Goal: Task Accomplishment & Management: Manage account settings

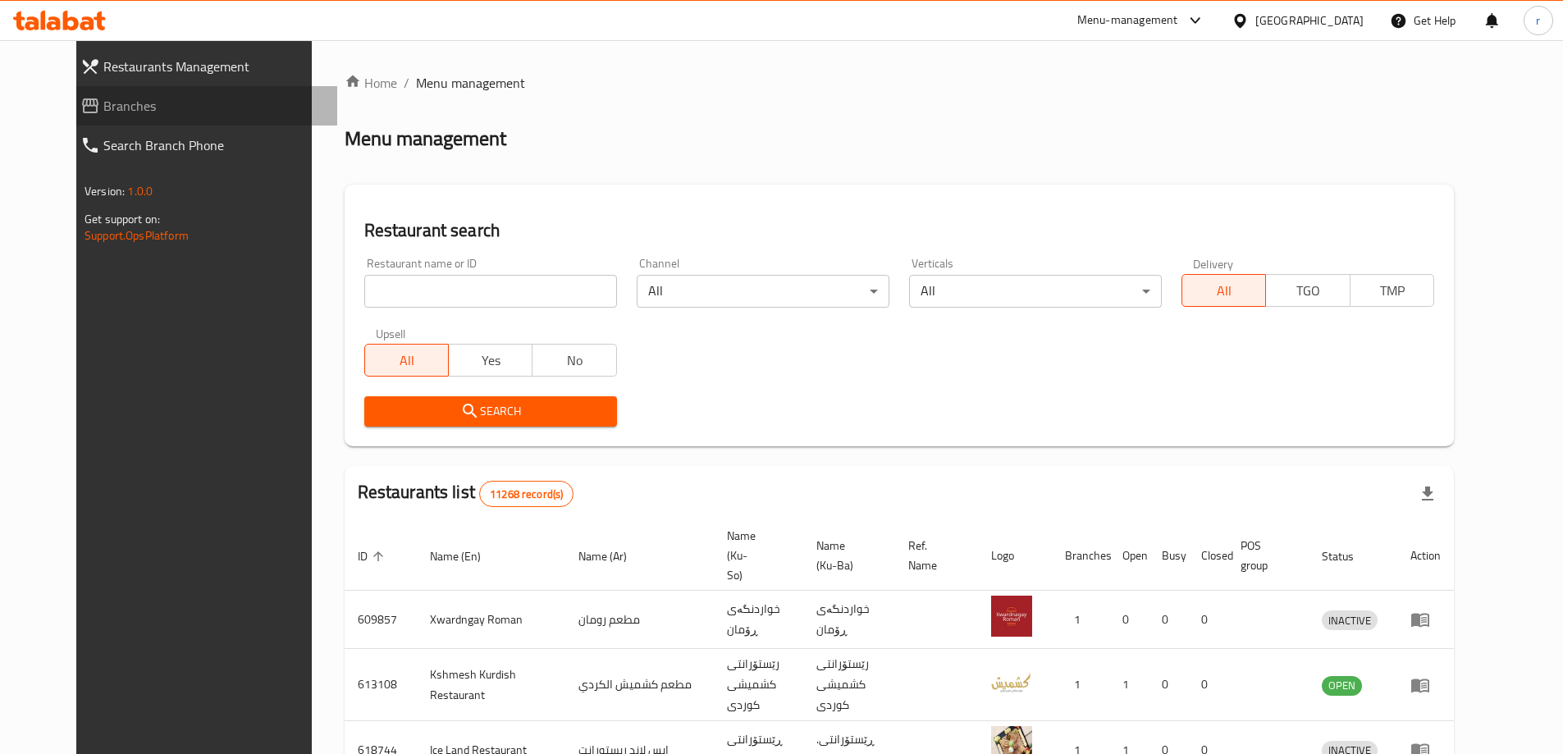
click at [103, 103] on span "Branches" at bounding box center [213, 106] width 221 height 20
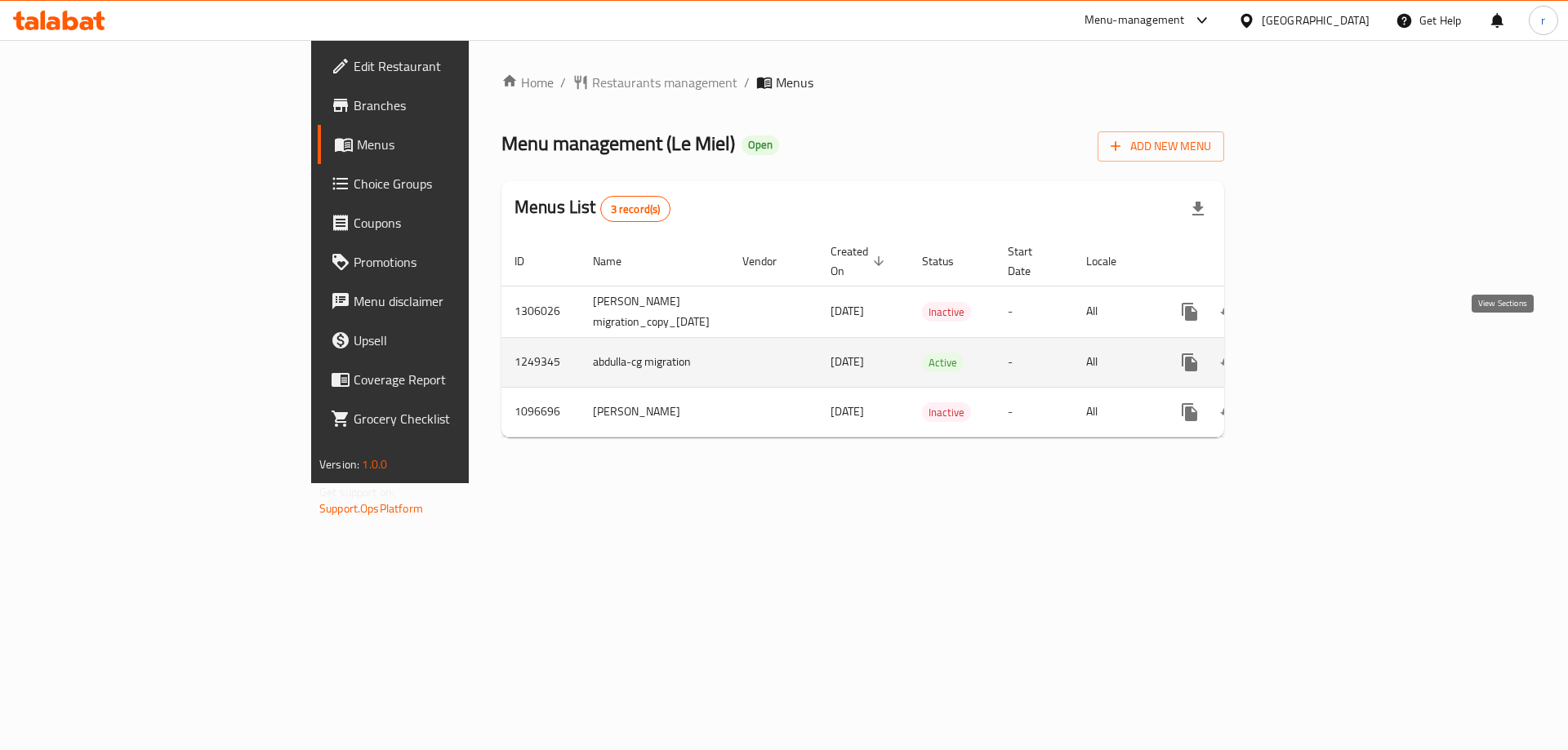
click at [1317, 352] on icon "enhanced table" at bounding box center [1307, 362] width 20 height 20
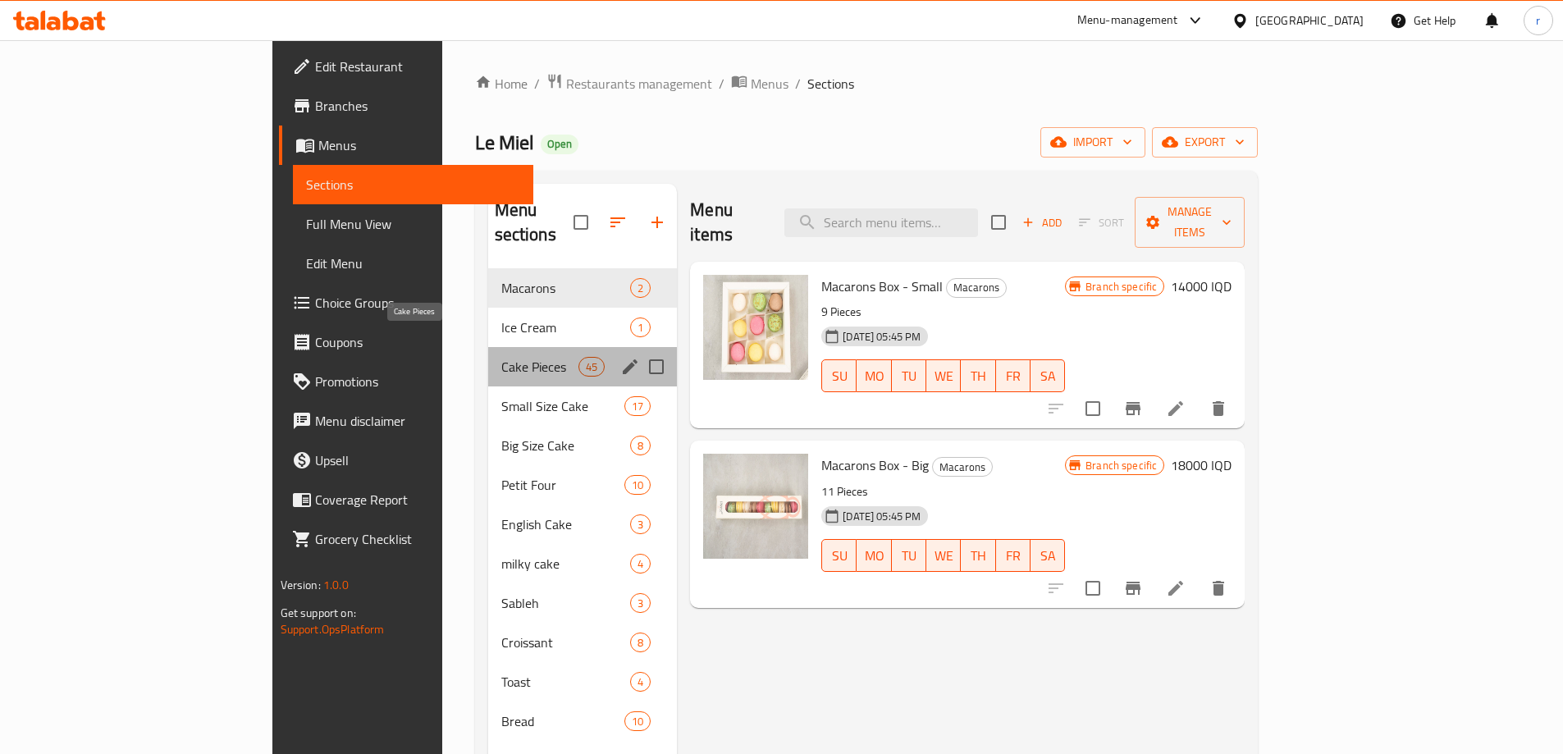
click at [501, 357] on span "Cake Pieces" at bounding box center [539, 367] width 77 height 20
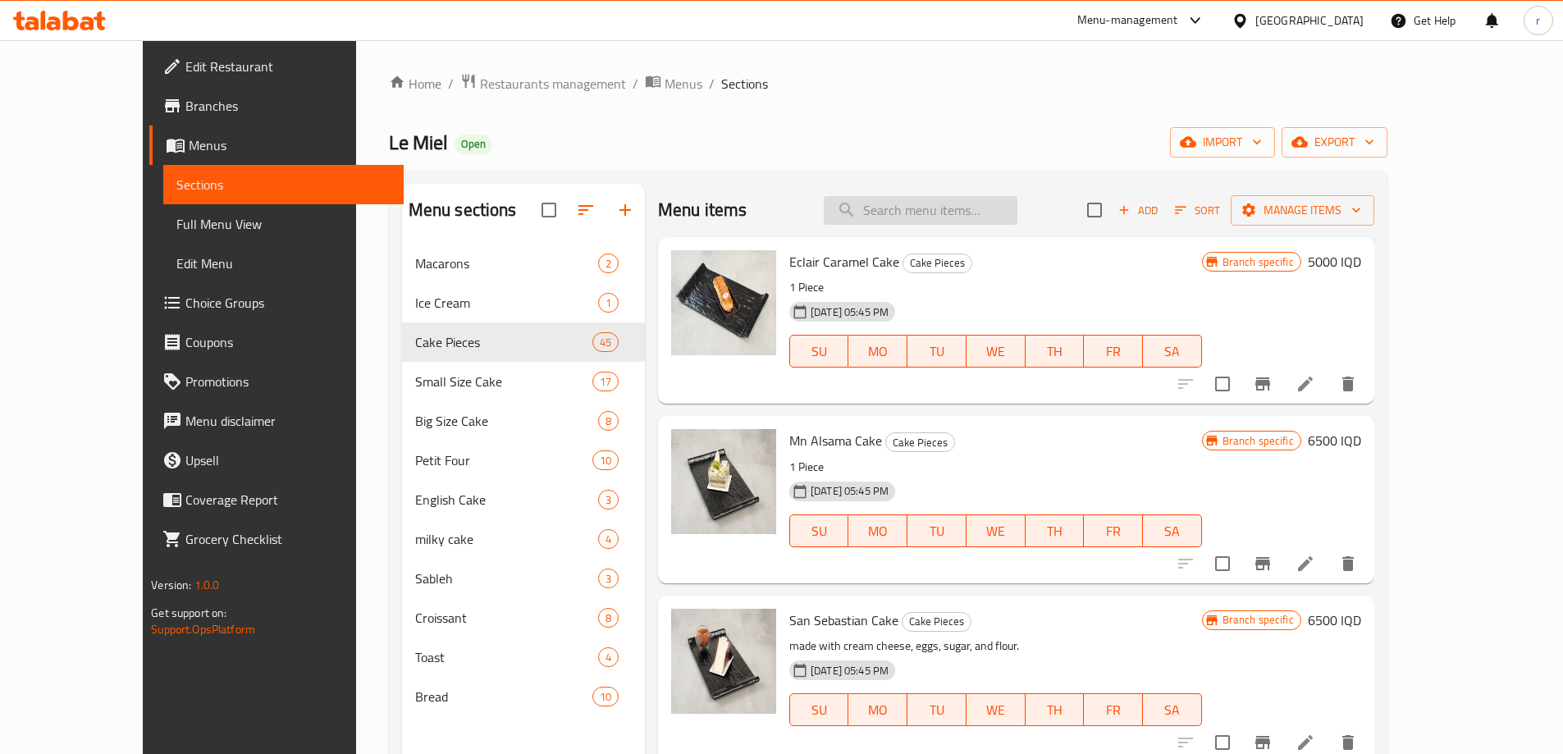
click at [945, 213] on input "search" at bounding box center [921, 210] width 194 height 29
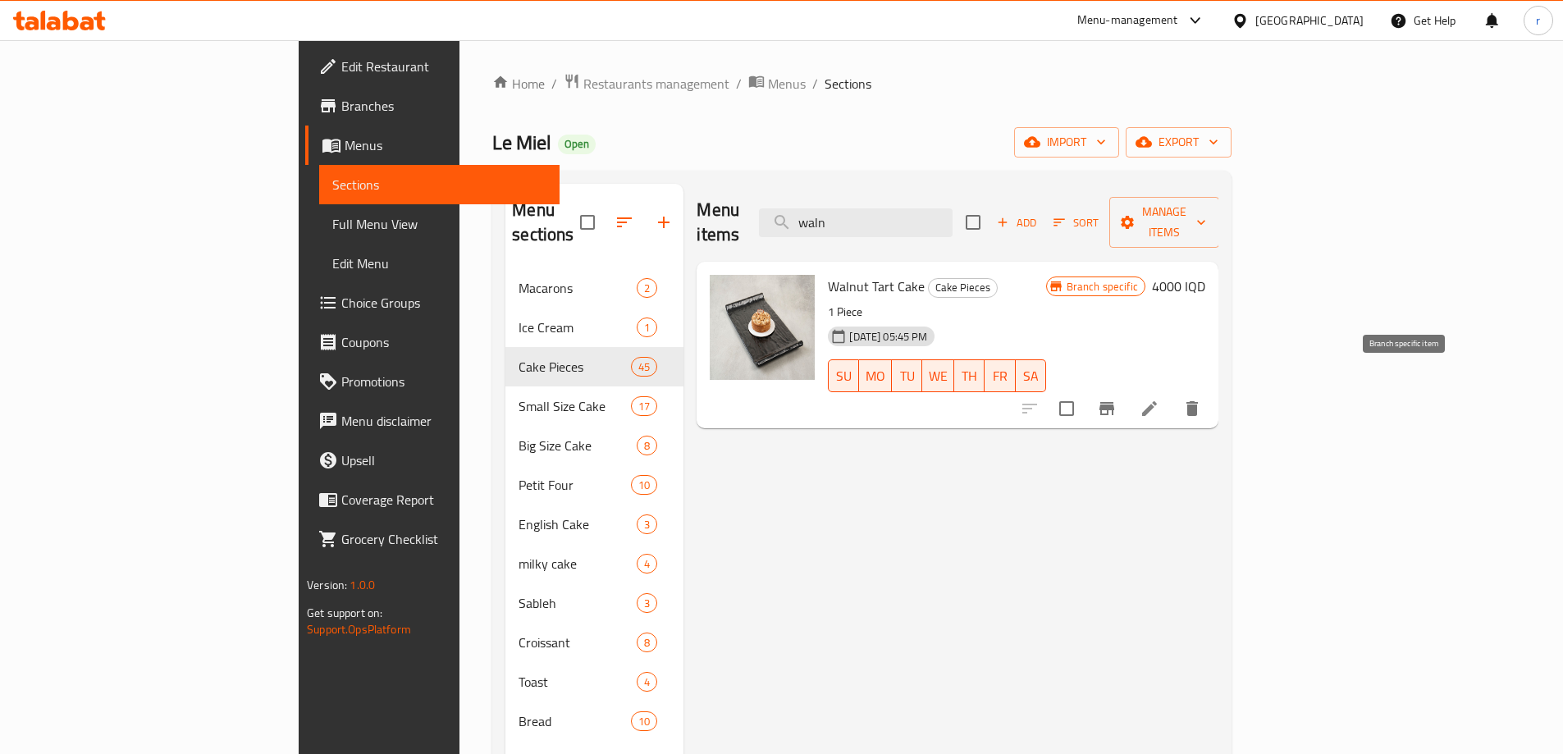
type input "waln"
click at [1114, 402] on icon "Branch-specific-item" at bounding box center [1107, 408] width 15 height 13
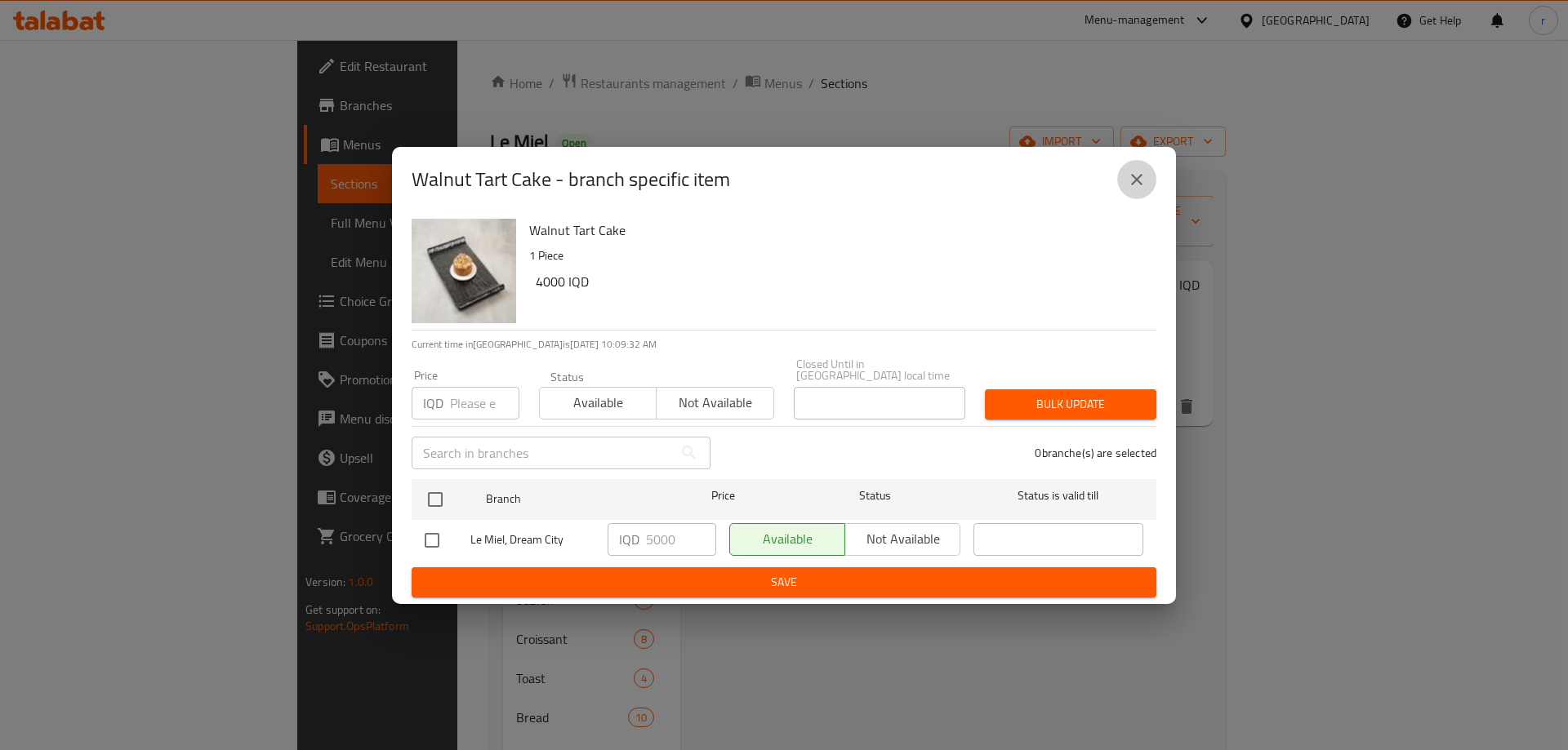
click at [1122, 184] on button "close" at bounding box center [1136, 179] width 39 height 39
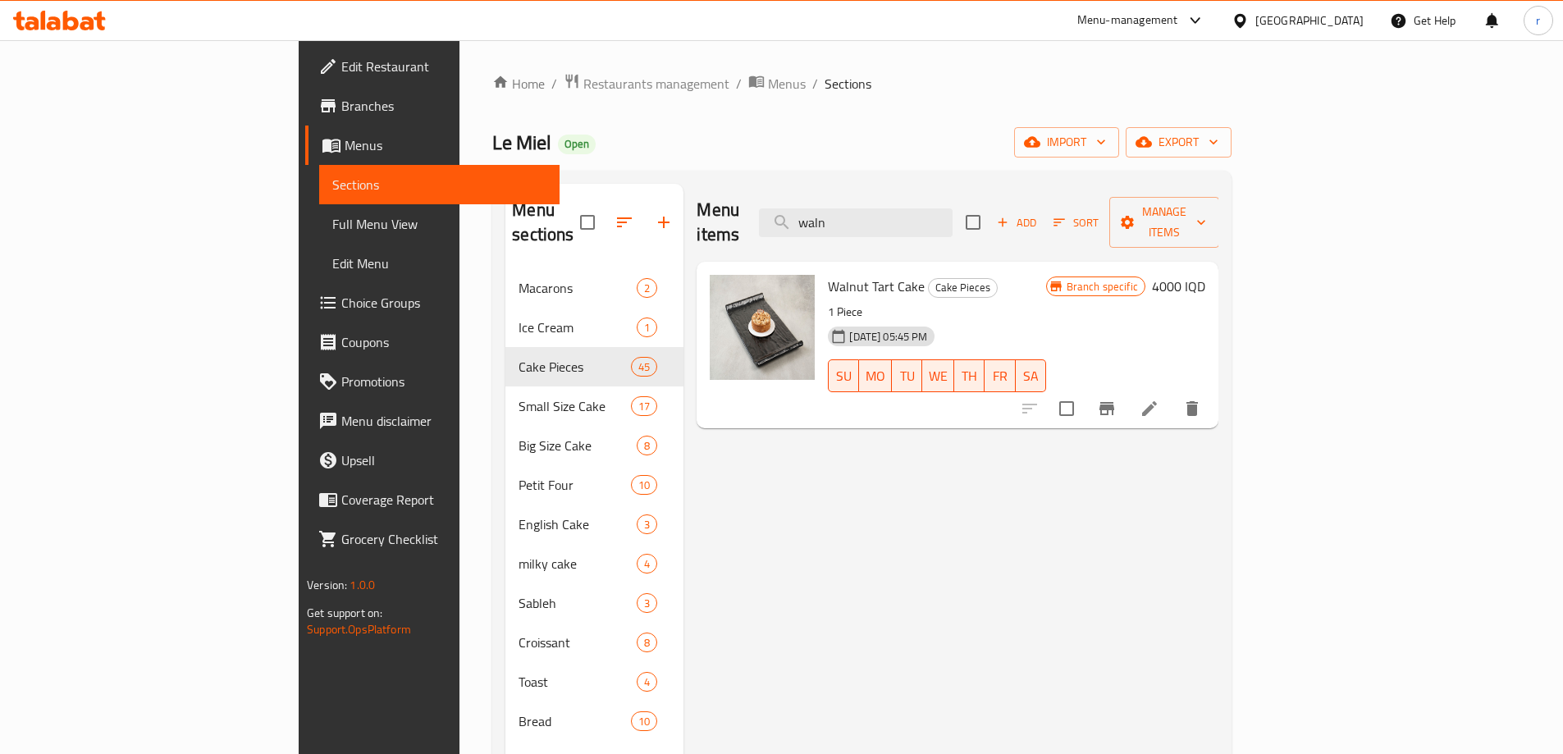
click at [1160, 399] on icon at bounding box center [1150, 409] width 20 height 20
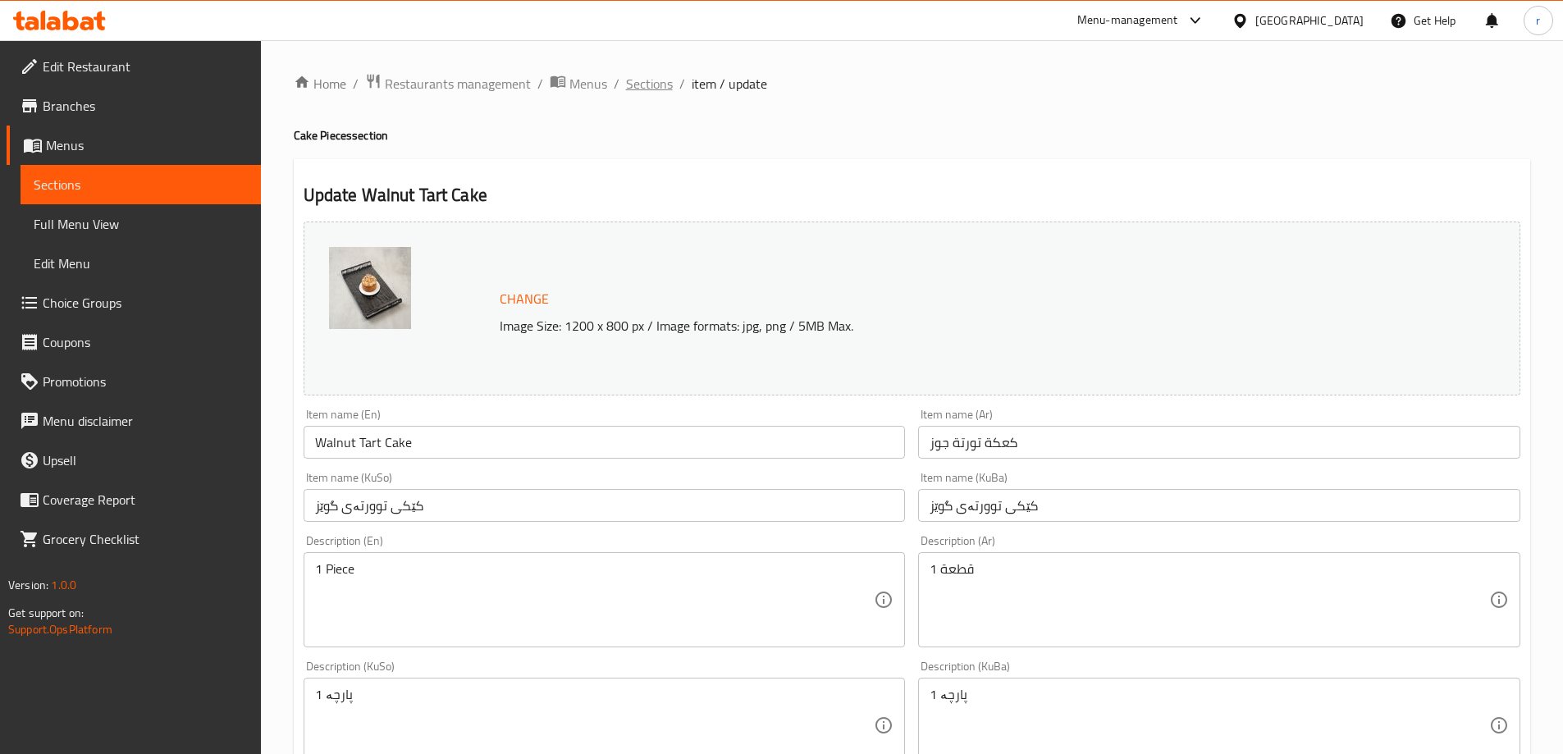
click at [645, 81] on span "Sections" at bounding box center [649, 84] width 47 height 20
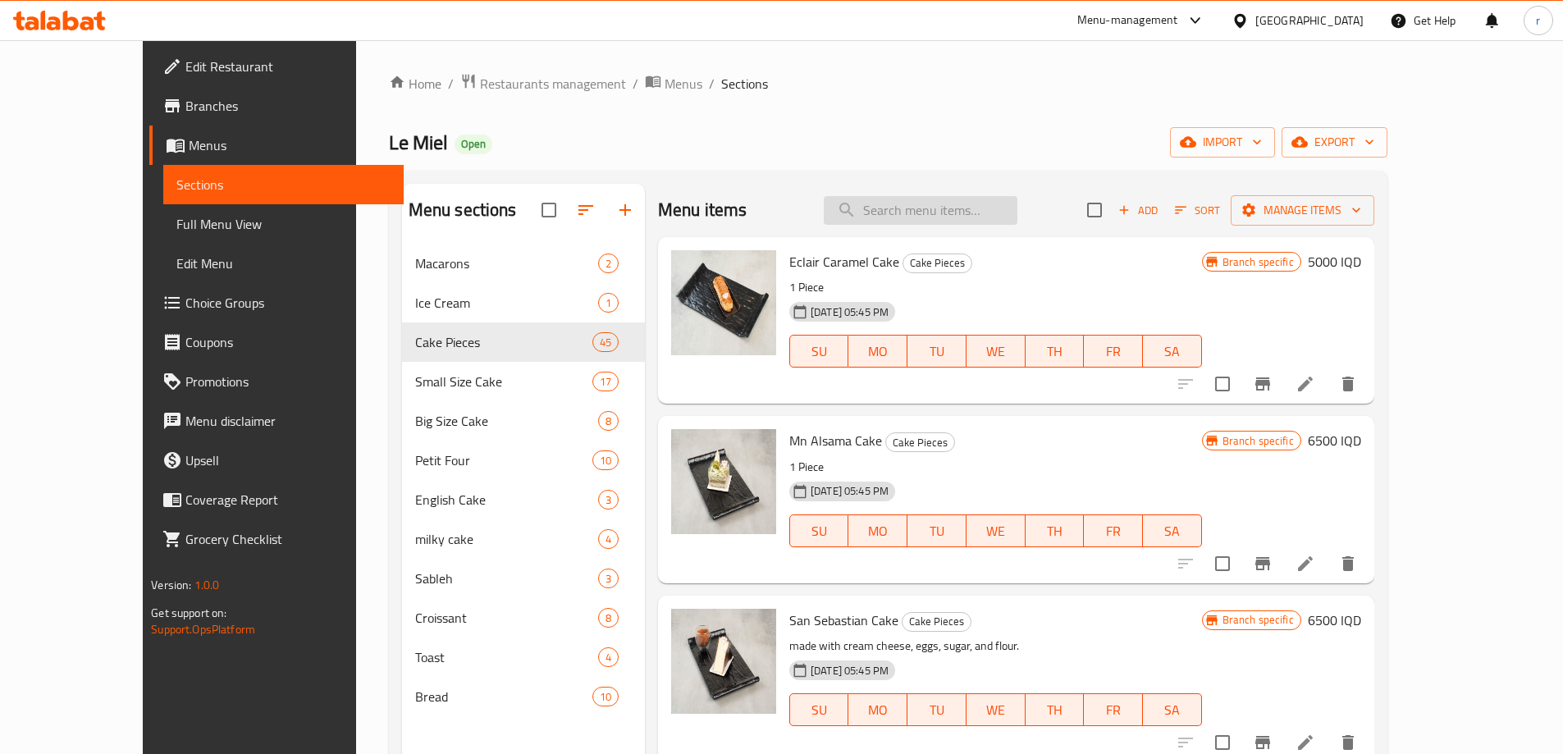
click at [946, 211] on input "search" at bounding box center [921, 210] width 194 height 29
paste input "STRAWBERRY TART"
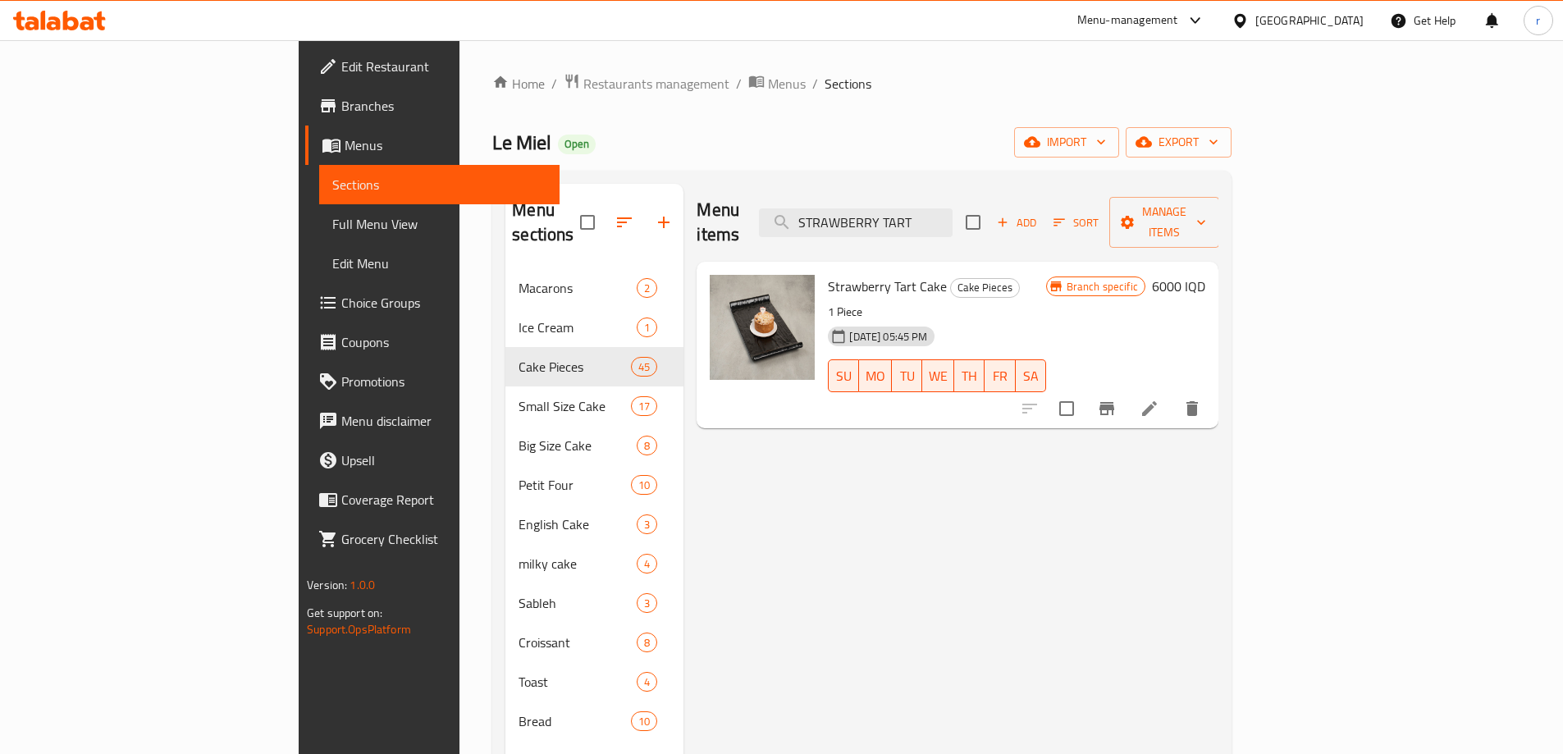
type input "STRAWBERRY TART"
click at [1173, 394] on li at bounding box center [1150, 409] width 46 height 30
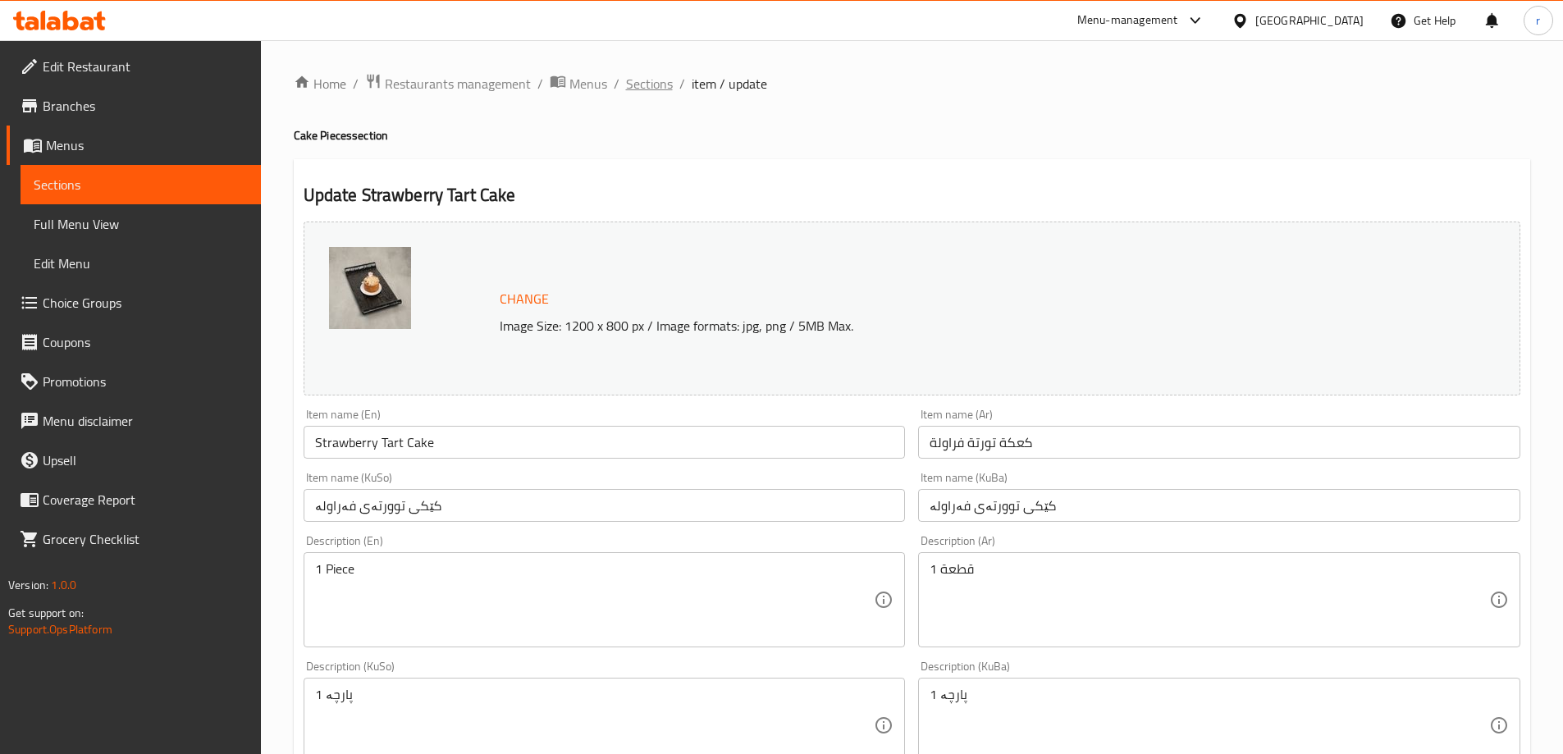
click at [655, 85] on span "Sections" at bounding box center [649, 84] width 47 height 20
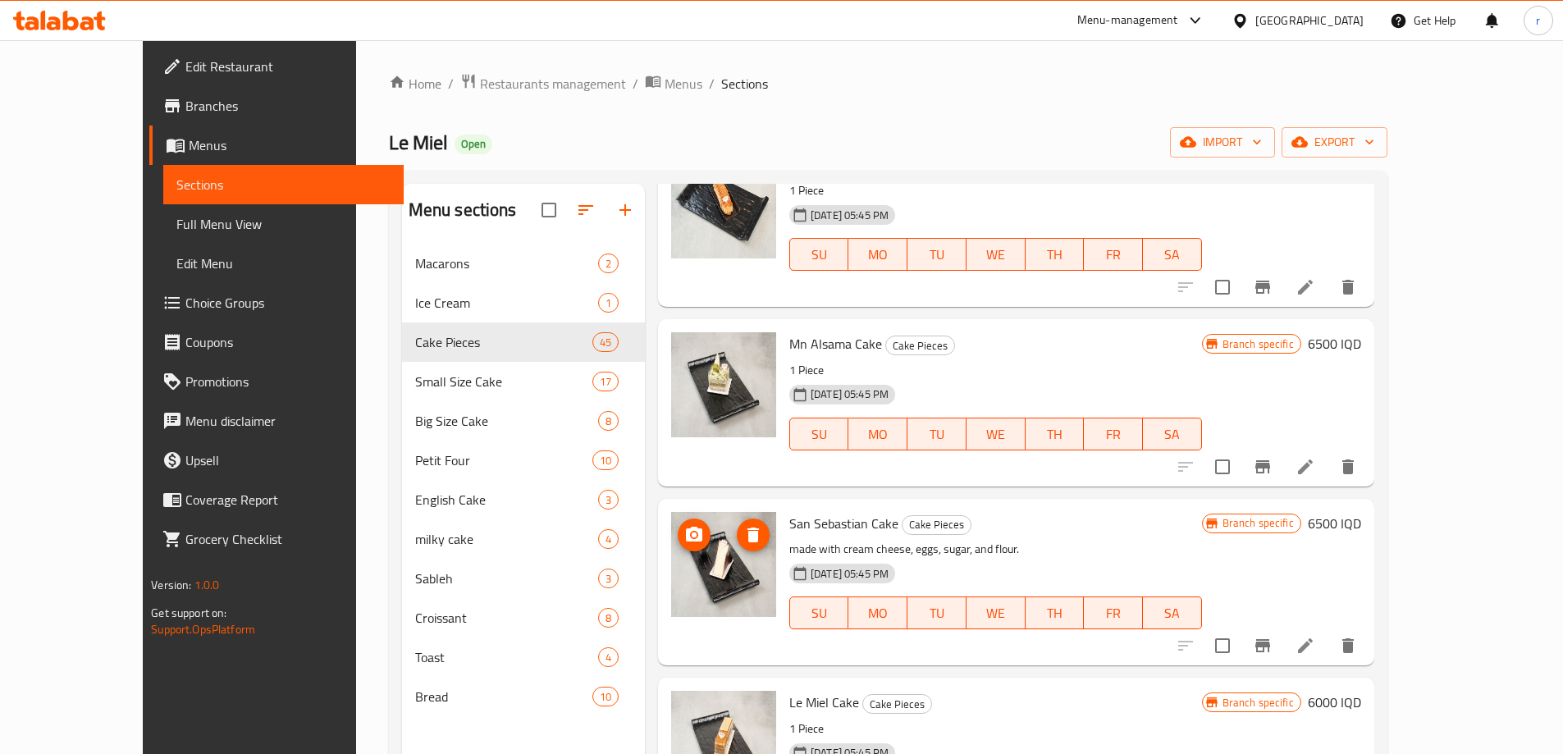
scroll to position [137, 0]
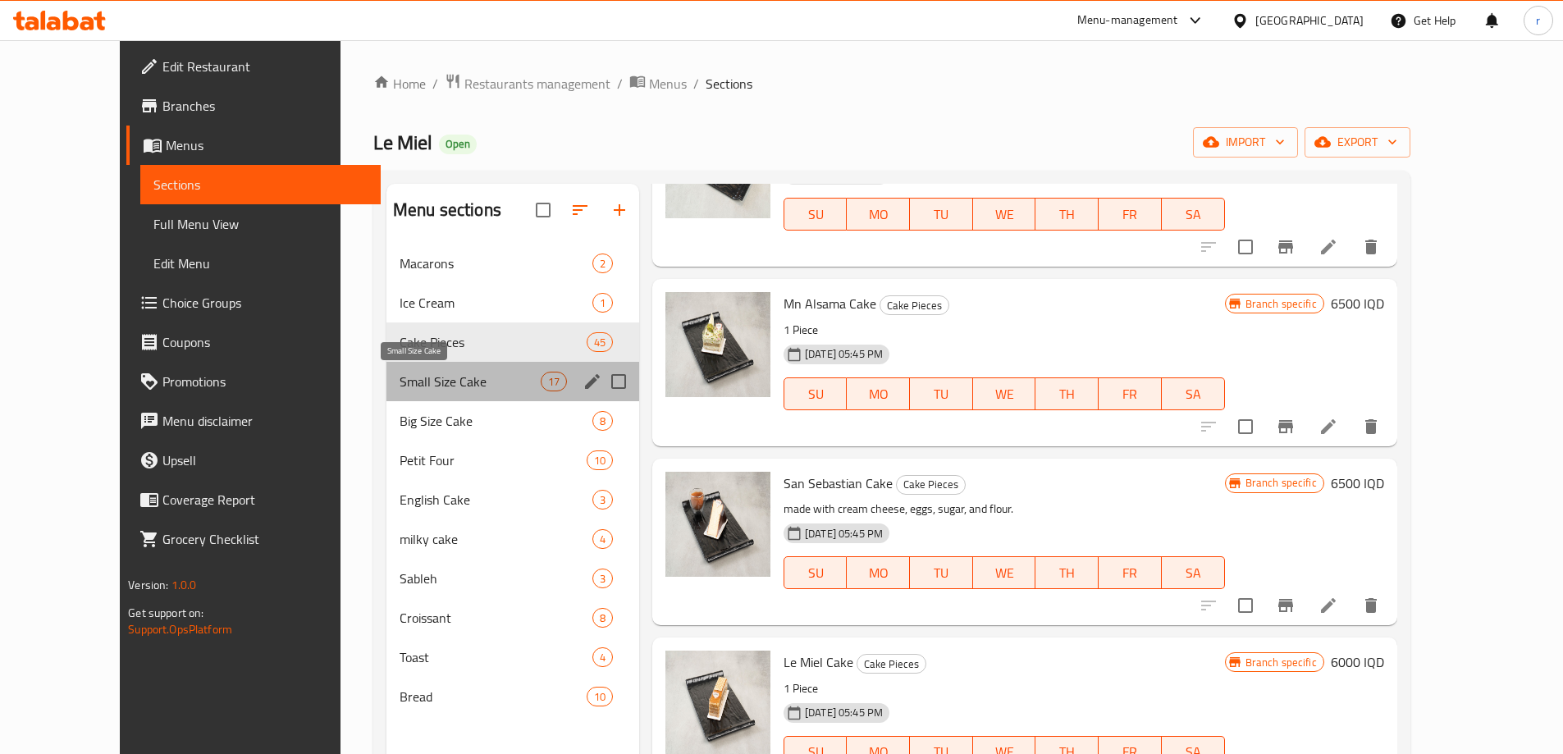
click at [400, 384] on span "Small Size Cake" at bounding box center [470, 382] width 141 height 20
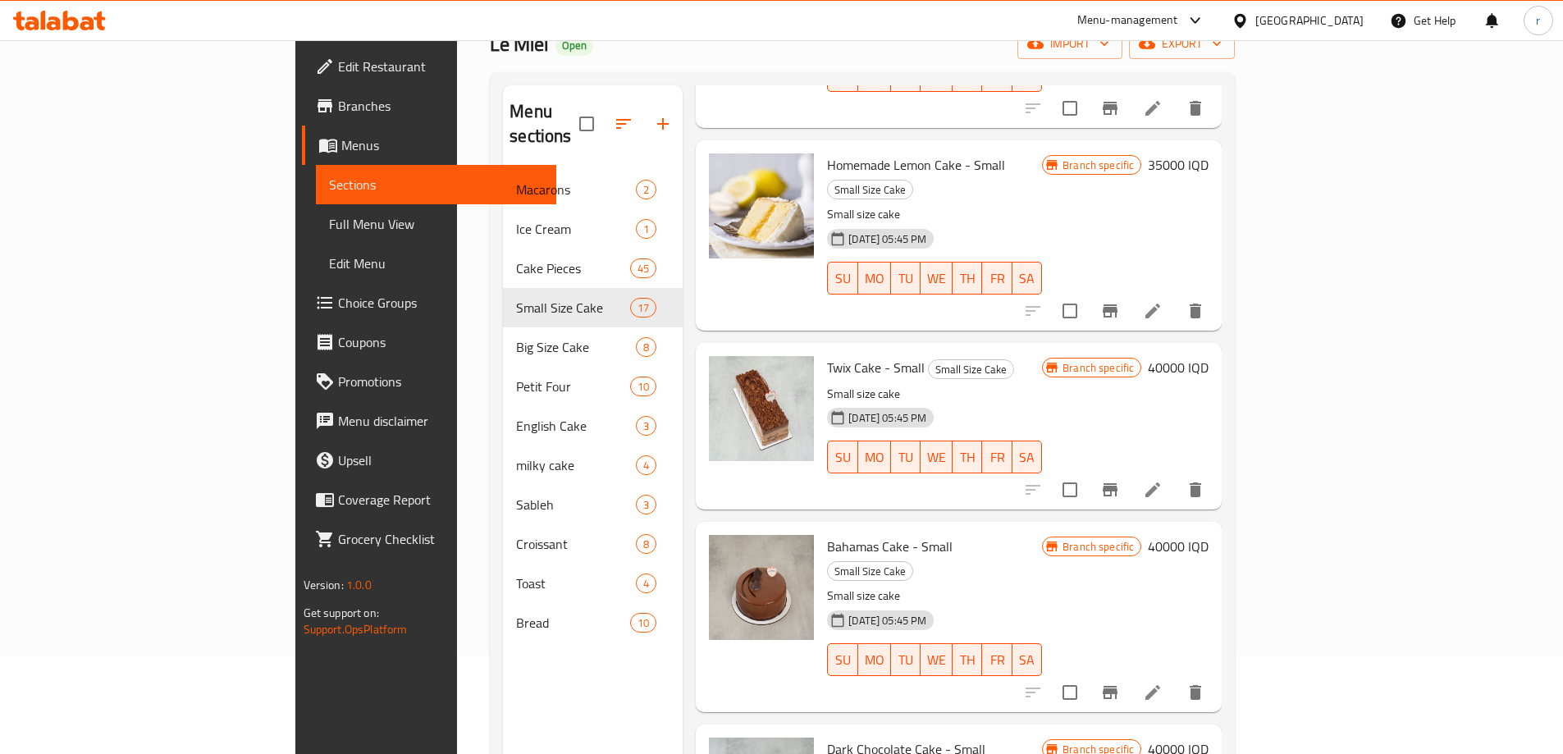
scroll to position [230, 0]
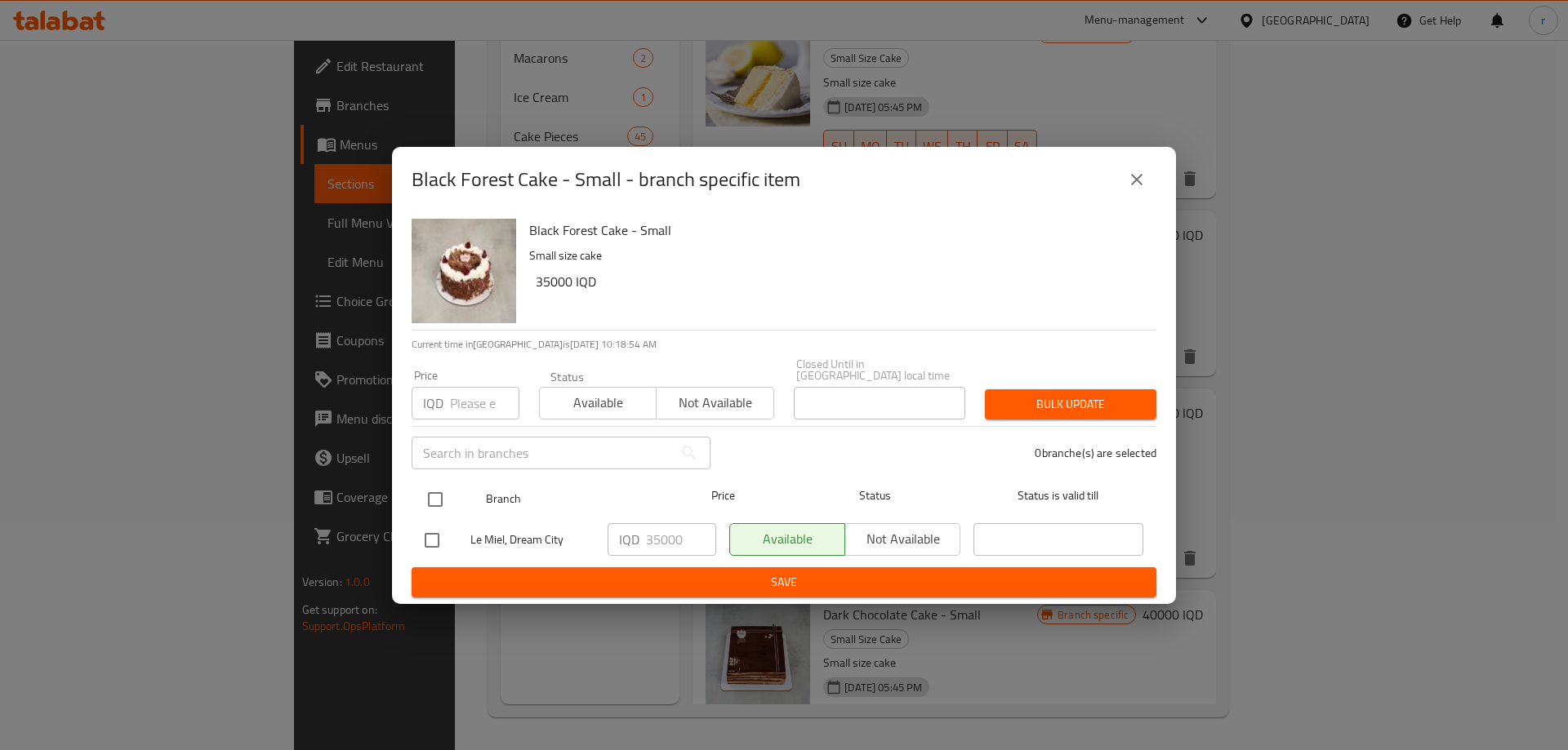
click at [428, 491] on input "checkbox" at bounding box center [435, 499] width 34 height 34
checkbox input "true"
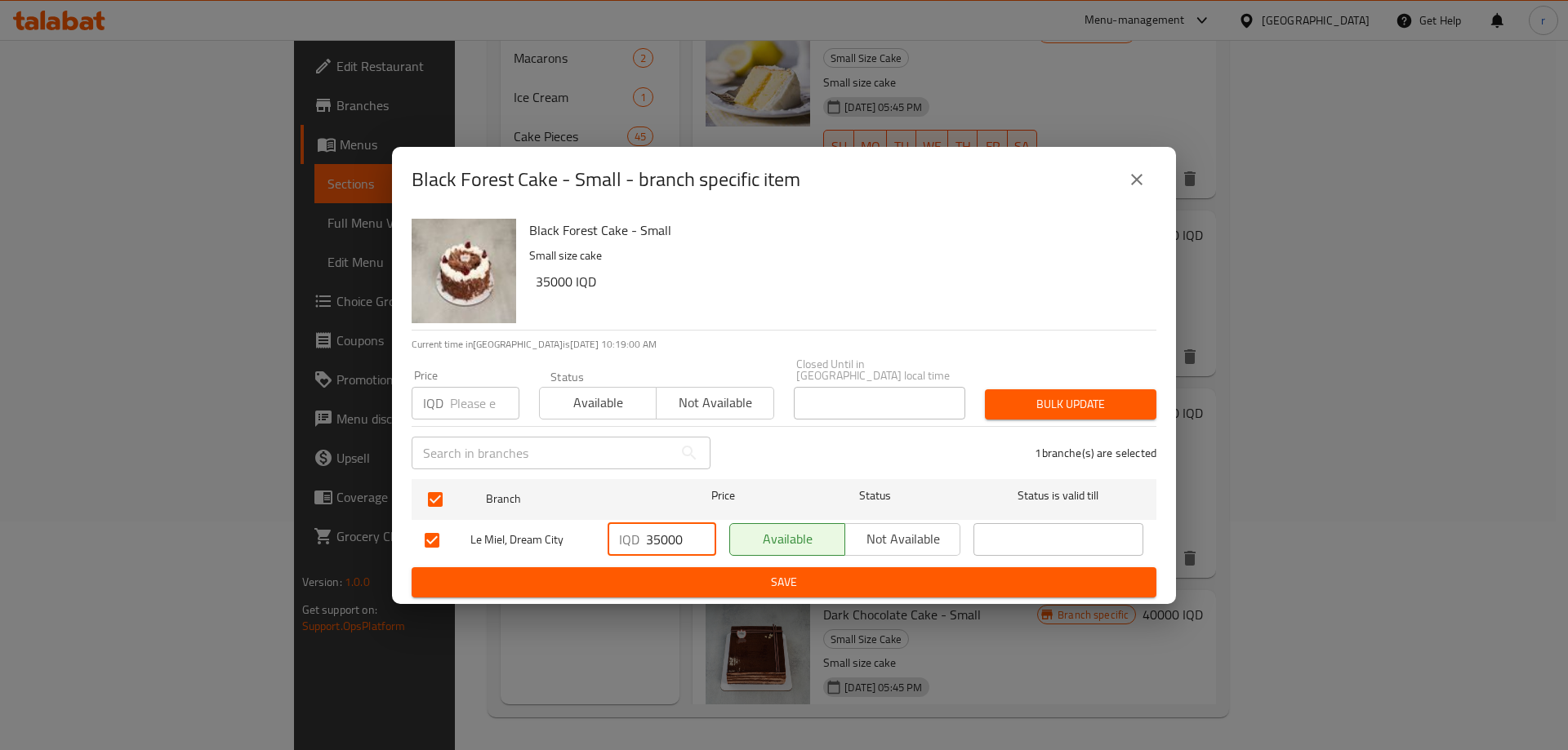
drag, startPoint x: 659, startPoint y: 530, endPoint x: 637, endPoint y: 534, distance: 22.4
click at [637, 534] on div "IQD 35000 ​" at bounding box center [662, 539] width 108 height 33
type input "40000"
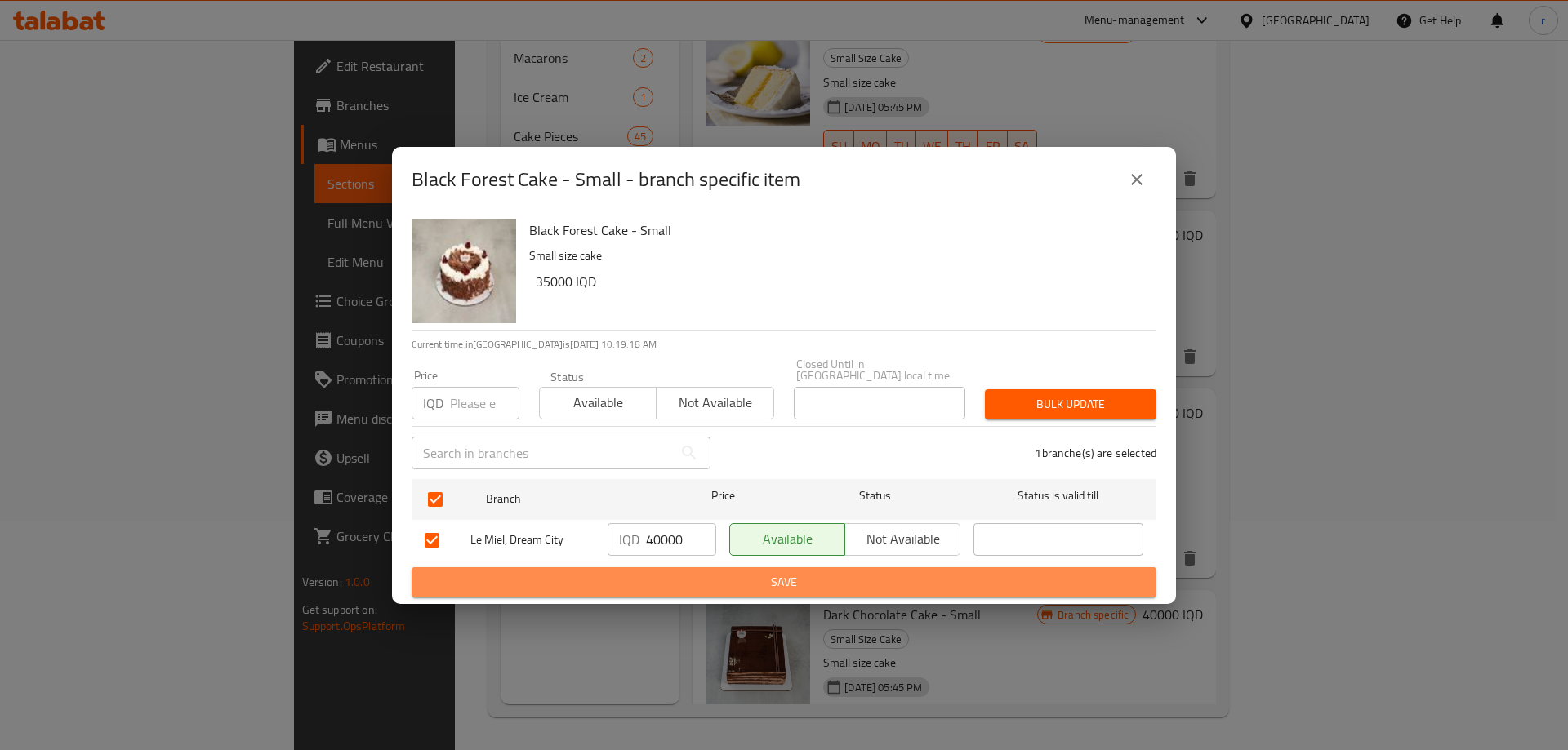
click at [562, 574] on span "Save" at bounding box center [784, 582] width 718 height 21
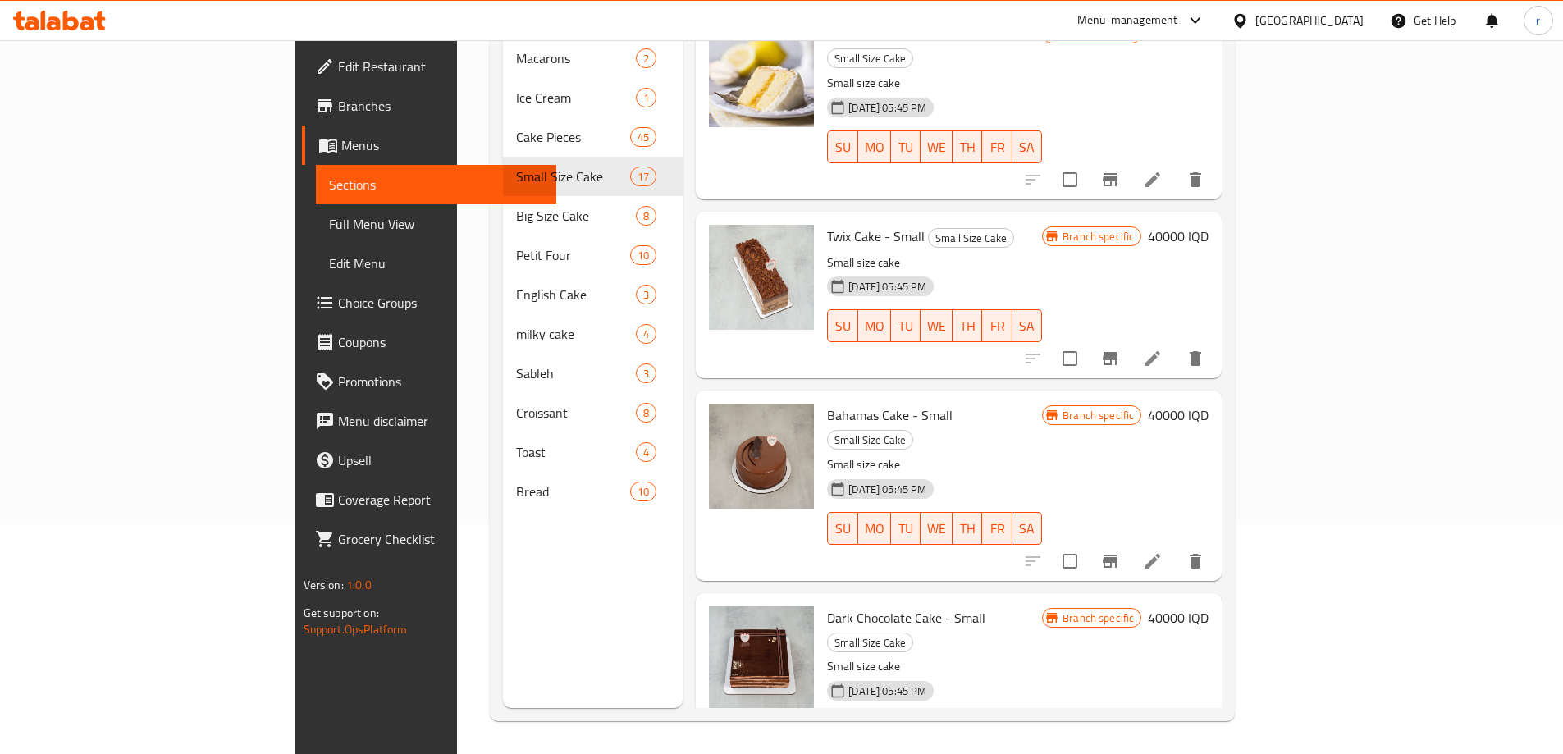
click at [64, 21] on icon at bounding box center [71, 21] width 16 height 20
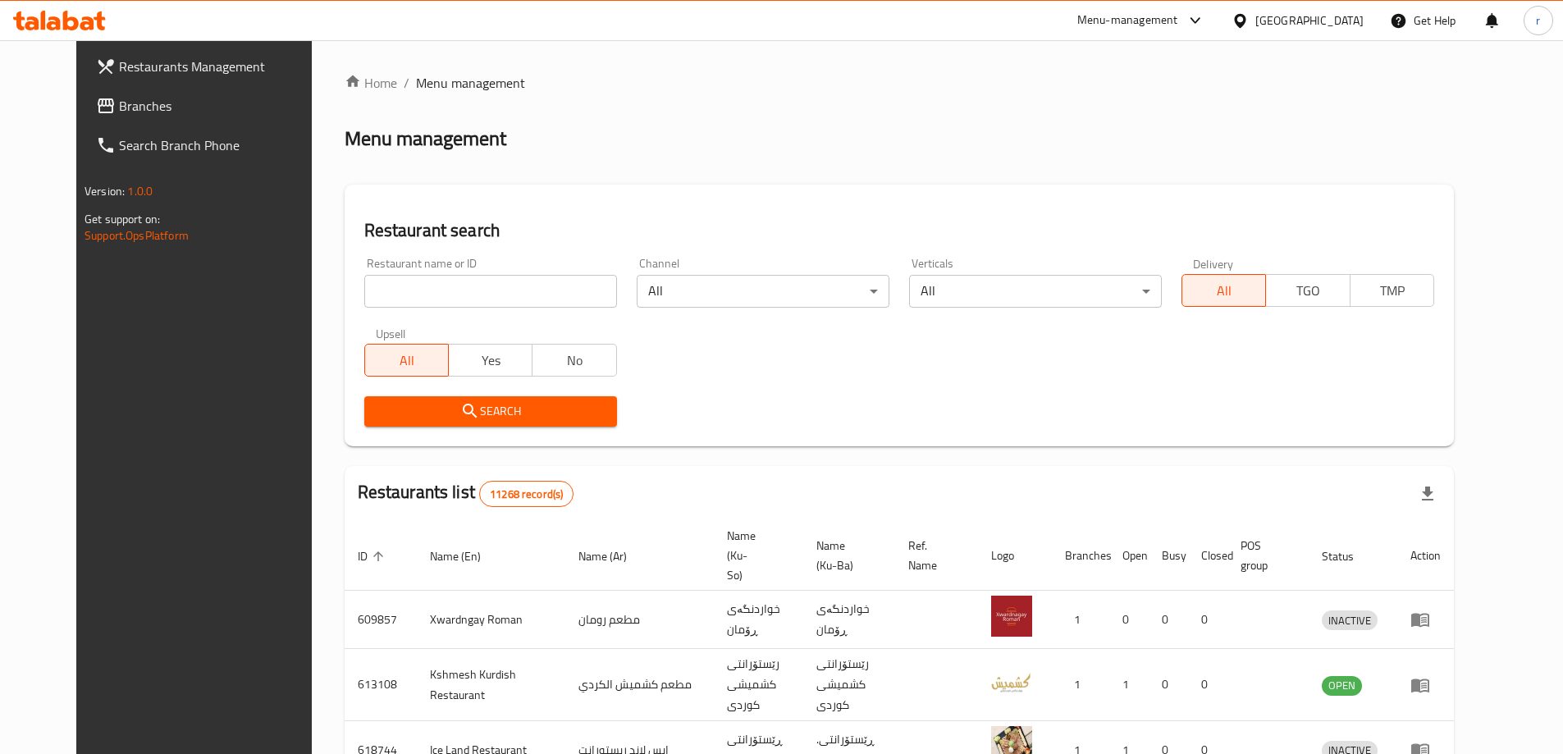
click at [366, 290] on input "search" at bounding box center [490, 291] width 253 height 33
paste input "669182"
type input "669182"
click at [413, 407] on span "Search" at bounding box center [490, 411] width 226 height 21
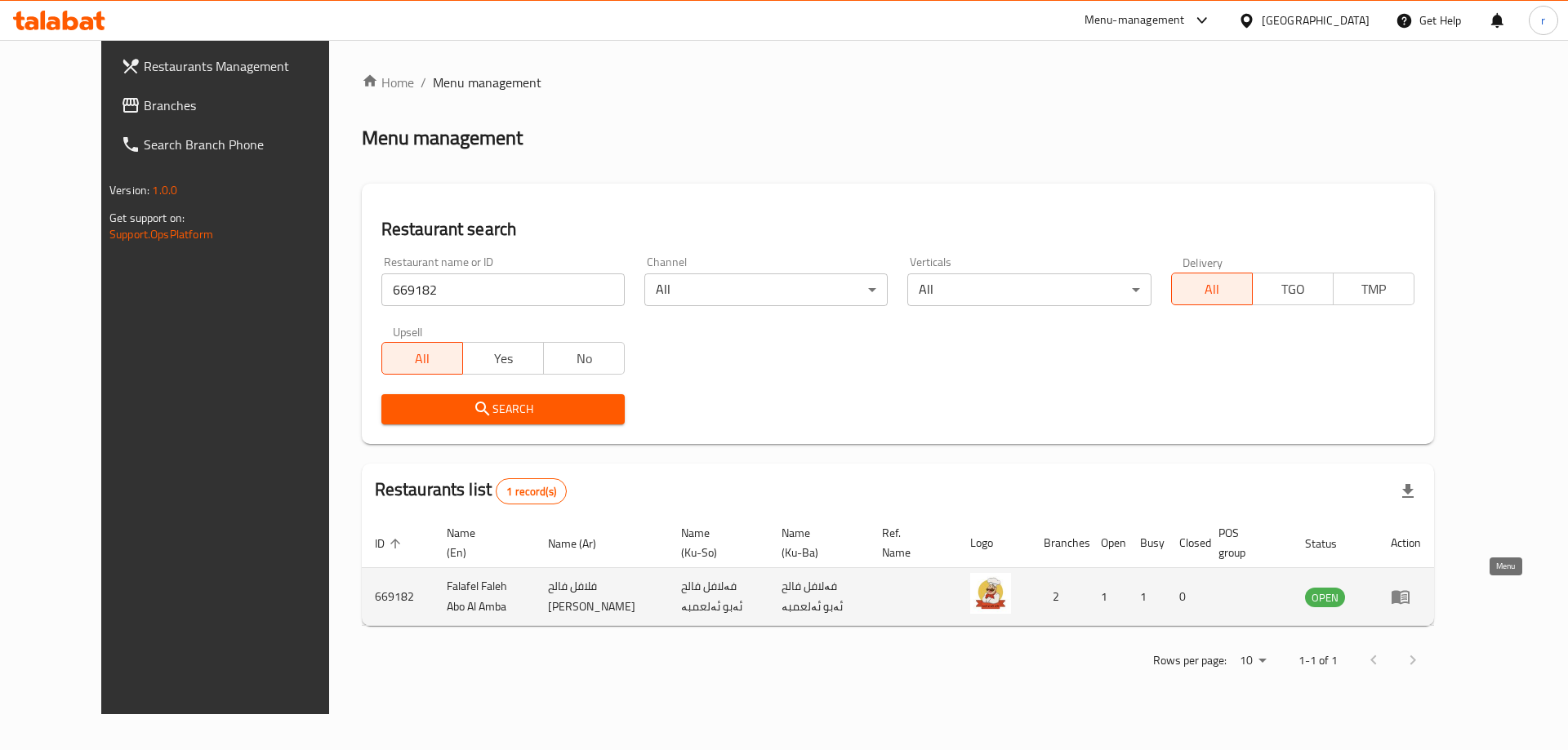
click at [1410, 601] on icon "enhanced table" at bounding box center [1400, 597] width 20 height 20
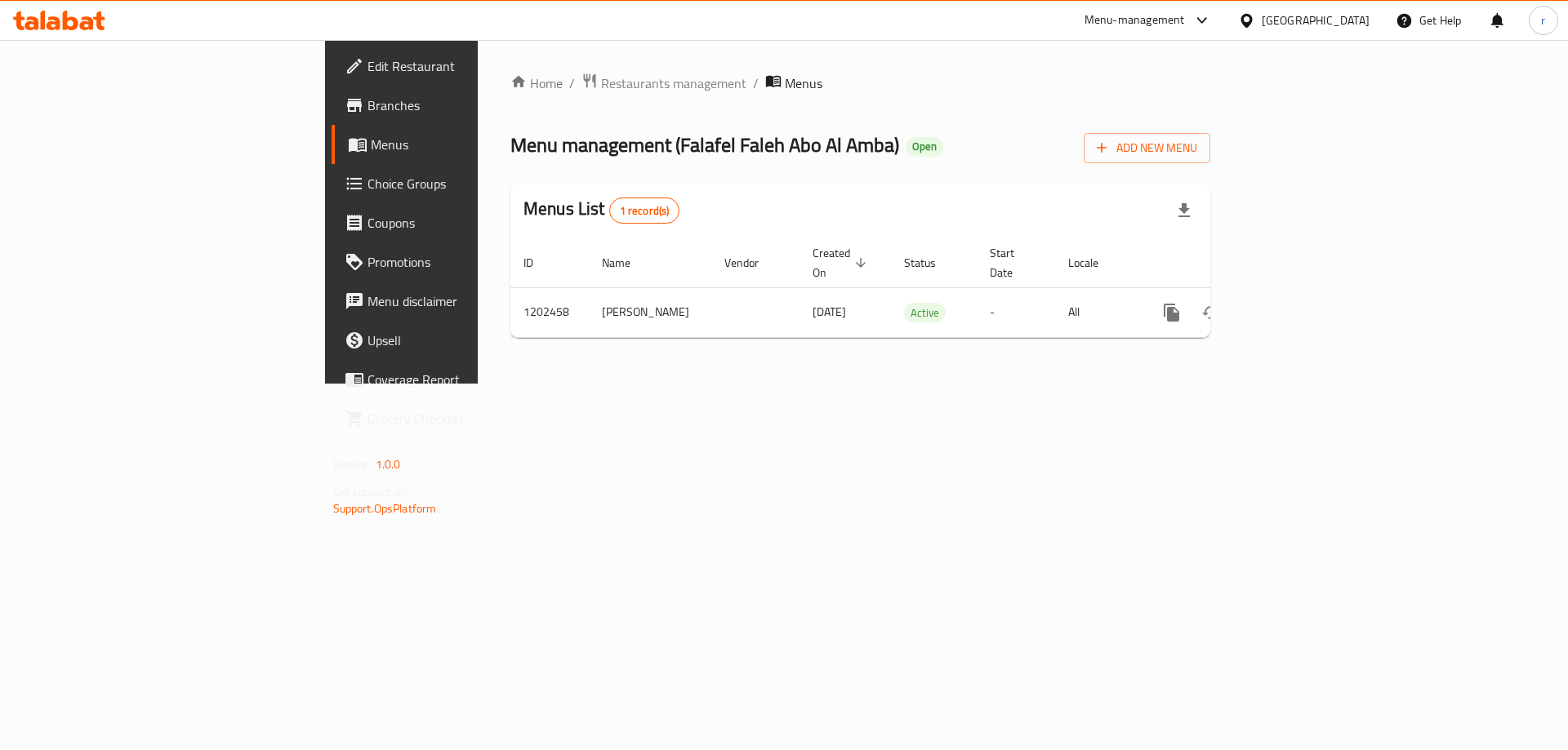
click at [367, 101] on span "Branches" at bounding box center [471, 105] width 207 height 20
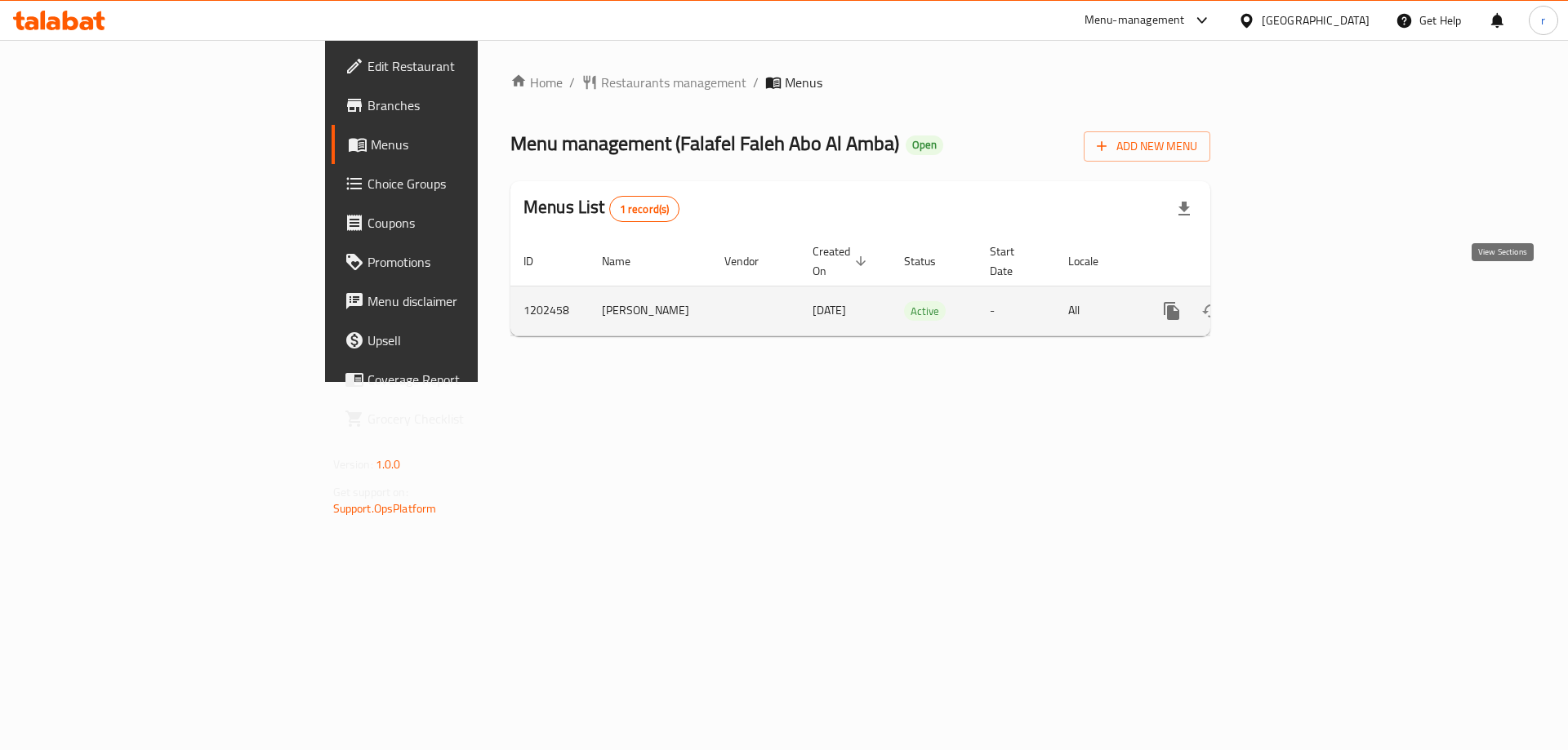
click at [1296, 303] on icon "enhanced table" at bounding box center [1288, 310] width 15 height 15
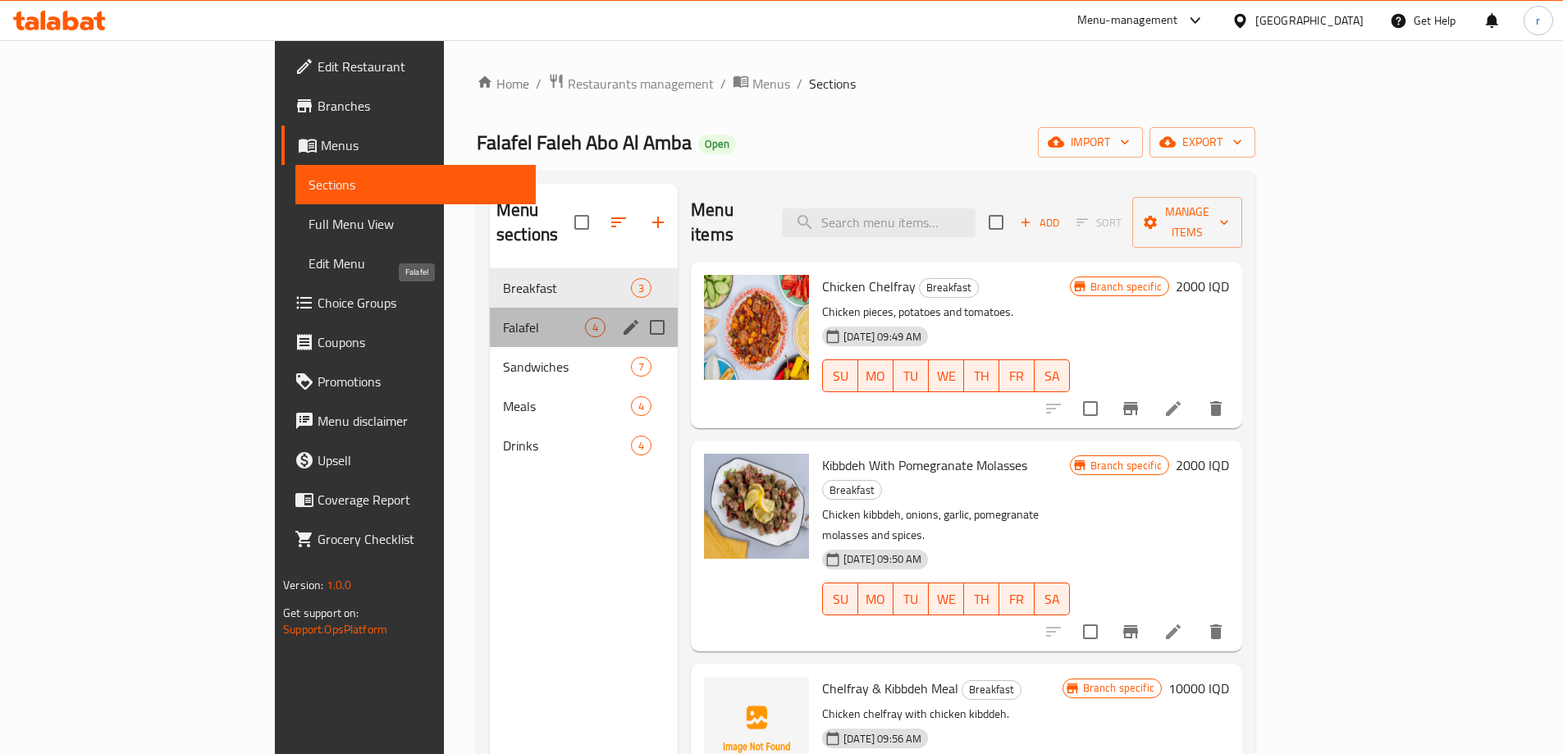
click at [503, 318] on span "Falafel" at bounding box center [544, 328] width 82 height 20
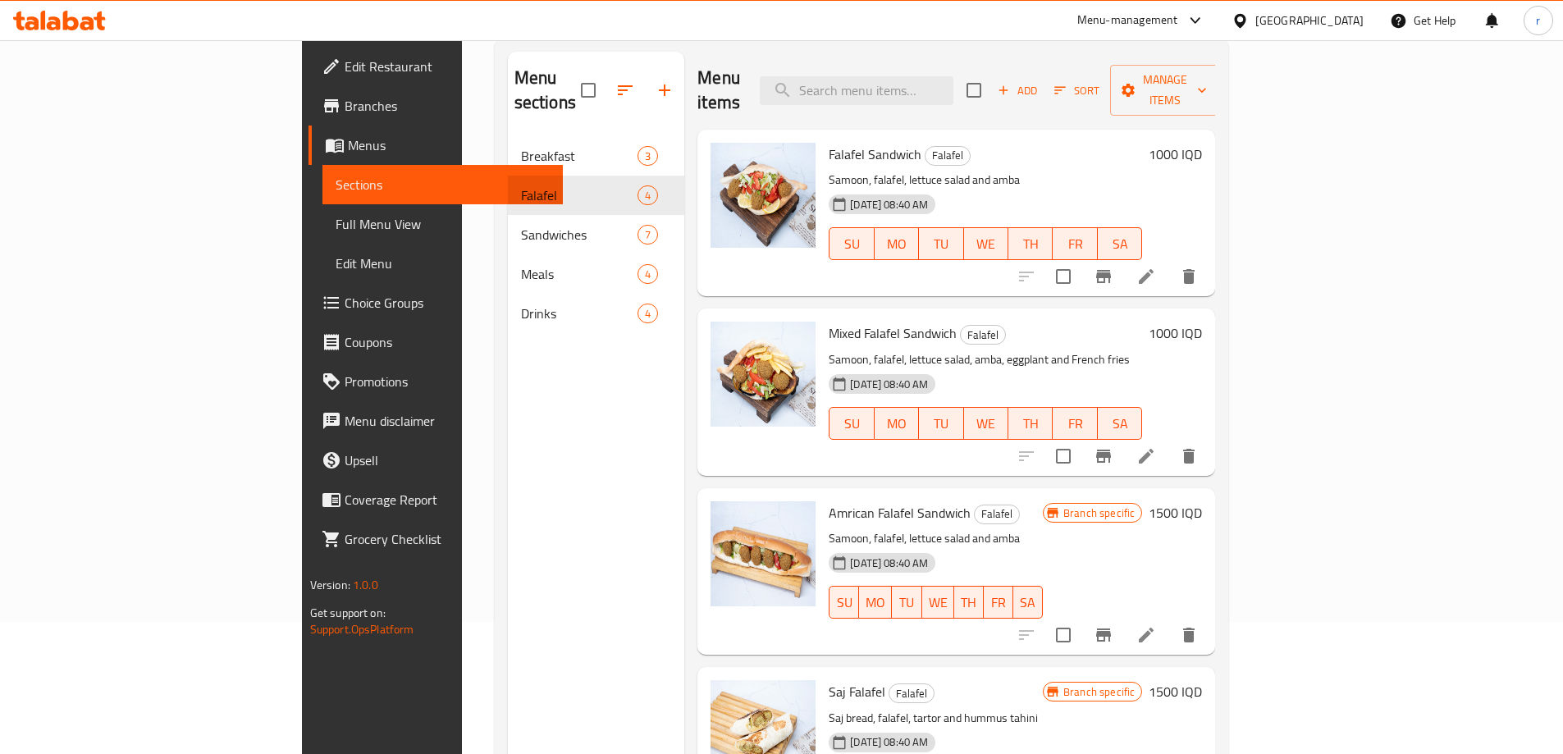
scroll to position [93, 0]
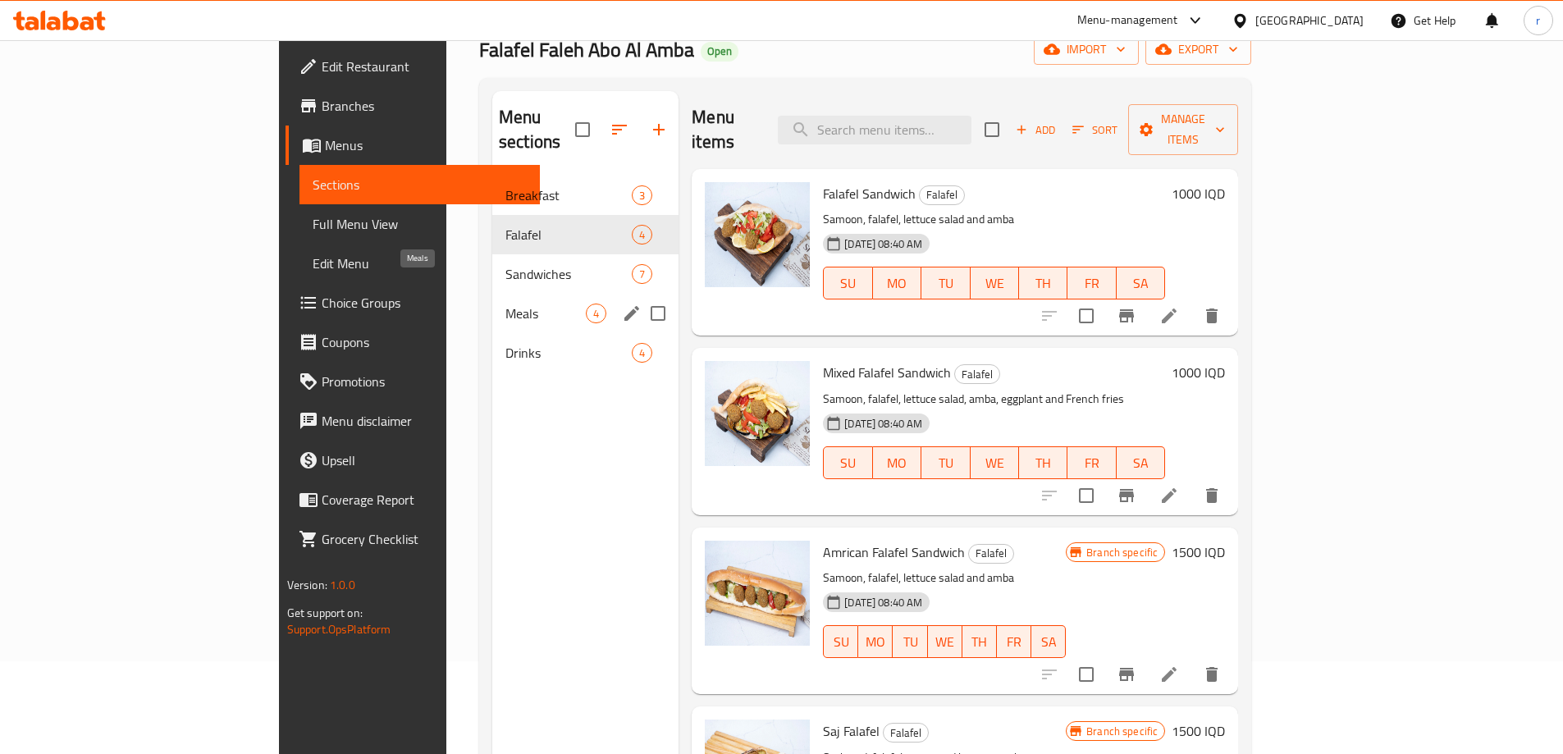
click at [505, 304] on span "Meals" at bounding box center [545, 314] width 80 height 20
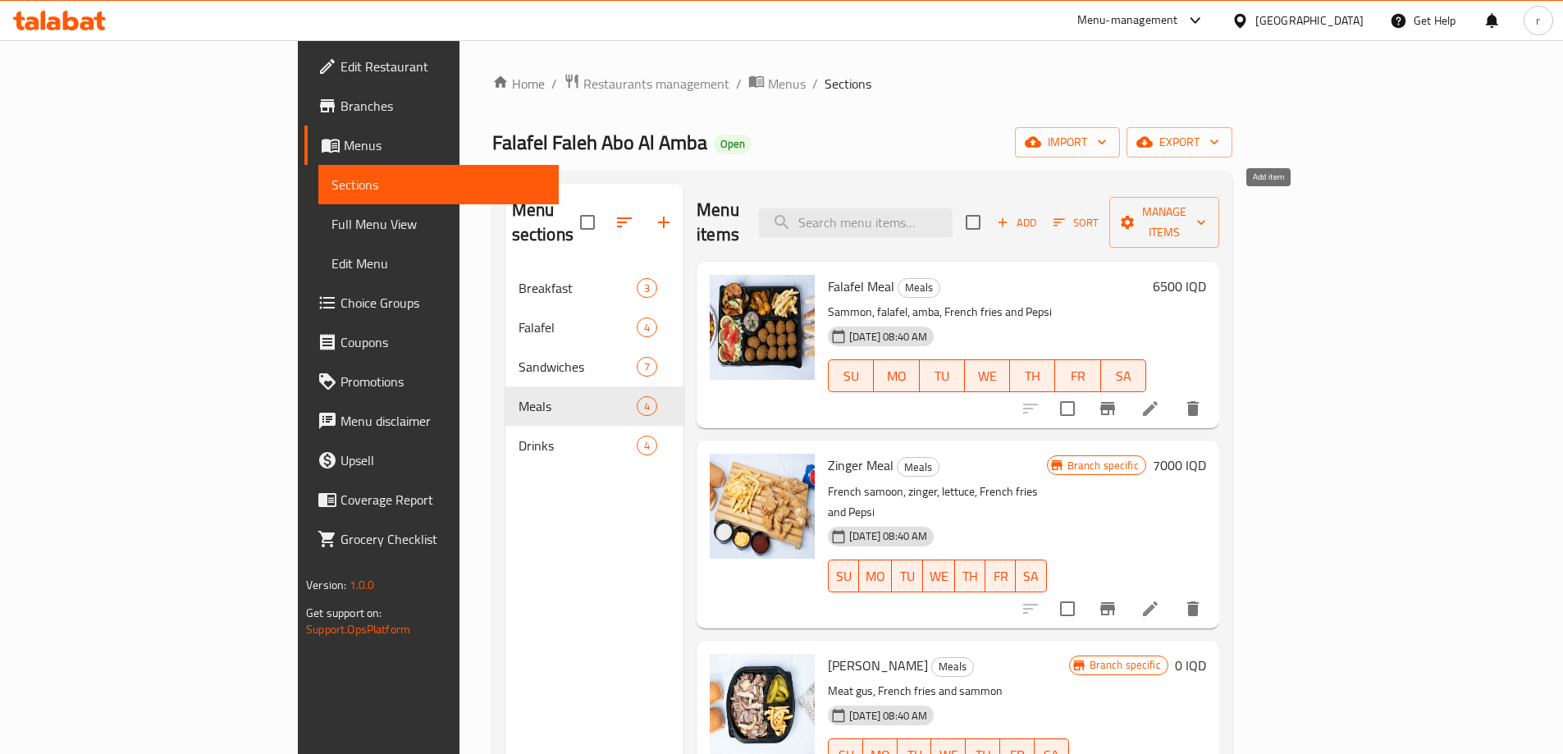
click at [1008, 218] on icon "button" at bounding box center [1003, 222] width 9 height 9
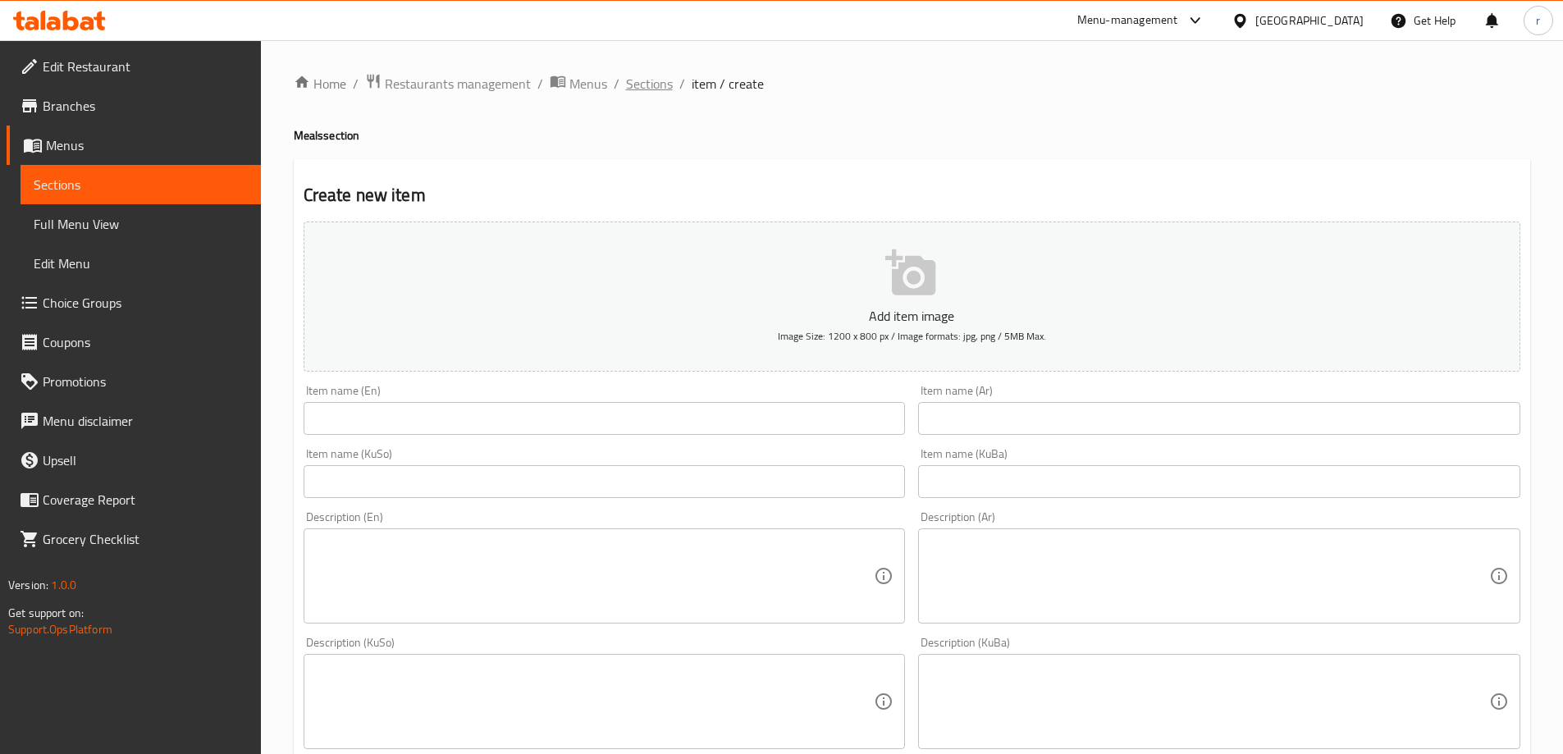
click at [657, 76] on span "Sections" at bounding box center [649, 84] width 47 height 20
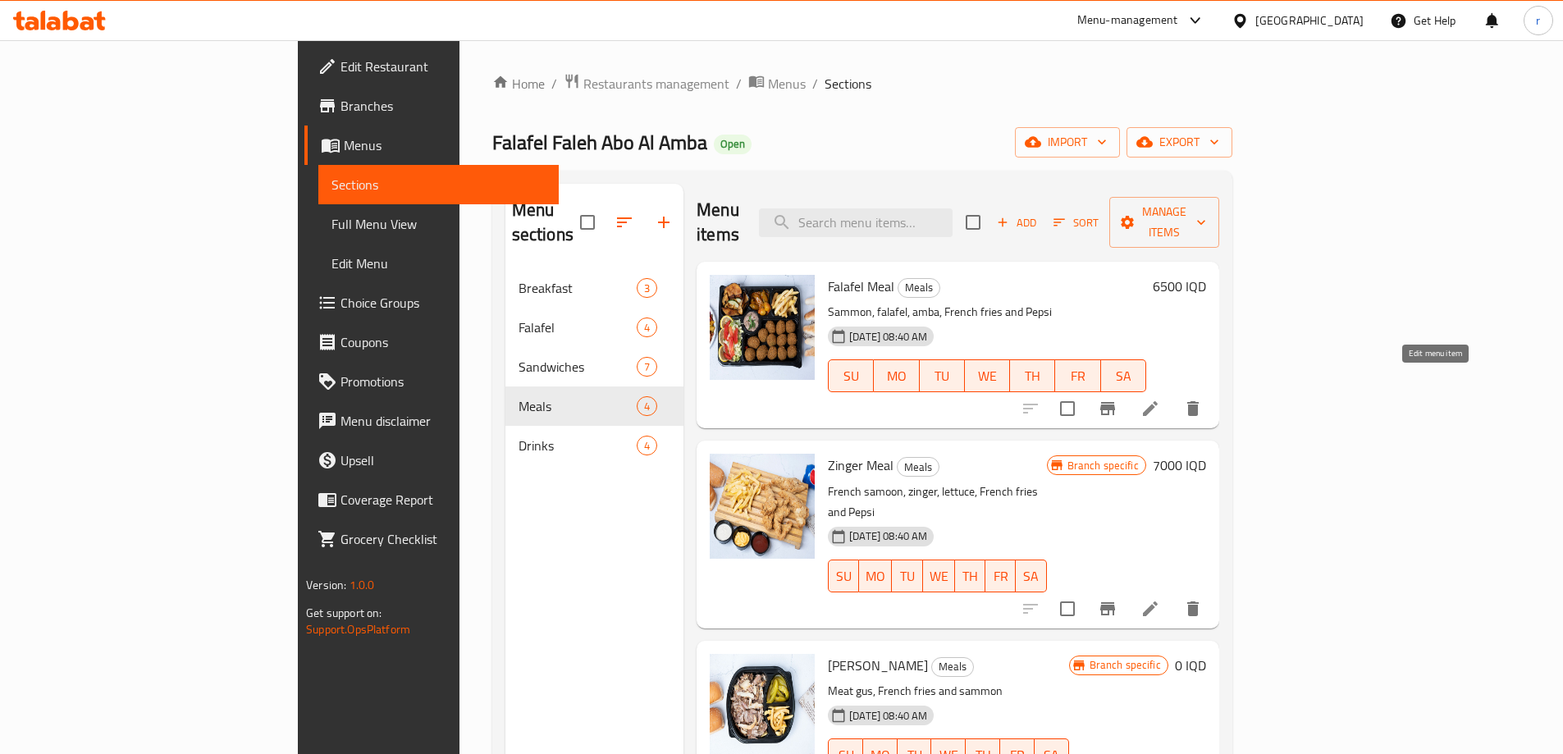
click at [1160, 399] on icon at bounding box center [1151, 409] width 20 height 20
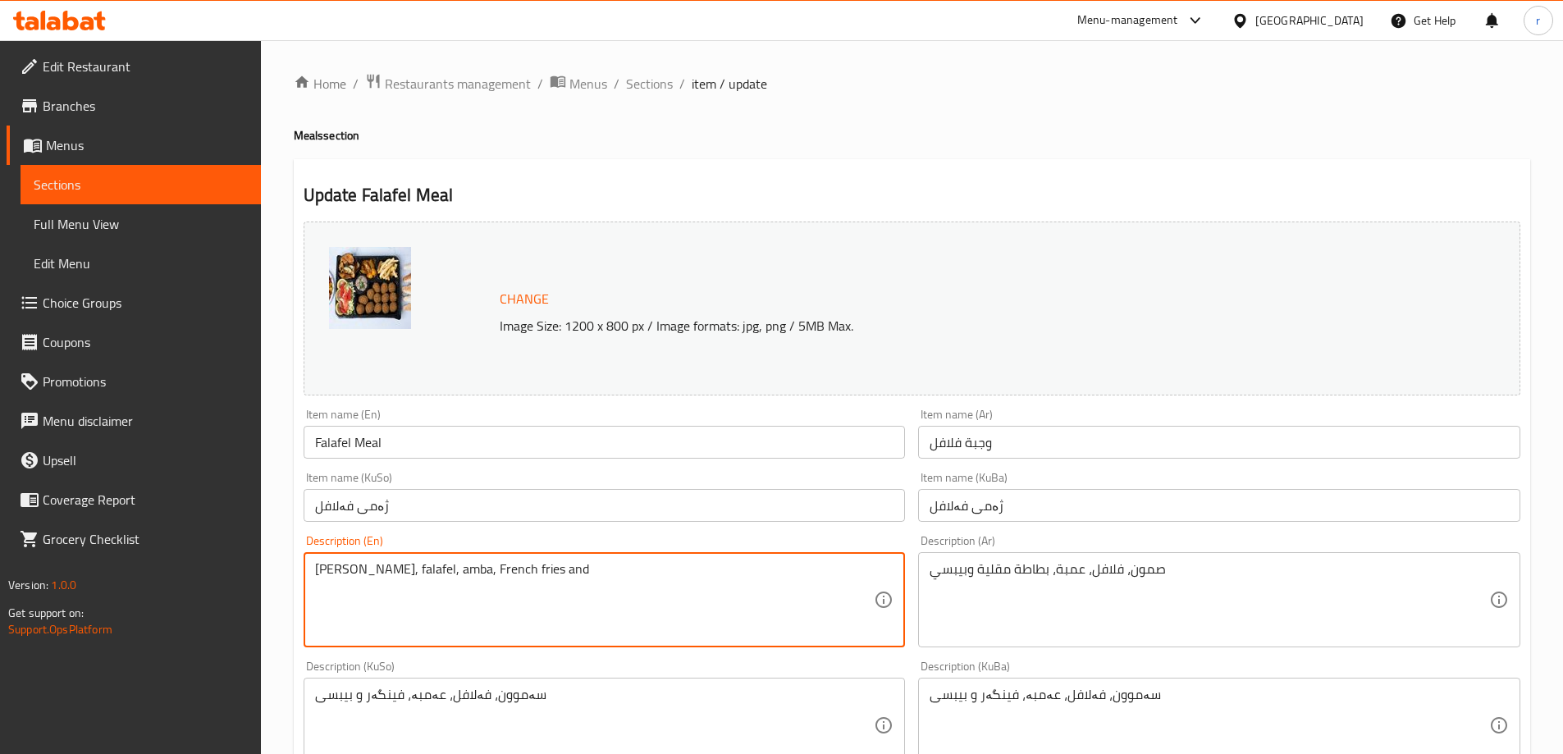
drag, startPoint x: 543, startPoint y: 569, endPoint x: 512, endPoint y: 576, distance: 31.9
click at [512, 576] on textarea "Sammon, falafel, amba, French fries and" at bounding box center [595, 600] width 560 height 78
click at [441, 569] on textarea "Sammon, falafel, amba, French fries" at bounding box center [595, 600] width 560 height 78
click at [449, 574] on textarea "Sammon, falafel, amba, French fries" at bounding box center [595, 600] width 560 height 78
paste textarea "and"
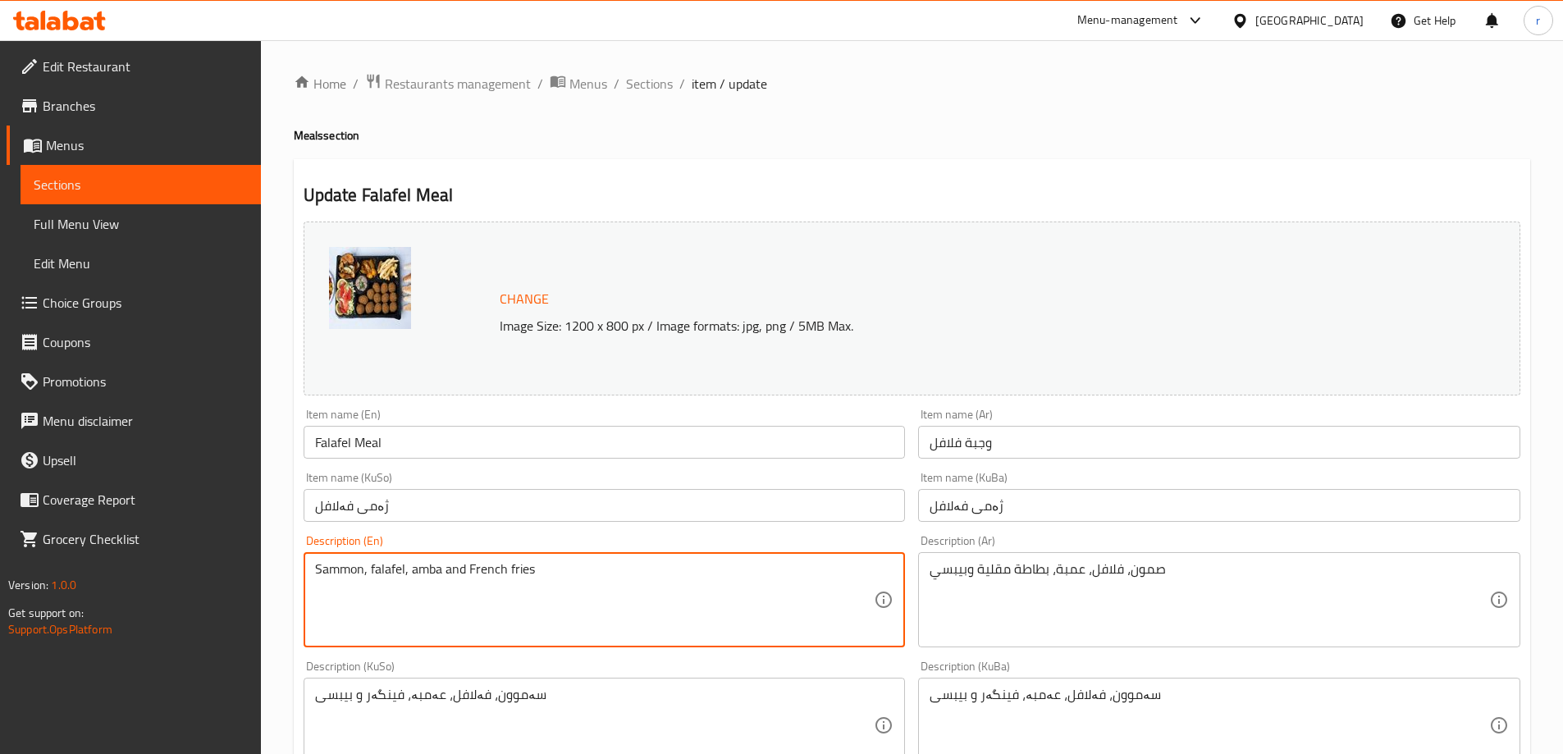
type textarea "Sammon, falafel, amba and French fries"
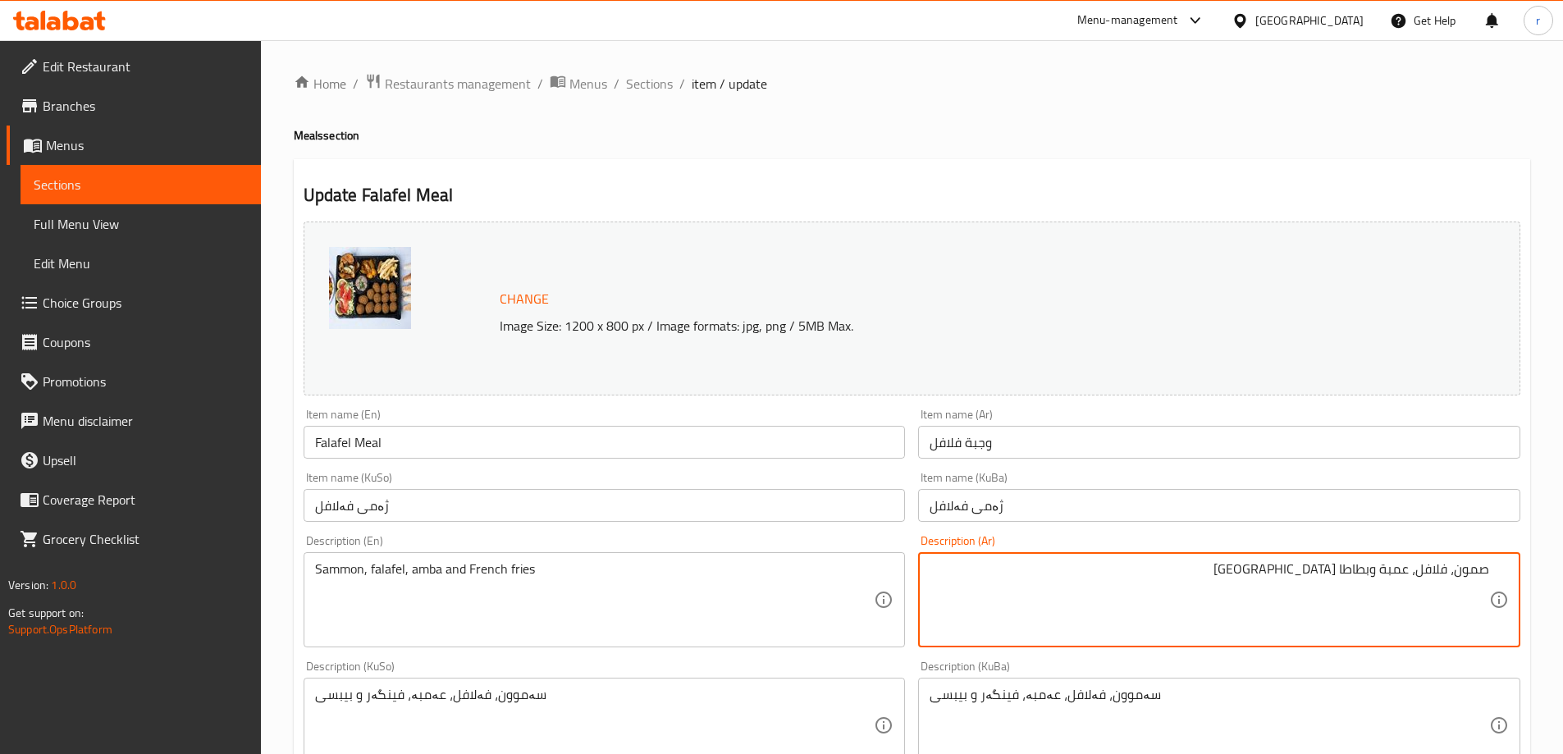
type textarea "صمون، فلافل، عمبة وبطاطا مقلية"
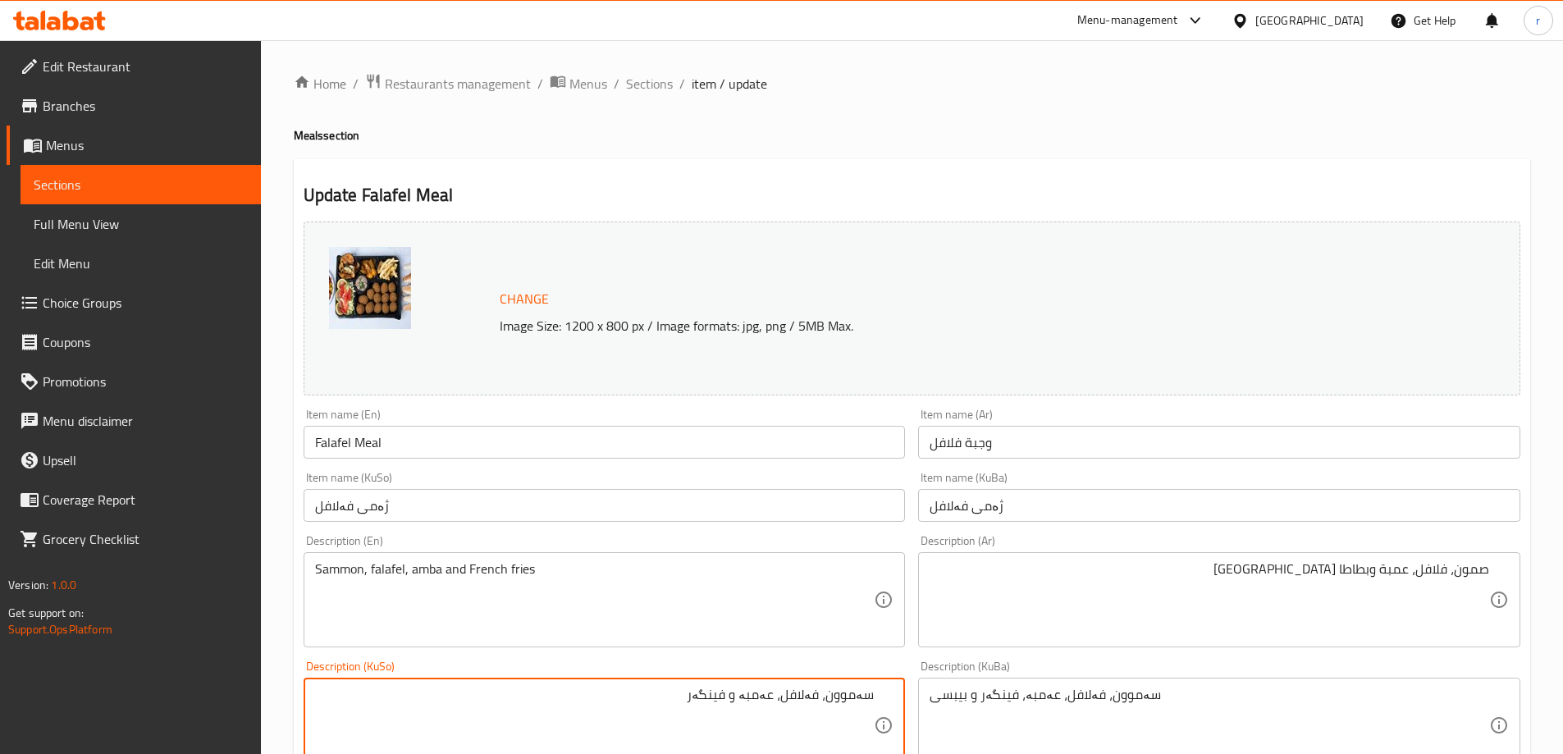
click at [754, 711] on textarea "سەموون، فەلافل، عەمبە و فینگەر" at bounding box center [595, 726] width 560 height 78
type textarea "سەموون، فەلافل، عەمبە و فینگەر"
click at [1089, 706] on textarea "سەموون، فەلافل، عەمبە، فینگەر و بیبسی" at bounding box center [1210, 726] width 560 height 78
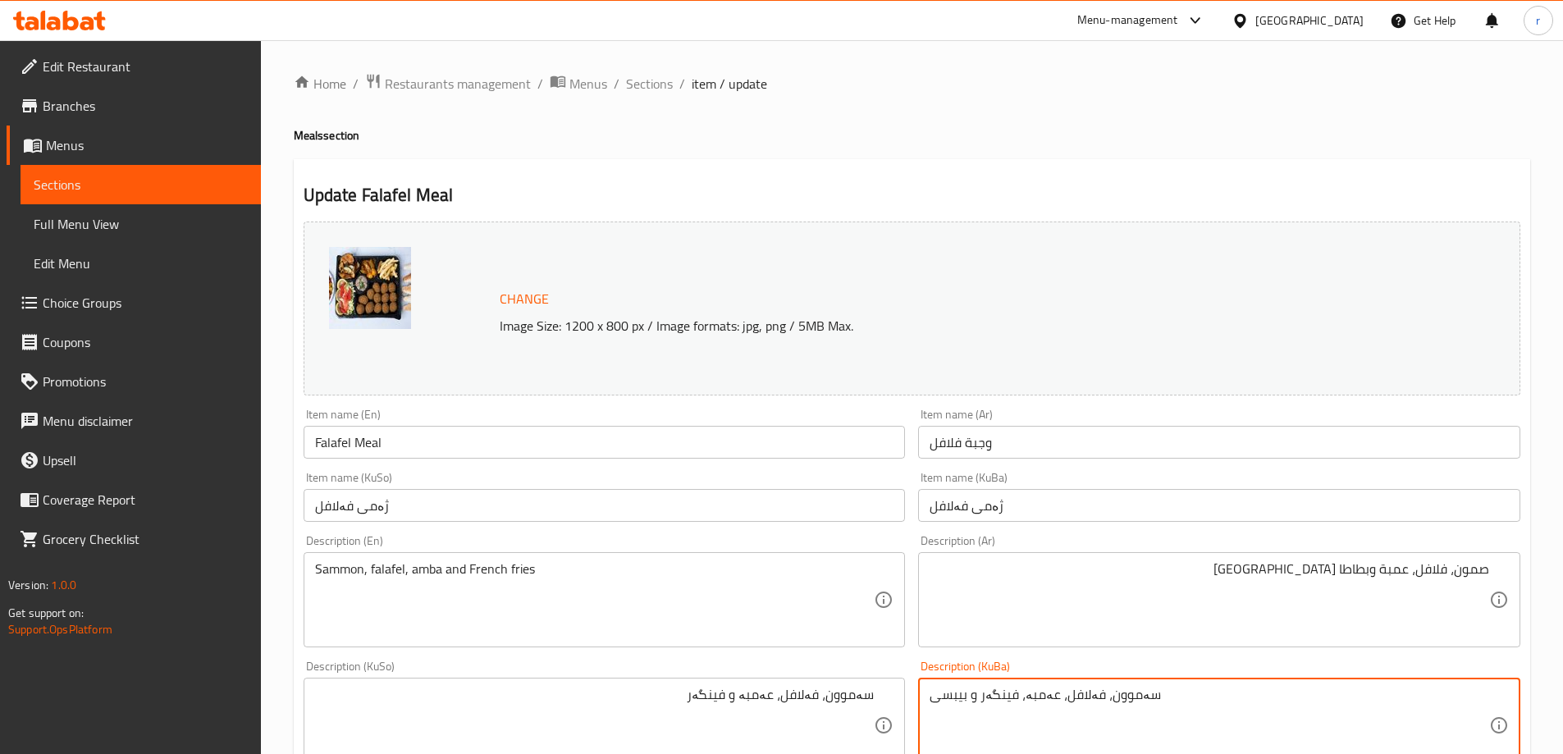
click at [1089, 706] on textarea "سەموون، فەلافل، عەمبە، فینگەر و بیبسی" at bounding box center [1210, 726] width 560 height 78
paste textarea "و فینگەر"
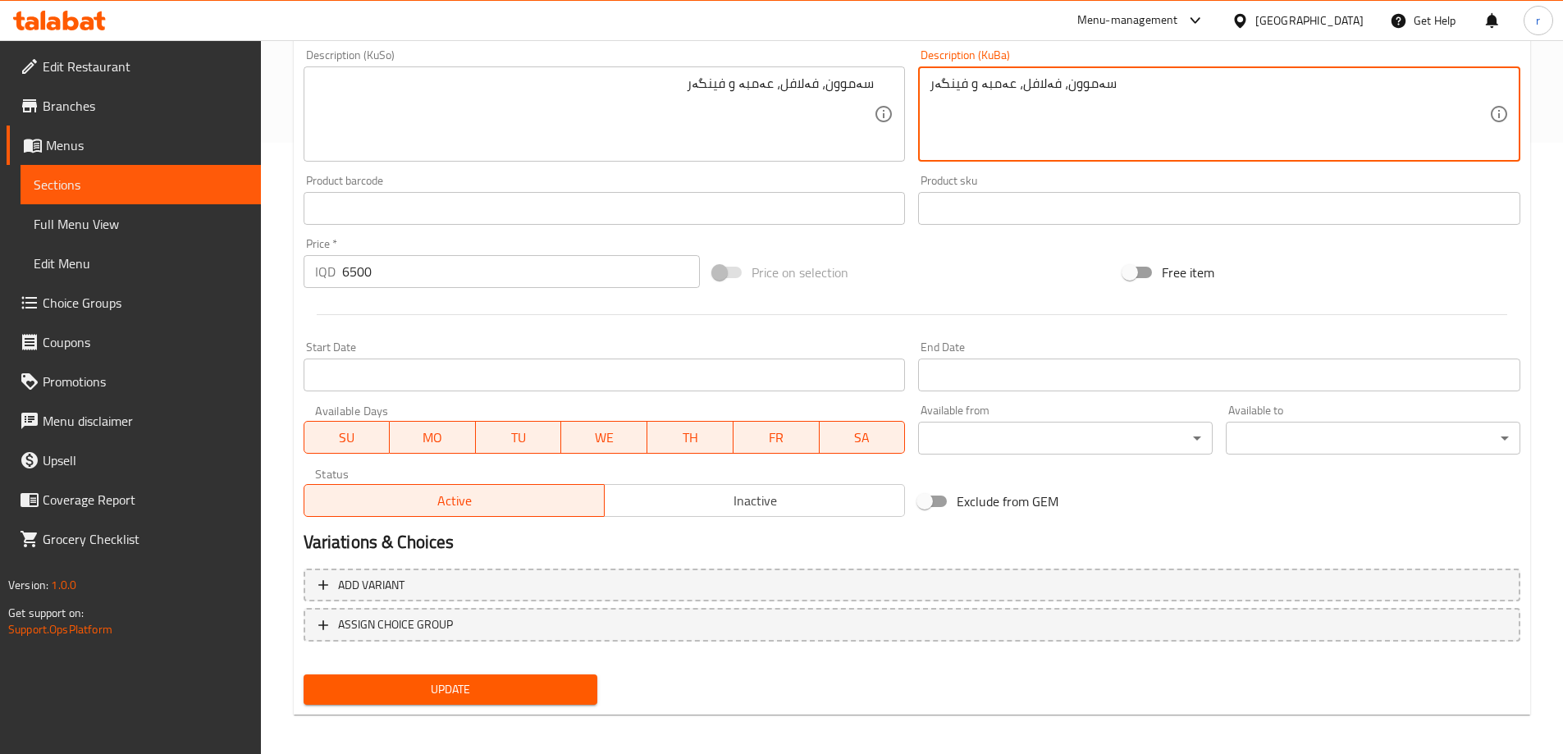
scroll to position [618, 0]
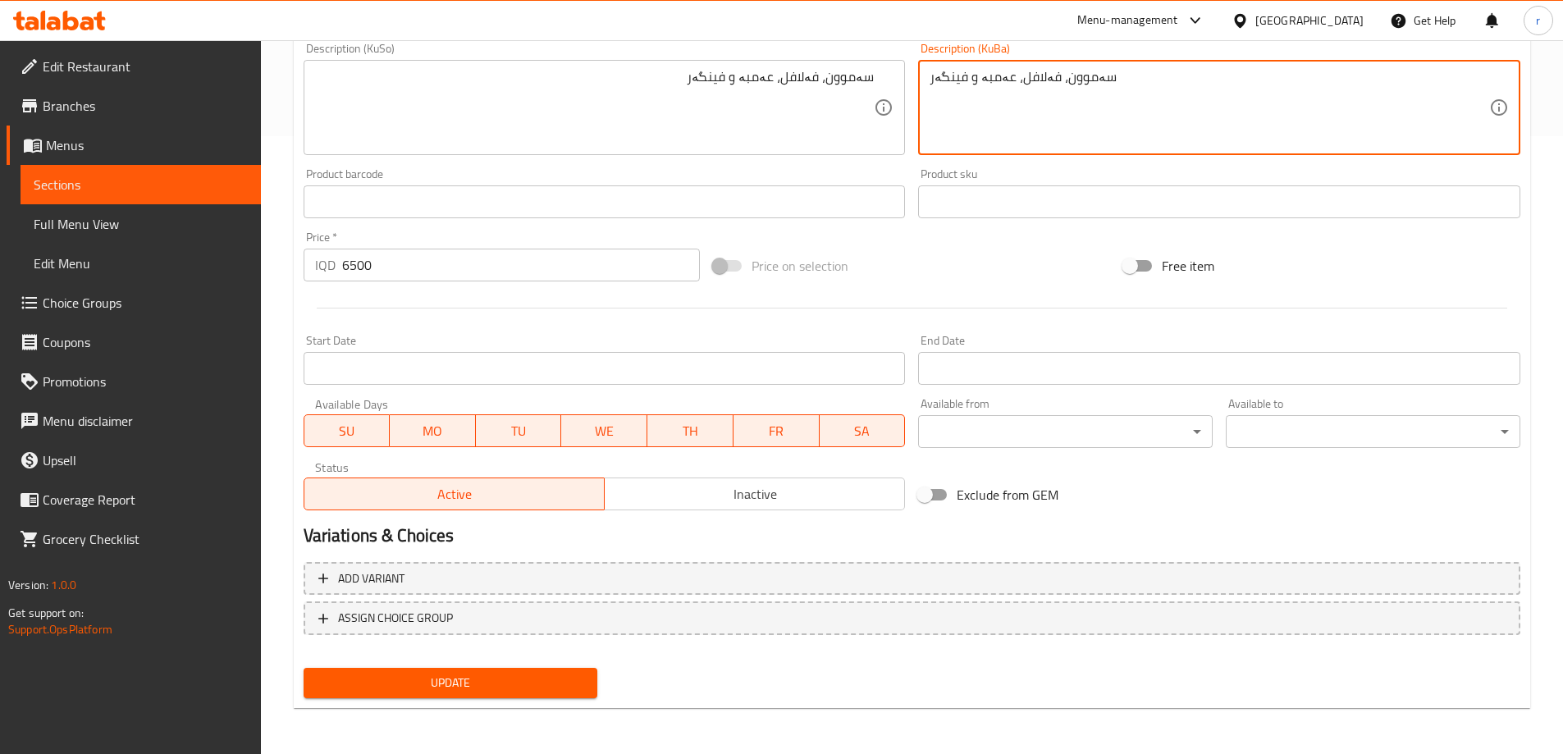
type textarea "سەموون، فەلافل، عەمبە و فینگەر"
click at [469, 682] on span "Update" at bounding box center [451, 683] width 268 height 21
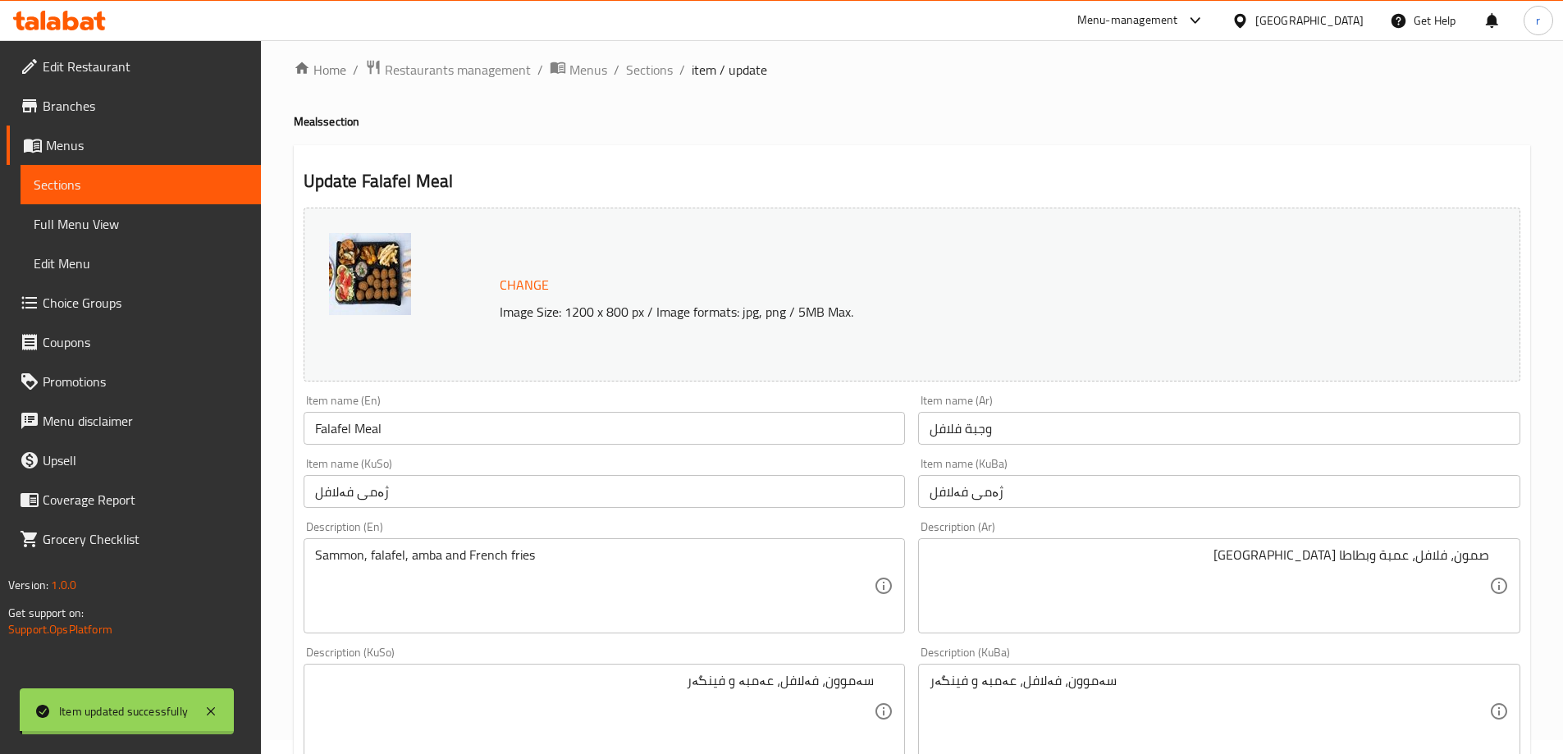
scroll to position [0, 0]
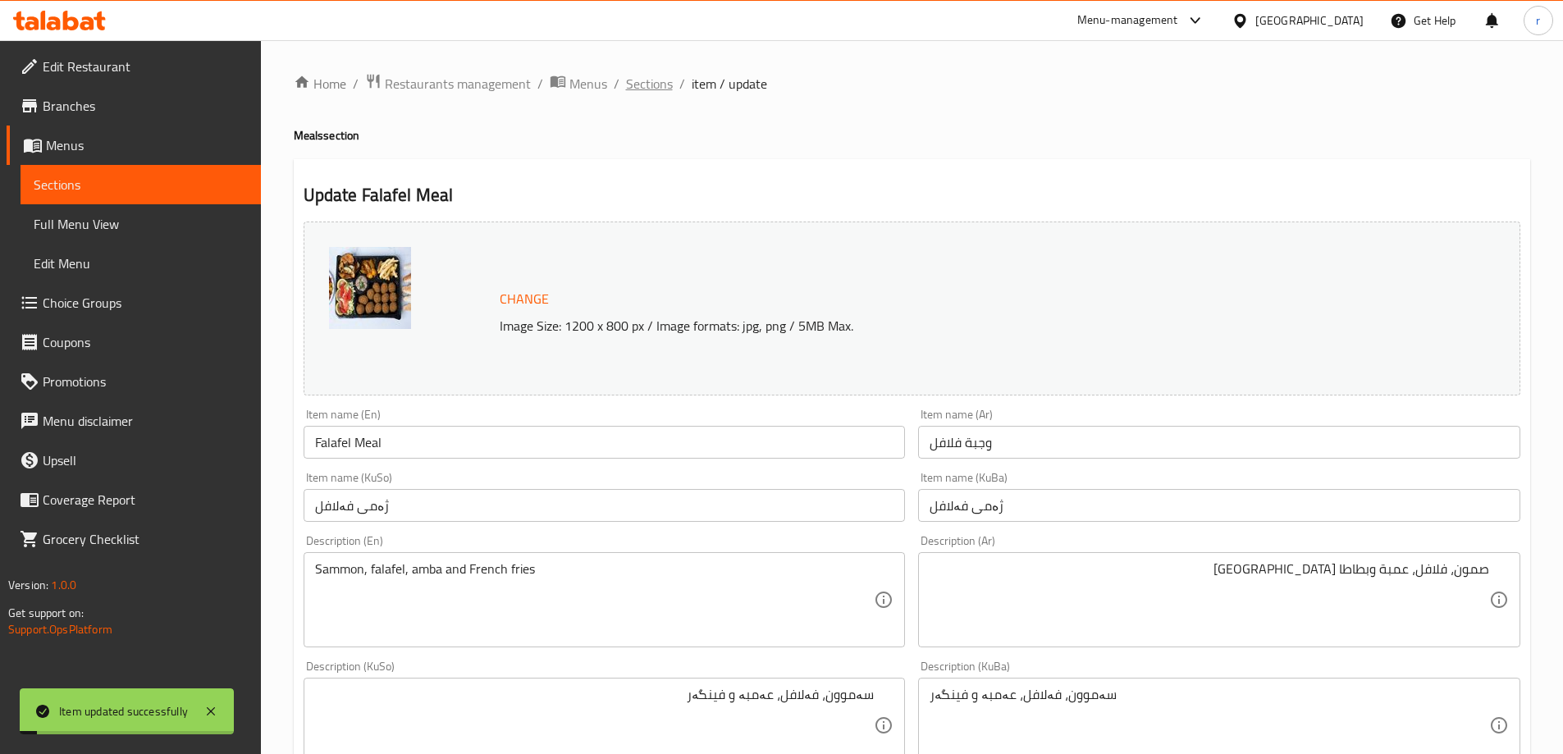
click at [631, 78] on span "Sections" at bounding box center [649, 84] width 47 height 20
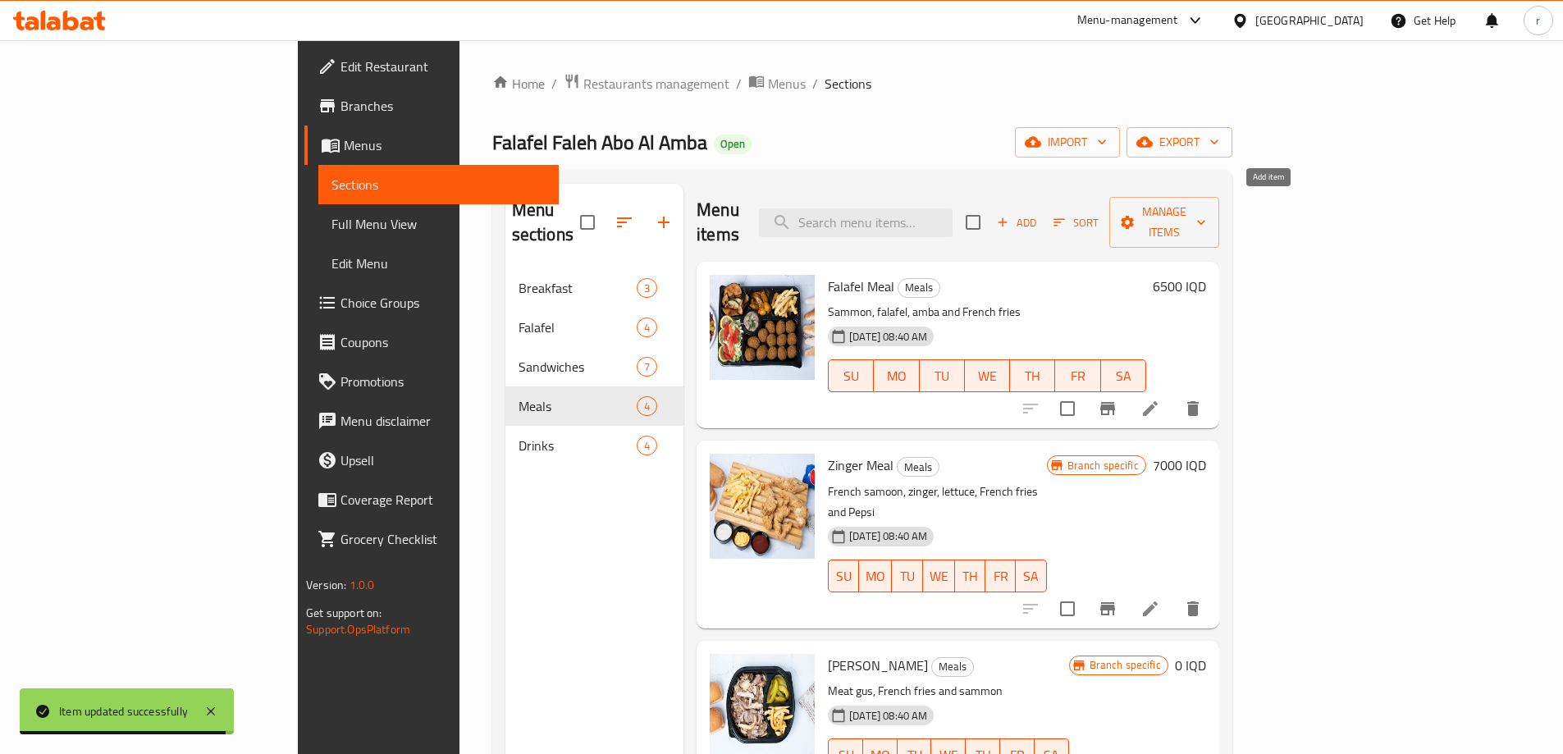
click at [1010, 215] on icon "button" at bounding box center [1002, 222] width 15 height 15
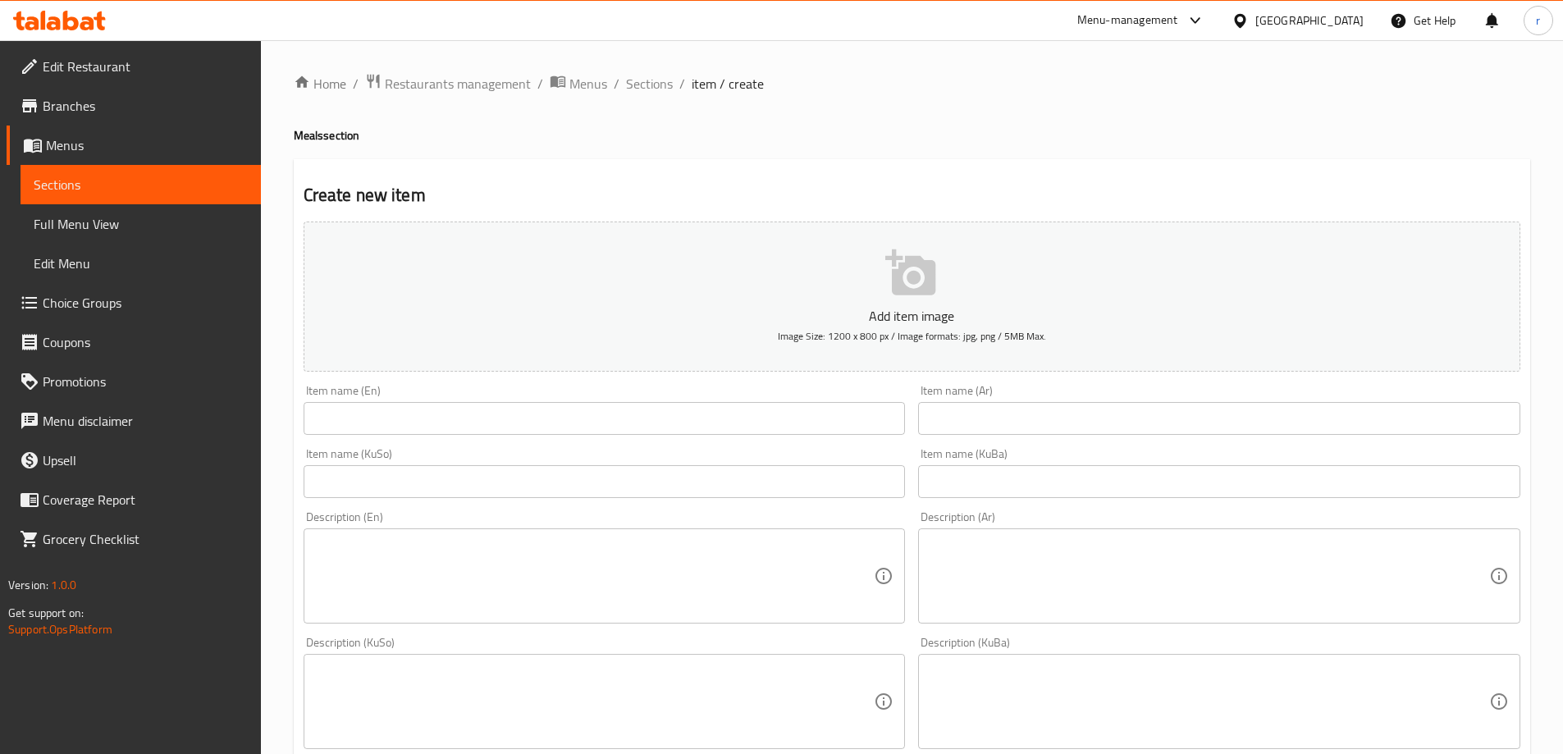
click at [432, 419] on input "text" at bounding box center [605, 418] width 602 height 33
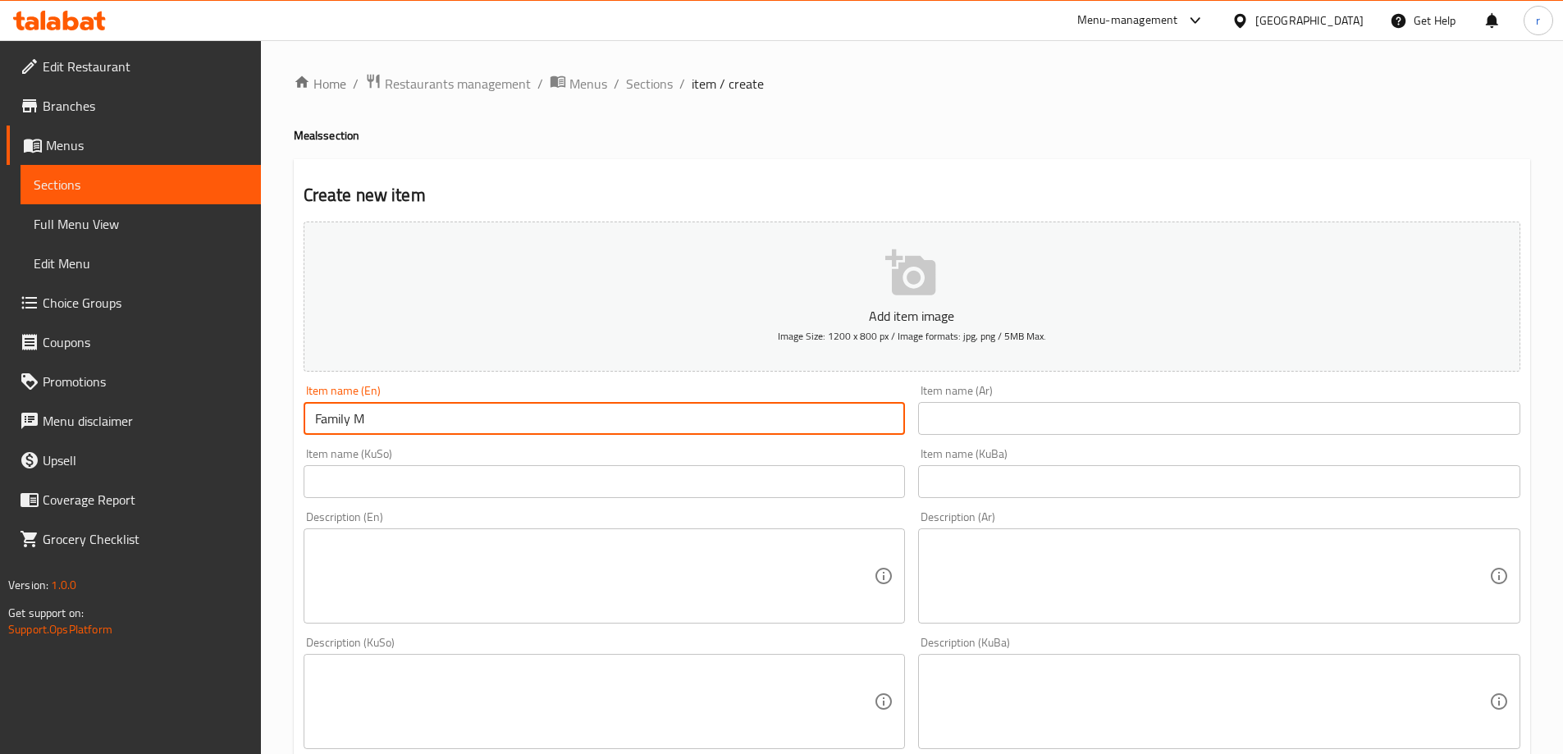
type input "Family Meal"
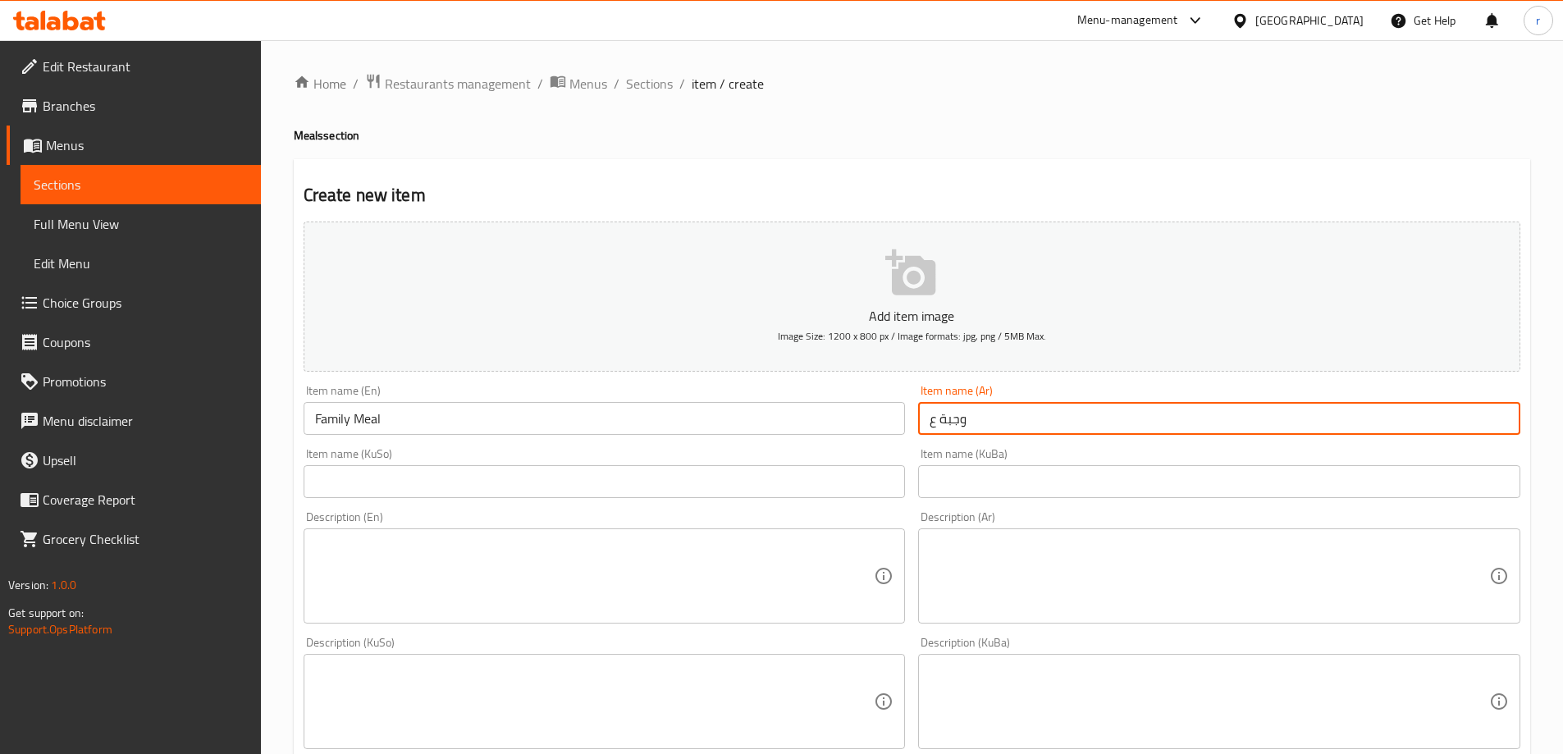
type input "وجبة عائلية"
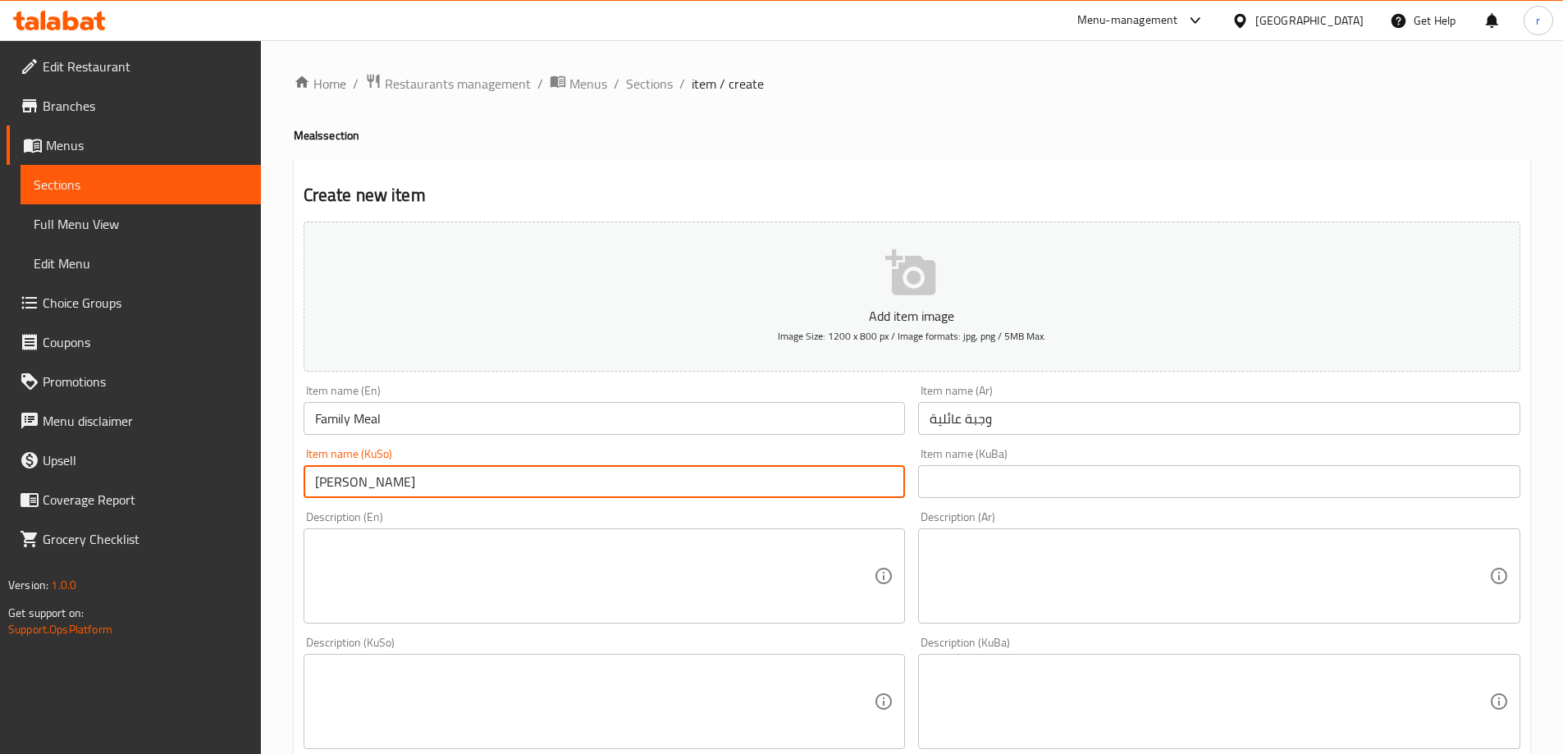
type input "ژەمی خێزانی"
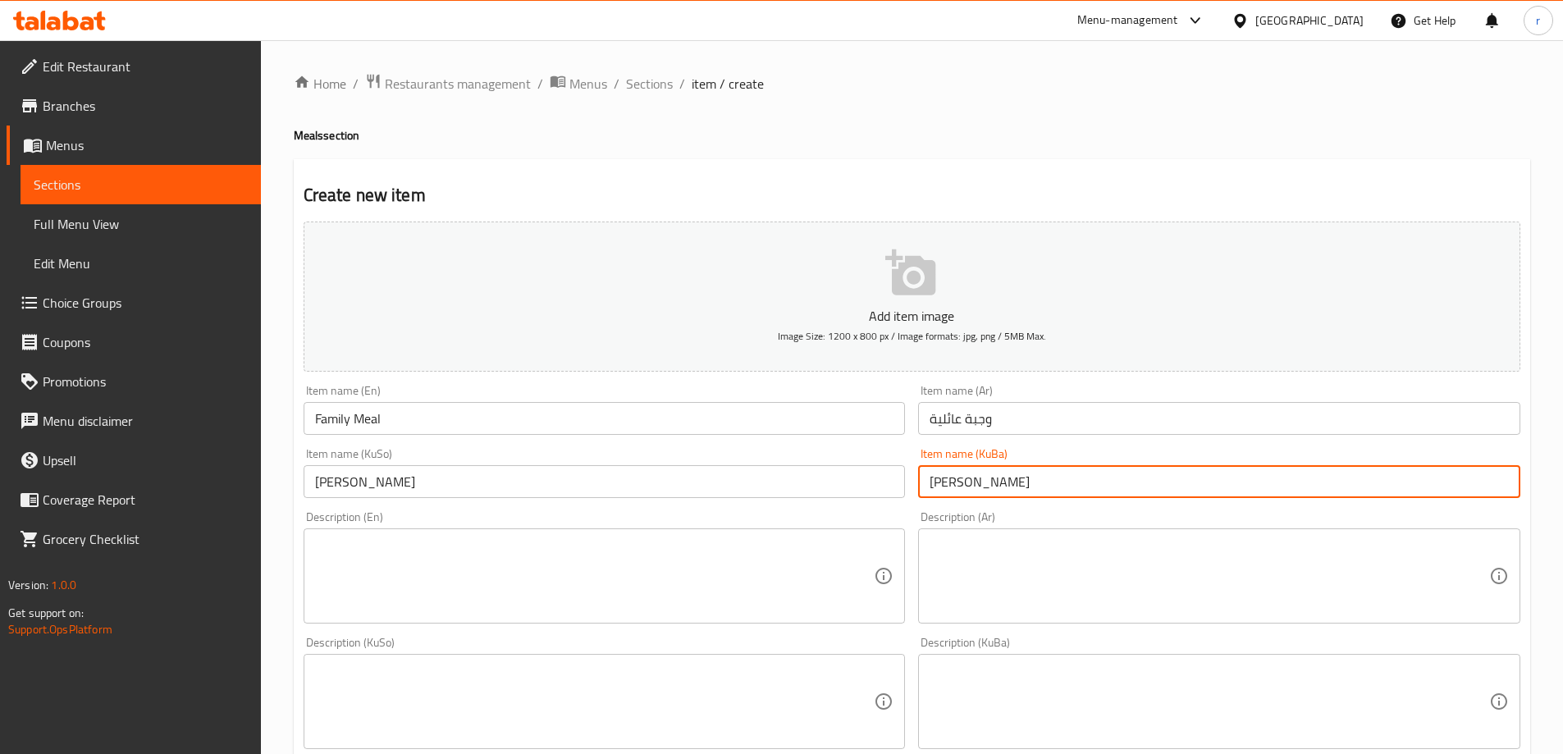
type input "ژەمی خێزانی"
click at [476, 601] on textarea at bounding box center [595, 576] width 560 height 78
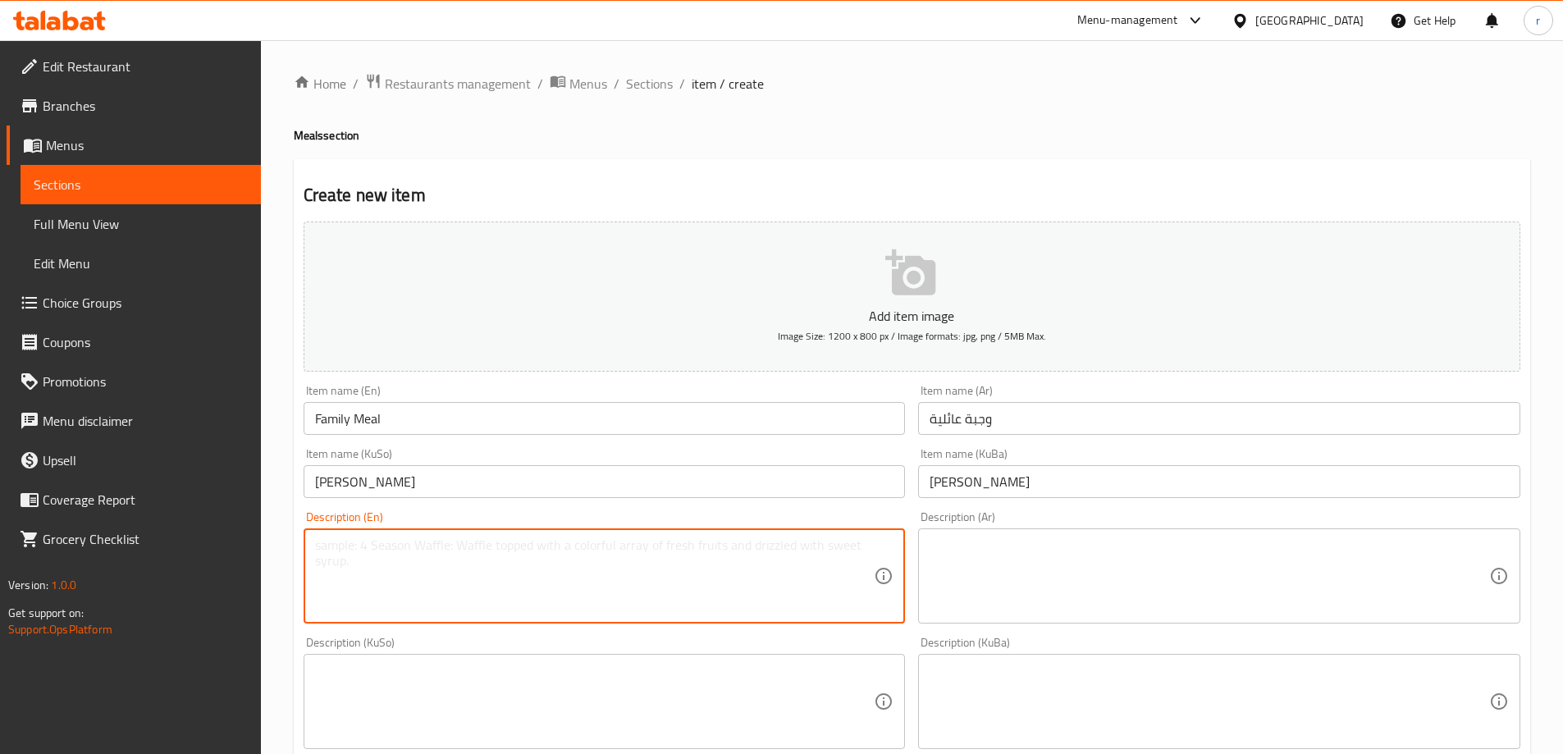
paste textarea "30 falafel pieces, 8 samoon, potatoes and eggplant"
type textarea "30 falafel pieces, 8 samoon, potatoes and eggplant"
click at [1187, 571] on textarea at bounding box center [1210, 576] width 560 height 78
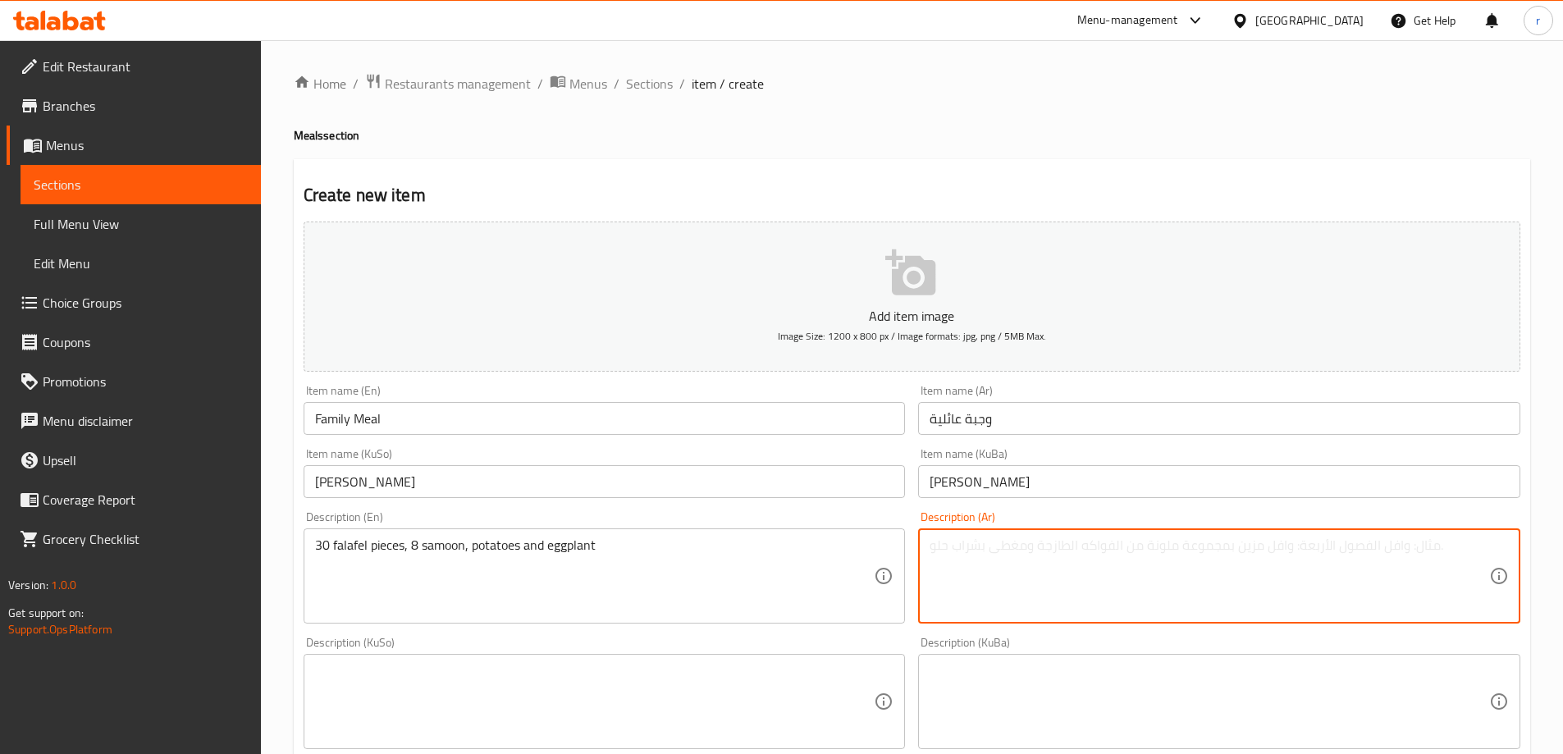
paste textarea "30 حبة فلافل، 8 صمونات، بطاطا وباذنجان"
type textarea "30 حبة فلافل، 8 صمونات، بطاطا وباذنجان"
click at [744, 675] on textarea at bounding box center [595, 702] width 560 height 78
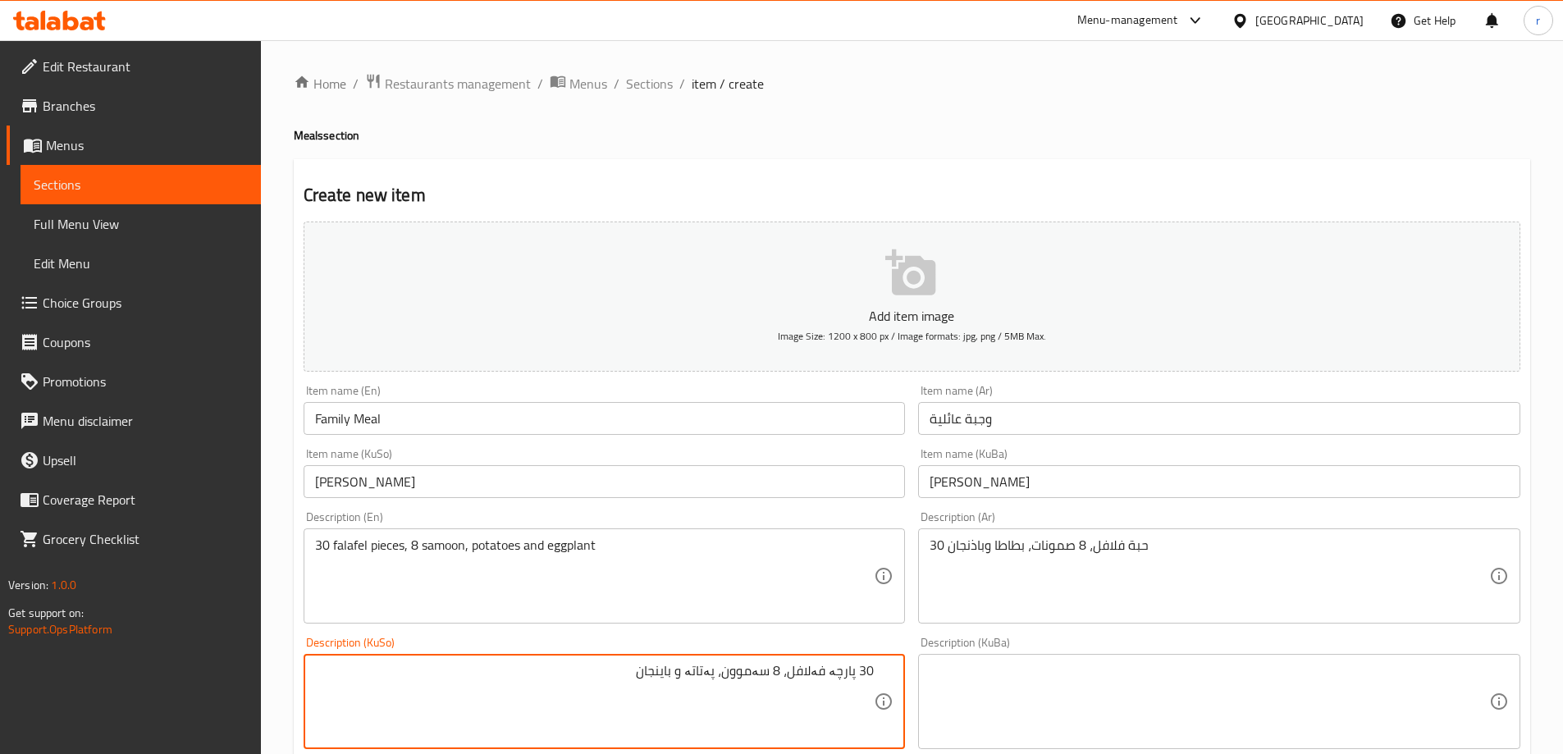
type textarea "30 پارچە فەلافل، 8 سەموون، پەتاتە و باینجان"
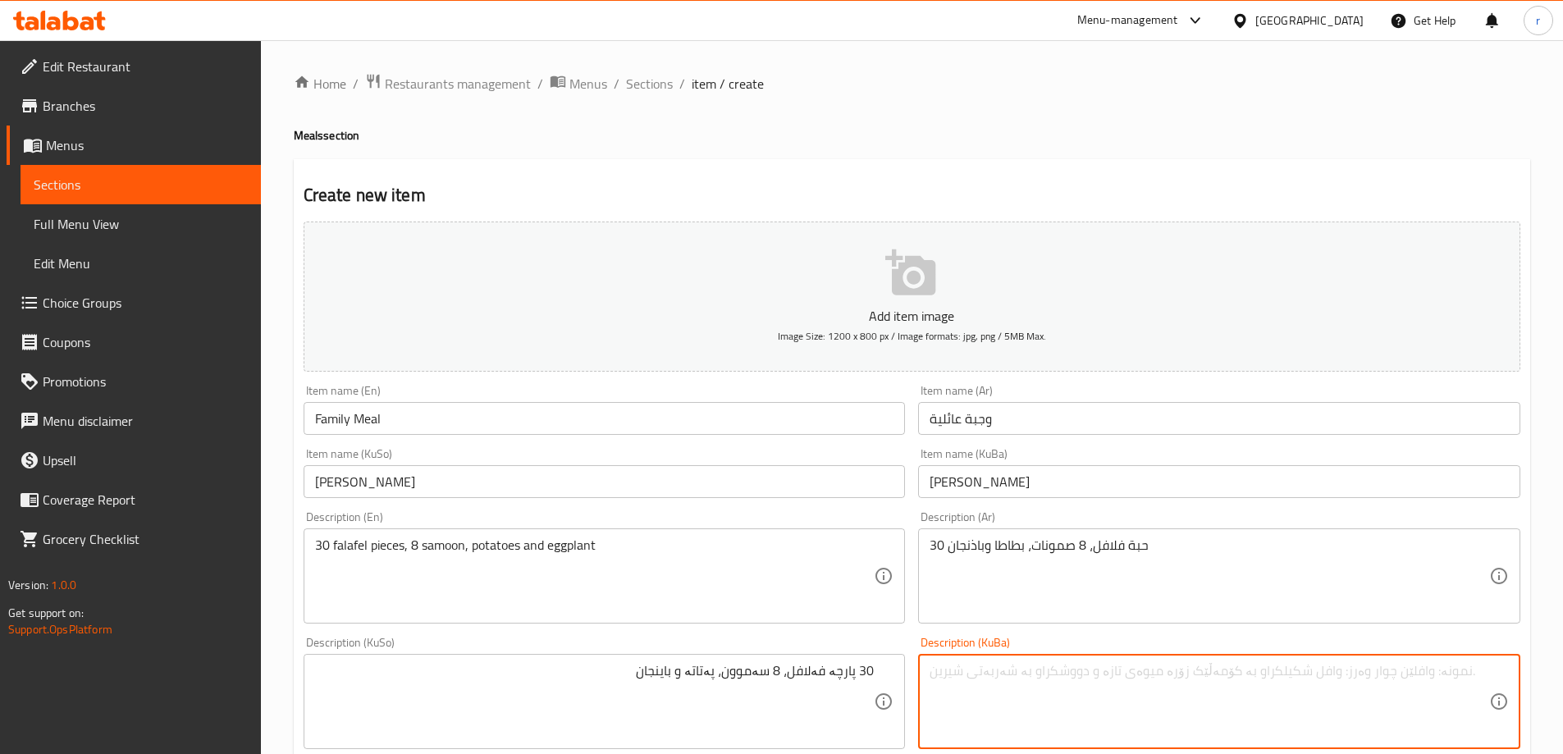
paste textarea "30 پارچە فەلافل، 8 سەموون، پەتاتە و باینجان"
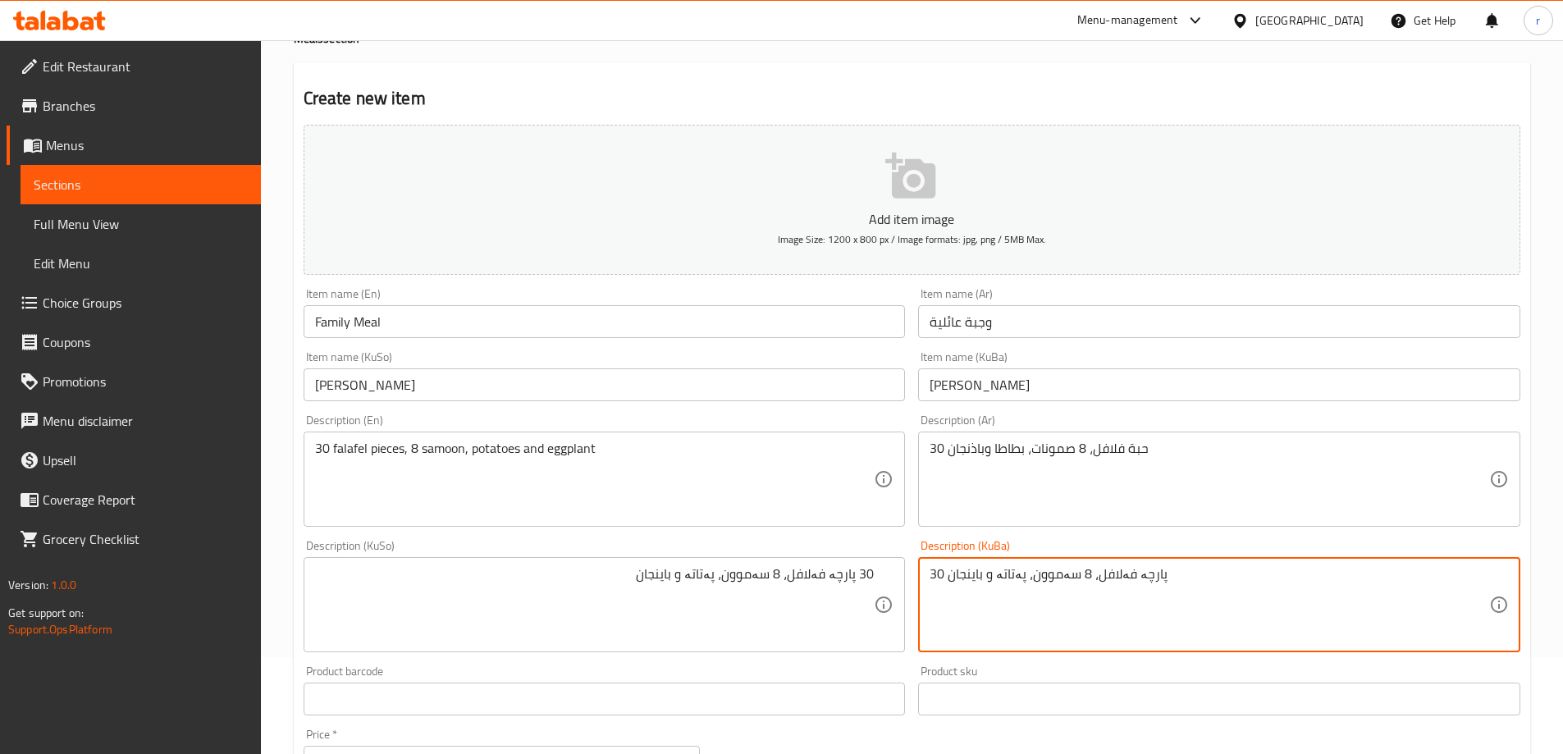
scroll to position [137, 0]
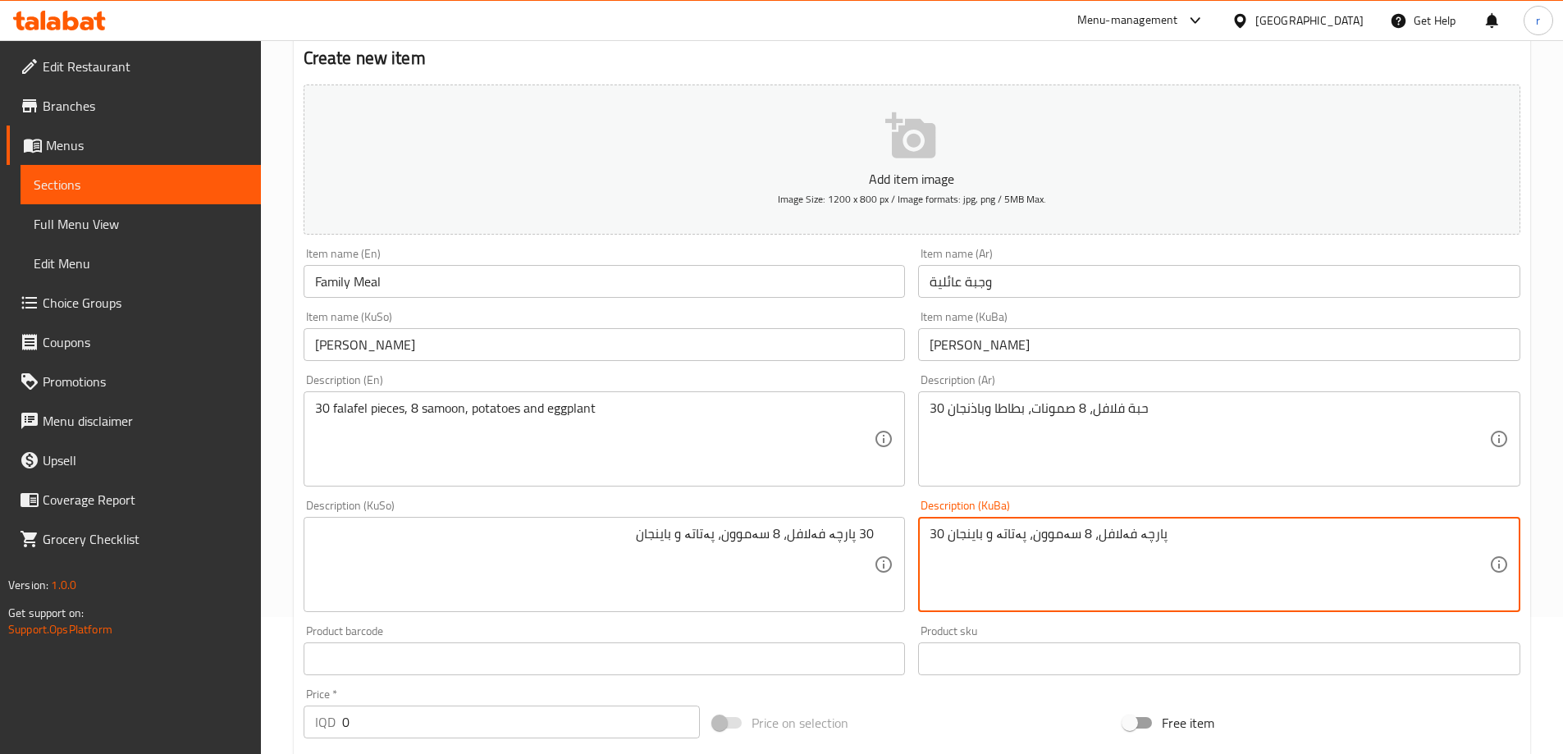
type textarea "30 پارچە فەلافل، 8 سەموون، پەتاتە و باینجان"
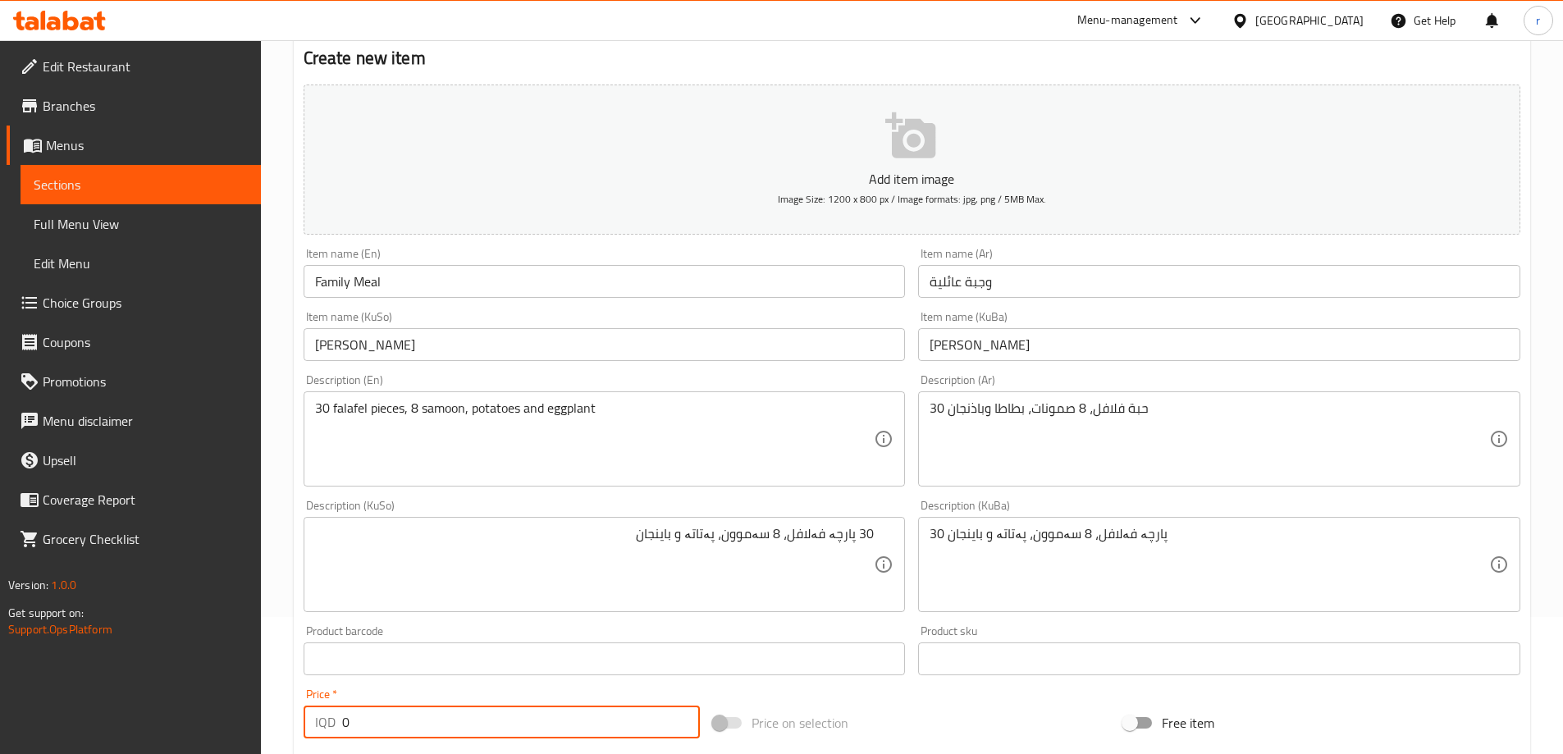
drag, startPoint x: 349, startPoint y: 728, endPoint x: 318, endPoint y: 736, distance: 32.2
click at [318, 736] on div "IQD 0 Price *" at bounding box center [502, 722] width 397 height 33
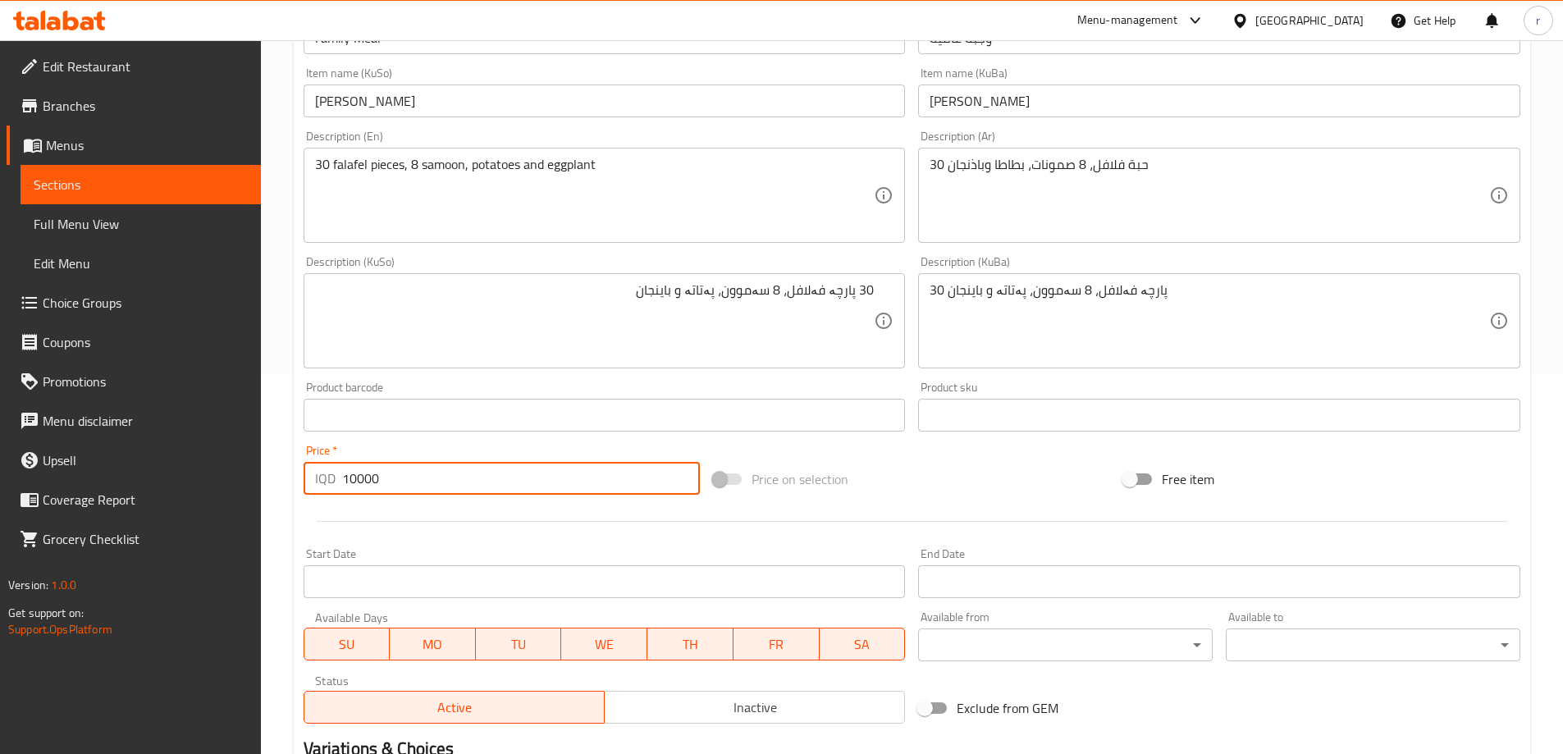
scroll to position [547, 0]
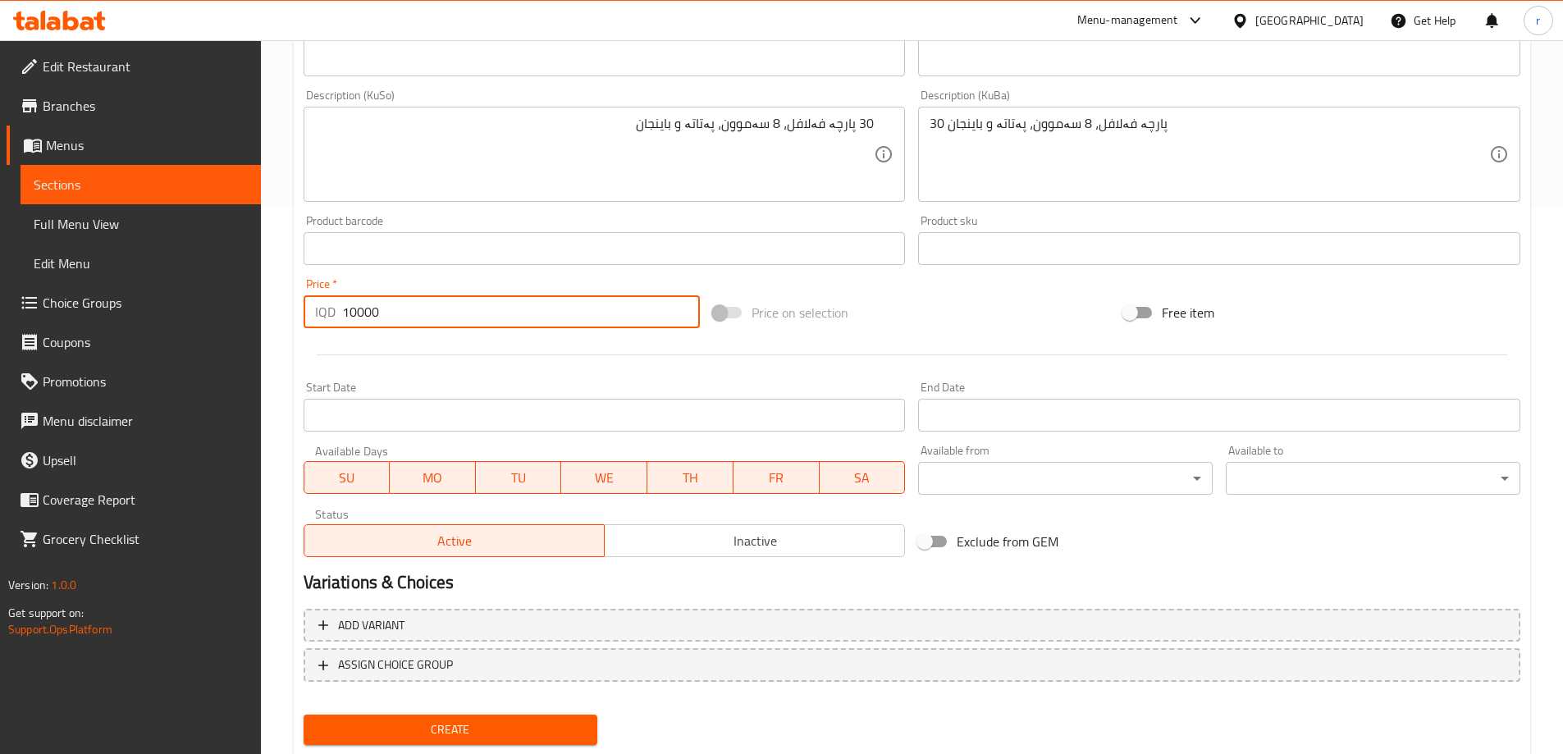
type input "10000"
click at [460, 715] on button "Create" at bounding box center [451, 730] width 295 height 30
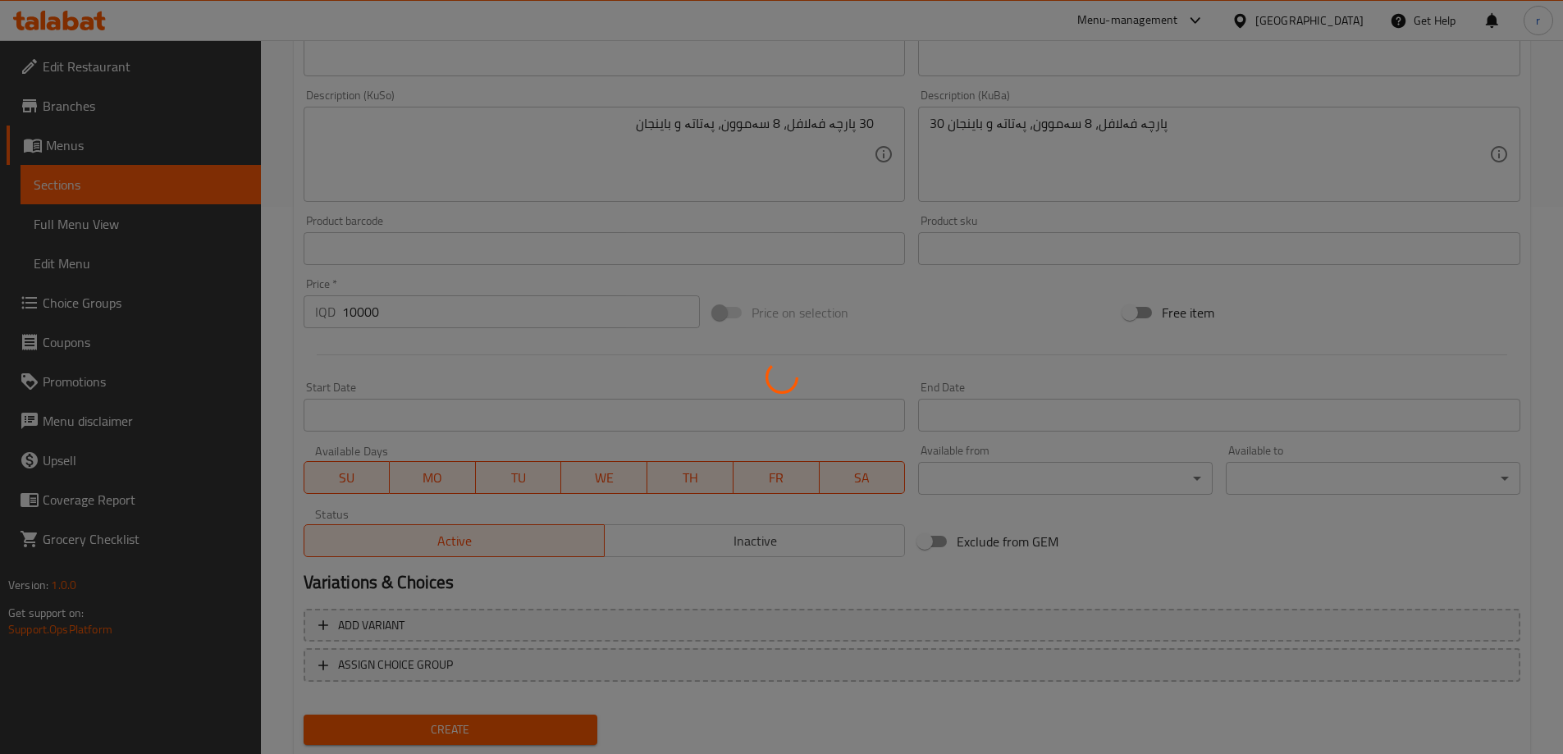
type input "0"
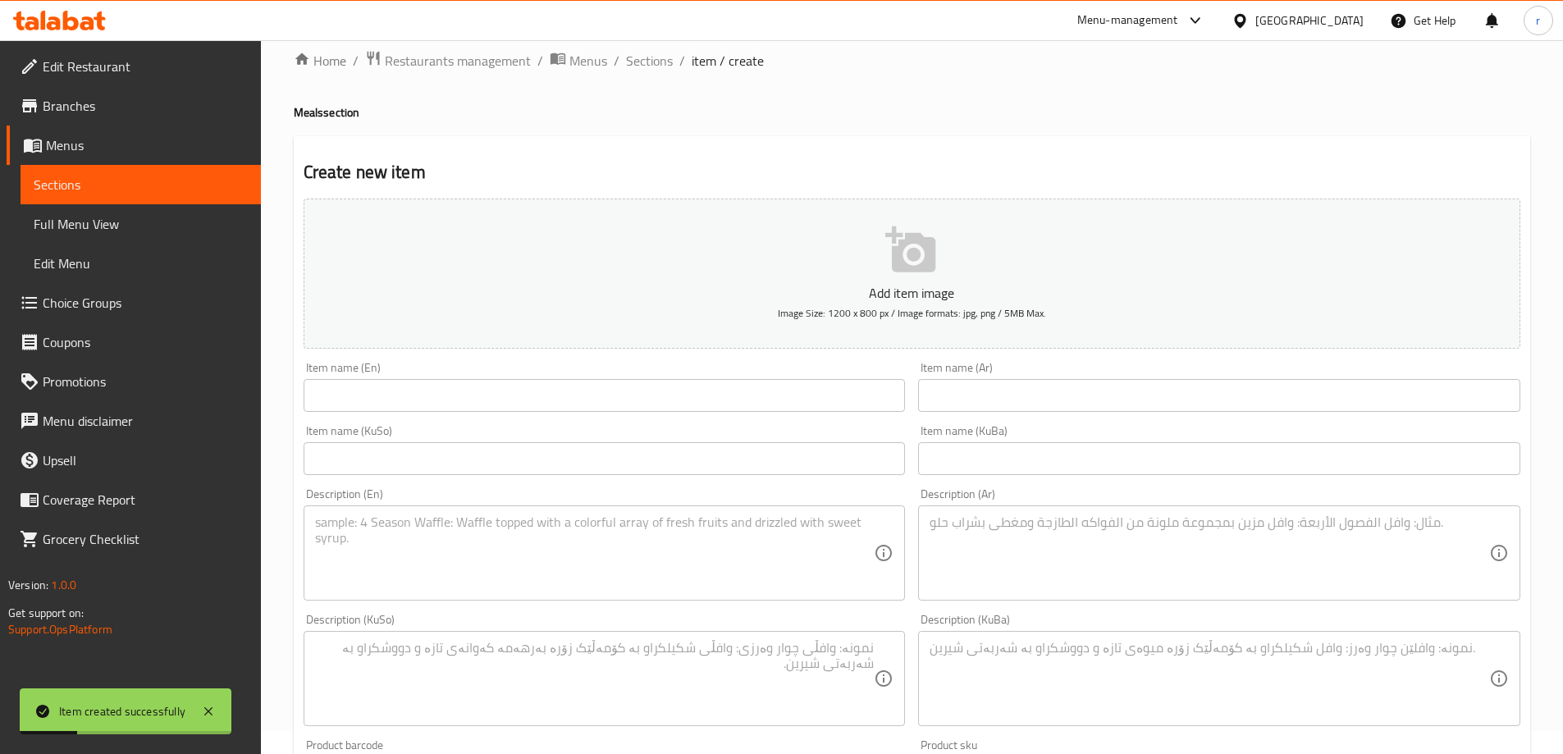
scroll to position [0, 0]
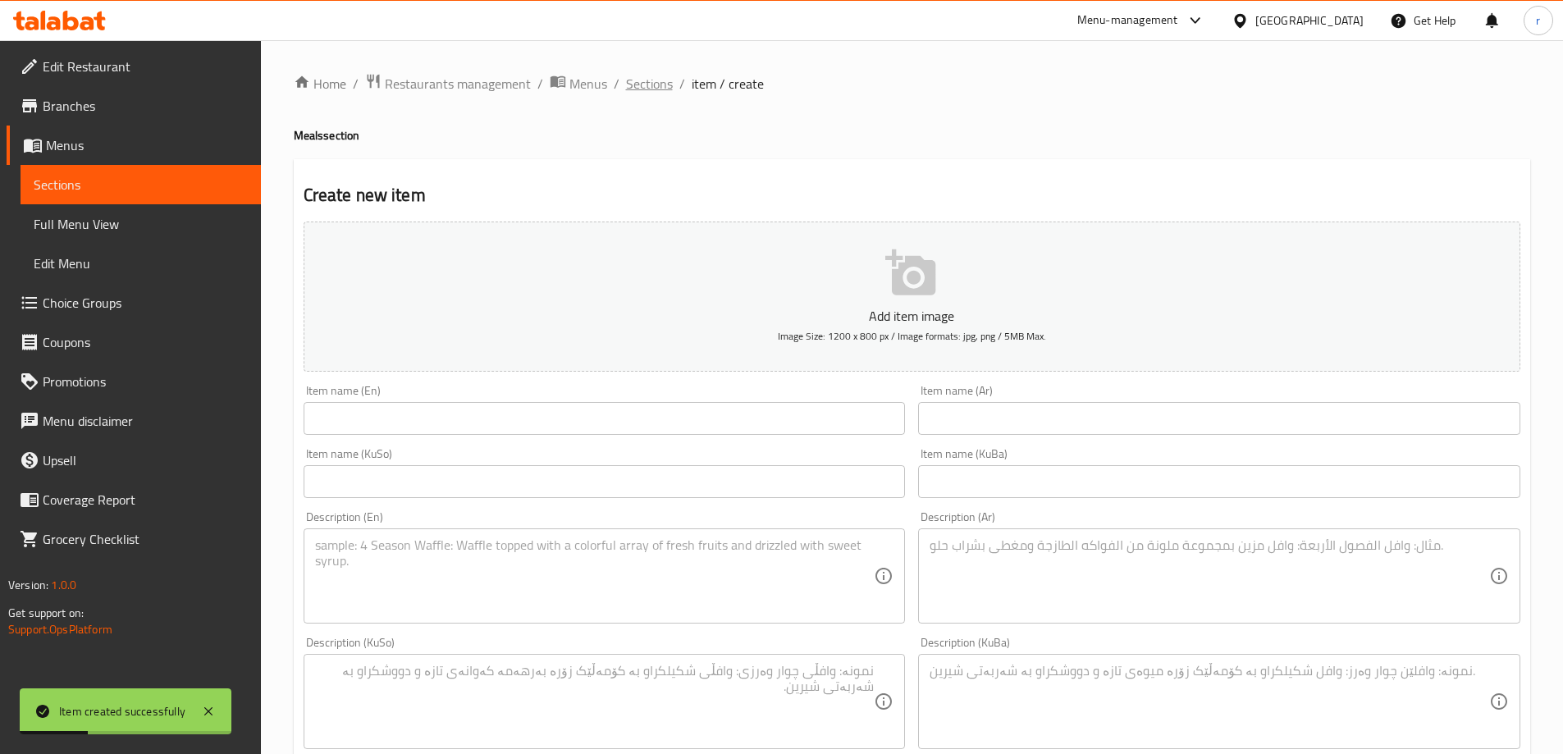
click at [657, 87] on span "Sections" at bounding box center [649, 84] width 47 height 20
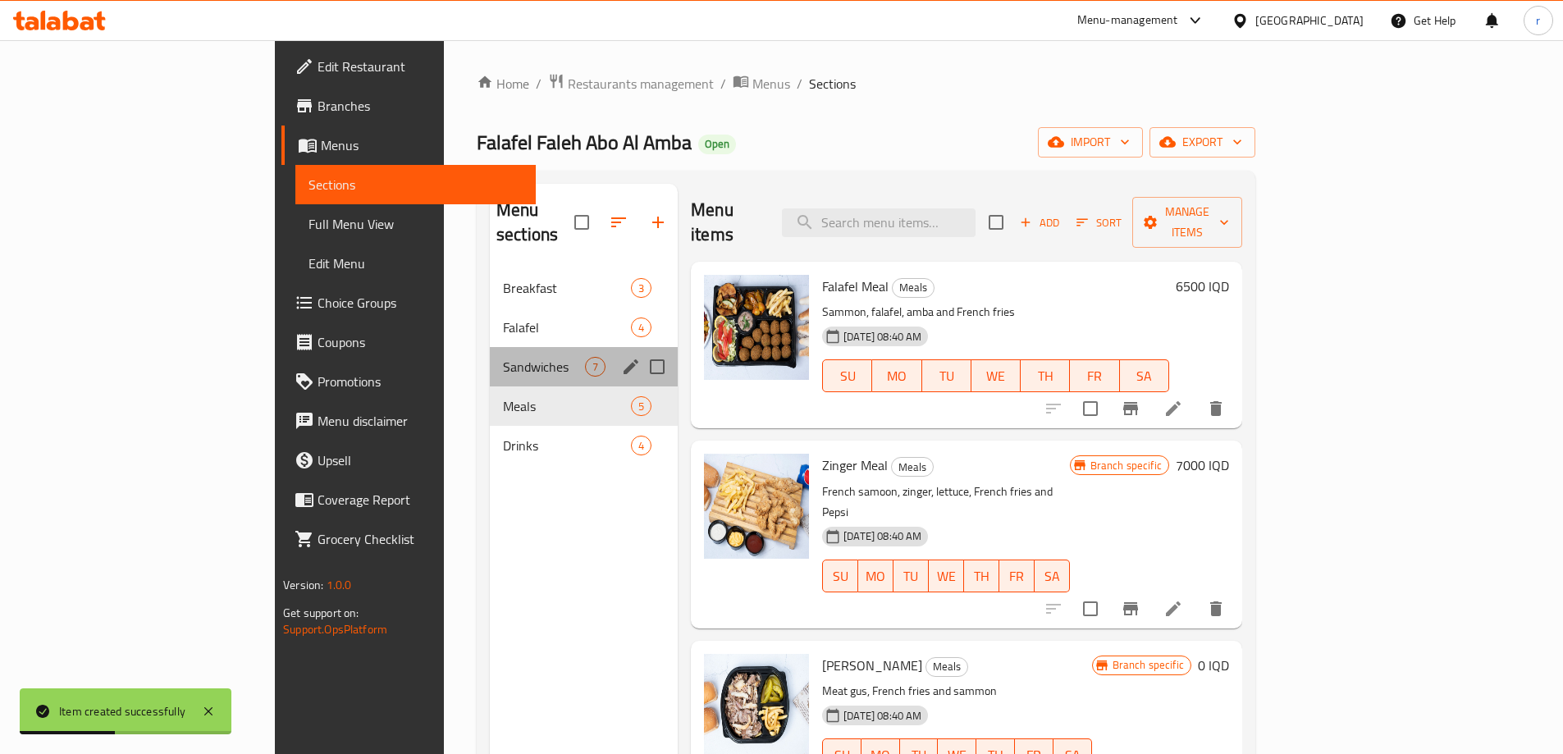
click at [490, 352] on div "Sandwiches 7" at bounding box center [584, 366] width 188 height 39
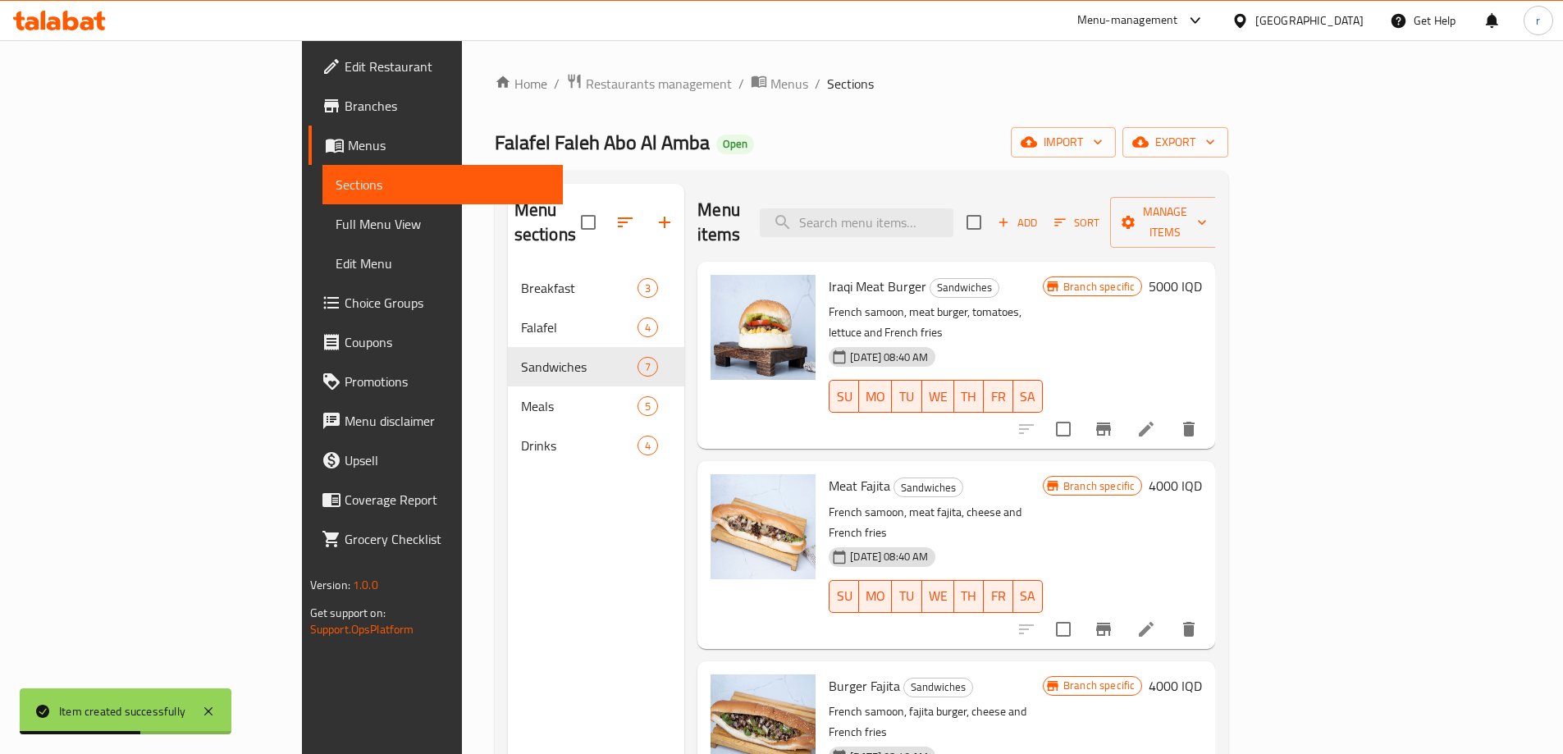
click at [1040, 215] on span "Add" at bounding box center [1017, 222] width 44 height 19
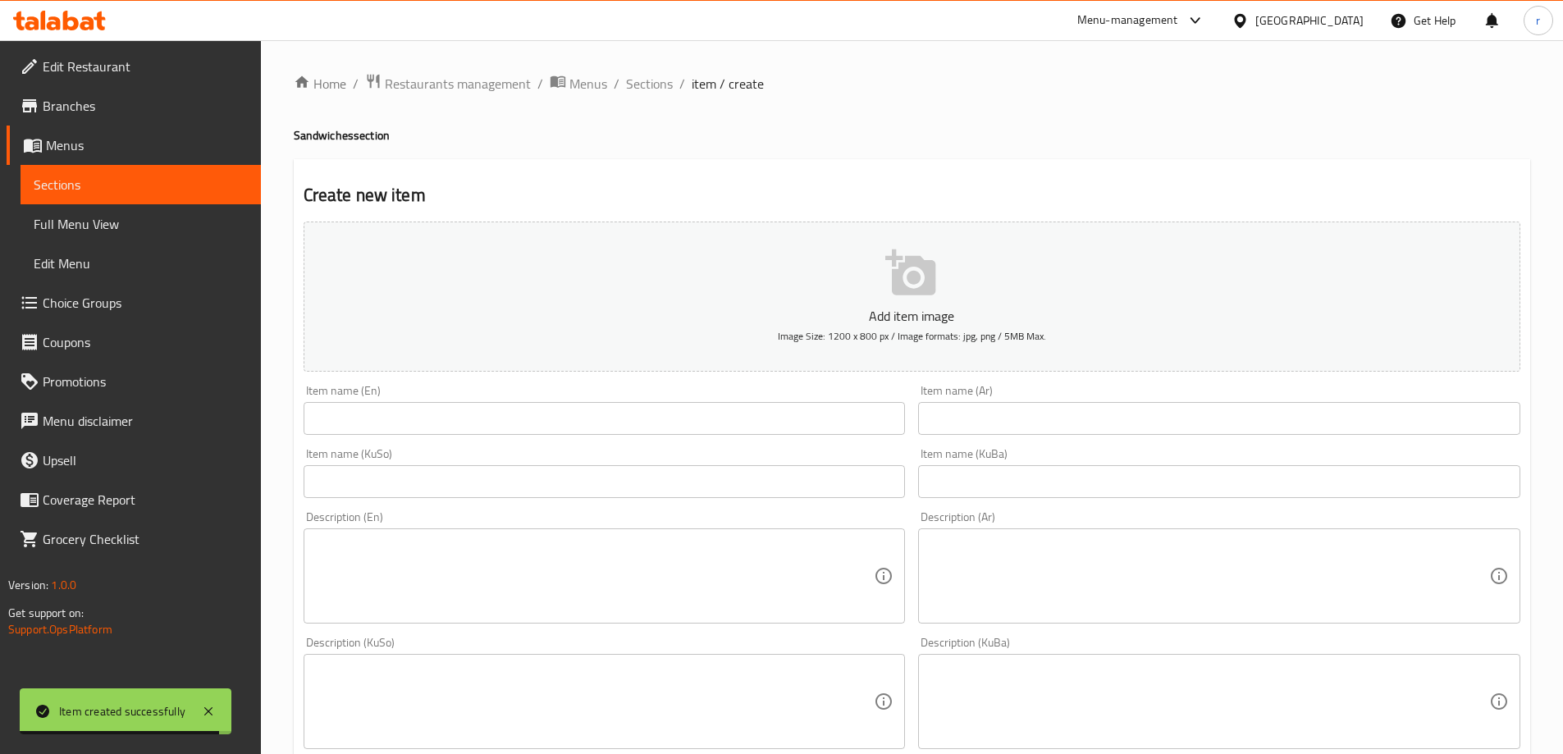
click at [377, 423] on input "text" at bounding box center [605, 418] width 602 height 33
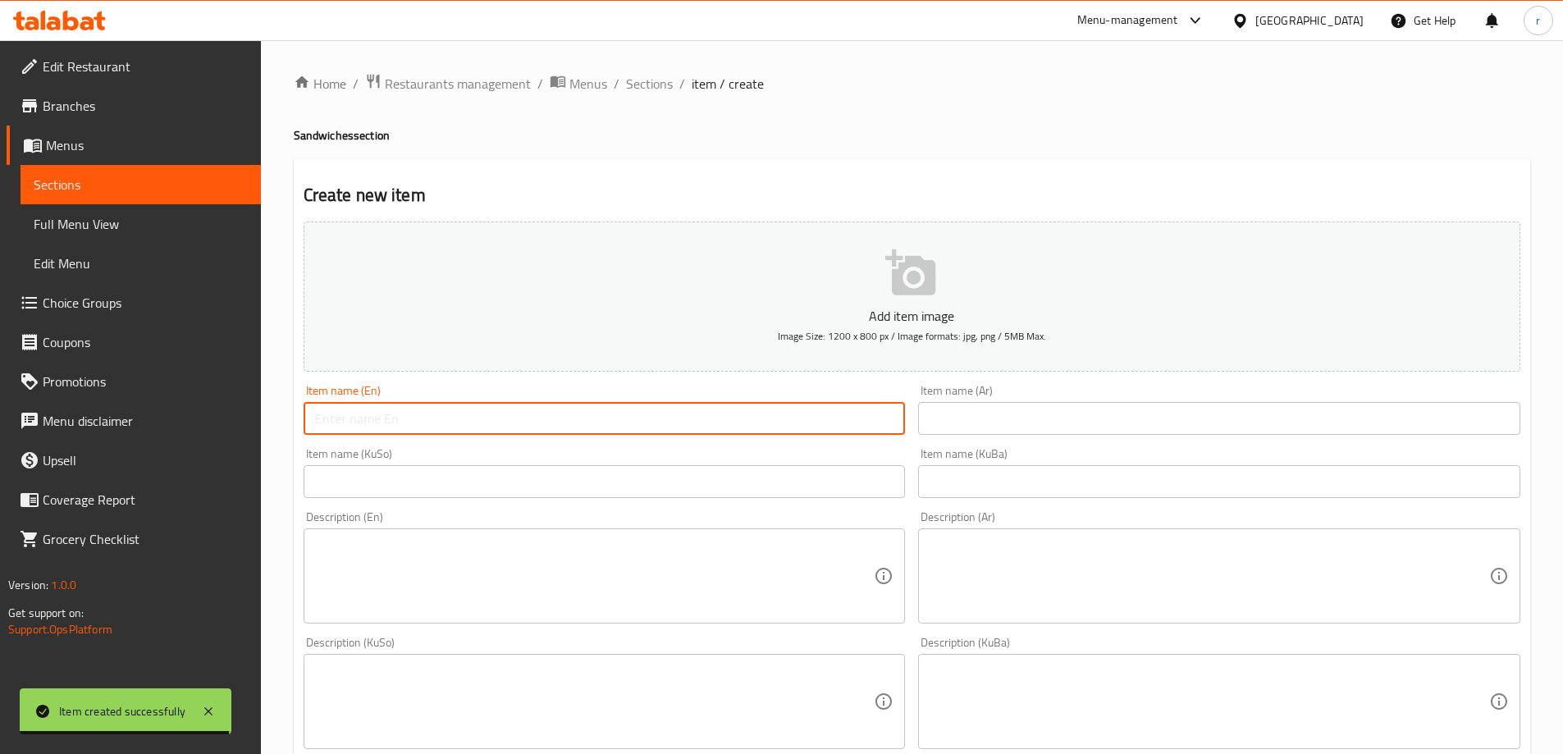
paste input "شفته"
drag, startPoint x: 350, startPoint y: 436, endPoint x: 296, endPoint y: 441, distance: 54.5
click at [297, 441] on div "Add item image Image Size: 1200 x 800 px / Image formats: jpg, png / 5MB Max. I…" at bounding box center [912, 663] width 1230 height 896
paste input "Shifta"
type input "Shifta Sandwich"
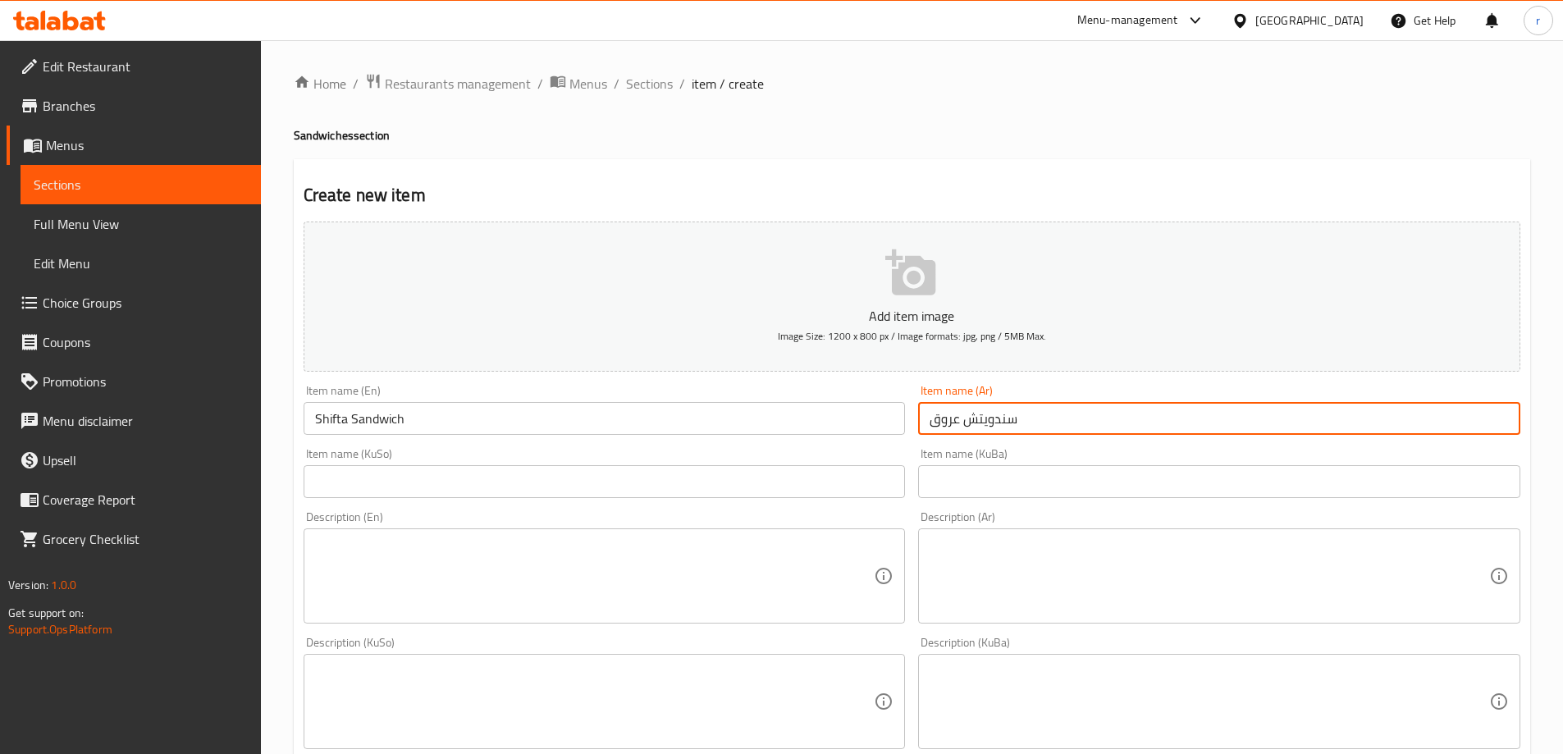
type input "سندويتش عروق"
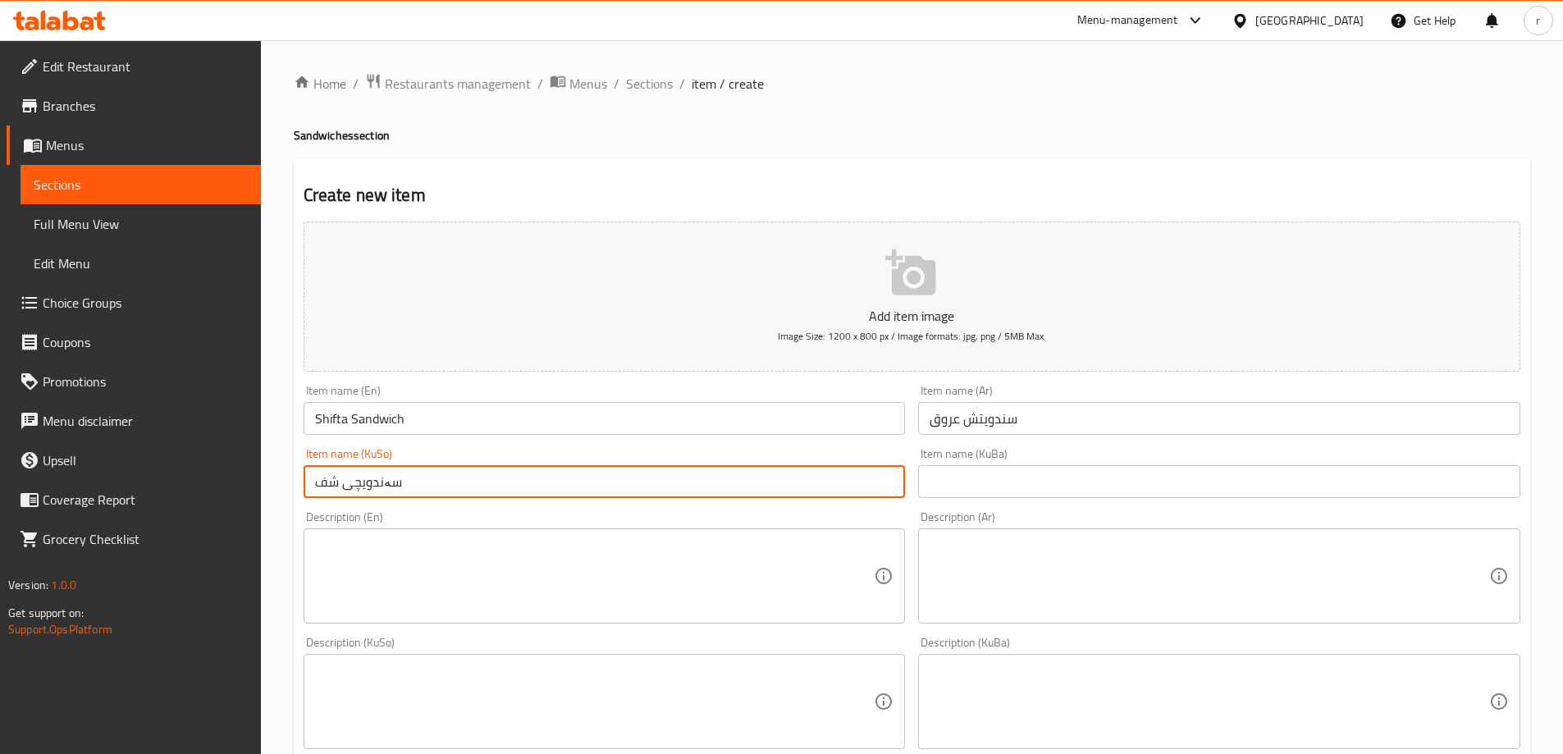
type input "سەندویچی شفته"
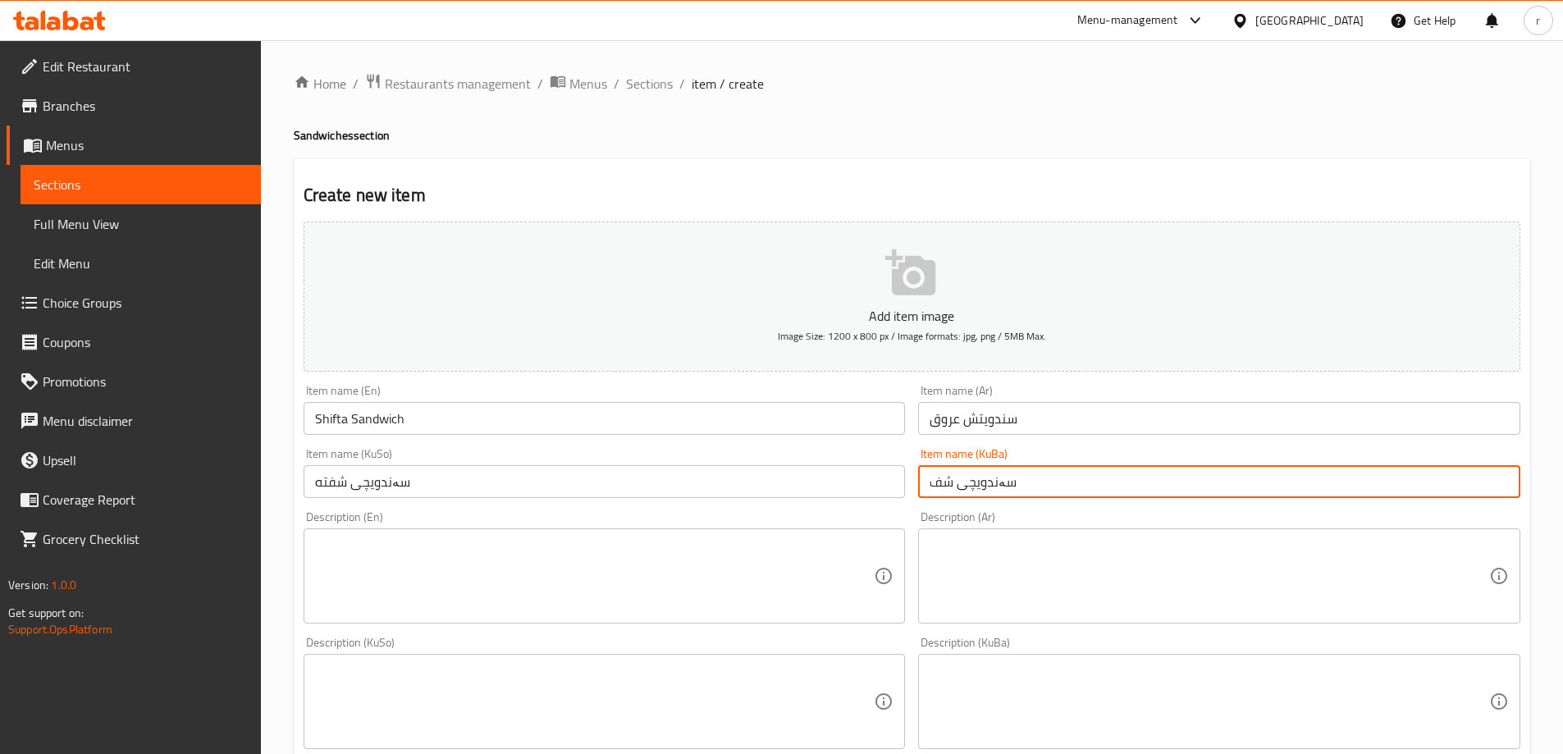
type input "سەندویچی شفته"
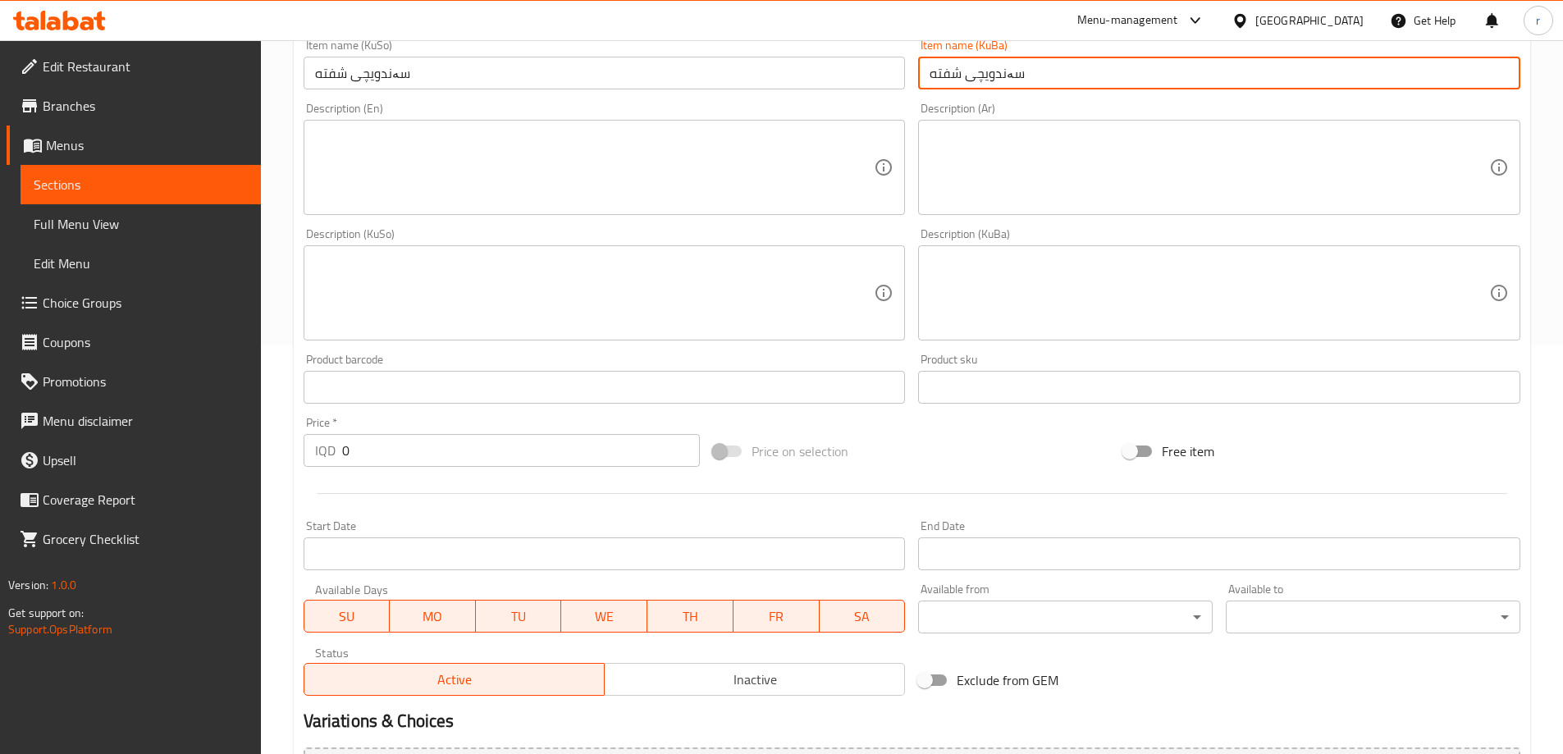
scroll to position [410, 0]
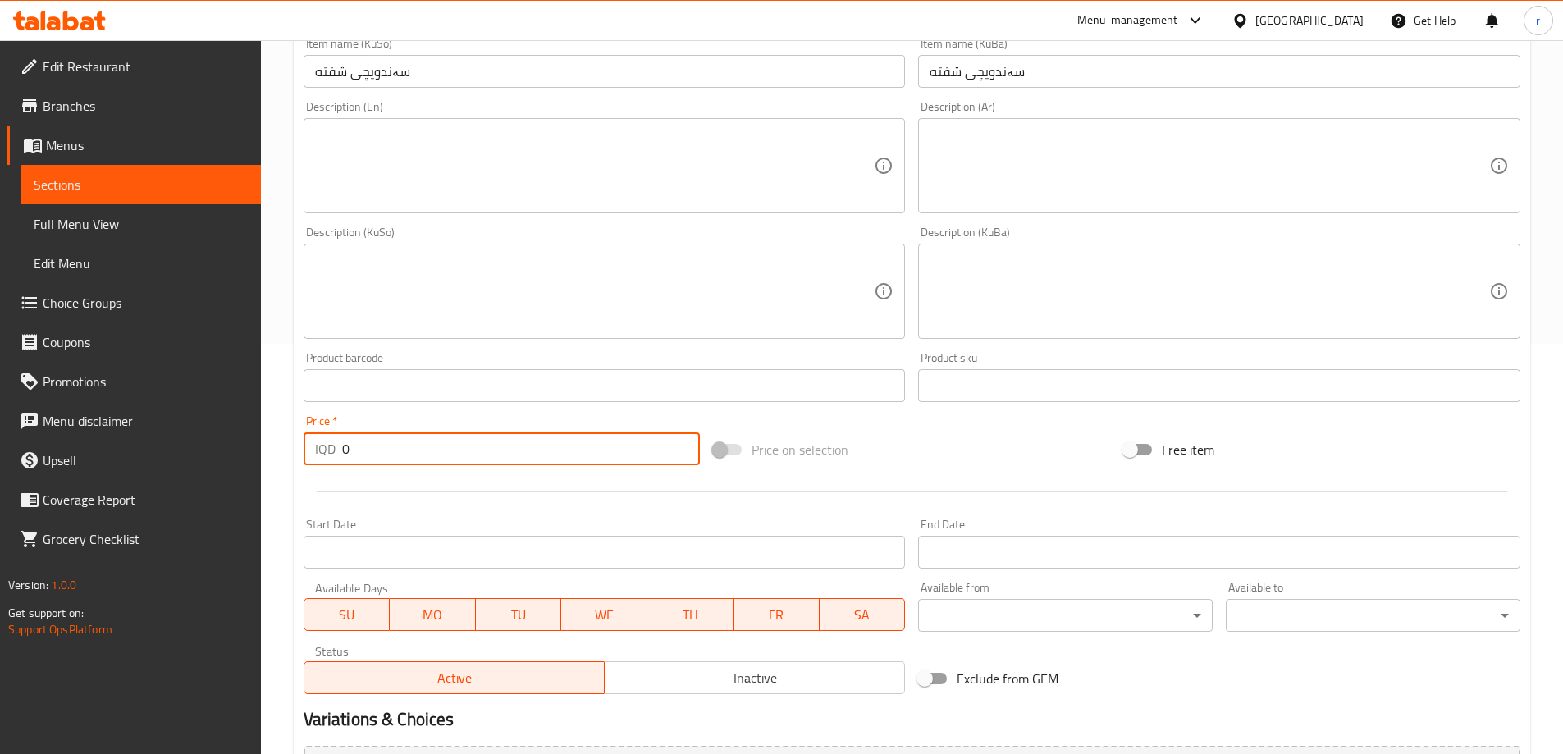
drag, startPoint x: 365, startPoint y: 442, endPoint x: 293, endPoint y: 473, distance: 78.7
click at [254, 496] on div "Edit Restaurant Branches Menus Sections Full Menu View Edit Menu Choice Groups …" at bounding box center [781, 284] width 1563 height 1308
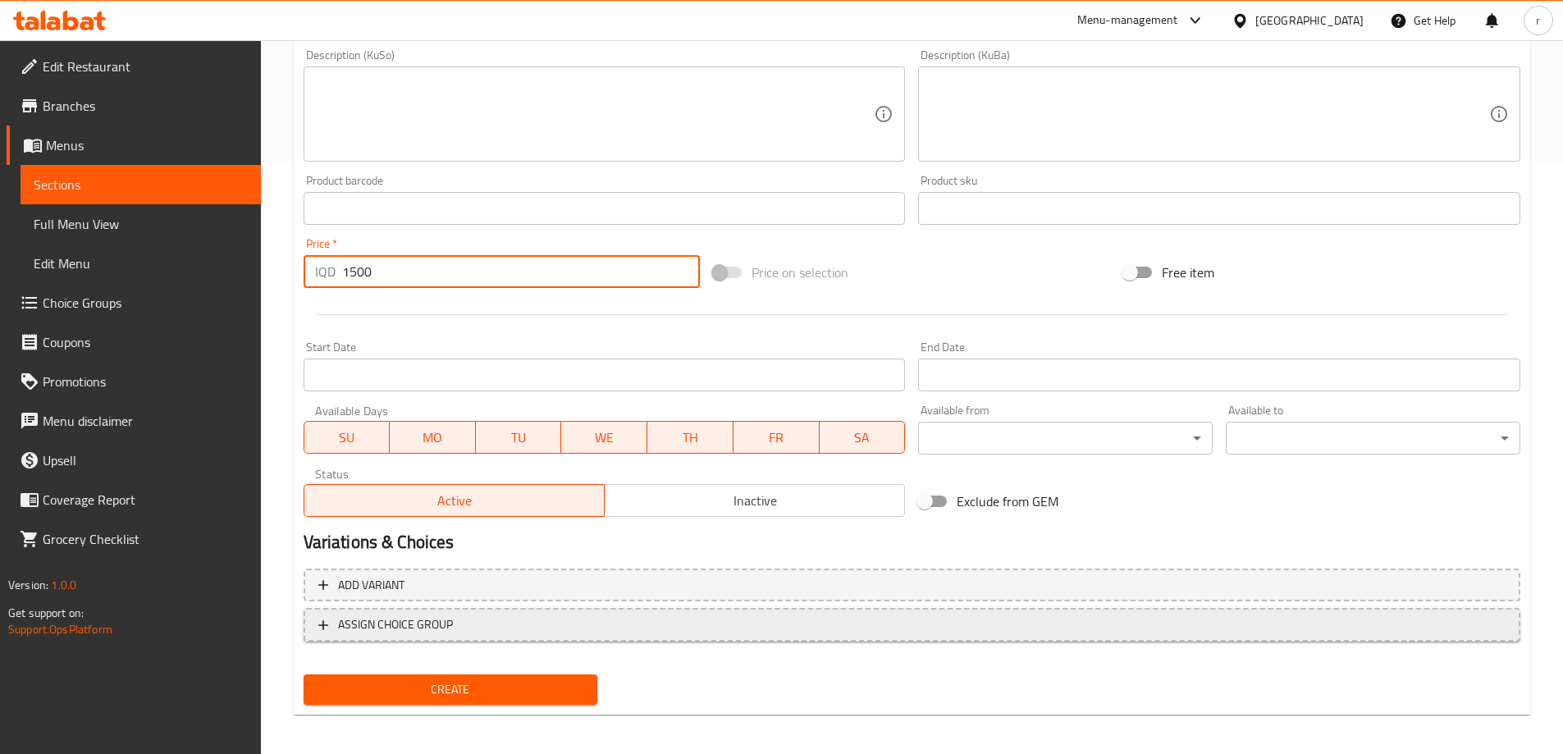
scroll to position [594, 0]
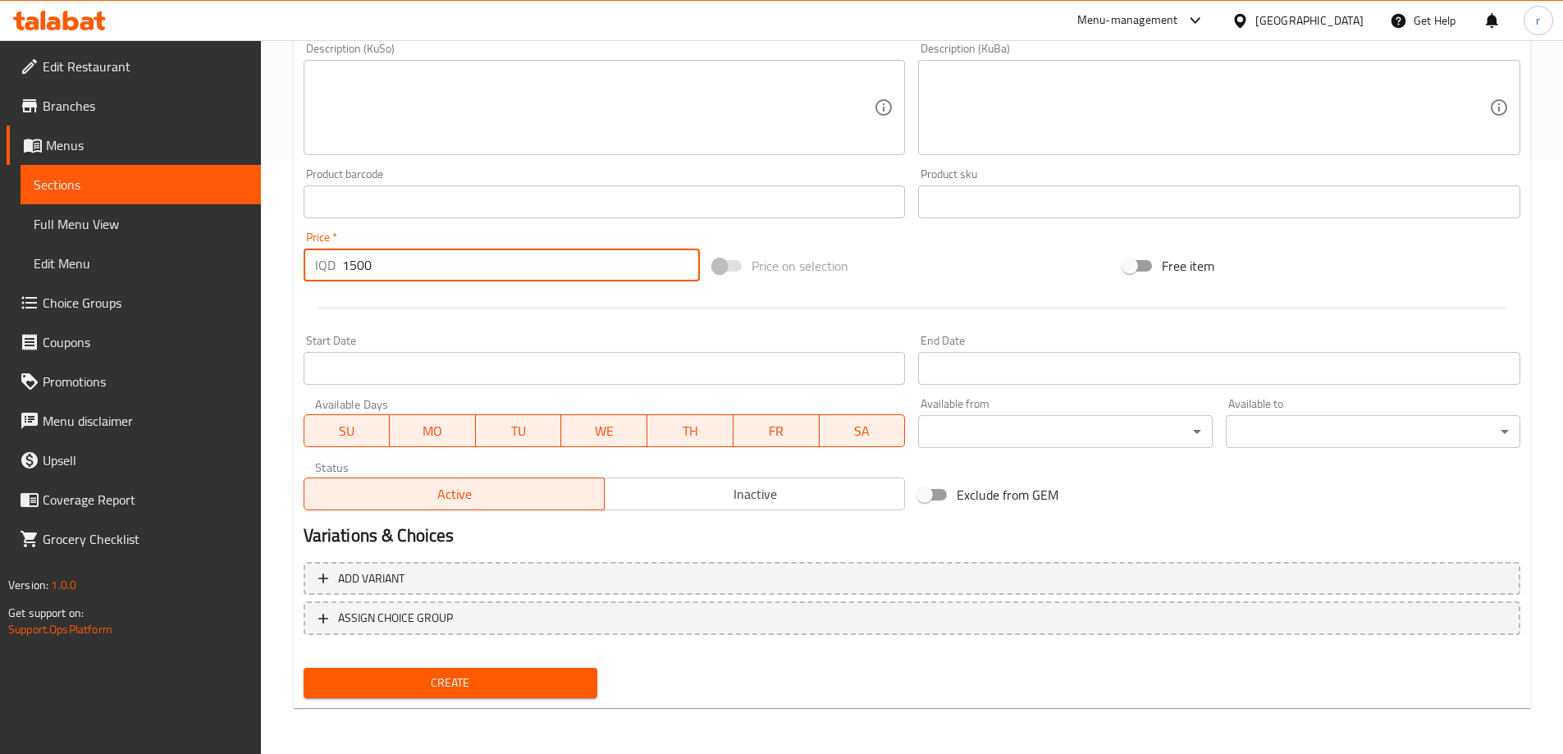
type input "1500"
click at [496, 670] on button "Create" at bounding box center [451, 683] width 295 height 30
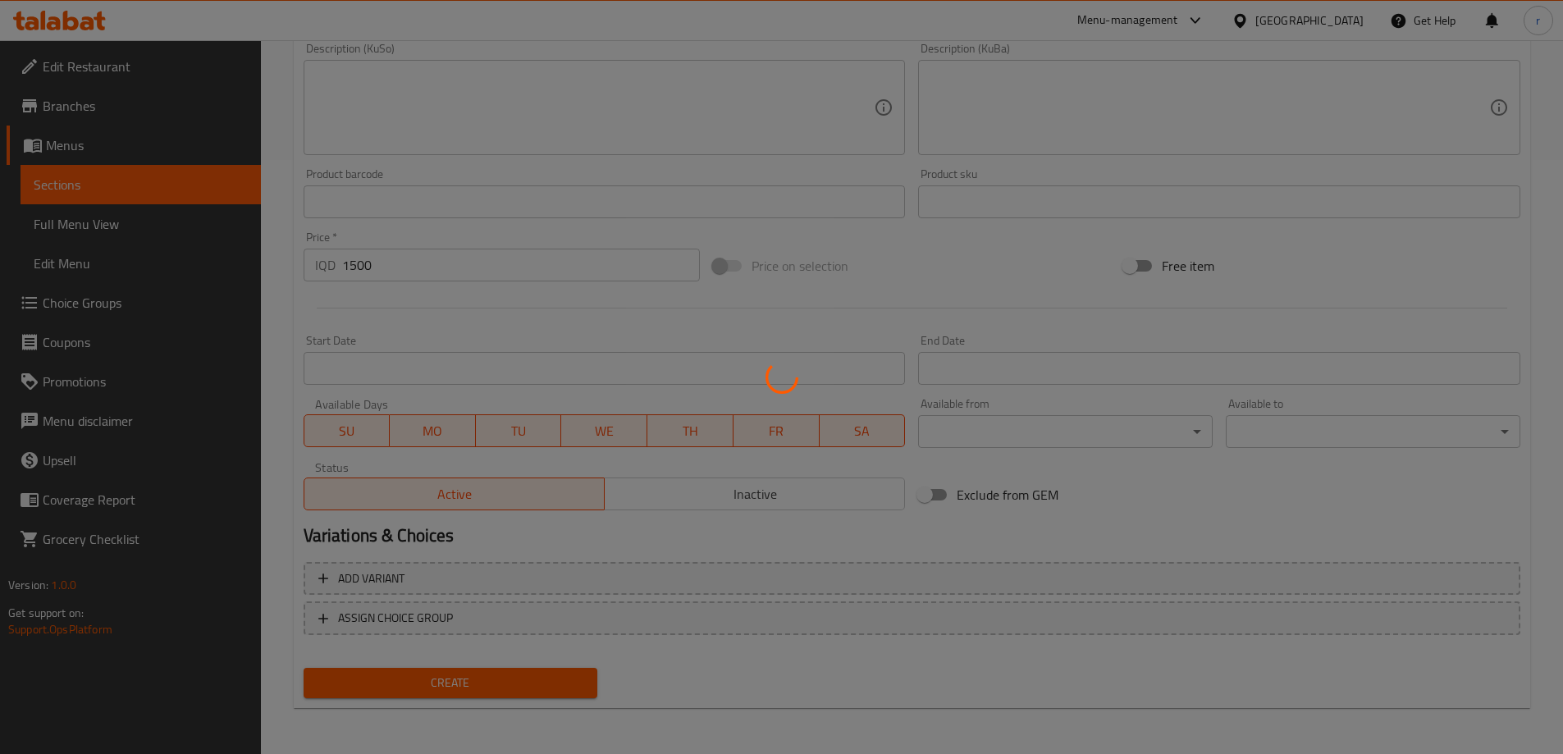
type input "0"
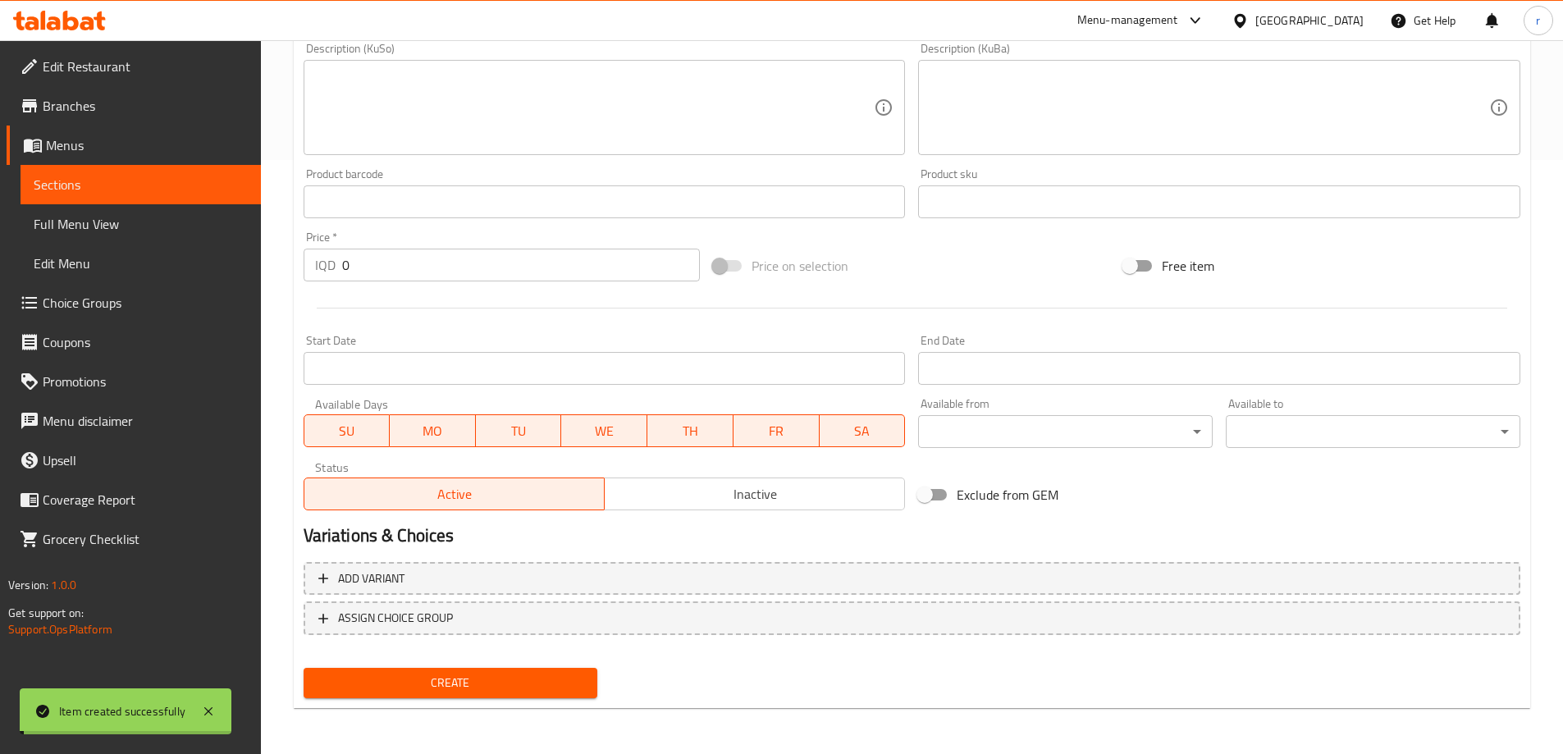
click at [104, 226] on span "Full Menu View" at bounding box center [141, 224] width 214 height 20
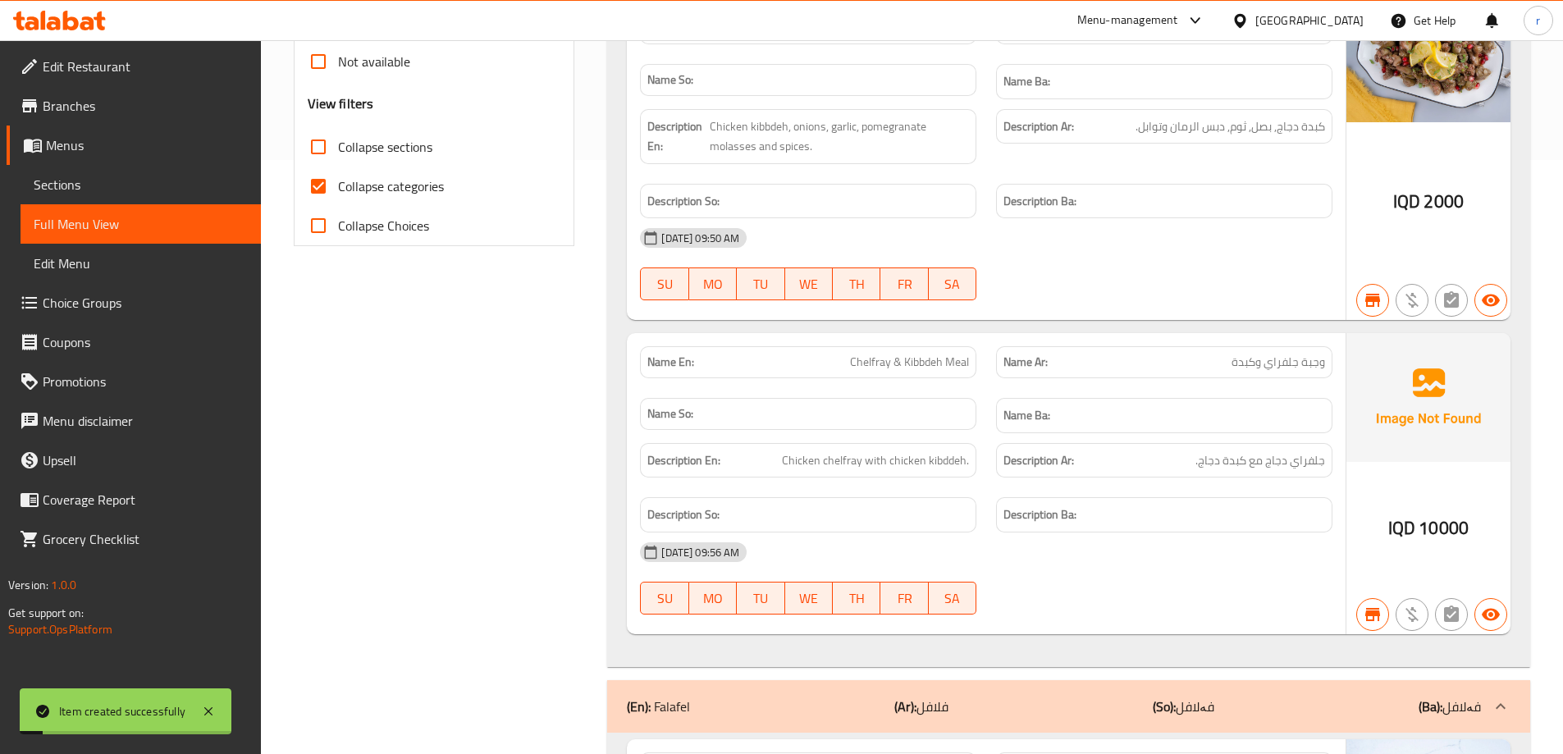
click at [396, 179] on span "Collapse categories" at bounding box center [391, 186] width 106 height 20
click at [338, 179] on input "Collapse categories" at bounding box center [318, 186] width 39 height 39
checkbox input "false"
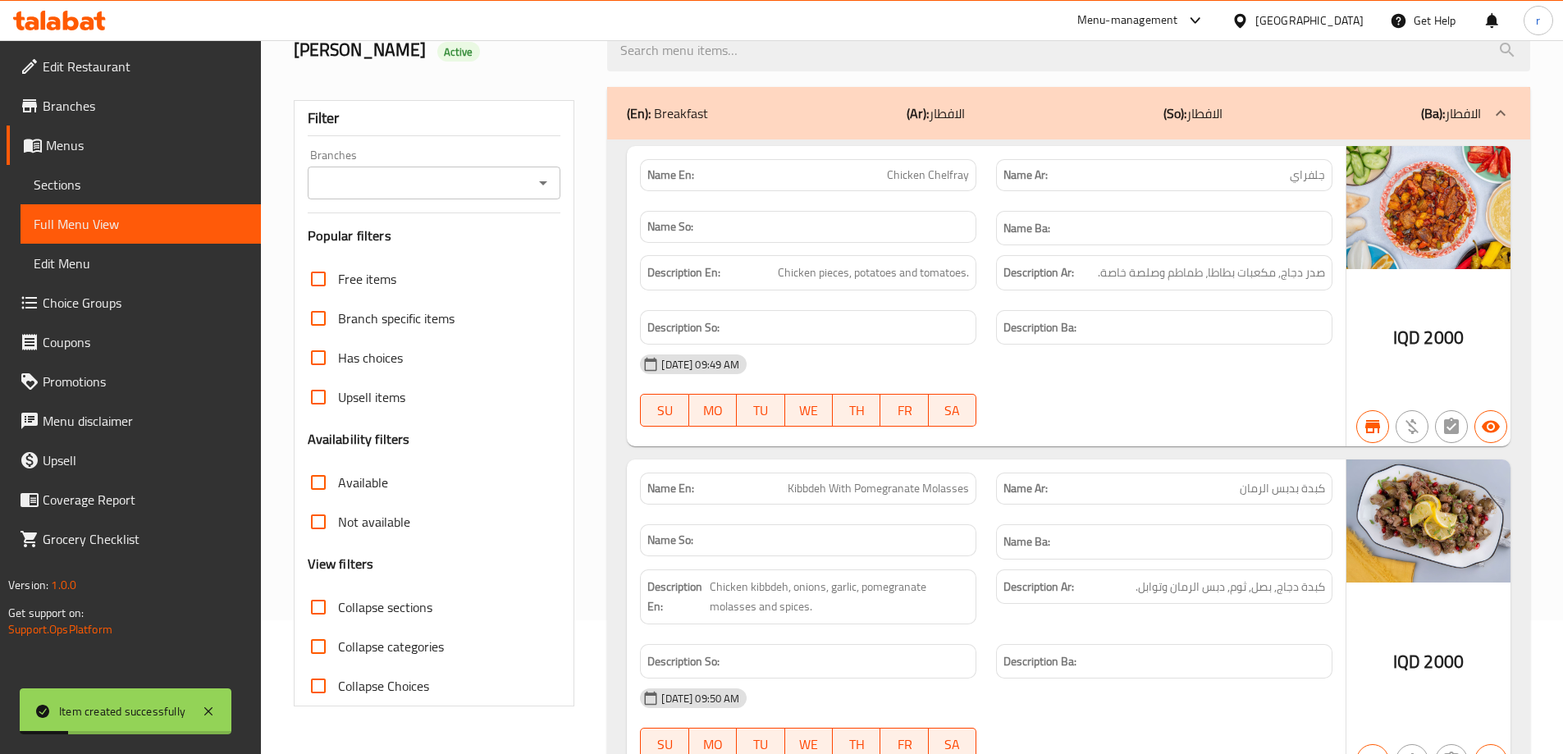
scroll to position [47, 0]
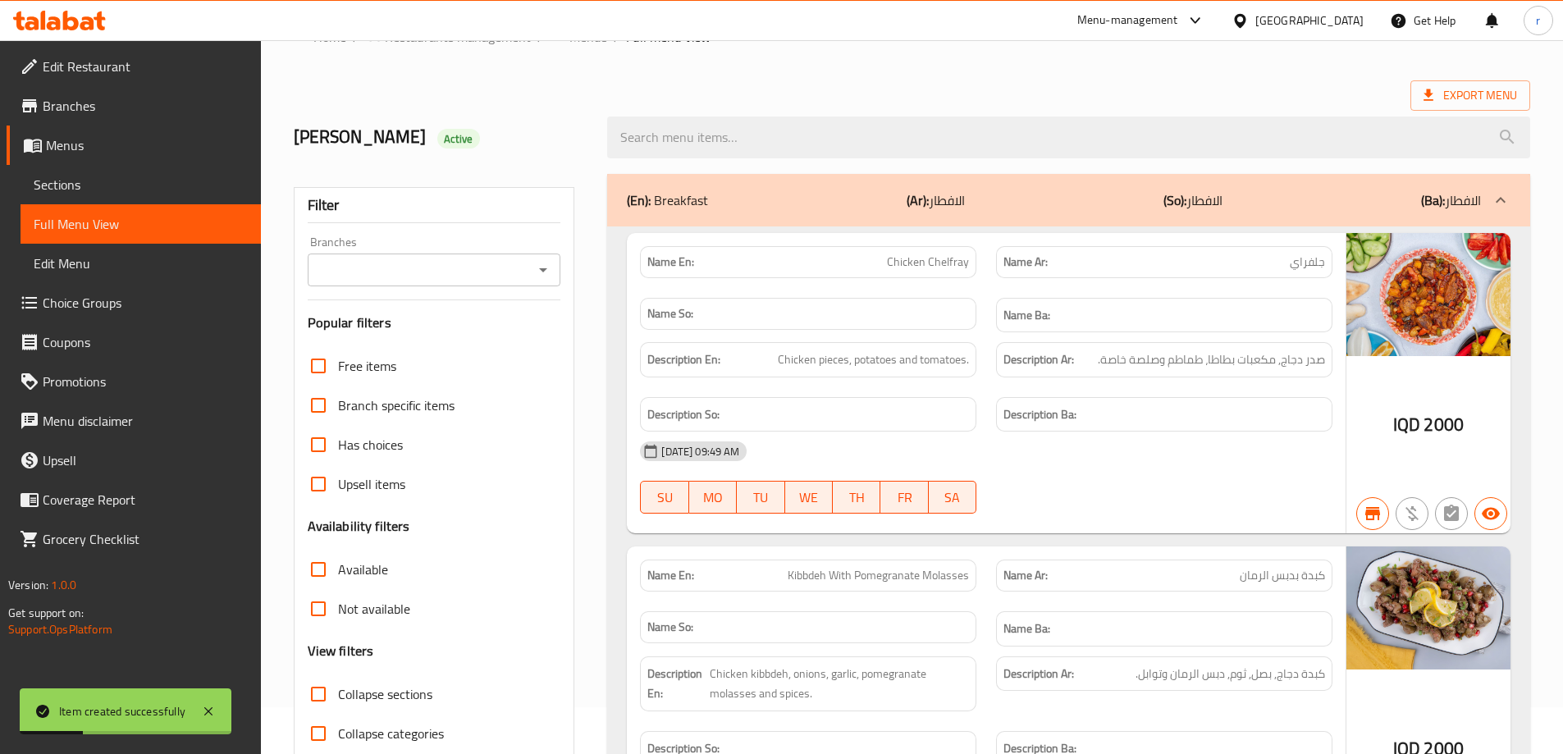
click at [387, 272] on input "Branches" at bounding box center [421, 269] width 217 height 23
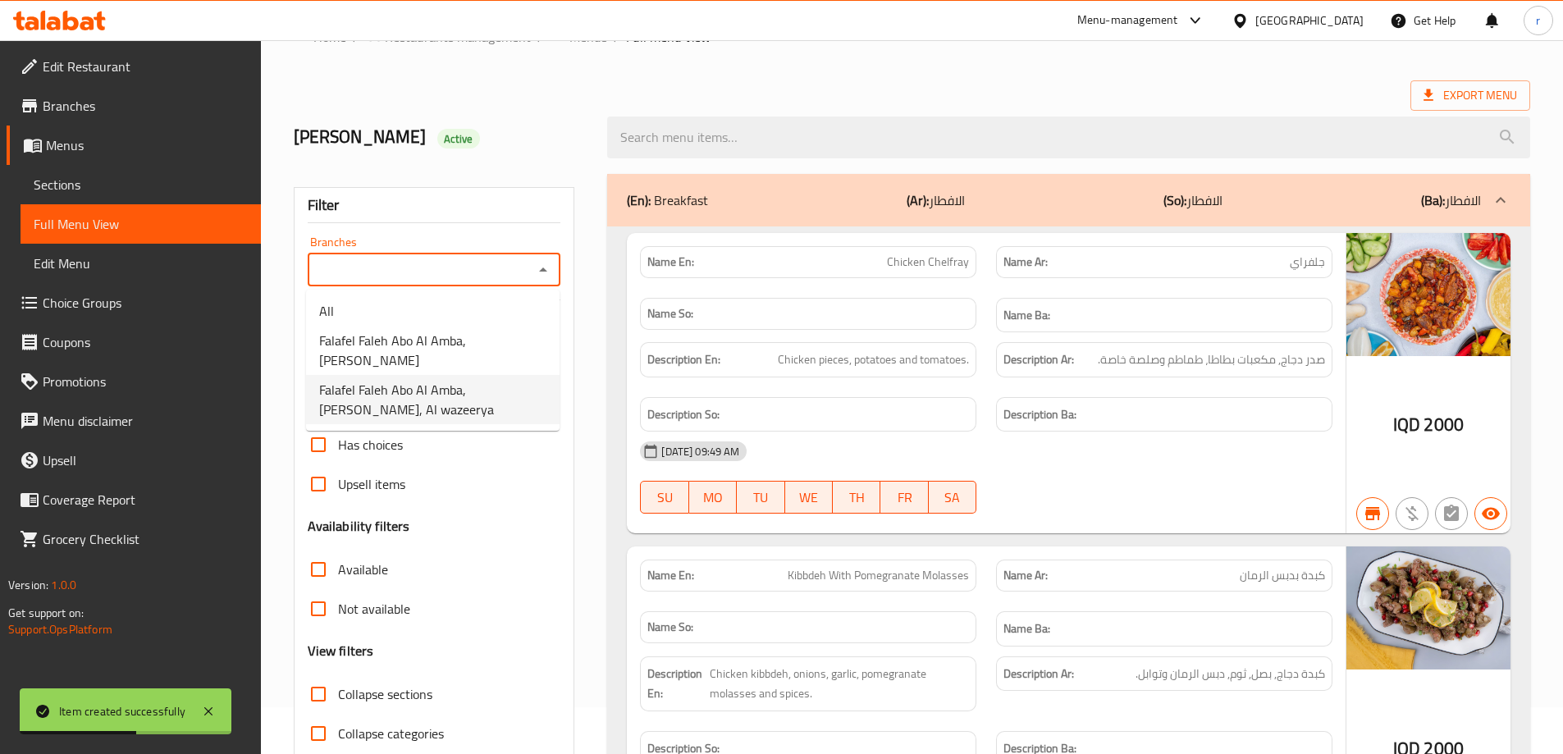
click at [399, 380] on span "Falafel Faleh Abo Al Amba, Al Wazeerya, Al wazeerya" at bounding box center [432, 399] width 227 height 39
type input "Falafel Faleh Abo Al Amba, Al Wazeerya, Al wazeerya"
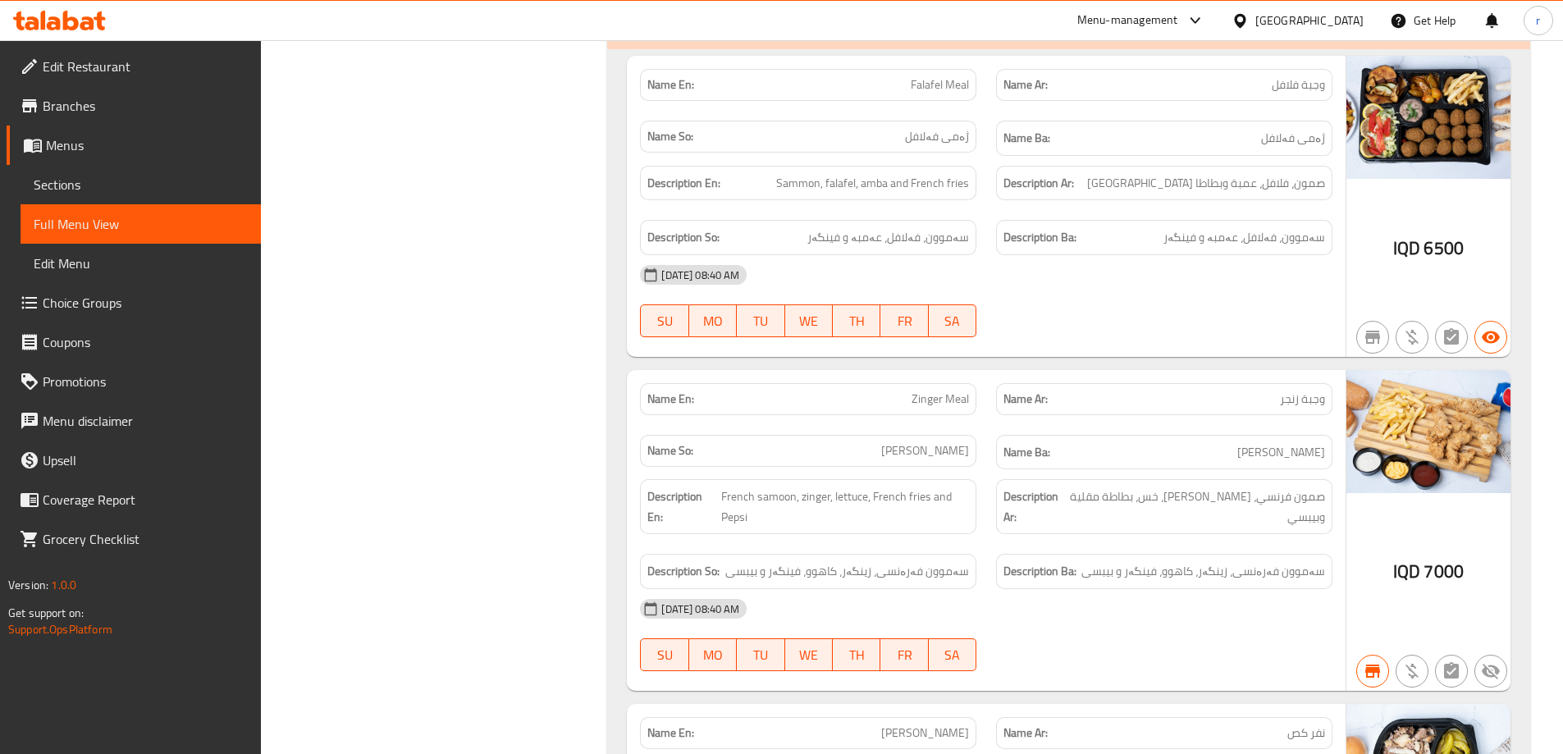
scroll to position [5391, 0]
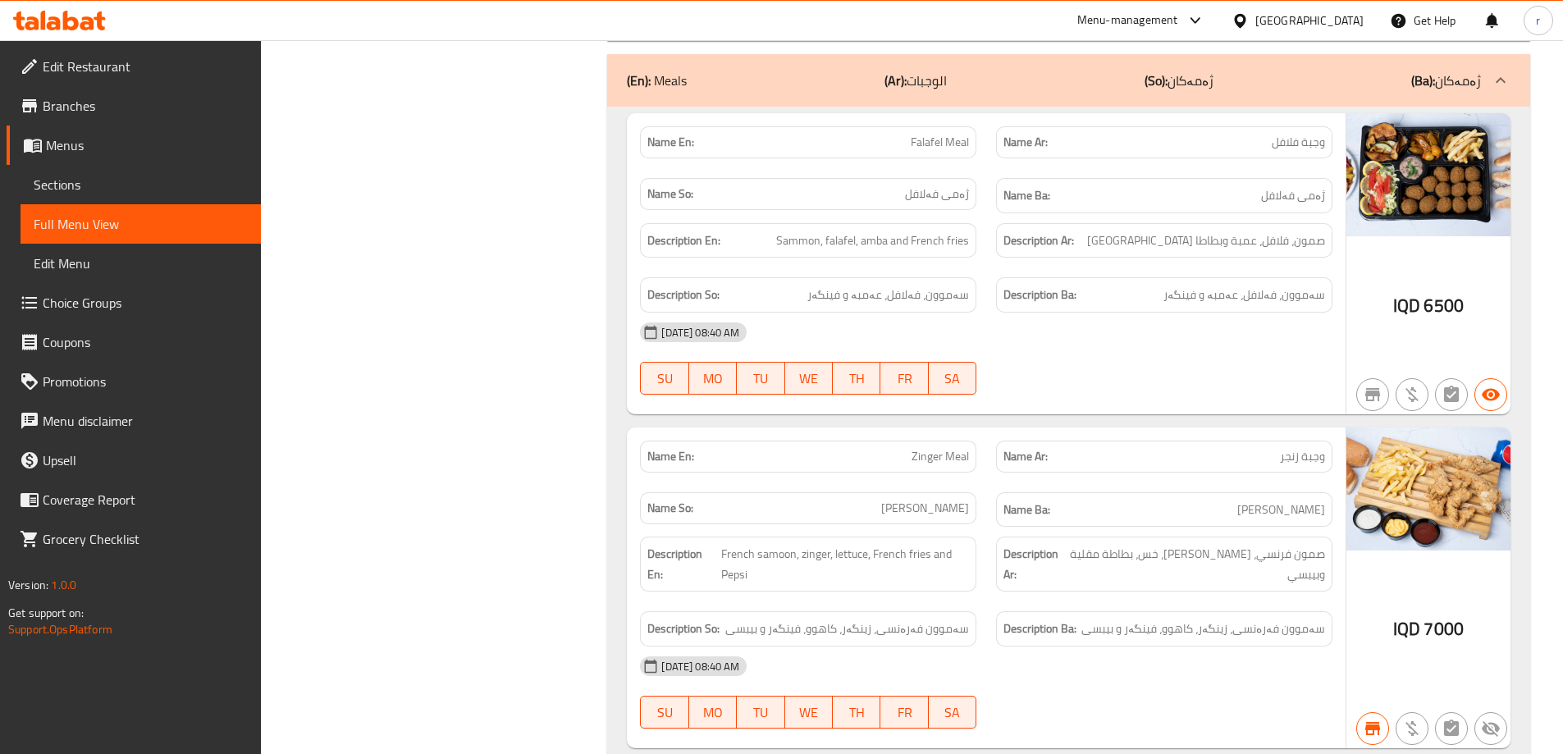
click at [80, 91] on link "Branches" at bounding box center [134, 105] width 254 height 39
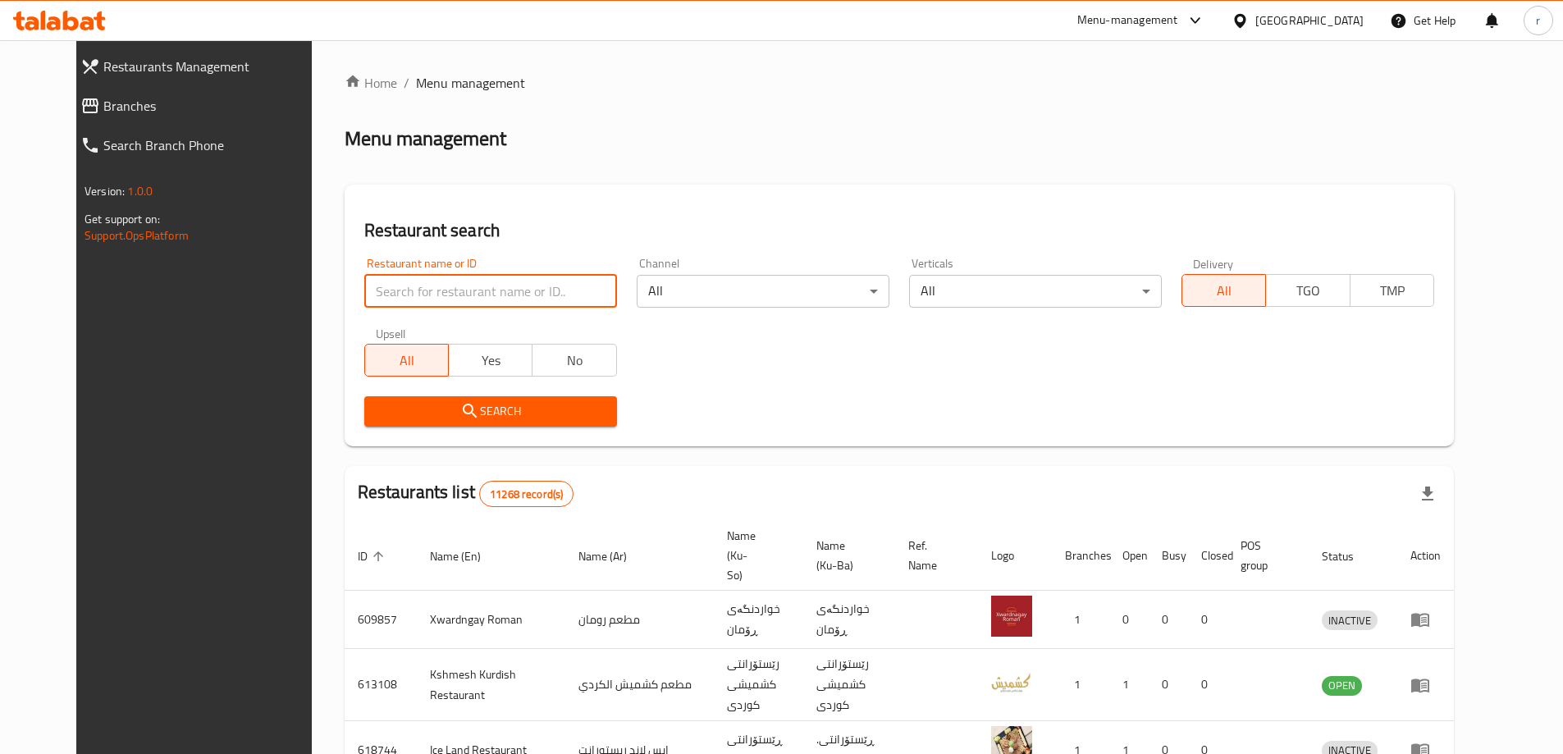
click at [364, 282] on input "search" at bounding box center [490, 291] width 253 height 33
paste input "699342"
click at [382, 402] on span "Search" at bounding box center [490, 411] width 226 height 21
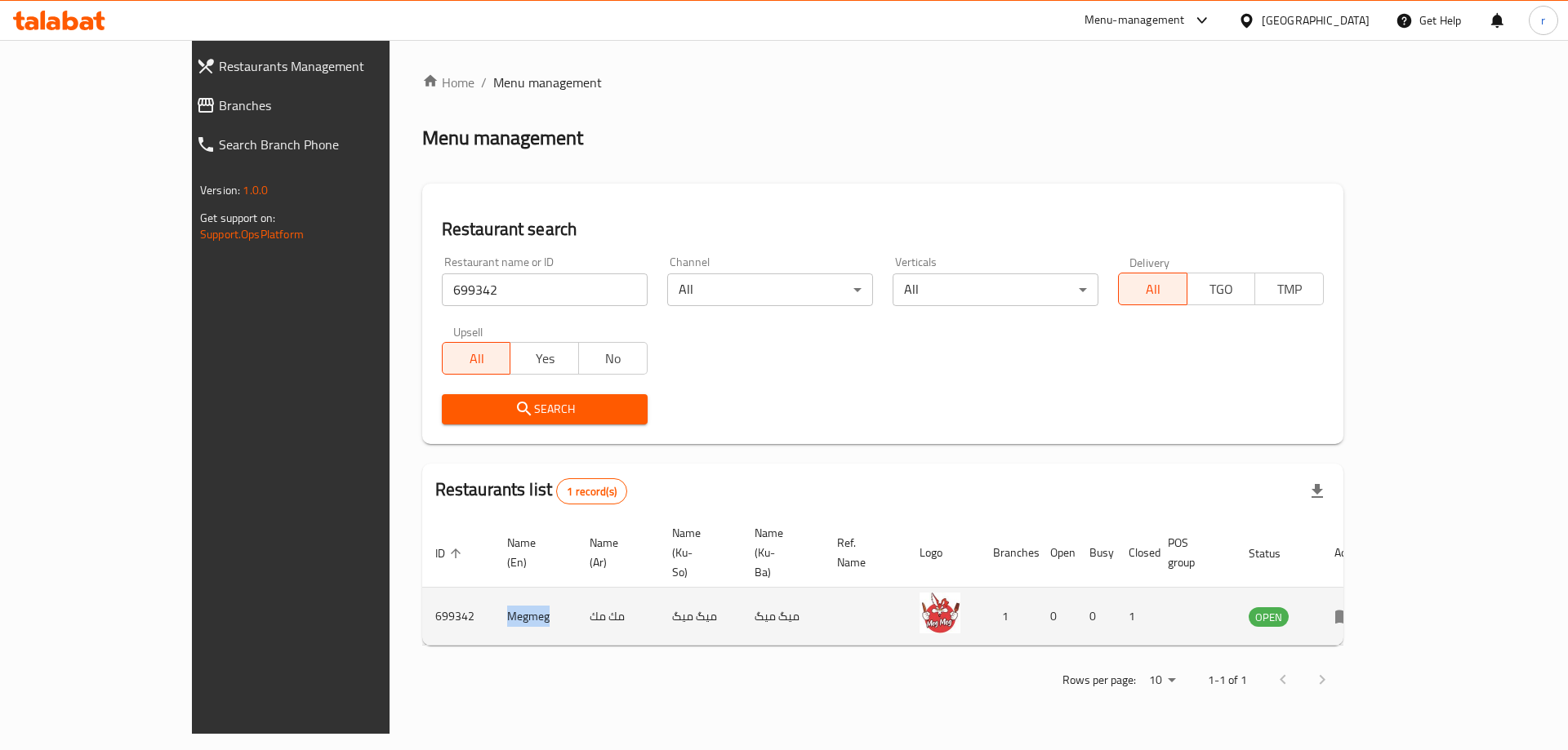
drag, startPoint x: 380, startPoint y: 578, endPoint x: 422, endPoint y: 580, distance: 42.0
click at [493, 588] on td "Megmeg" at bounding box center [534, 617] width 83 height 58
copy td "Megmeg"
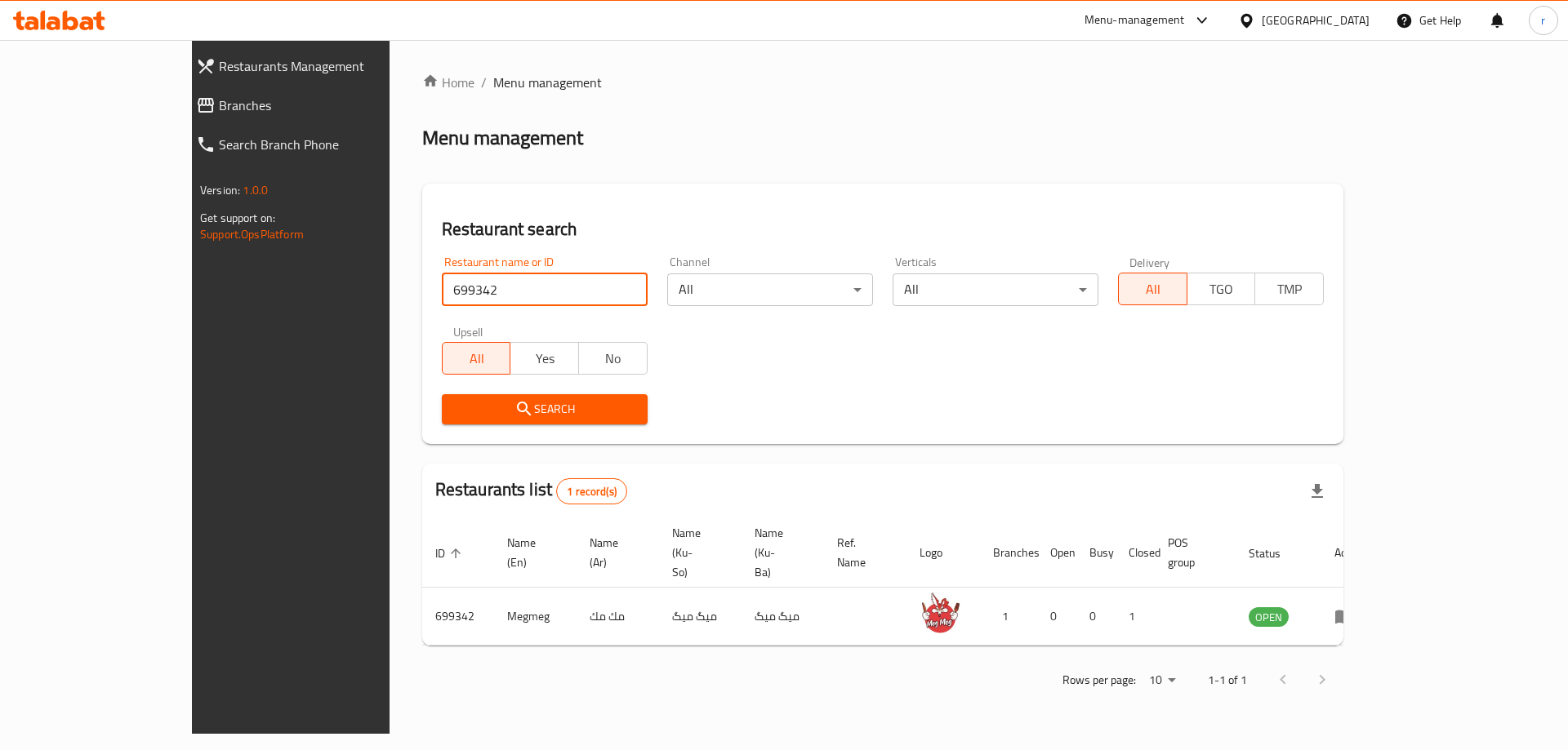
drag, startPoint x: 380, startPoint y: 284, endPoint x: 157, endPoint y: 323, distance: 226.4
click at [192, 324] on div "Restaurants Management Branches Search Branch Phone Version: 1.0.0 Get support …" at bounding box center [784, 387] width 1184 height 694
paste input "700915"
type input "700915"
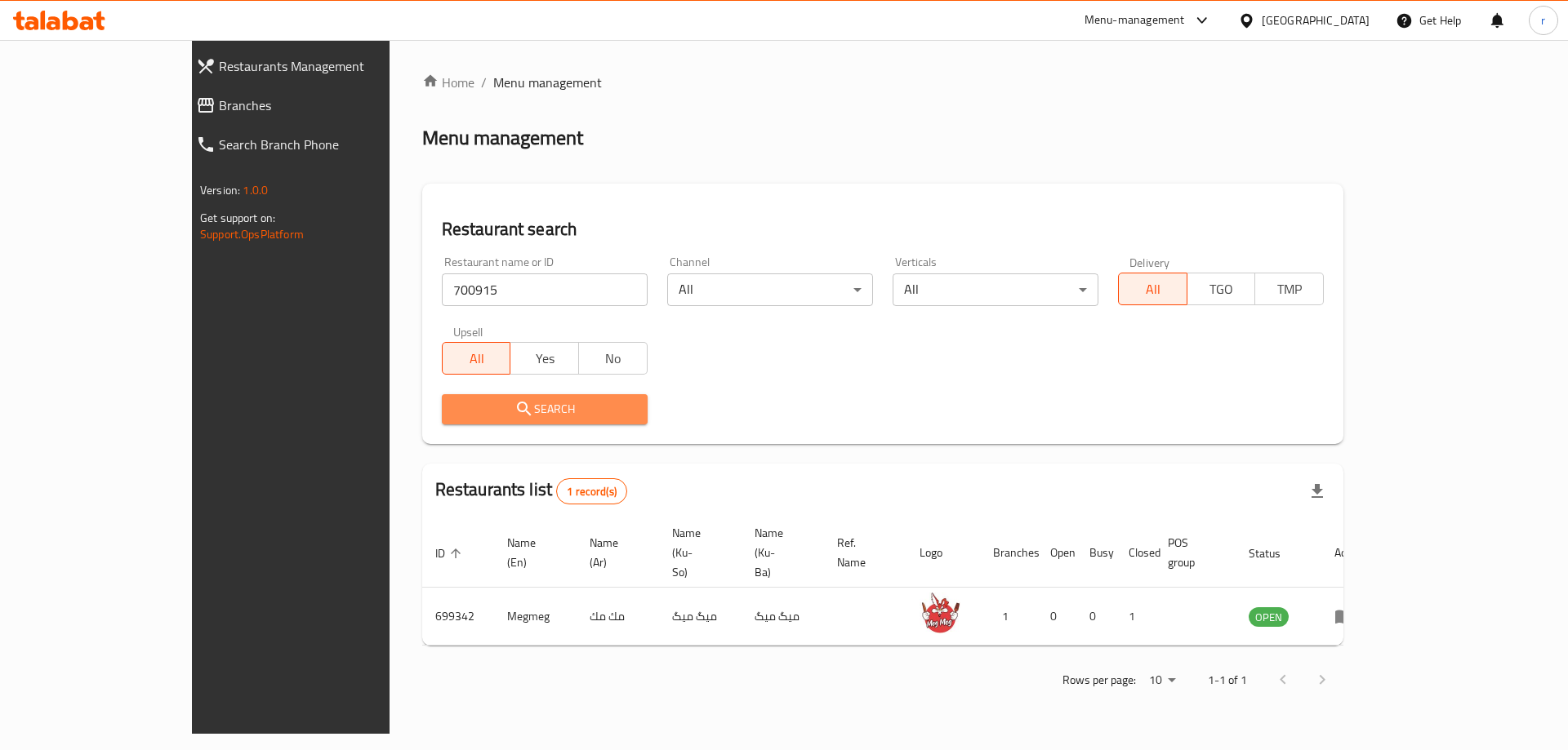
click at [442, 411] on button "Search" at bounding box center [544, 409] width 206 height 30
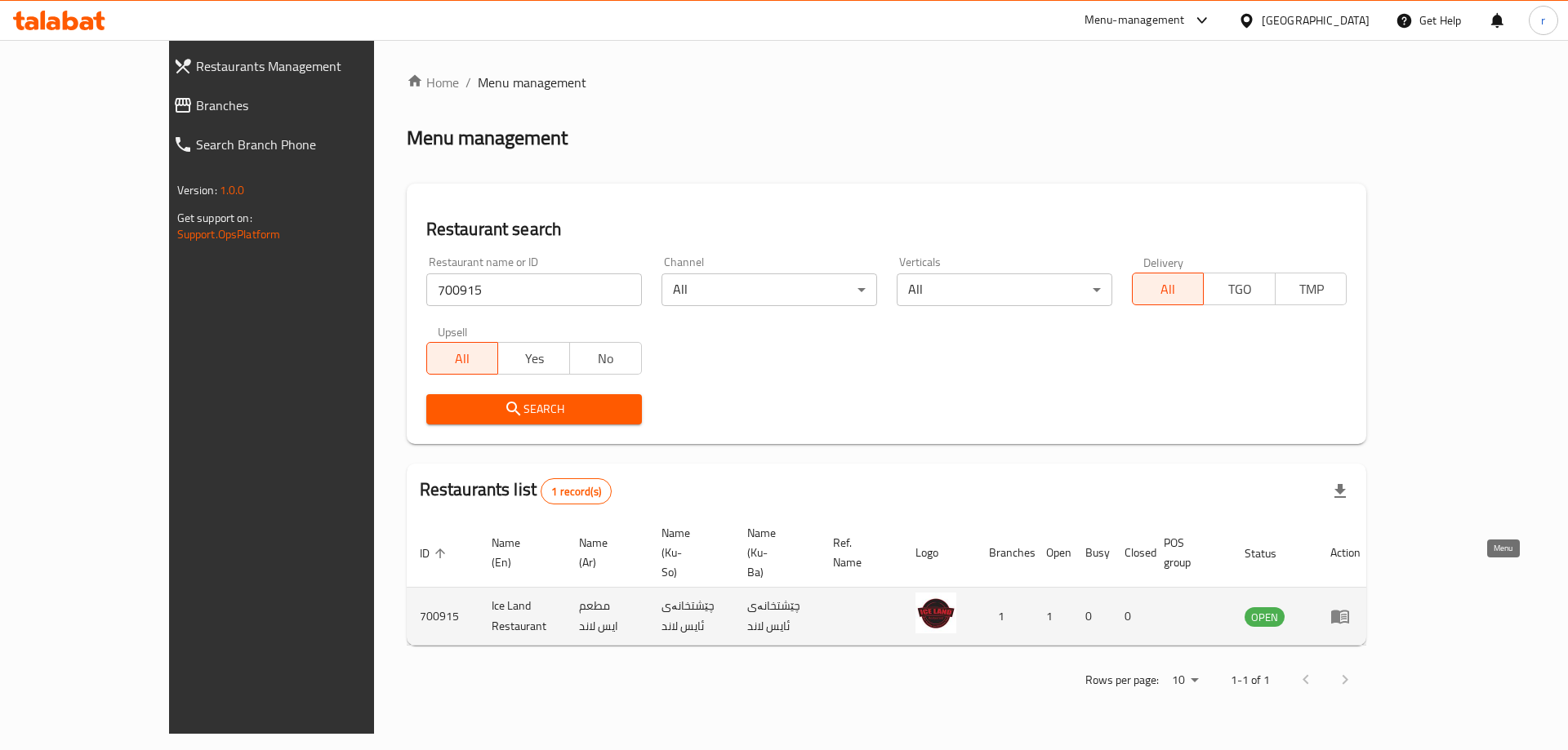
click at [1349, 611] on icon "enhanced table" at bounding box center [1340, 618] width 18 height 14
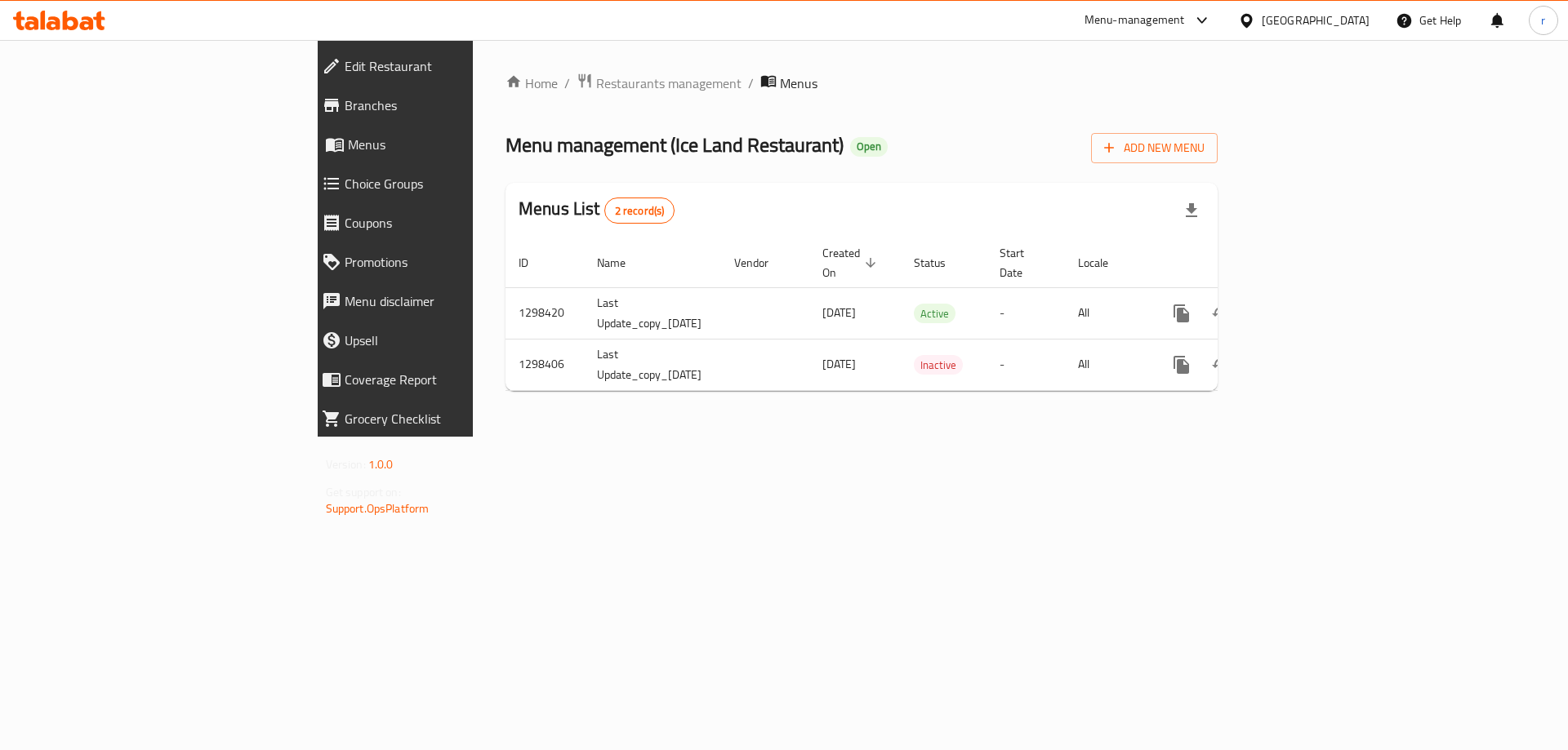
click at [344, 107] on span "Branches" at bounding box center [455, 105] width 222 height 20
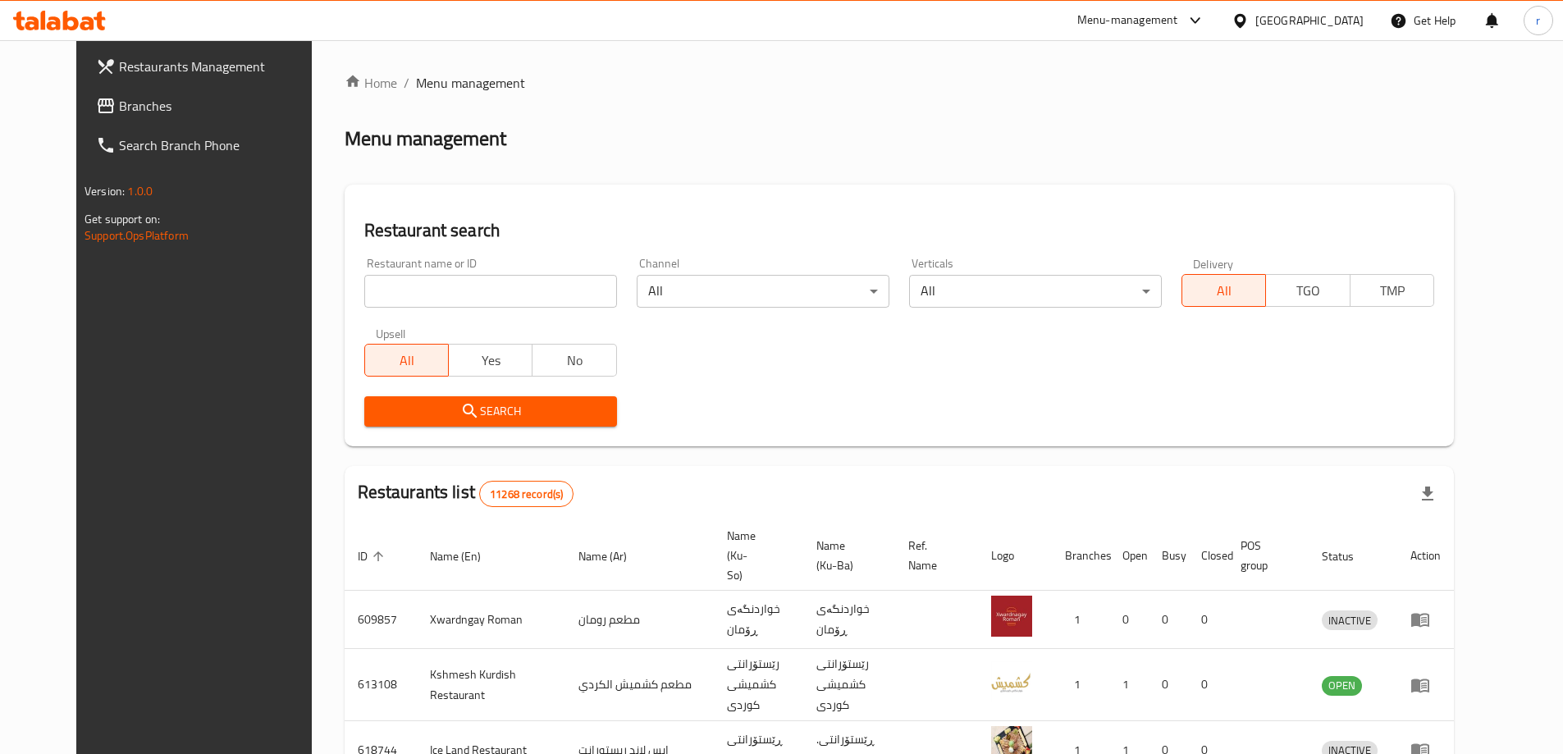
click at [119, 106] on span "Branches" at bounding box center [221, 106] width 205 height 20
click at [103, 111] on span "Branches" at bounding box center [213, 106] width 221 height 20
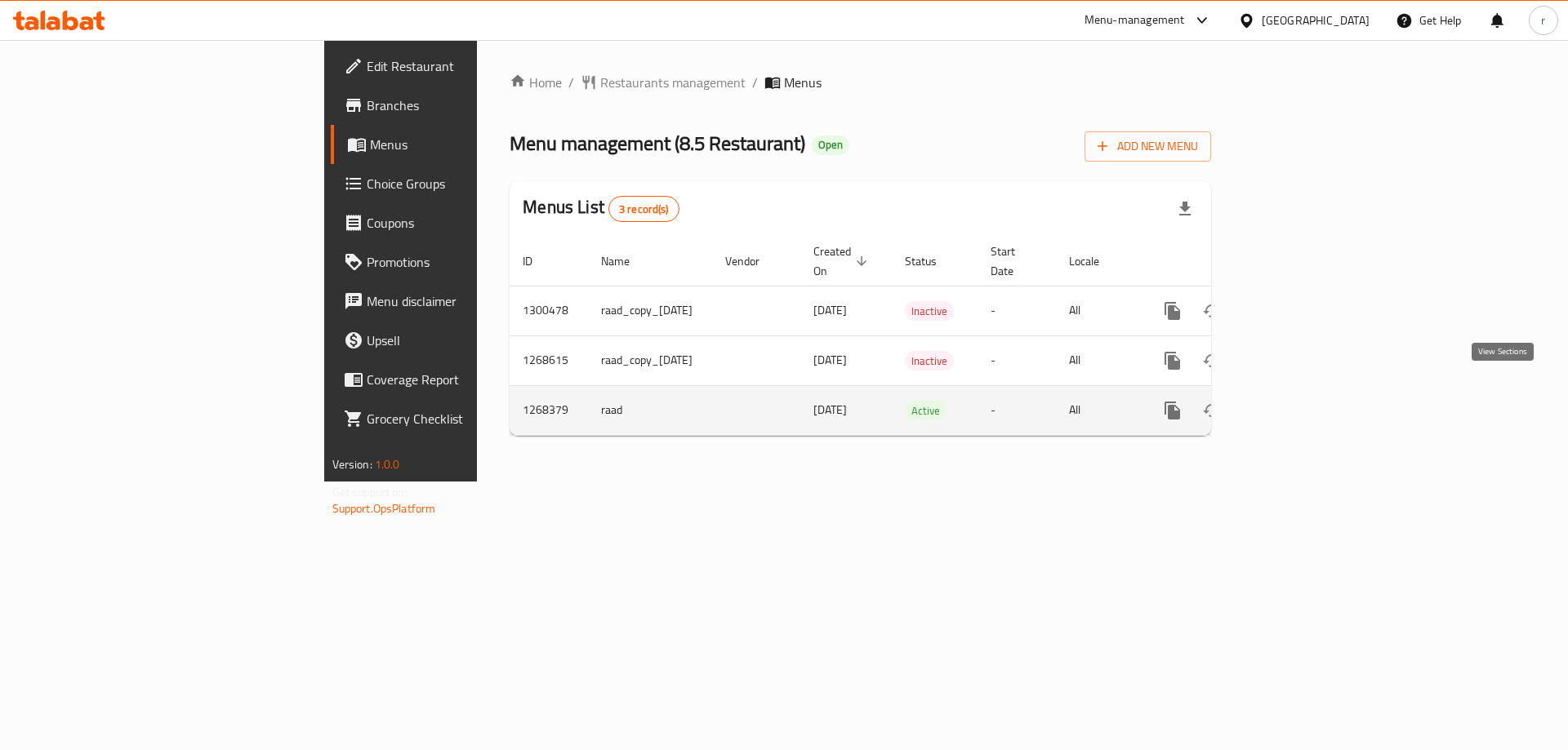
click at [1299, 401] on icon "enhanced table" at bounding box center [1290, 411] width 20 height 20
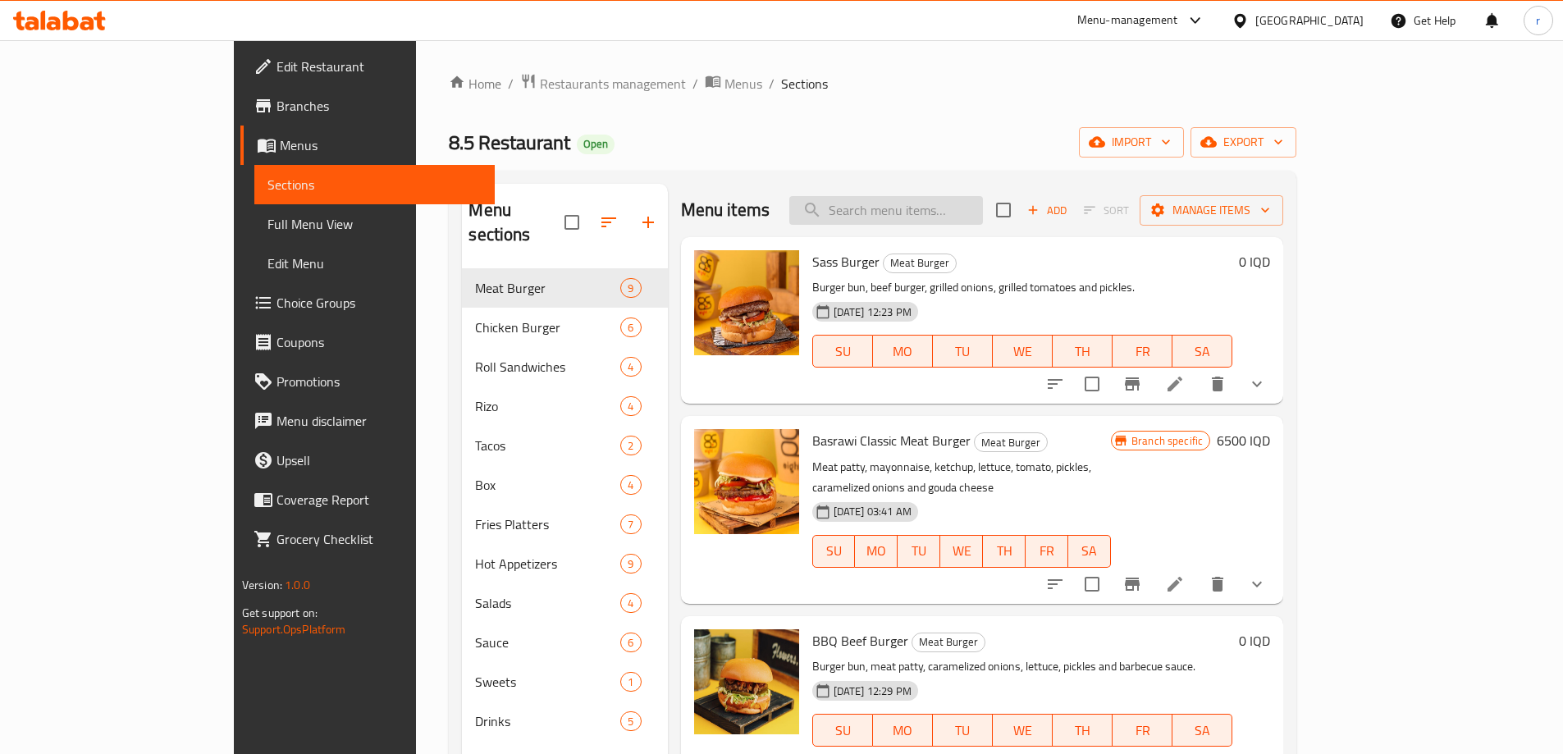
click at [943, 220] on input "search" at bounding box center [886, 210] width 194 height 29
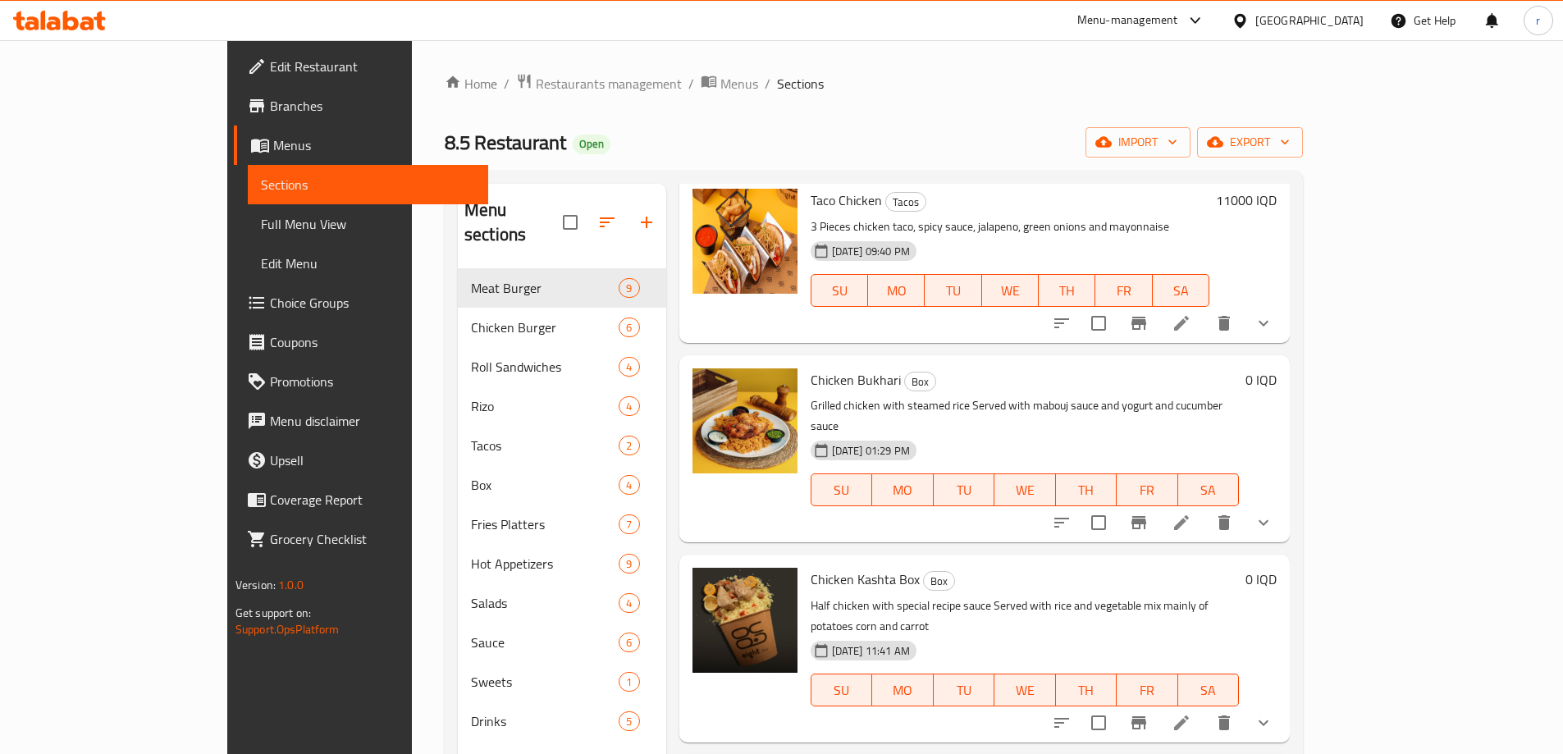
scroll to position [2325, 0]
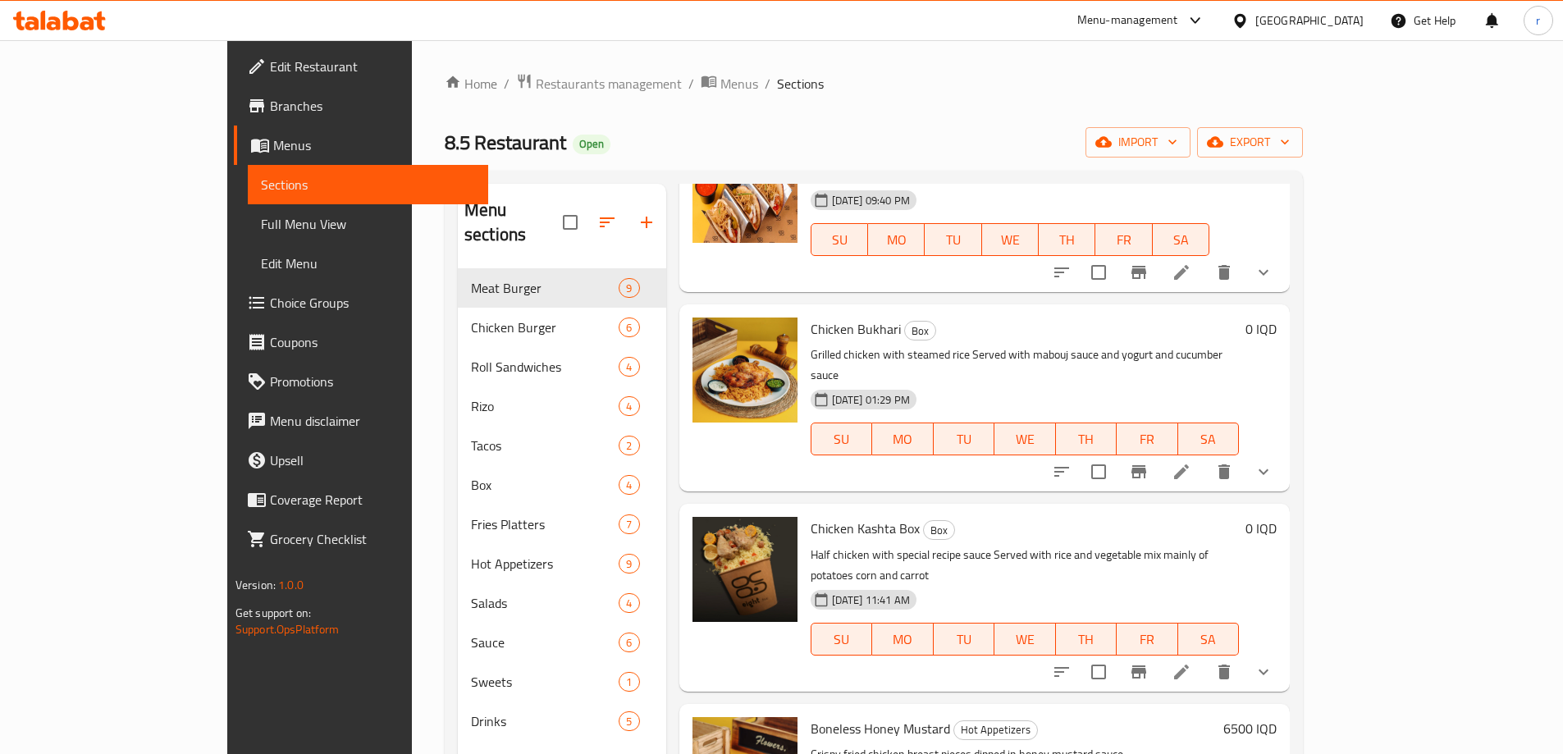
type input "chi"
click at [1274, 462] on icon "show more" at bounding box center [1264, 472] width 20 height 20
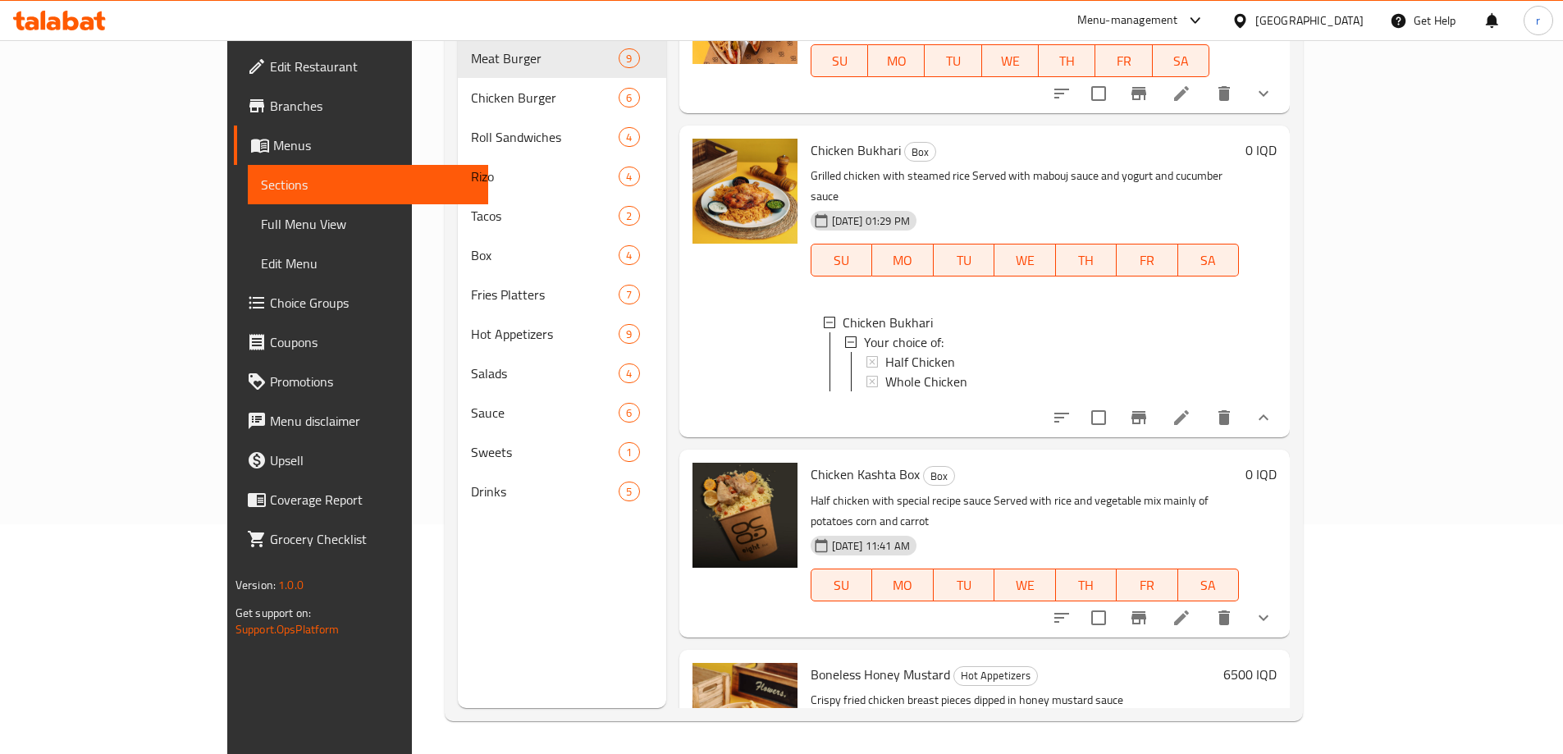
scroll to position [2137, 0]
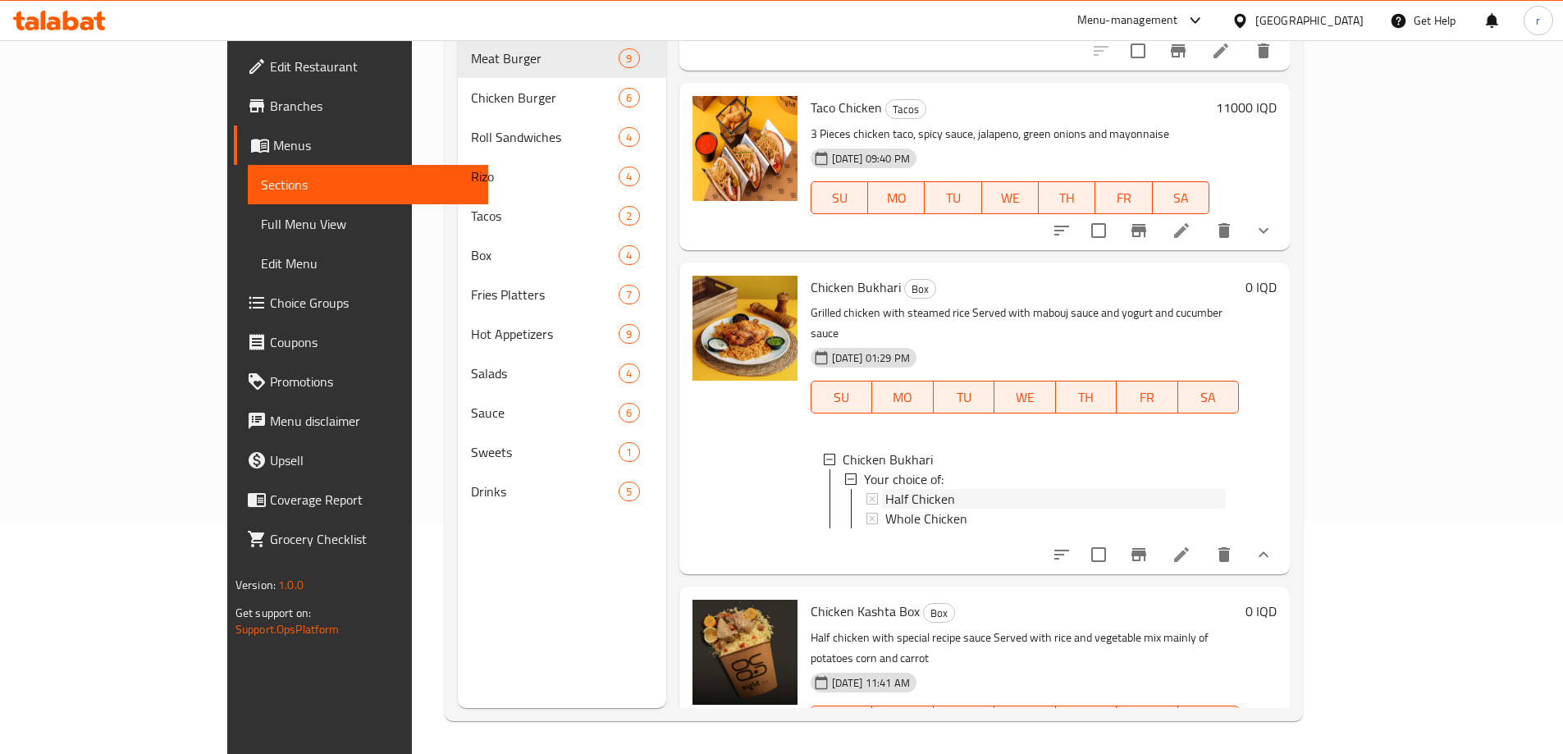
click at [885, 489] on span "Half Chicken" at bounding box center [920, 499] width 70 height 20
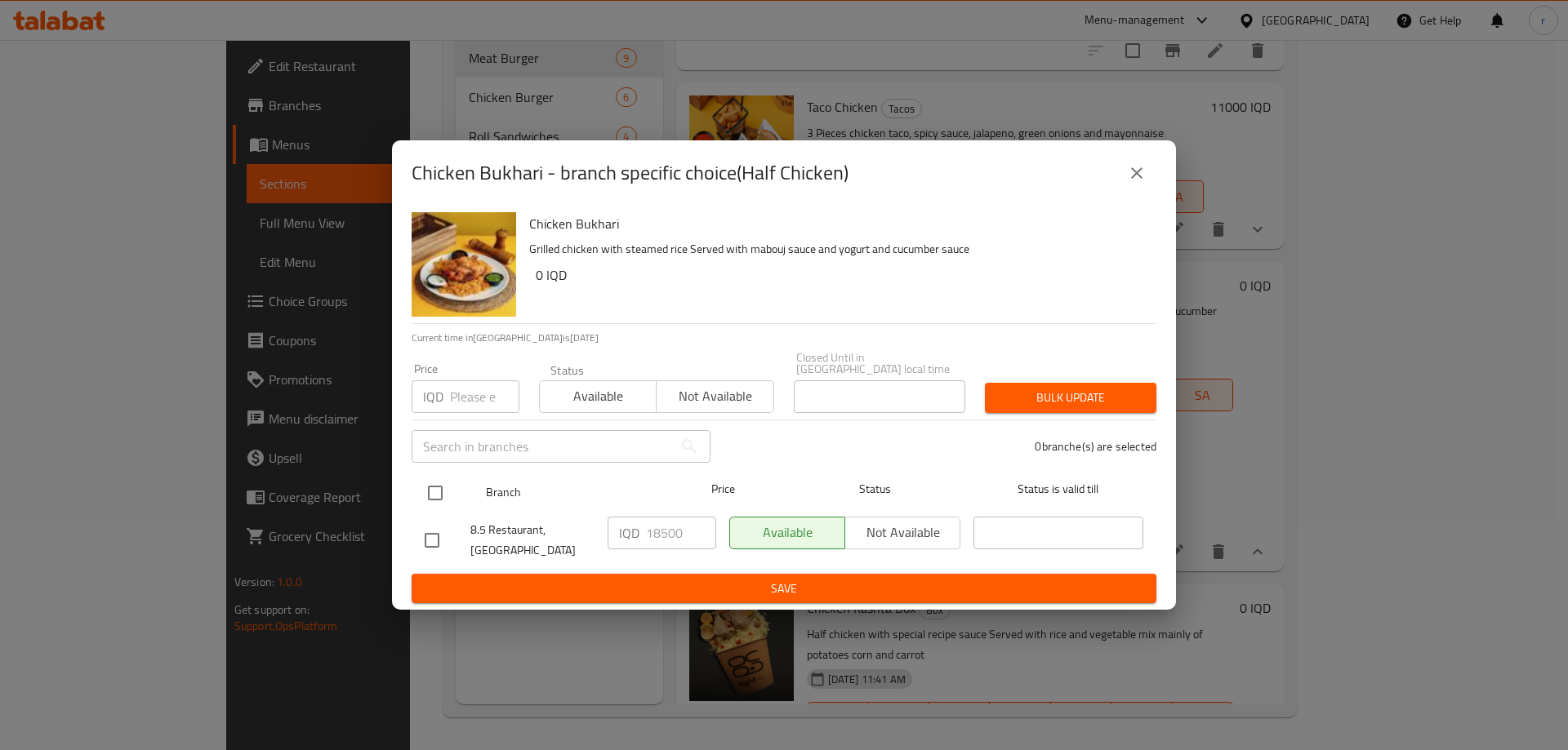
click at [433, 479] on input "checkbox" at bounding box center [435, 492] width 34 height 34
checkbox input "true"
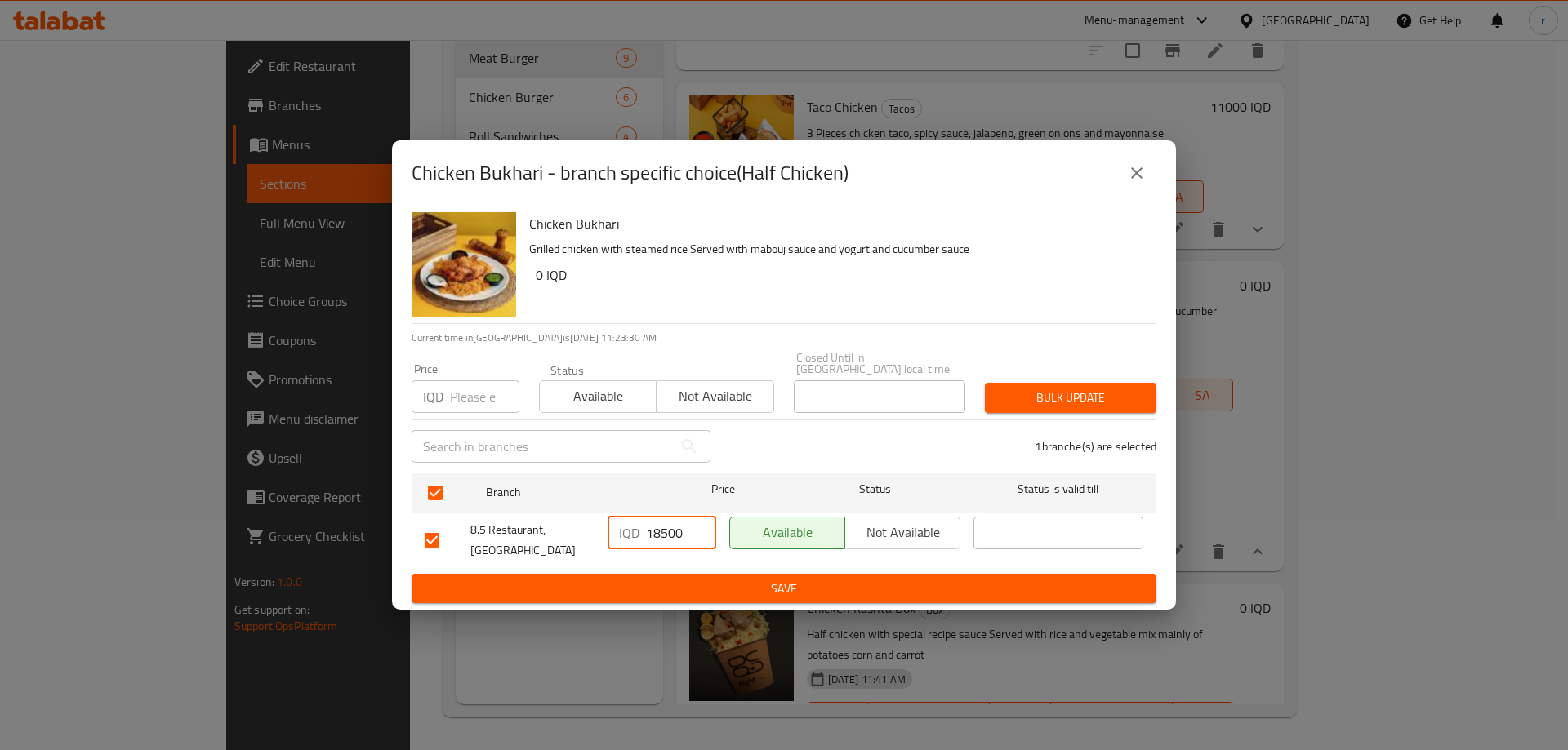
drag, startPoint x: 687, startPoint y: 532, endPoint x: 617, endPoint y: 537, distance: 70.2
click at [617, 537] on div "IQD 18500 ​" at bounding box center [662, 532] width 108 height 33
type input "11000"
click at [658, 579] on span "Save" at bounding box center [784, 589] width 718 height 21
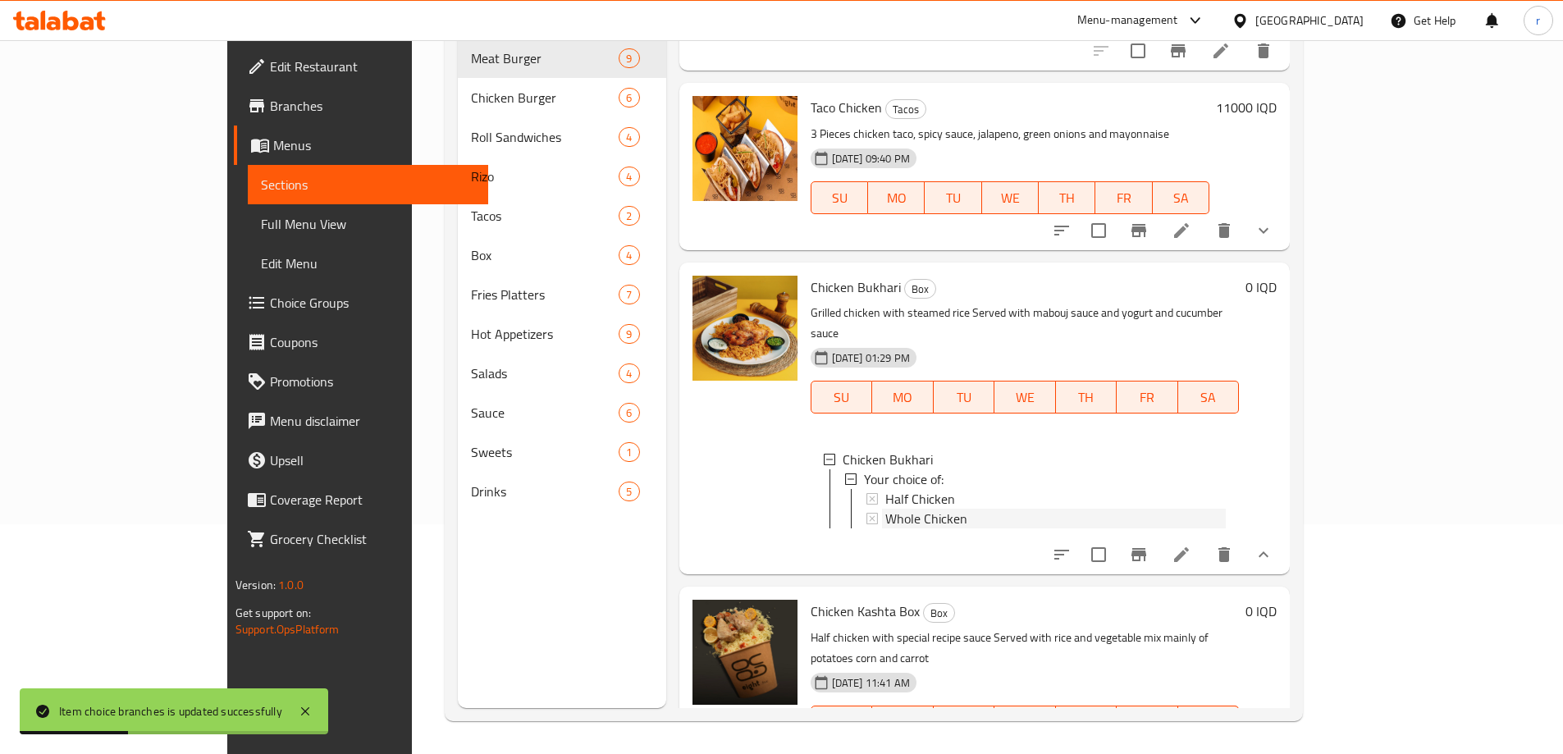
click at [885, 509] on span "Whole Chicken" at bounding box center [926, 519] width 82 height 20
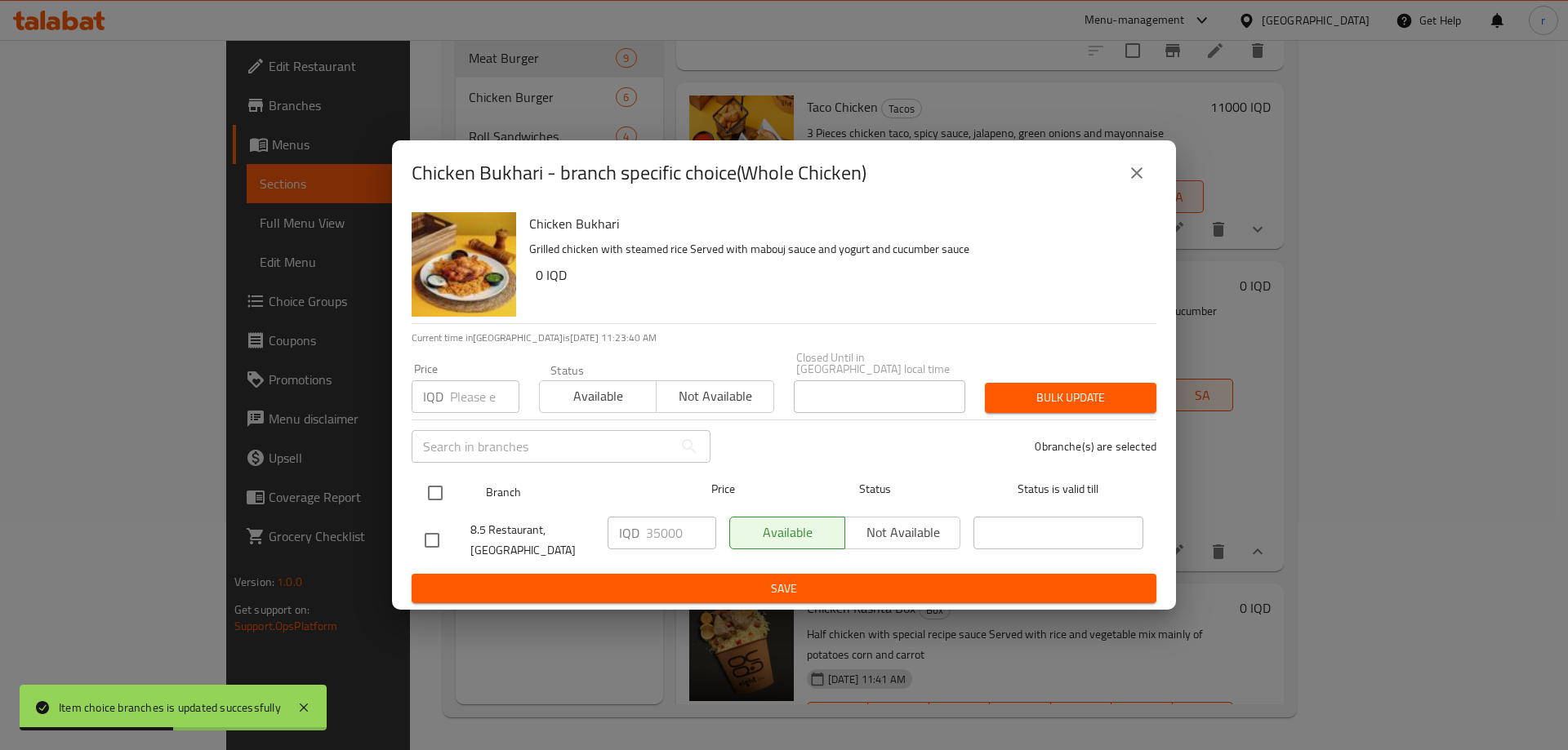
click at [432, 488] on input "checkbox" at bounding box center [435, 492] width 34 height 34
checkbox input "true"
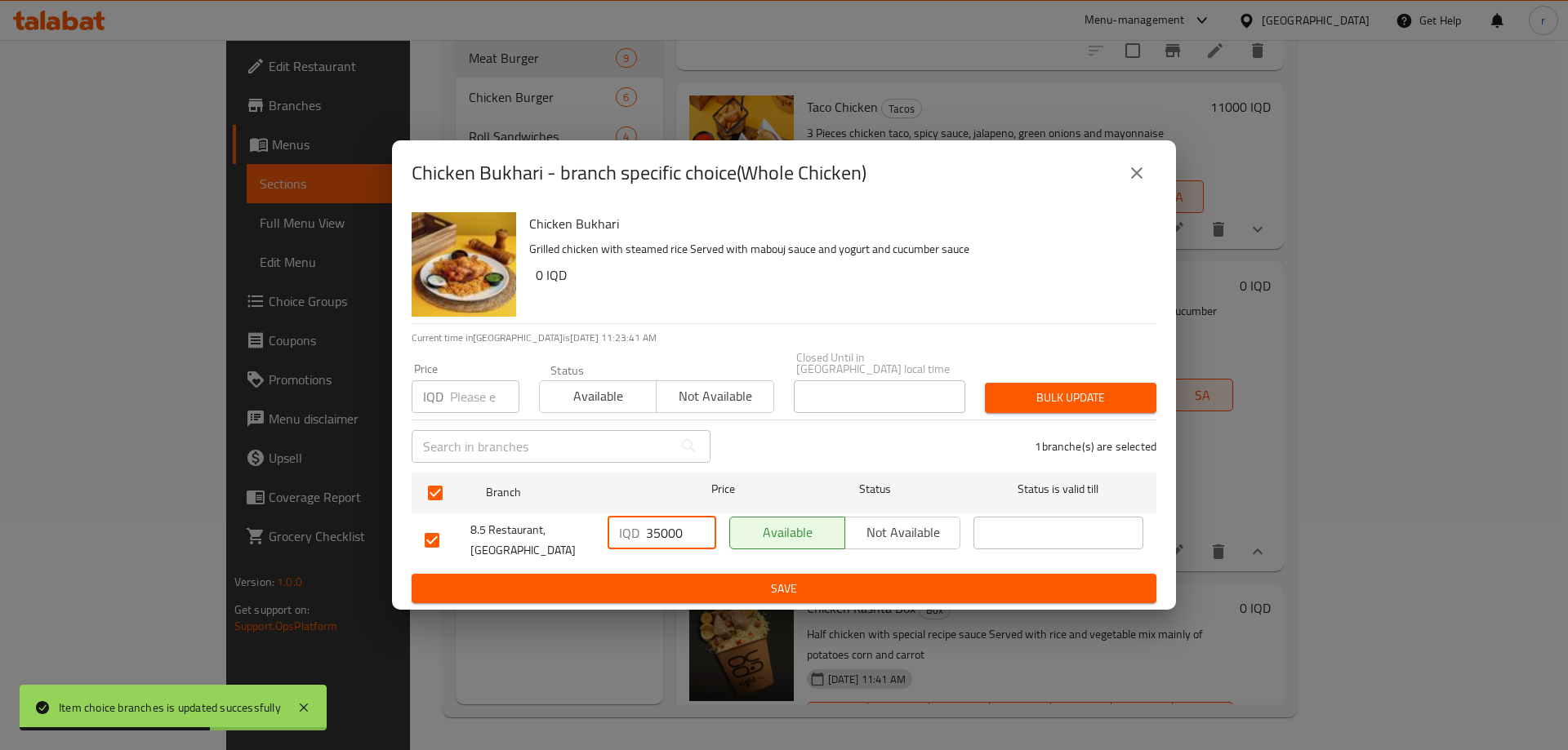
click at [668, 528] on input "35000" at bounding box center [681, 532] width 71 height 33
type input "19000"
click at [689, 580] on span "Save" at bounding box center [784, 589] width 718 height 21
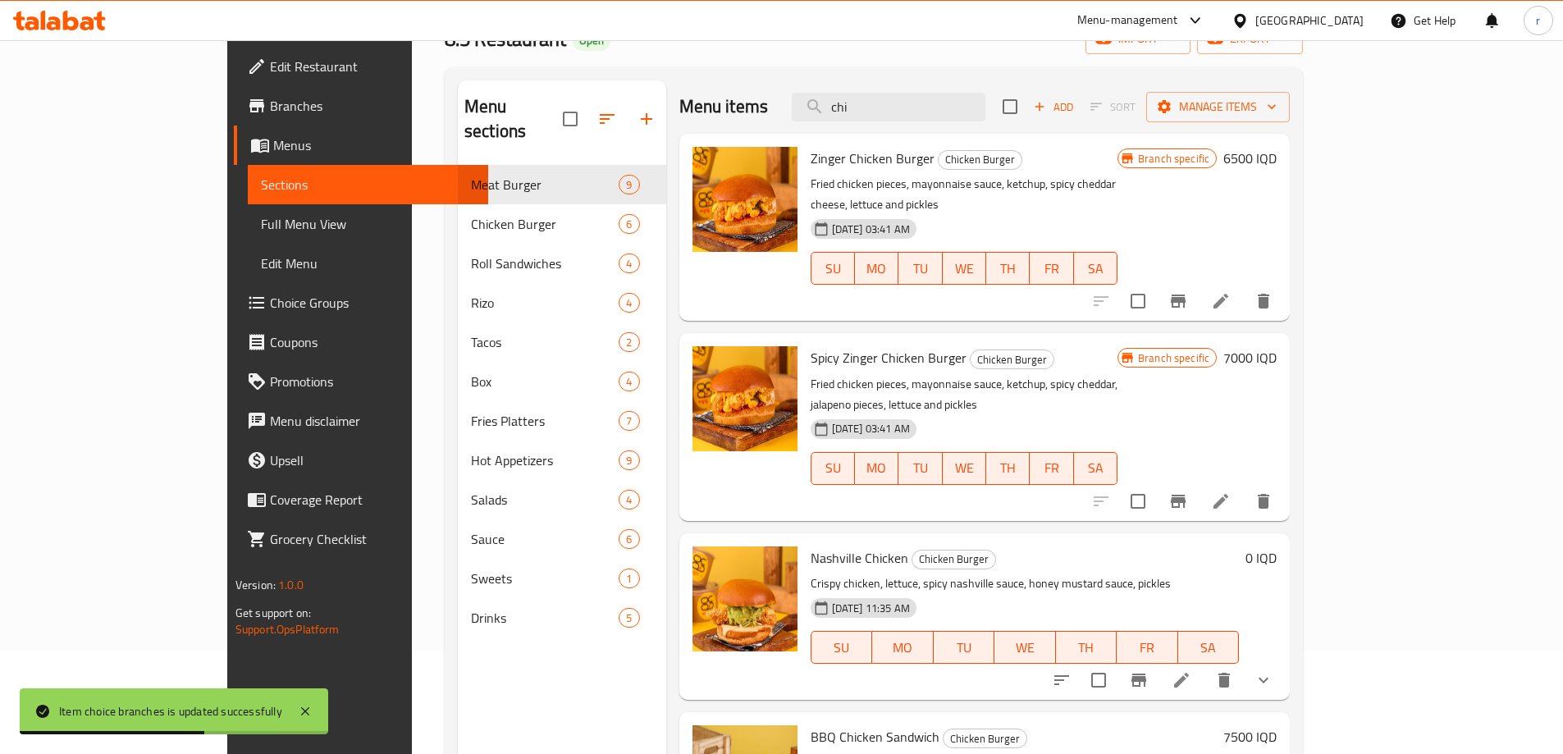
scroll to position [0, 0]
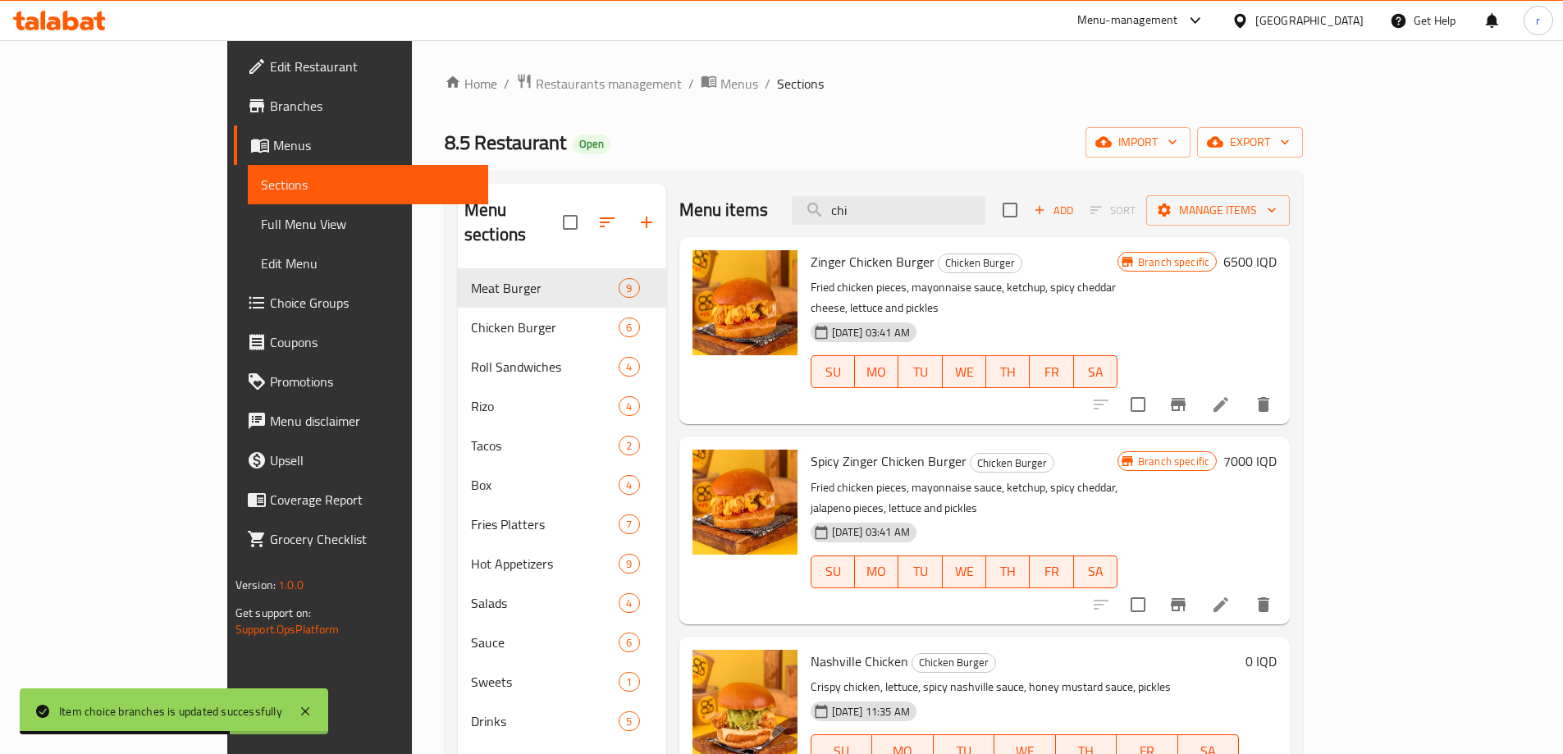
drag, startPoint x: 955, startPoint y: 217, endPoint x: 860, endPoint y: 240, distance: 97.9
click at [857, 241] on div "Menu items chi Add Sort Manage items Zinger Chicken Burger Chicken Burger Fried…" at bounding box center [978, 561] width 624 height 754
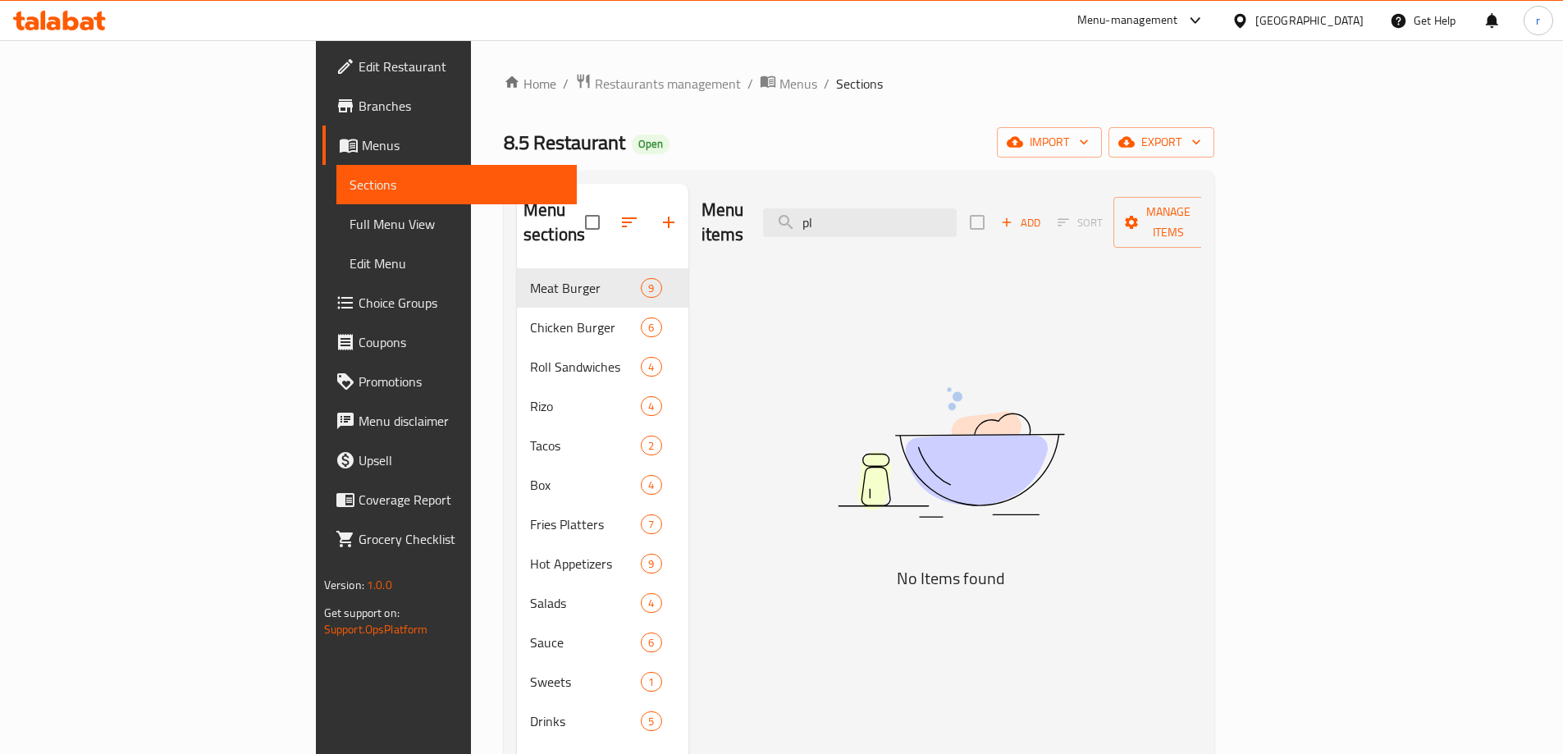
type input "p"
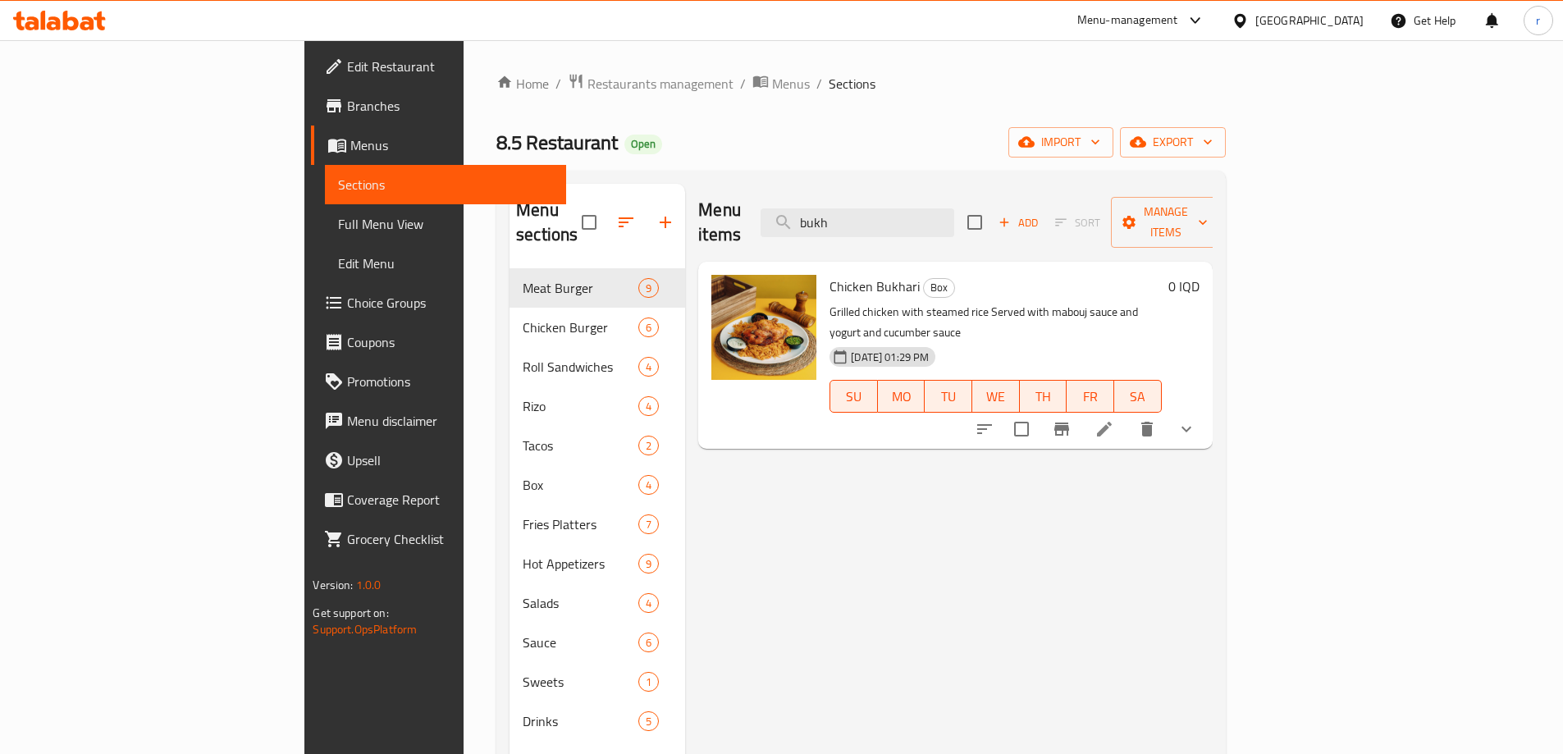
type input "bukh"
drag, startPoint x: 756, startPoint y: 258, endPoint x: 843, endPoint y: 261, distance: 87.0
click at [843, 275] on h6 "Chicken Bukhari Box" at bounding box center [996, 286] width 332 height 23
copy span "Chicken Bukhari"
click at [338, 223] on span "Full Menu View" at bounding box center [445, 224] width 214 height 20
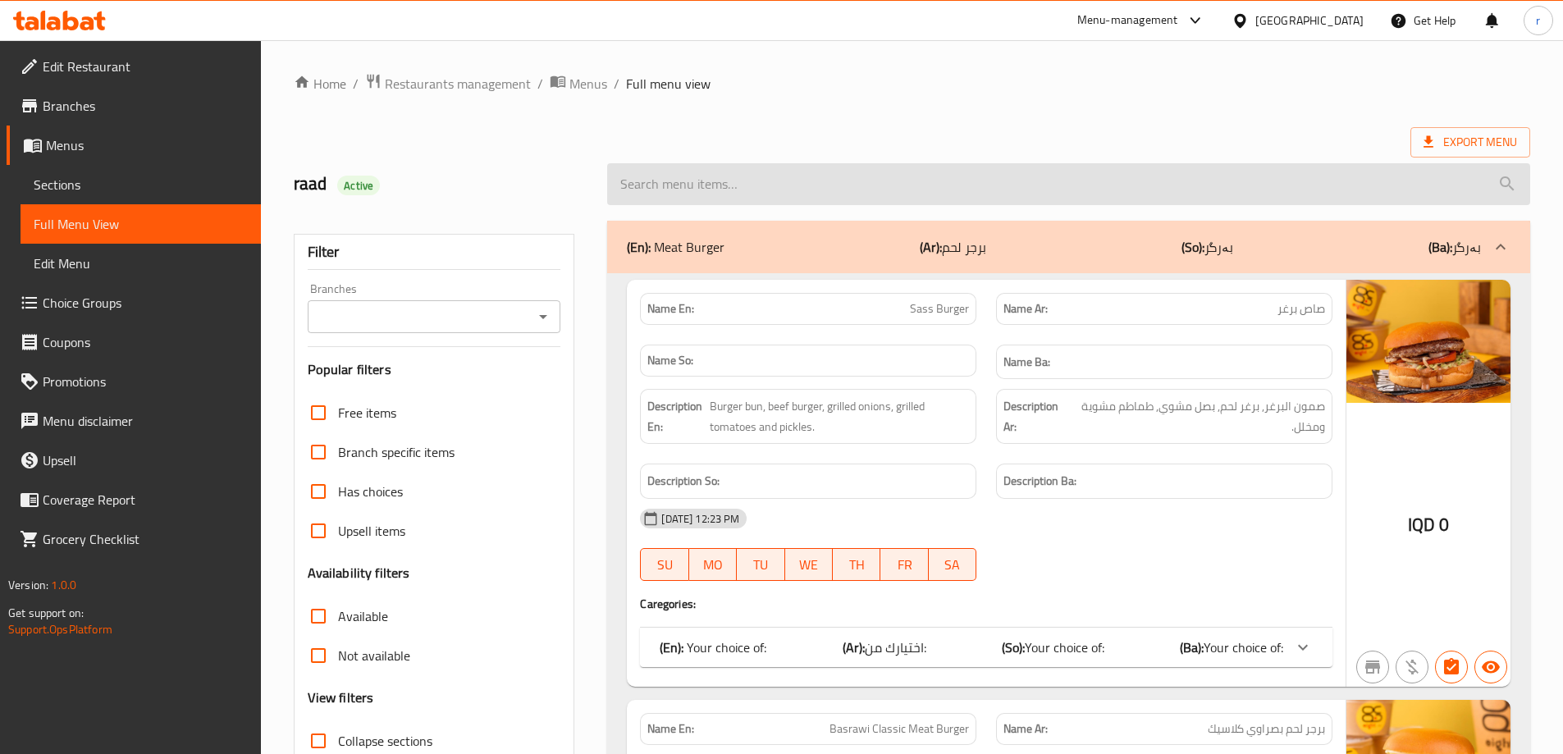
click at [660, 172] on input "search" at bounding box center [1068, 184] width 923 height 42
paste input "Chicken Bukhari"
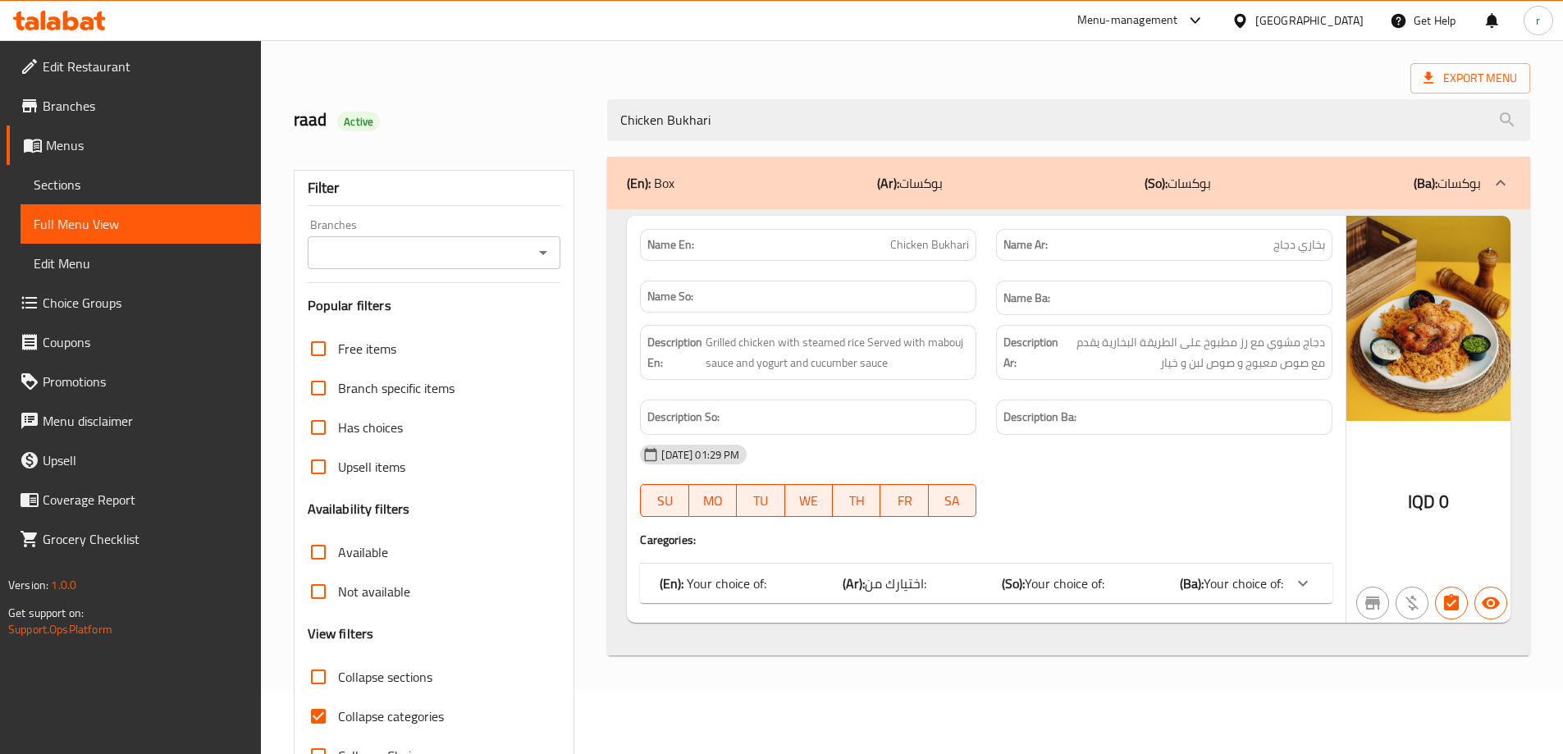
scroll to position [119, 0]
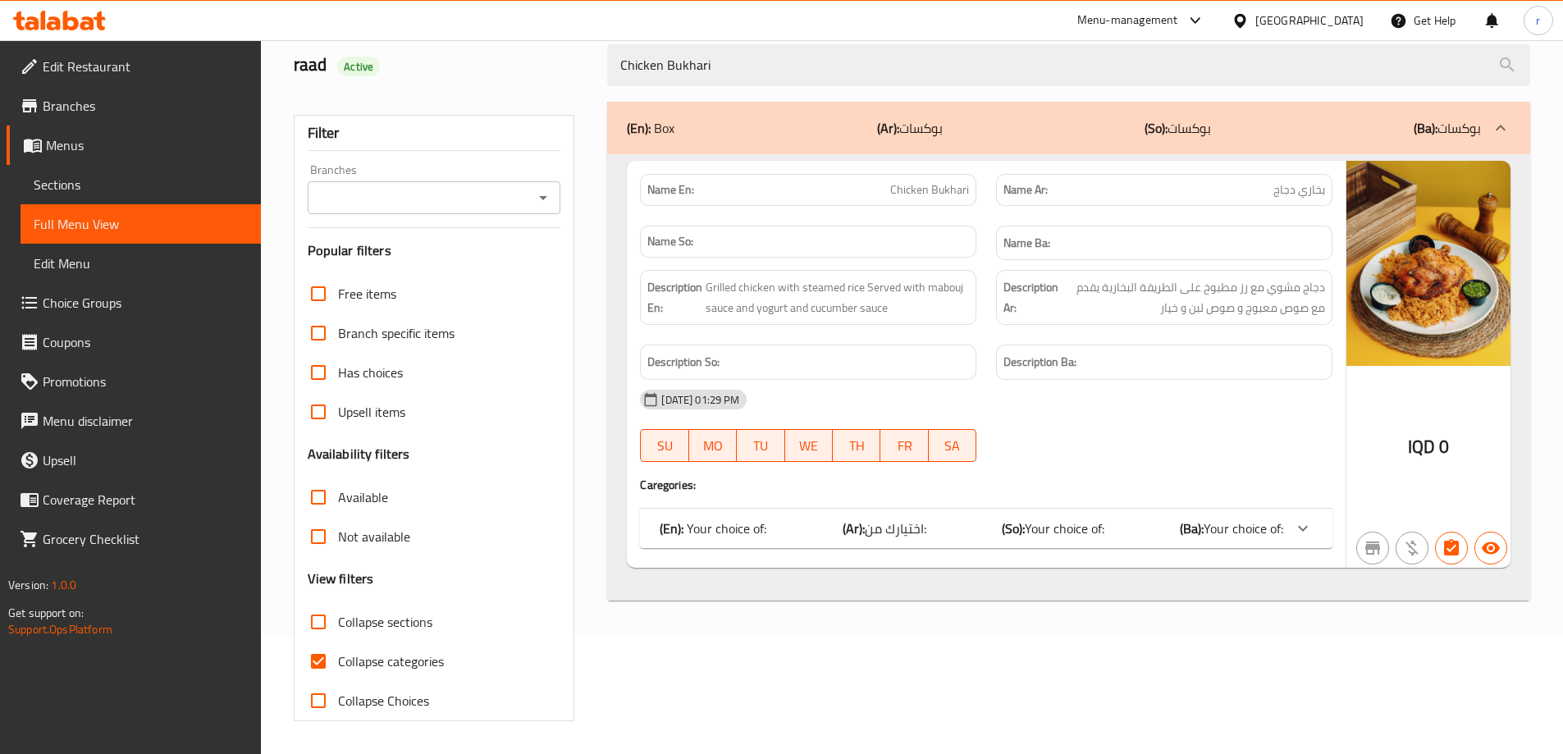
type input "Chicken Bukhari"
click at [423, 656] on span "Collapse categories" at bounding box center [391, 662] width 106 height 20
click at [338, 656] on input "Collapse categories" at bounding box center [318, 661] width 39 height 39
checkbox input "false"
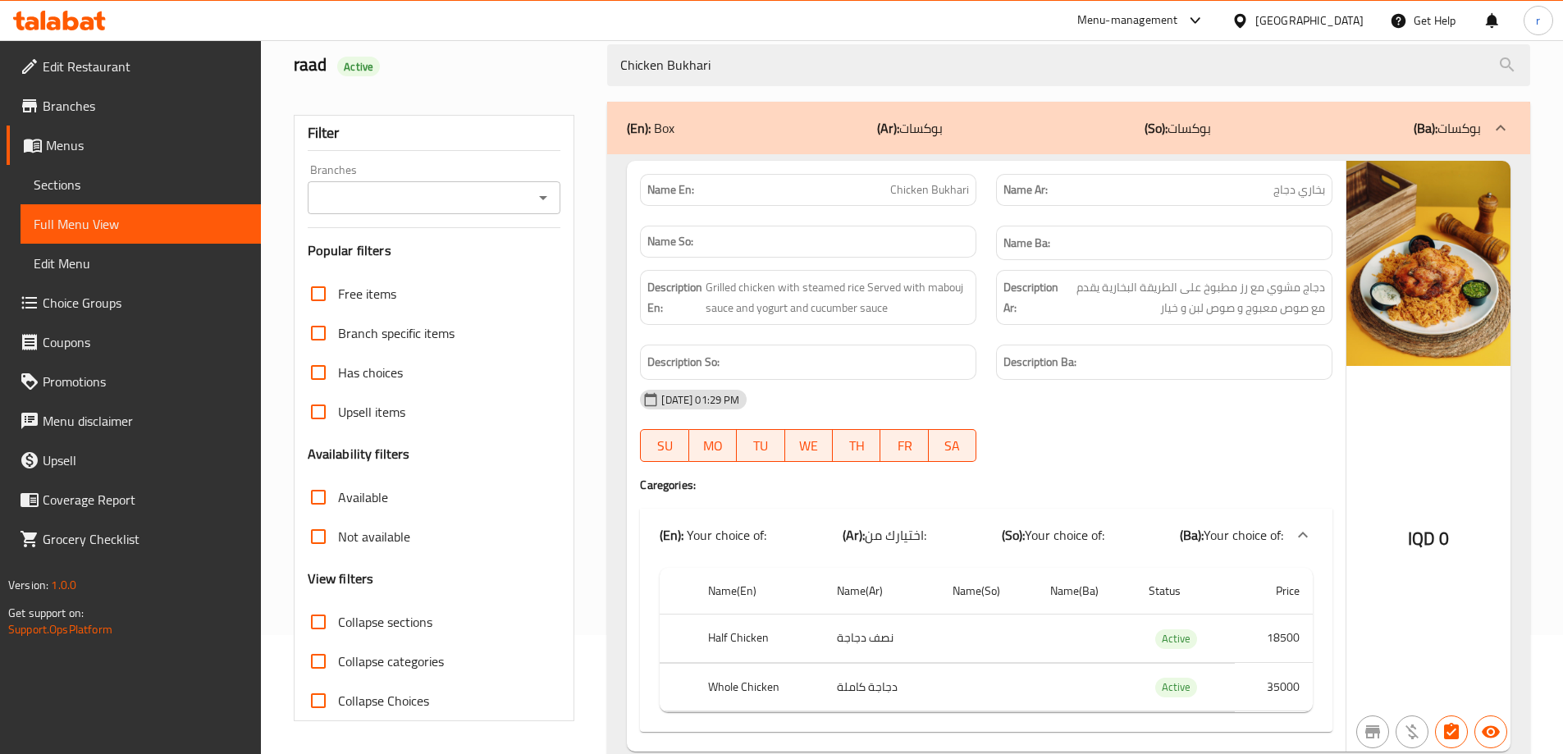
click at [429, 198] on input "Branches" at bounding box center [421, 197] width 217 height 23
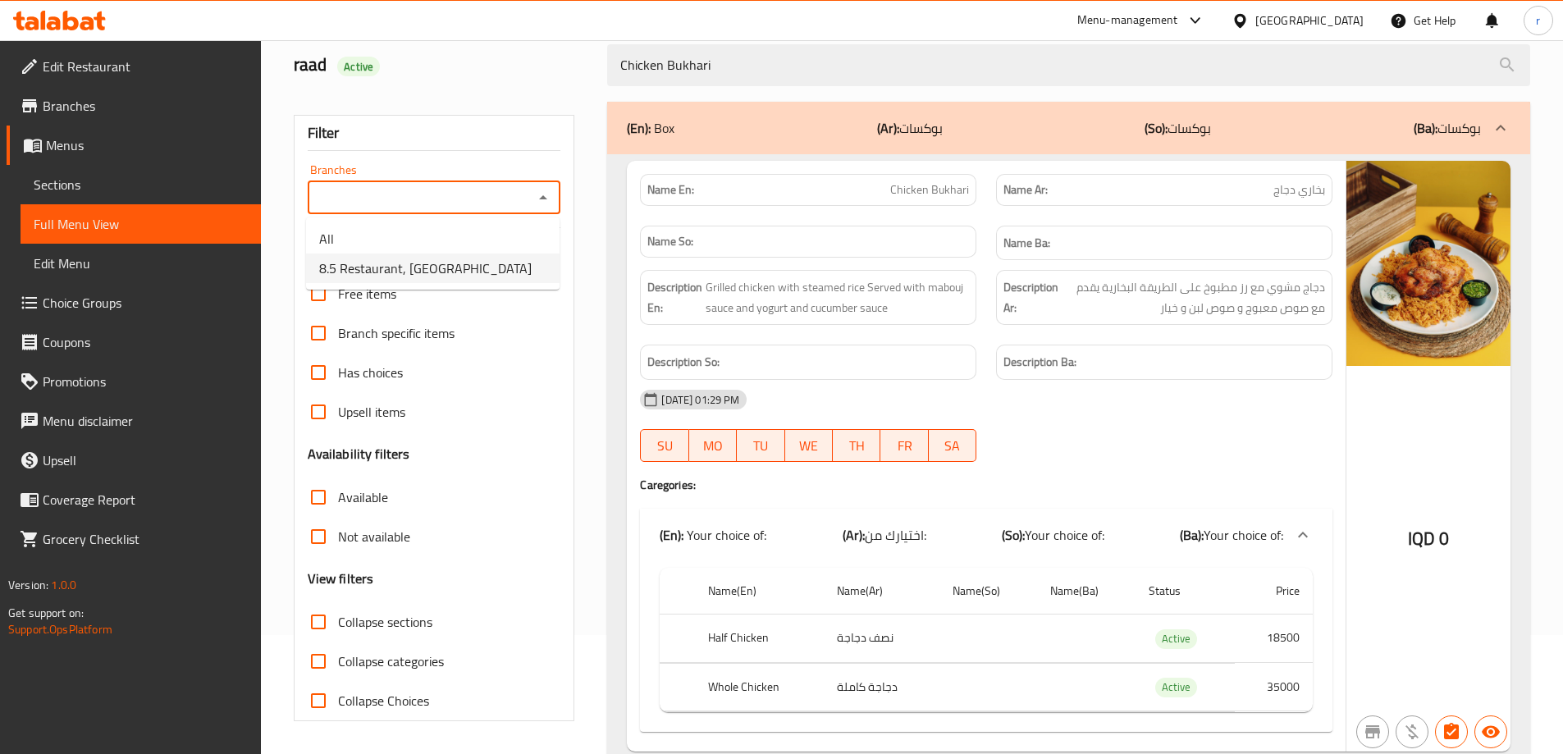
click at [413, 260] on span "8.5 Restaurant, Al Mansur" at bounding box center [425, 268] width 213 height 20
type input "8.5 Restaurant, Al Mansur"
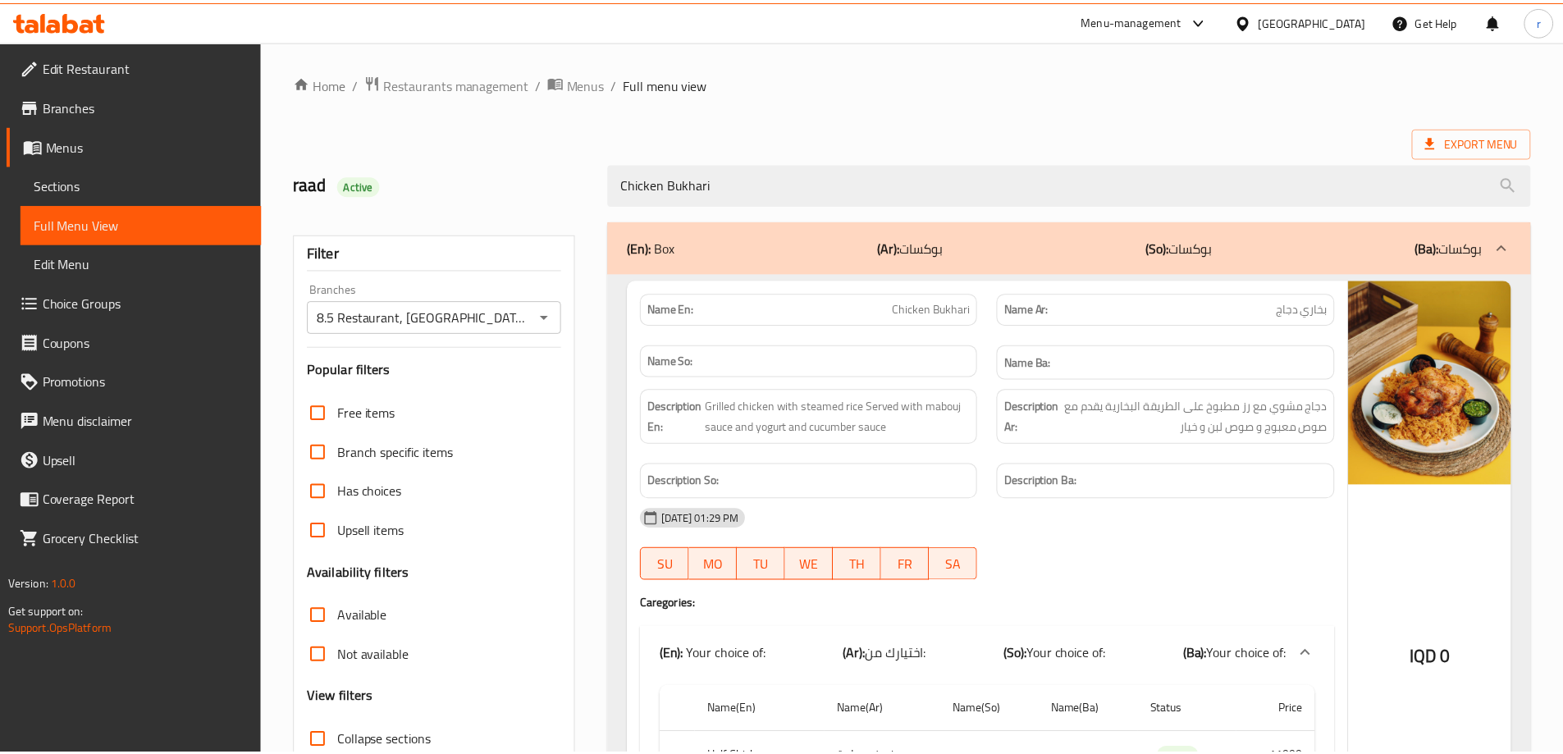
scroll to position [182, 0]
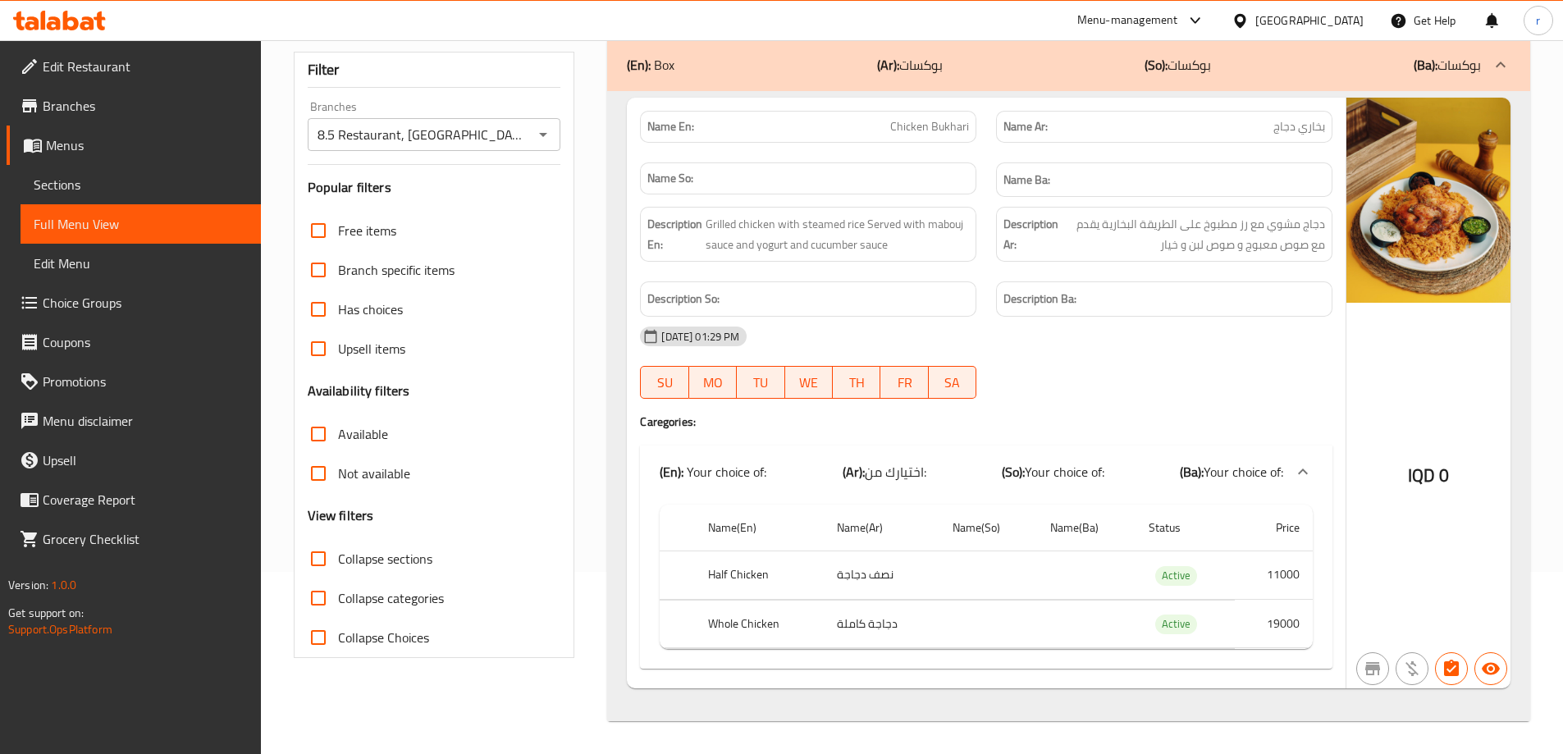
click at [73, 27] on icon at bounding box center [71, 21] width 16 height 20
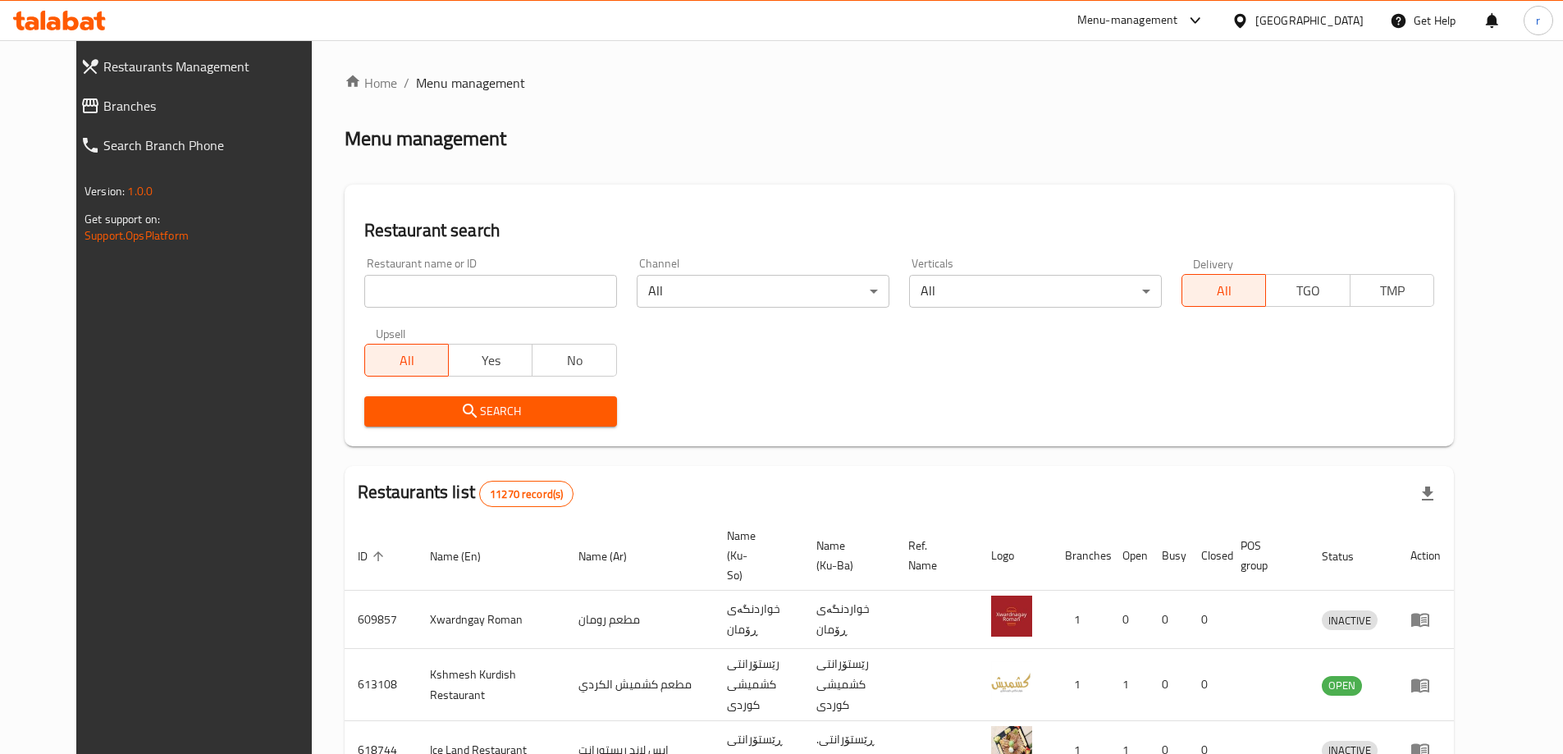
click at [73, 101] on div at bounding box center [781, 377] width 1563 height 754
drag, startPoint x: 0, startPoint y: 0, endPoint x: 73, endPoint y: 101, distance: 124.6
click at [103, 101] on span "Branches" at bounding box center [213, 106] width 221 height 20
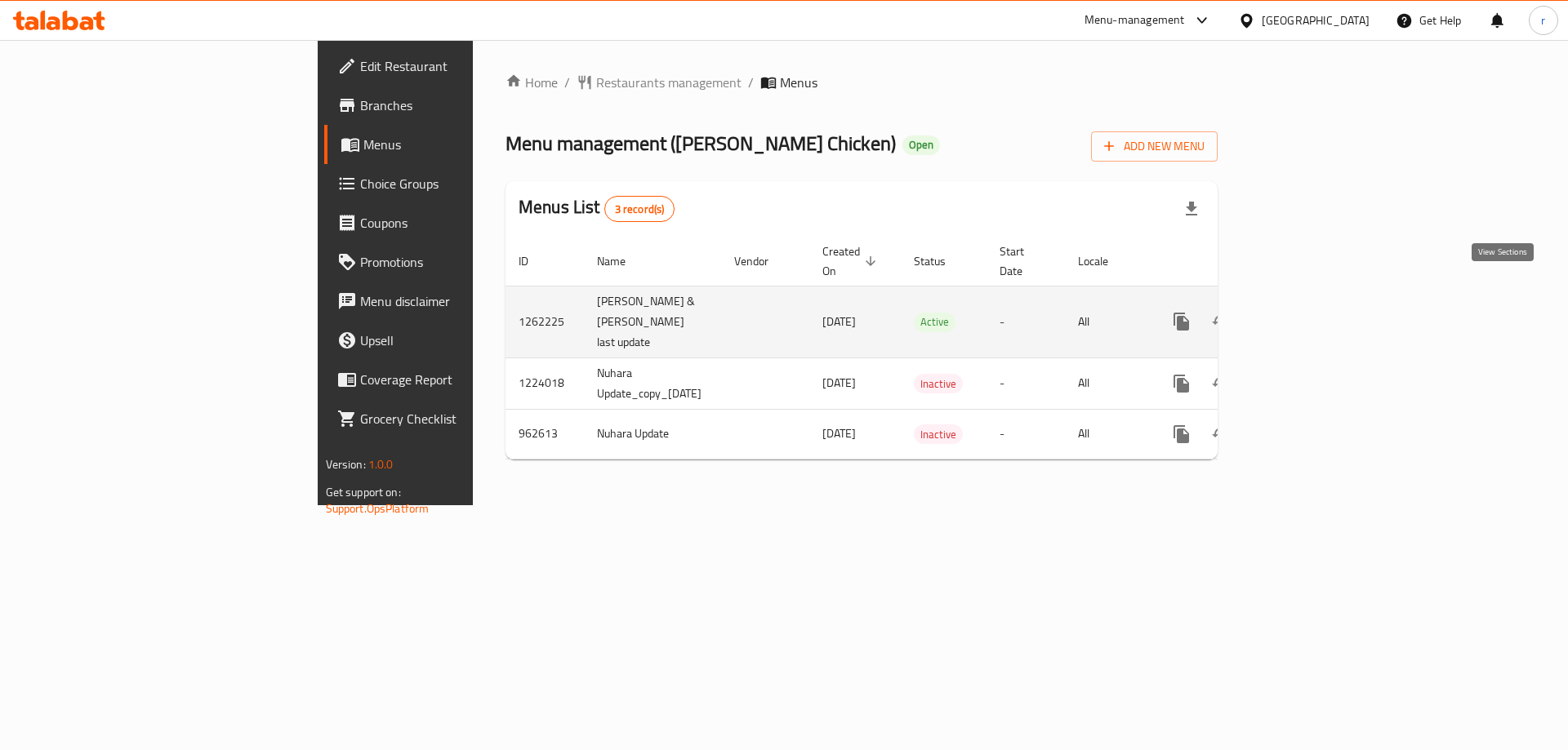
click at [1308, 311] on icon "enhanced table" at bounding box center [1299, 321] width 20 height 20
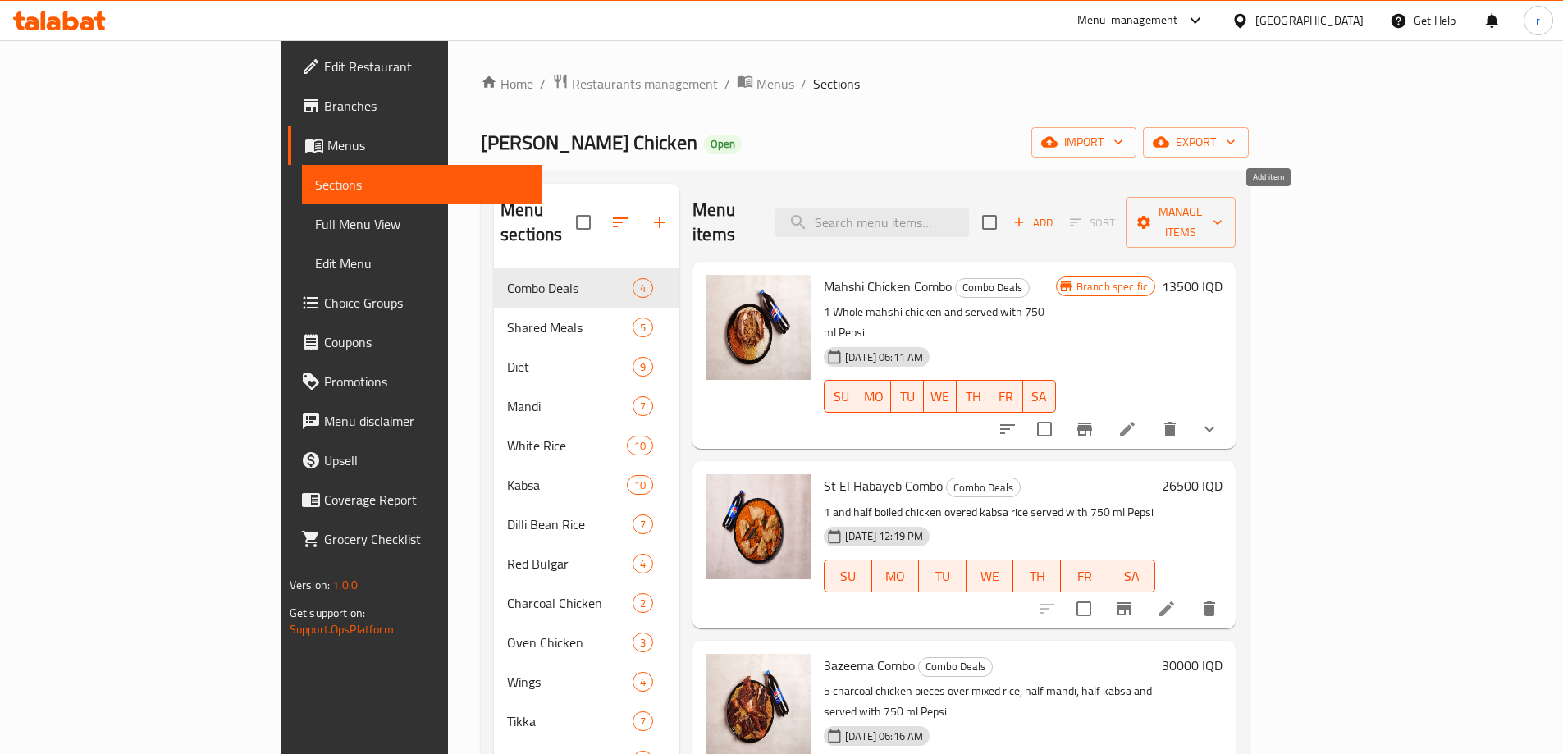
click at [1055, 213] on span "Add" at bounding box center [1033, 222] width 44 height 19
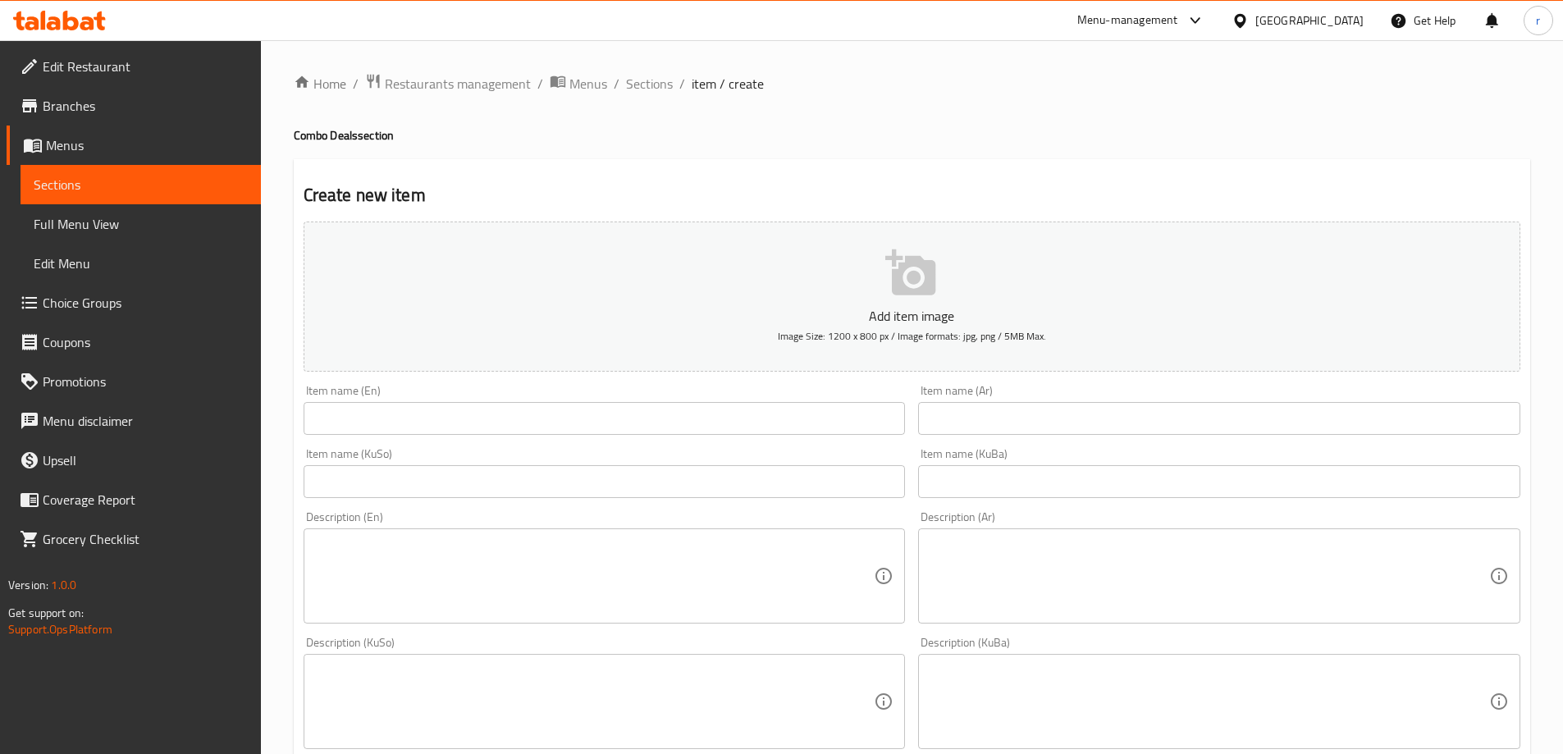
click at [382, 421] on input "text" at bounding box center [605, 418] width 602 height 33
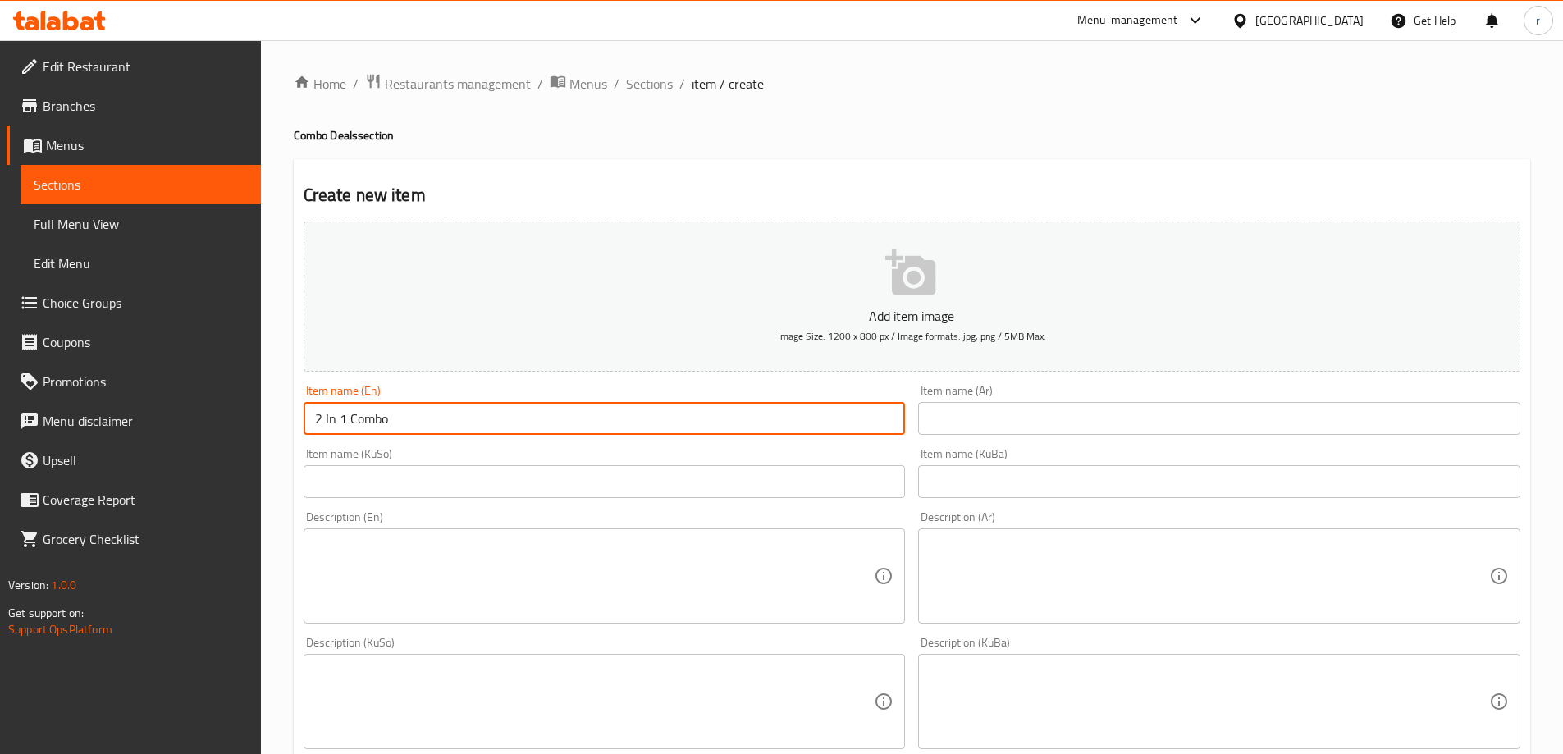
type input "2 In 1 Combo"
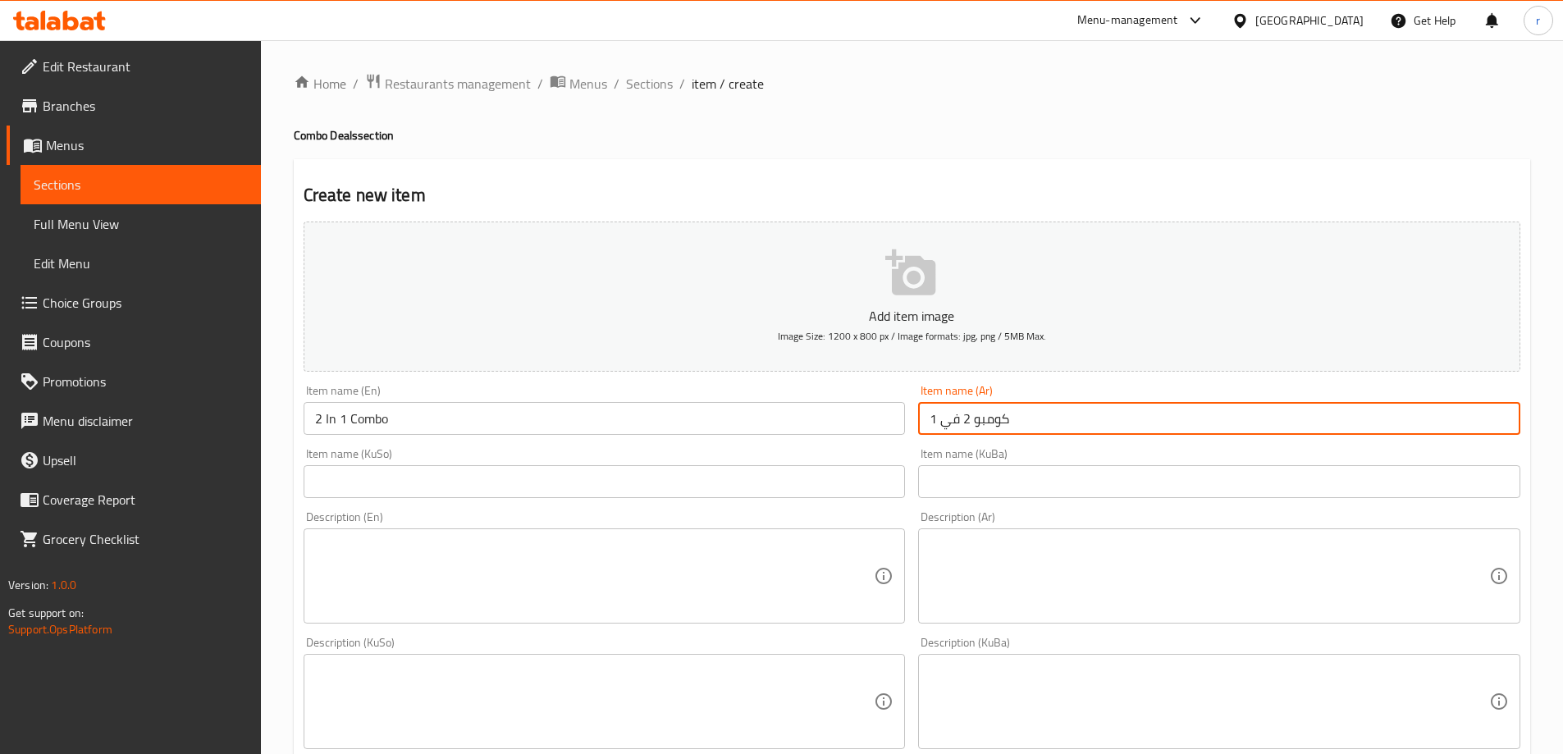
type input "كومبو 2 في 1"
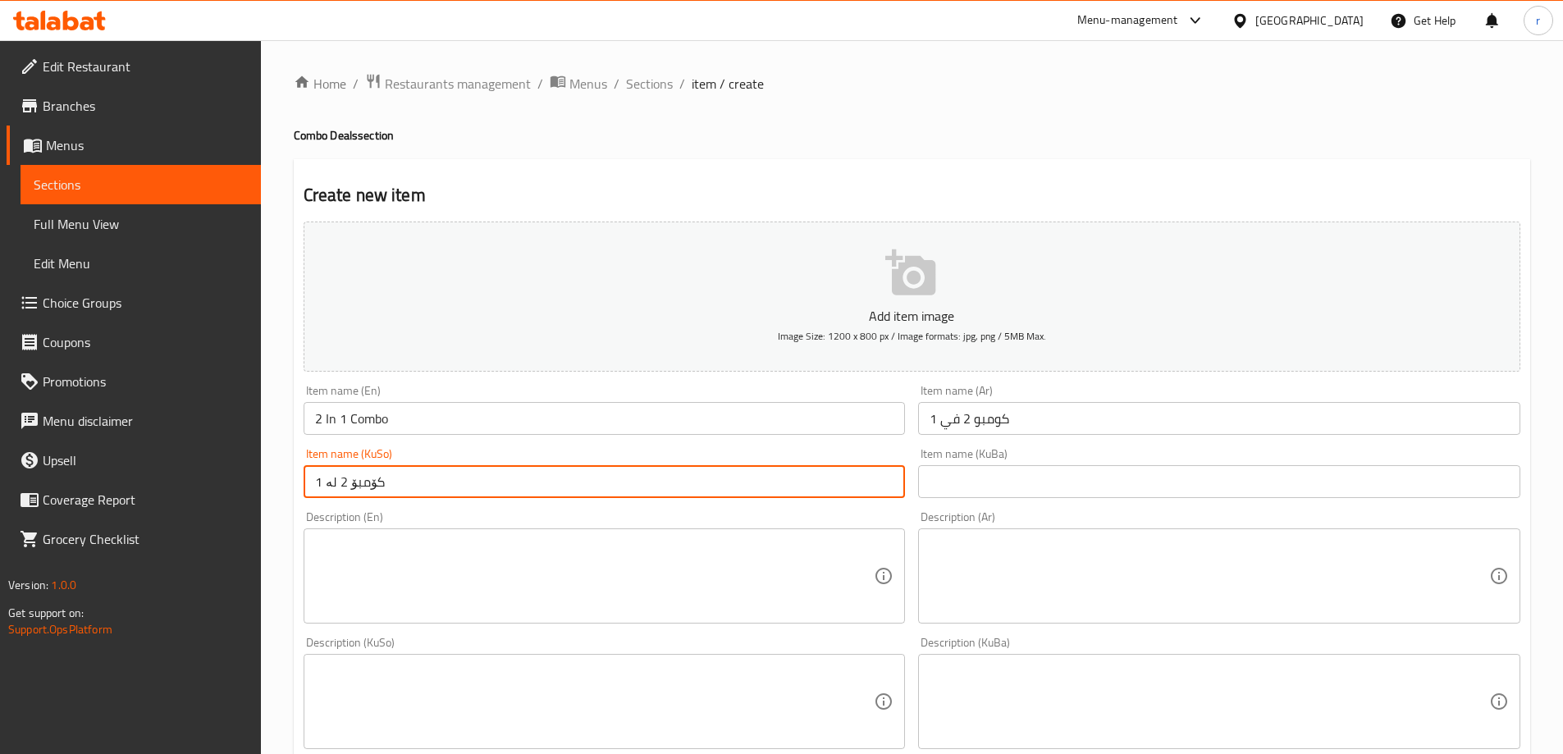
type input "کۆمبۆ 2 لە 1"
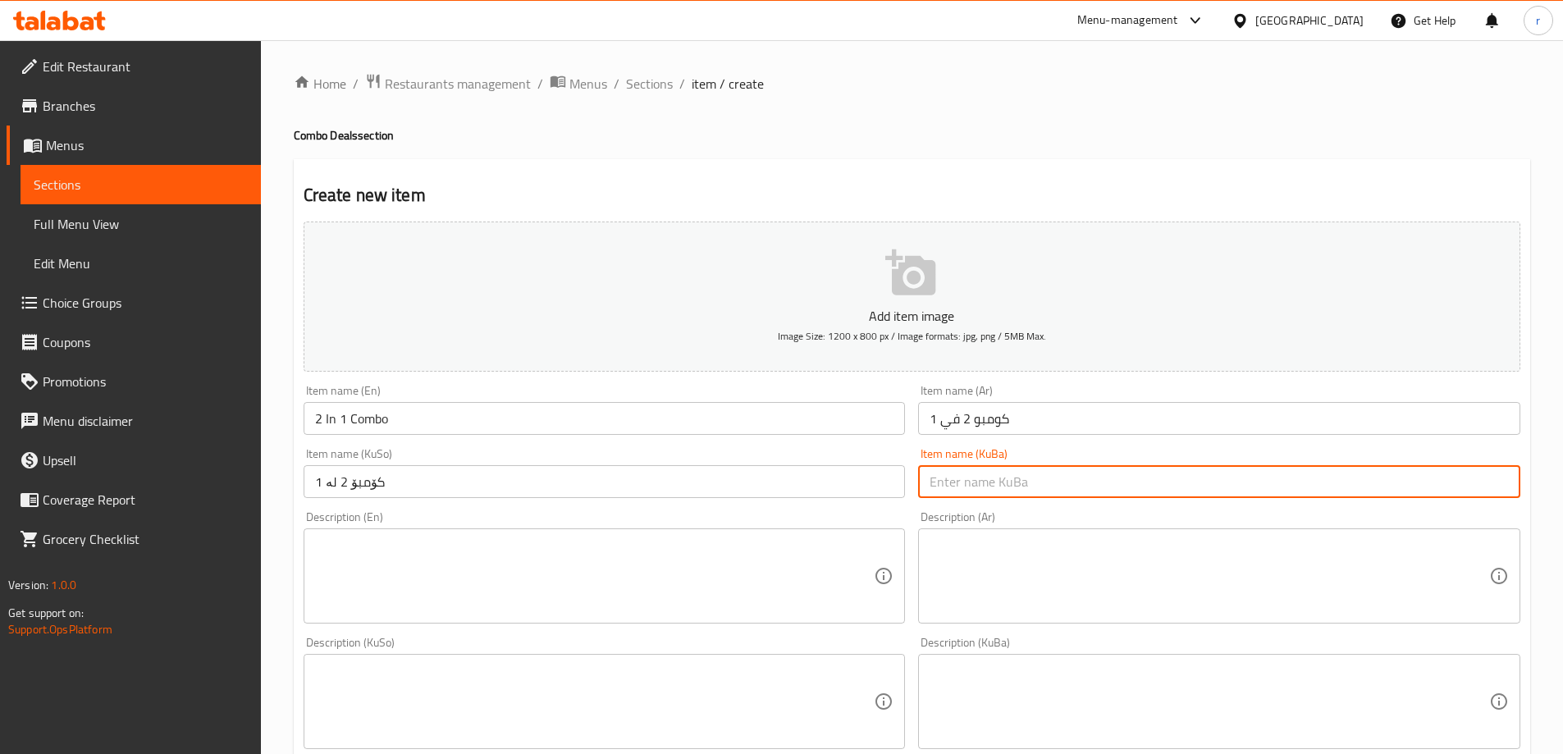
paste input "کۆمبۆ 2 لە 1"
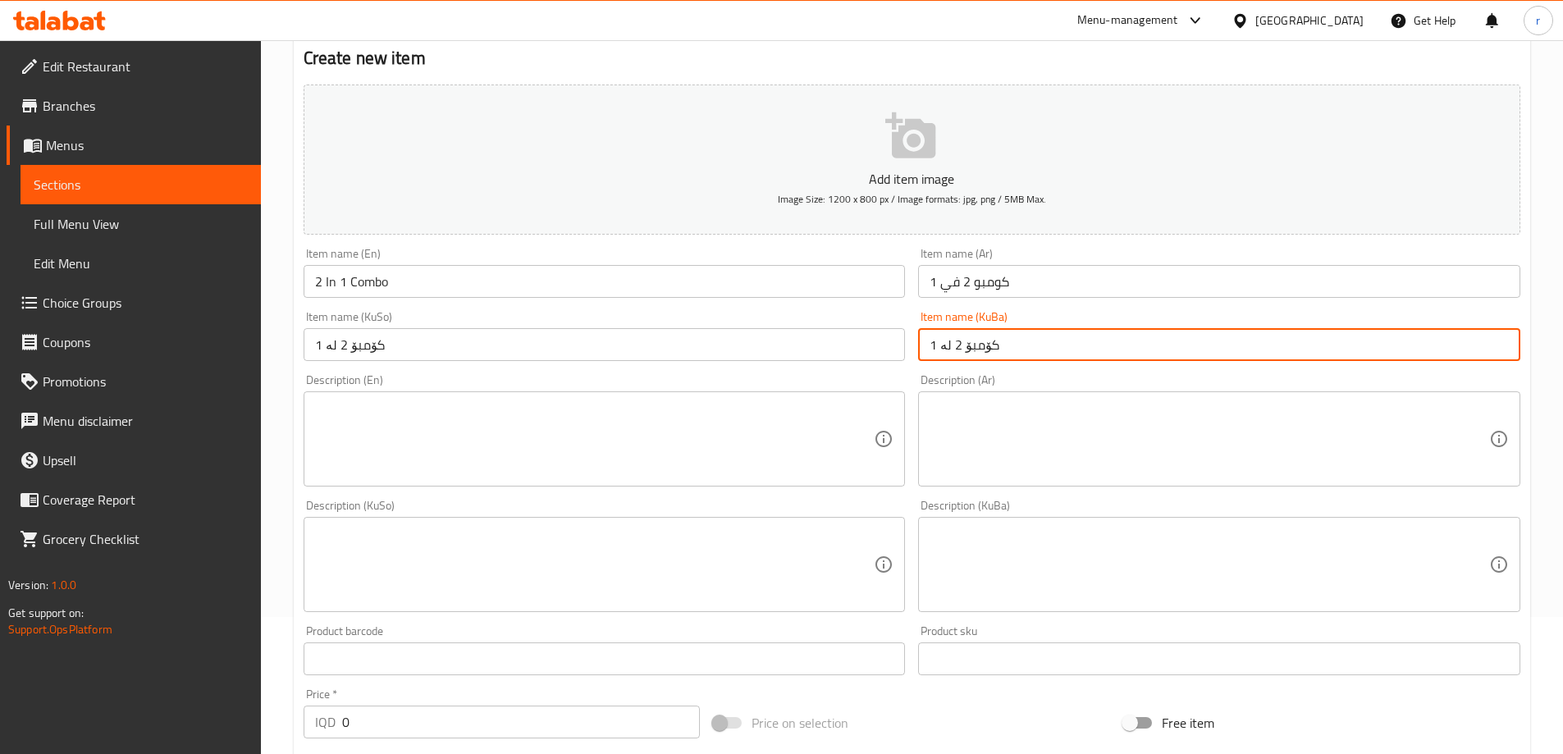
scroll to position [273, 0]
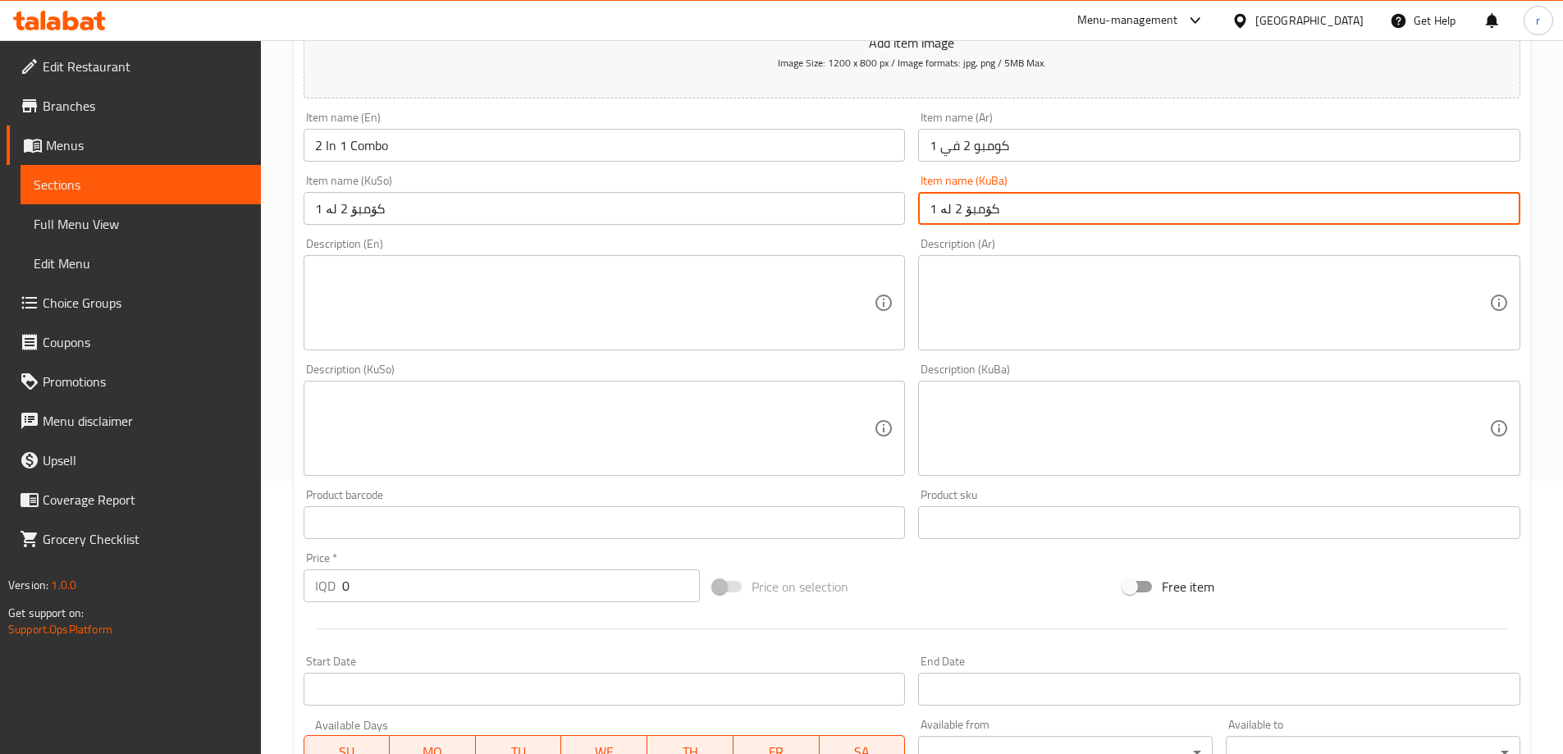
type input "کۆمبۆ 2 لە 1"
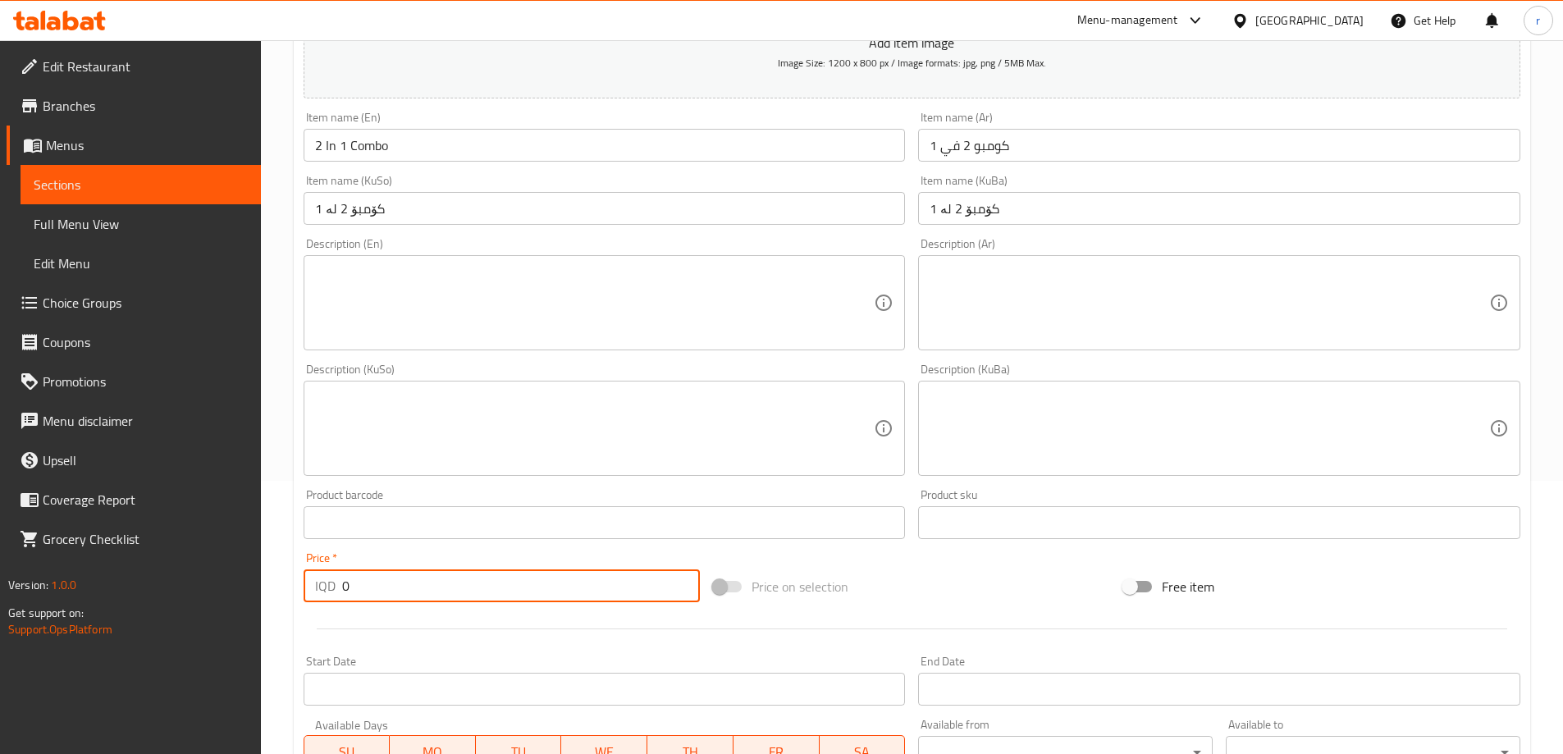
drag, startPoint x: 354, startPoint y: 579, endPoint x: 325, endPoint y: 594, distance: 33.0
click at [325, 594] on div "IQD 0 Price *" at bounding box center [502, 585] width 397 height 33
type input "25000"
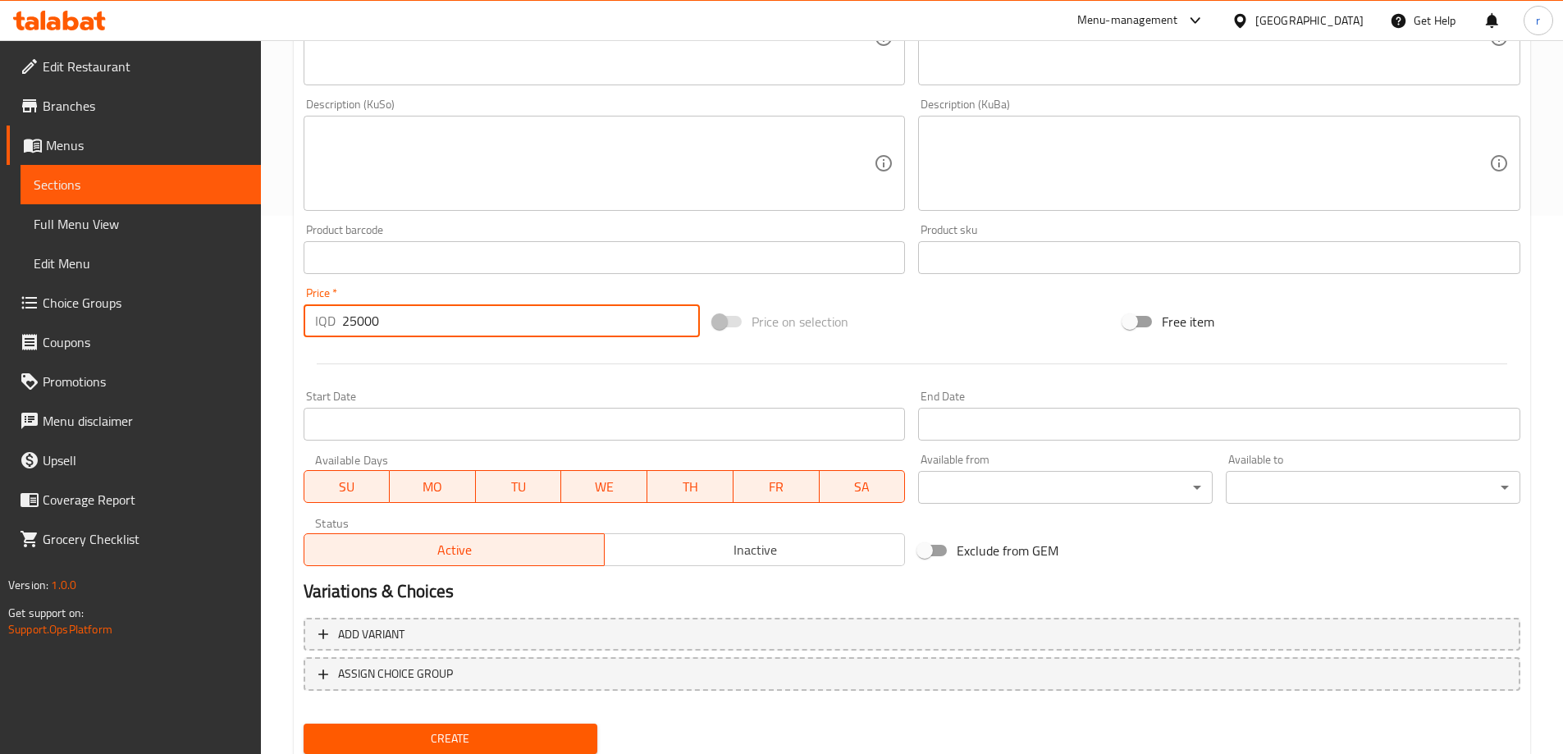
scroll to position [594, 0]
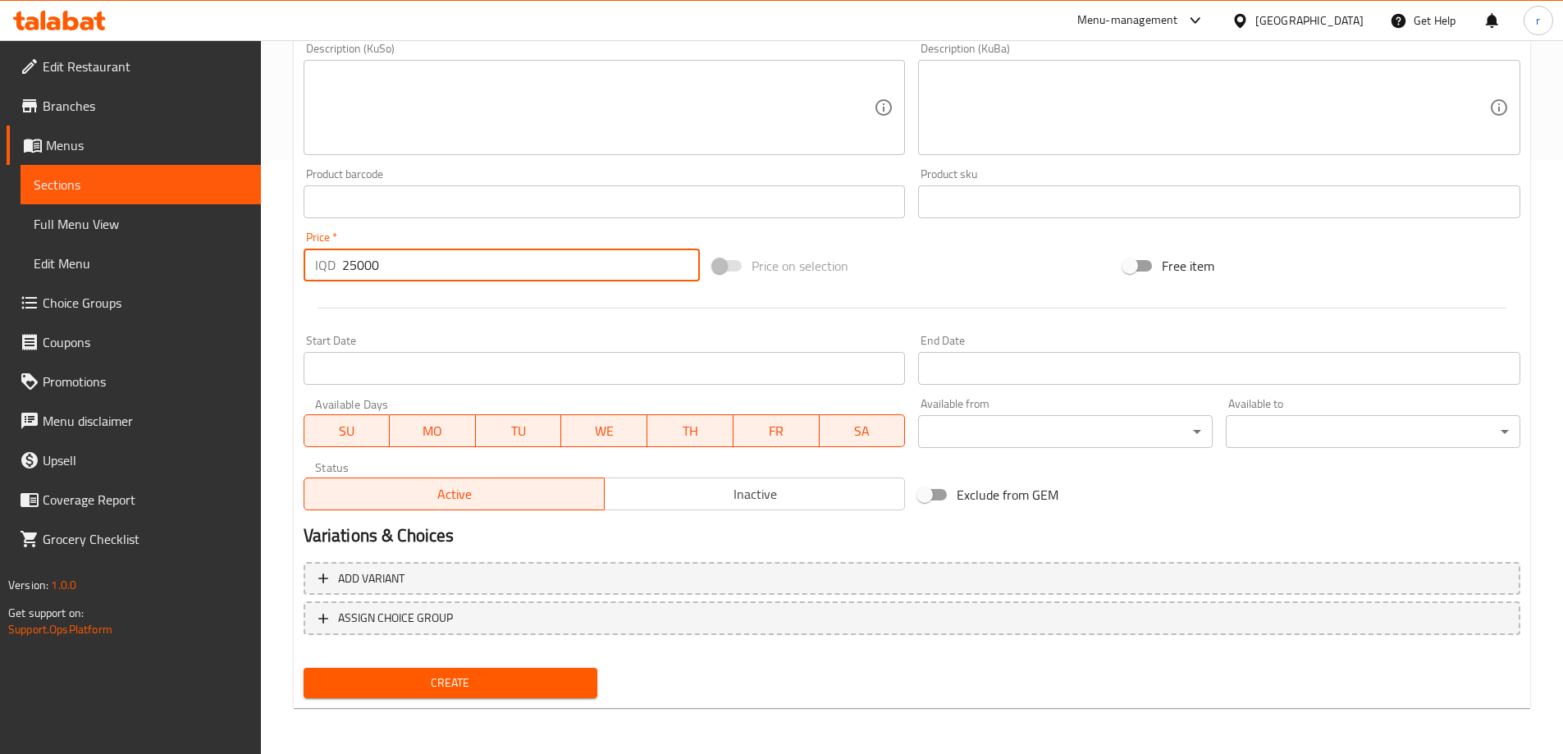
click at [560, 675] on span "Create" at bounding box center [451, 683] width 268 height 21
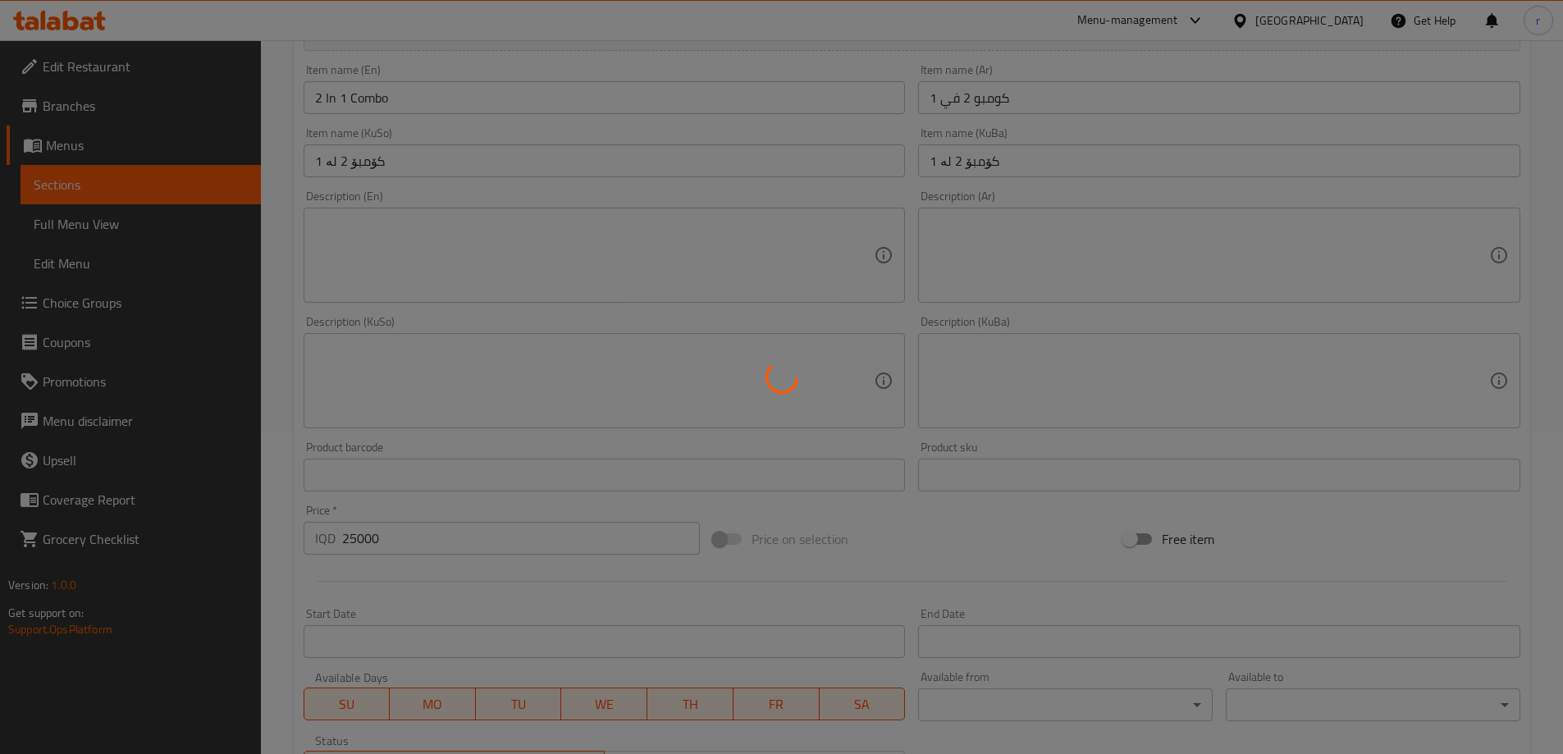
type input "0"
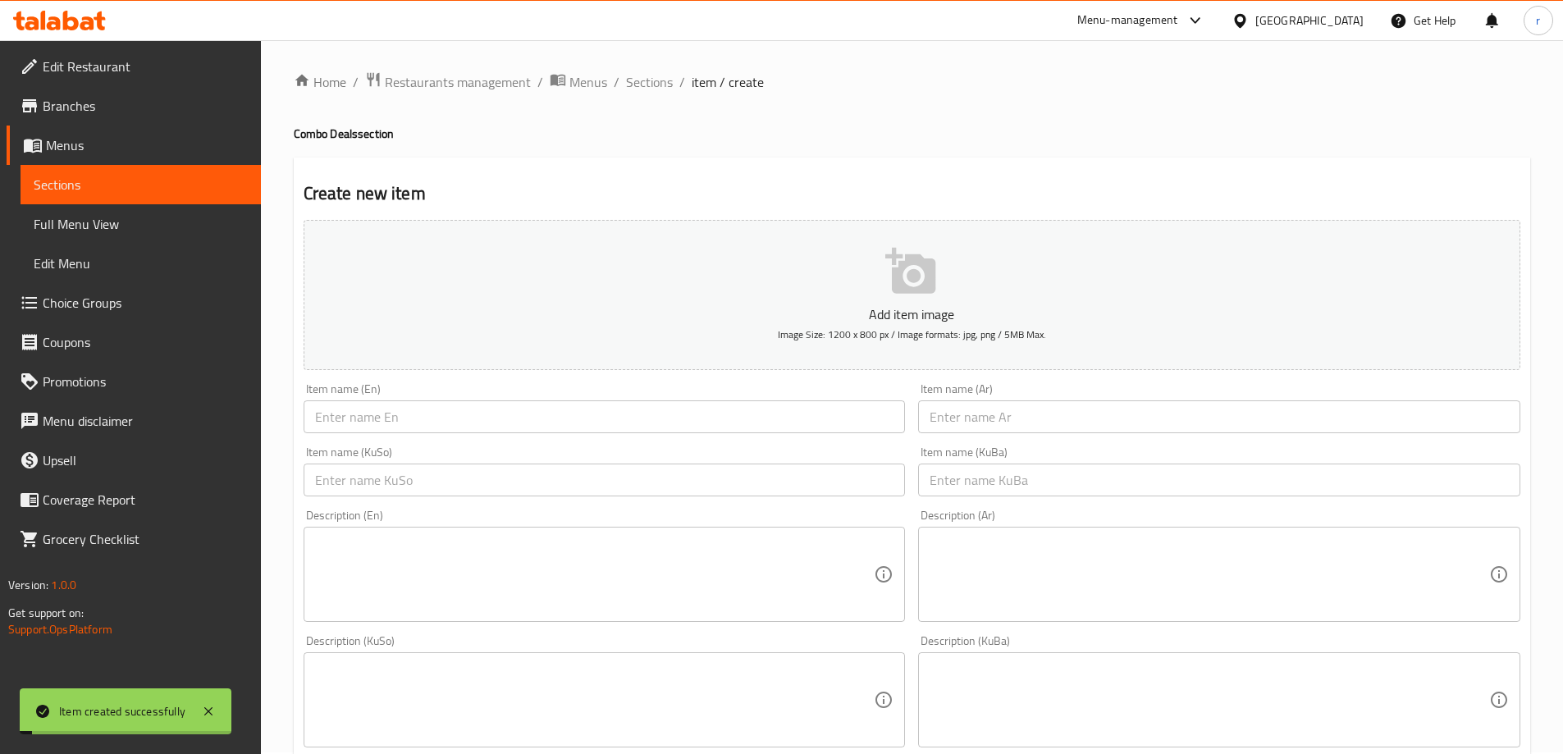
scroll to position [0, 0]
click at [385, 433] on input "text" at bounding box center [605, 418] width 602 height 33
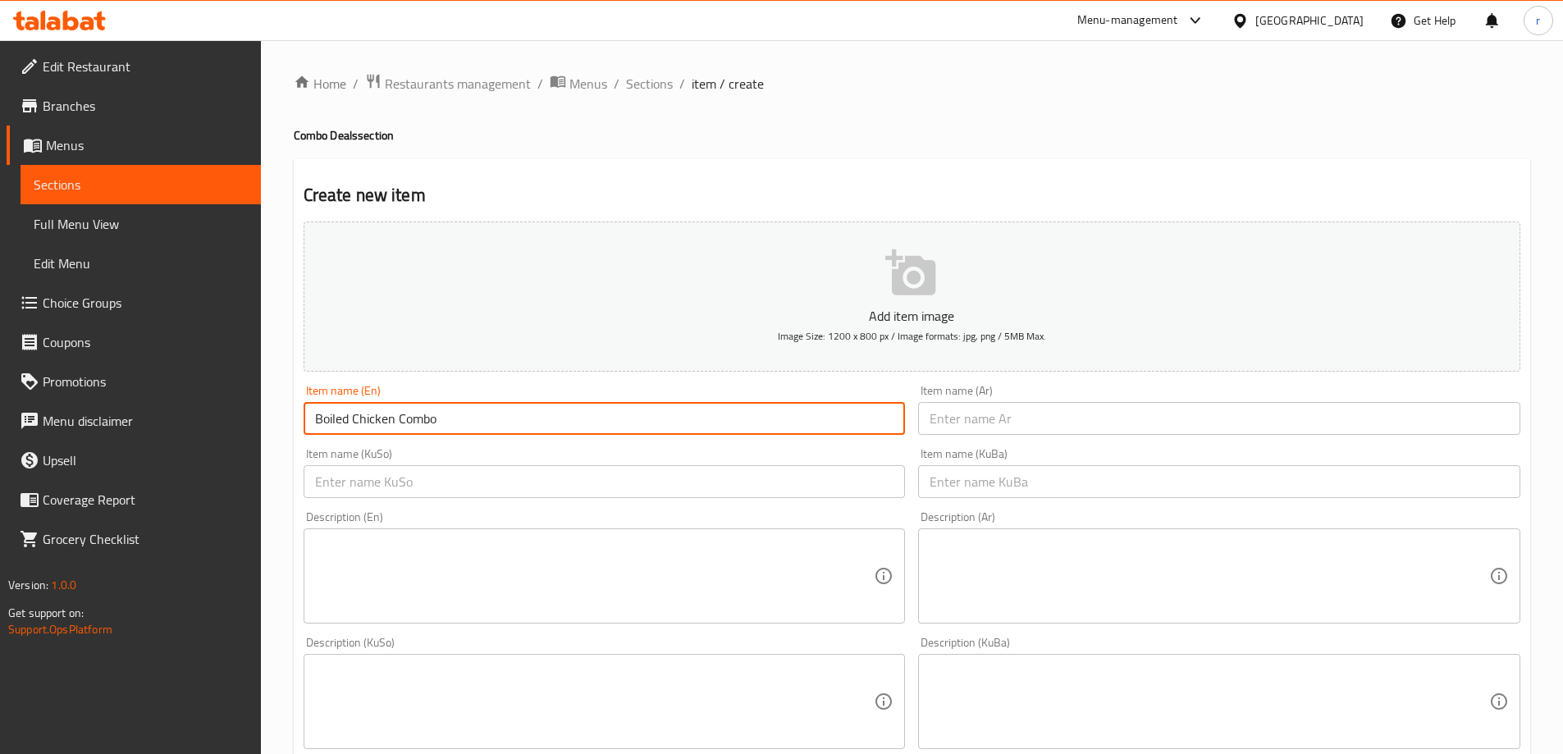
type input "Boiled Chicken Combo"
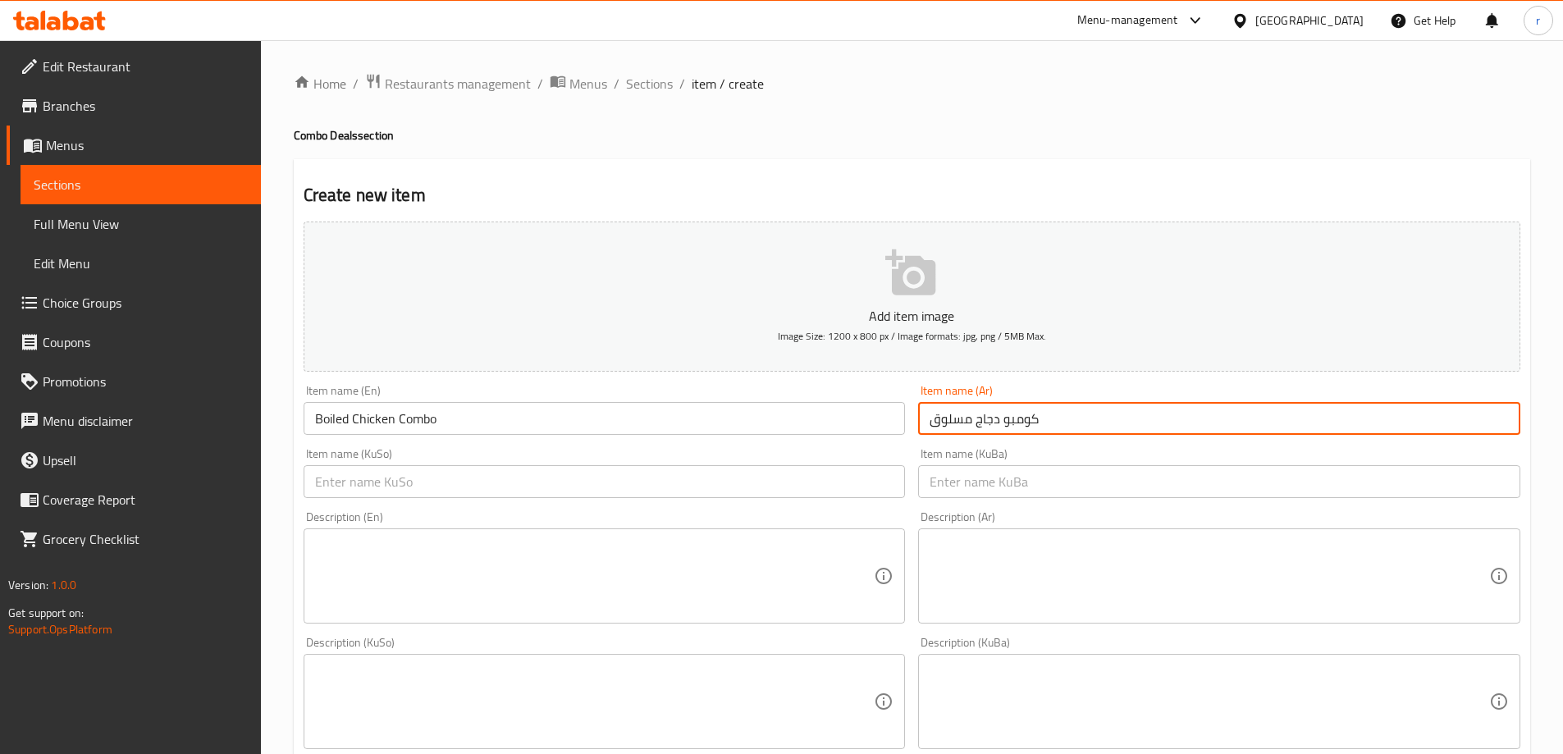
type input "كومبو دجاج مسلوق"
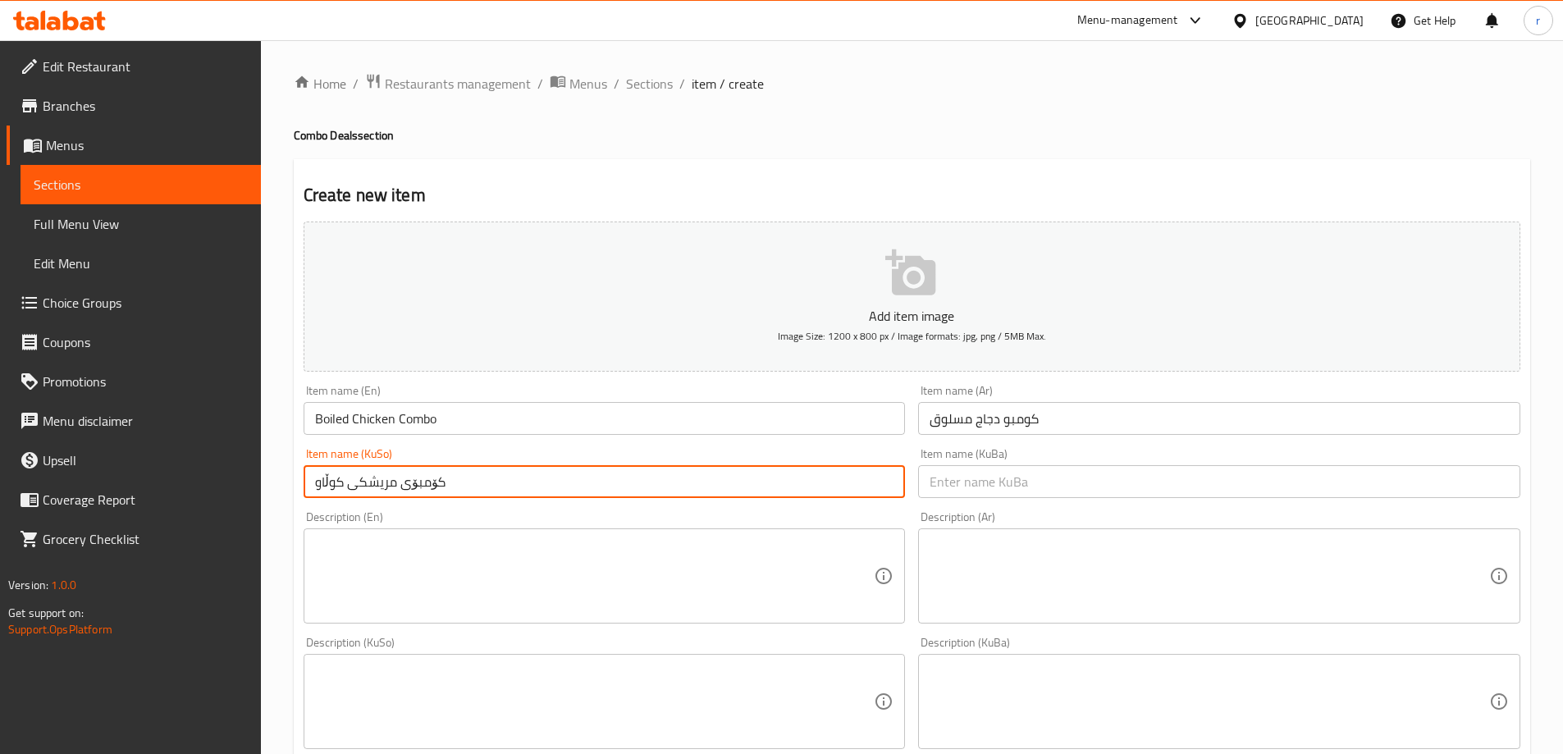
type input "کۆمبۆی مریشکی کوڵاو"
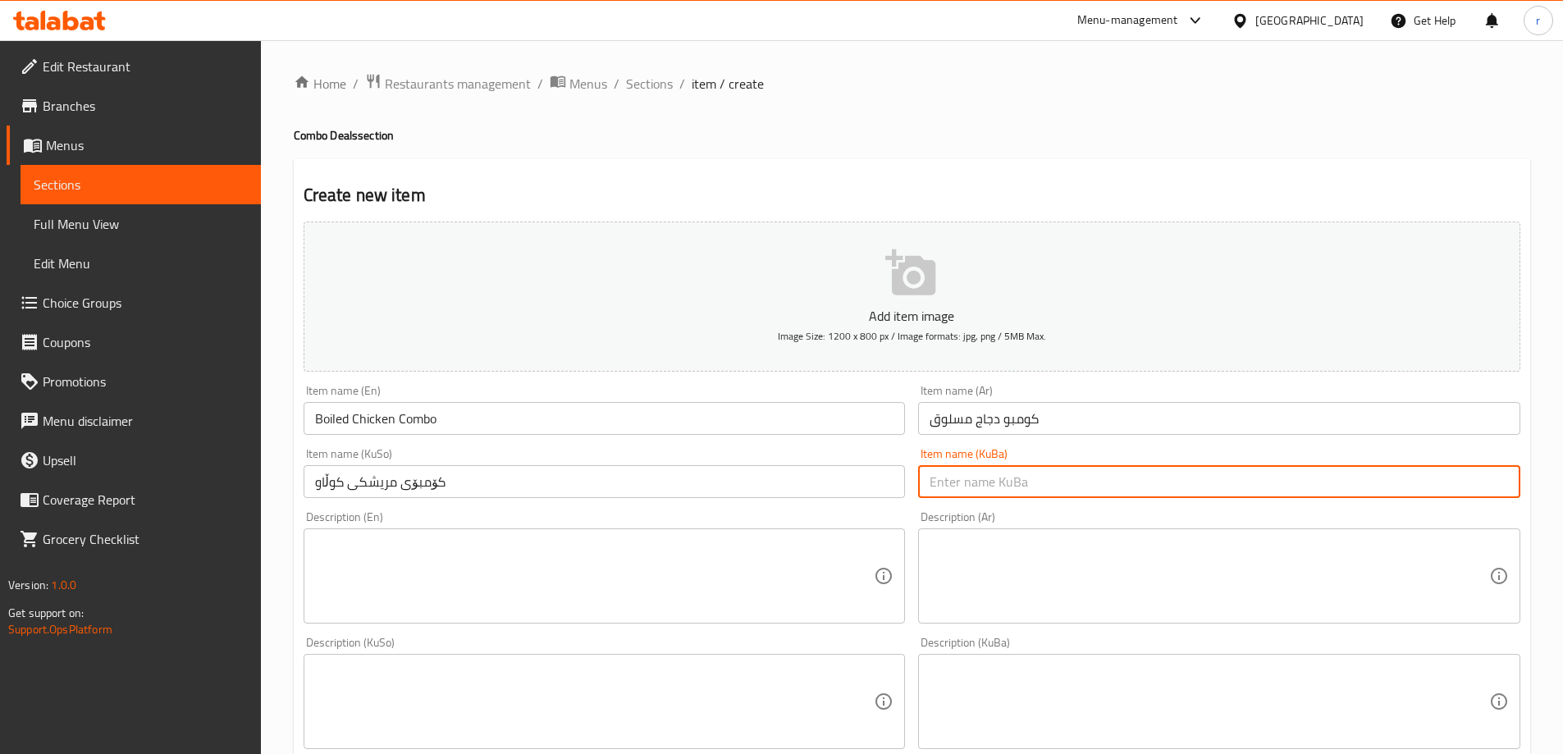
paste input "کۆمبۆی مریشکی کوڵاو"
type input "کۆمبۆی مریشکی کوڵاو"
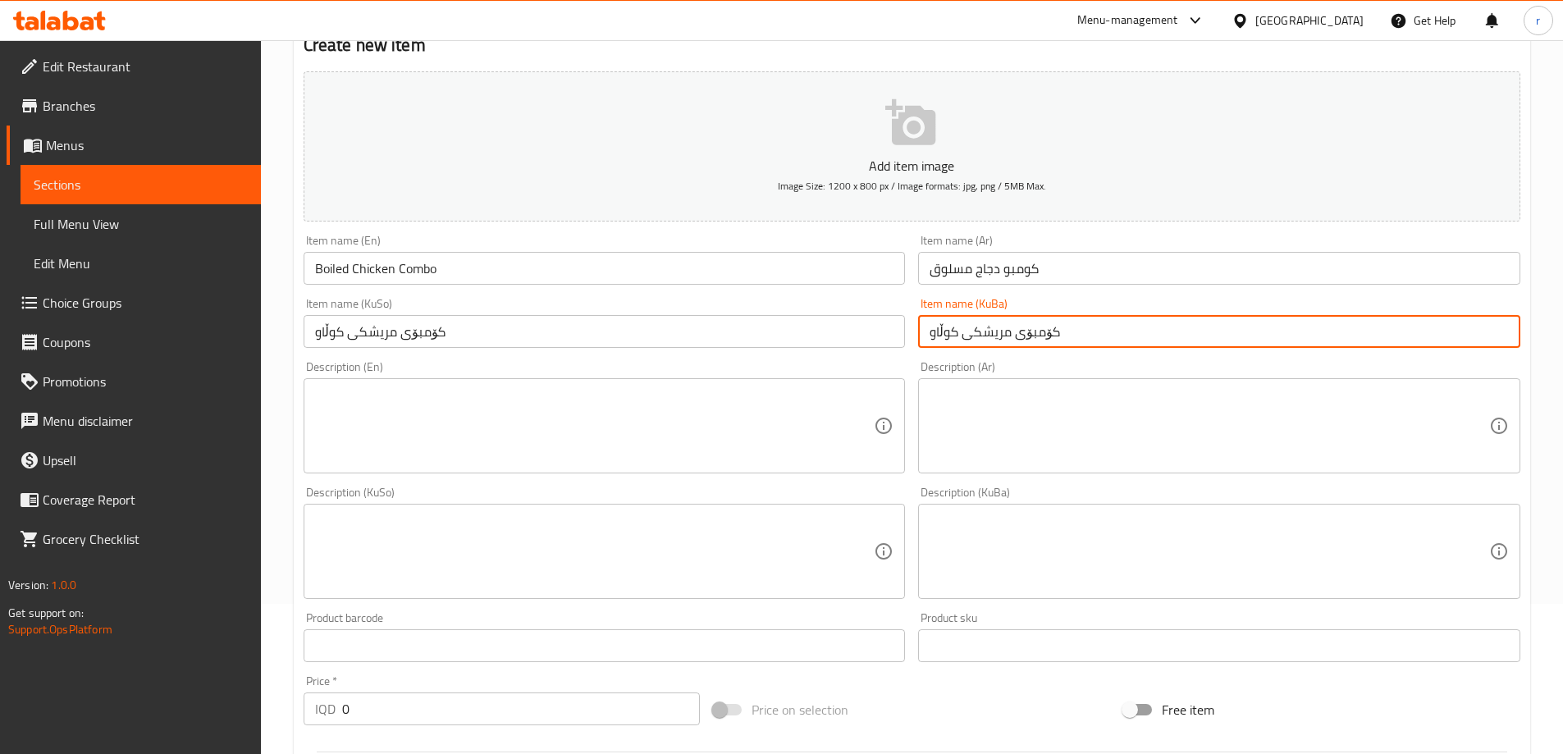
scroll to position [273, 0]
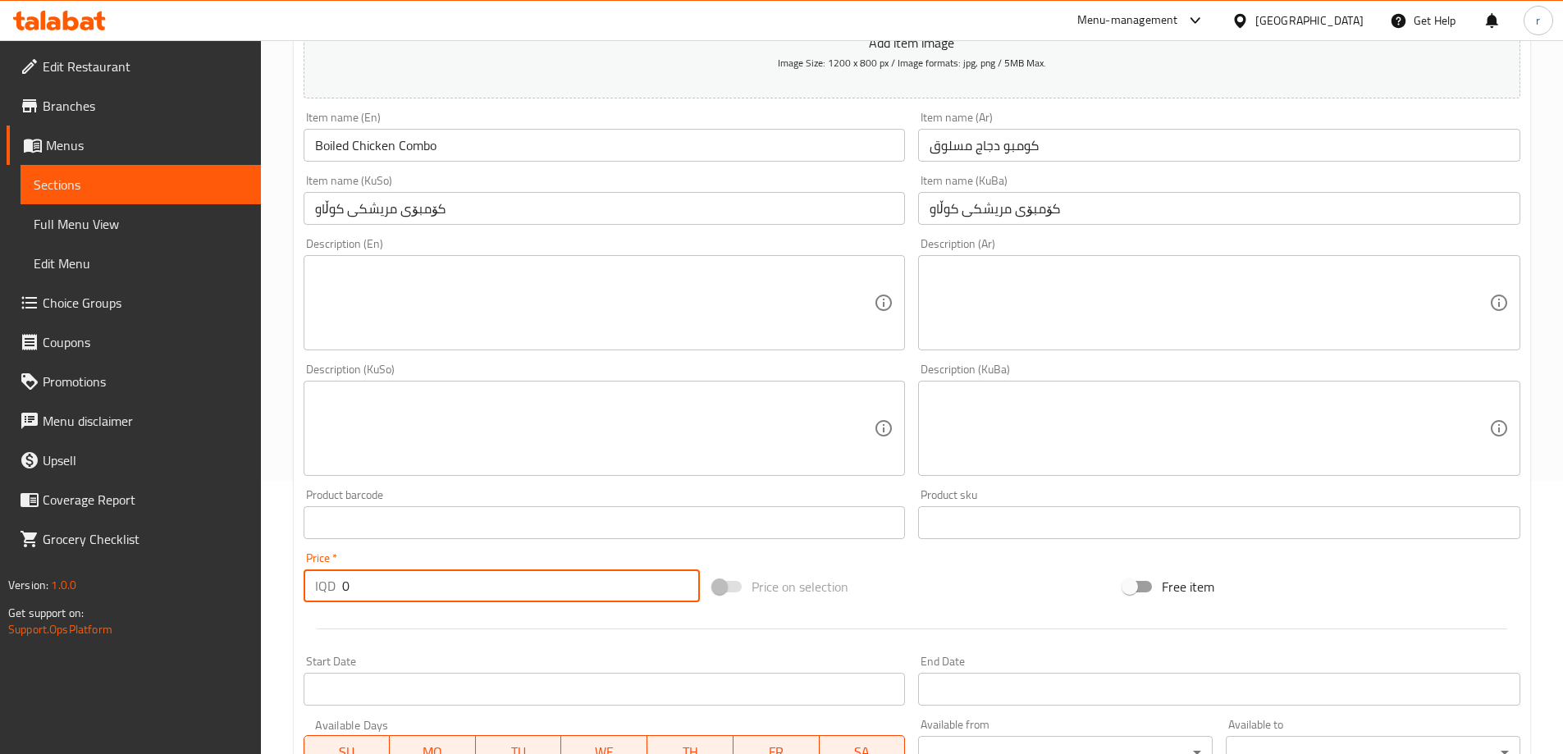
drag, startPoint x: 364, startPoint y: 590, endPoint x: 266, endPoint y: 629, distance: 105.3
click at [266, 629] on div "Home / Restaurants management / Menus / Sections / item / create Combo Deals se…" at bounding box center [912, 421] width 1302 height 1308
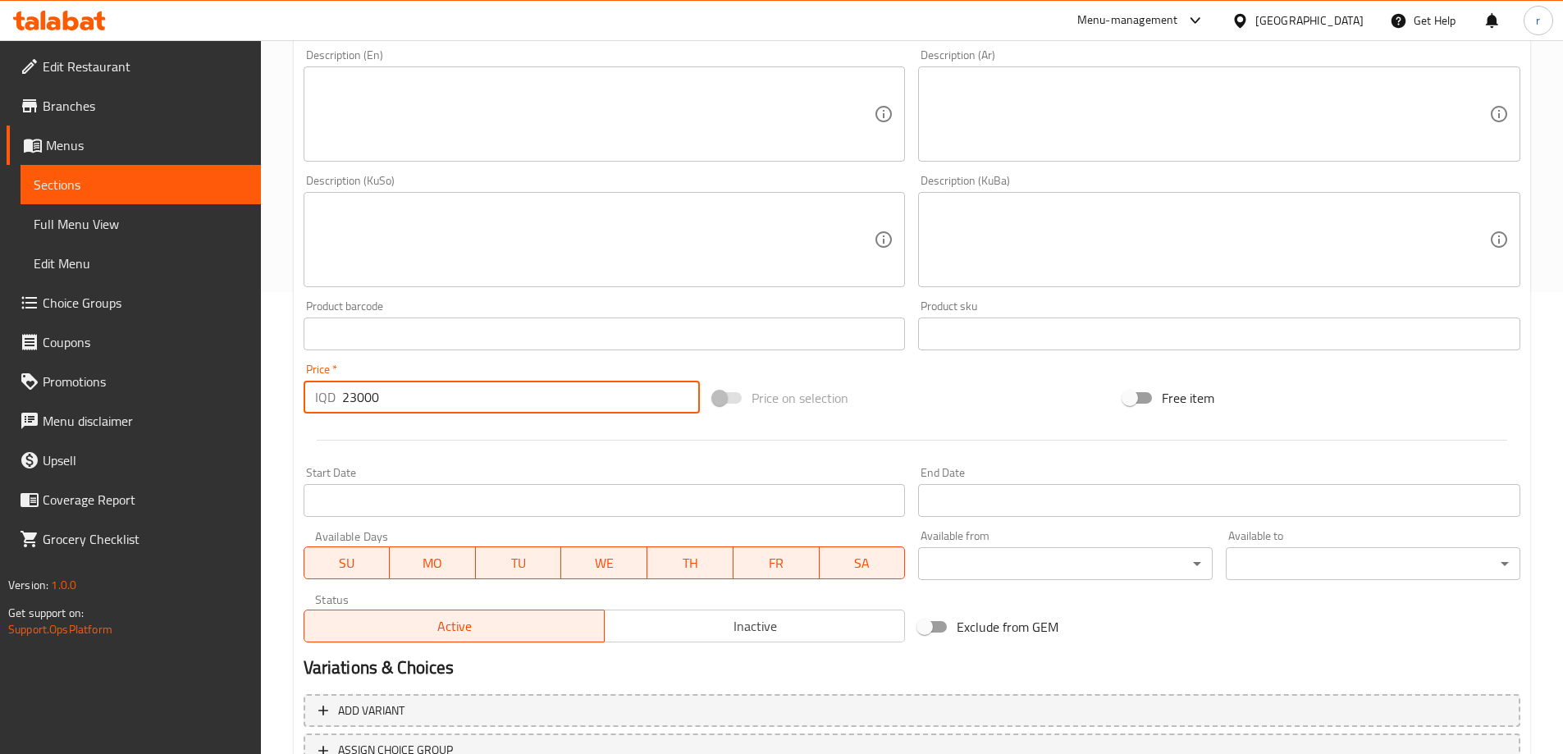
scroll to position [594, 0]
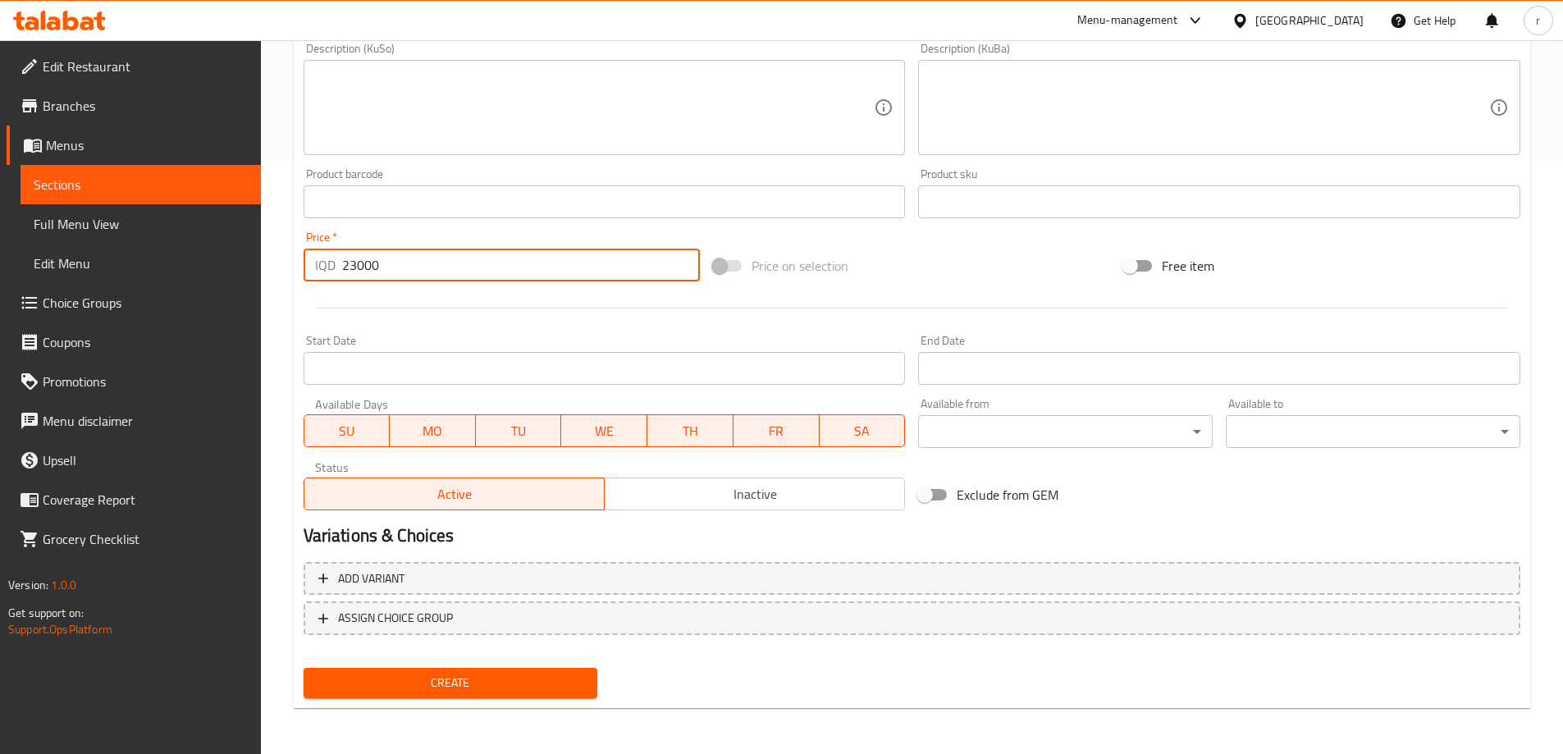
type input "23000"
click at [431, 675] on span "Create" at bounding box center [451, 683] width 268 height 21
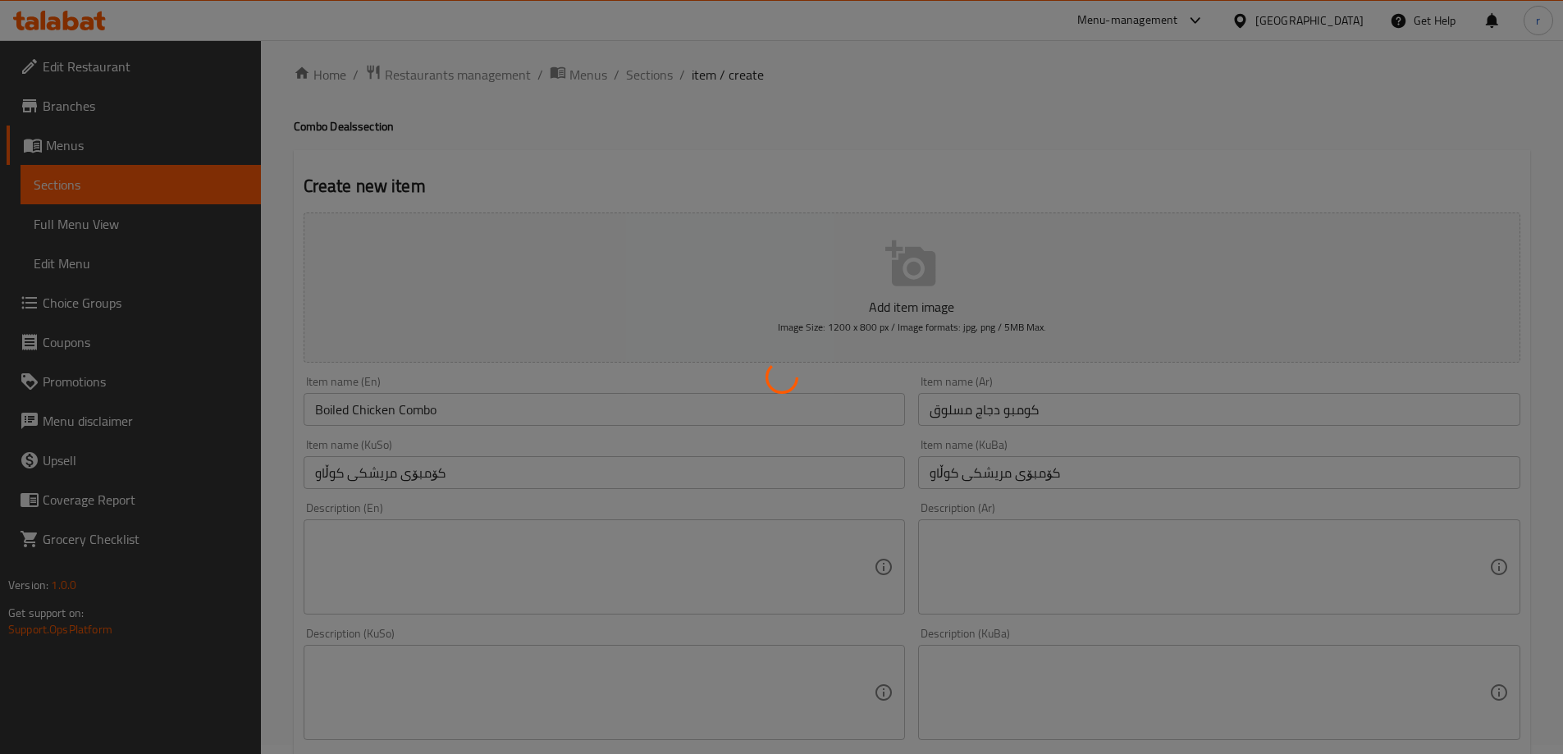
scroll to position [0, 0]
click at [482, 286] on div at bounding box center [781, 377] width 1563 height 754
click at [410, 399] on div at bounding box center [781, 377] width 1563 height 754
type input "0"
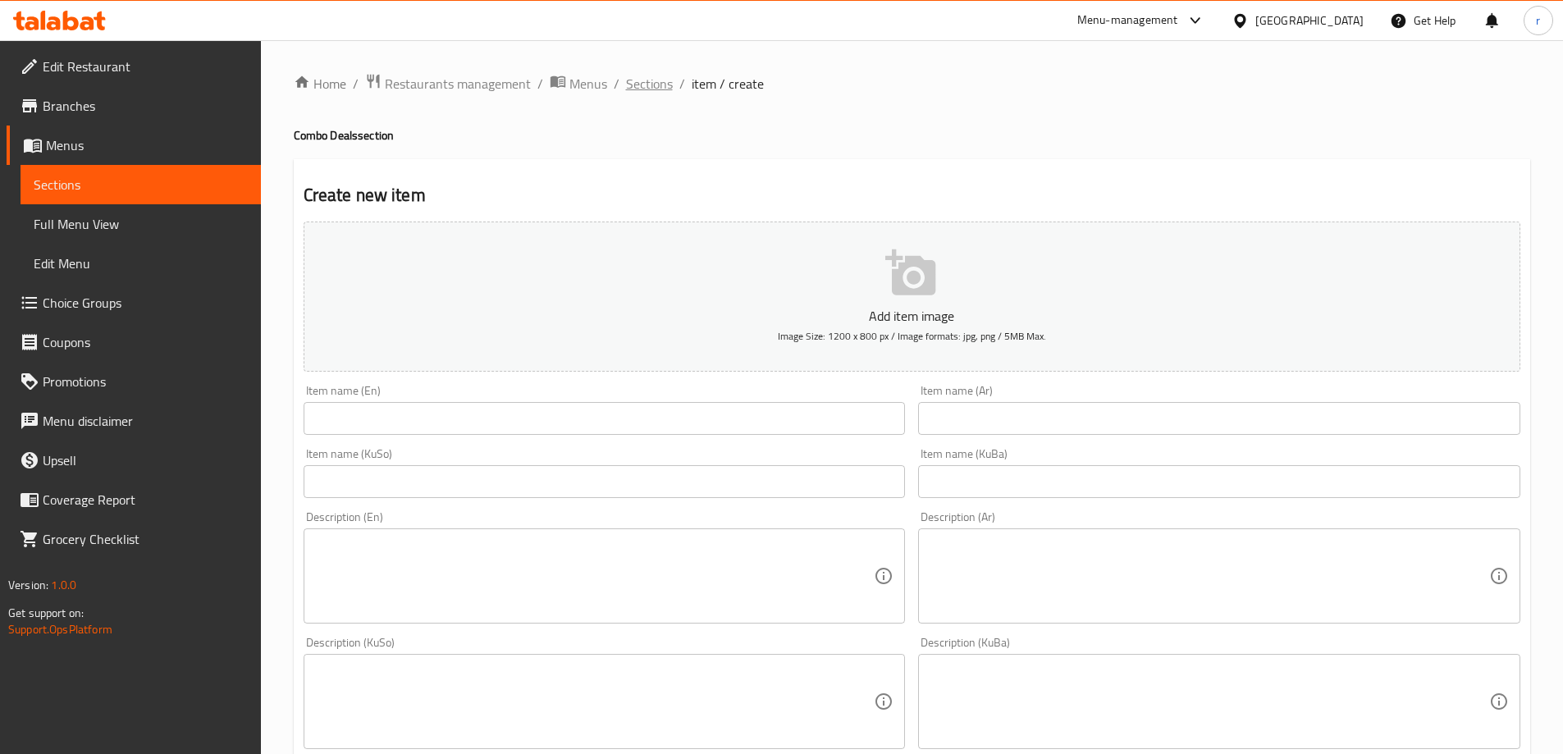
click at [641, 90] on span "Sections" at bounding box center [649, 84] width 47 height 20
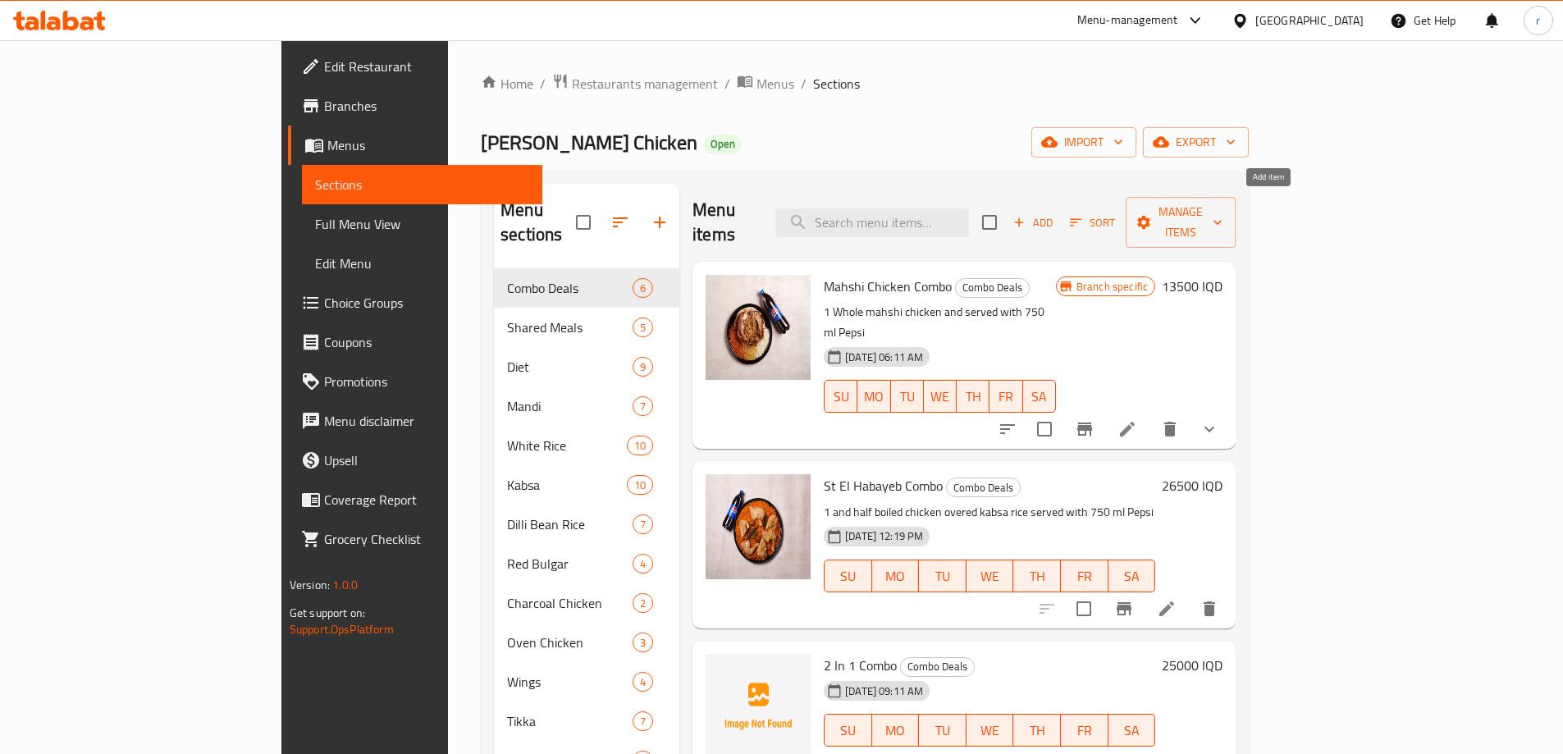
click at [1055, 213] on span "Add" at bounding box center [1033, 222] width 44 height 19
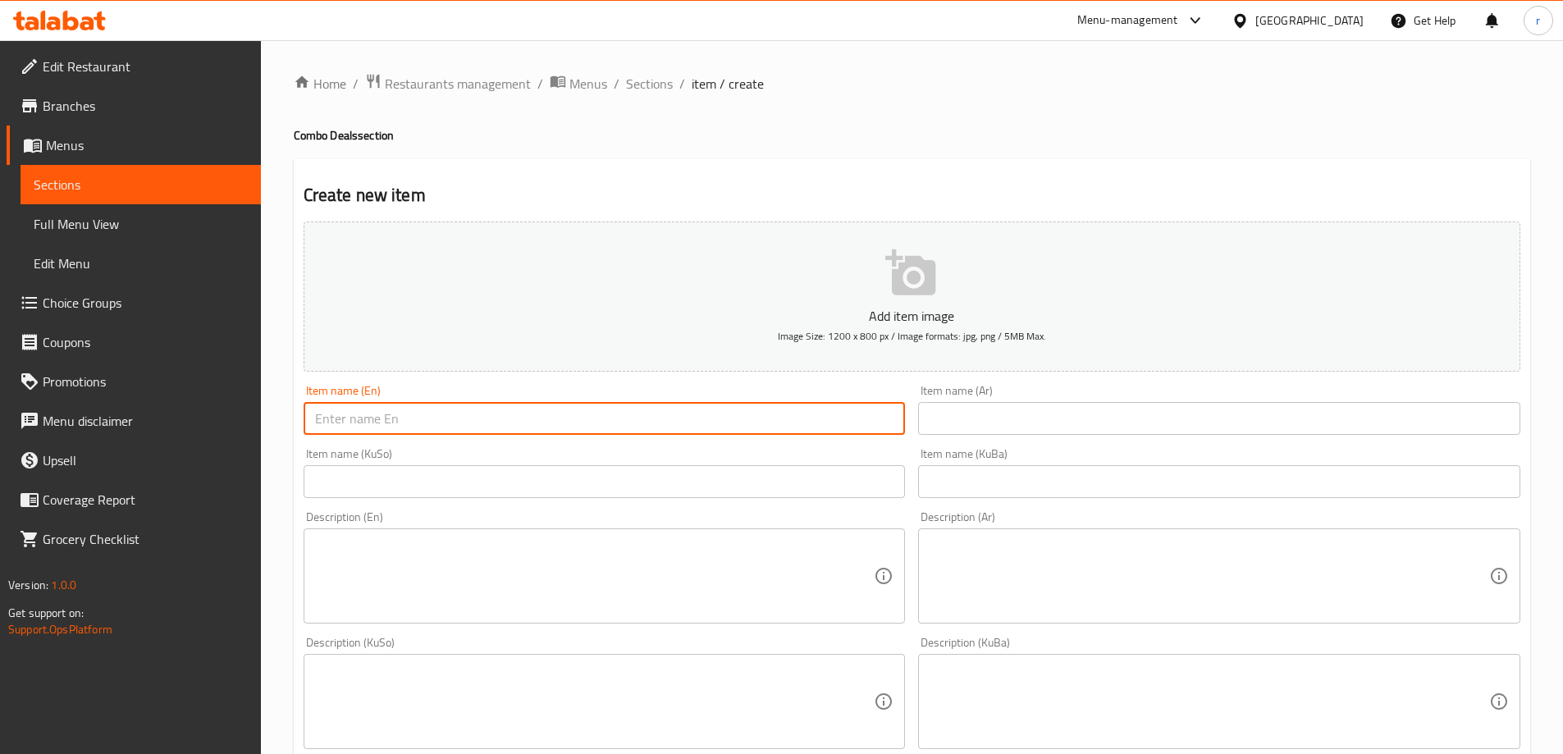
click at [394, 424] on input "text" at bounding box center [605, 418] width 602 height 33
type input "Diet Combo"
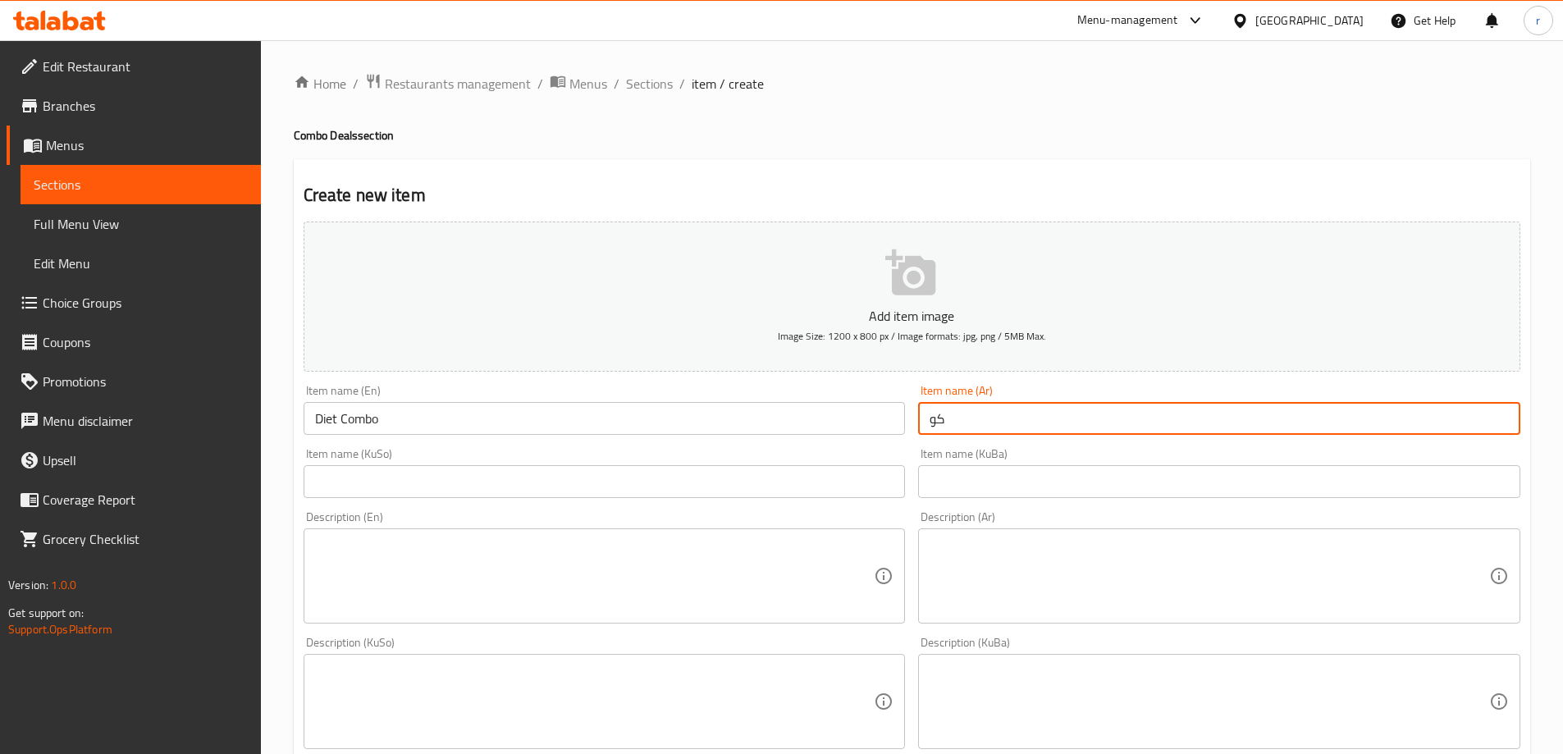
type input "ک"
type input "كومبو دايت"
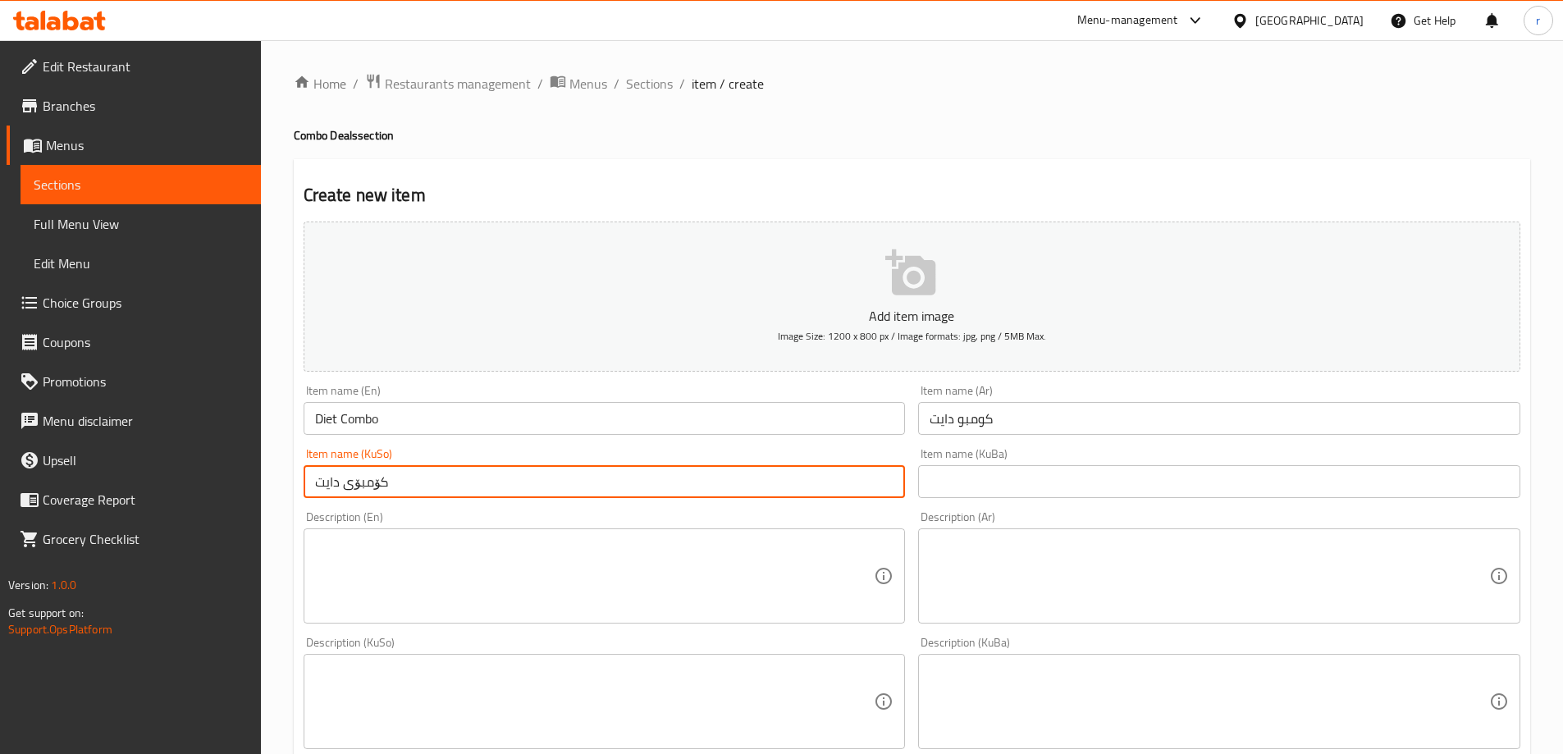
type input "کۆمبۆی دایت"
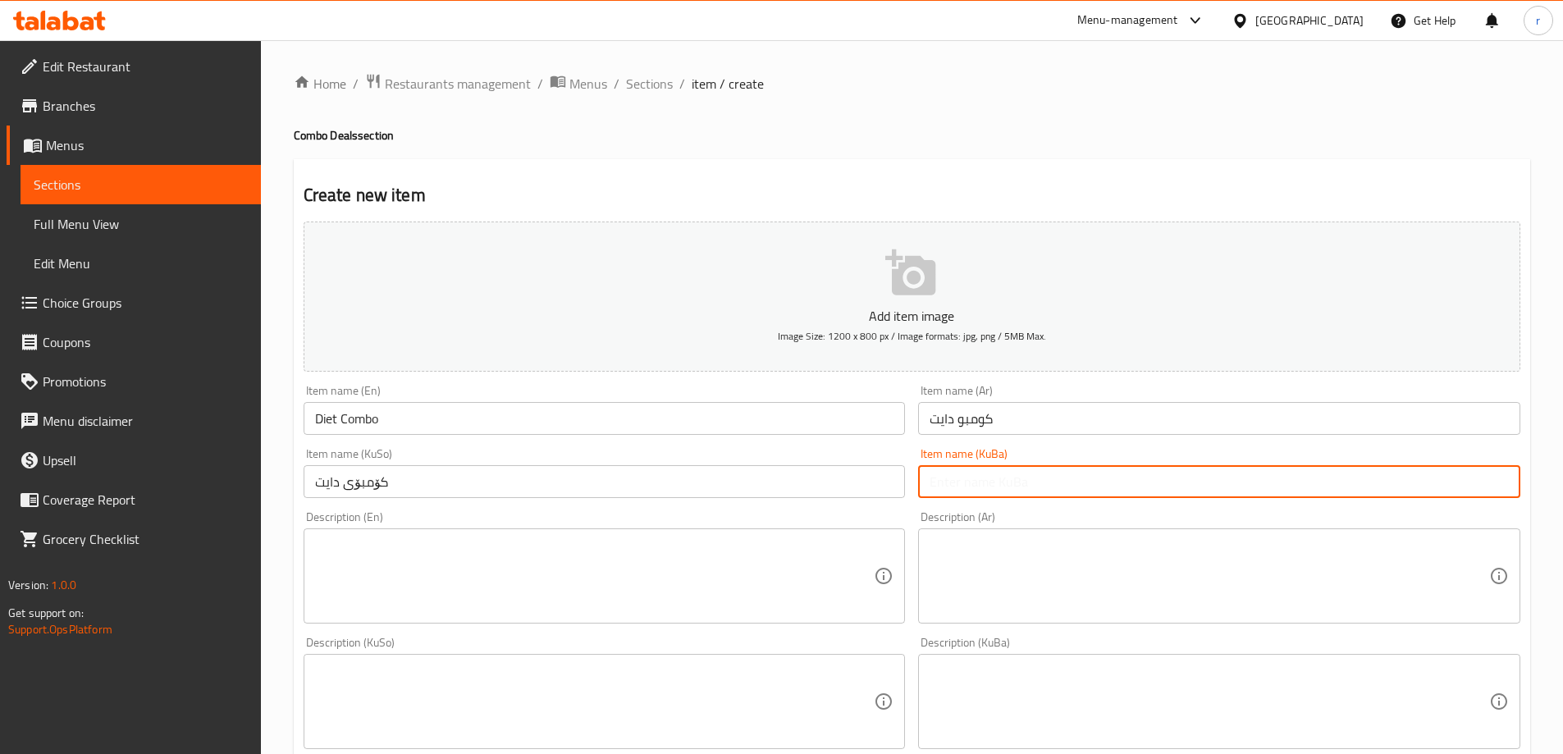
paste input "کۆمبۆی دایت"
type input "کۆمبۆی دایت"
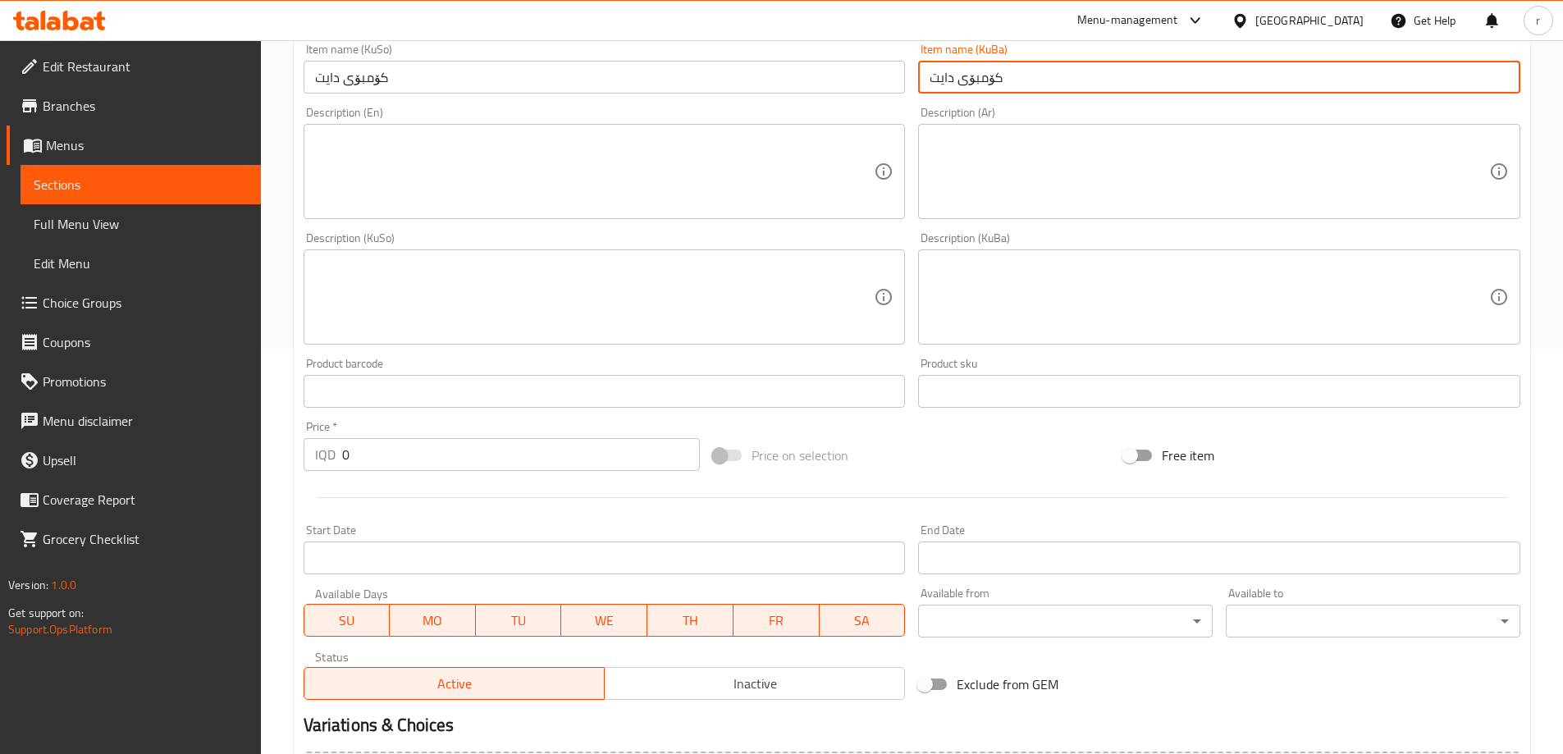
scroll to position [410, 0]
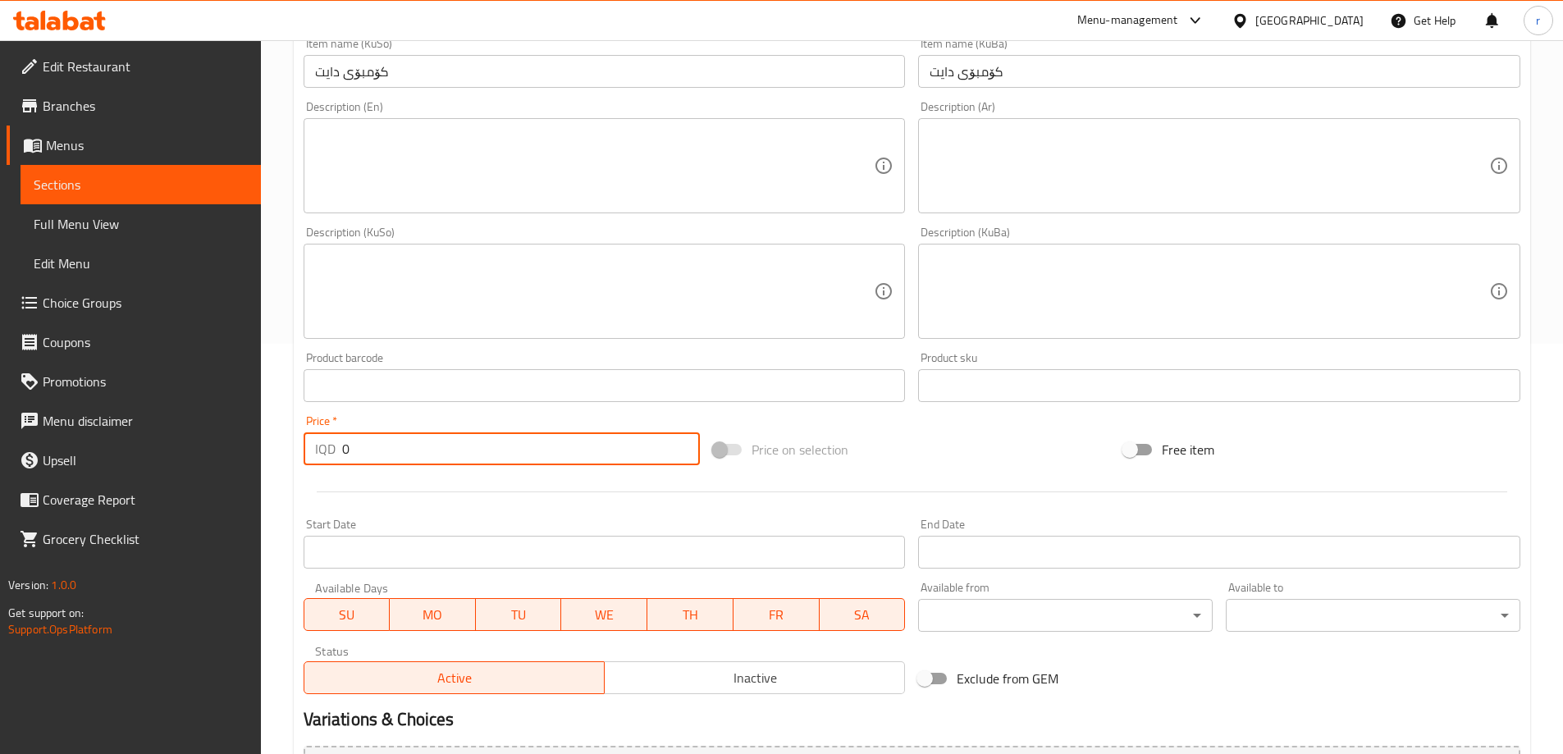
drag, startPoint x: 364, startPoint y: 460, endPoint x: 309, endPoint y: 472, distance: 56.3
click at [309, 472] on div "Add item image Image Size: 1200 x 800 px / Image formats: jpg, png / 5MB Max. I…" at bounding box center [912, 253] width 1230 height 896
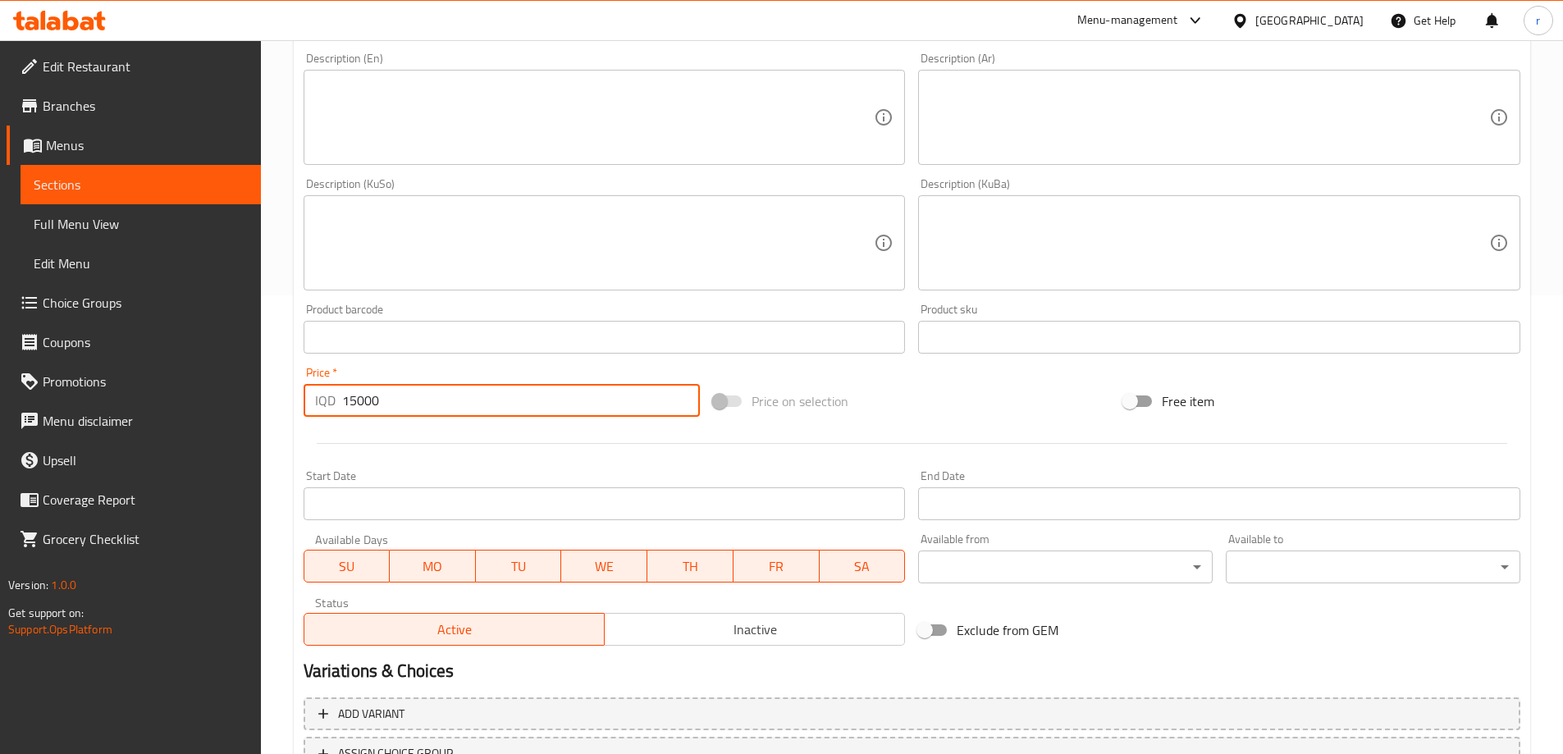
scroll to position [594, 0]
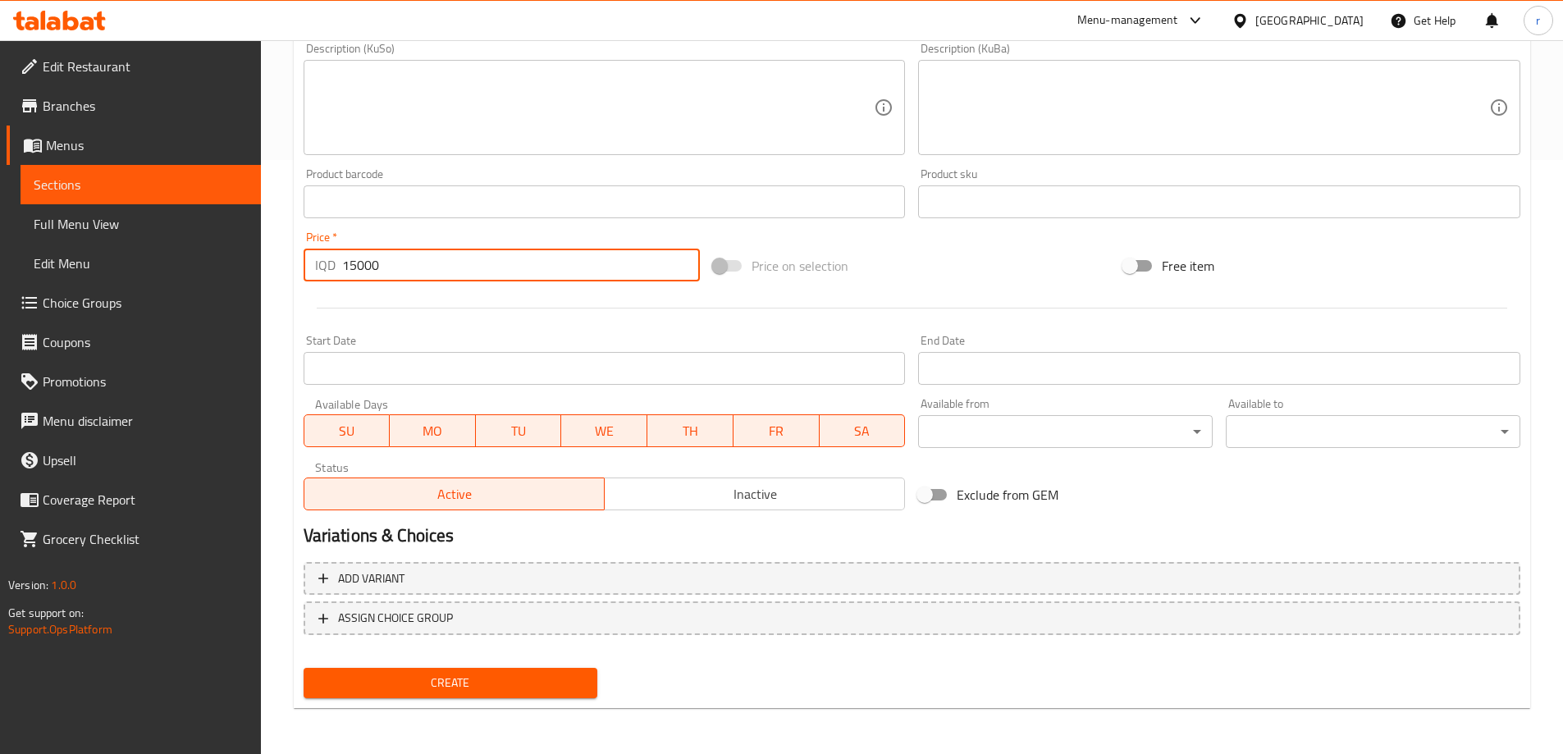
type input "15000"
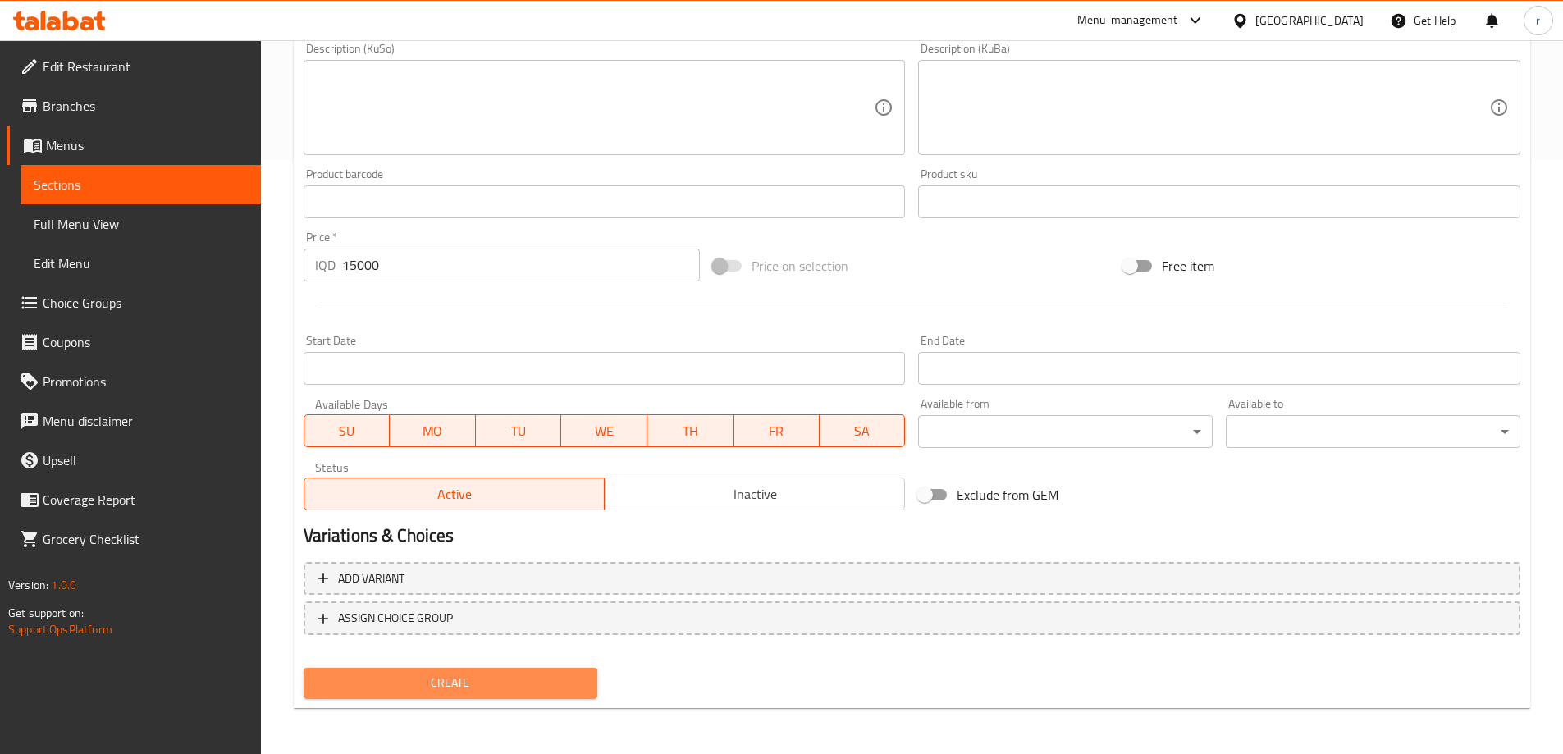
click at [428, 689] on span "Create" at bounding box center [451, 683] width 268 height 21
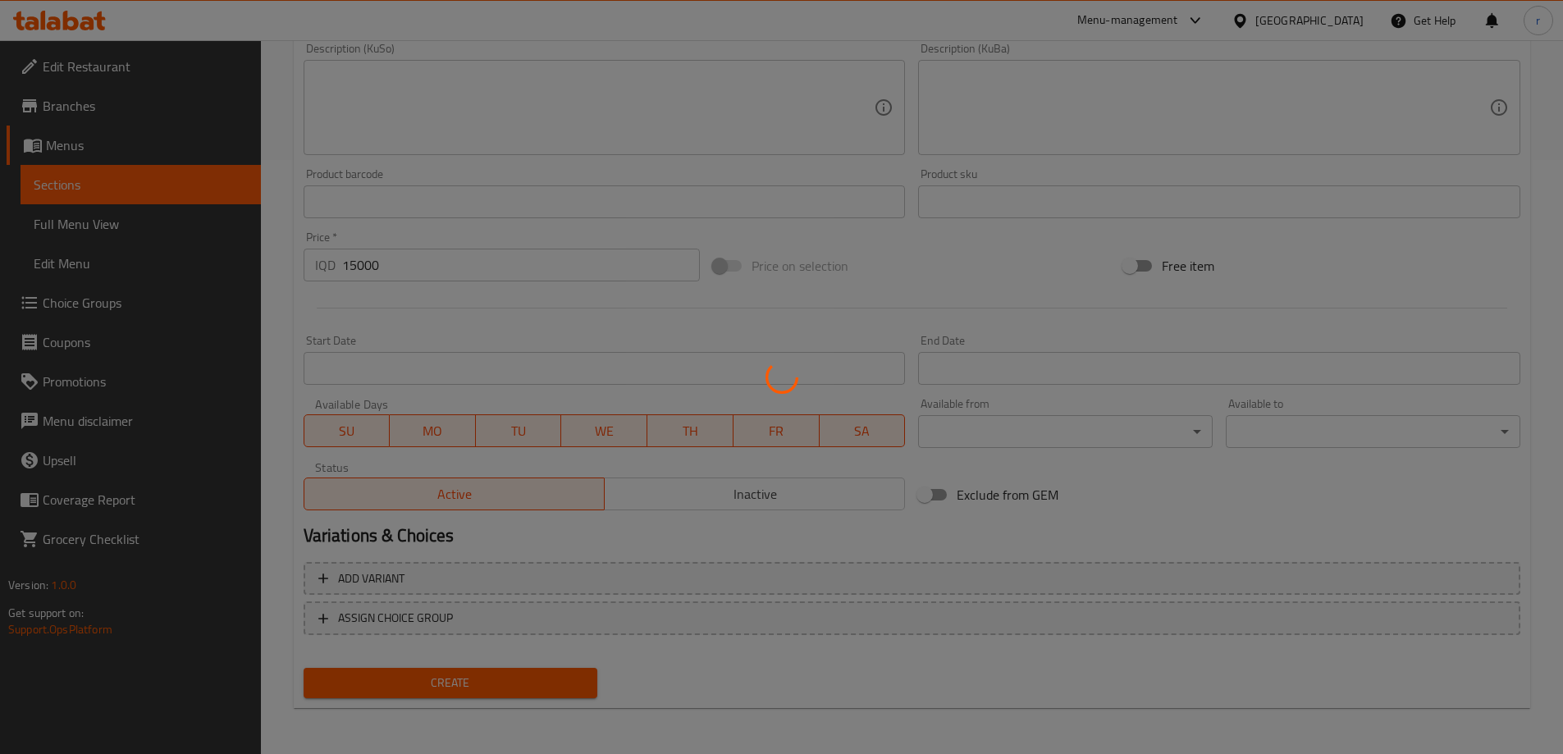
type input "0"
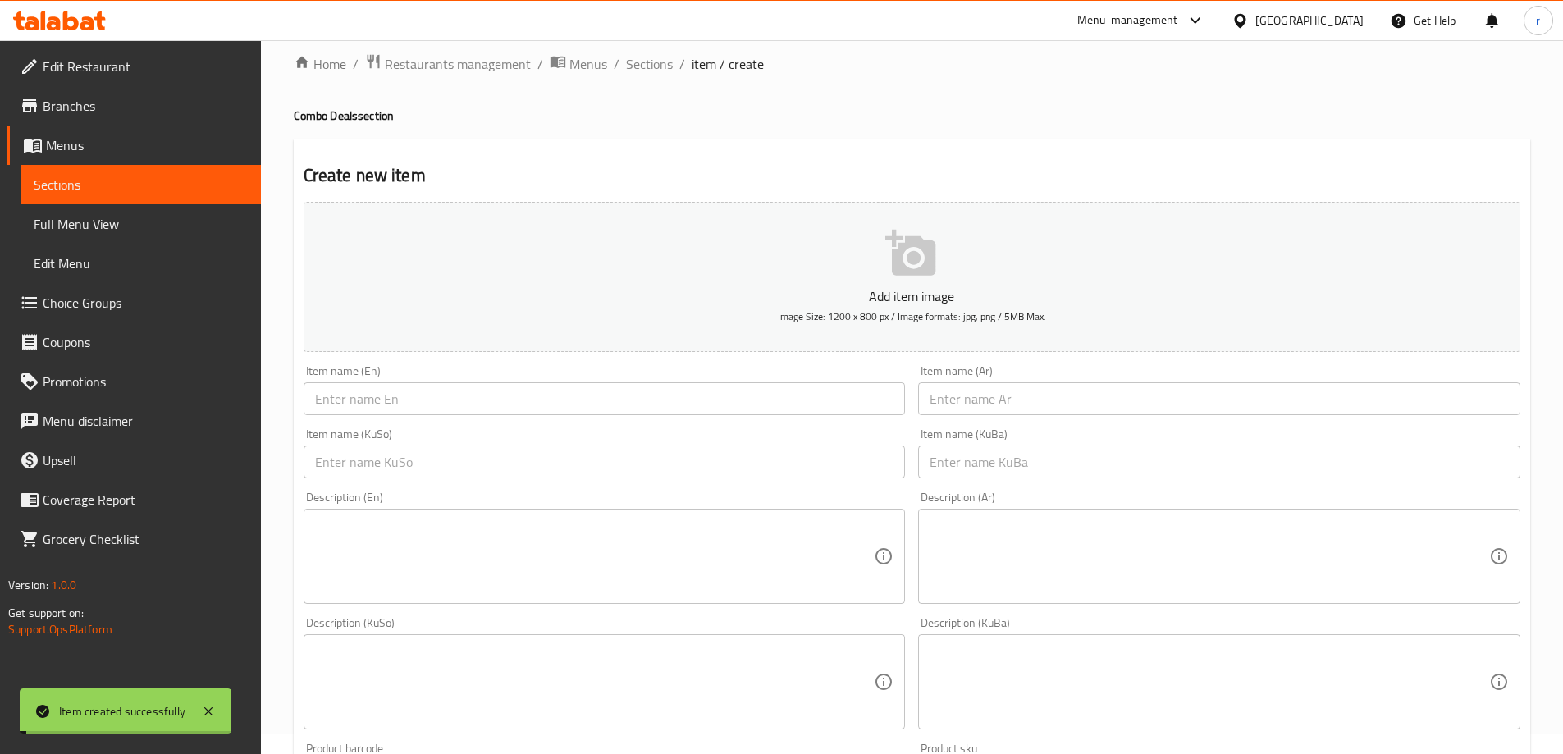
scroll to position [0, 0]
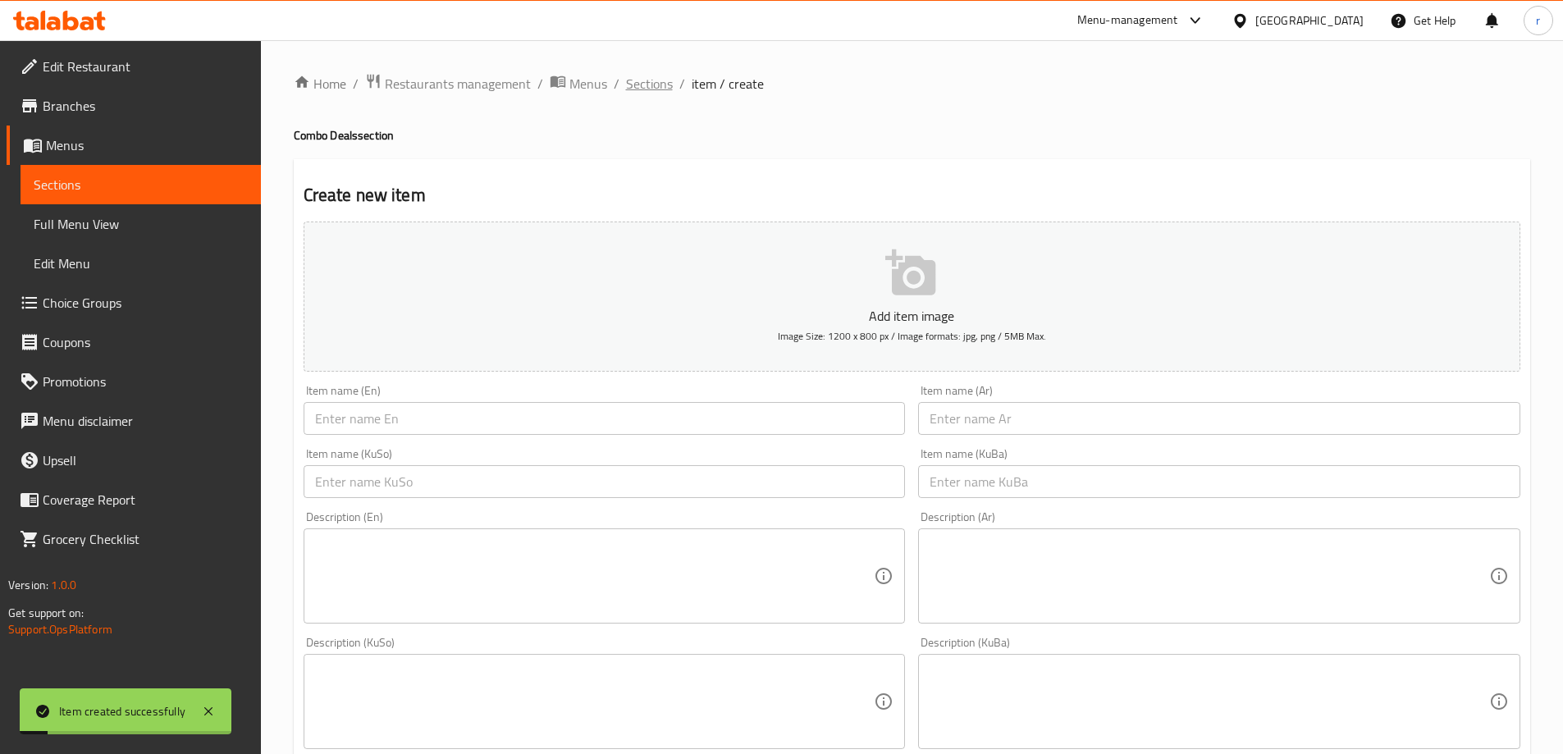
click at [650, 86] on span "Sections" at bounding box center [649, 84] width 47 height 20
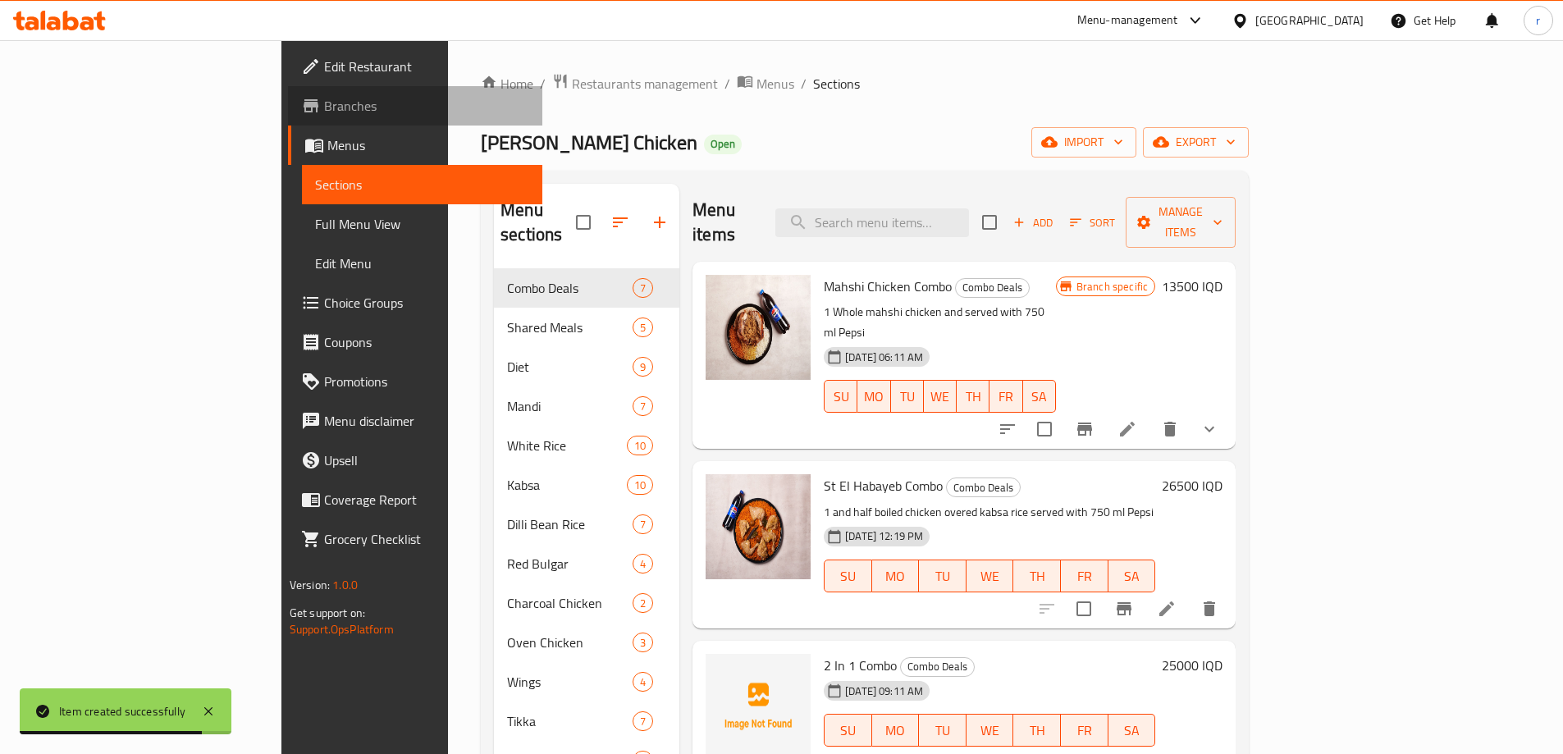
click at [324, 98] on span "Branches" at bounding box center [426, 106] width 205 height 20
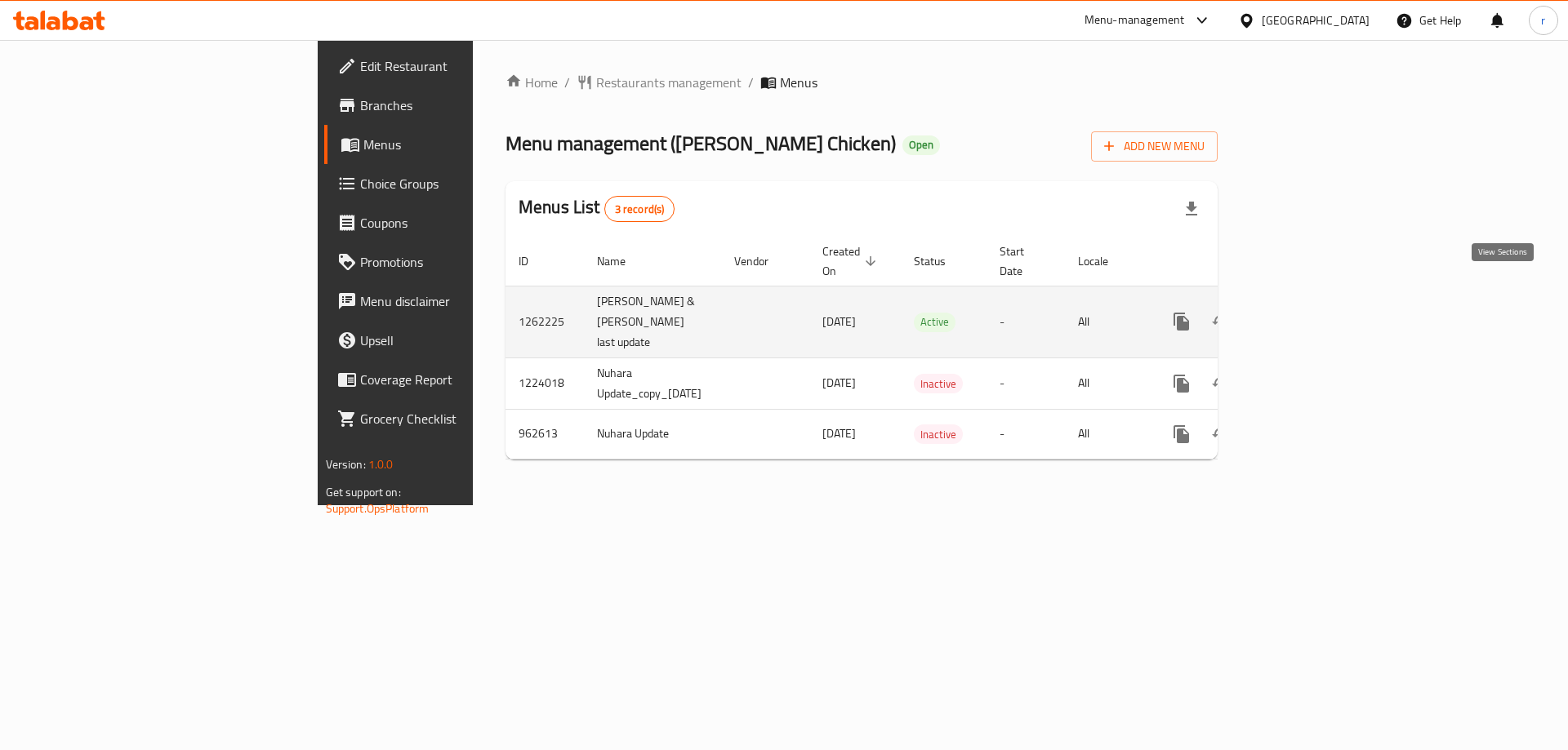
click at [1318, 302] on link "enhanced table" at bounding box center [1298, 321] width 39 height 39
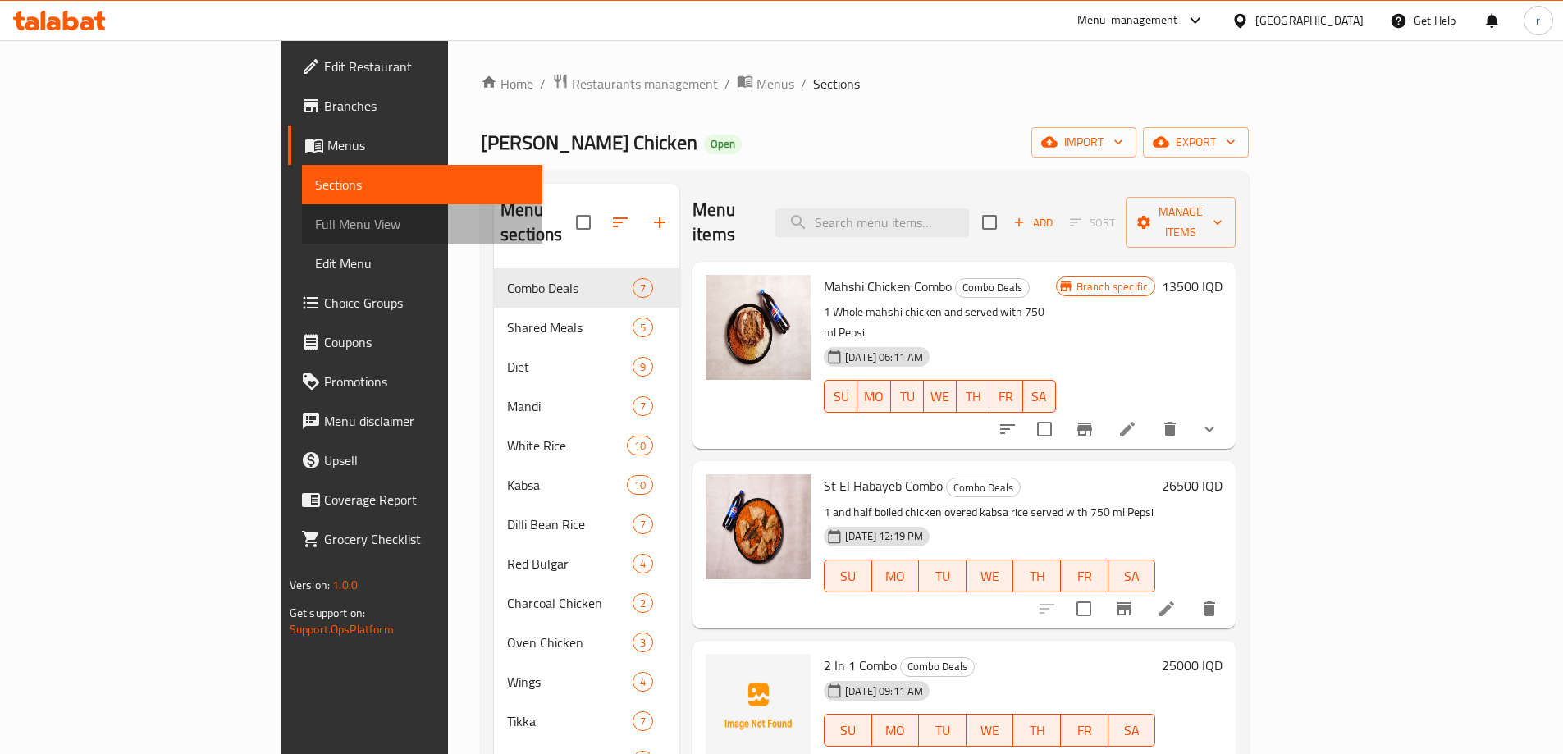
click at [315, 230] on span "Full Menu View" at bounding box center [422, 224] width 214 height 20
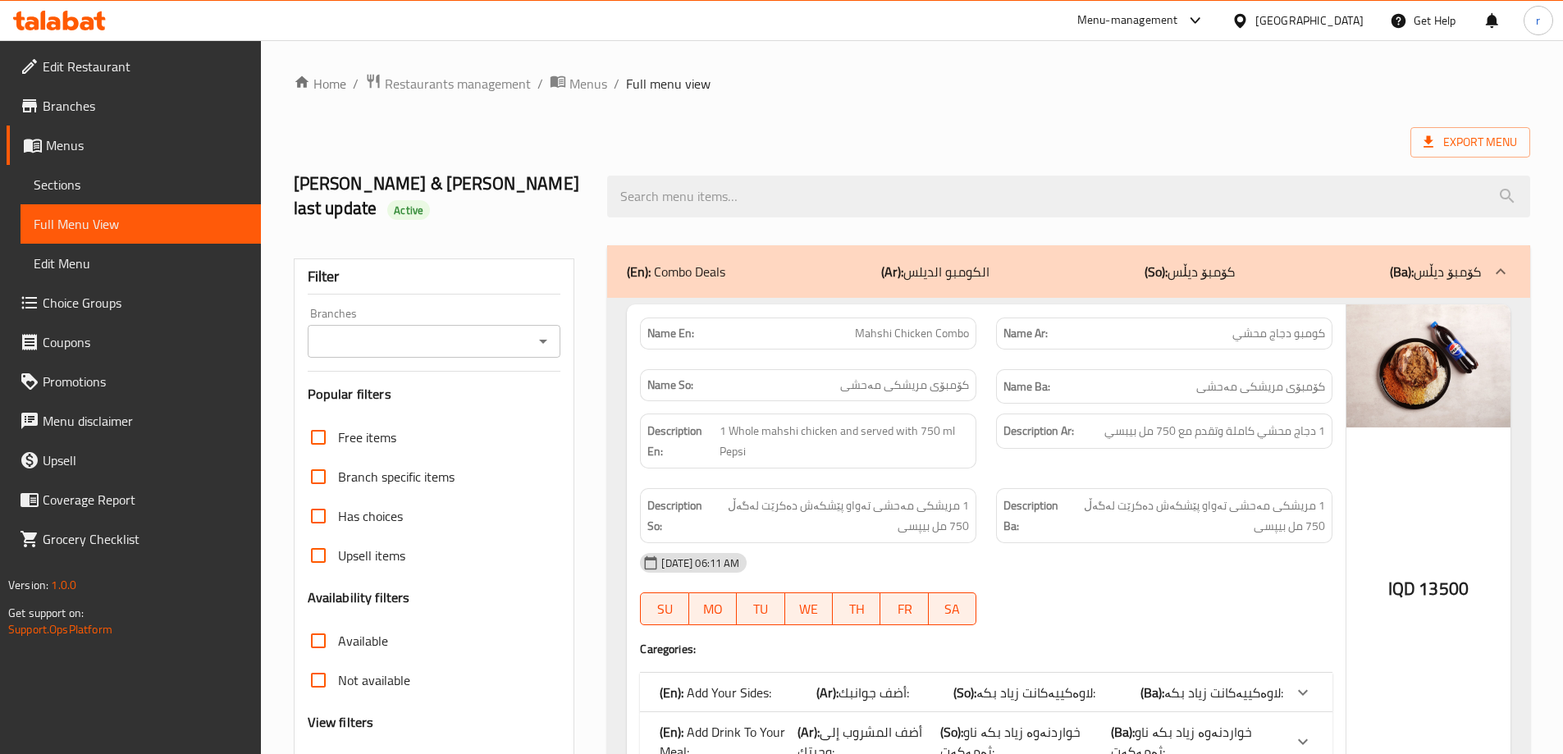
click at [359, 330] on input "Branches" at bounding box center [421, 341] width 217 height 23
click at [396, 383] on span "Ahmed Amedi Chicken, Gre Base" at bounding box center [421, 387] width 204 height 20
type input "Ahmed Amedi Chicken, Gre Base"
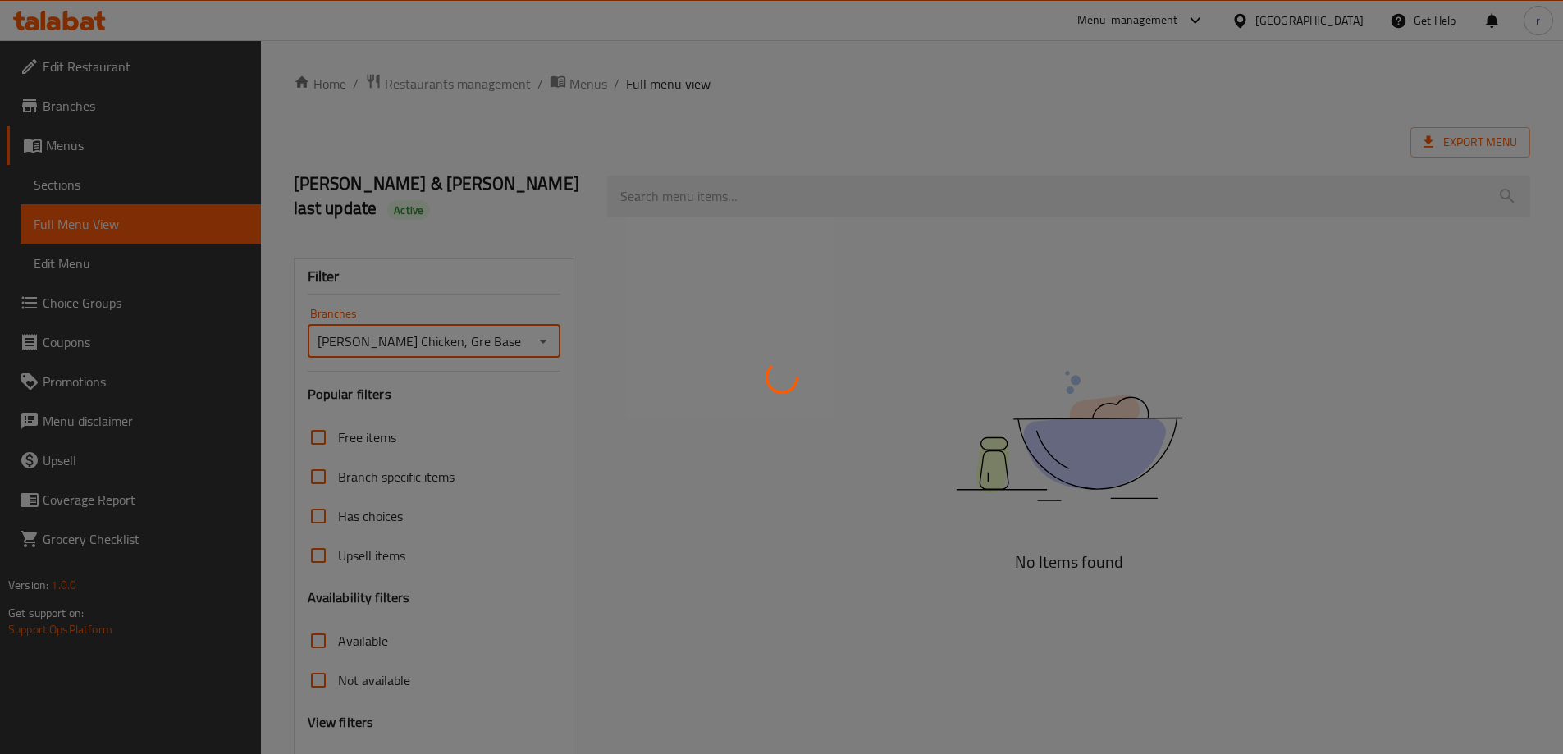
scroll to position [64, 0]
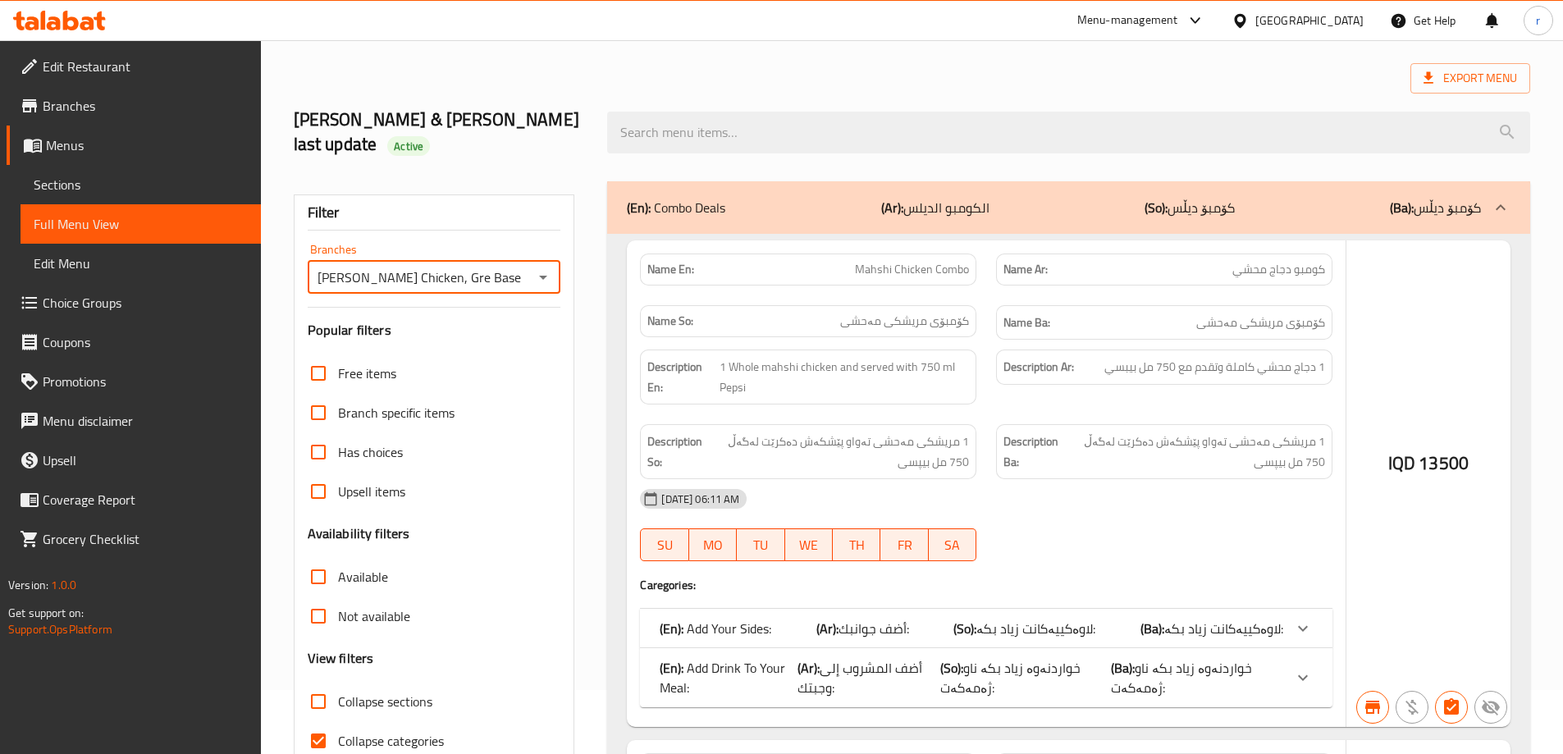
click at [346, 664] on div at bounding box center [781, 377] width 1563 height 754
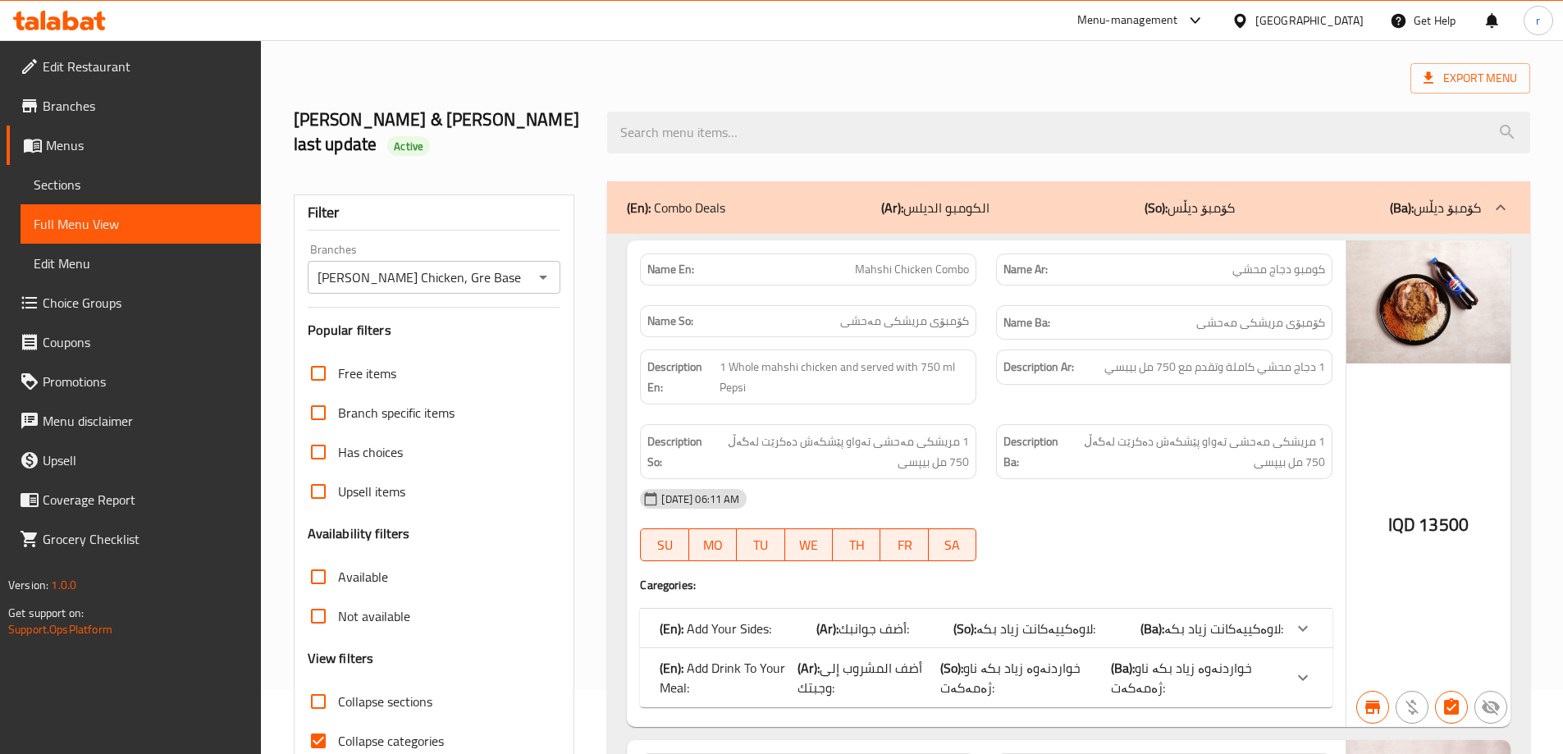
scroll to position [119, 0]
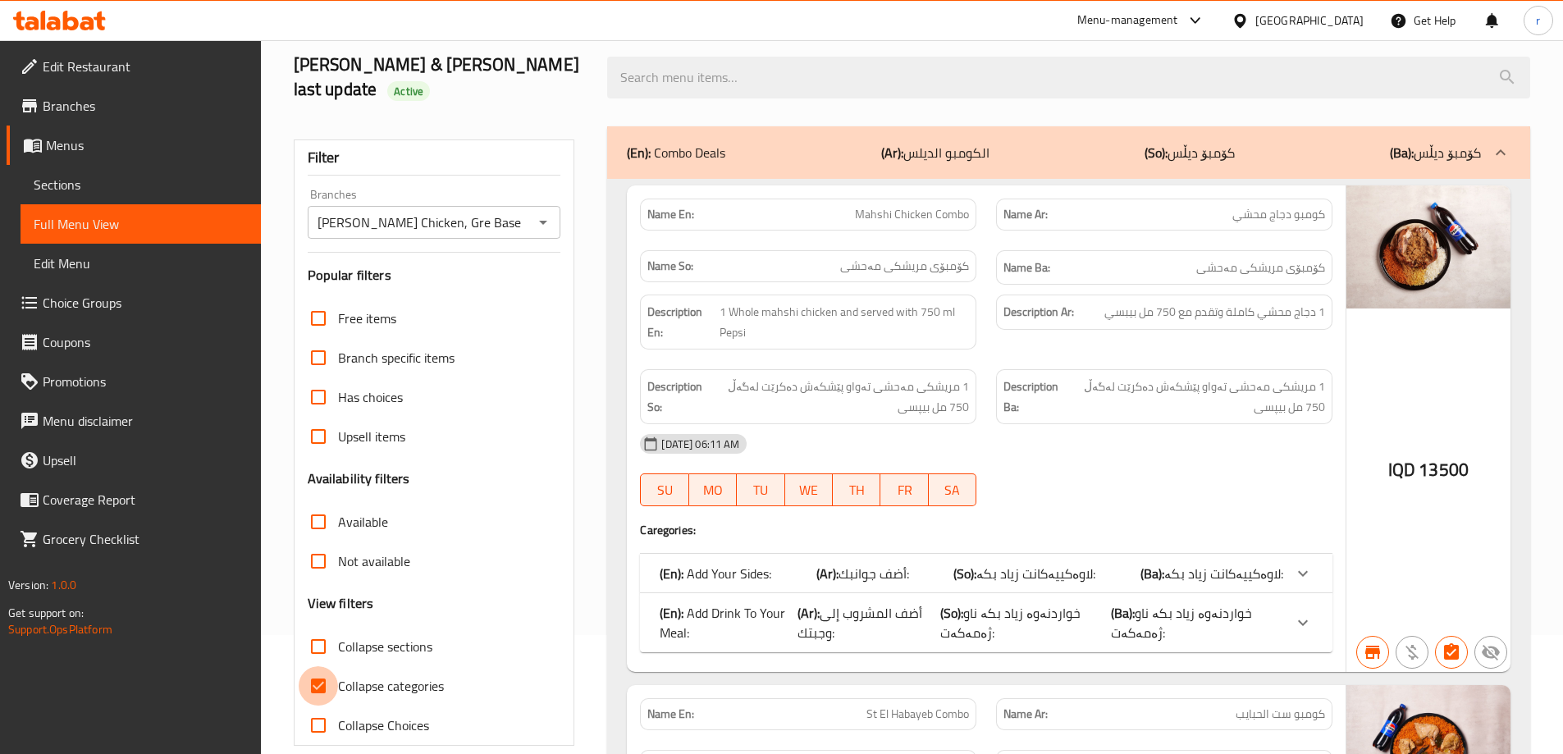
click at [318, 666] on input "Collapse categories" at bounding box center [318, 685] width 39 height 39
checkbox input "false"
click at [318, 627] on input "Collapse sections" at bounding box center [318, 646] width 39 height 39
checkbox input "true"
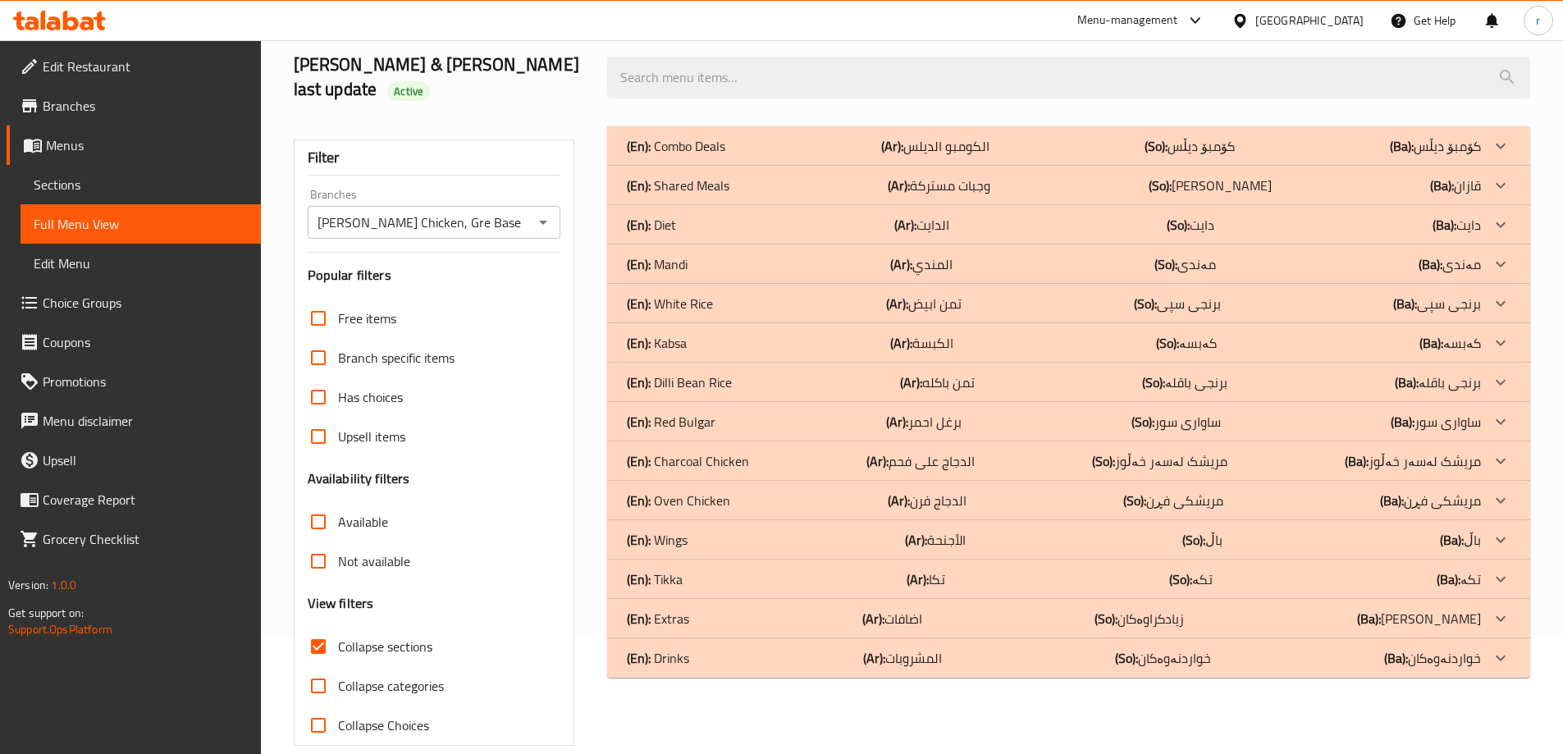
click at [734, 136] on div "(En): Combo Deals (Ar): الكومبو الديلس (So): کۆمبۆ دیڵس (Ba): کۆمبۆ دیڵس" at bounding box center [1054, 146] width 854 height 20
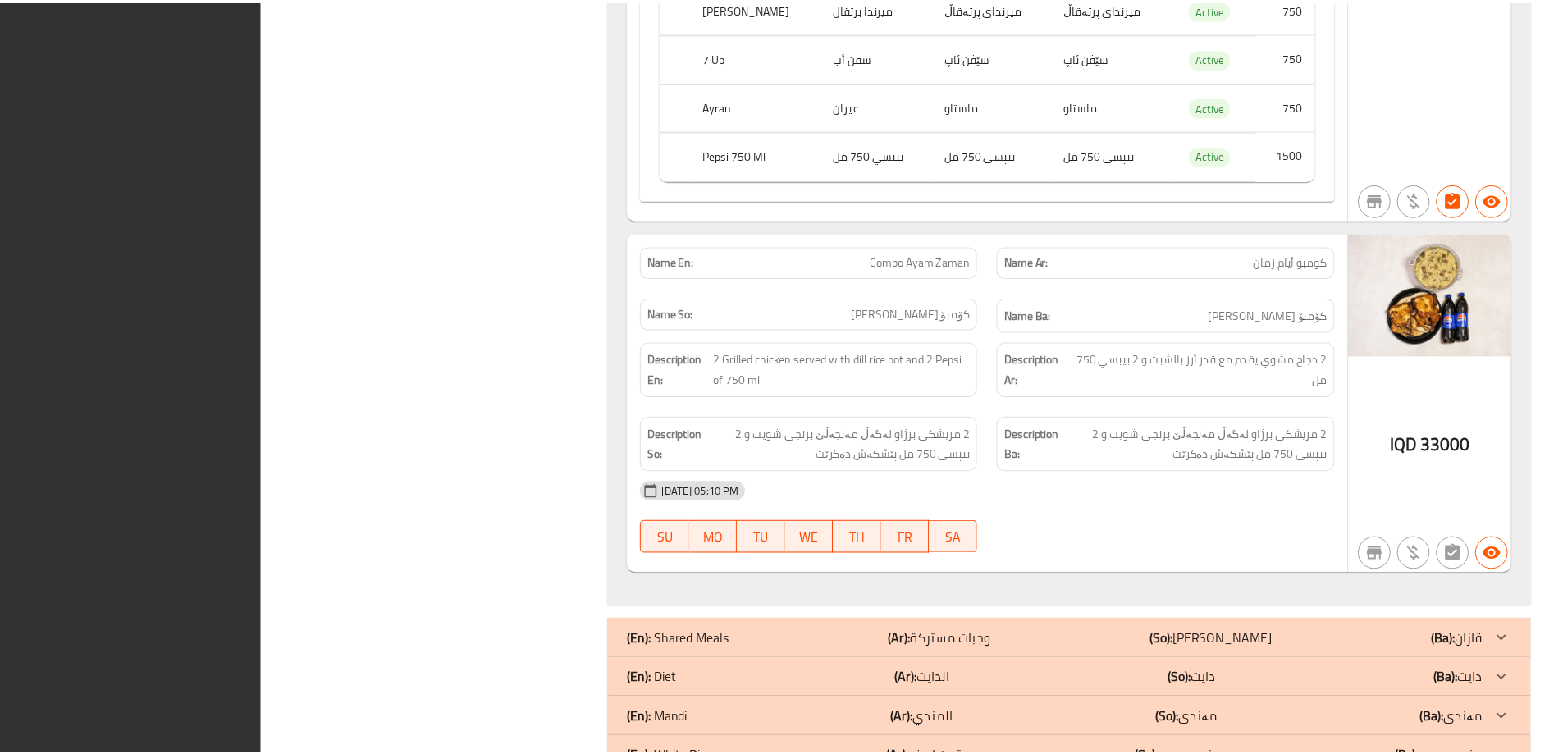
scroll to position [4510, 0]
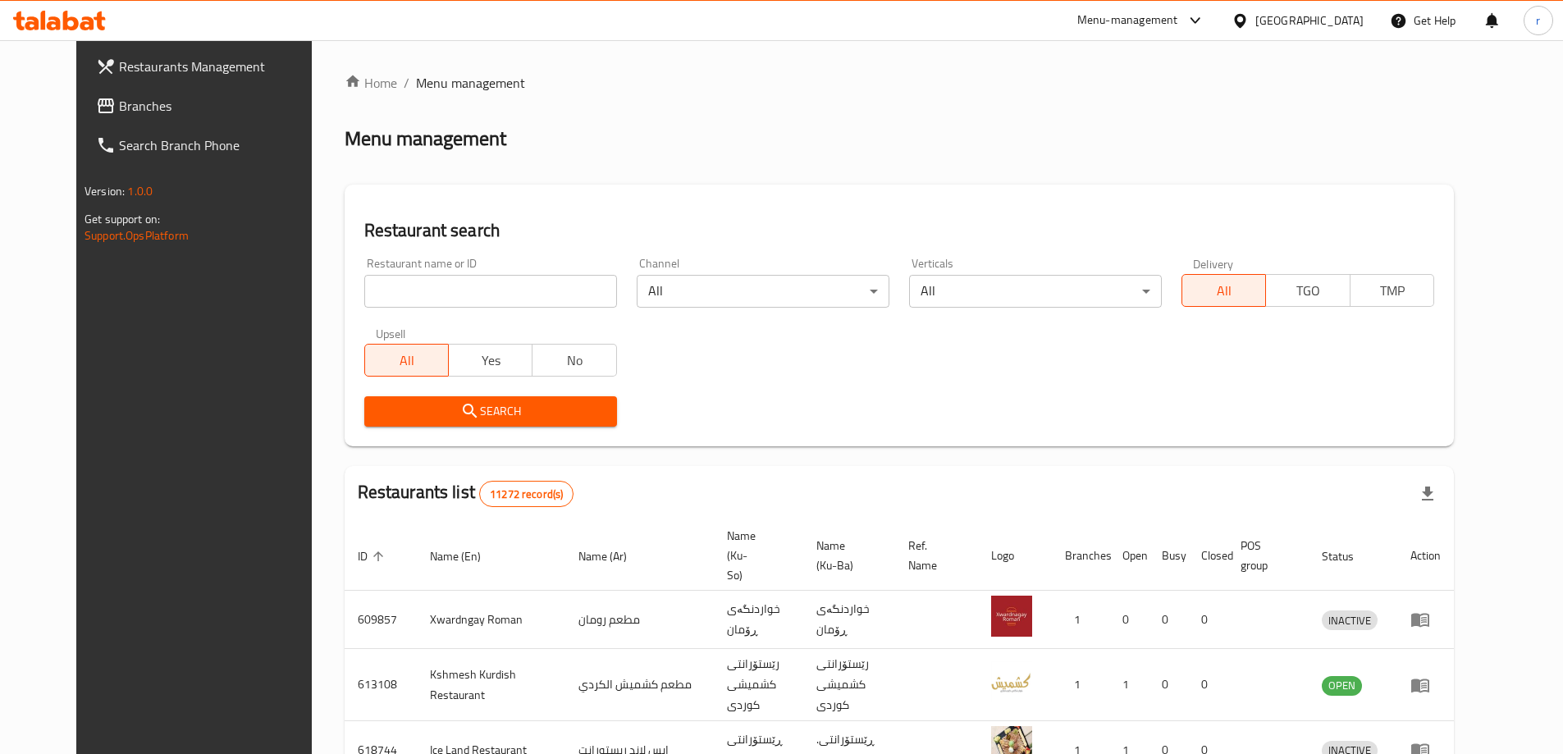
click at [119, 99] on span "Branches" at bounding box center [221, 106] width 205 height 20
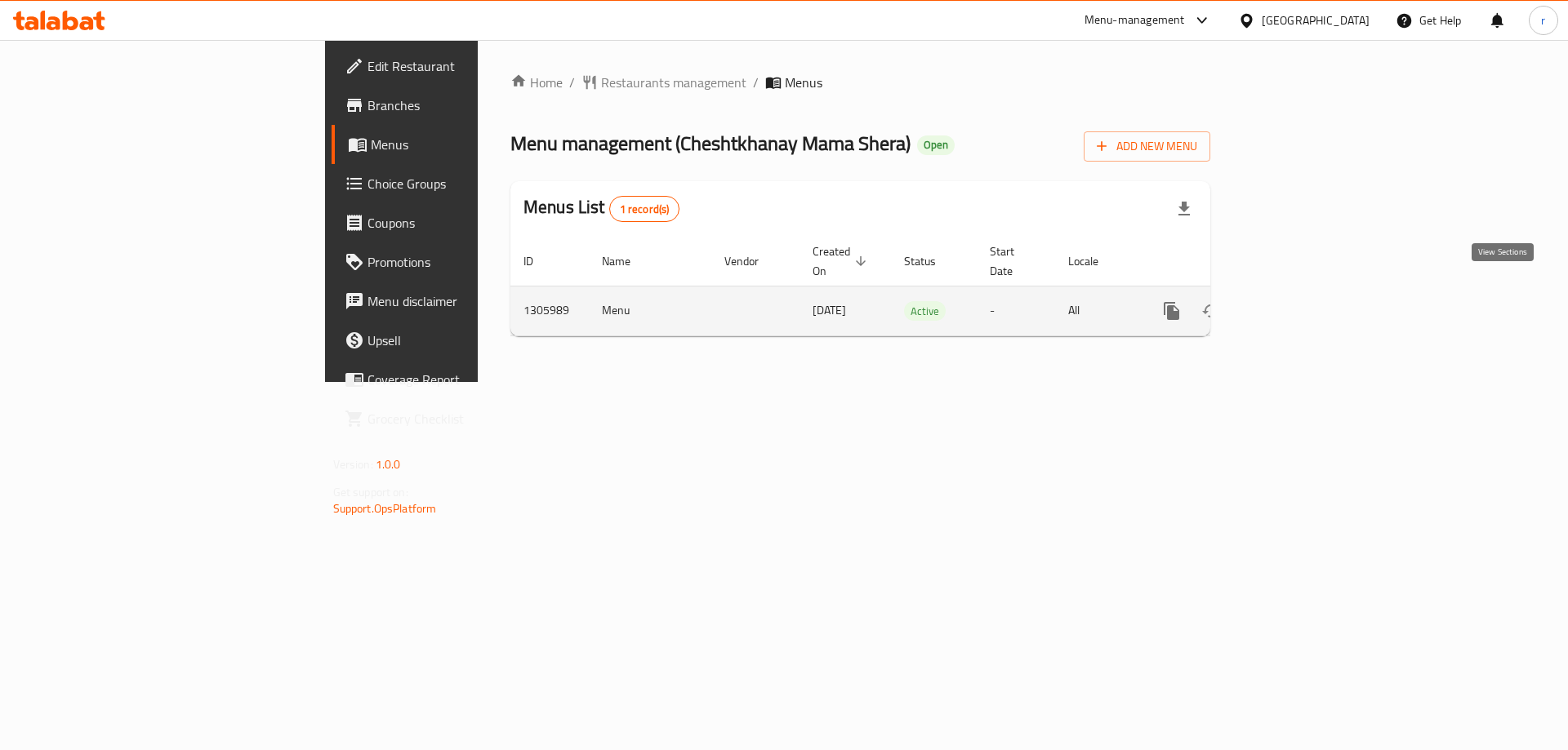
click at [1296, 303] on icon "enhanced table" at bounding box center [1288, 310] width 15 height 15
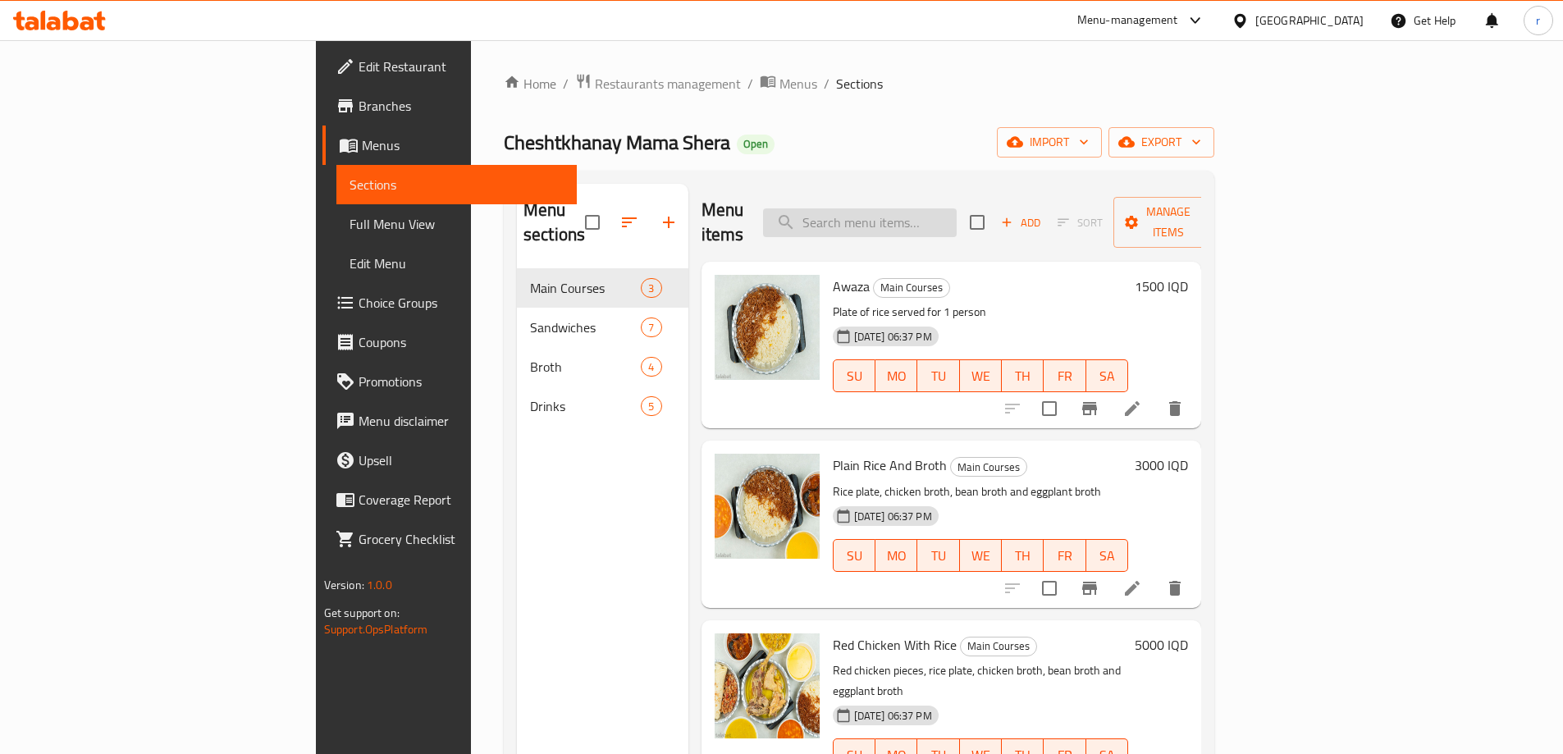
click at [957, 223] on input "search" at bounding box center [860, 222] width 194 height 29
paste input "Rice plate and Broth"
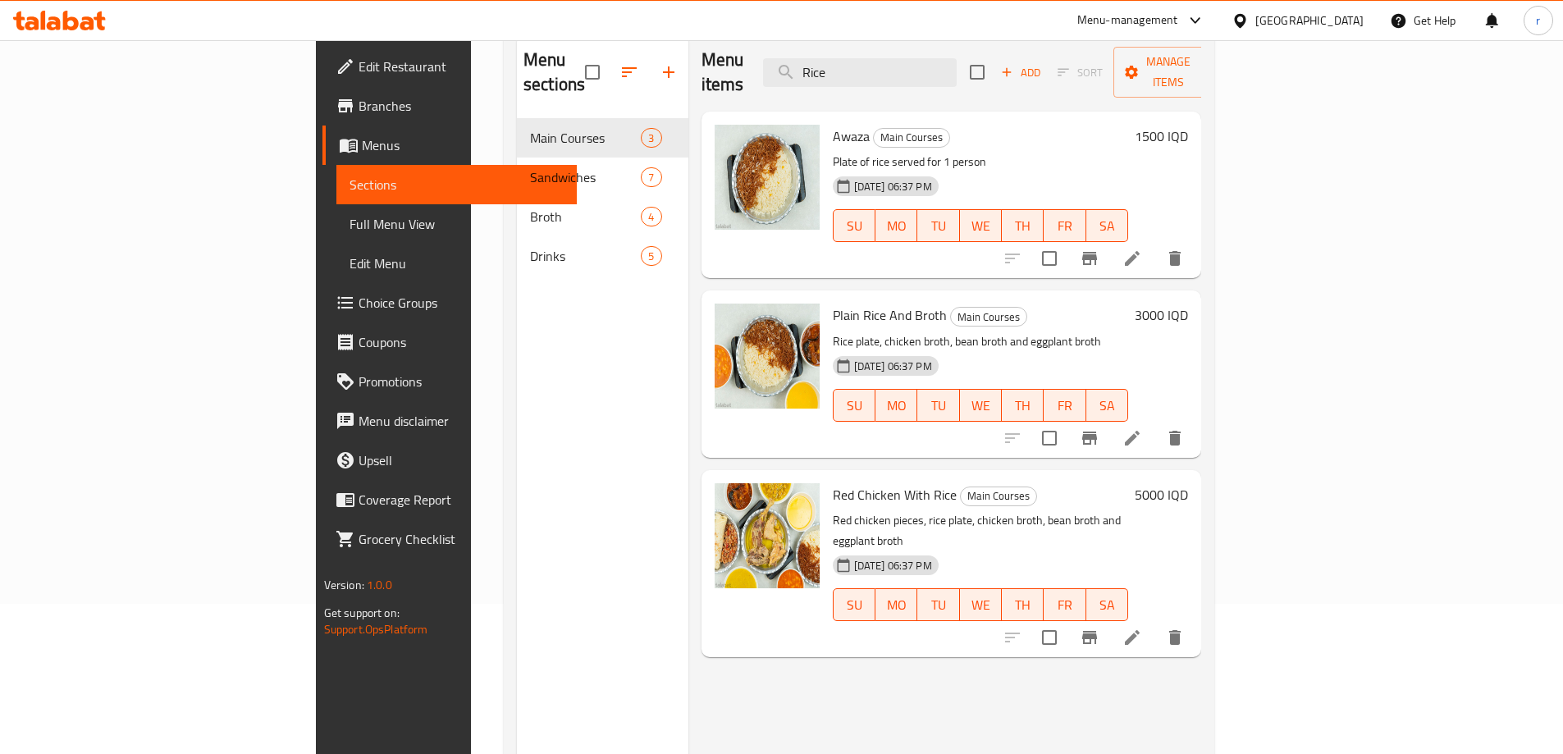
scroll to position [93, 0]
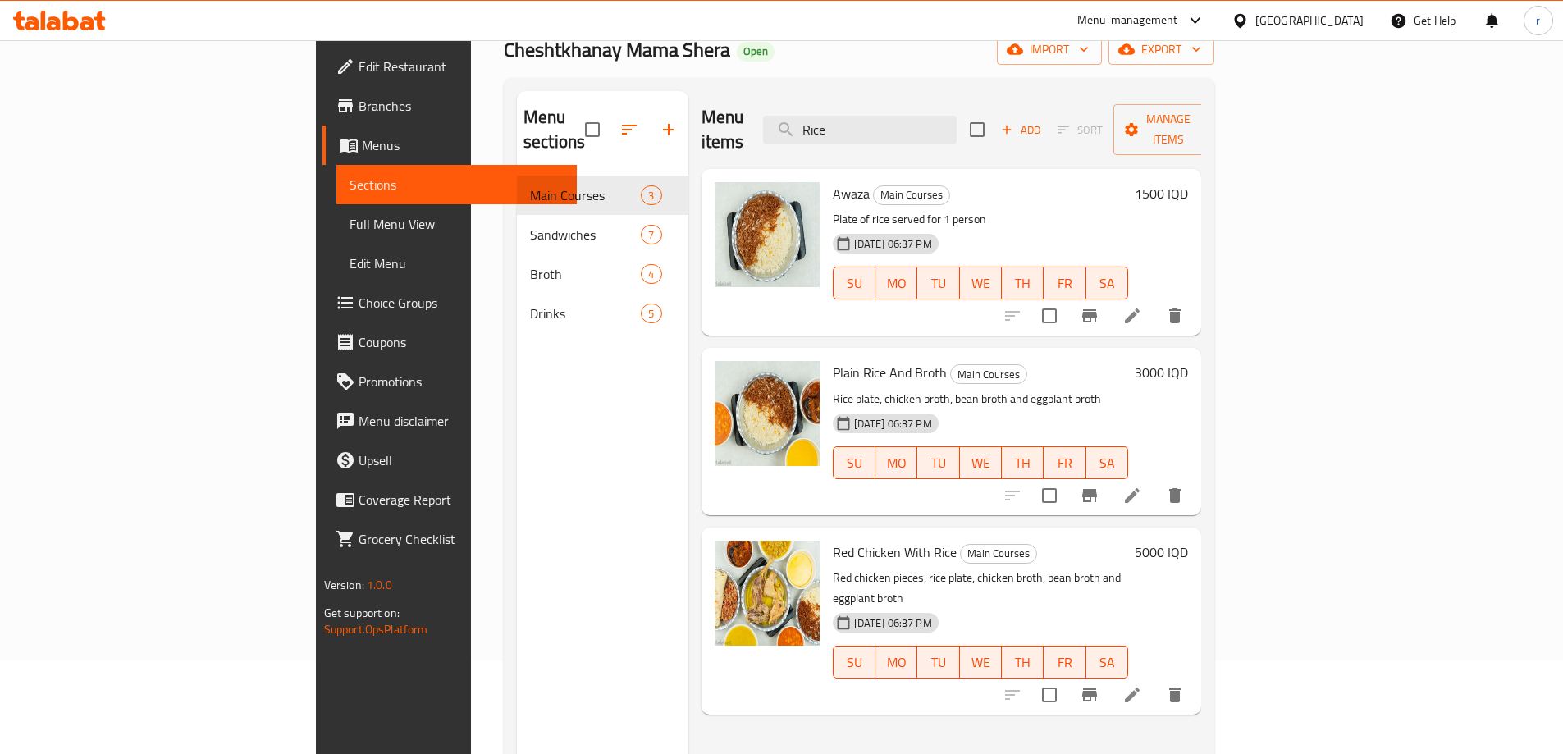
type input "Rice"
click at [322, 92] on link "Branches" at bounding box center [449, 105] width 254 height 39
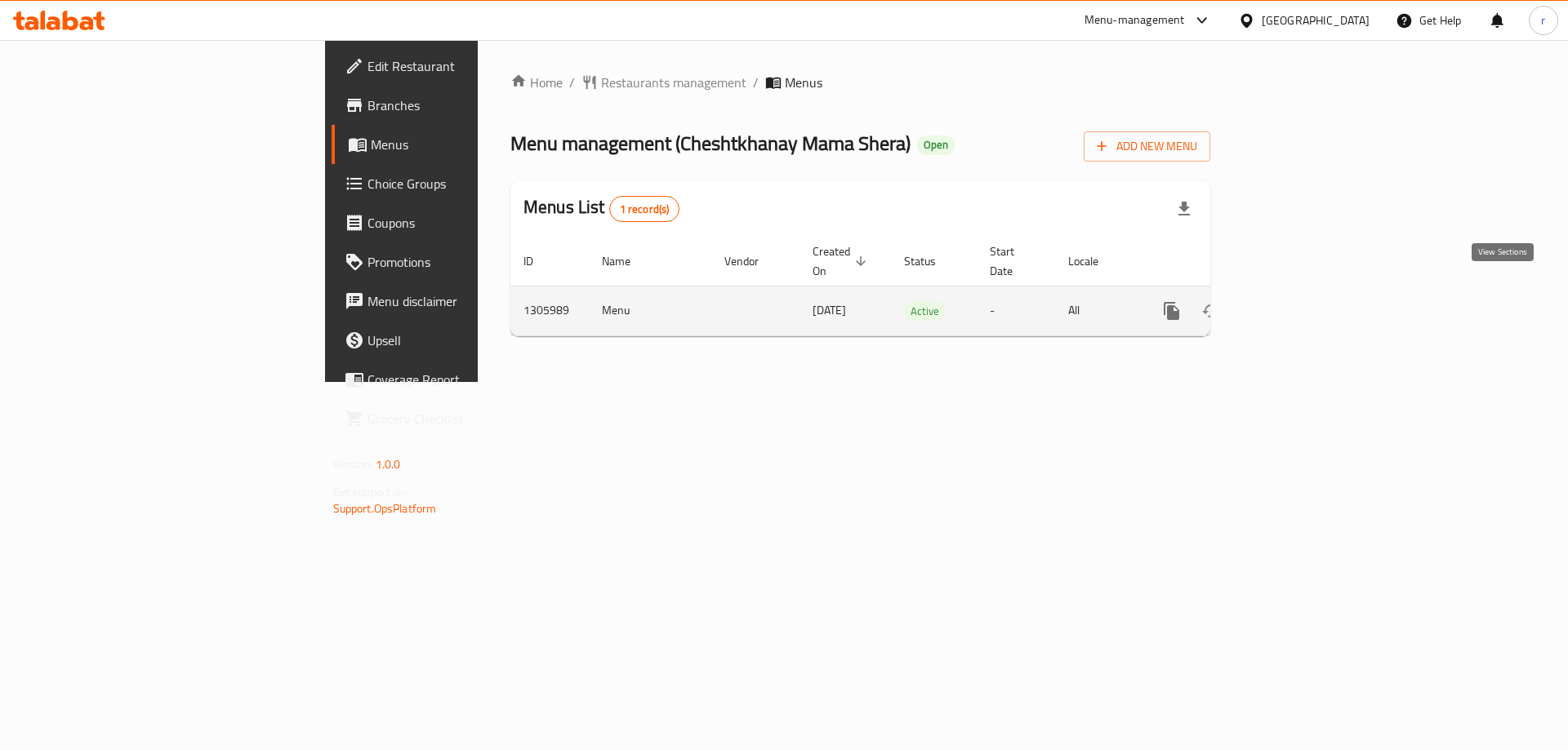
click at [1299, 301] on icon "enhanced table" at bounding box center [1289, 311] width 20 height 20
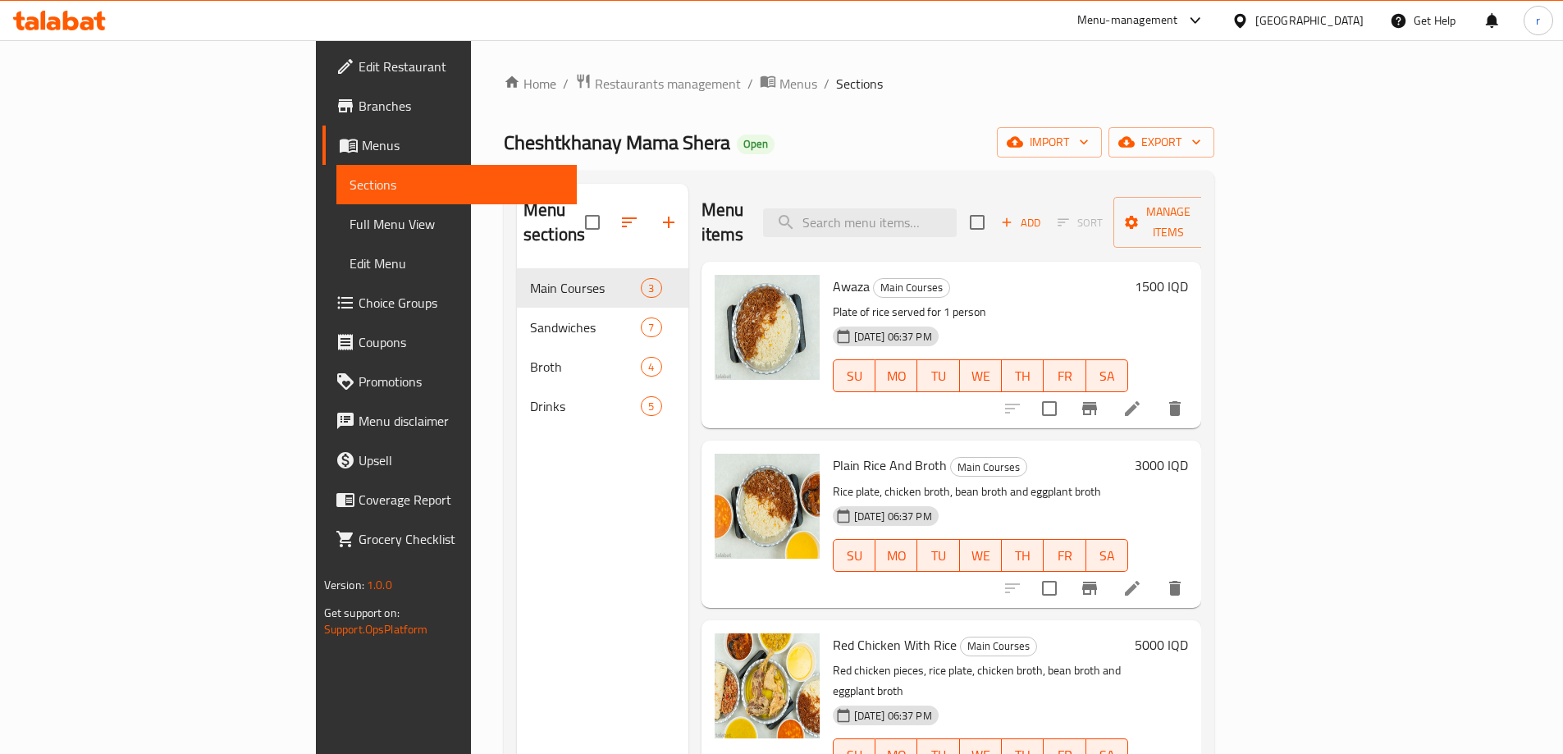
click at [1188, 454] on h6 "3000 IQD" at bounding box center [1161, 465] width 53 height 23
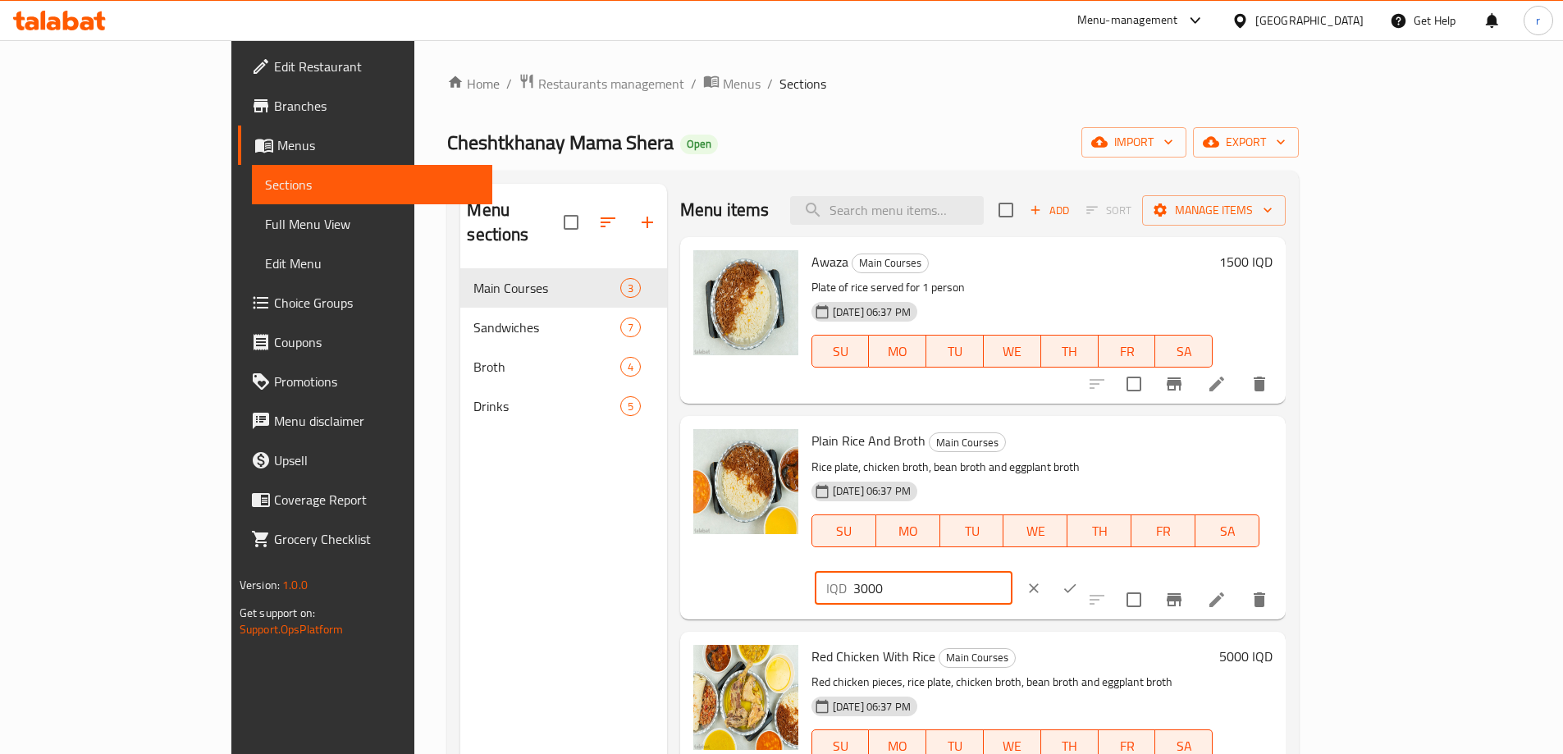
drag, startPoint x: 1287, startPoint y: 443, endPoint x: 1269, endPoint y: 452, distance: 19.5
click at [1013, 572] on div "IQD 3000 ​" at bounding box center [914, 588] width 198 height 33
type input "2000"
click at [1042, 580] on icon "clear" at bounding box center [1034, 588] width 16 height 16
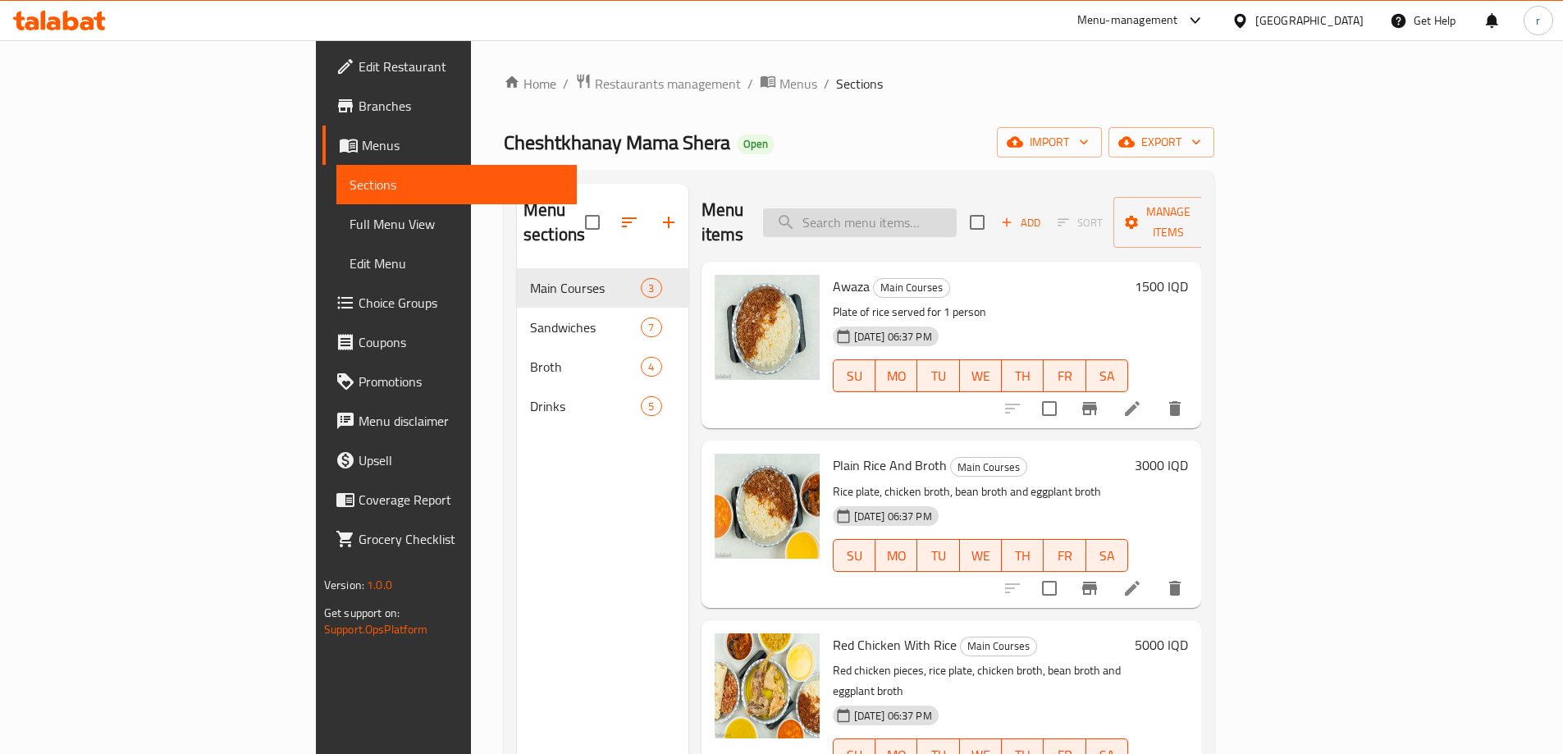
click at [955, 208] on input "search" at bounding box center [860, 222] width 194 height 29
type input "plate"
drag, startPoint x: 954, startPoint y: 213, endPoint x: 846, endPoint y: 218, distance: 108.4
click at [846, 218] on div "Menu items plate Add Sort Manage items" at bounding box center [952, 223] width 501 height 78
click at [1188, 454] on h6 "3000 IQD" at bounding box center [1161, 465] width 53 height 23
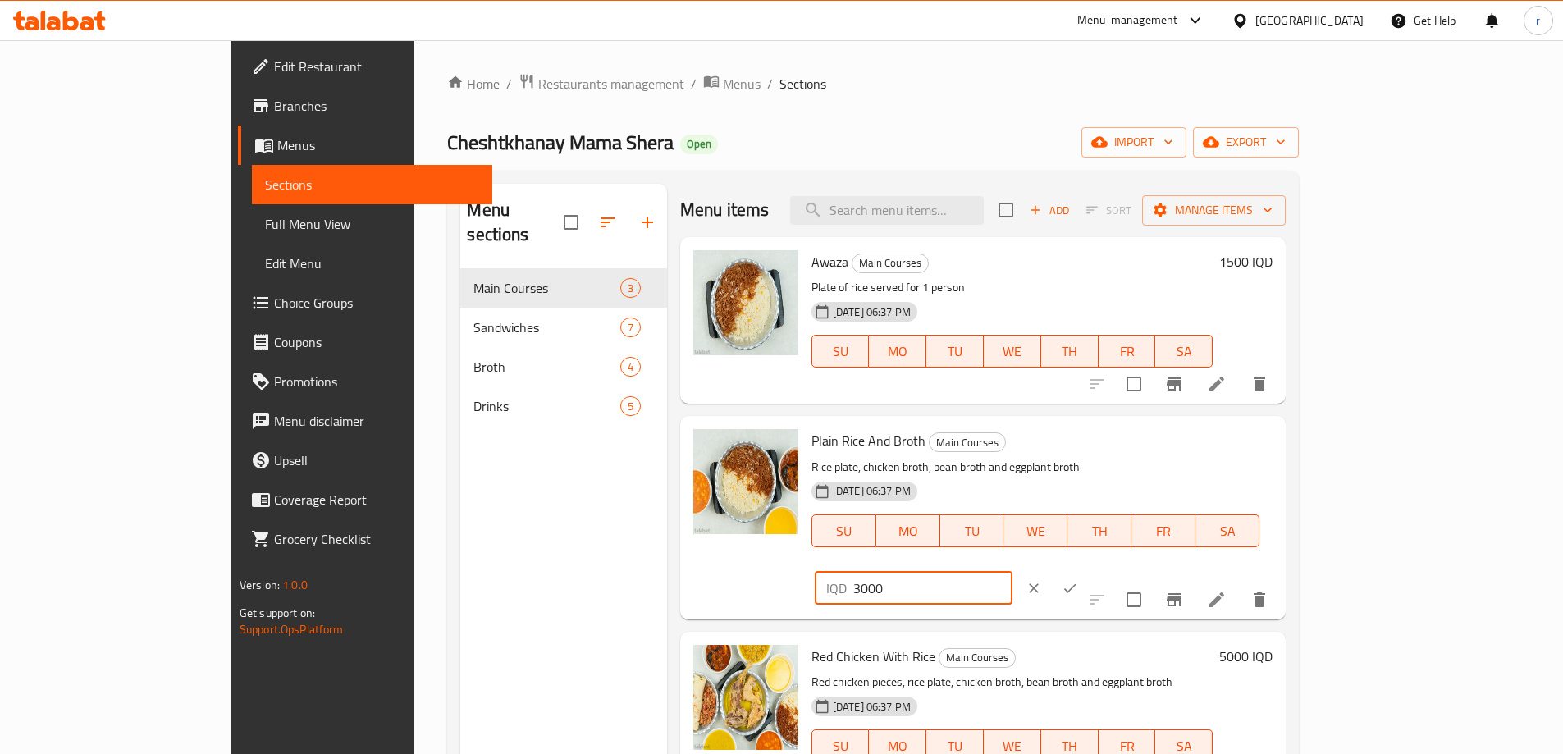
drag, startPoint x: 1288, startPoint y: 446, endPoint x: 1242, endPoint y: 459, distance: 47.8
click at [1013, 572] on div "IQD 3000 ​" at bounding box center [914, 588] width 198 height 33
type input "2000"
click at [1078, 580] on icon "ok" at bounding box center [1070, 588] width 16 height 16
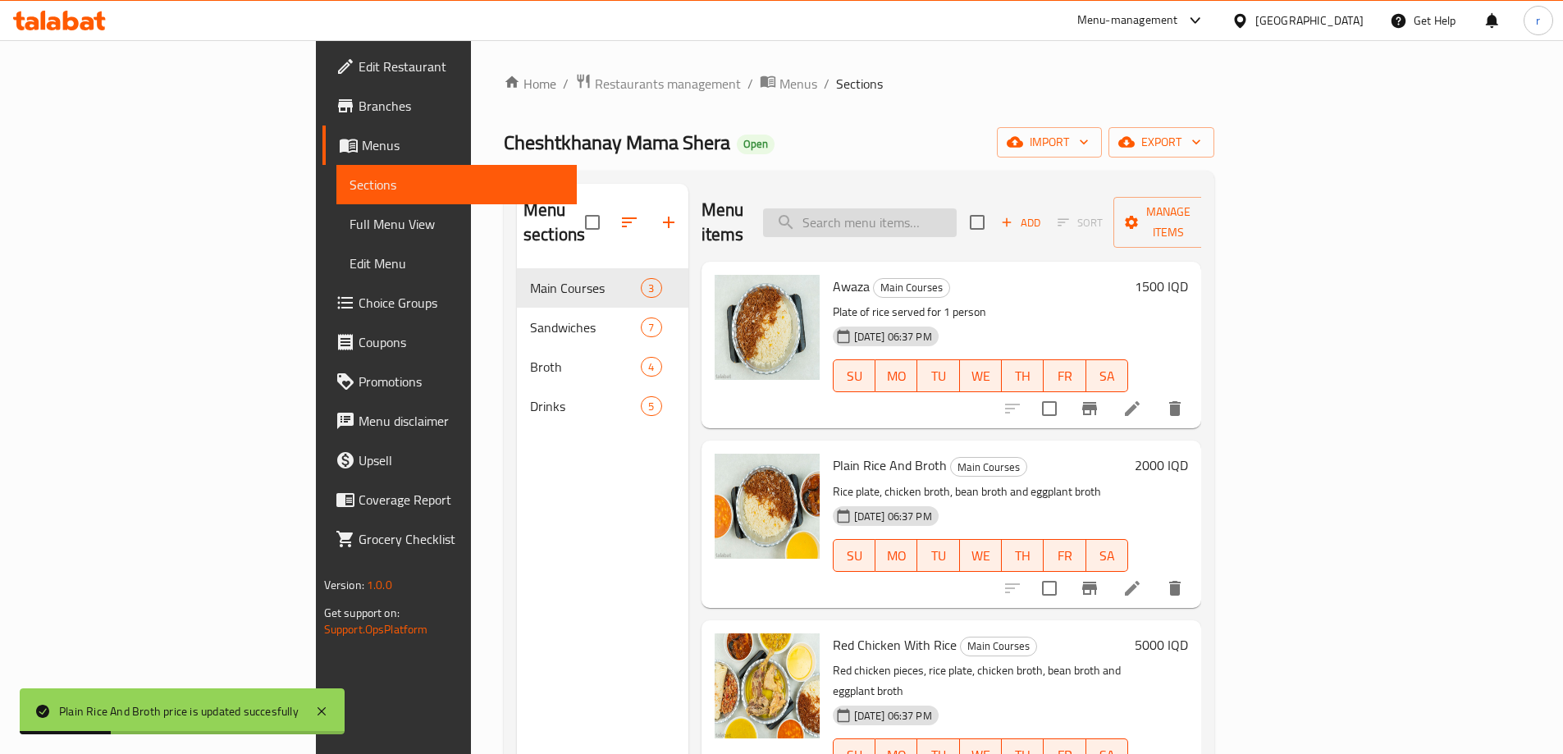
click at [935, 208] on input "search" at bounding box center [860, 222] width 194 height 29
paste input "Chickpea Plate"
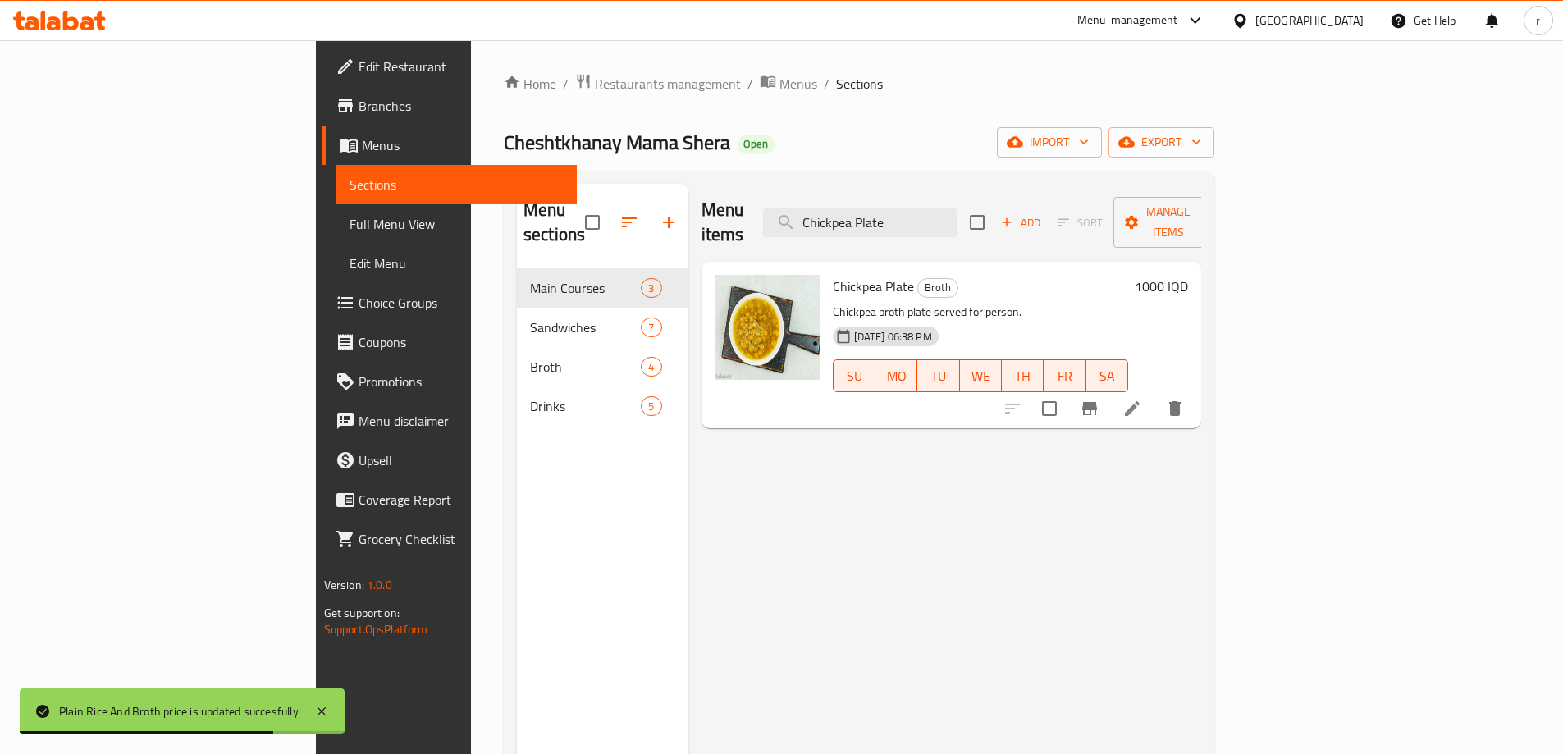
type input "Chickpea Plate"
click at [1188, 275] on h6 "1000 IQD" at bounding box center [1161, 286] width 53 height 23
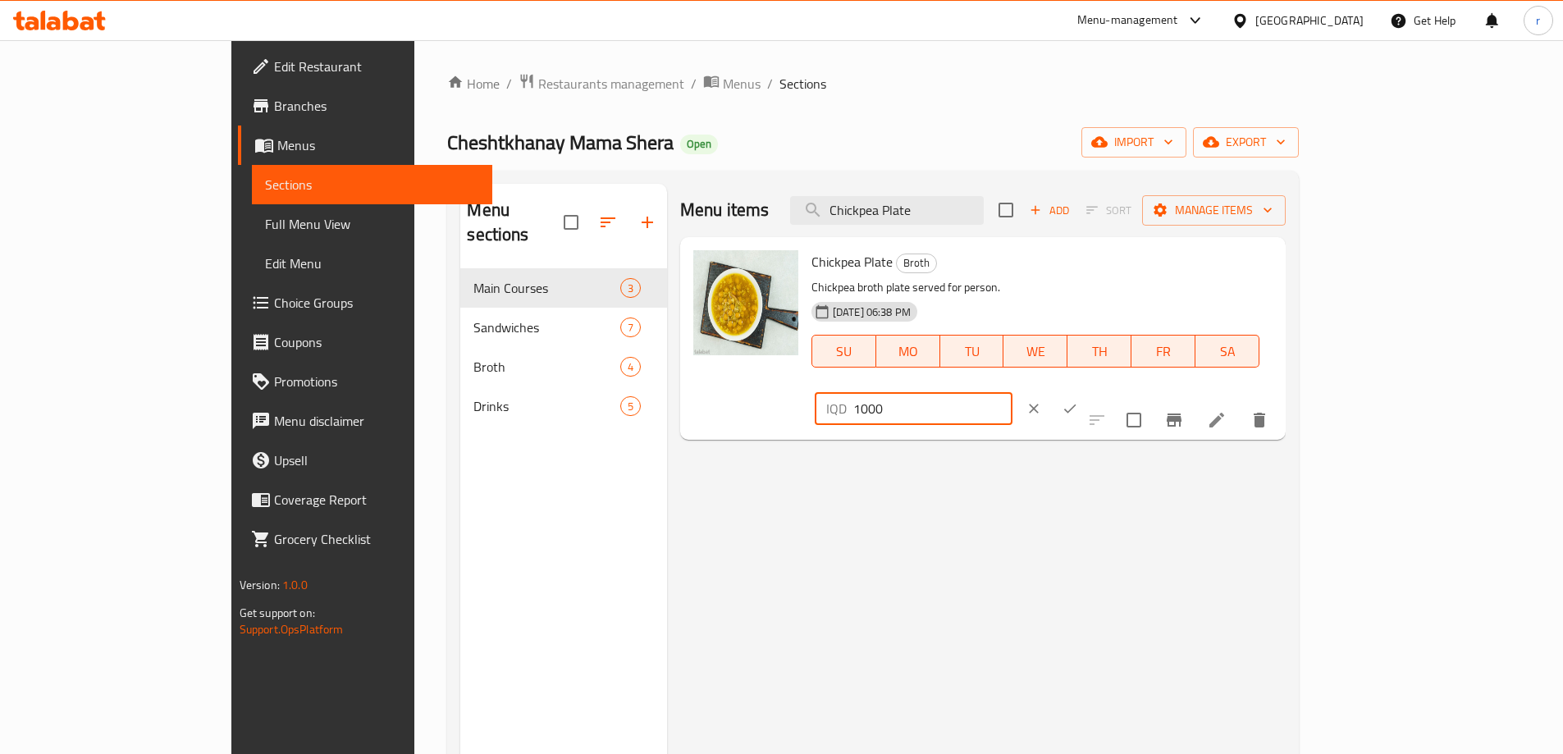
click at [1013, 392] on input "1000" at bounding box center [932, 408] width 159 height 33
type input "1250"
drag, startPoint x: 1476, startPoint y: 265, endPoint x: 1447, endPoint y: 289, distance: 37.9
click at [1078, 400] on icon "ok" at bounding box center [1070, 408] width 16 height 16
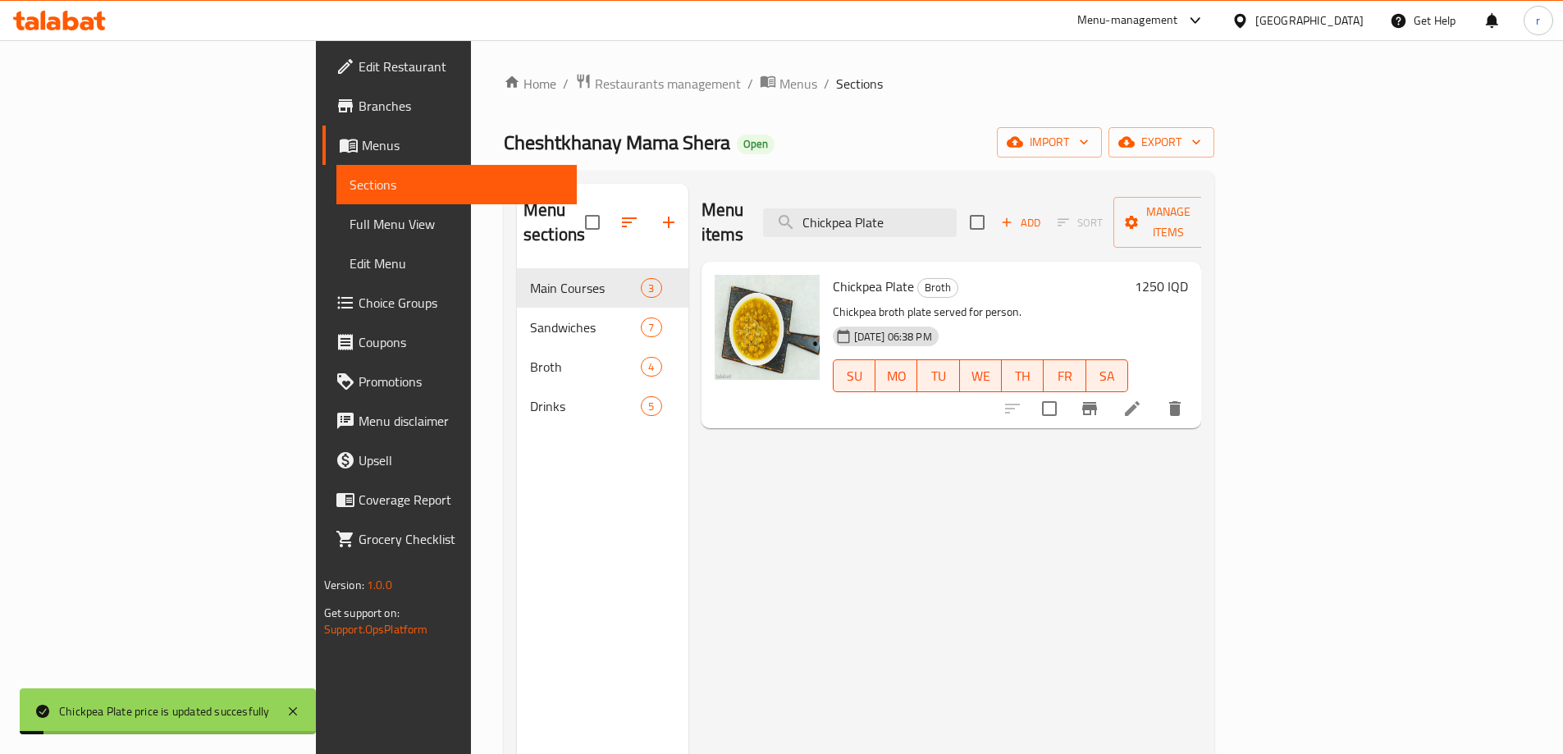
click at [350, 220] on span "Full Menu View" at bounding box center [457, 224] width 214 height 20
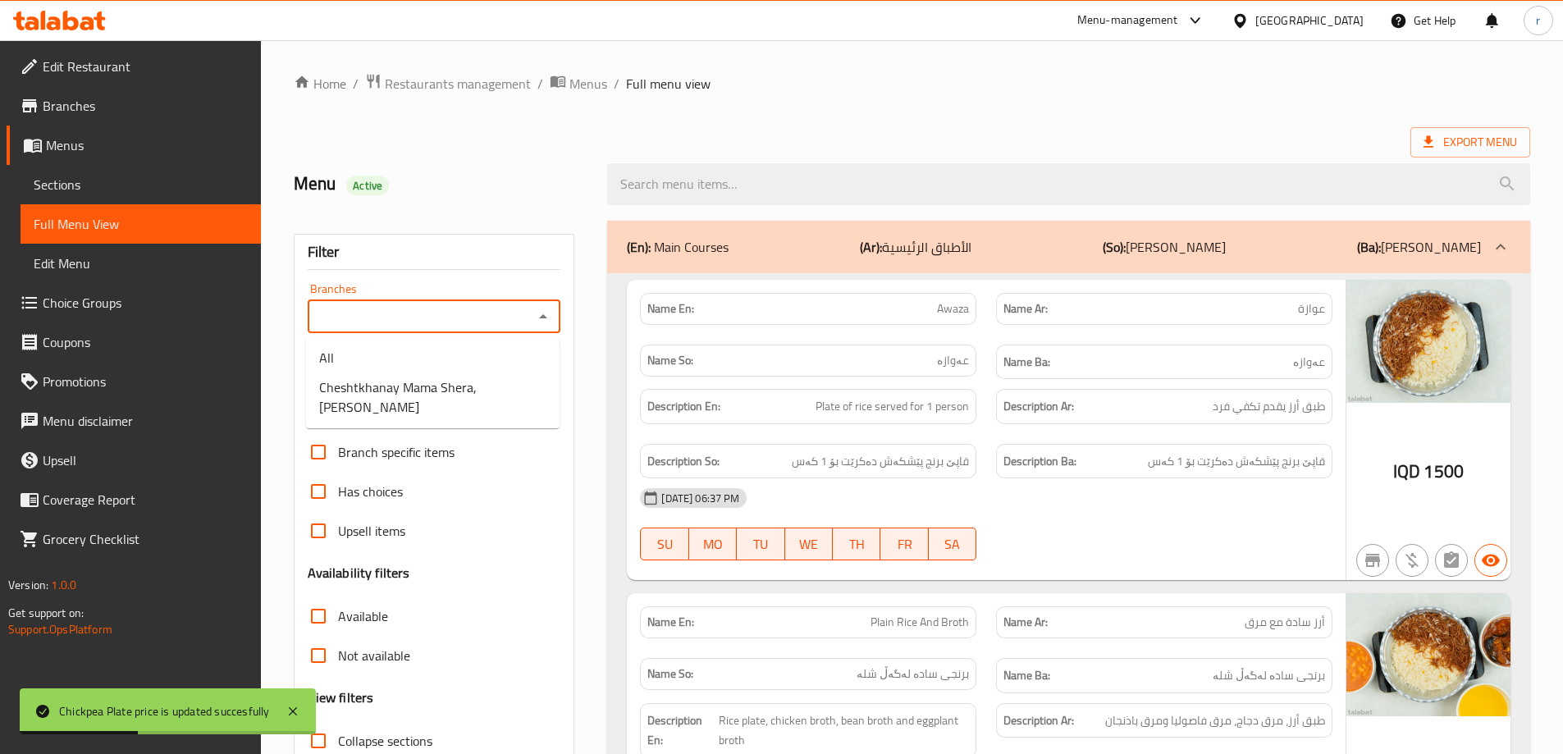
click at [394, 317] on input "Branches" at bounding box center [421, 316] width 217 height 23
click at [426, 391] on span "Cheshtkhanay Mama Shera, Kani Speka" at bounding box center [432, 396] width 227 height 39
type input "Cheshtkhanay Mama Shera, Kani Speka"
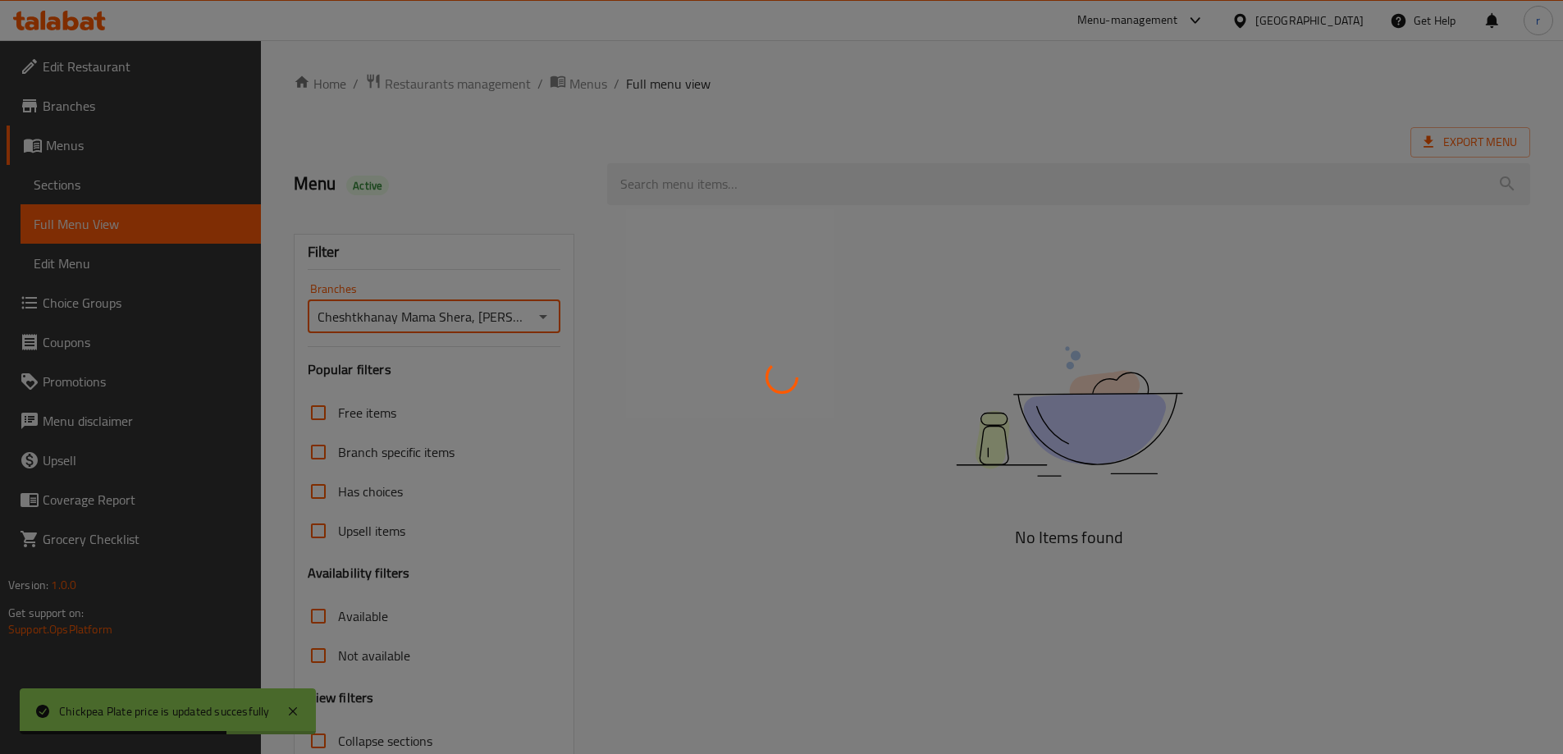
scroll to position [119, 0]
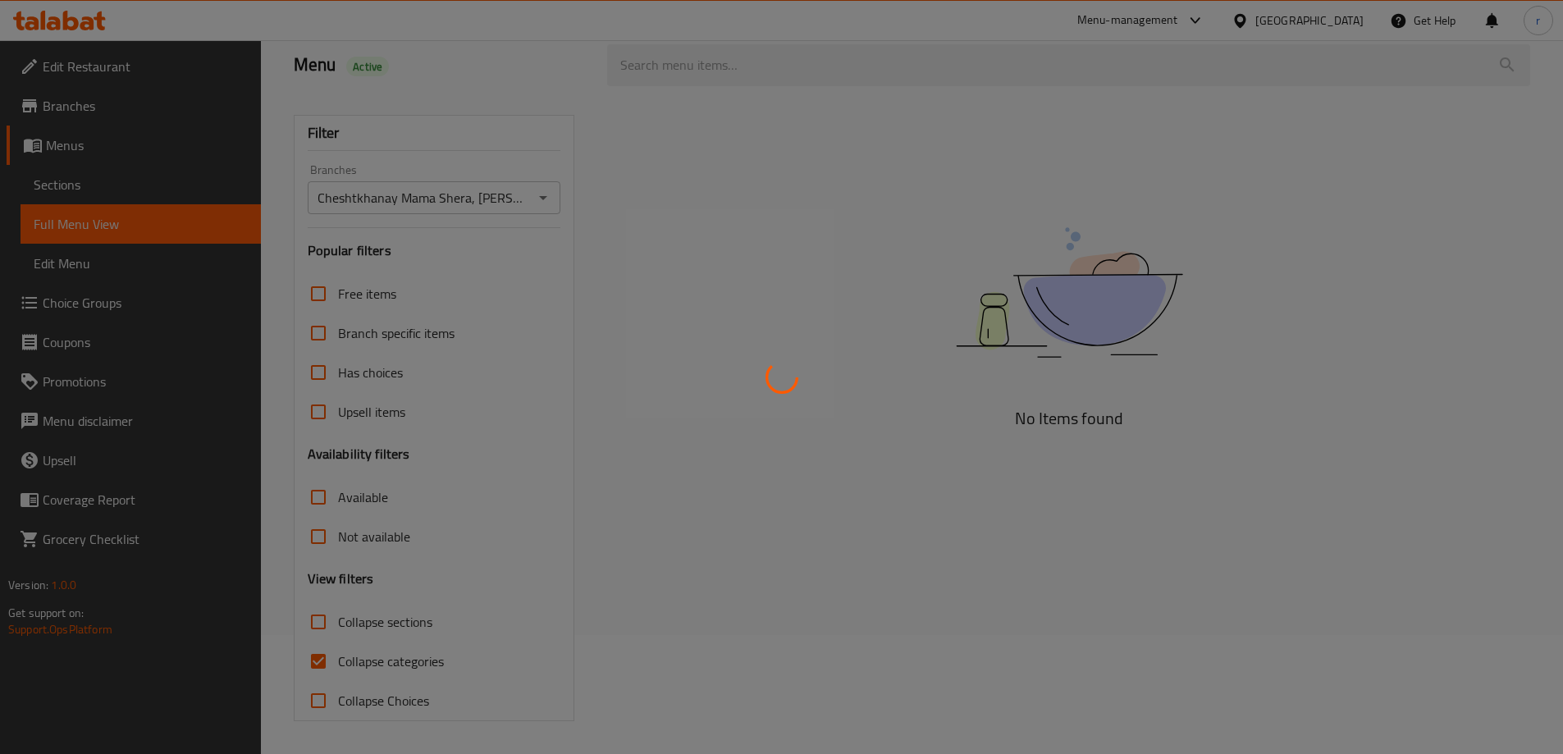
click at [406, 654] on div at bounding box center [781, 377] width 1563 height 754
click at [369, 654] on div at bounding box center [781, 377] width 1563 height 754
click at [319, 657] on div at bounding box center [781, 377] width 1563 height 754
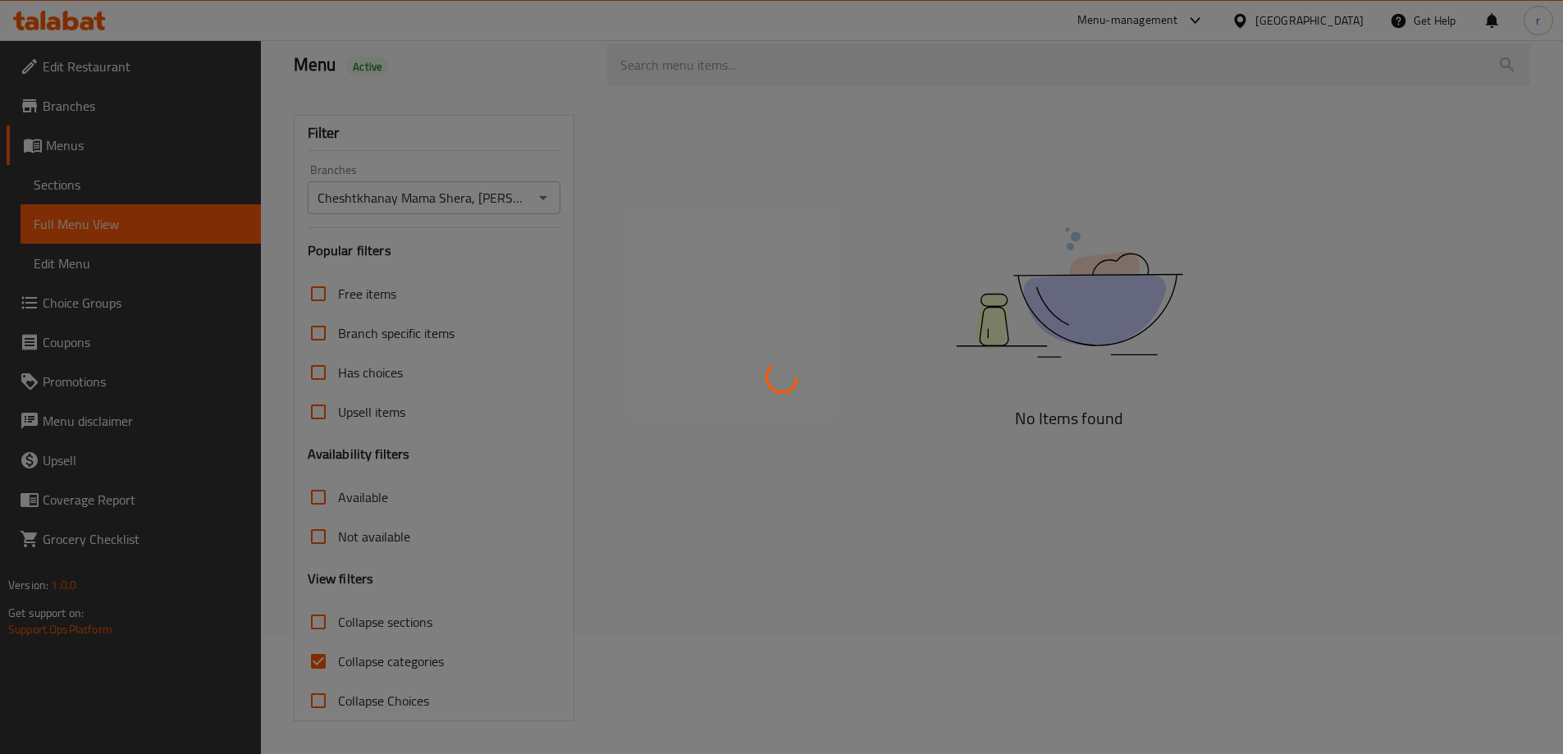
click at [319, 657] on div at bounding box center [781, 377] width 1563 height 754
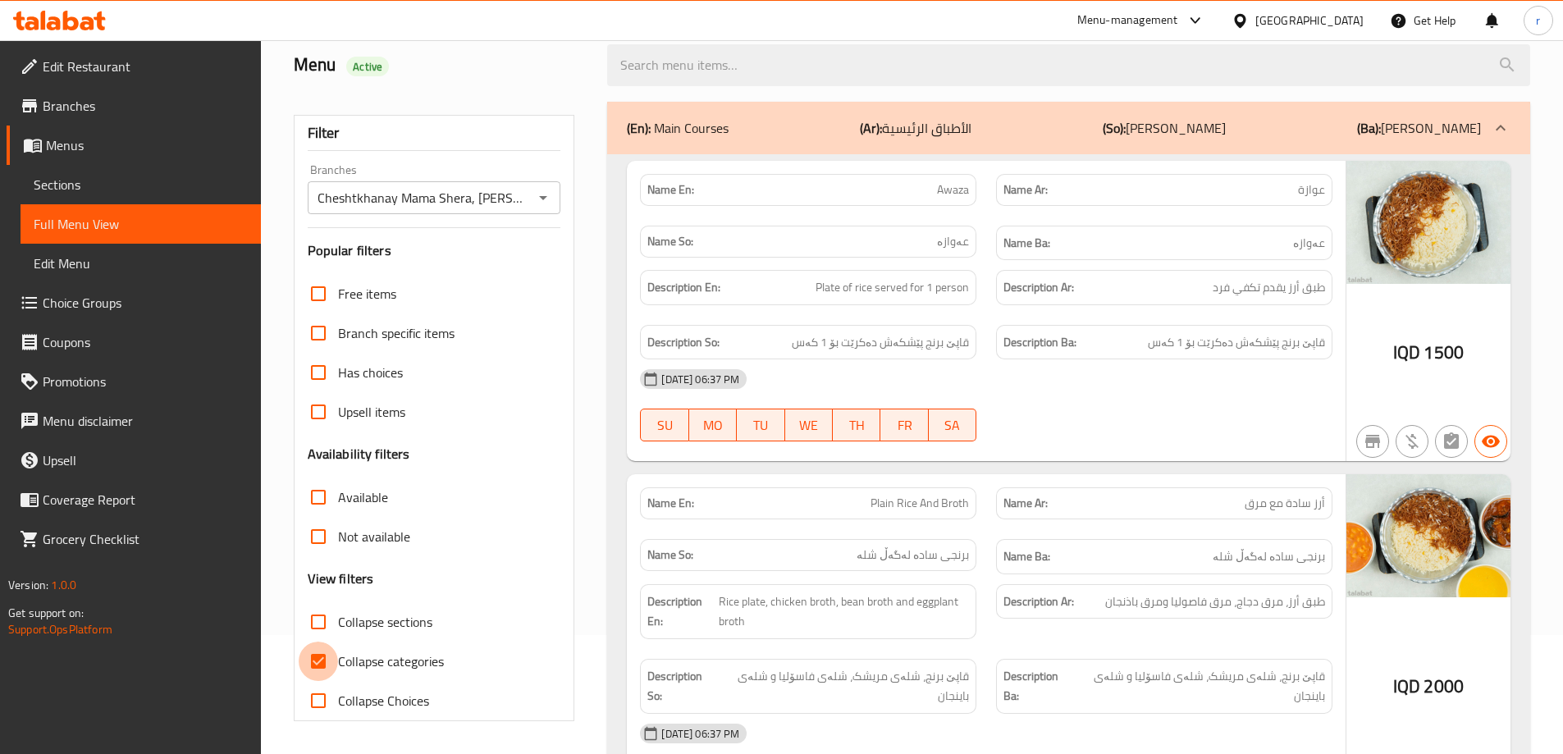
click at [319, 657] on input "Collapse categories" at bounding box center [318, 661] width 39 height 39
checkbox input "false"
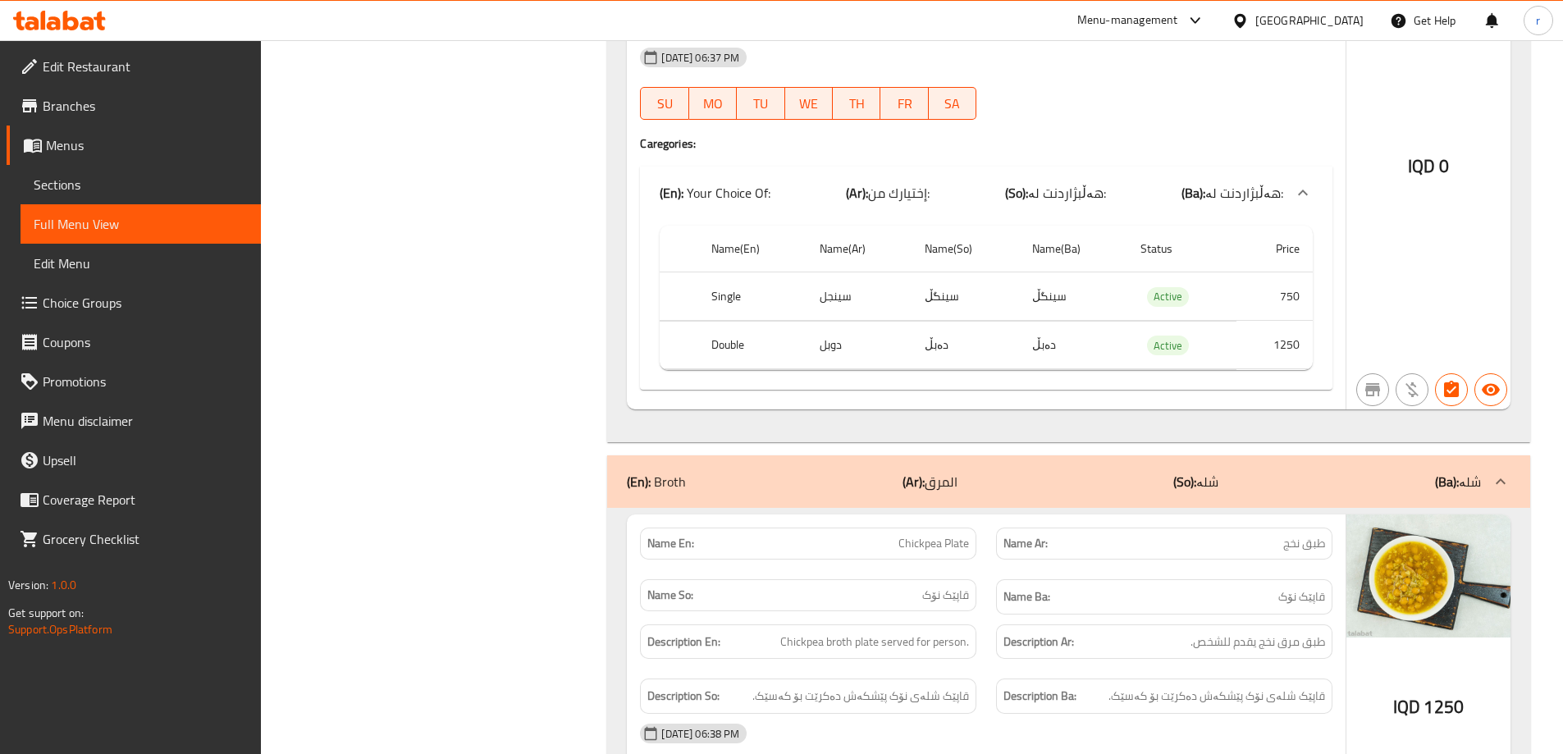
scroll to position [5180, 0]
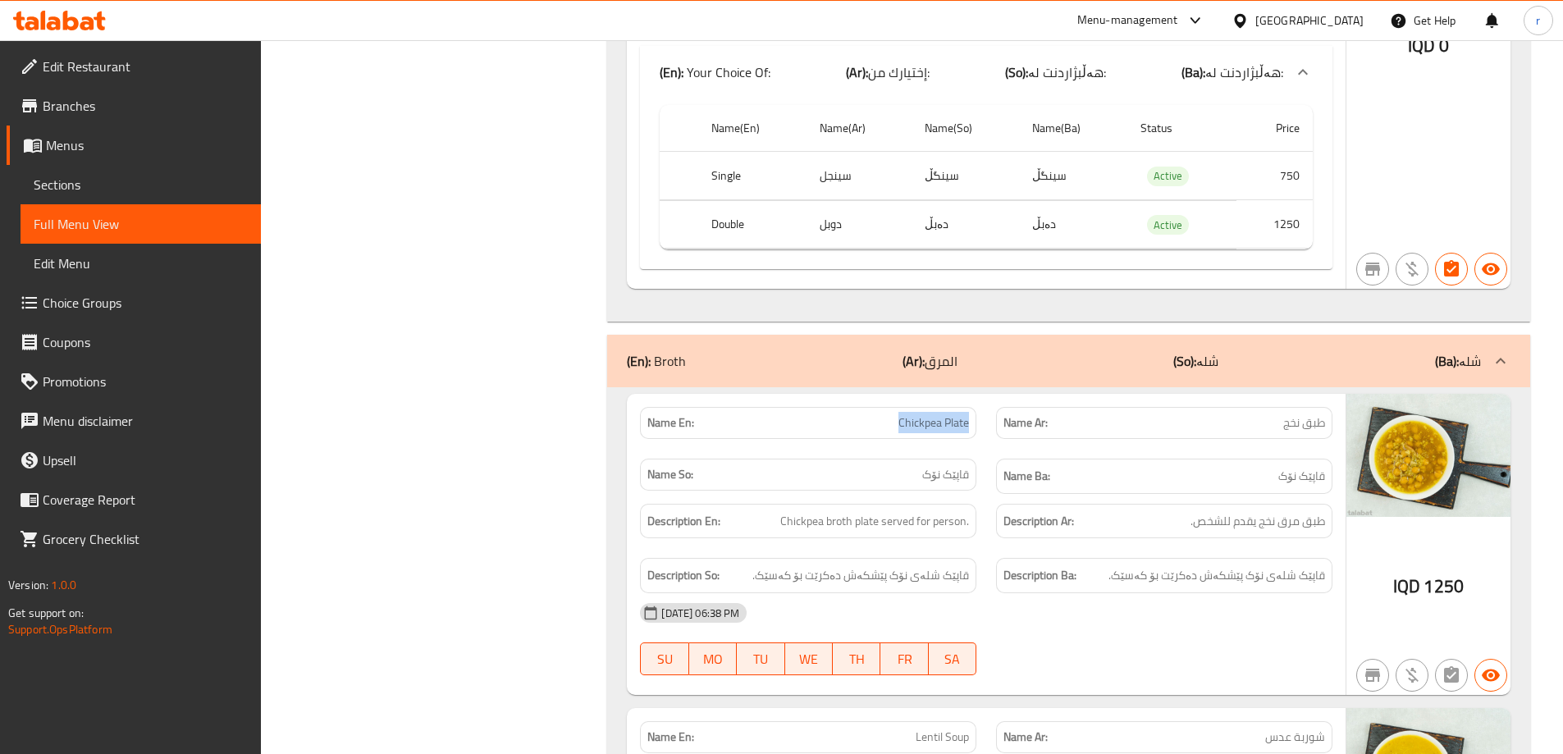
drag, startPoint x: 890, startPoint y: 419, endPoint x: 986, endPoint y: 417, distance: 96.0
drag, startPoint x: 1269, startPoint y: 427, endPoint x: 1301, endPoint y: 426, distance: 32.0
copy span "نخج"
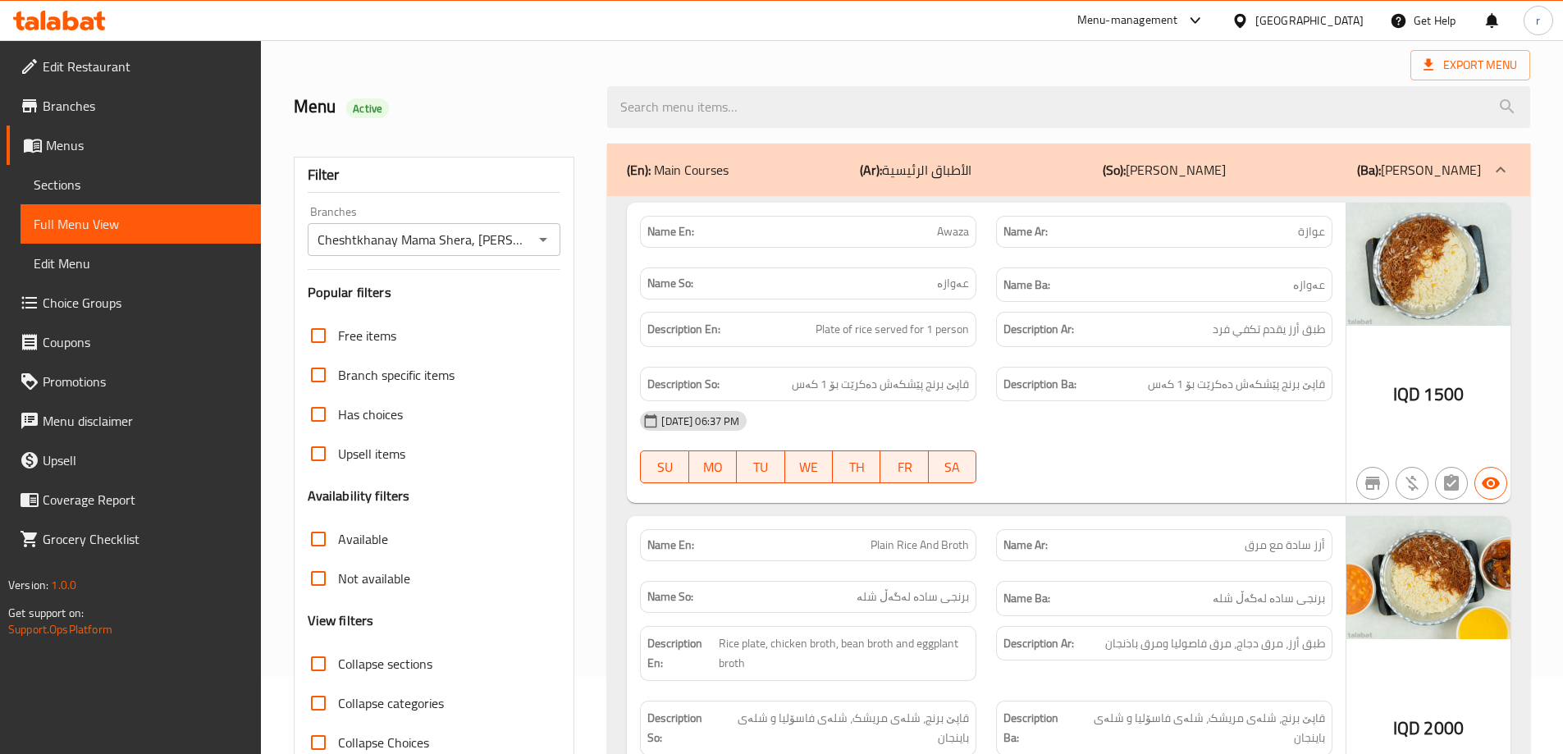
scroll to position [137, 0]
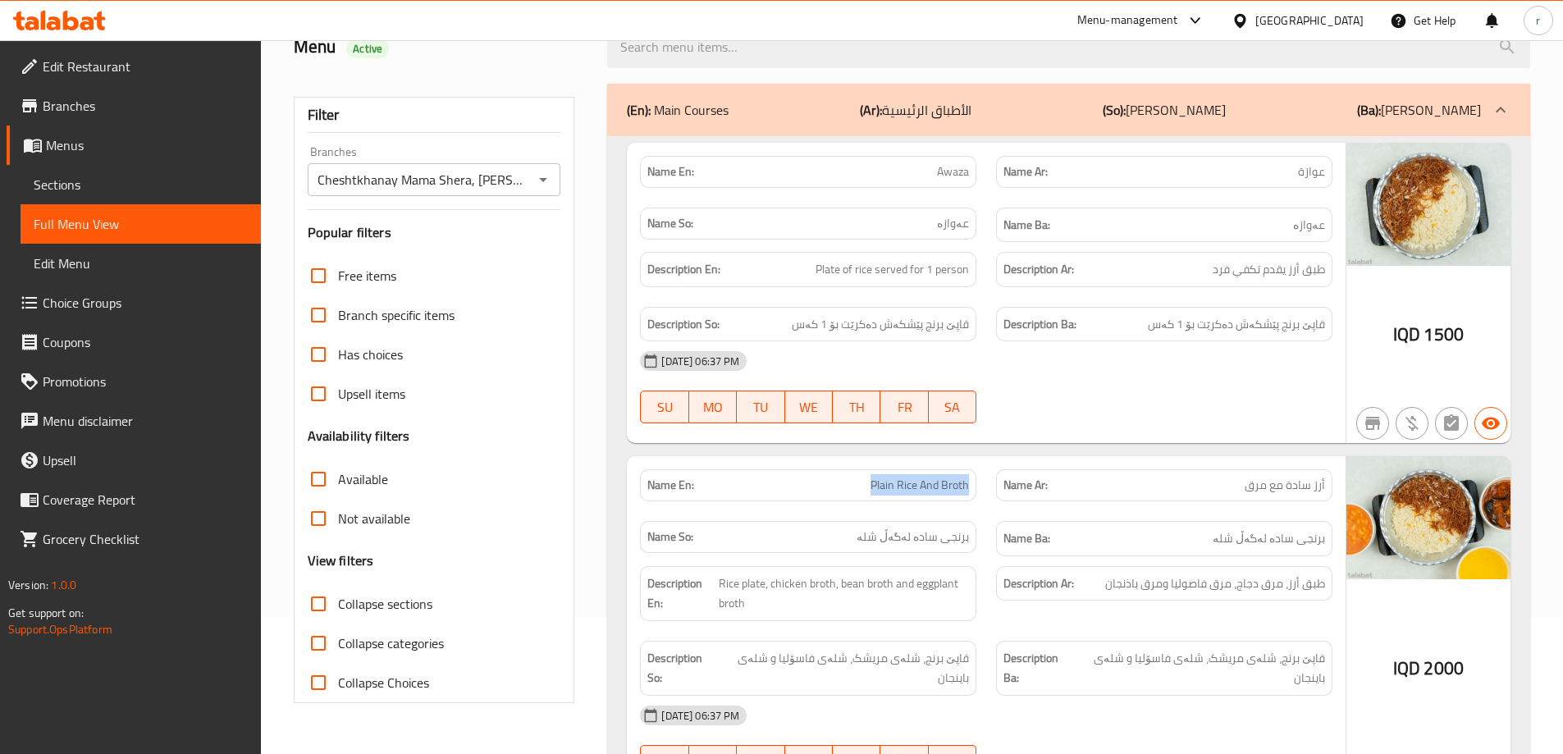
drag, startPoint x: 863, startPoint y: 483, endPoint x: 967, endPoint y: 487, distance: 104.3
click at [967, 487] on p "Name En: Plain Rice And Broth" at bounding box center [808, 485] width 322 height 17
copy span "Plain Rice And Broth"
click at [77, 14] on icon at bounding box center [59, 21] width 93 height 20
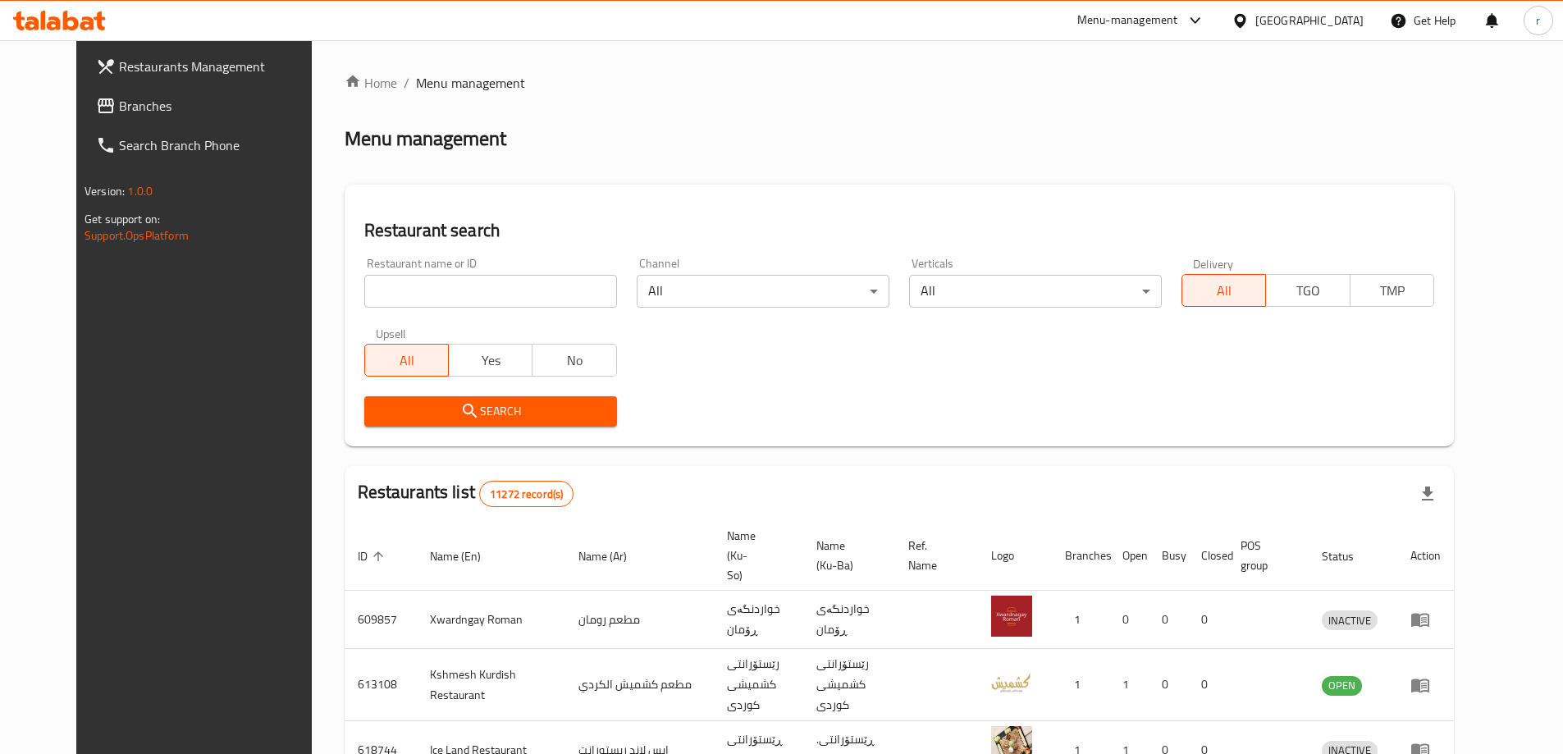
click at [143, 107] on span "Branches" at bounding box center [221, 106] width 205 height 20
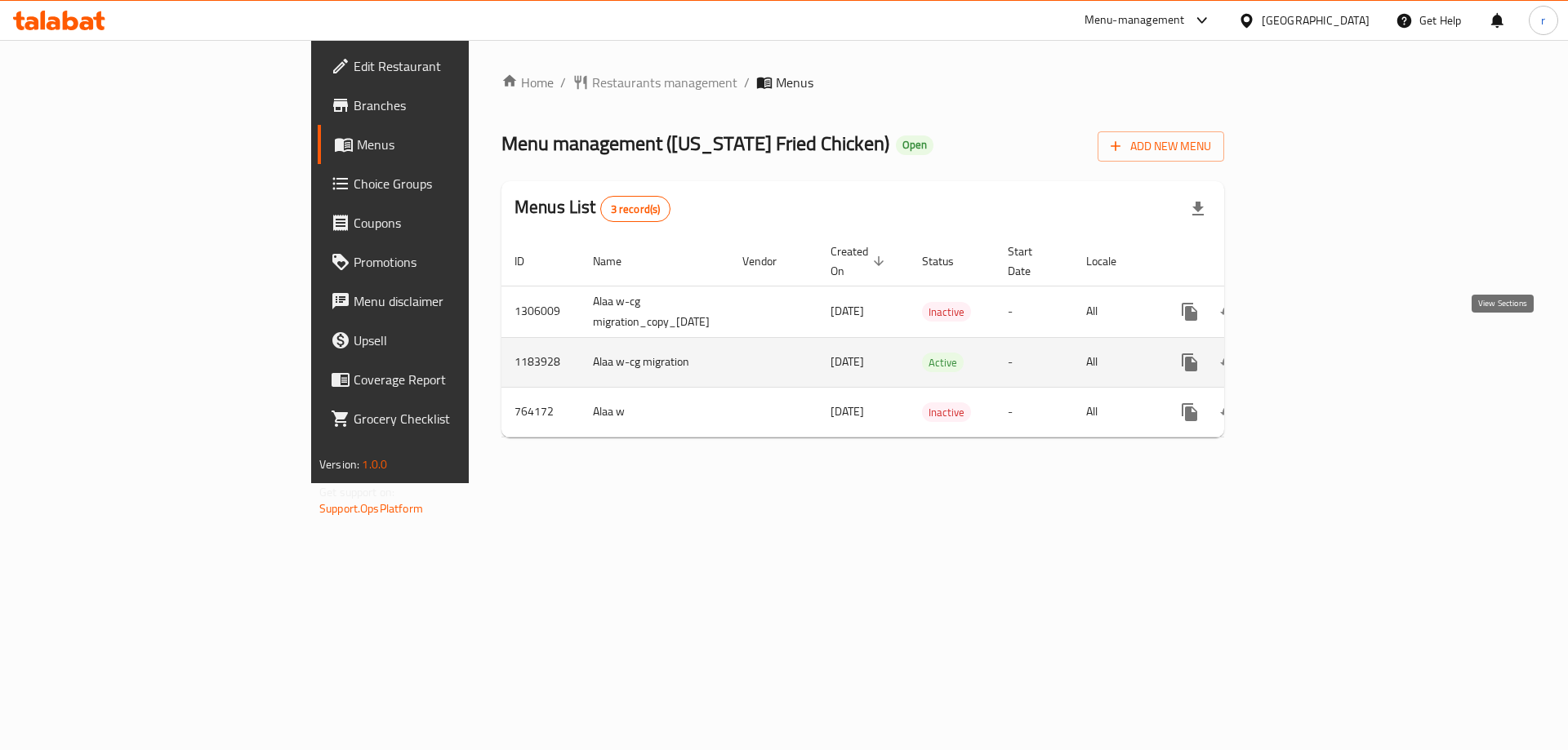
click at [1317, 352] on icon "enhanced table" at bounding box center [1307, 362] width 20 height 20
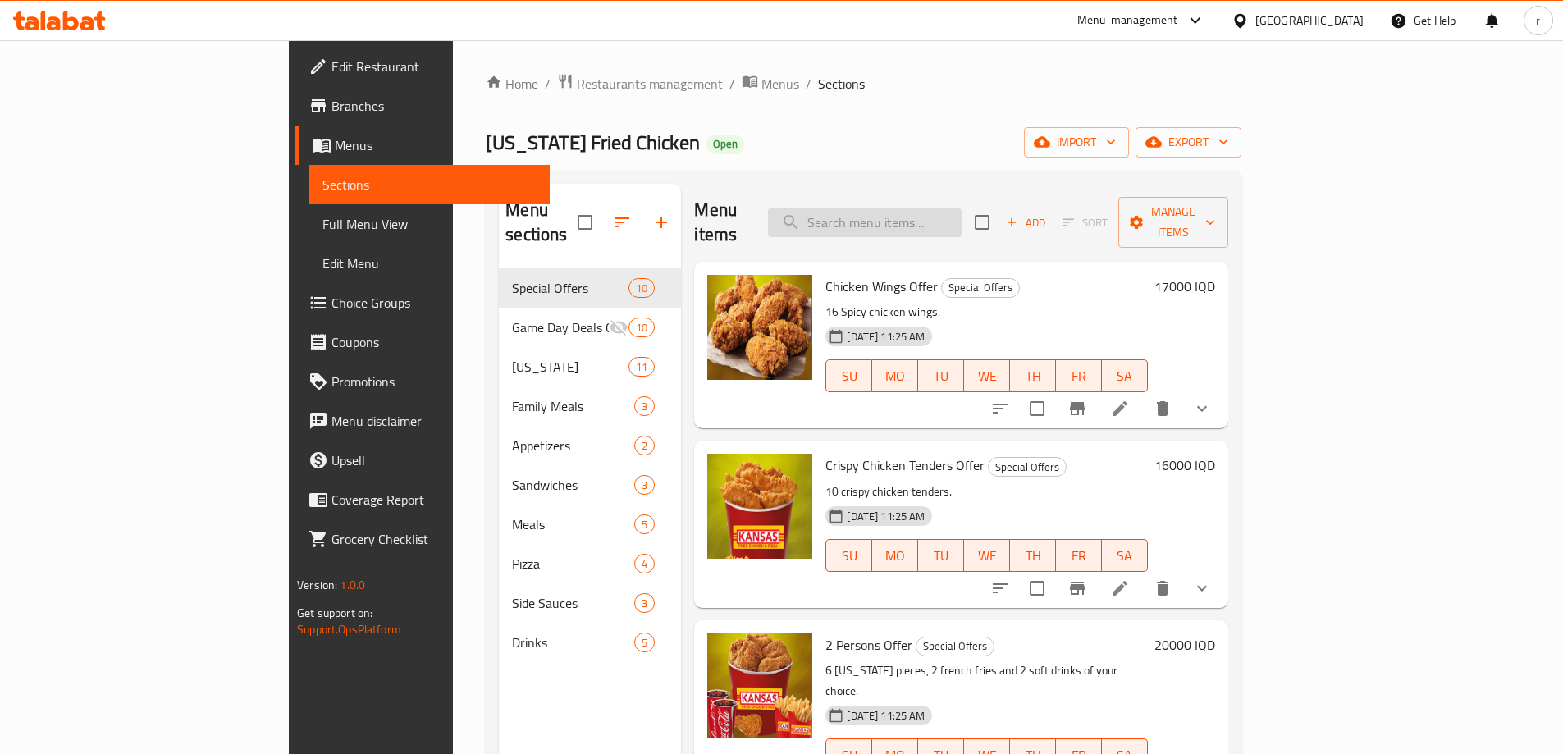
click at [941, 213] on input "search" at bounding box center [865, 222] width 194 height 29
paste input "chicken popcorn offer"
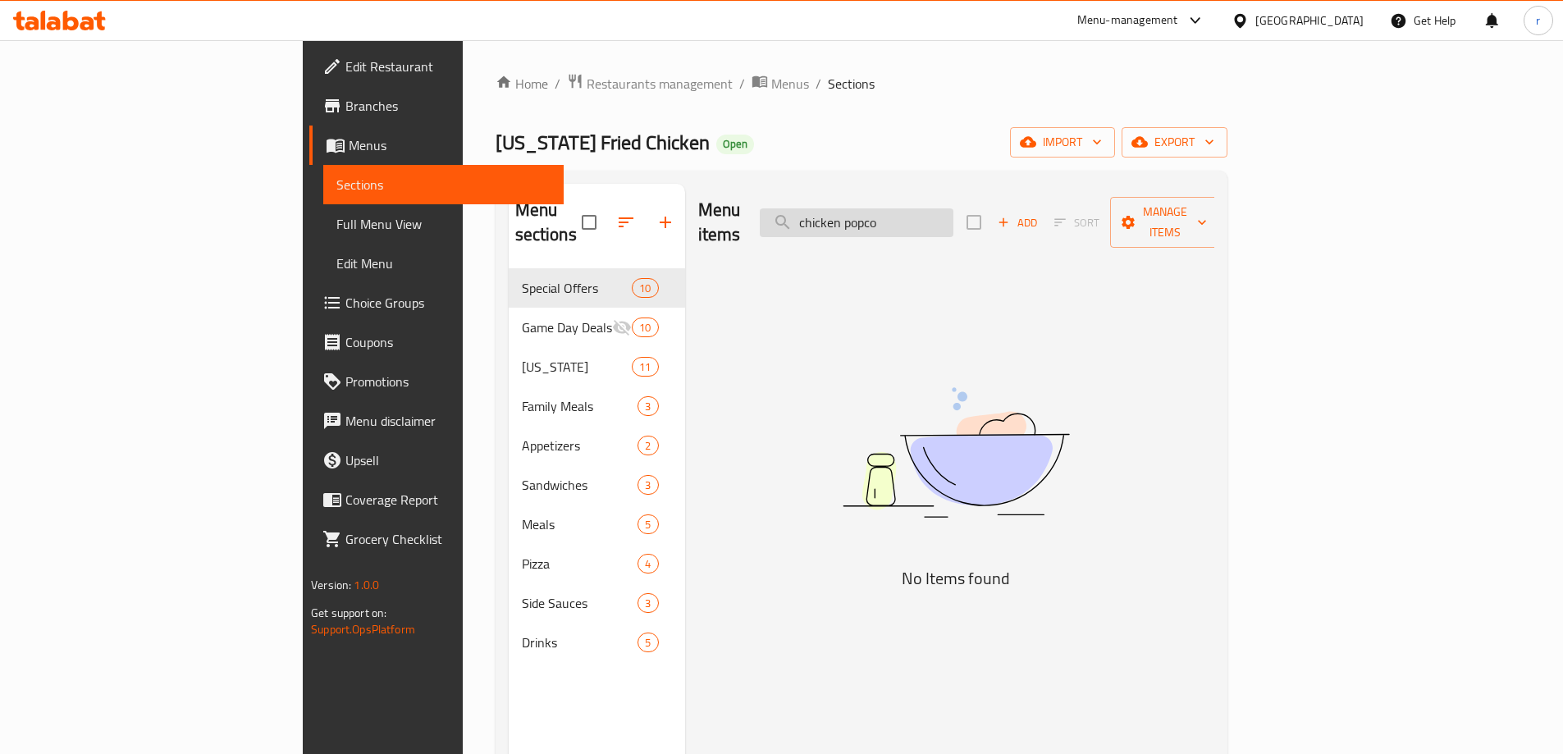
click at [954, 216] on input "chicken popco" at bounding box center [857, 222] width 194 height 29
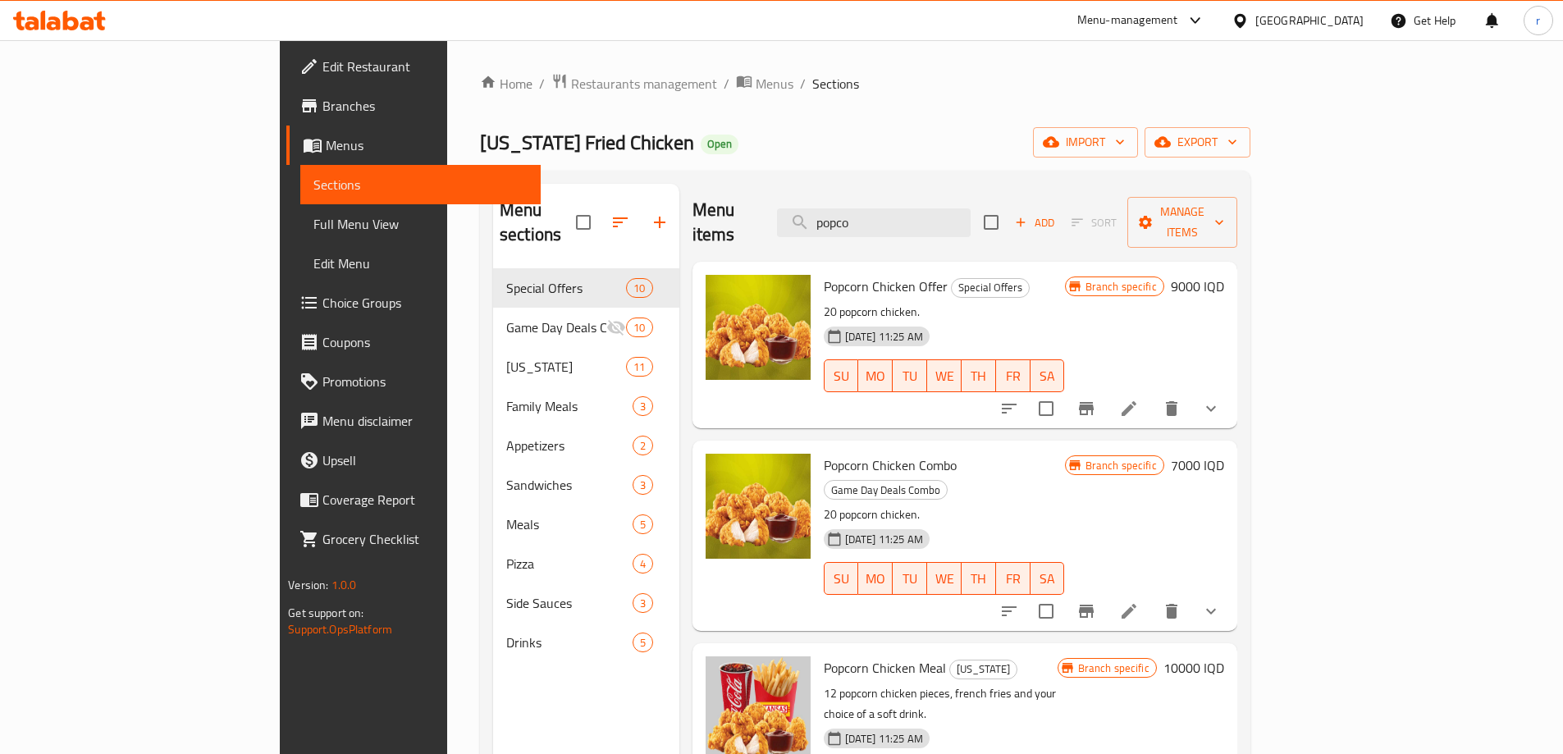
type input "popco"
click at [860, 274] on span "Popcorn Chicken Offer" at bounding box center [886, 286] width 124 height 25
copy h6 "Popcorn Chicken Offer"
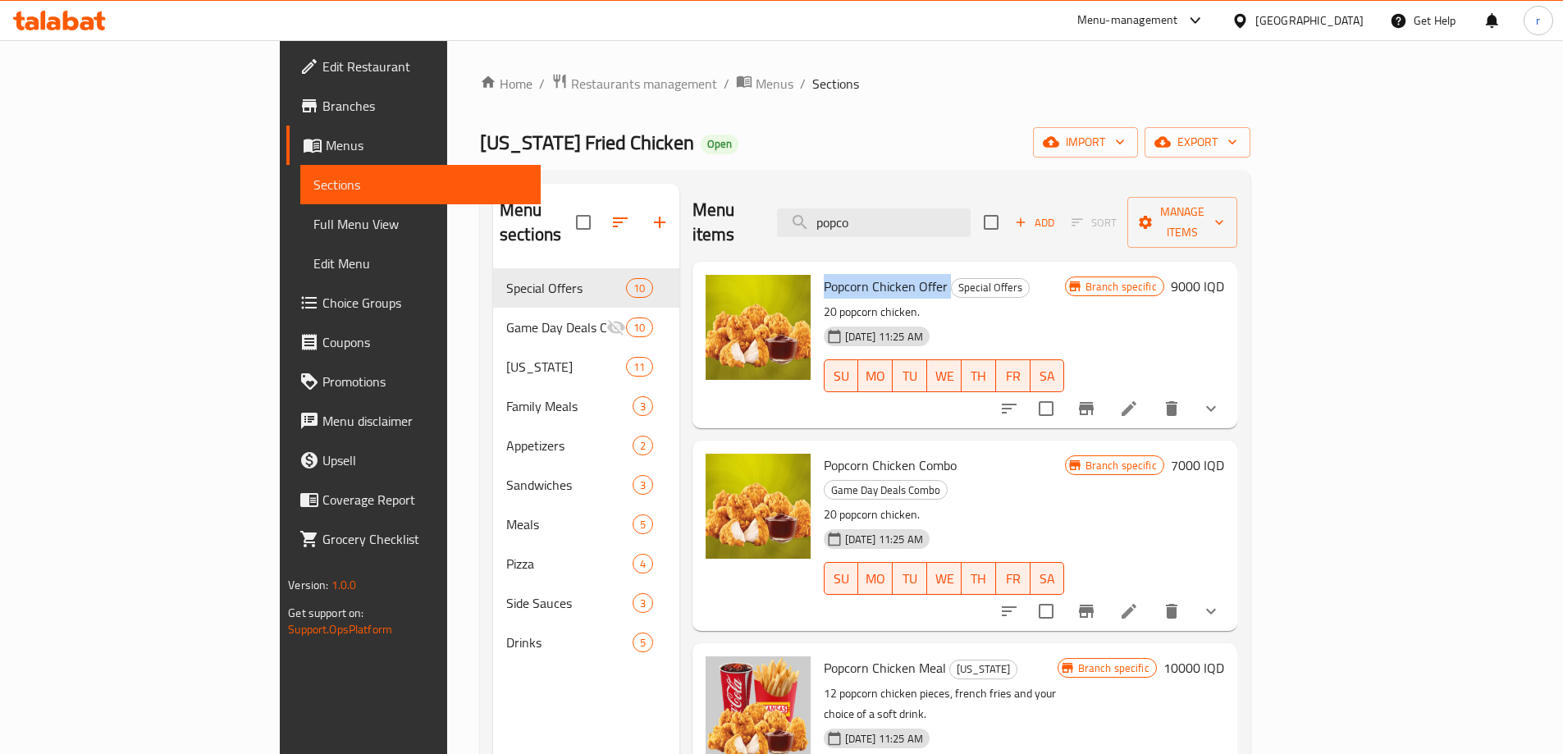
click at [313, 217] on span "Full Menu View" at bounding box center [420, 224] width 214 height 20
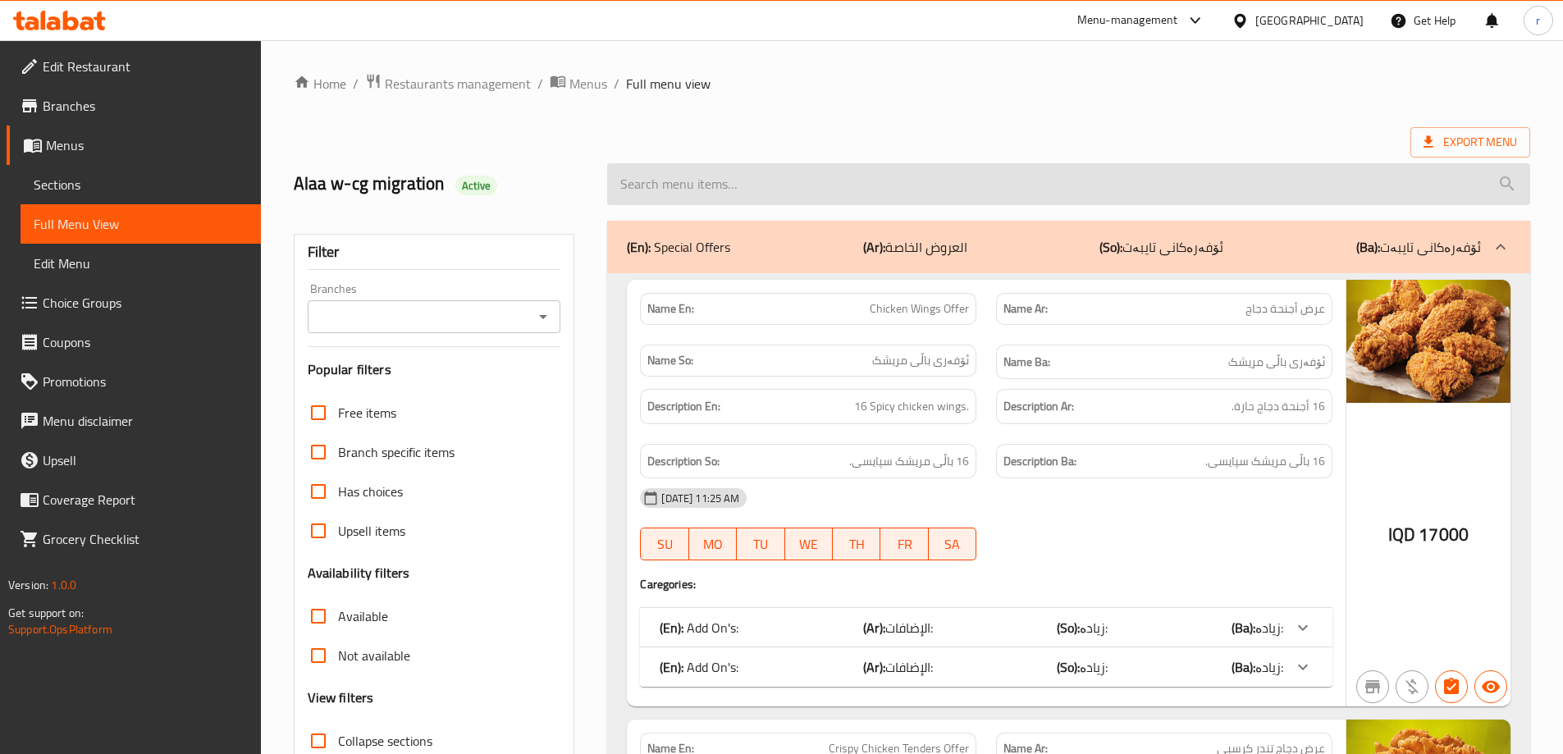
click at [771, 197] on input "search" at bounding box center [1068, 184] width 923 height 42
paste input "Popcorn Chicken Offer"
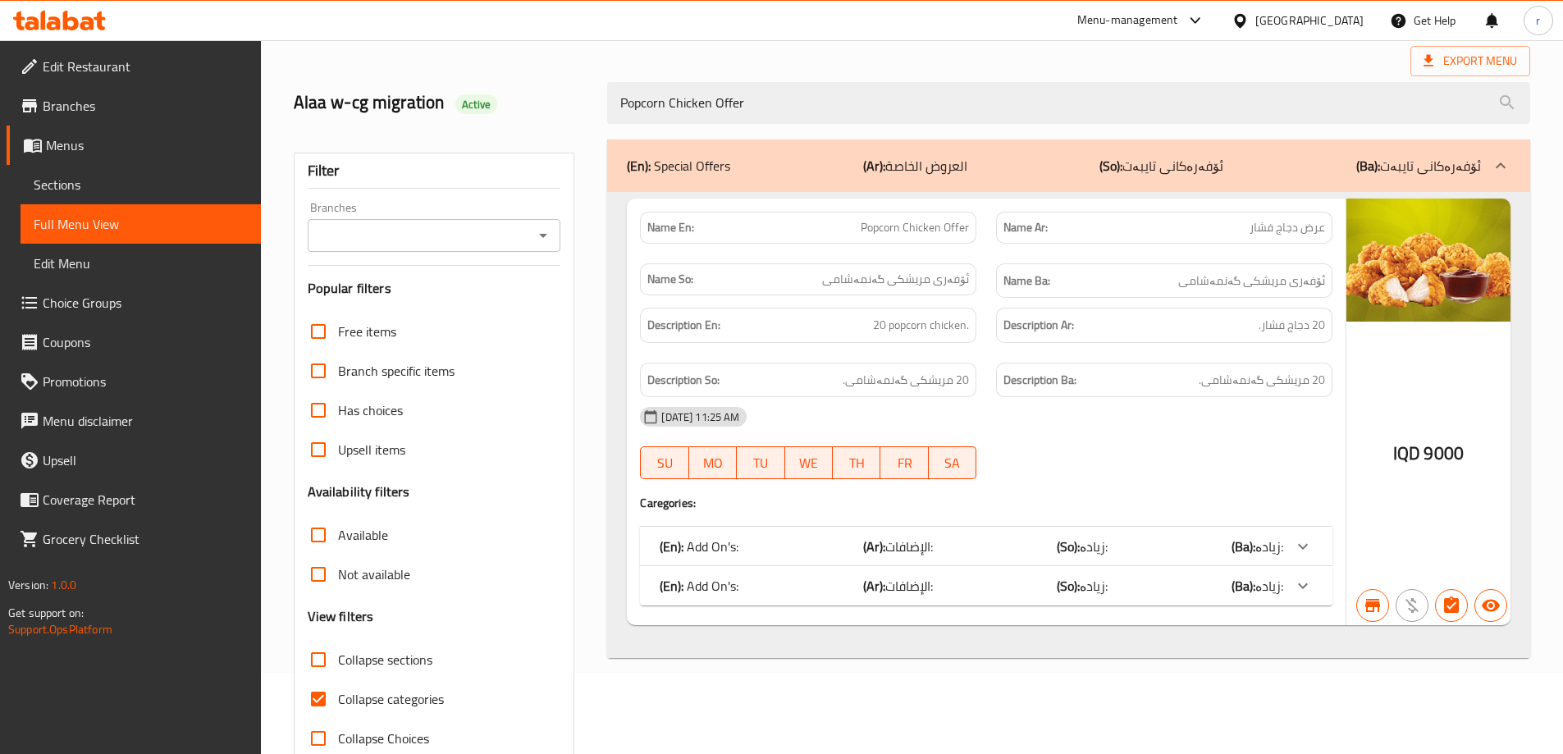
scroll to position [119, 0]
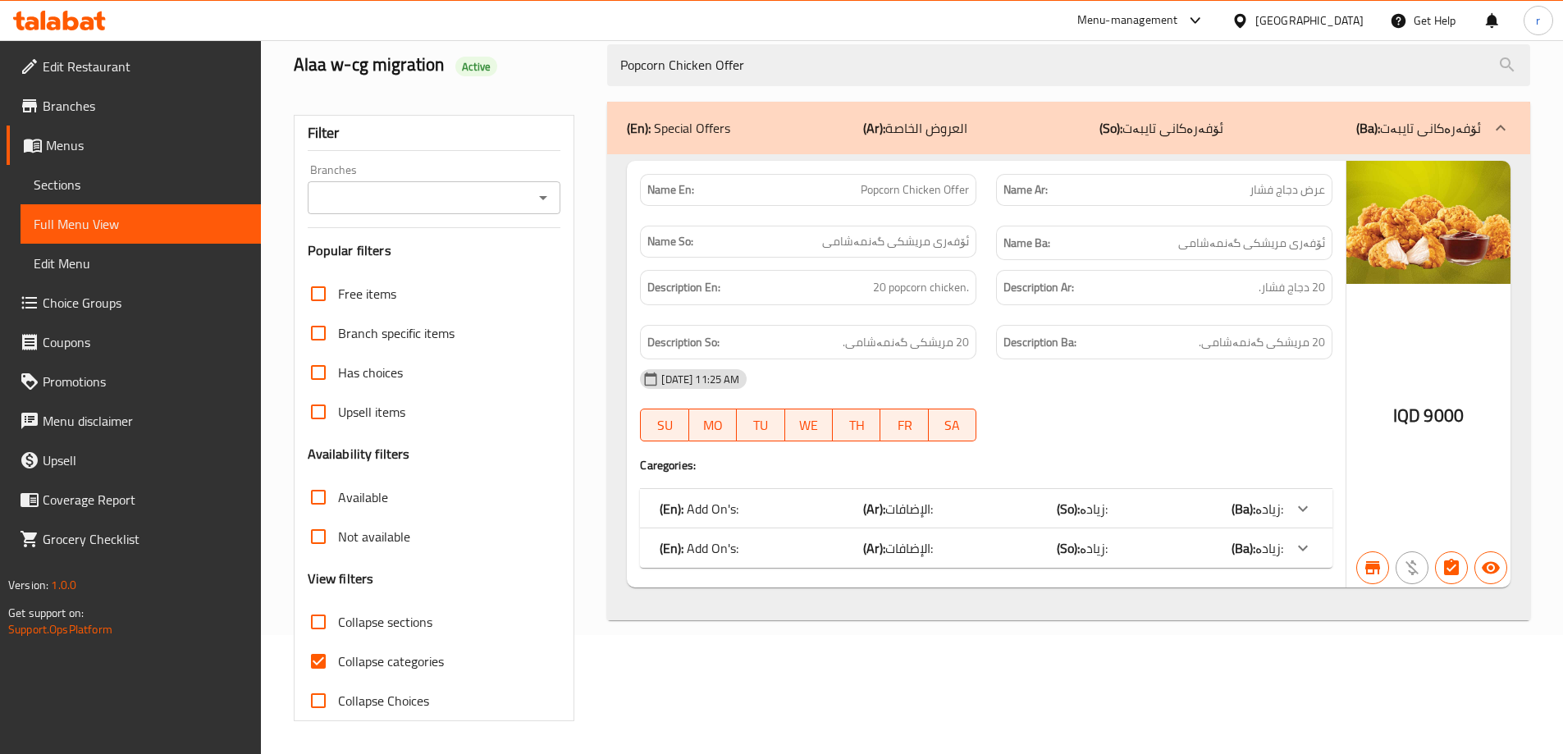
type input "Popcorn Chicken Offer"
click at [407, 652] on span "Collapse categories" at bounding box center [391, 662] width 106 height 20
click at [338, 652] on input "Collapse categories" at bounding box center [318, 661] width 39 height 39
checkbox input "false"
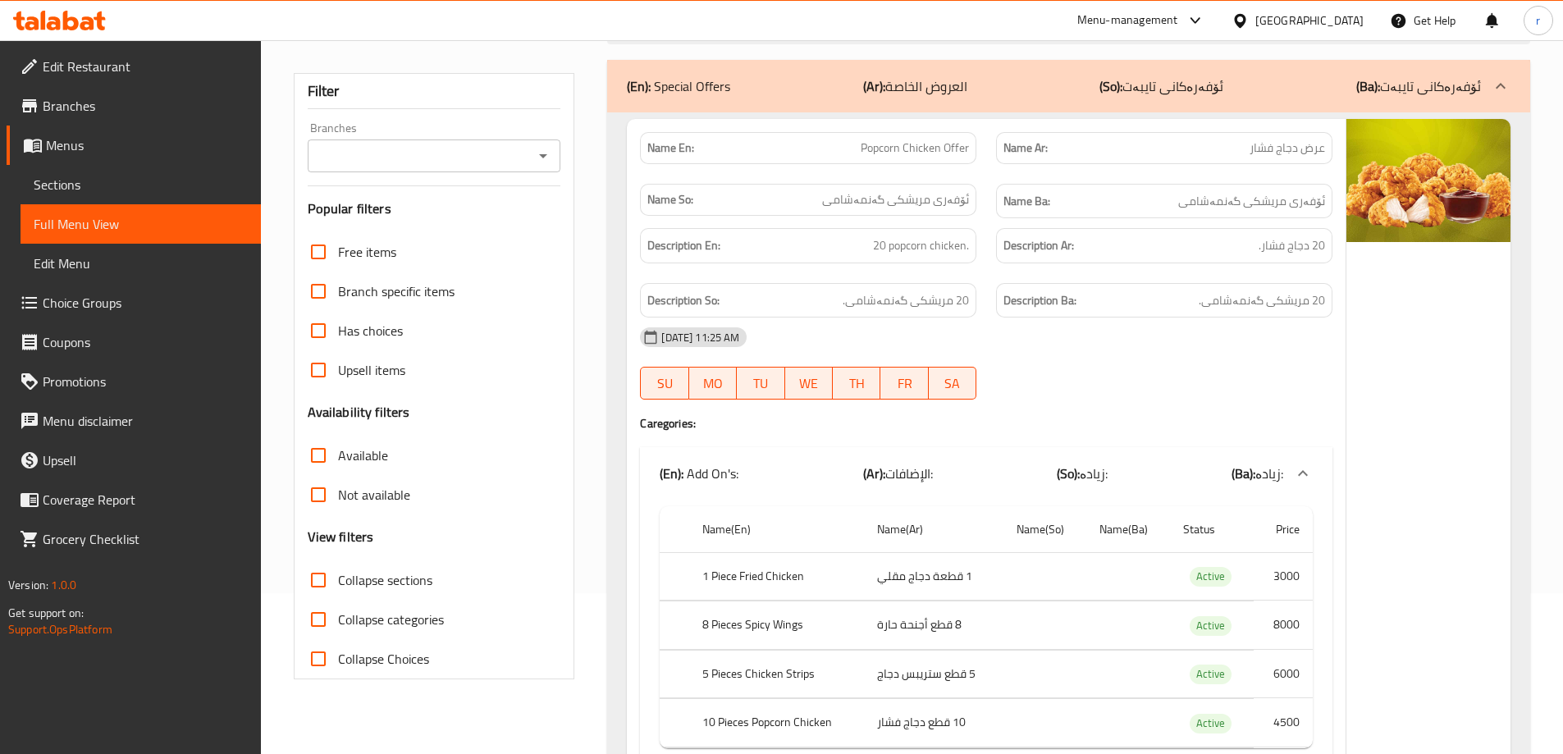
scroll to position [126, 0]
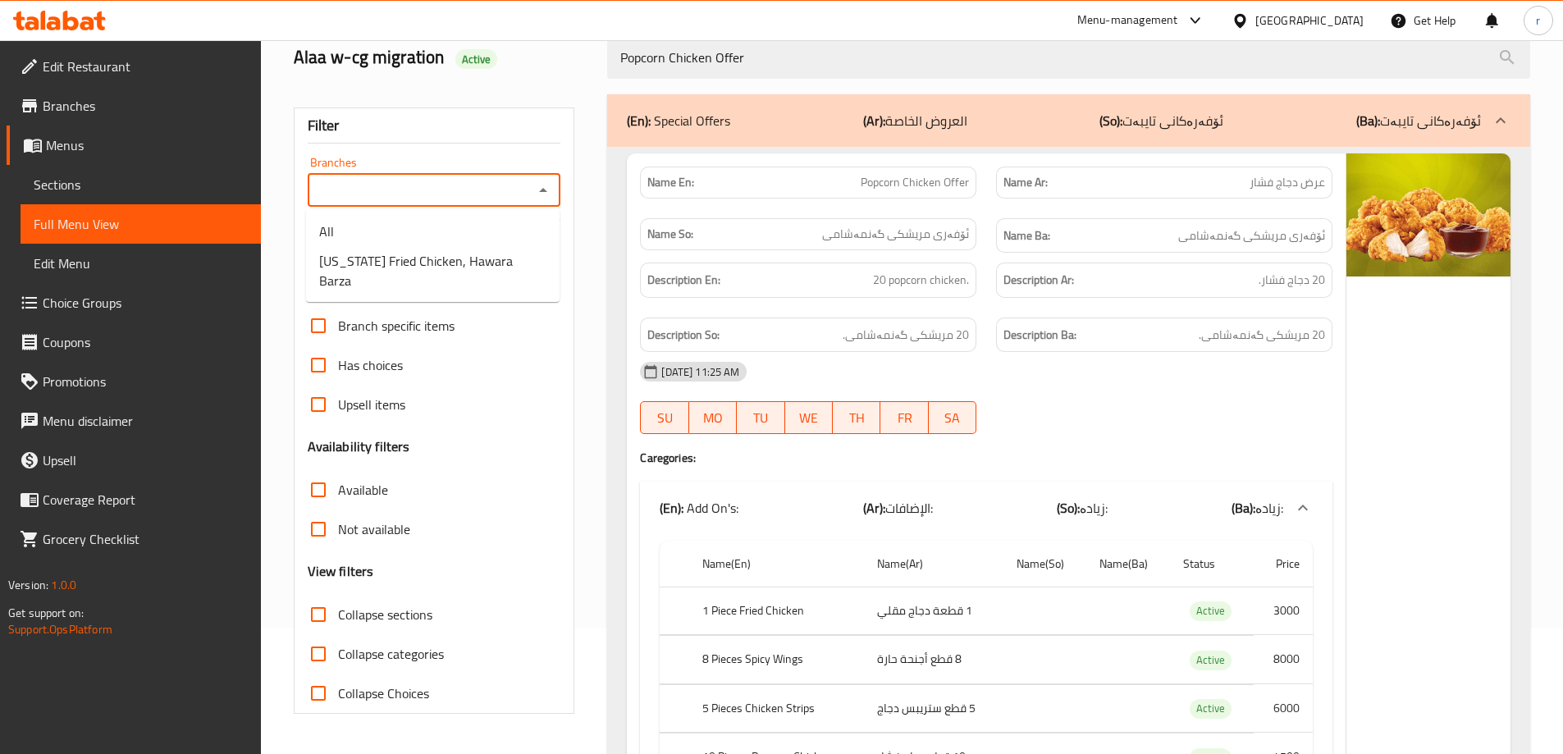
click at [423, 191] on input "Branches" at bounding box center [421, 190] width 217 height 23
click at [414, 258] on span "Kansas Fried Chicken, Hawara Barza" at bounding box center [432, 270] width 227 height 39
type input "Kansas Fried Chicken, Hawara Barza"
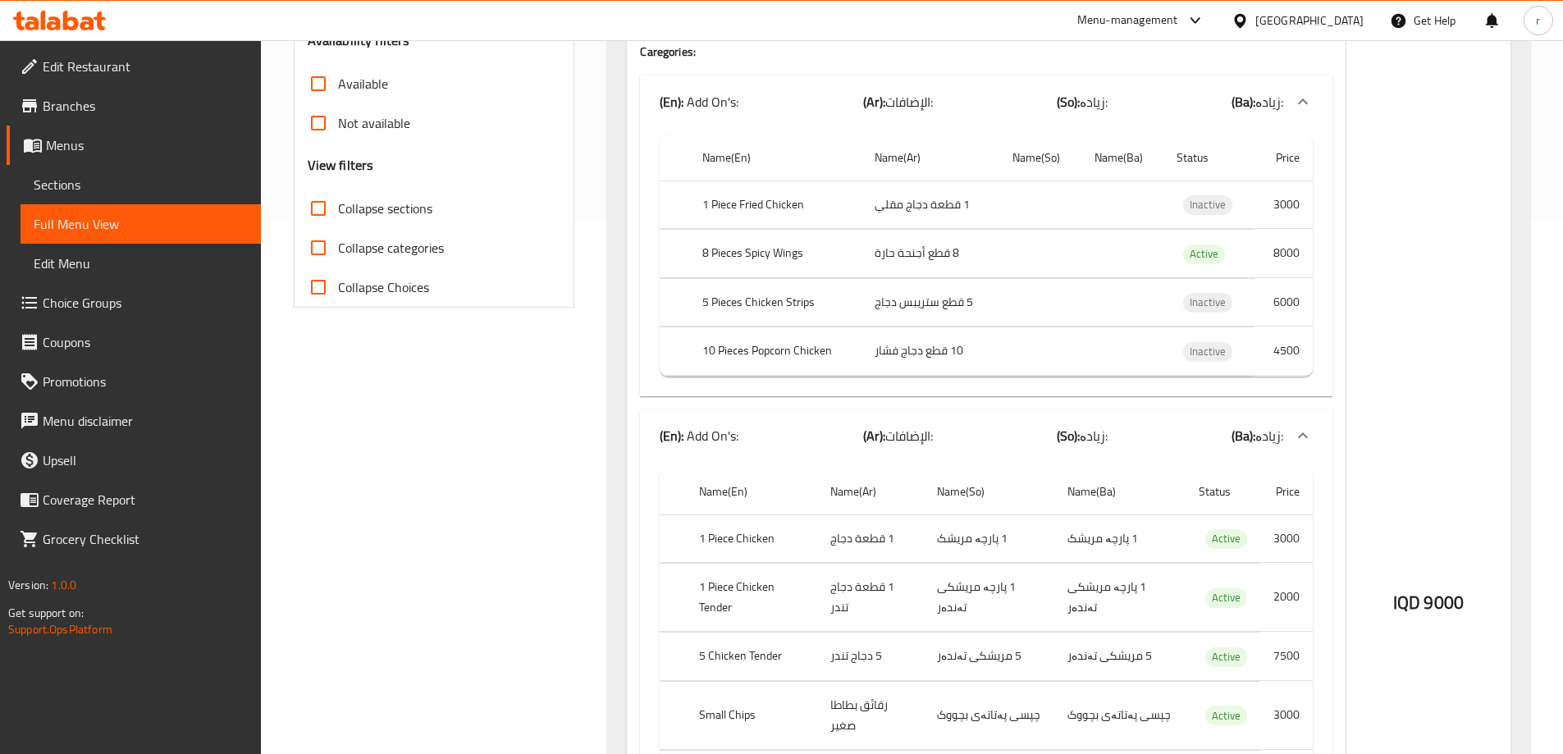
scroll to position [547, 0]
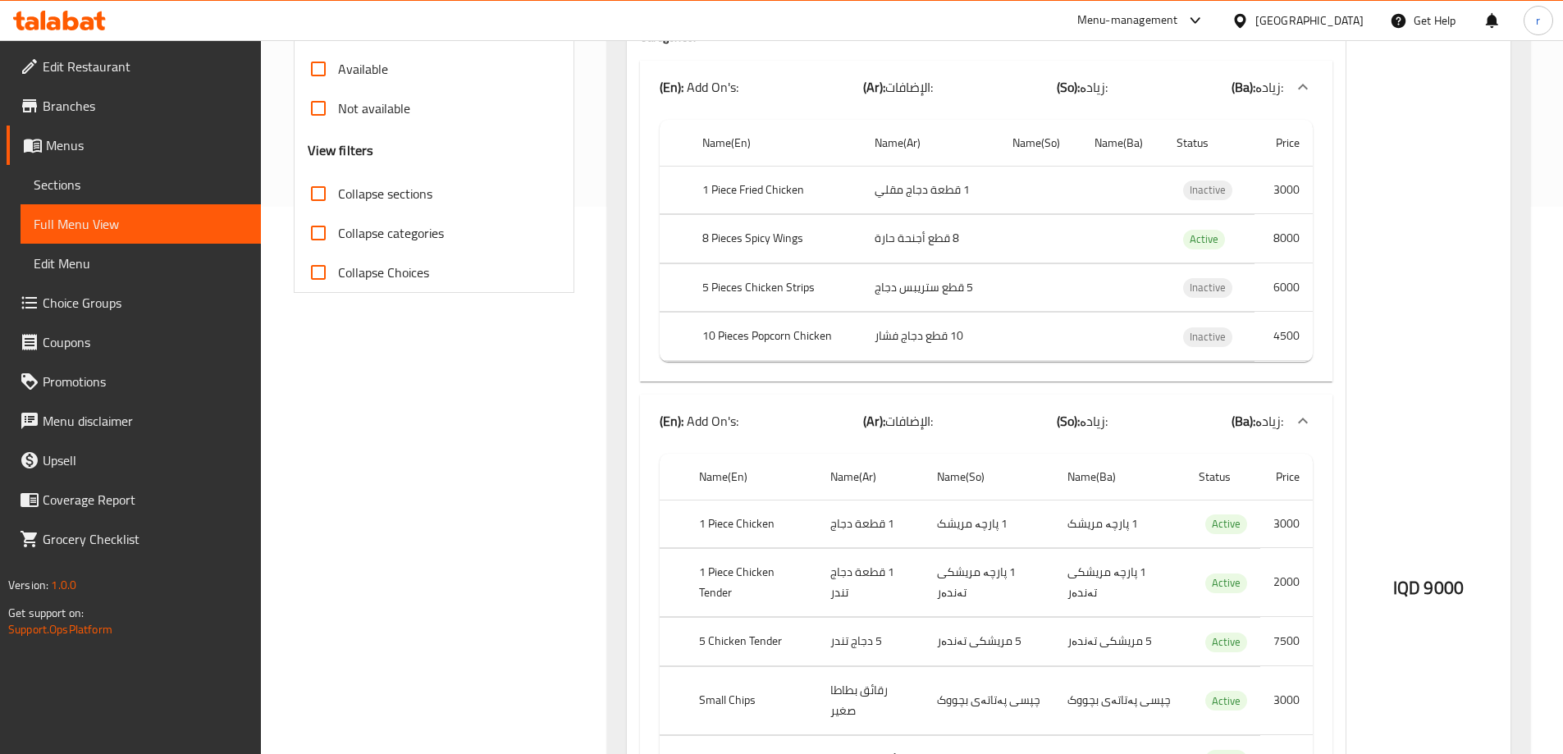
click at [59, 14] on icon at bounding box center [59, 21] width 93 height 20
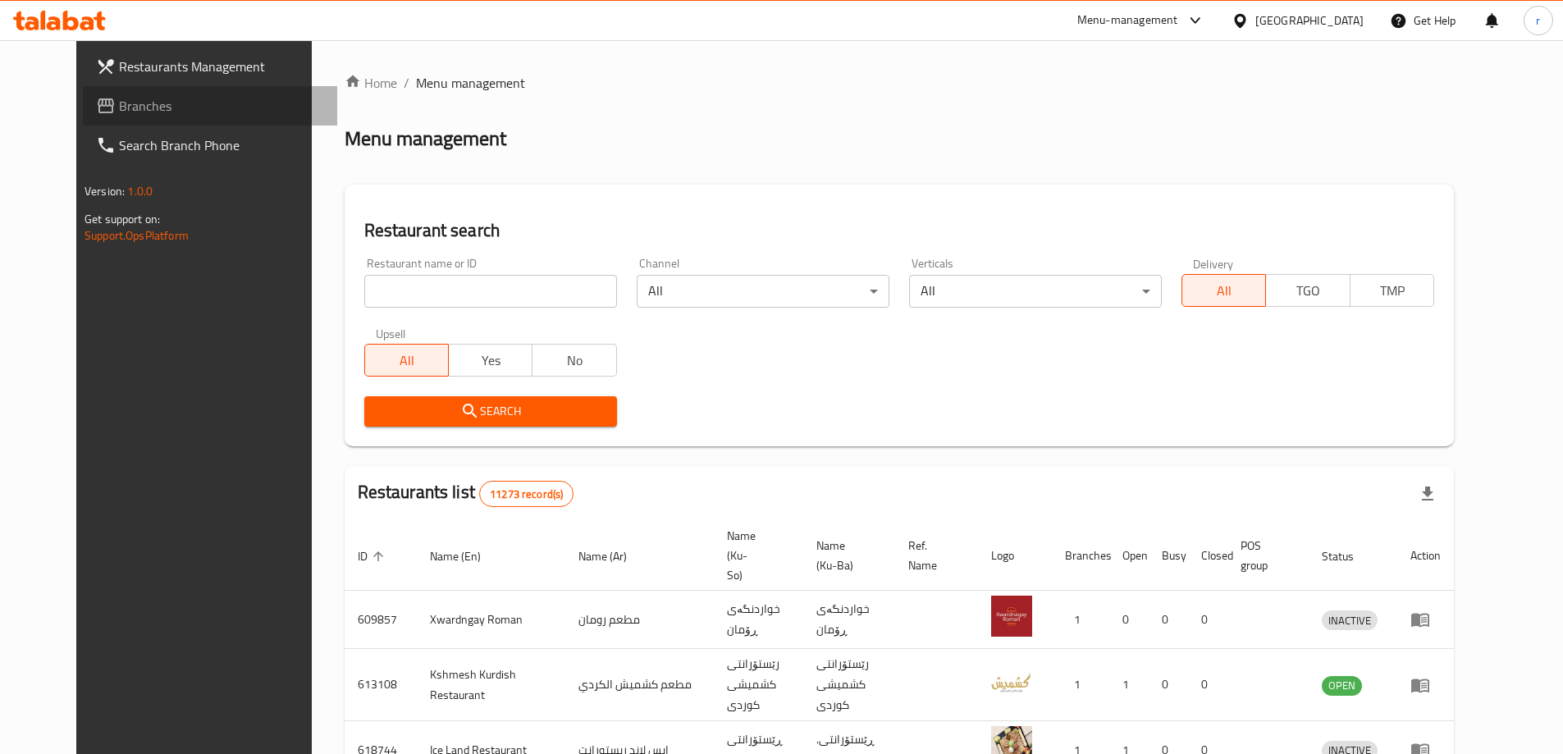
click at [119, 103] on span "Branches" at bounding box center [221, 106] width 205 height 20
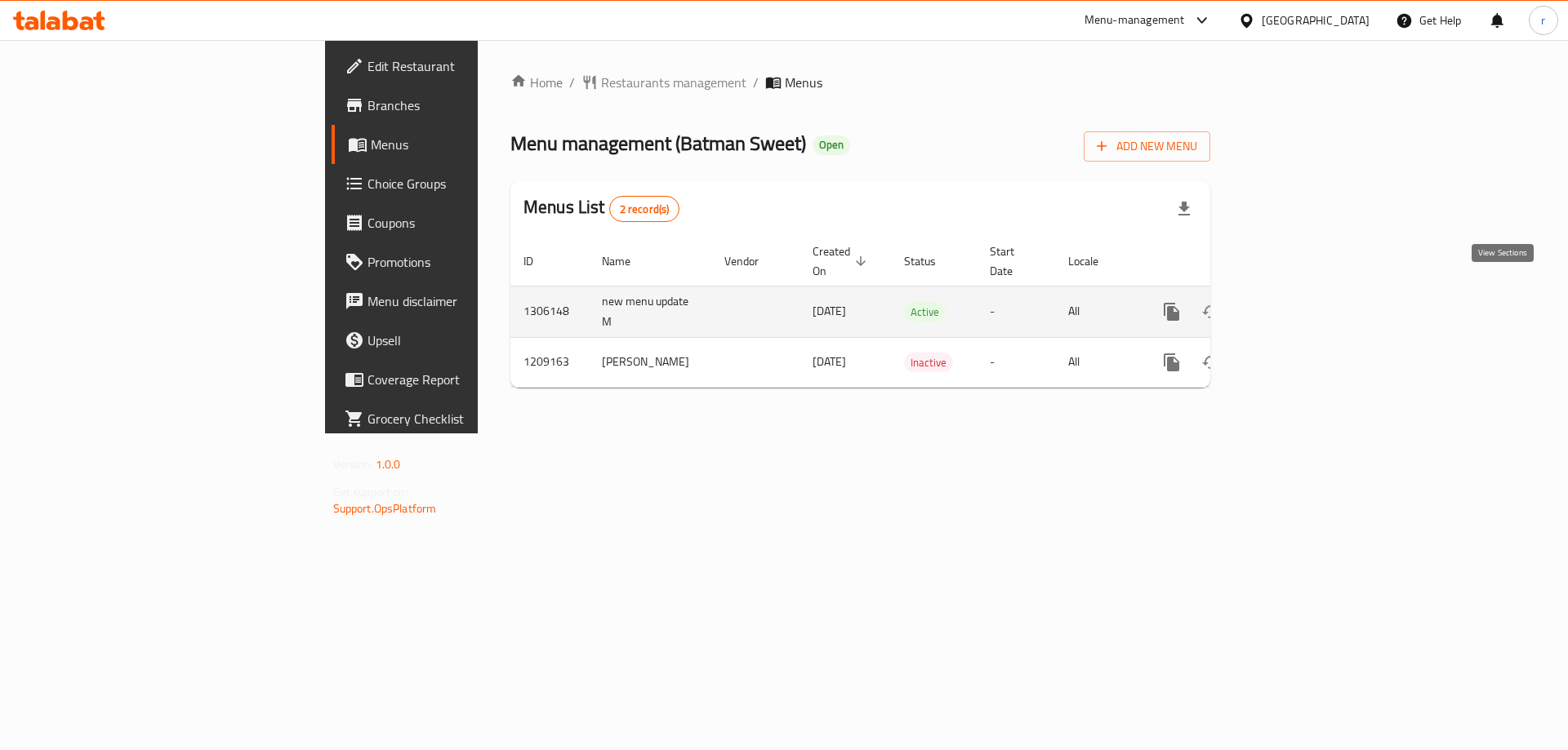
click at [1308, 292] on link "enhanced table" at bounding box center [1288, 311] width 39 height 39
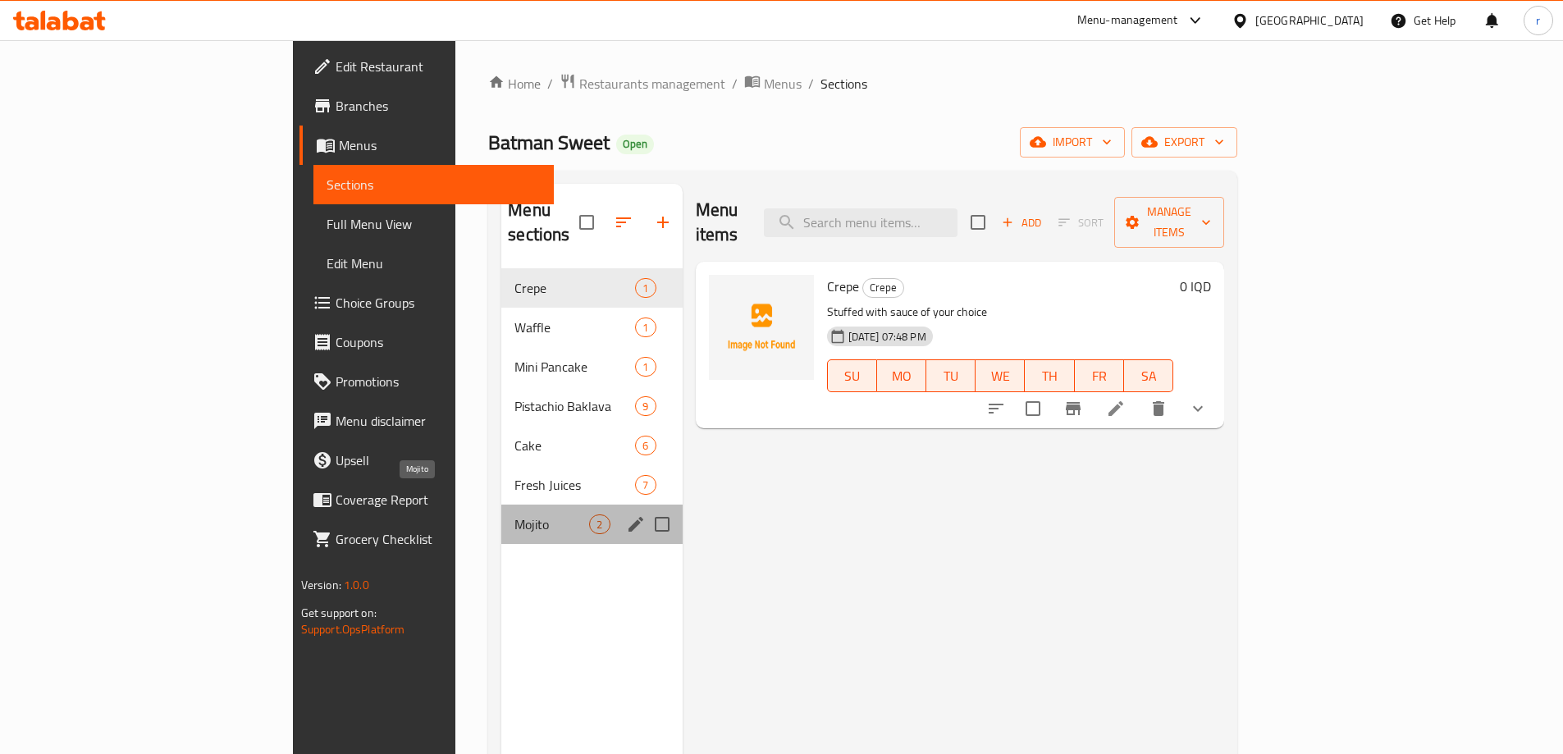
click at [515, 515] on span "Mojito" at bounding box center [552, 525] width 75 height 20
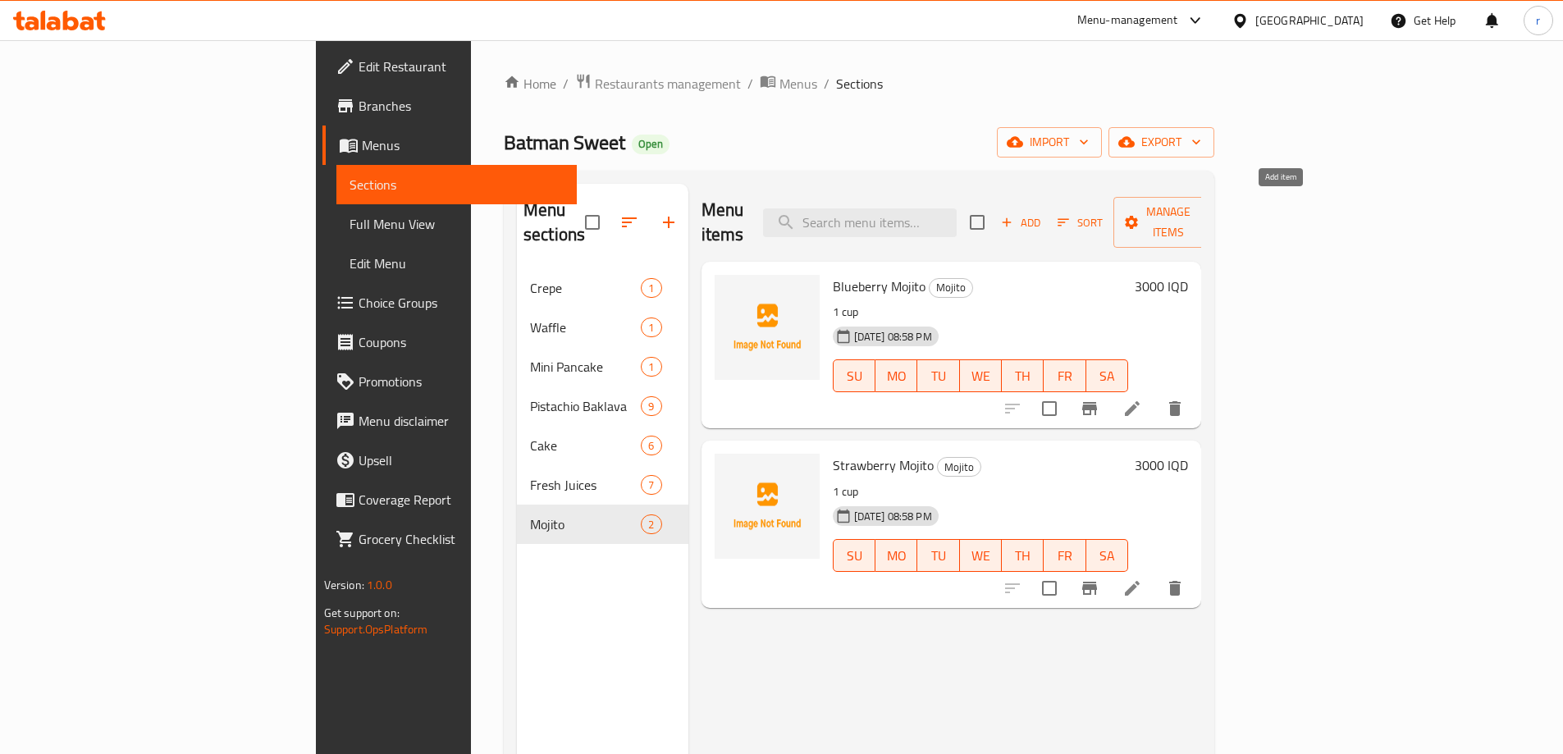
click at [1043, 215] on span "Add" at bounding box center [1021, 222] width 44 height 19
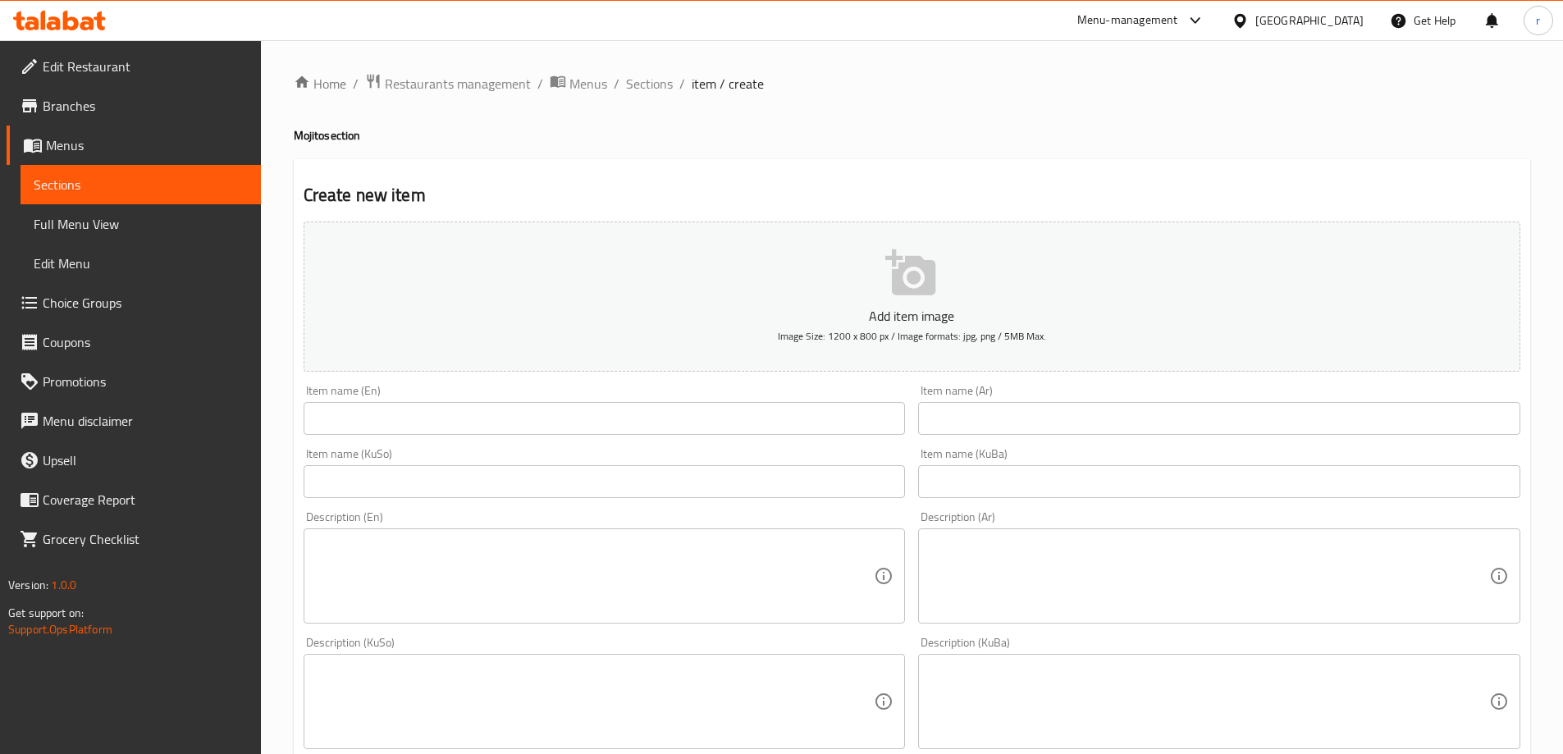
click at [363, 432] on input "text" at bounding box center [605, 418] width 602 height 33
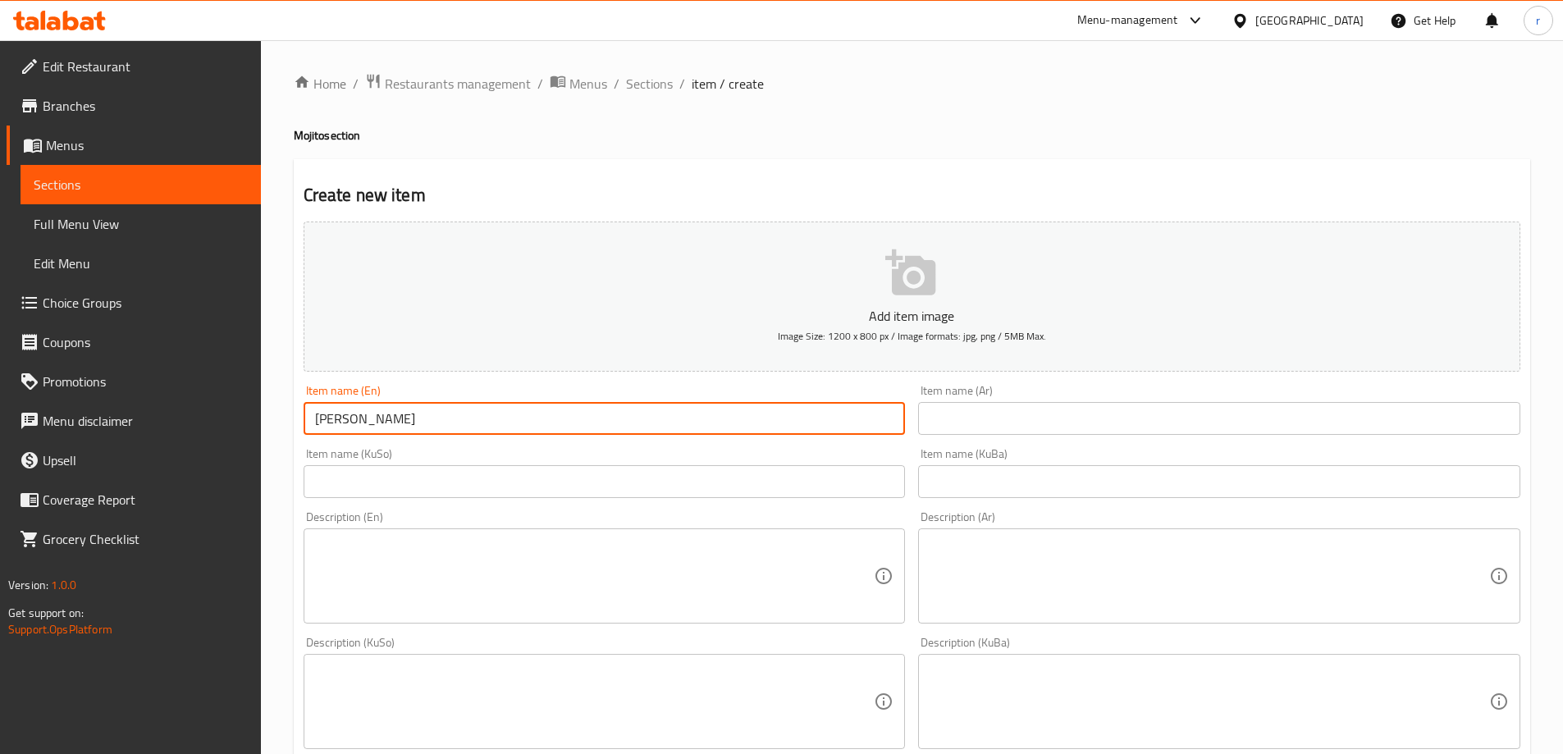
type input "Mango Mojito"
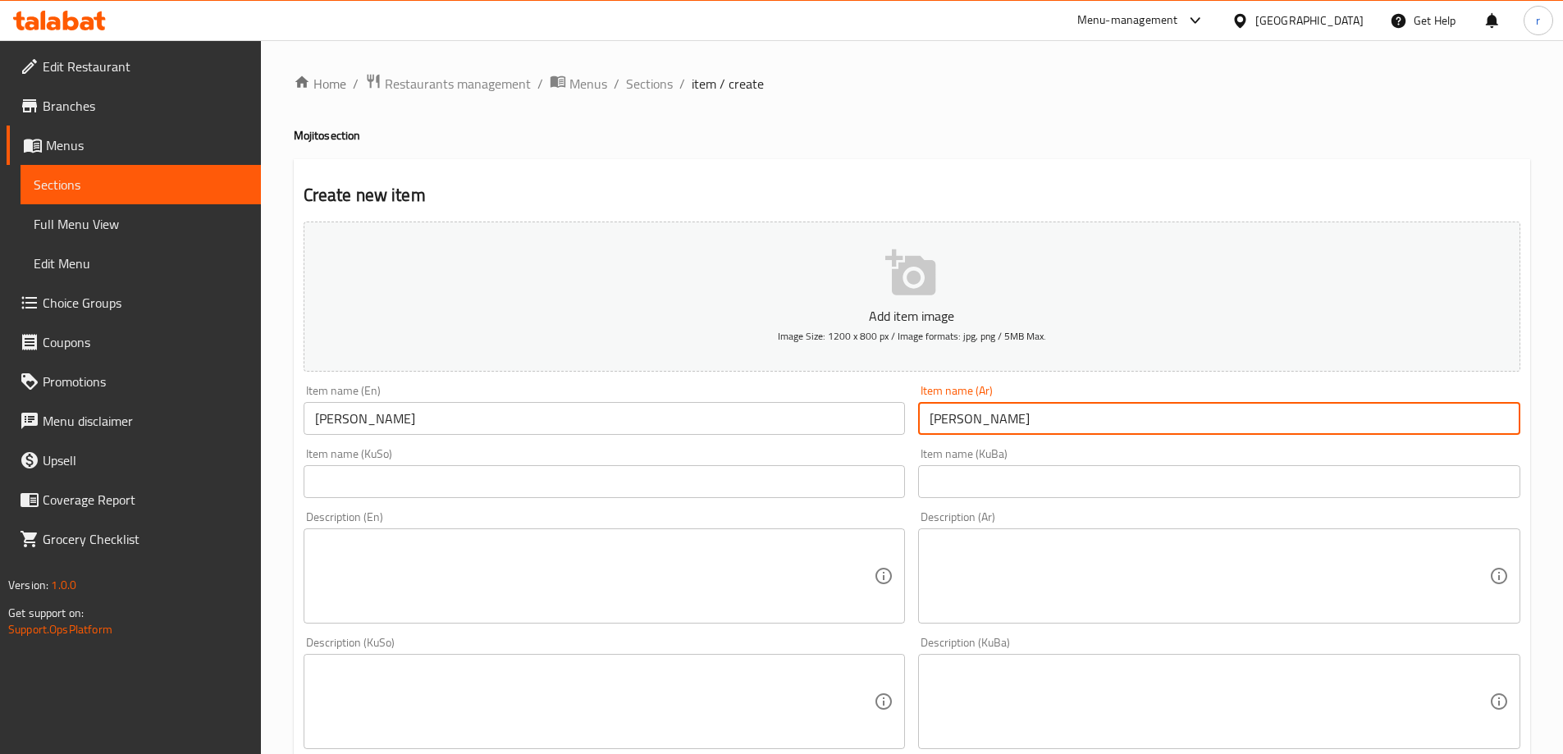
type input "موهيتو مانجو"
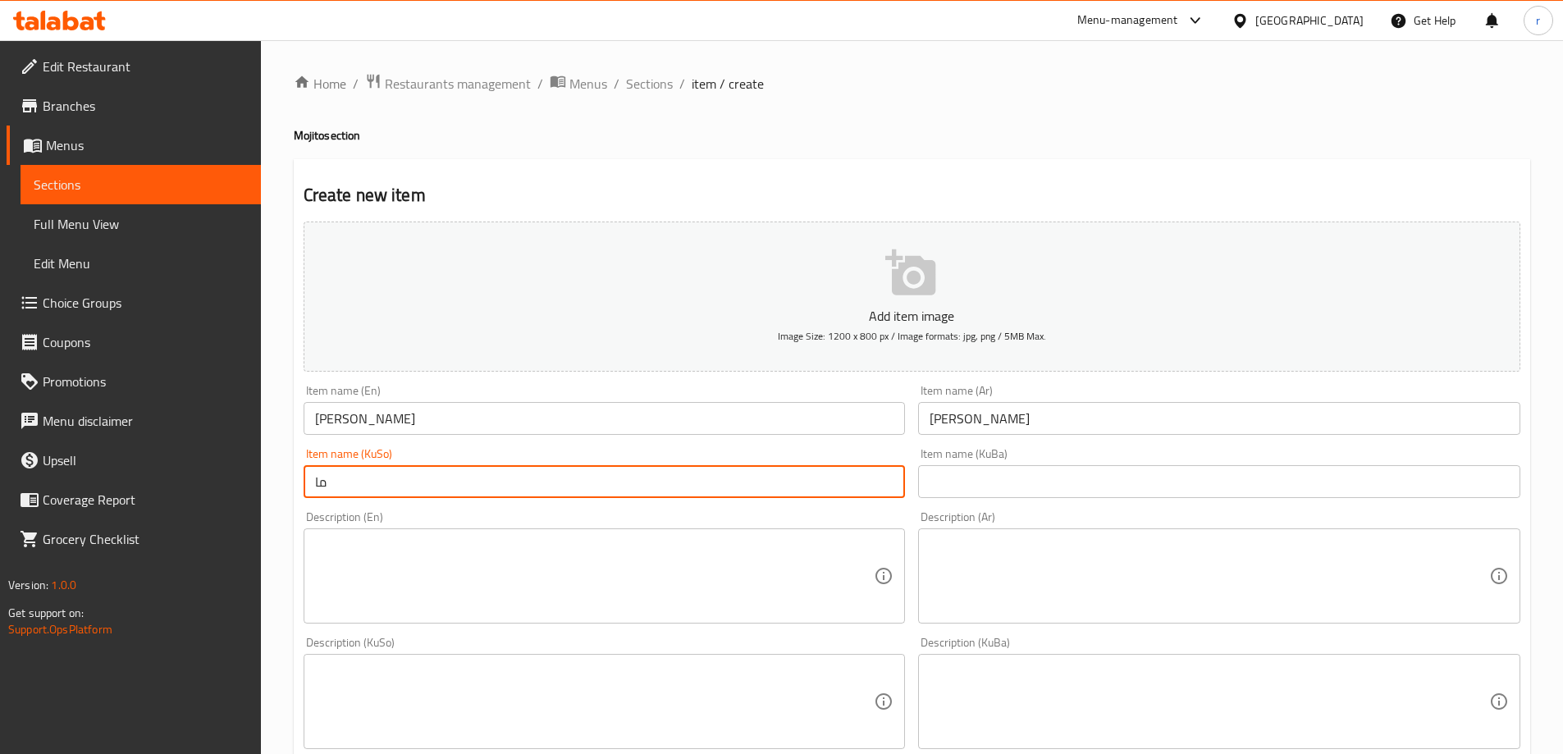
type input "م"
type input "مۆهیتۆی مانگۆ"
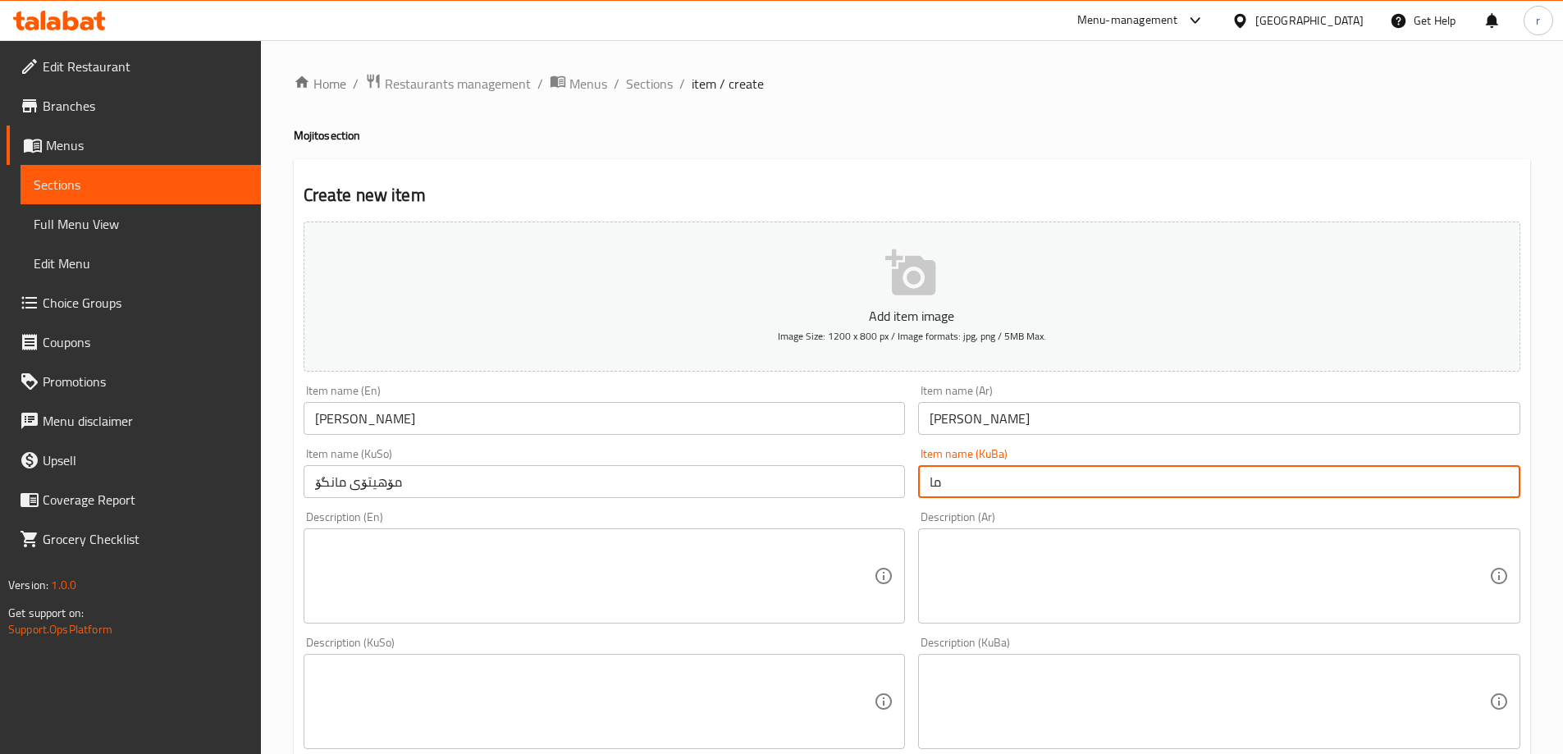
type input "م"
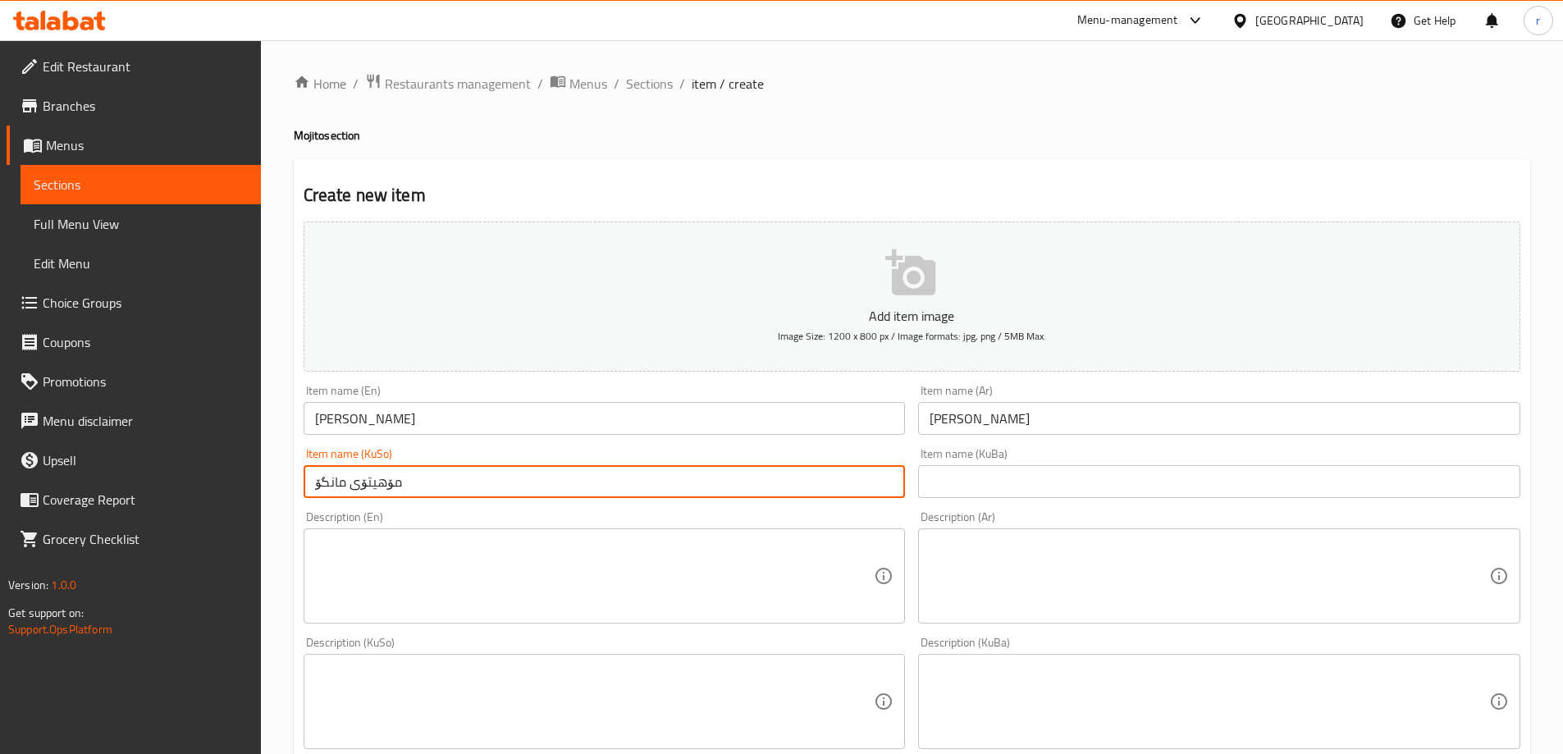
drag, startPoint x: 475, startPoint y: 481, endPoint x: 263, endPoint y: 493, distance: 212.1
click at [263, 493] on div "Home / Restaurants management / Menus / Sections / item / create Mojito section…" at bounding box center [912, 694] width 1302 height 1308
click at [958, 483] on input "text" at bounding box center [1219, 481] width 602 height 33
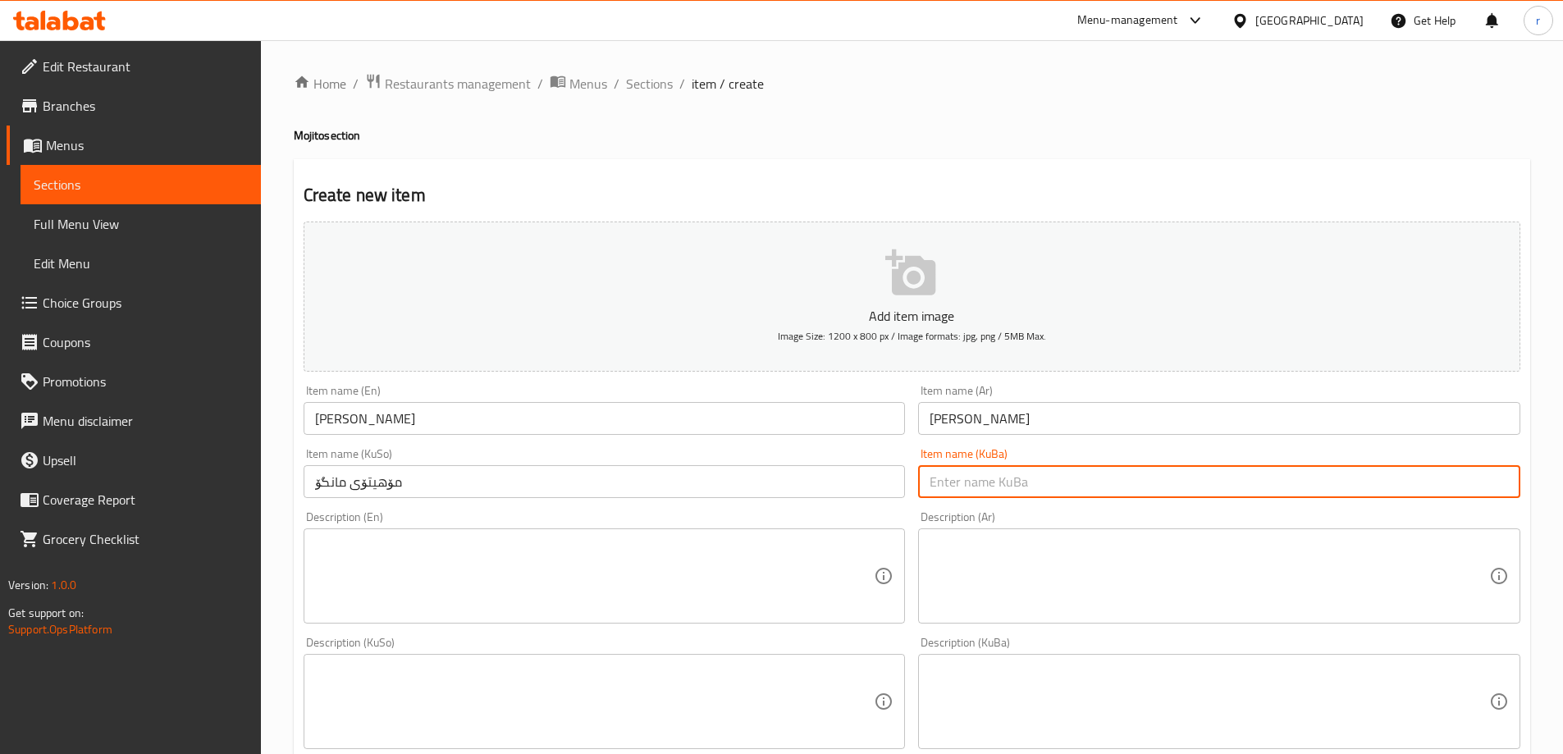
paste input "مۆهیتۆی مانگۆ"
type input "مۆهیتۆی مانگۆ"
click at [381, 578] on textarea at bounding box center [595, 576] width 560 height 78
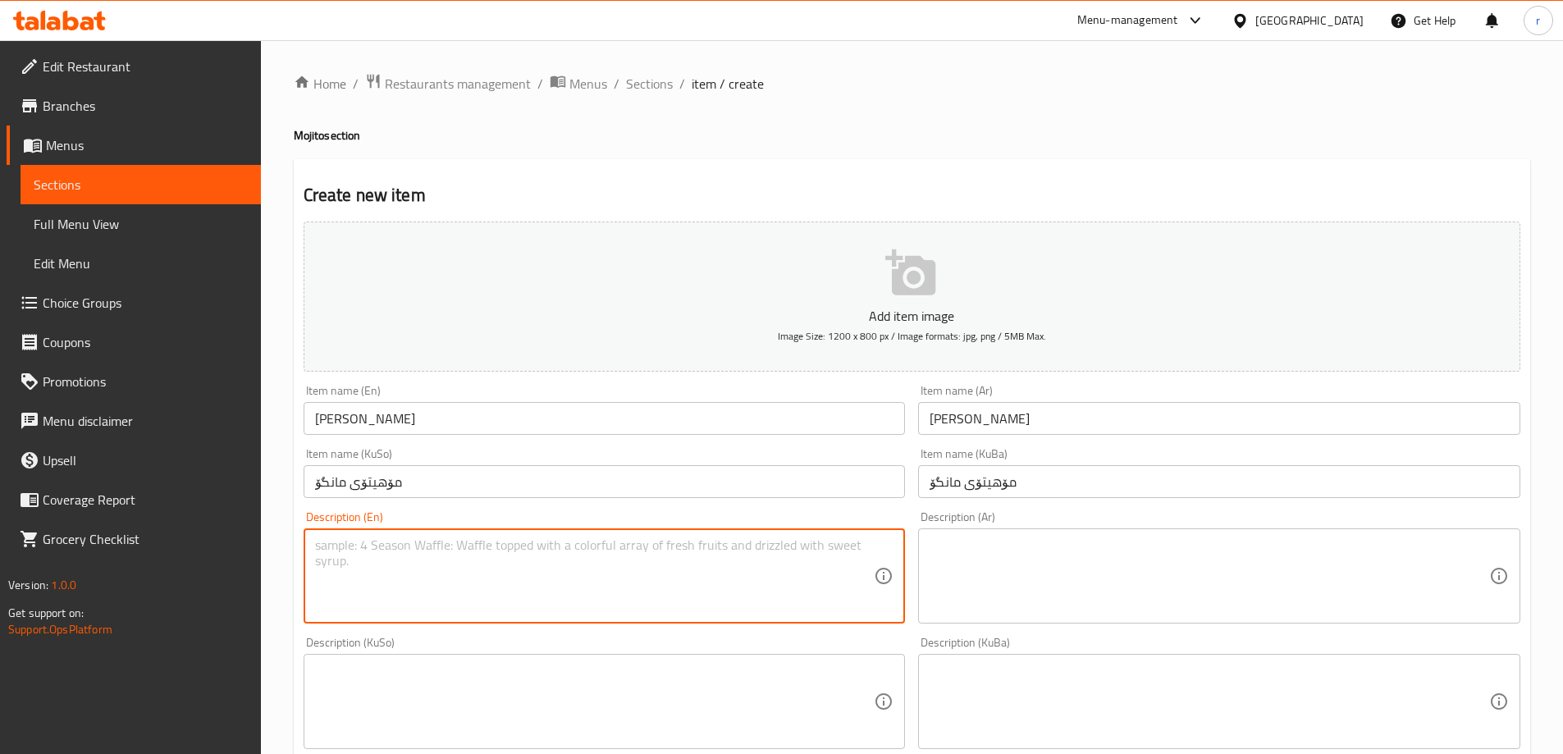
paste textarea "1 cup"
type textarea "1 cup"
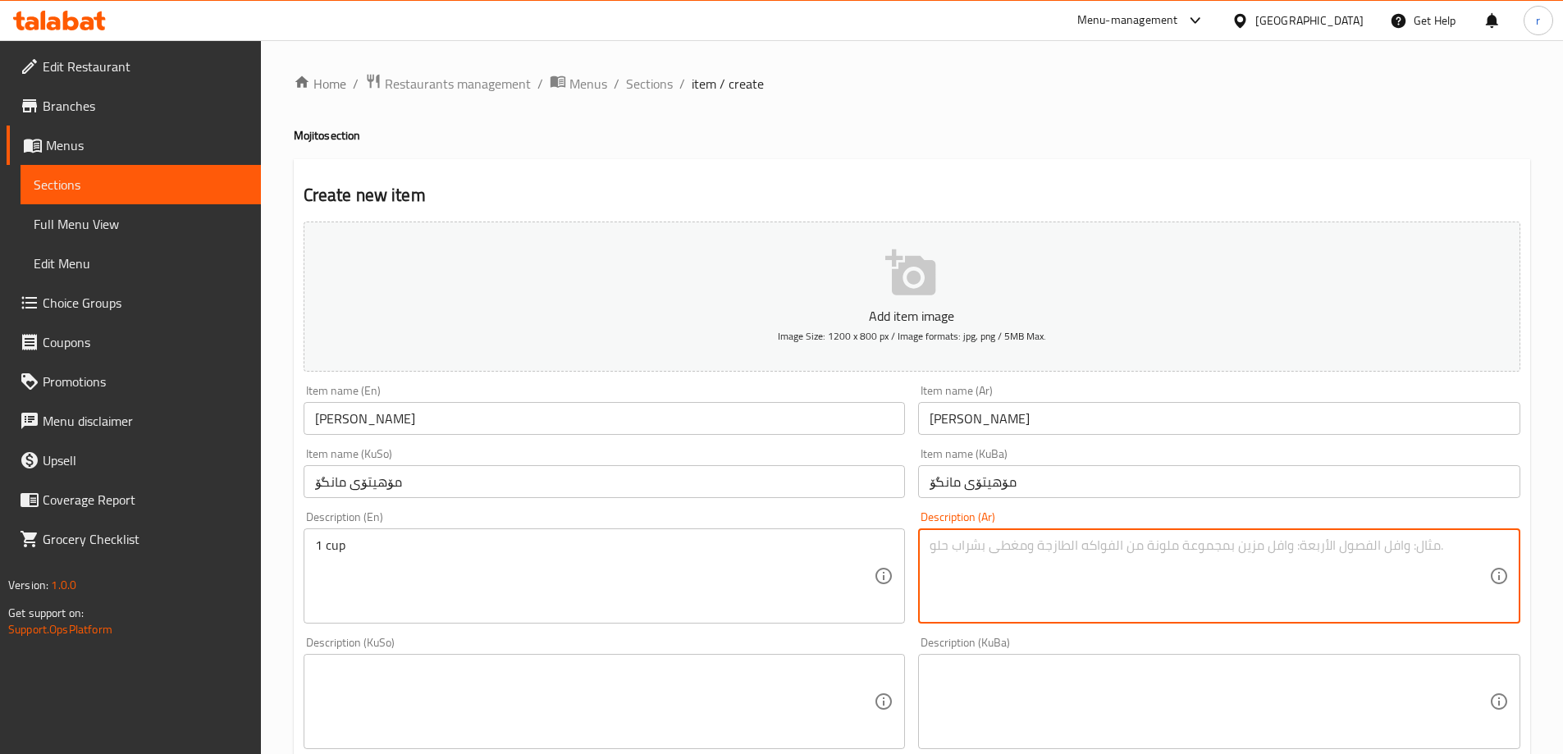
paste textarea "1 كوب"
type textarea "1 كوب"
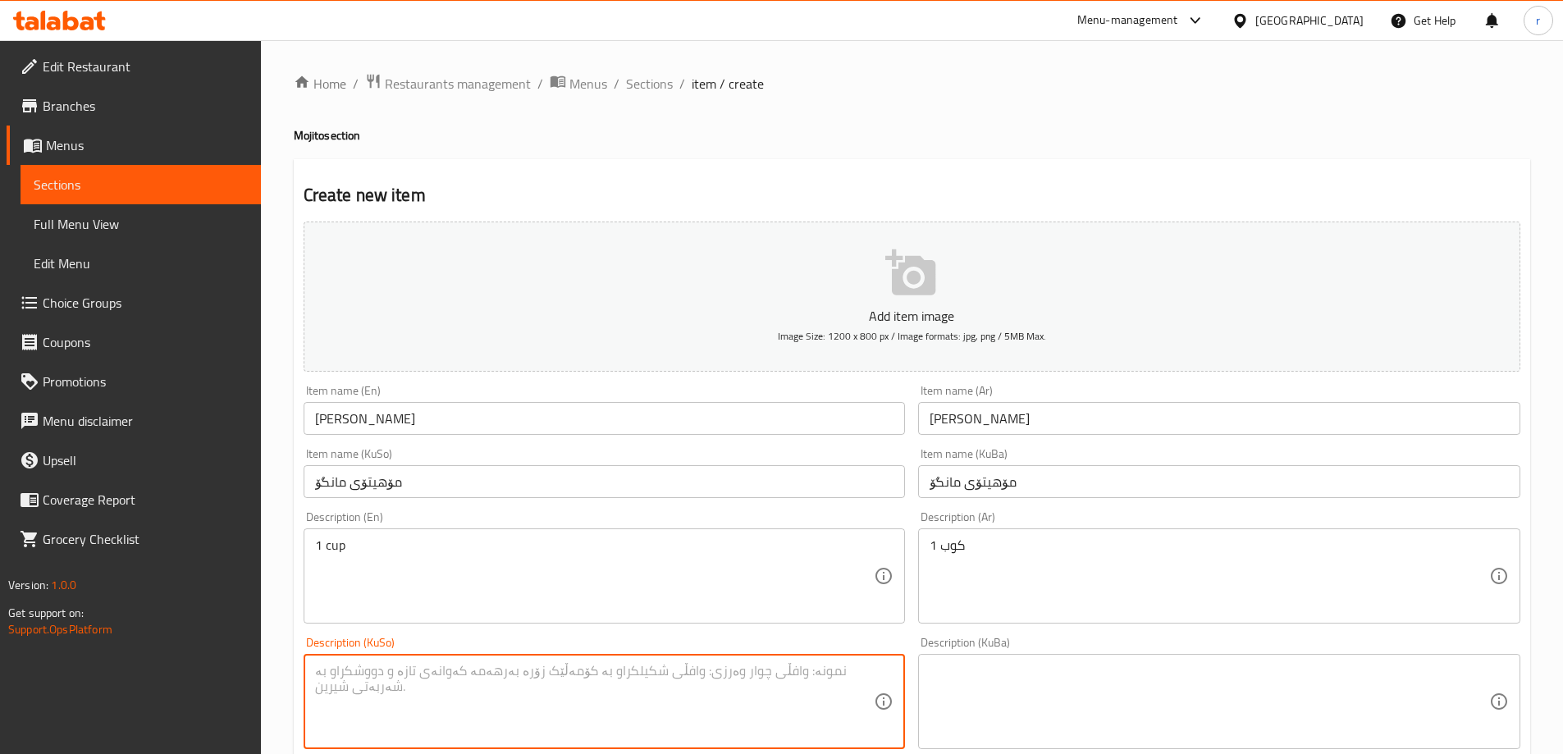
paste textarea "1 کوپ"
type textarea "1 کوپ"
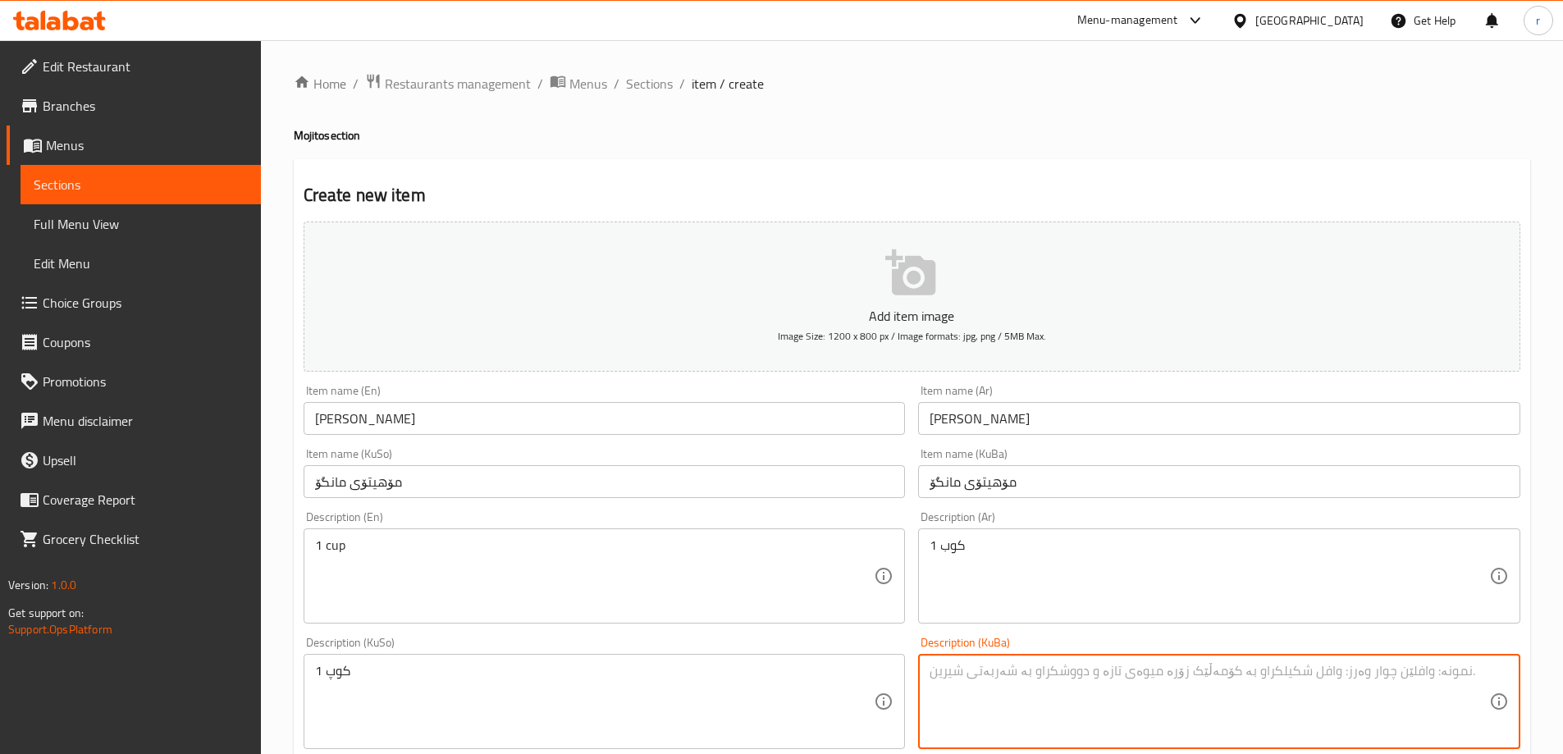
paste textarea "1 کوپ"
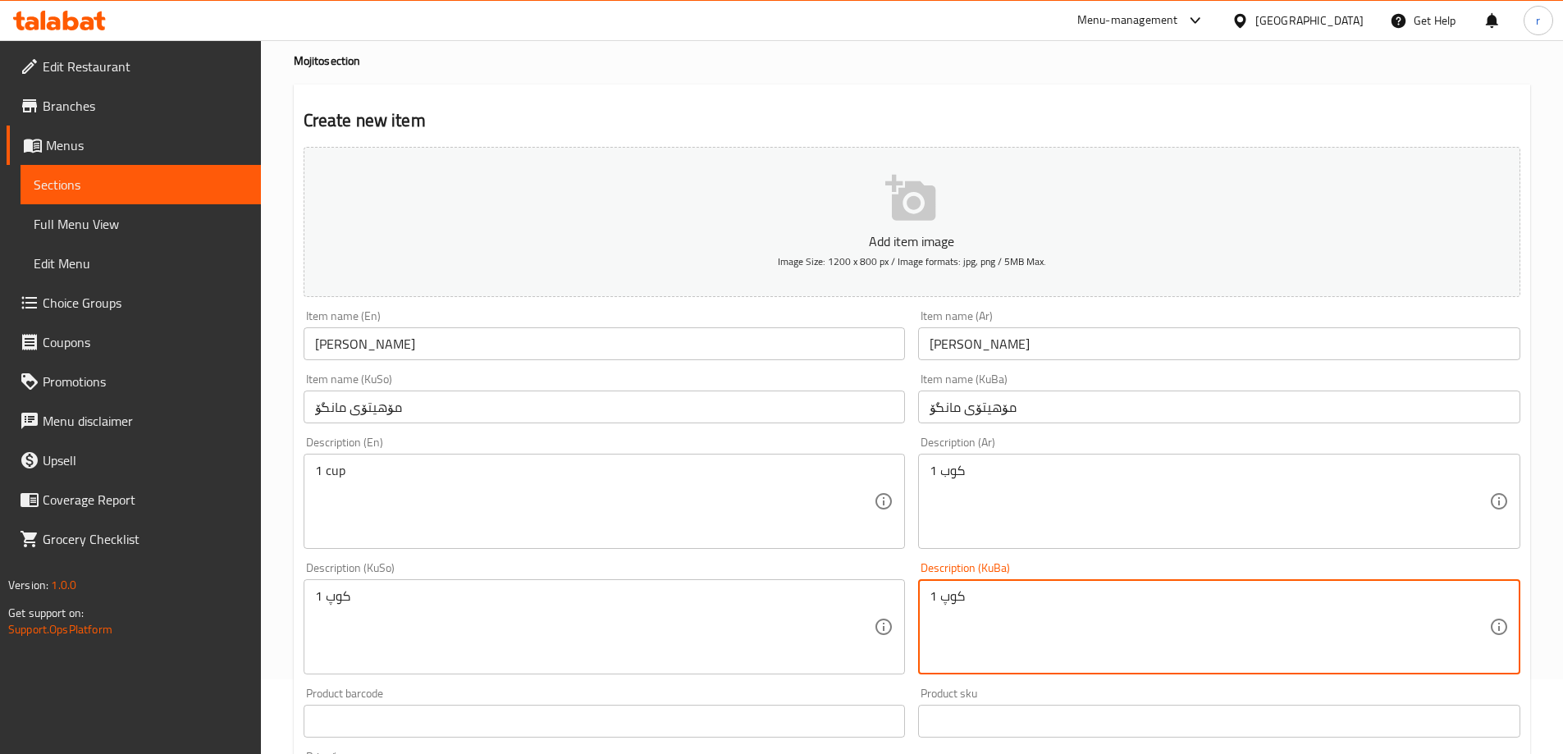
scroll to position [410, 0]
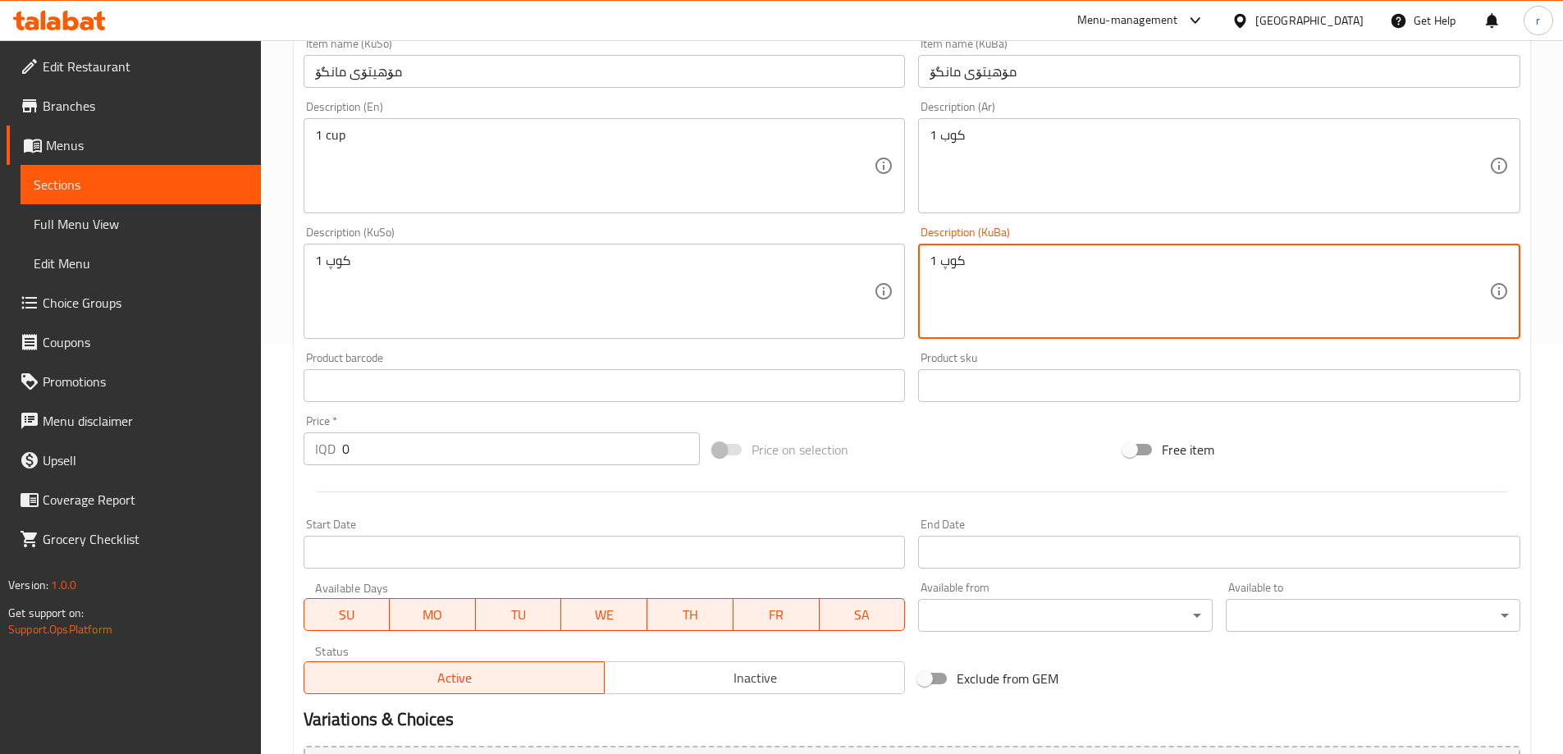
type textarea "1 کوپ"
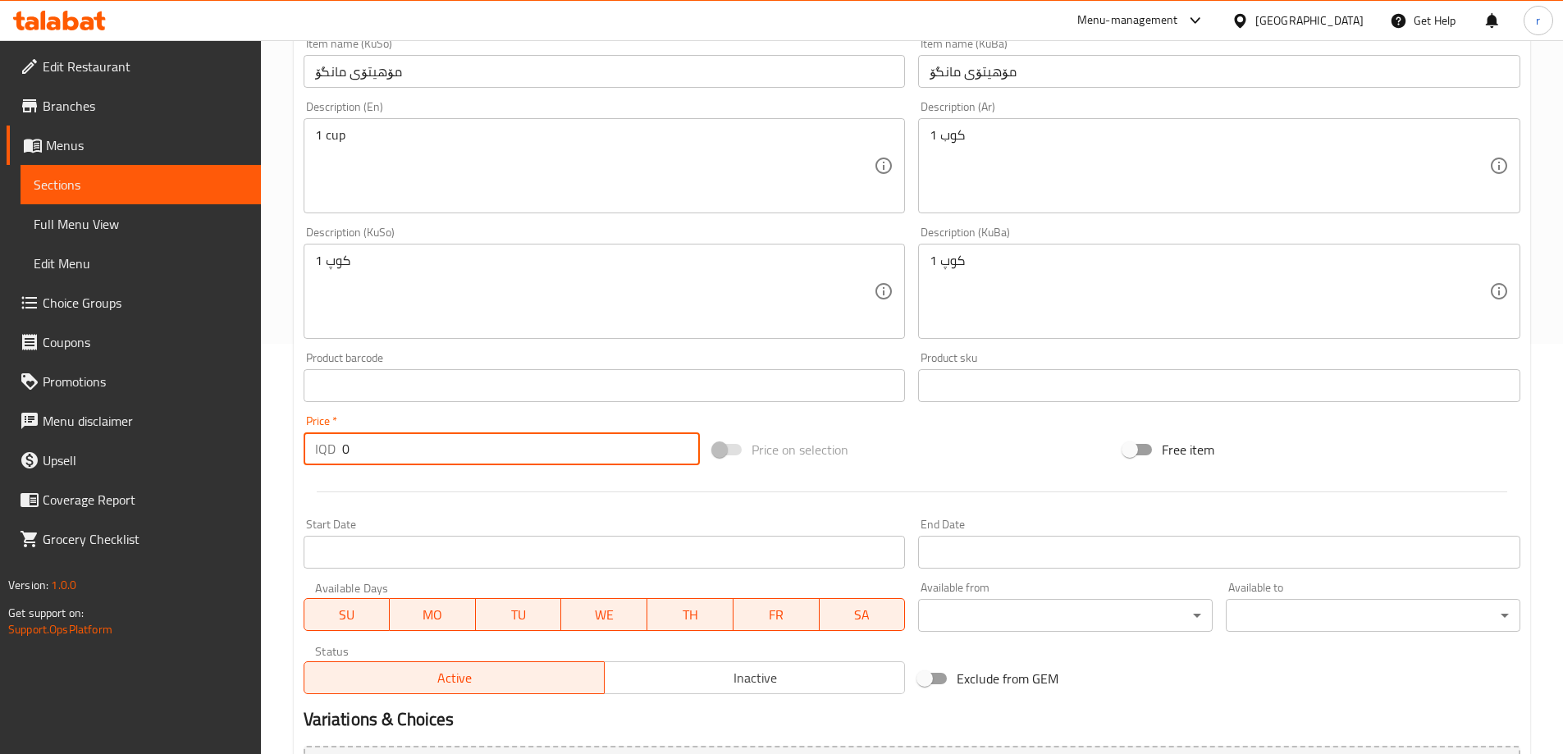
drag, startPoint x: 359, startPoint y: 457, endPoint x: 315, endPoint y: 460, distance: 44.4
click at [315, 460] on div "IQD 0 Price *" at bounding box center [502, 448] width 397 height 33
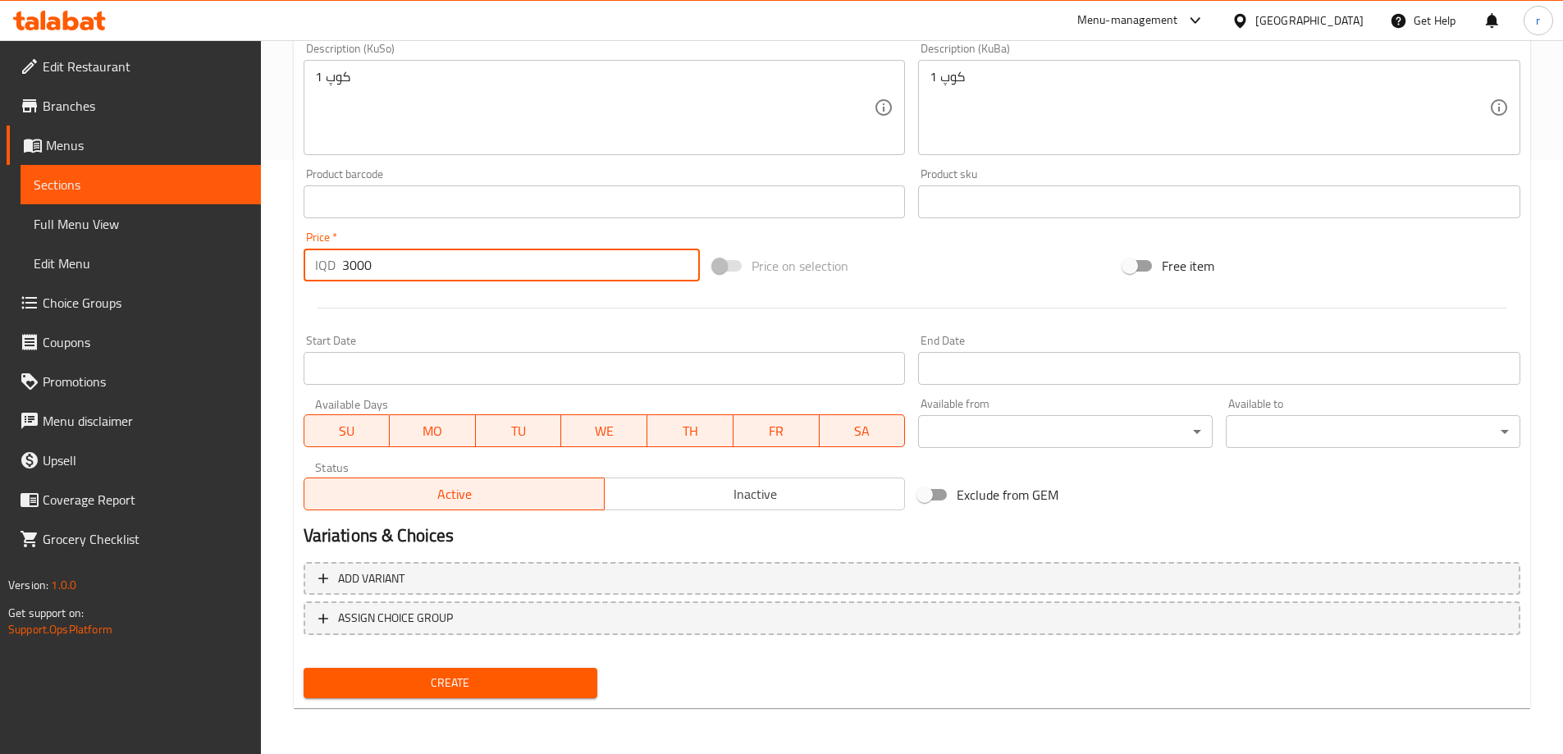
type input "3000"
click at [430, 676] on span "Create" at bounding box center [451, 683] width 268 height 21
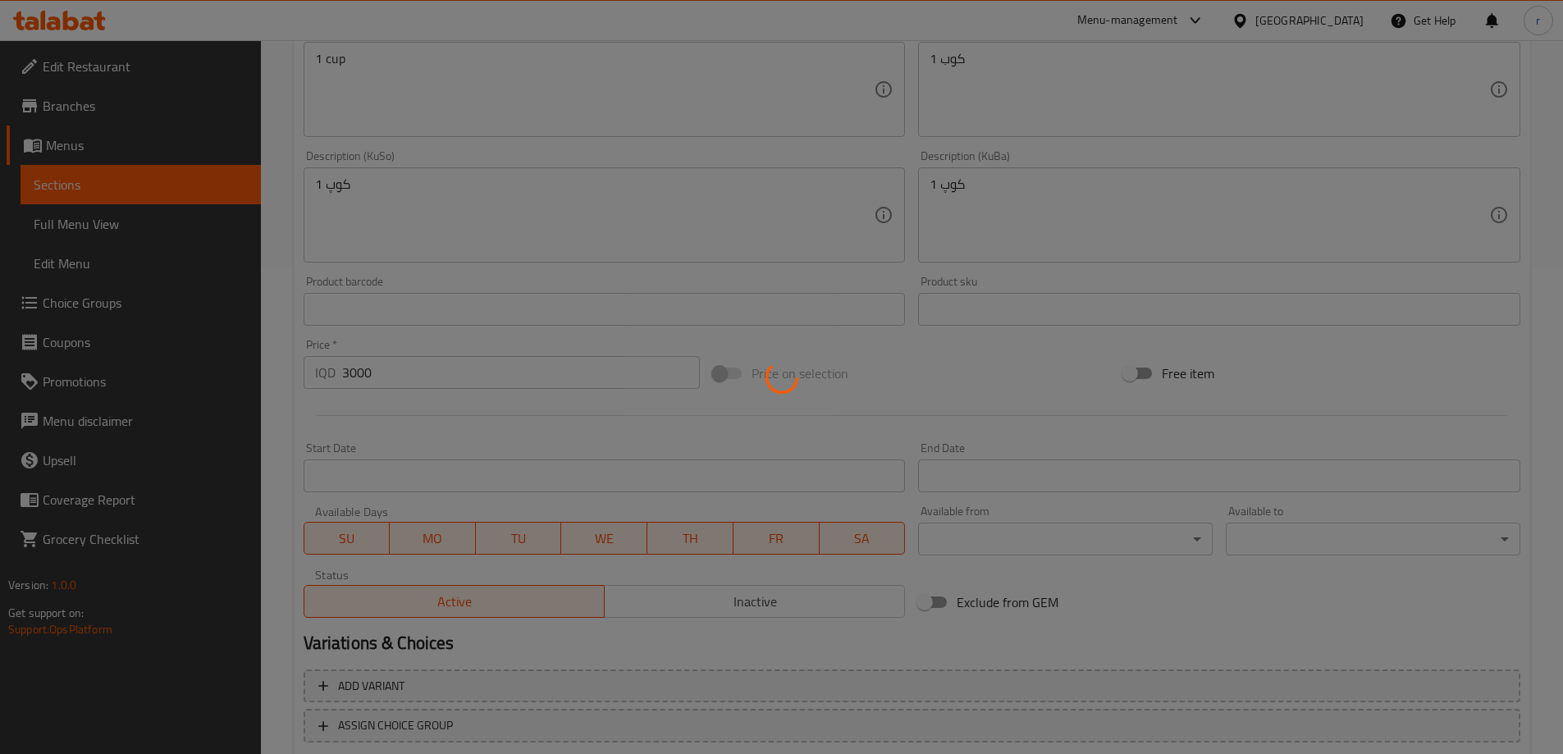
type input "0"
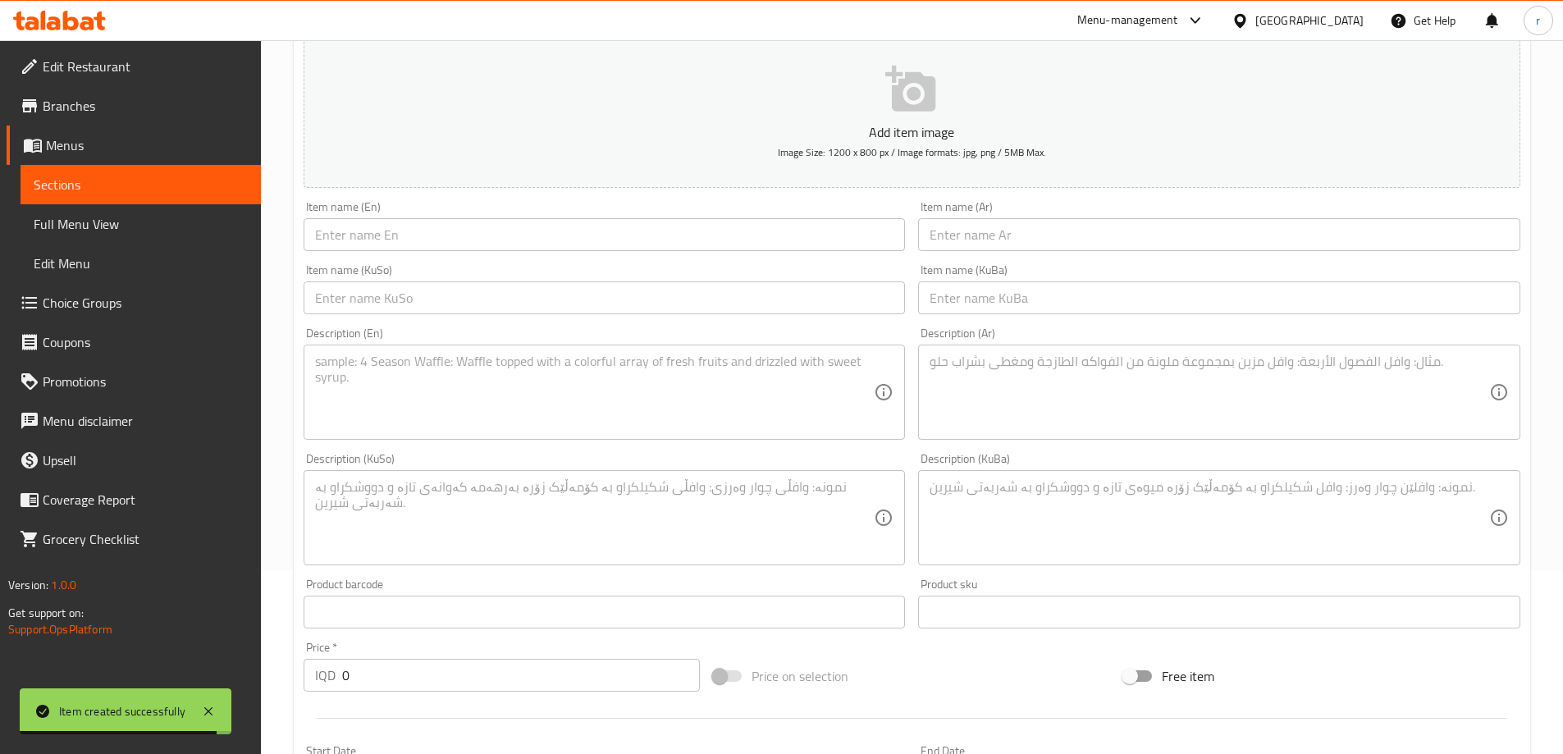
click at [464, 232] on input "text" at bounding box center [605, 234] width 602 height 33
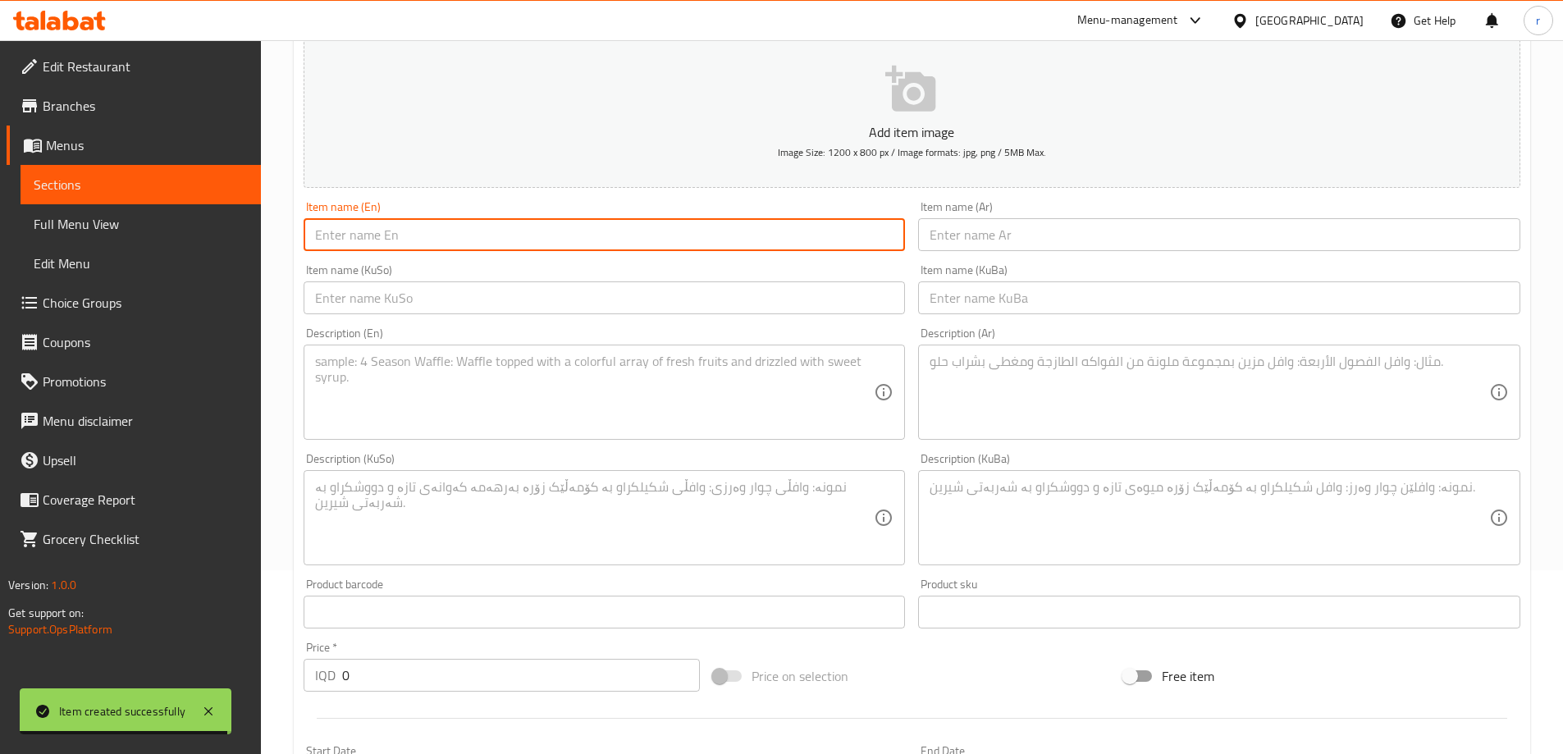
paste input "Lemon With Mint"
click at [385, 232] on input "Lemon With Mint" at bounding box center [605, 234] width 602 height 33
click at [395, 242] on input "Lemon Mint" at bounding box center [605, 234] width 602 height 33
type input "Lemon Mint Mojito"
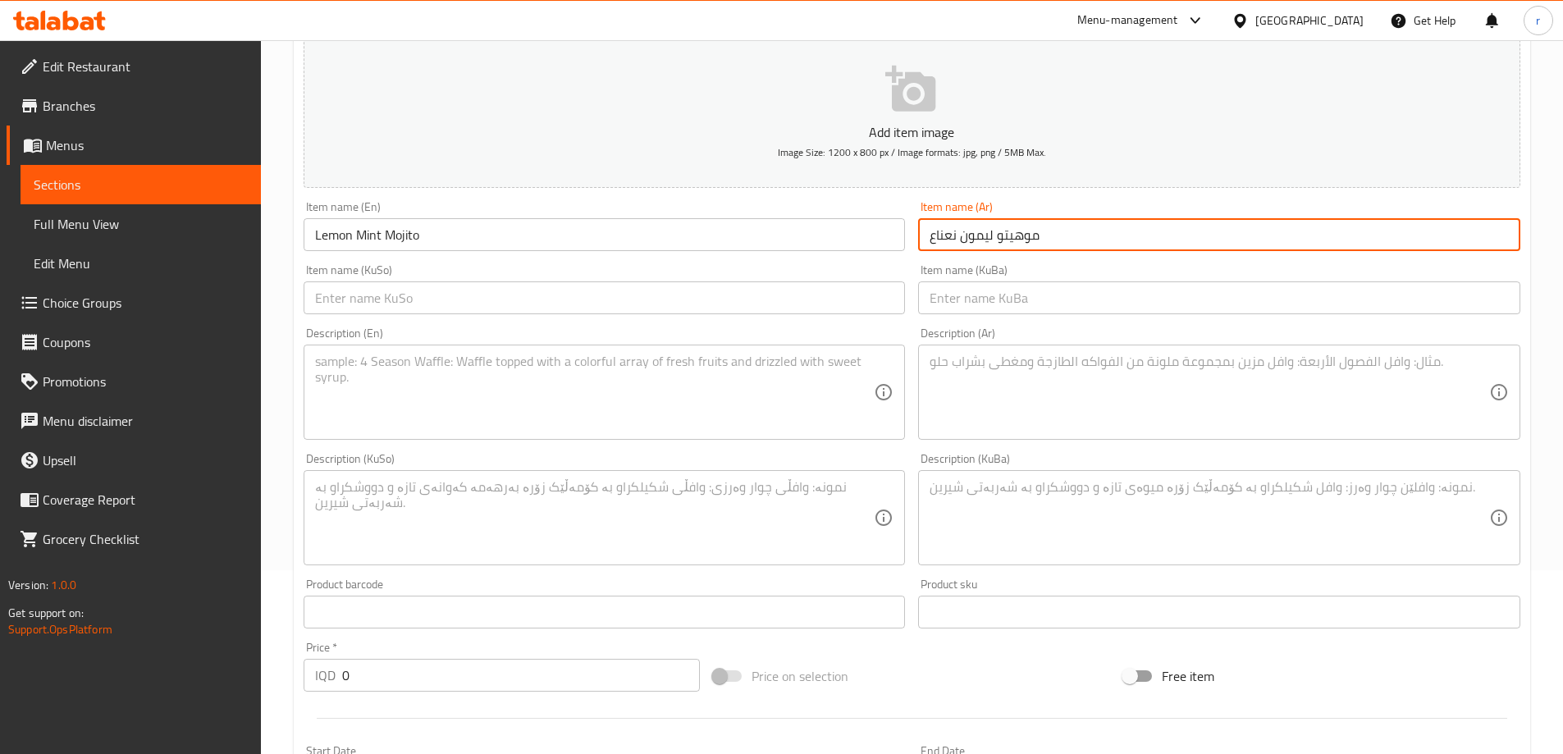
type input "موهيتو ليمون نعناع"
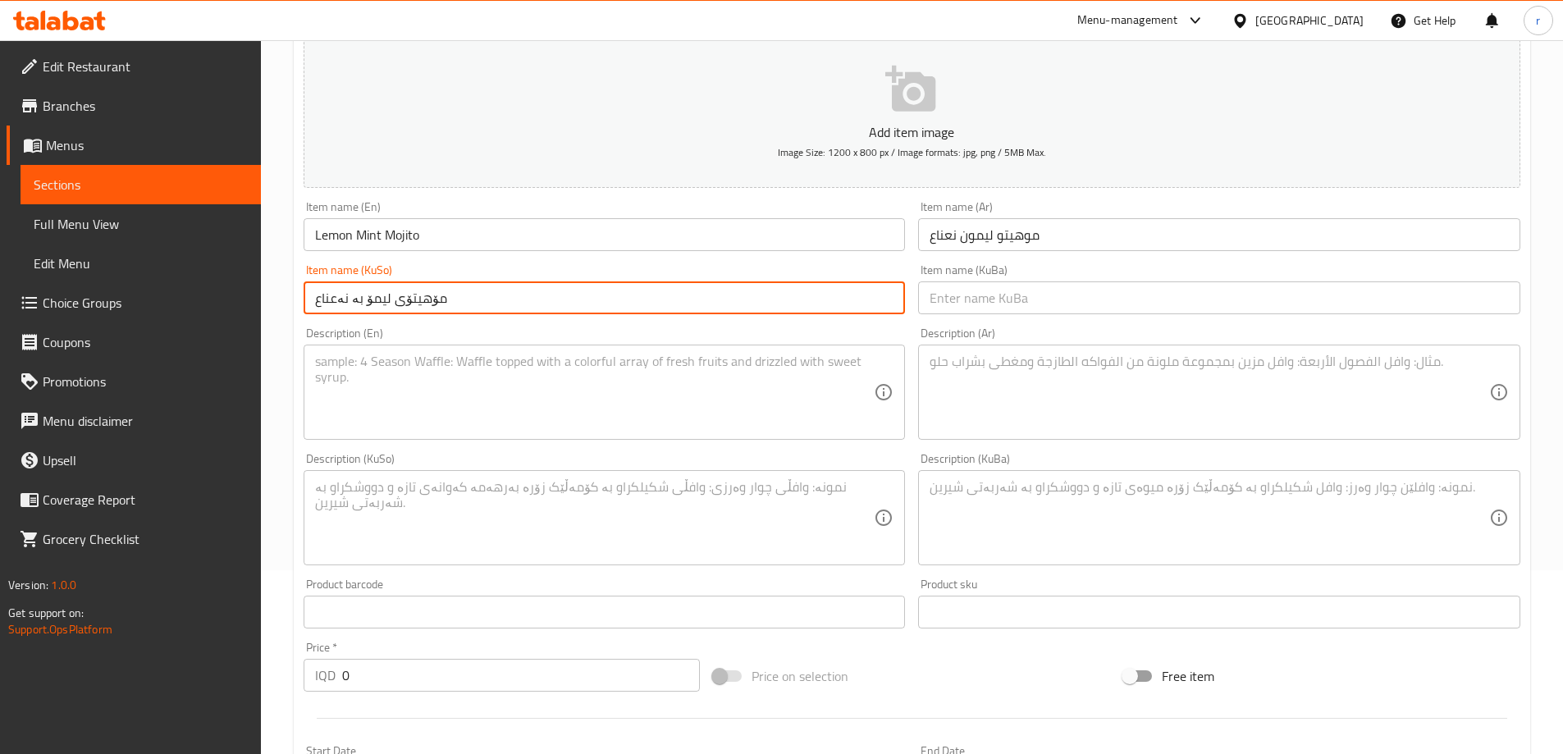
type input "مۆهیتۆی لیمۆ بە نەعناع"
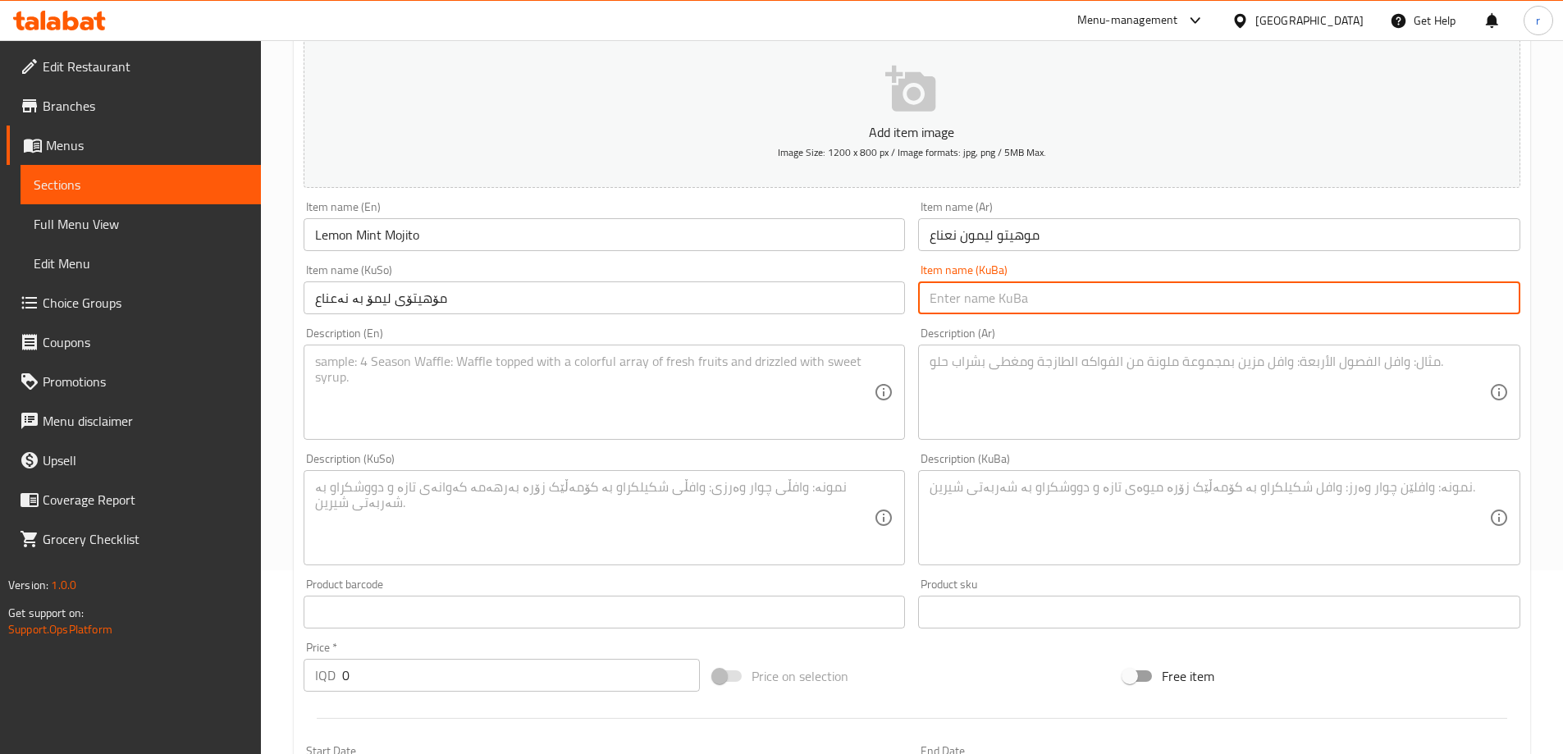
paste input "مۆهیتۆی لیمۆ بە نەعناع"
type input "مۆهیتۆی لیمۆ بە نەعناع"
click at [412, 377] on textarea at bounding box center [595, 393] width 560 height 78
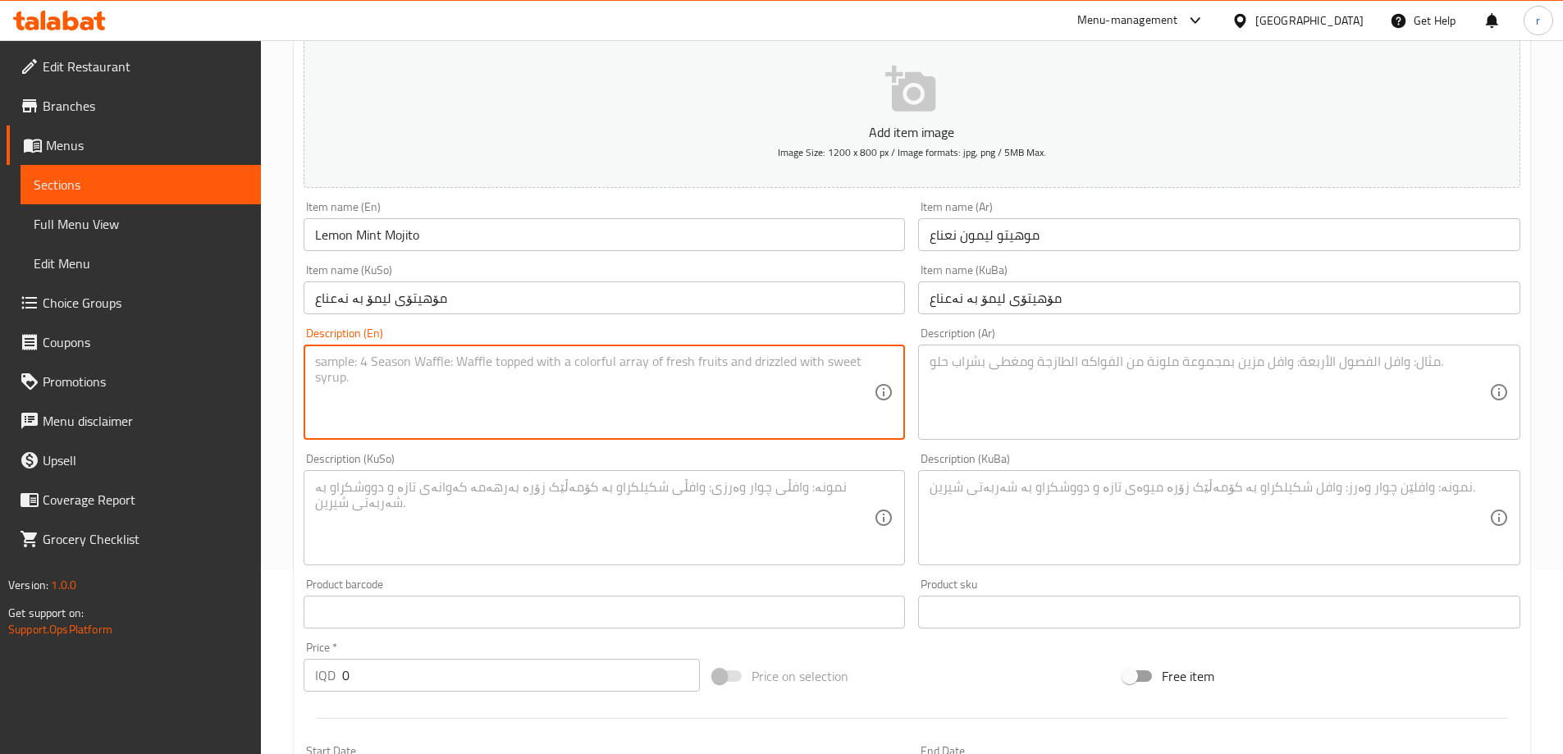
paste textarea "1 cup"
type textarea "1 cup"
click at [979, 365] on textarea at bounding box center [1210, 393] width 560 height 78
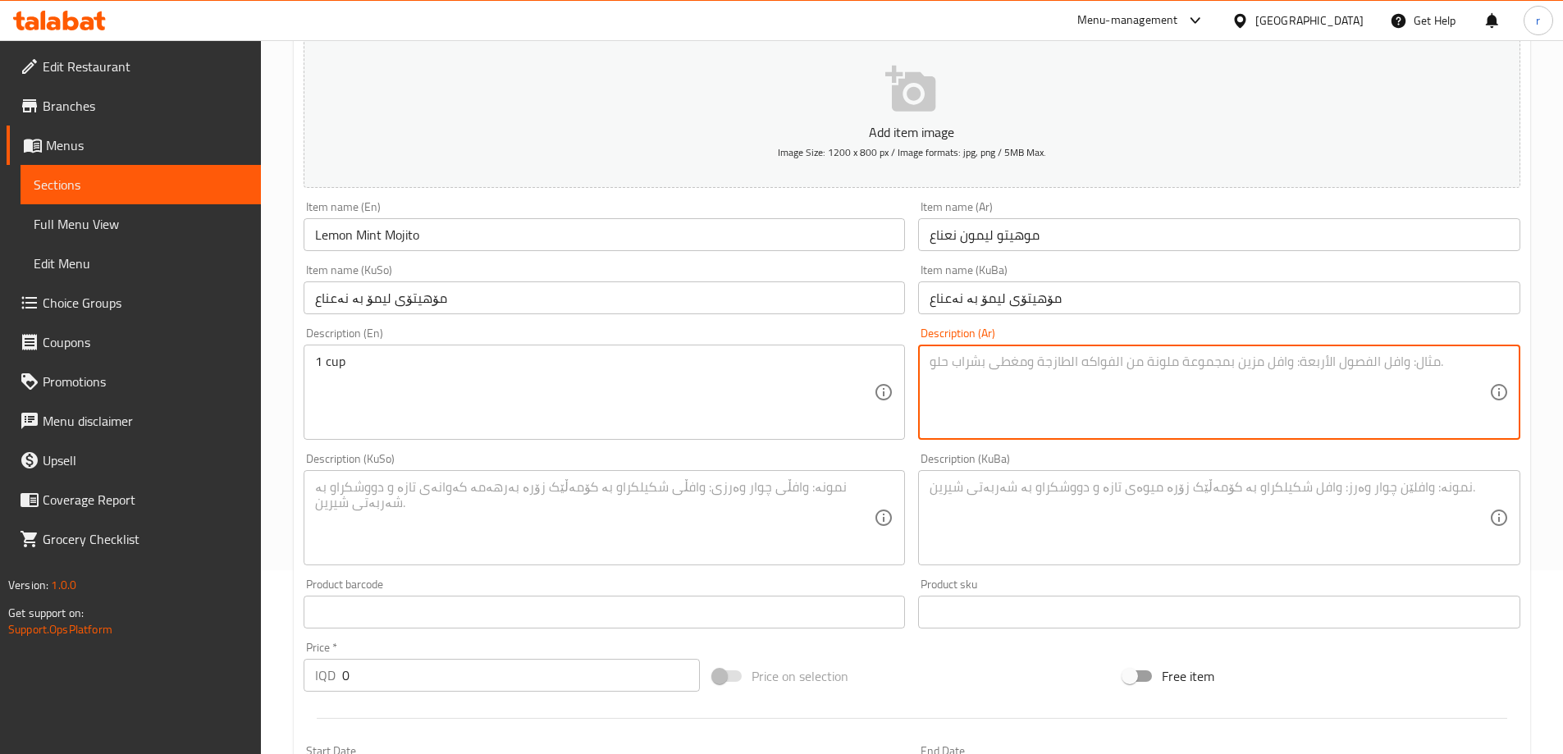
paste textarea "1 كوب"
type textarea "1 كوب"
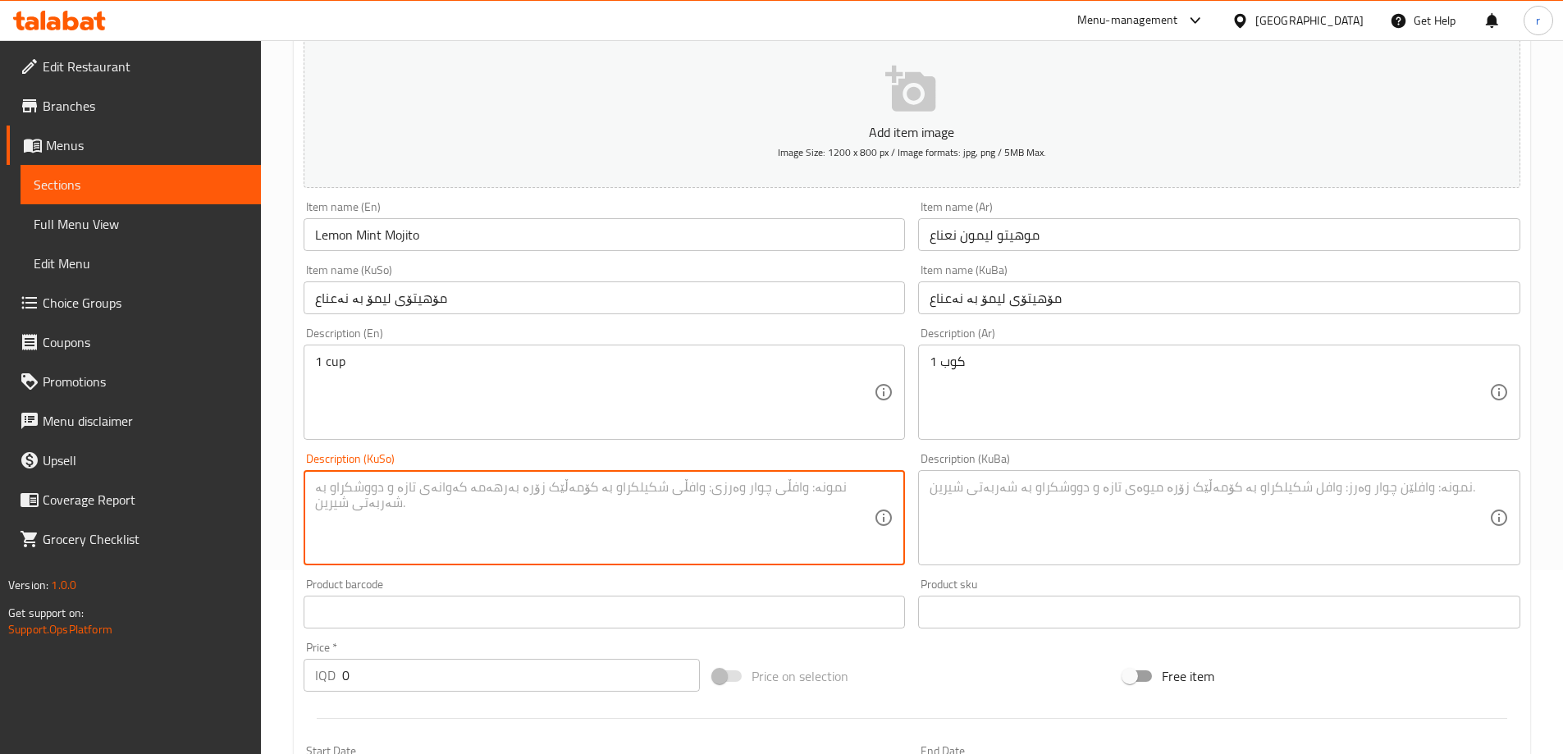
click at [654, 519] on textarea at bounding box center [595, 518] width 560 height 78
paste textarea "1 کوپ"
type textarea "1 کوپ"
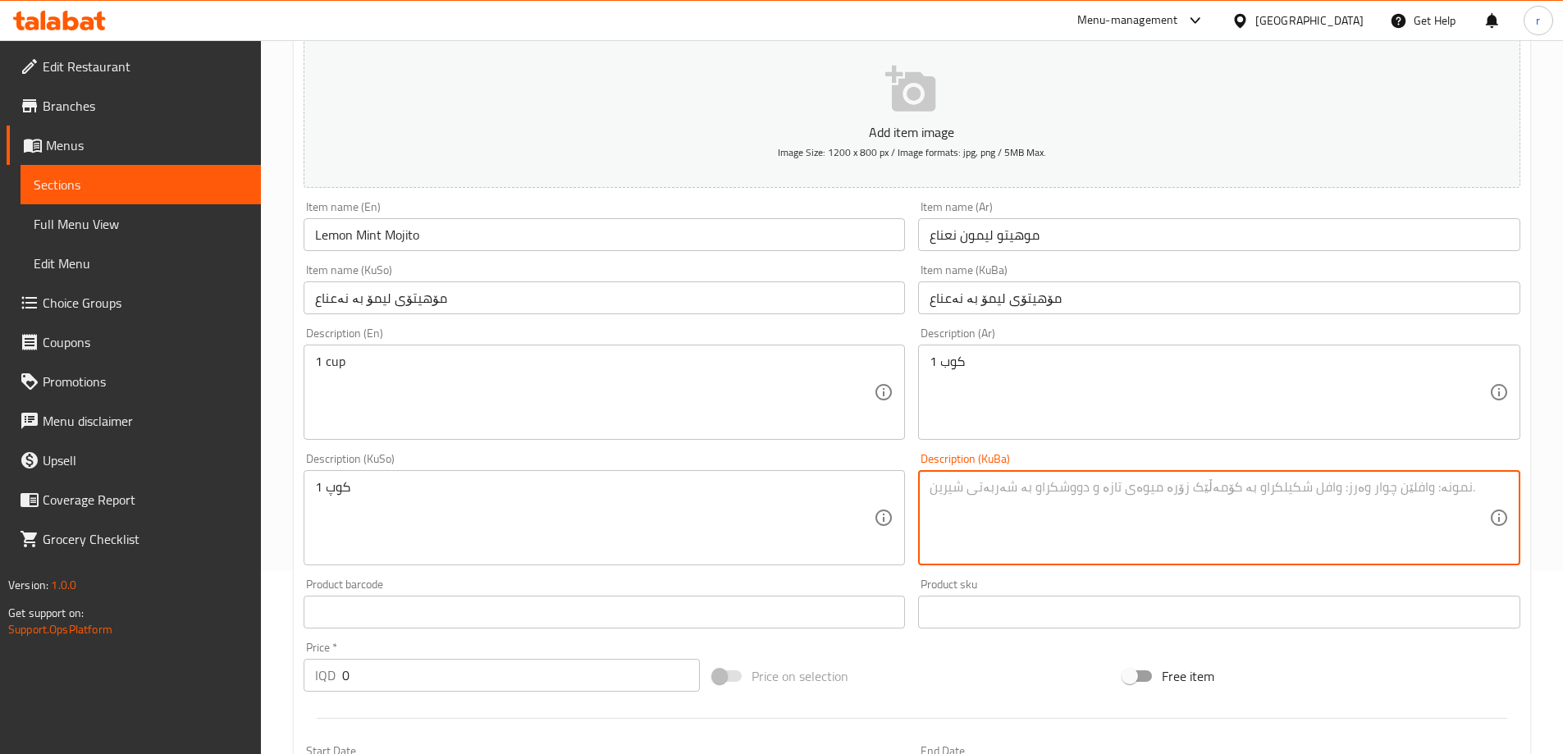
click at [972, 514] on textarea at bounding box center [1210, 518] width 560 height 78
paste textarea "1 کوپ"
type textarea "1 کوپ"
drag, startPoint x: 372, startPoint y: 670, endPoint x: 264, endPoint y: 707, distance: 113.7
click at [258, 714] on div "Edit Restaurant Branches Menus Sections Full Menu View Edit Menu Choice Groups …" at bounding box center [781, 510] width 1563 height 1308
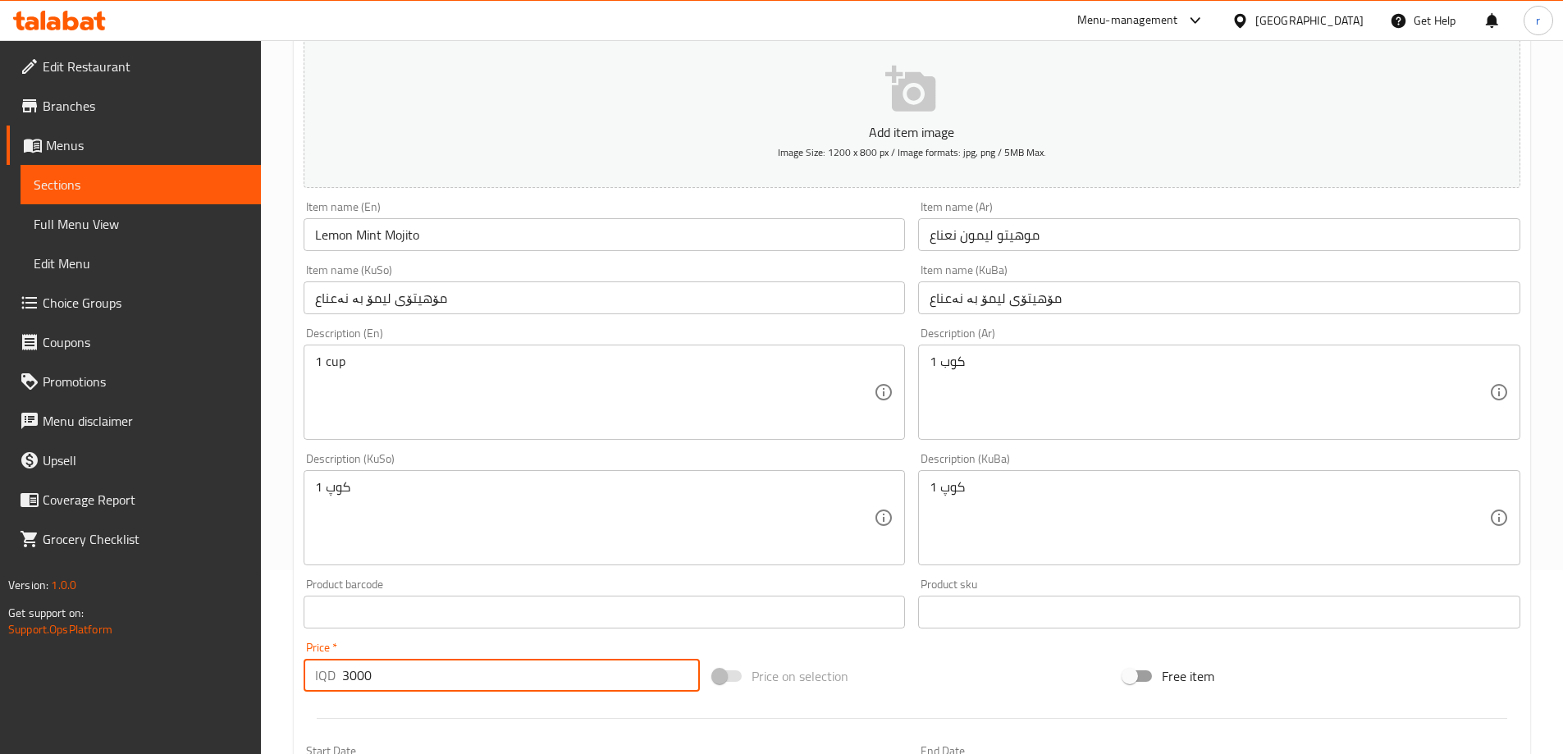
type input "3000"
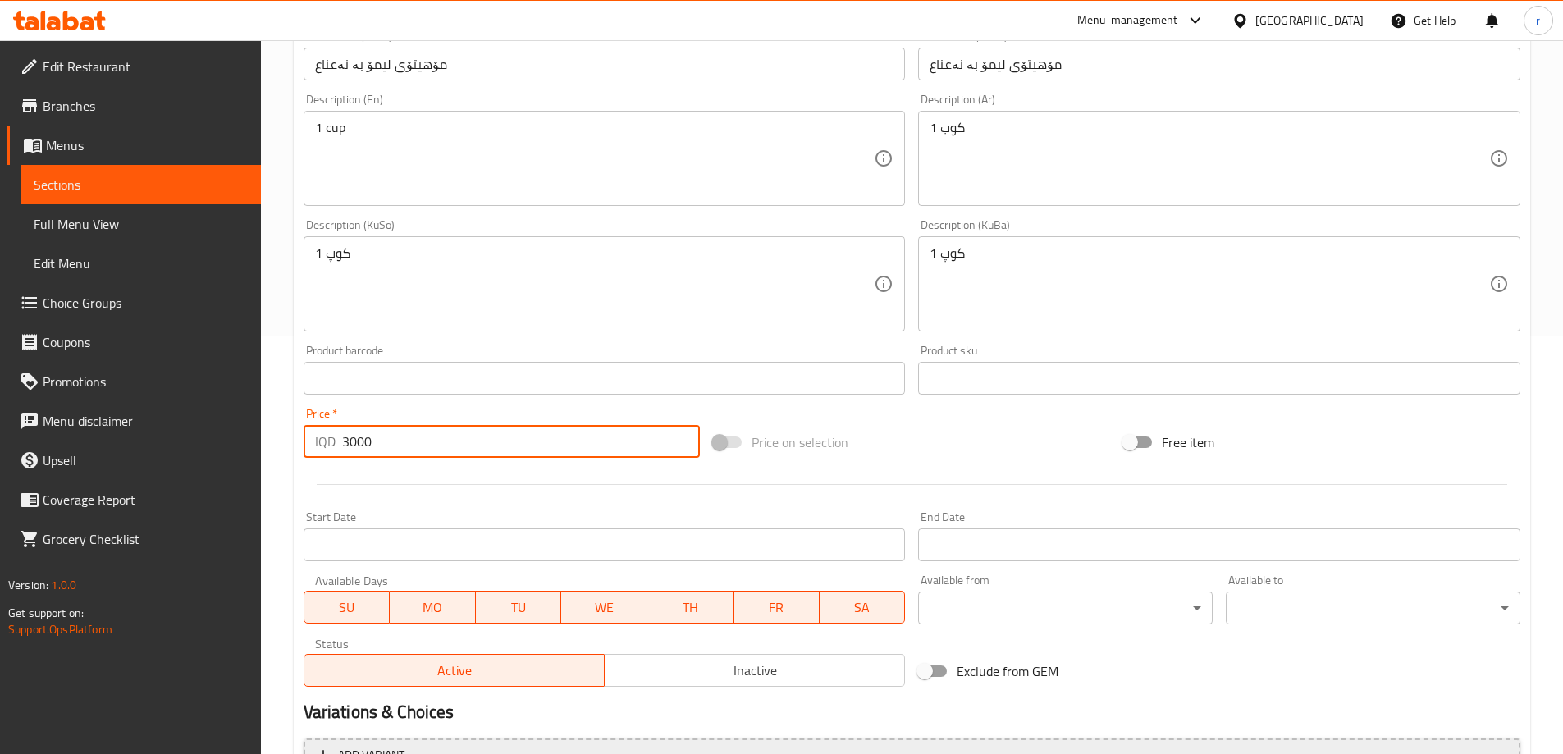
scroll to position [594, 0]
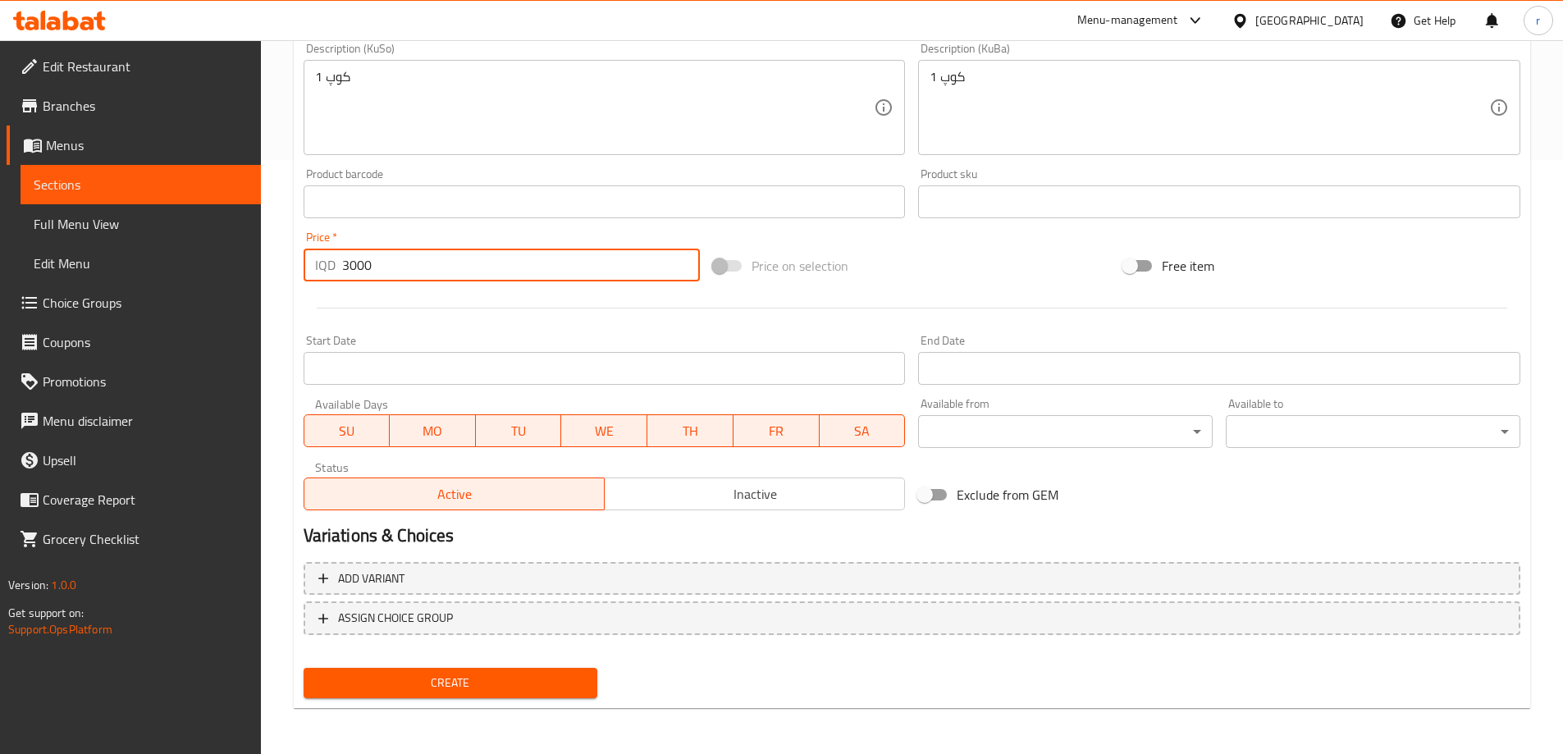
click at [441, 682] on span "Create" at bounding box center [451, 683] width 268 height 21
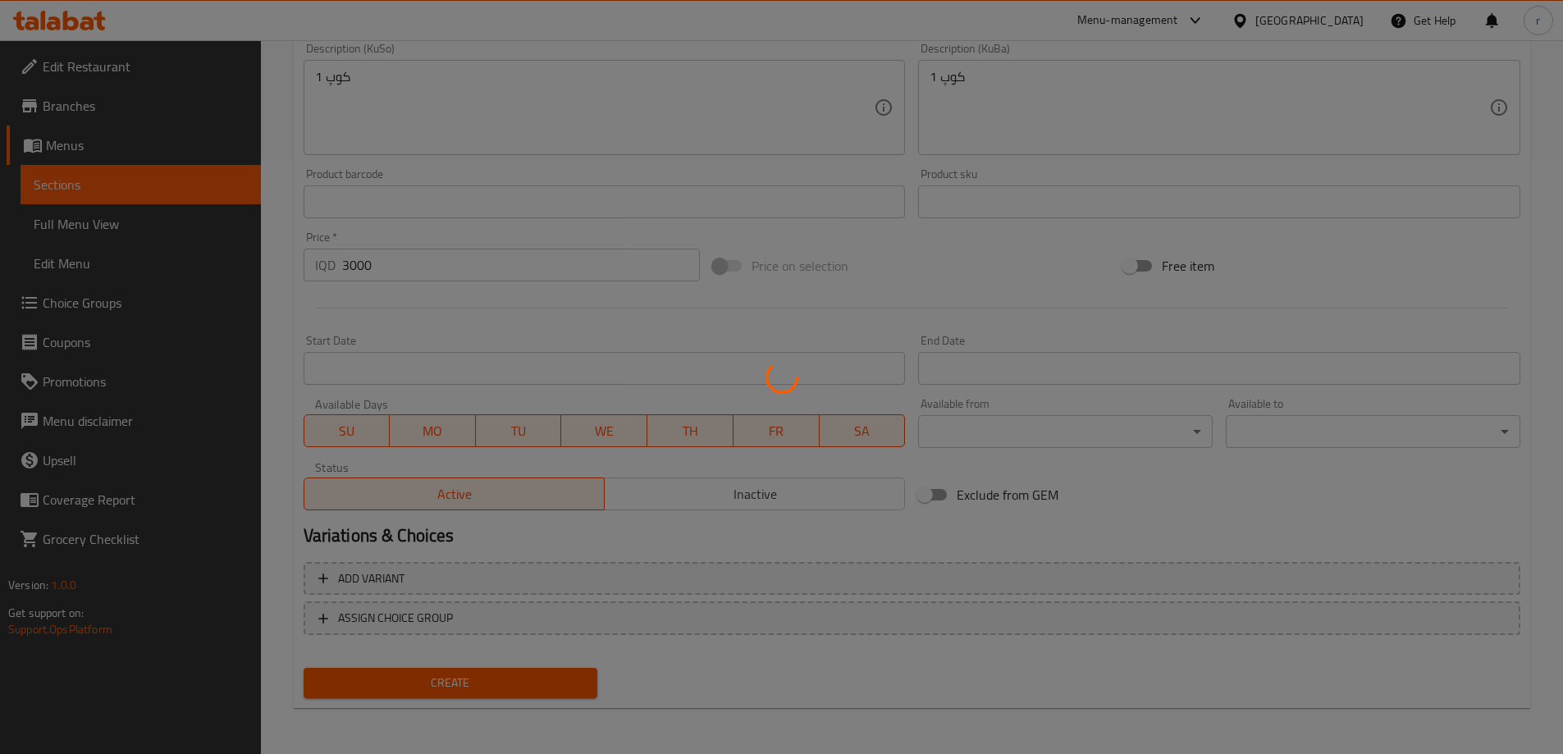
type input "0"
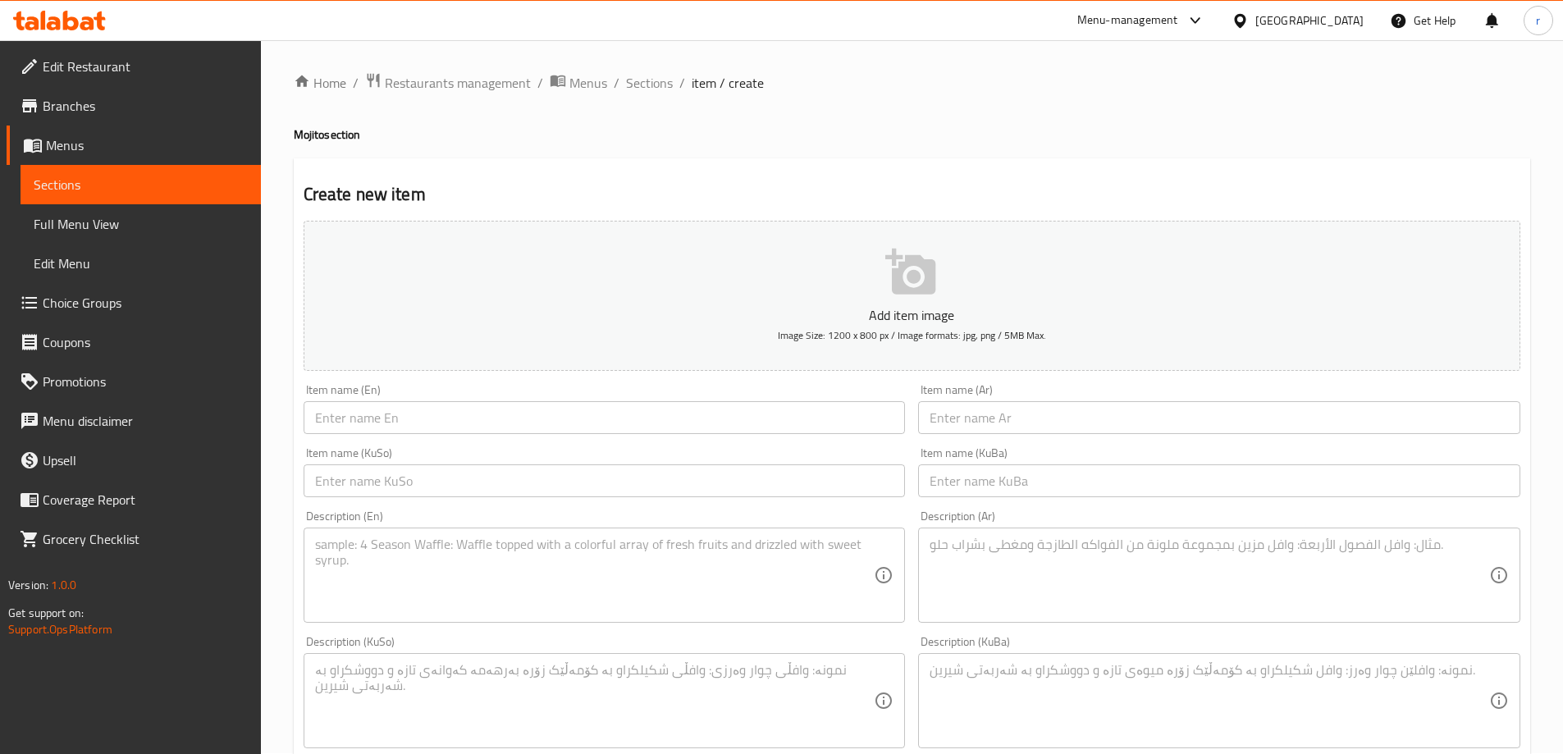
scroll to position [0, 0]
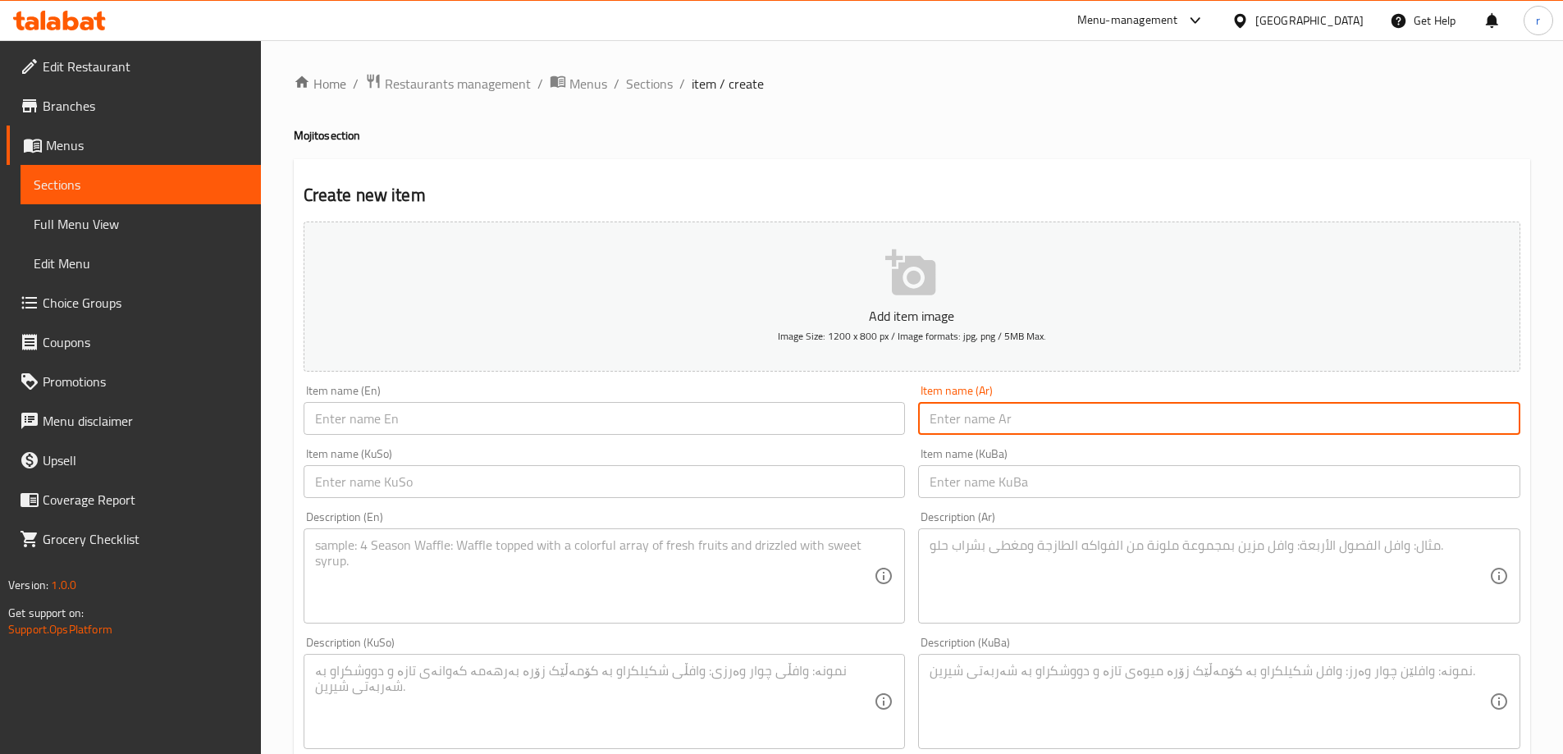
click at [989, 421] on input "text" at bounding box center [1219, 418] width 602 height 33
paste input "موهيتو بطيخ"
type input "موهيتو بطيخ"
click at [816, 487] on input "text" at bounding box center [605, 481] width 602 height 33
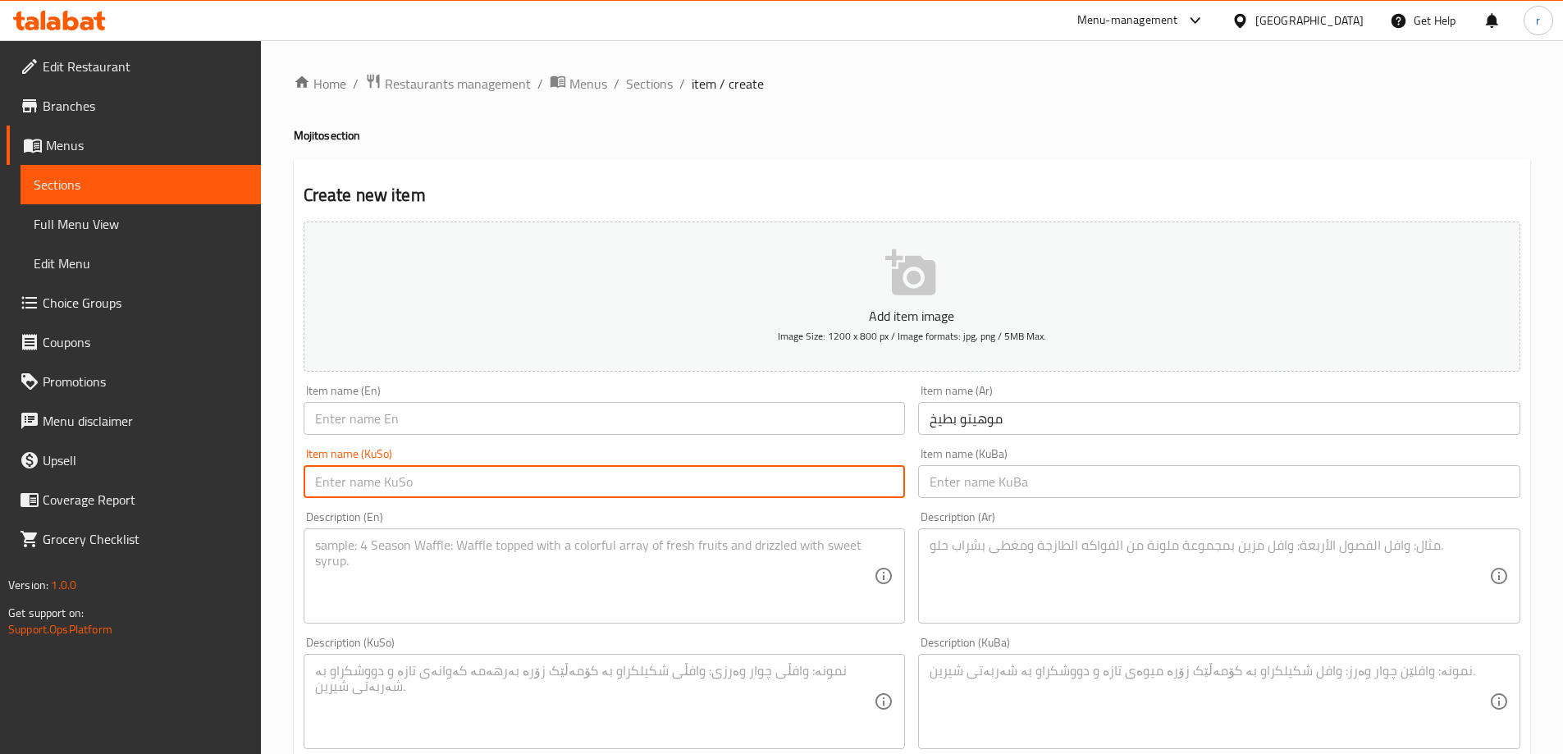
click at [354, 417] on input "text" at bounding box center [605, 418] width 602 height 33
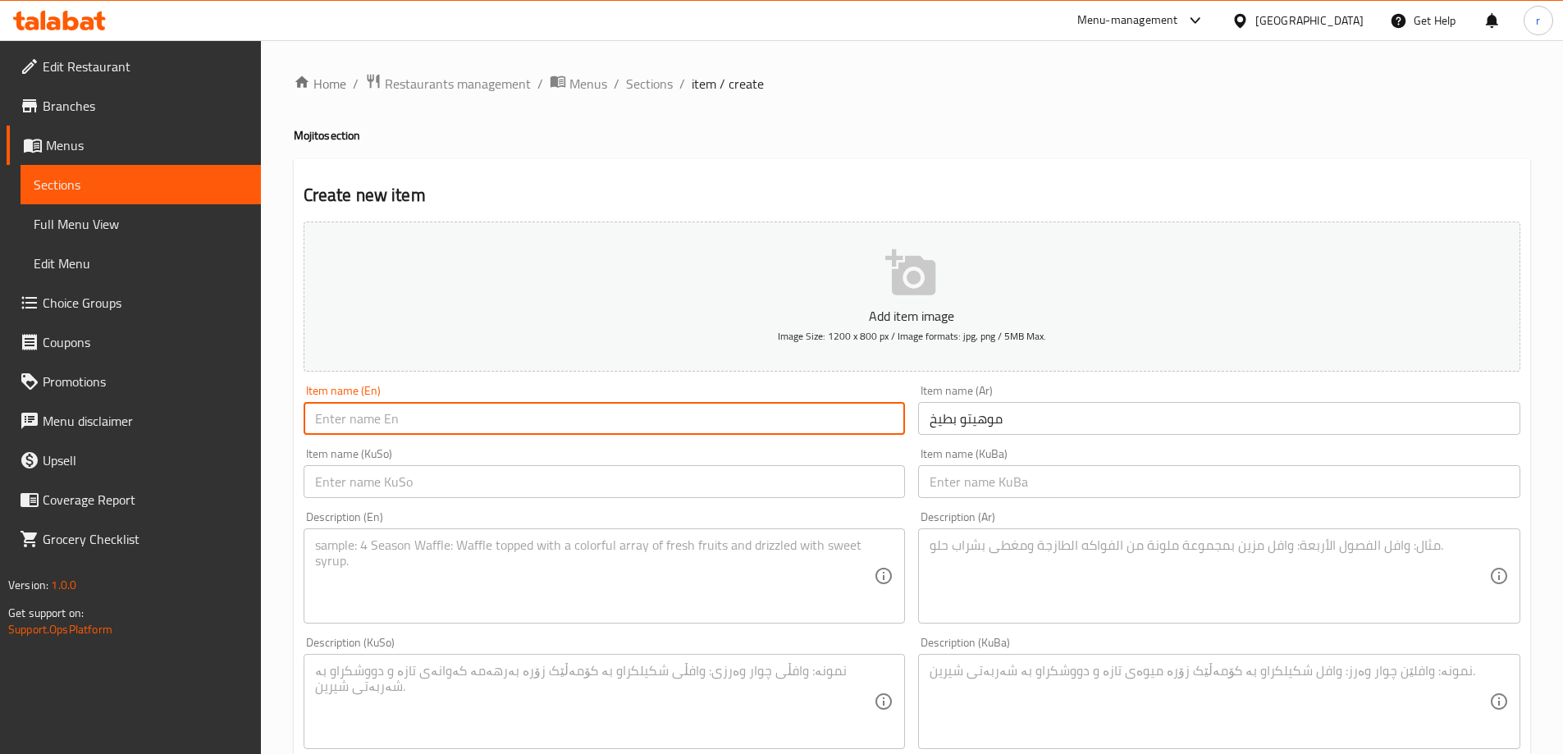
paste input "Watermelon Mojito"
drag, startPoint x: 382, startPoint y: 414, endPoint x: 300, endPoint y: 419, distance: 81.4
click at [300, 419] on div "Item name (En) Watermelon Mojito Item name (En)" at bounding box center [604, 409] width 615 height 63
type input "Watermelon Mojito"
click at [380, 487] on input "text" at bounding box center [605, 481] width 602 height 33
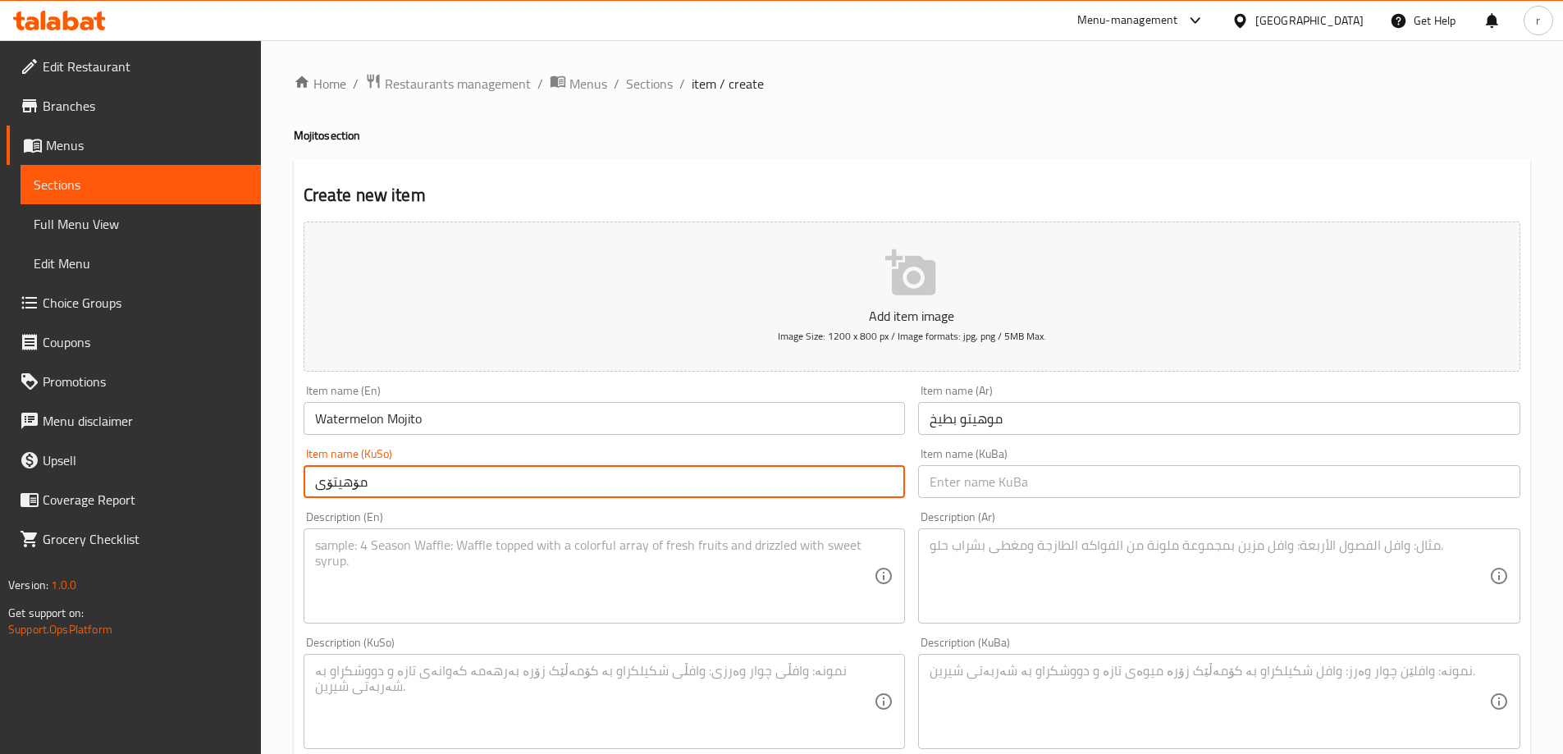
paste input "شووتی"
type input "مۆهیتۆی شووتی"
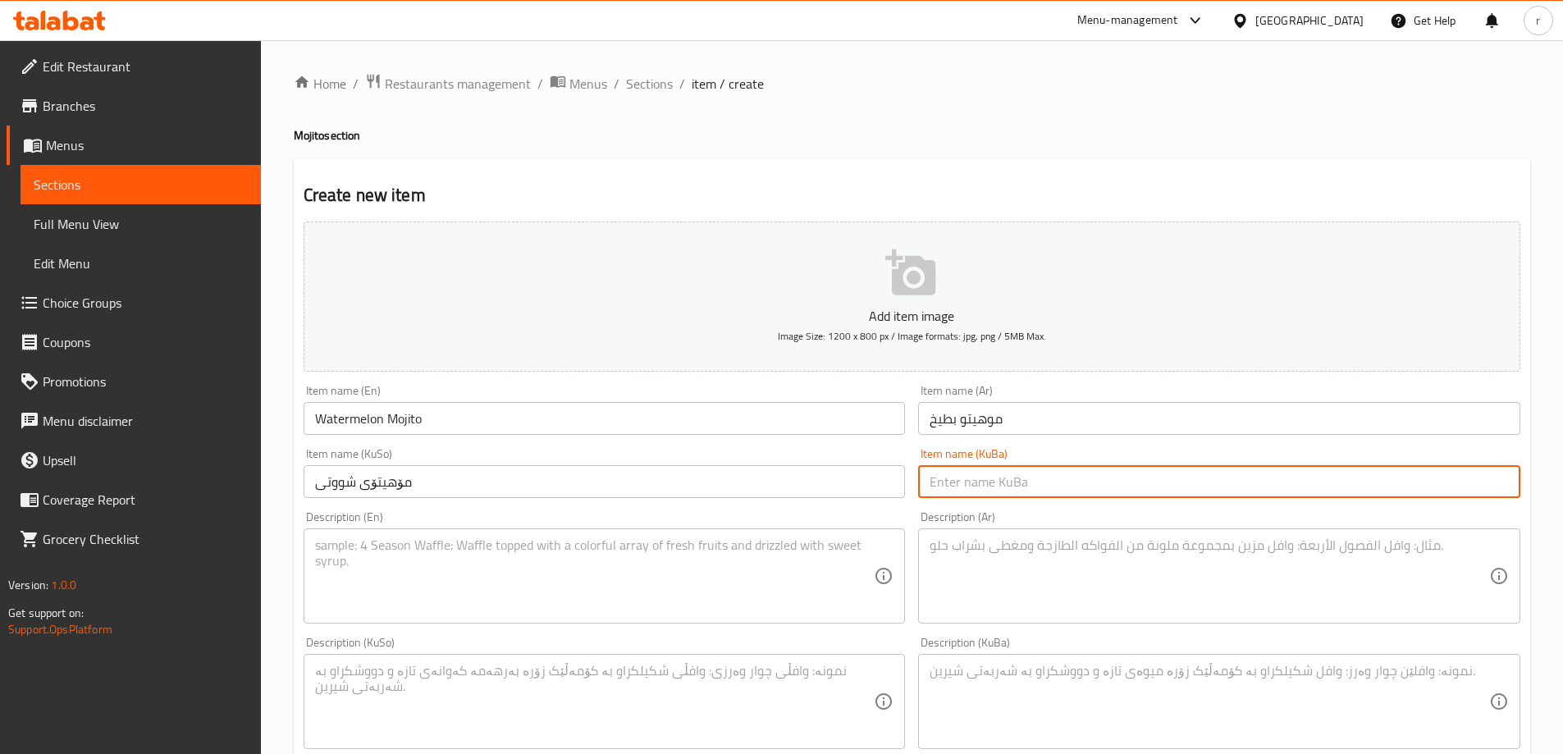
paste input "مۆهیتۆی شووتی"
type input "مۆهیتۆی شووتی"
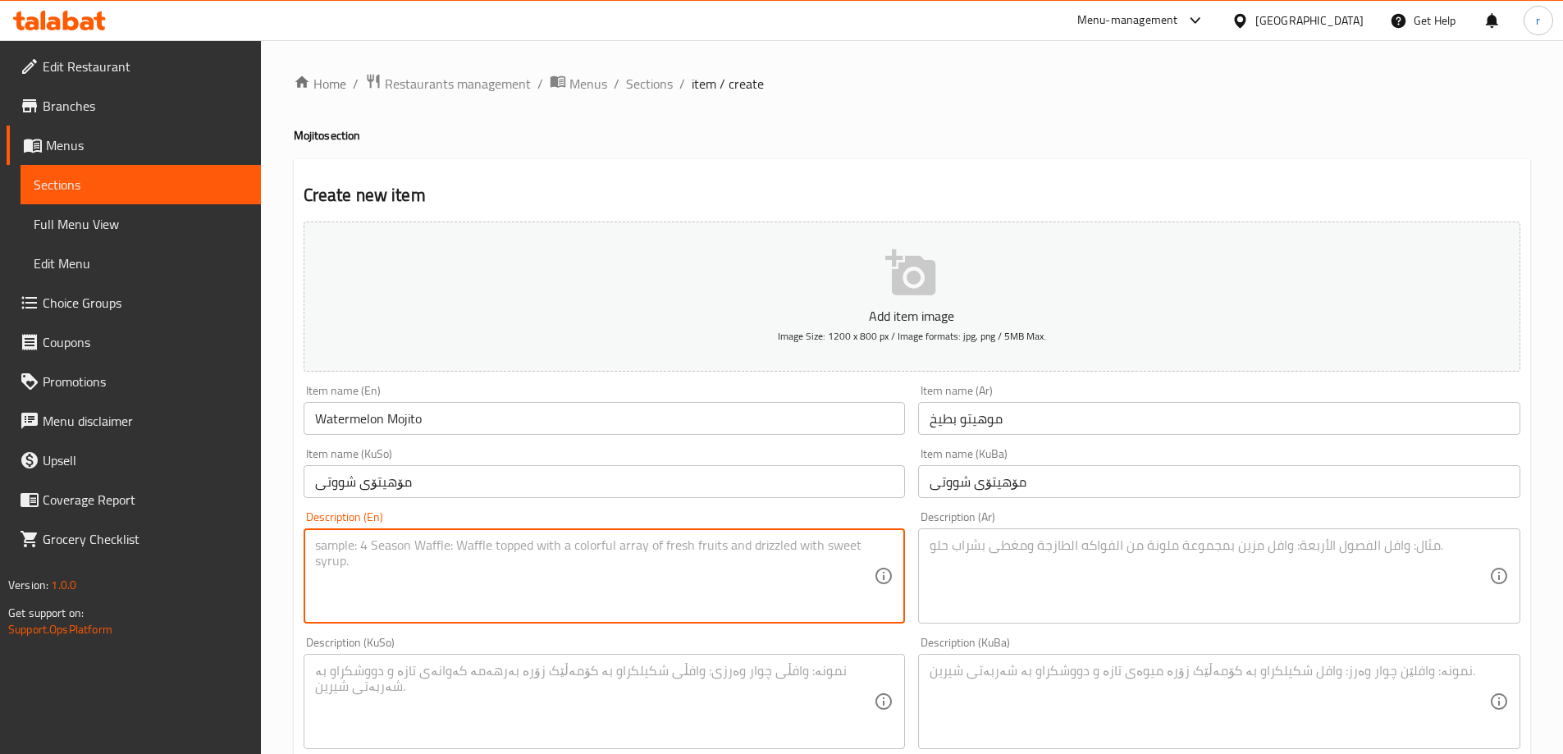
click at [373, 555] on textarea at bounding box center [595, 576] width 560 height 78
paste textarea "1 cup"
type textarea "1 cup"
click at [990, 608] on textarea at bounding box center [1210, 576] width 560 height 78
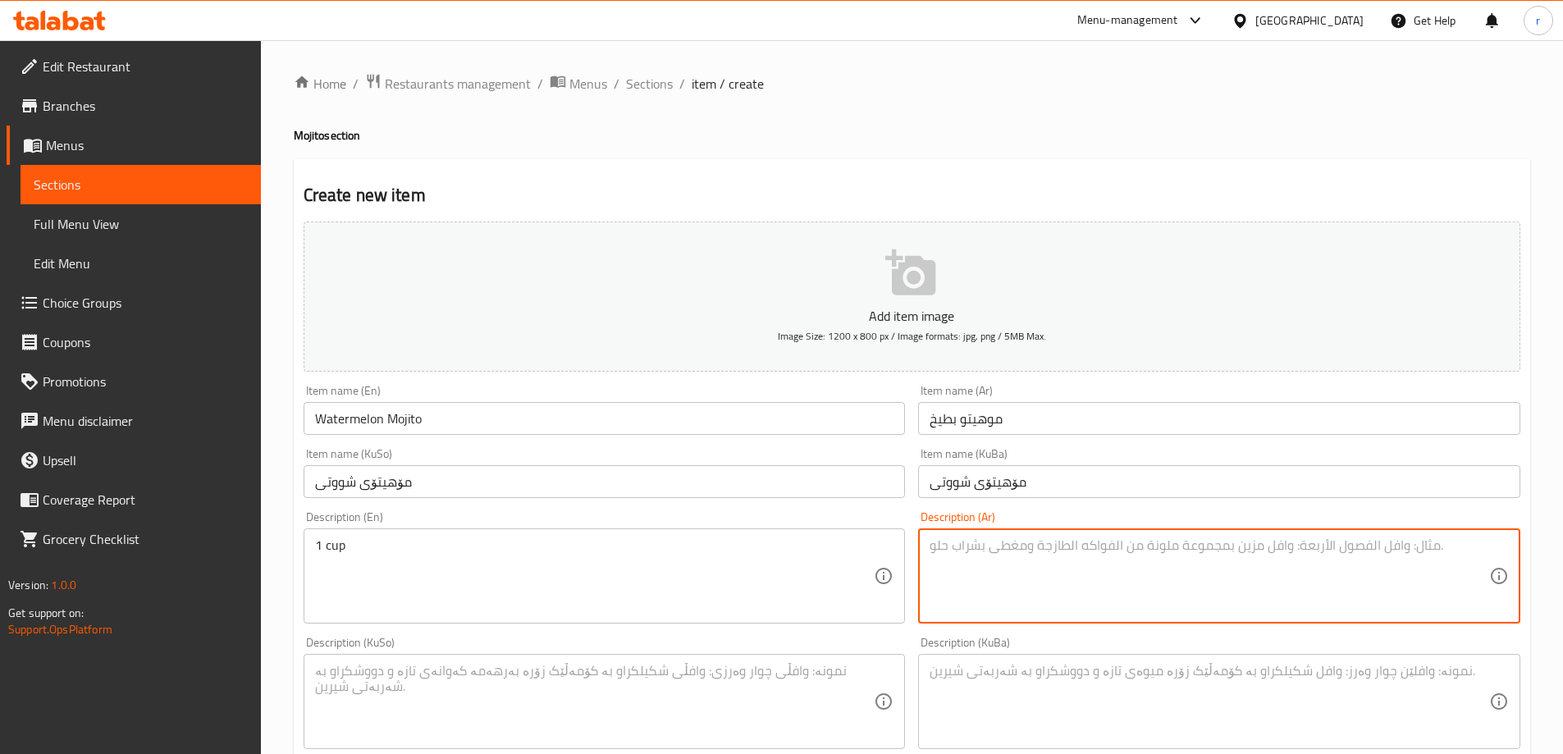
paste textarea "1 كوب"
type textarea "1 كوب"
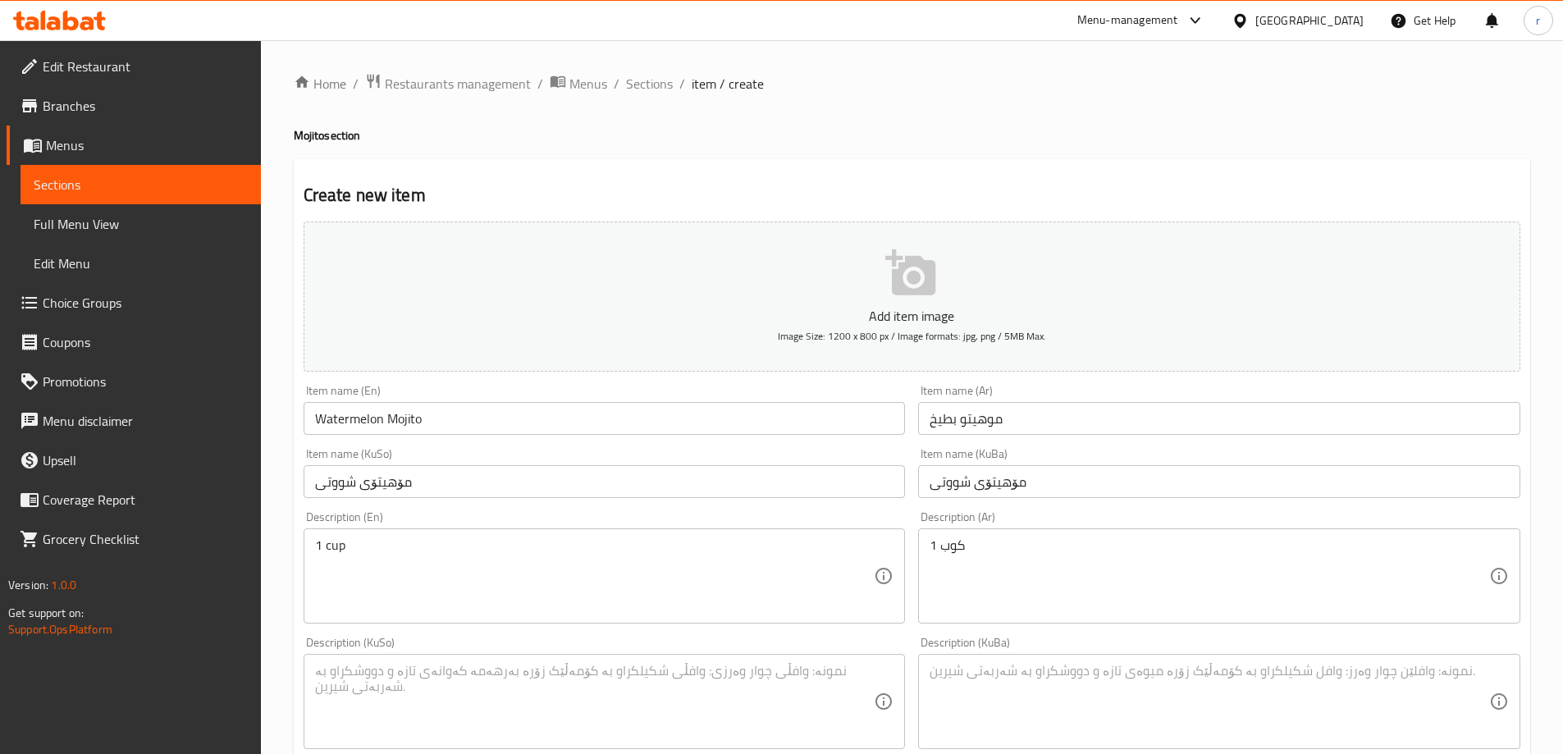
click at [679, 660] on div "Description (KuSo)" at bounding box center [605, 701] width 602 height 95
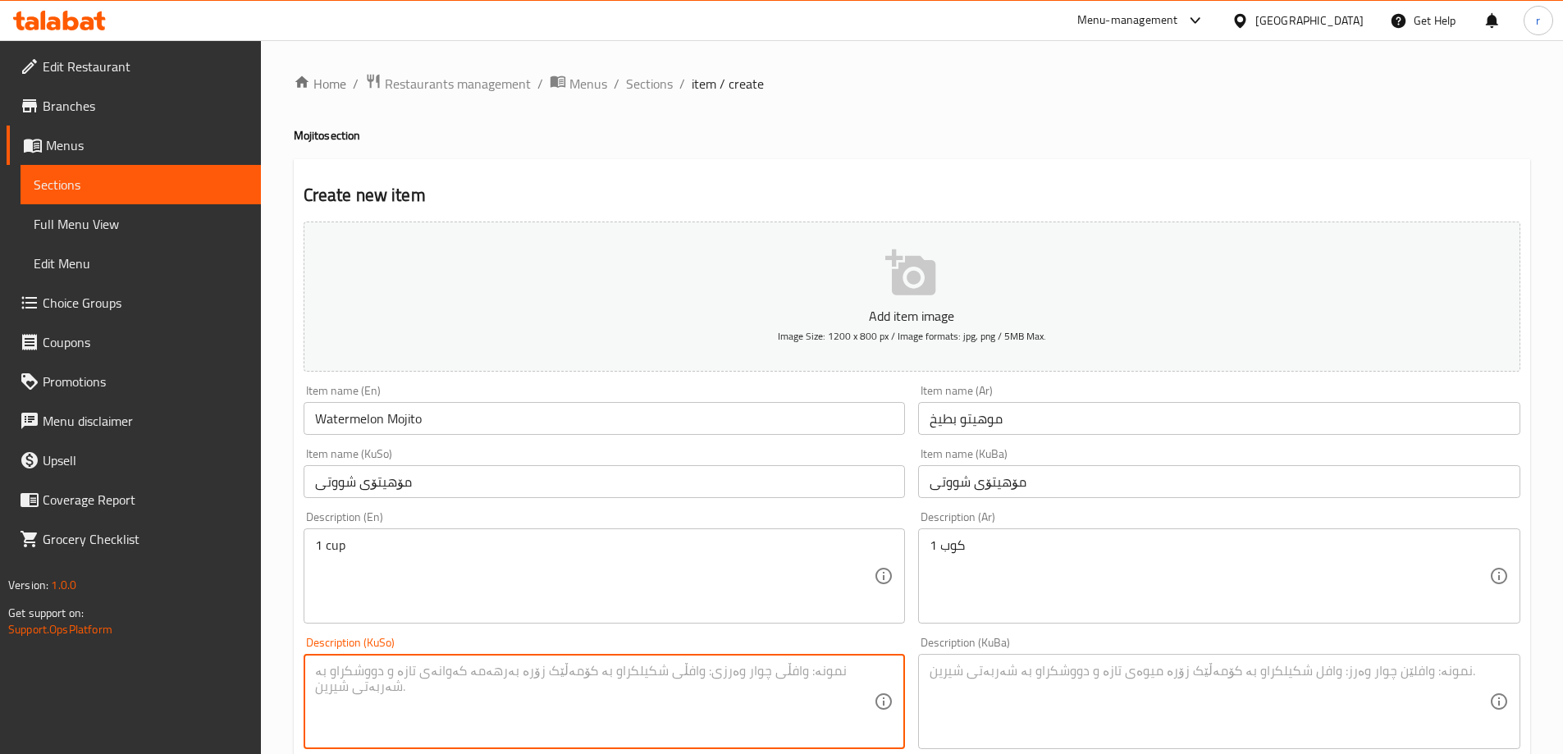
paste textarea "1 کوپ"
type textarea "1 کوپ"
click at [1063, 740] on textarea at bounding box center [1210, 702] width 560 height 78
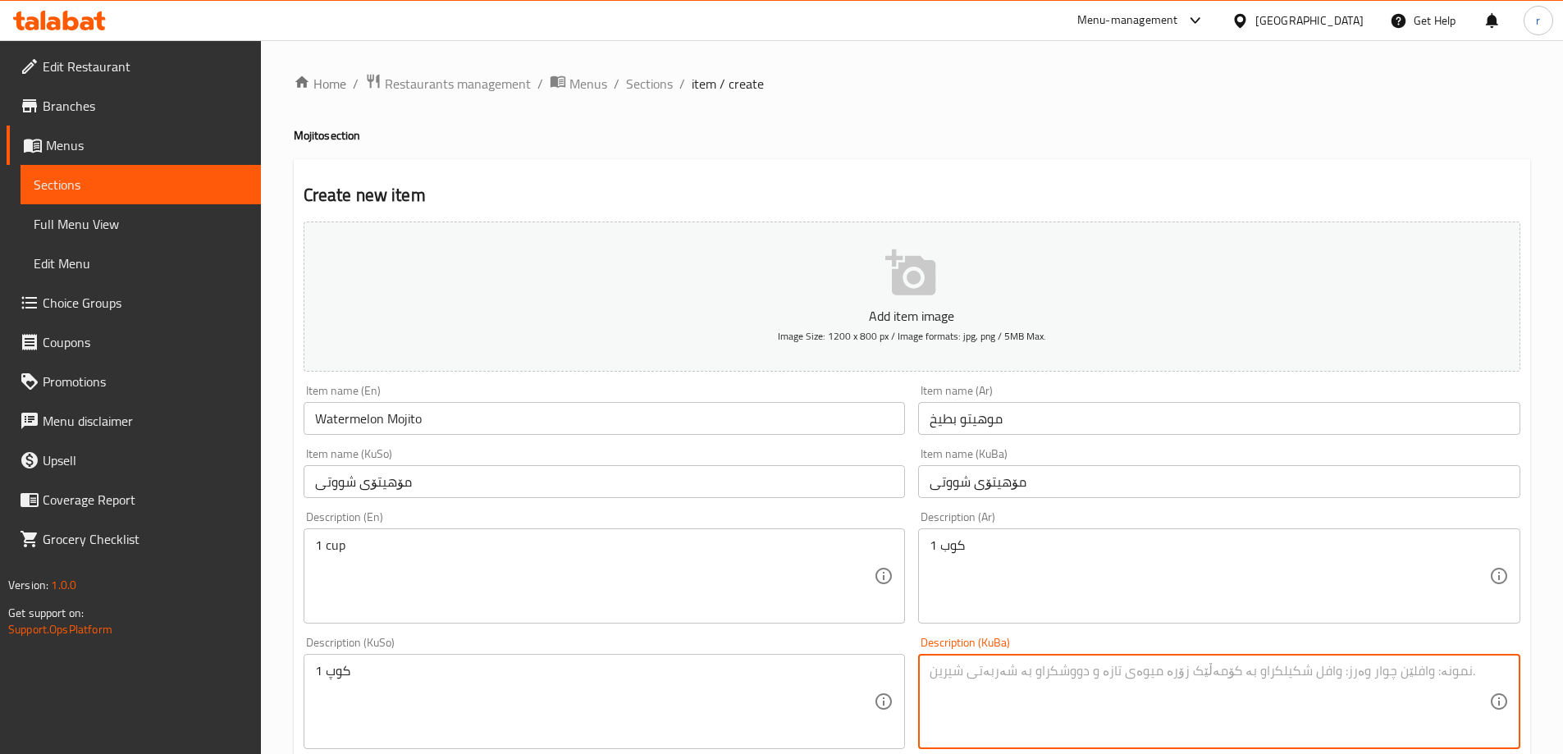
paste textarea "1 کوپ"
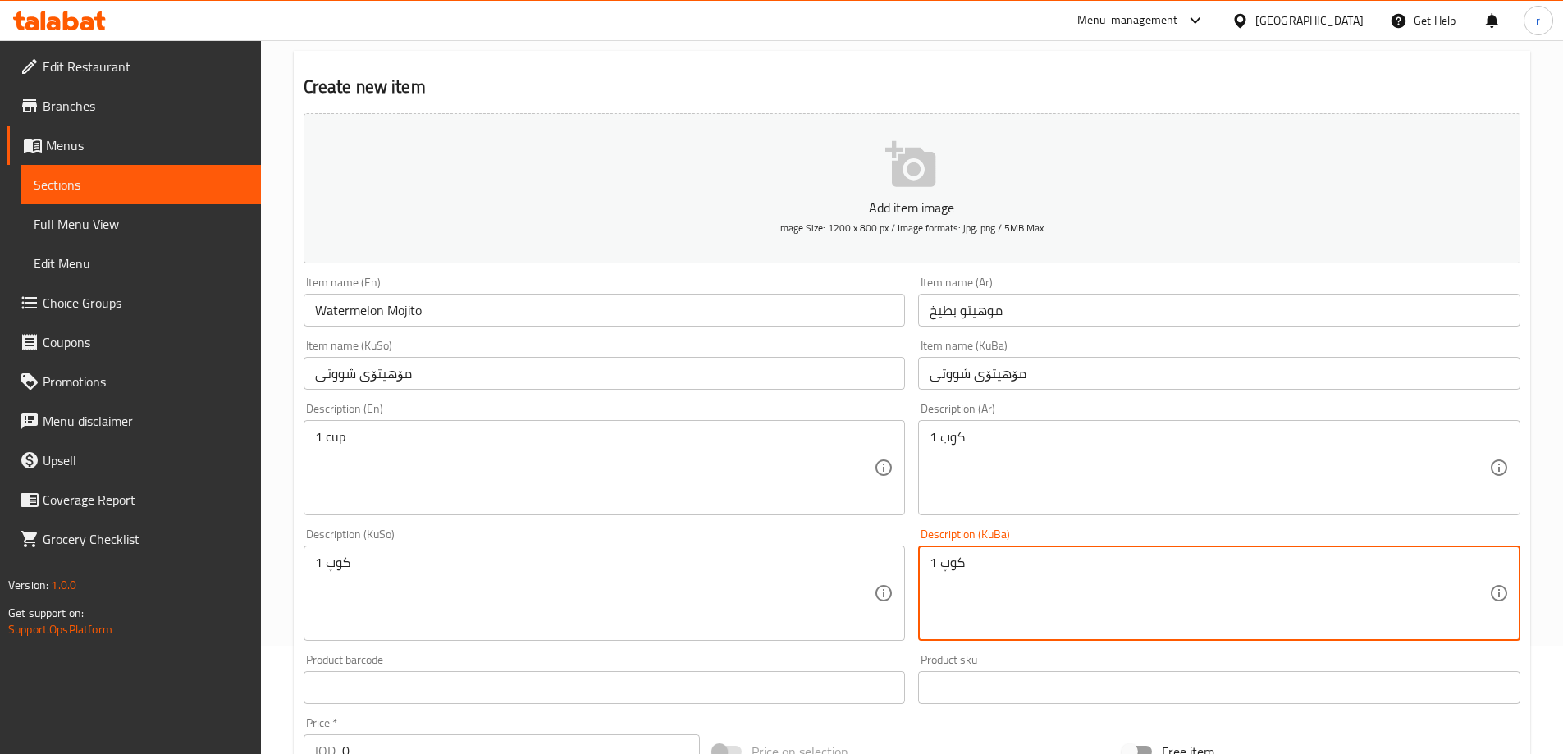
scroll to position [410, 0]
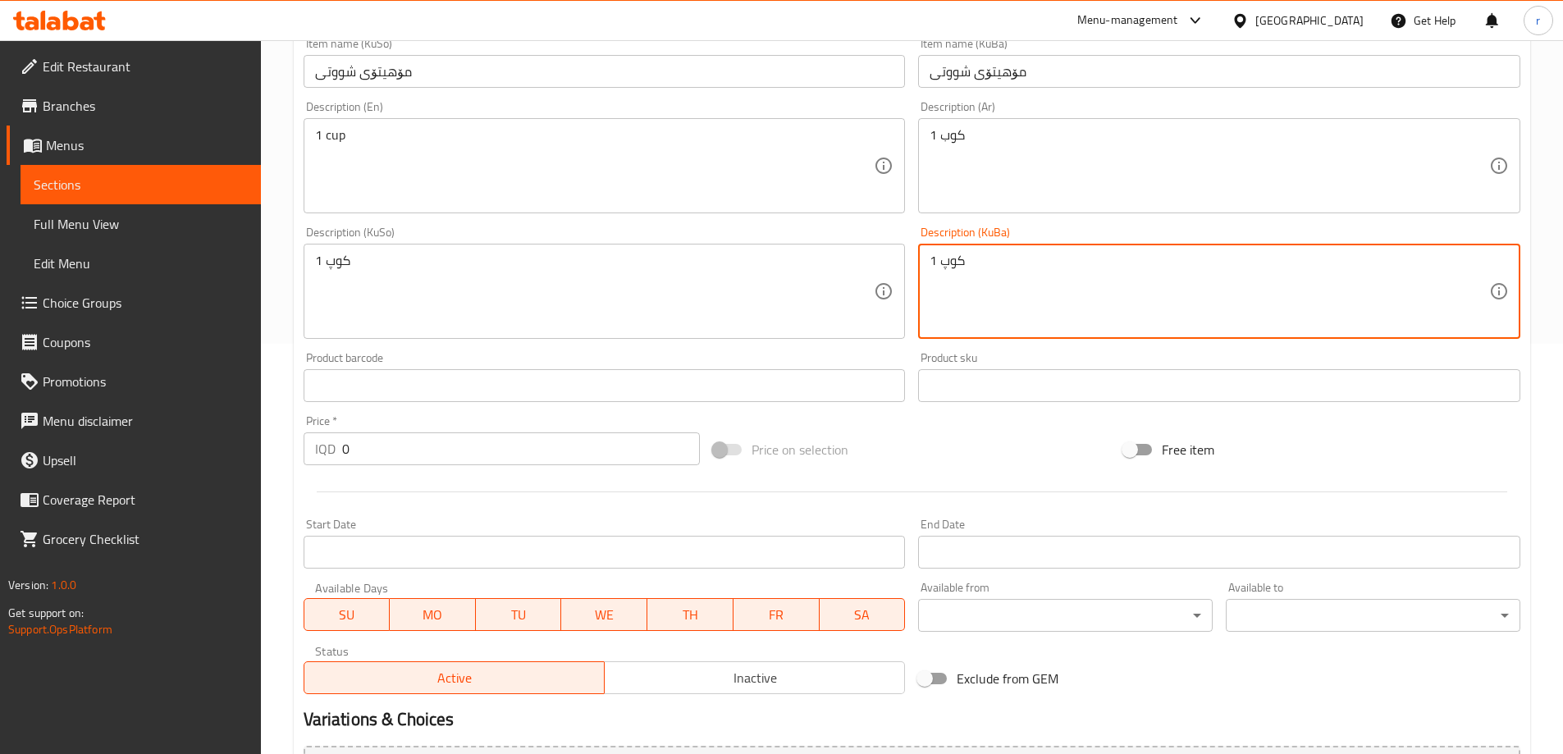
type textarea "1 کوپ"
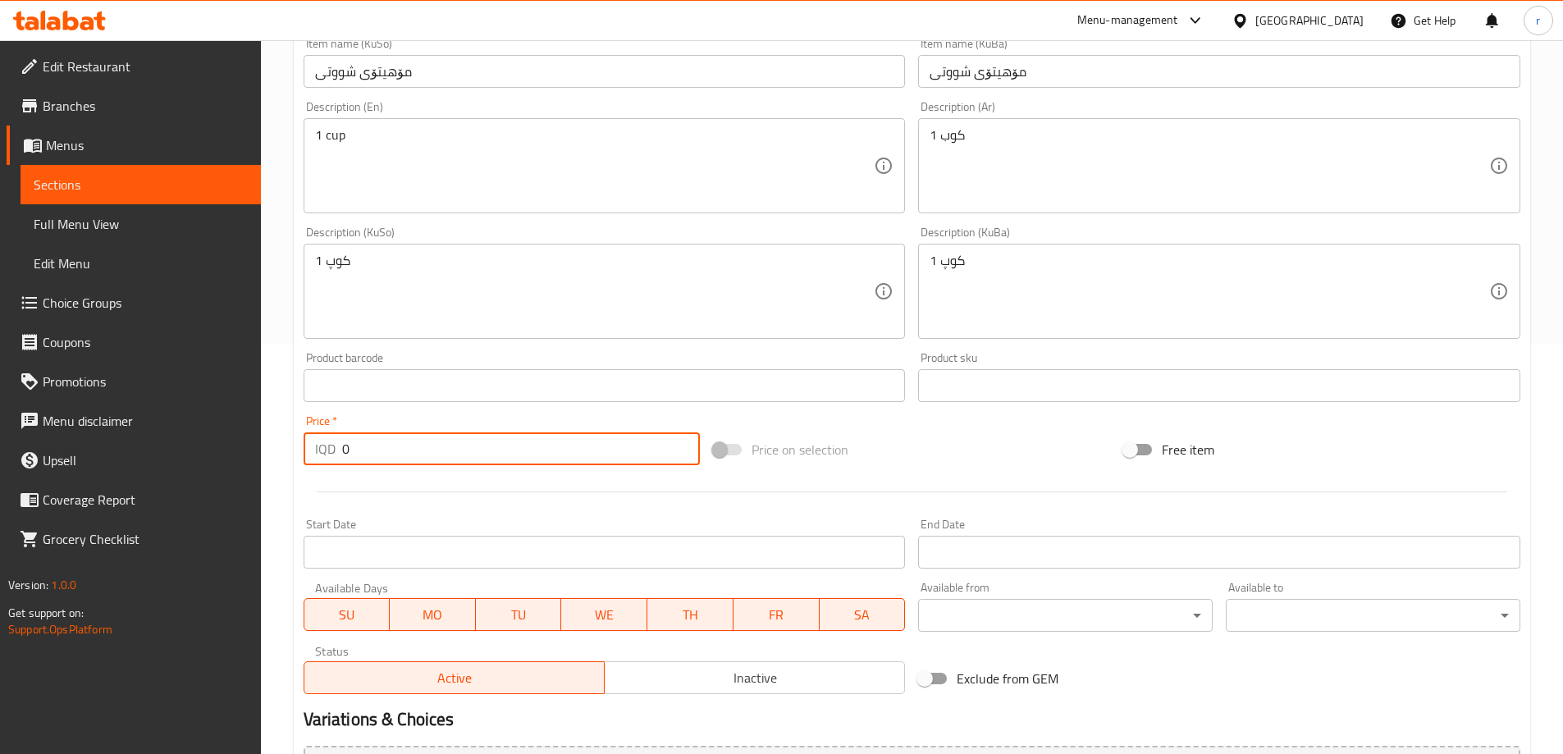
drag, startPoint x: 342, startPoint y: 449, endPoint x: 330, endPoint y: 449, distance: 12.3
click at [330, 449] on div "IQD 0 Price *" at bounding box center [502, 448] width 397 height 33
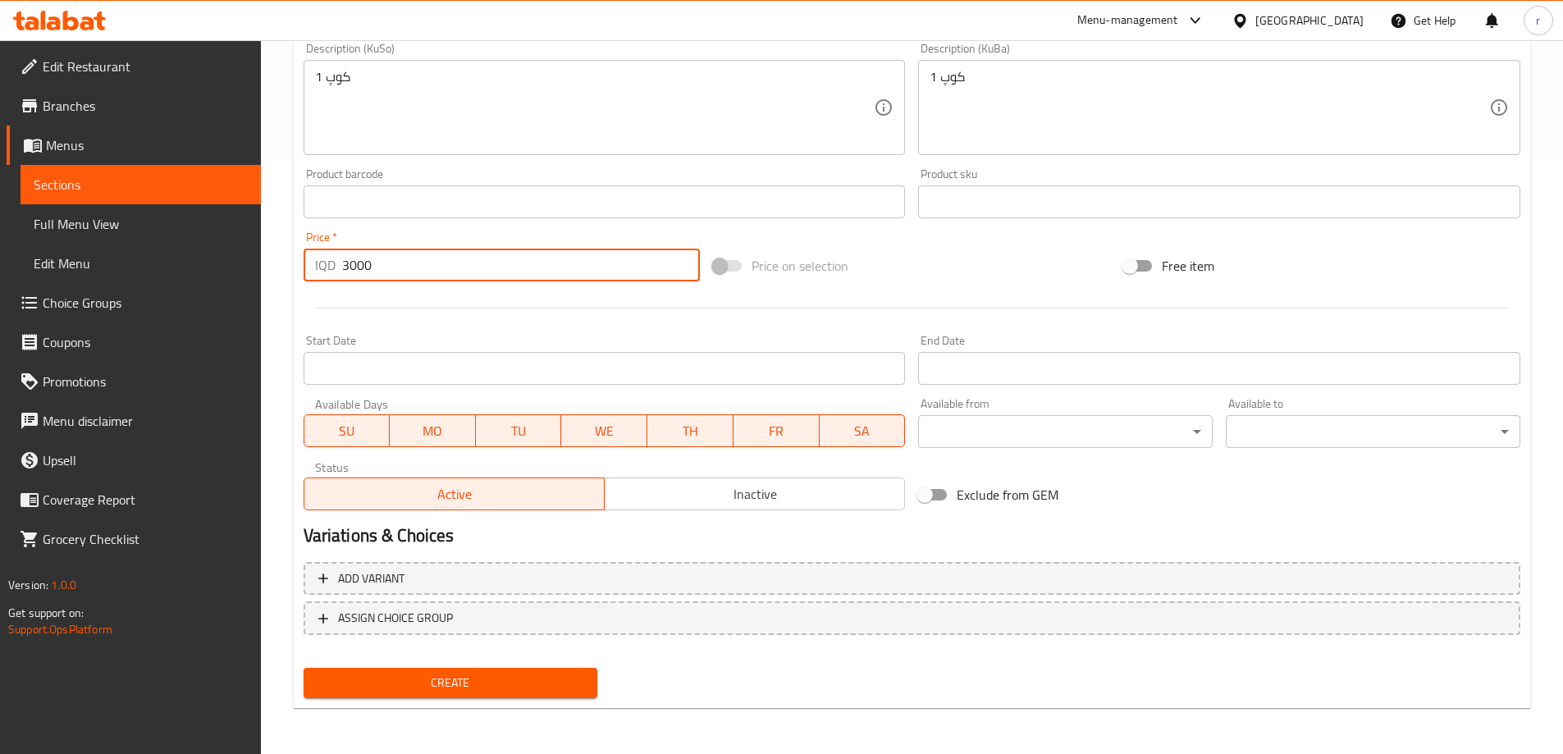
type input "3000"
click at [510, 688] on span "Create" at bounding box center [451, 683] width 268 height 21
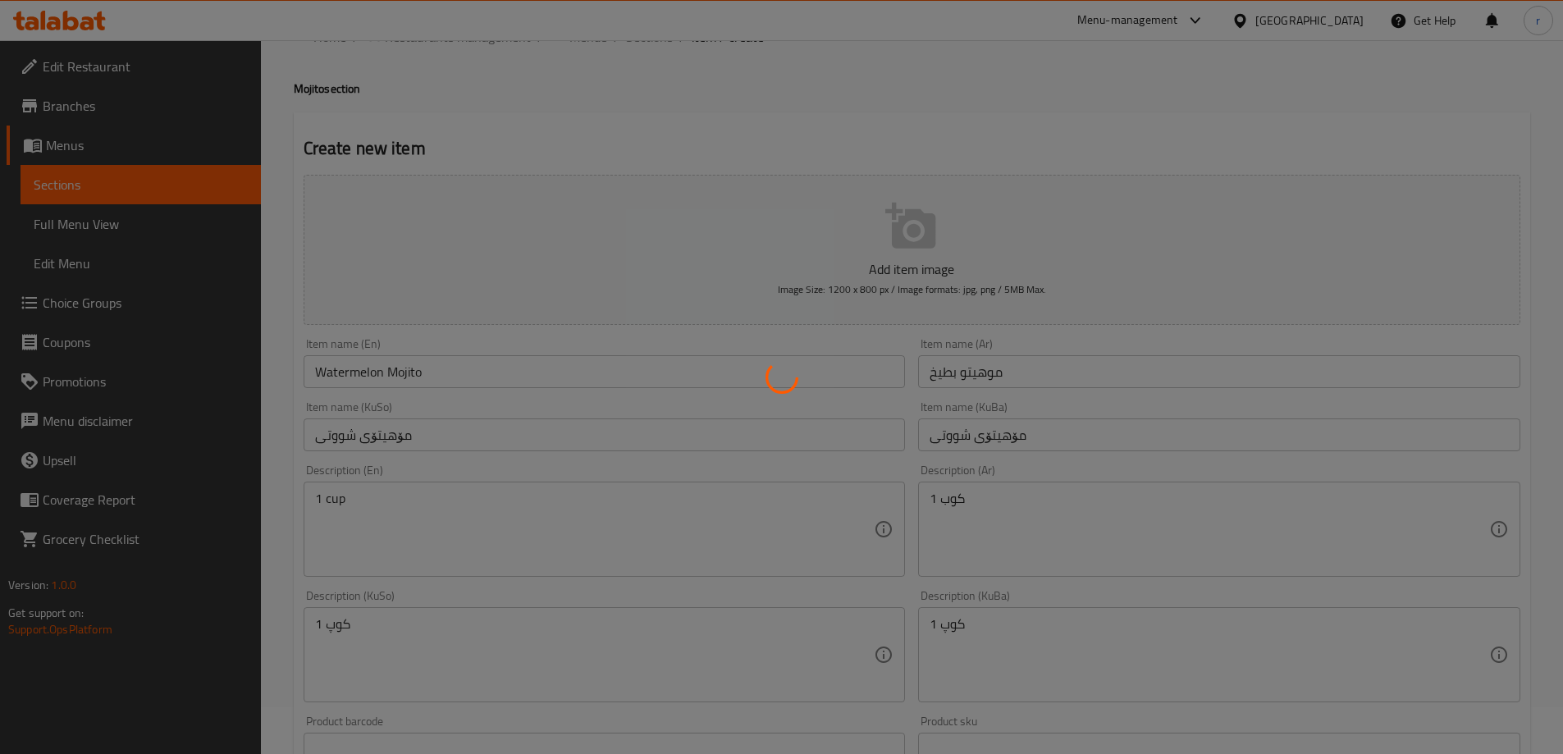
scroll to position [0, 0]
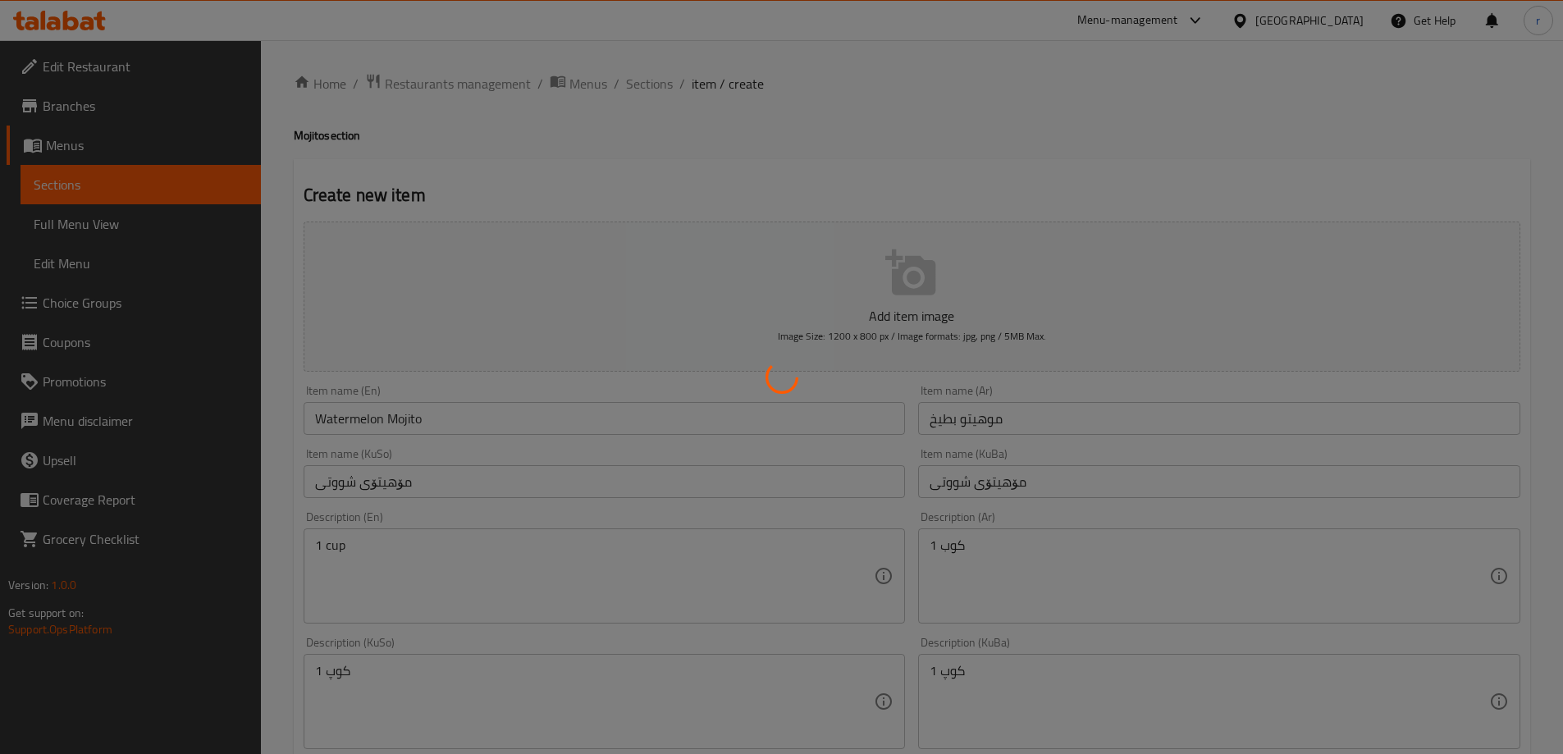
click at [662, 86] on div at bounding box center [781, 377] width 1563 height 754
click at [649, 84] on div at bounding box center [781, 377] width 1563 height 754
type input "0"
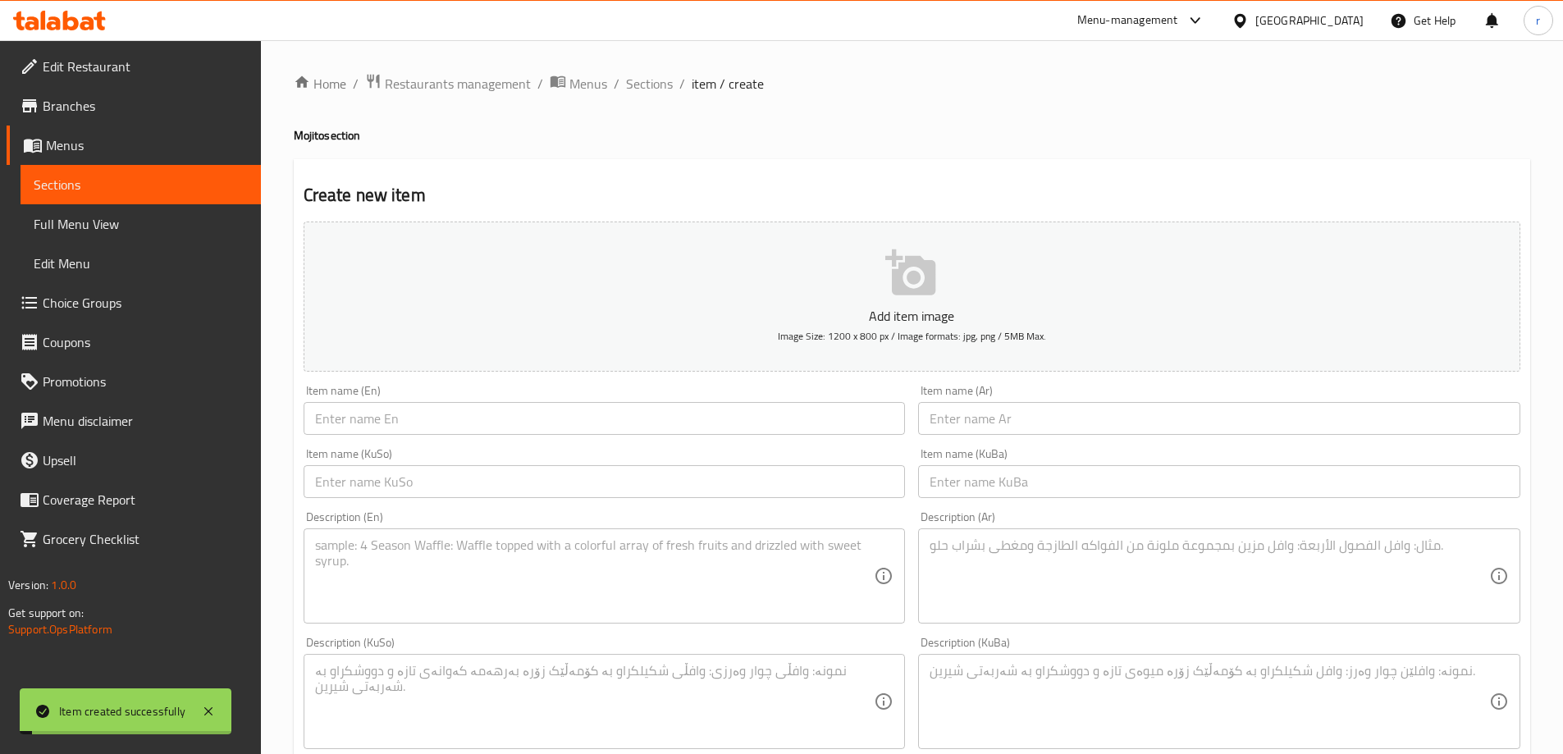
click at [649, 84] on span "Sections" at bounding box center [649, 84] width 47 height 20
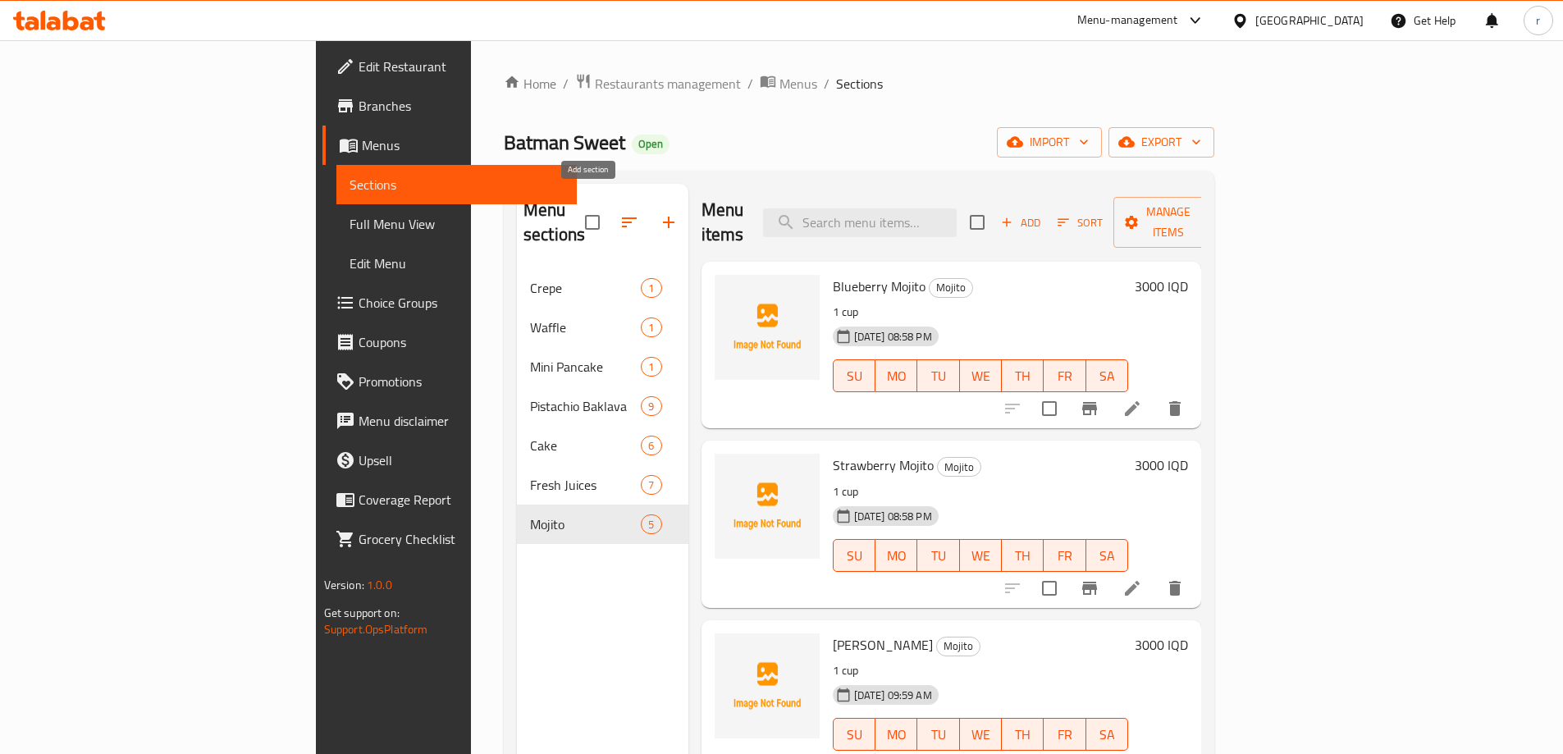
click at [663, 217] on icon "button" at bounding box center [668, 222] width 11 height 11
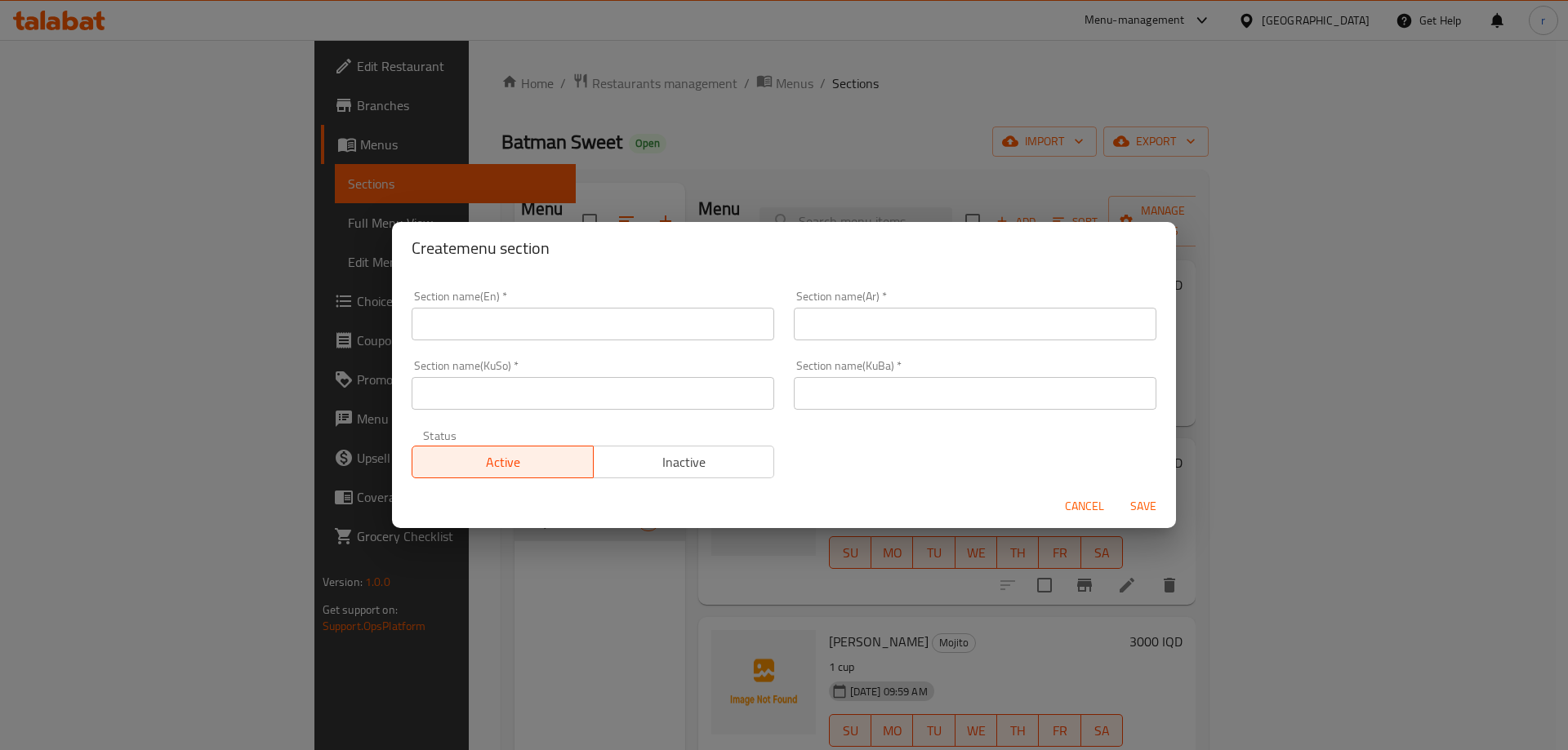
click at [1069, 506] on span "Cancel" at bounding box center [1083, 506] width 39 height 21
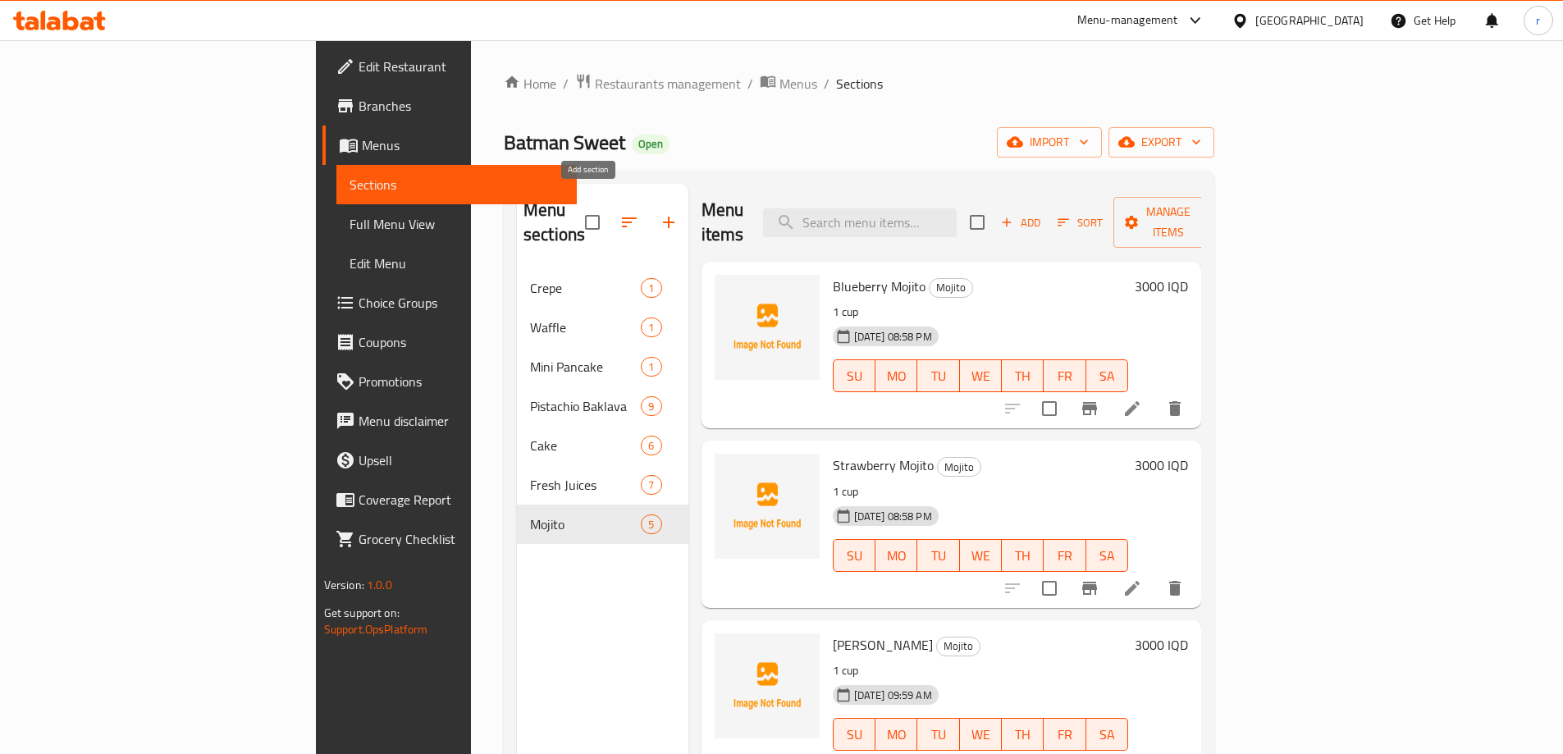
click at [659, 213] on icon "button" at bounding box center [669, 223] width 20 height 20
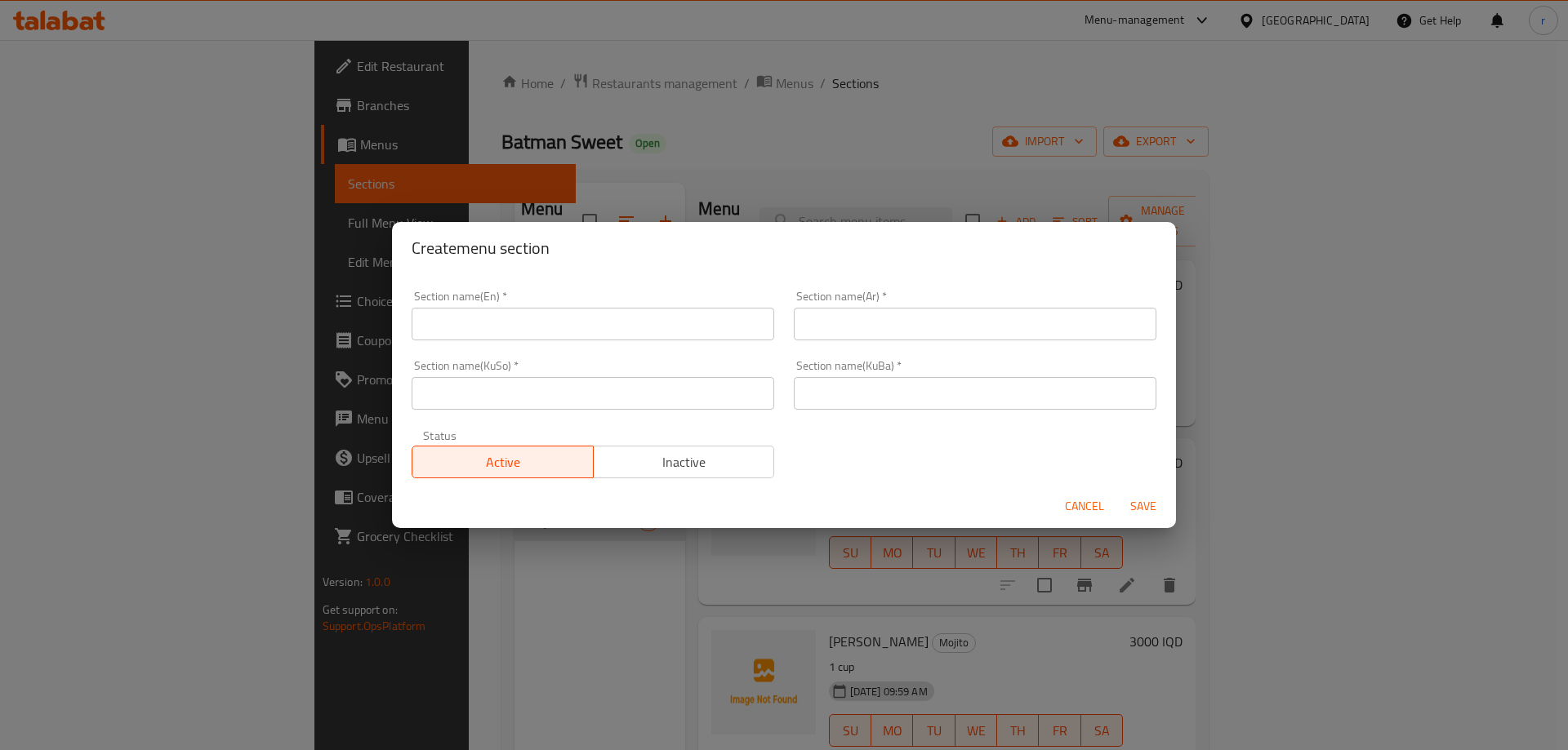
click at [537, 321] on input "text" at bounding box center [593, 323] width 362 height 33
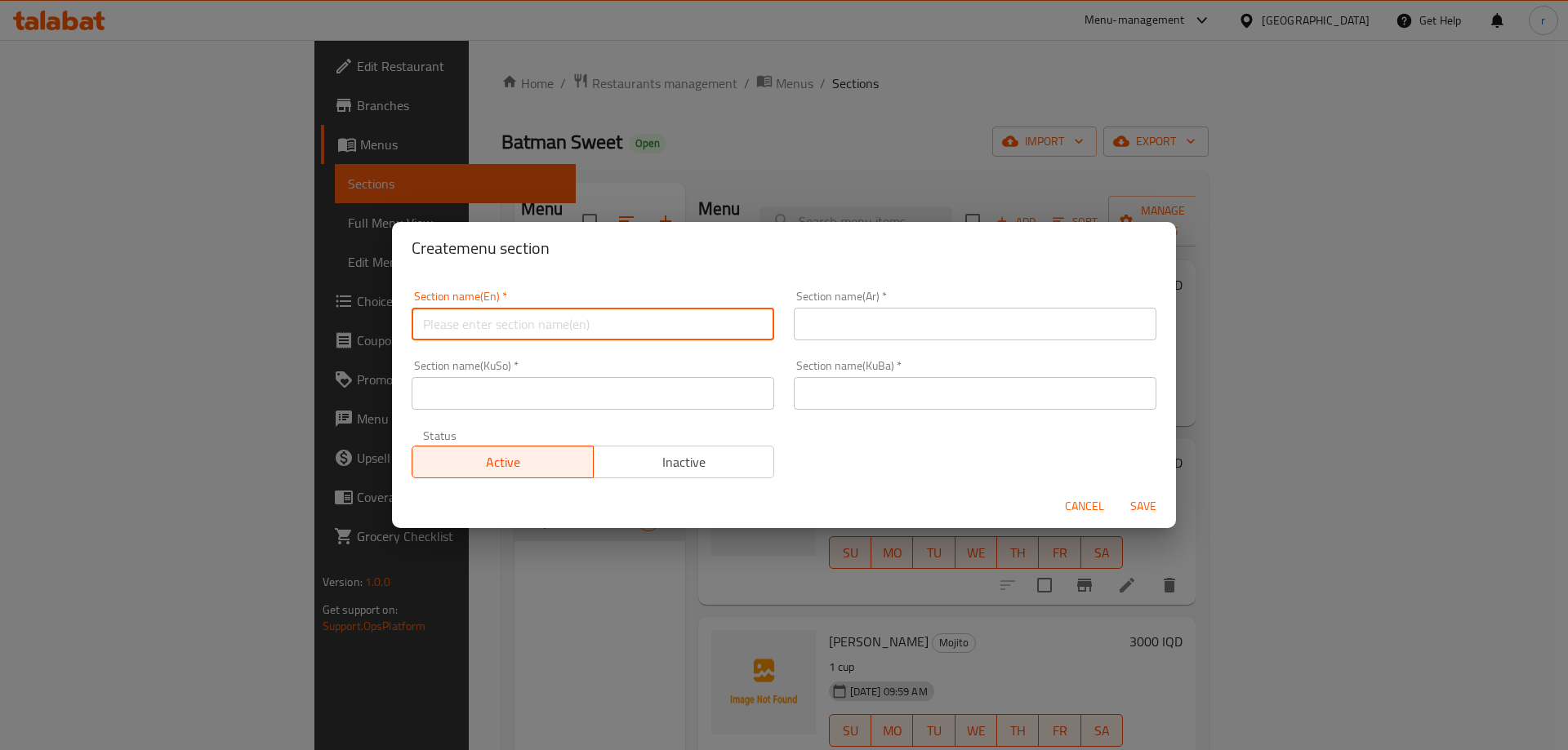
paste input "Pastries"
type input "Pastries"
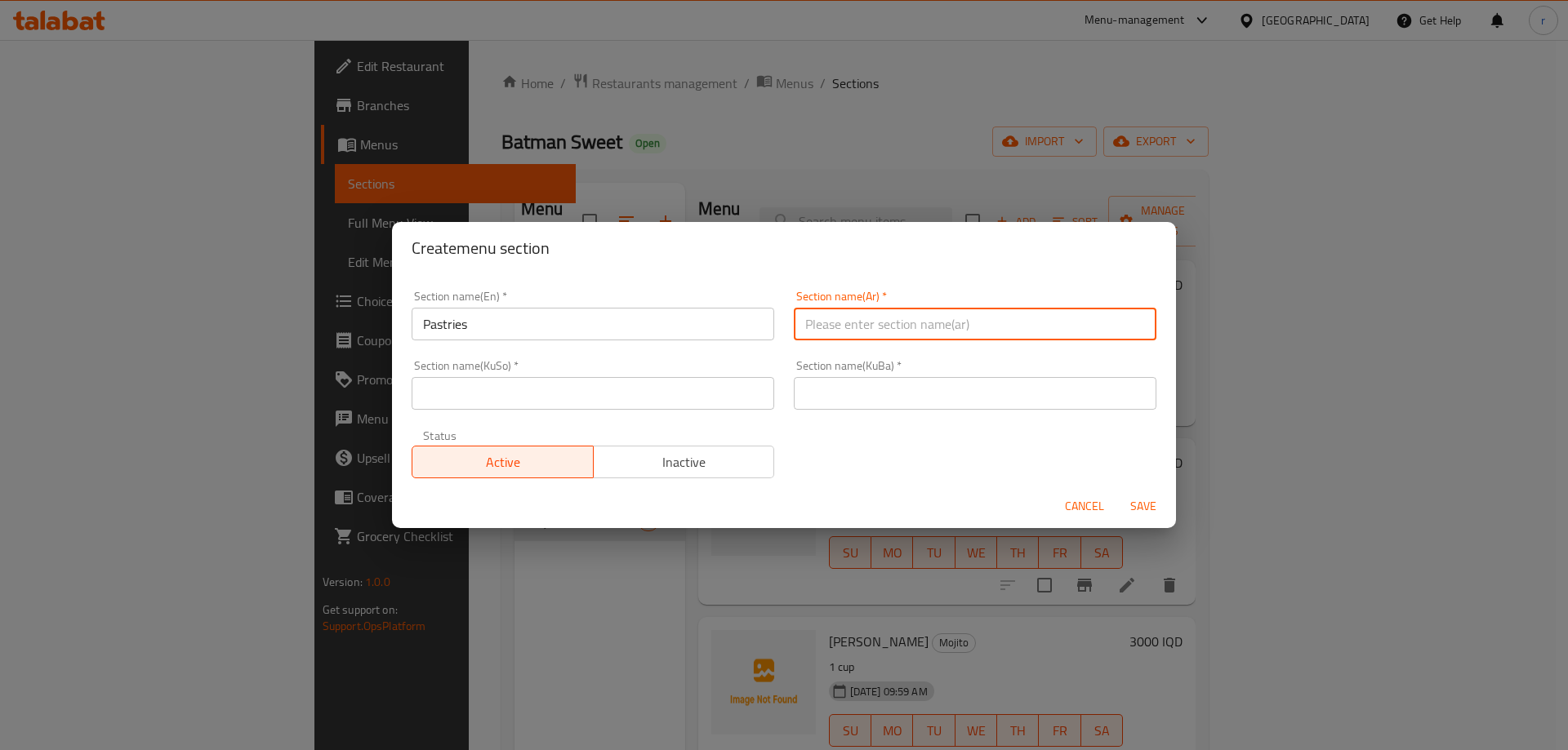
paste input "المعجنات"
type input "المعجنات"
click at [592, 380] on input "text" at bounding box center [593, 393] width 362 height 33
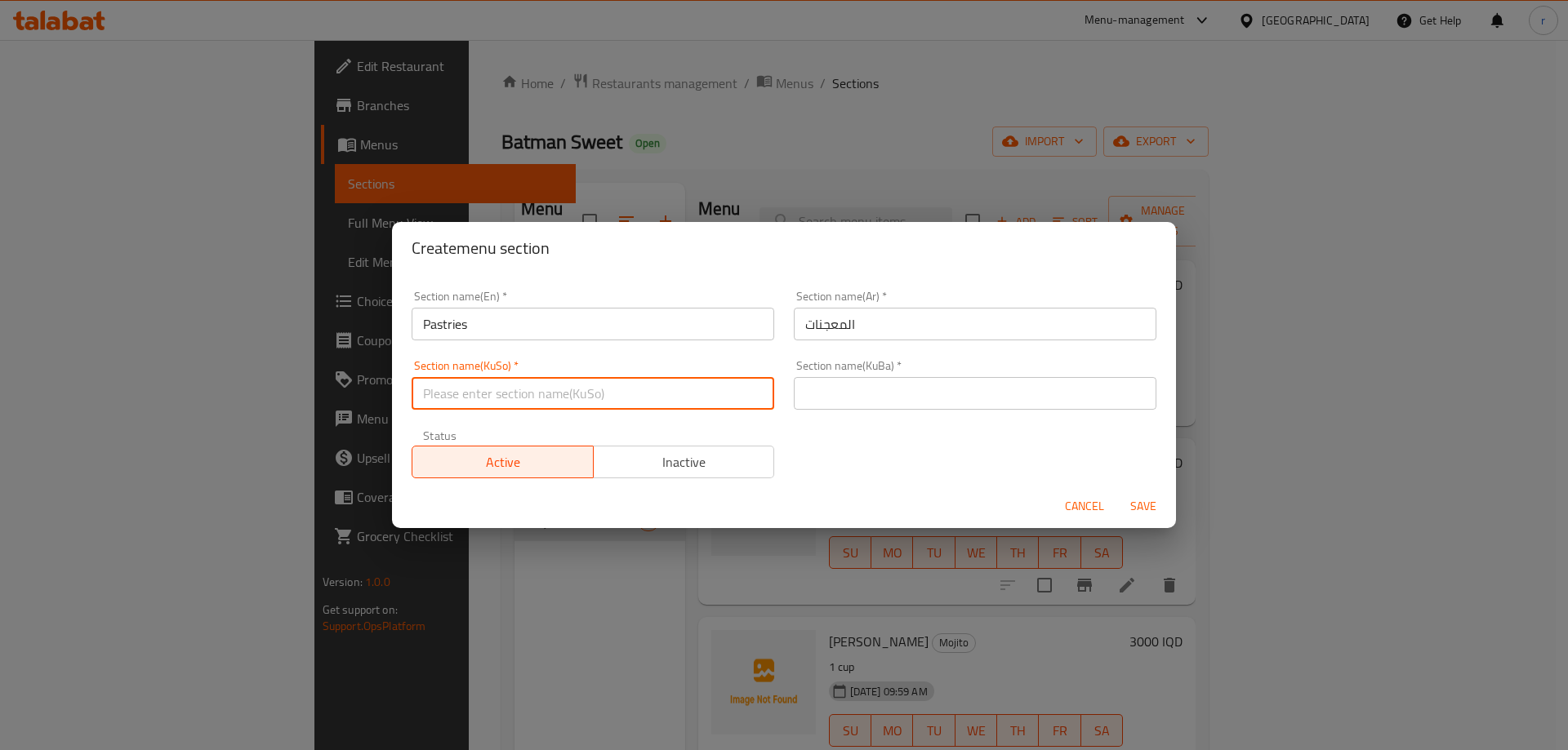
paste input "هەویرکاری"
type input "هەویرکاری"
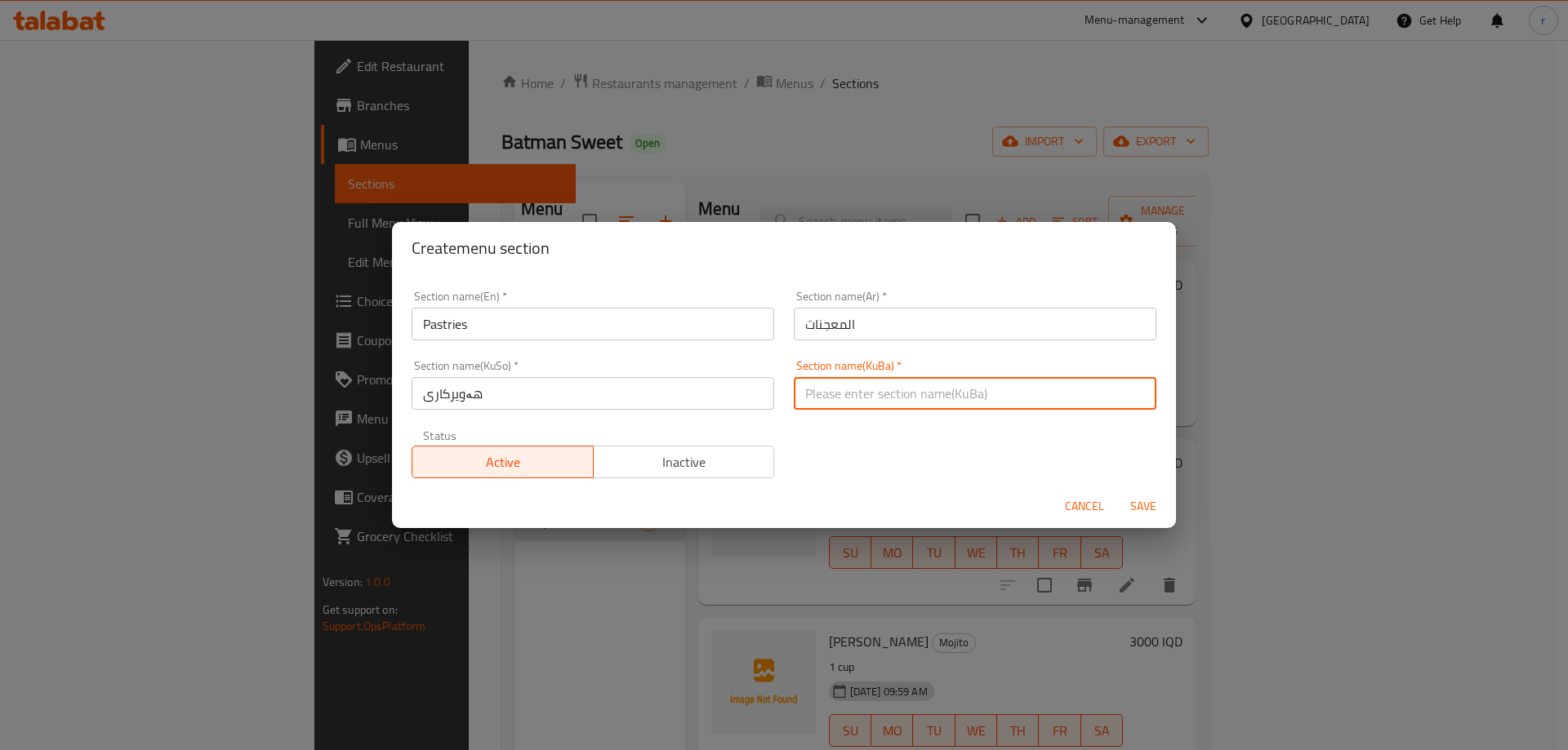
paste input "هەویرکاری"
type input "هەویرکاری"
click at [1130, 500] on span "Save" at bounding box center [1142, 506] width 39 height 21
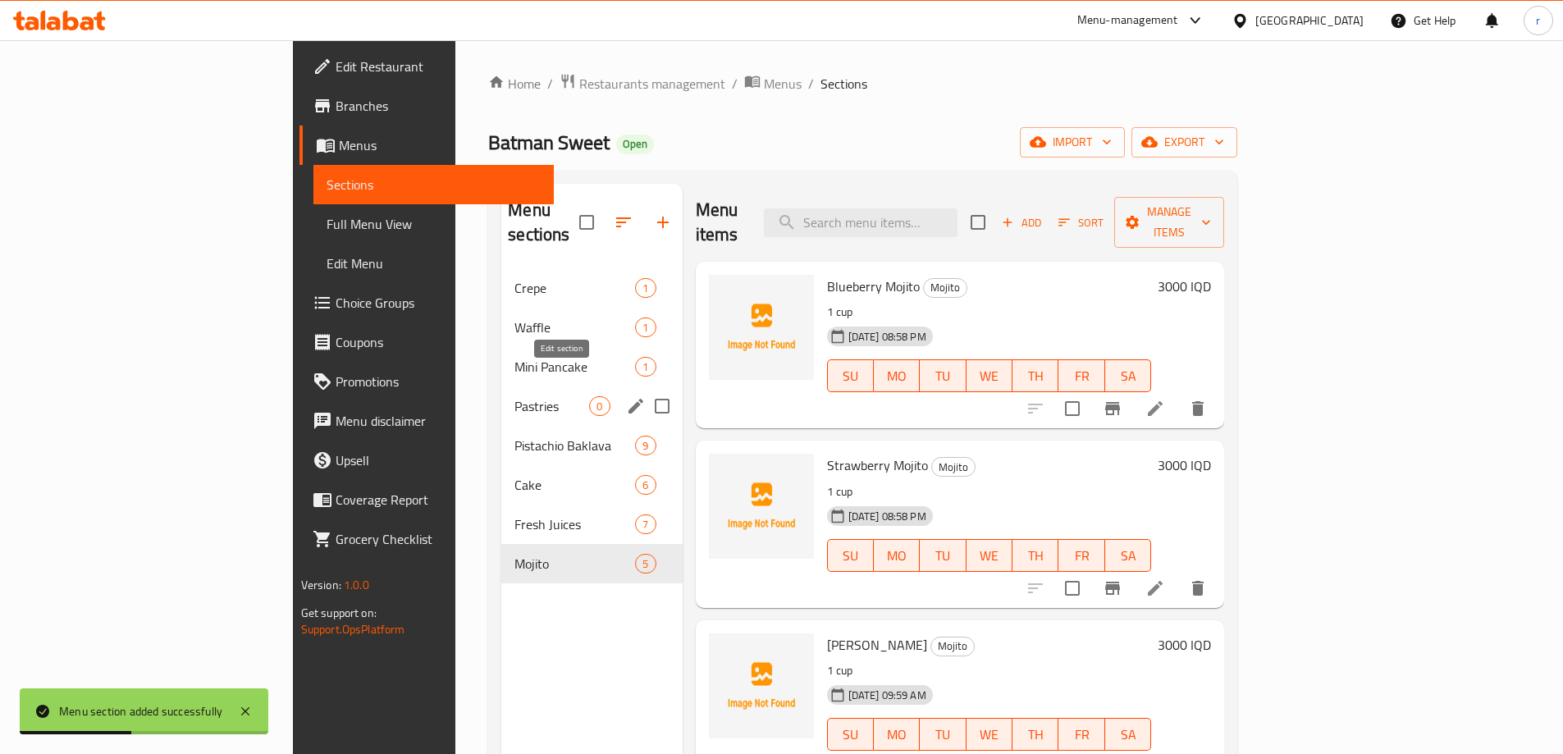
click at [626, 396] on icon "edit" at bounding box center [636, 406] width 20 height 20
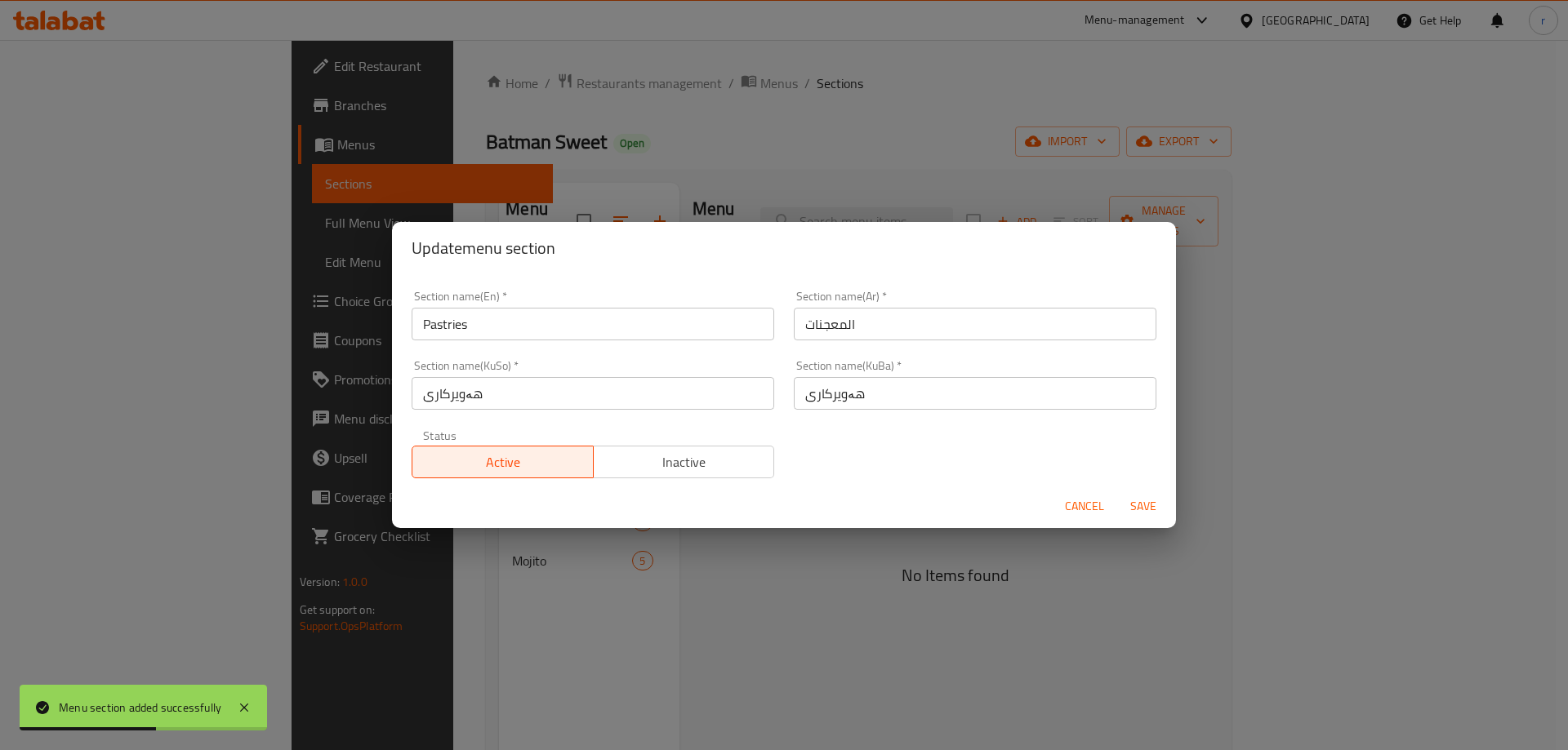
click at [608, 449] on button "Inactive" at bounding box center [684, 462] width 182 height 33
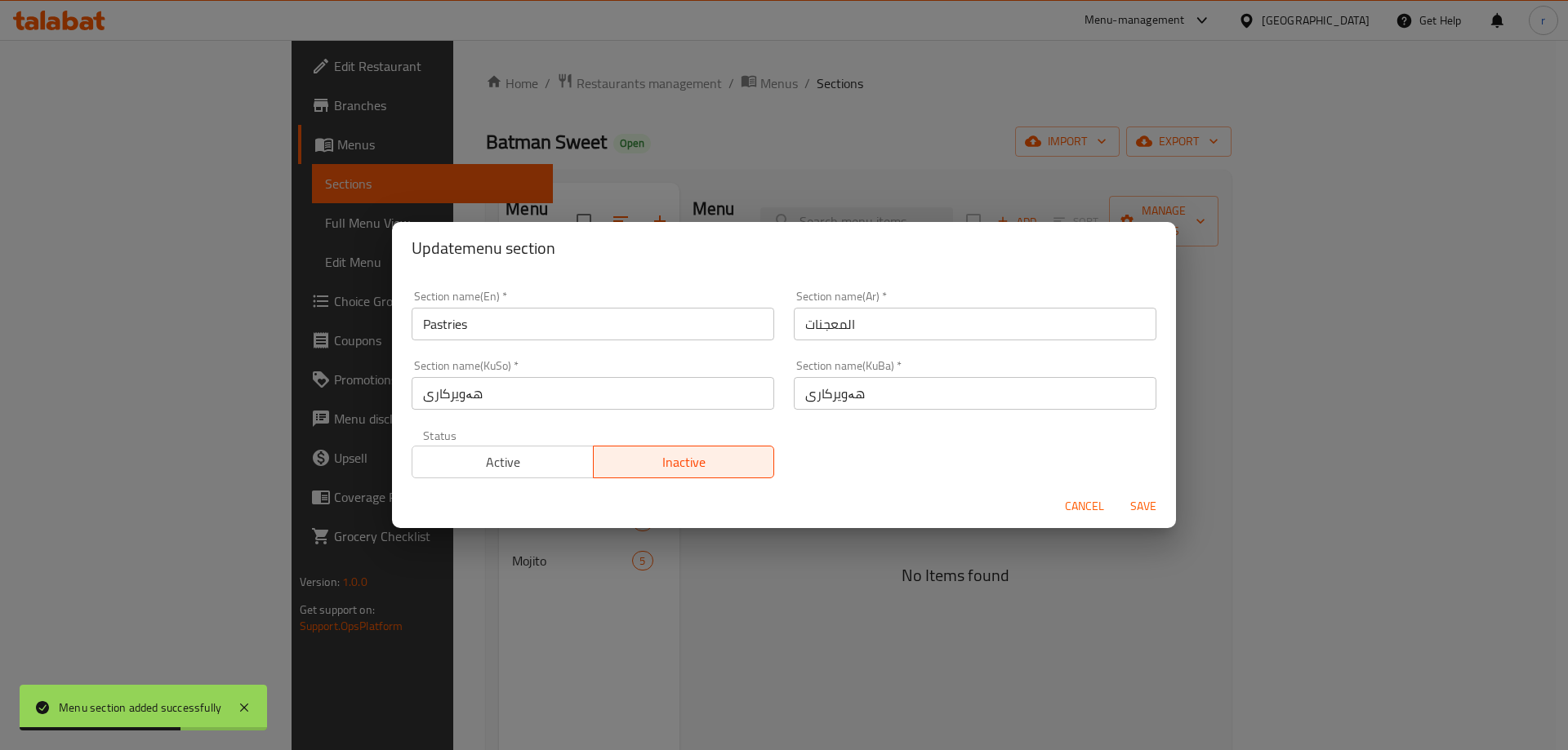
click at [1135, 502] on span "Save" at bounding box center [1142, 506] width 39 height 21
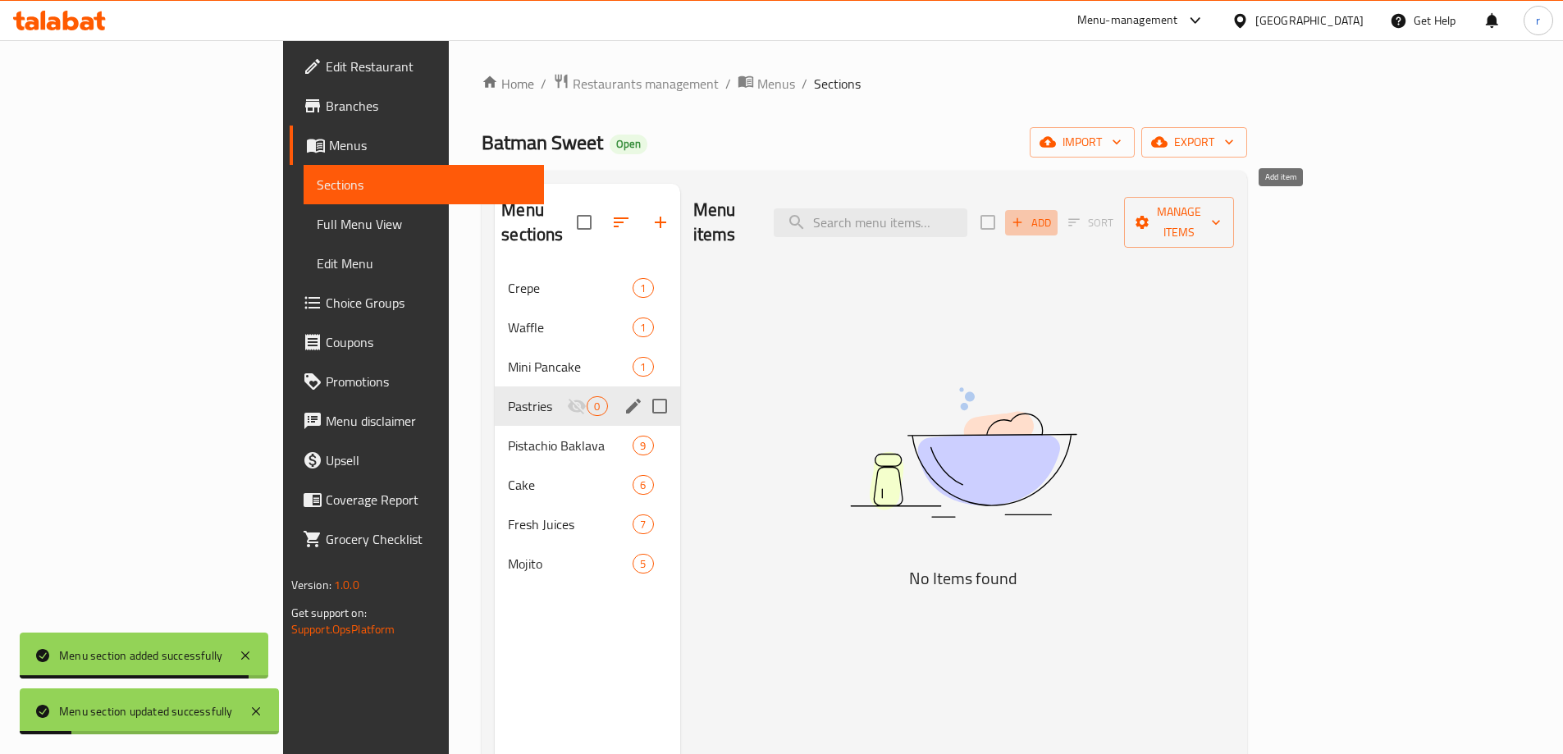
click at [1054, 217] on span "Add" at bounding box center [1031, 222] width 44 height 19
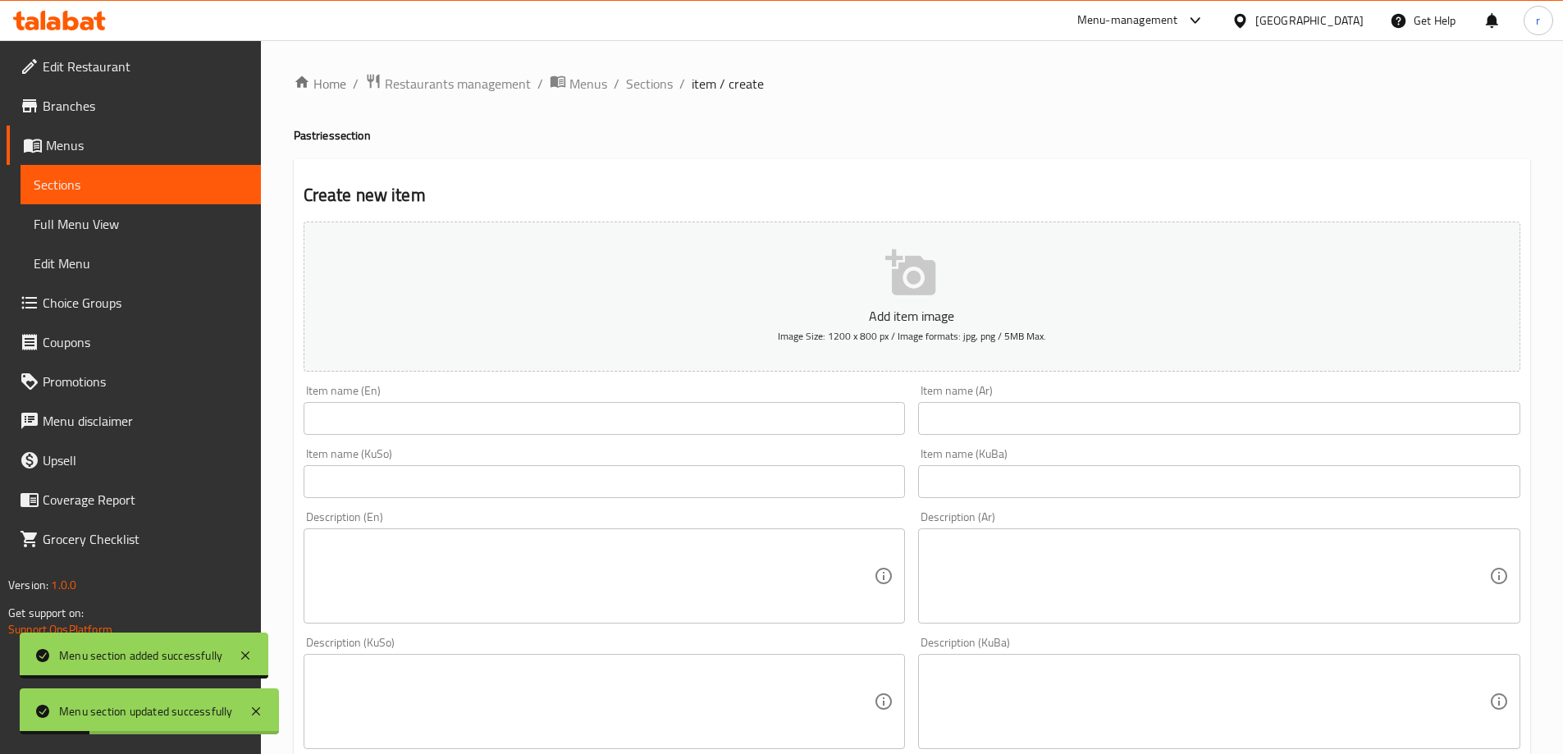
drag, startPoint x: 535, startPoint y: 425, endPoint x: 518, endPoint y: 467, distance: 45.3
click at [535, 425] on input "text" at bounding box center [605, 418] width 602 height 33
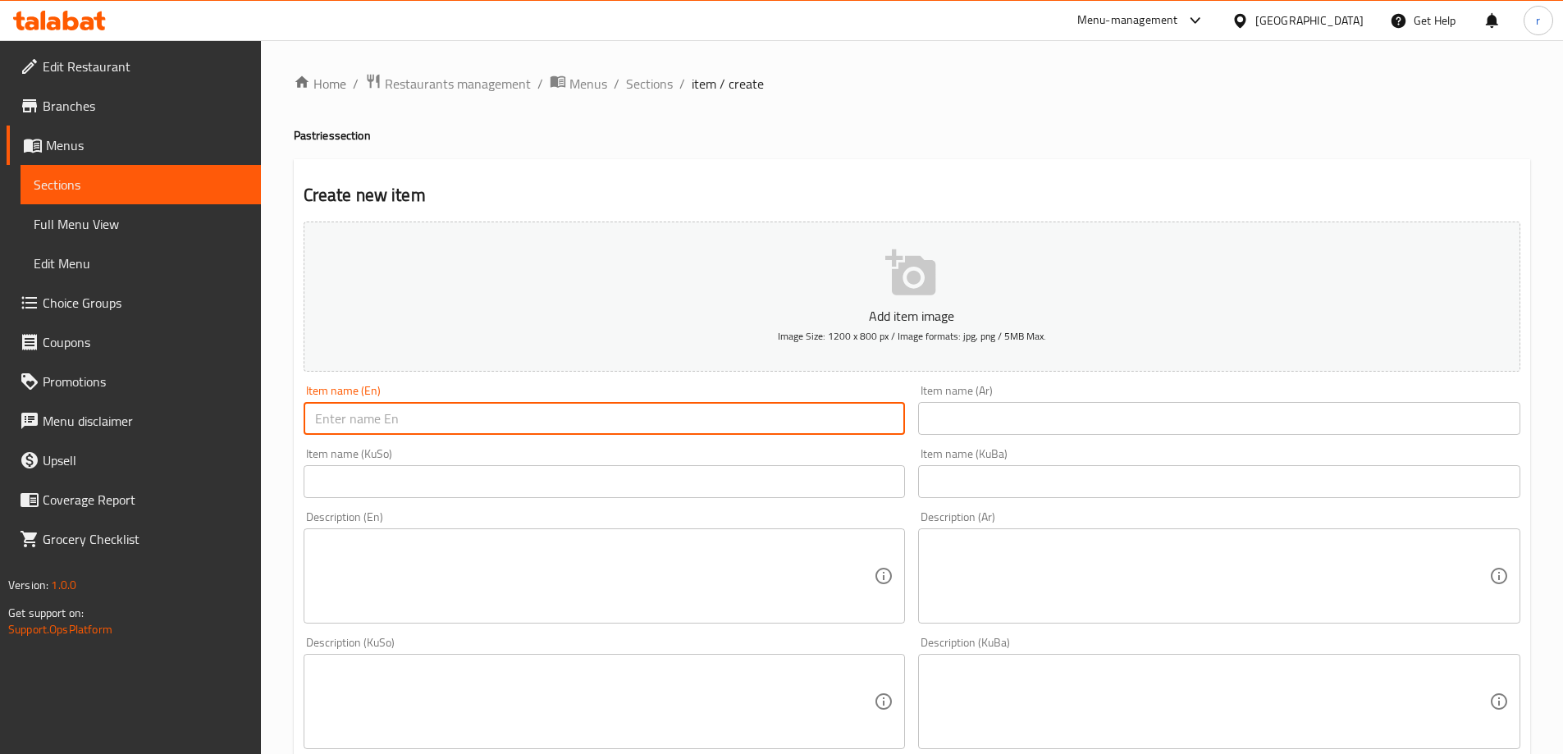
click at [451, 428] on input "text" at bounding box center [605, 418] width 602 height 33
paste input "Bread Crumbs"
type input "Bread Crumbs"
click at [945, 413] on input "text" at bounding box center [1219, 418] width 602 height 33
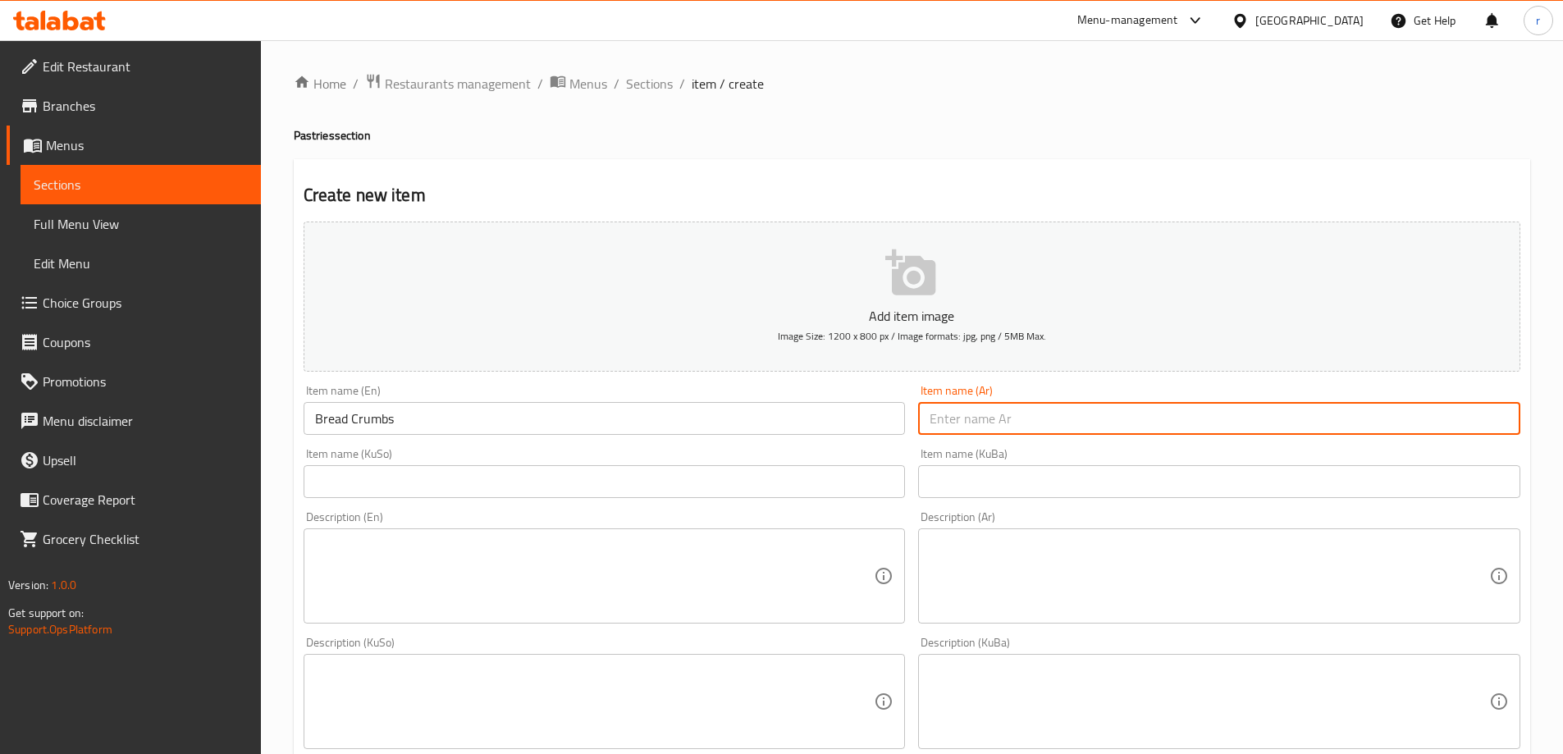
paste input "بقسماط"
type input "بقسماط"
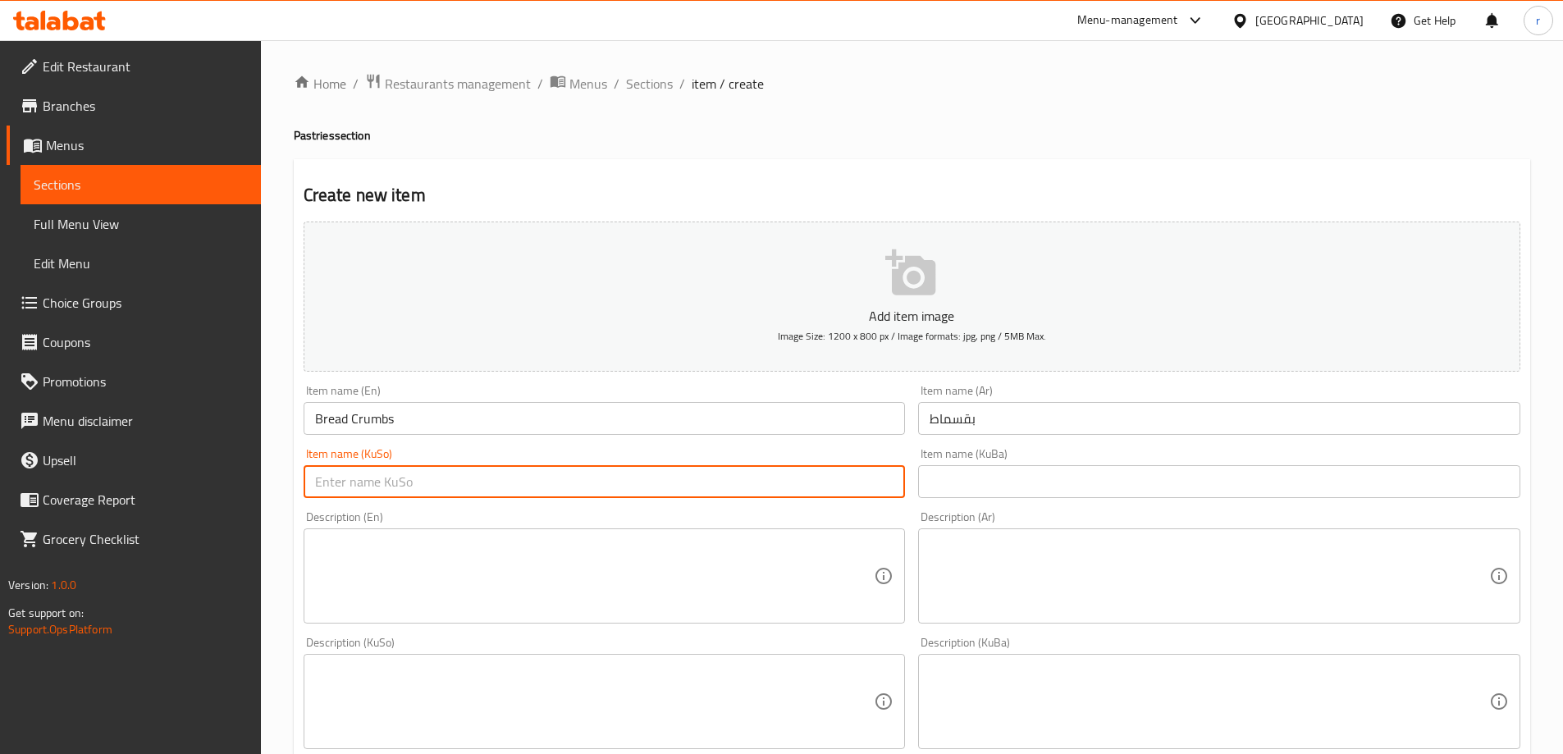
click at [795, 491] on input "text" at bounding box center [605, 481] width 602 height 33
paste input "نانی ورد"
type input "نانی ورد"
click at [1022, 490] on input "text" at bounding box center [1219, 481] width 602 height 33
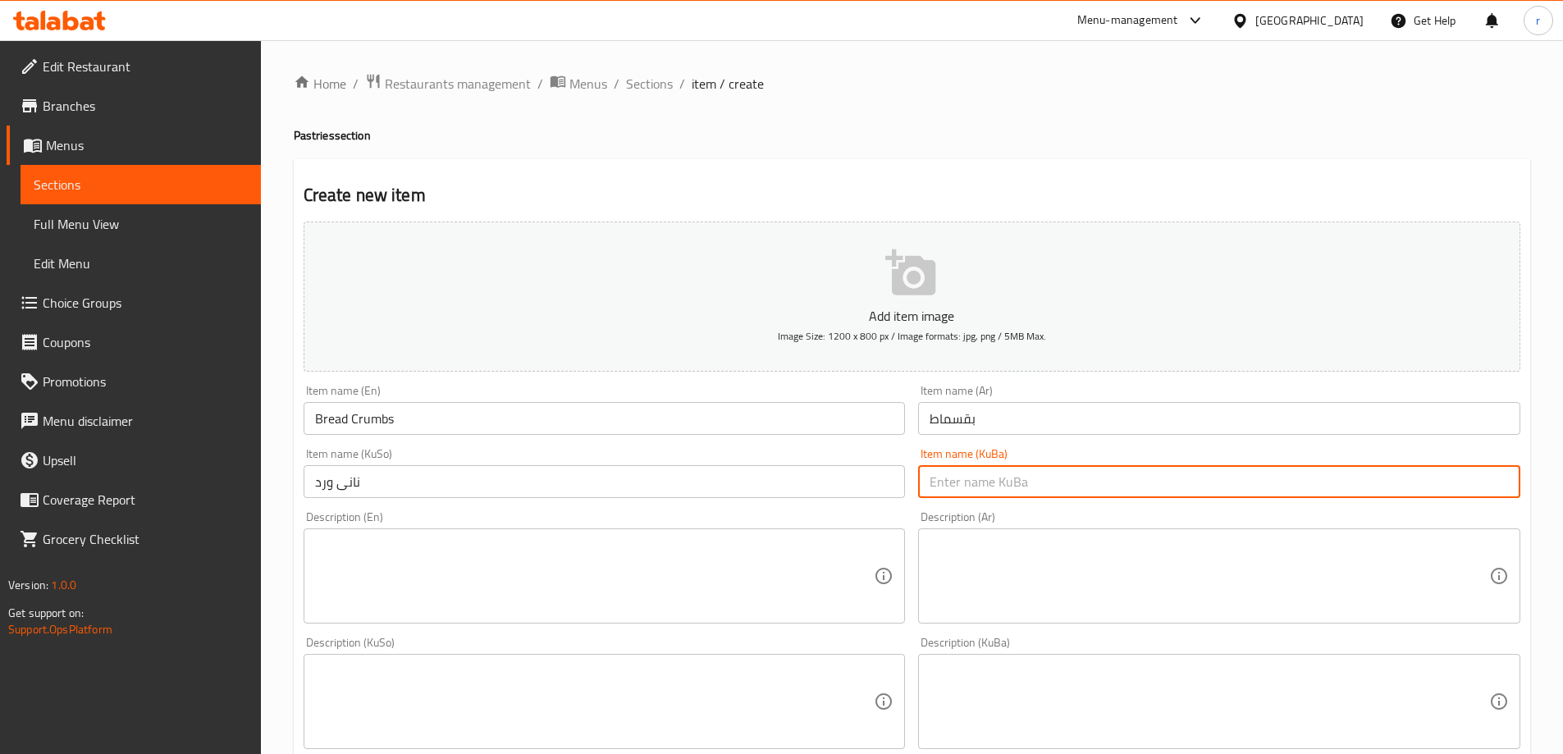
paste input "نانی ورد"
type input "نانی ورد"
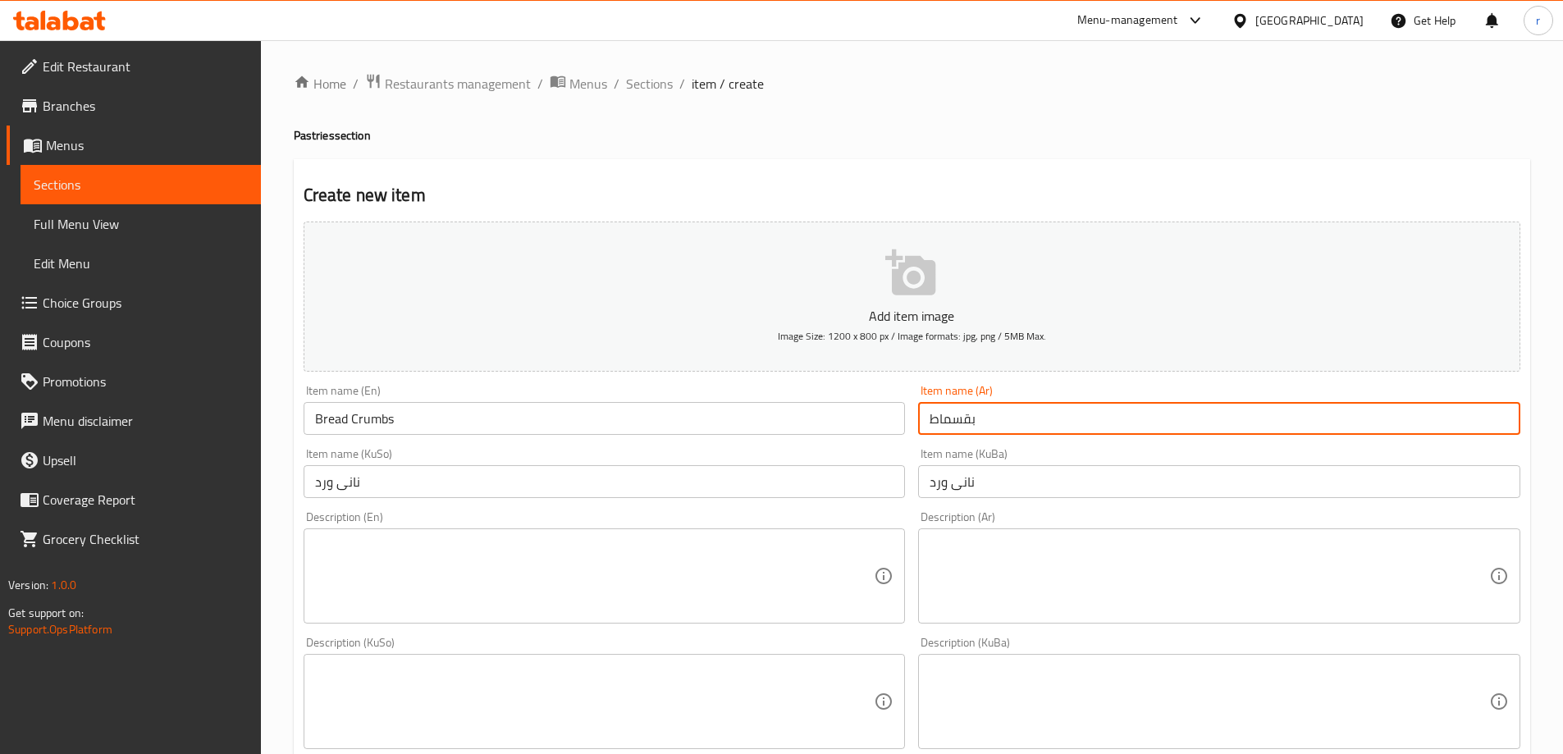
click at [931, 425] on input "بقسماط" at bounding box center [1219, 418] width 602 height 33
click at [979, 429] on input "بقسماط" at bounding box center [1219, 418] width 602 height 33
type input "بقسم"
click at [313, 418] on input "Bread Crumbs" at bounding box center [605, 418] width 602 height 33
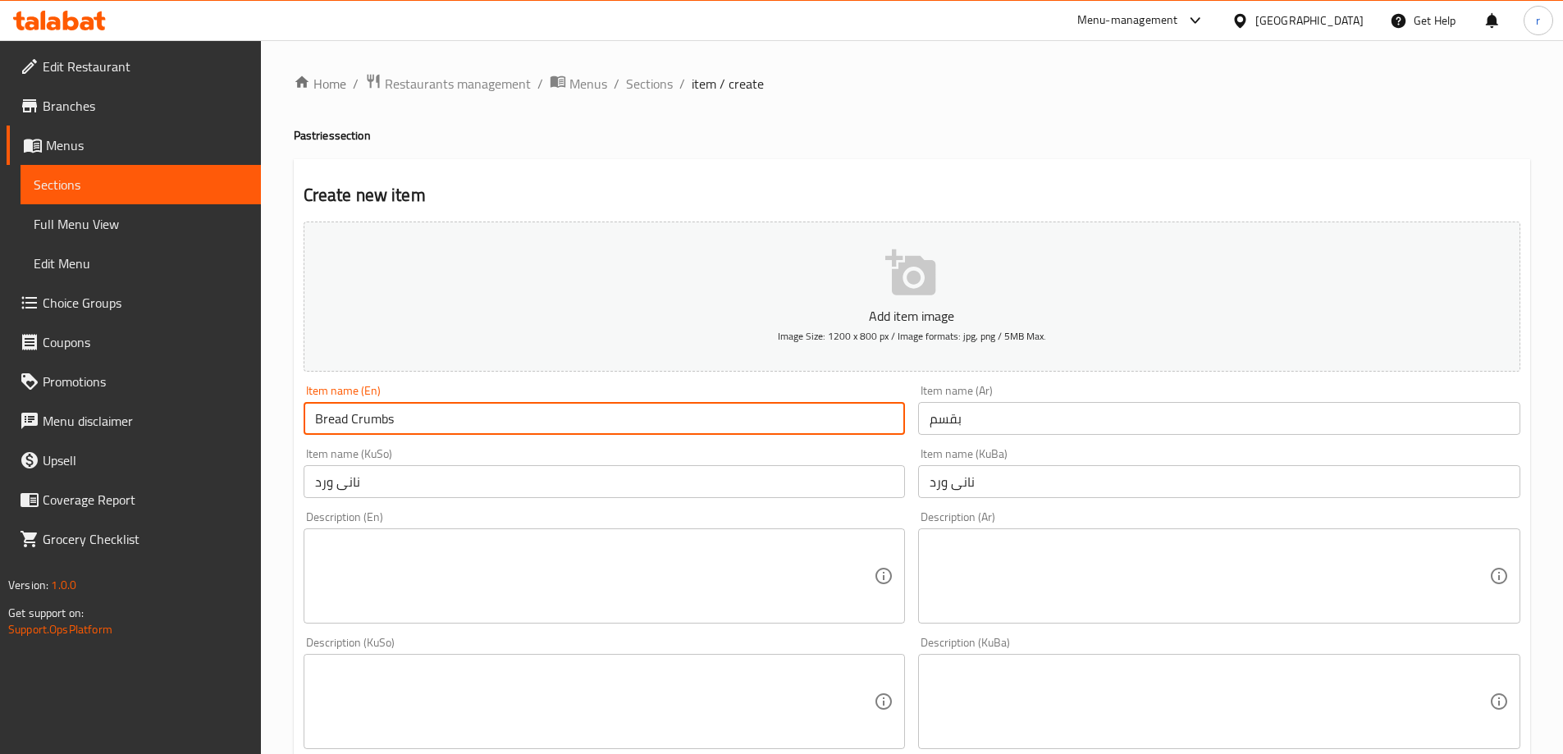
paste input "Walnut"
type input "Walnut Bread Crumbs"
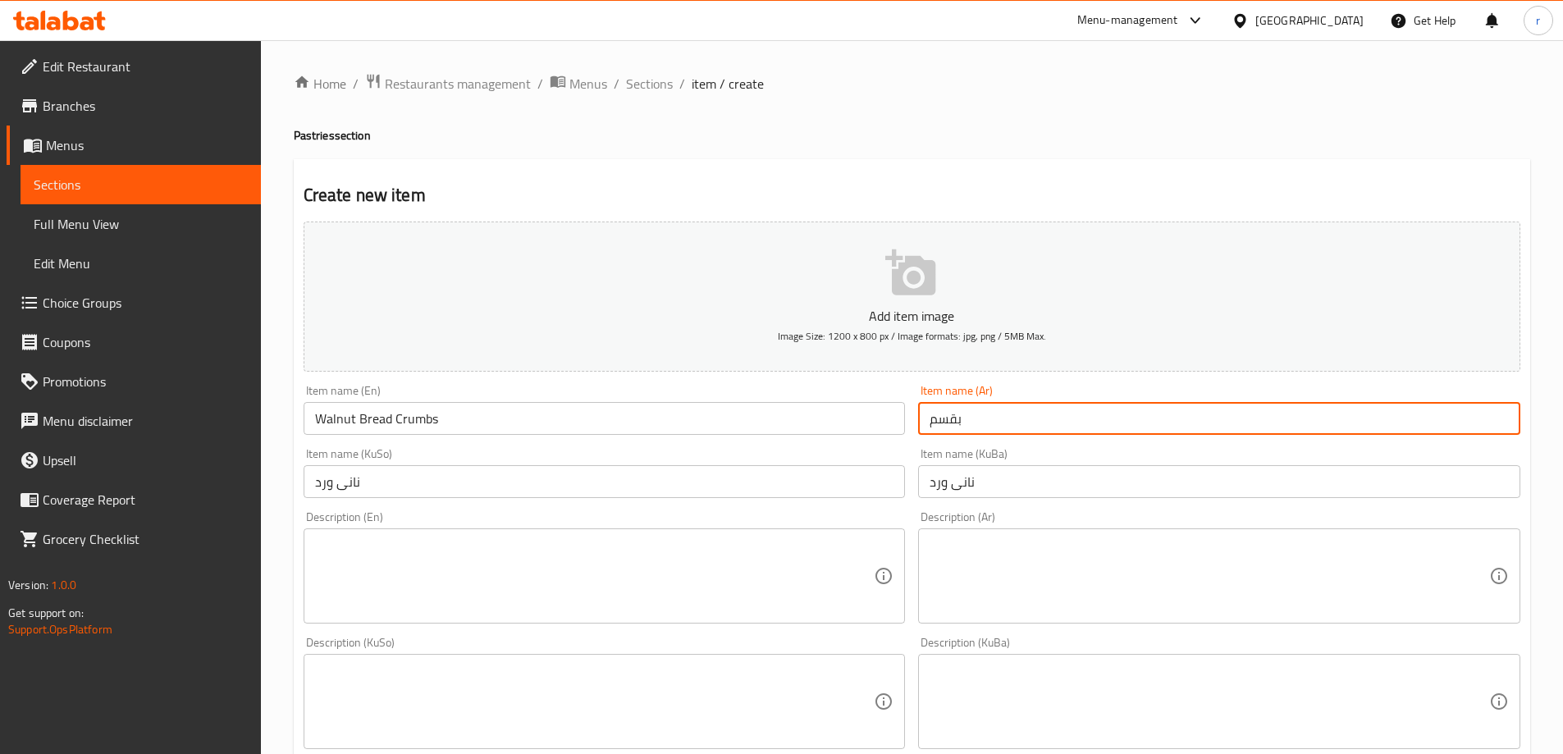
click at [974, 420] on input "بقسم" at bounding box center [1219, 418] width 602 height 33
paste input "جوز"
type input "بقسم جوز"
click at [726, 487] on input "نانی ورد" at bounding box center [605, 481] width 602 height 33
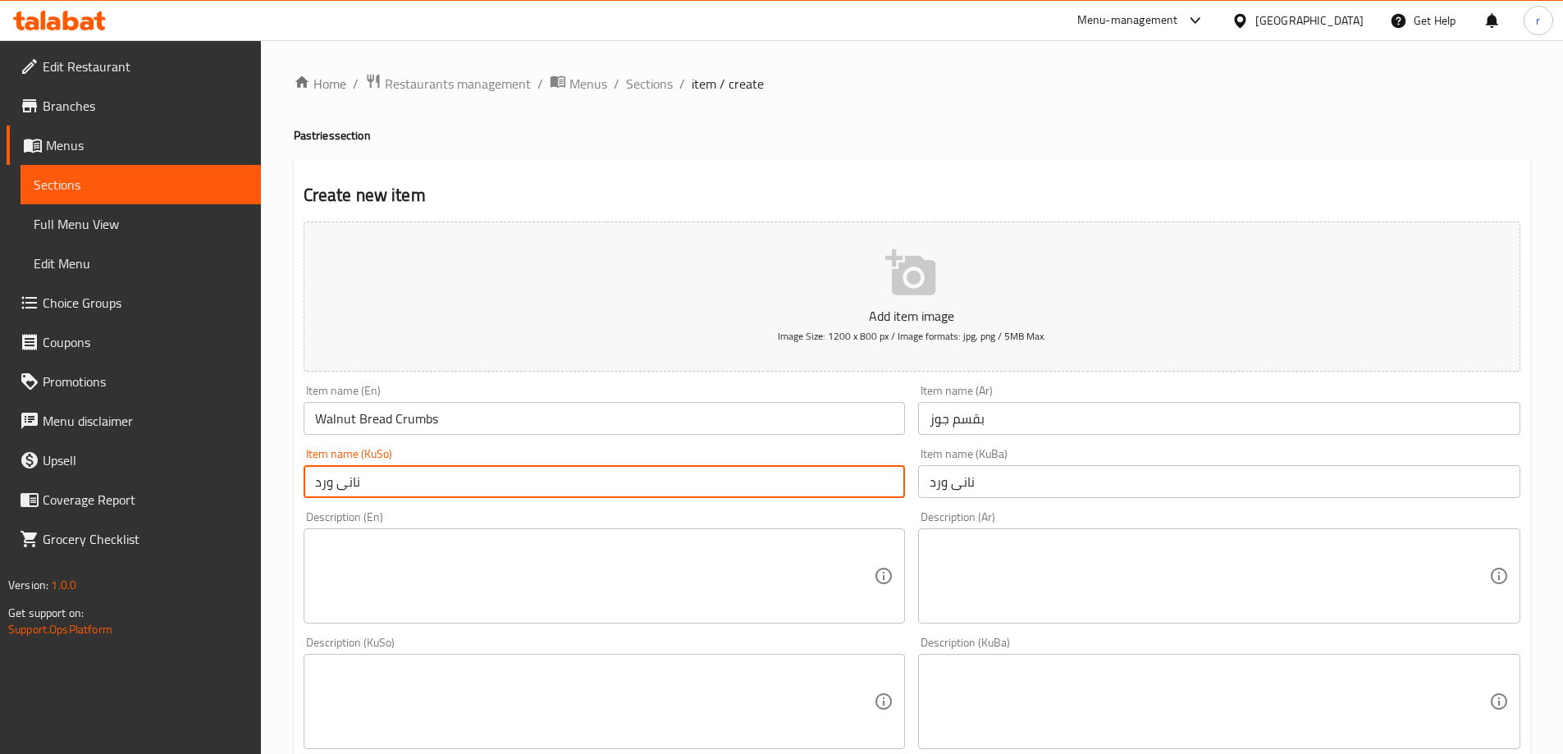
paste input "گوێز"
type input "نانی ورد گوێز"
click at [997, 490] on input "نانی ورد" at bounding box center [1219, 481] width 602 height 33
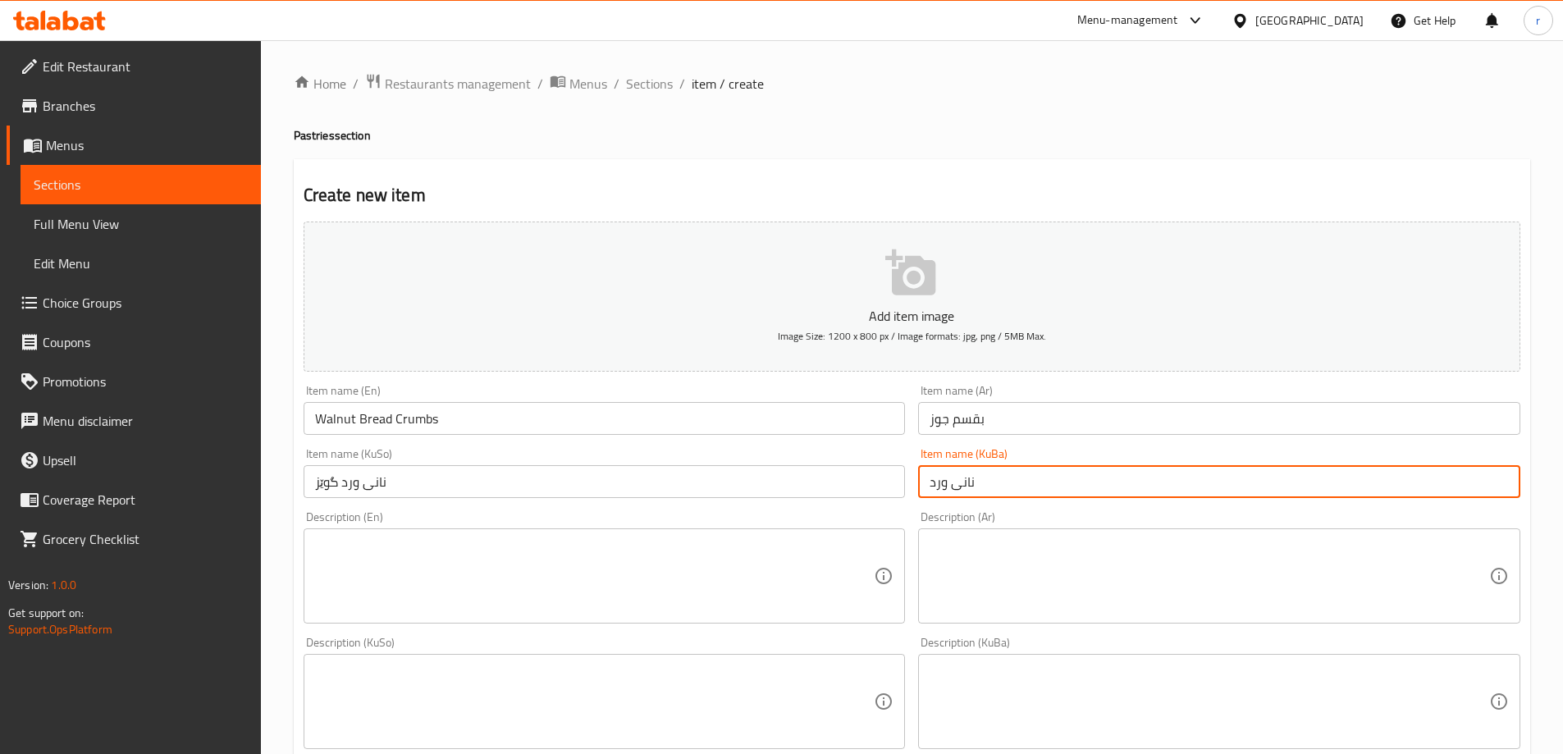
paste input "گوێز"
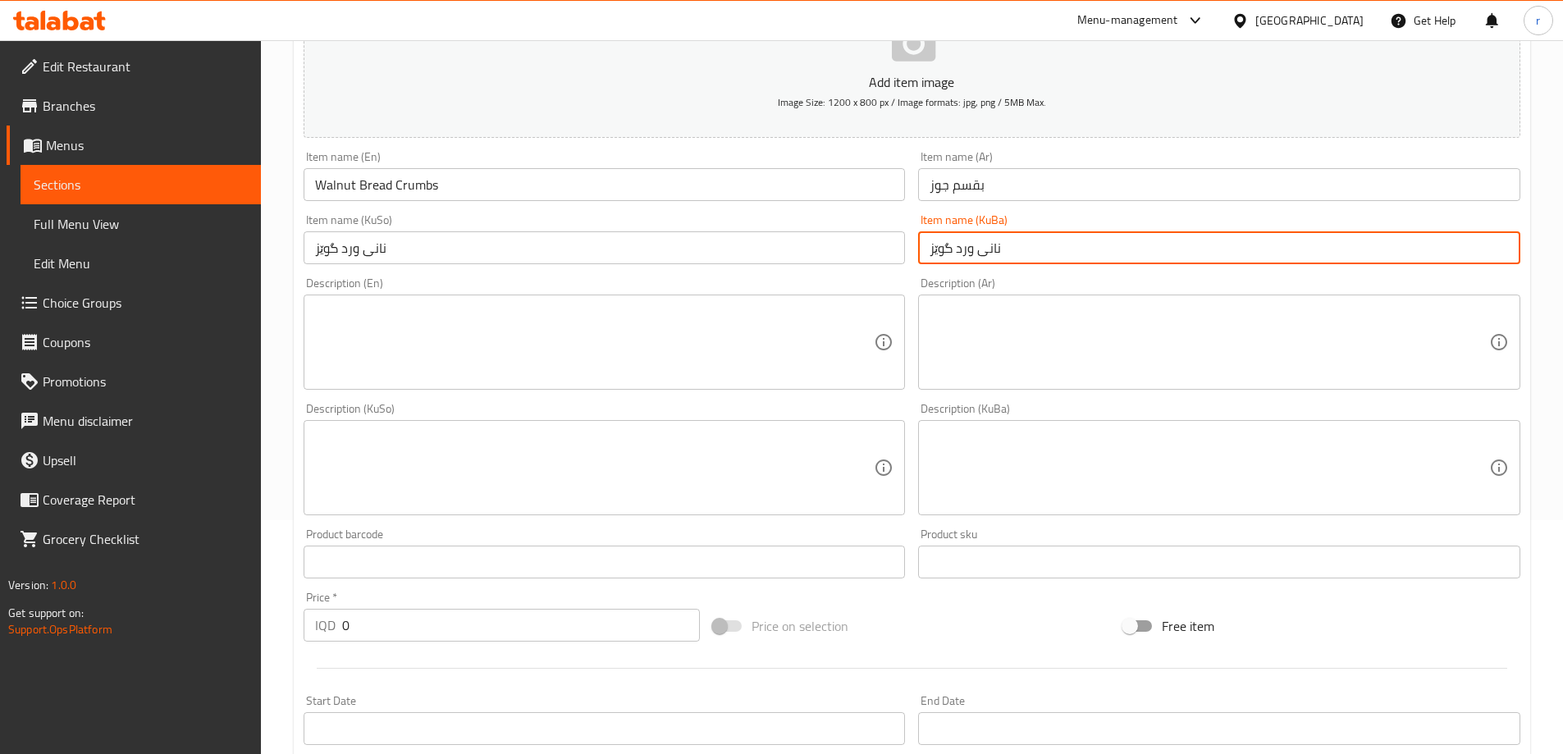
scroll to position [273, 0]
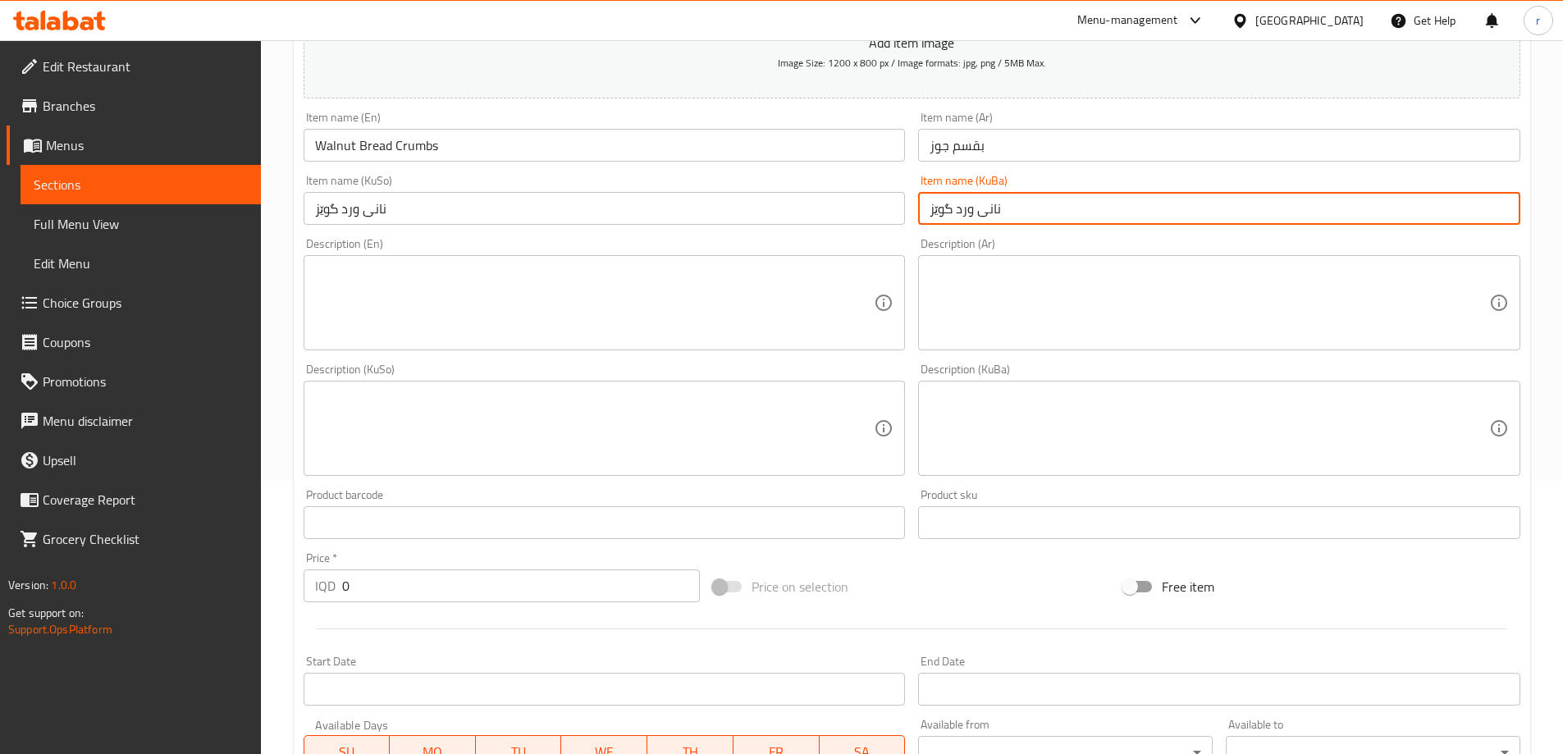
type input "نانی ورد گوێز"
click at [364, 315] on textarea at bounding box center [595, 303] width 560 height 78
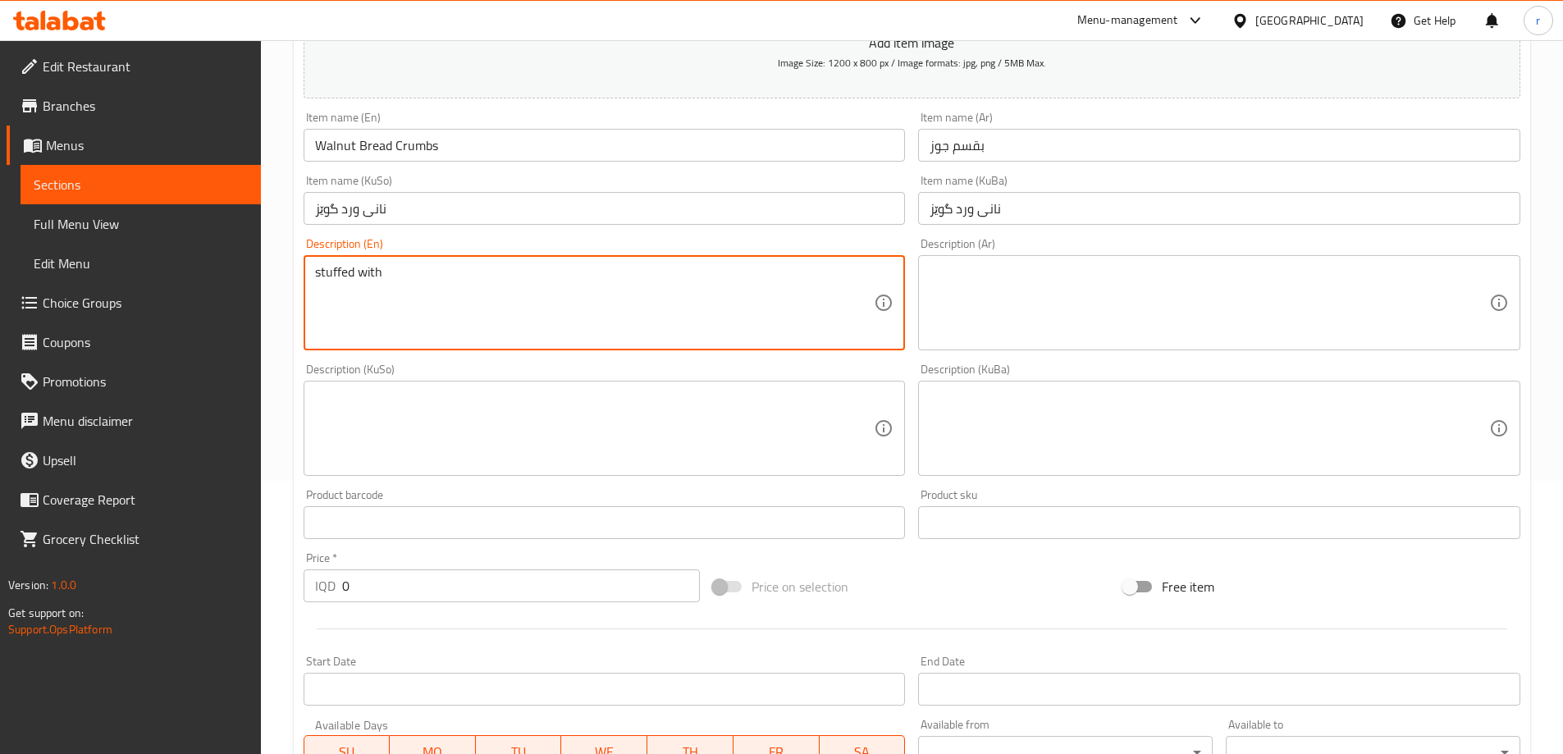
paste textarea "Walnut"
type textarea "Stuffed with walnut"
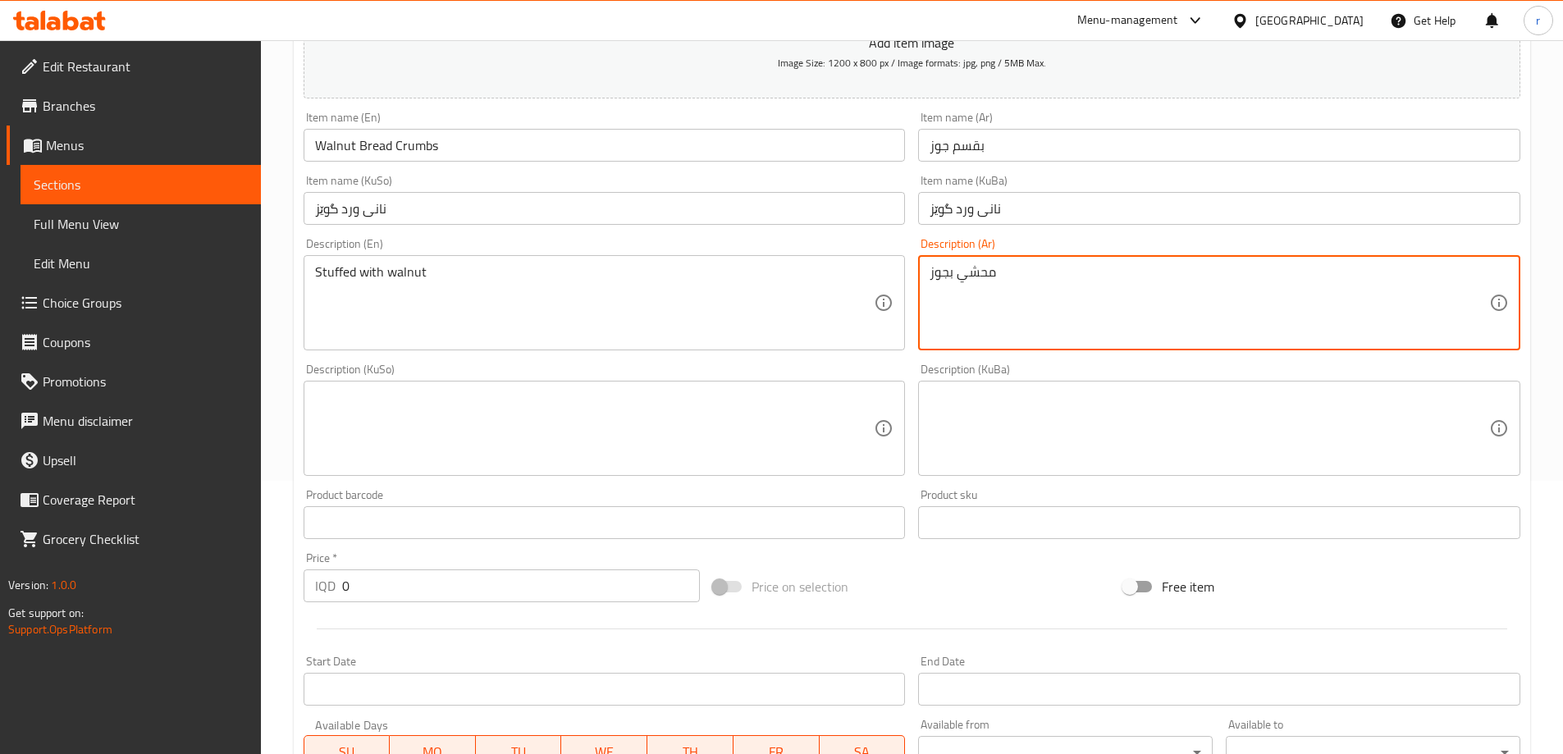
type textarea "محشي بجوز"
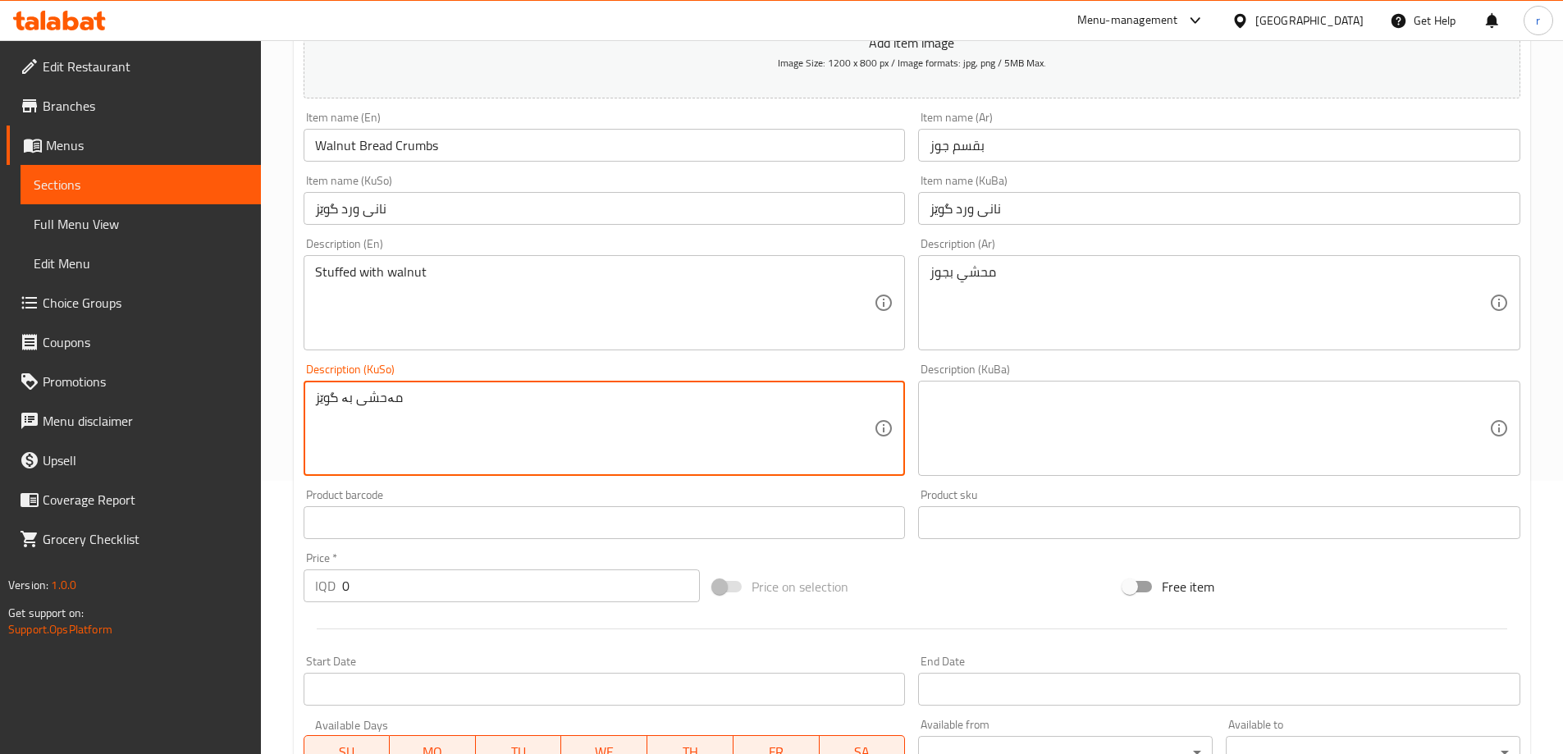
type textarea "مەحشی بە گوێز"
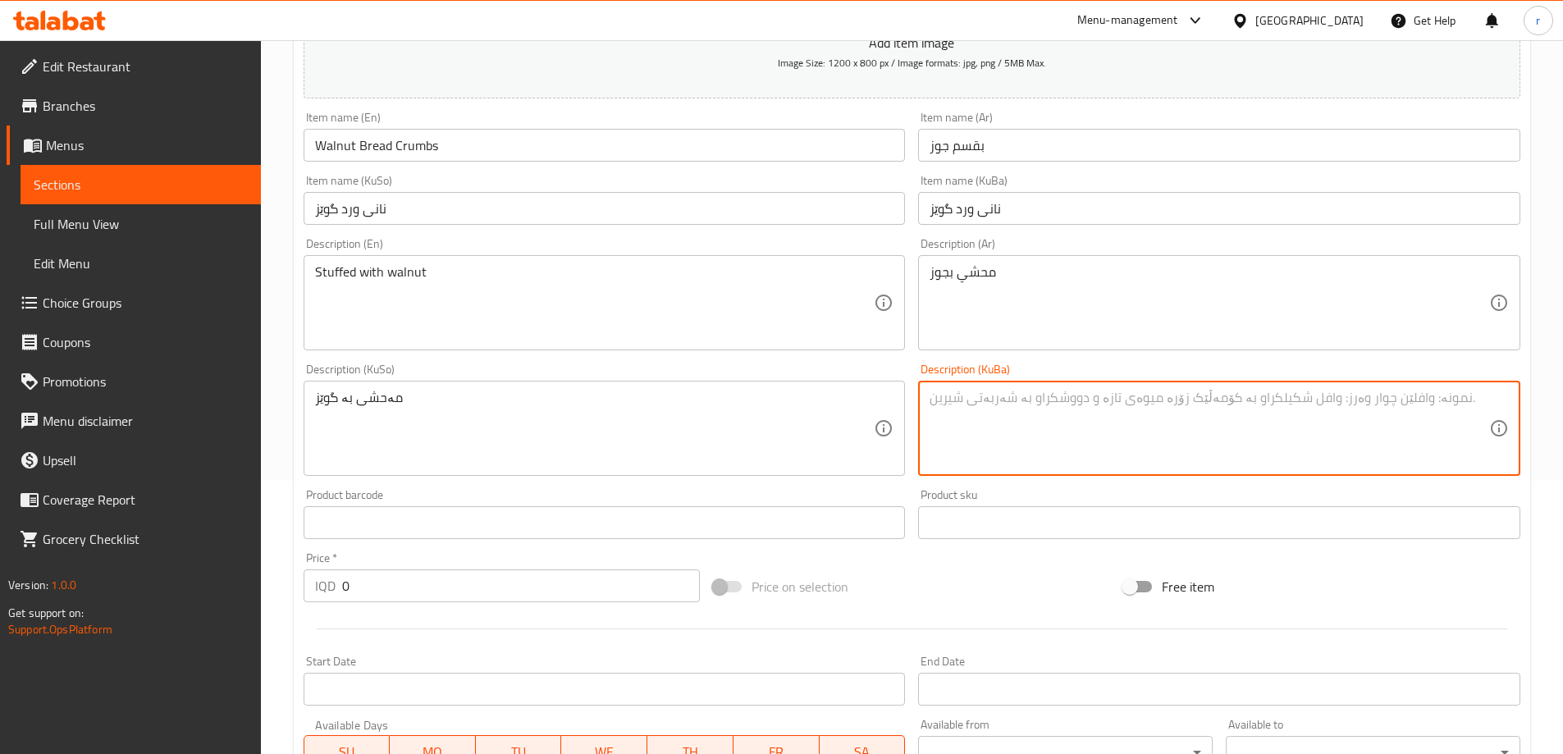
paste textarea "مەحشی بە گوێز"
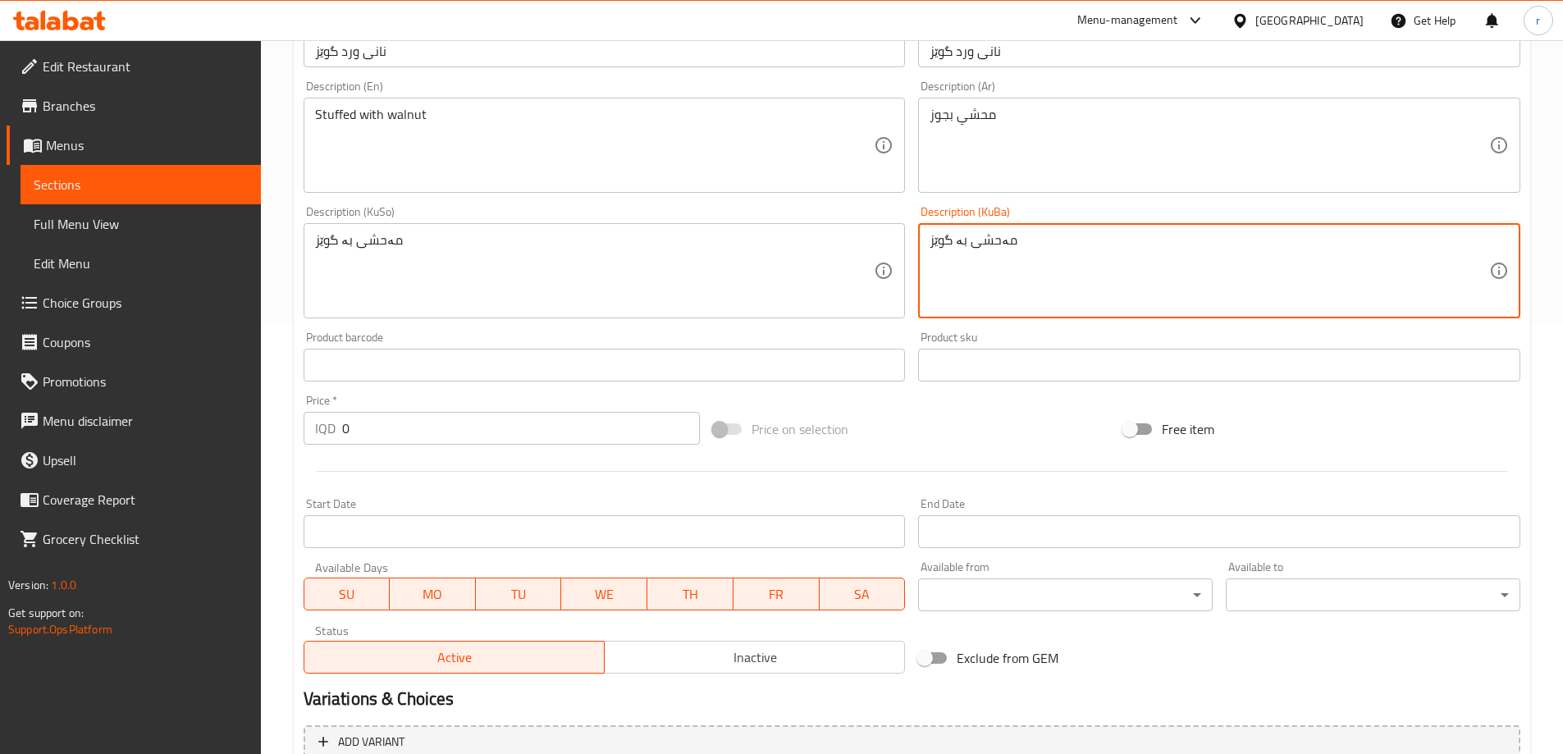
scroll to position [547, 0]
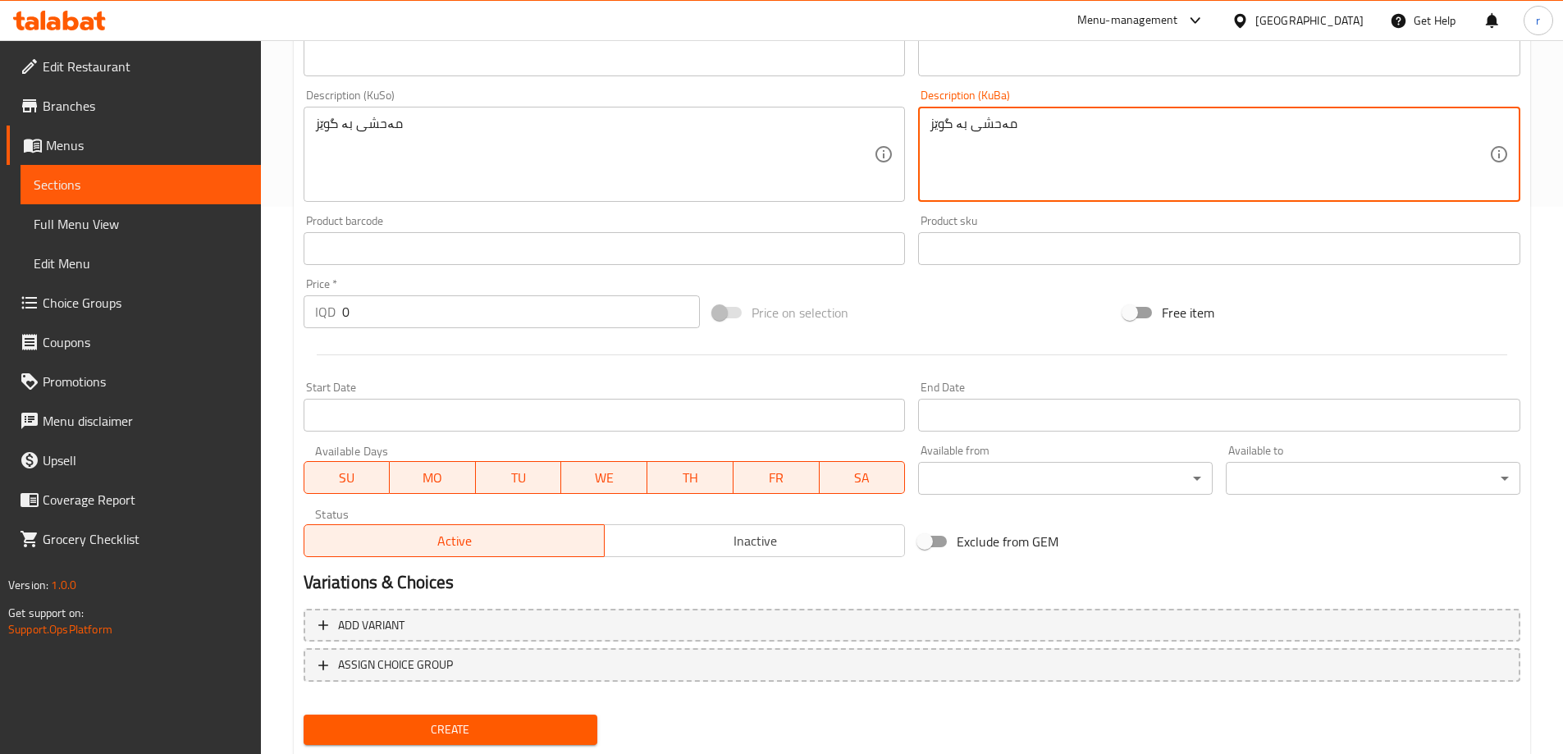
type textarea "مەحشی بە گوێز"
click at [469, 720] on span "Create" at bounding box center [451, 730] width 268 height 21
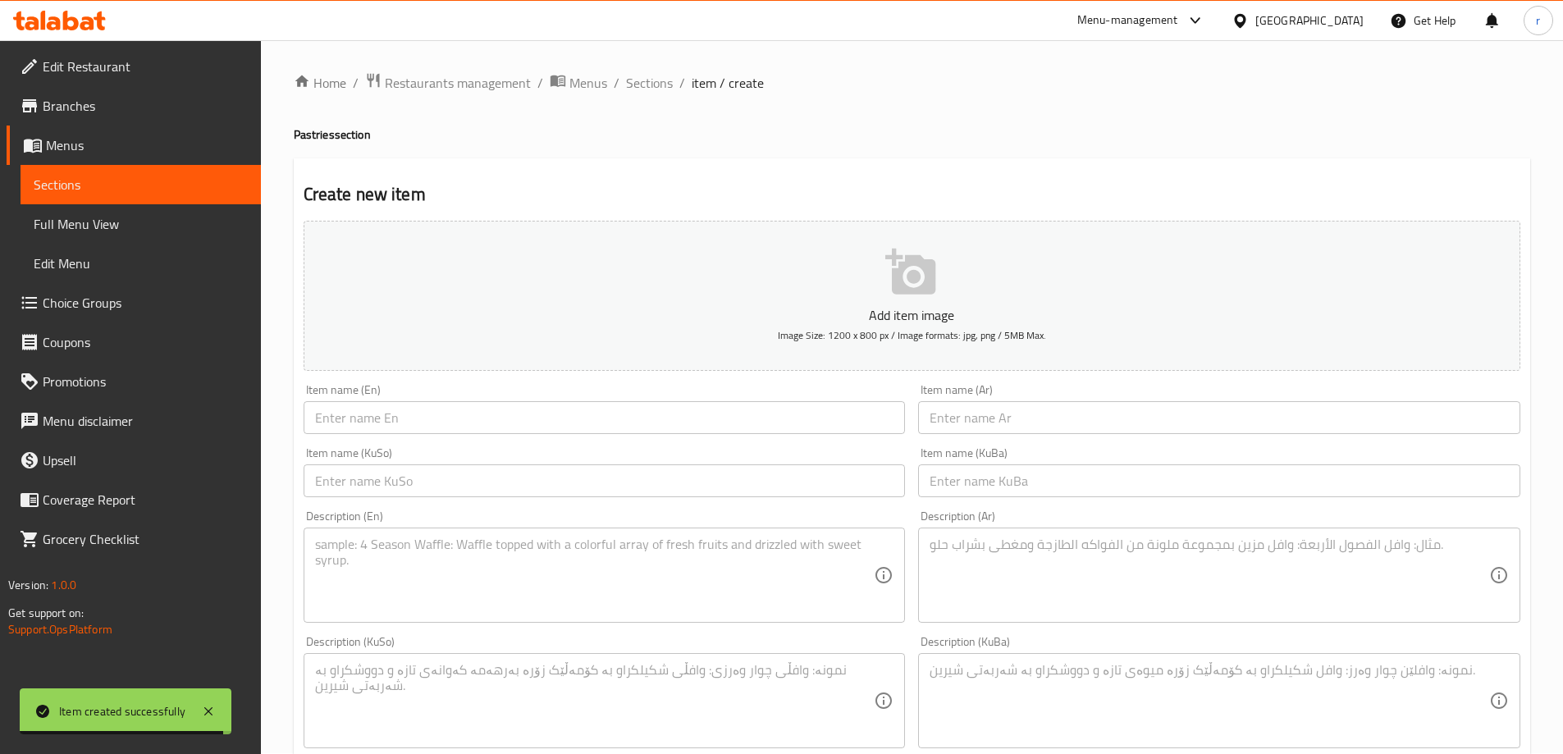
scroll to position [0, 0]
click at [354, 421] on input "text" at bounding box center [605, 418] width 602 height 33
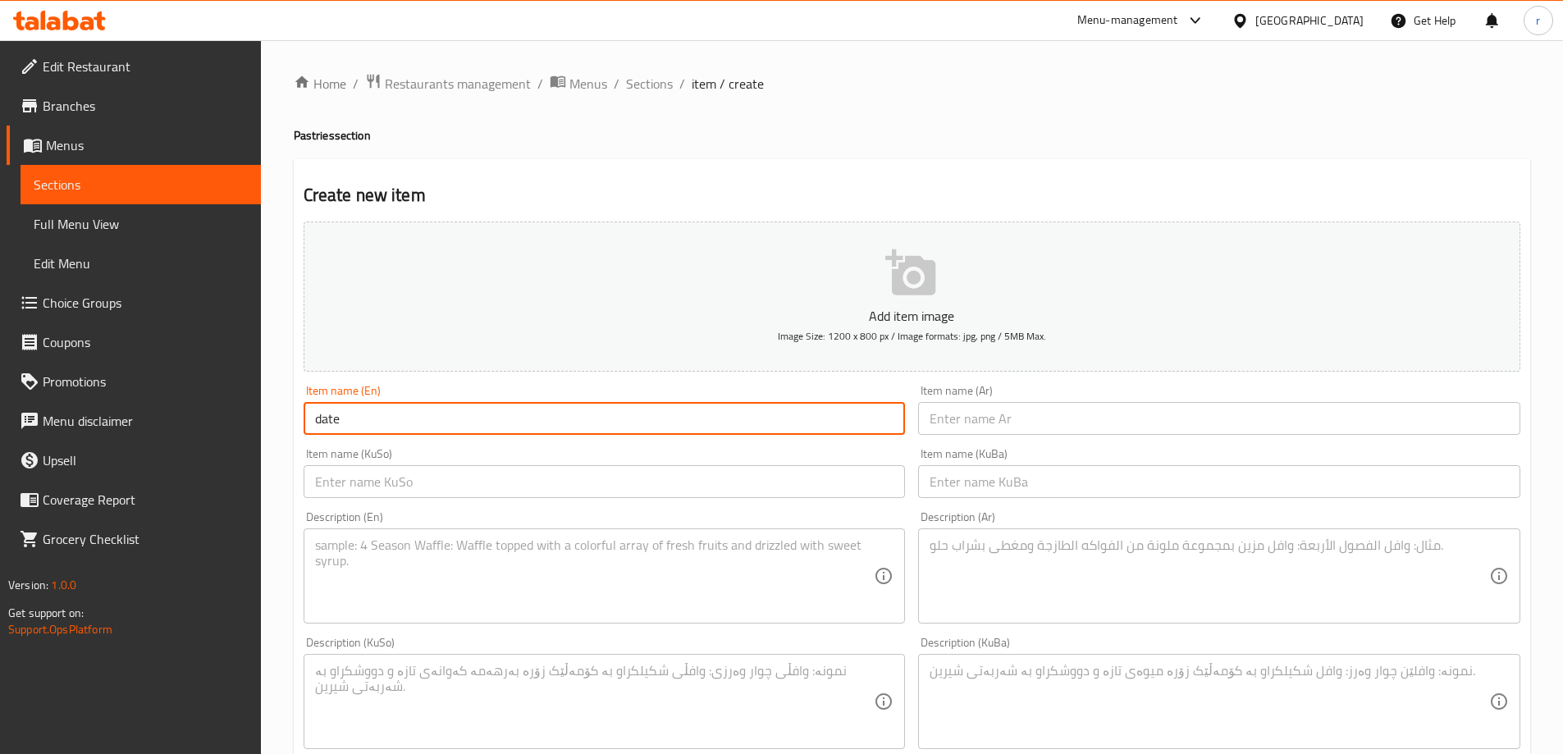
paste input "Bread Crumbs"
type input "date Bread Crumbs"
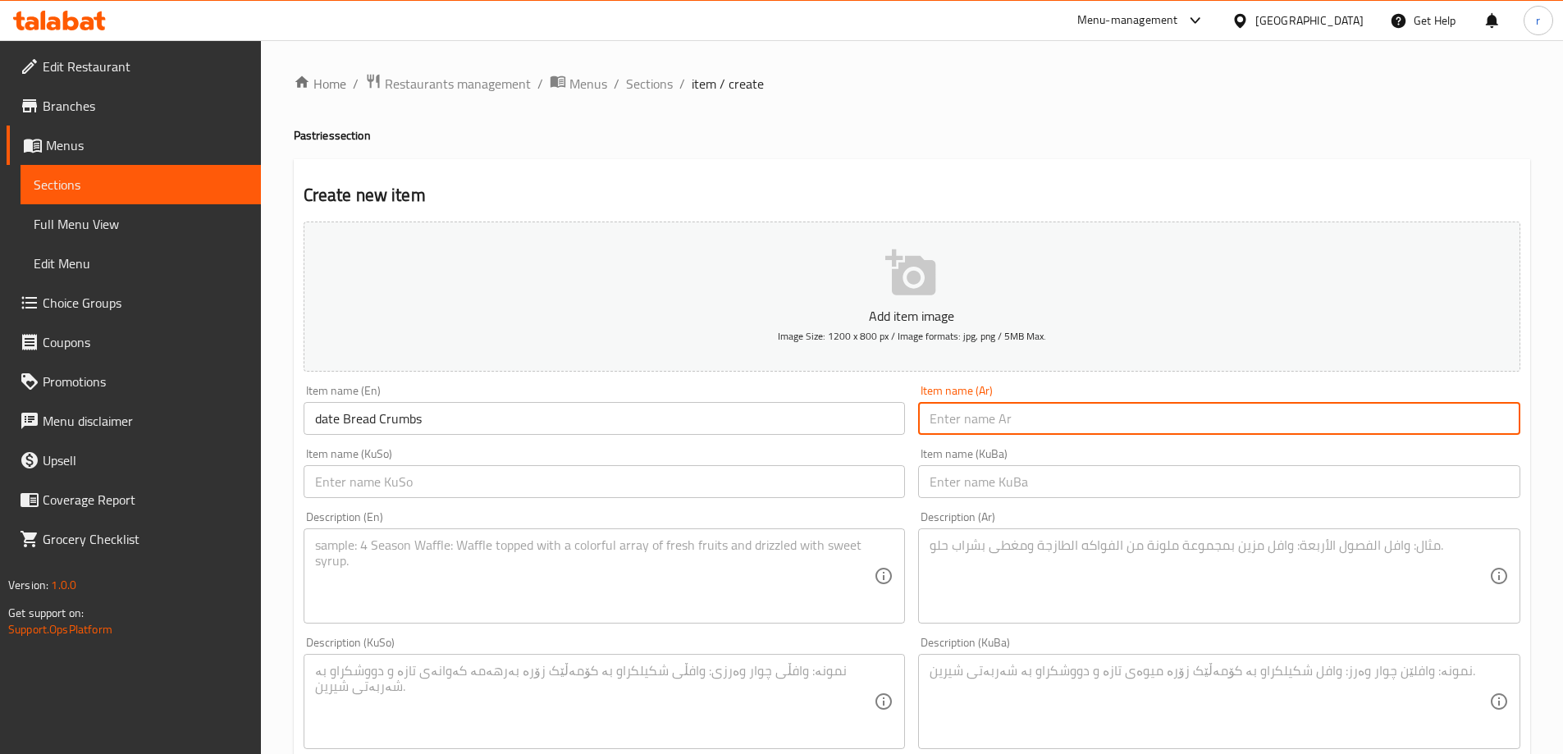
paste input "بقسماط"
type input "بقسم تمر"
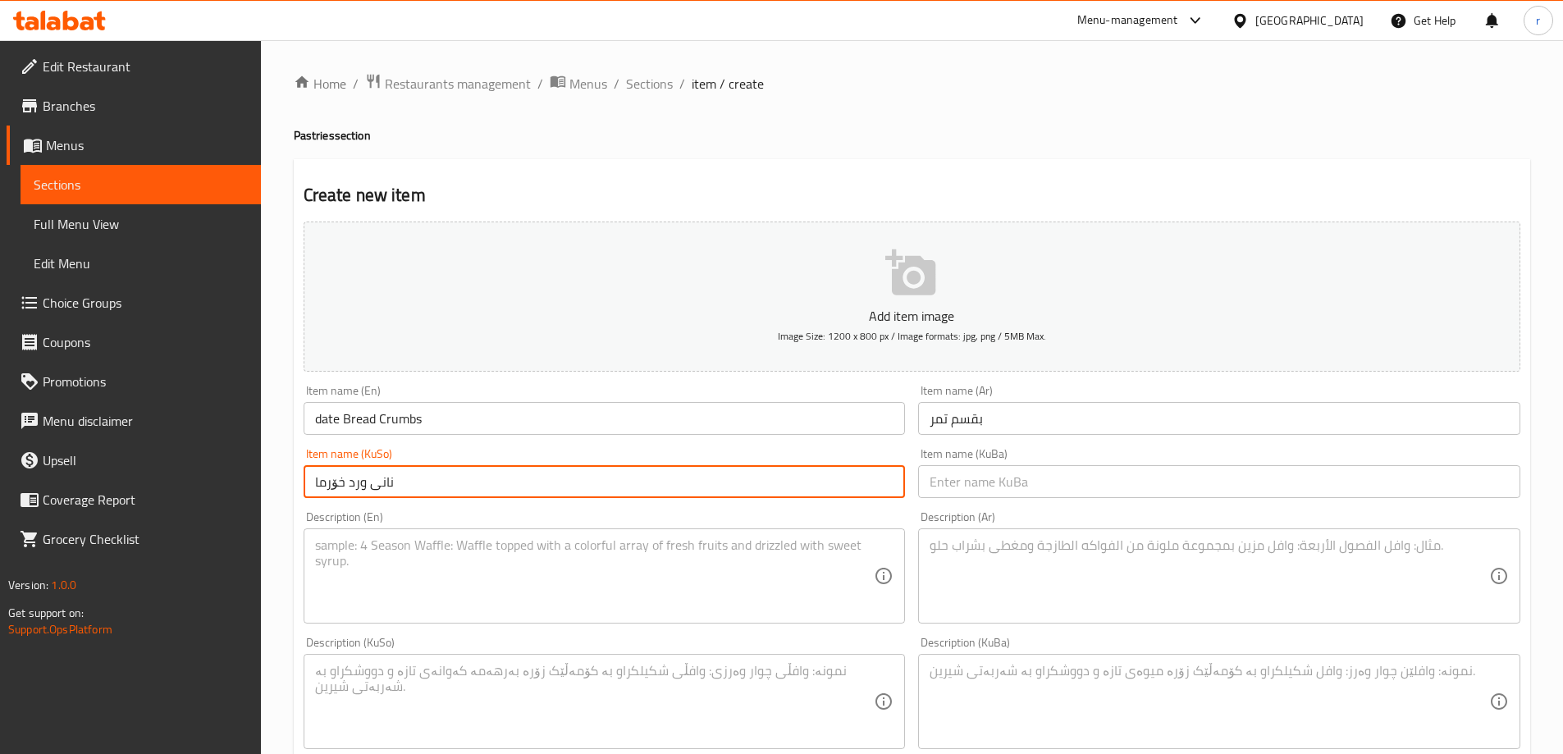
drag, startPoint x: 342, startPoint y: 485, endPoint x: 305, endPoint y: 488, distance: 37.1
click at [305, 488] on input "نانی ورد خۆرما" at bounding box center [605, 481] width 602 height 33
type input "نانی ورد خورما"
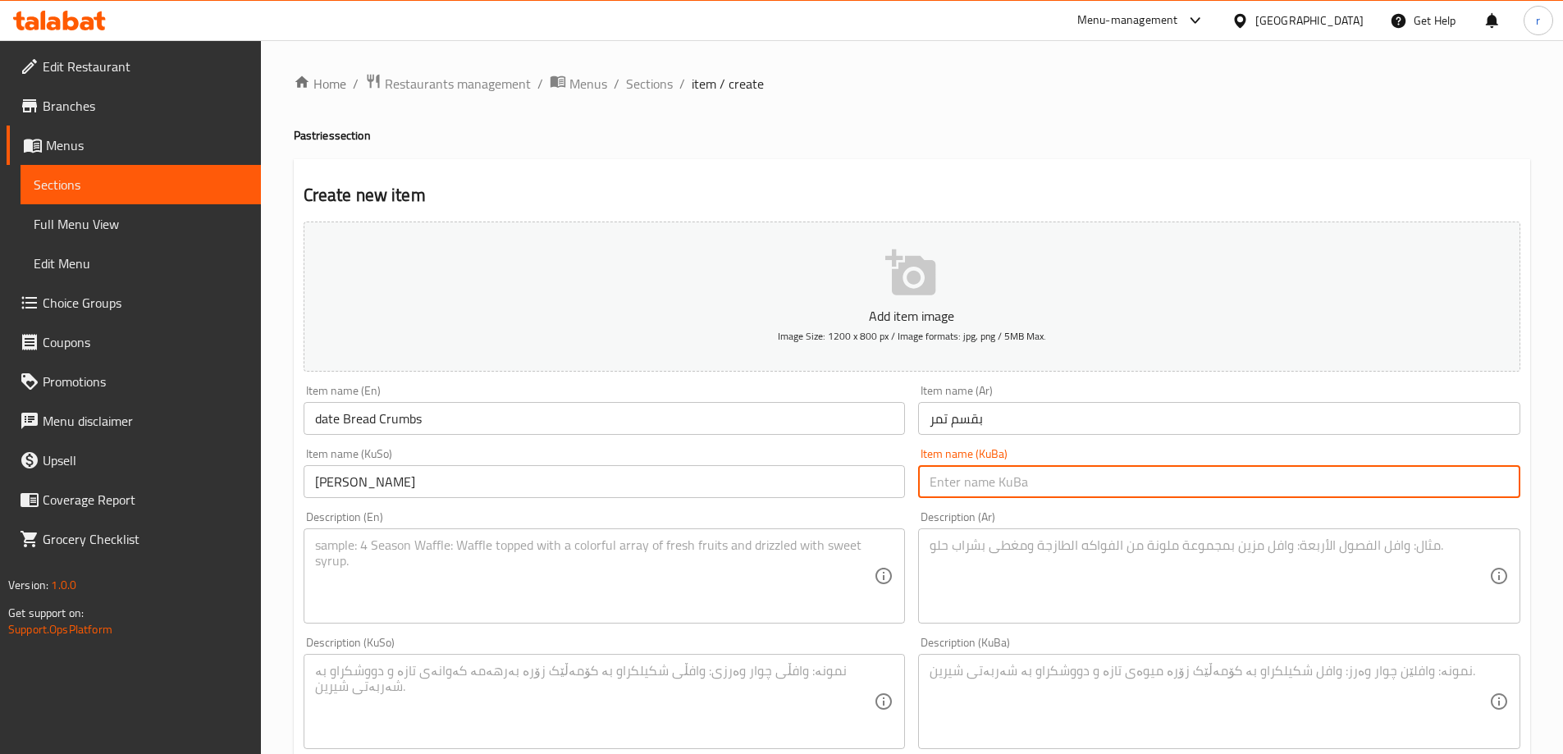
paste input "نانی ورد خورما"
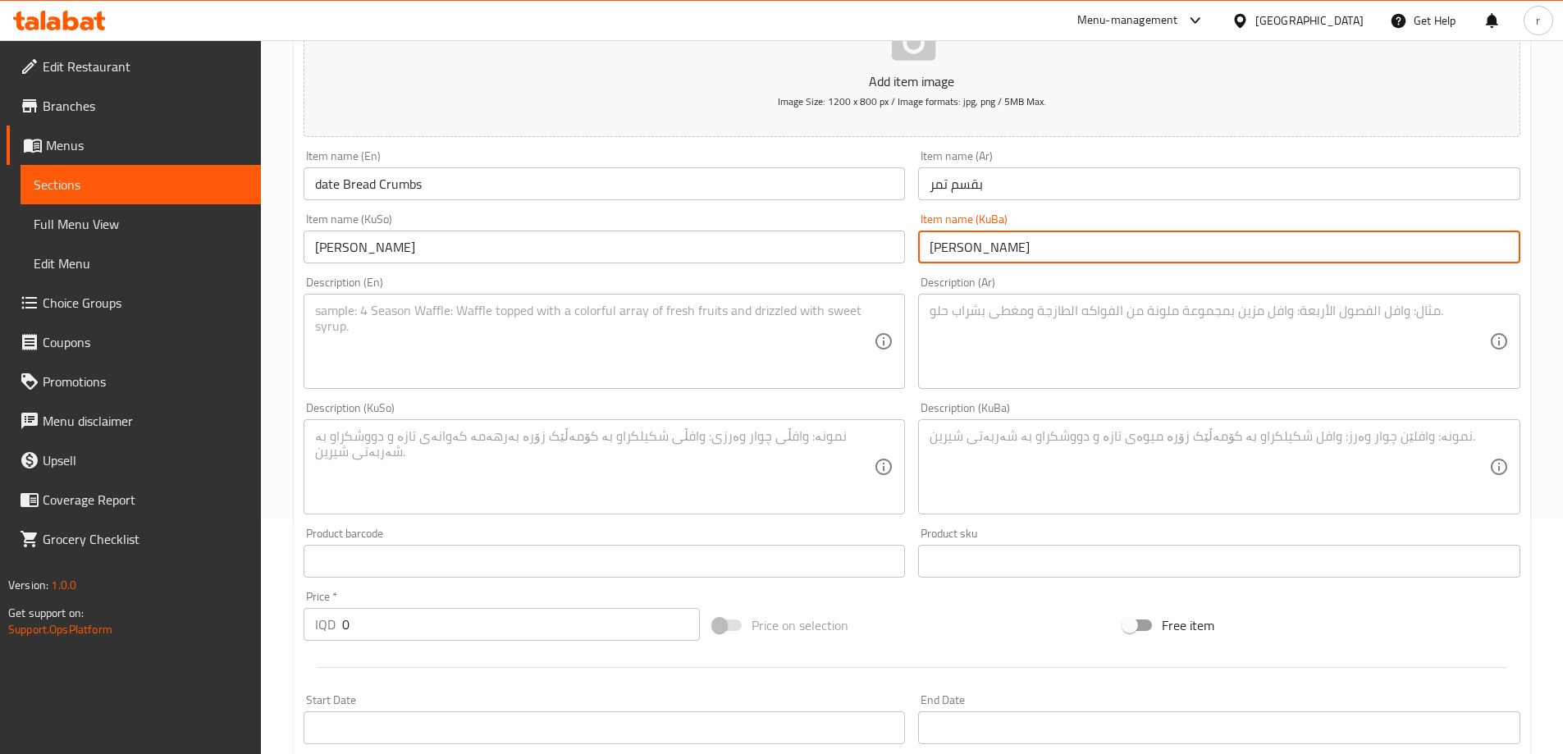
scroll to position [273, 0]
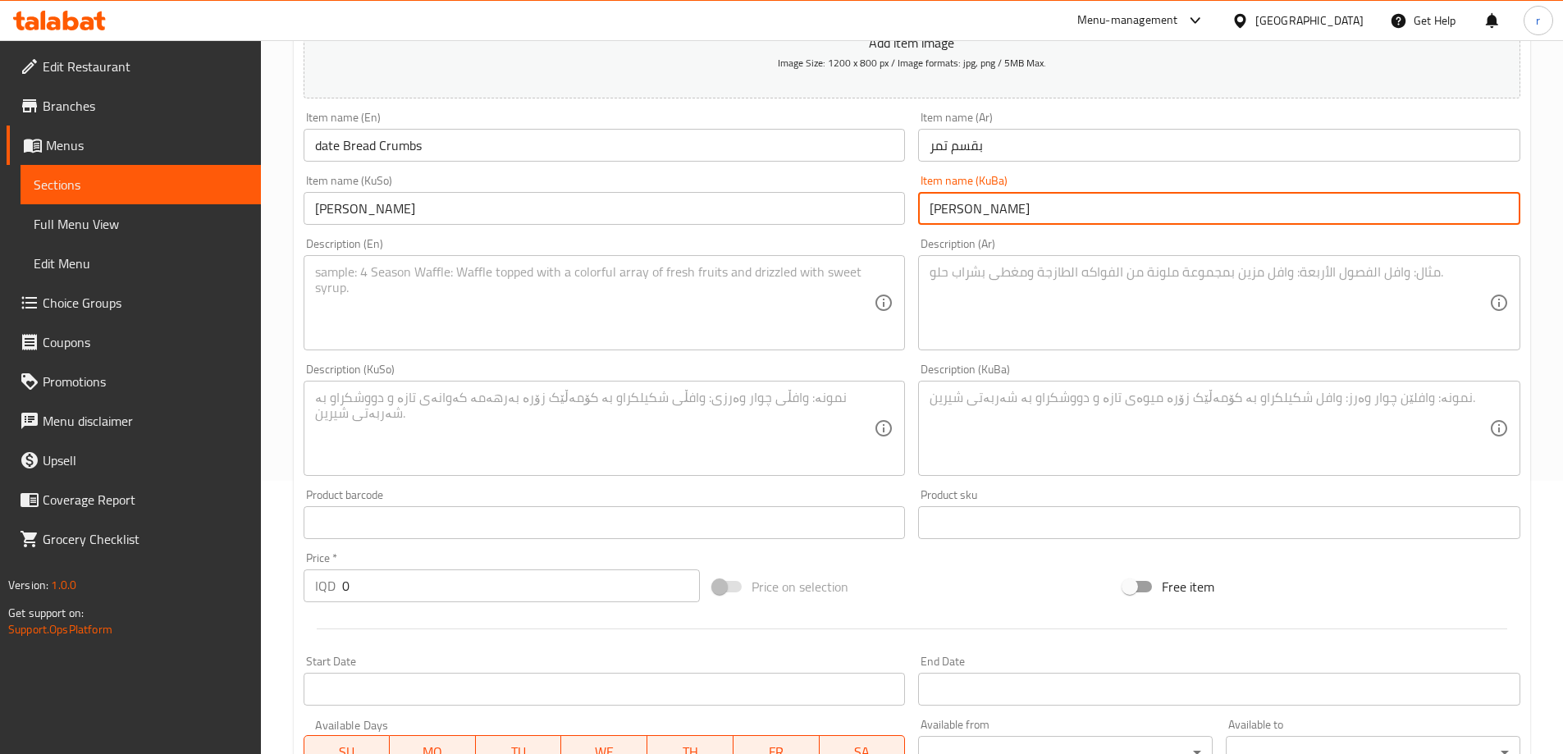
type input "نانی ورد خورما"
click at [389, 315] on textarea at bounding box center [595, 303] width 560 height 78
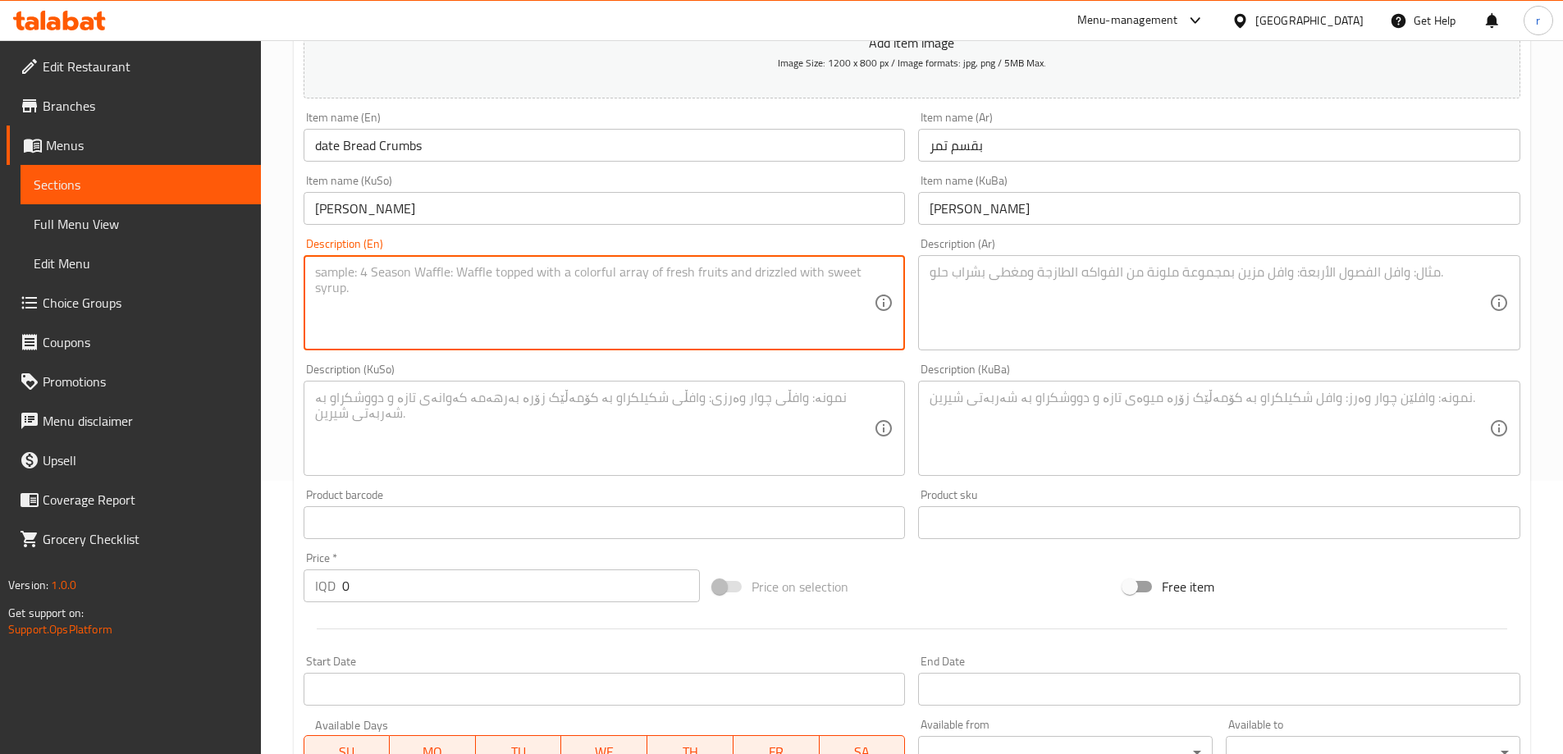
type textarea "ش"
type textarea "ٍ"
type textarea "Stuffed with date"
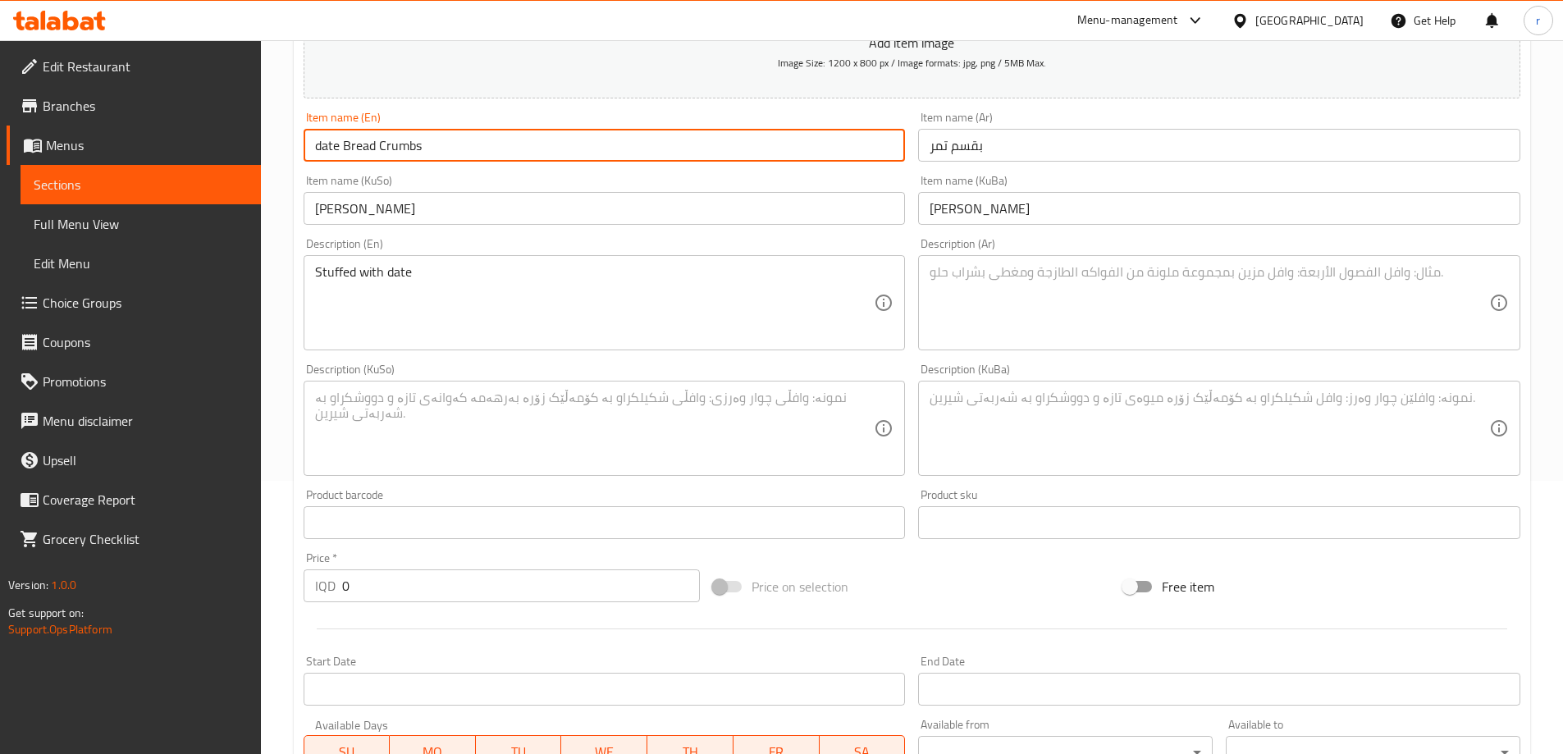
click at [316, 149] on input "date Bread Crumbs" at bounding box center [605, 145] width 602 height 33
click at [340, 146] on input "Date Bread Crumbs" at bounding box center [605, 145] width 602 height 33
type input "Dates Bread Crumbs"
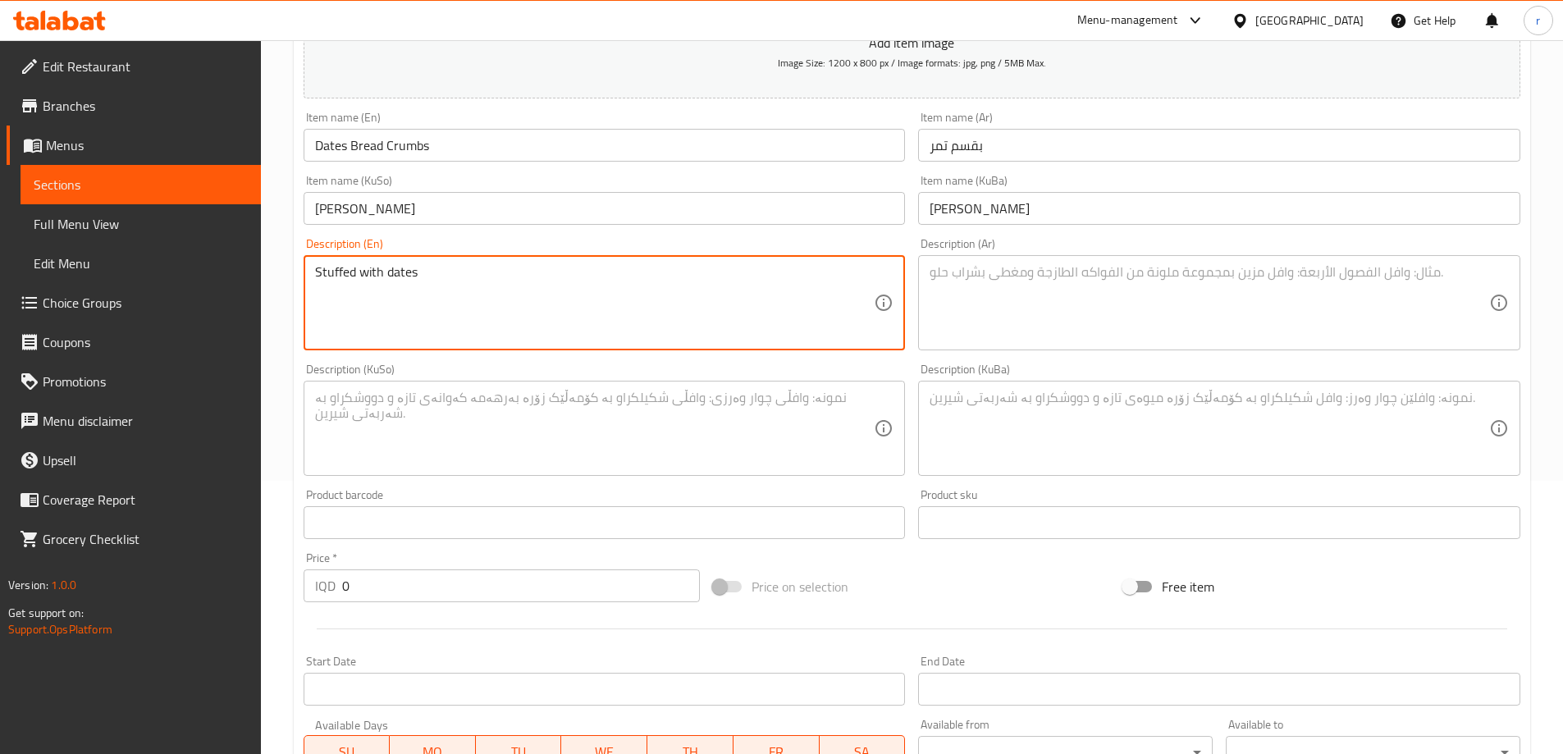
type textarea "Stuffed with dates"
click at [1093, 313] on textarea at bounding box center [1210, 303] width 560 height 78
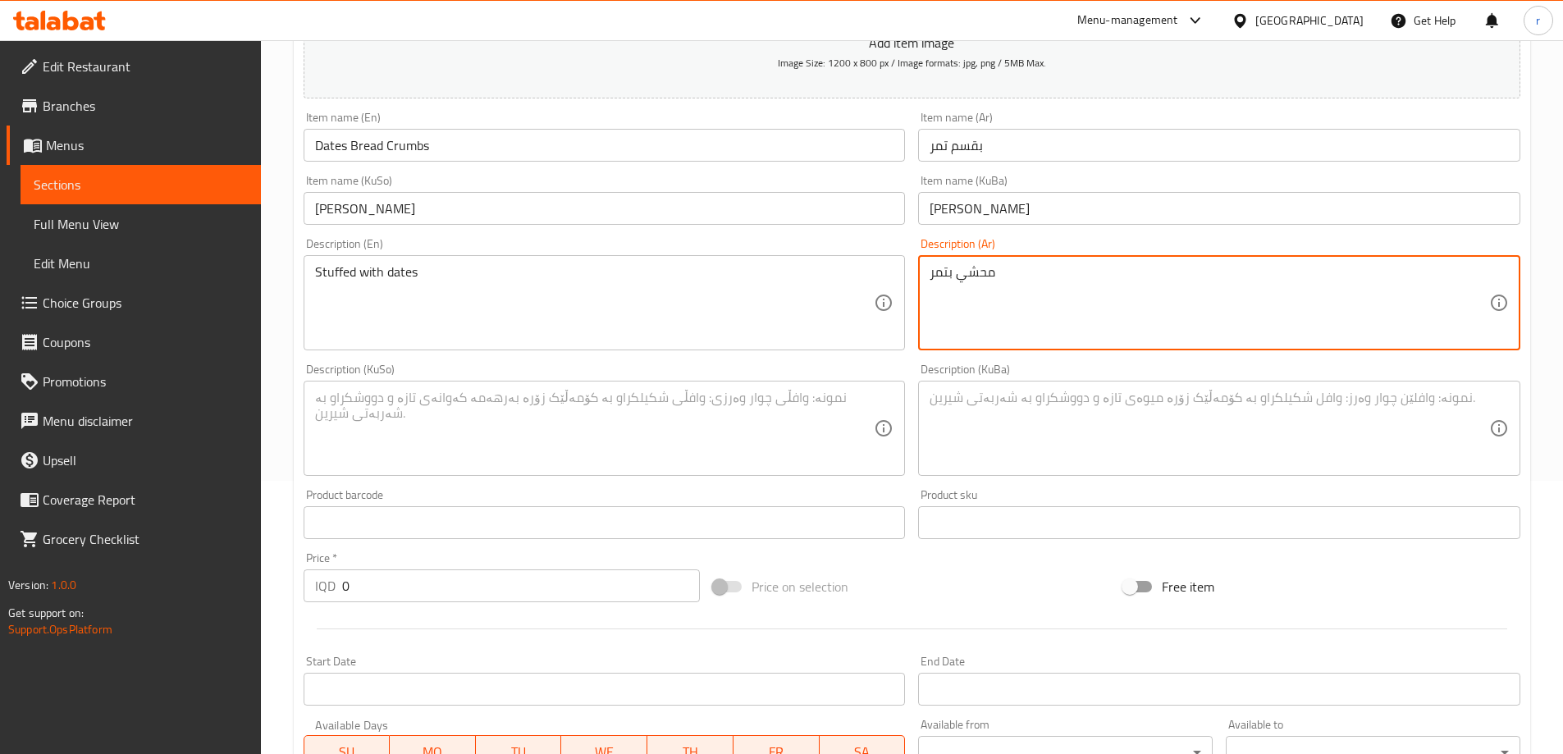
type textarea "محشي بتمر"
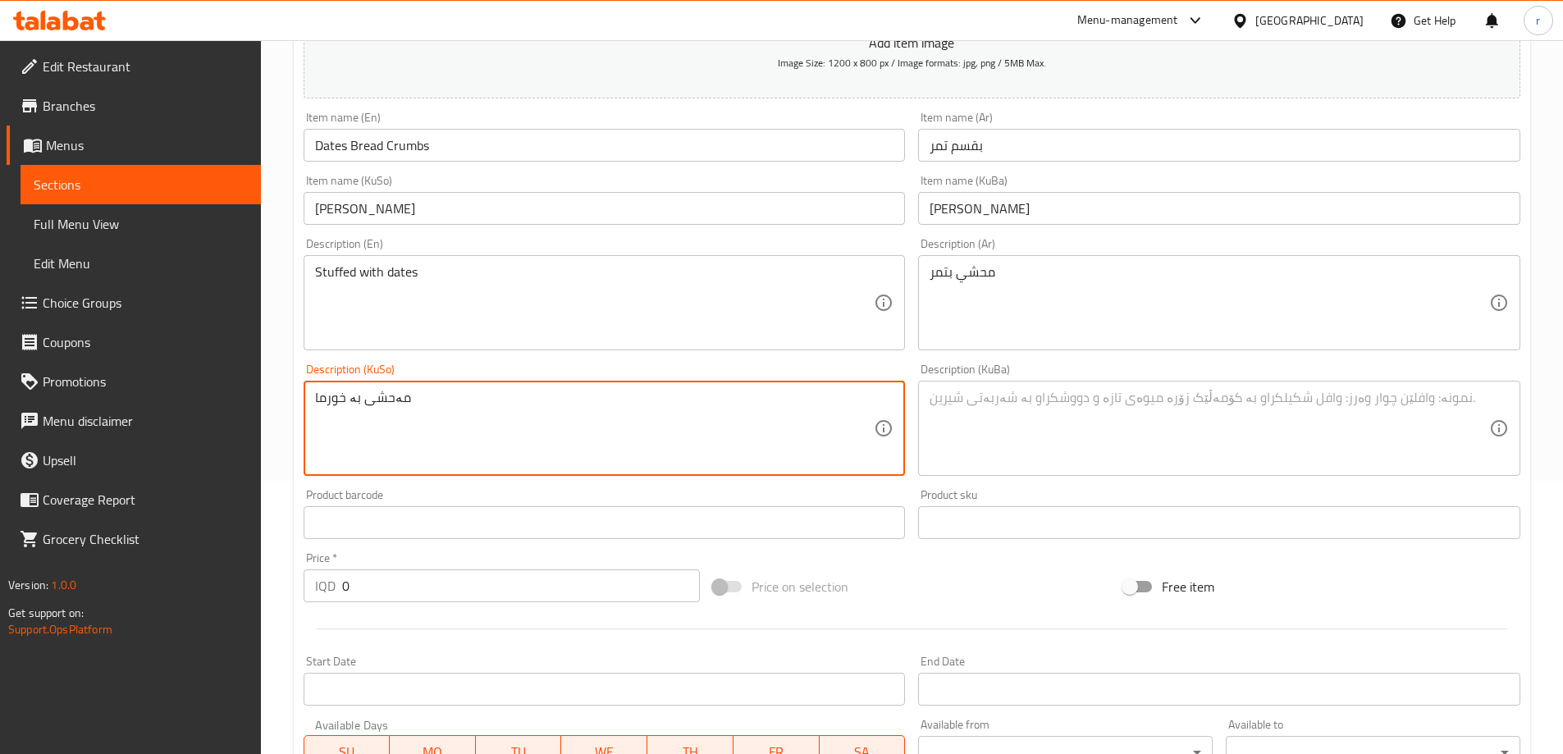
type textarea "مەحشی بە خورما"
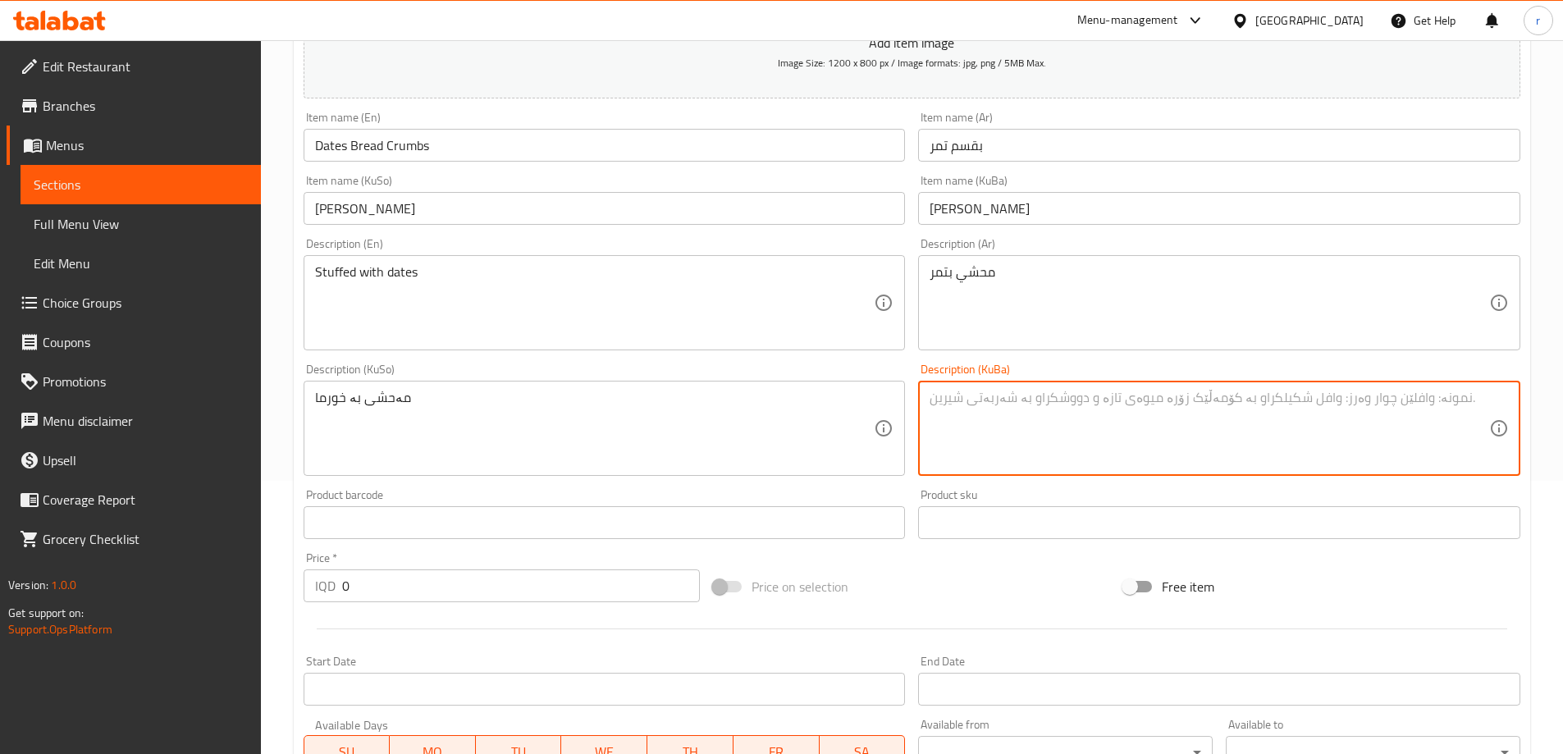
paste textarea "مەحشی بە خورما"
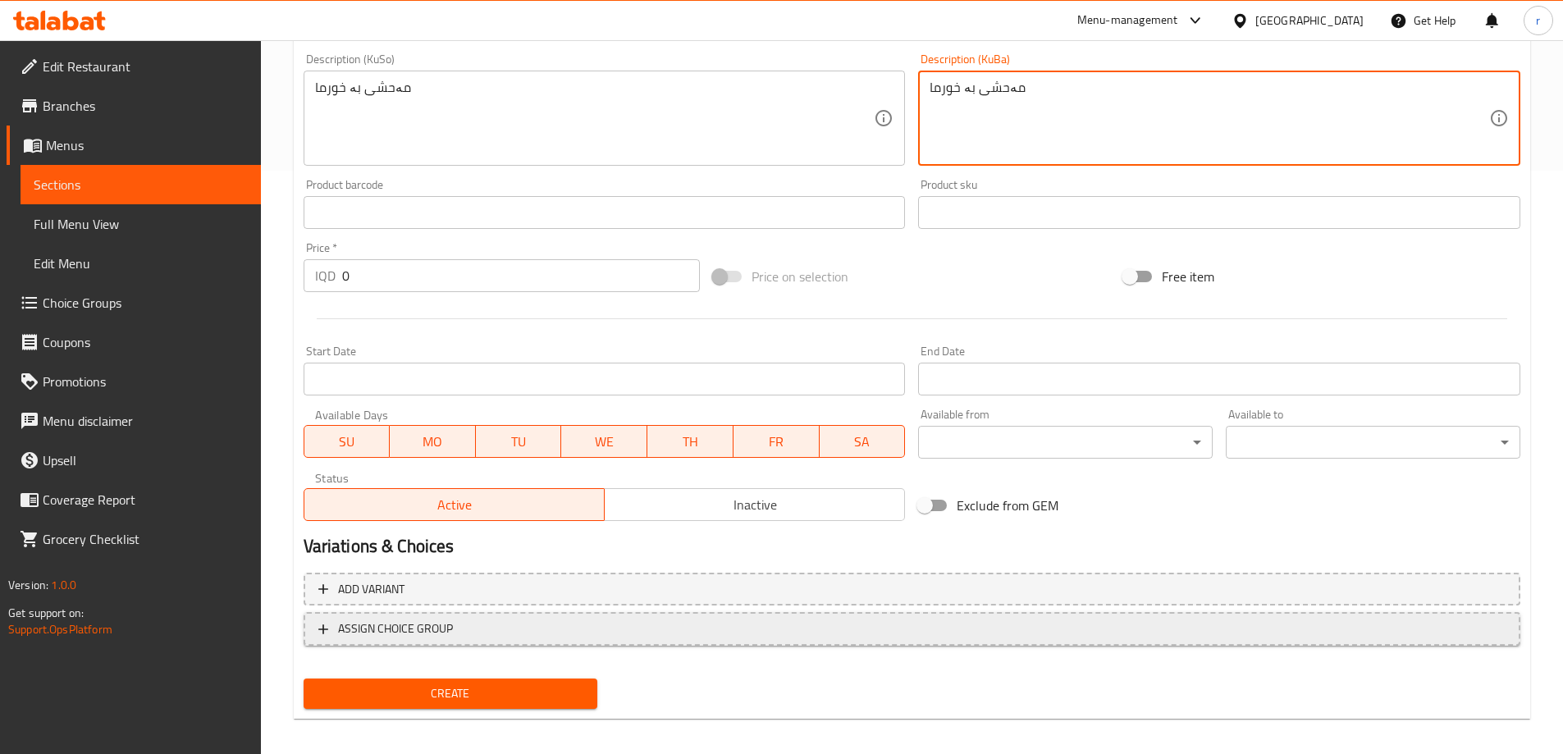
scroll to position [594, 0]
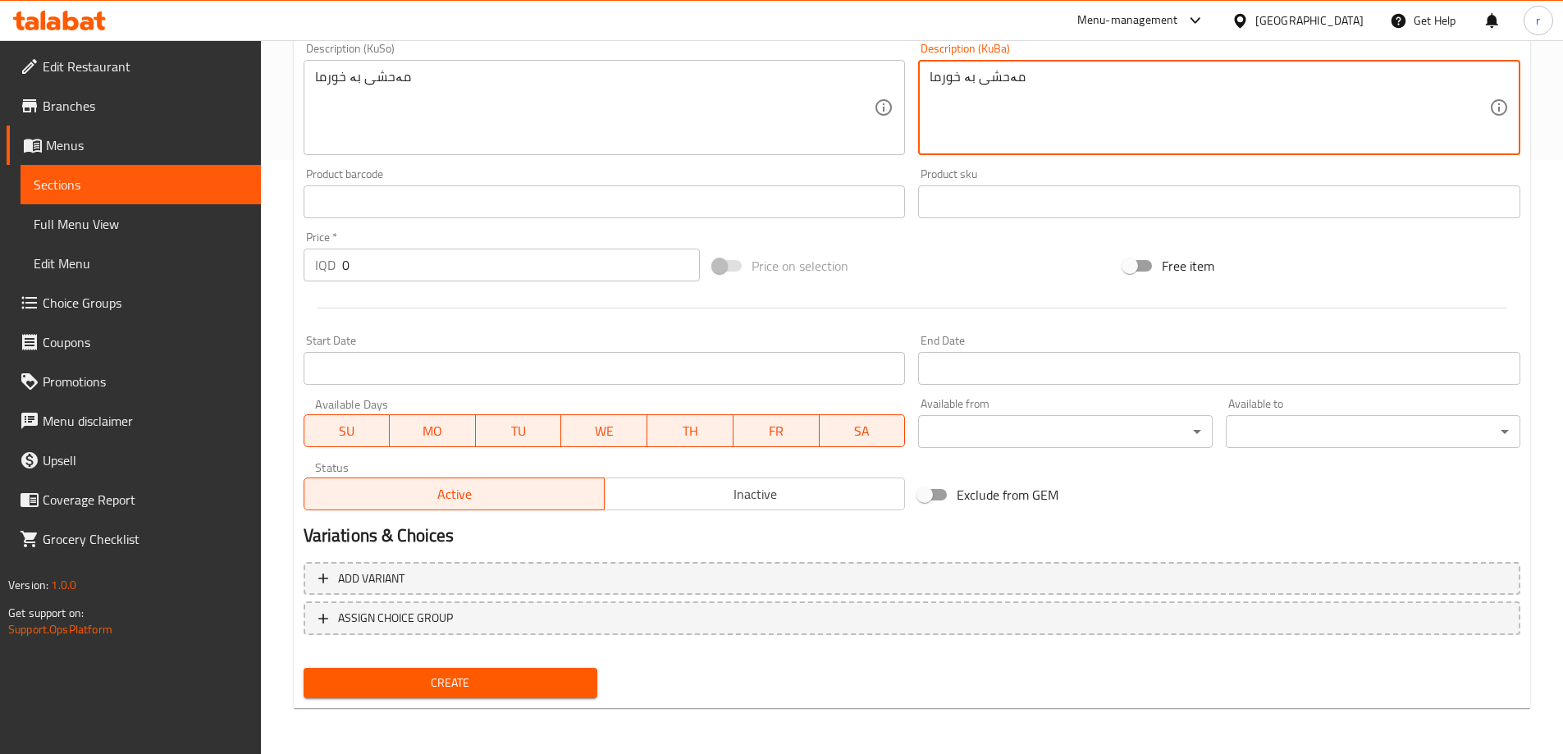
type textarea "مەحشی بە خورما"
click at [441, 670] on button "Create" at bounding box center [451, 683] width 295 height 30
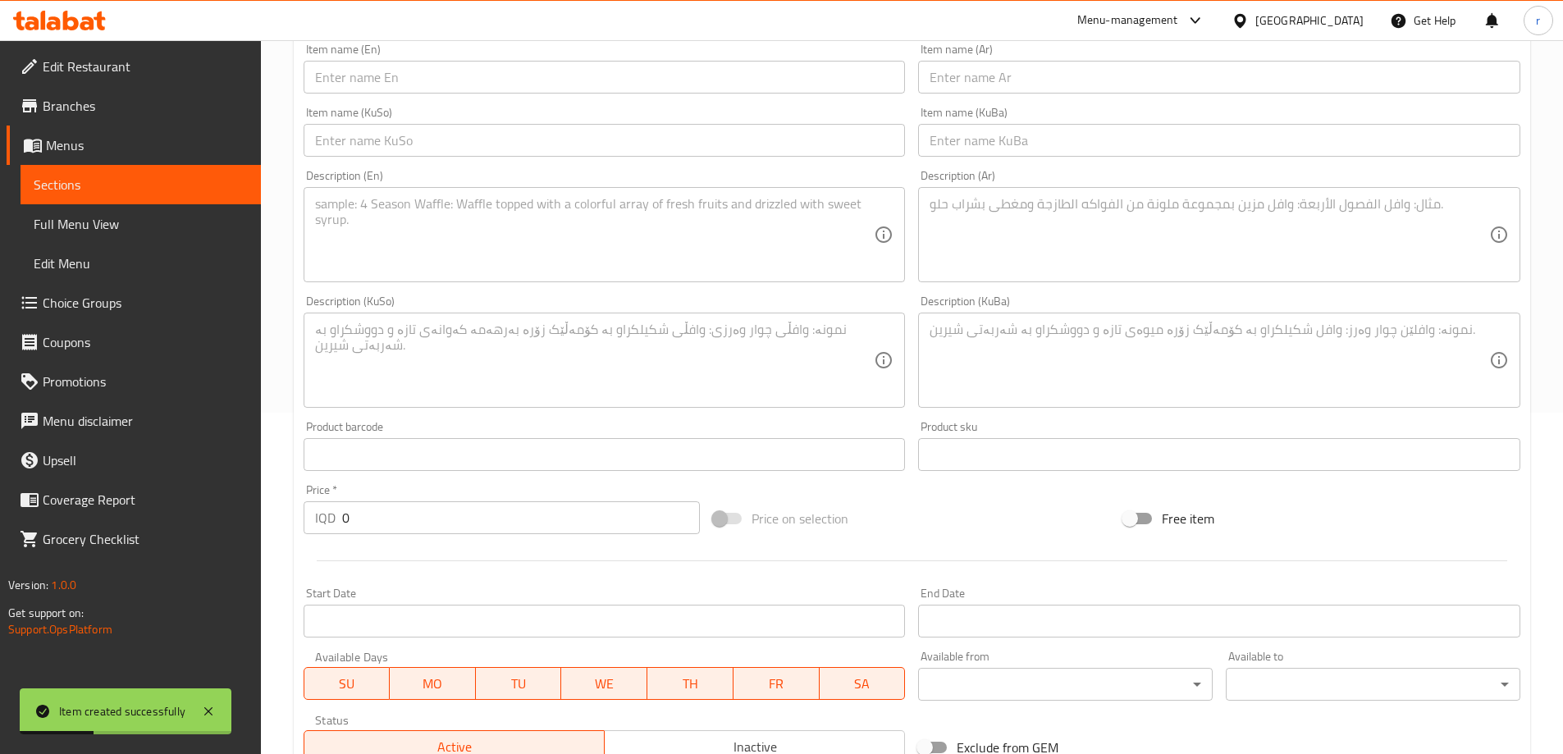
scroll to position [47, 0]
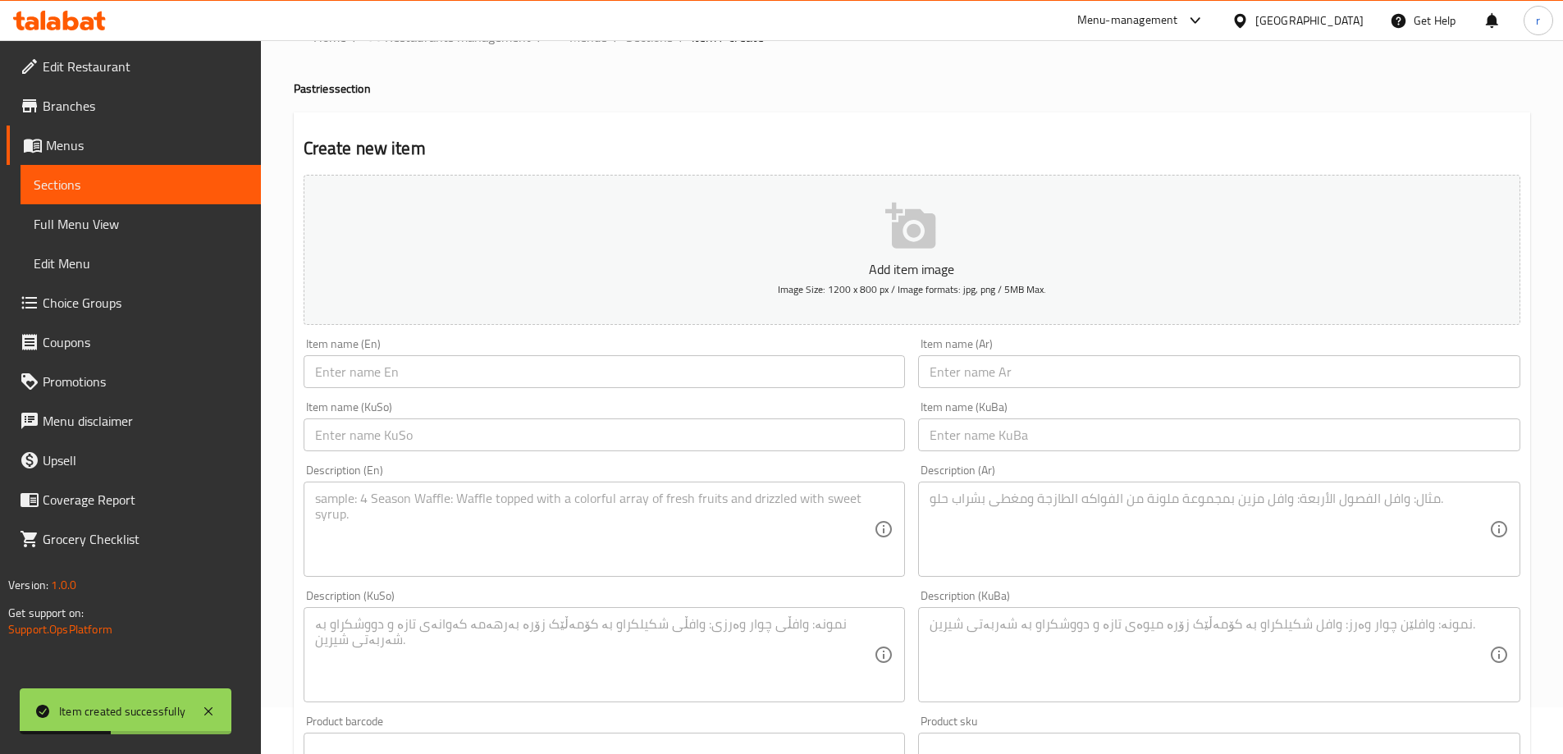
click at [346, 377] on input "text" at bounding box center [605, 371] width 602 height 33
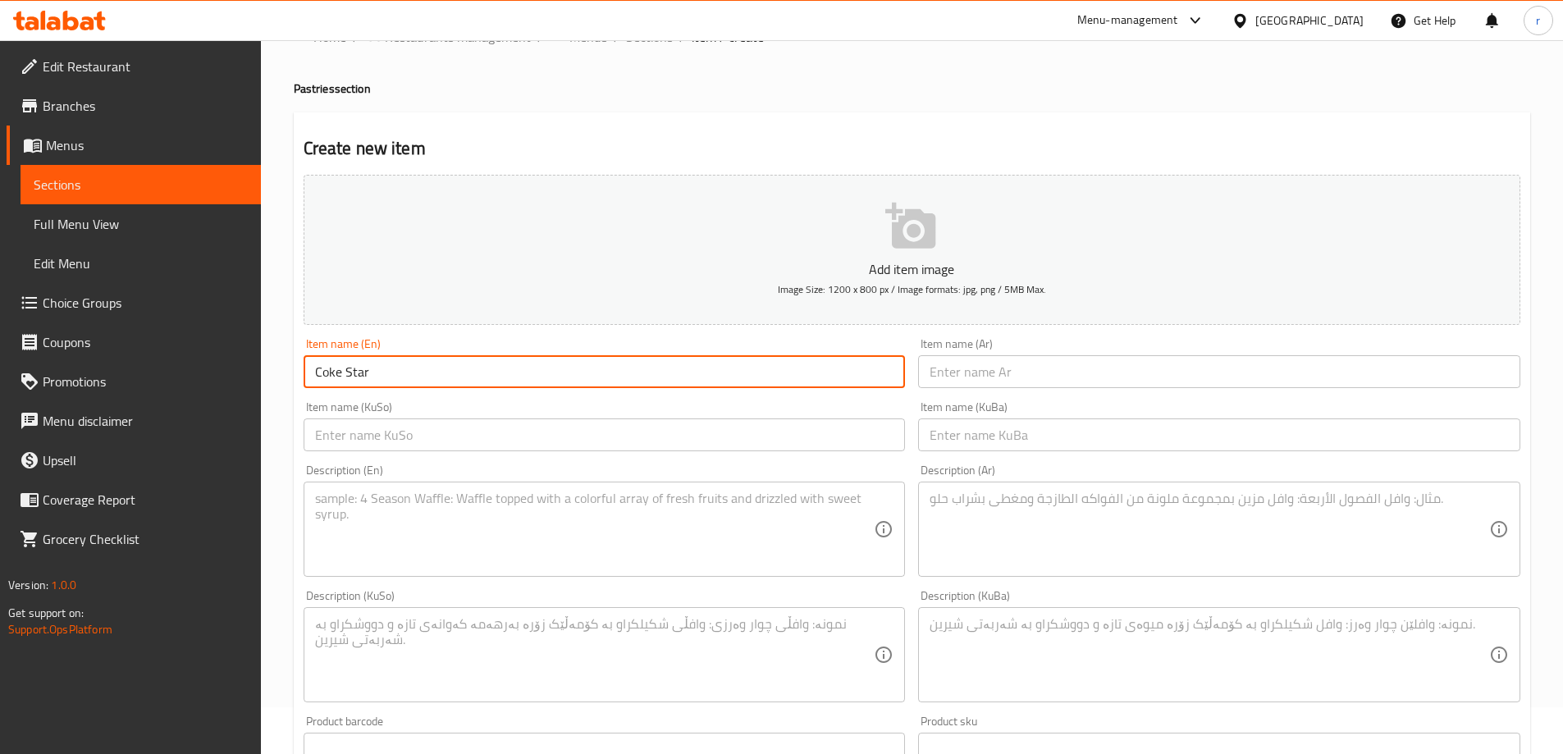
paste input "Bread Crumbs"
type input "Coke Star Bread Crumbs"
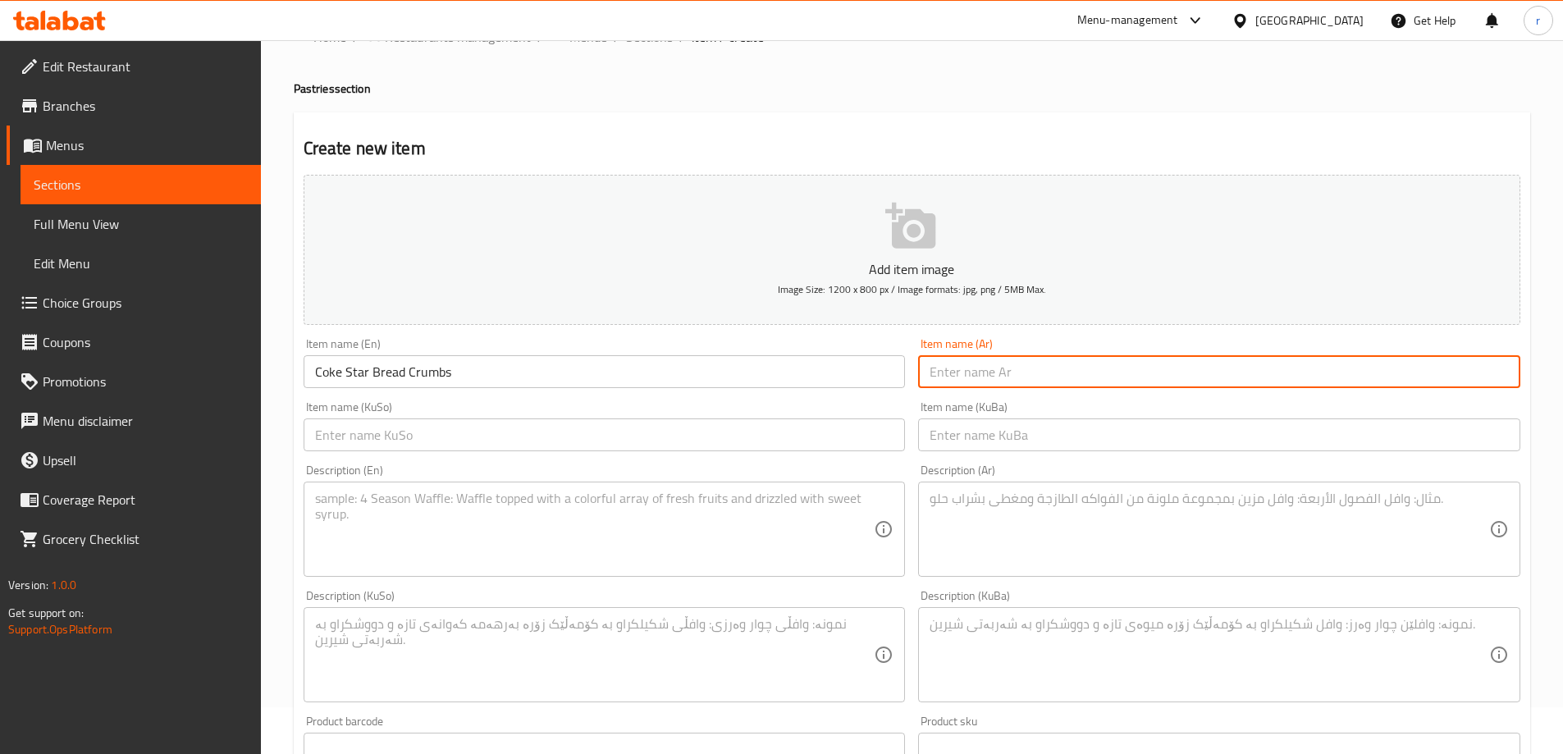
paste input "بقسماط"
type input "بقسم كوك ستار"
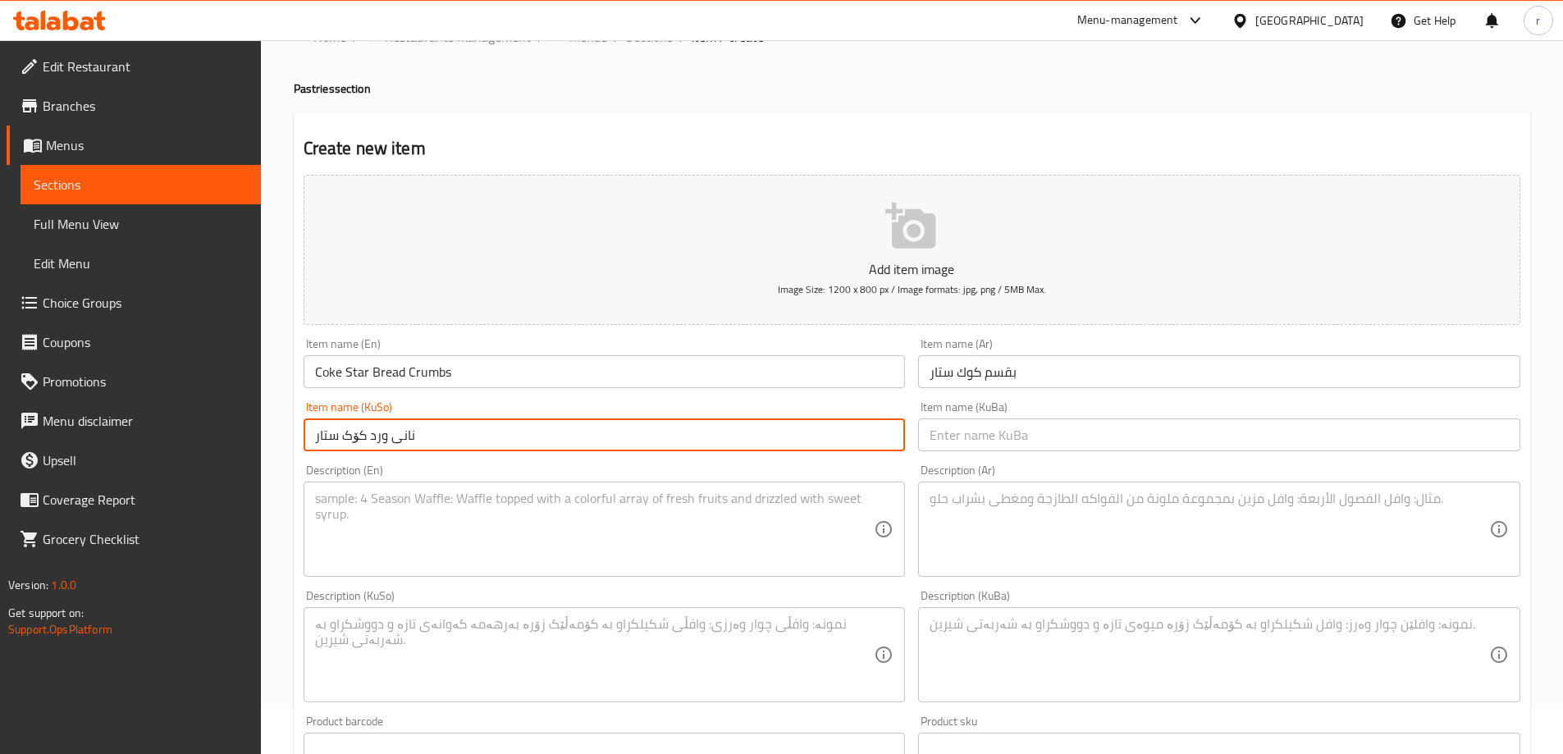
type input "نانی ورد کۆک ستار"
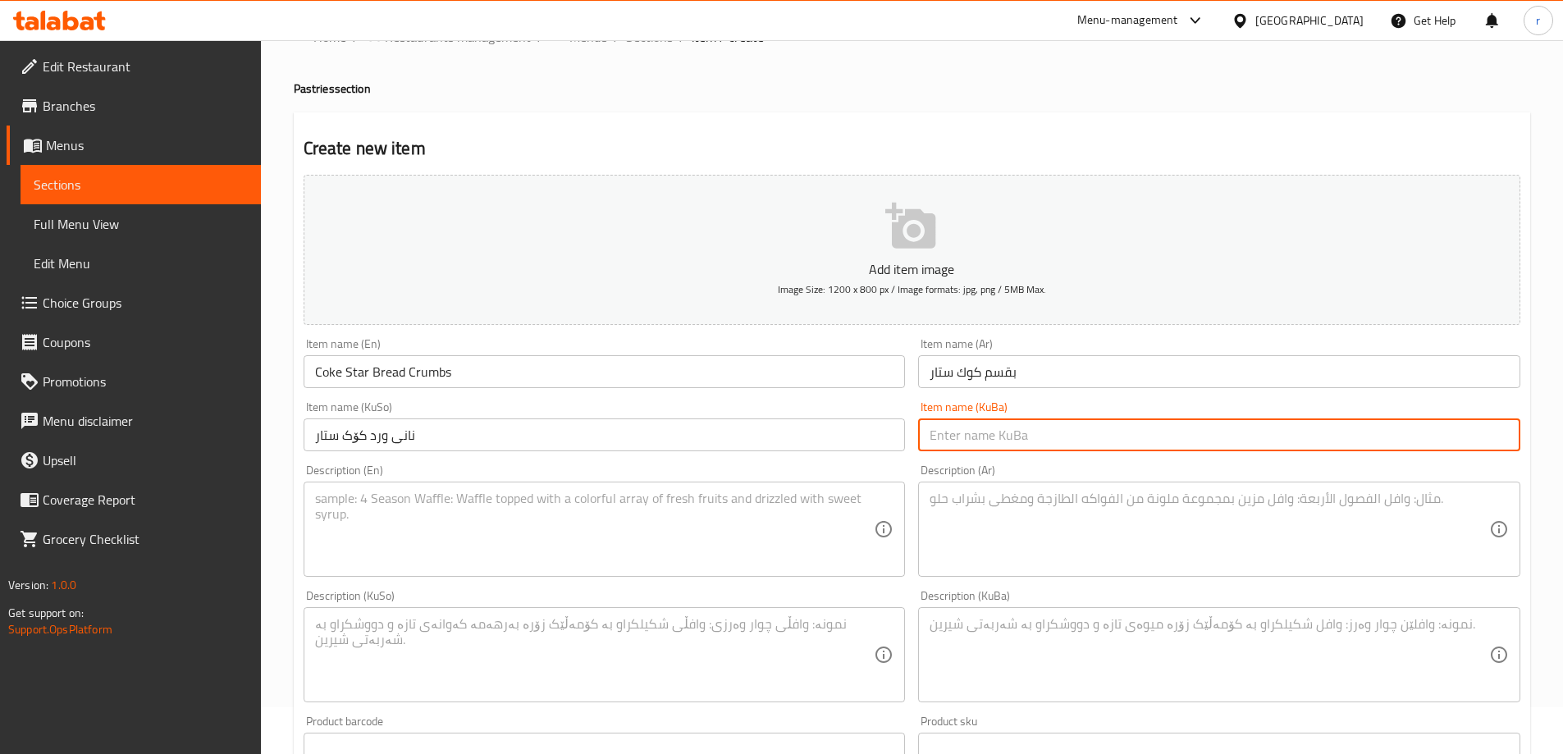
paste input "نانی ورد کۆک ستار"
type input "نانی ورد کۆک ستار"
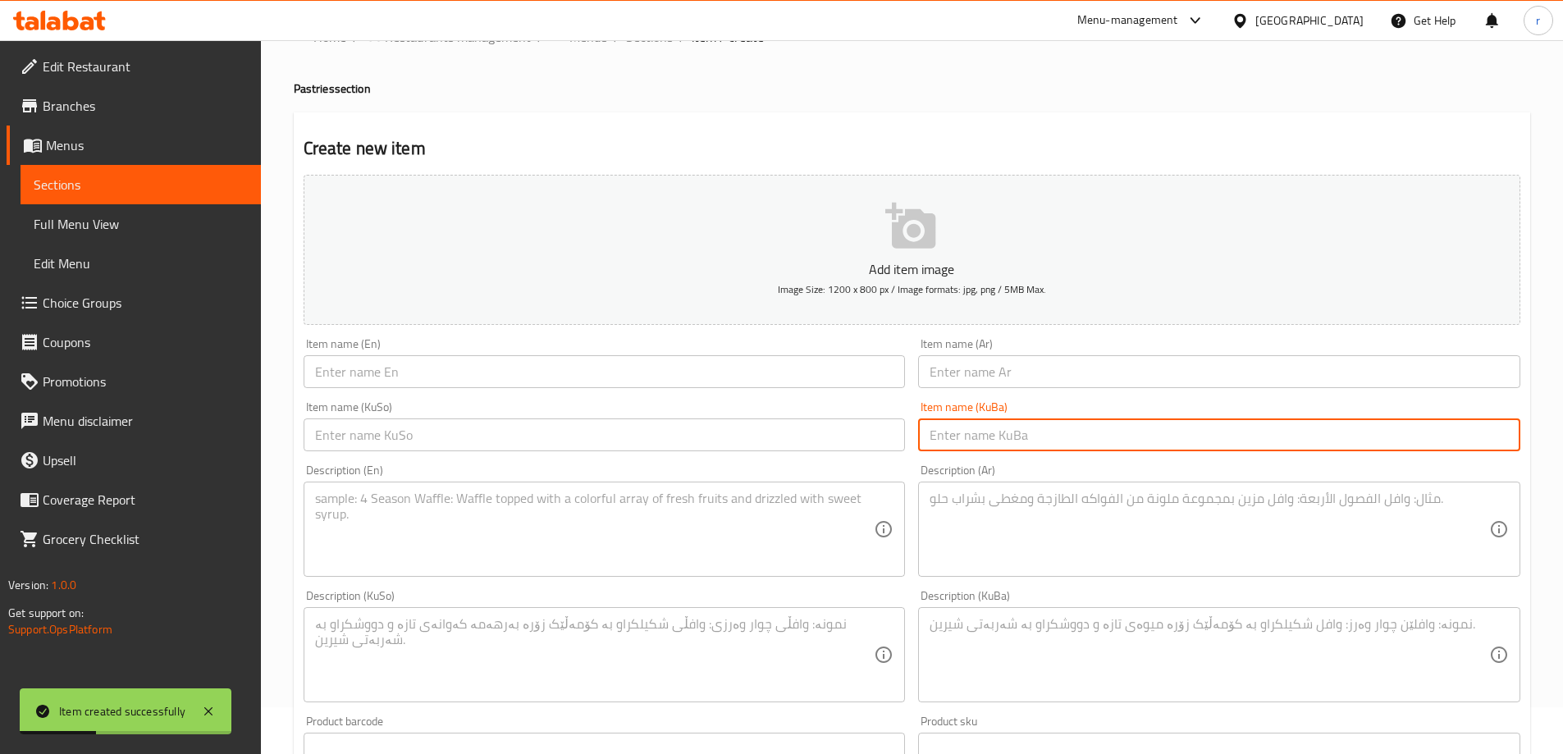
click at [981, 380] on input "text" at bounding box center [1219, 371] width 602 height 33
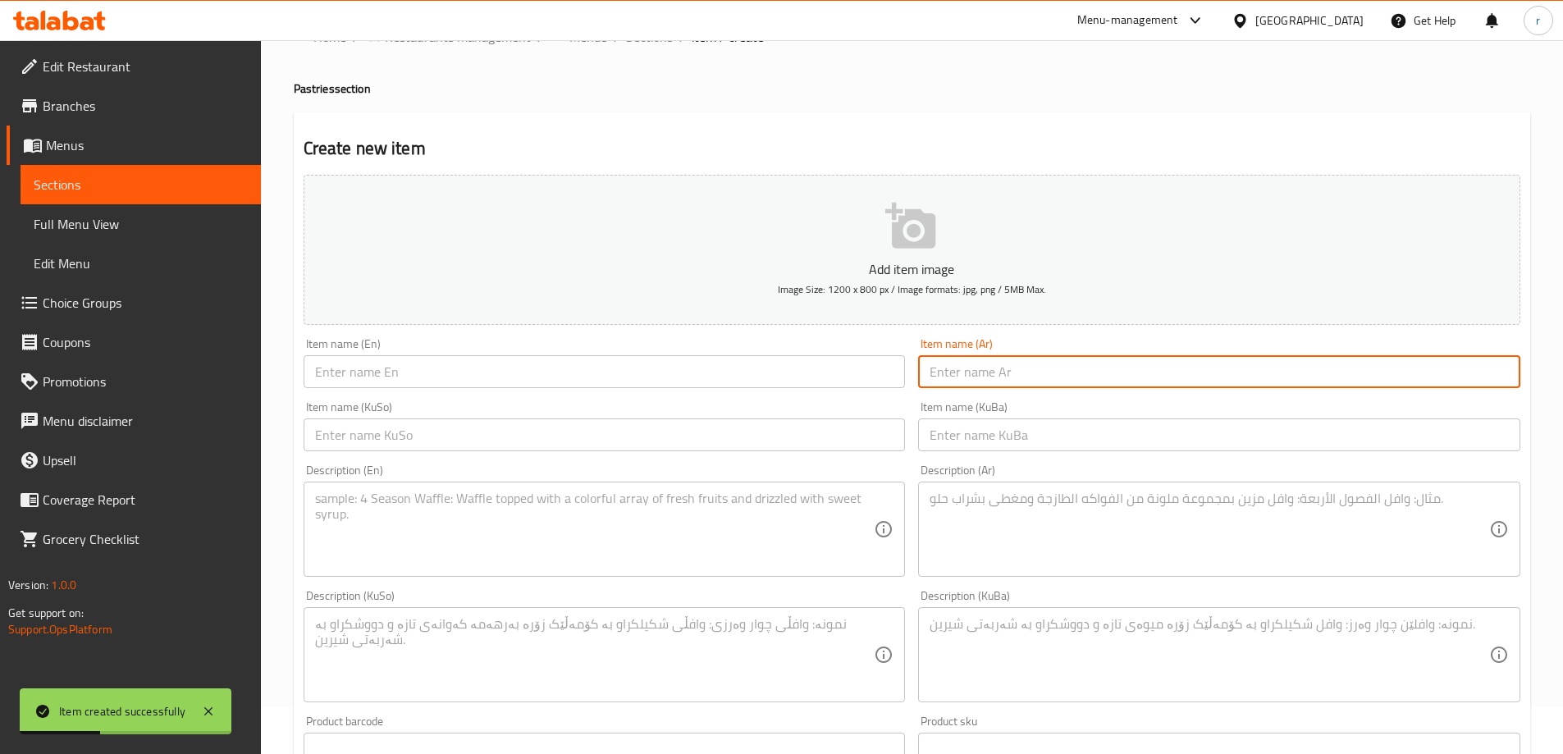
paste input "بقسم كوكيز فستق - 1 كجم"
type input "بقسم كوكيز فستق"
click at [661, 377] on input "text" at bounding box center [605, 371] width 602 height 33
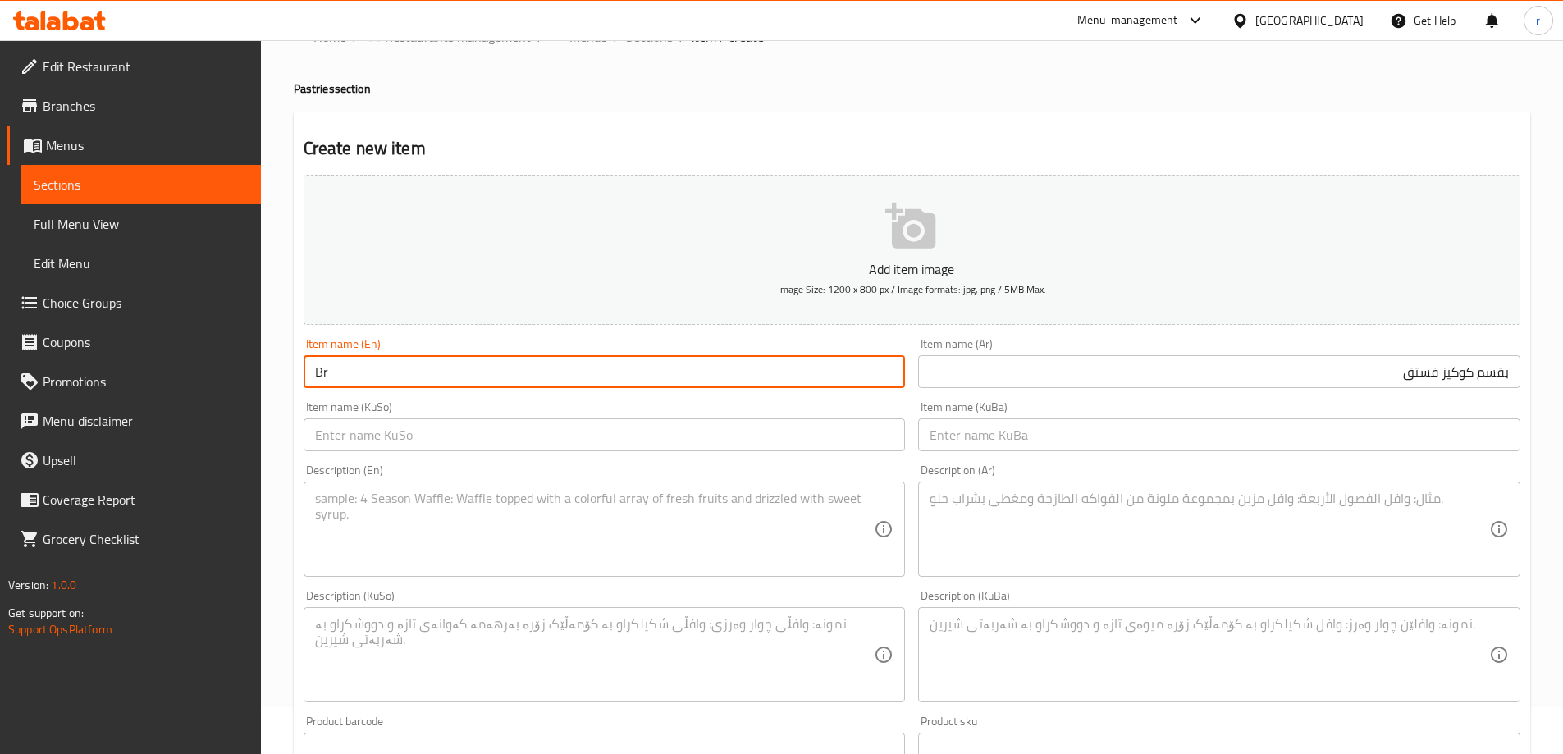
type input "B"
drag, startPoint x: 414, startPoint y: 382, endPoint x: 371, endPoint y: 383, distance: 42.7
click at [371, 383] on input "Pistachio Cookies" at bounding box center [605, 371] width 602 height 33
click at [458, 366] on input "Pistachio Cookies" at bounding box center [605, 371] width 602 height 33
paste input "Bread Crumbs"
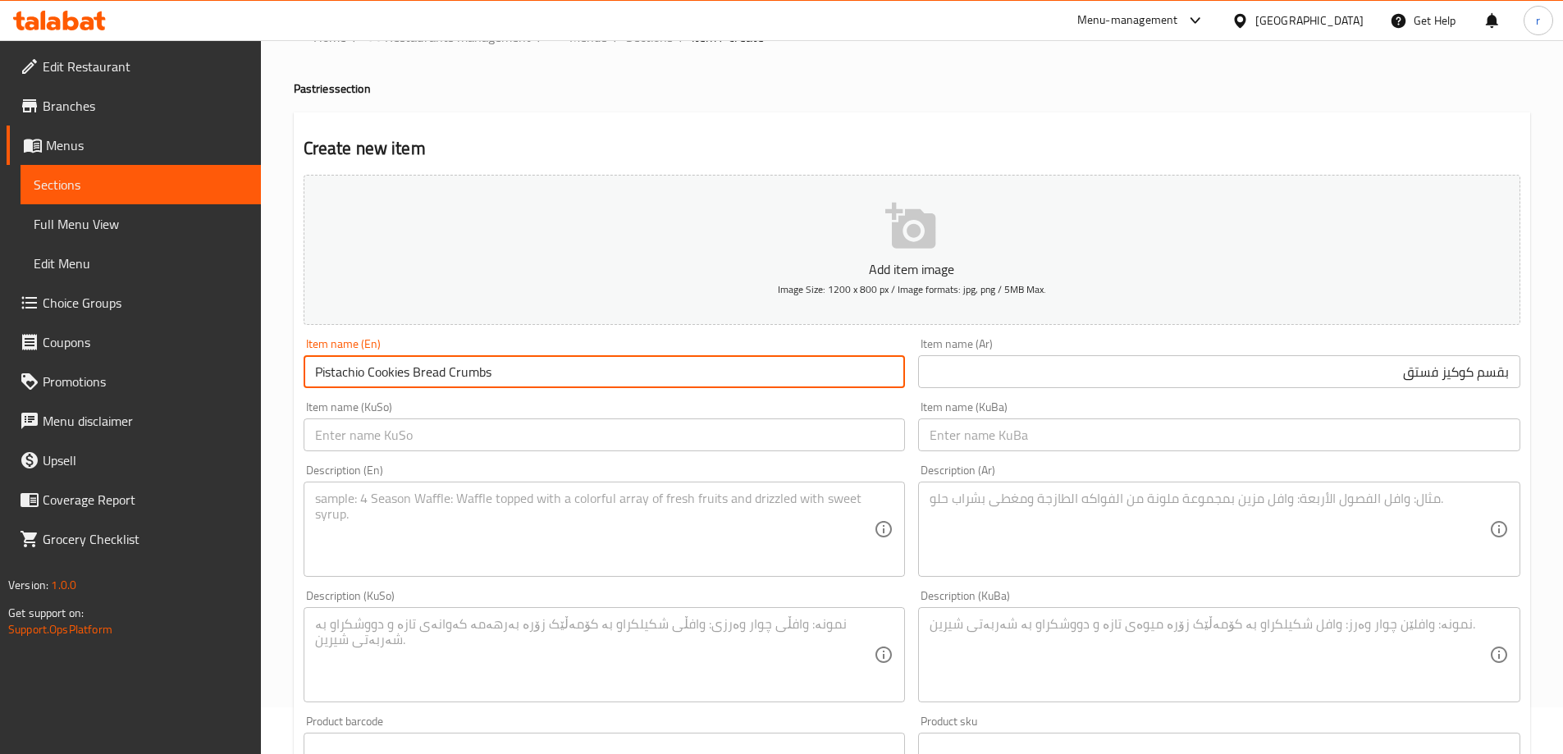
type input "Pistachio Cookies Bread Crumbs"
click at [450, 426] on input "text" at bounding box center [605, 435] width 602 height 33
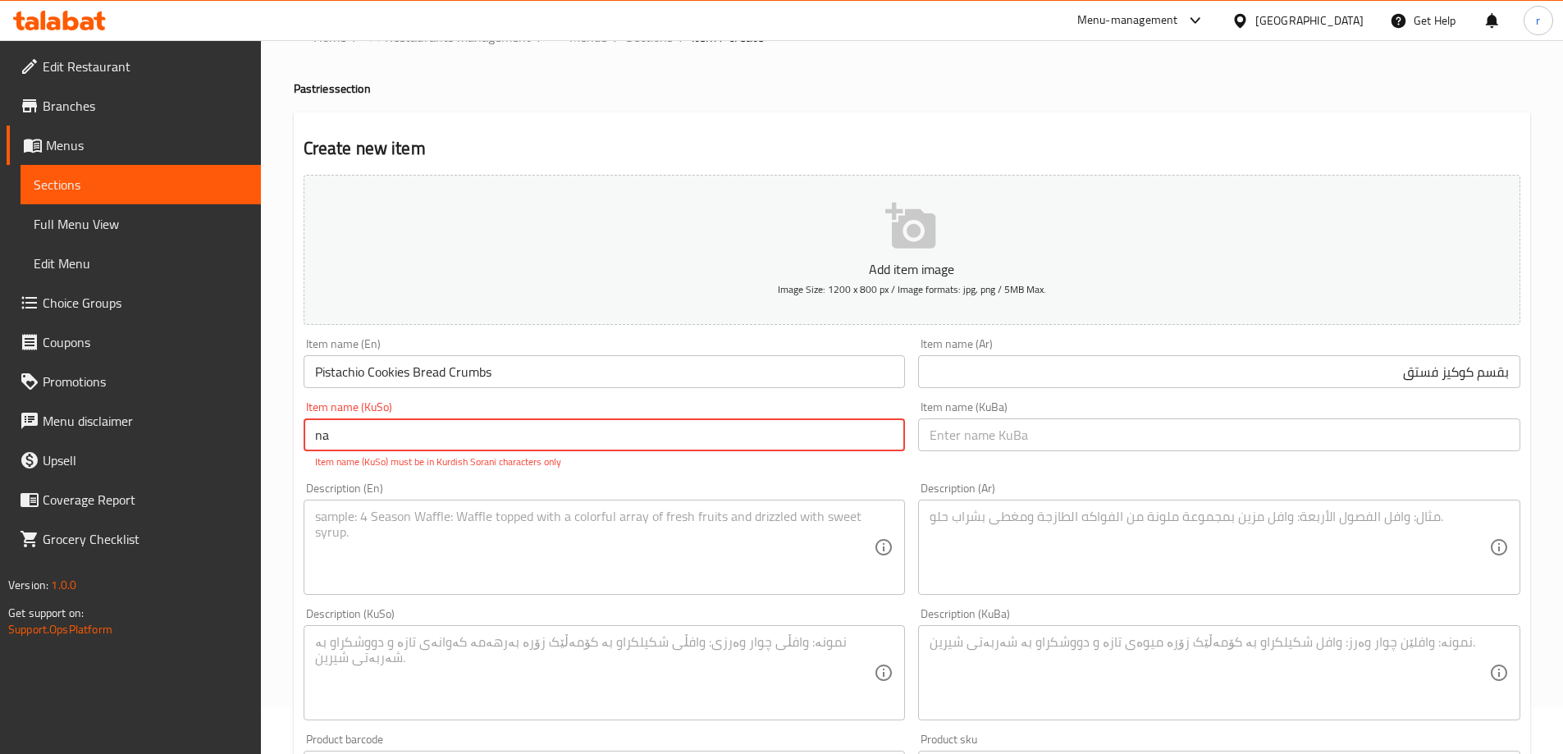
type input "n"
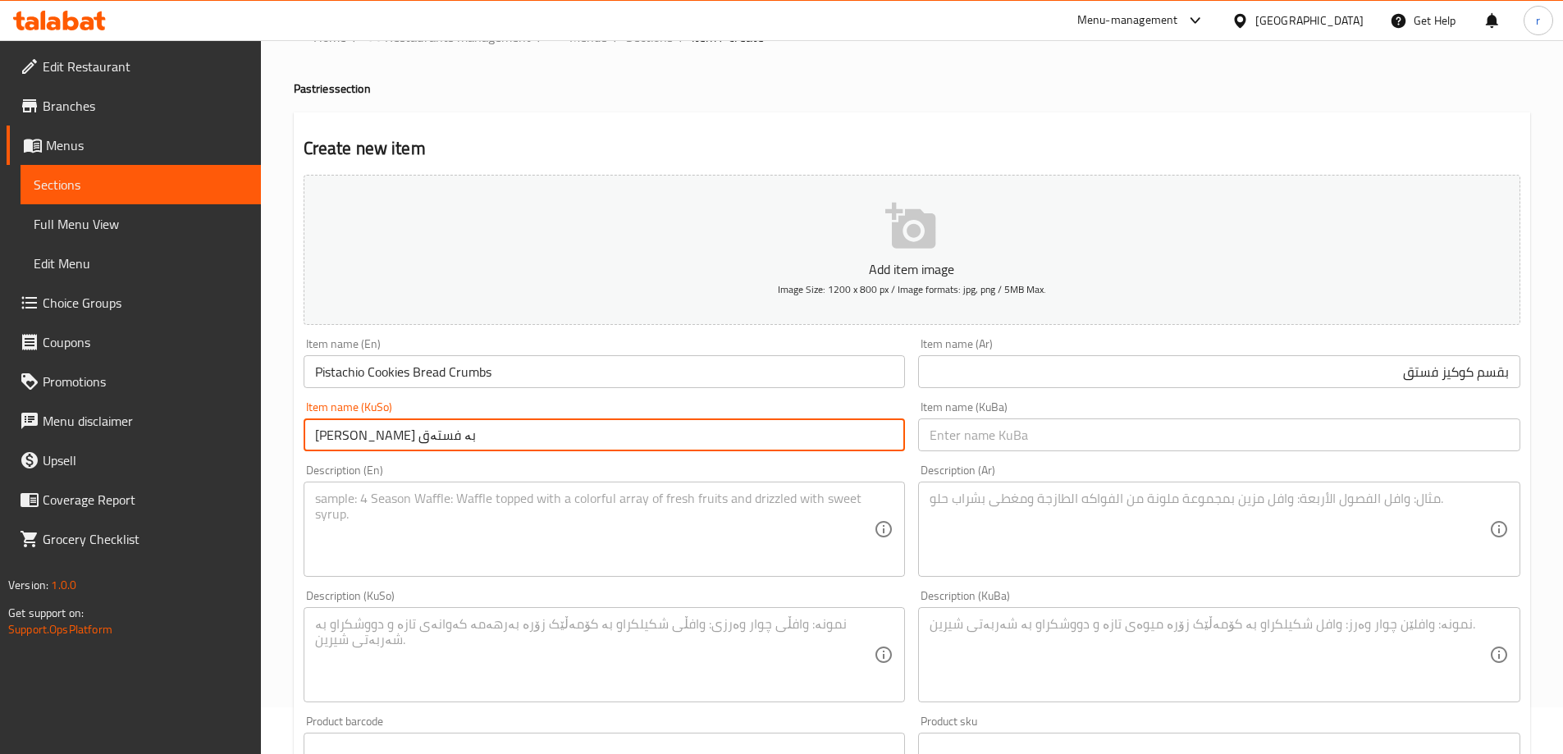
type input "نانی ورد کوکیز بە فستەق"
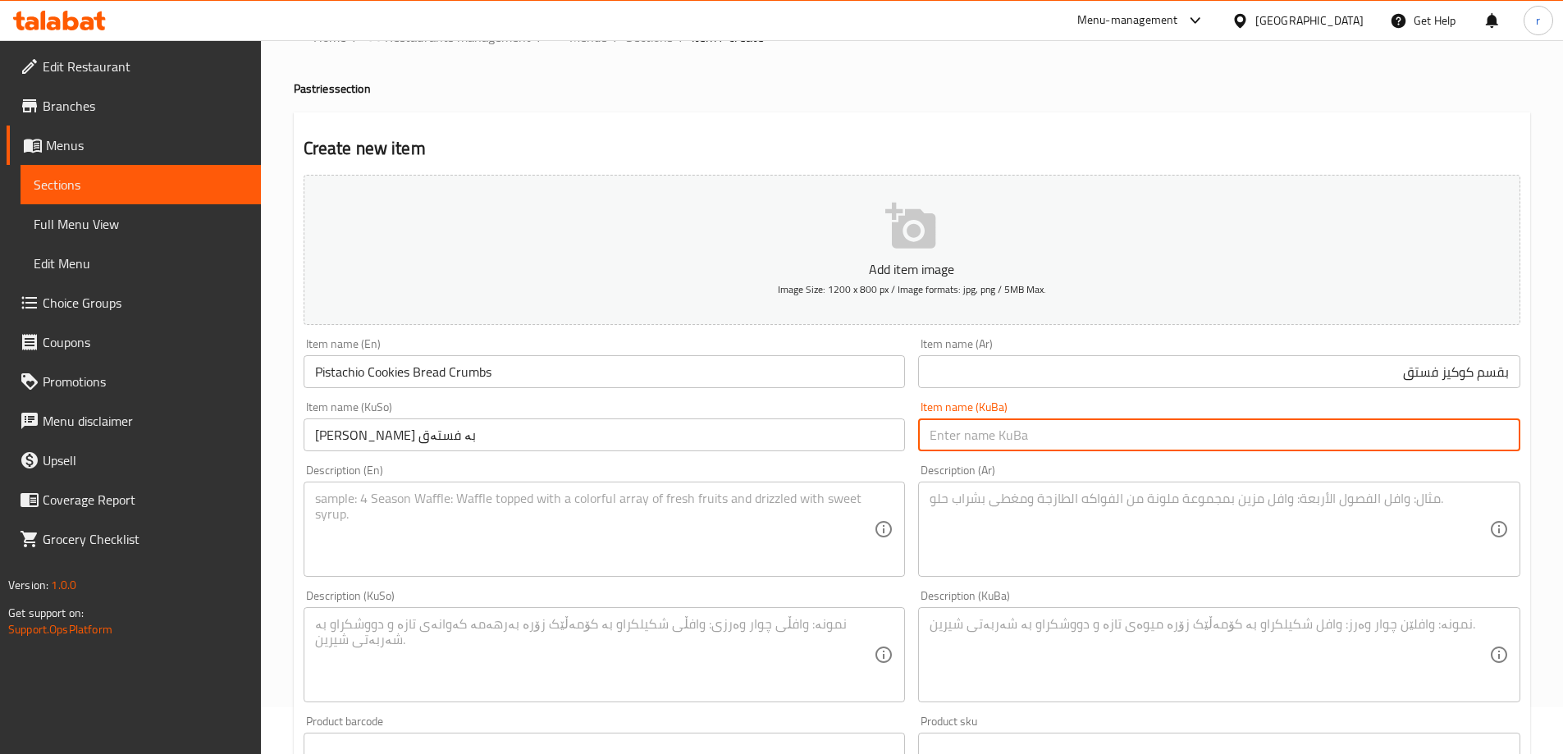
paste input "نانی ورد کوکیز بە فستەق"
type input "نانی ورد کوکیز بە فستەق"
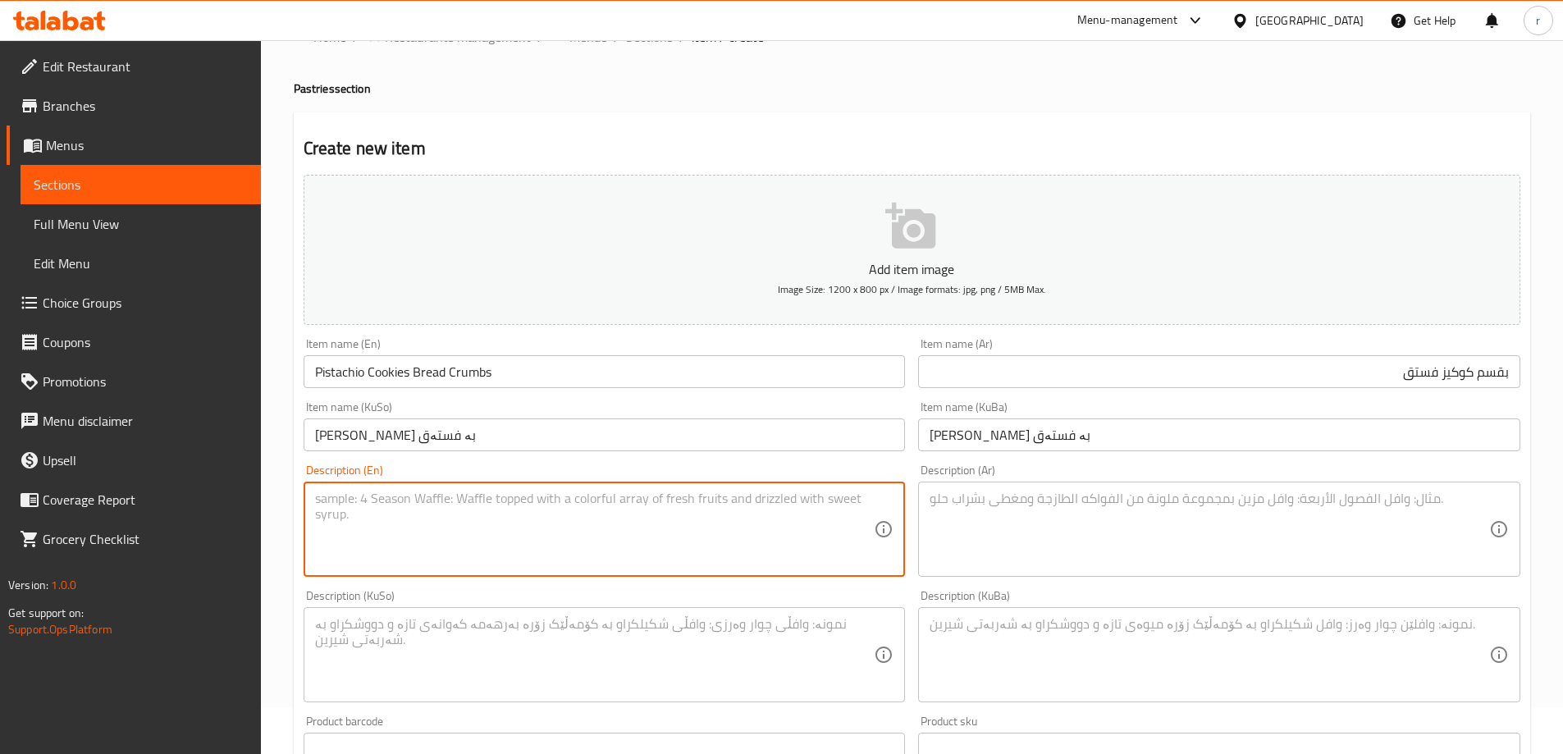
click at [451, 540] on textarea at bounding box center [595, 530] width 560 height 78
type textarea "Stuffed with pistachio"
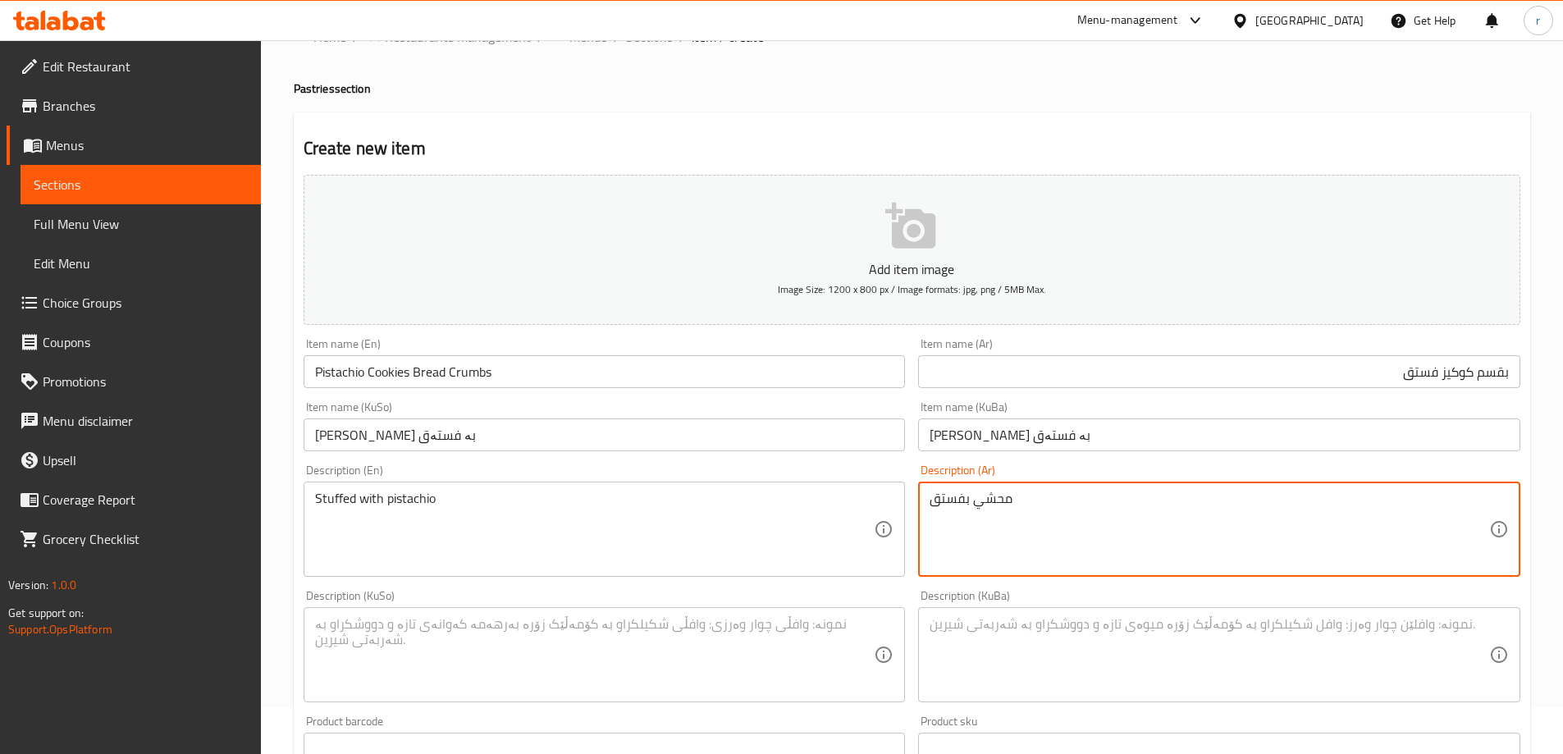
type textarea "محشي بفستق"
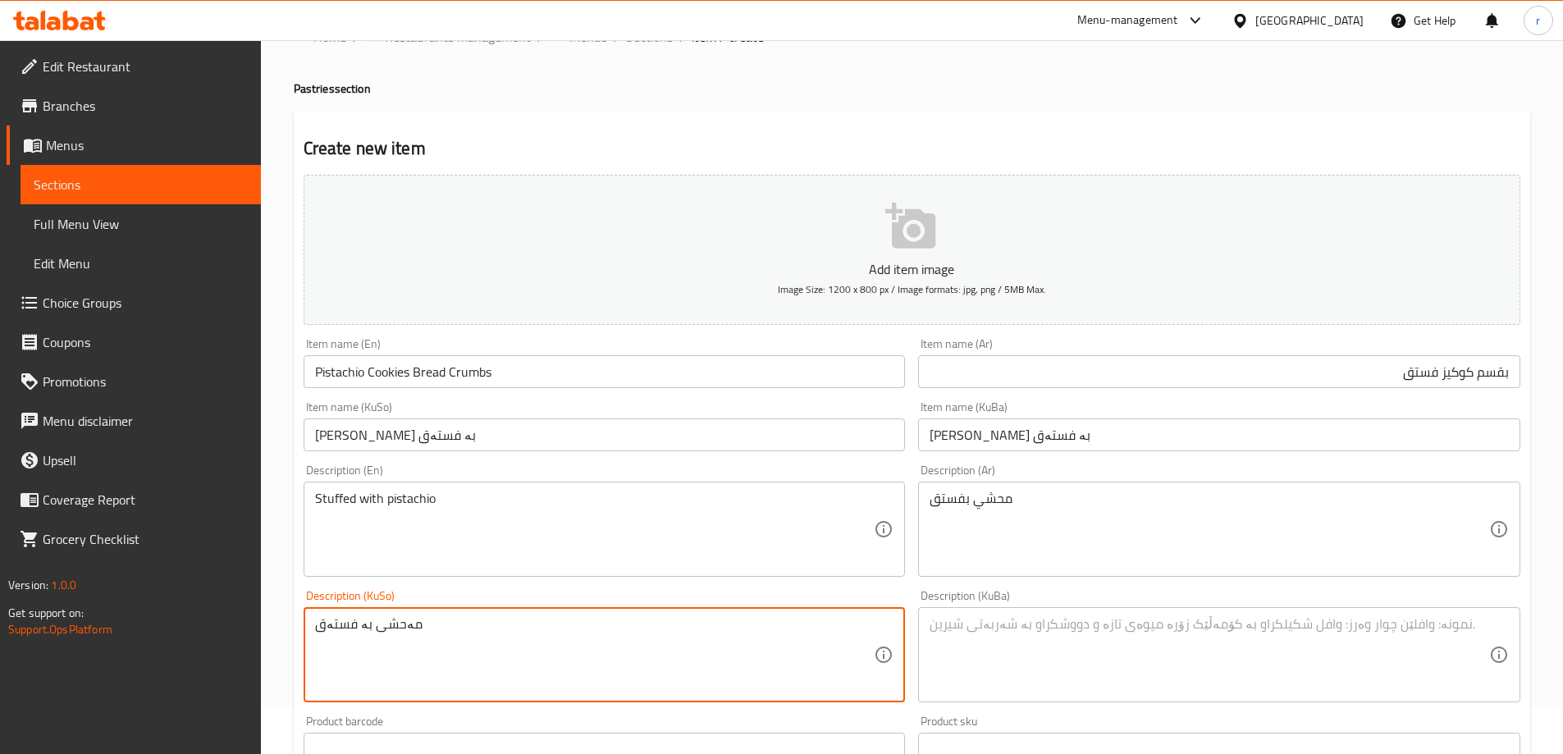
type textarea "مەحشی بە فستەق"
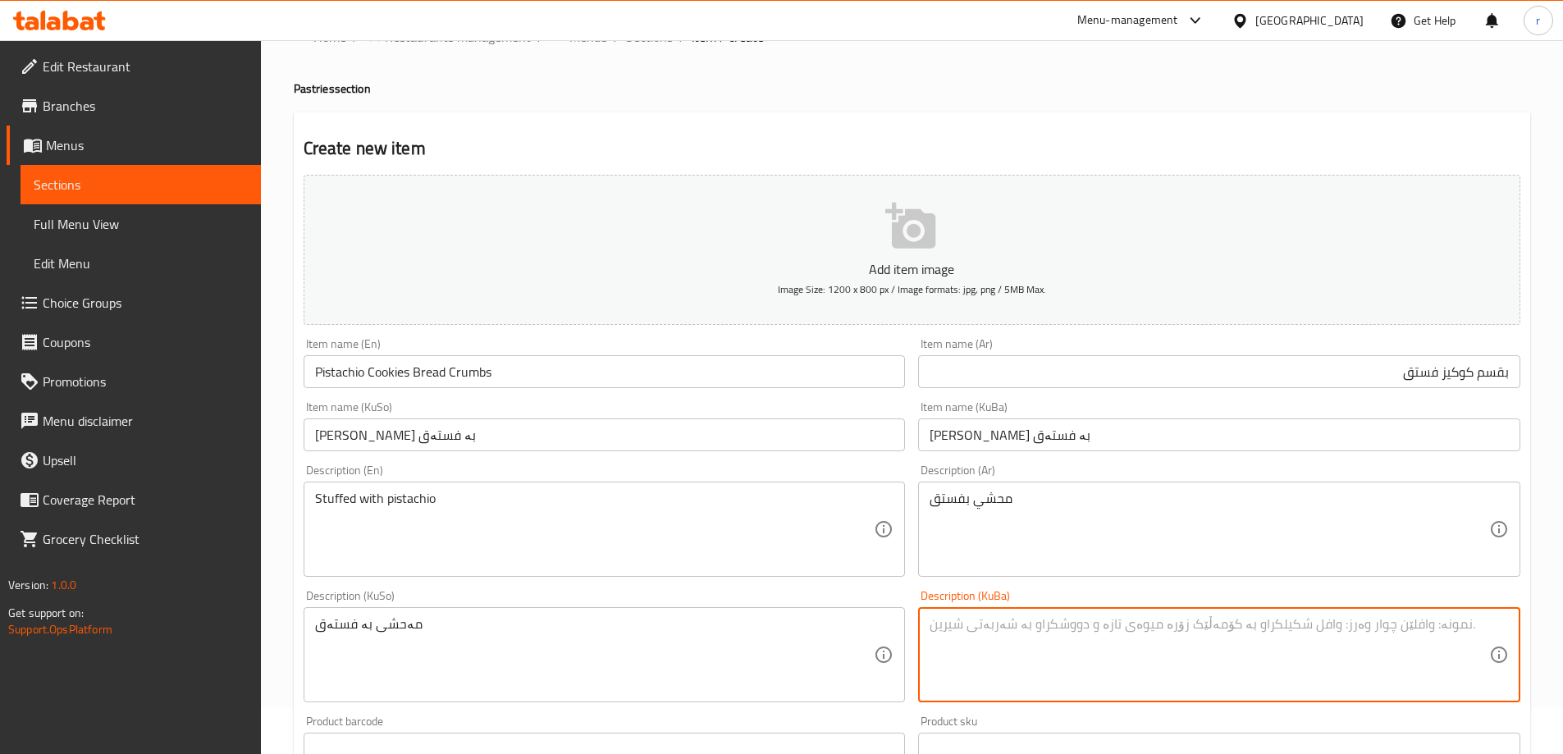
paste textarea "مەحشی بە فستەق"
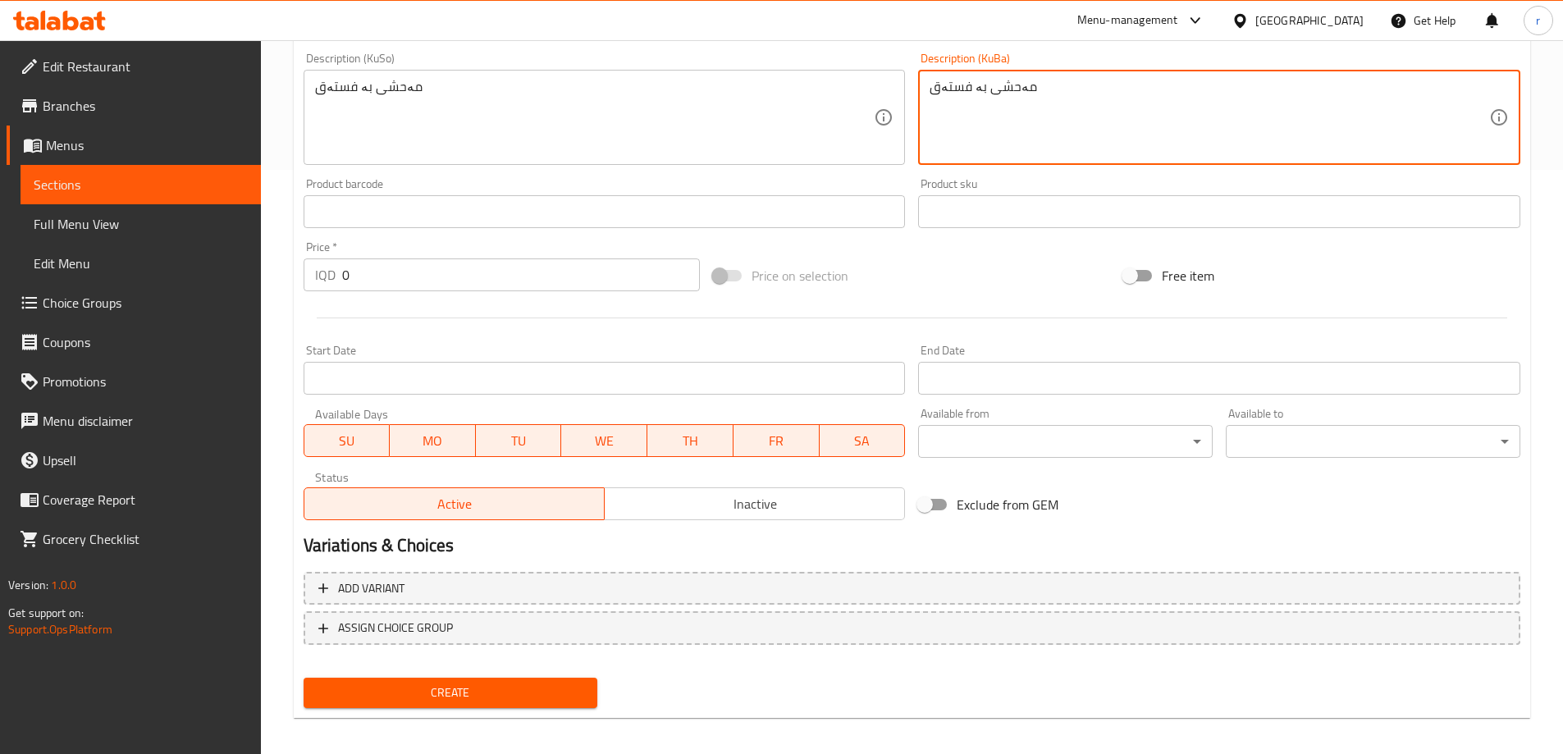
scroll to position [594, 0]
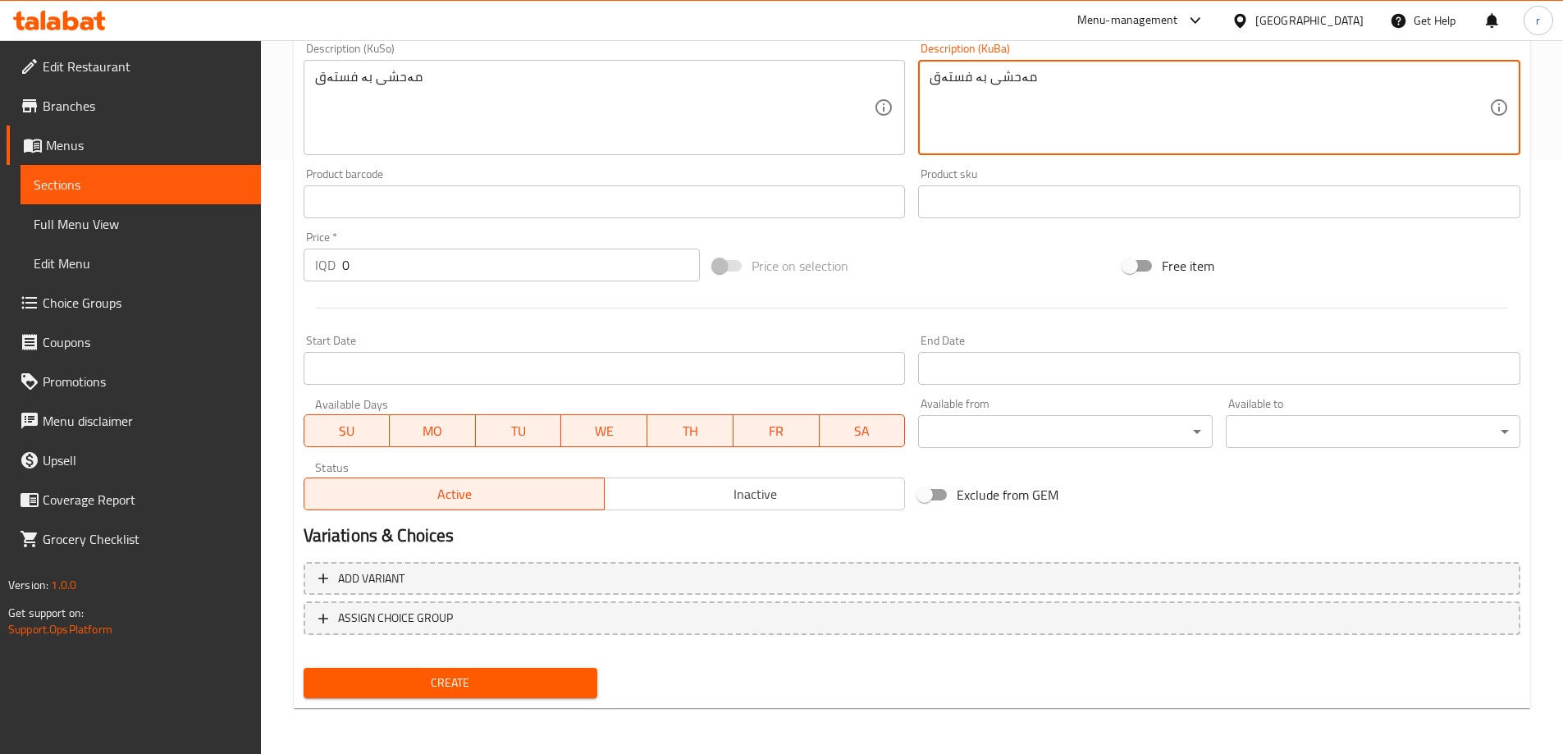
type textarea "مەحشی بە فستەق"
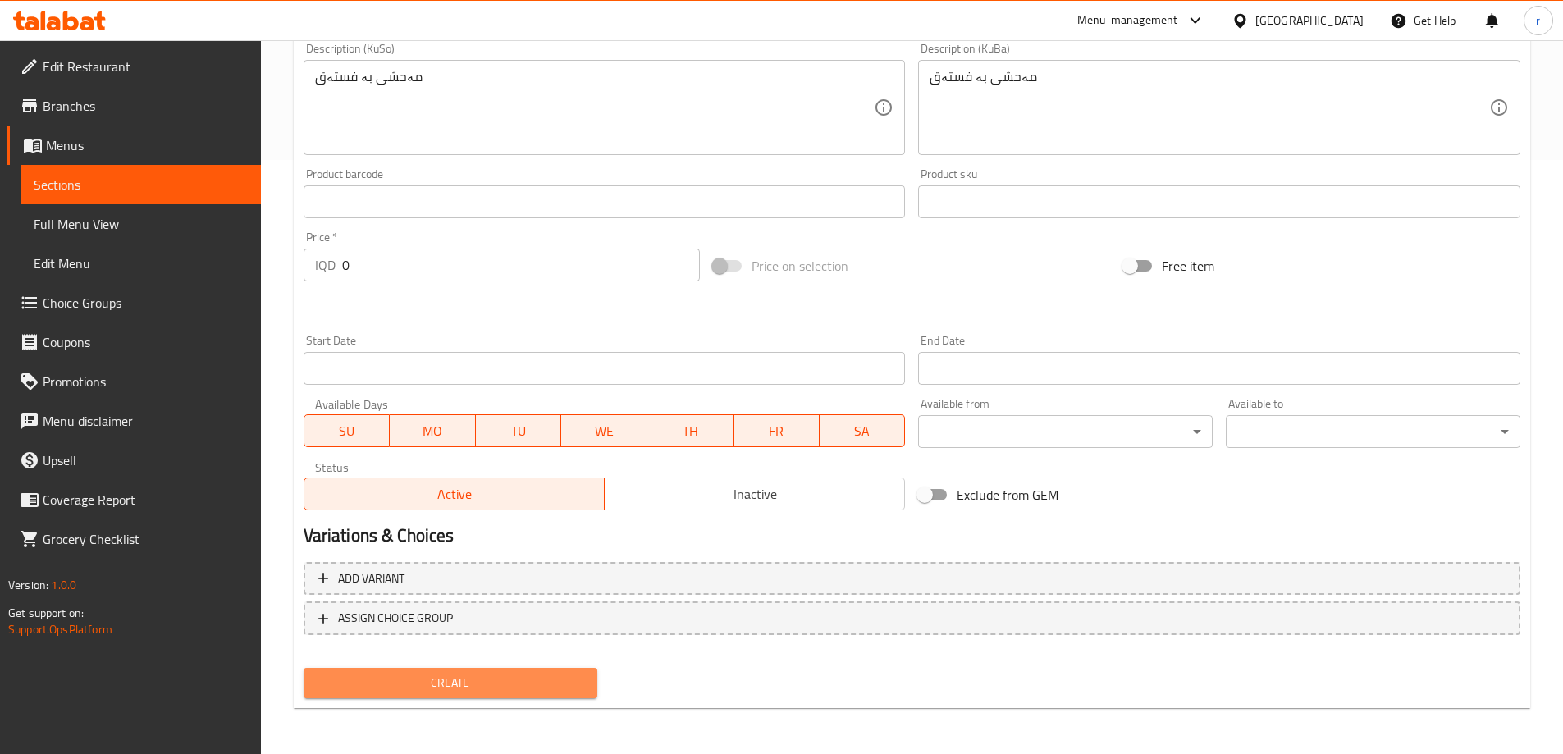
click at [355, 685] on span "Create" at bounding box center [451, 683] width 268 height 21
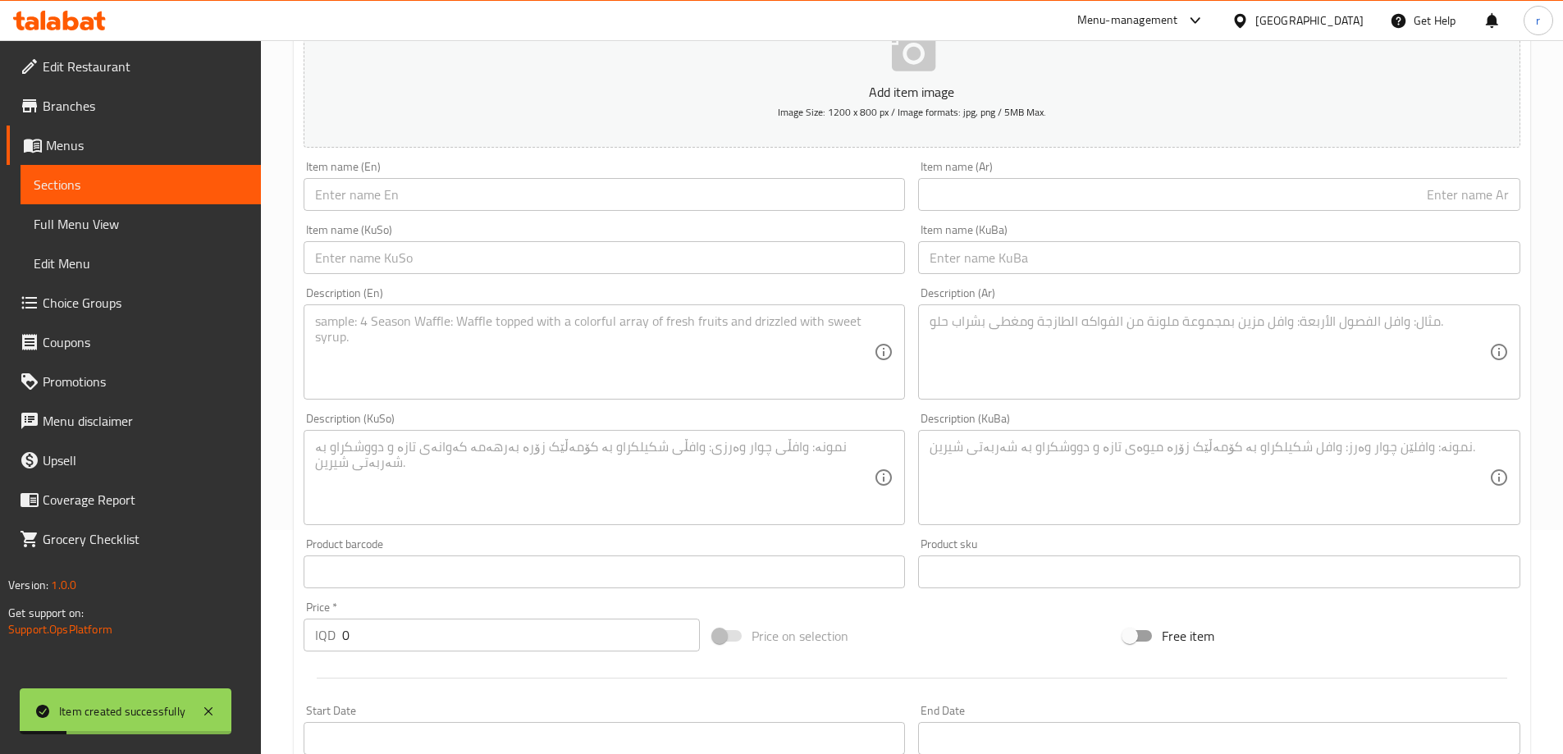
scroll to position [184, 0]
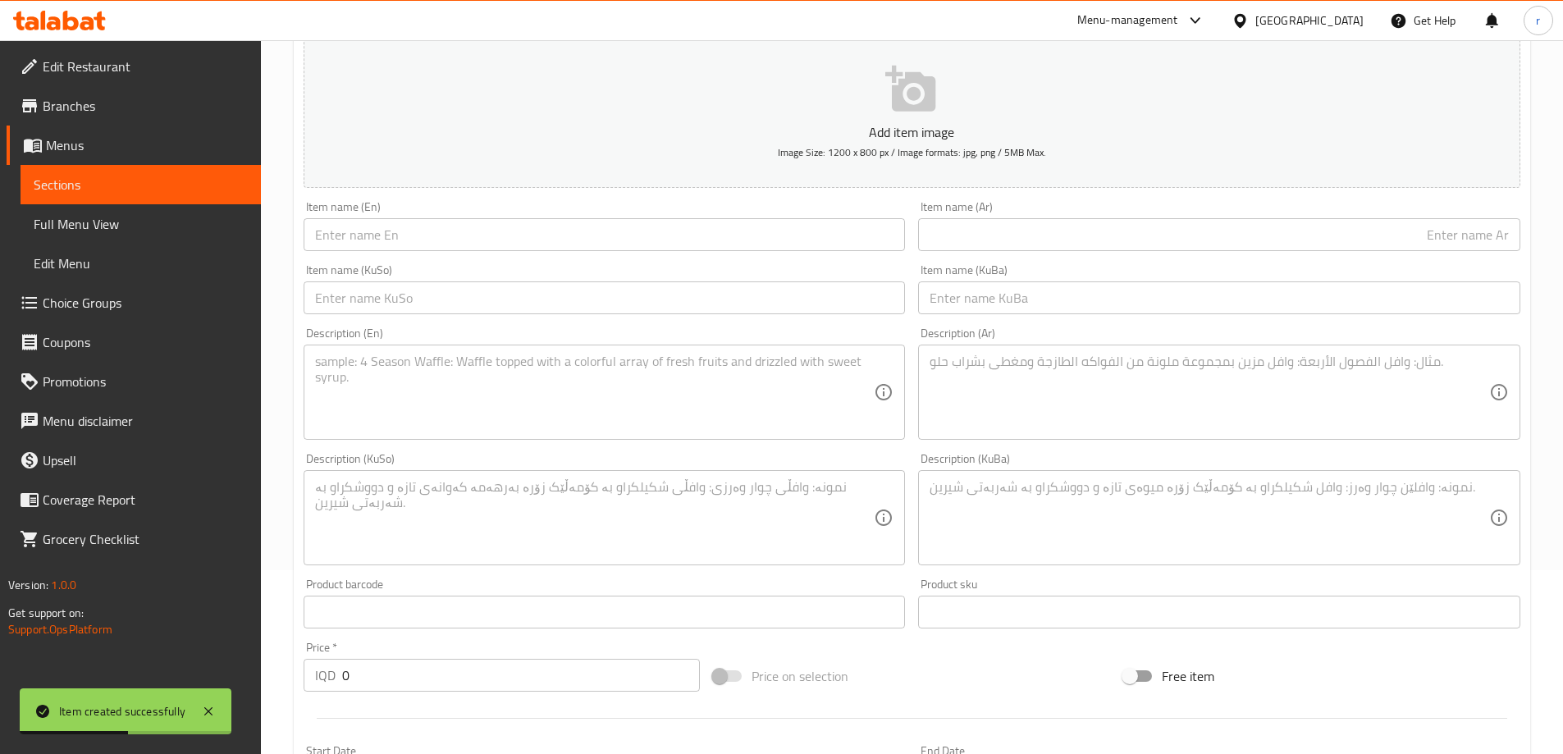
click at [478, 244] on input "text" at bounding box center [605, 234] width 602 height 33
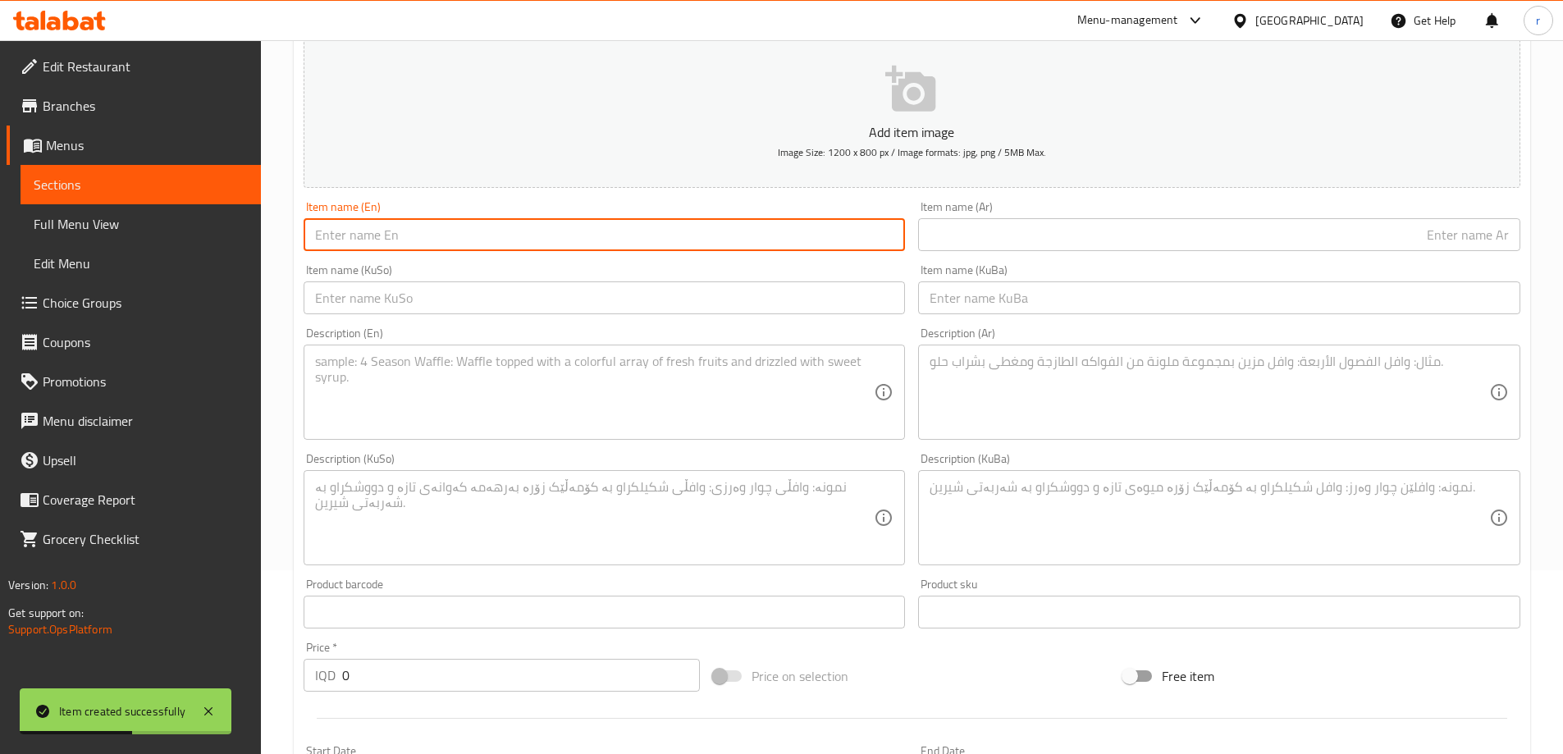
paste input "بقسم كوكيز كاكو"
type input "بقسم كوكيز كاكو"
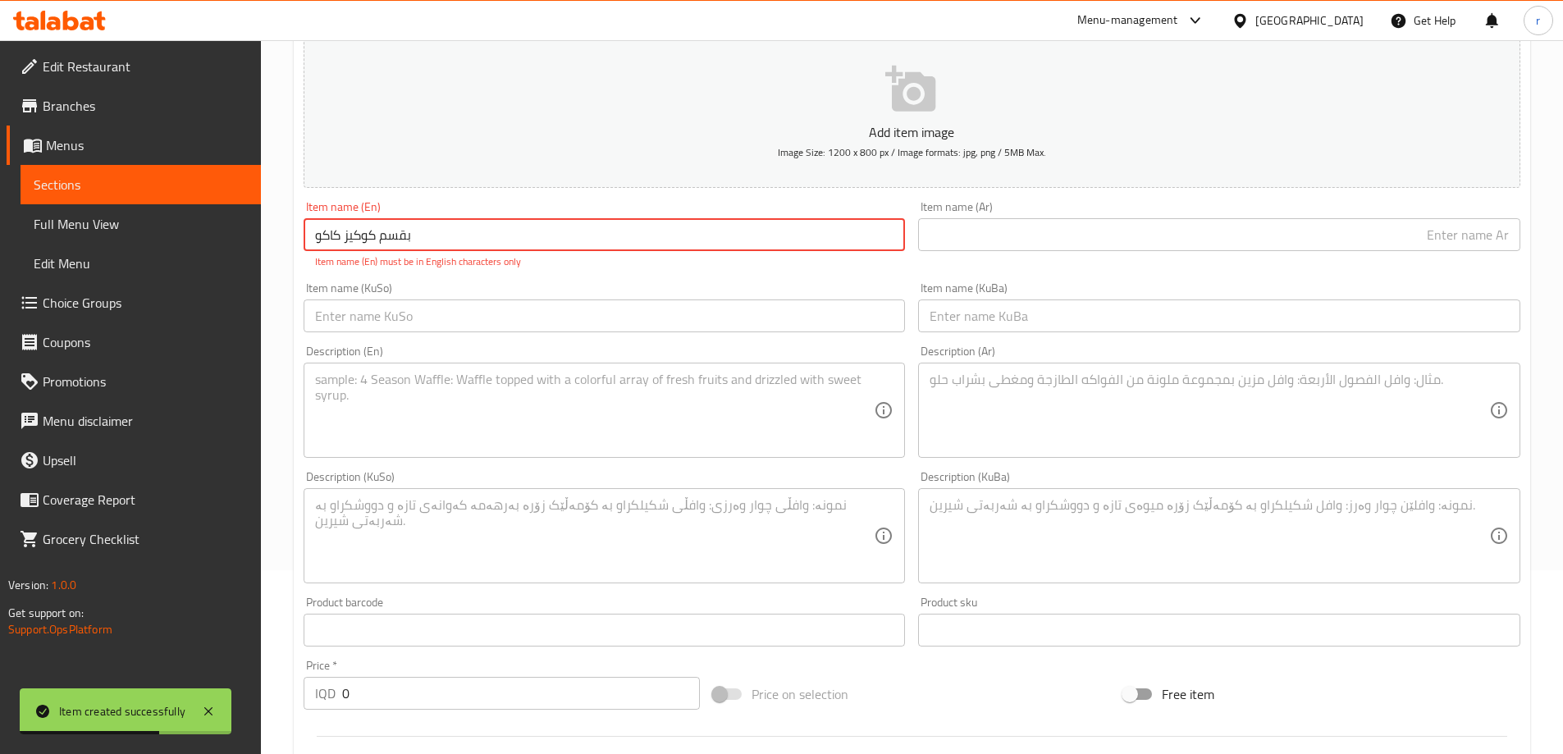
drag, startPoint x: 459, startPoint y: 246, endPoint x: 226, endPoint y: 231, distance: 233.6
click at [226, 231] on div "Edit Restaurant Branches Menus Sections Full Menu View Edit Menu Choice Groups …" at bounding box center [781, 519] width 1563 height 1326
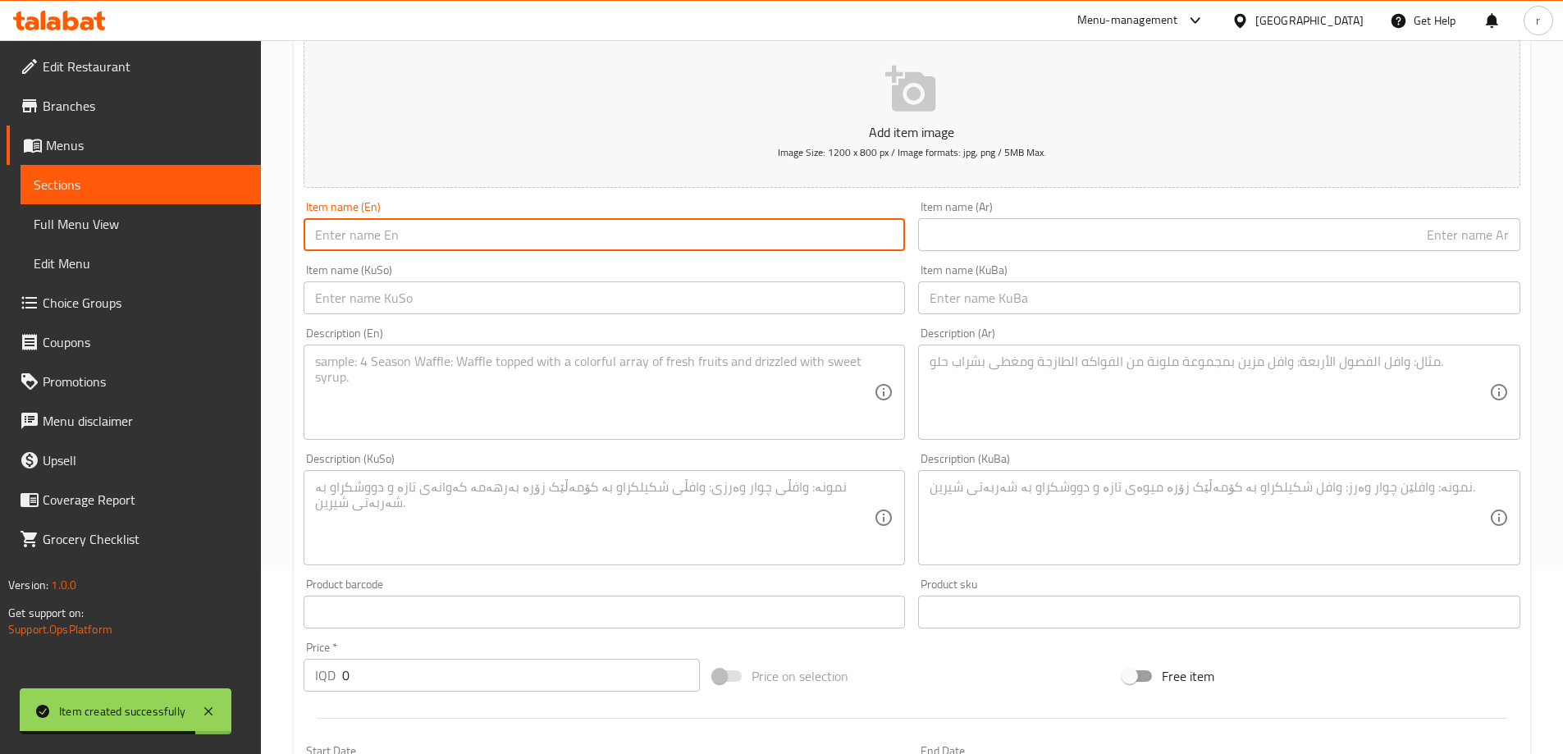
click at [955, 245] on input "text" at bounding box center [1219, 234] width 602 height 33
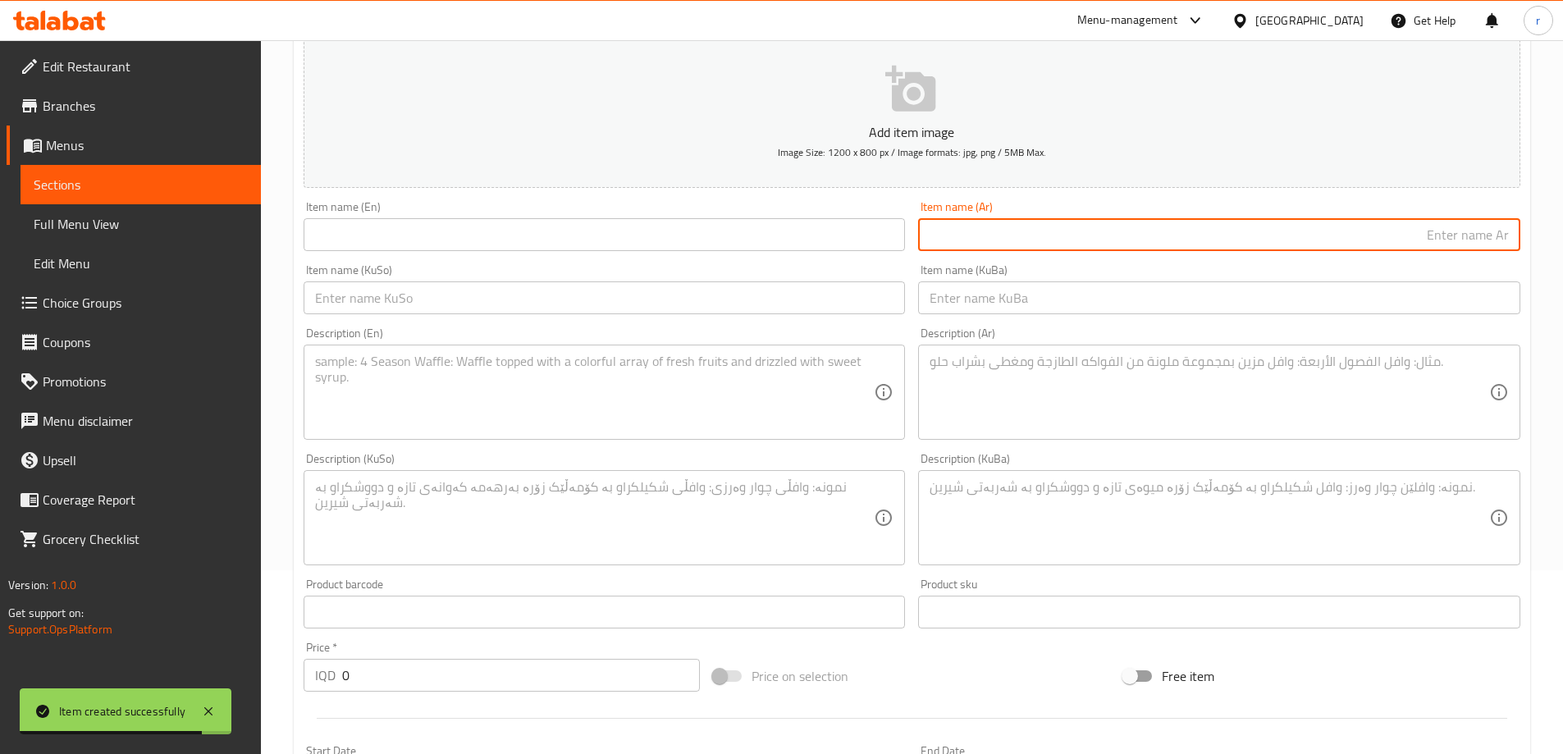
paste input "بقسم كوكيز كاكو"
type input "بقسم كوكيز كاكو"
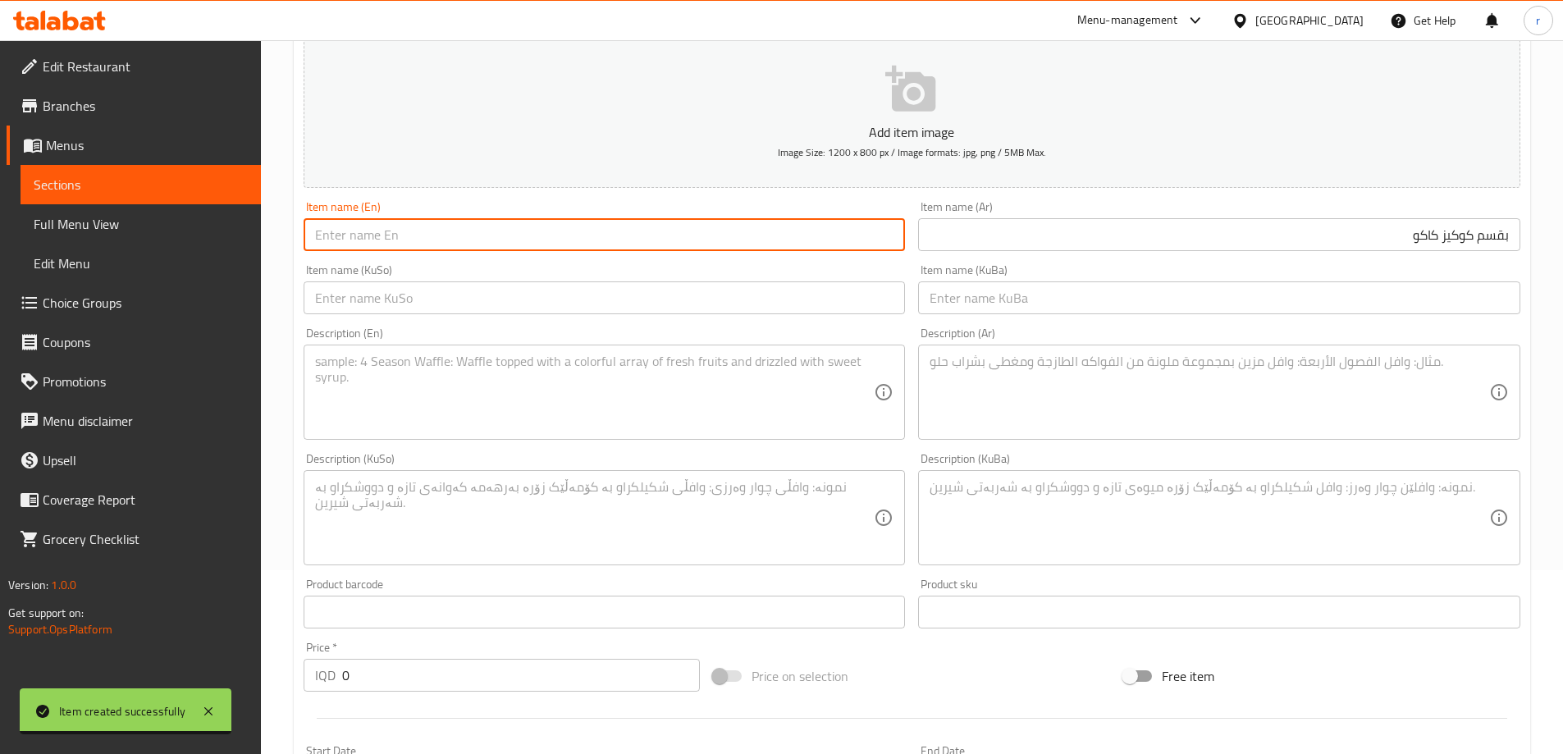
click at [496, 234] on input "text" at bounding box center [605, 234] width 602 height 33
drag, startPoint x: 395, startPoint y: 223, endPoint x: 297, endPoint y: 251, distance: 101.6
click at [297, 251] on div "Item name (En) Coc Item name (En)" at bounding box center [604, 225] width 615 height 63
paste input "oa"
click at [462, 226] on input "Cocoa Cookies" at bounding box center [605, 234] width 602 height 33
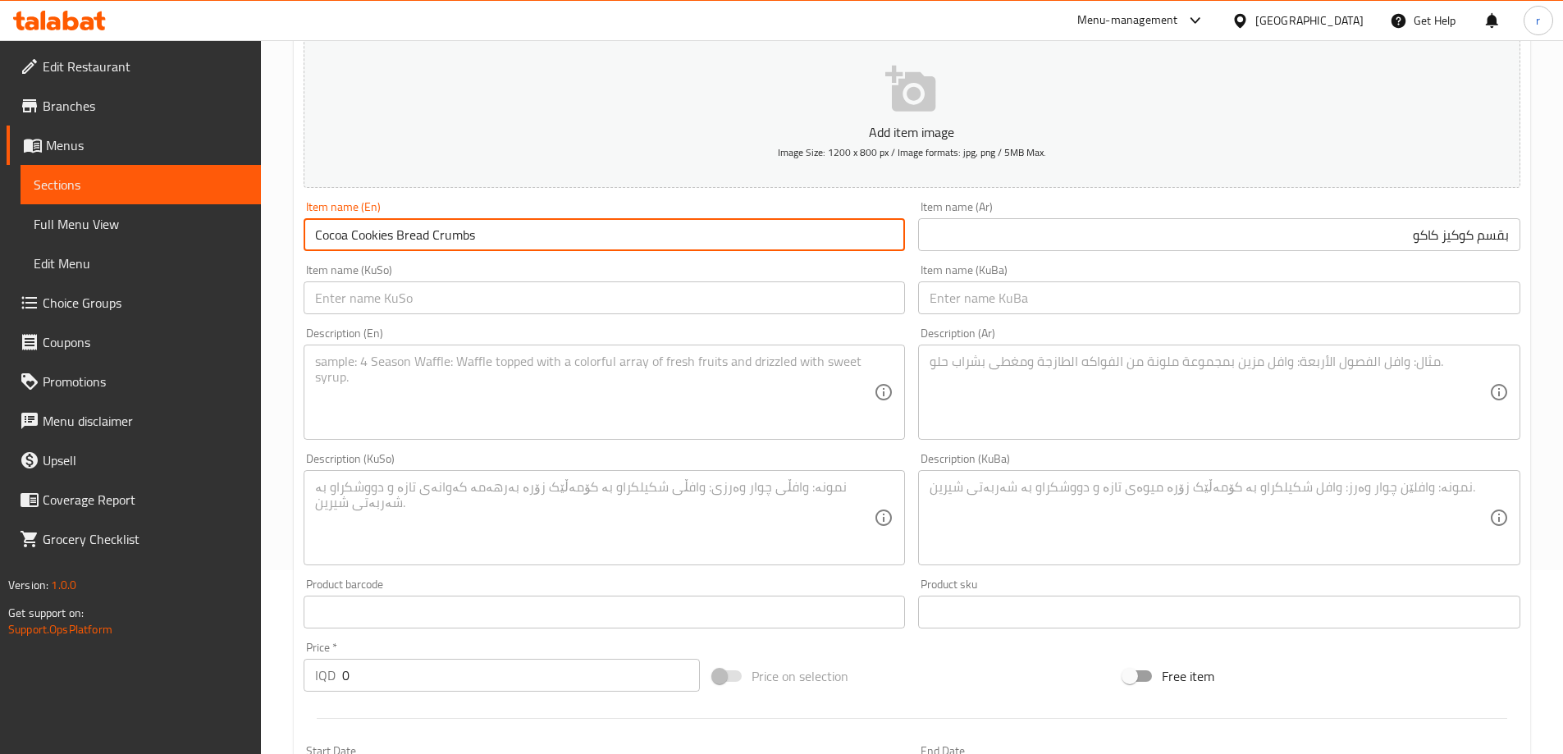
drag, startPoint x: 493, startPoint y: 233, endPoint x: 398, endPoint y: 231, distance: 95.2
click at [398, 231] on input "Cocoa Cookies Bread Crumbs" at bounding box center [605, 234] width 602 height 33
type input "Cocoa Cookies Bread Crumbs"
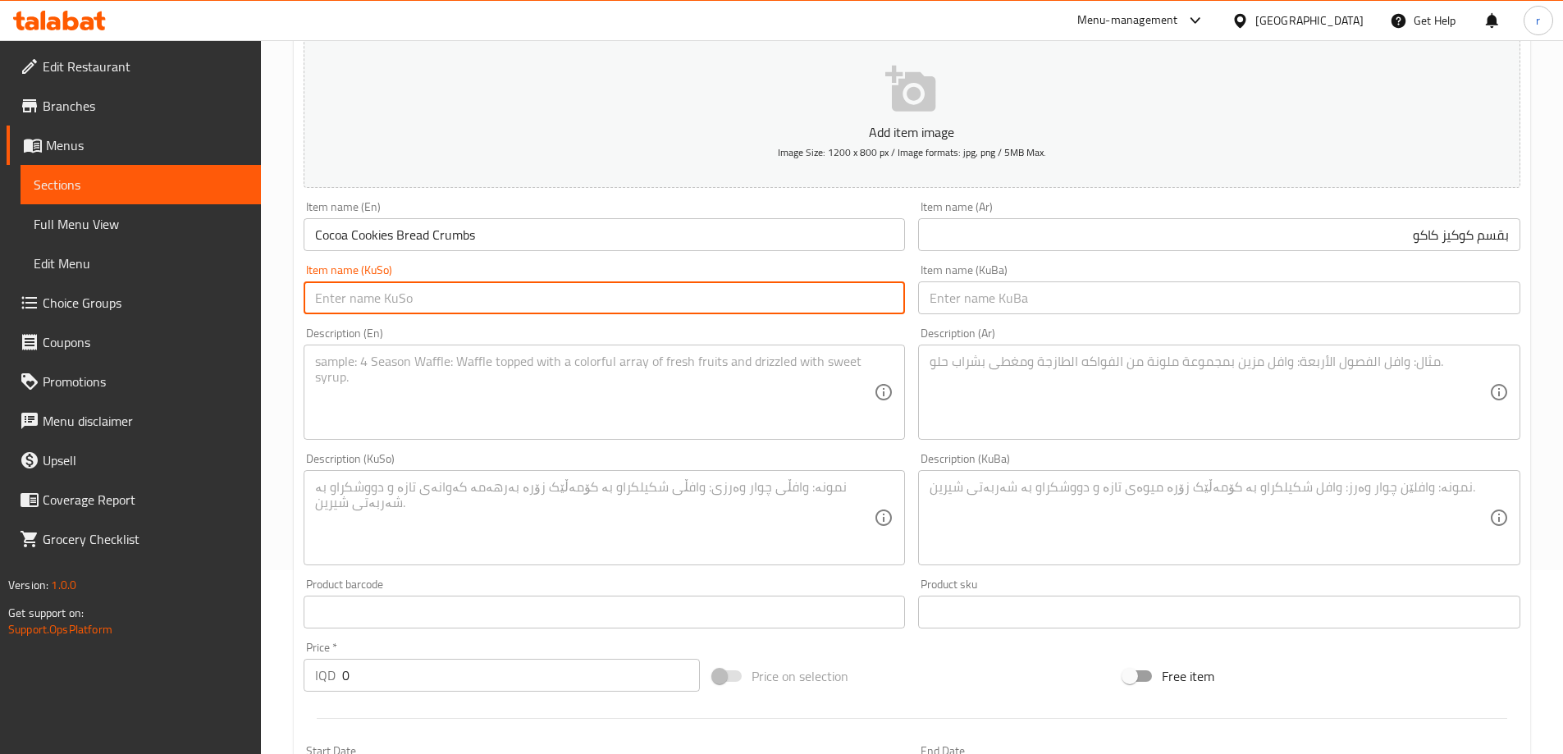
click at [656, 297] on input "text" at bounding box center [605, 297] width 602 height 33
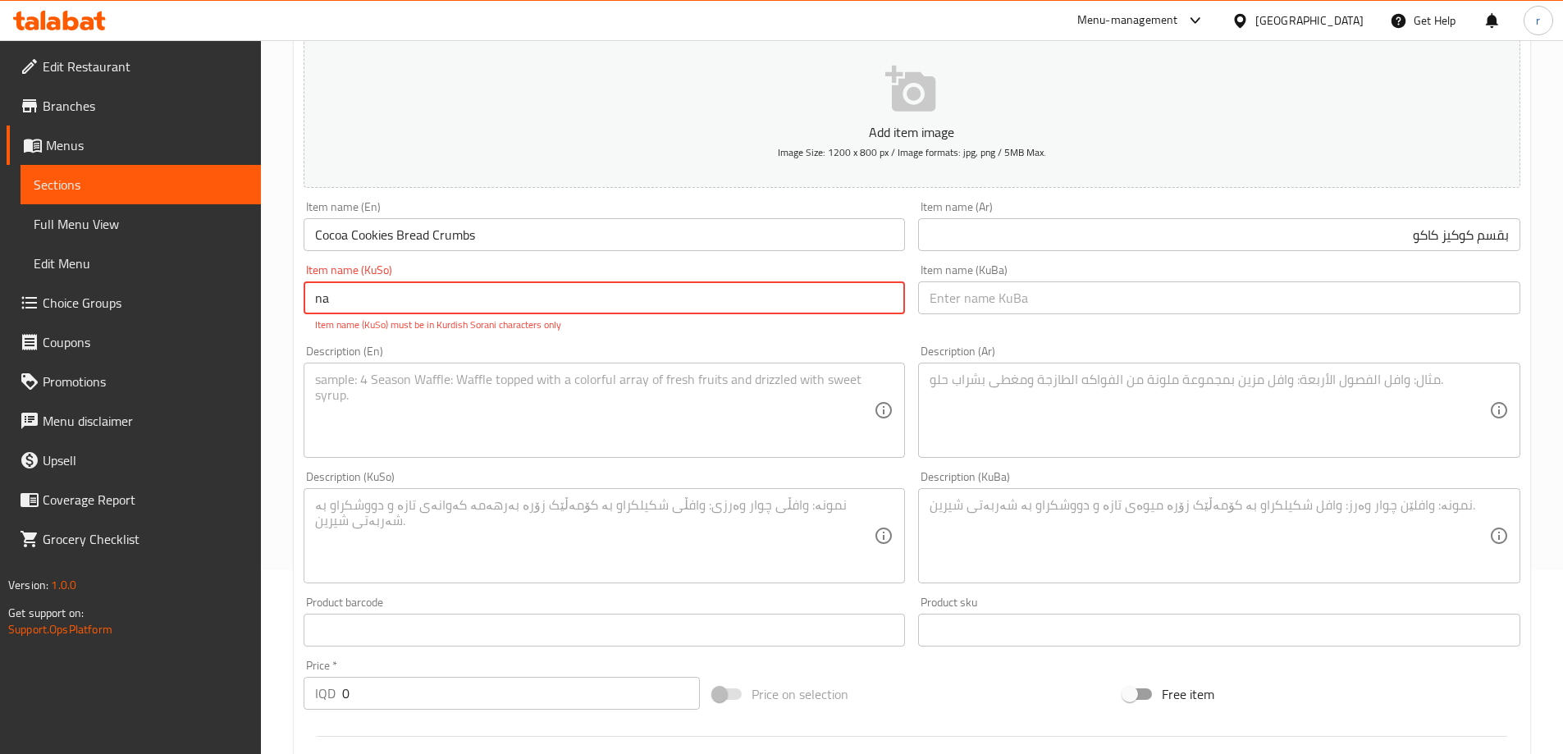
type input "n"
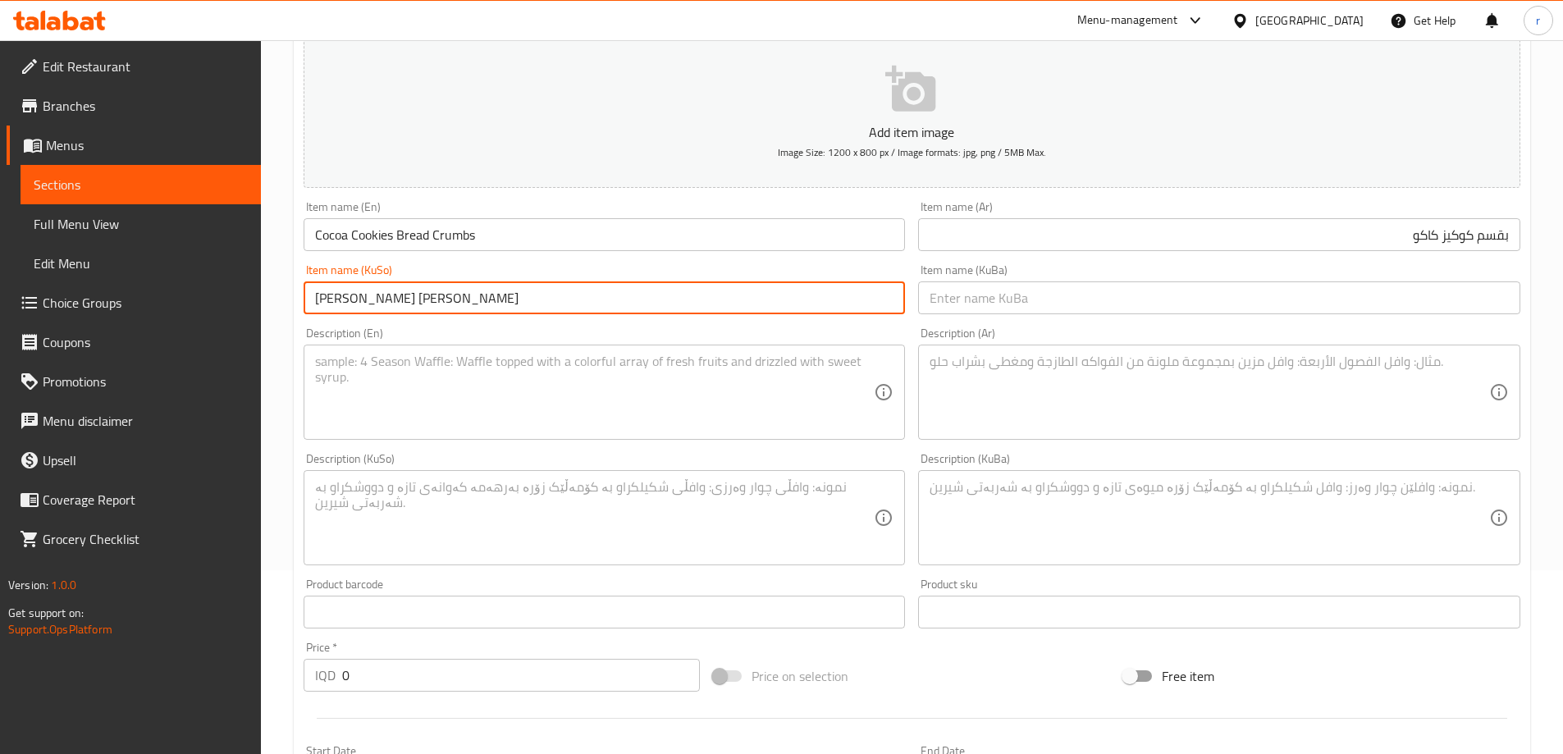
type input "نانی ورد کوکیز بە کاکاو"
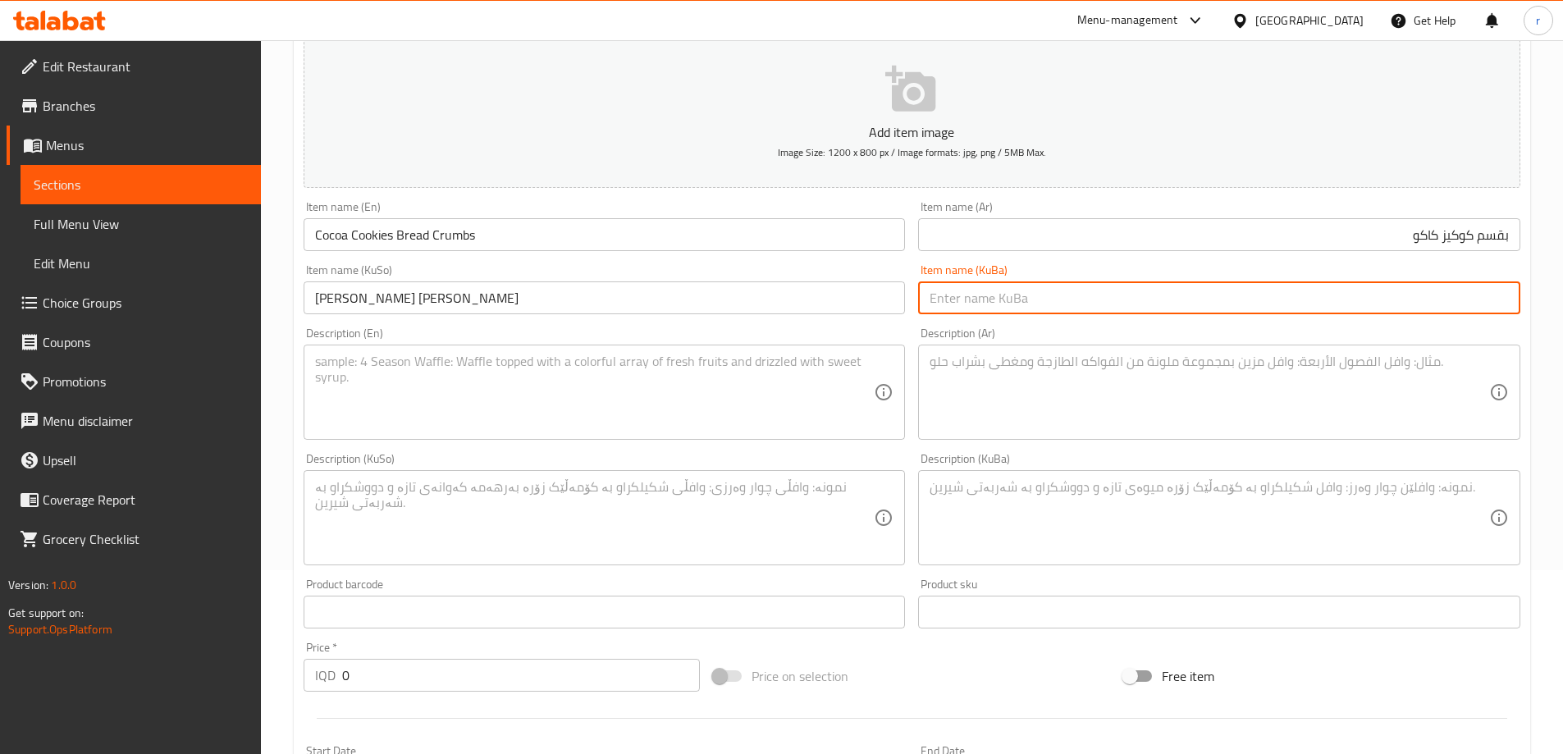
paste input "نانی ورد کوکیز بە کاکاو"
type input "نانی ورد کوکیز بە کاکاو"
click at [483, 371] on textarea at bounding box center [595, 393] width 560 height 78
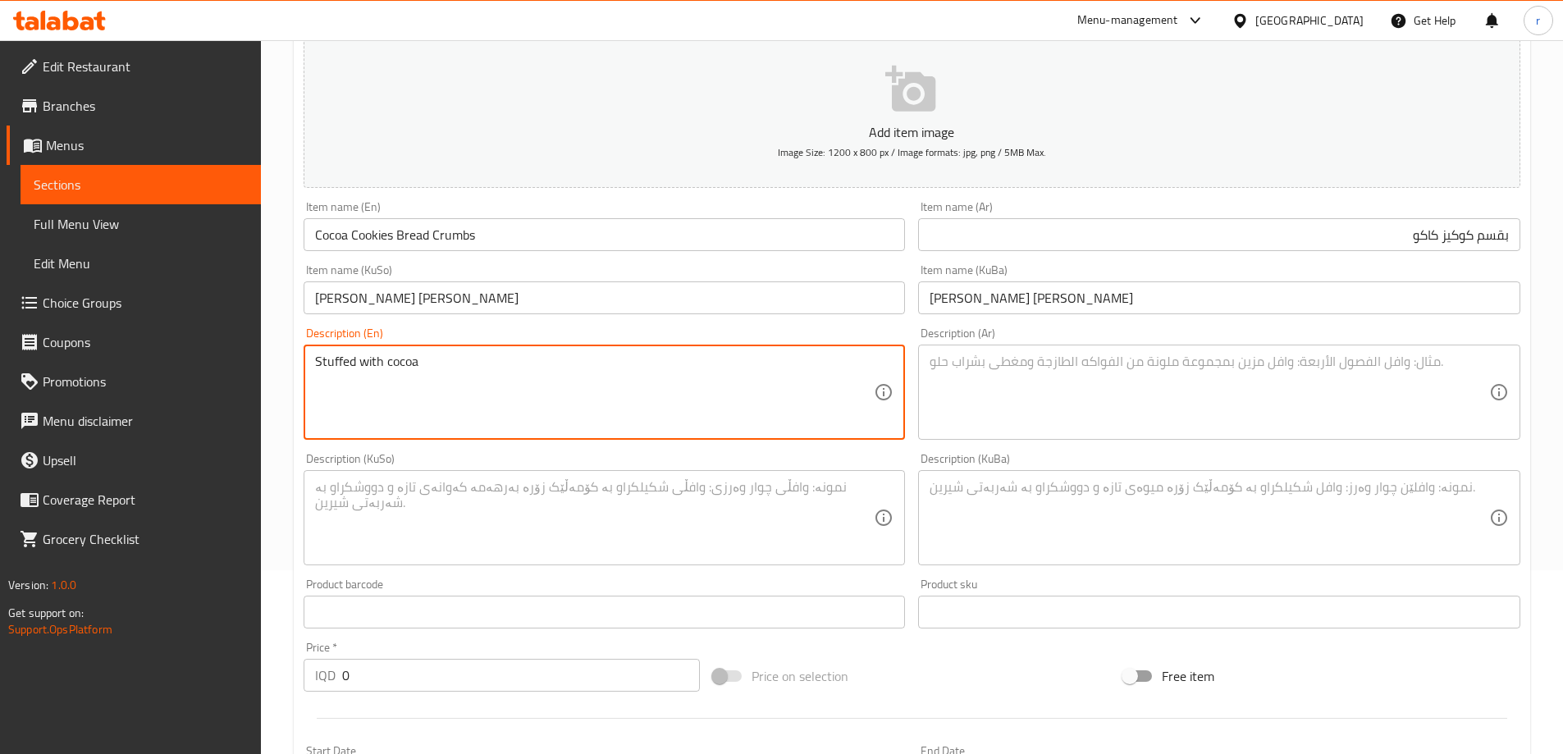
type textarea "Stuffed with cocoa"
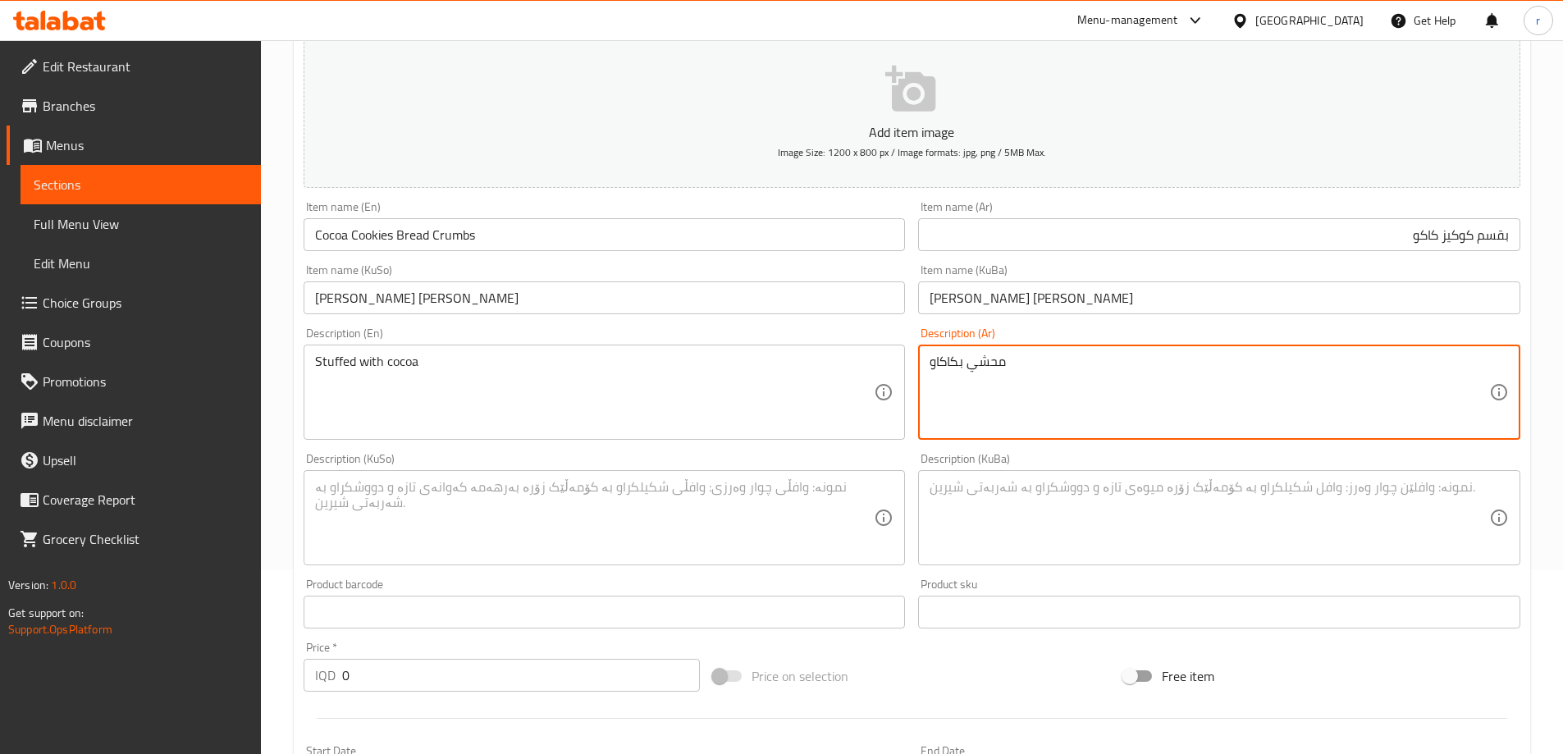
type textarea "محشي بكاكاو"
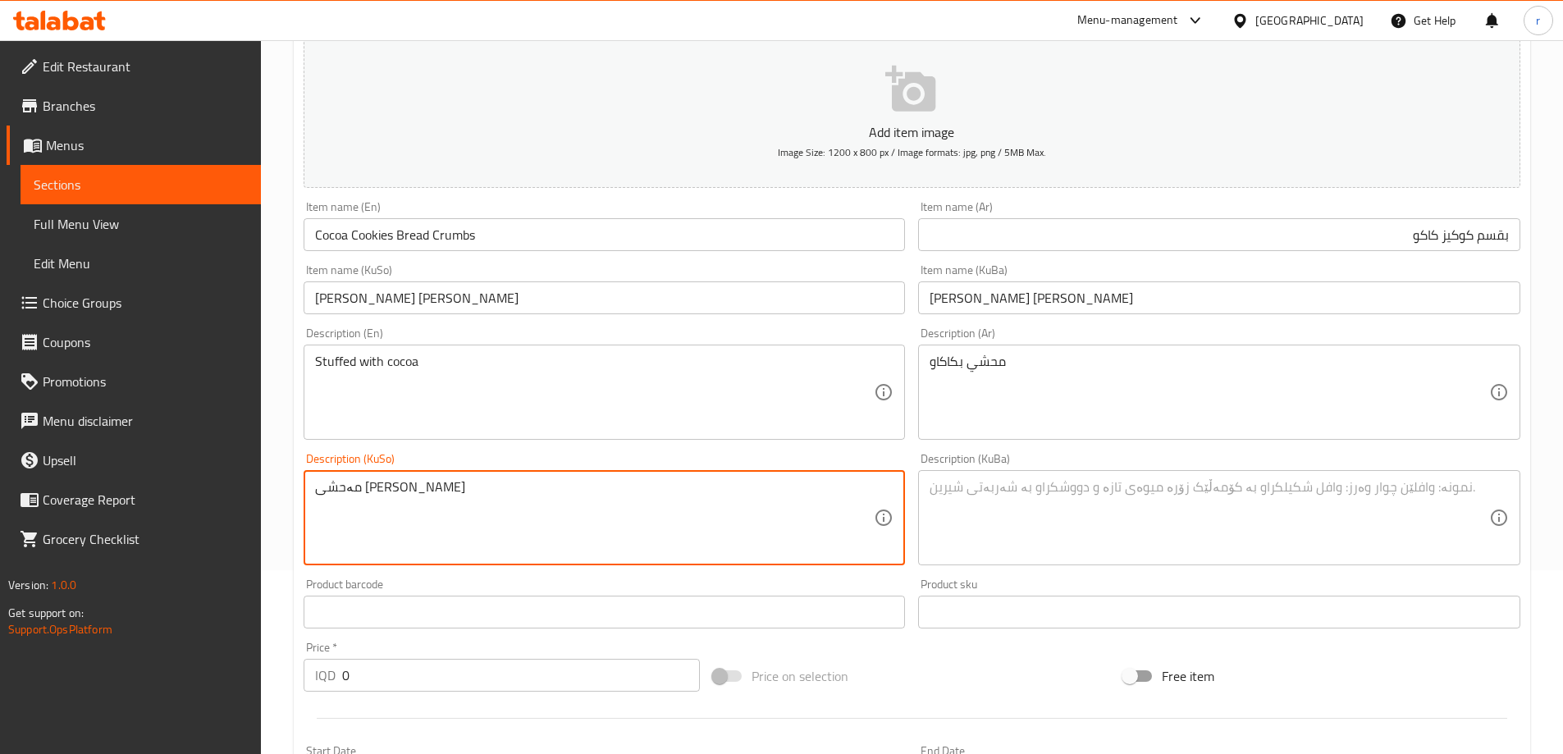
type textarea "مەحشی بە کاکاو"
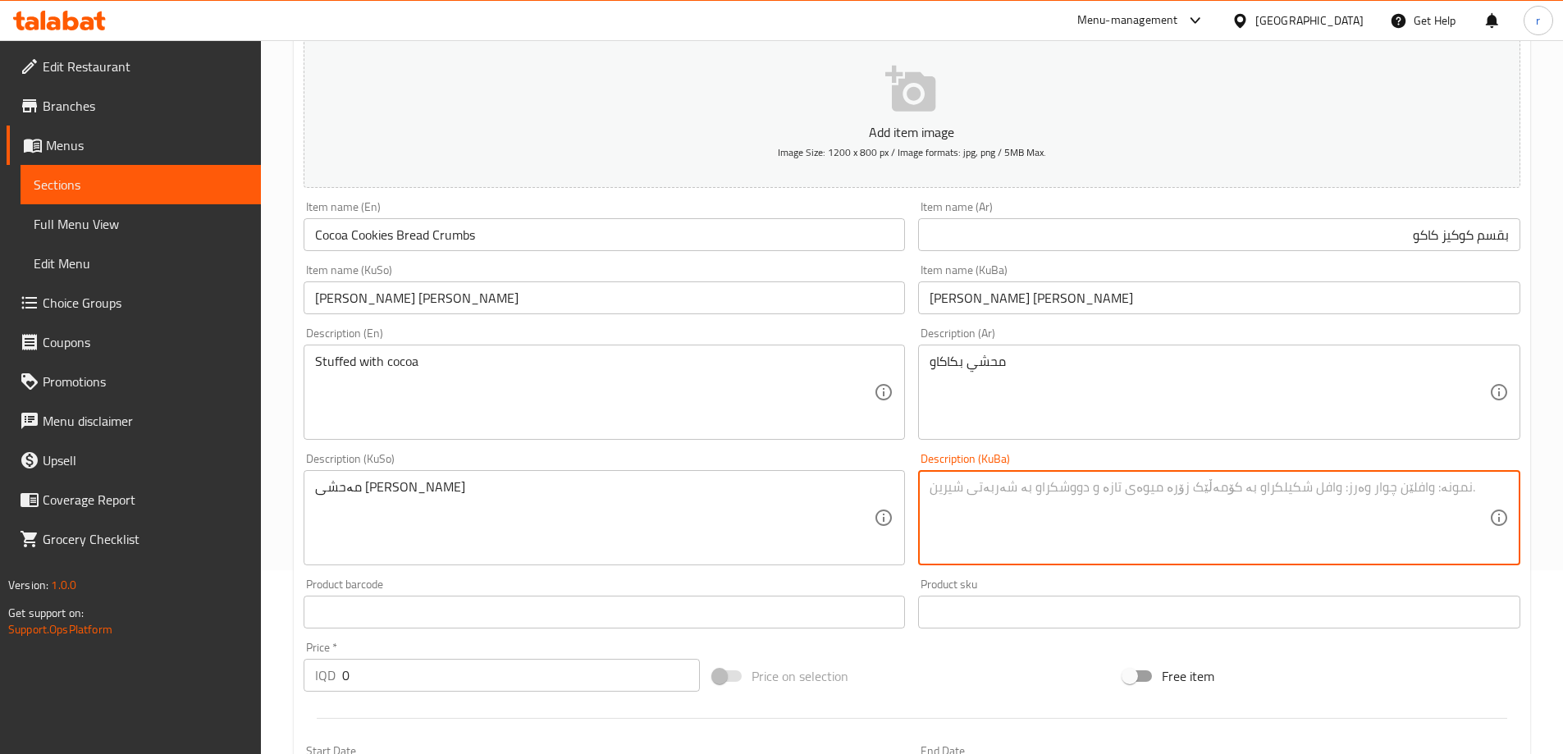
paste textarea "مەحشی بە کاکاو"
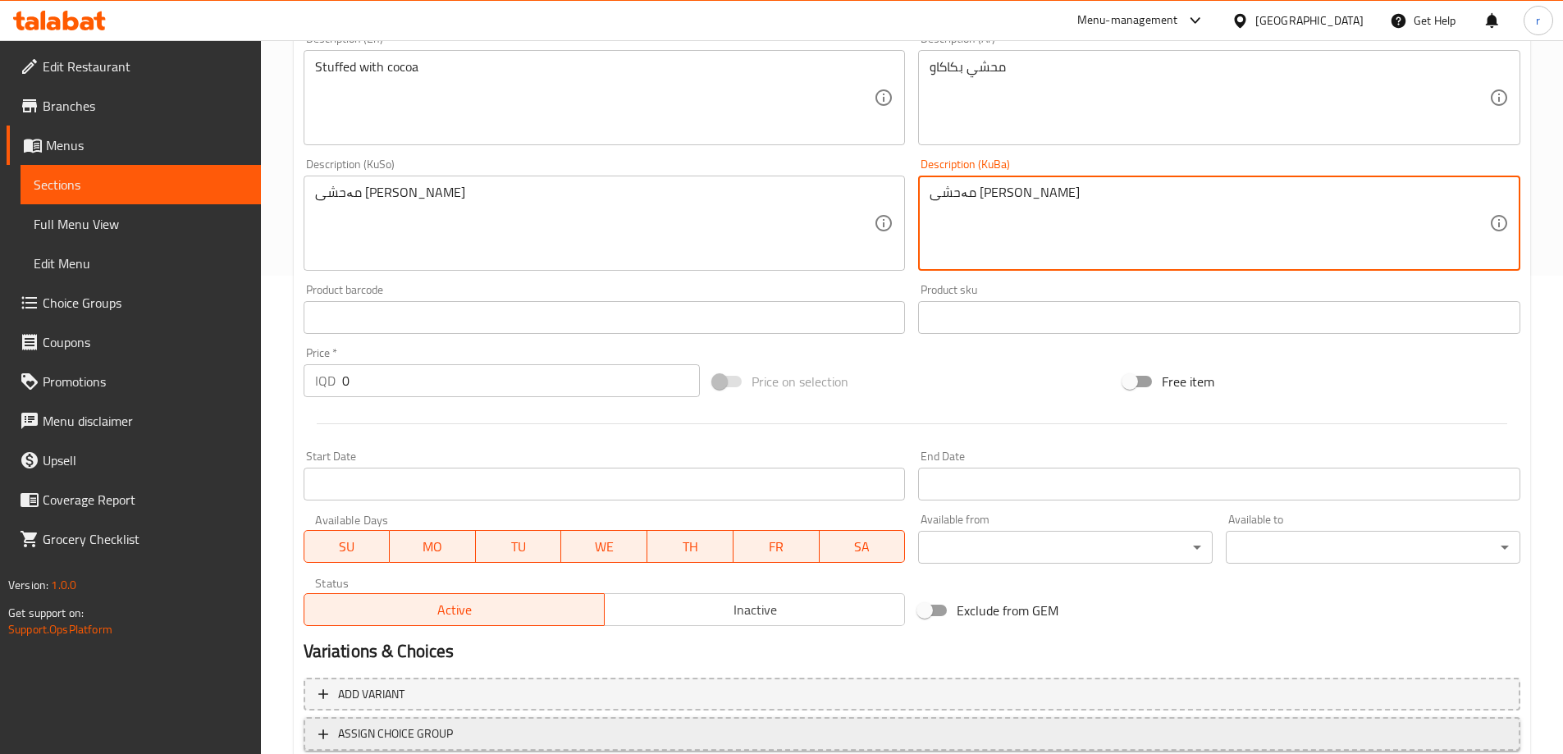
scroll to position [594, 0]
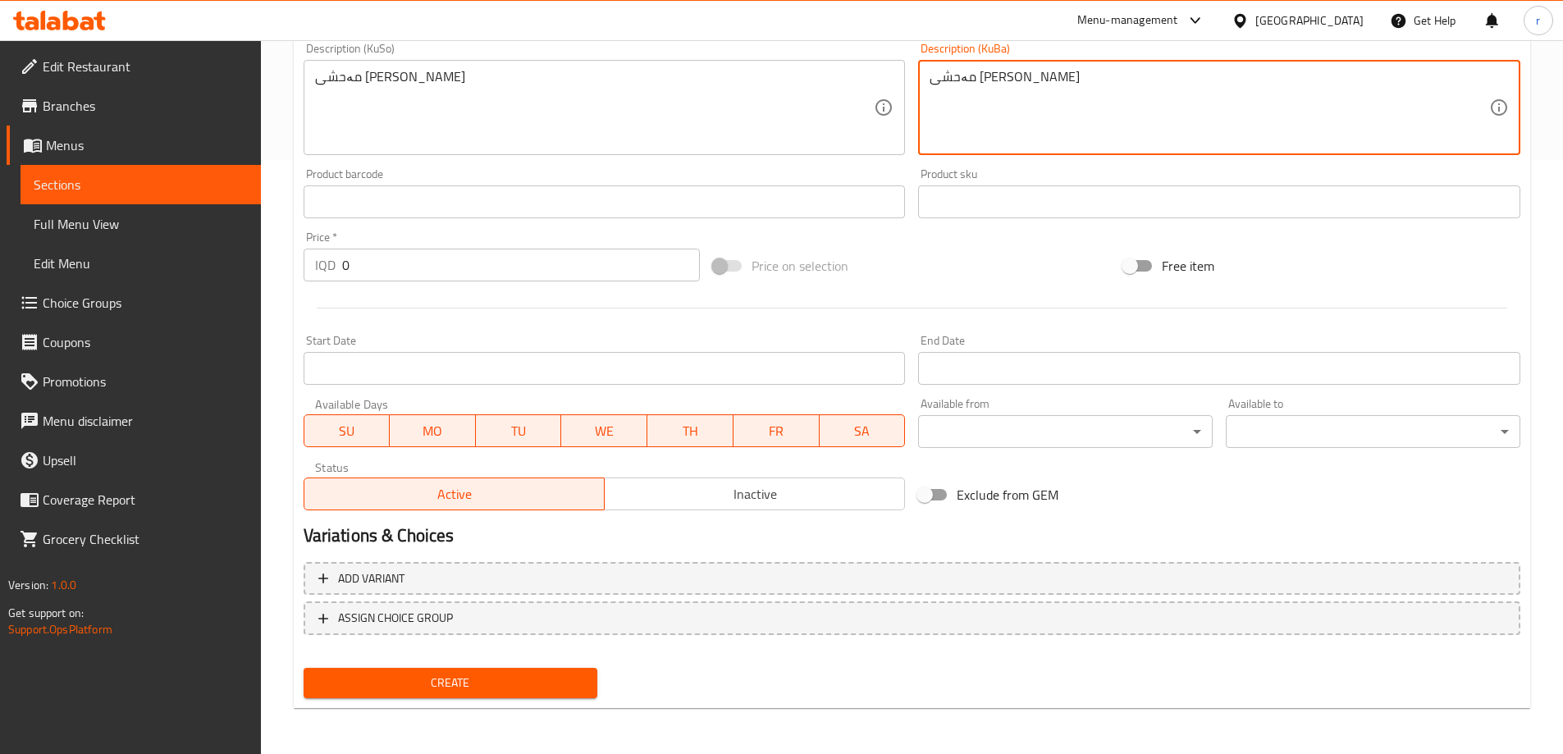
type textarea "مەحشی بە کاکاو"
click at [479, 663] on div "Create" at bounding box center [451, 682] width 308 height 43
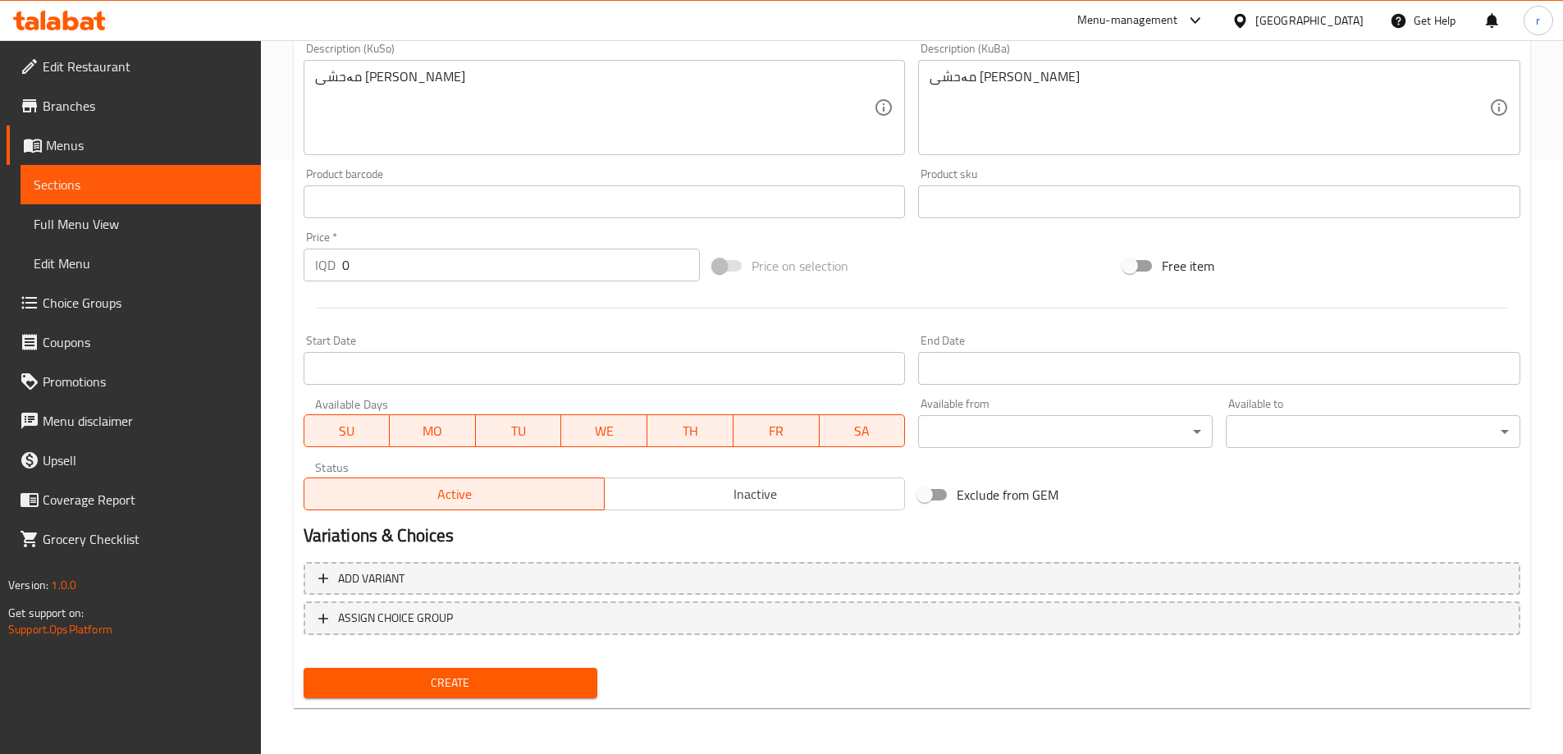
click at [480, 667] on div "Create" at bounding box center [451, 682] width 308 height 43
click at [400, 692] on span "Create" at bounding box center [451, 683] width 268 height 21
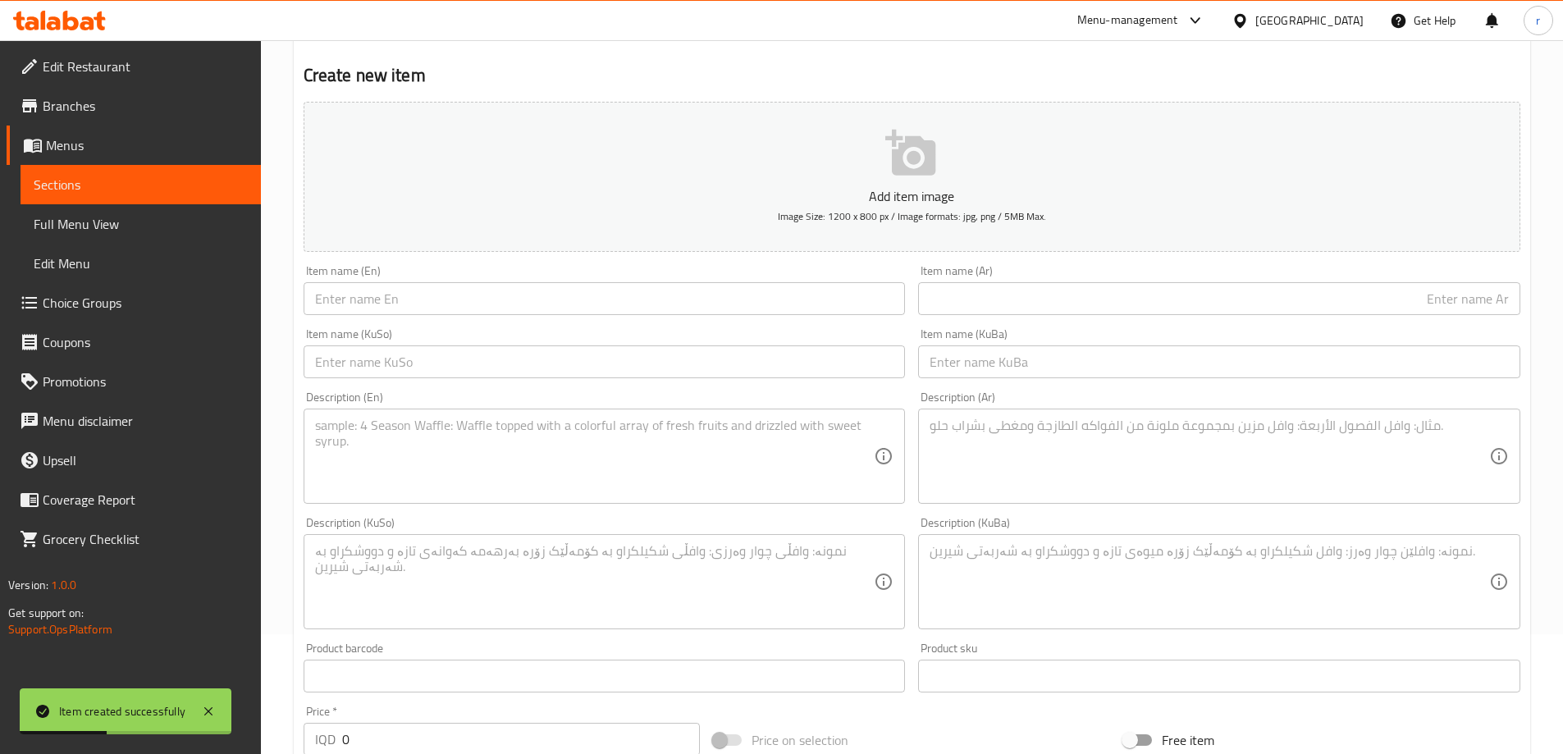
scroll to position [47, 0]
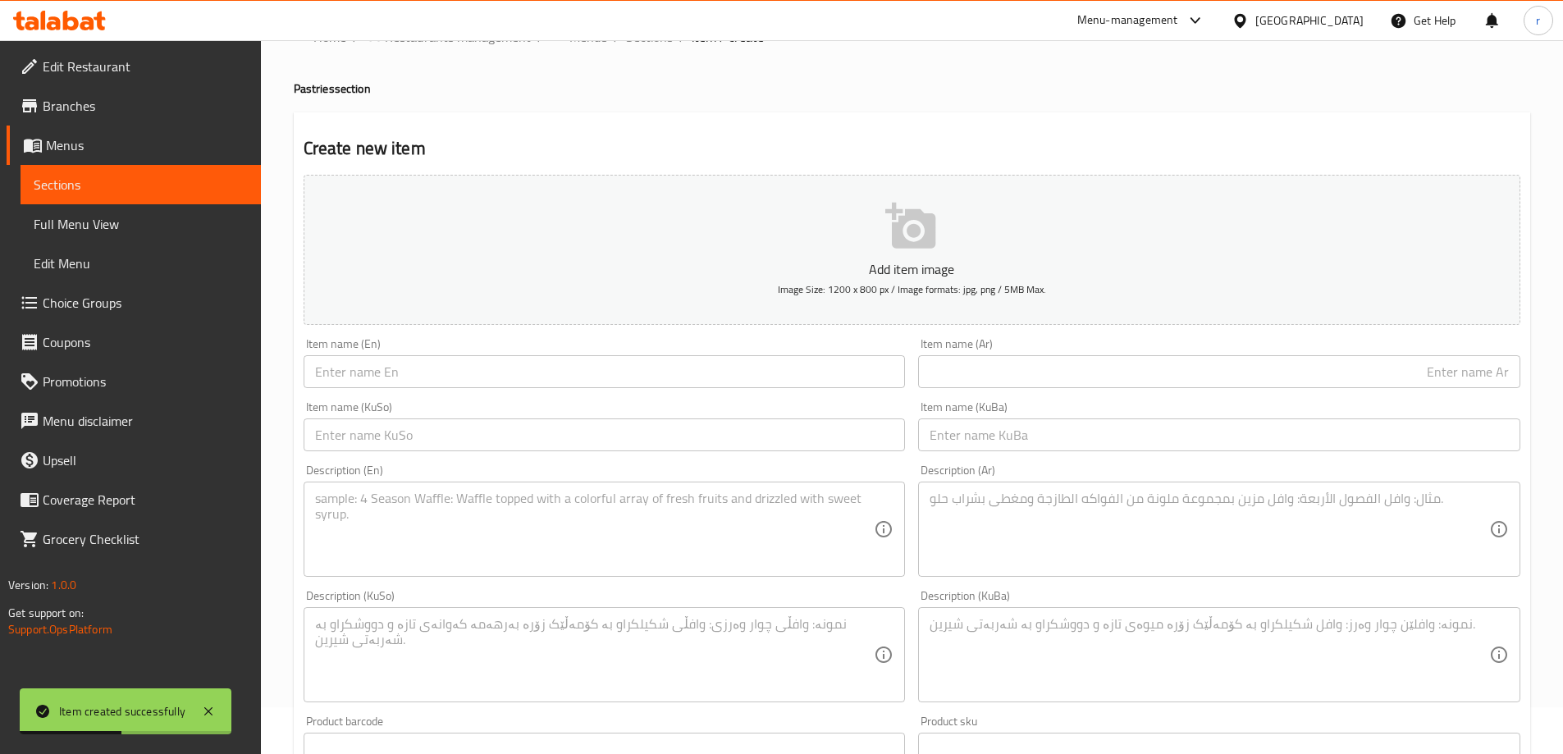
click at [1049, 359] on input "text" at bounding box center [1219, 371] width 602 height 33
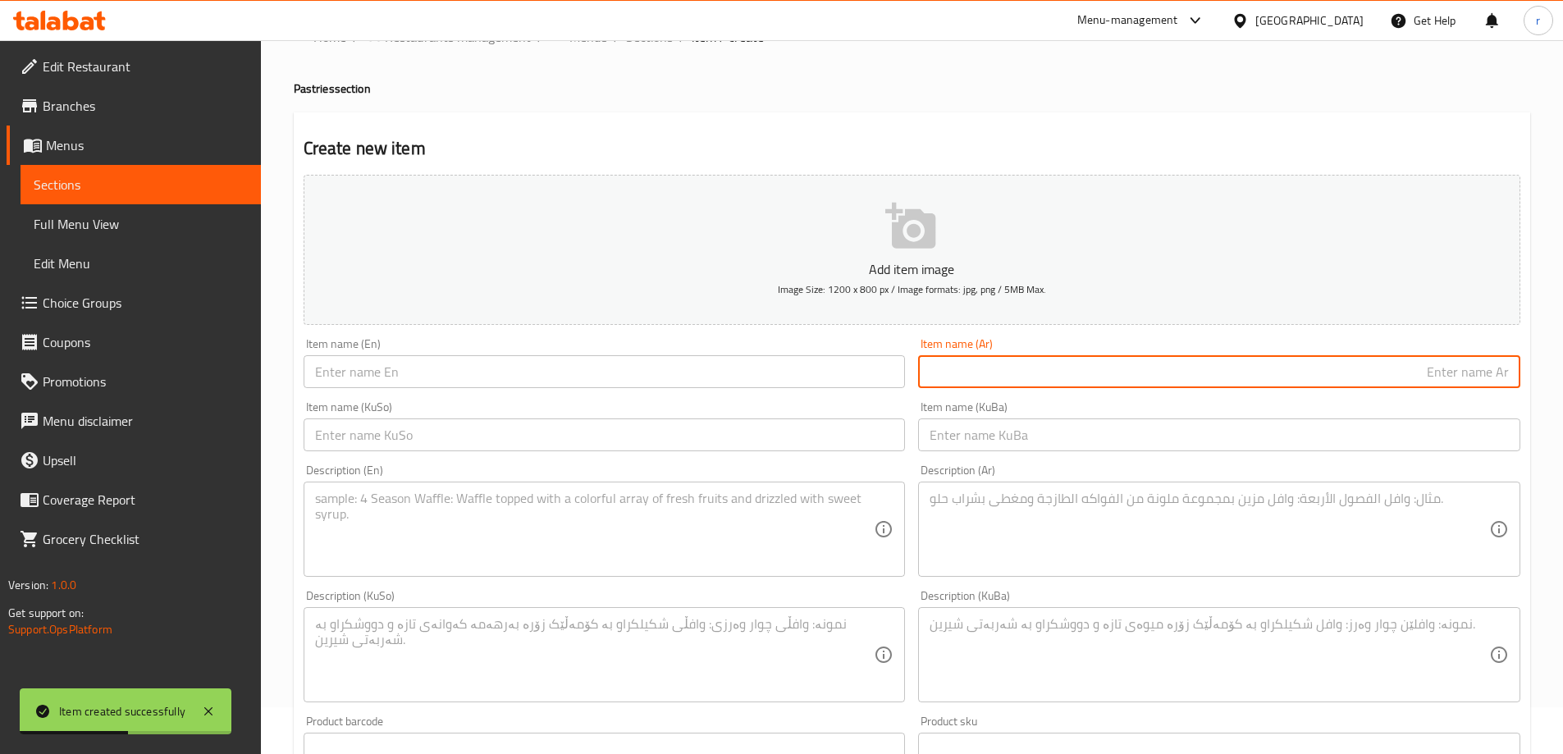
paste input "بقسم كوكيز بندق"
drag, startPoint x: 1416, startPoint y: 376, endPoint x: 1438, endPoint y: 378, distance: 21.5
click at [1438, 378] on input "بقسم كوكيز بندق" at bounding box center [1219, 371] width 602 height 33
type input "بقسم كوكيز بندق"
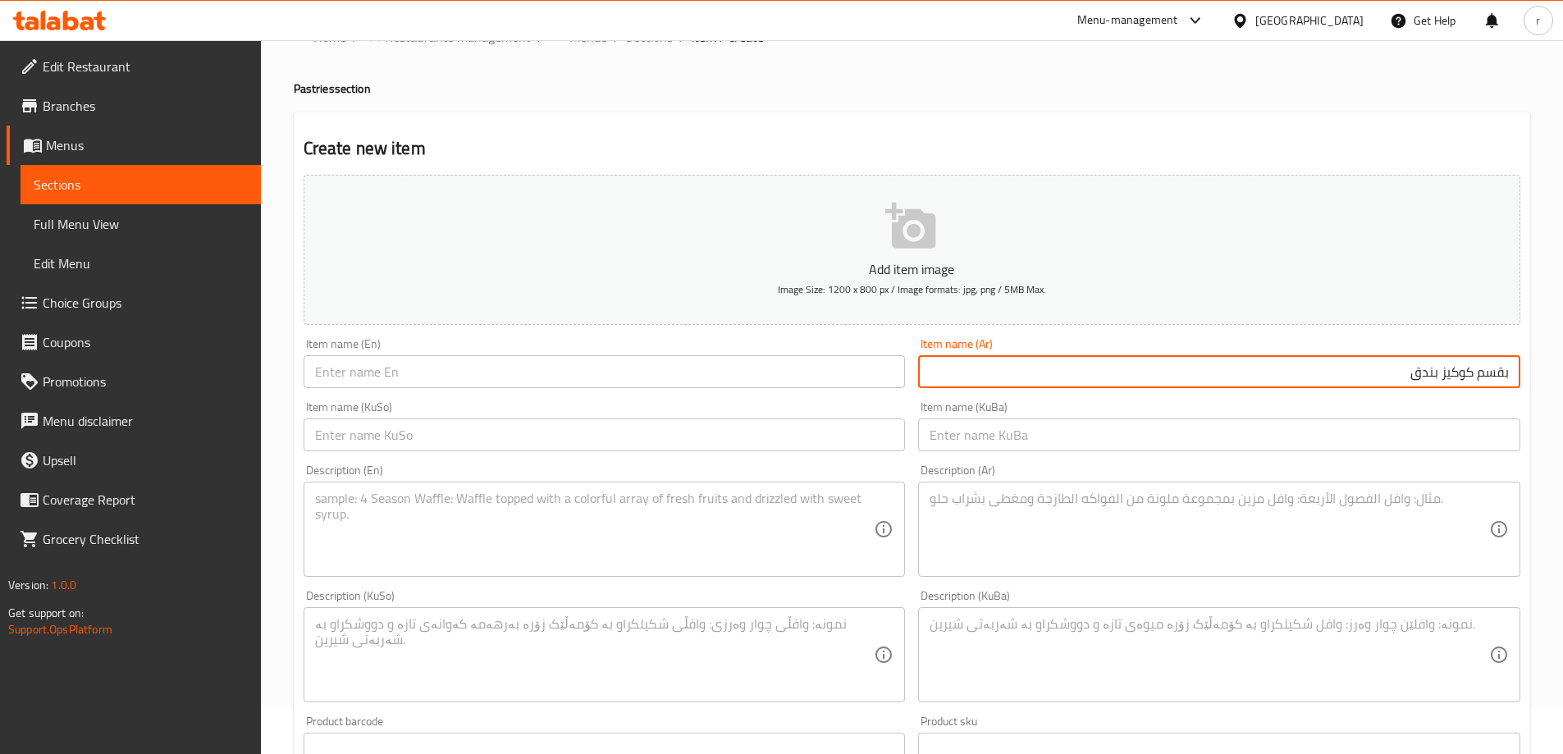
click at [442, 389] on div "Item name (En) Item name (En)" at bounding box center [604, 363] width 615 height 63
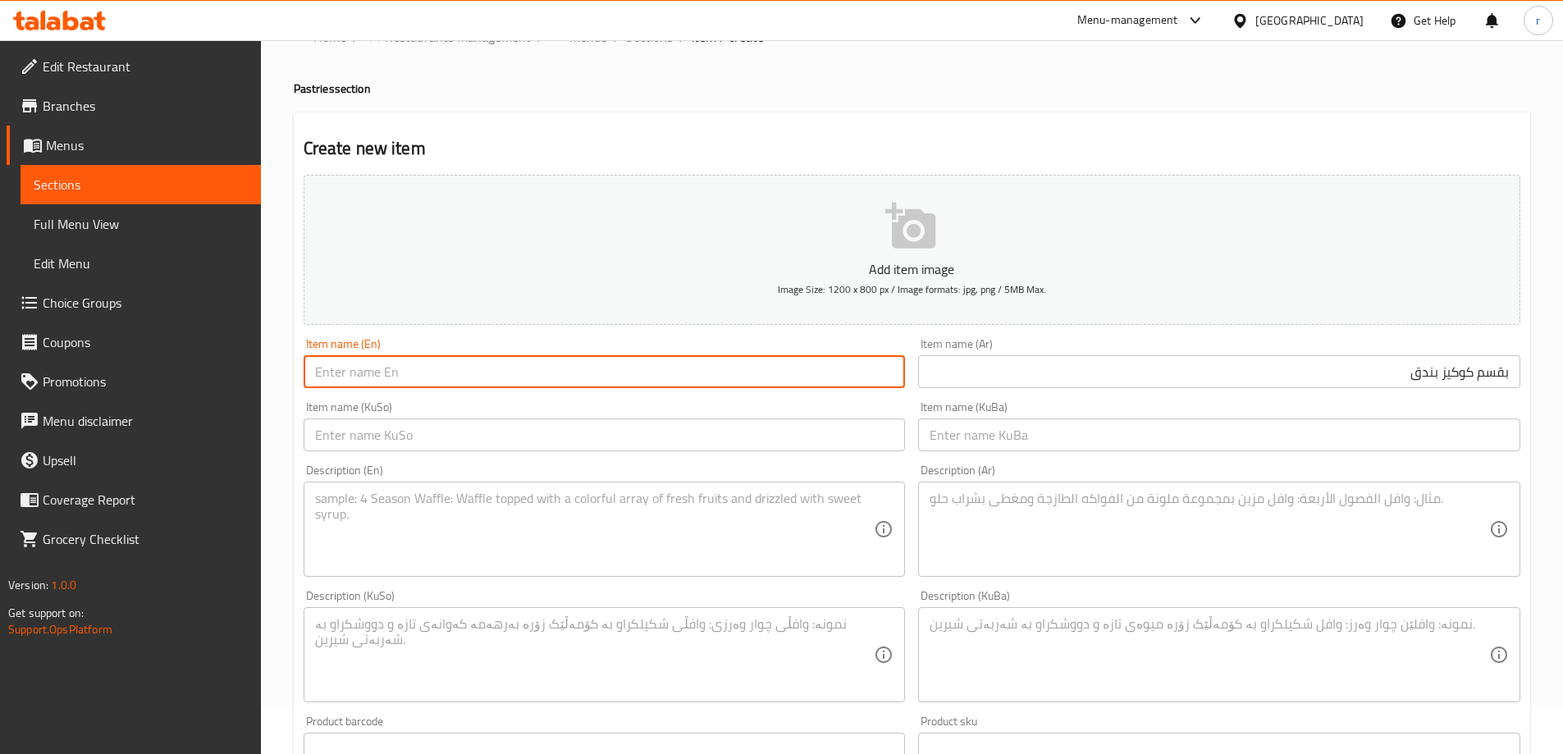
click at [431, 371] on input "text" at bounding box center [605, 371] width 602 height 33
paste input "Hazelnut"
type input "Hazelnut Cookies Bread Crumbs"
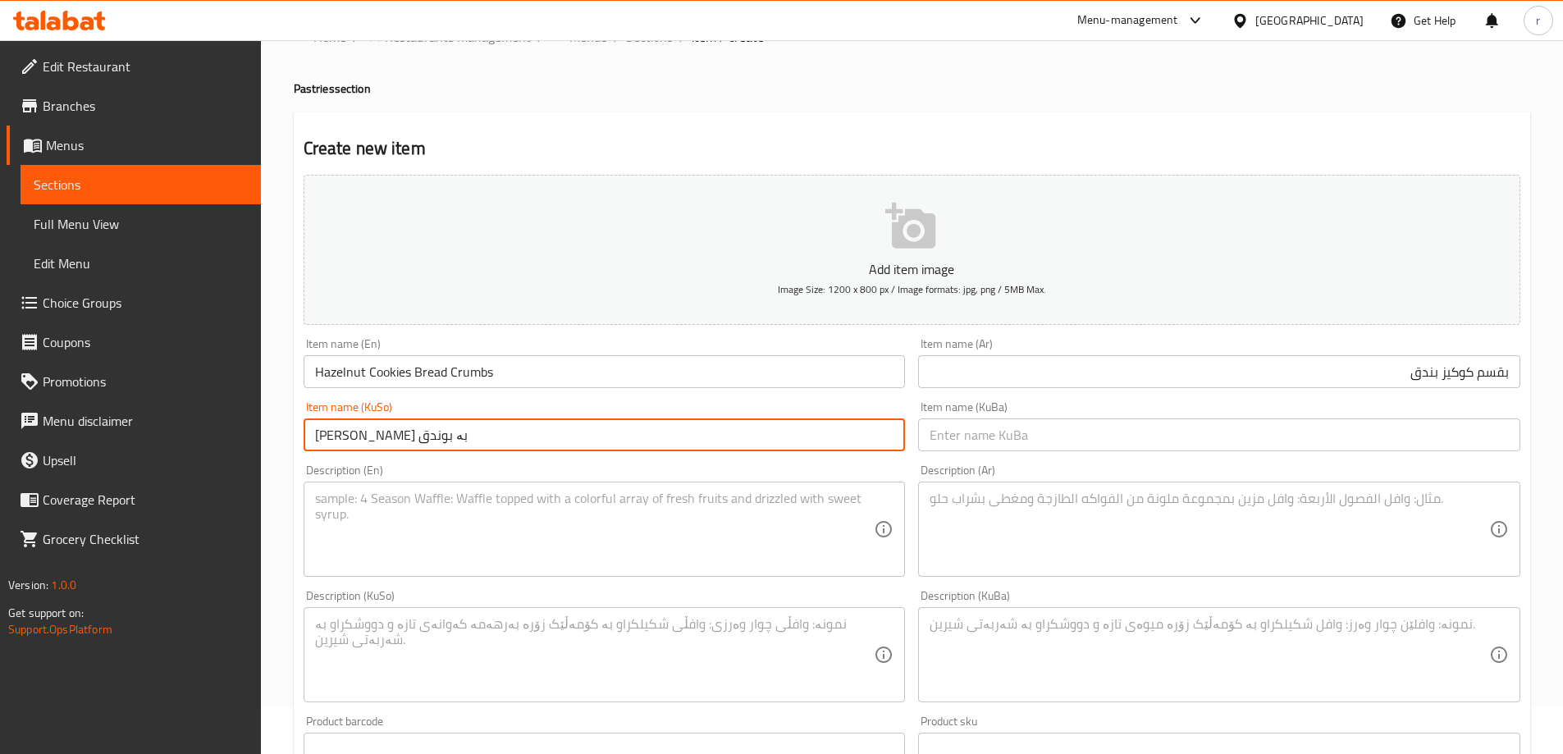
type input "نانی ورد کوکیز بە بوندق"
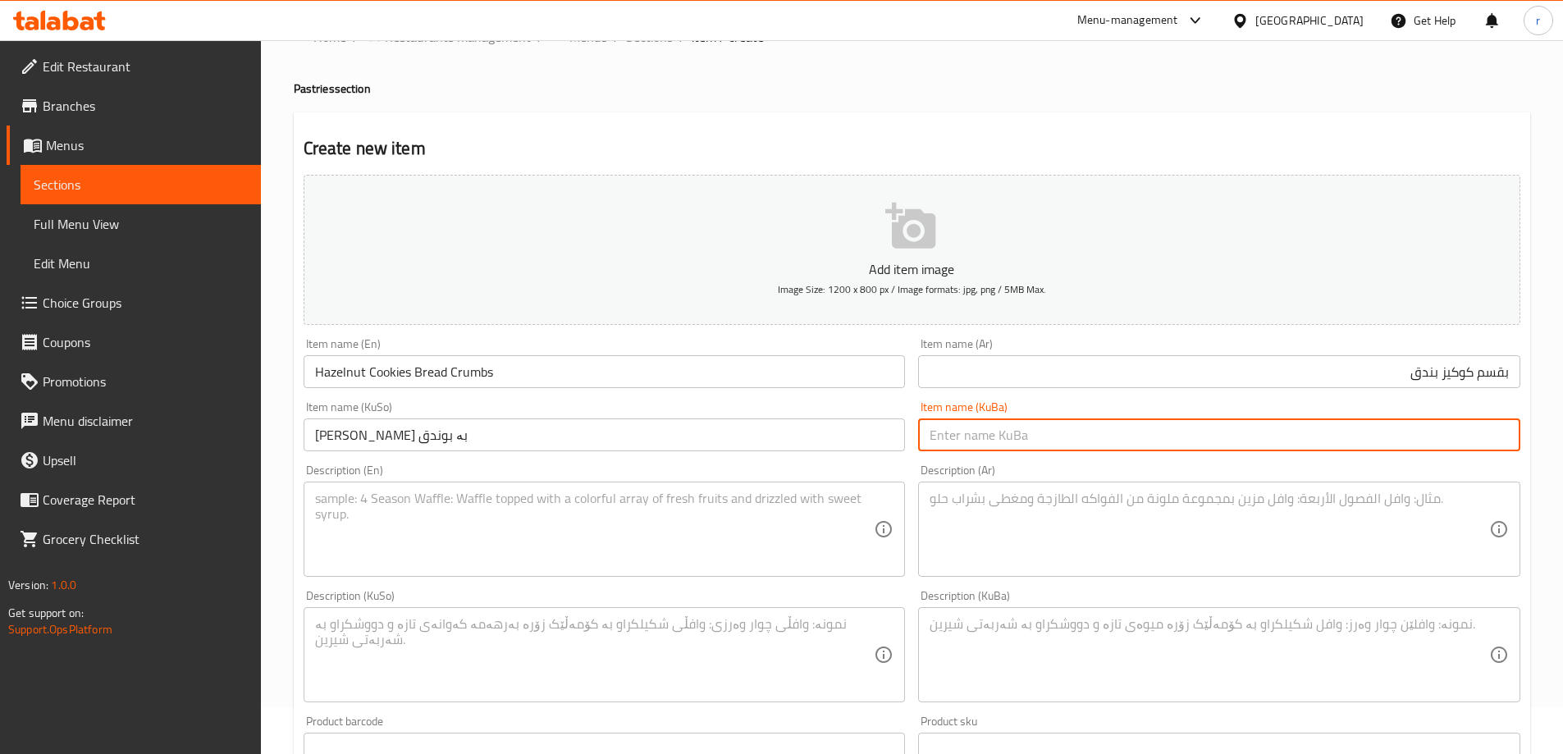
paste input "نانی ورد کوکیز بە بوندق"
type input "نانی ورد کوکیز بە بوندق"
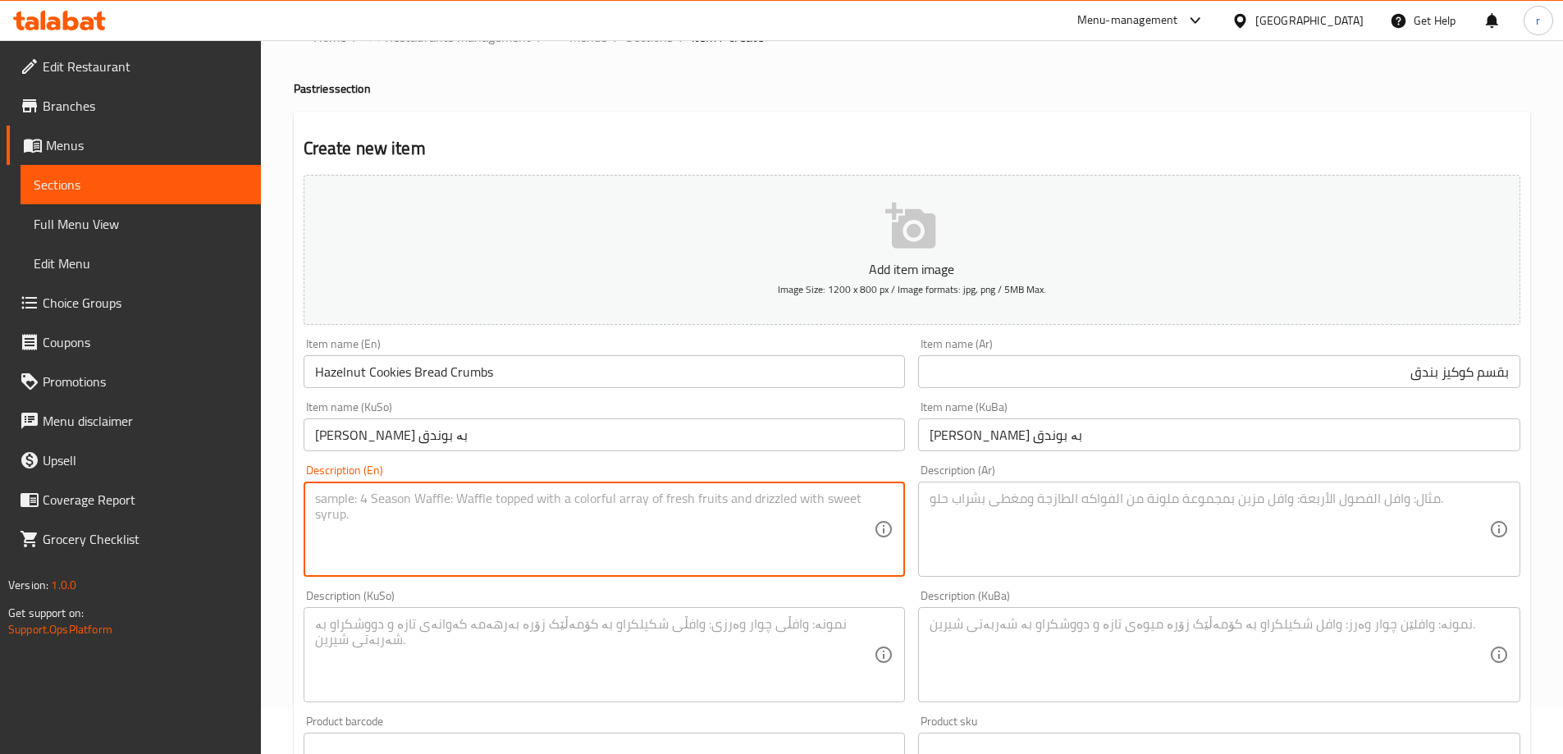
click at [425, 520] on textarea at bounding box center [595, 530] width 560 height 78
type textarea "Stuffed with hazelnut"
click at [976, 493] on textarea at bounding box center [1210, 530] width 560 height 78
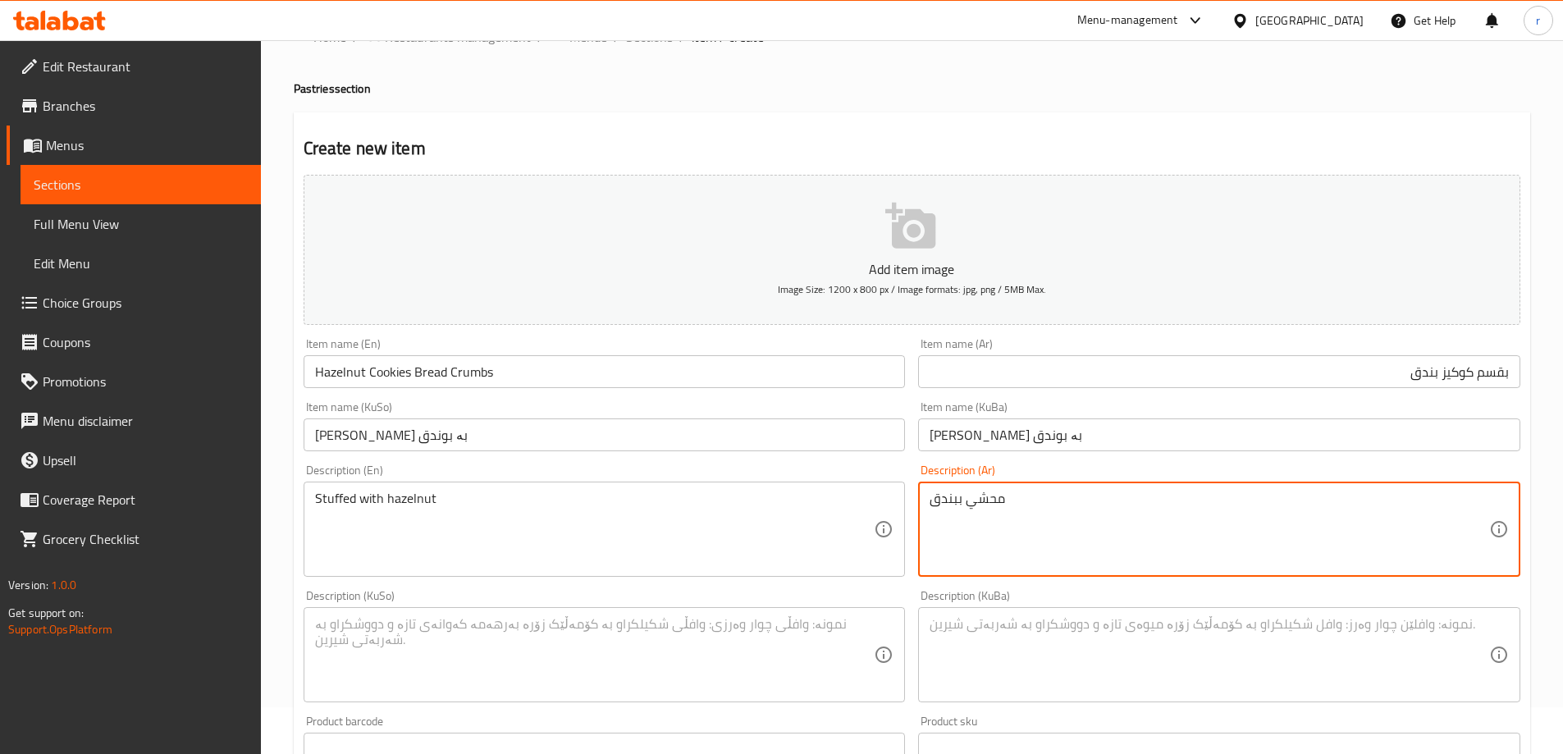
type textarea "محشي ببندق"
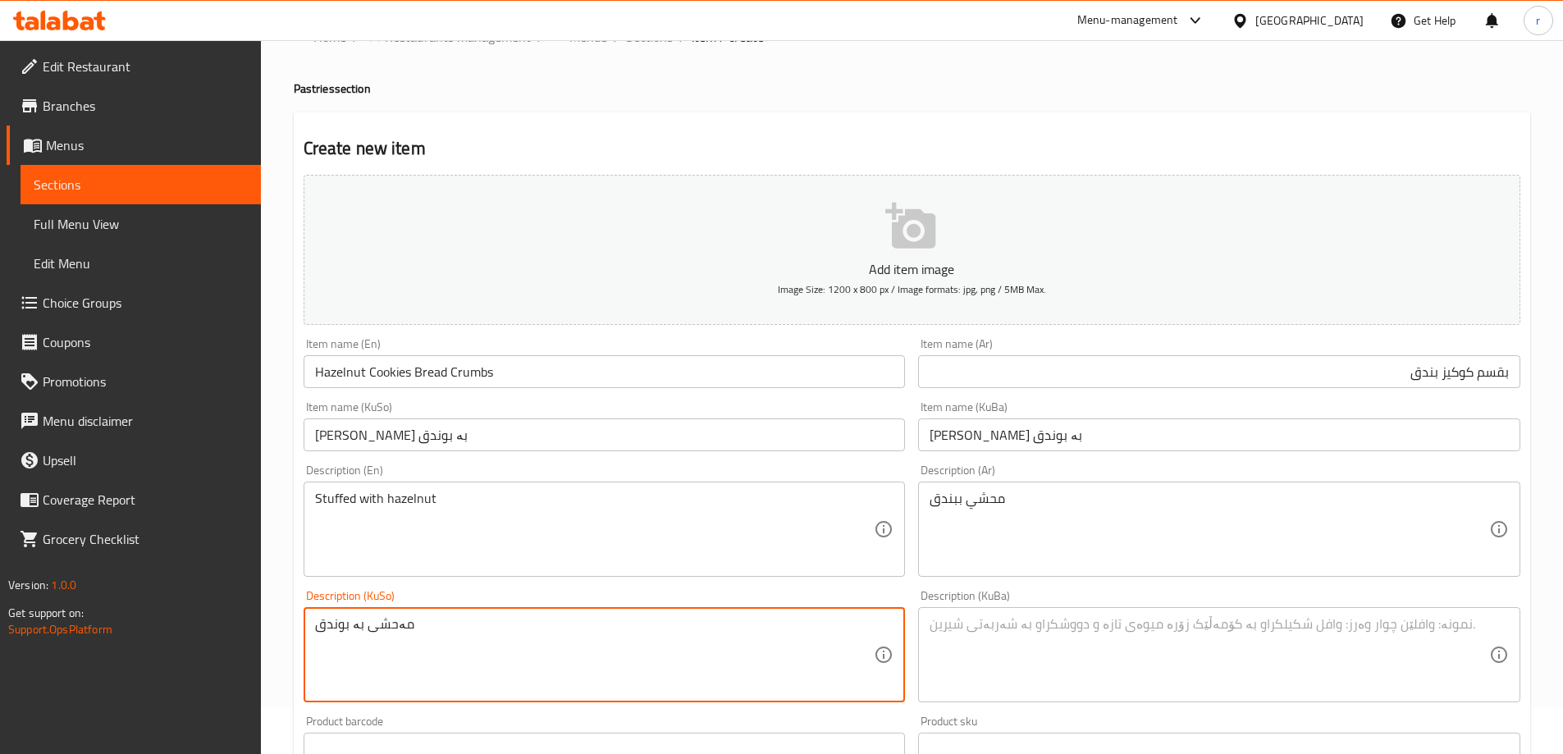
type textarea "مەحشی بە بوندق"
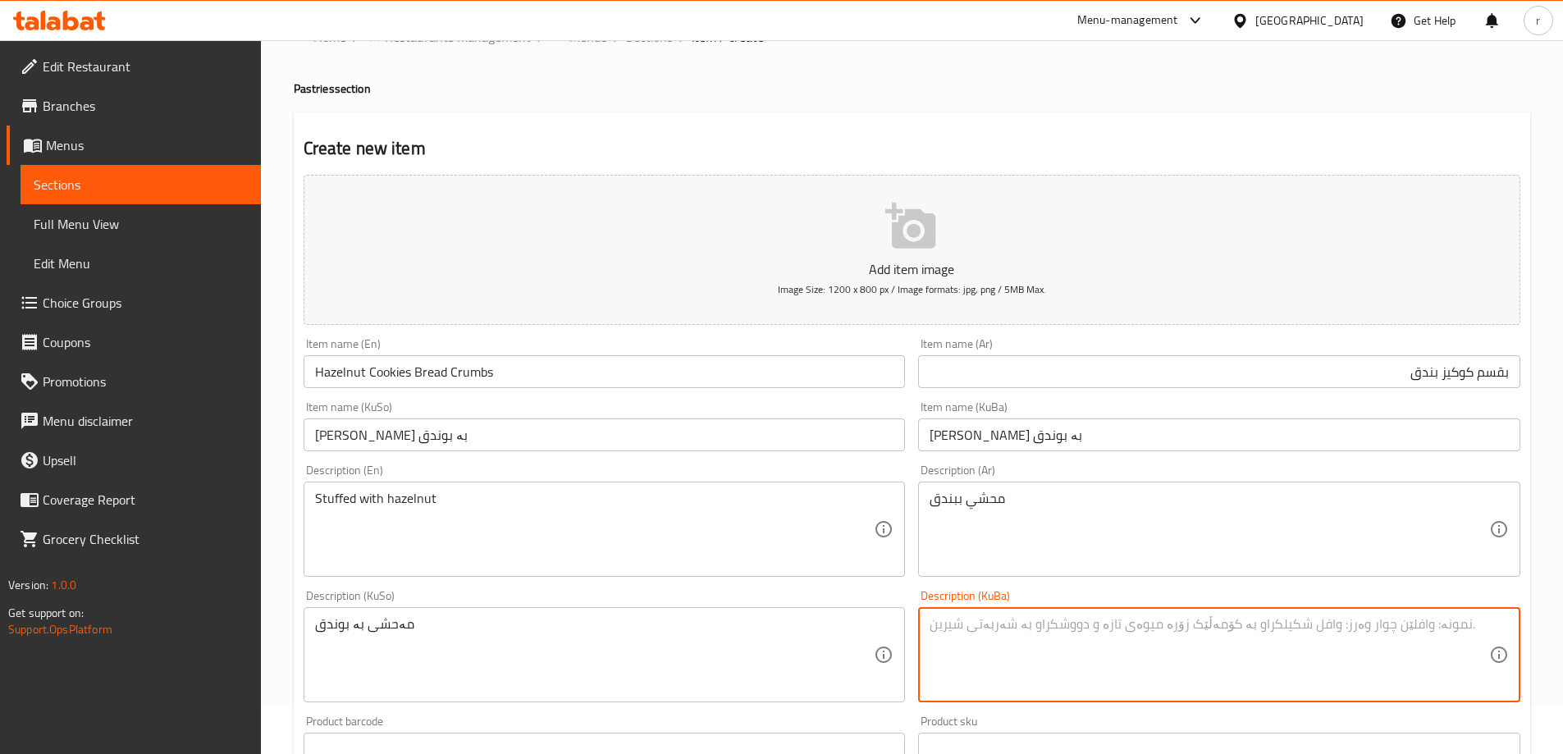
paste textarea "مەحشی بە بوندق"
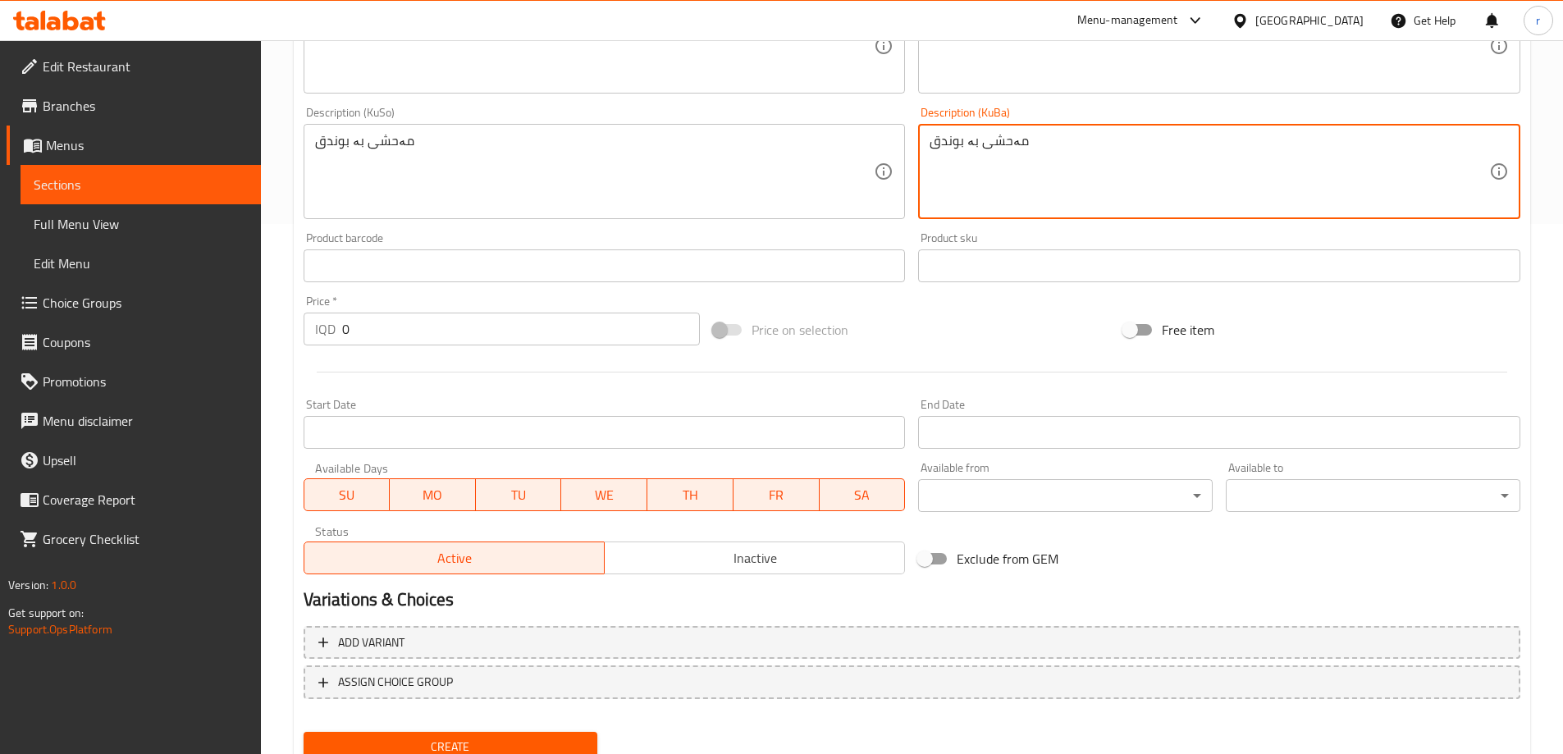
scroll to position [594, 0]
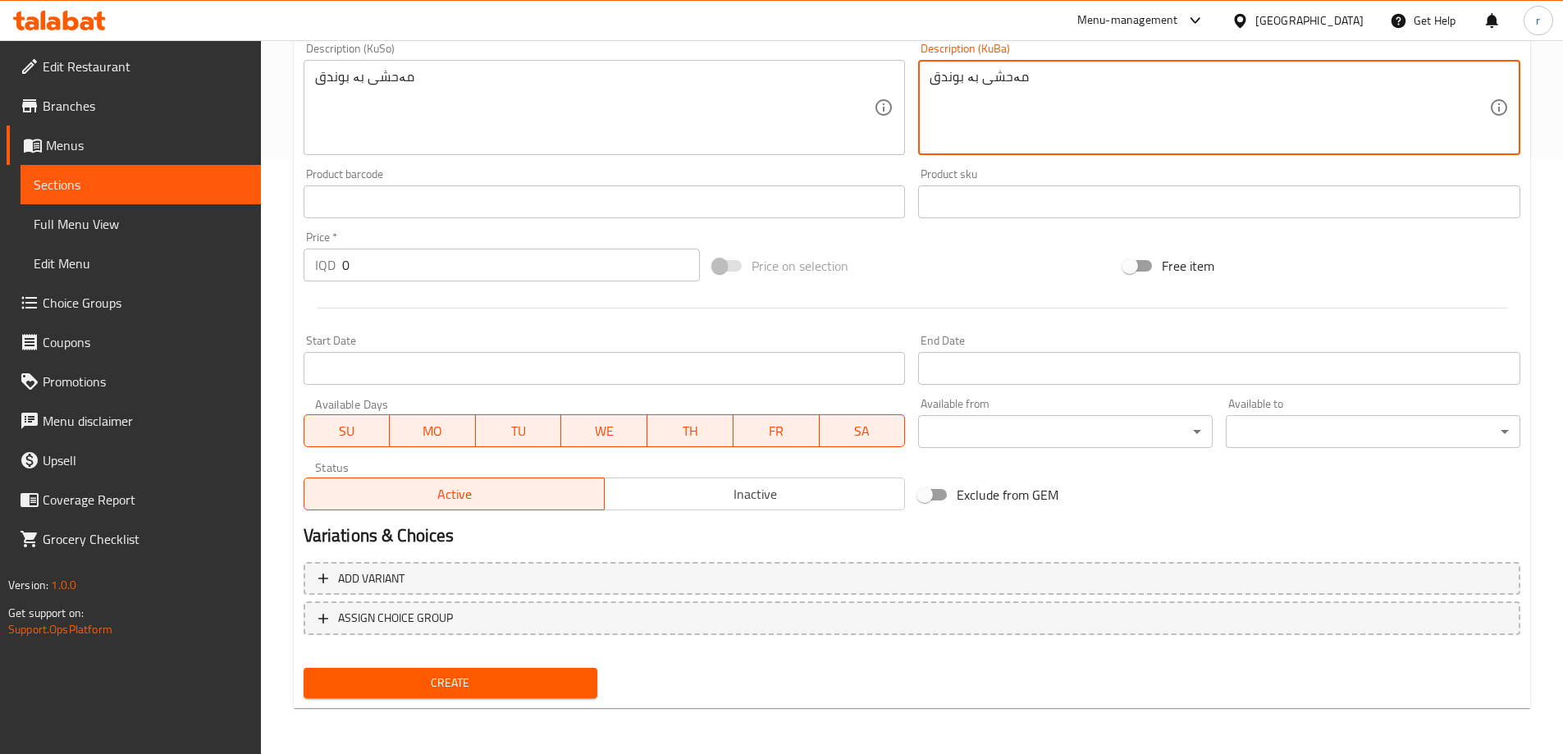
type textarea "مەحشی بە بوندق"
click at [500, 667] on div "Create" at bounding box center [451, 682] width 308 height 43
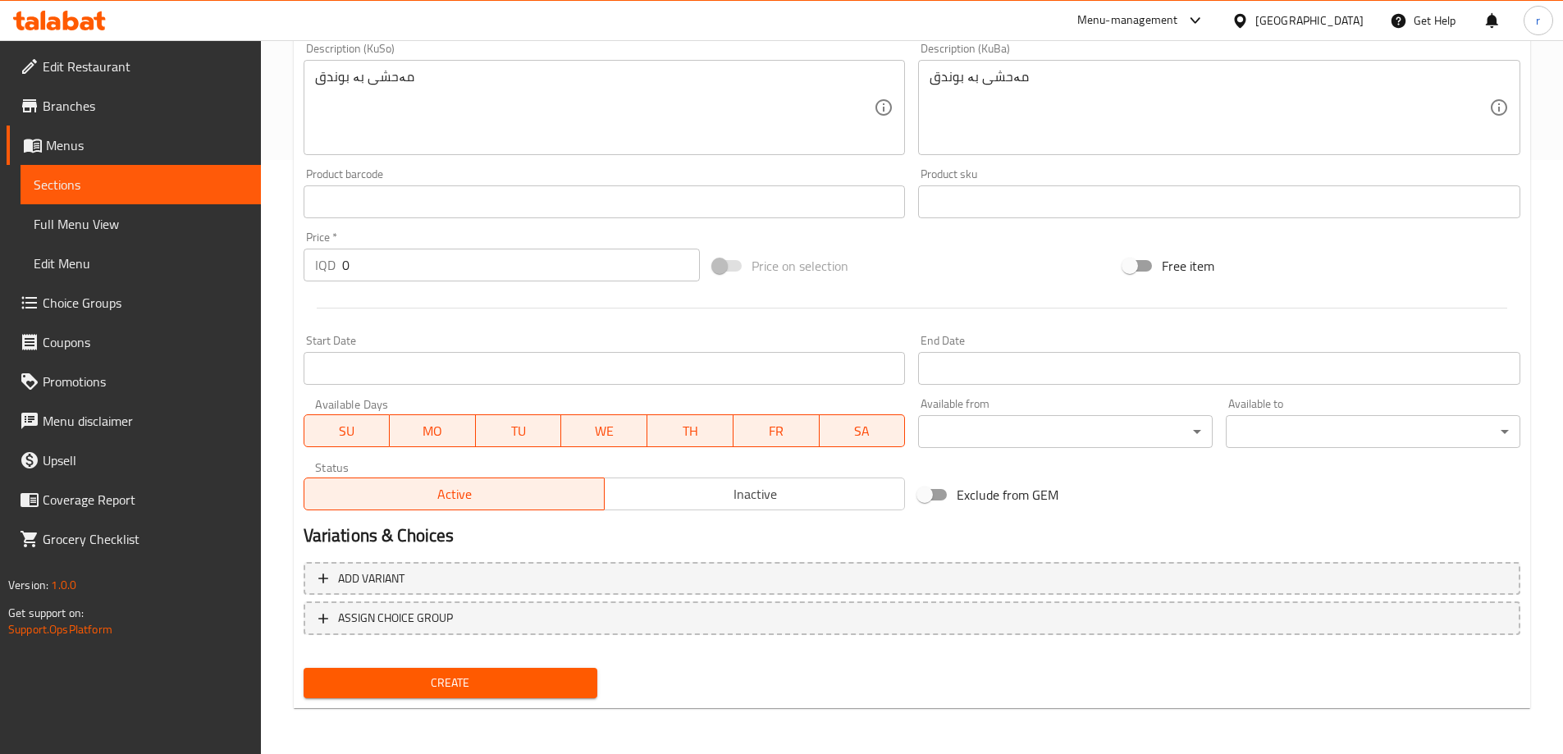
click at [500, 668] on div "Create" at bounding box center [451, 682] width 308 height 43
click at [382, 692] on span "Create" at bounding box center [451, 683] width 268 height 21
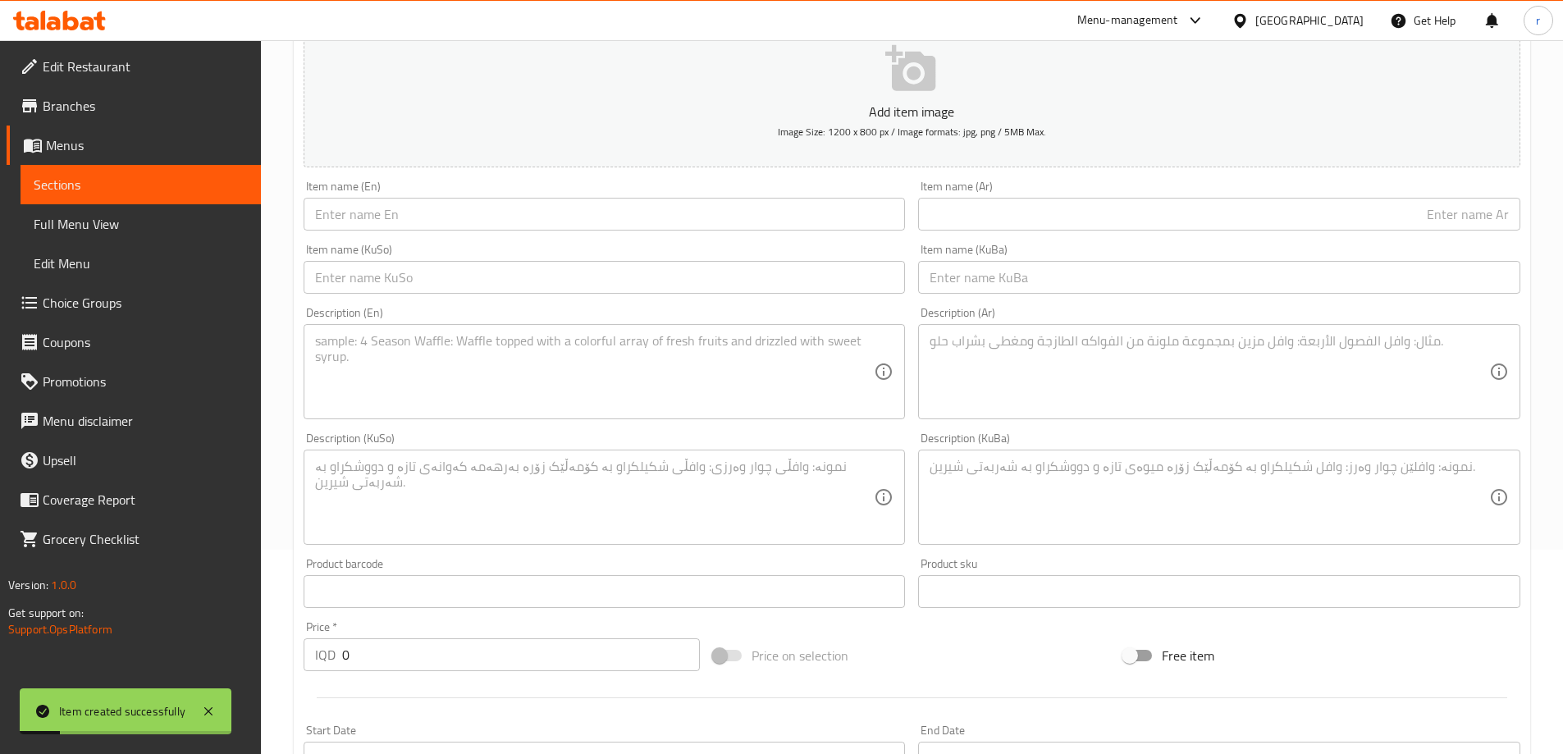
scroll to position [47, 0]
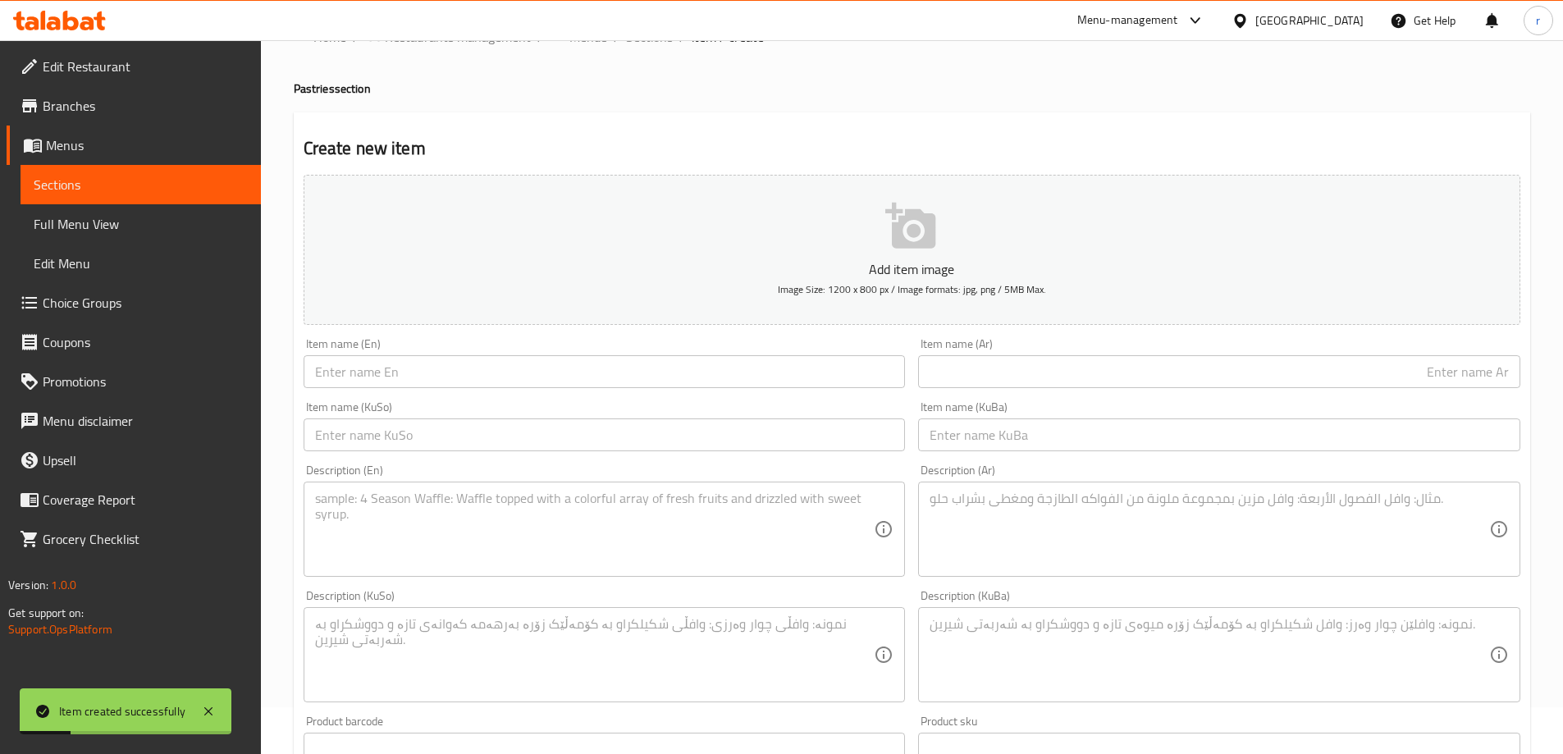
click at [1007, 358] on input "text" at bounding box center [1219, 371] width 602 height 33
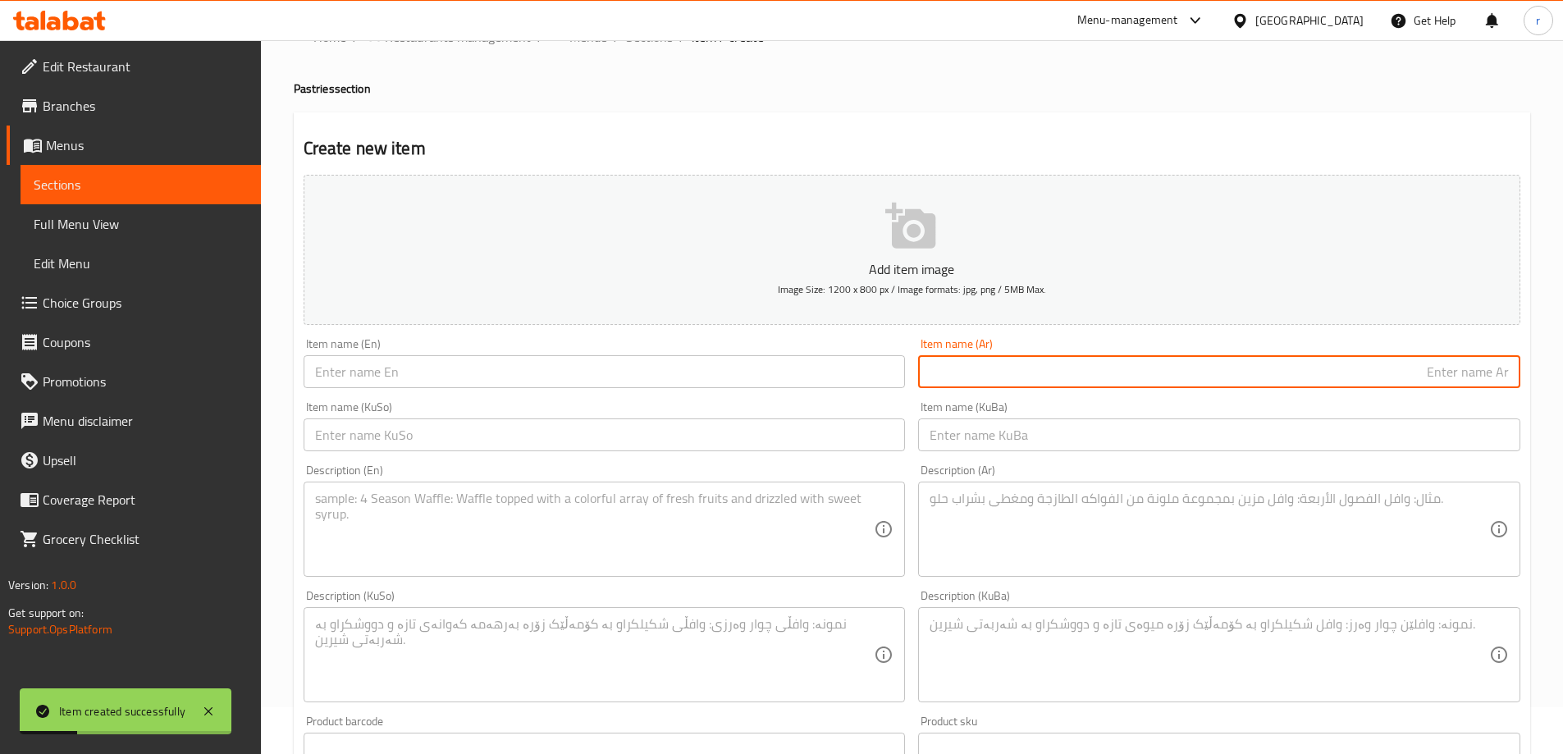
paste input "بقسم سمسم"
type input "بقسم سمسم"
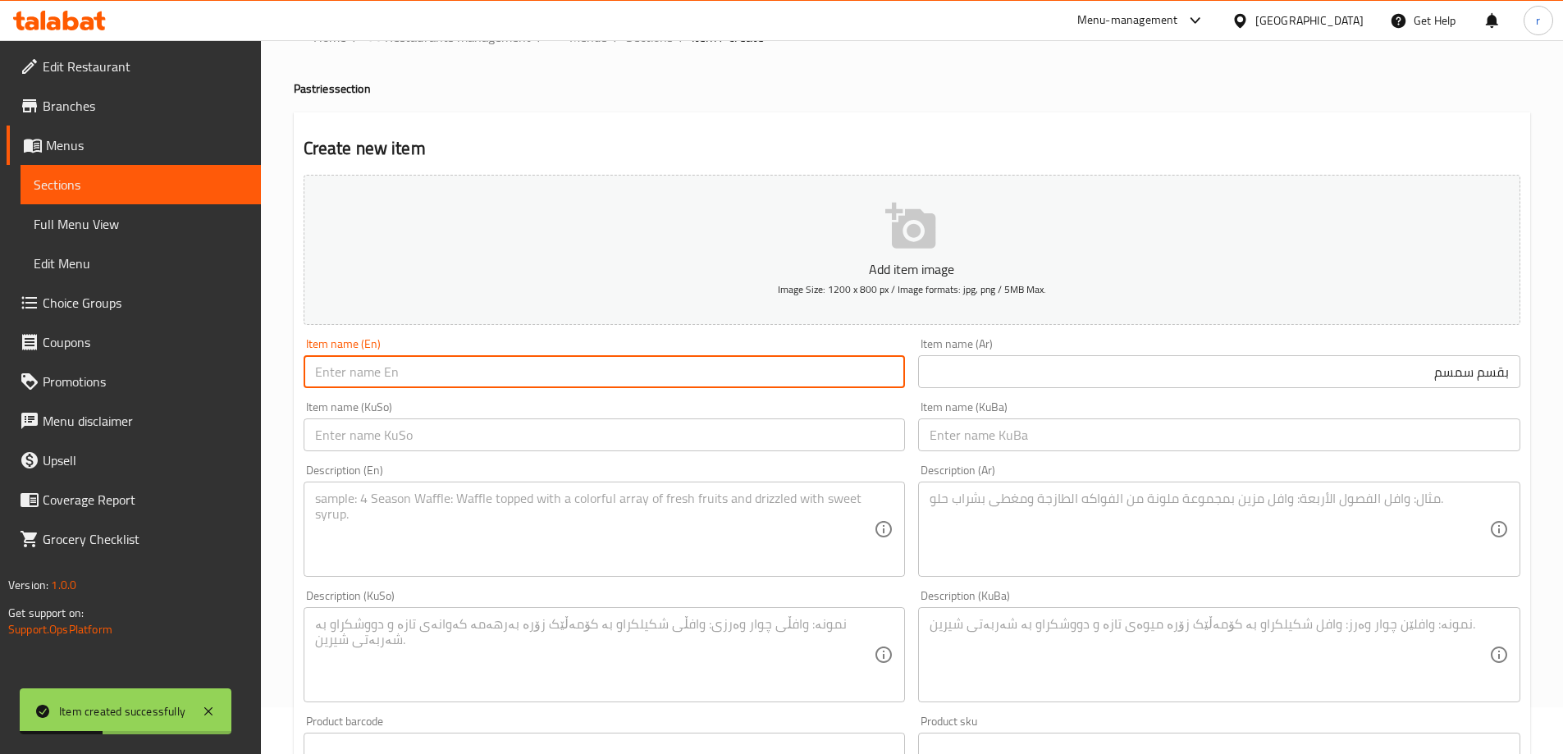
click at [737, 383] on input "text" at bounding box center [605, 371] width 602 height 33
type input "s"
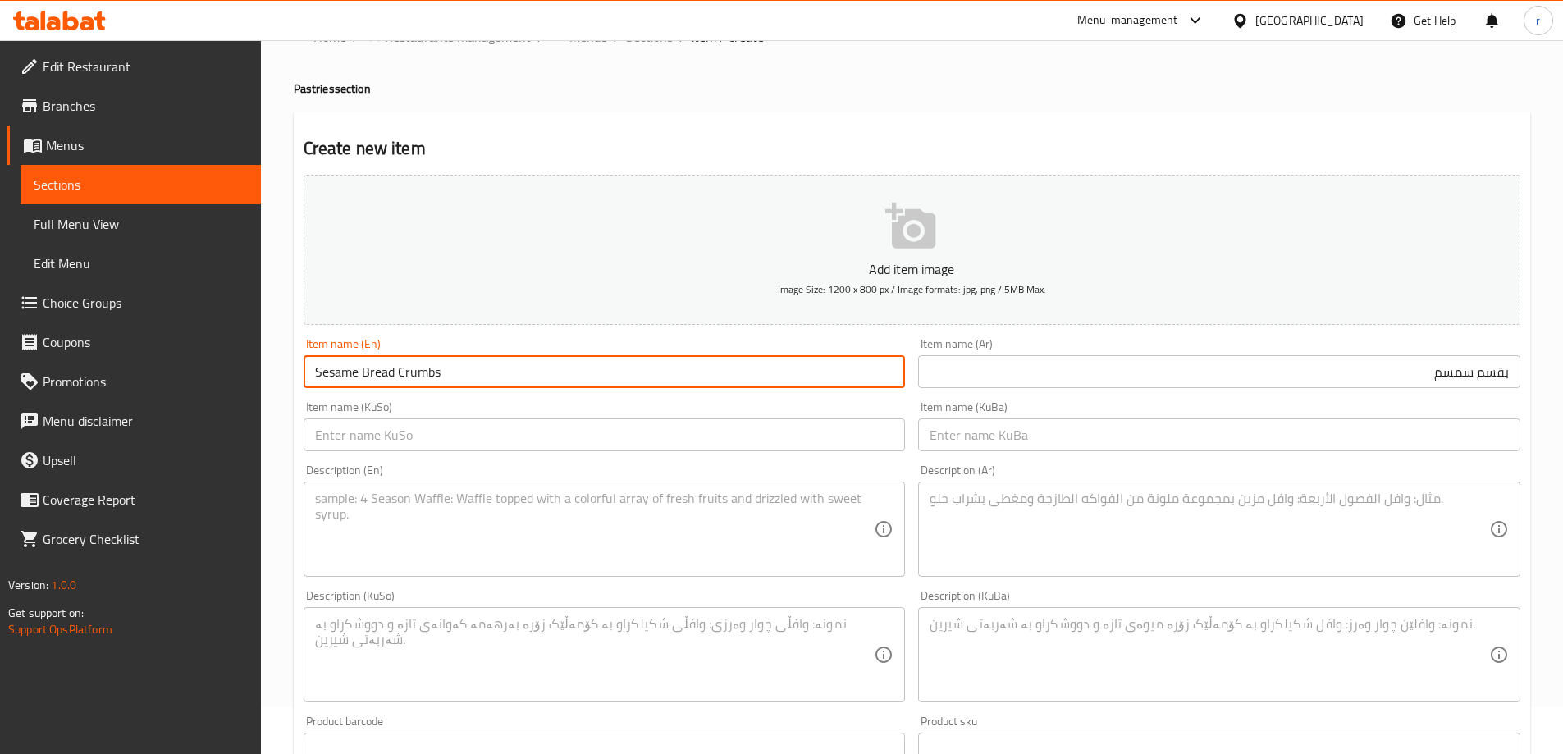
type input "Sesame Bread Crumbs"
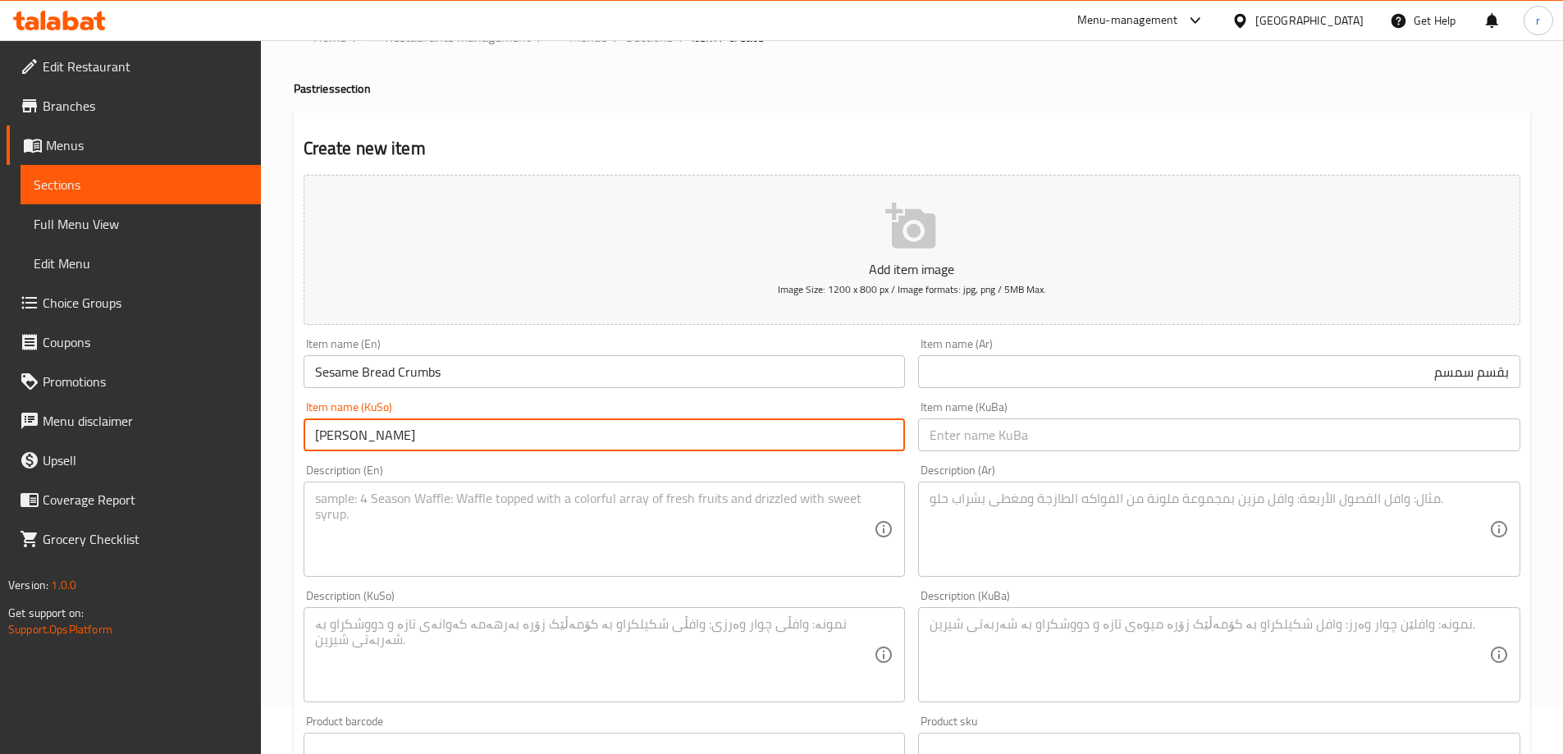
type input "نانی ورد کونجی"
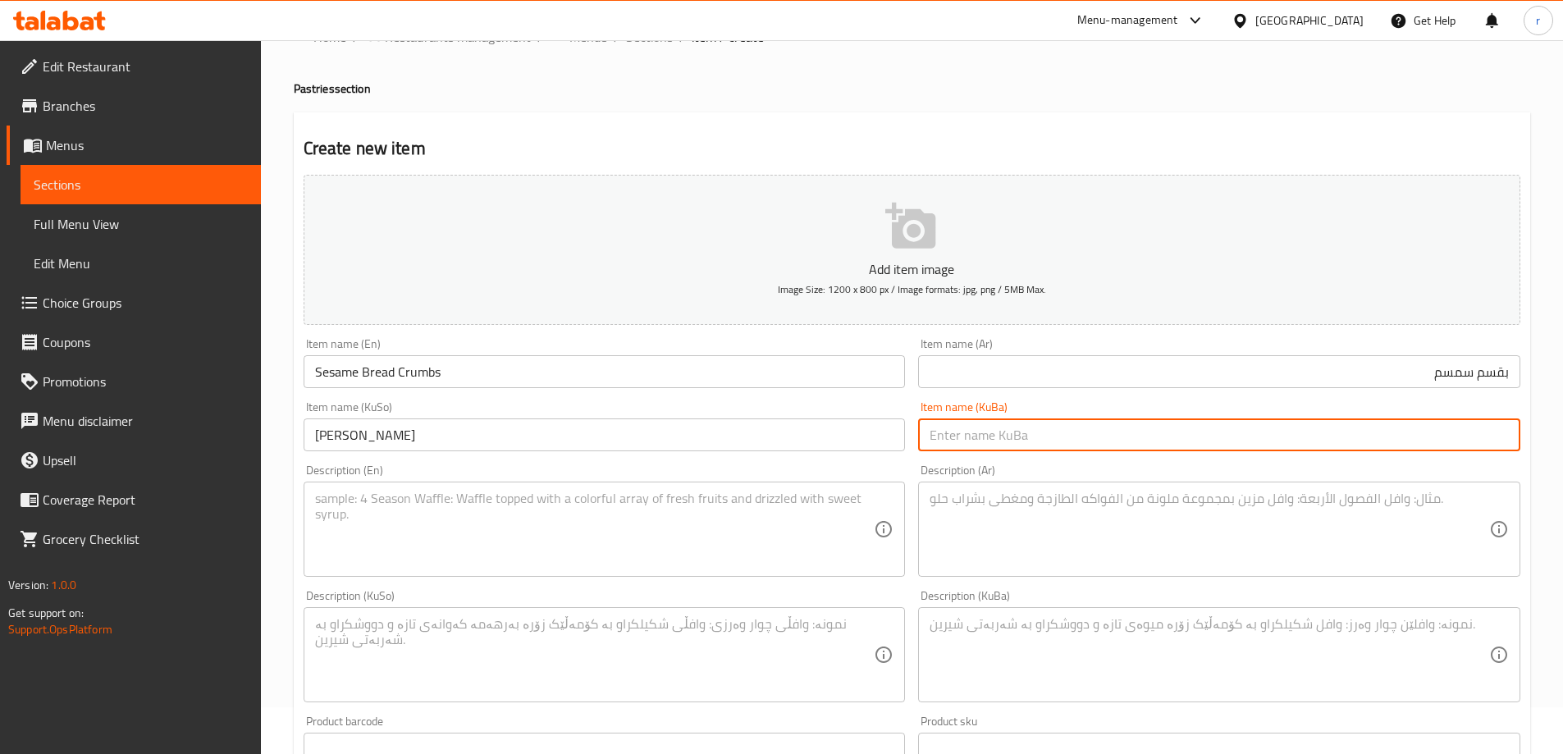
paste input "نانی ورد کونجی"
type input "نانی ورد کونجی"
click at [414, 538] on textarea at bounding box center [595, 530] width 560 height 78
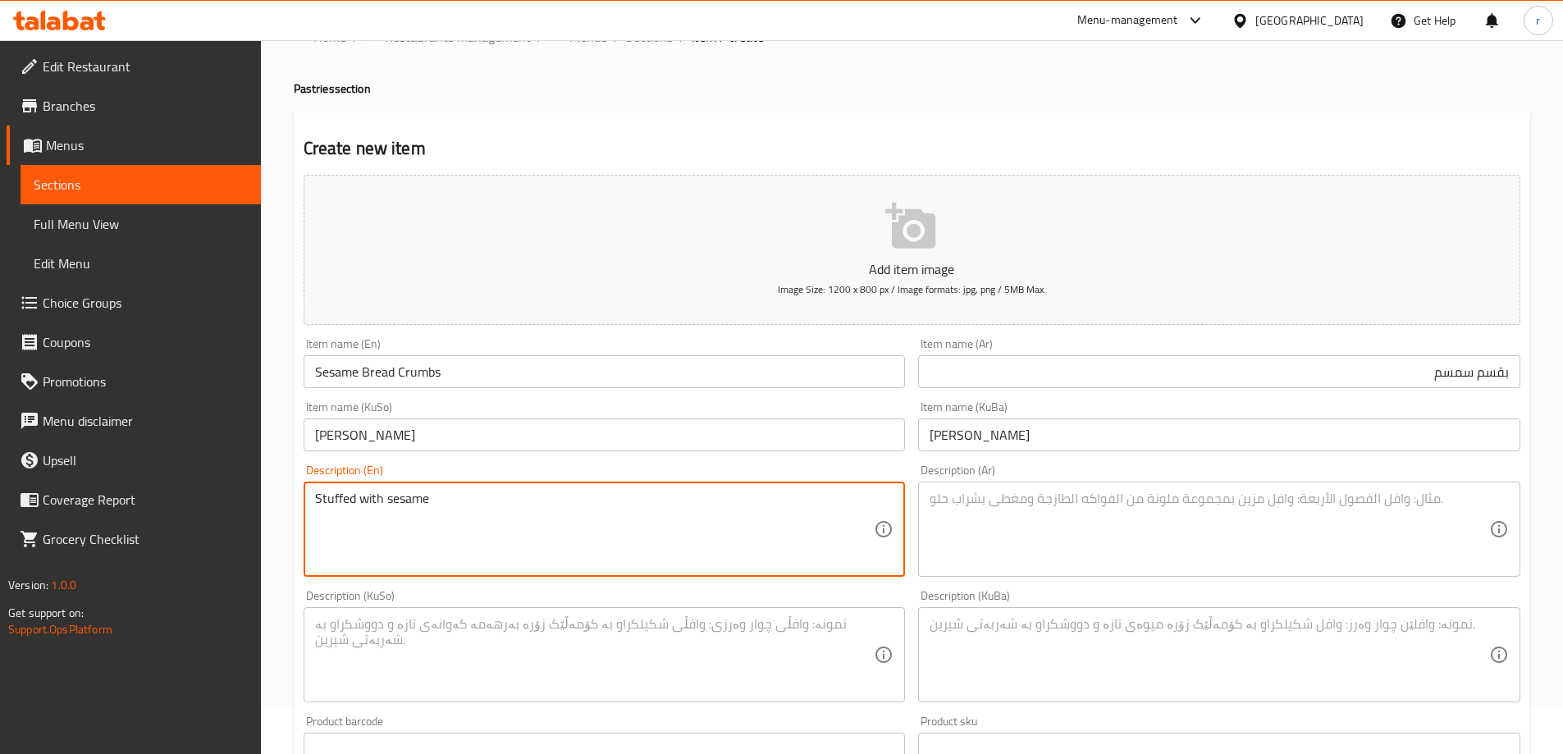
drag, startPoint x: 424, startPoint y: 510, endPoint x: 385, endPoint y: 500, distance: 40.8
click at [385, 500] on textarea "Stuffed with sesame" at bounding box center [595, 530] width 560 height 78
type textarea "Stuffed with sesame"
click at [464, 508] on textarea "Stuffed with sesame" at bounding box center [595, 530] width 560 height 78
click at [1017, 506] on textarea at bounding box center [1210, 530] width 560 height 78
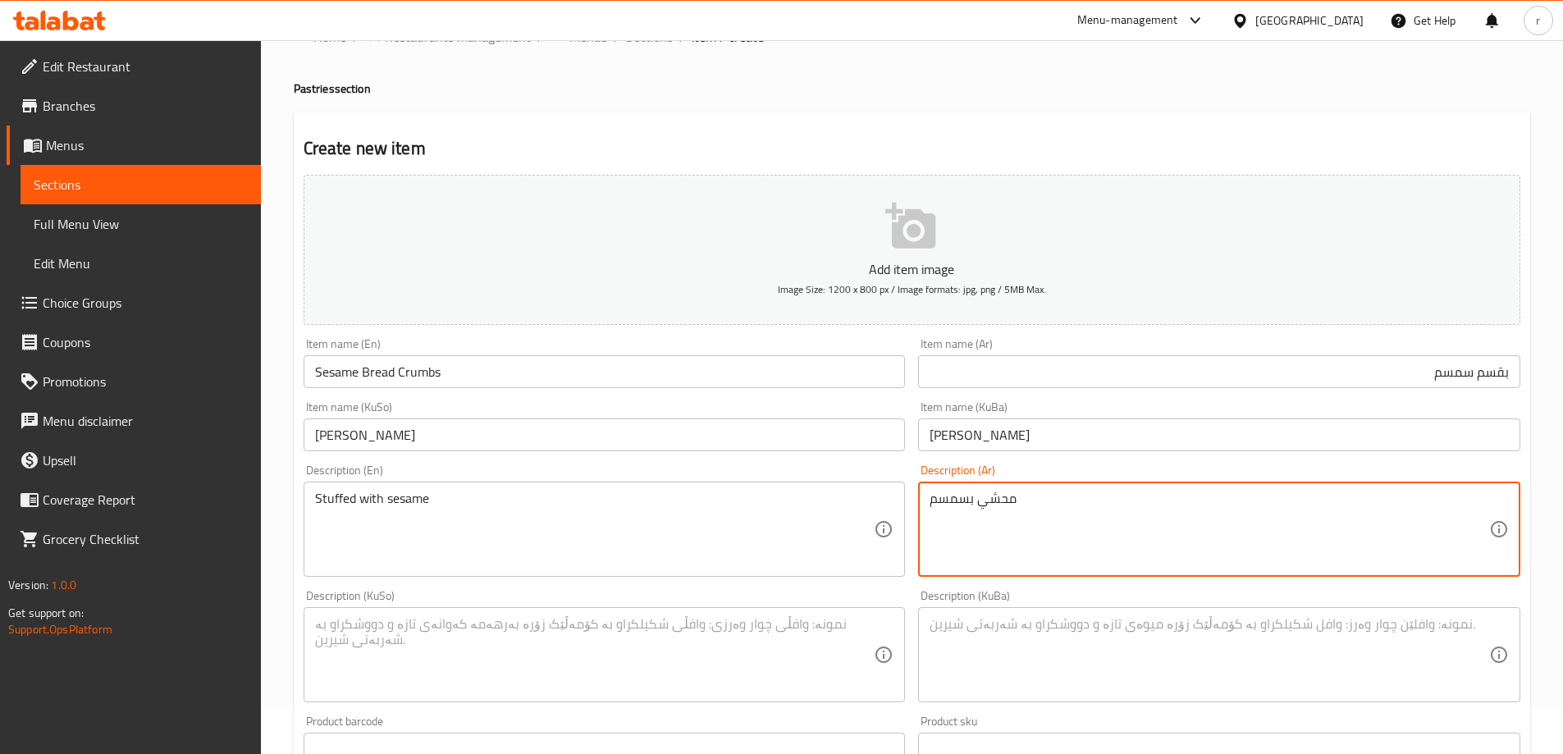
type textarea "محشي بسمسم"
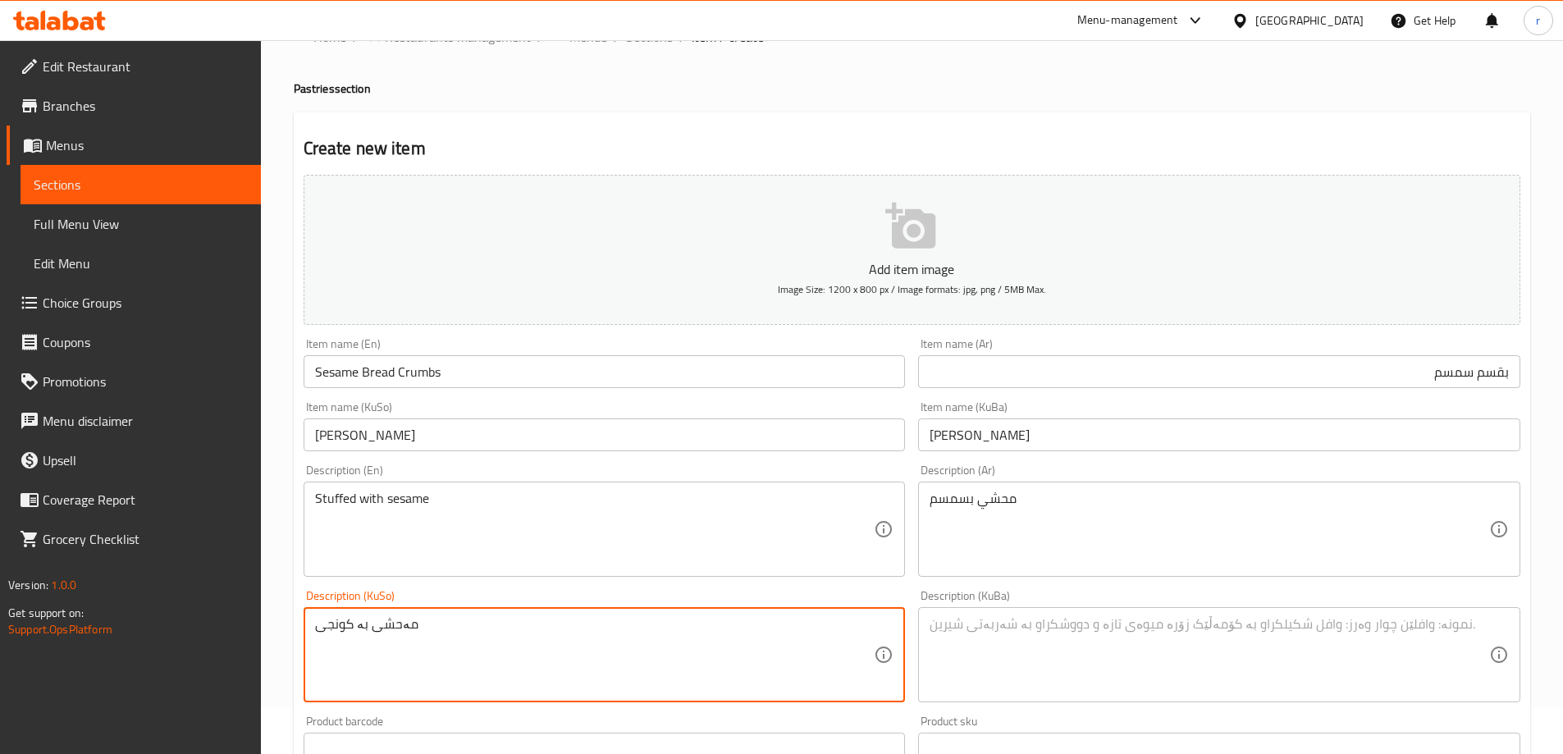
type textarea "مەحشی بە کونجی"
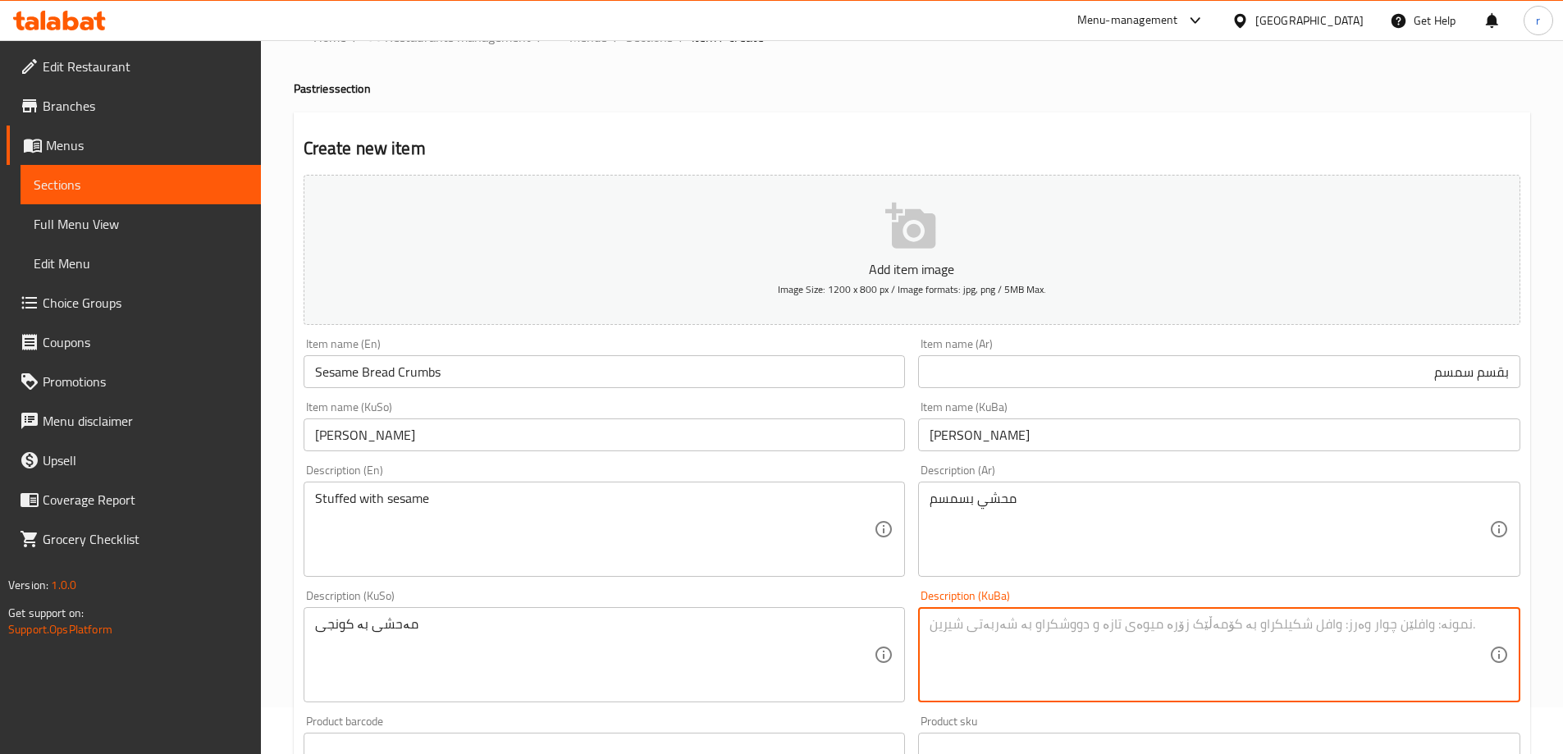
paste textarea "مەحشی بە کونجی"
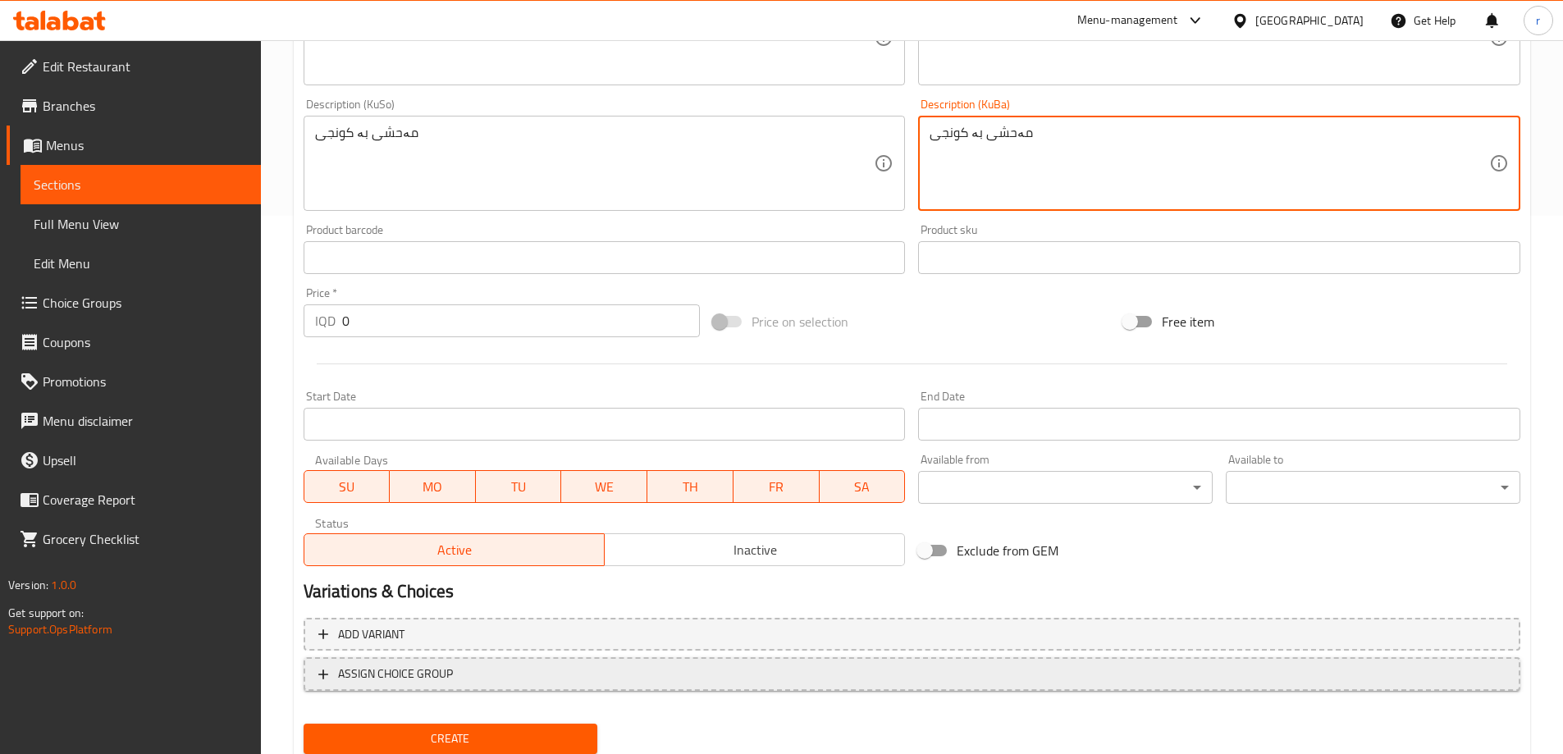
scroll to position [594, 0]
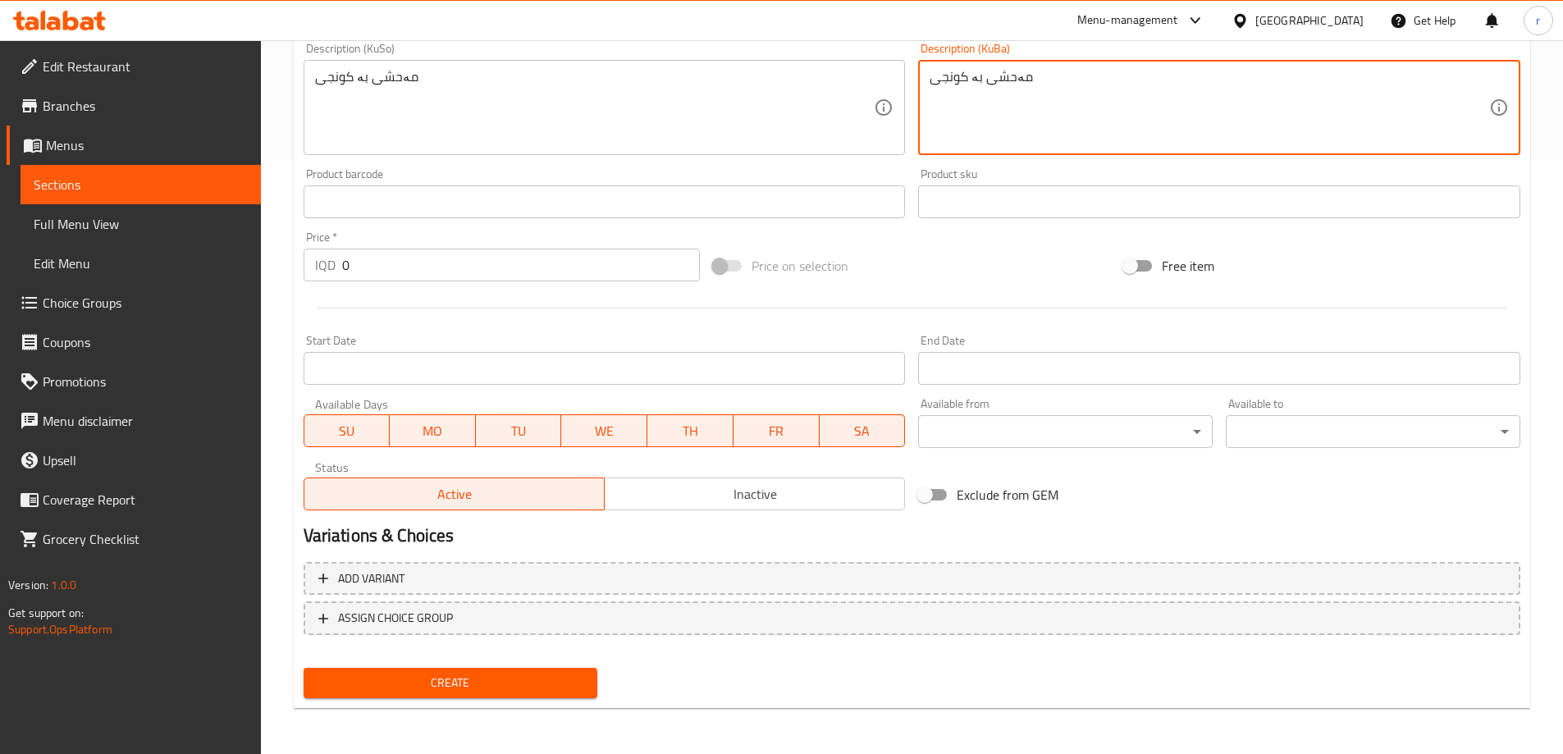
type textarea "مەحشی بە کونجی"
click at [425, 684] on span "Create" at bounding box center [451, 683] width 268 height 21
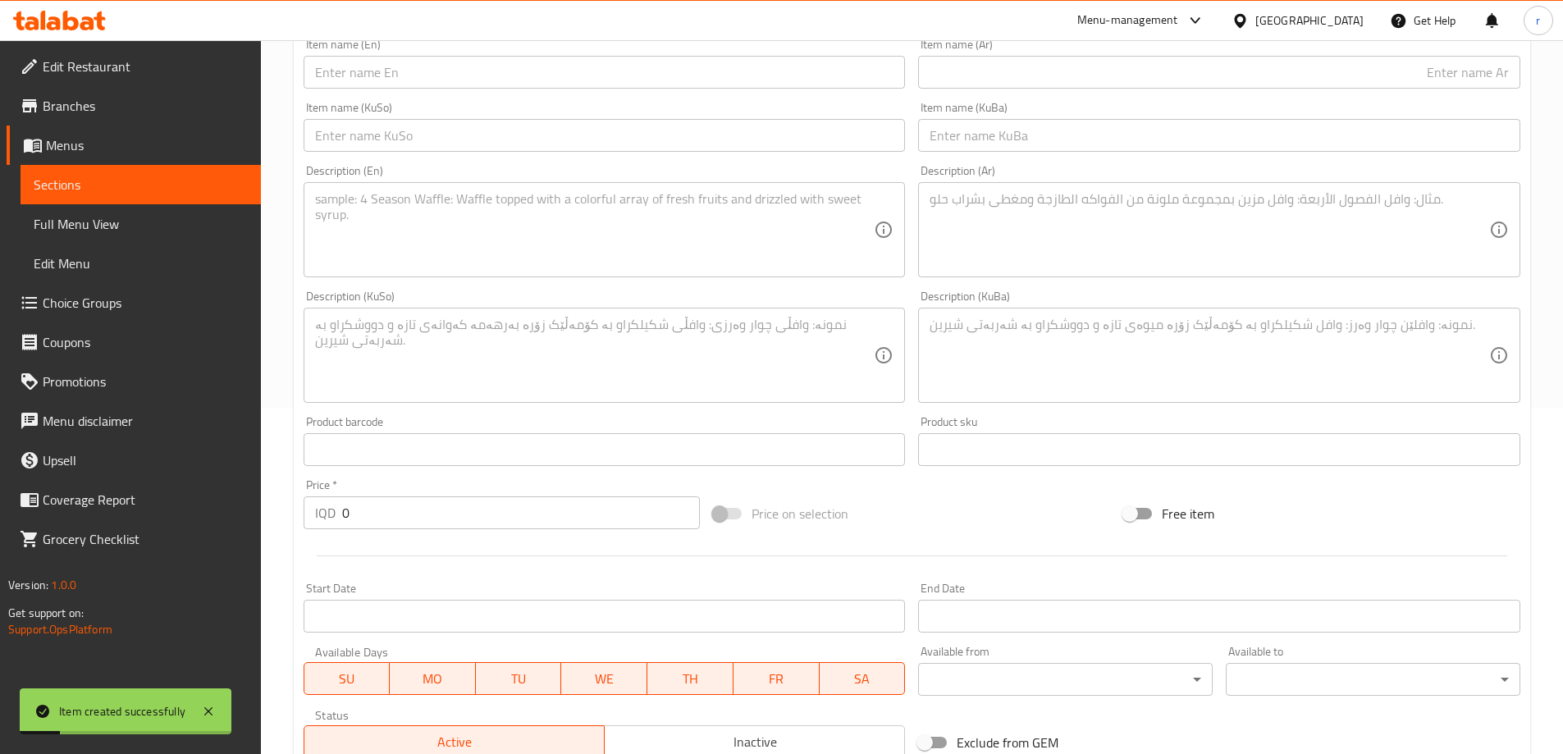
scroll to position [0, 0]
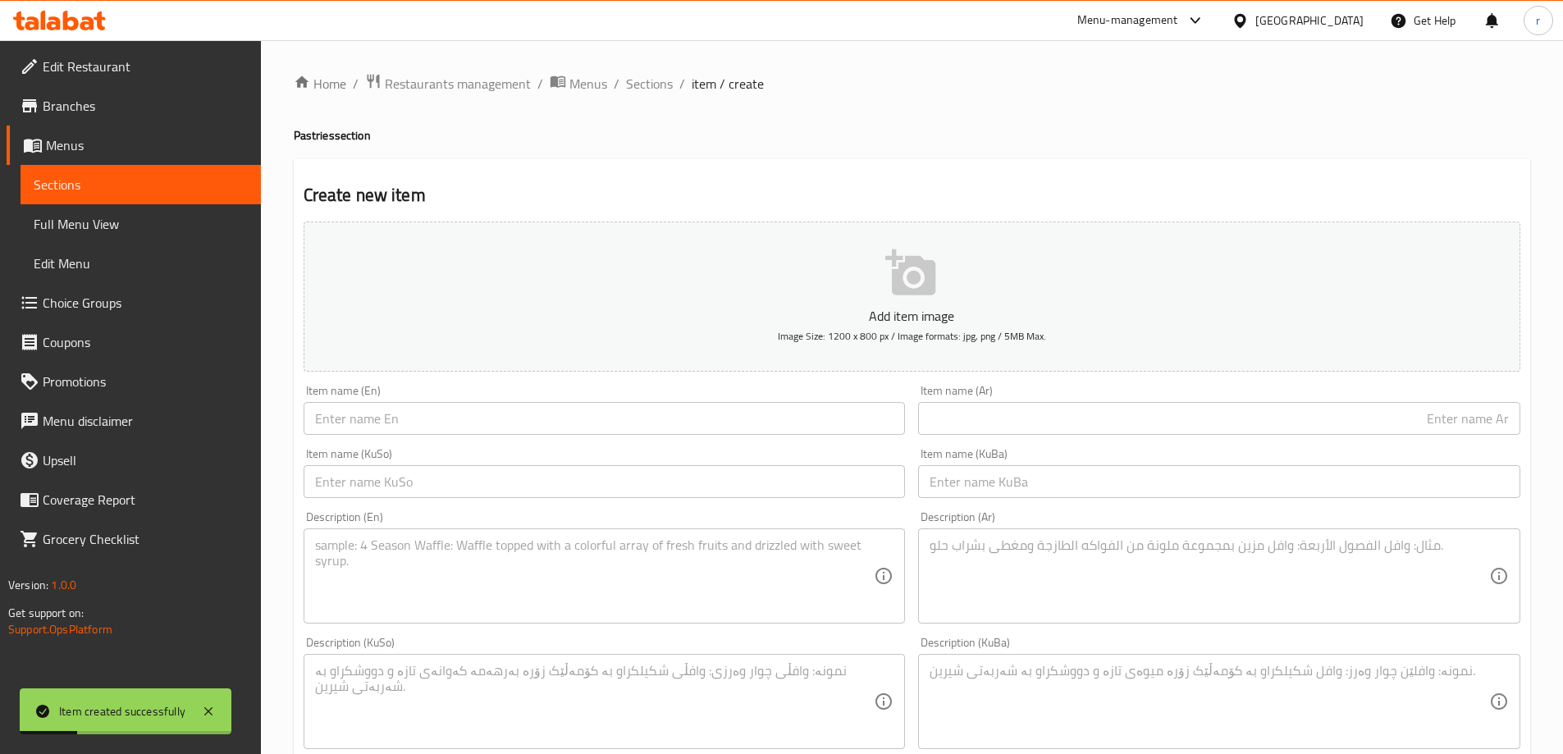
click at [1004, 406] on input "text" at bounding box center [1219, 418] width 602 height 33
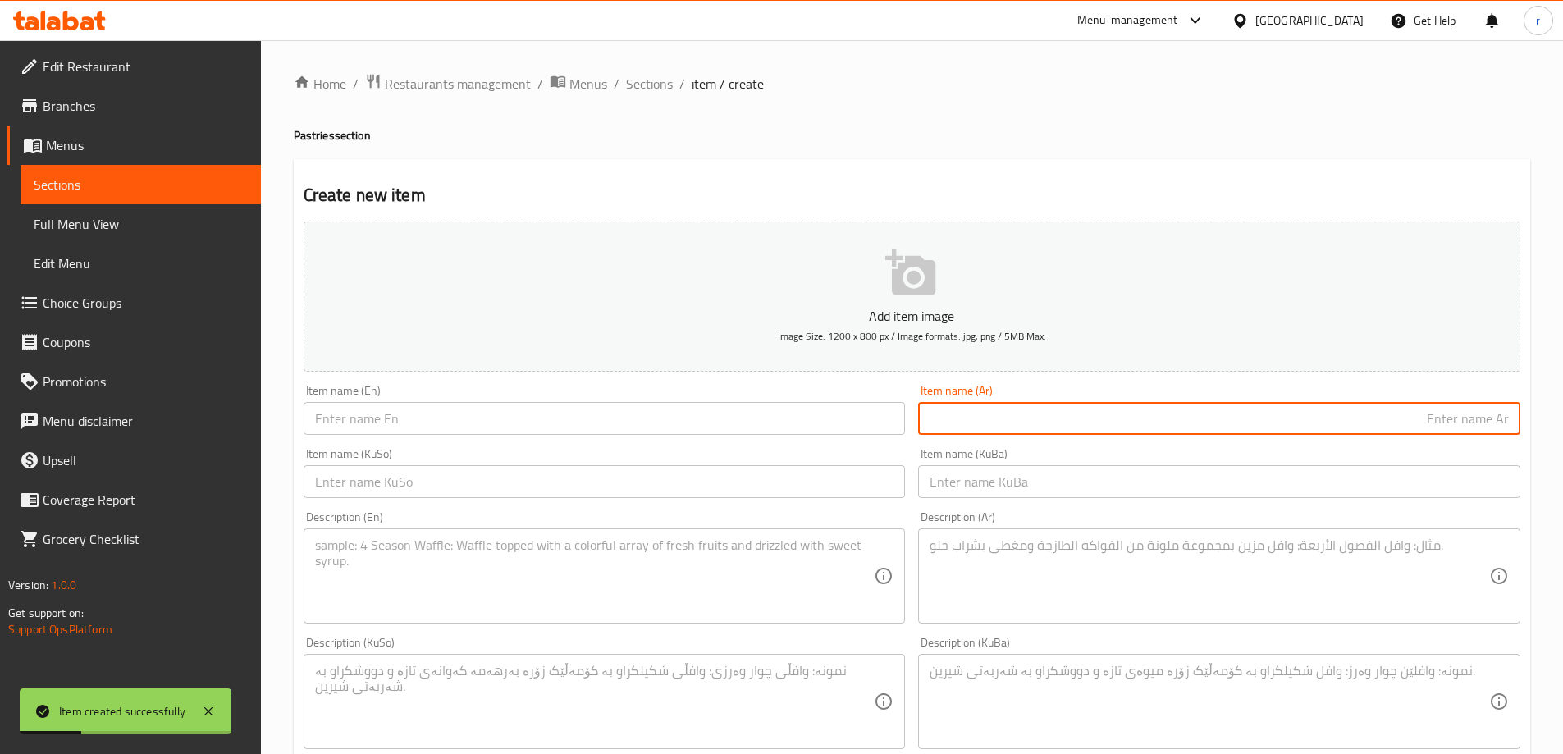
paste input "قسم مشمش"
click at [1507, 419] on input "قسم مشمش" at bounding box center [1219, 418] width 602 height 33
type input "بقسم مشمش"
click at [478, 404] on input "text" at bounding box center [605, 418] width 602 height 33
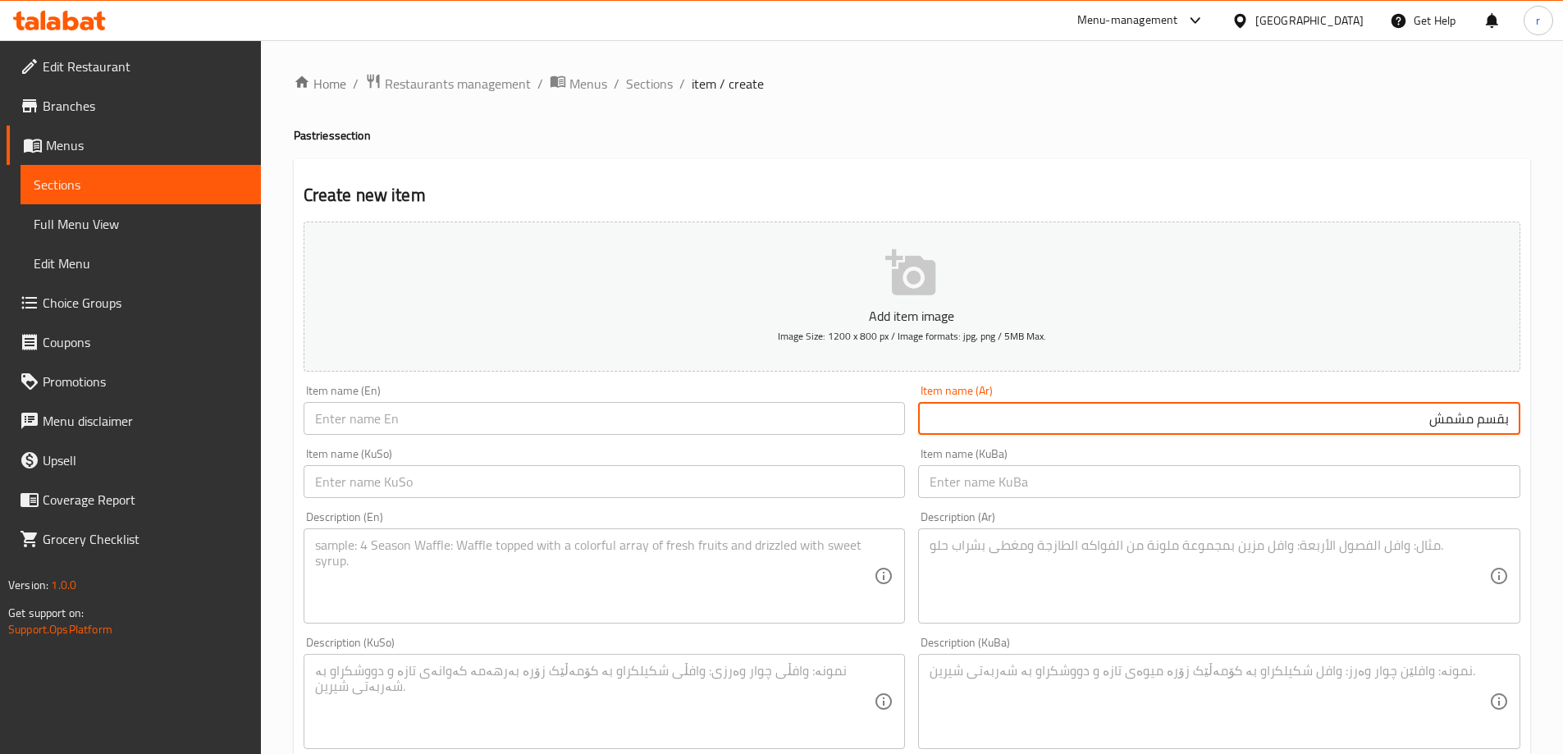
drag, startPoint x: 1393, startPoint y: 415, endPoint x: 1475, endPoint y: 419, distance: 82.2
click at [1475, 419] on input "بقسم مشمش" at bounding box center [1219, 418] width 602 height 33
click at [510, 419] on input "text" at bounding box center [605, 418] width 602 height 33
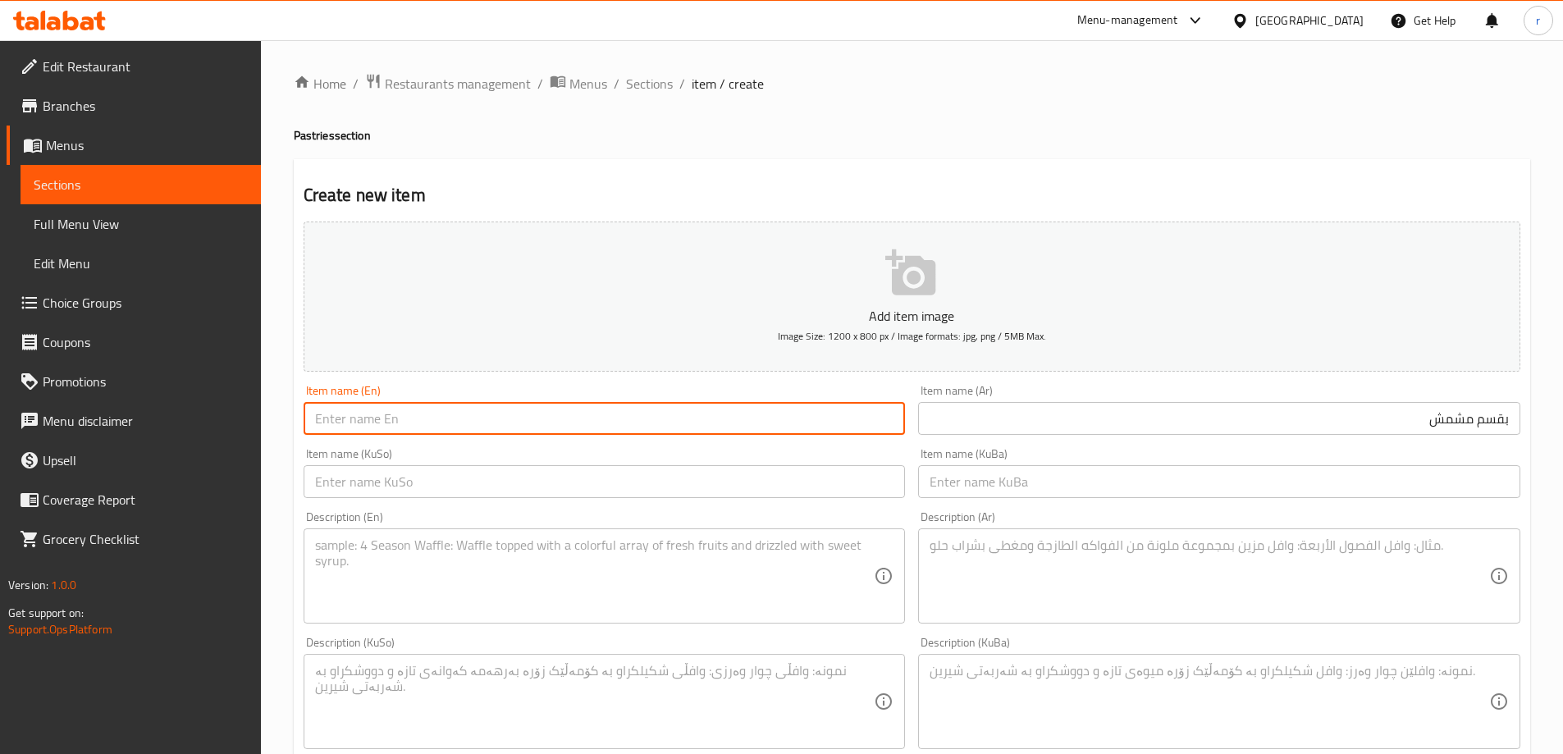
paste input "Apricot"
type input "Apricot Bread Crumbs"
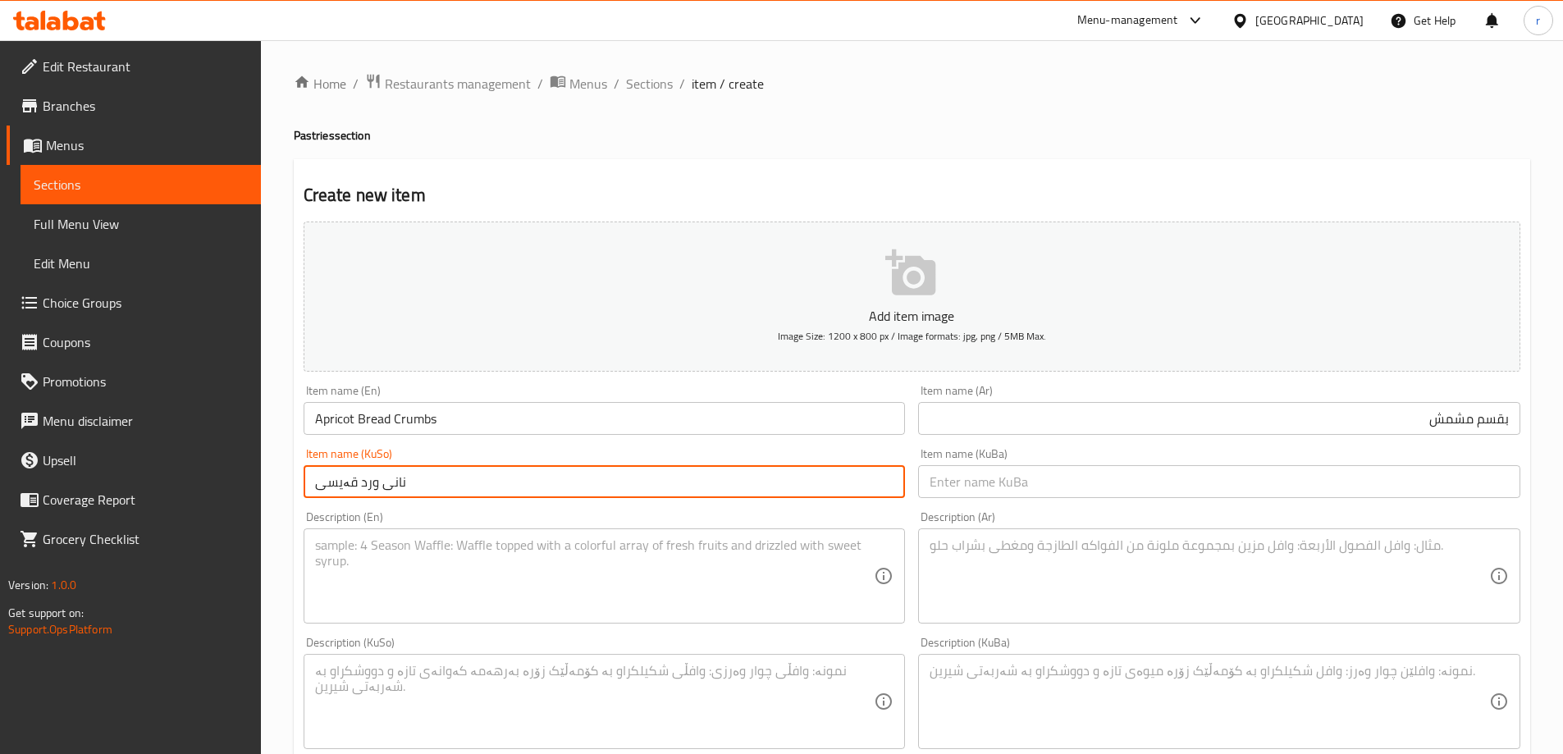
type input "نانی ورد قەیسی"
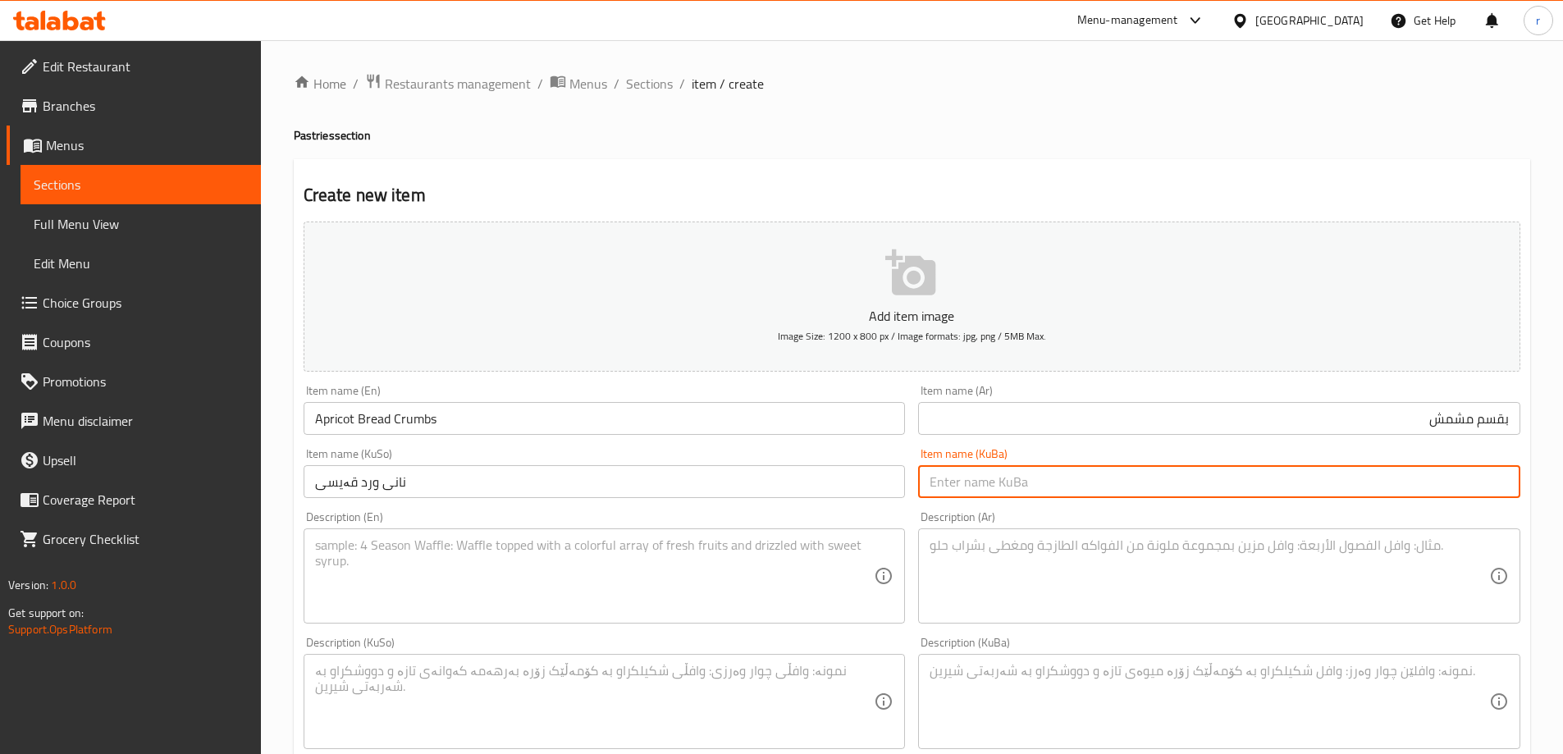
paste input "نانی ورد قەیسی"
type input "نانی ورد قەیسی"
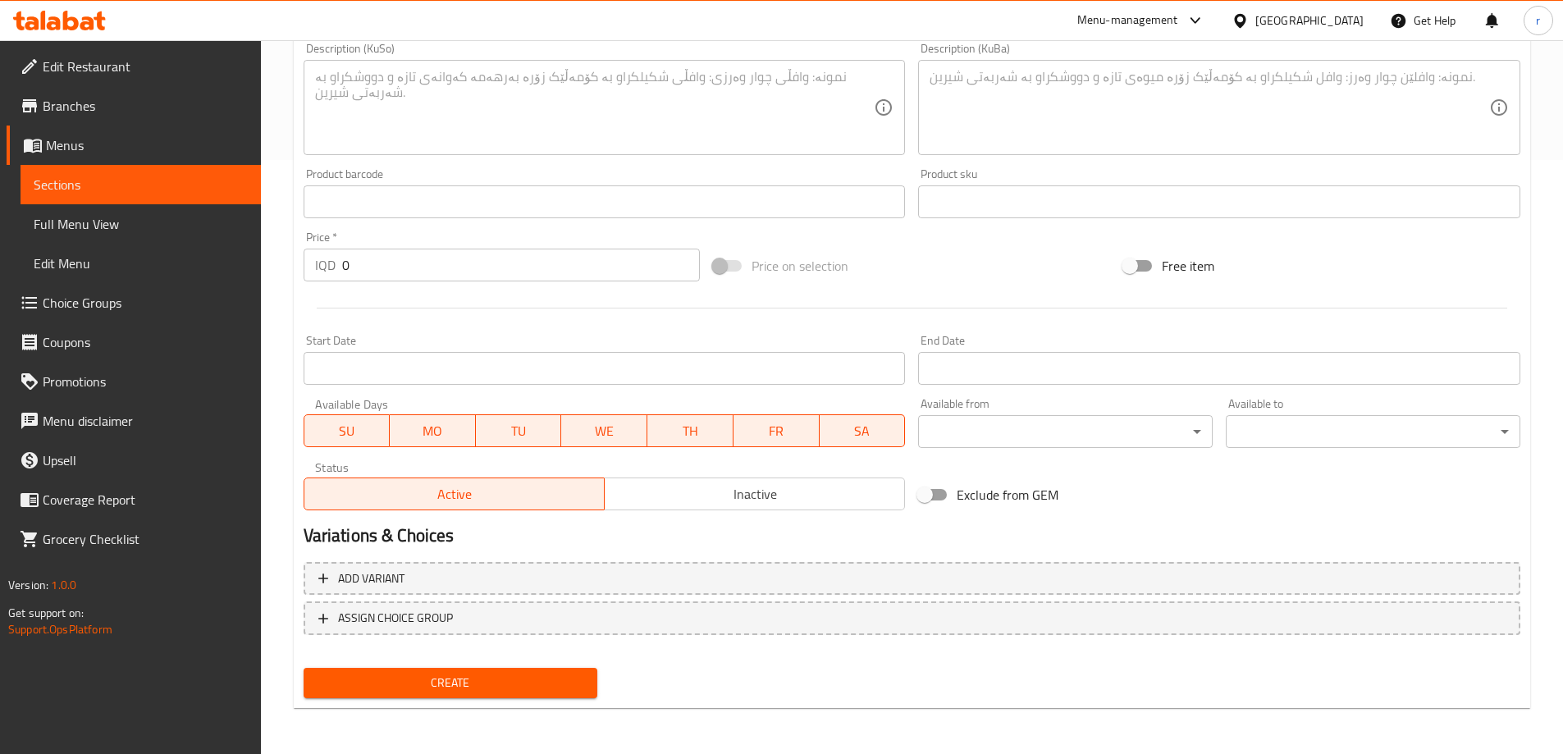
click at [417, 683] on span "Create" at bounding box center [451, 683] width 268 height 21
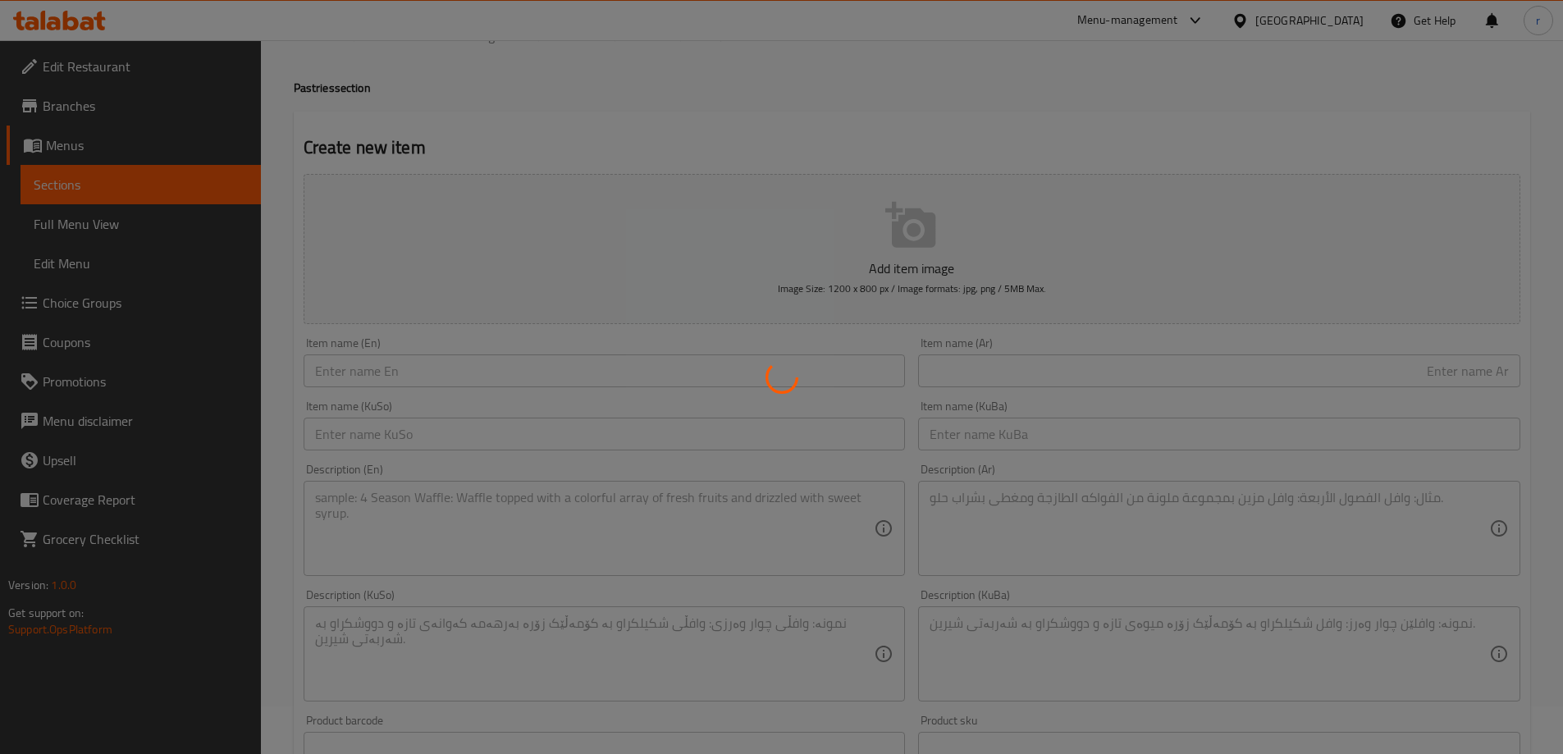
scroll to position [47, 0]
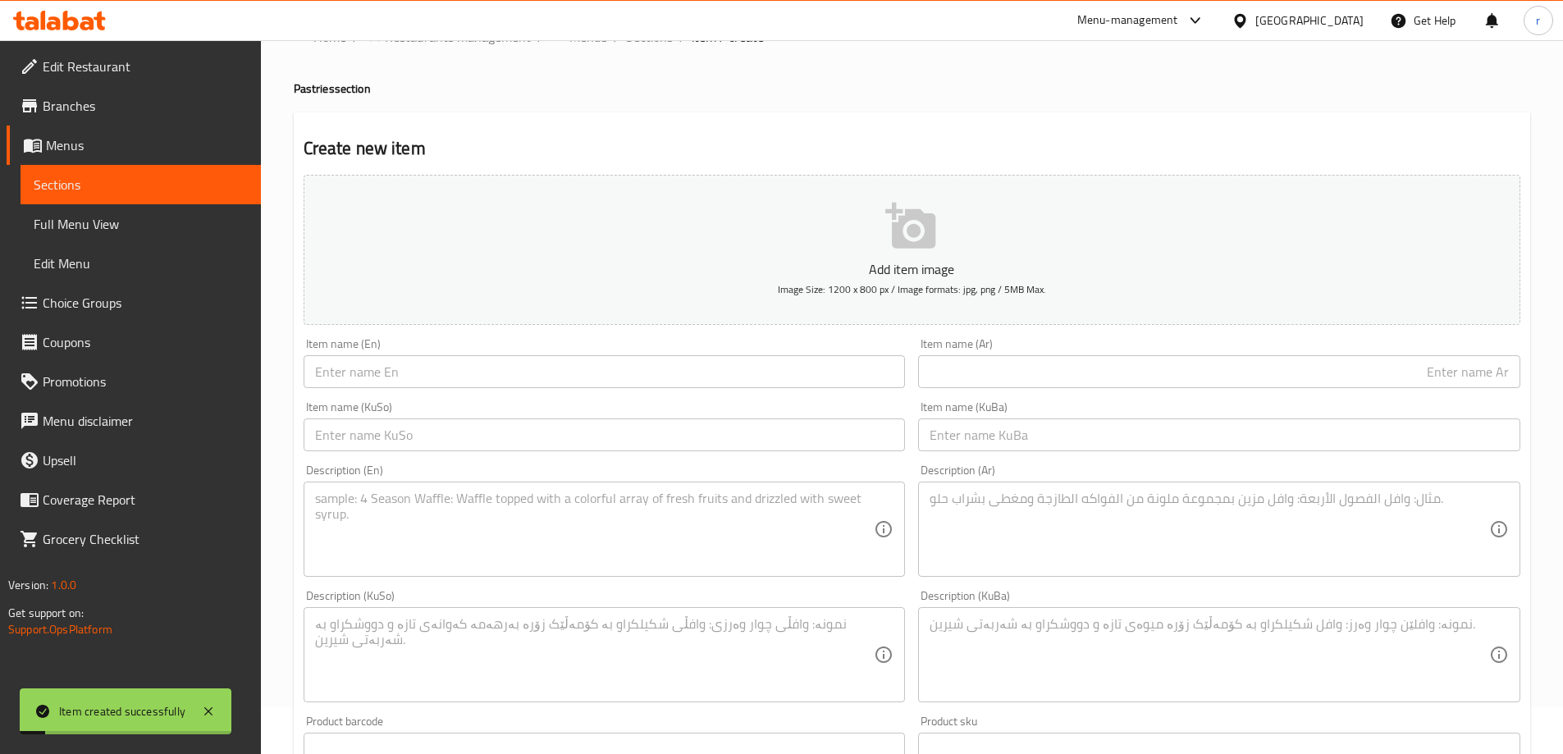
click at [107, 227] on span "Full Menu View" at bounding box center [141, 224] width 214 height 20
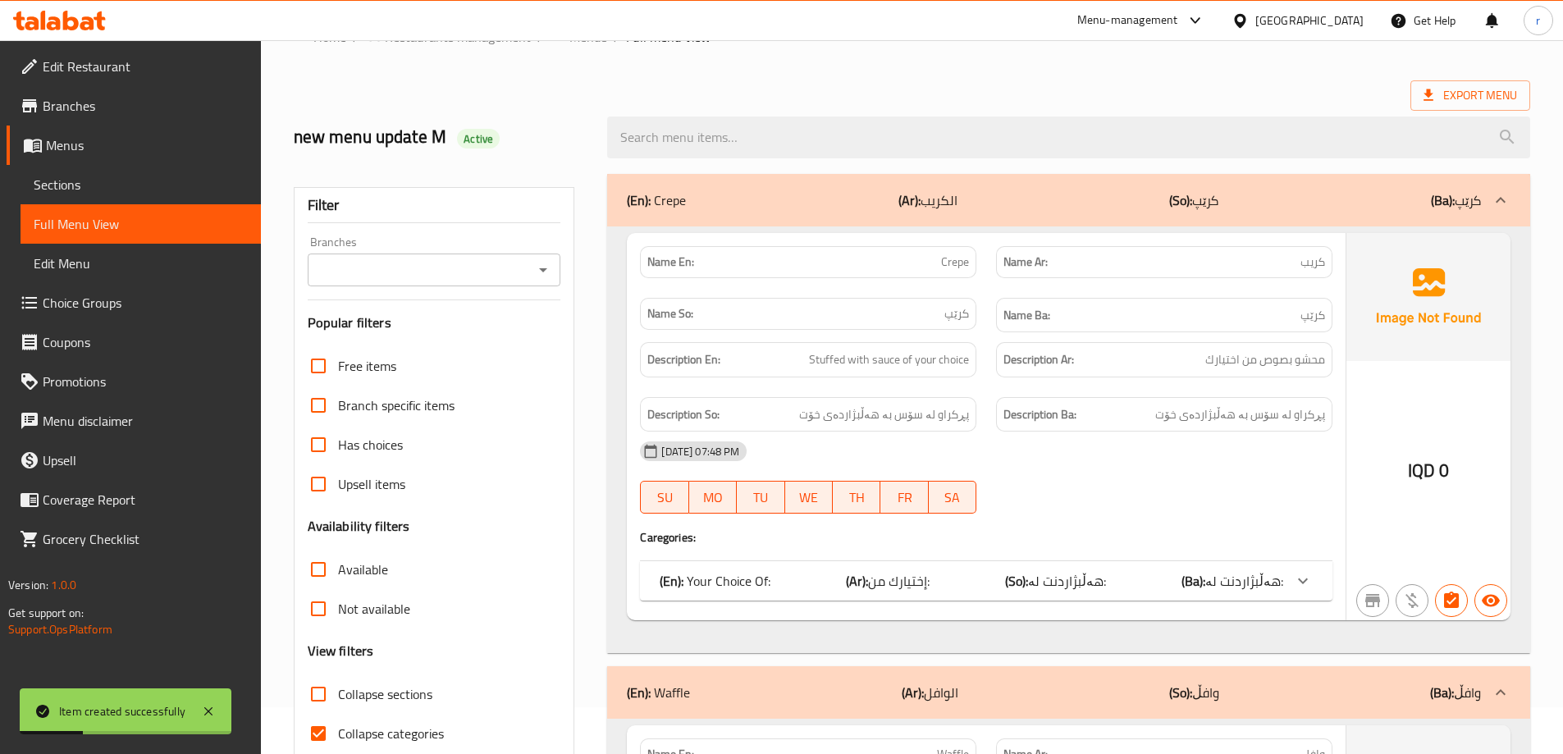
click at [92, 308] on span "Choice Groups" at bounding box center [145, 303] width 205 height 20
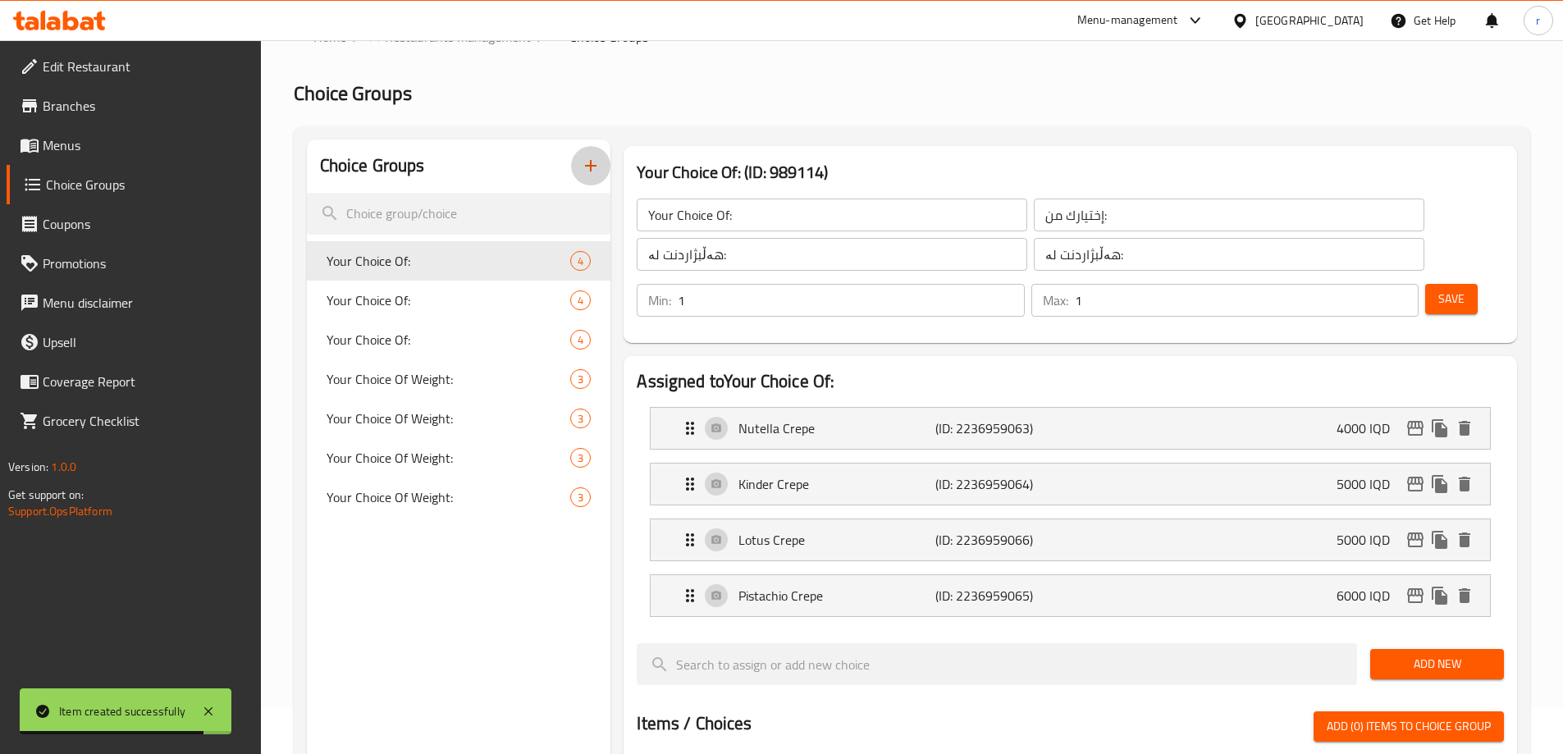
click at [593, 171] on icon "button" at bounding box center [591, 166] width 20 height 20
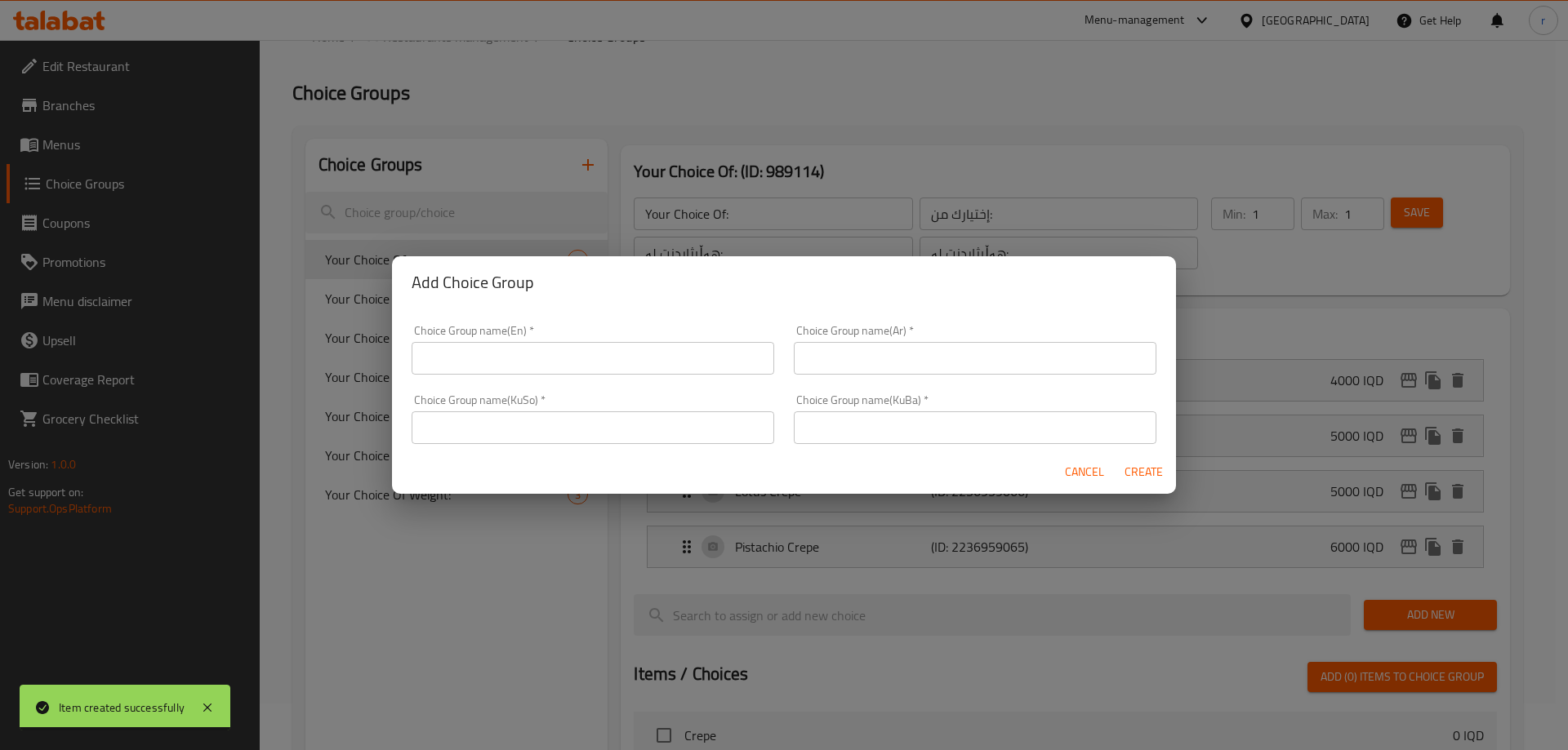
click at [449, 353] on input "text" at bounding box center [593, 358] width 362 height 33
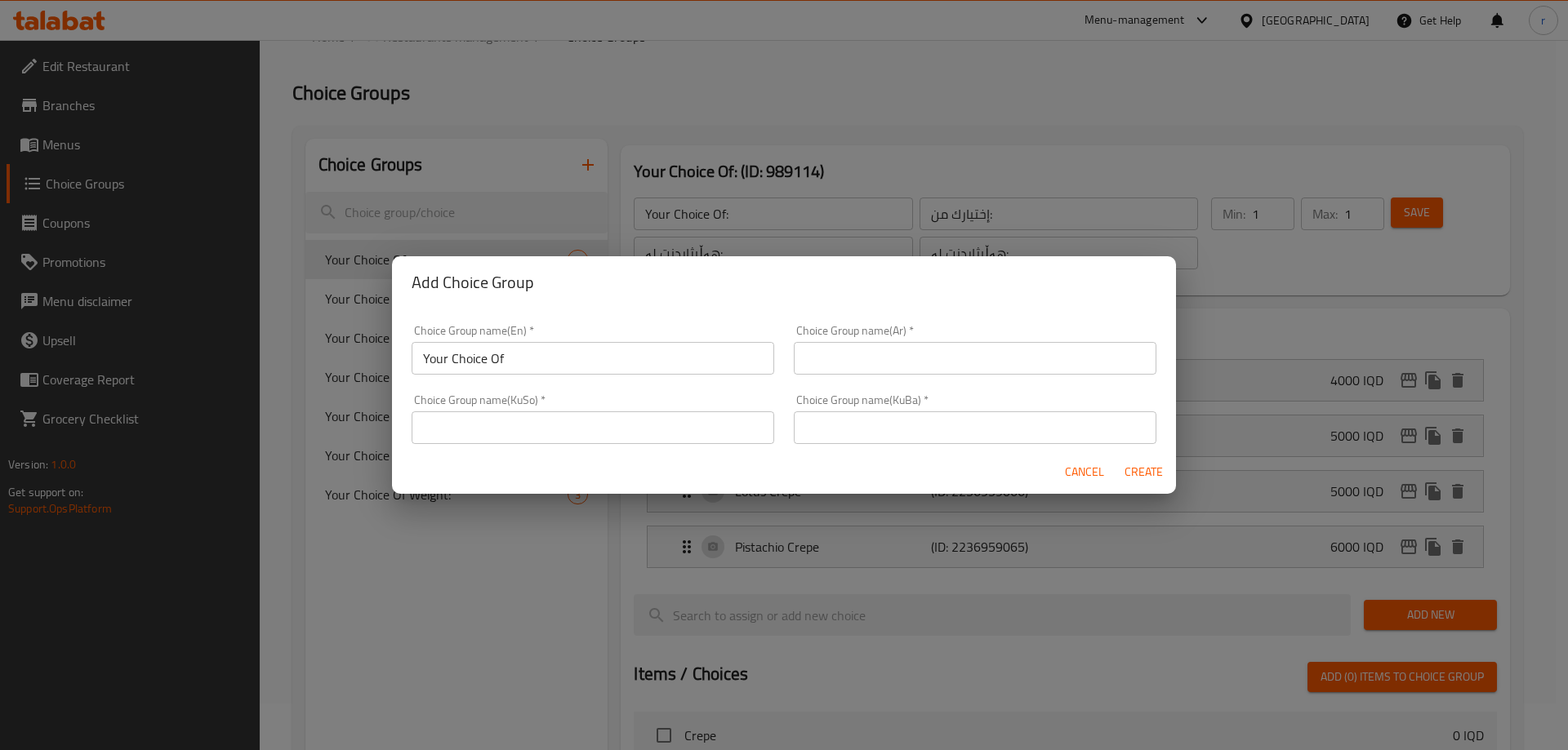
drag, startPoint x: 553, startPoint y: 374, endPoint x: 550, endPoint y: 363, distance: 11.4
click at [553, 374] on input "Your Choice Of" at bounding box center [593, 358] width 362 height 33
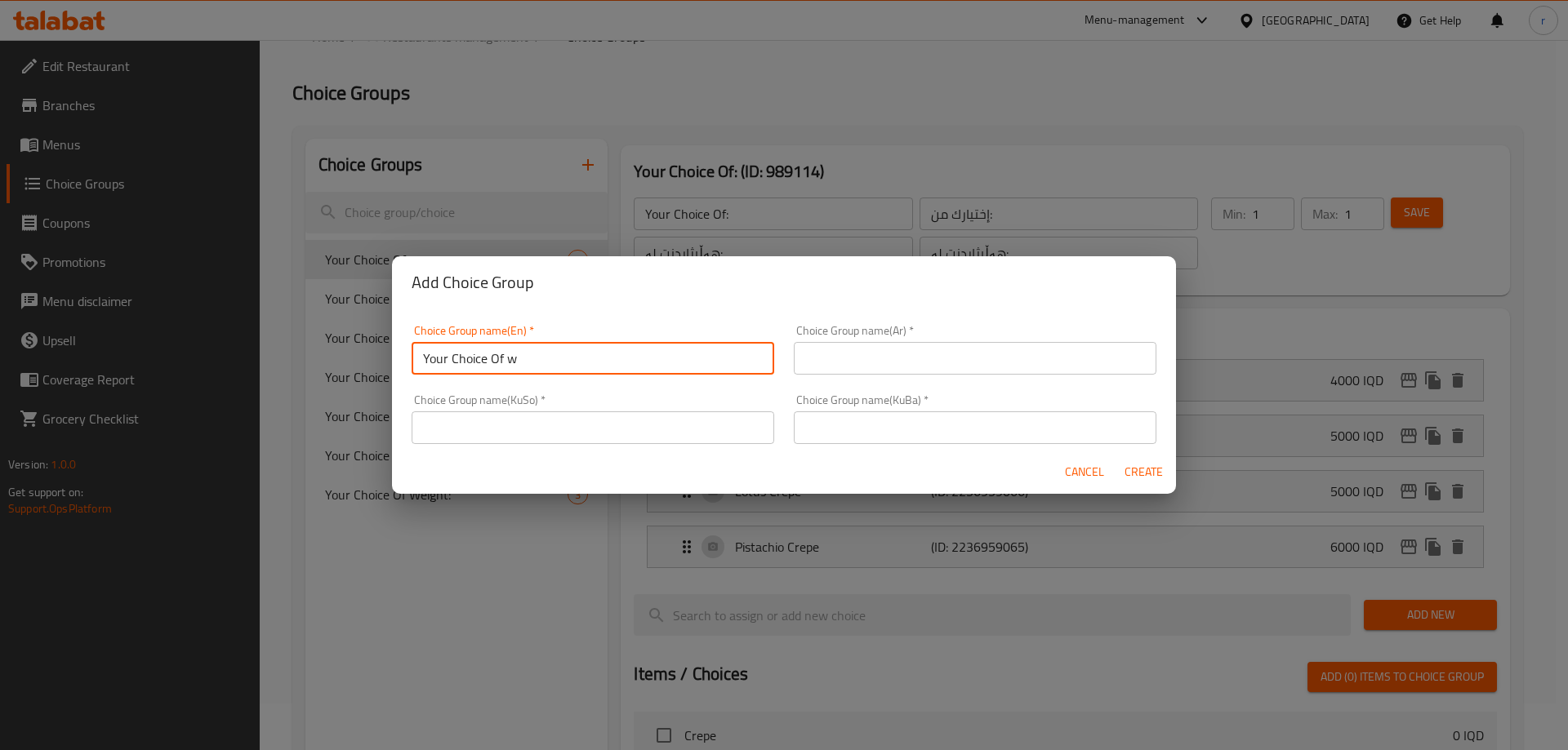
type input "Your Choice Of Weight:"
click at [812, 368] on input "text" at bounding box center [975, 358] width 362 height 33
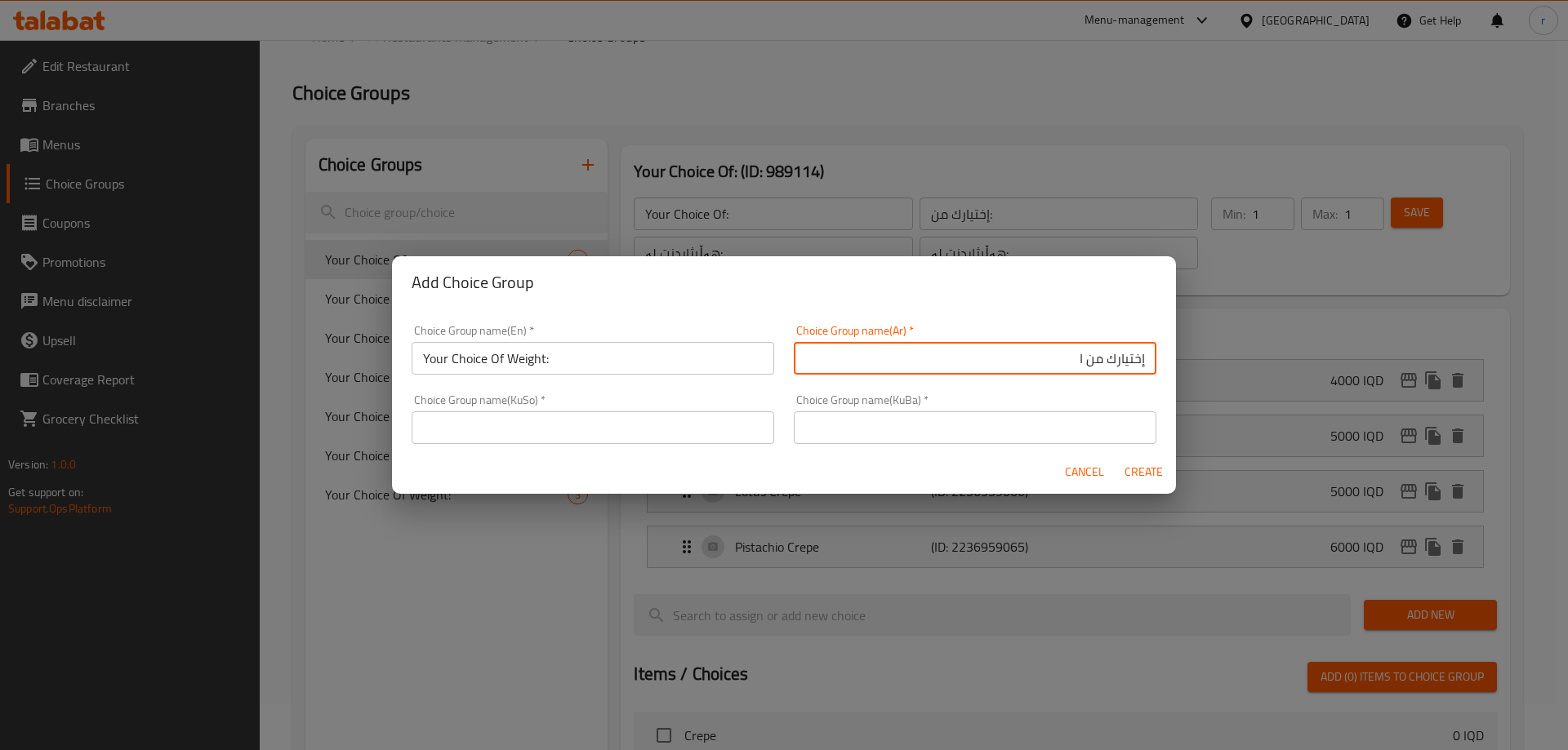
type input "إختيارك من الوزن:"
click at [593, 435] on input "text" at bounding box center [593, 428] width 362 height 33
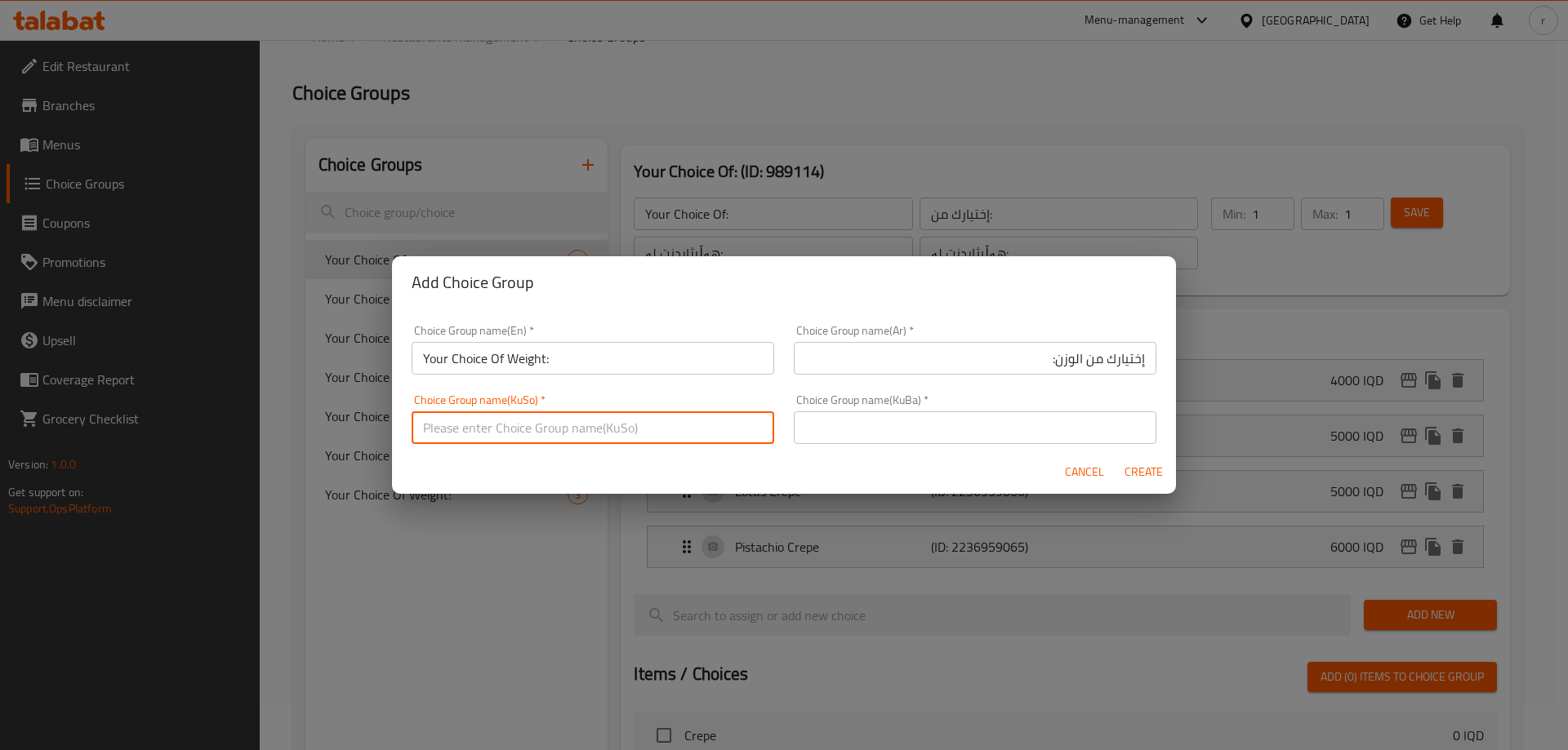
type input "هەڵبژاردنت لە قەبارە:"
drag, startPoint x: 562, startPoint y: 427, endPoint x: 293, endPoint y: 422, distance: 269.0
click at [272, 432] on div "Add Choice Group Choice Group name(En)   * Your Choice Of Weight: Choice Group …" at bounding box center [784, 375] width 1568 height 750
click at [508, 426] on input "text" at bounding box center [593, 428] width 362 height 33
type input "هەڵبژاردنت لە کێش:"
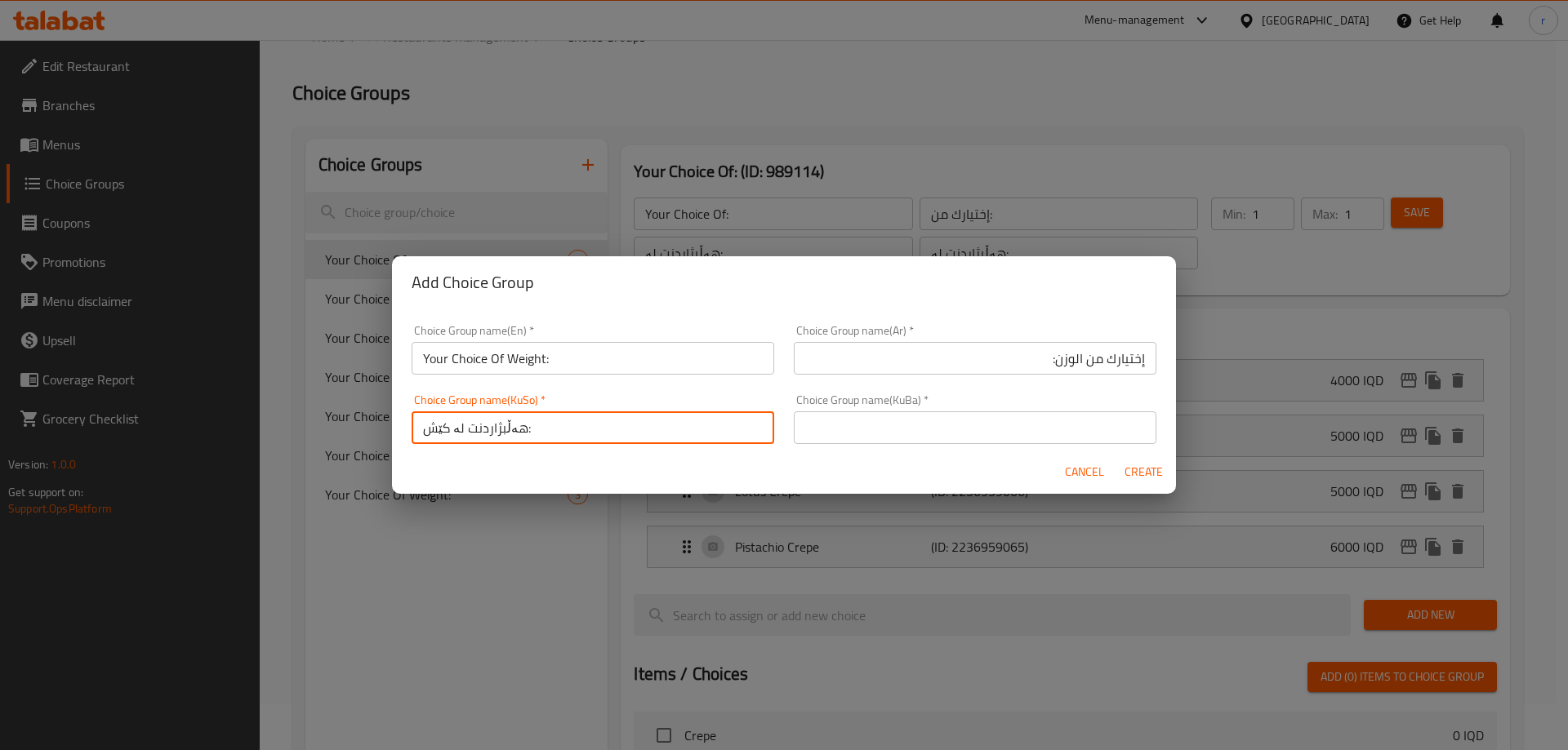
drag, startPoint x: 621, startPoint y: 433, endPoint x: 320, endPoint y: 429, distance: 301.0
click at [316, 431] on div "Add Choice Group Choice Group name(En)   * Your Choice Of Weight: Choice Group …" at bounding box center [784, 375] width 1568 height 750
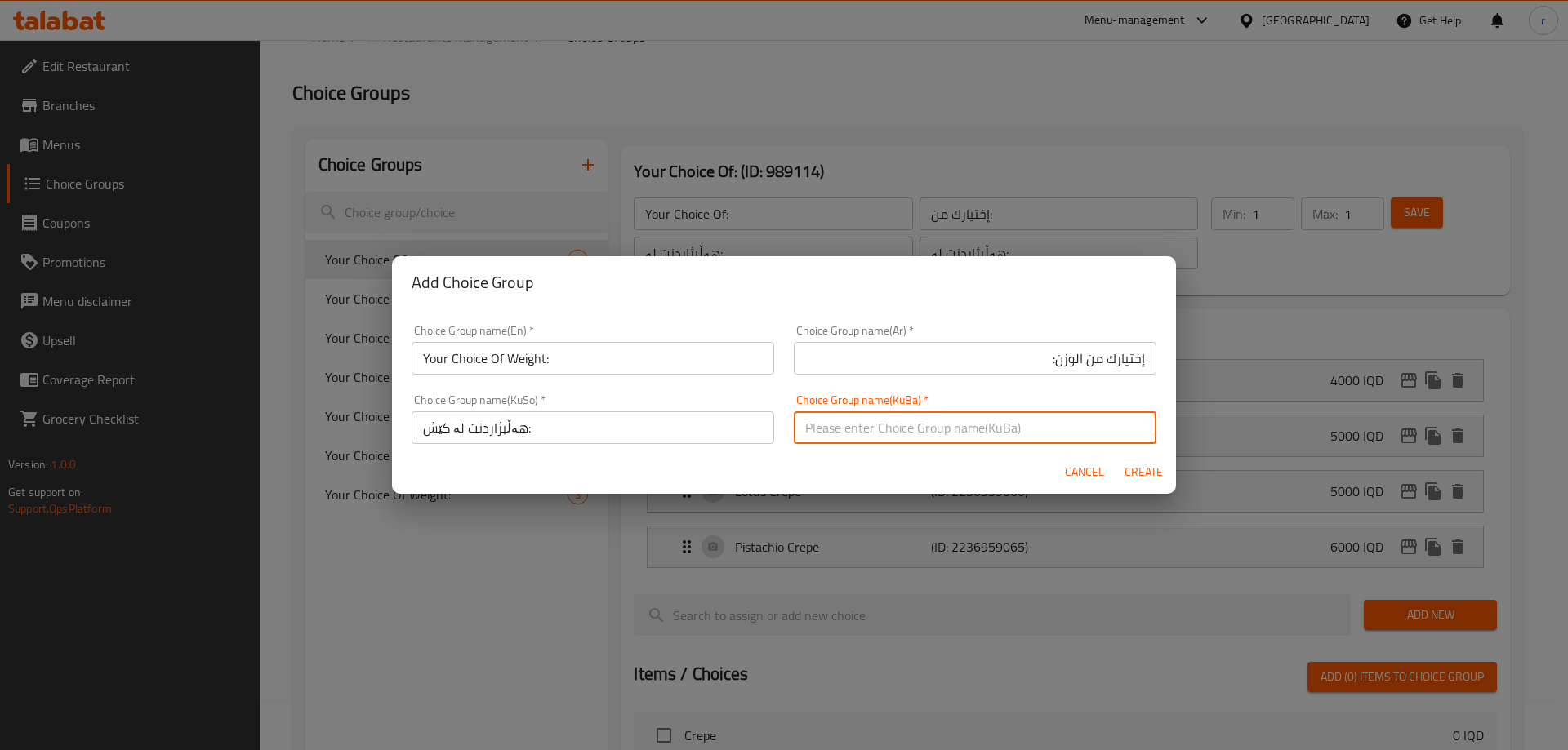
click at [832, 425] on input "text" at bounding box center [975, 428] width 362 height 33
paste input "هەڵبژاردنت لە کێش:"
type input "هەڵبژاردنت لە کێش:"
click at [1140, 470] on span "Create" at bounding box center [1142, 471] width 39 height 21
type input "Your Choice Of Weight:"
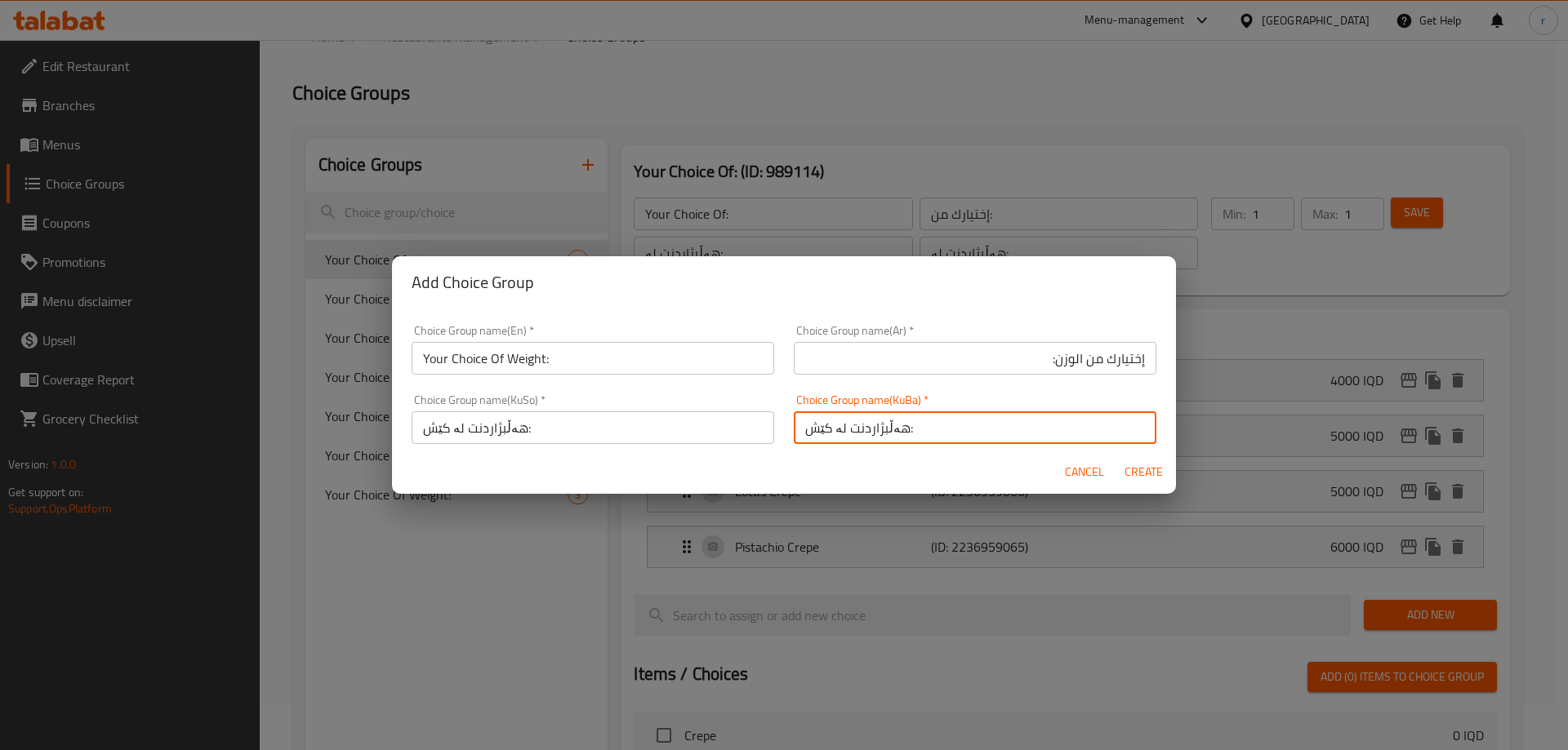
type input "إختيارك من الوزن:"
type input "هەڵبژاردنت لە کێش:"
type input "0"
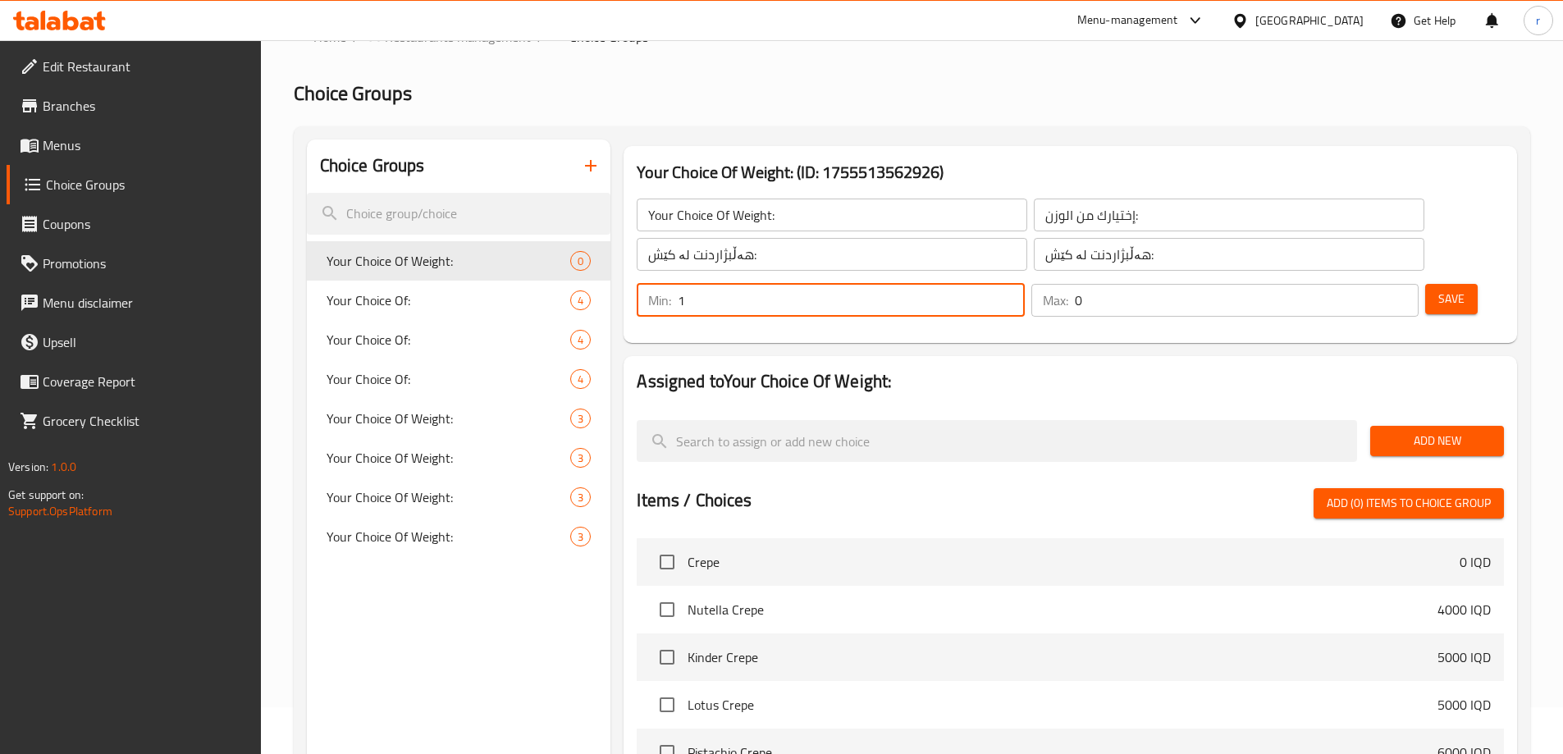
type input "1"
click at [1024, 284] on input "1" at bounding box center [851, 300] width 346 height 33
type input "1"
click at [1376, 284] on input "1" at bounding box center [1247, 300] width 344 height 33
click at [1439, 289] on span "Save" at bounding box center [1452, 299] width 26 height 21
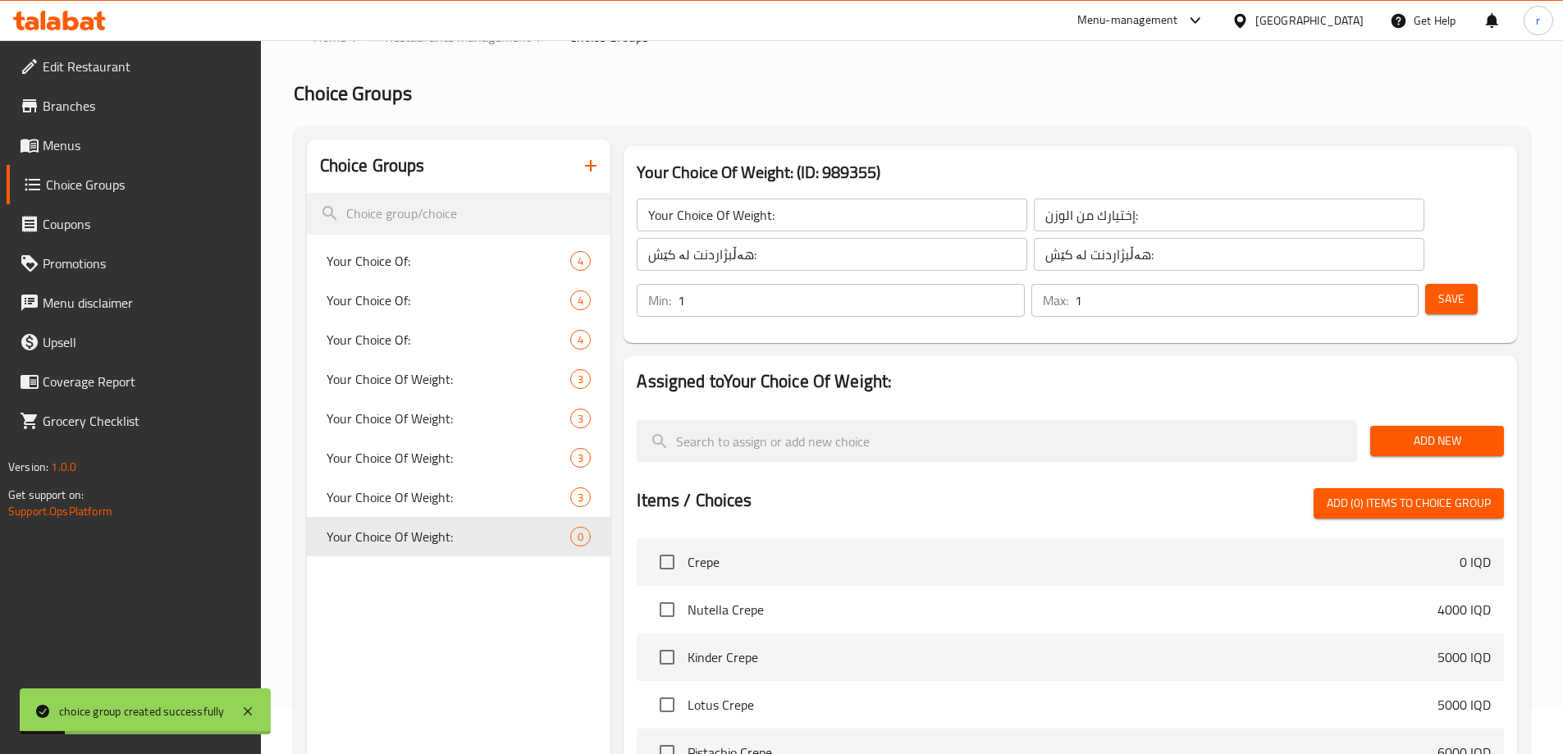
click at [1420, 431] on span "Add New" at bounding box center [1437, 441] width 107 height 21
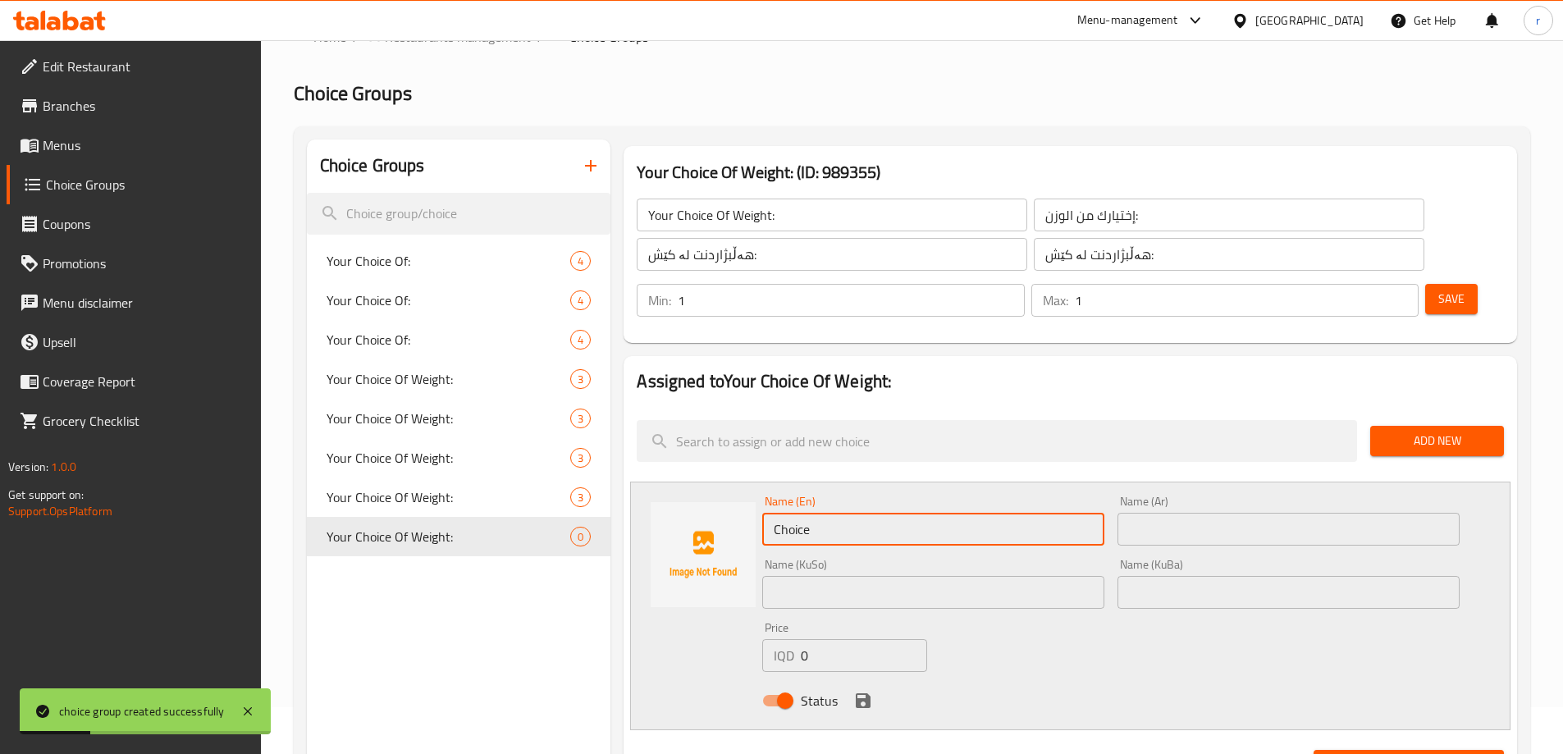
drag, startPoint x: 830, startPoint y: 478, endPoint x: 700, endPoint y: 512, distance: 133.9
click at [700, 512] on div "Name (En) Choice Name (En) Name (Ar) Name (Ar) Name (KuSo) Name (KuSo) Name (Ku…" at bounding box center [1070, 606] width 881 height 249
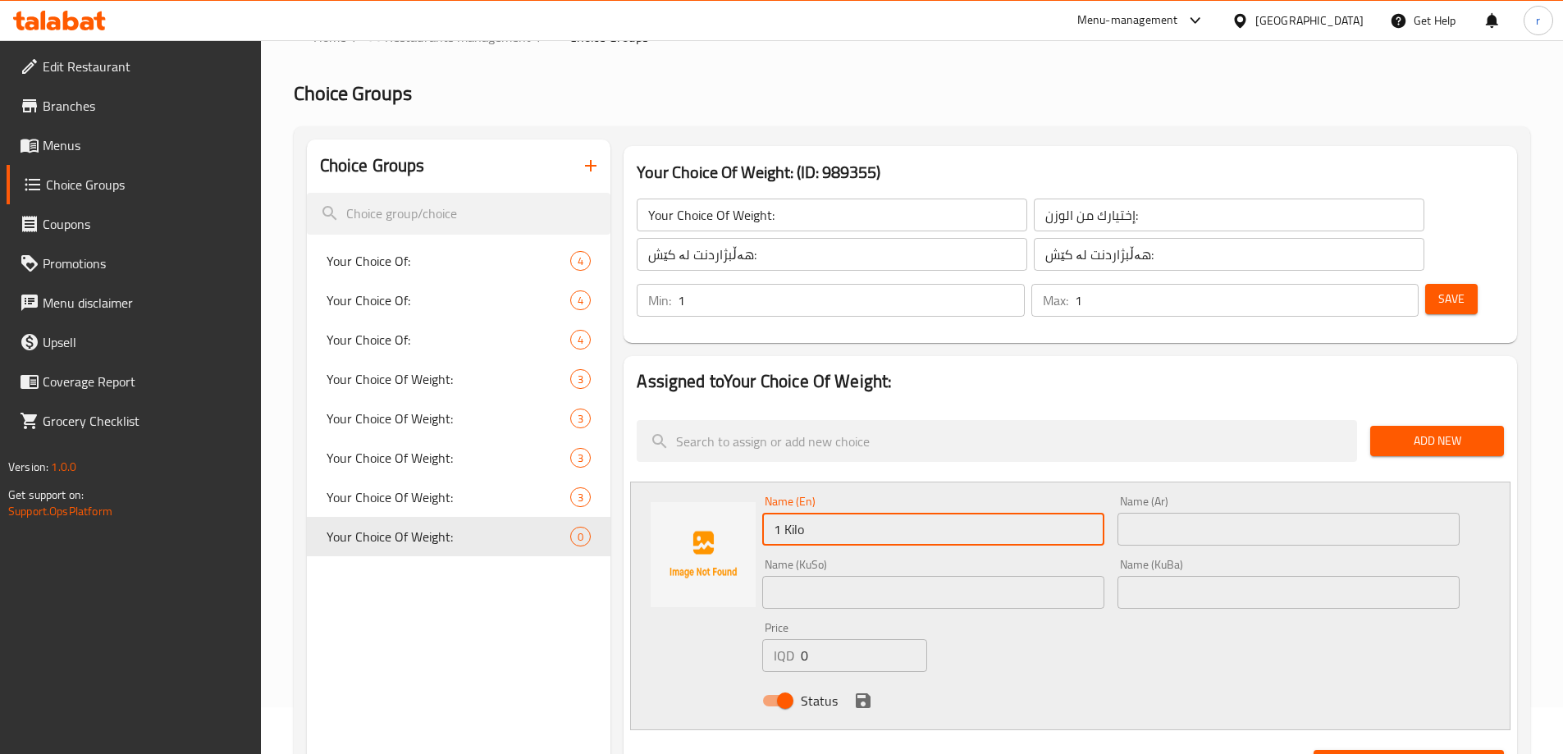
click at [1149, 513] on input "text" at bounding box center [1289, 529] width 342 height 33
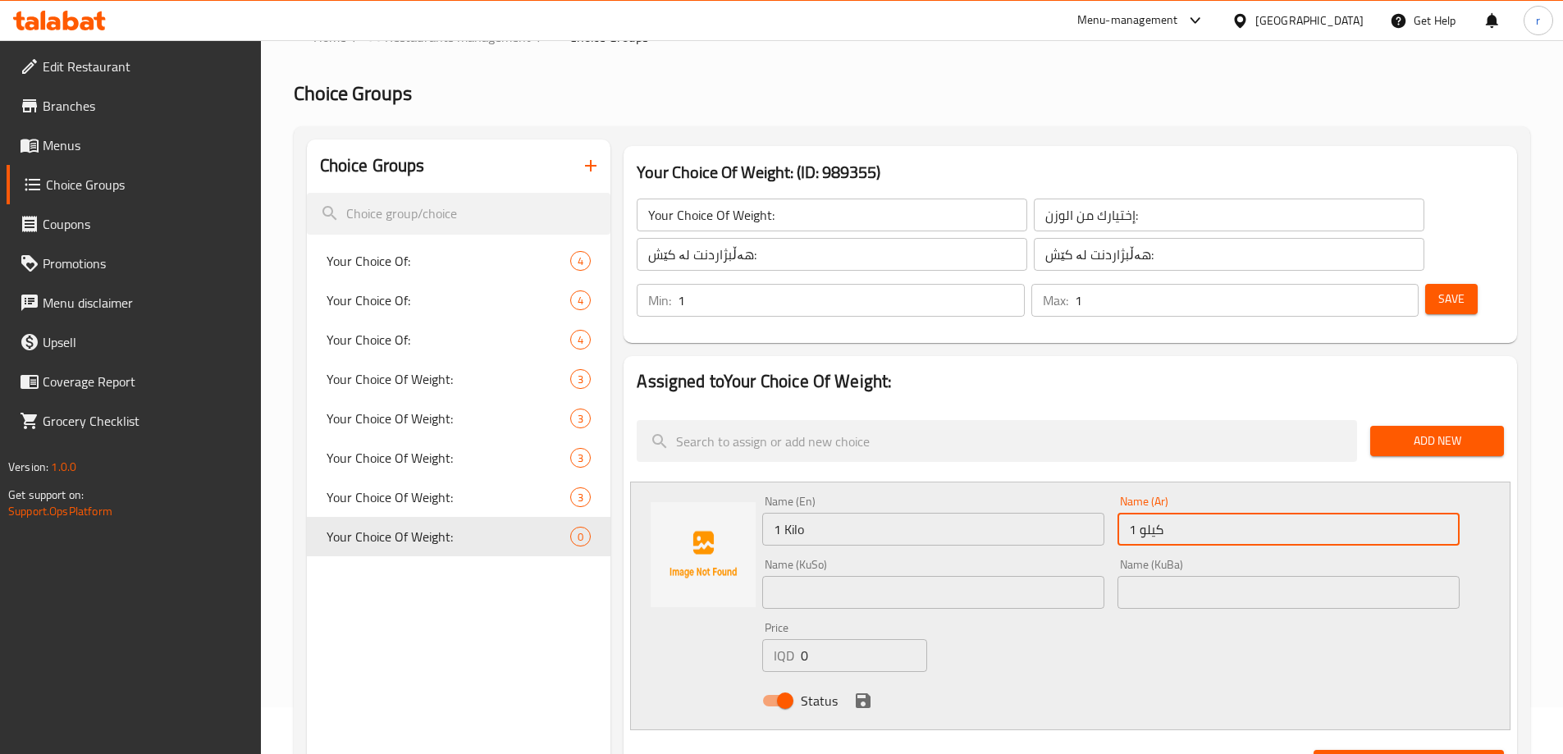
click at [1031, 576] on input "text" at bounding box center [933, 592] width 342 height 33
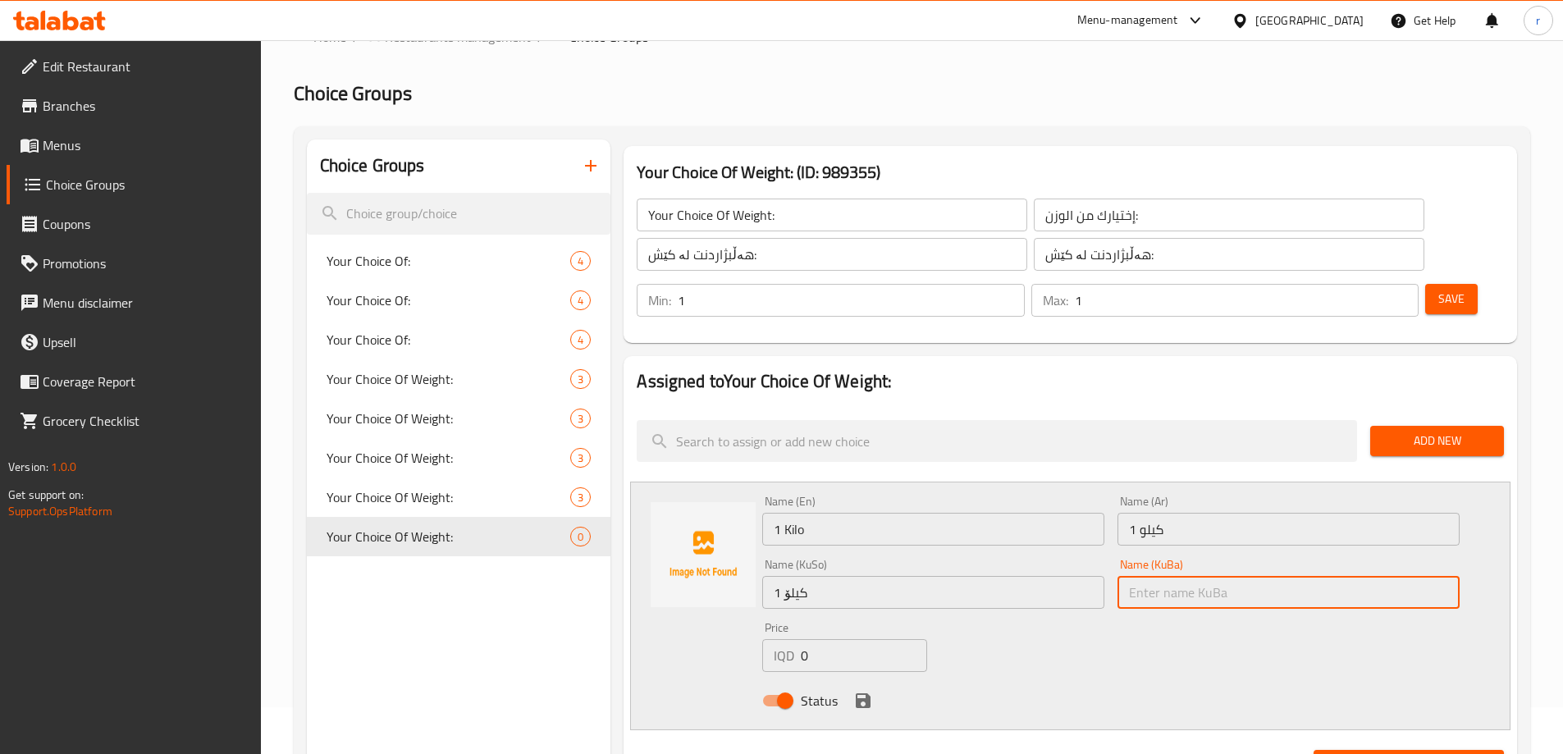
click at [1146, 576] on input "text" at bounding box center [1289, 592] width 342 height 33
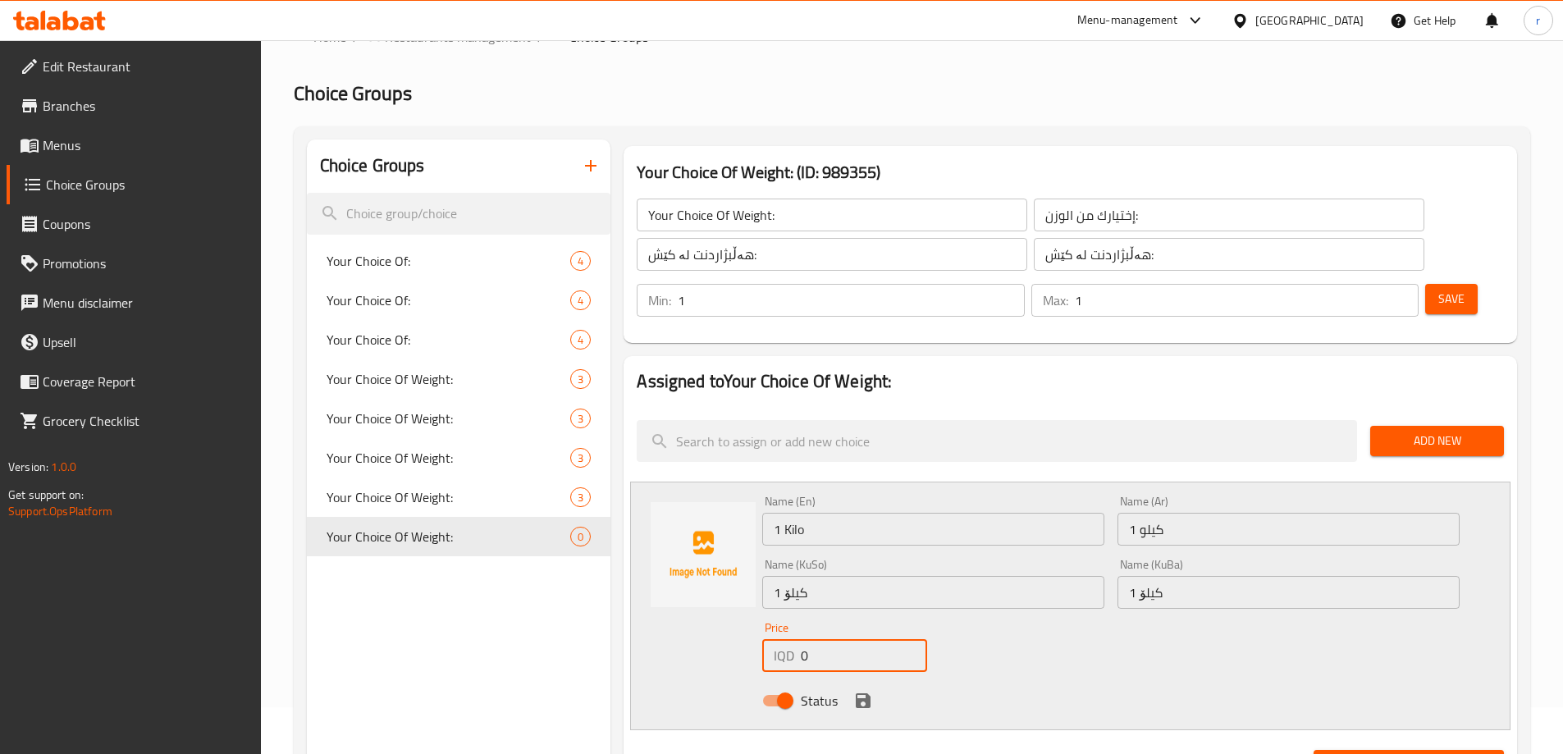
drag, startPoint x: 803, startPoint y: 621, endPoint x: 807, endPoint y: 600, distance: 21.7
click at [745, 637] on div "Name (En) 1 Kilo Name (En) Name (Ar) 1 كيلو Name (Ar) Name (KuSo) 1 کیلۆ Name (…" at bounding box center [1070, 606] width 881 height 249
click at [870, 691] on icon "save" at bounding box center [863, 701] width 20 height 20
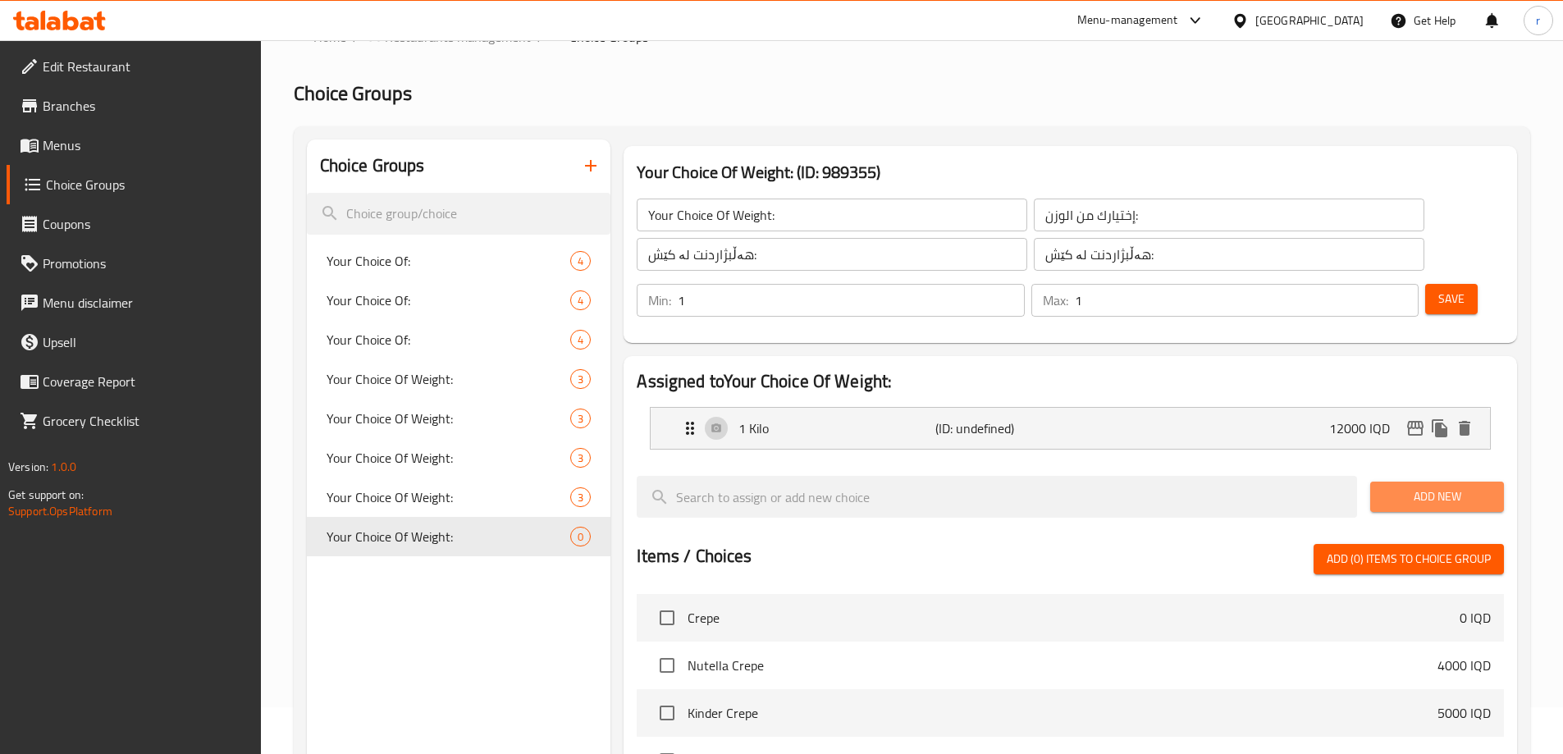
click at [1404, 487] on span "Add New" at bounding box center [1437, 497] width 107 height 21
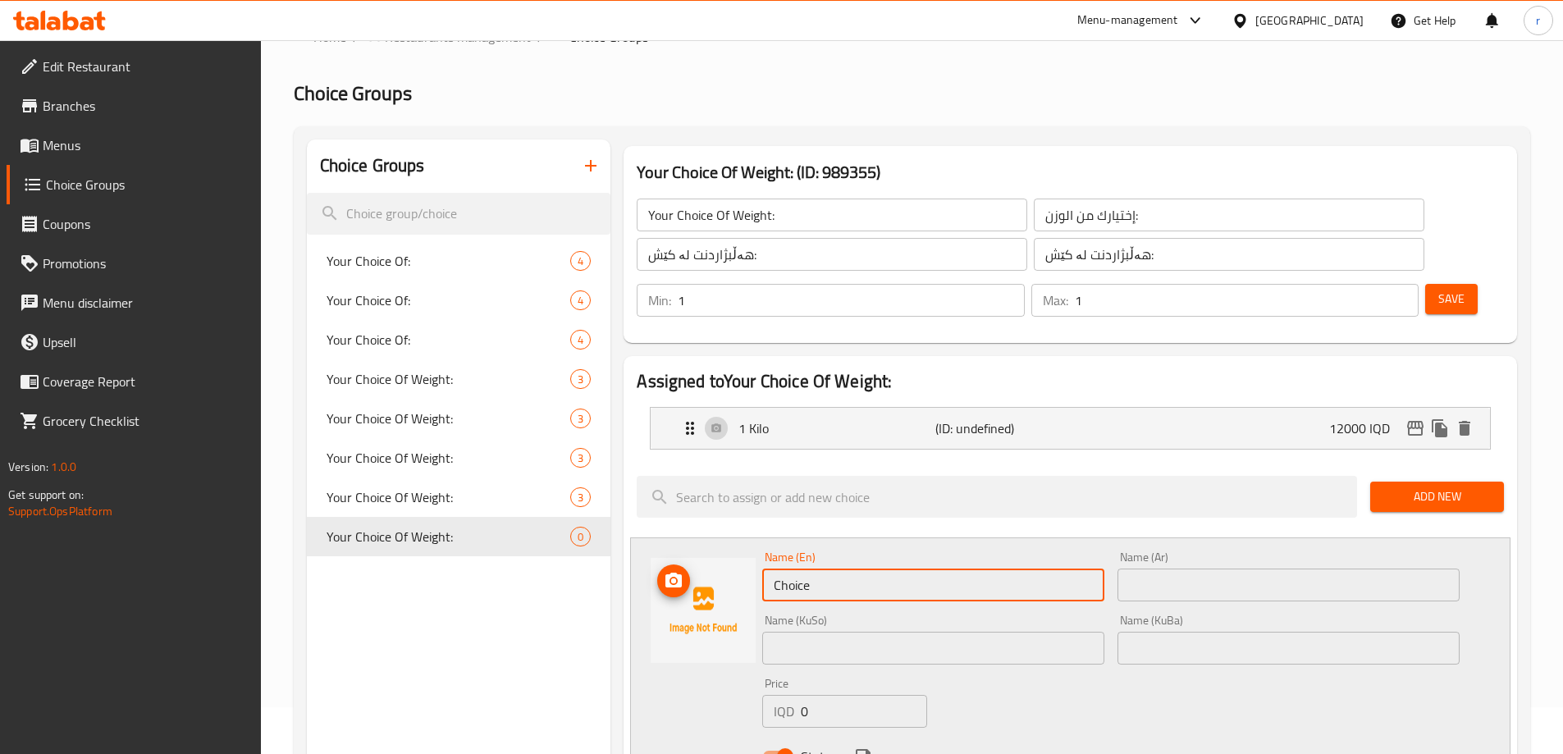
drag, startPoint x: 903, startPoint y: 547, endPoint x: 702, endPoint y: 601, distance: 208.2
click at [702, 601] on div "Name (En) Choice Name (En) Name (Ar) Name (Ar) Name (KuSo) Name (KuSo) Name (Ku…" at bounding box center [1070, 661] width 881 height 249
click at [1131, 569] on input "text" at bounding box center [1289, 585] width 342 height 33
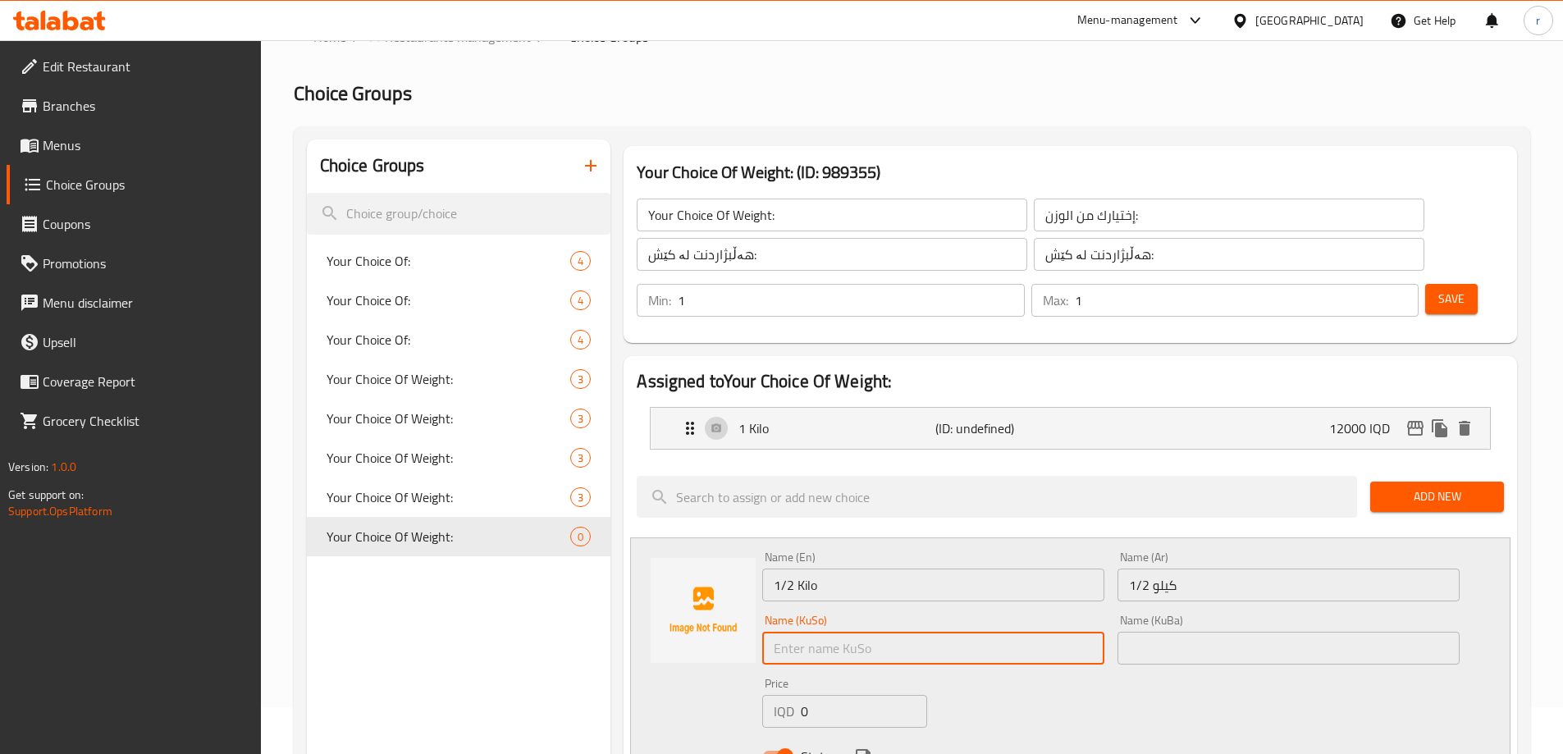
click at [1018, 632] on input "text" at bounding box center [933, 648] width 342 height 33
click at [1149, 632] on input "text" at bounding box center [1289, 648] width 342 height 33
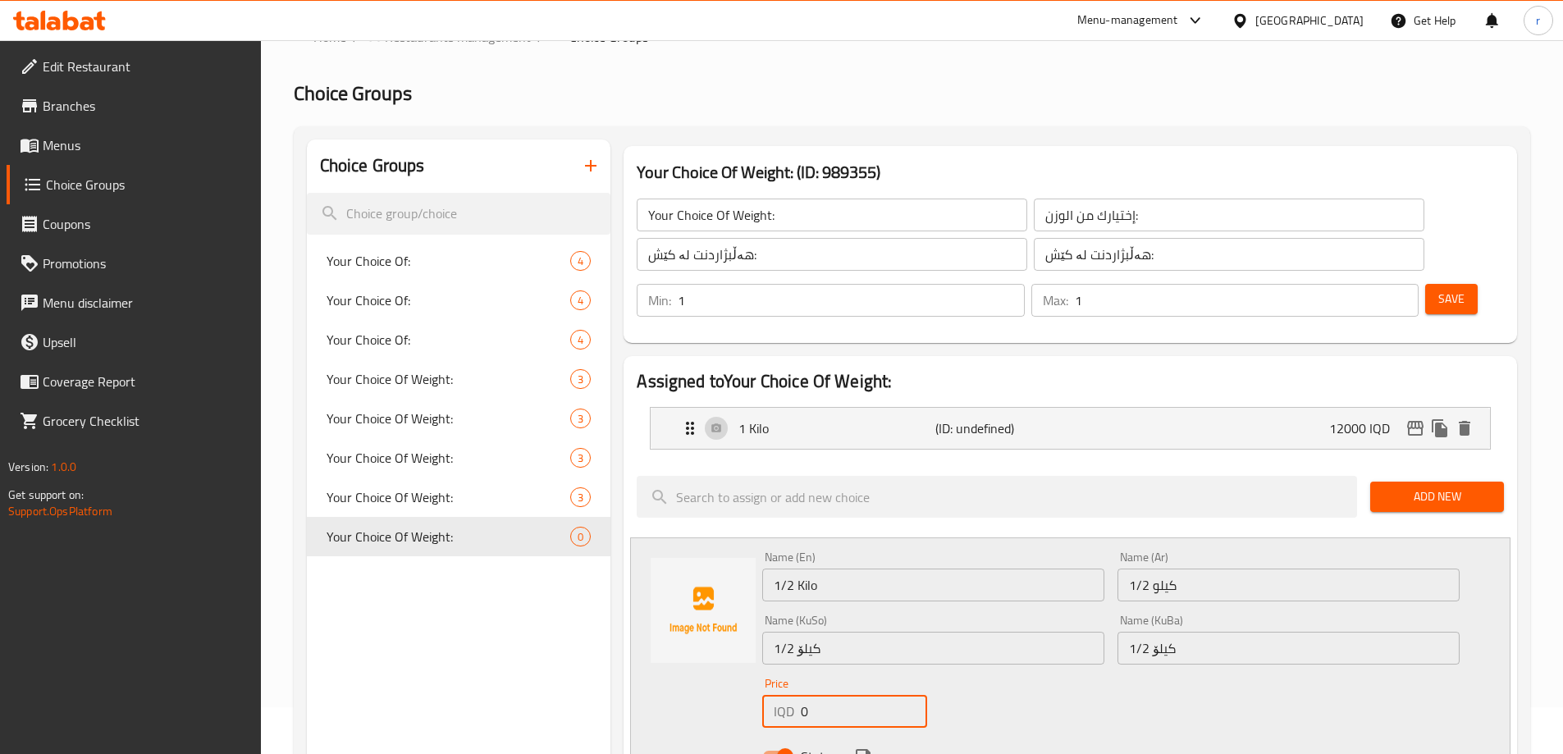
drag, startPoint x: 798, startPoint y: 682, endPoint x: 725, endPoint y: 694, distance: 74.1
click at [716, 698] on div "Name (En) 1/2 Kilo Name (En) Name (Ar) 1/2 كيلو Name (Ar) Name (KuSo) 1/2 کیلۆ …" at bounding box center [1070, 661] width 881 height 249
click at [852, 734] on div "Status" at bounding box center [1111, 756] width 711 height 44
click at [859, 747] on icon "save" at bounding box center [863, 757] width 20 height 20
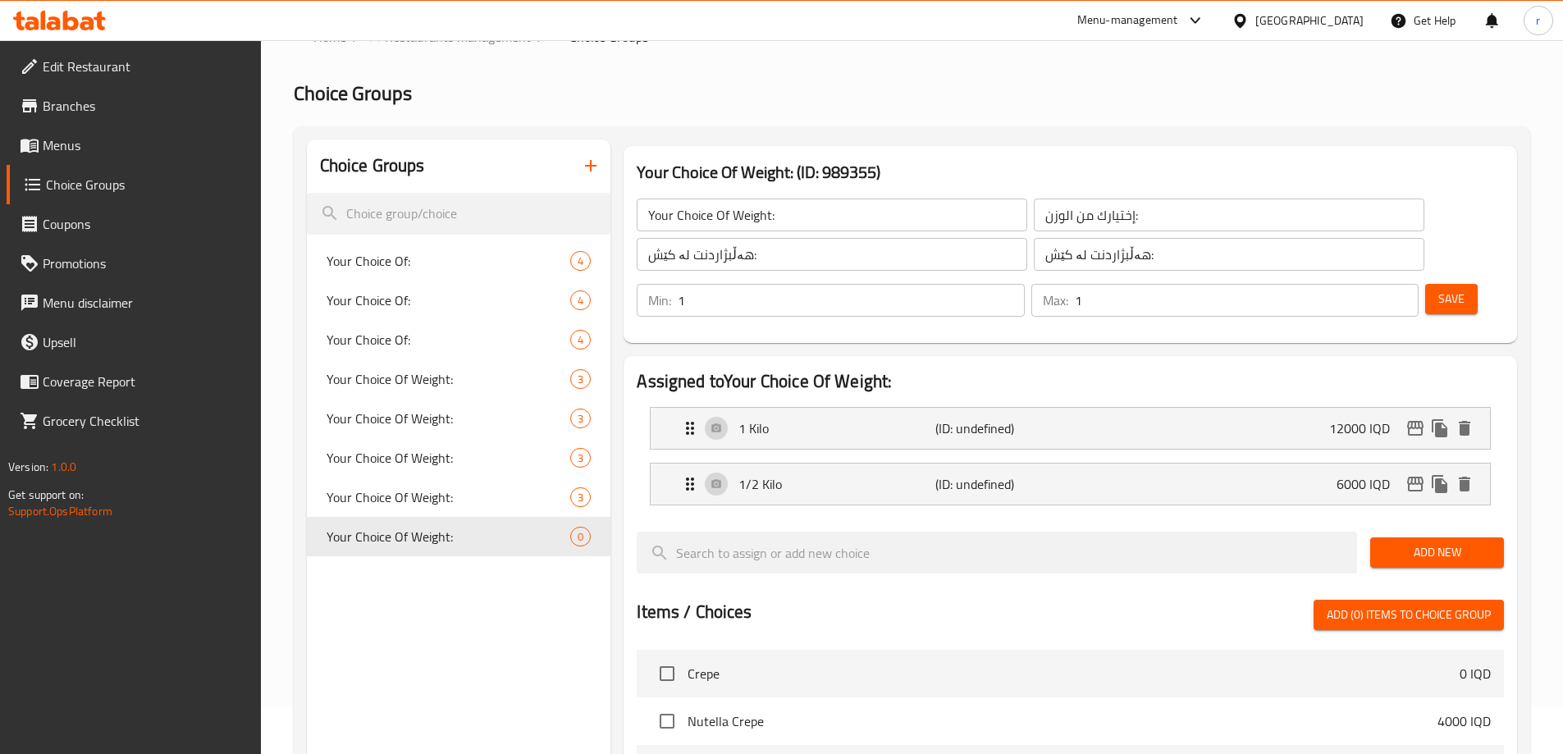
click at [1369, 525] on div "Add New" at bounding box center [1437, 552] width 147 height 55
click at [1375, 537] on button "Add New" at bounding box center [1437, 552] width 134 height 30
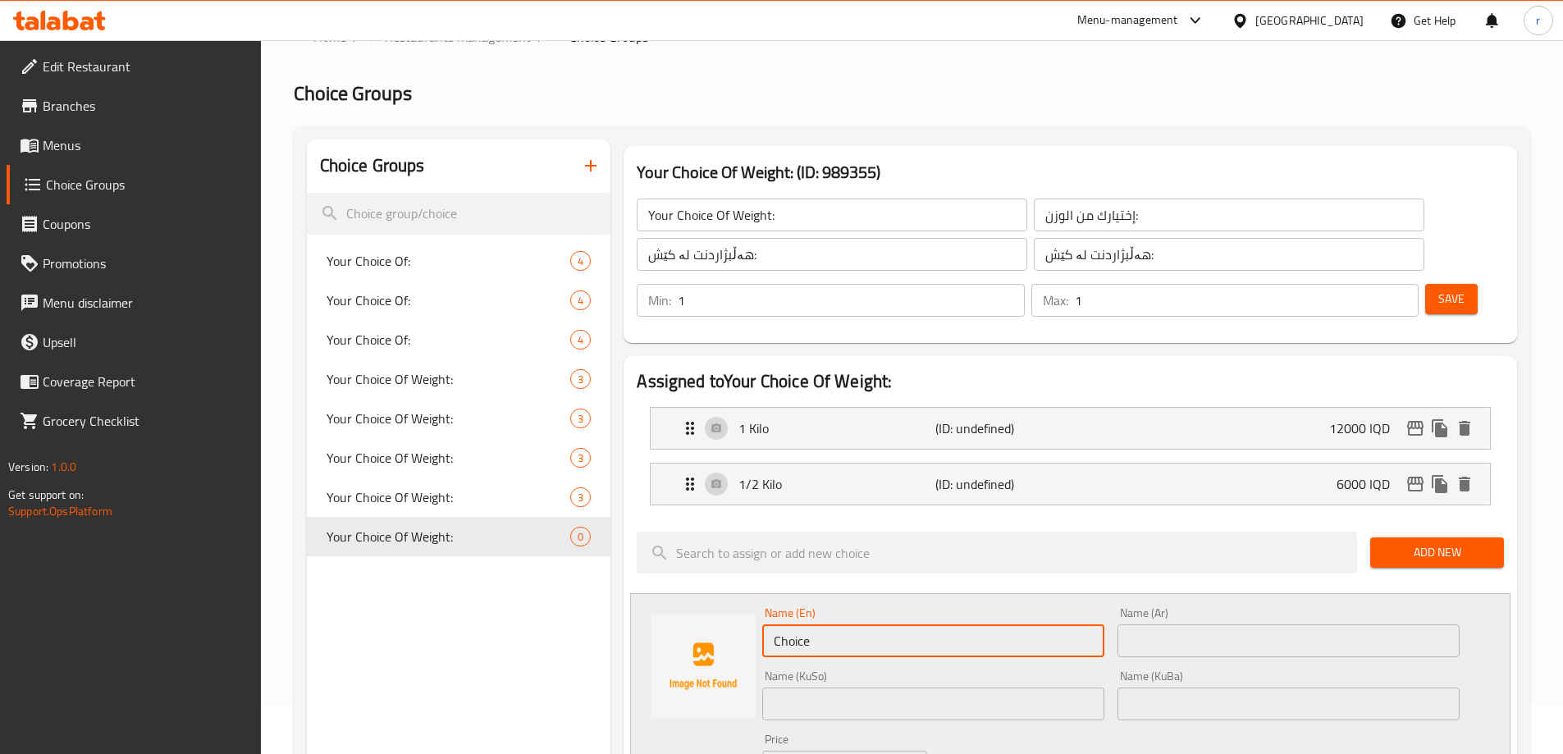
drag, startPoint x: 877, startPoint y: 602, endPoint x: 559, endPoint y: 624, distance: 319.1
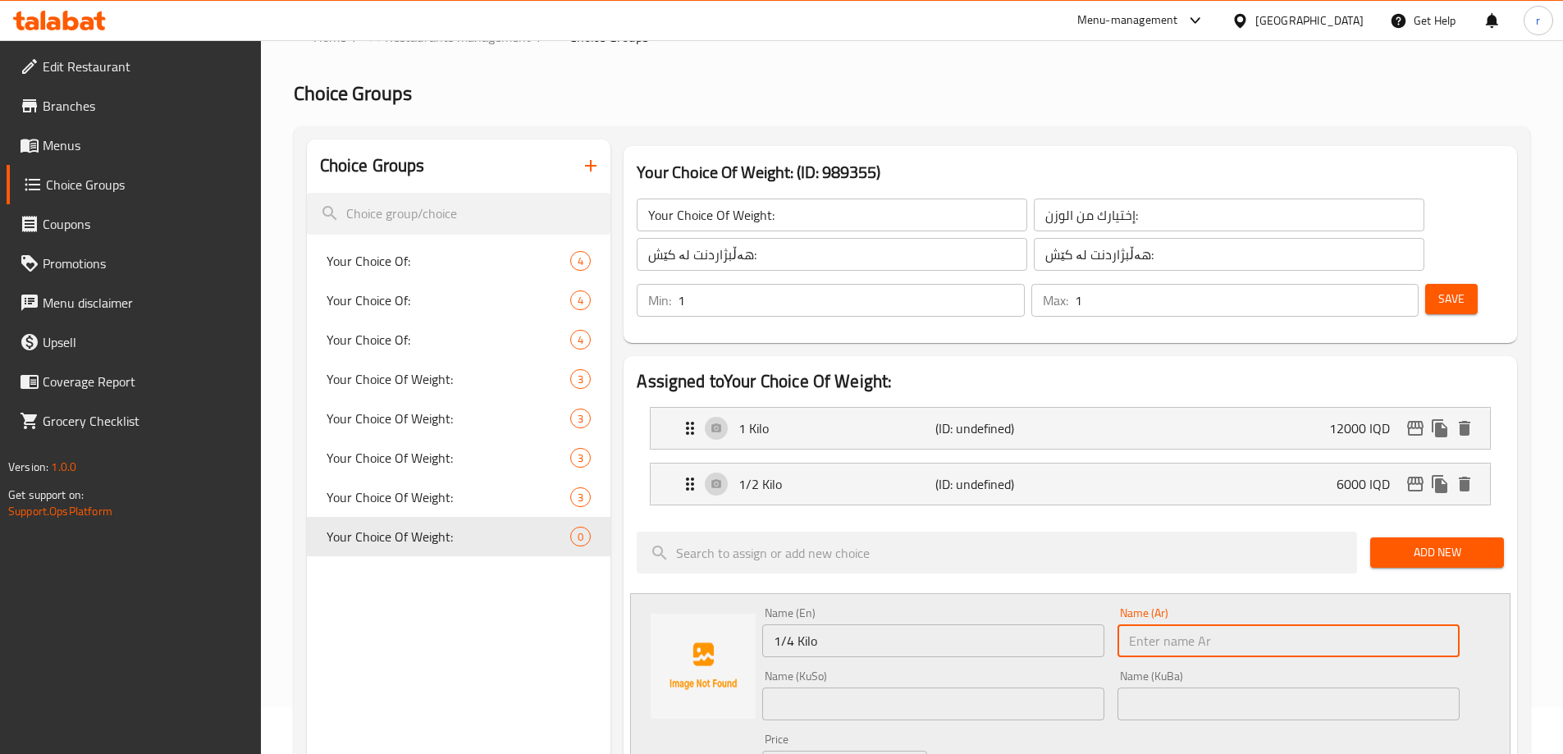
click at [1139, 624] on input "text" at bounding box center [1289, 640] width 342 height 33
click at [1004, 688] on input "text" at bounding box center [933, 704] width 342 height 33
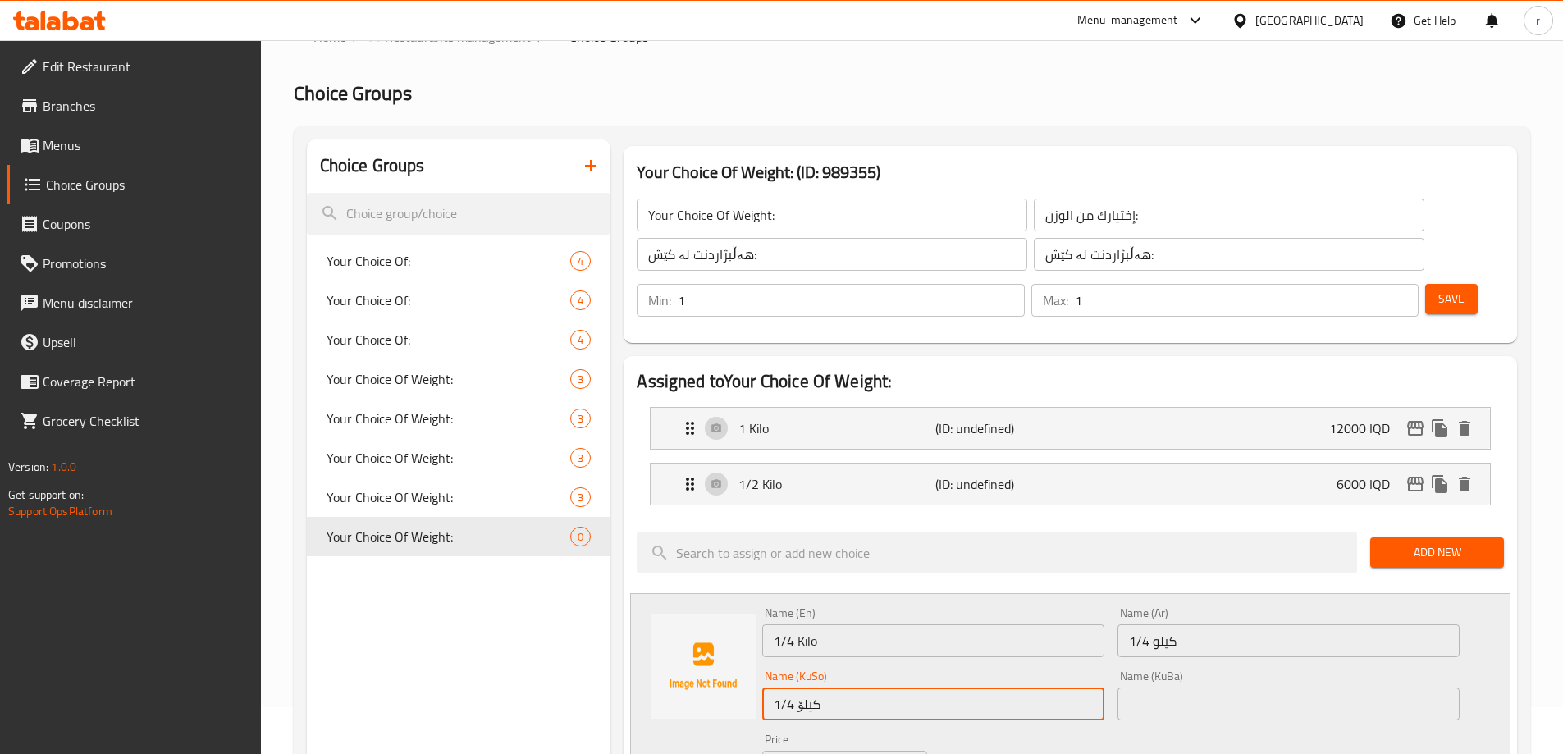
click at [1154, 688] on input "text" at bounding box center [1289, 704] width 342 height 33
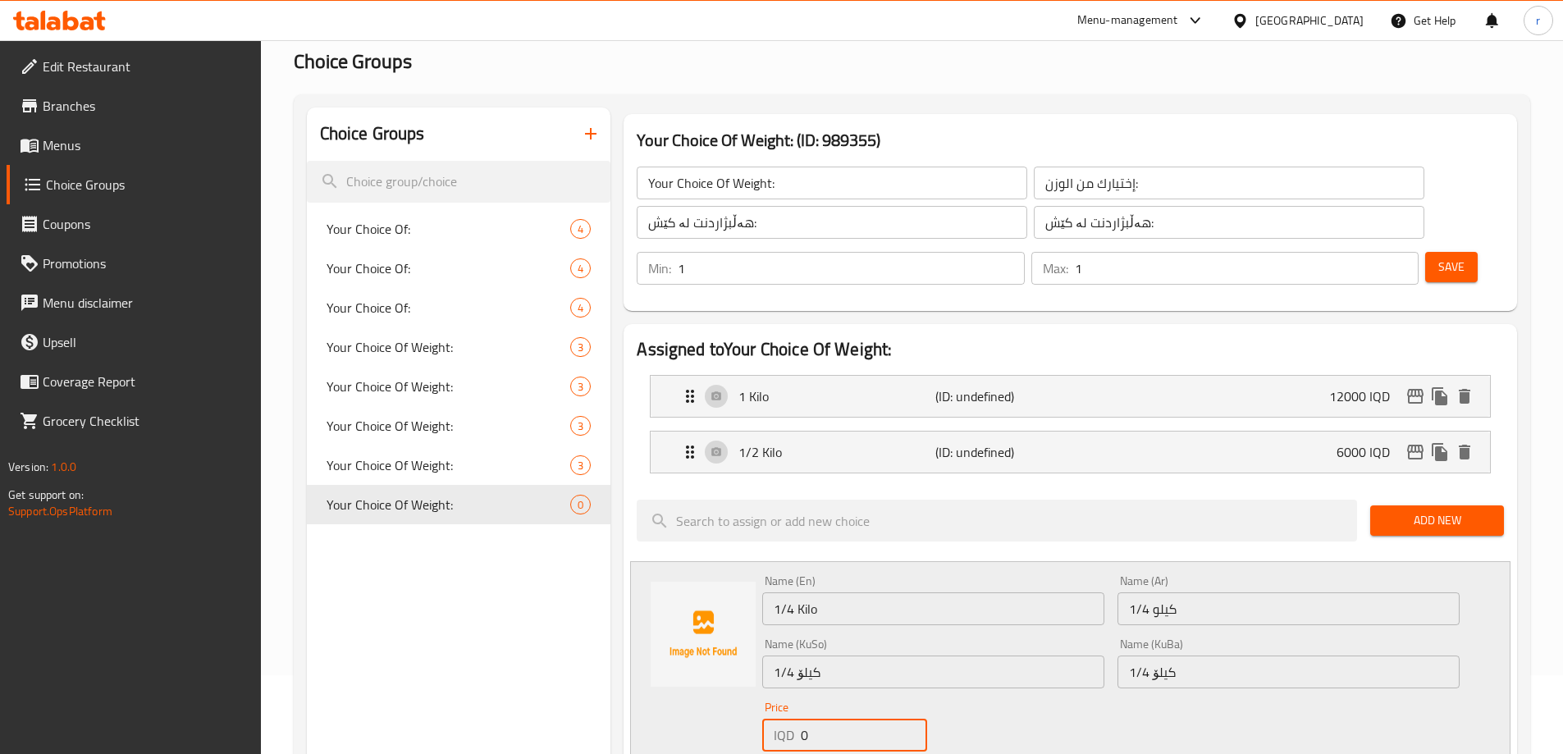
drag, startPoint x: 836, startPoint y: 712, endPoint x: 738, endPoint y: 742, distance: 102.8
click at [738, 742] on div "Name (En) 1/4 Kilo Name (En) Name (Ar) 1/4 كيلو Name (Ar) Name (KuSo) 1/4 کیلۆ …" at bounding box center [1070, 685] width 881 height 249
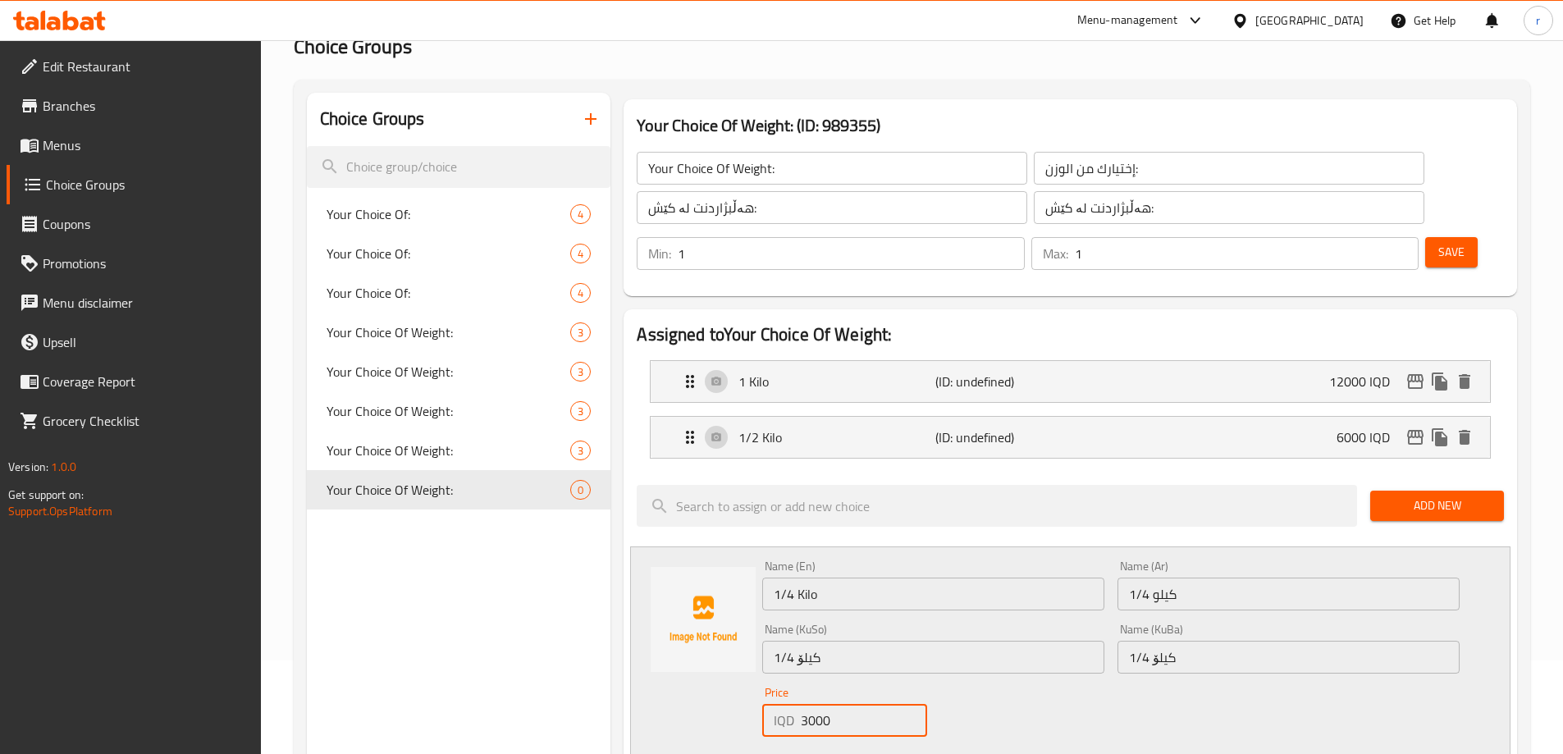
click at [880, 743] on div "Status" at bounding box center [1111, 765] width 711 height 44
click at [867, 753] on icon "save" at bounding box center [863, 765] width 15 height 15
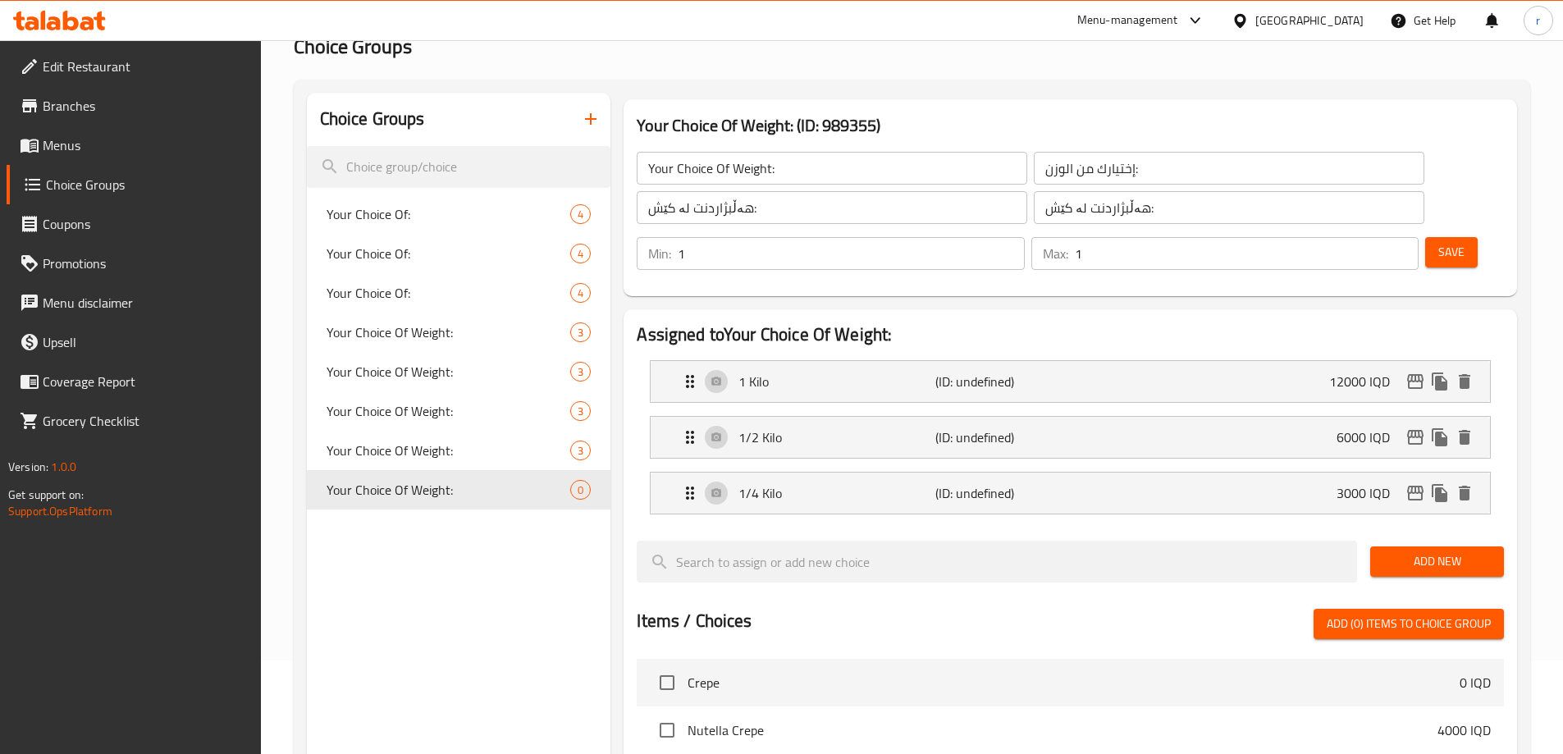
click at [1439, 242] on span "Save" at bounding box center [1452, 252] width 26 height 21
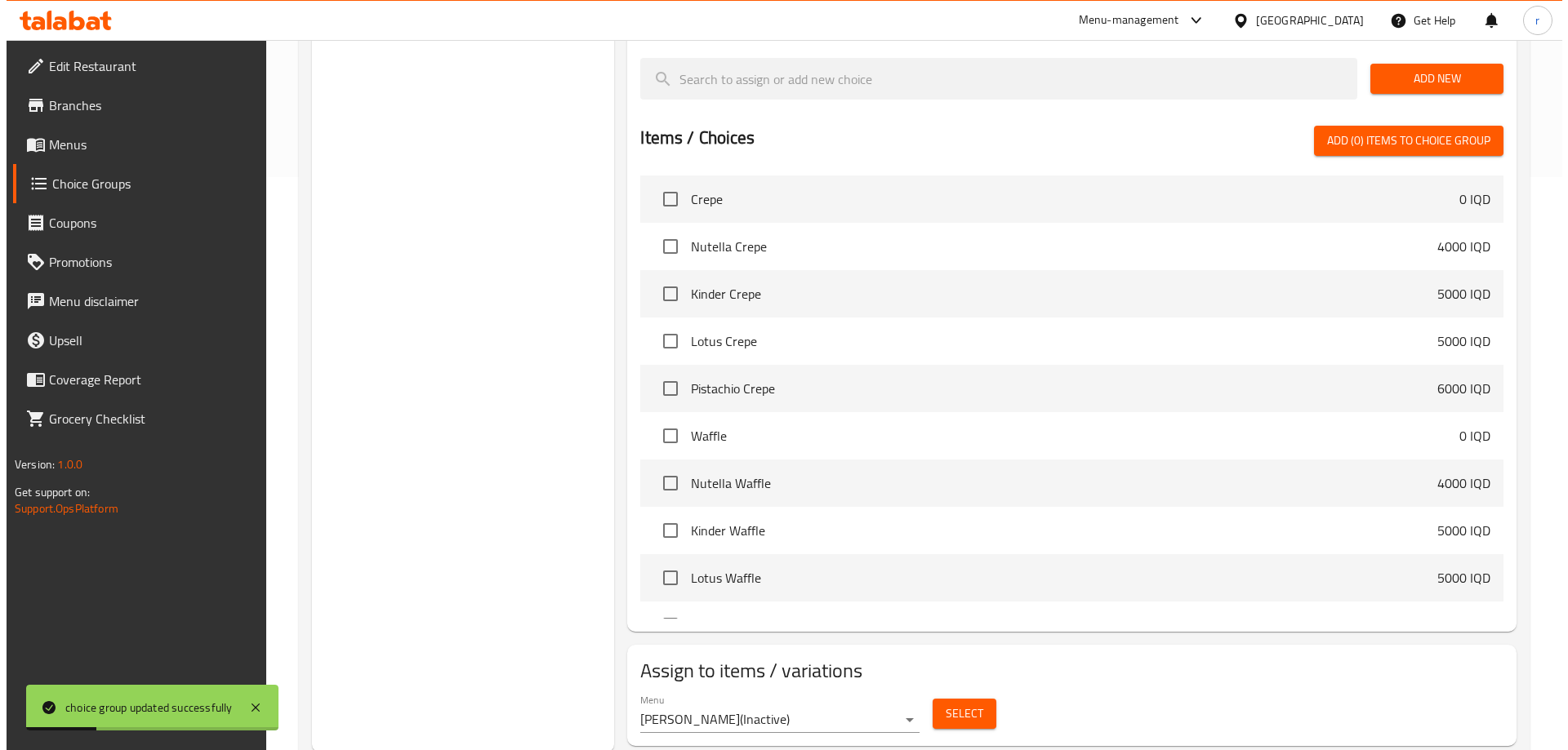
scroll to position [576, 0]
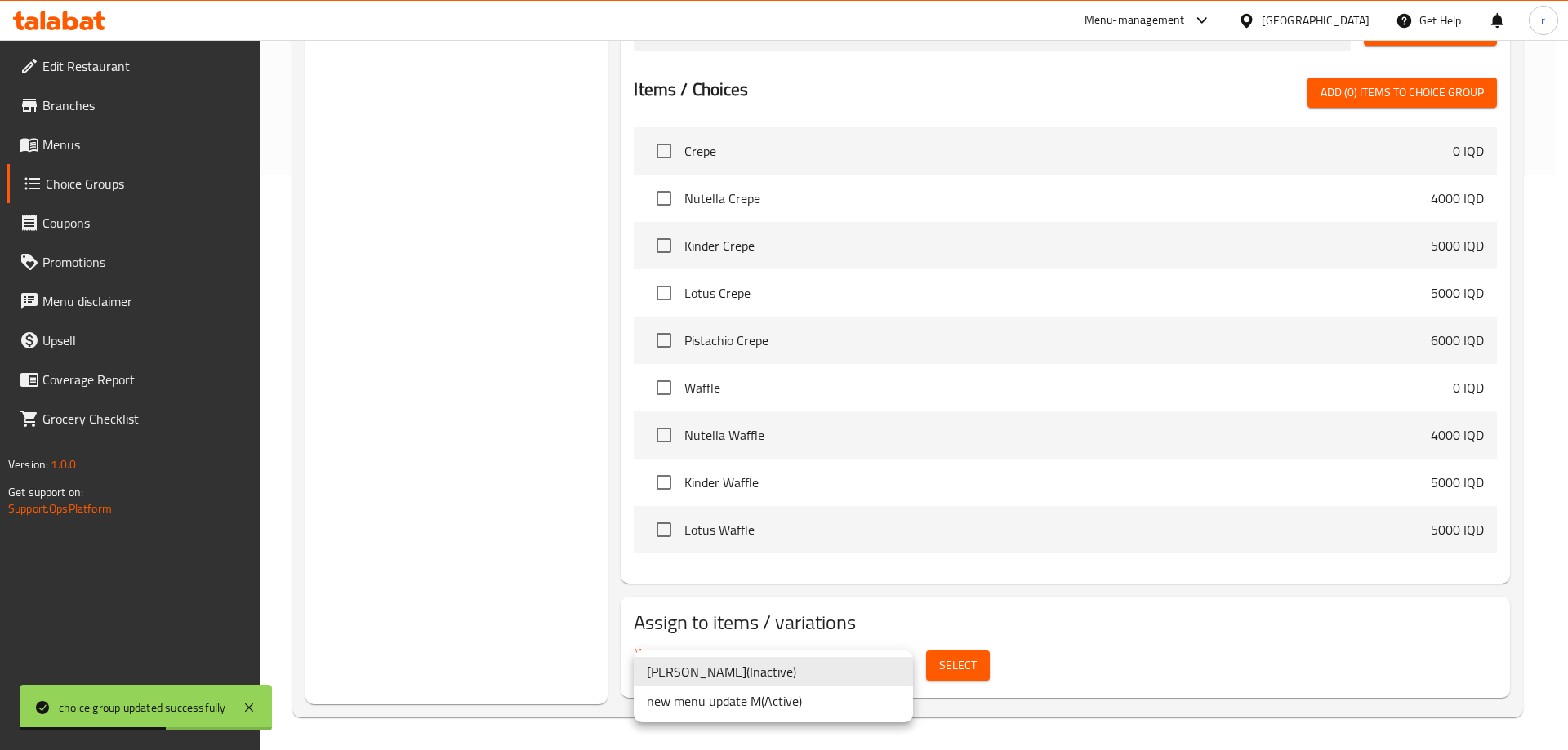
click at [730, 701] on li "new menu update M ( Active )" at bounding box center [773, 701] width 280 height 30
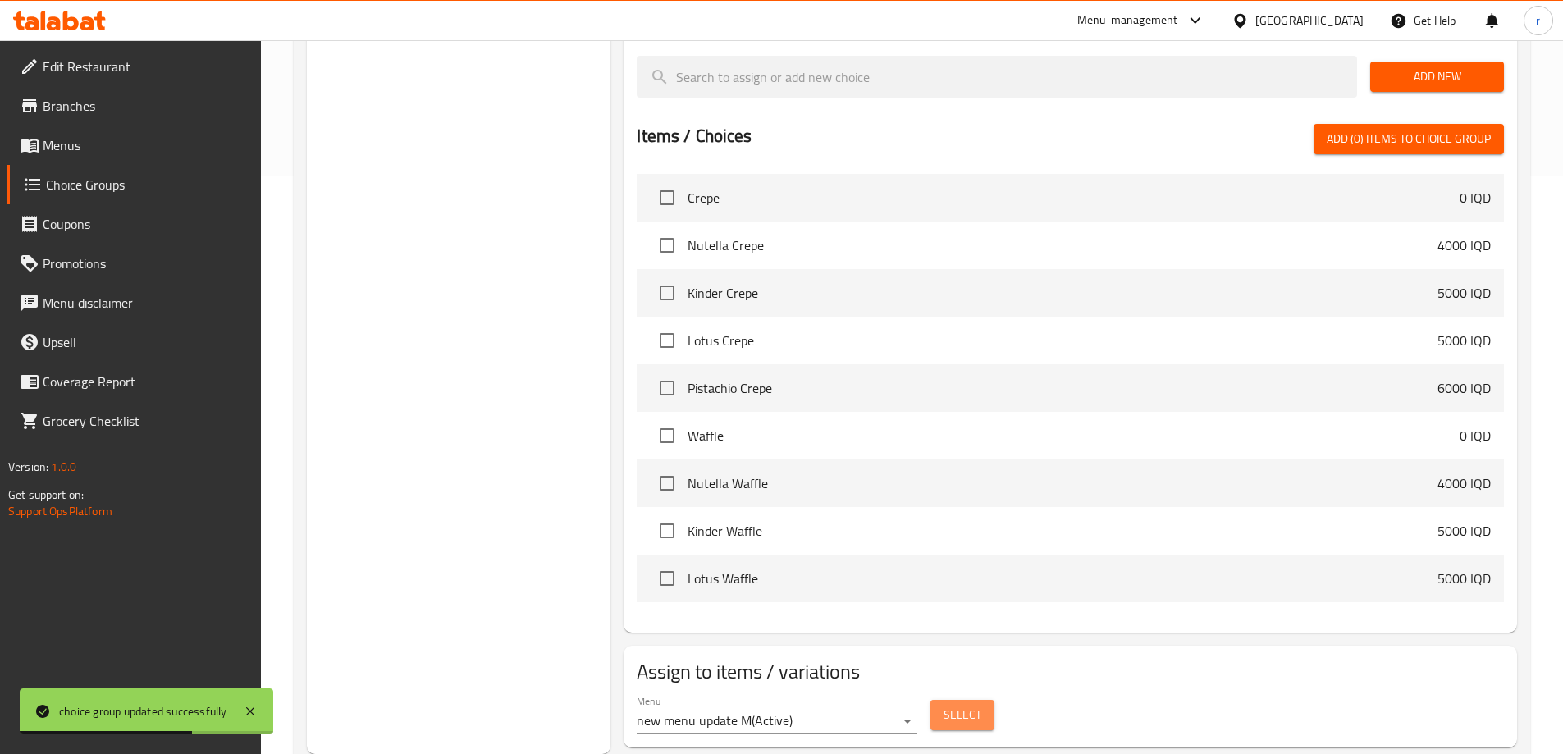
click at [948, 705] on span "Select" at bounding box center [963, 715] width 38 height 21
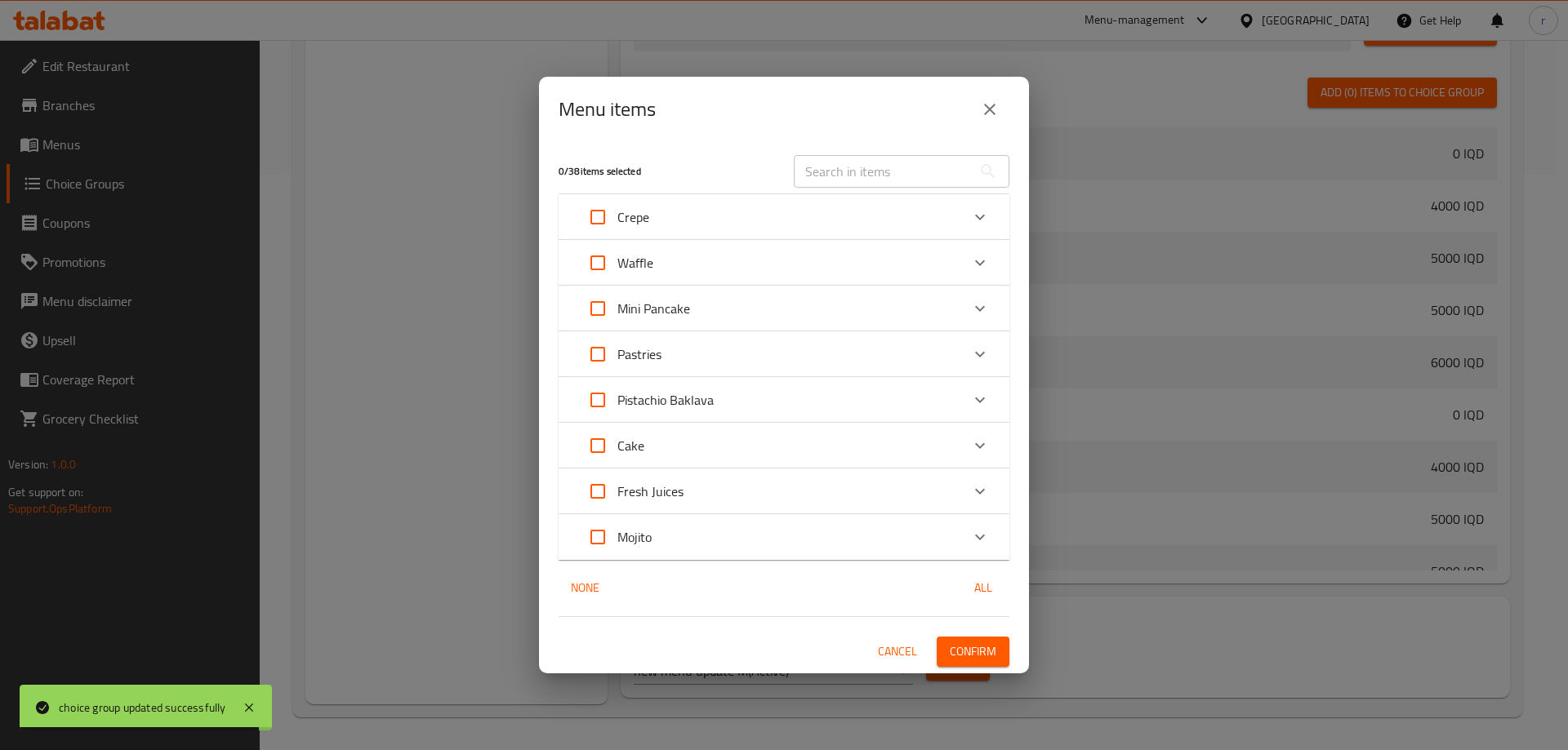
click at [979, 351] on icon "Expand" at bounding box center [980, 354] width 20 height 20
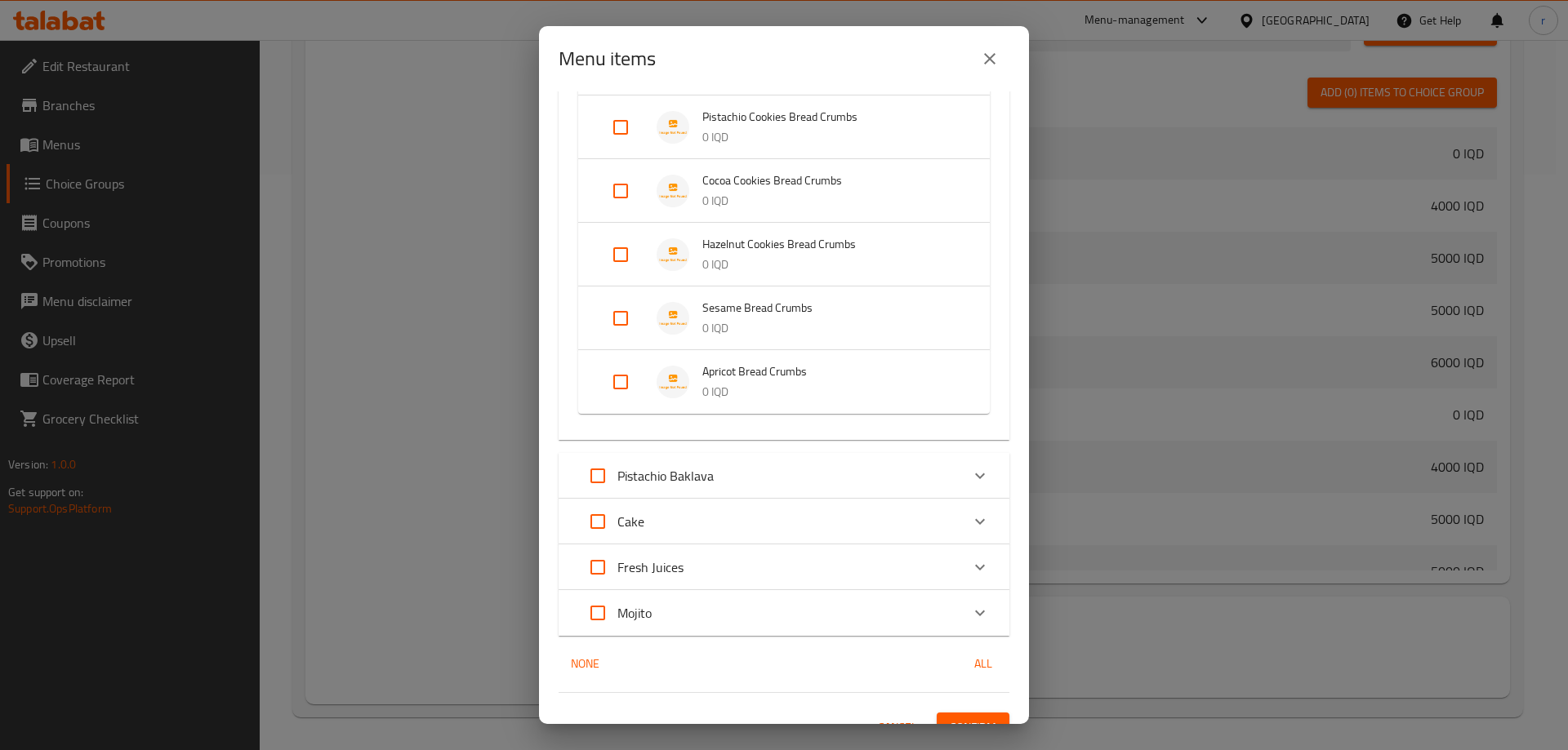
scroll to position [479, 0]
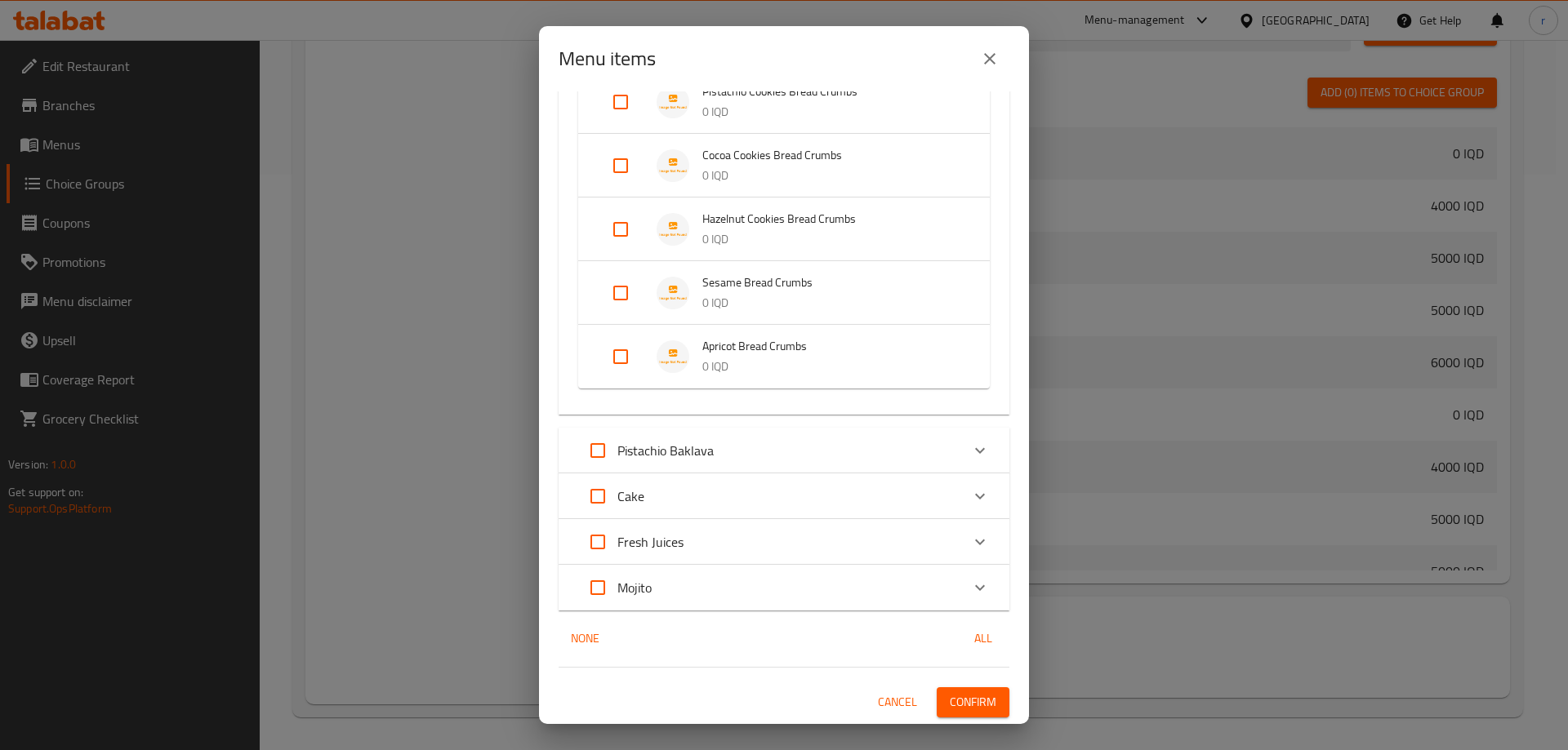
click at [615, 227] on input "Expand" at bounding box center [620, 229] width 39 height 39
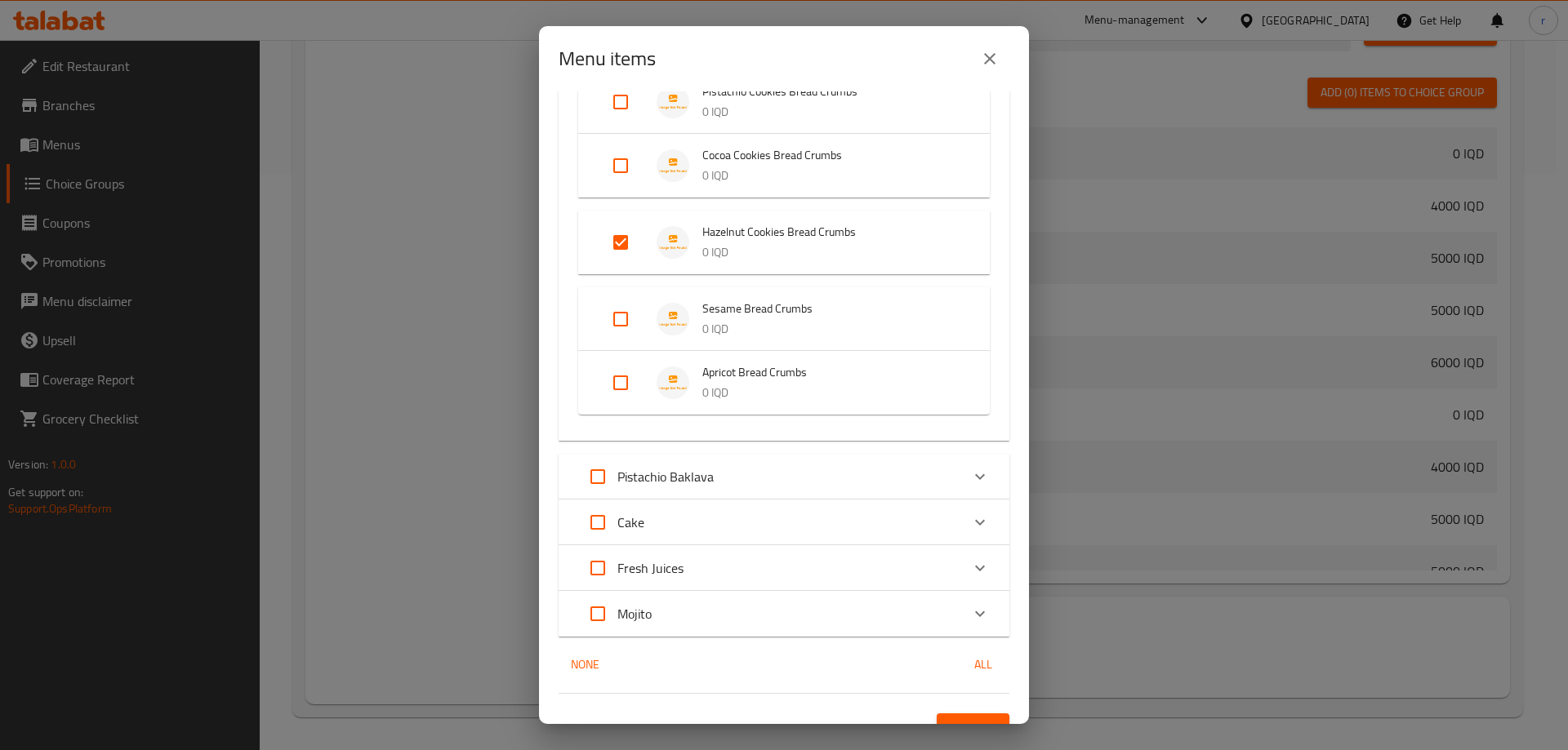
click at [613, 179] on input "Expand" at bounding box center [620, 165] width 39 height 39
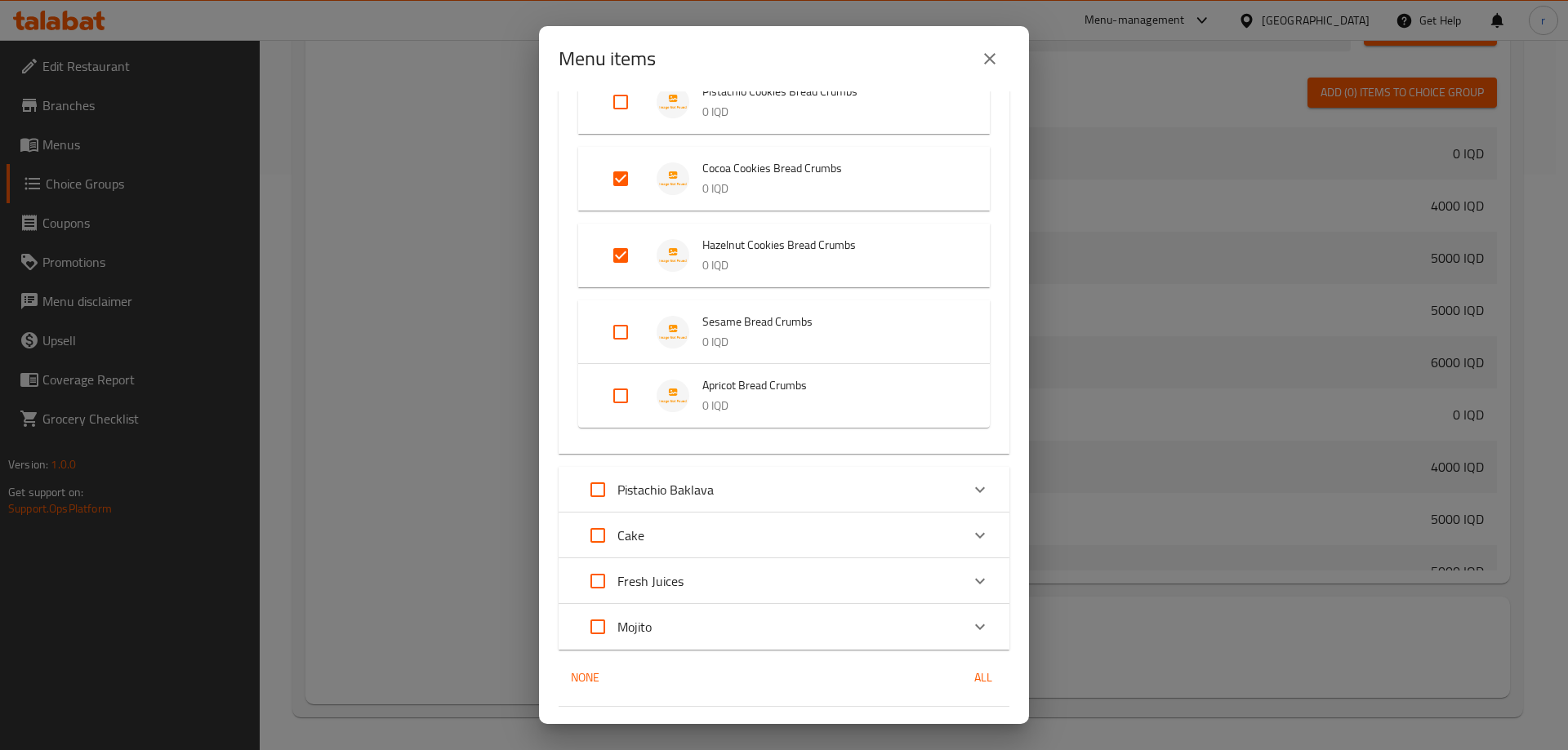
click at [614, 111] on input "Expand" at bounding box center [620, 101] width 39 height 39
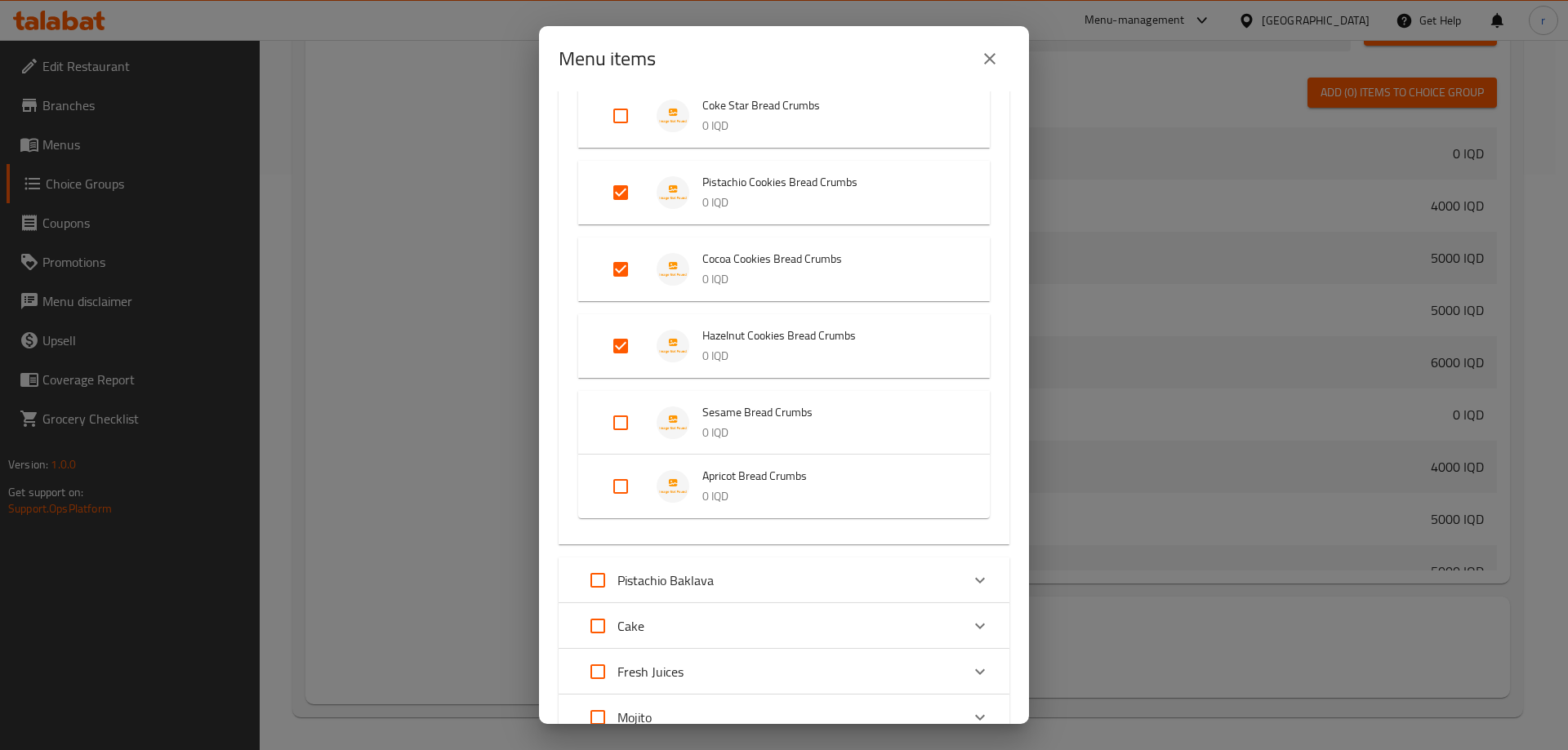
scroll to position [343, 0]
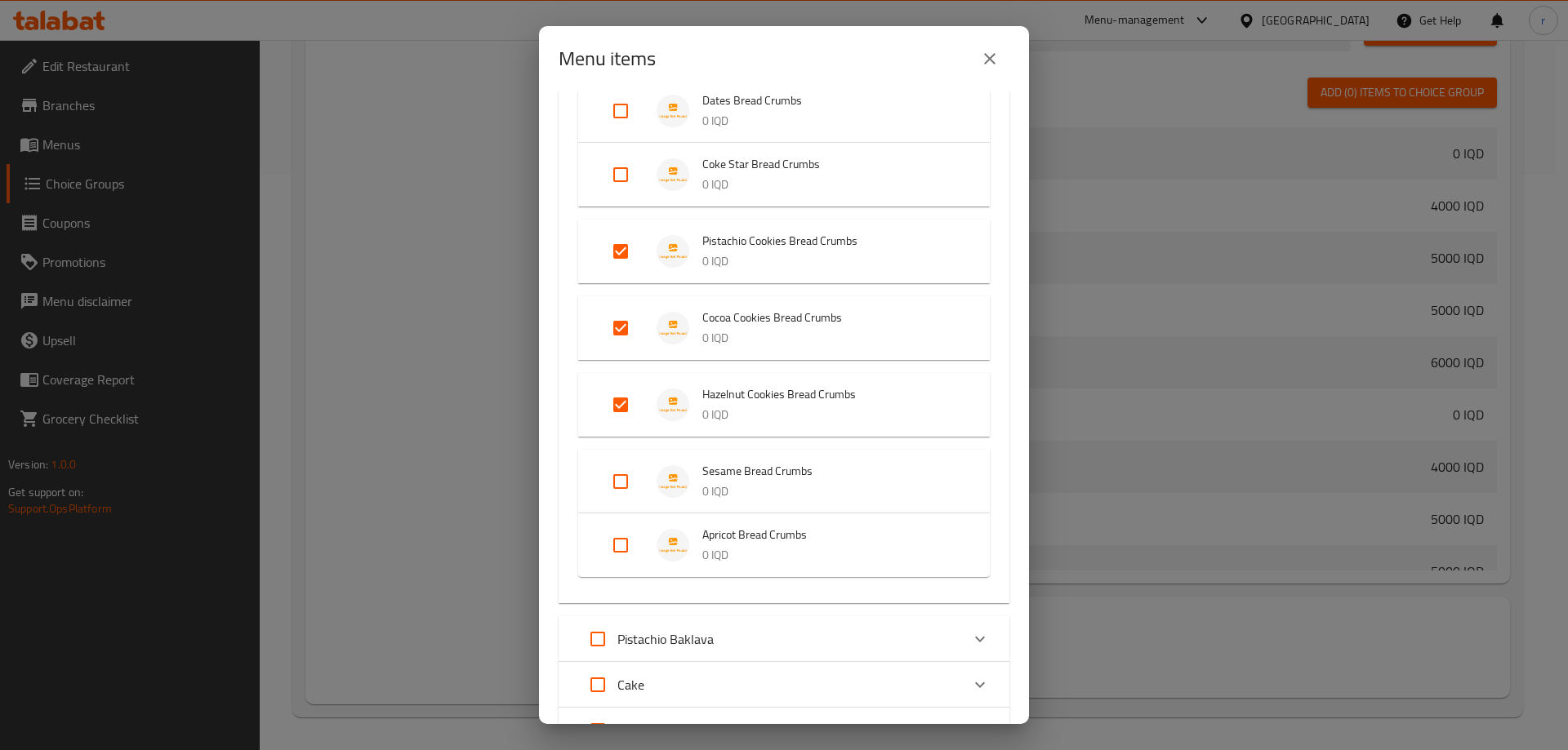
click at [628, 175] on input "Expand" at bounding box center [620, 174] width 39 height 39
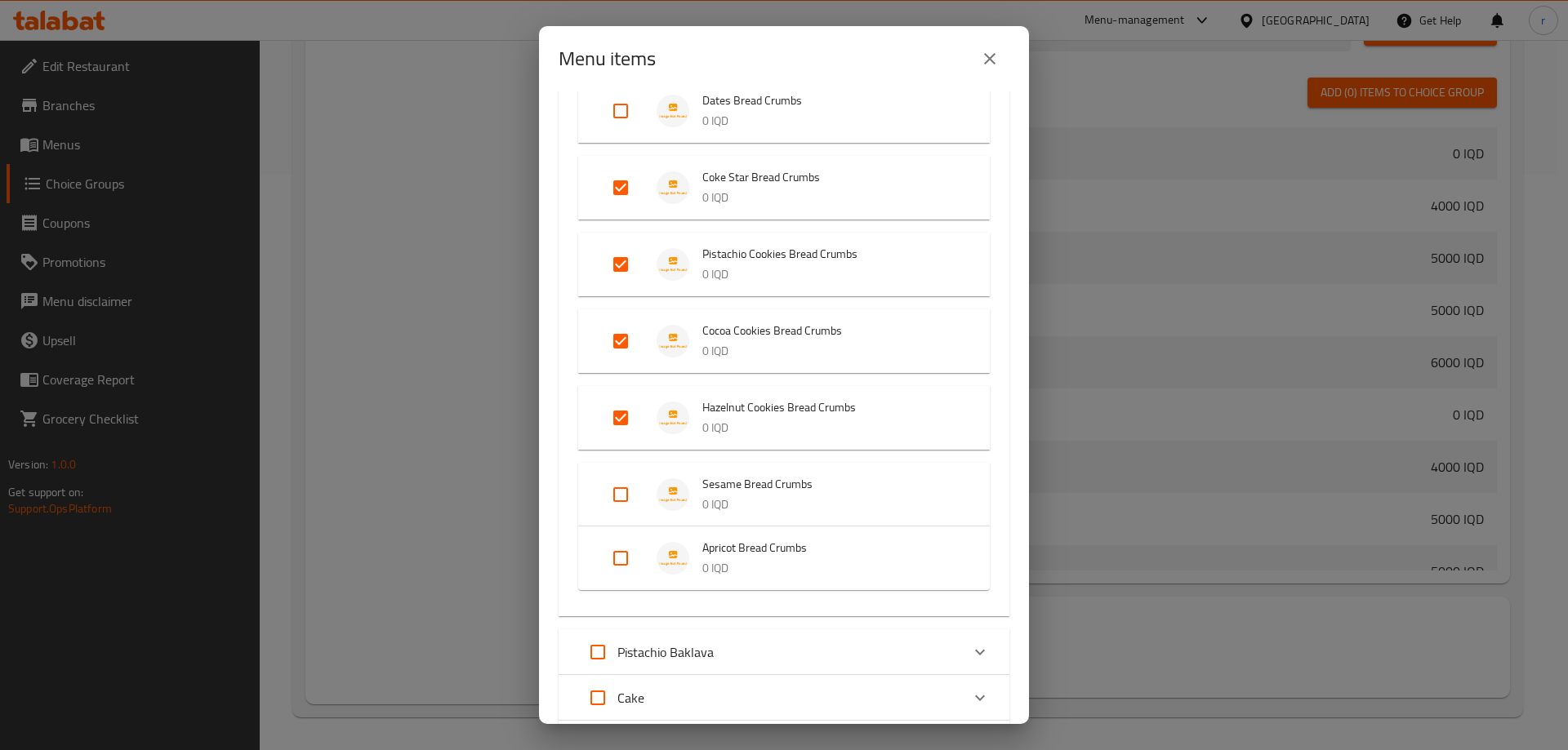
click at [624, 125] on input "Expand" at bounding box center [620, 110] width 39 height 39
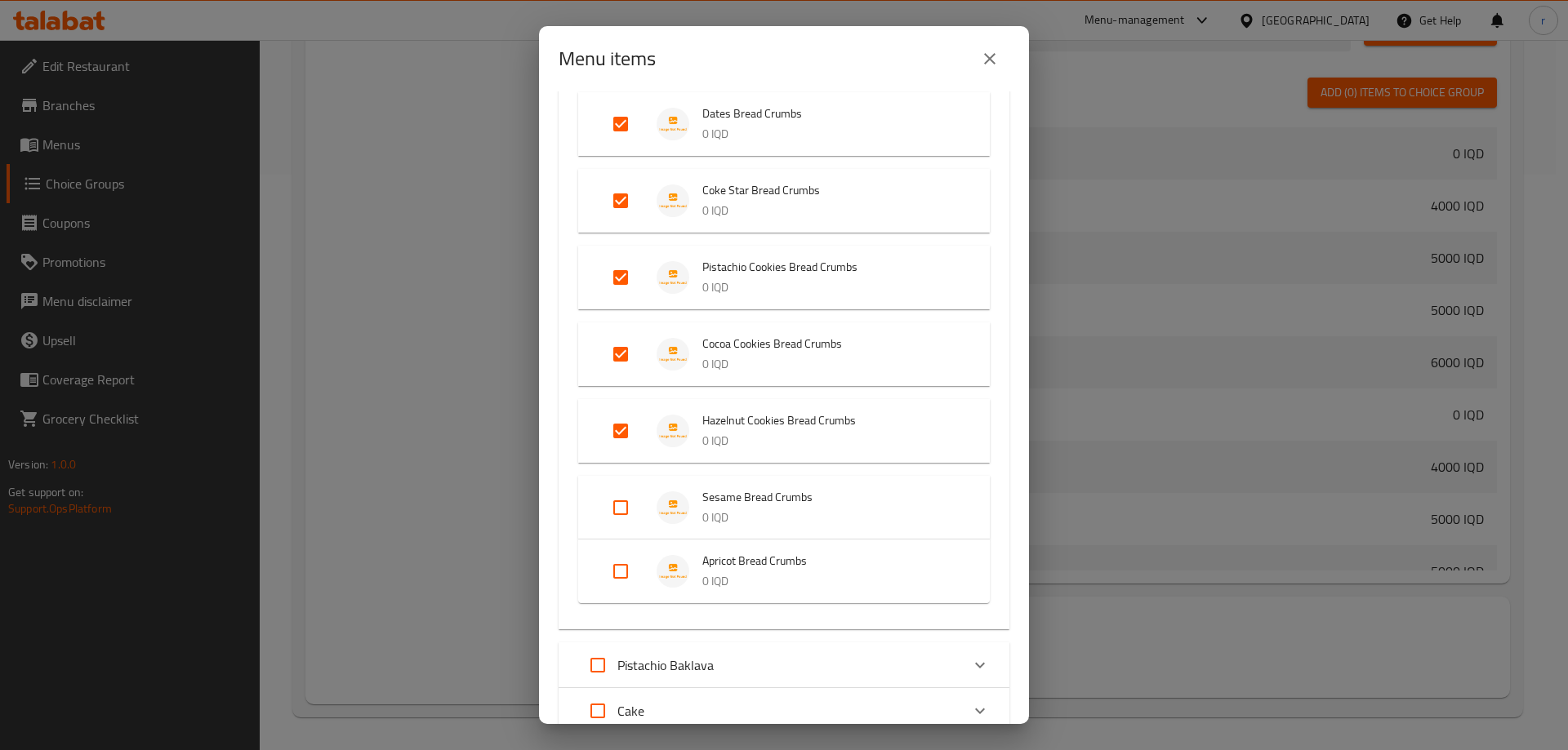
scroll to position [71, 0]
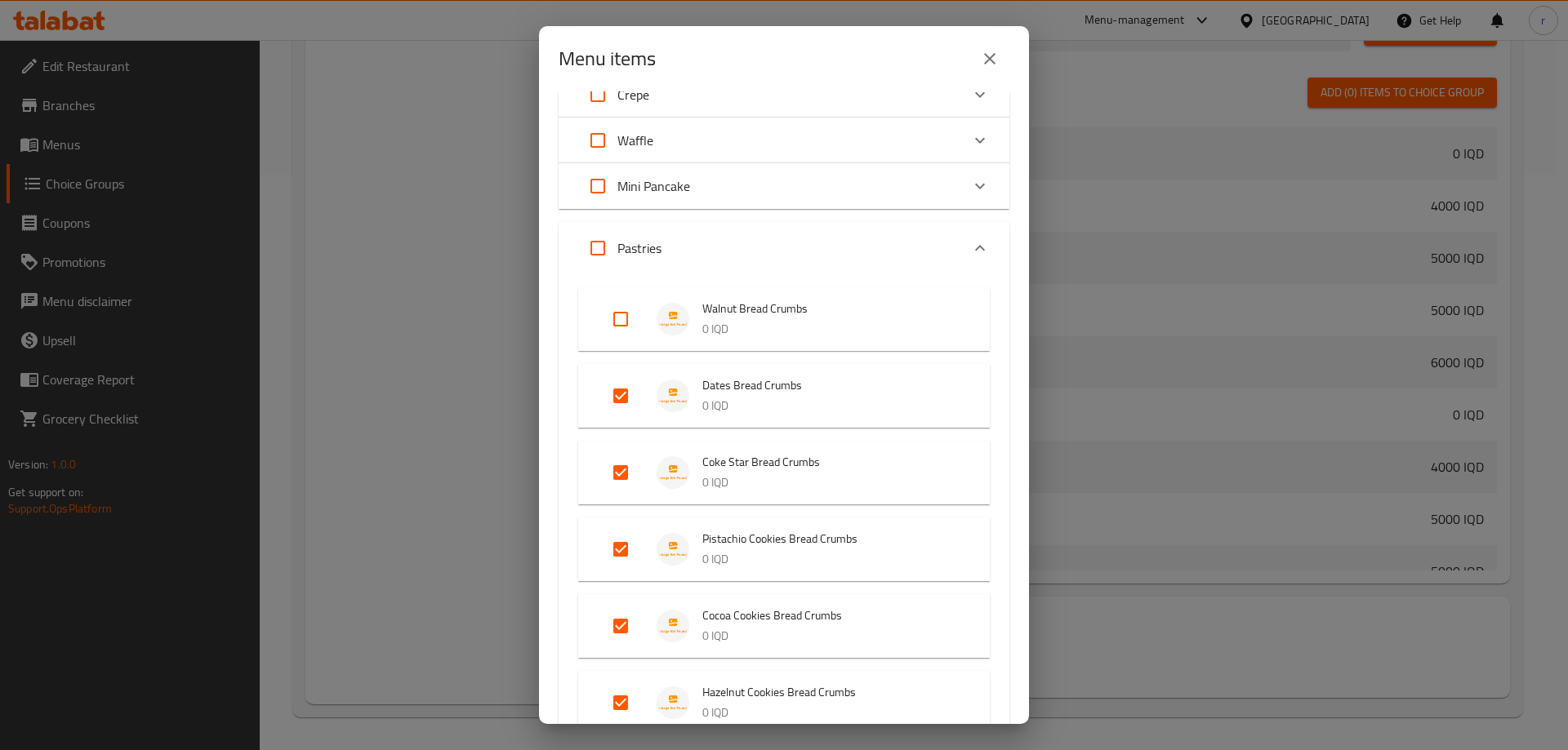
click at [620, 319] on input "Expand" at bounding box center [620, 318] width 39 height 39
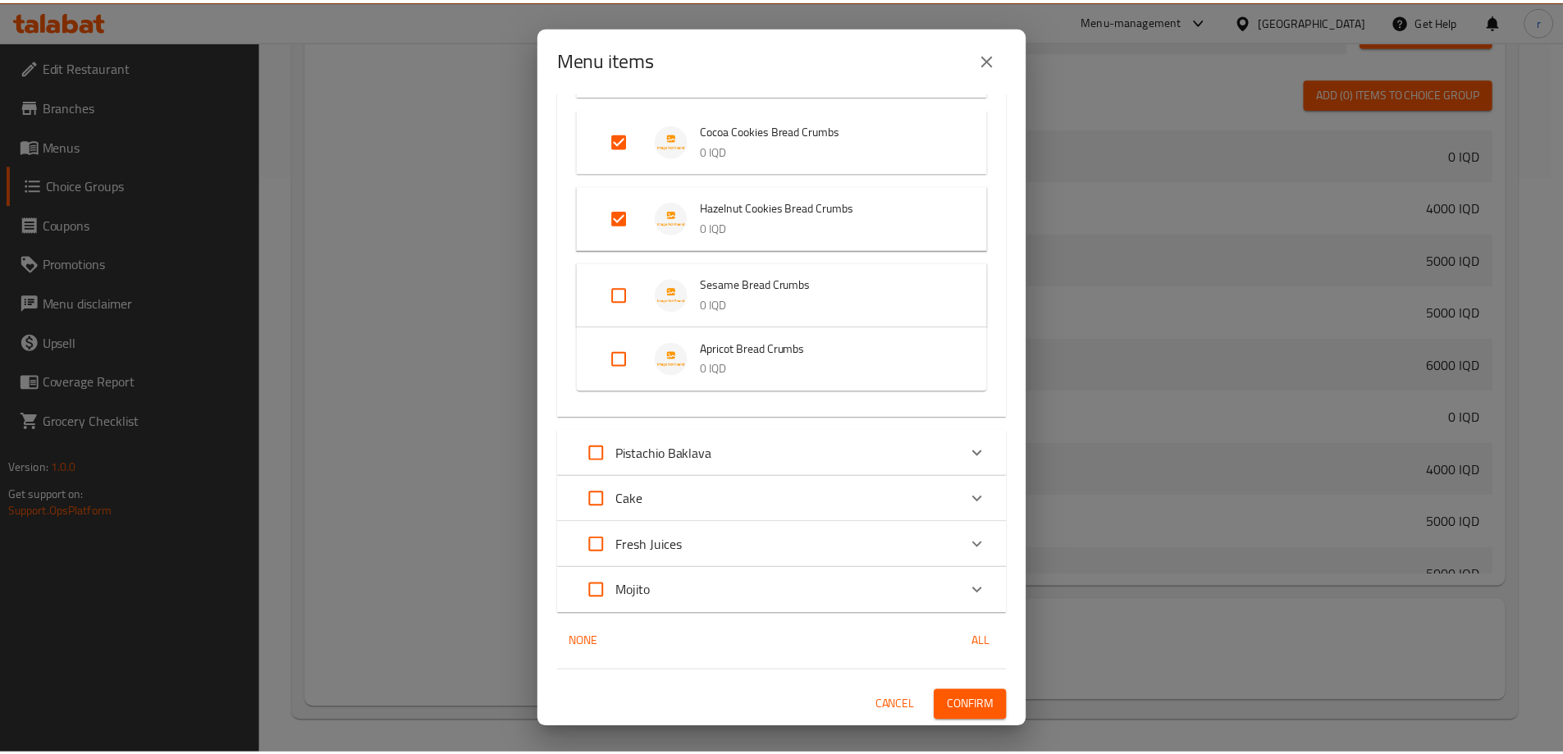
scroll to position [560, 0]
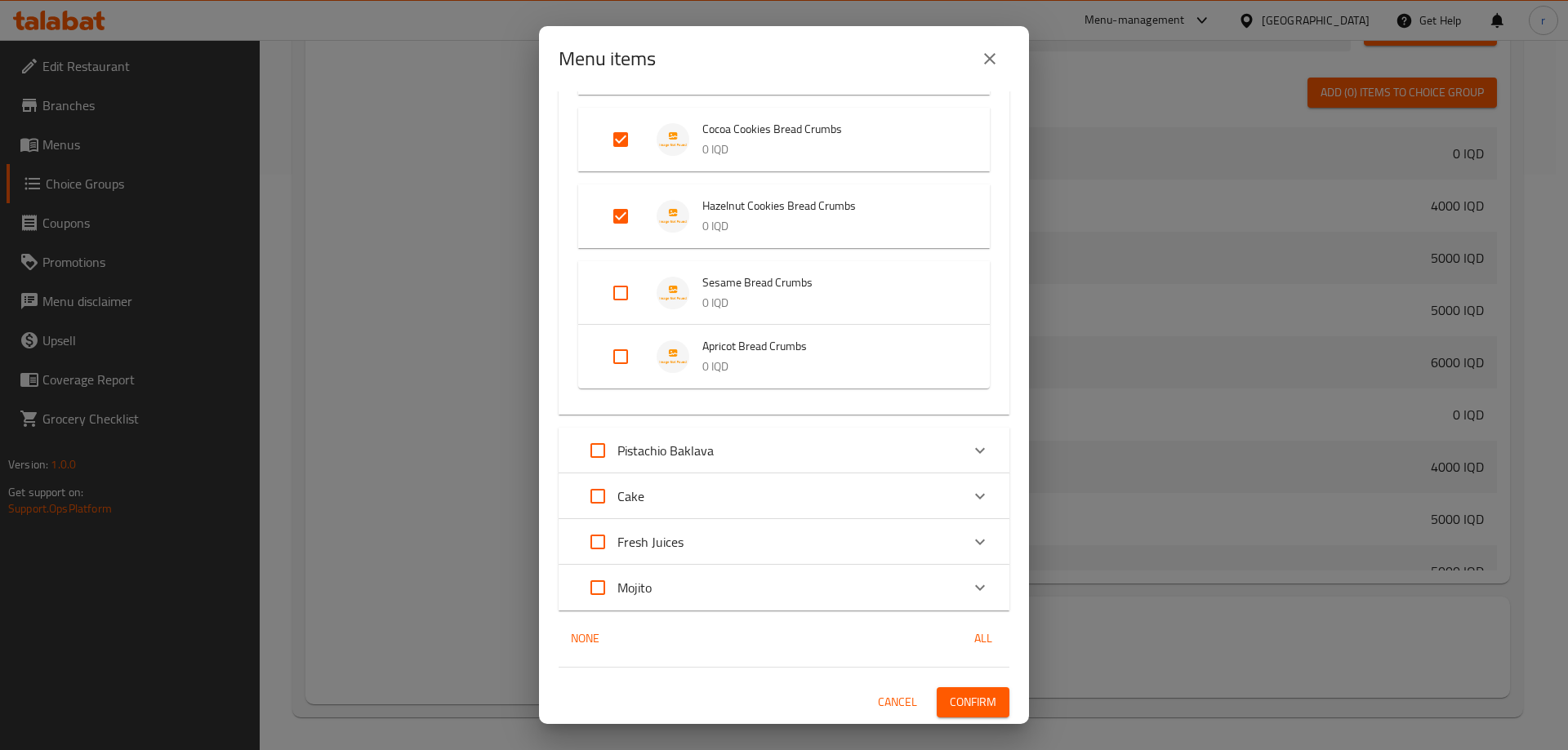
click at [954, 692] on span "Confirm" at bounding box center [972, 702] width 47 height 21
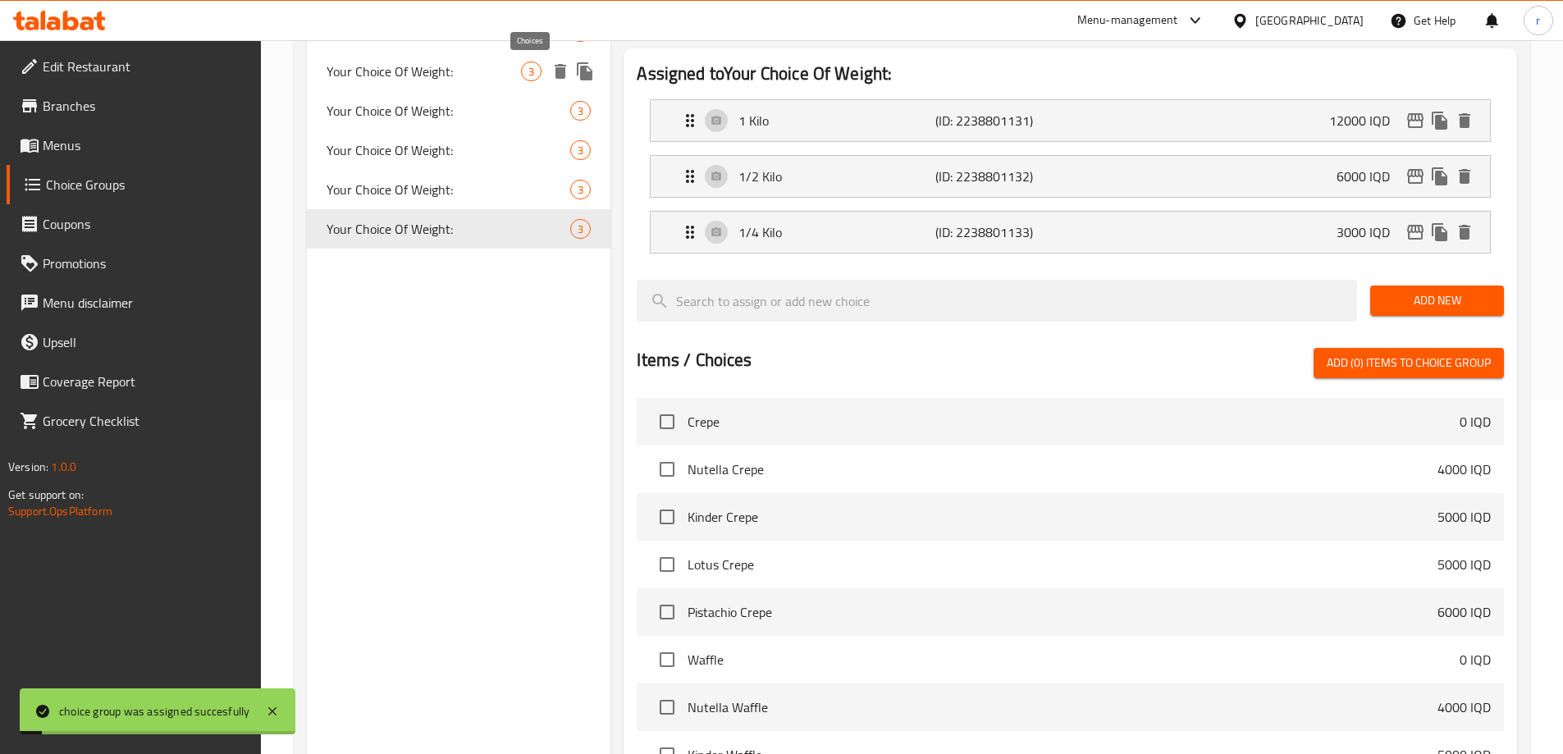
scroll to position [0, 0]
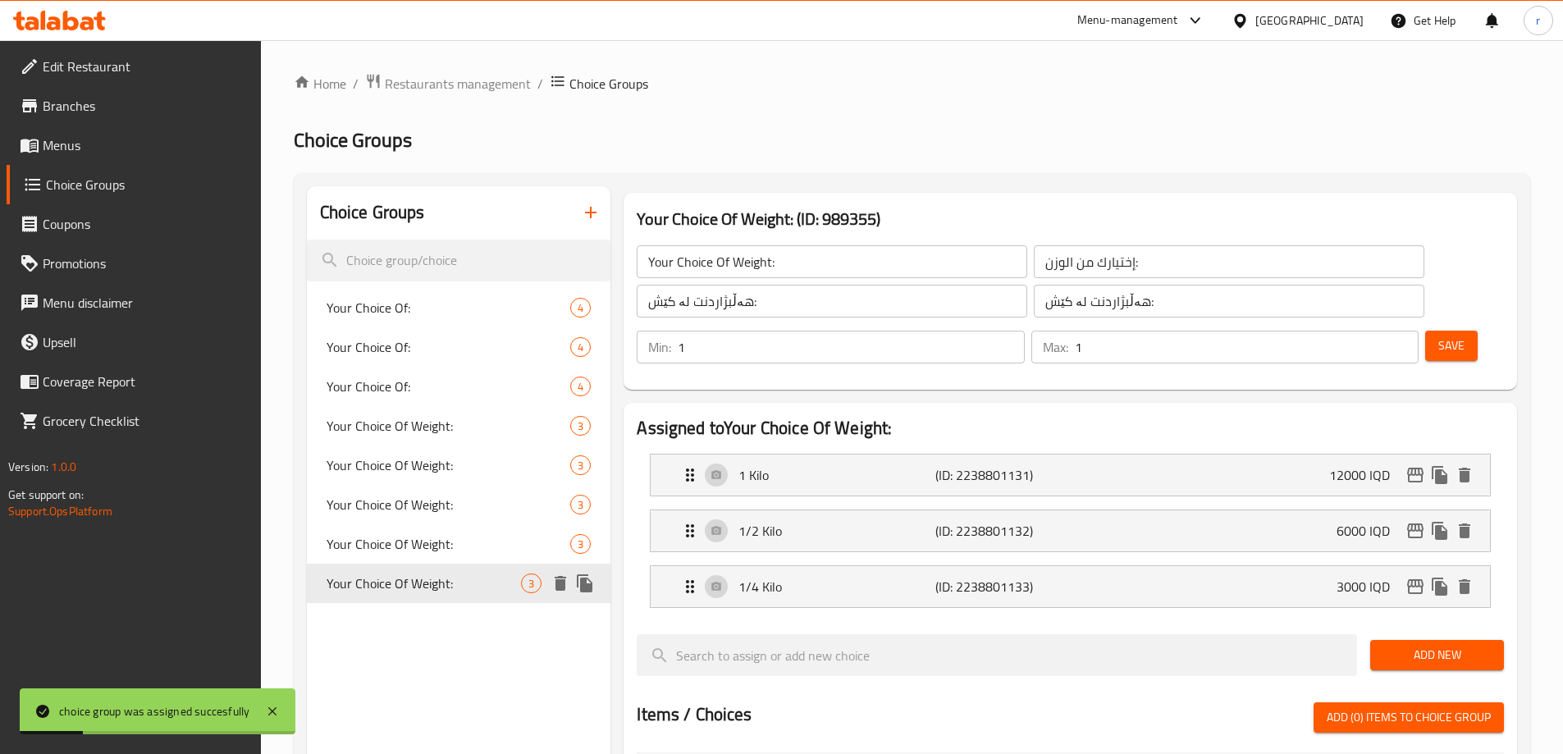
click at [579, 582] on icon "duplicate" at bounding box center [585, 584] width 20 height 20
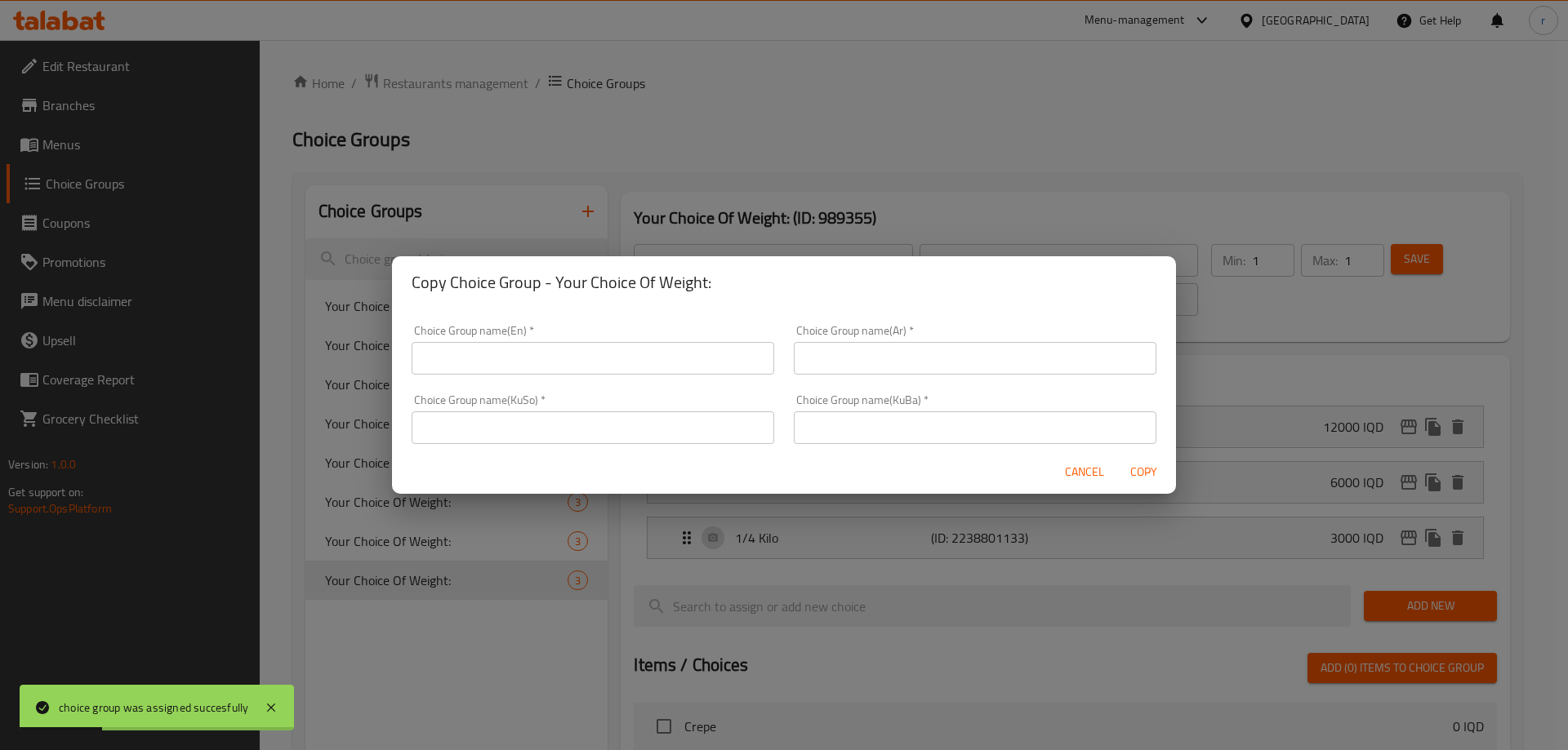
click at [515, 348] on input "text" at bounding box center [593, 358] width 362 height 33
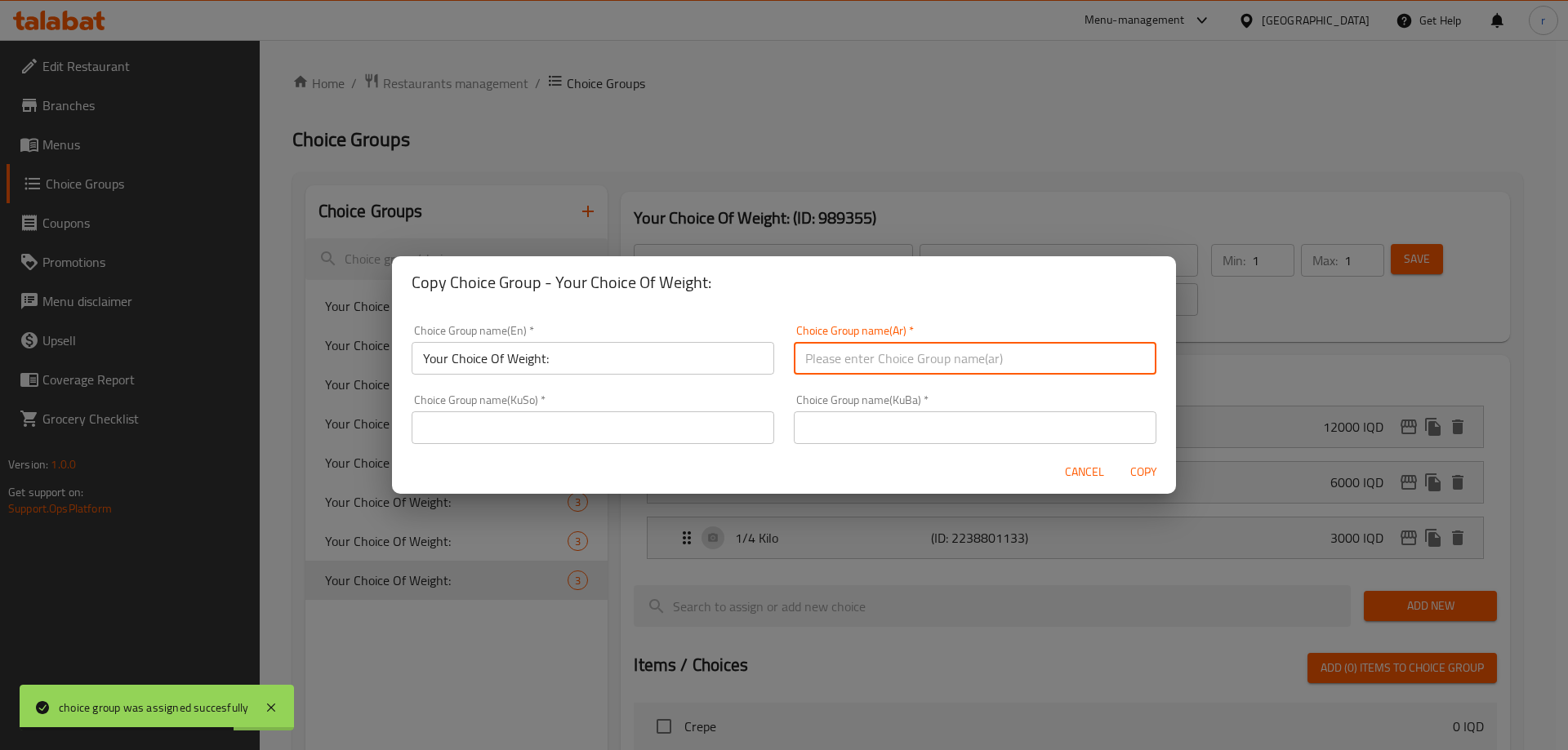
click at [883, 354] on input "text" at bounding box center [975, 358] width 362 height 33
click at [890, 442] on input "text" at bounding box center [975, 428] width 362 height 33
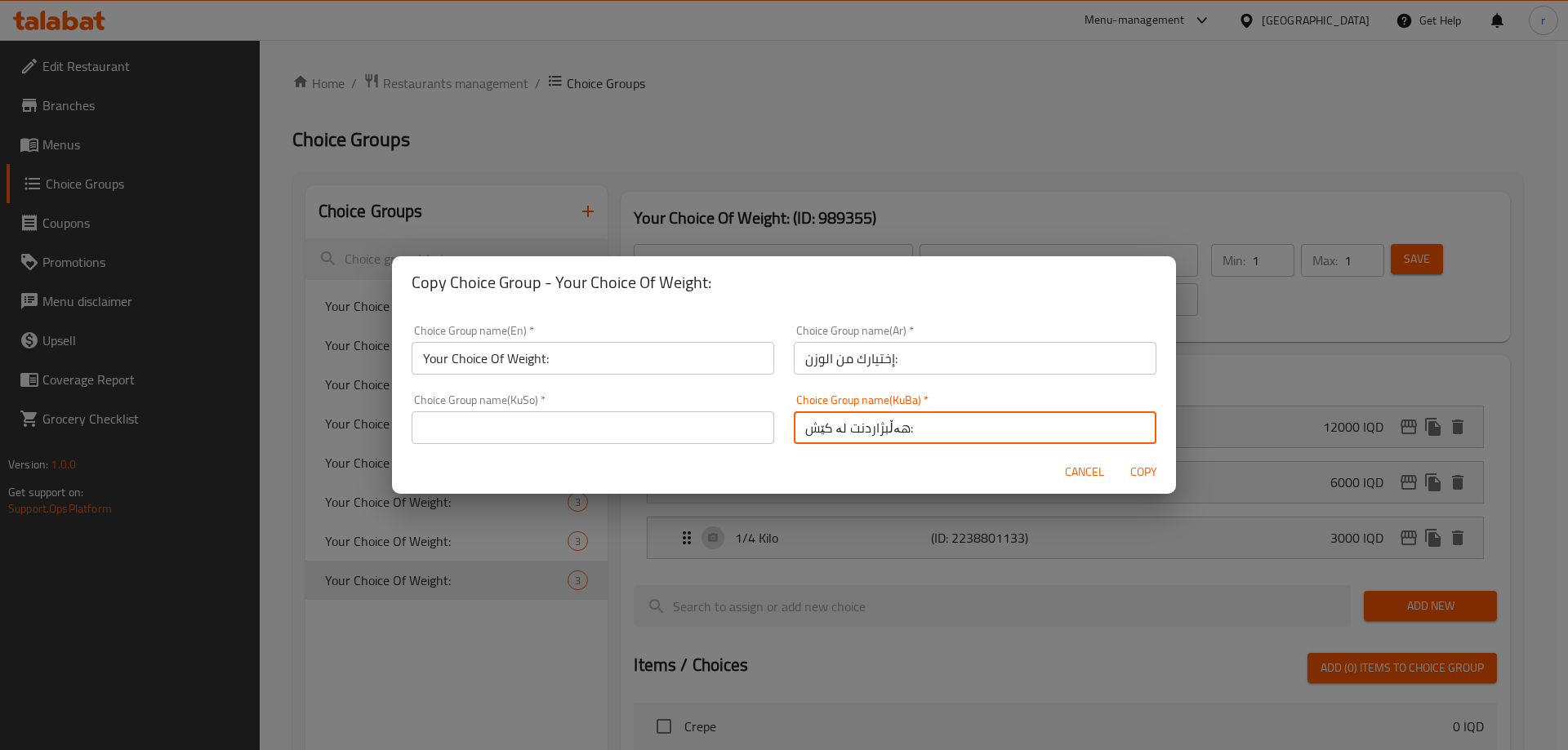
drag, startPoint x: 691, startPoint y: 430, endPoint x: 671, endPoint y: 449, distance: 27.6
click at [691, 430] on input "text" at bounding box center [593, 428] width 362 height 33
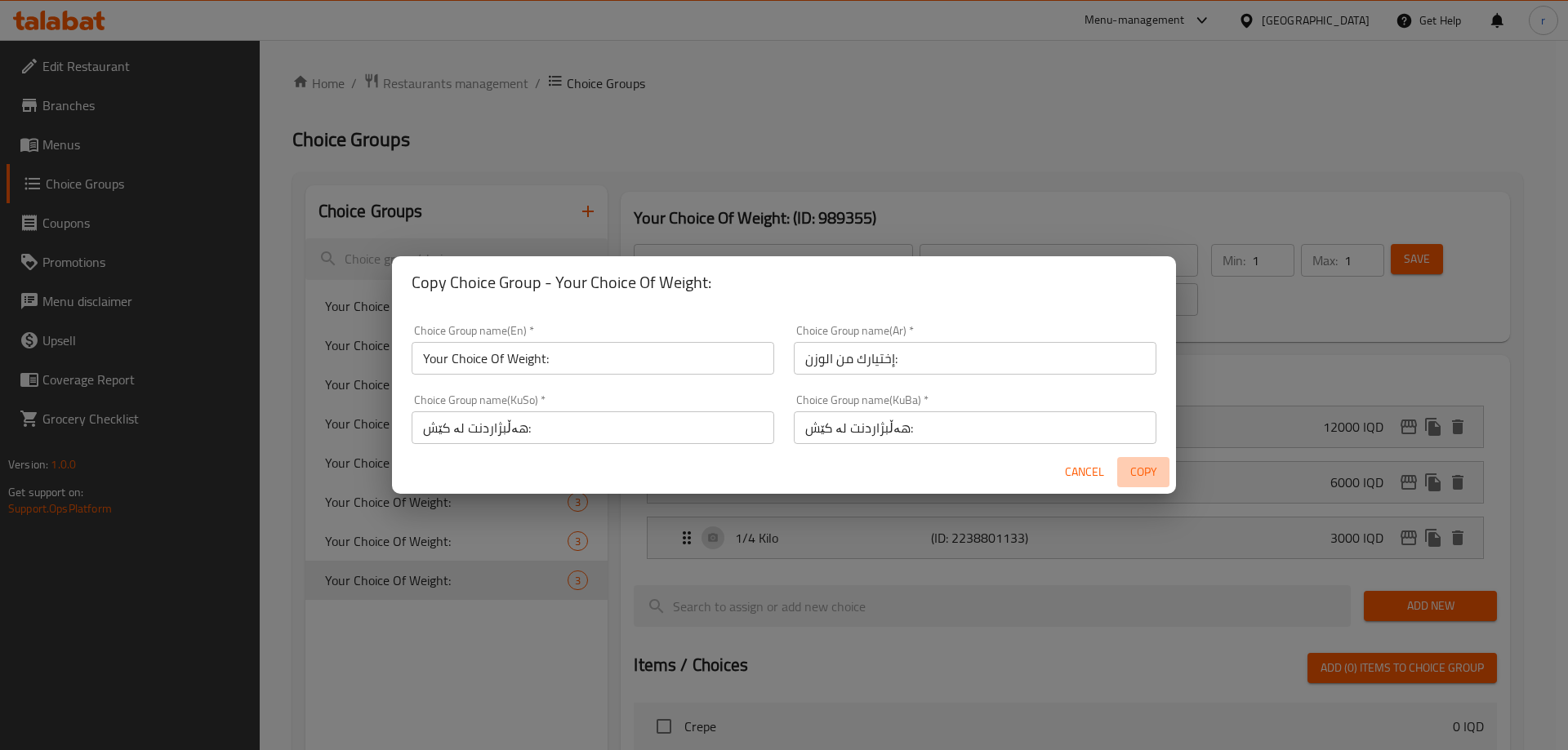
click at [1134, 462] on span "Copy" at bounding box center [1142, 471] width 39 height 21
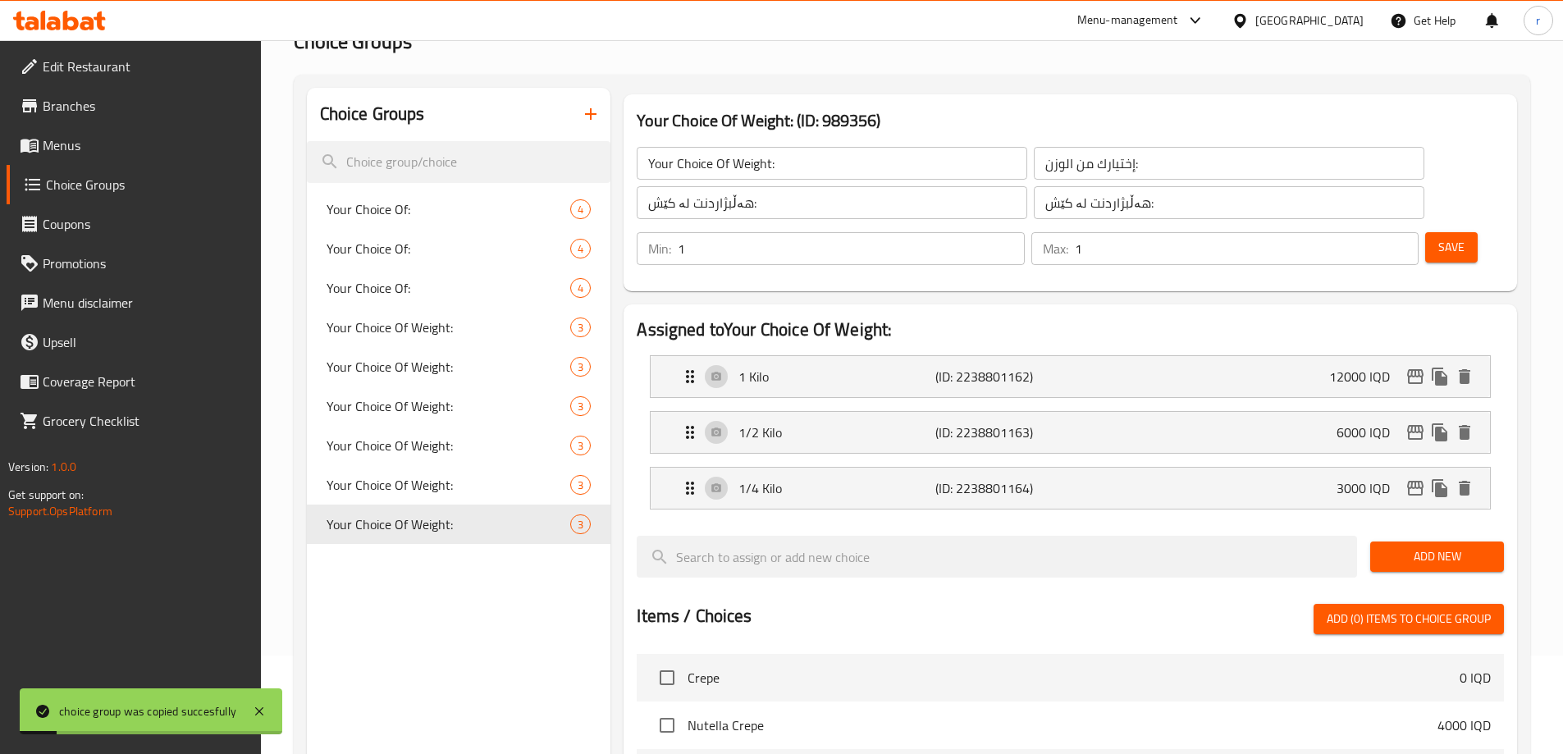
scroll to position [137, 0]
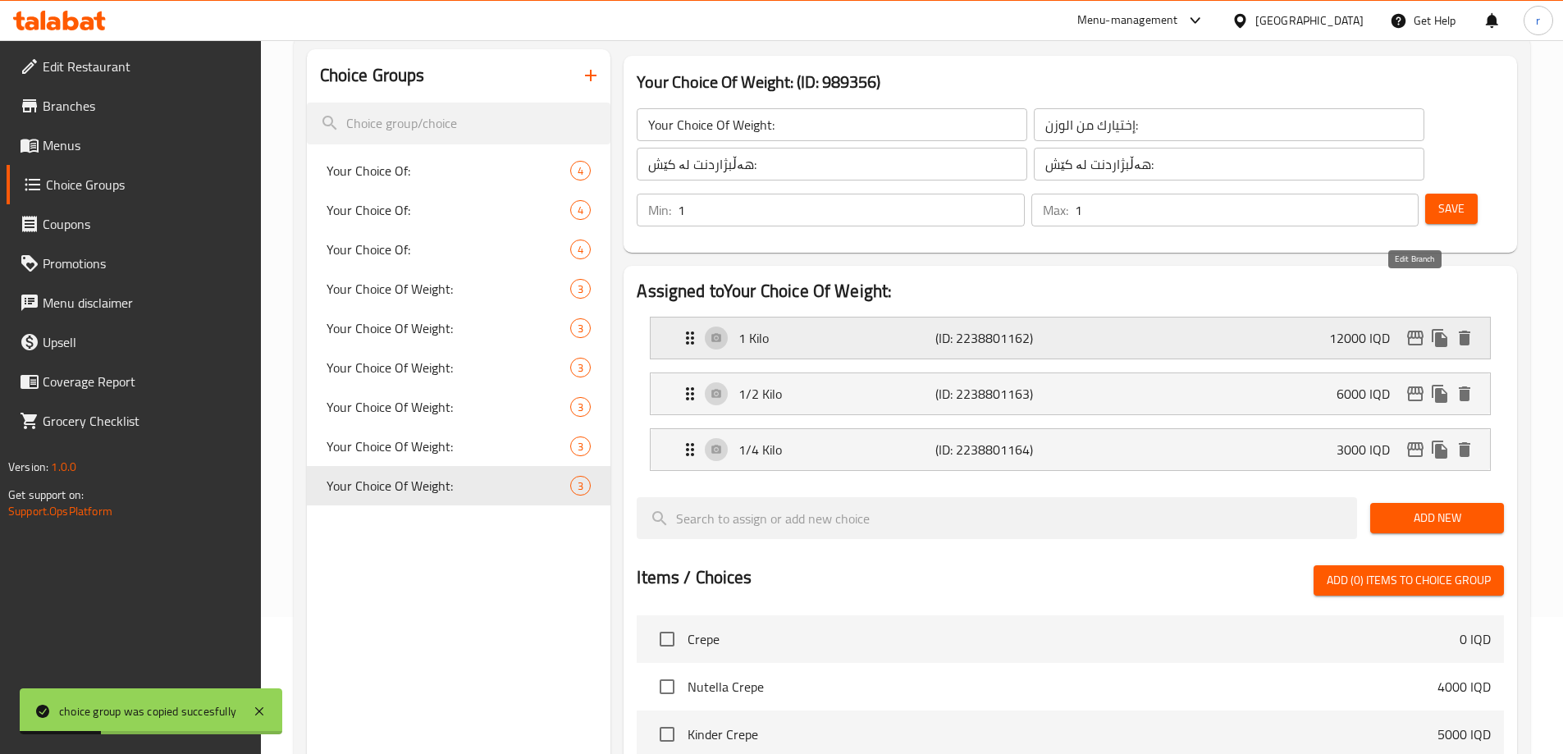
click at [1412, 331] on icon "edit" at bounding box center [1415, 338] width 16 height 15
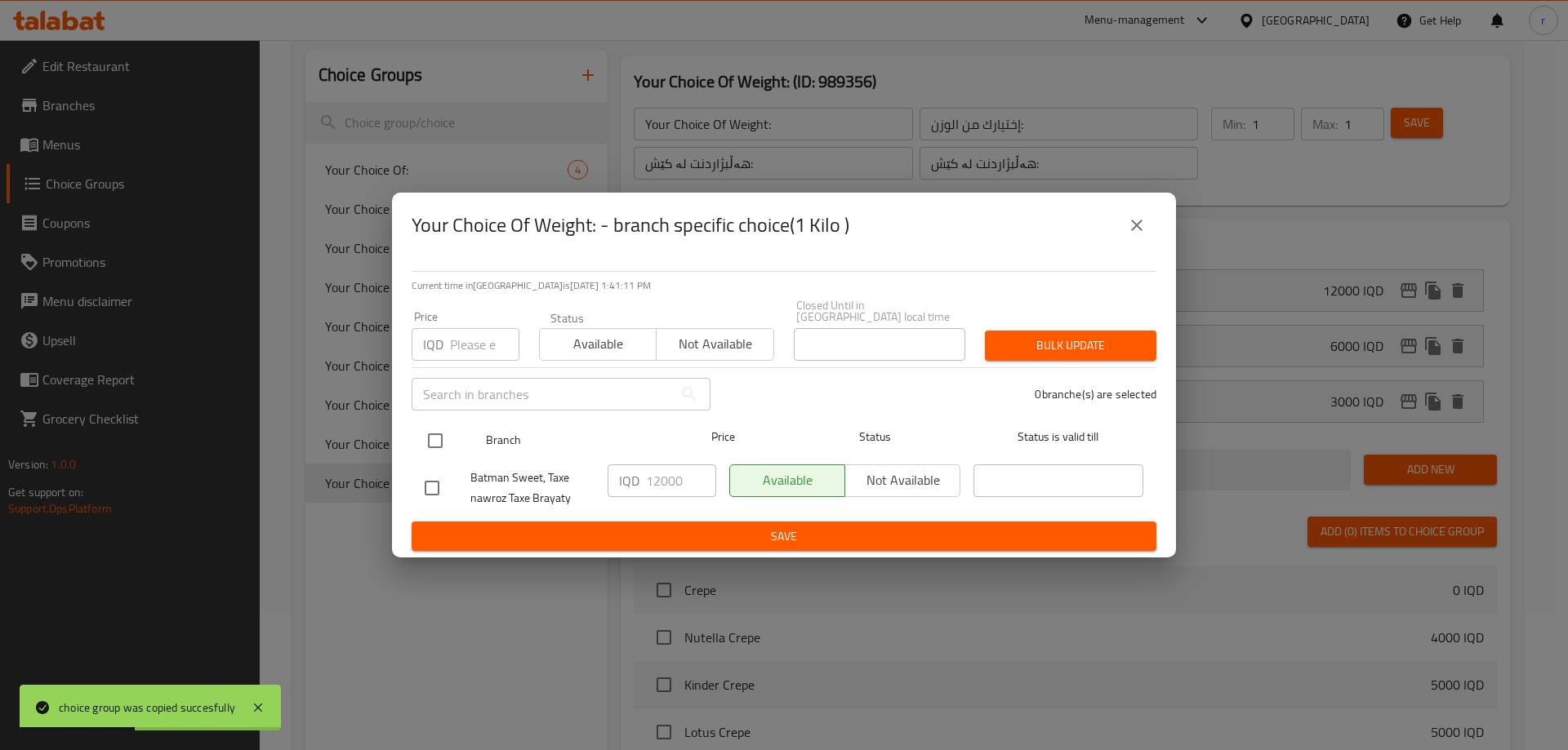
click at [435, 431] on input "checkbox" at bounding box center [435, 441] width 34 height 34
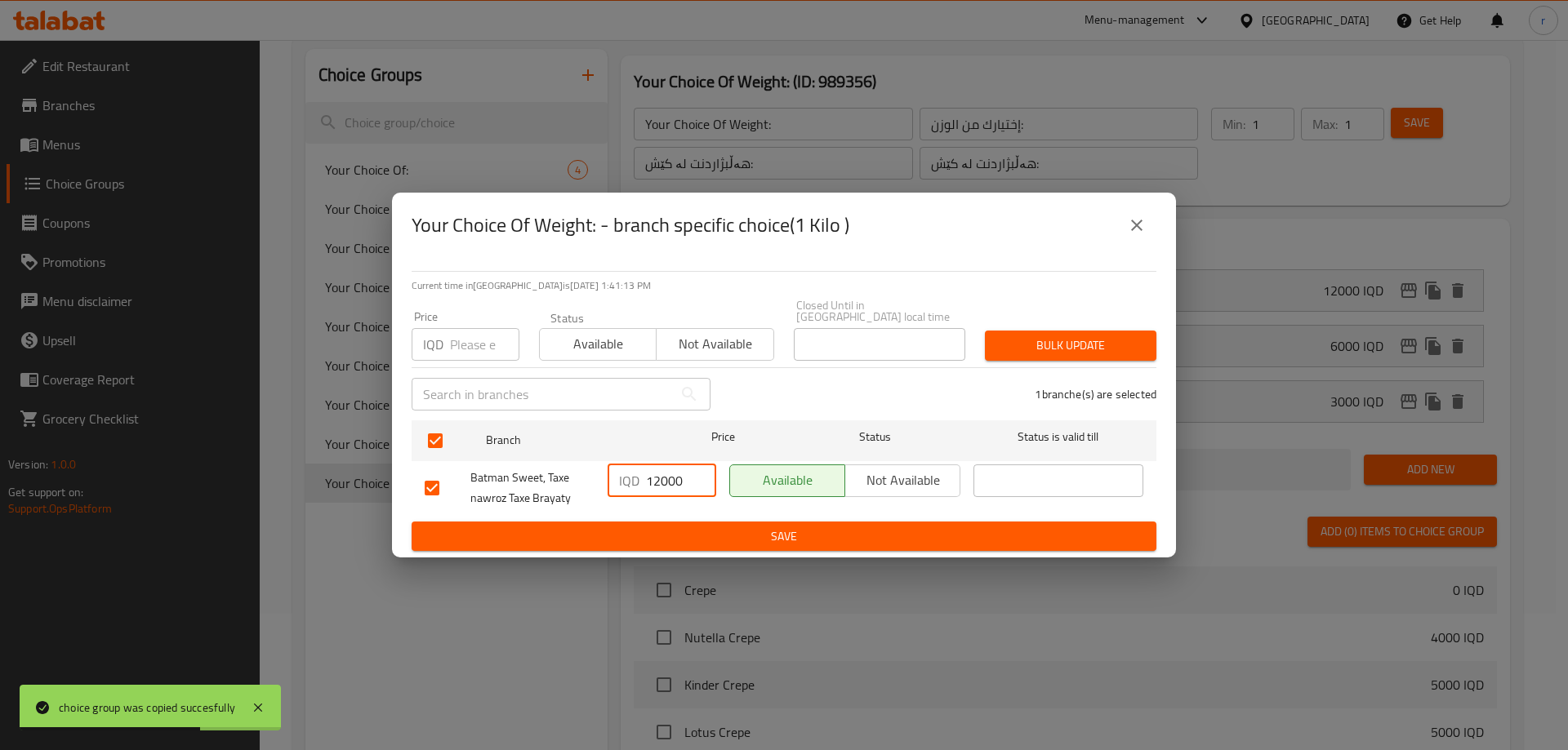
click at [661, 472] on input "12000" at bounding box center [681, 480] width 71 height 33
click at [645, 530] on span "Save" at bounding box center [784, 536] width 718 height 21
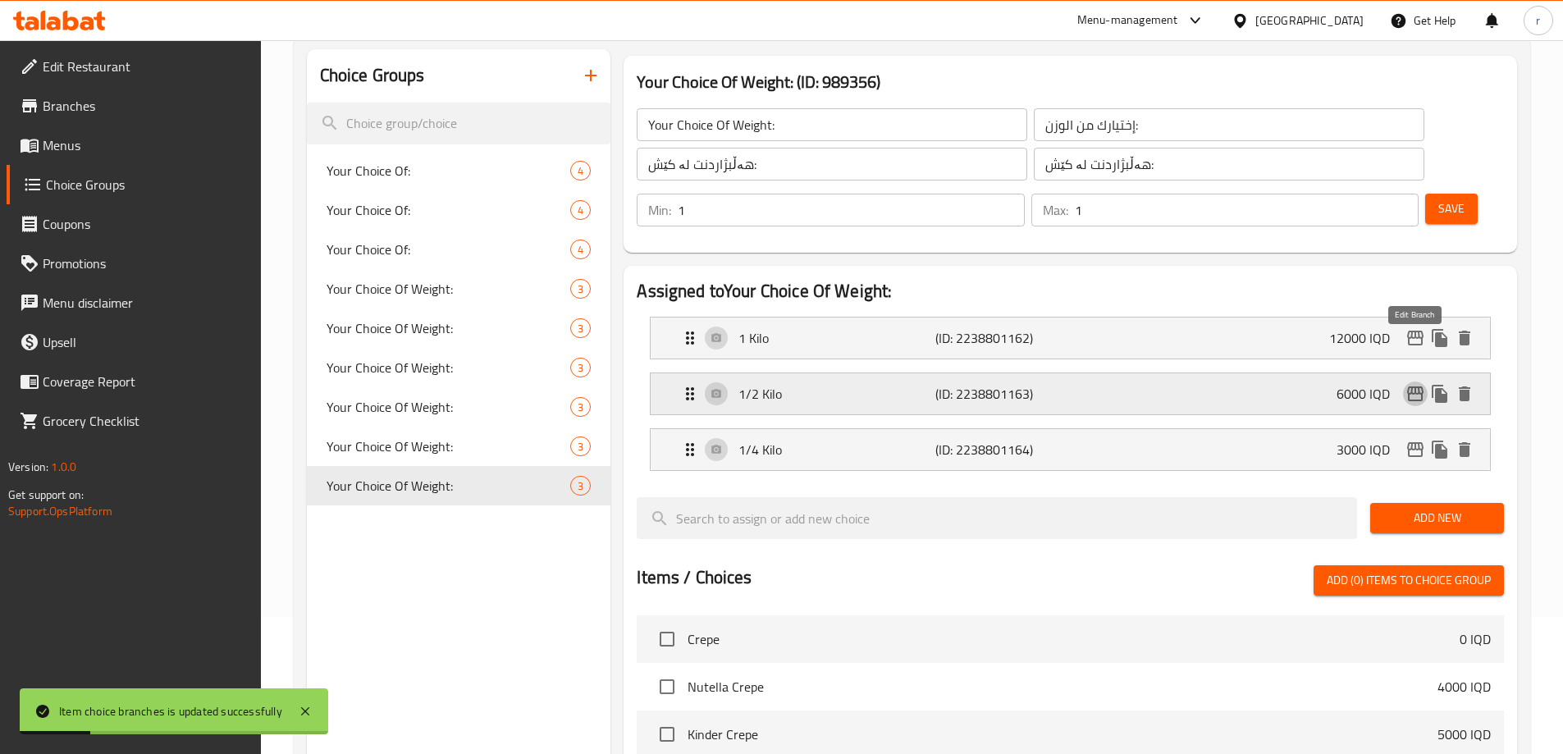
click at [1419, 387] on icon "edit" at bounding box center [1415, 394] width 16 height 15
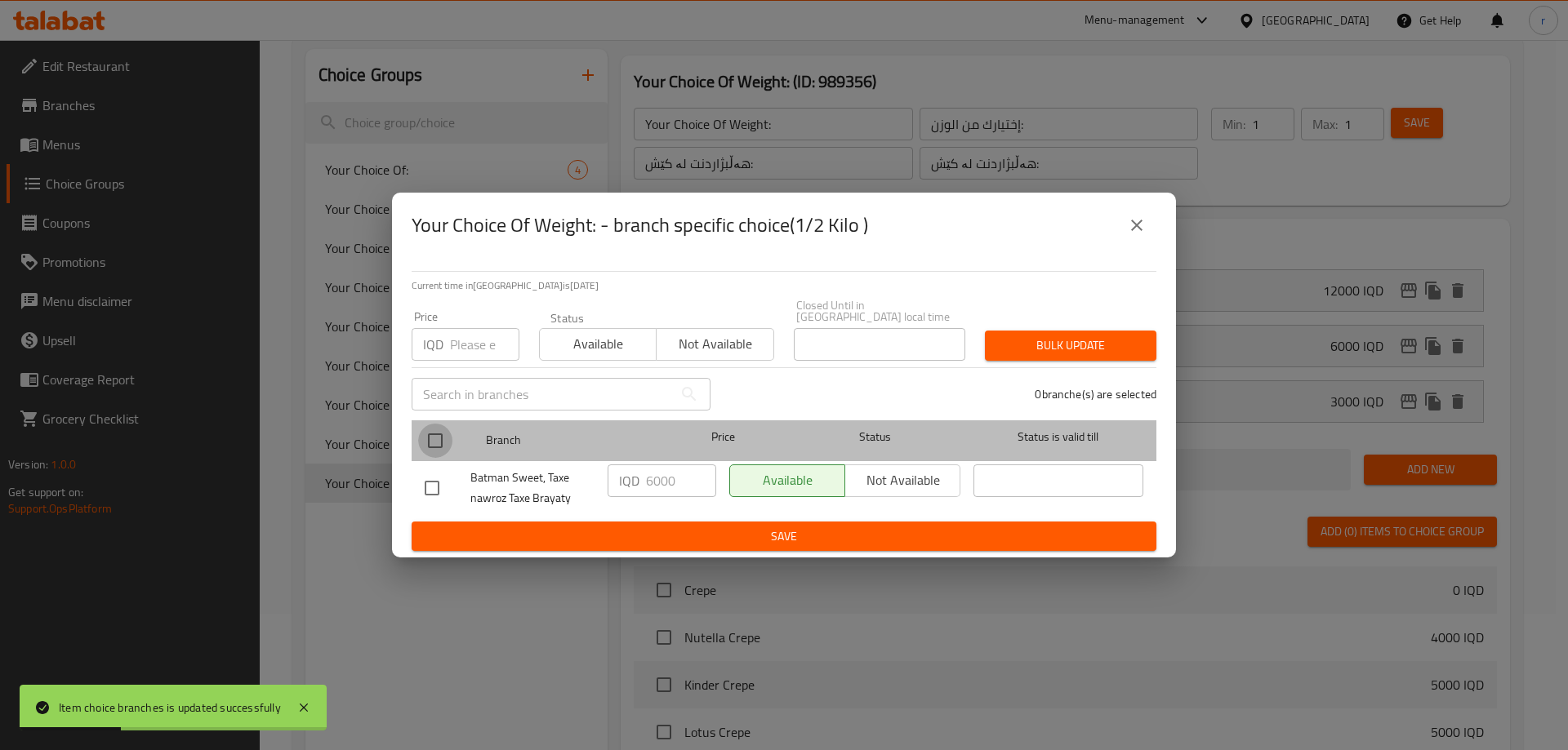
click at [437, 429] on input "checkbox" at bounding box center [435, 441] width 34 height 34
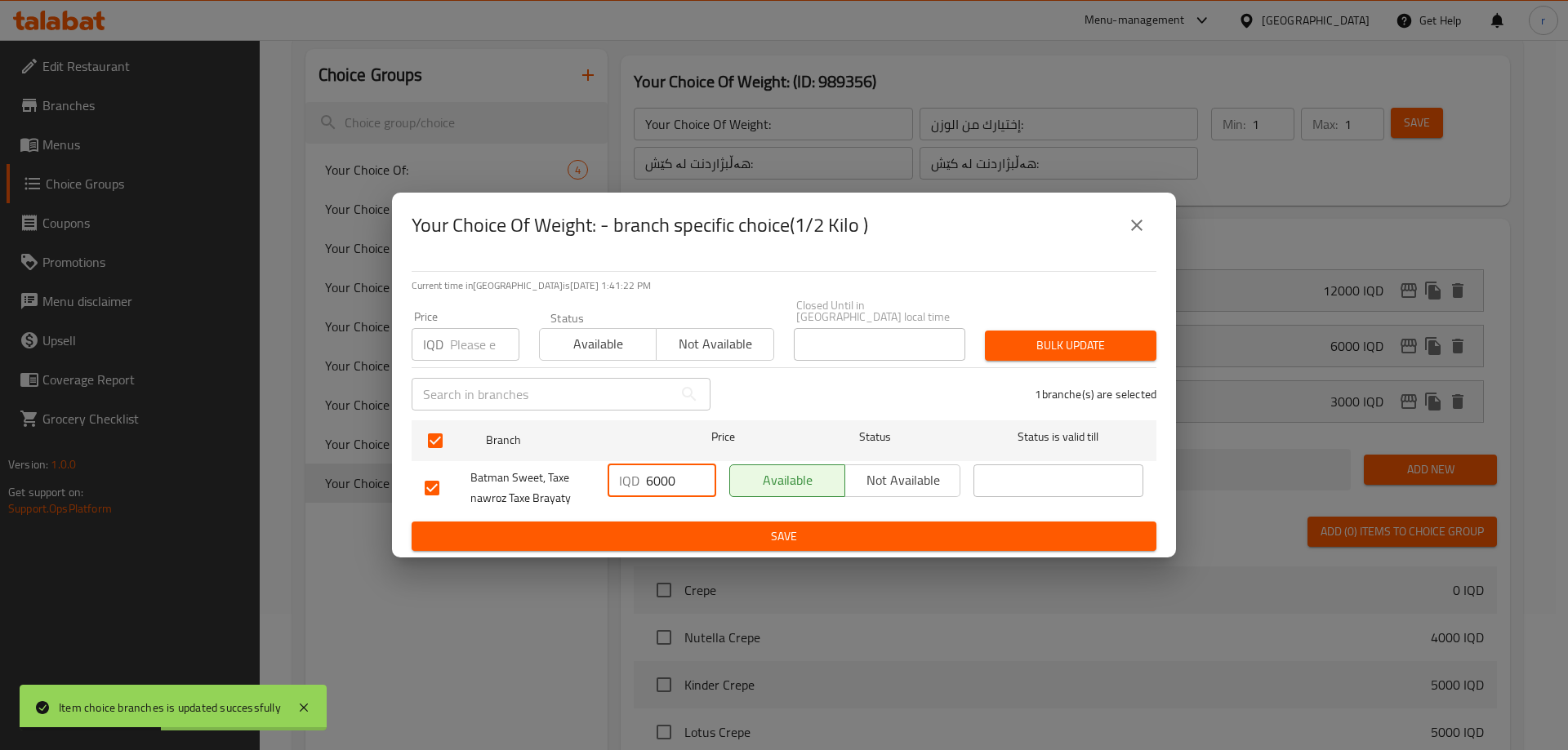
click at [654, 475] on div "IQD 6000 ​" at bounding box center [662, 480] width 108 height 33
click at [644, 511] on div "IQD 5000 ​" at bounding box center [662, 487] width 121 height 61
click at [609, 535] on span "Save" at bounding box center [784, 536] width 718 height 21
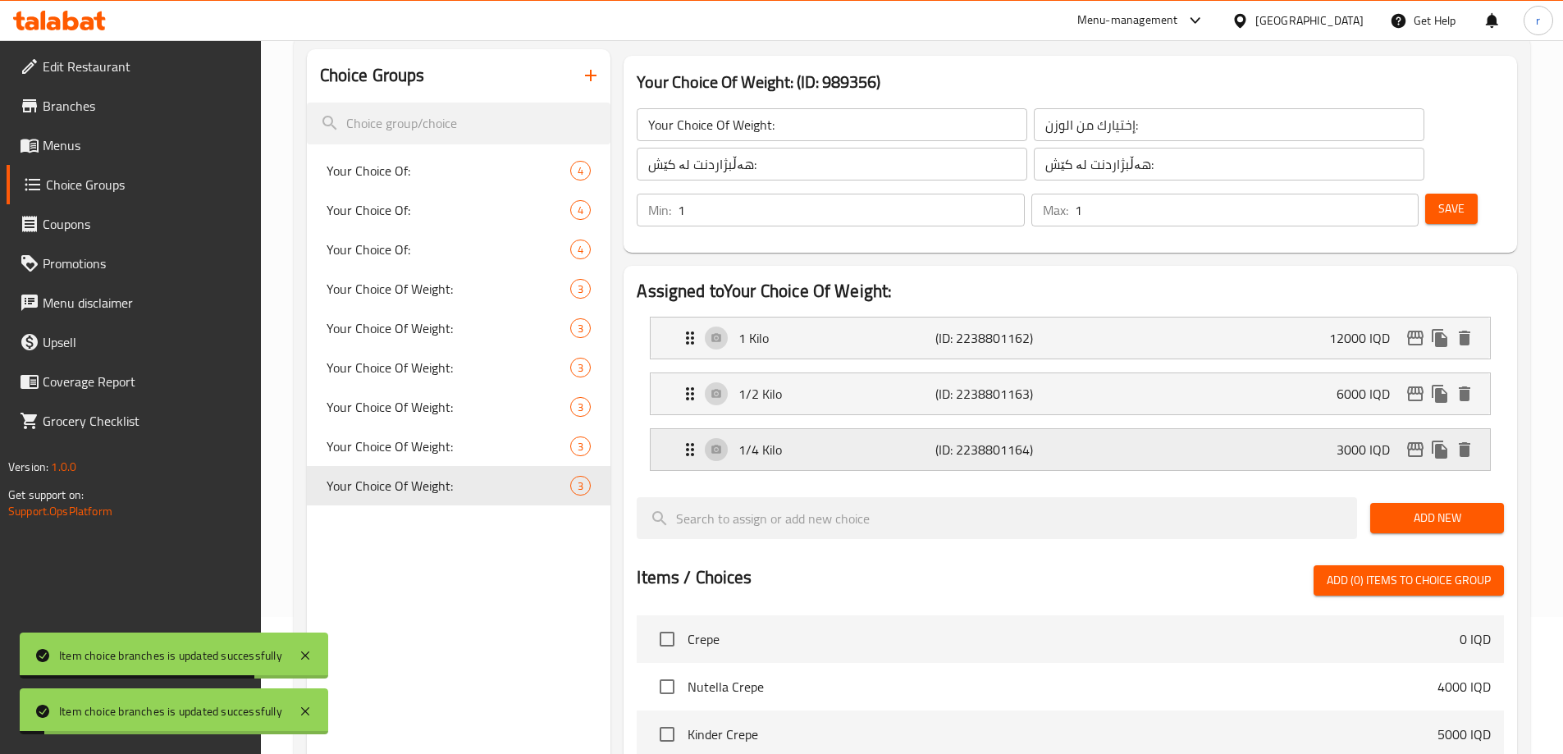
click at [1416, 429] on div "1/4 Kilo (ID: 2238801164) 3000 IQD" at bounding box center [1075, 449] width 790 height 41
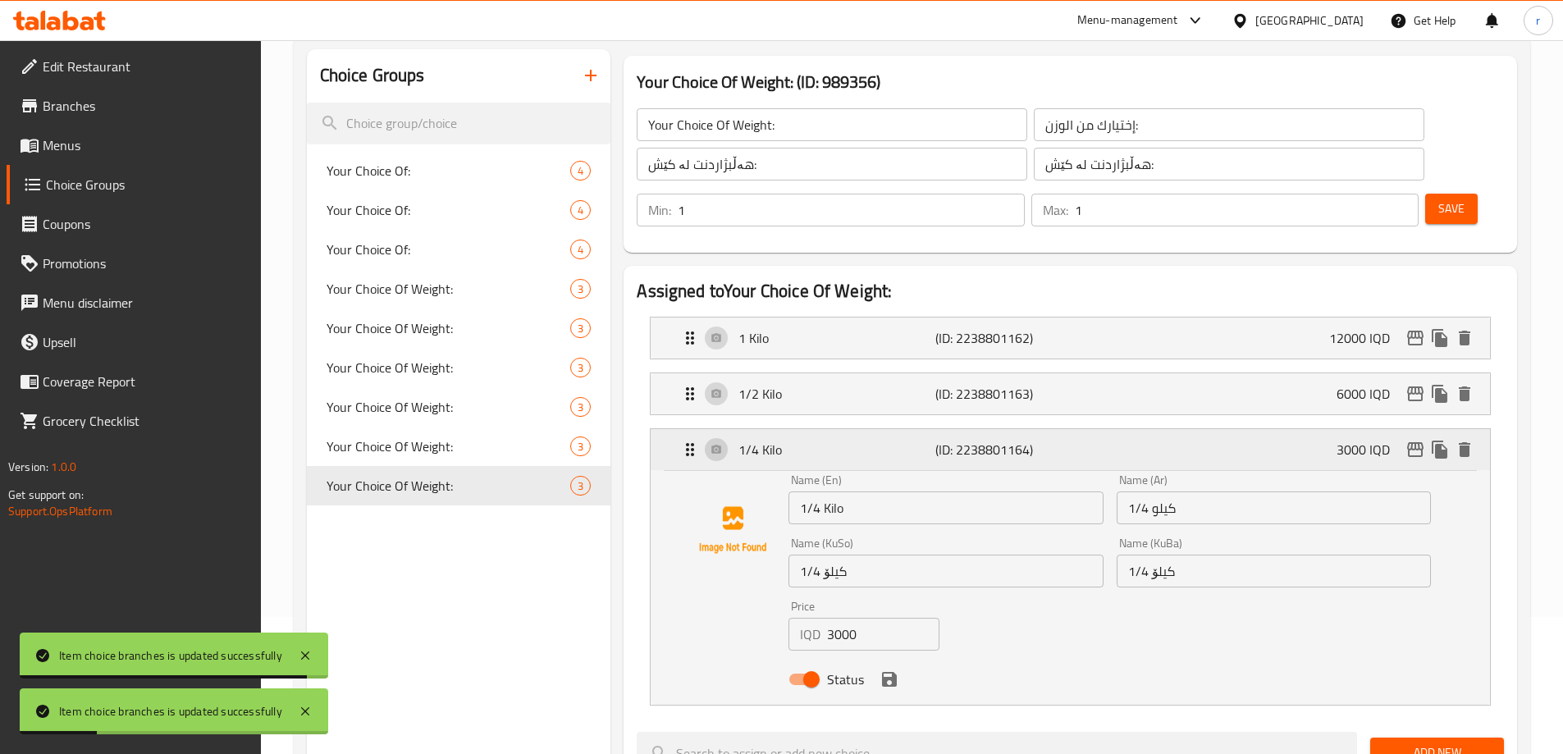
click at [1413, 440] on icon "edit" at bounding box center [1416, 450] width 20 height 20
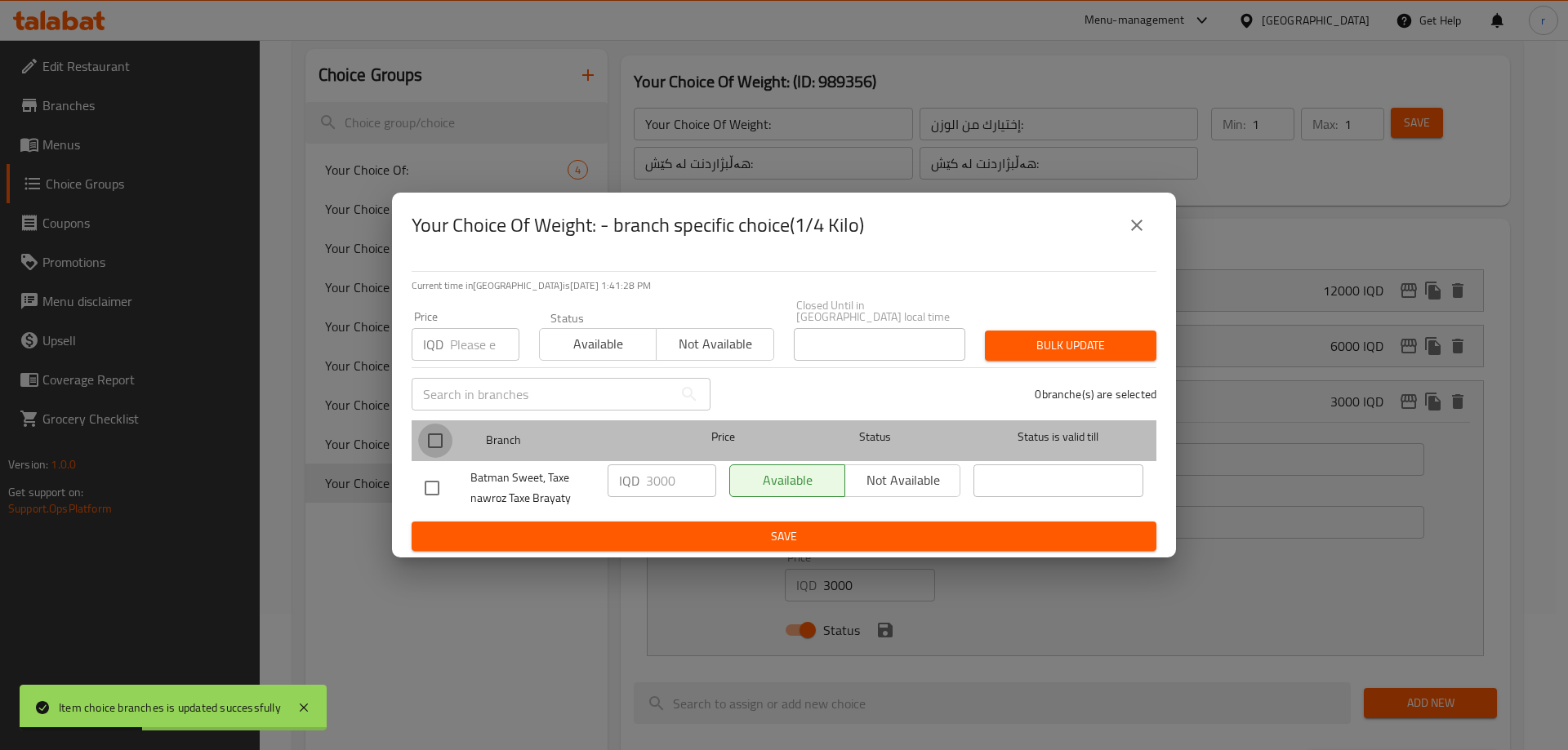
click at [438, 426] on input "checkbox" at bounding box center [435, 441] width 34 height 34
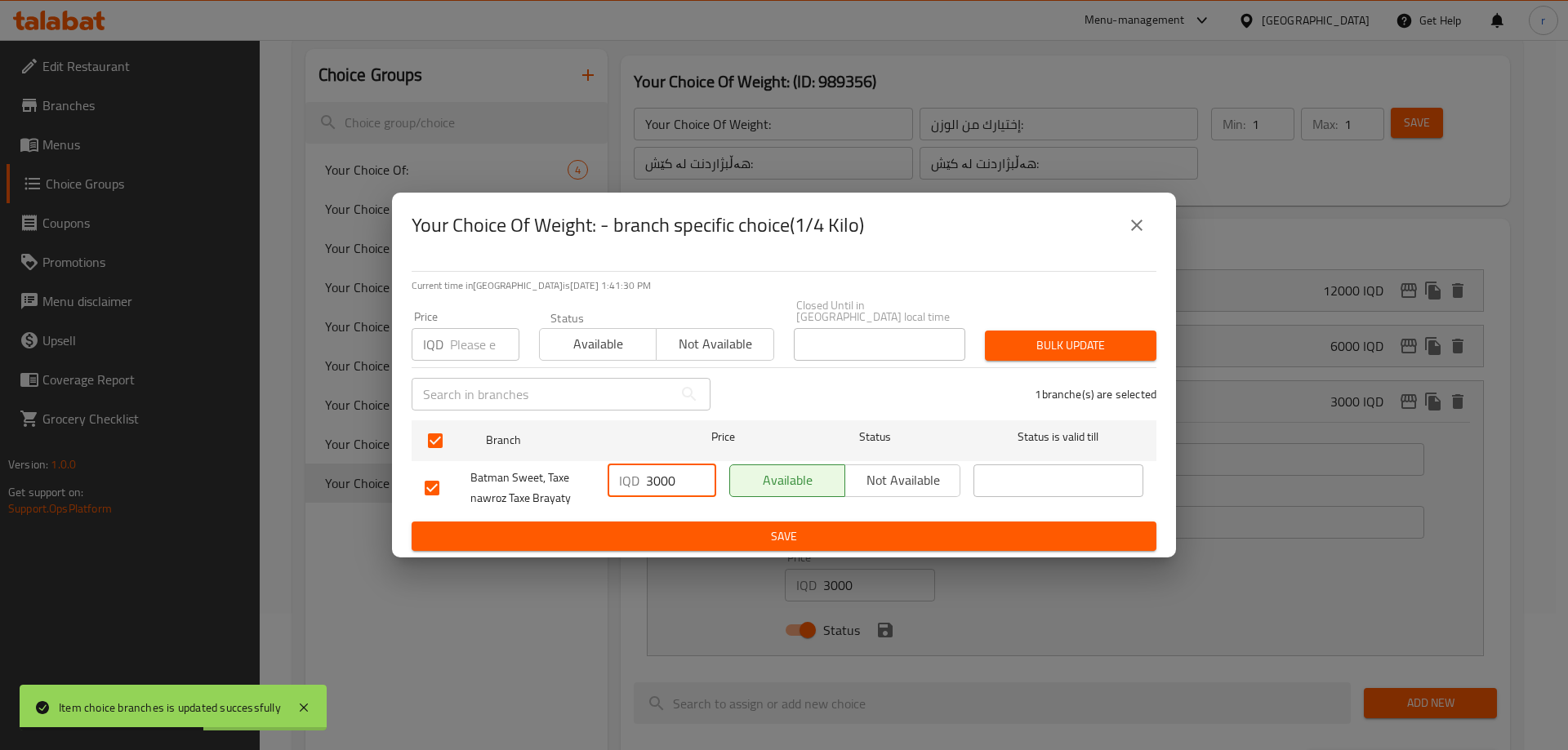
drag, startPoint x: 659, startPoint y: 474, endPoint x: 627, endPoint y: 480, distance: 32.6
click at [627, 480] on div "IQD 3000 ​" at bounding box center [662, 480] width 108 height 33
click at [664, 534] on span "Save" at bounding box center [784, 536] width 718 height 21
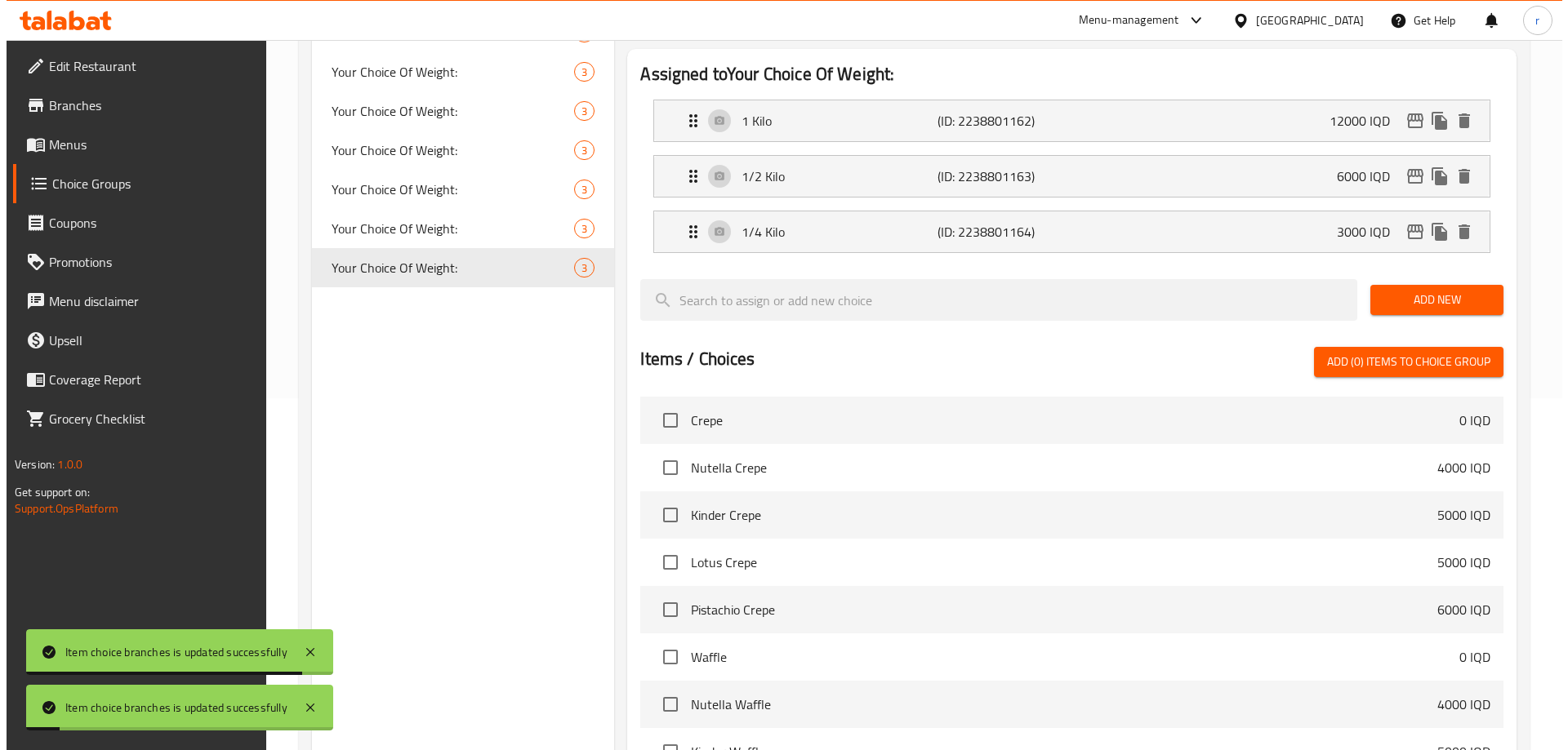
scroll to position [576, 0]
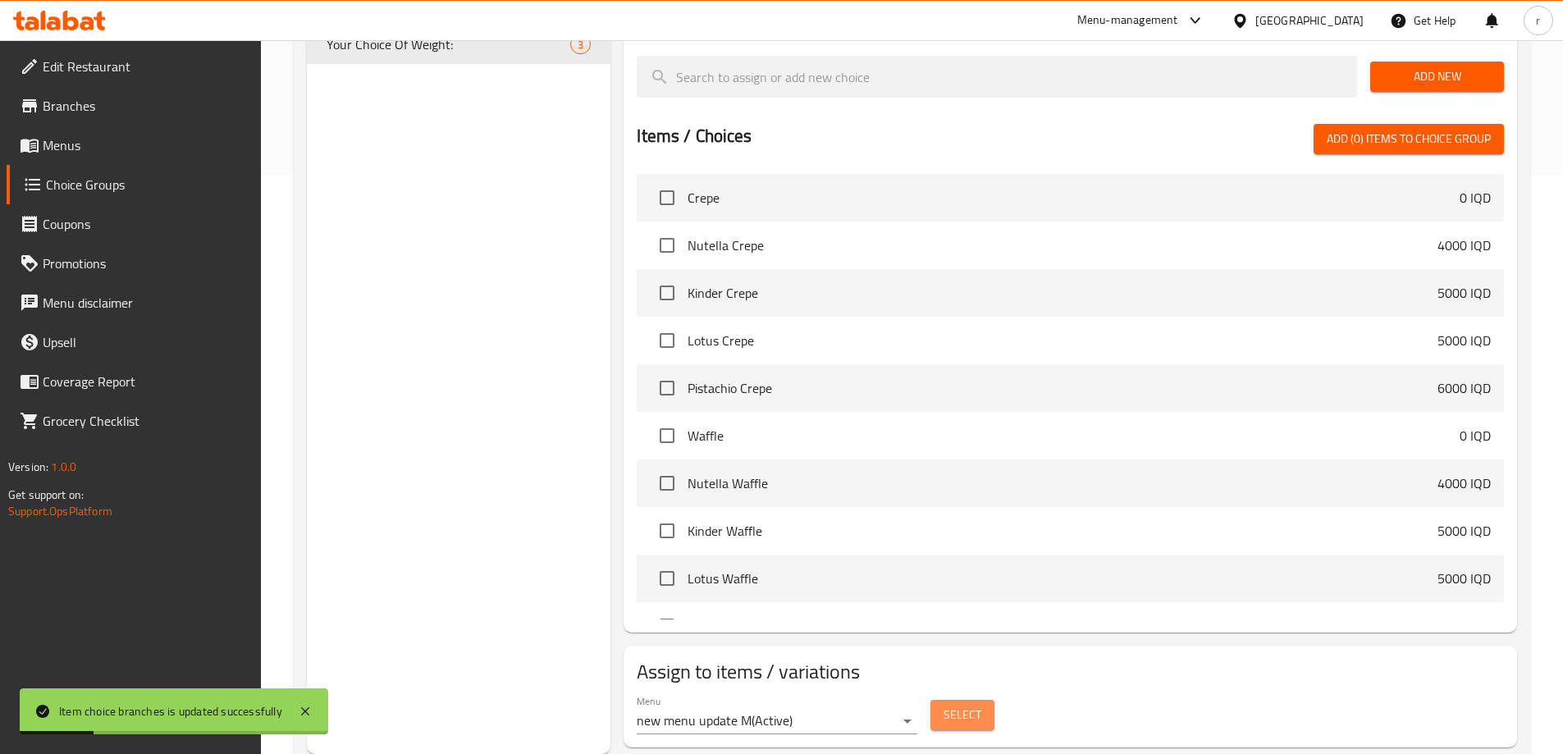
click at [969, 705] on span "Select" at bounding box center [963, 715] width 38 height 21
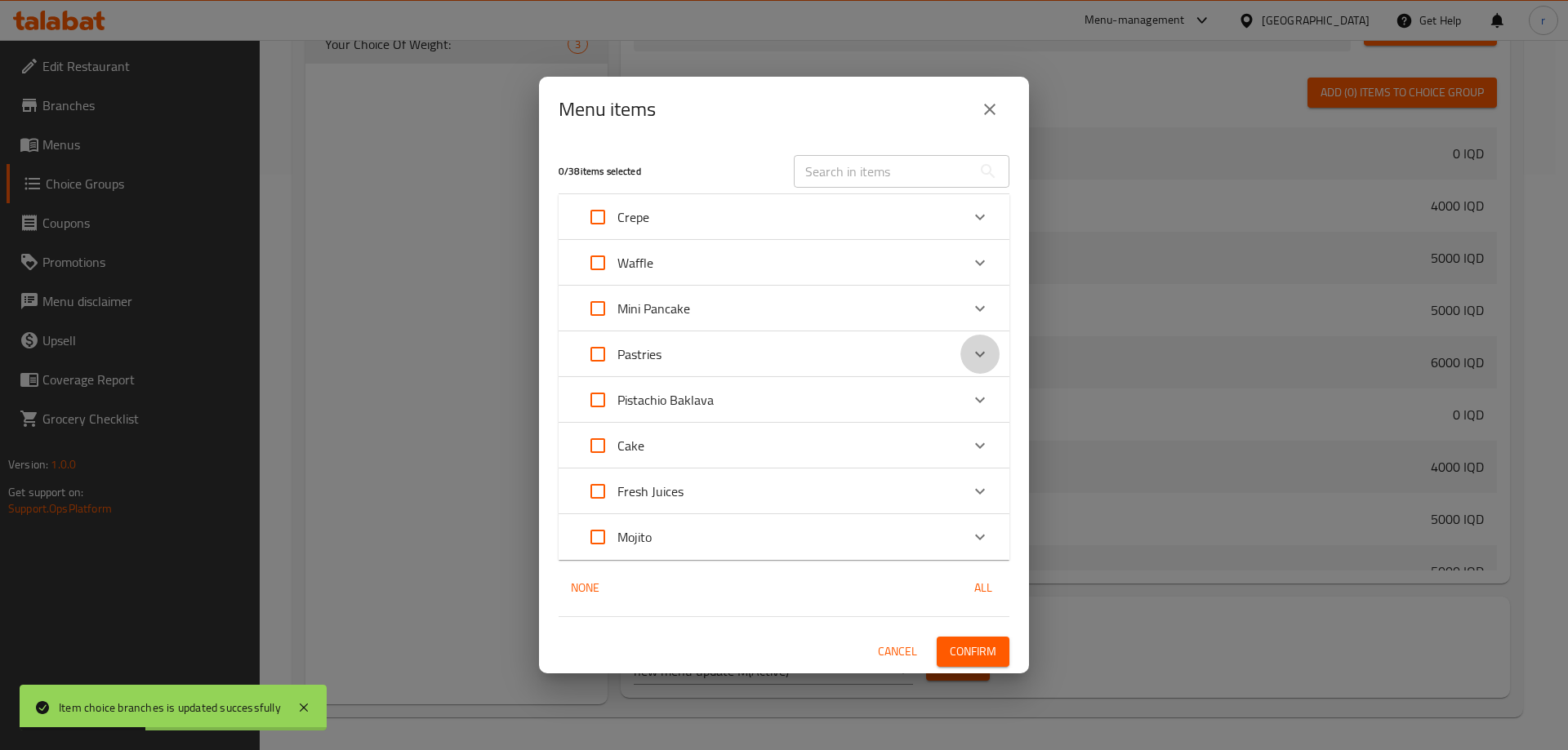
click at [970, 347] on icon "Expand" at bounding box center [980, 354] width 20 height 20
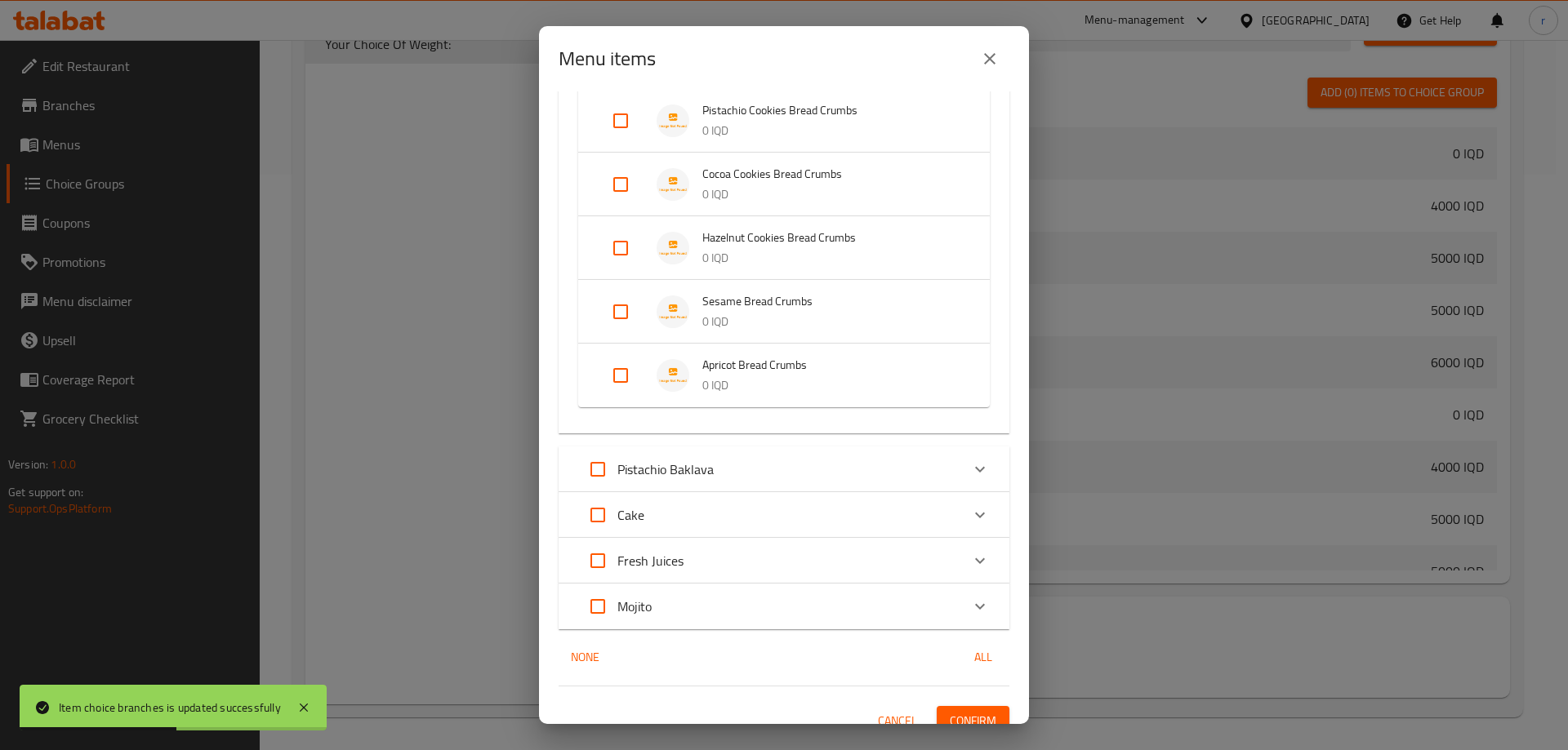
scroll to position [479, 0]
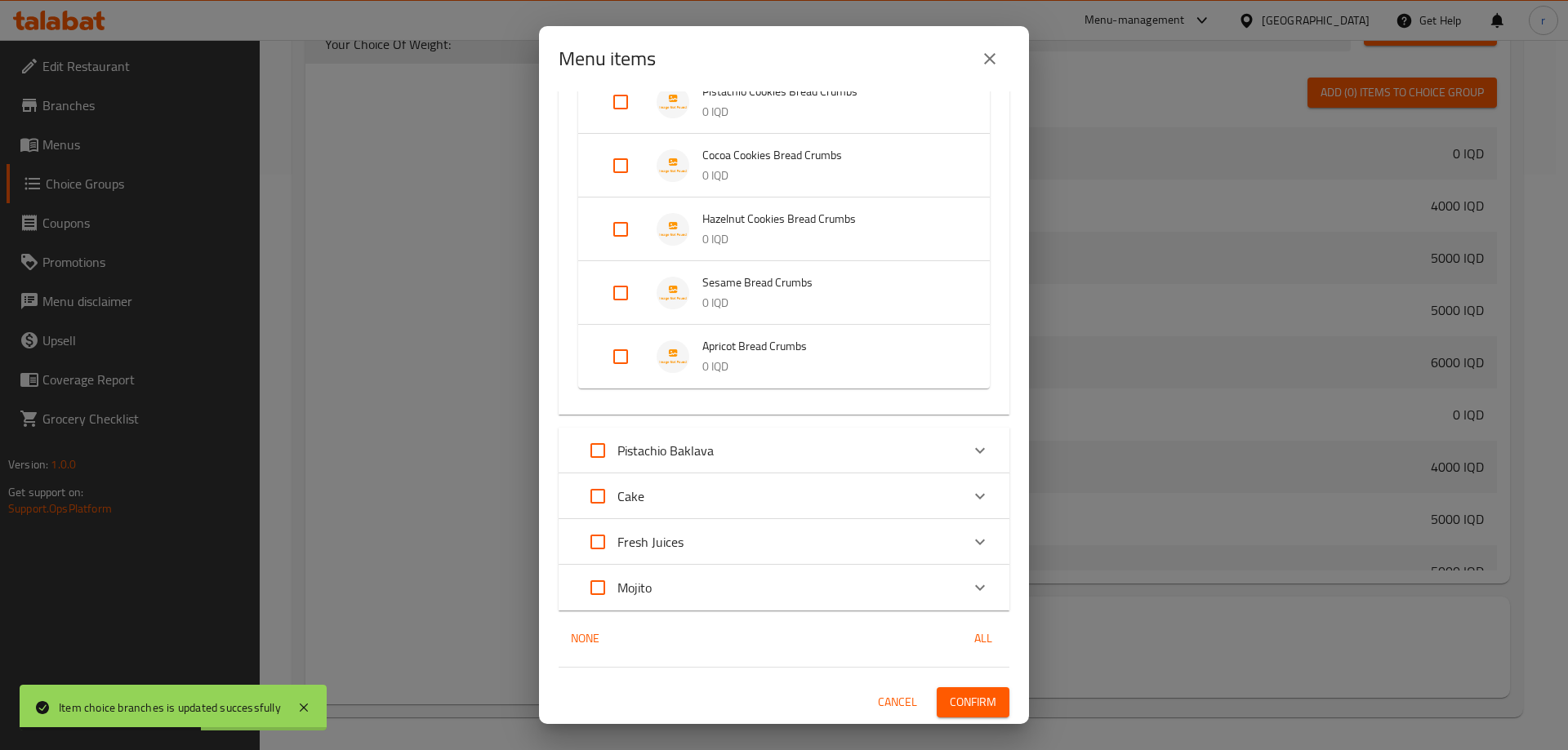
click at [617, 352] on input "Expand" at bounding box center [620, 356] width 39 height 39
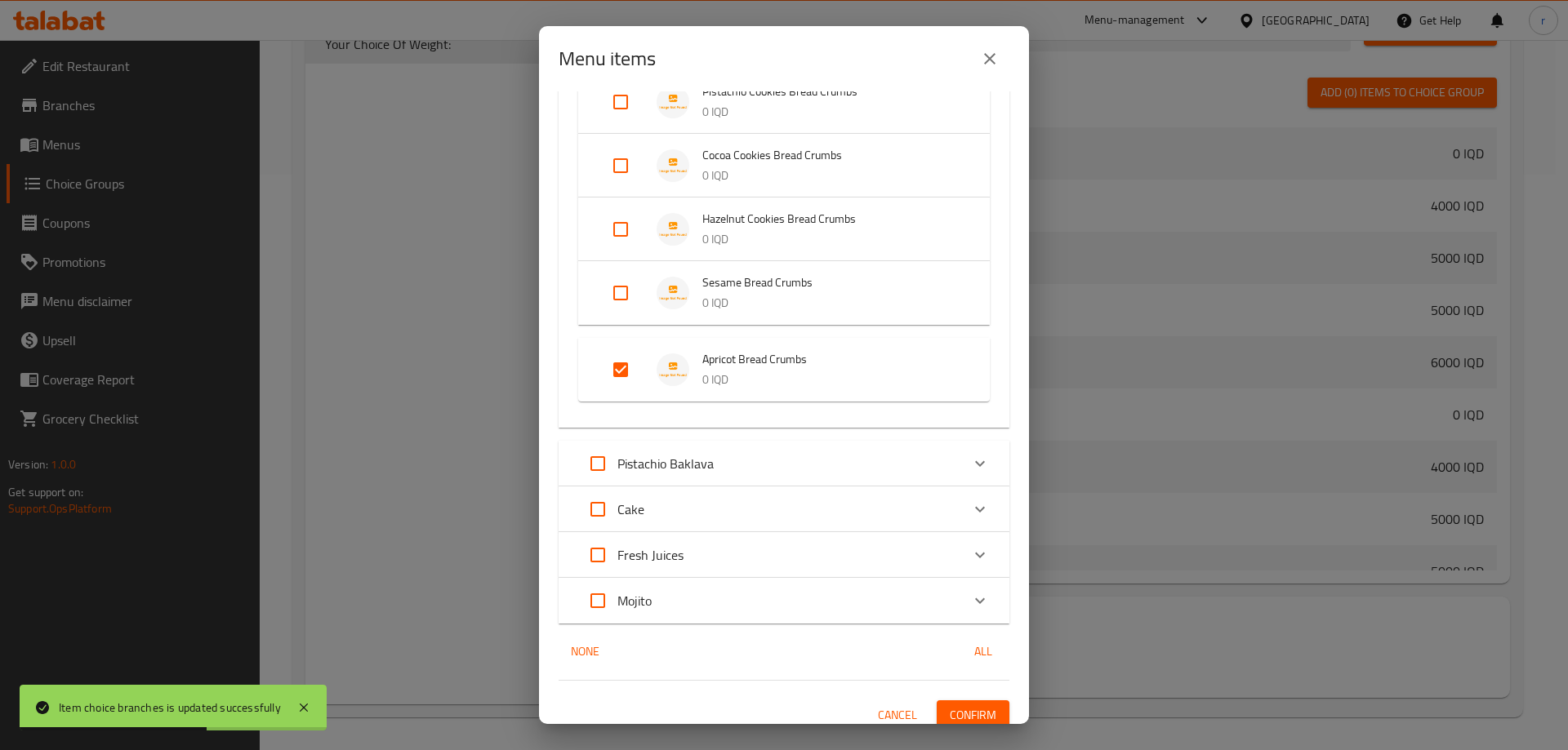
click at [616, 297] on input "Expand" at bounding box center [620, 292] width 39 height 39
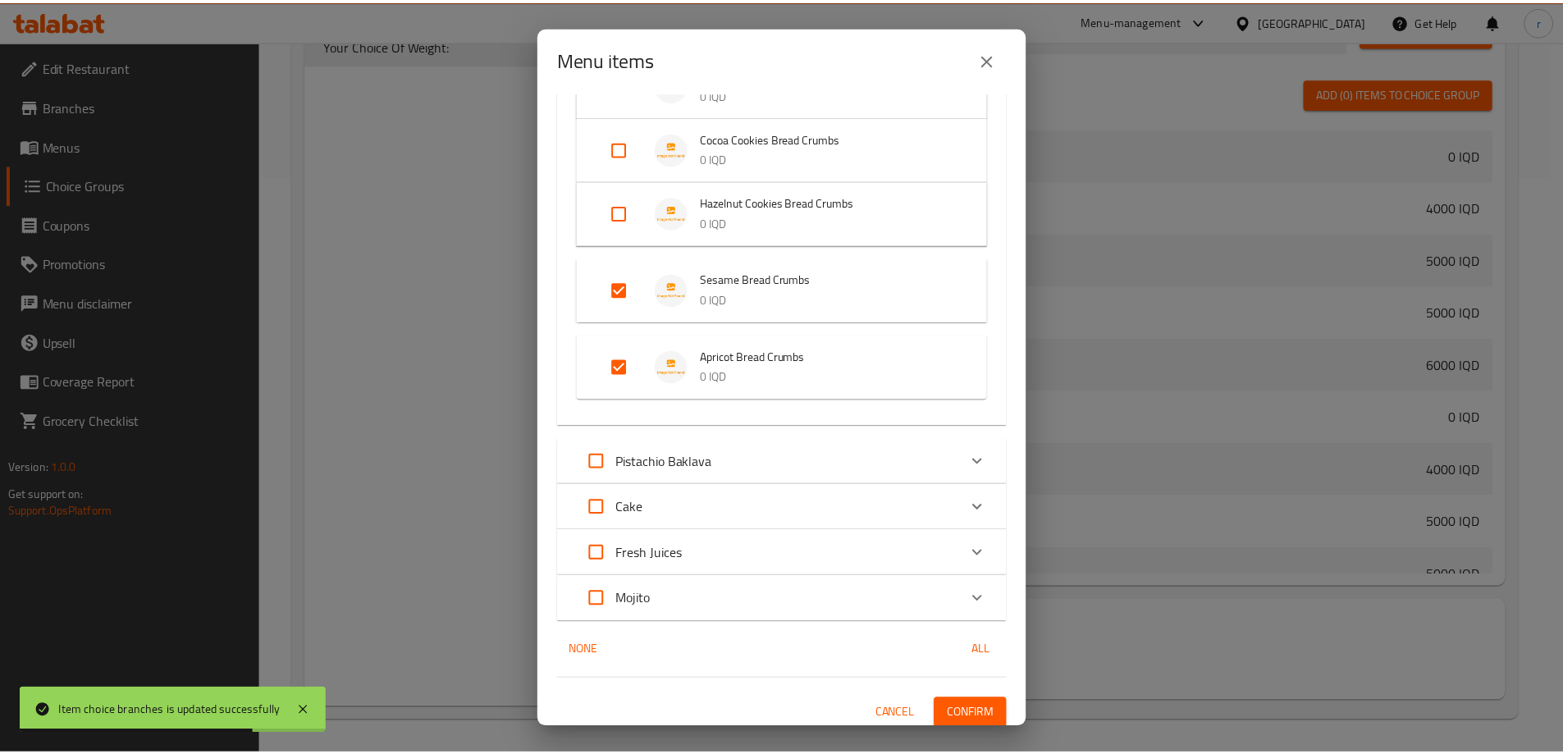
scroll to position [508, 0]
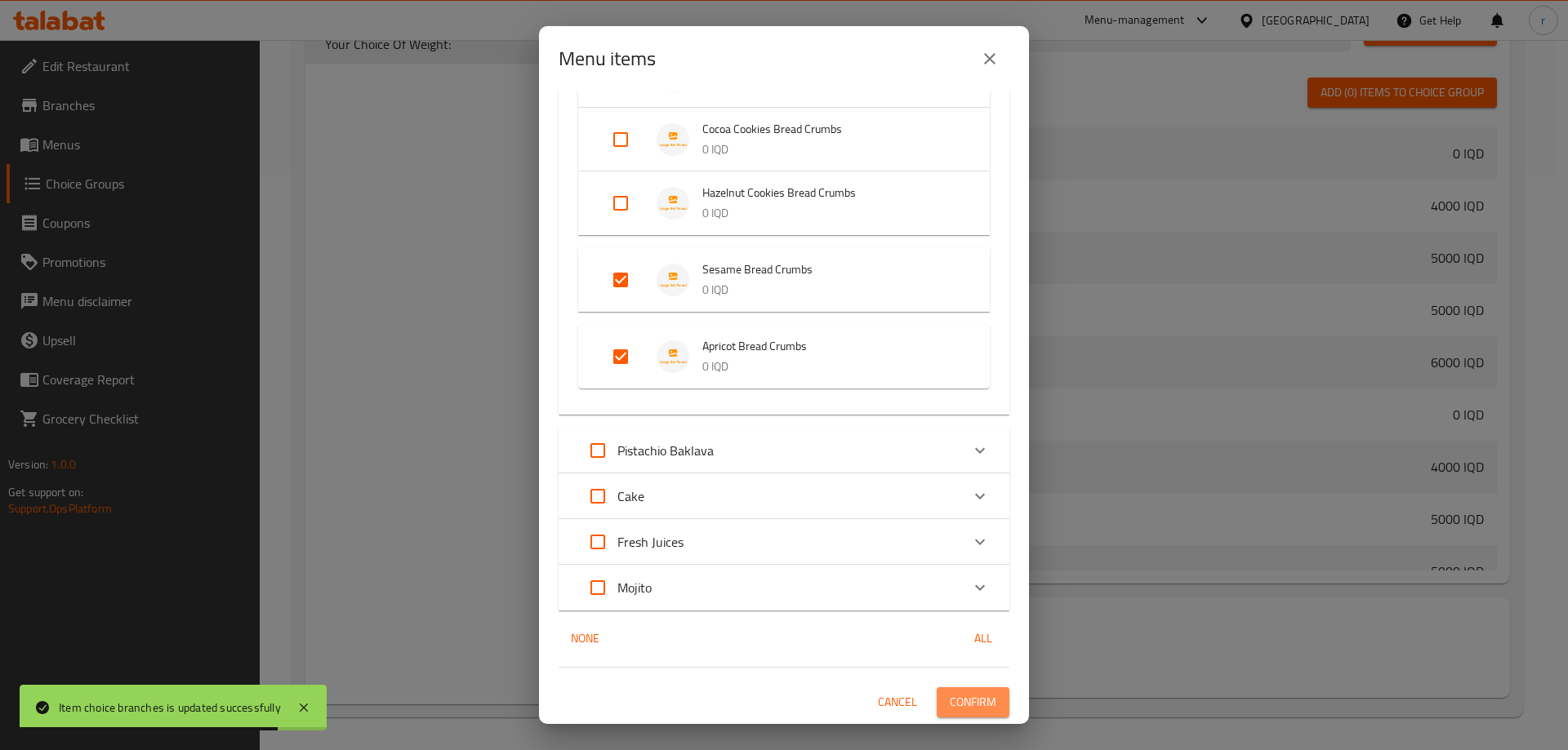
click at [949, 698] on span "Confirm" at bounding box center [972, 702] width 47 height 21
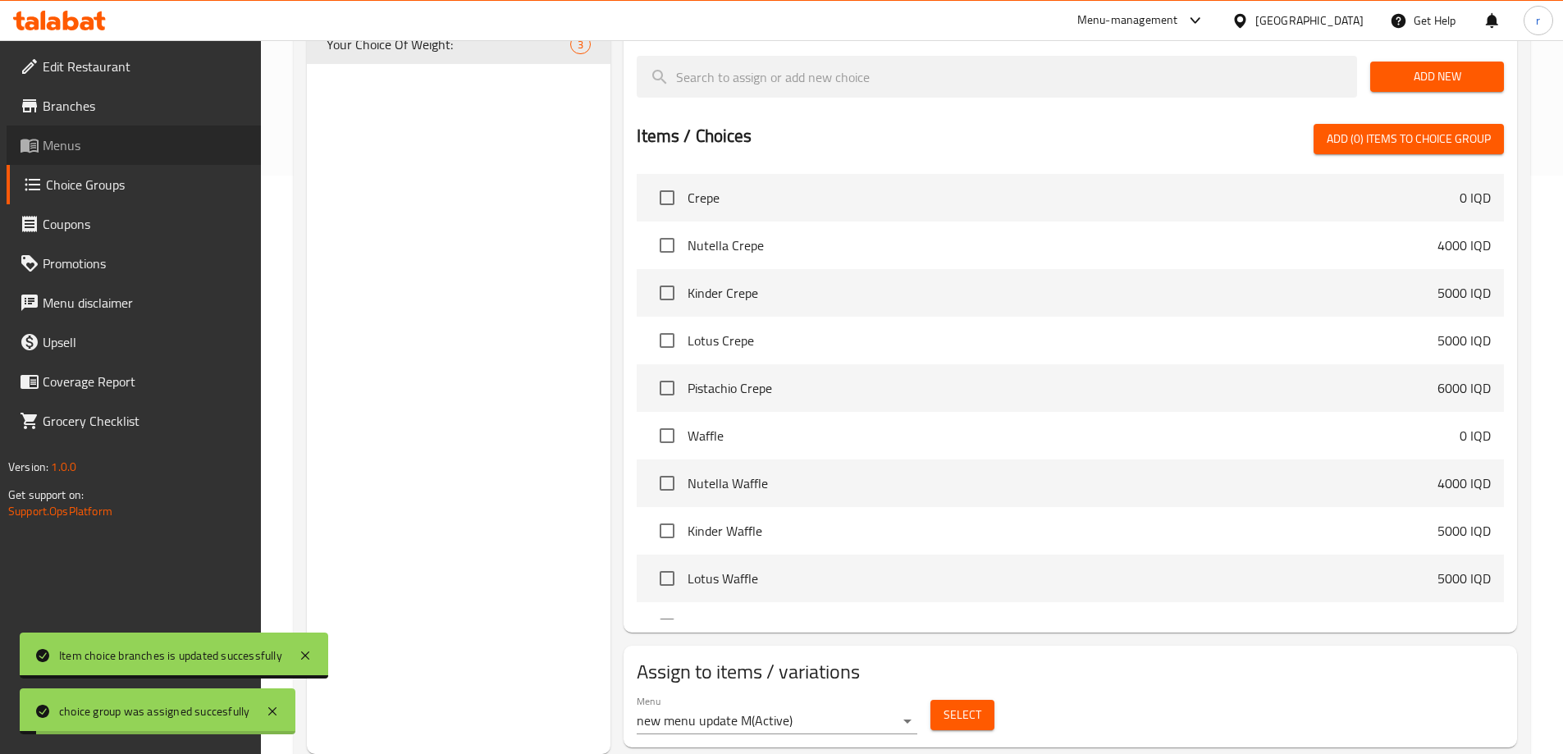
click at [71, 147] on span "Menus" at bounding box center [145, 145] width 205 height 20
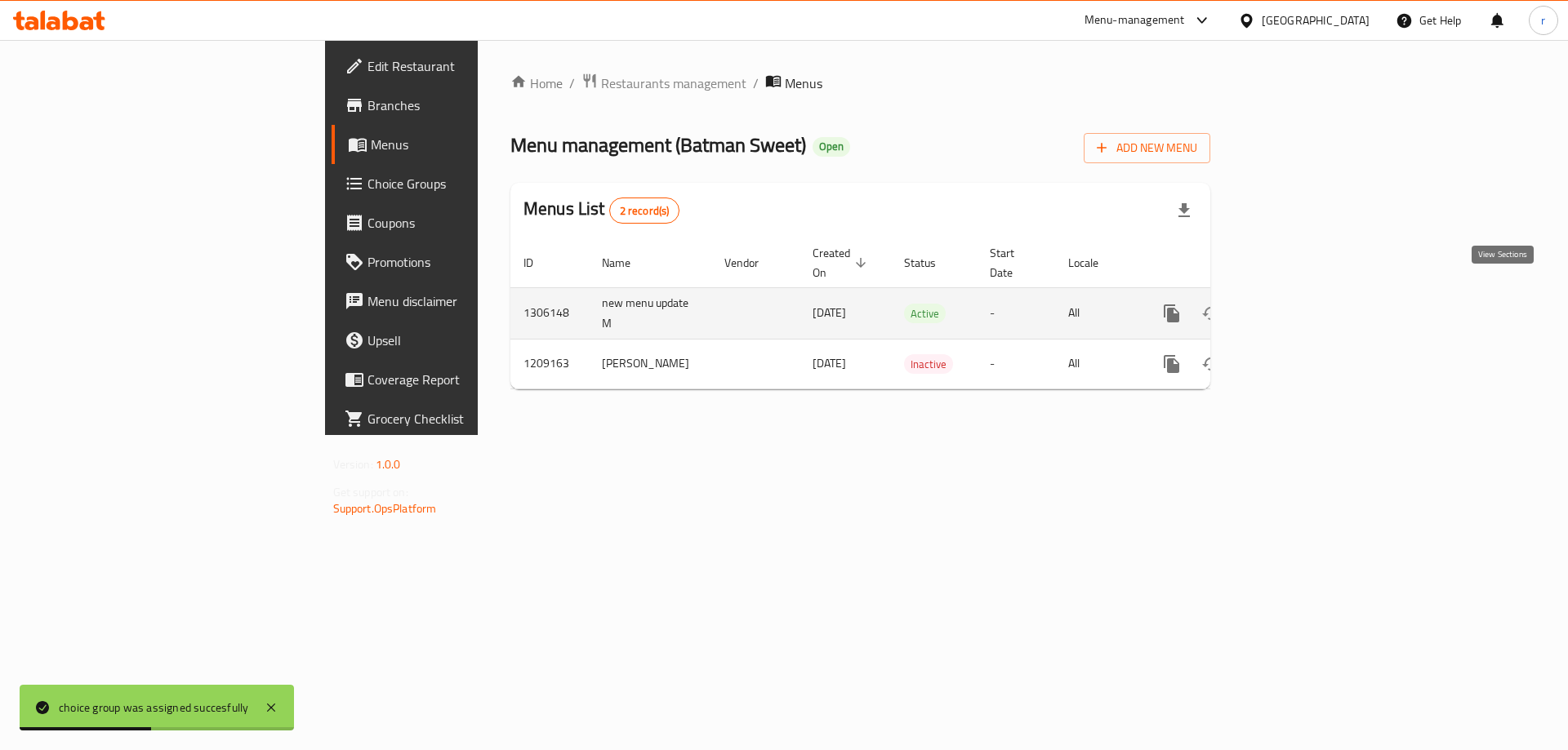
click at [1299, 303] on icon "enhanced table" at bounding box center [1289, 313] width 20 height 20
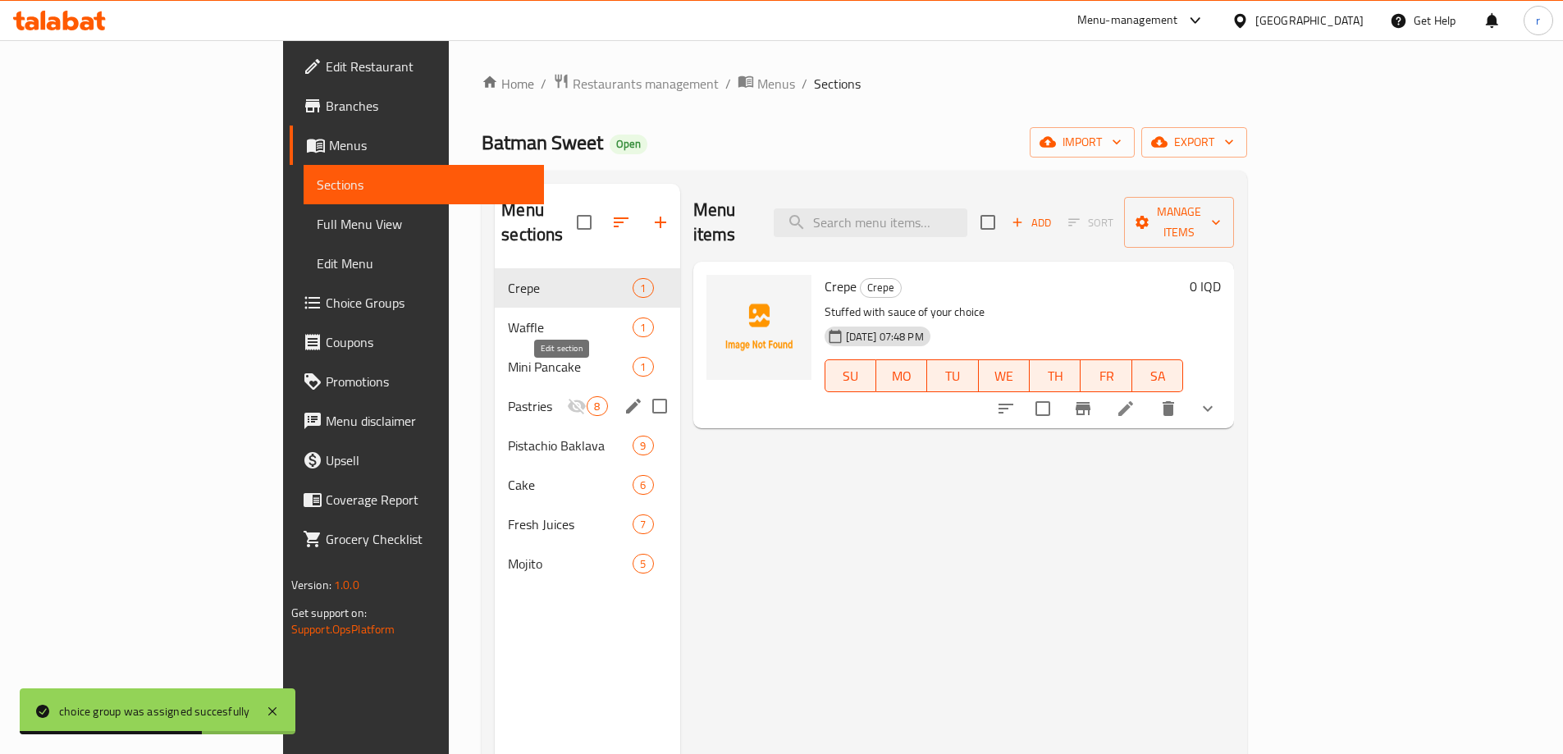
click at [624, 396] on icon "edit" at bounding box center [634, 406] width 20 height 20
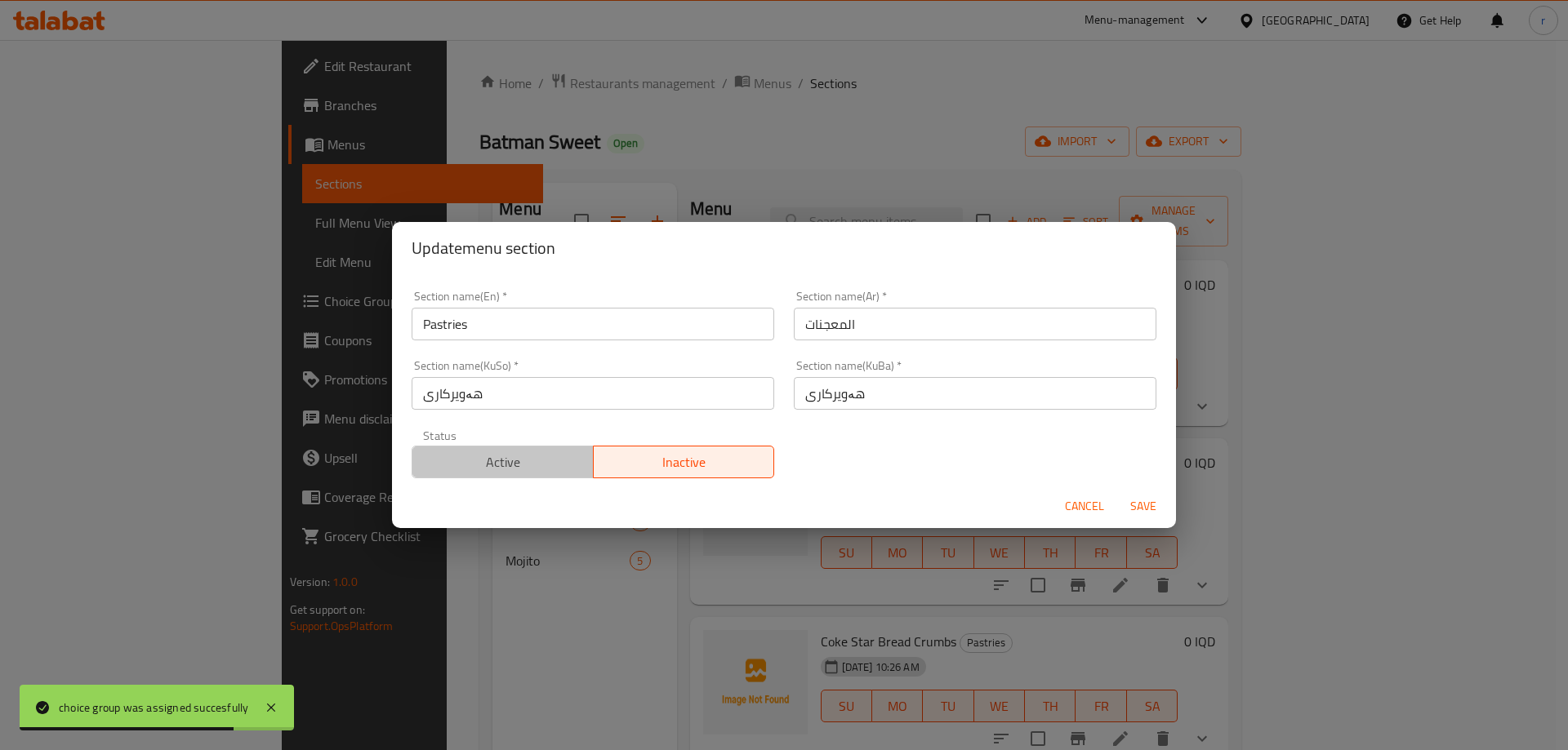
click at [550, 454] on span "Active" at bounding box center [502, 463] width 168 height 24
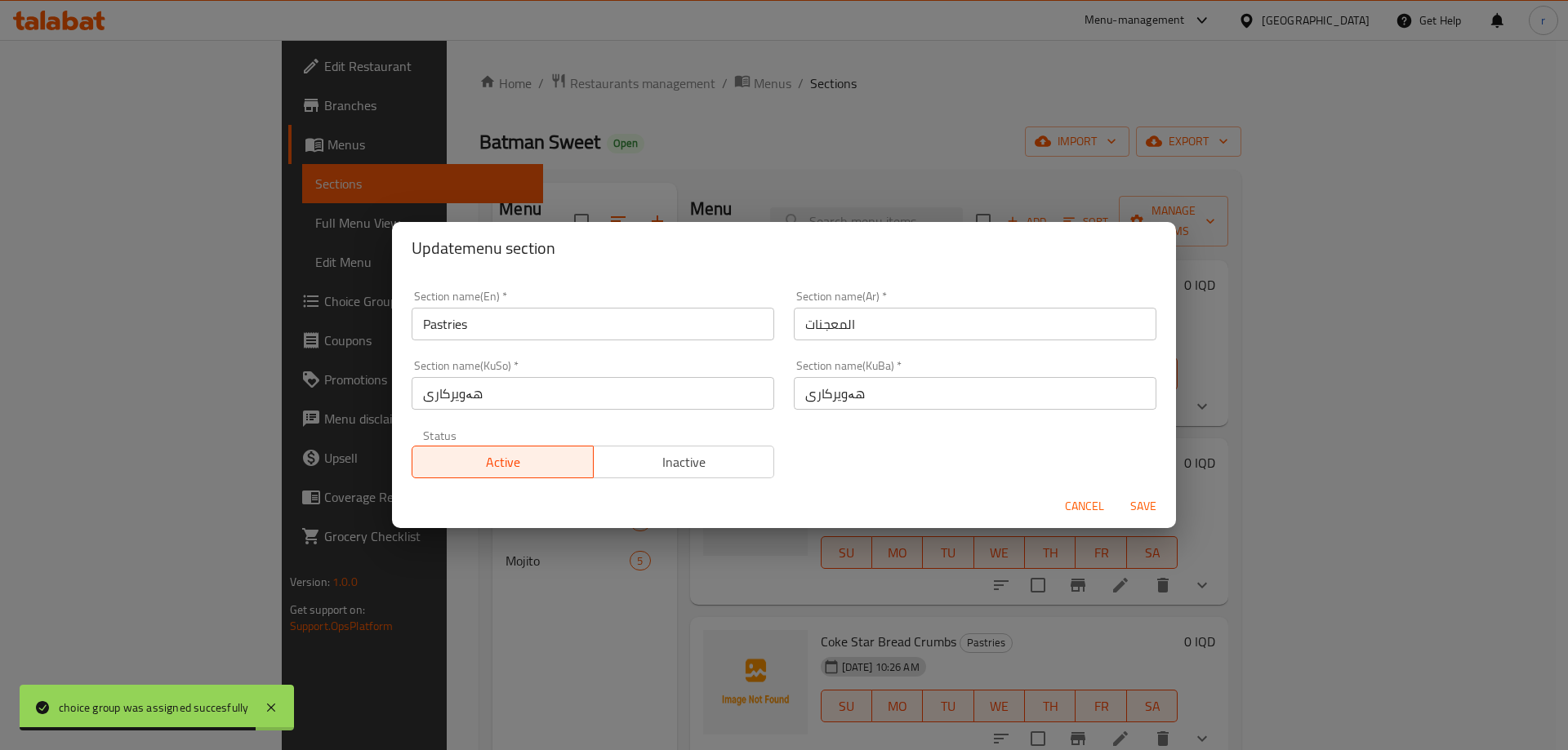
click at [1148, 499] on span "Save" at bounding box center [1142, 506] width 39 height 21
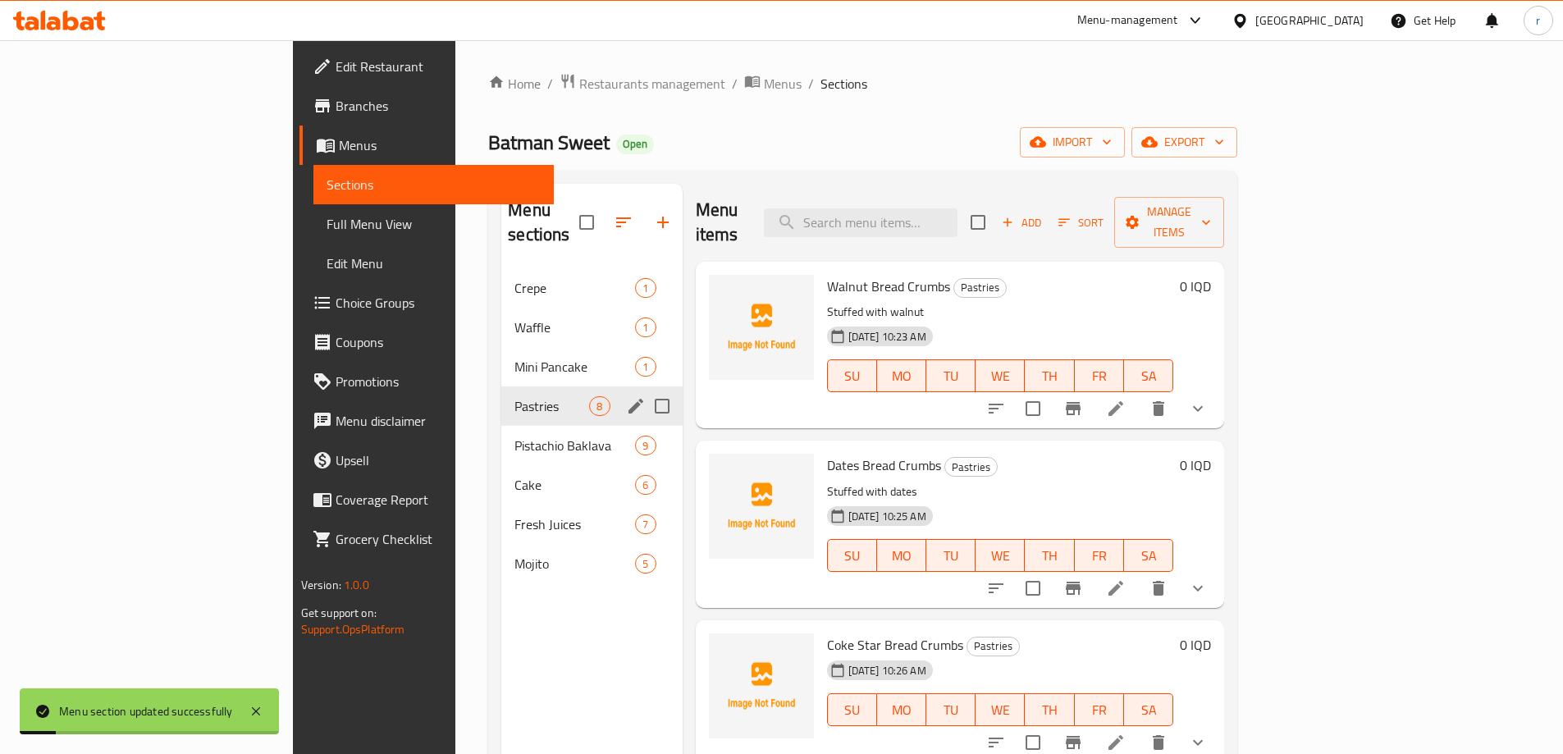
click at [327, 234] on span "Full Menu View" at bounding box center [434, 224] width 214 height 20
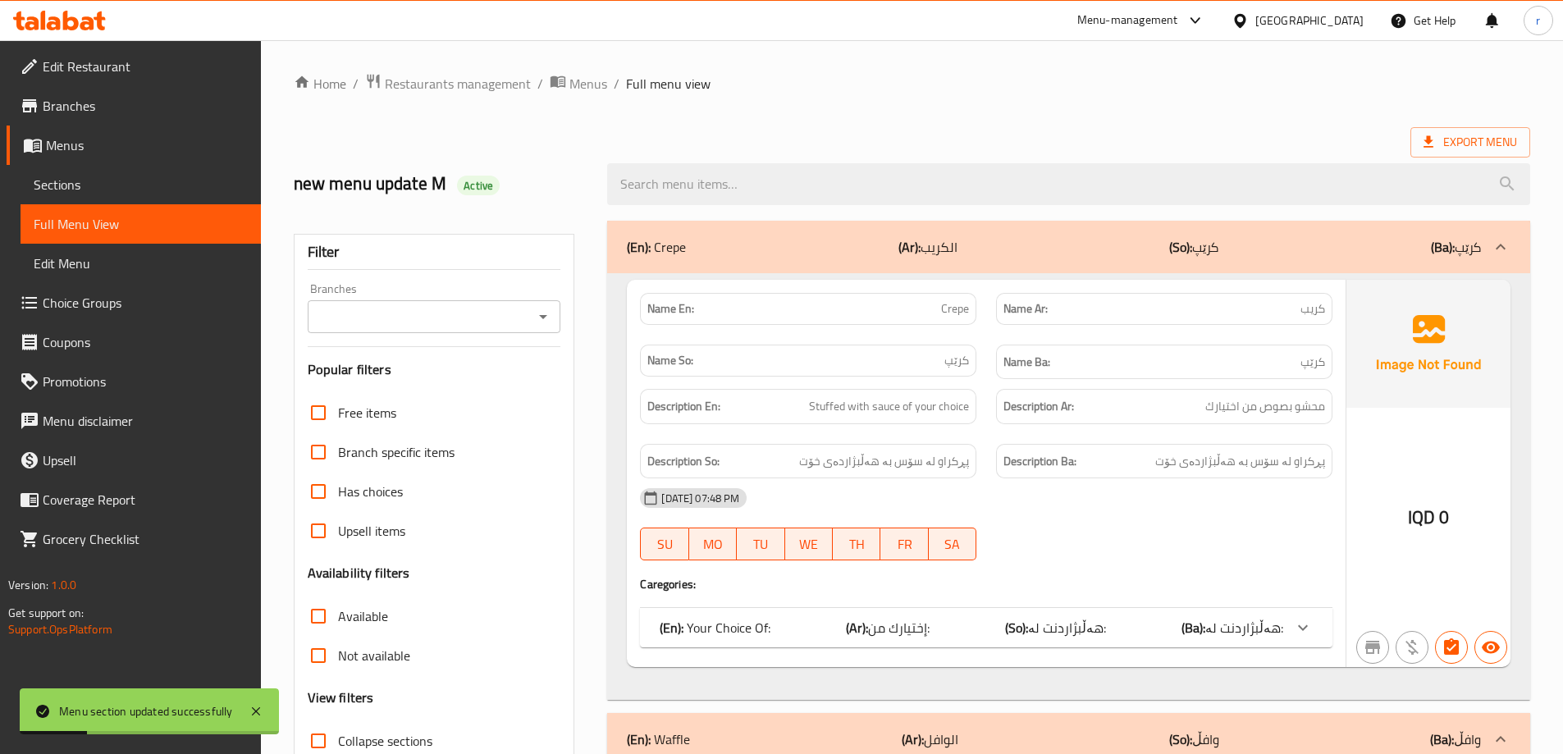
click at [375, 307] on input "Branches" at bounding box center [421, 316] width 217 height 23
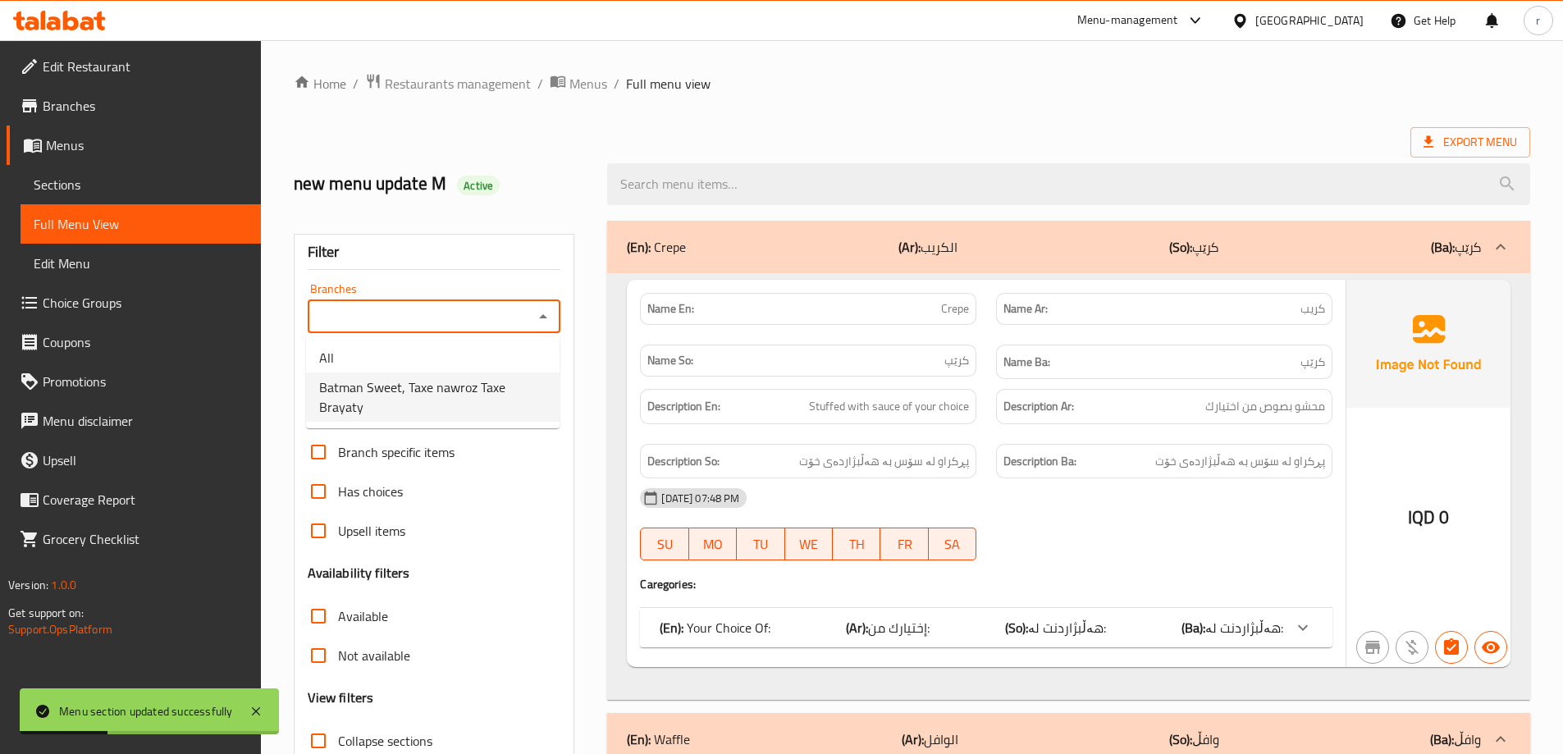
click at [409, 383] on span "Batman Sweet, Taxe nawroz Taxe Brayaty" at bounding box center [432, 396] width 227 height 39
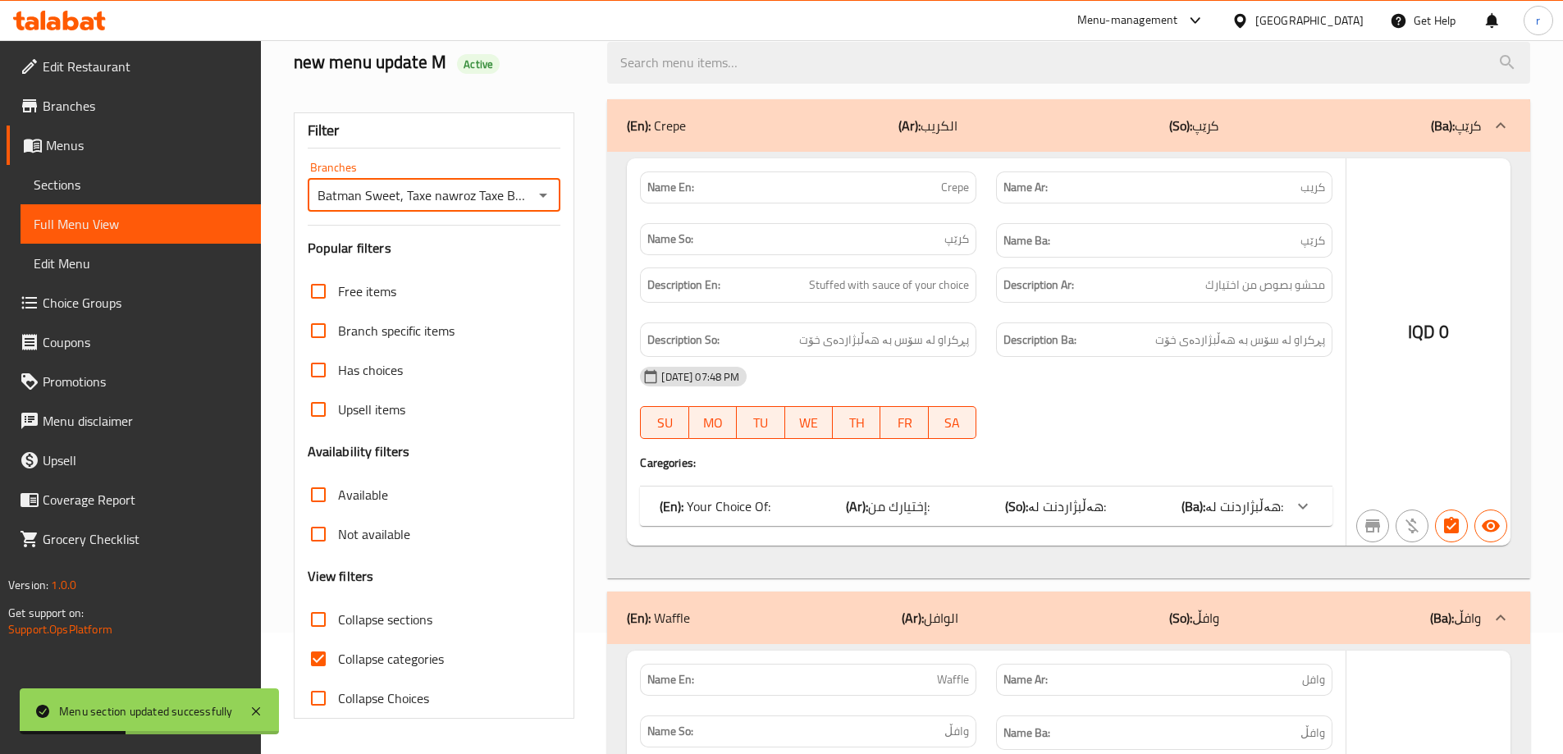
scroll to position [392, 0]
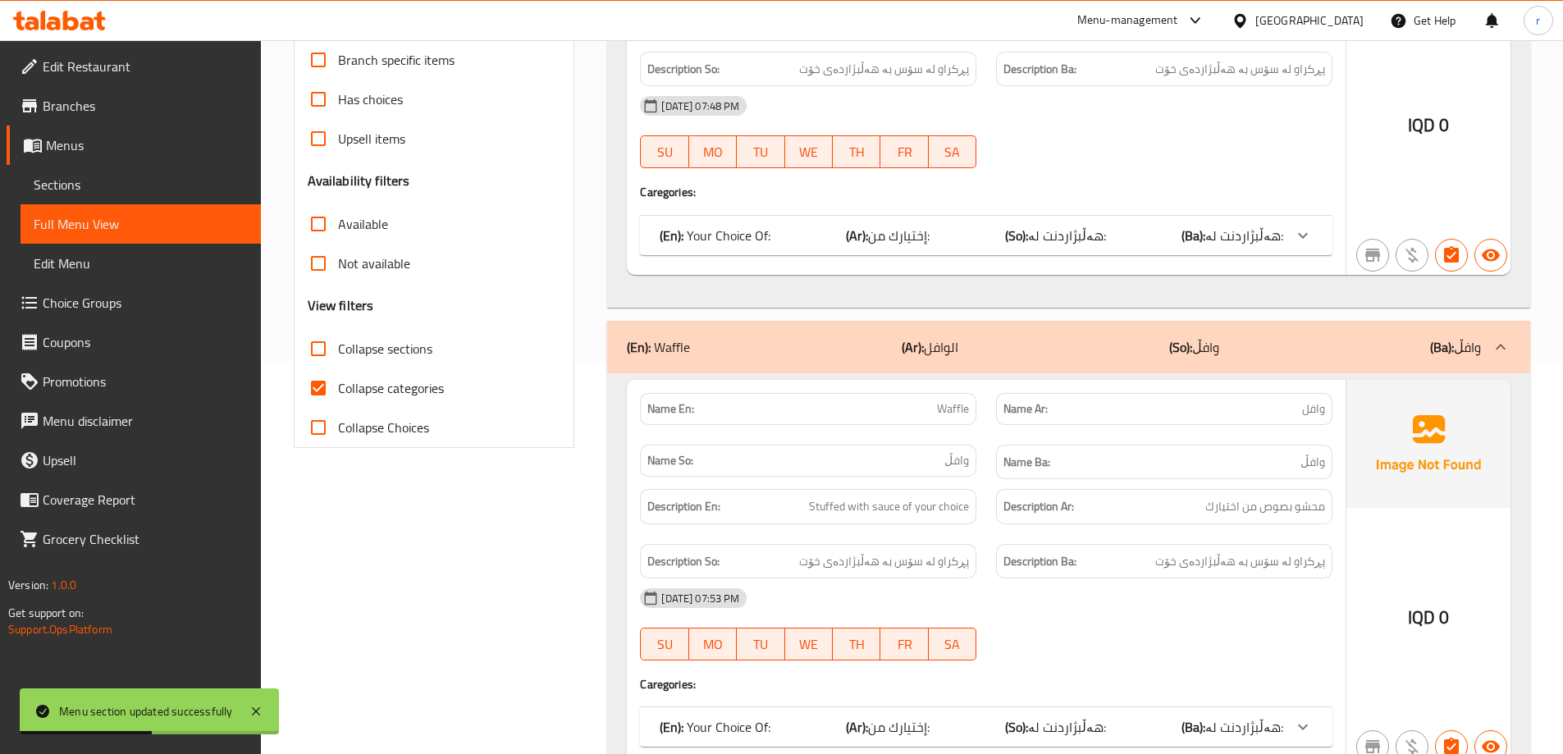
click at [364, 386] on span "Collapse categories" at bounding box center [391, 388] width 106 height 20
click at [338, 386] on input "Collapse categories" at bounding box center [318, 387] width 39 height 39
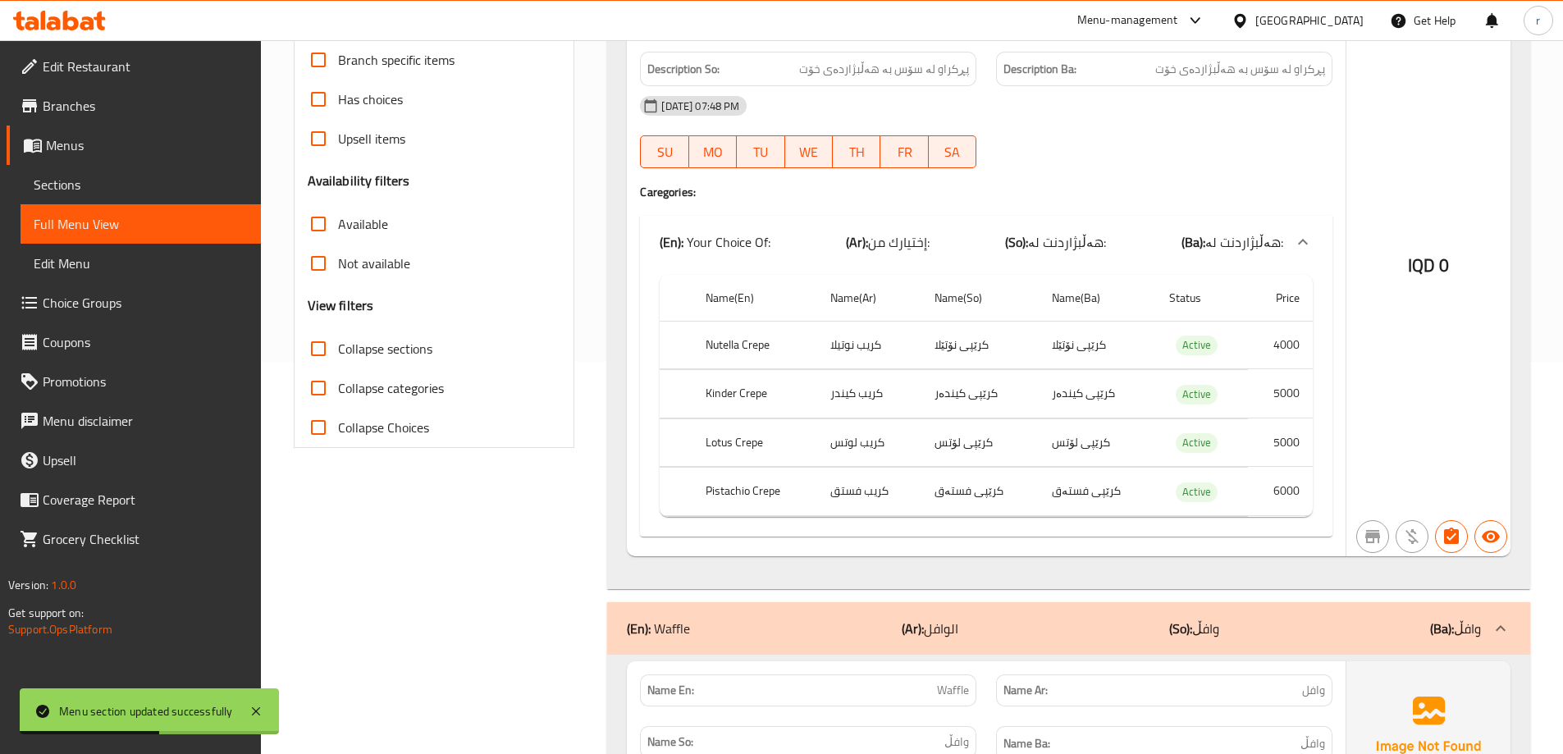
click at [373, 343] on span "Collapse sections" at bounding box center [385, 349] width 94 height 20
click at [338, 343] on input "Collapse sections" at bounding box center [318, 348] width 39 height 39
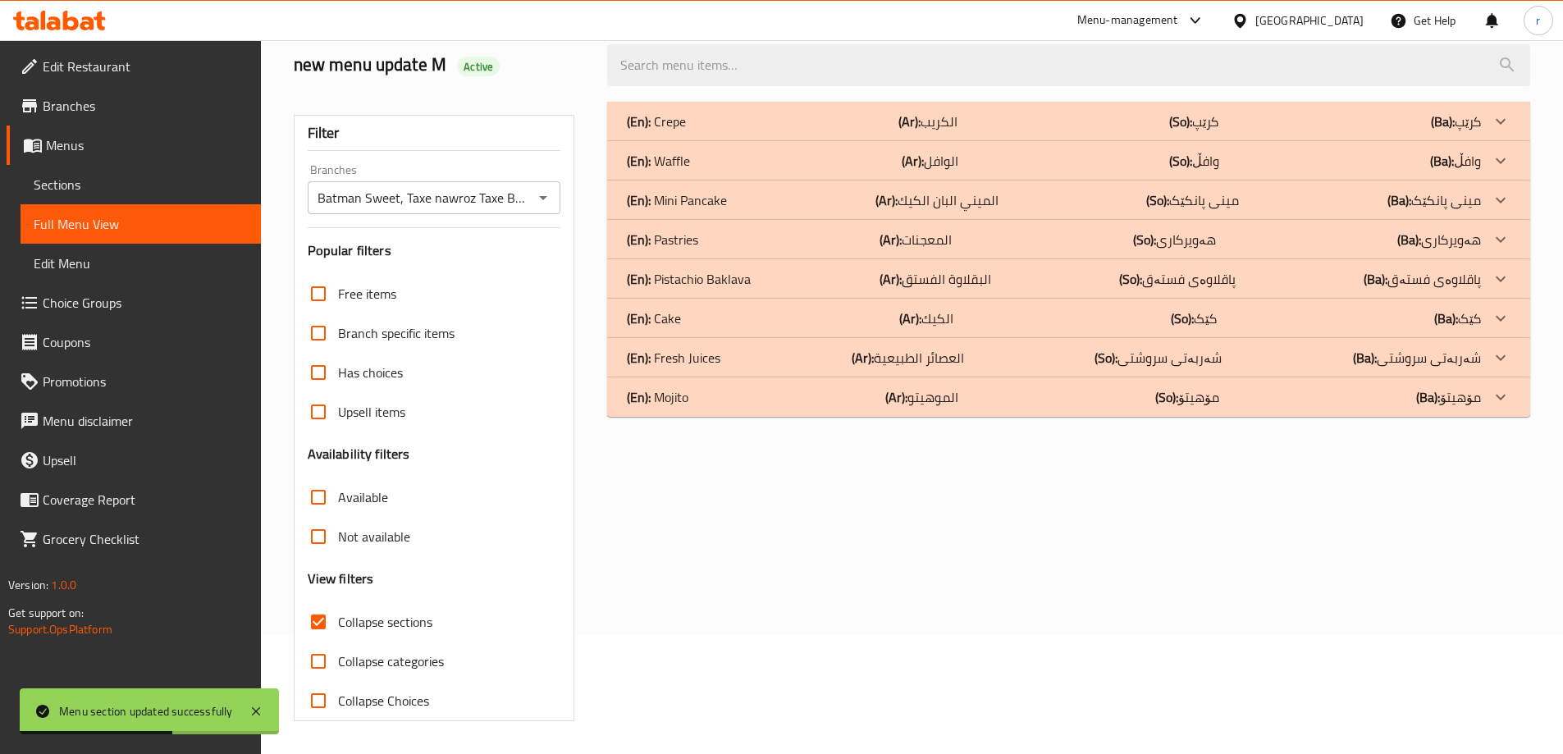
scroll to position [119, 0]
click at [899, 134] on b "(Ar):" at bounding box center [910, 121] width 22 height 25
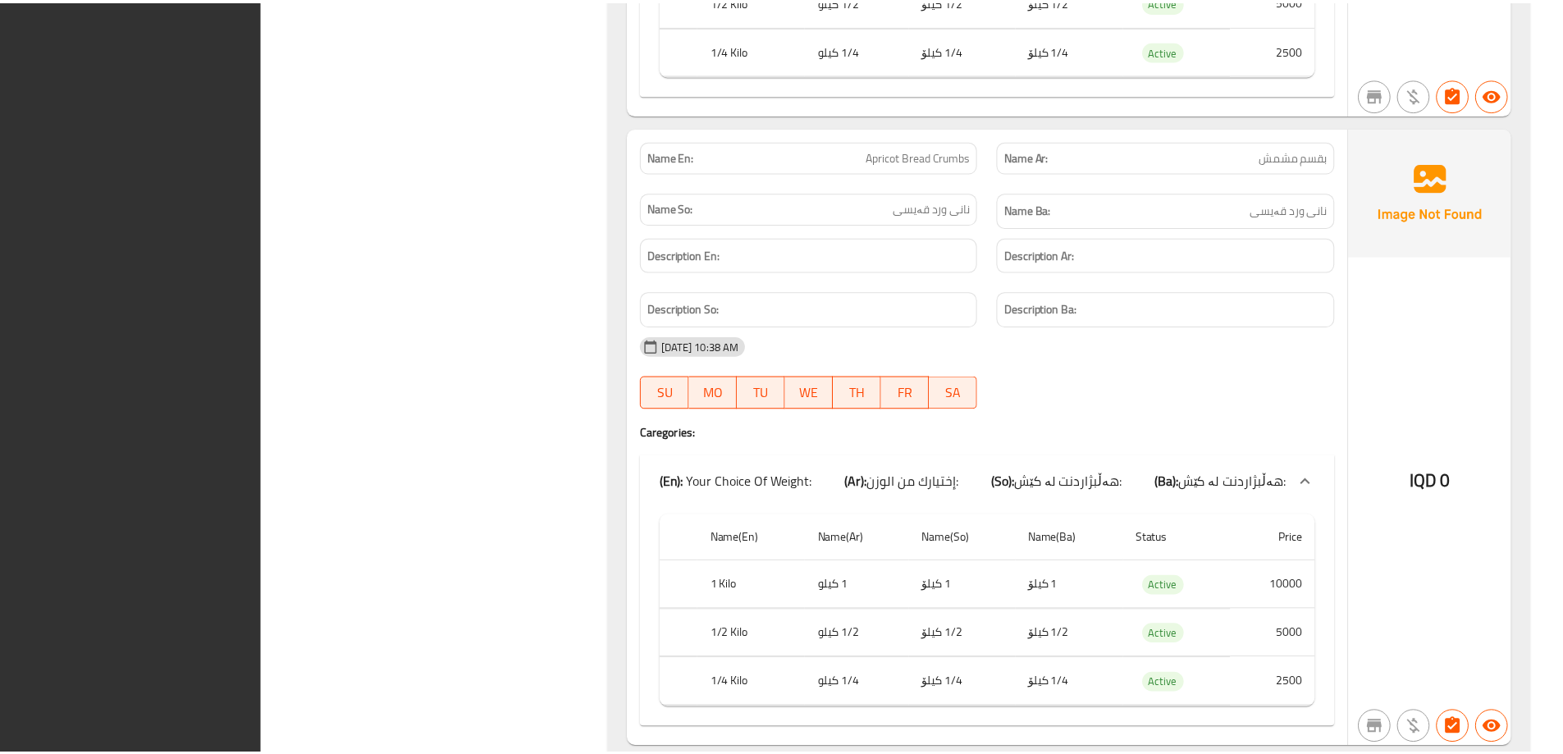
scroll to position [4943, 0]
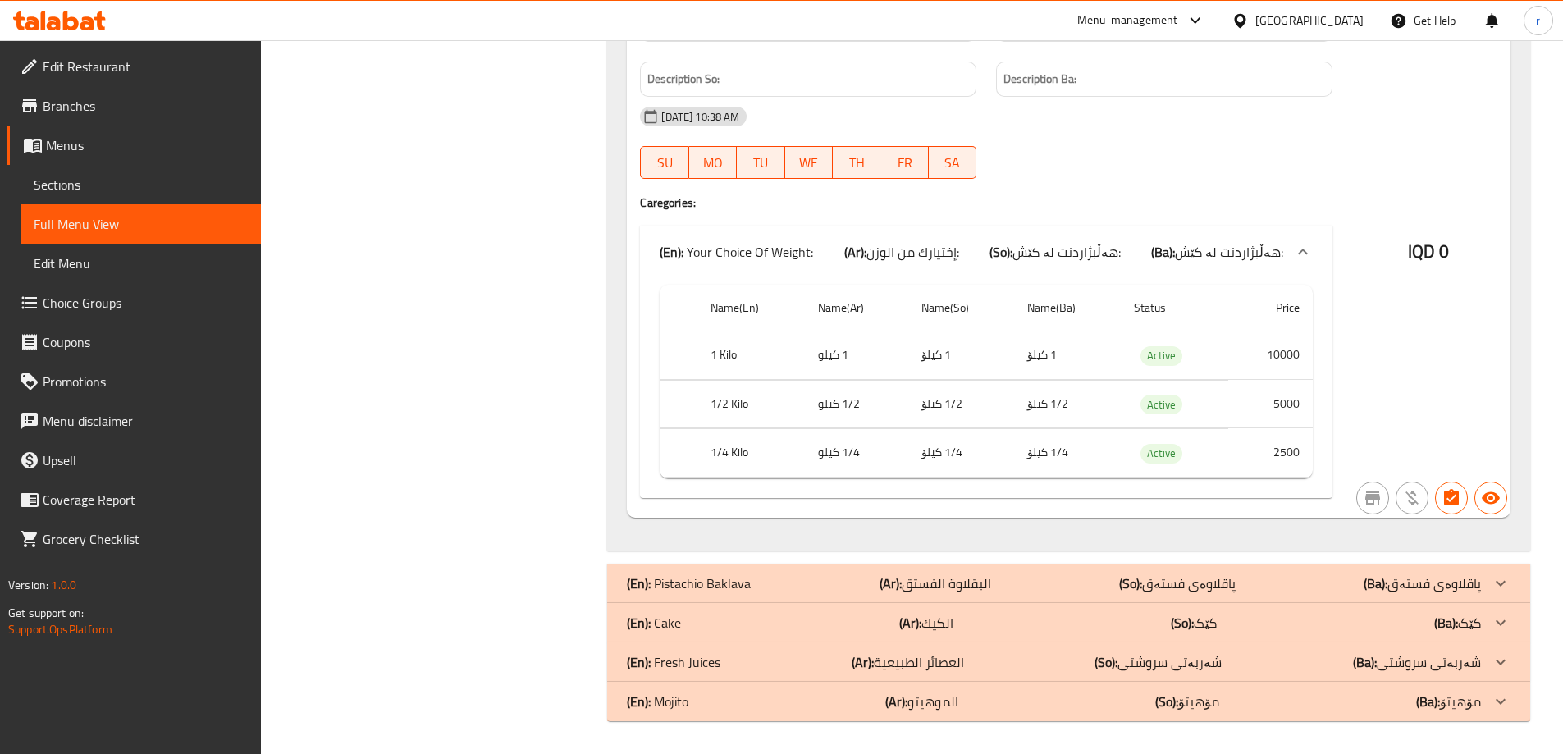
click at [79, 28] on icon at bounding box center [59, 21] width 93 height 20
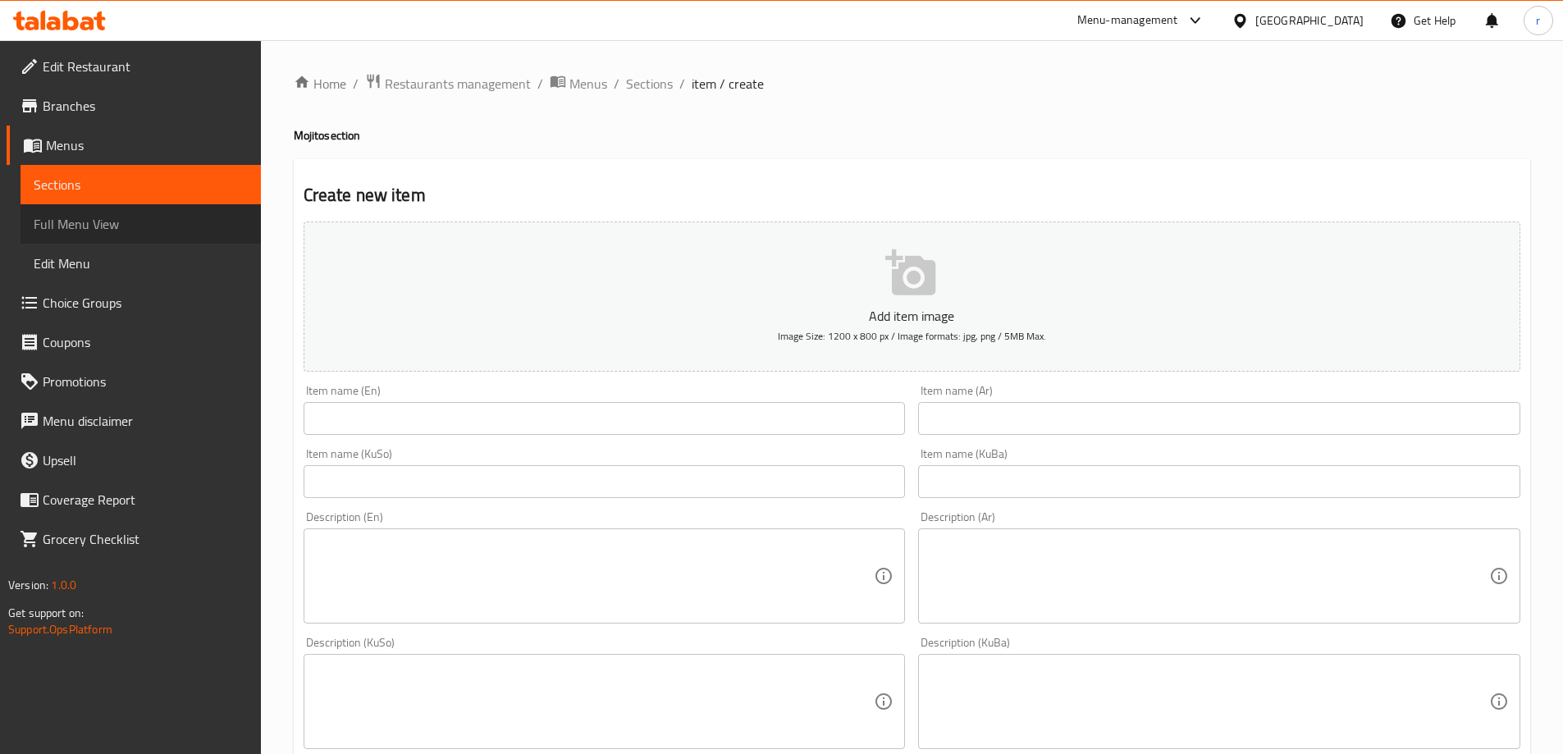
click at [106, 219] on span "Full Menu View" at bounding box center [141, 224] width 214 height 20
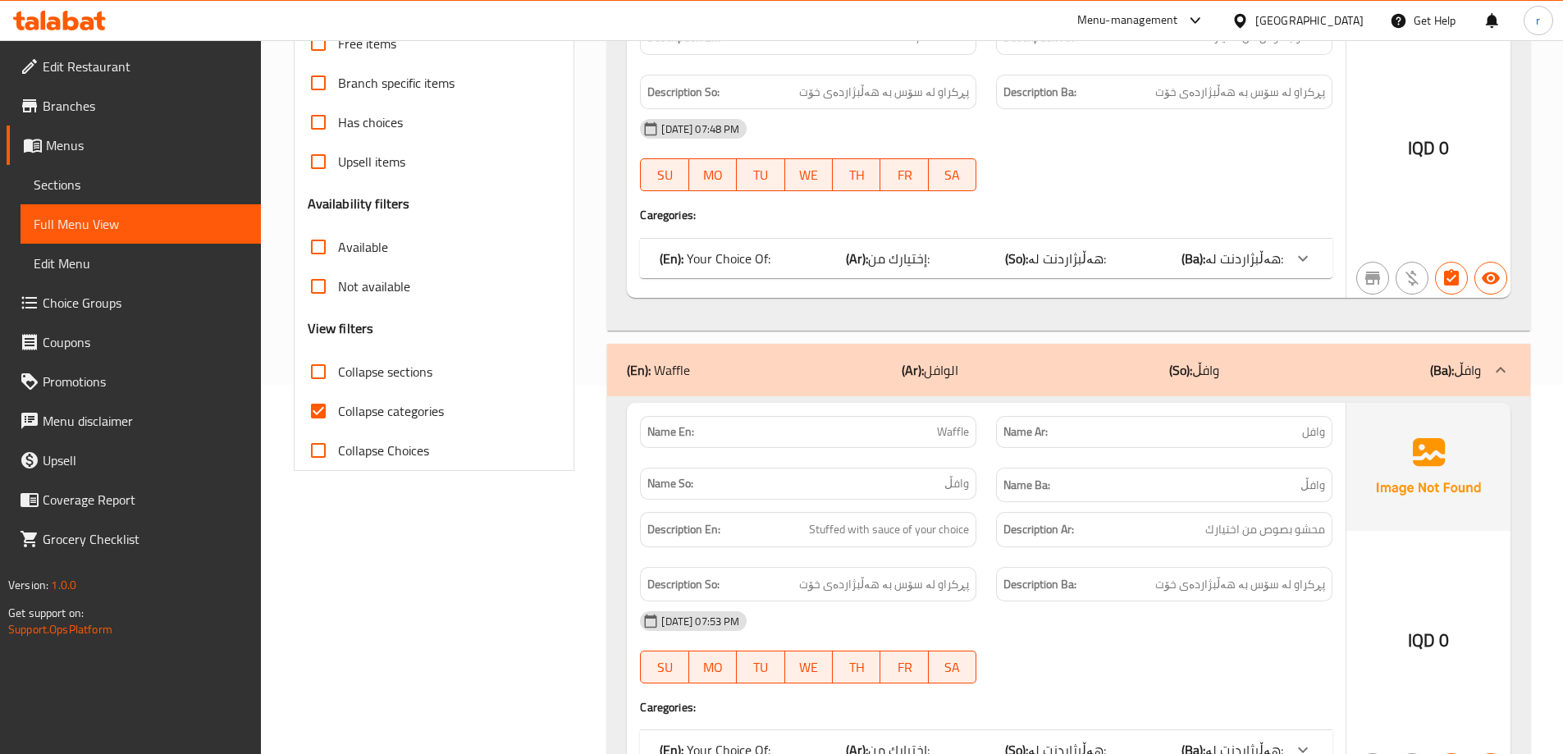
scroll to position [410, 0]
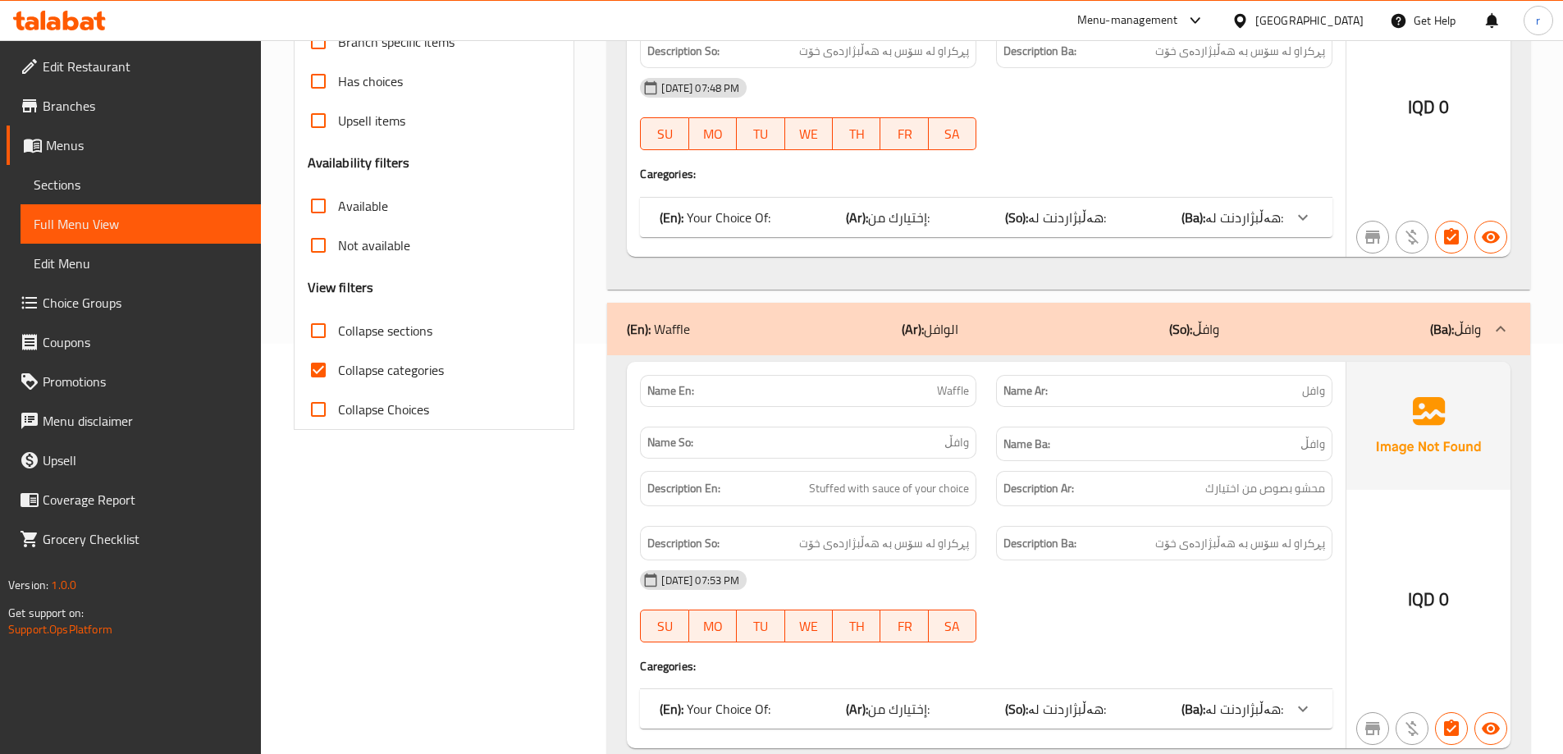
click at [383, 368] on span "Collapse categories" at bounding box center [391, 370] width 106 height 20
click at [338, 368] on input "Collapse categories" at bounding box center [318, 369] width 39 height 39
checkbox input "false"
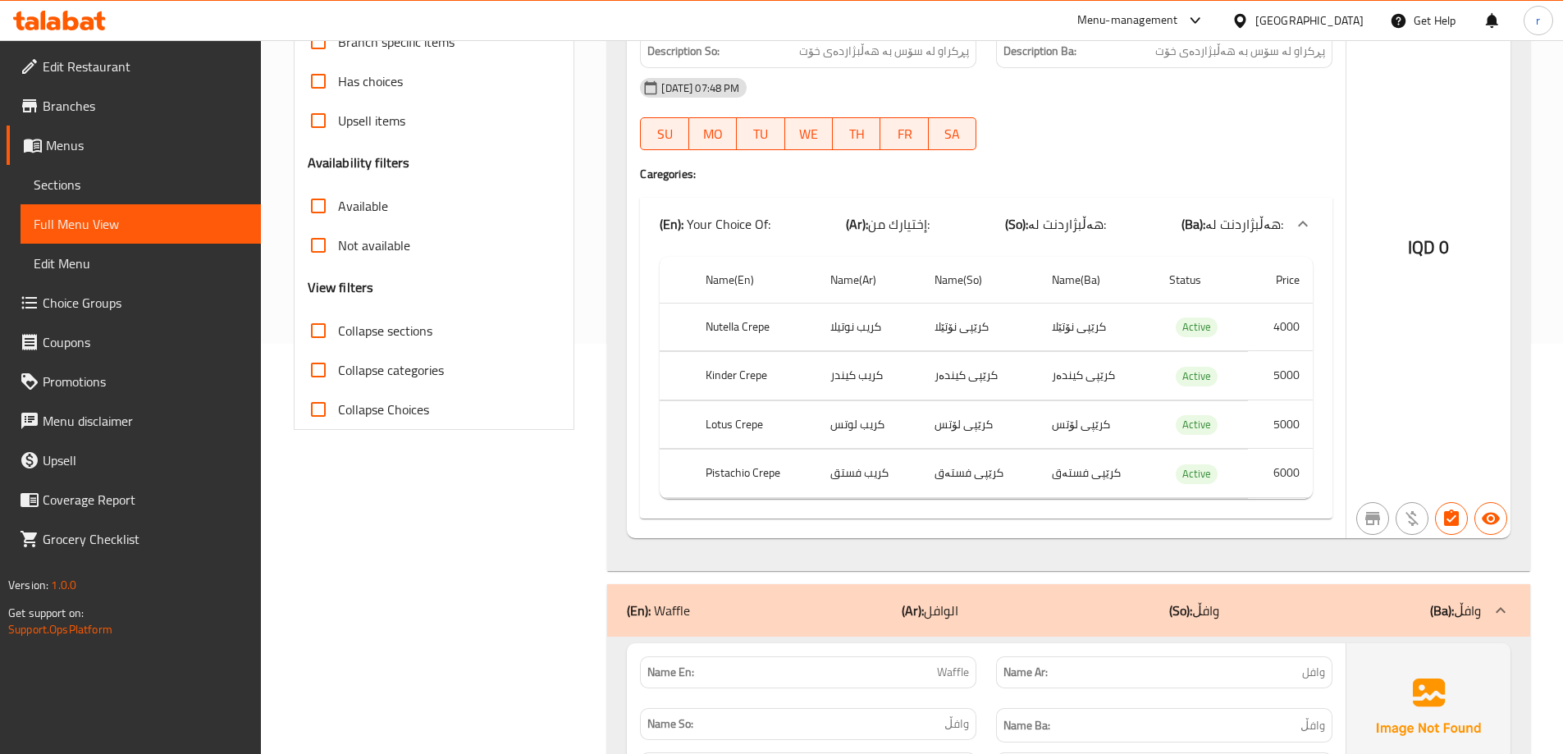
click at [383, 334] on span "Collapse sections" at bounding box center [385, 331] width 94 height 20
click at [338, 334] on input "Collapse sections" at bounding box center [318, 330] width 39 height 39
checkbox input "true"
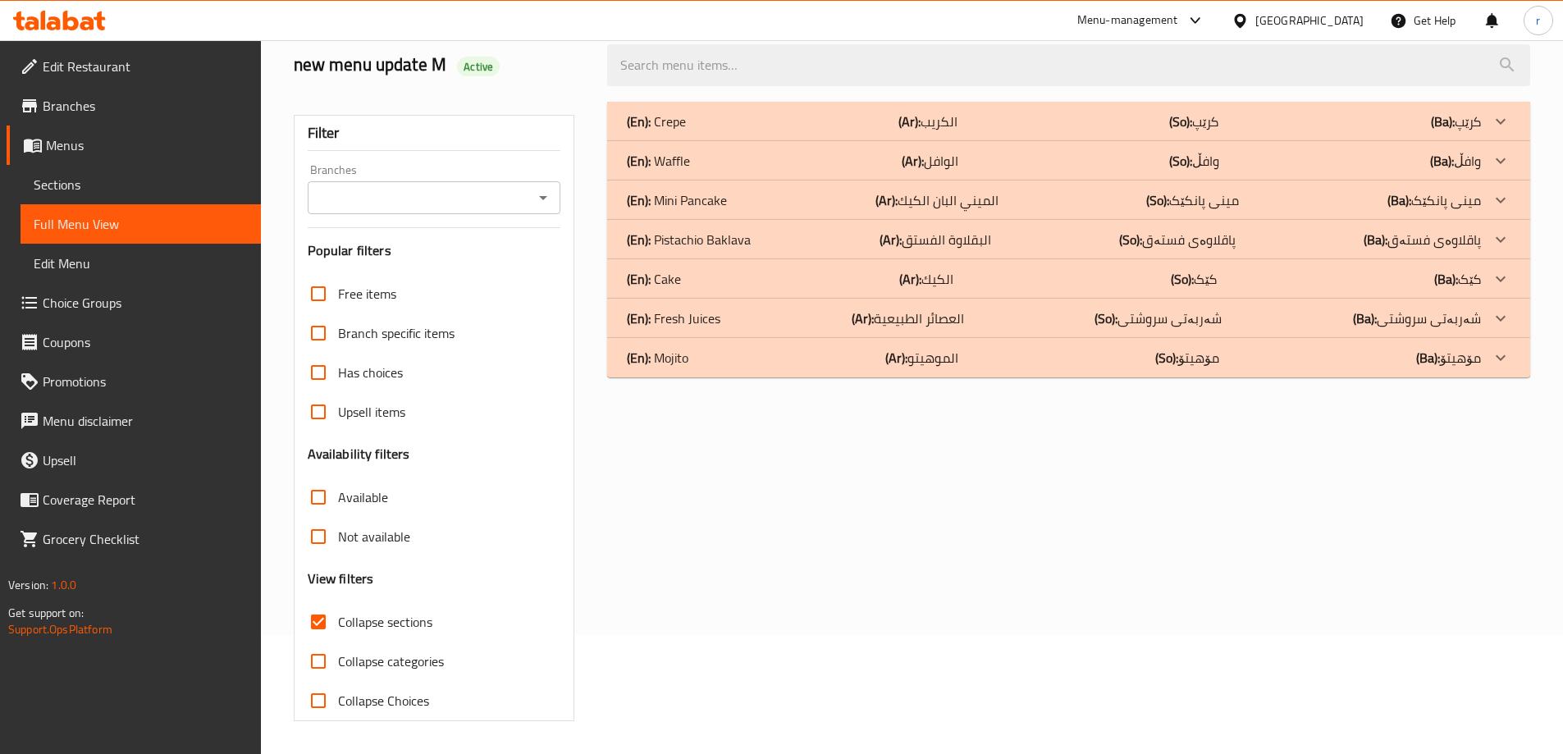
scroll to position [119, 0]
click at [403, 209] on div "Branches" at bounding box center [435, 197] width 254 height 33
click at [417, 198] on input "Branches" at bounding box center [421, 197] width 217 height 23
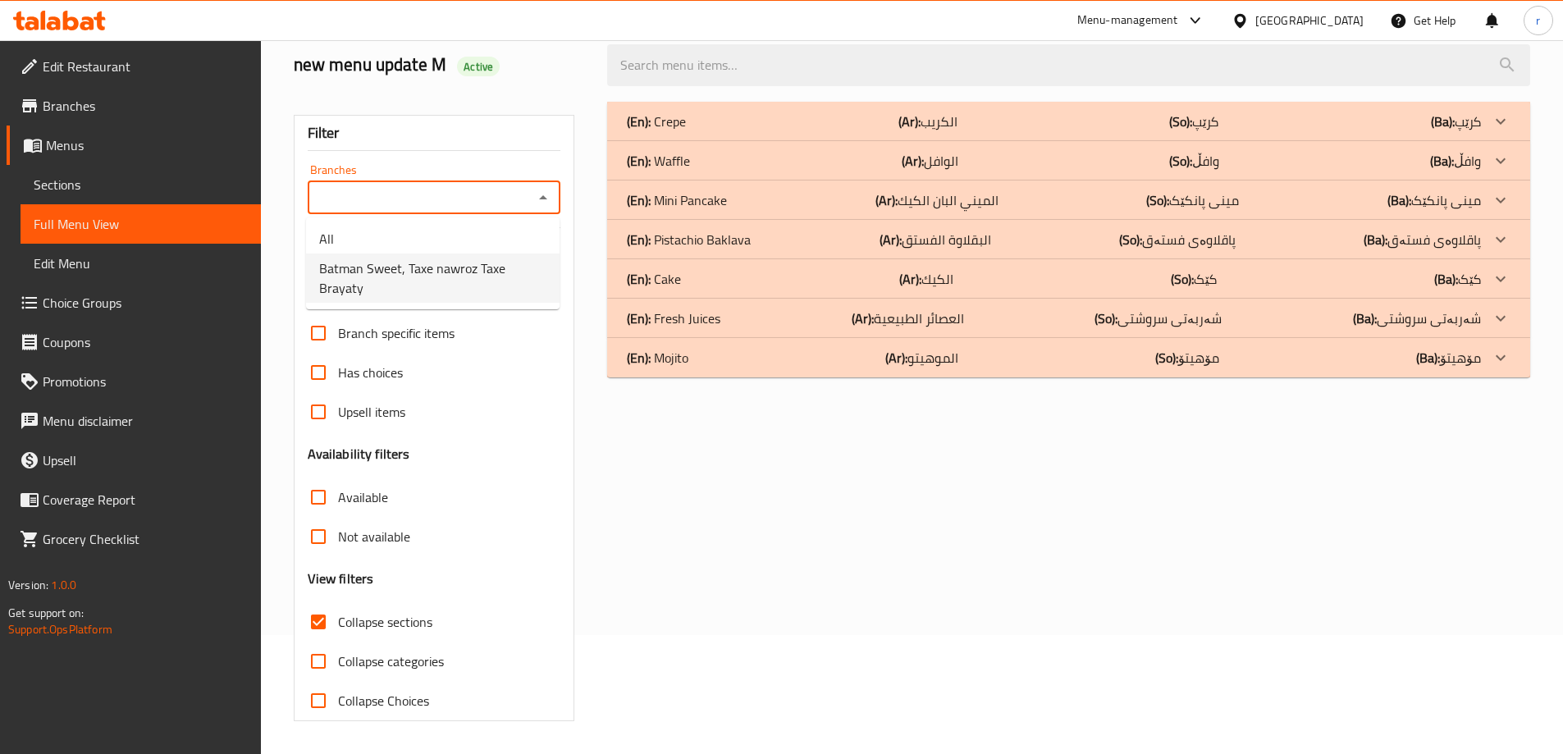
click at [423, 267] on span "Batman Sweet, Taxe nawroz Taxe Brayaty" at bounding box center [432, 277] width 227 height 39
type input "Batman Sweet, Taxe nawroz Taxe Brayaty"
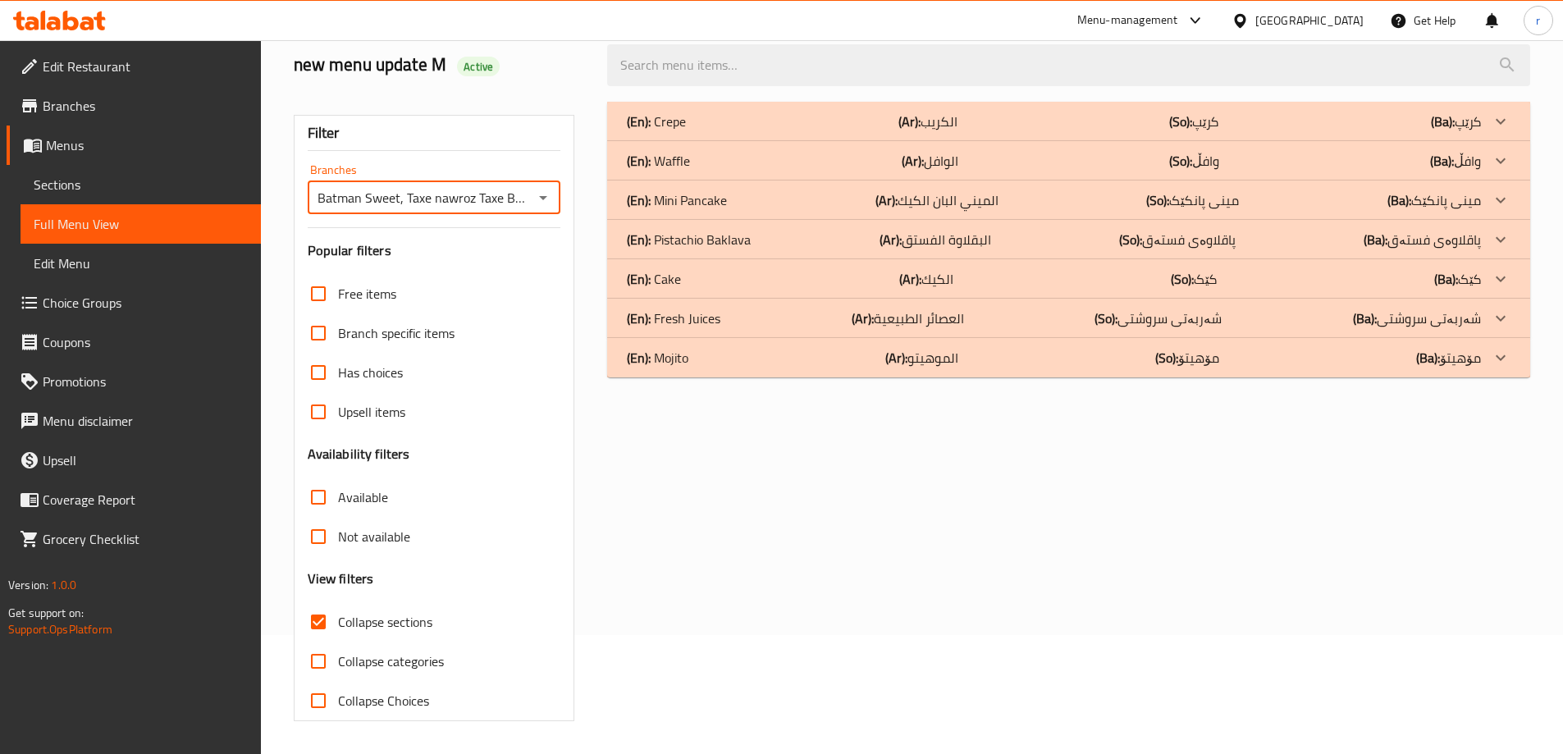
click at [771, 141] on div "(En): Mojito (Ar): الموهيتو (So): مۆهیتۆ (Ba): مۆهیتۆ" at bounding box center [1068, 121] width 923 height 39
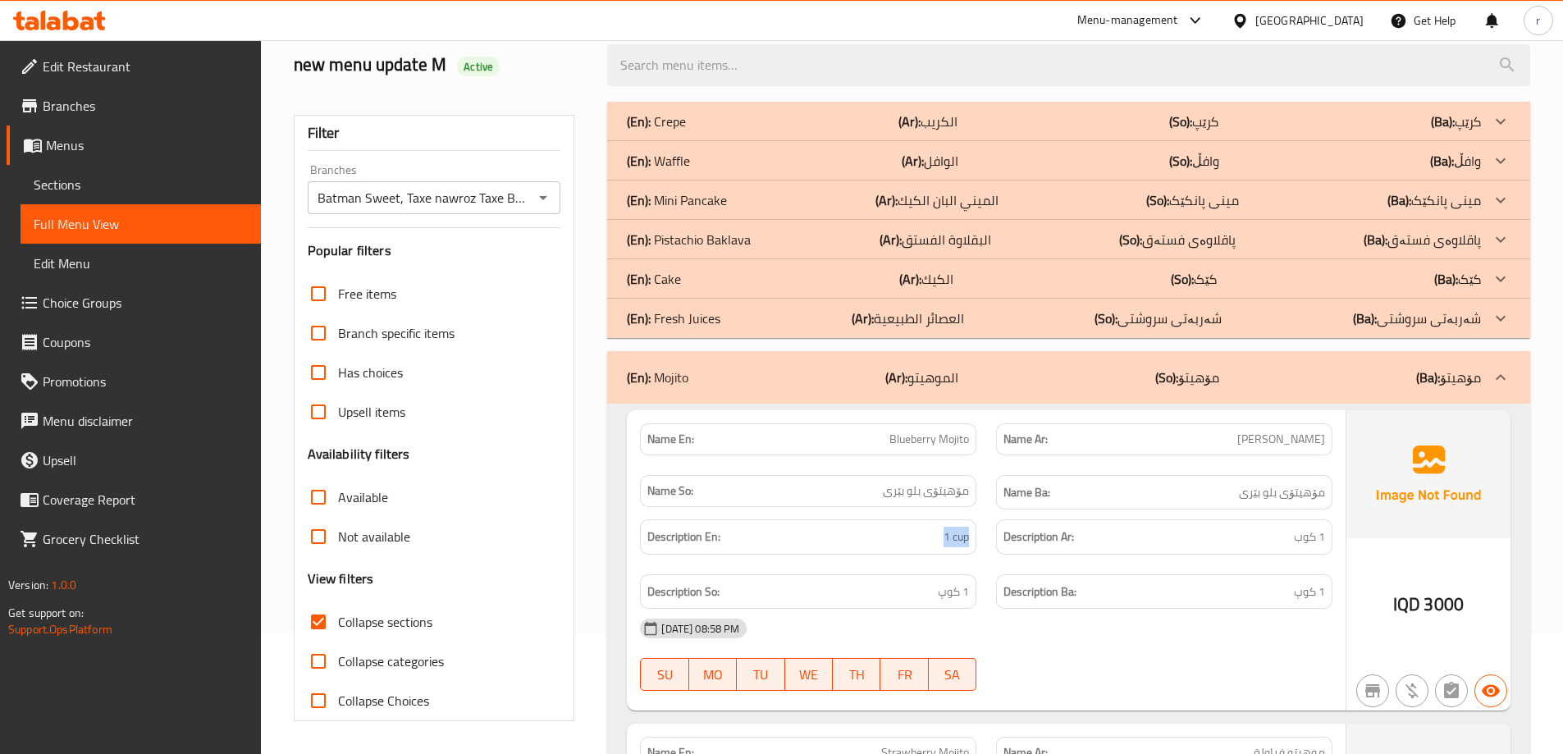
drag, startPoint x: 911, startPoint y: 538, endPoint x: 983, endPoint y: 537, distance: 72.2
click at [983, 537] on div "Description En: 1 cup" at bounding box center [808, 537] width 356 height 55
copy span "1 cup"
drag, startPoint x: 1246, startPoint y: 534, endPoint x: 1327, endPoint y: 548, distance: 82.4
click at [1327, 548] on div "Description Ar: 1 كوب" at bounding box center [1164, 536] width 336 height 35
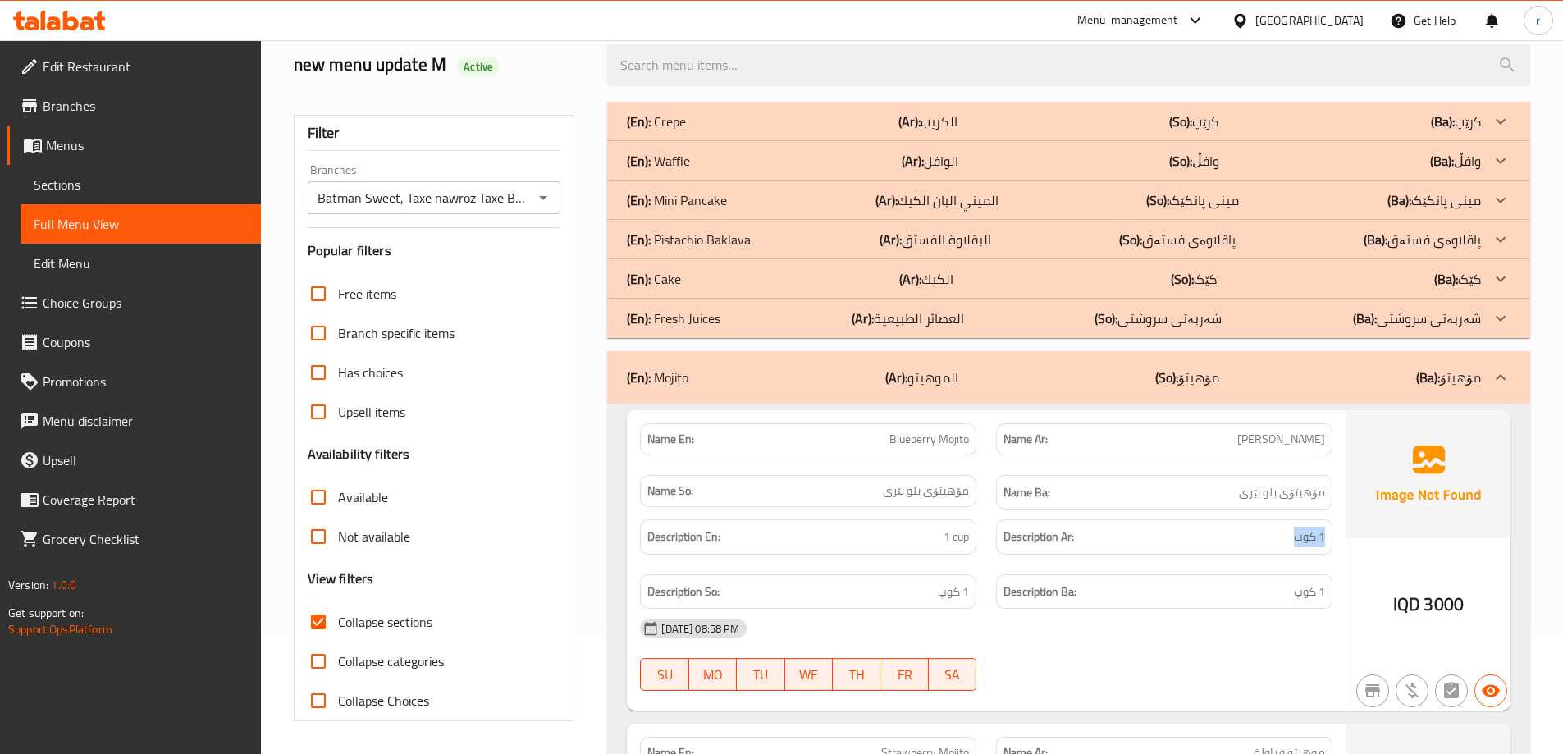
copy span "1 كوب"
drag, startPoint x: 1287, startPoint y: 588, endPoint x: 1340, endPoint y: 591, distance: 53.4
click at [1340, 591] on div "Description Ba: 1 کوپ" at bounding box center [1164, 592] width 356 height 55
copy span "1 کوپ"
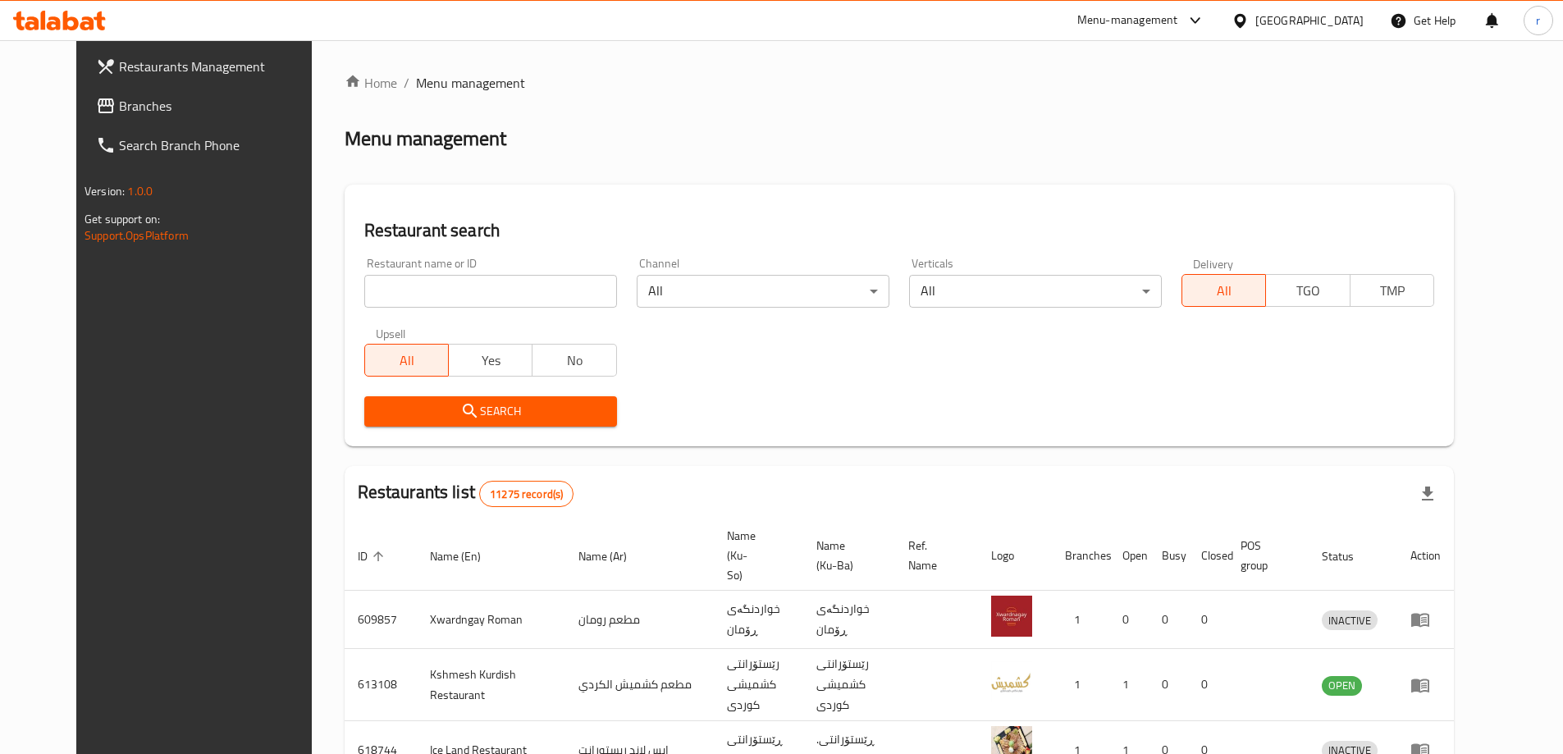
click at [119, 111] on span "Branches" at bounding box center [221, 106] width 205 height 20
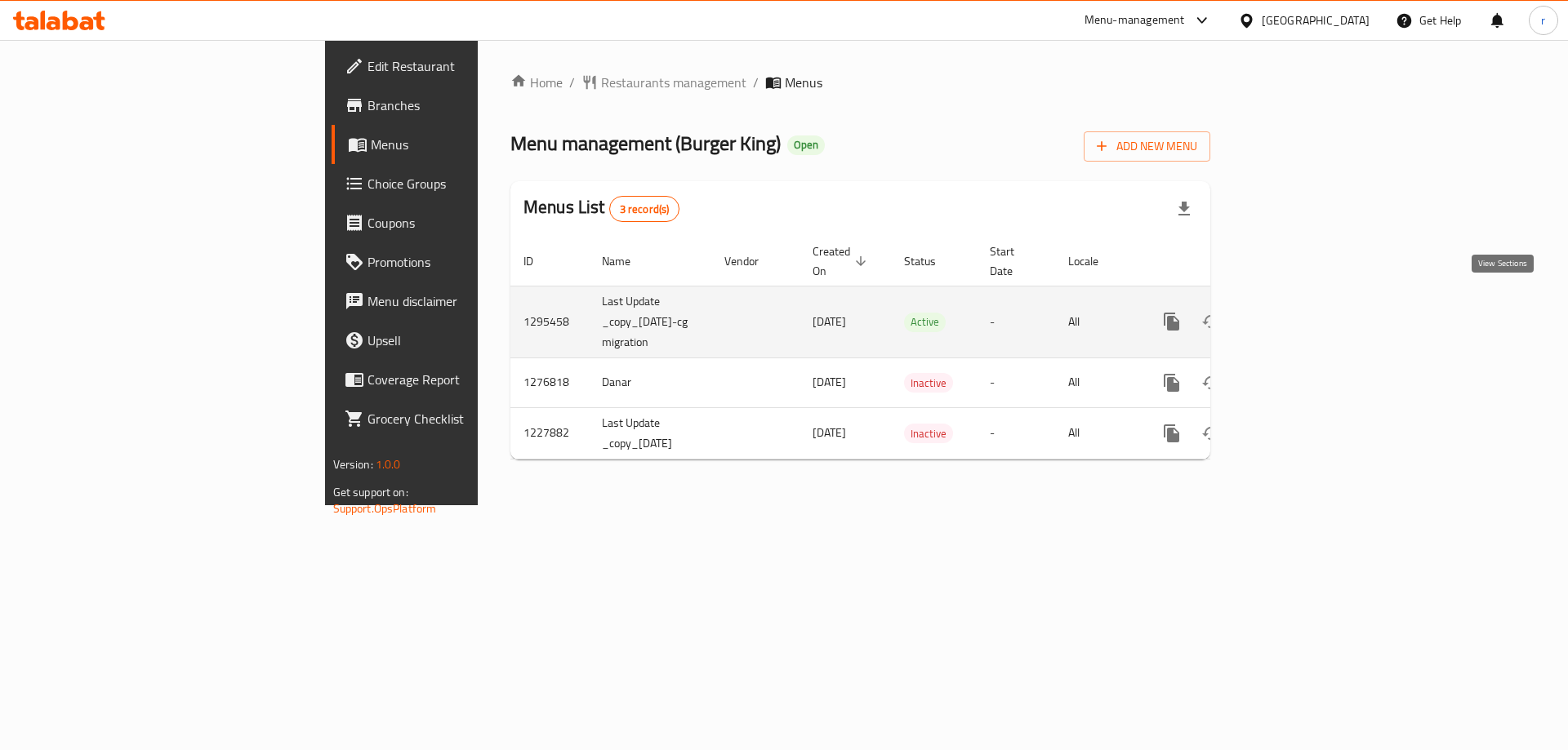
click at [1299, 311] on icon "enhanced table" at bounding box center [1289, 321] width 20 height 20
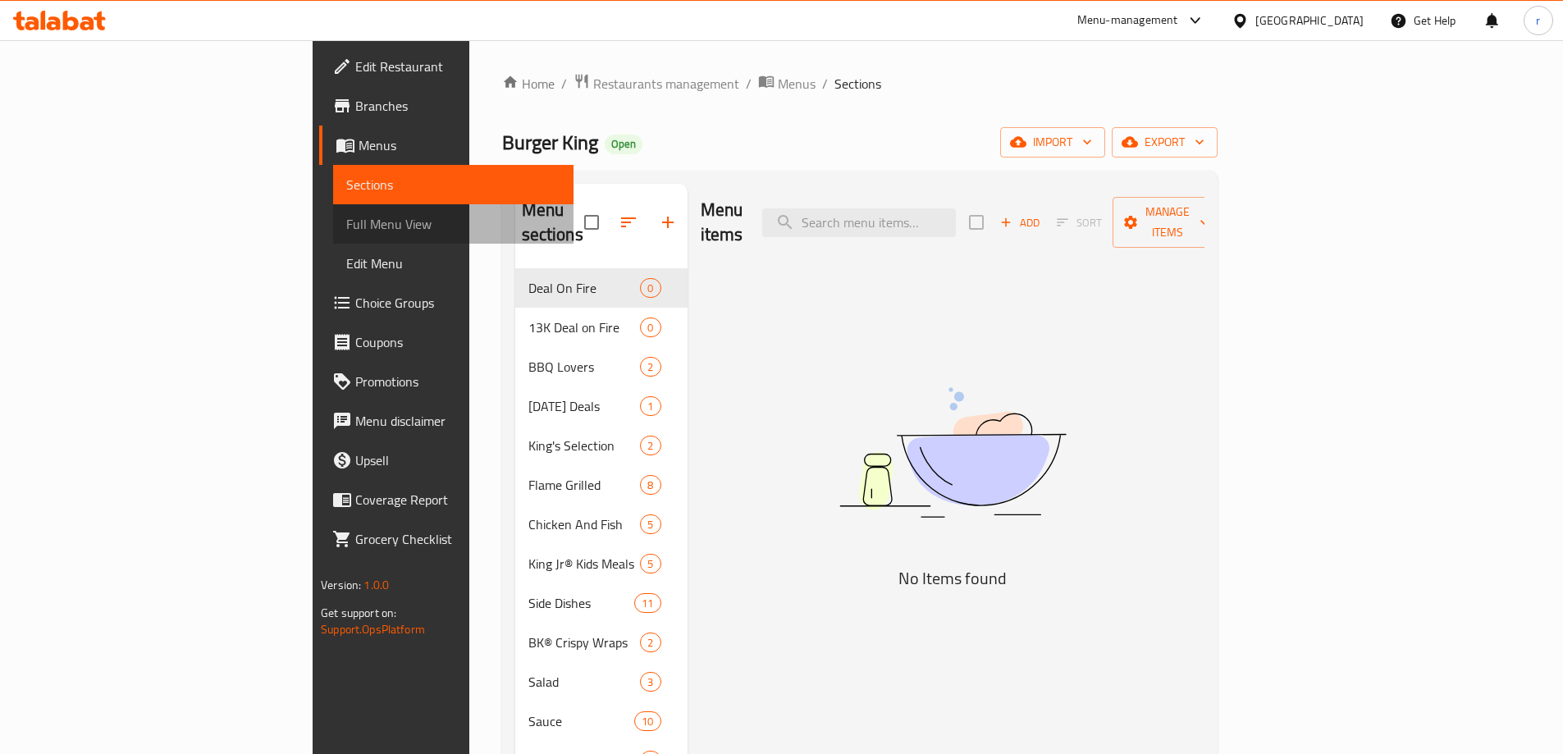
click at [346, 230] on span "Full Menu View" at bounding box center [453, 224] width 214 height 20
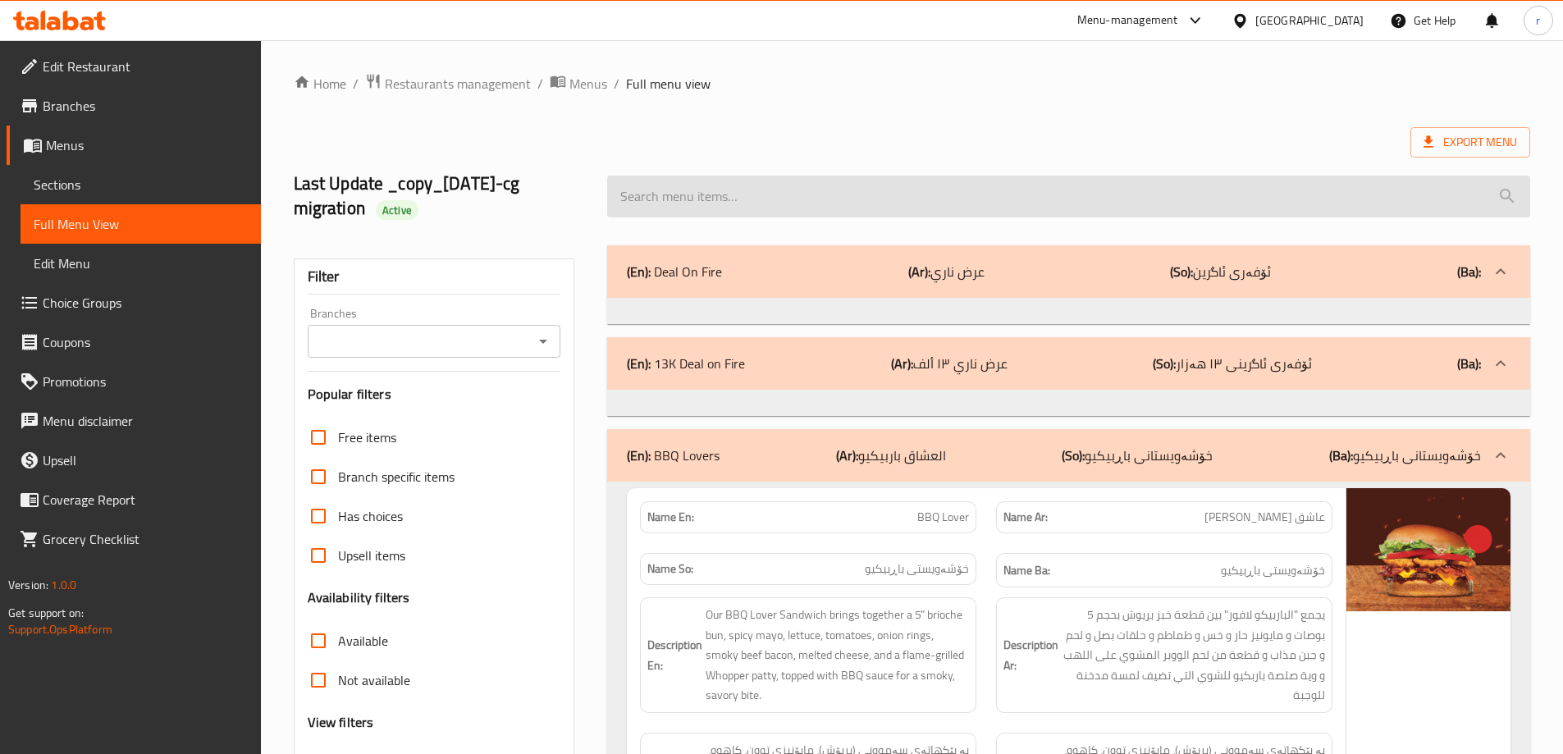
click at [721, 191] on input "search" at bounding box center [1068, 197] width 923 height 42
paste input "Whopper"
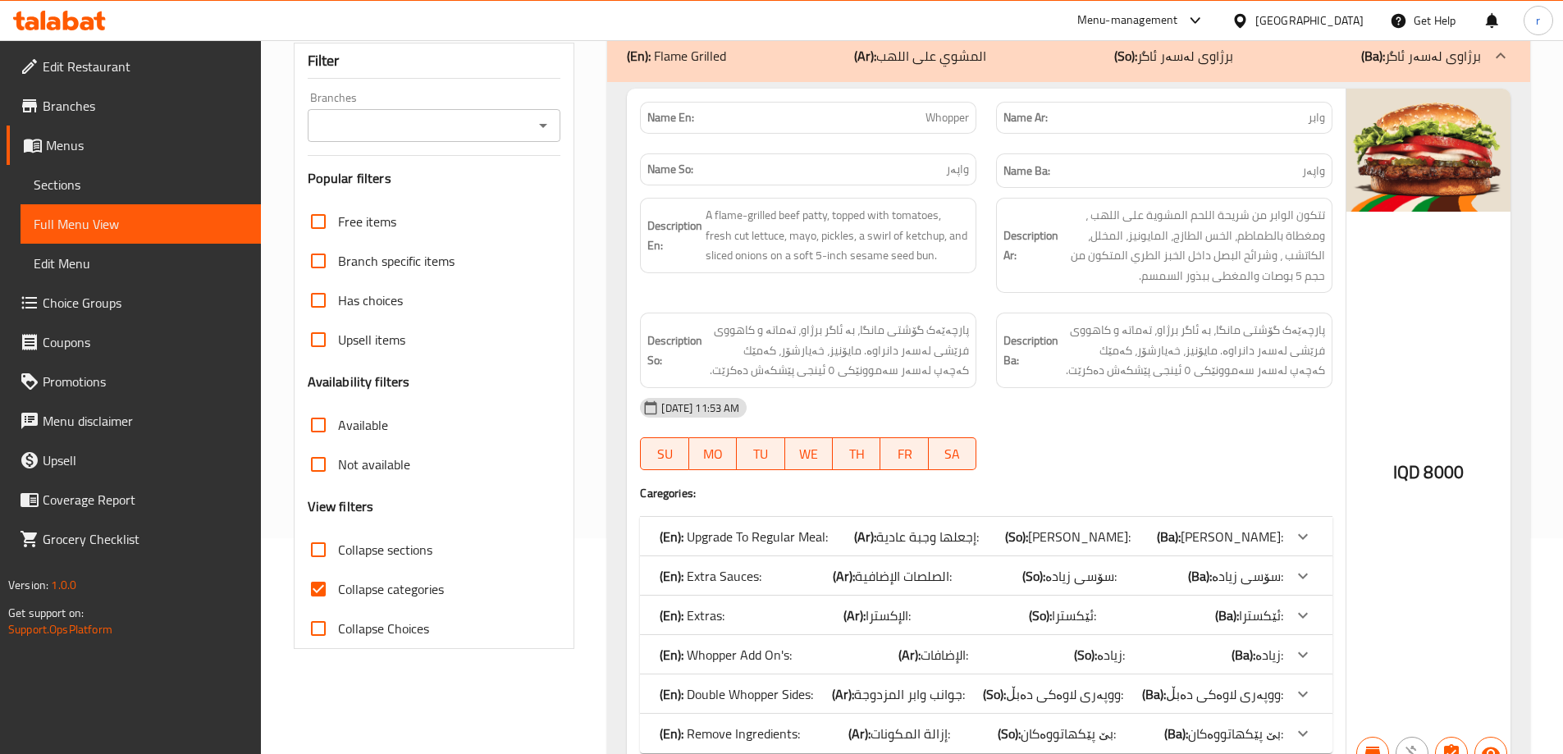
scroll to position [273, 0]
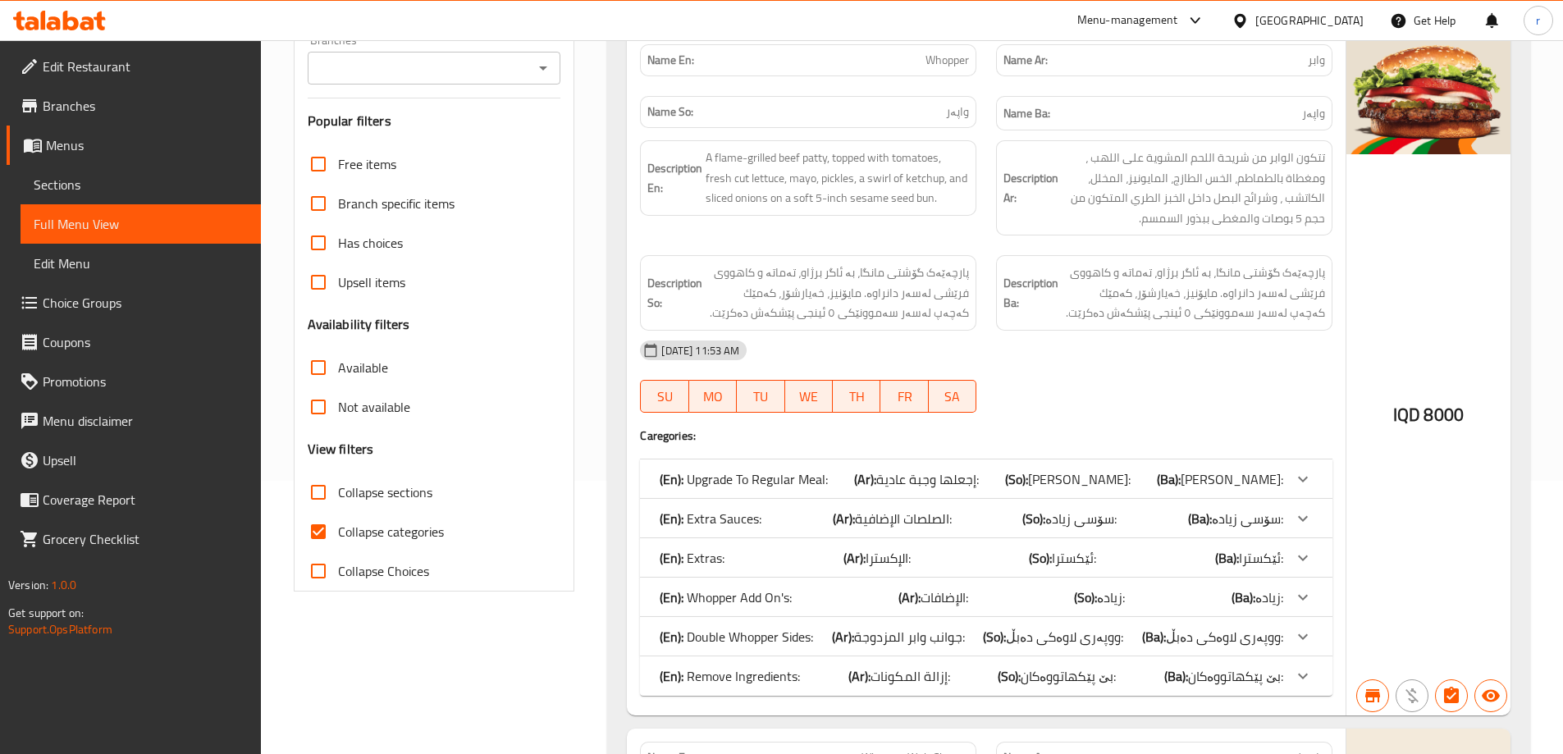
type input "Whopper"
click at [401, 537] on span "Collapse categories" at bounding box center [391, 532] width 106 height 20
click at [338, 537] on input "Collapse categories" at bounding box center [318, 531] width 39 height 39
checkbox input "false"
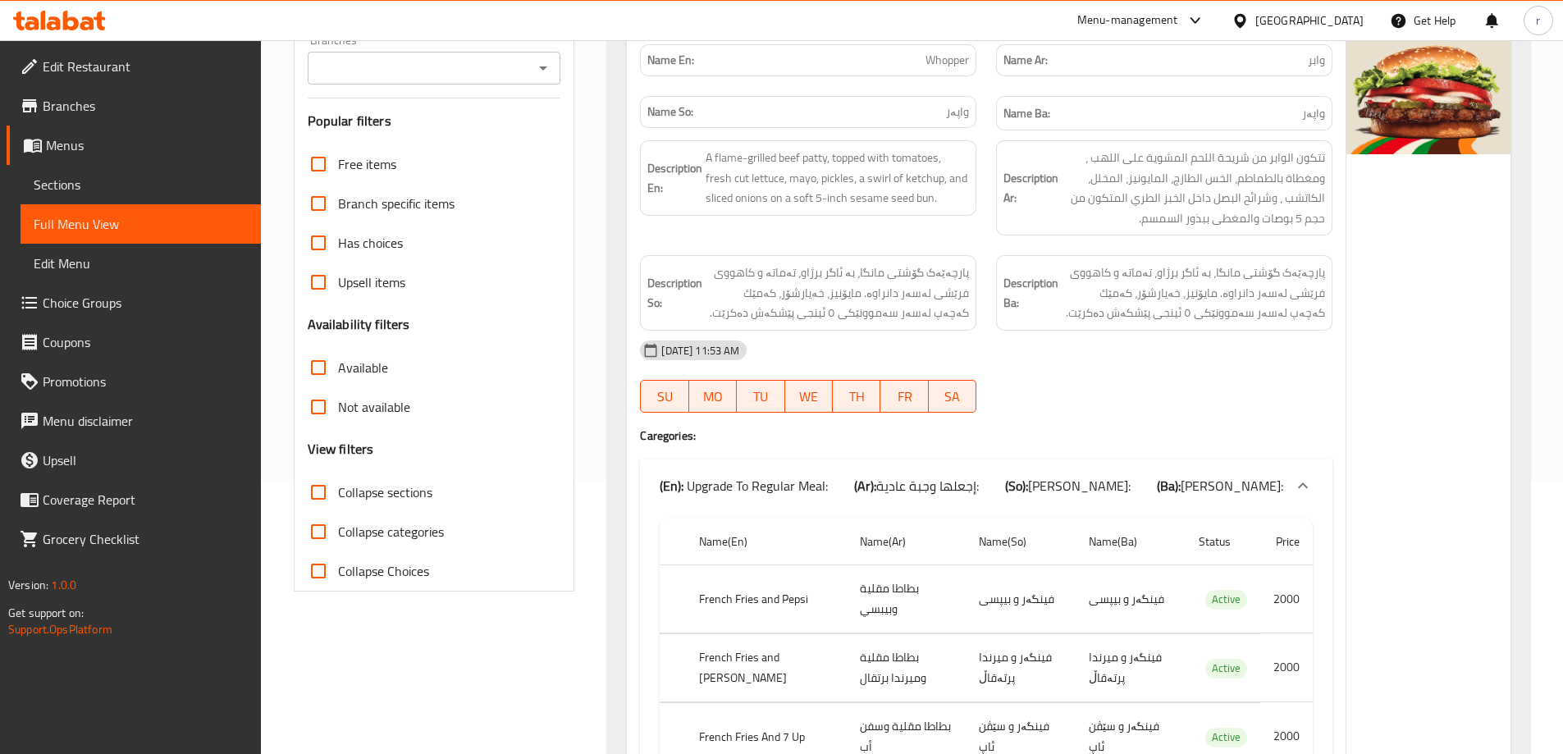
scroll to position [0, 0]
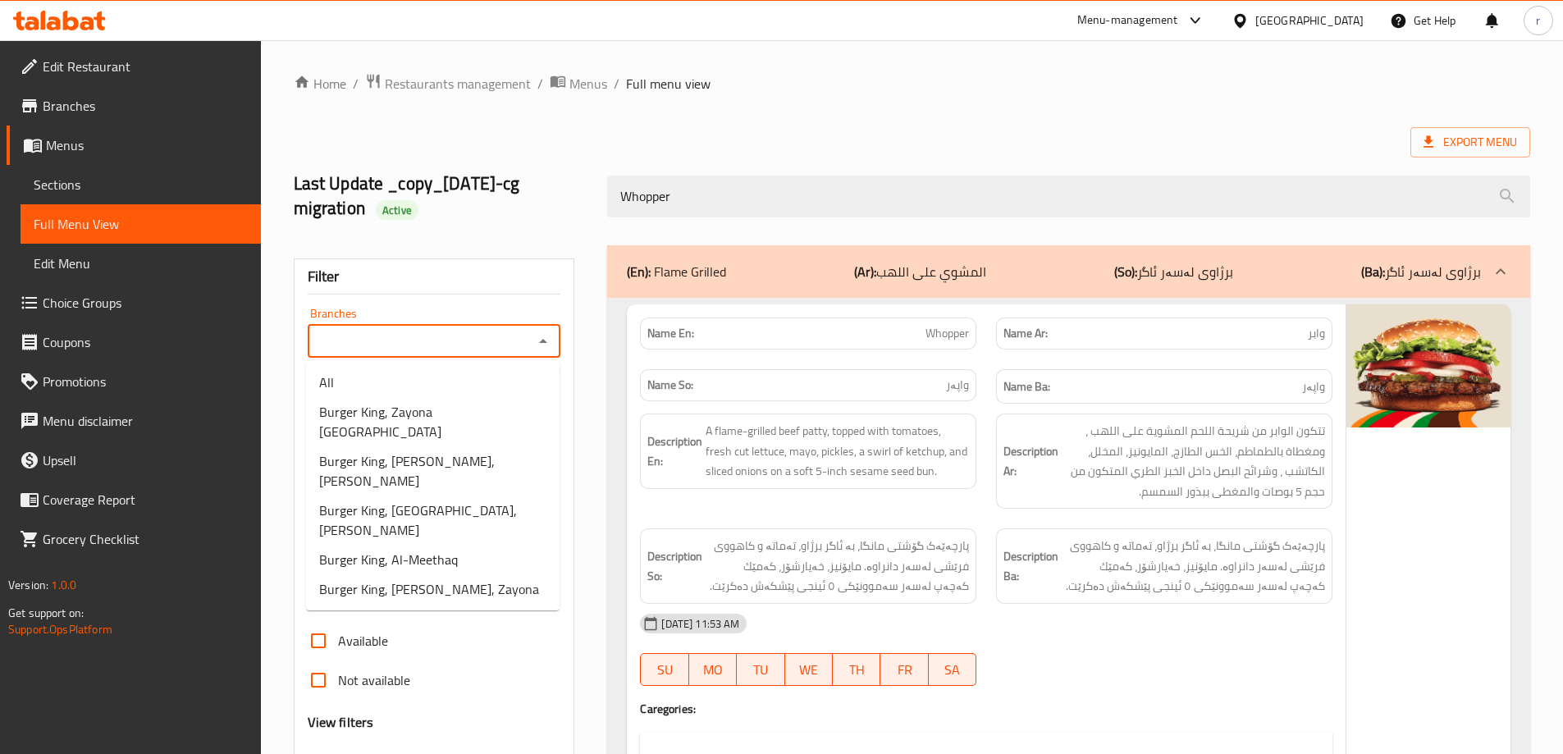
click at [380, 336] on input "Branches" at bounding box center [421, 341] width 217 height 23
click at [397, 579] on span "Burger King, Mansour, Zayona" at bounding box center [429, 589] width 220 height 20
type input "Burger King, Mansour, Zayona"
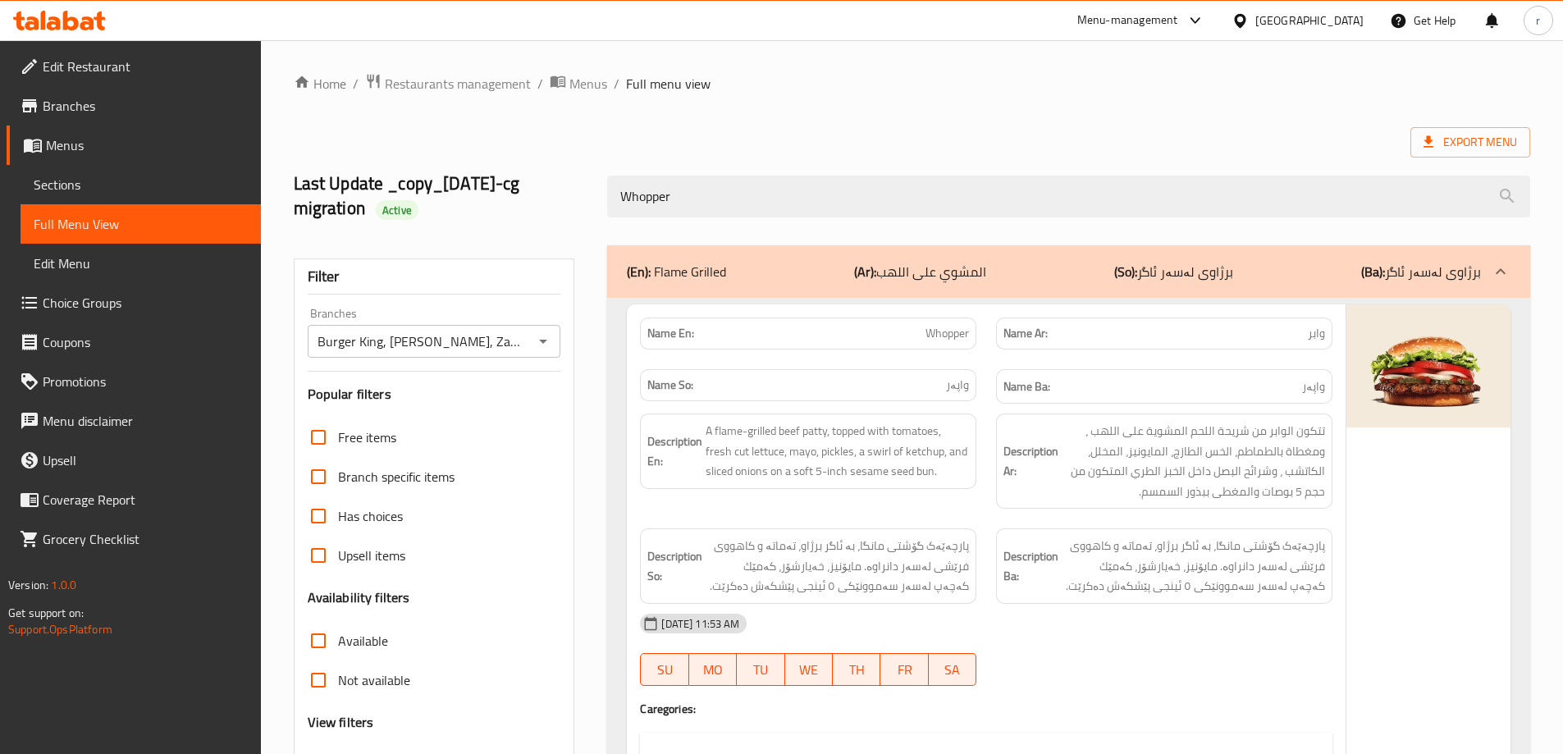
click at [539, 338] on icon "Open" at bounding box center [543, 342] width 20 height 20
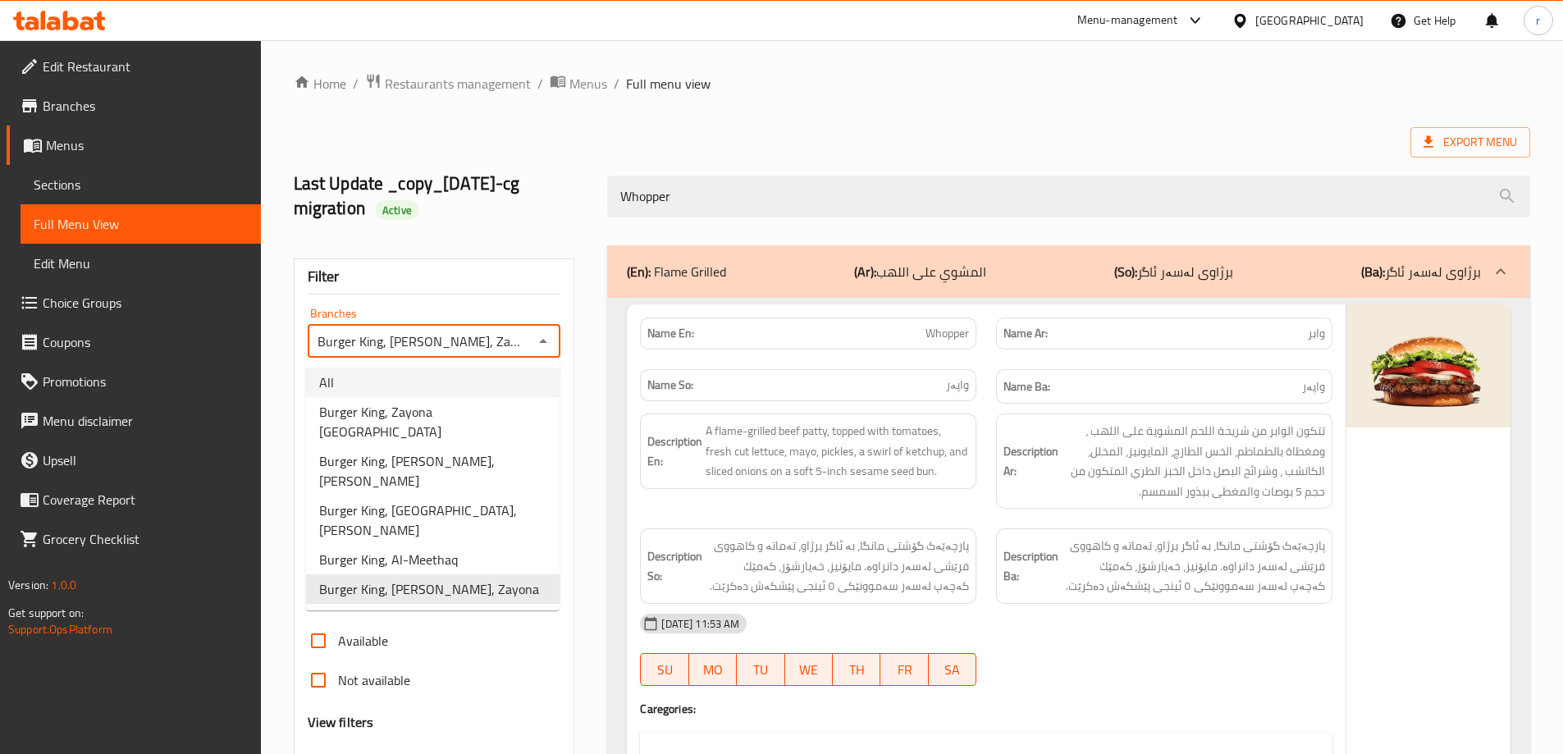
click at [83, 97] on span "Branches" at bounding box center [145, 106] width 205 height 20
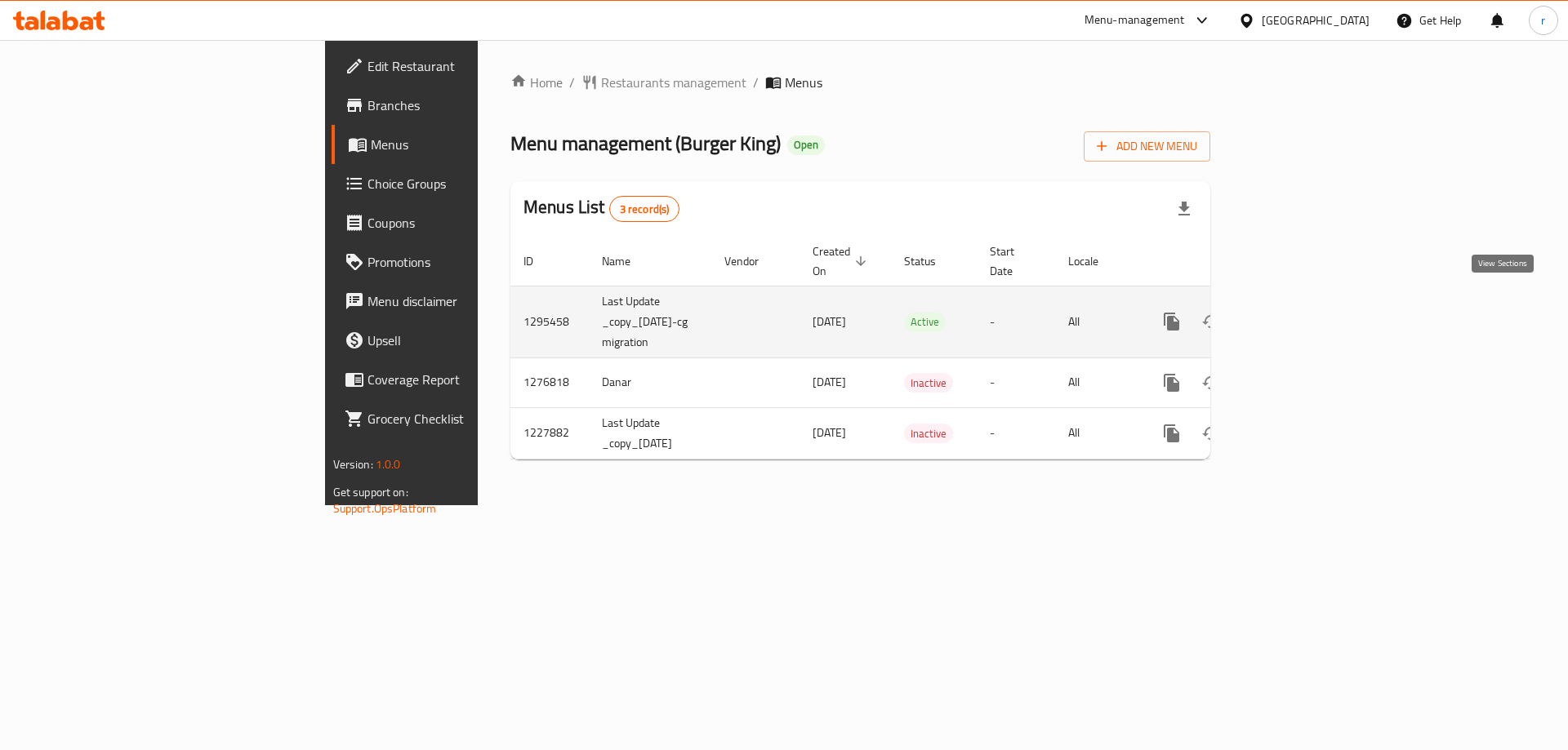
click at [1299, 311] on icon "enhanced table" at bounding box center [1289, 321] width 20 height 20
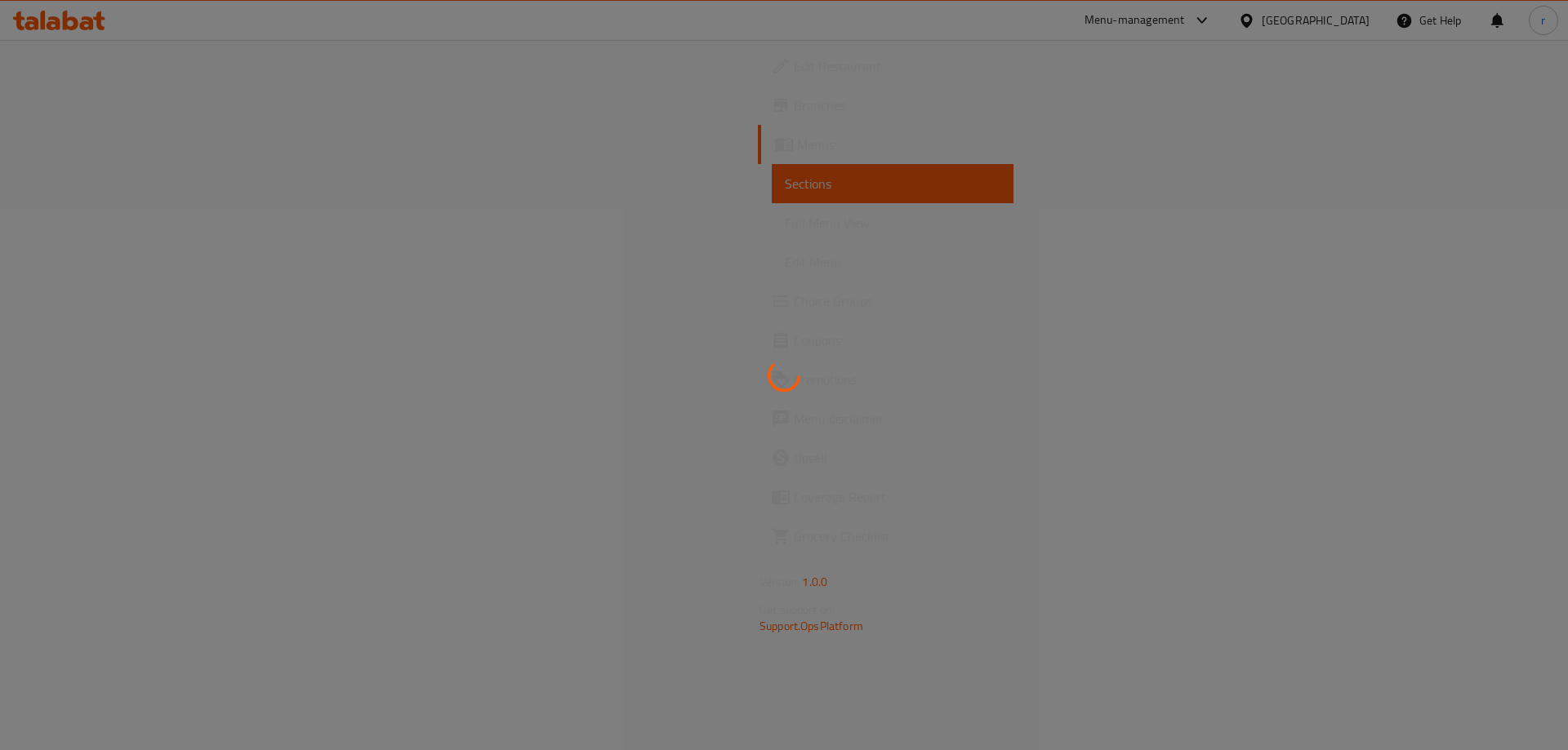
click at [107, 221] on div at bounding box center [784, 375] width 1568 height 750
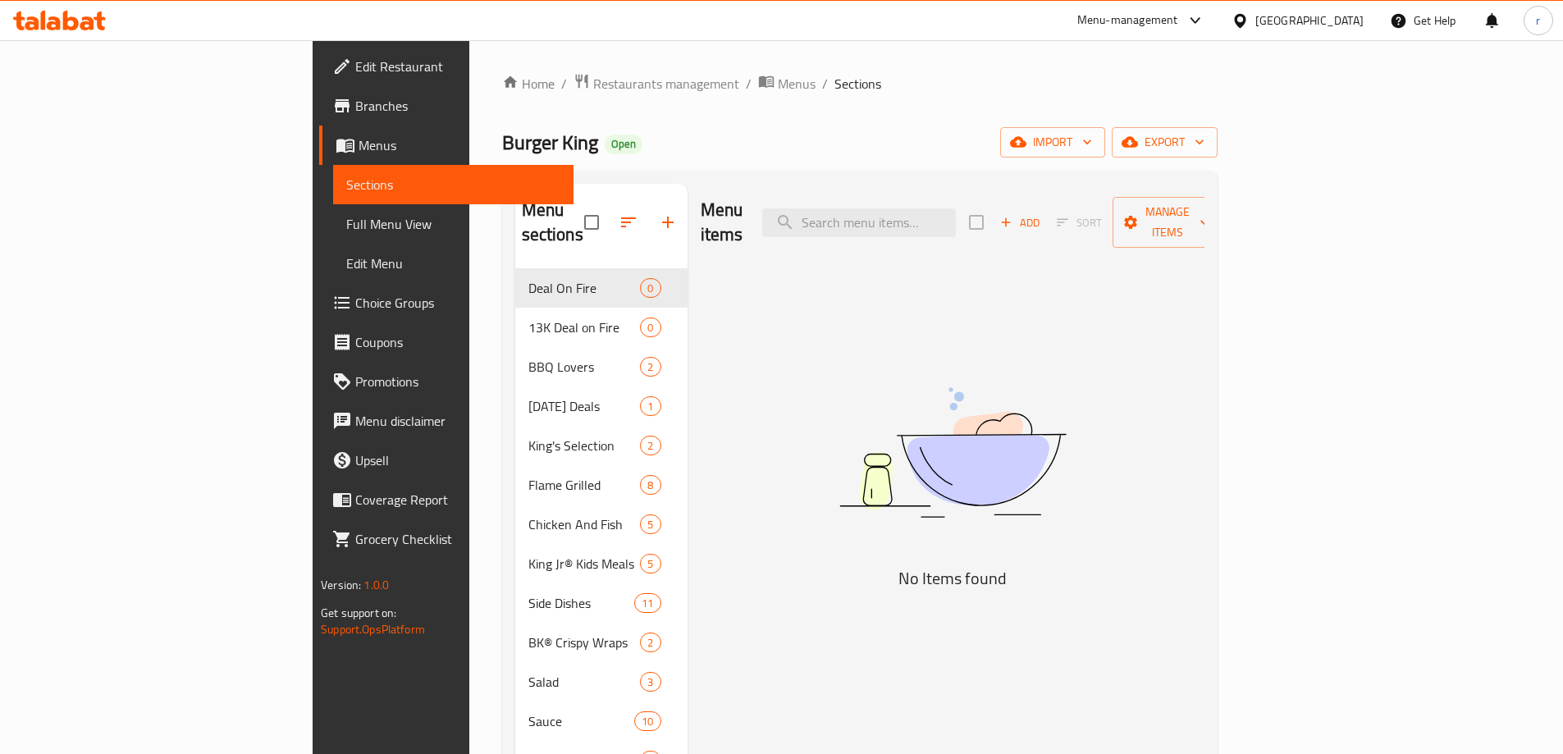
click at [346, 220] on span "Full Menu View" at bounding box center [453, 224] width 214 height 20
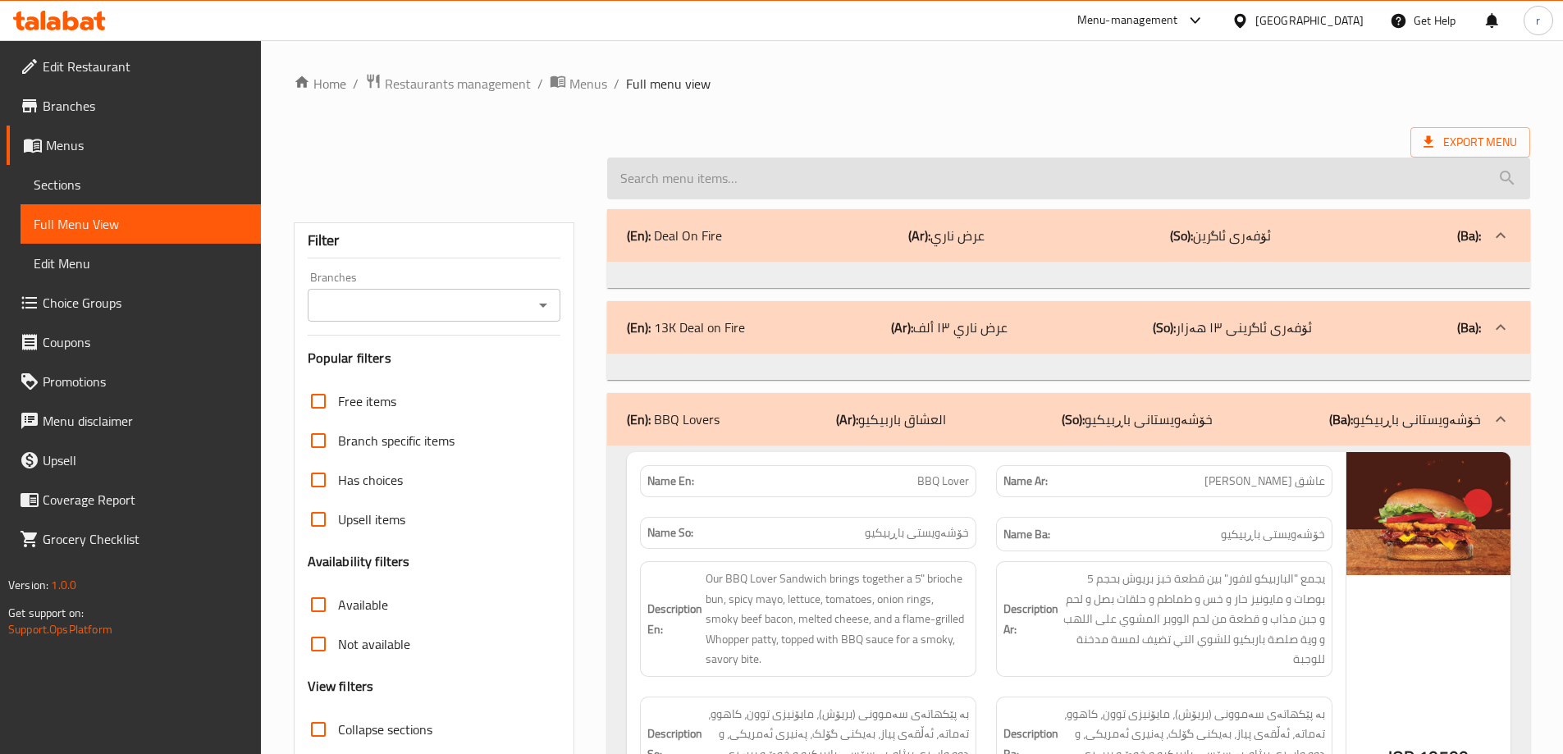
click at [819, 181] on input "search" at bounding box center [1068, 179] width 923 height 42
paste input "Whopper"
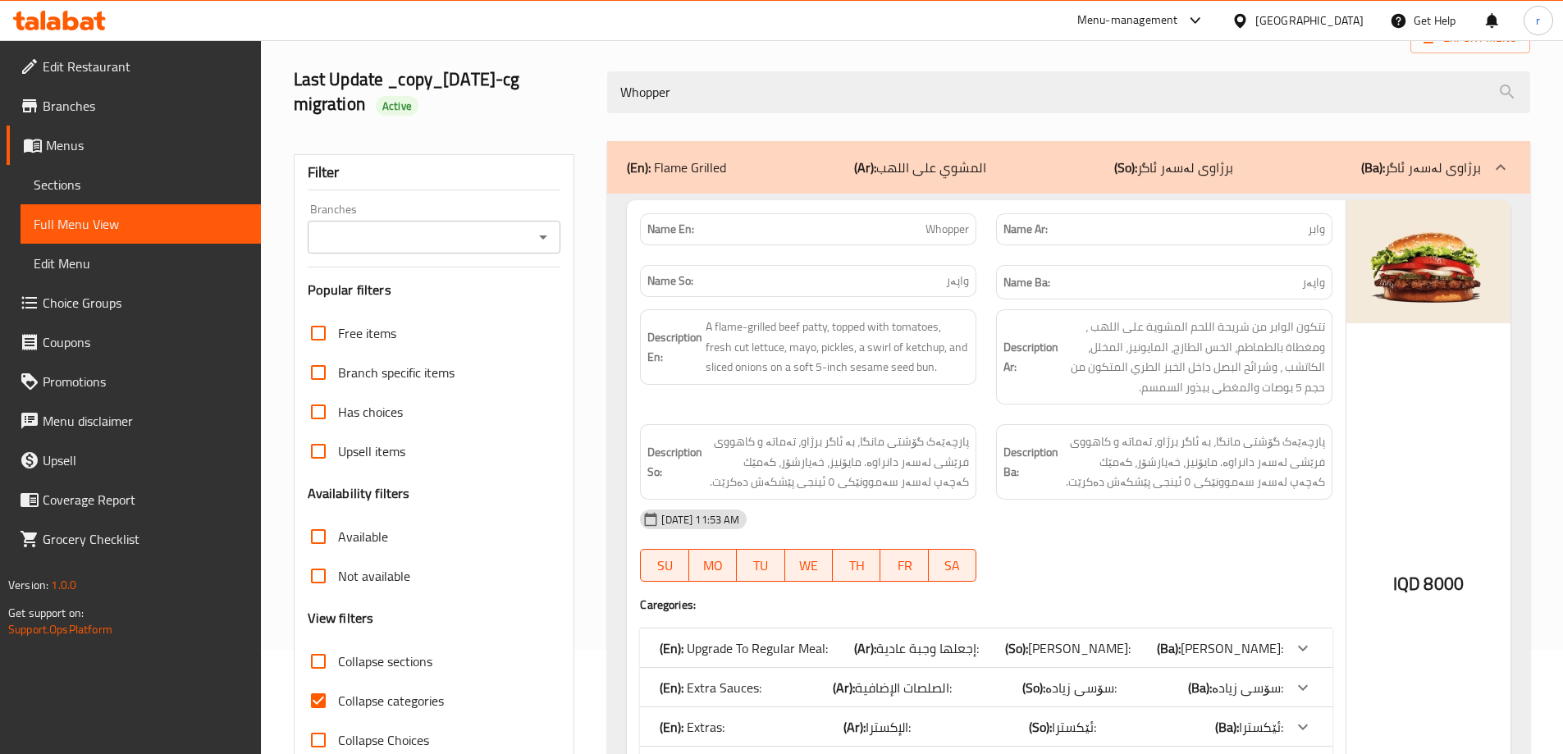
scroll to position [137, 0]
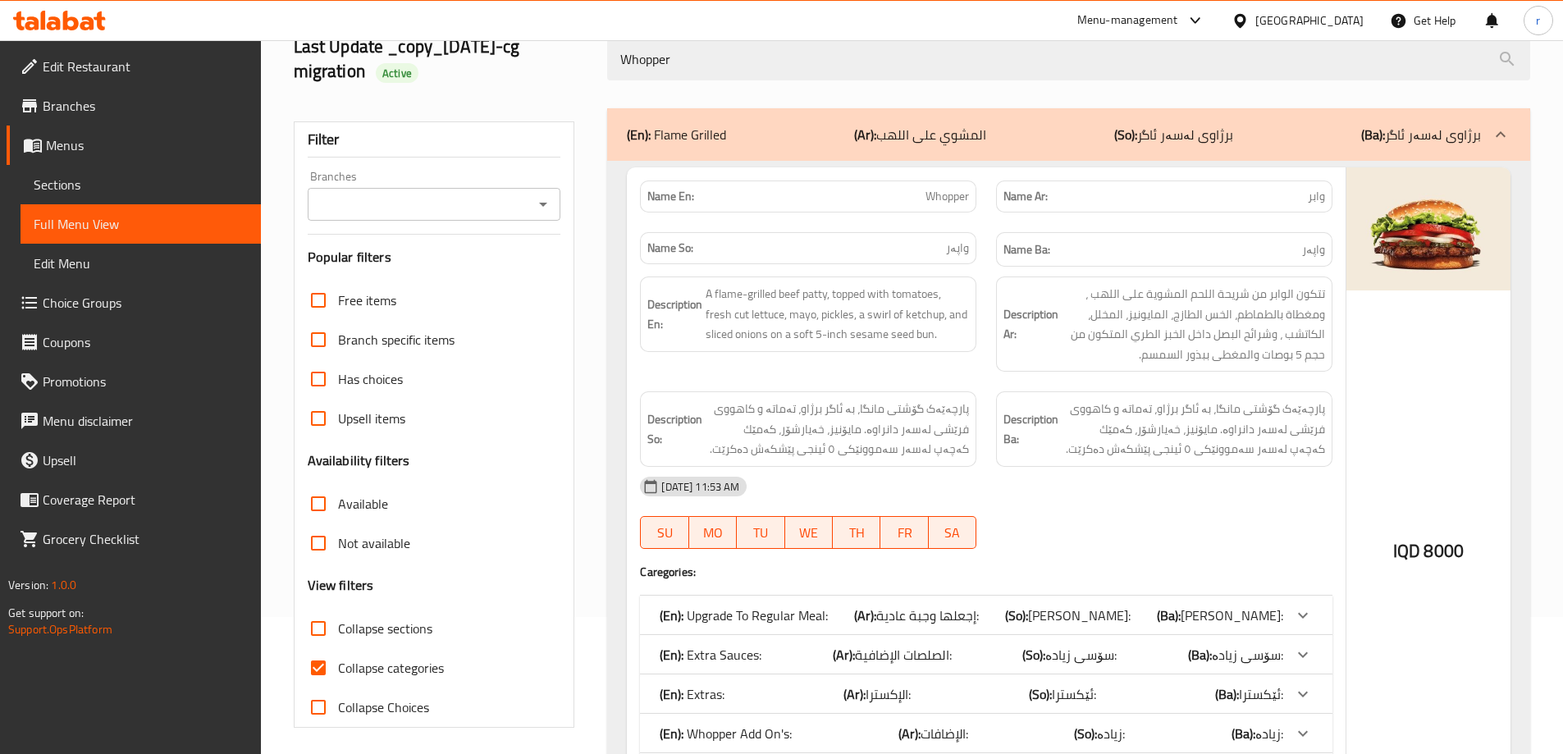
type input "Whopper"
click at [331, 665] on input "Collapse categories" at bounding box center [318, 667] width 39 height 39
checkbox input "false"
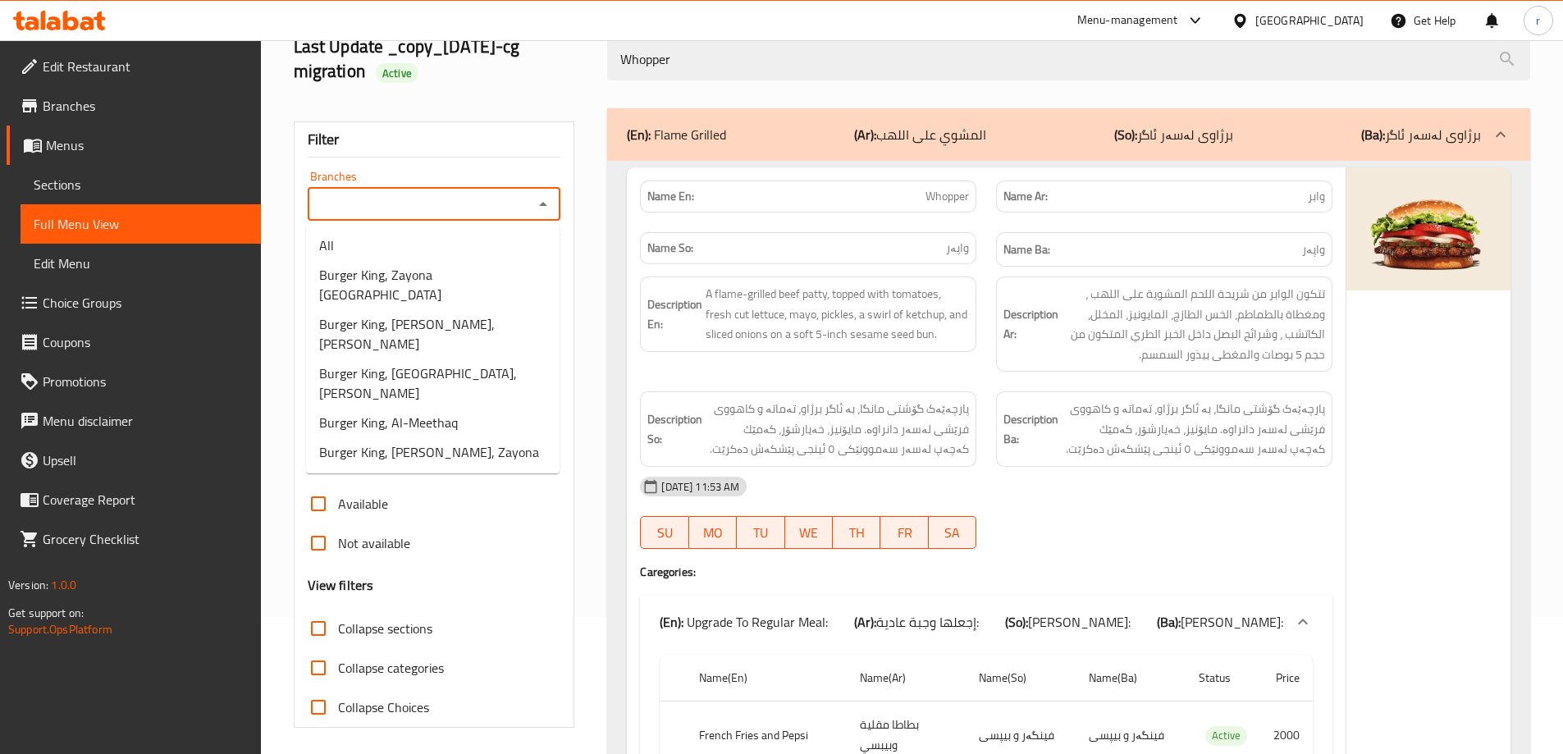
click at [386, 204] on input "Branches" at bounding box center [421, 204] width 217 height 23
click at [421, 266] on span "Burger King, Zayona [GEOGRAPHIC_DATA]" at bounding box center [432, 284] width 227 height 39
type input "Burger King, Zayona [GEOGRAPHIC_DATA]"
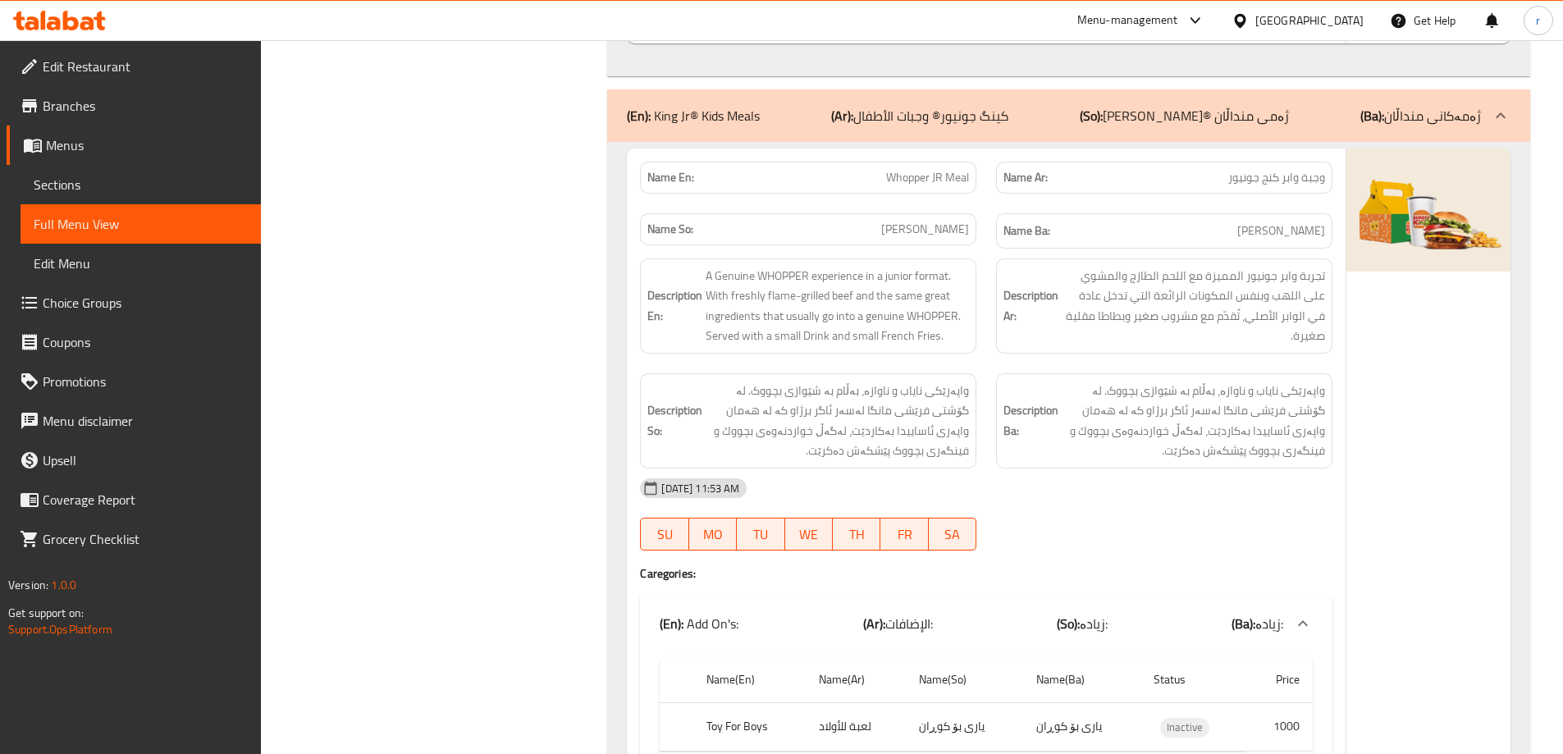
scroll to position [0, 0]
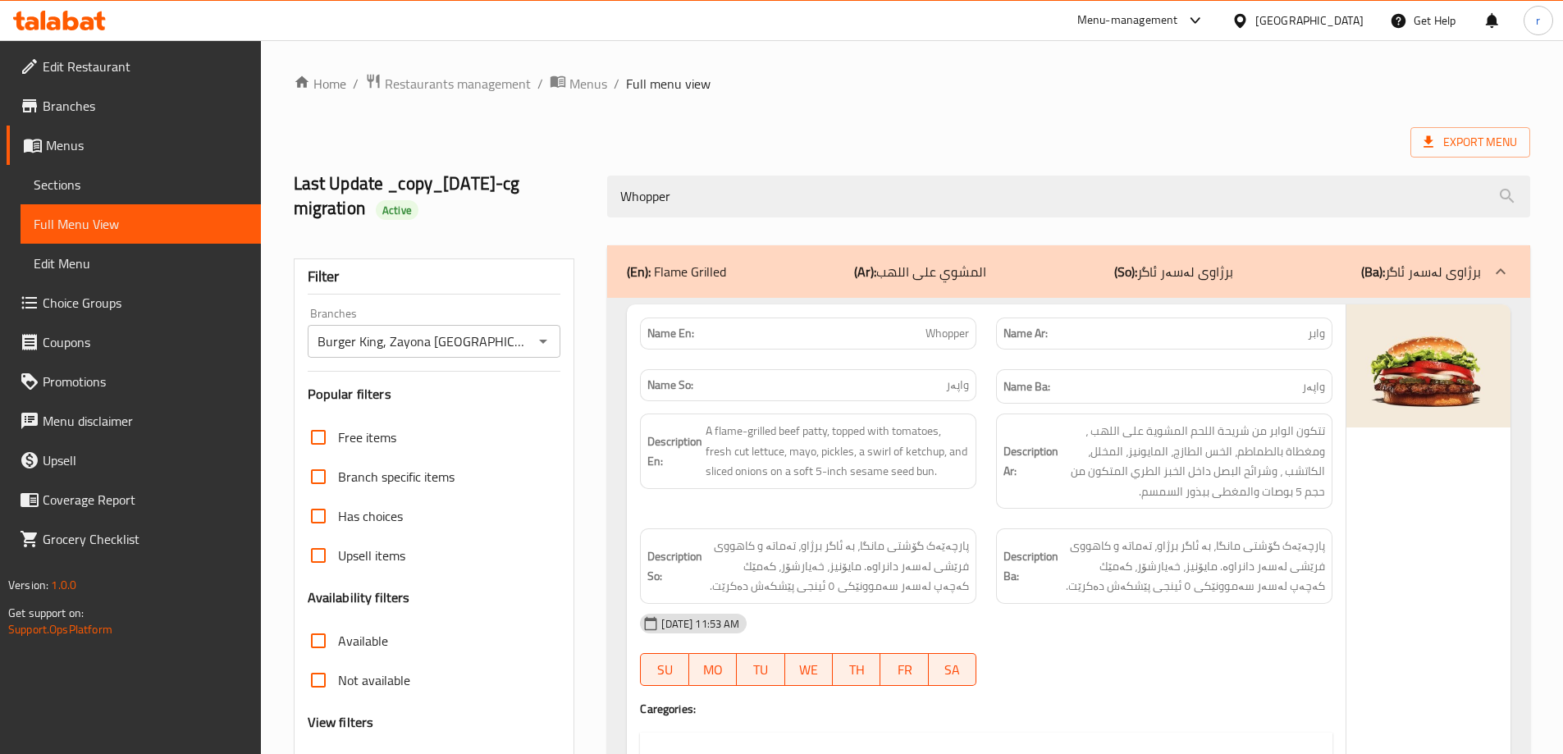
drag, startPoint x: 631, startPoint y: 208, endPoint x: 554, endPoint y: 201, distance: 77.5
click at [554, 201] on div "Last Update _copy_28/03/2024-cg migration Active Whopper" at bounding box center [912, 197] width 1256 height 98
paste input "Double"
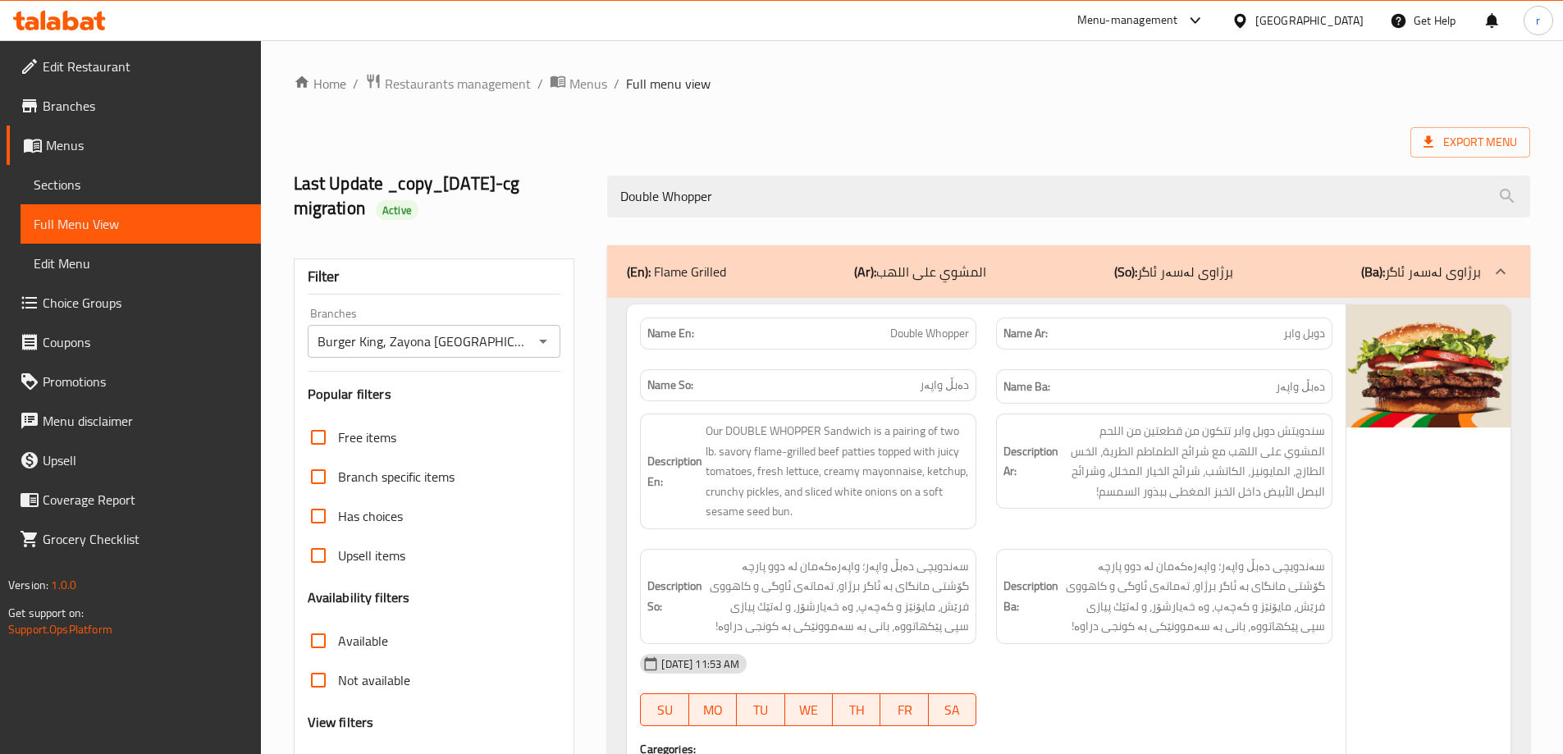
type input "Double Whopper"
click at [724, 136] on div "Export Menu" at bounding box center [912, 142] width 1237 height 30
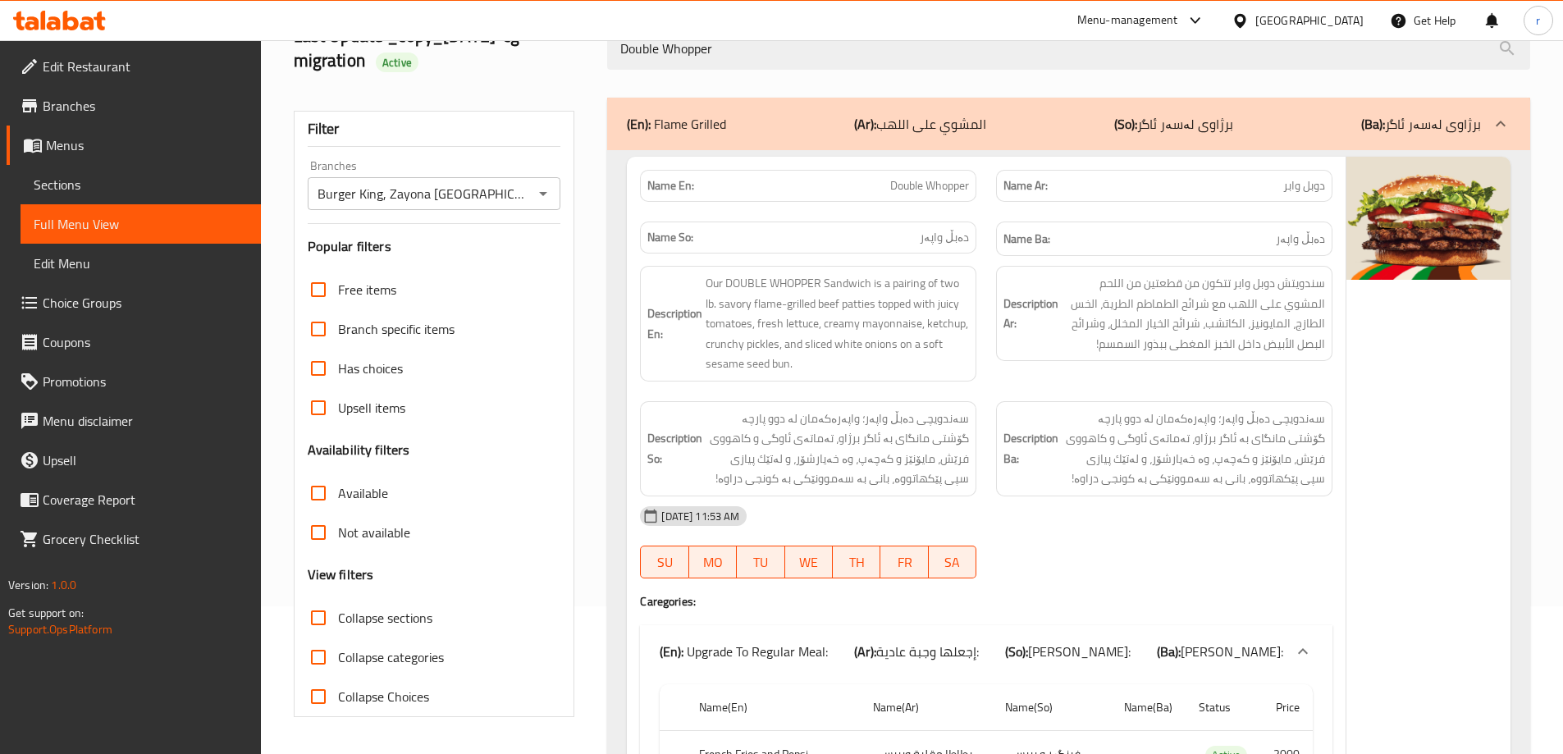
scroll to position [273, 0]
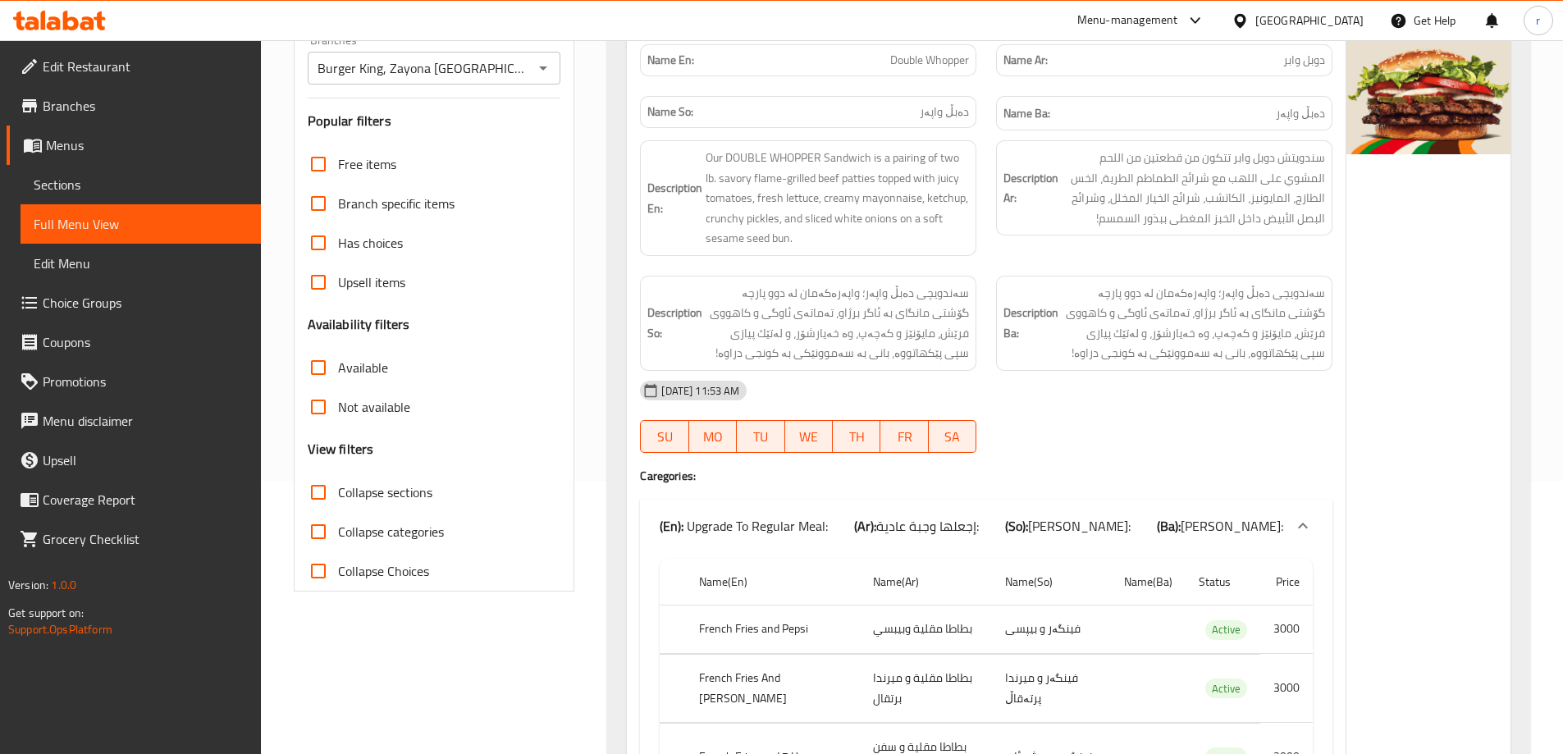
click at [551, 65] on icon "Open" at bounding box center [543, 68] width 20 height 20
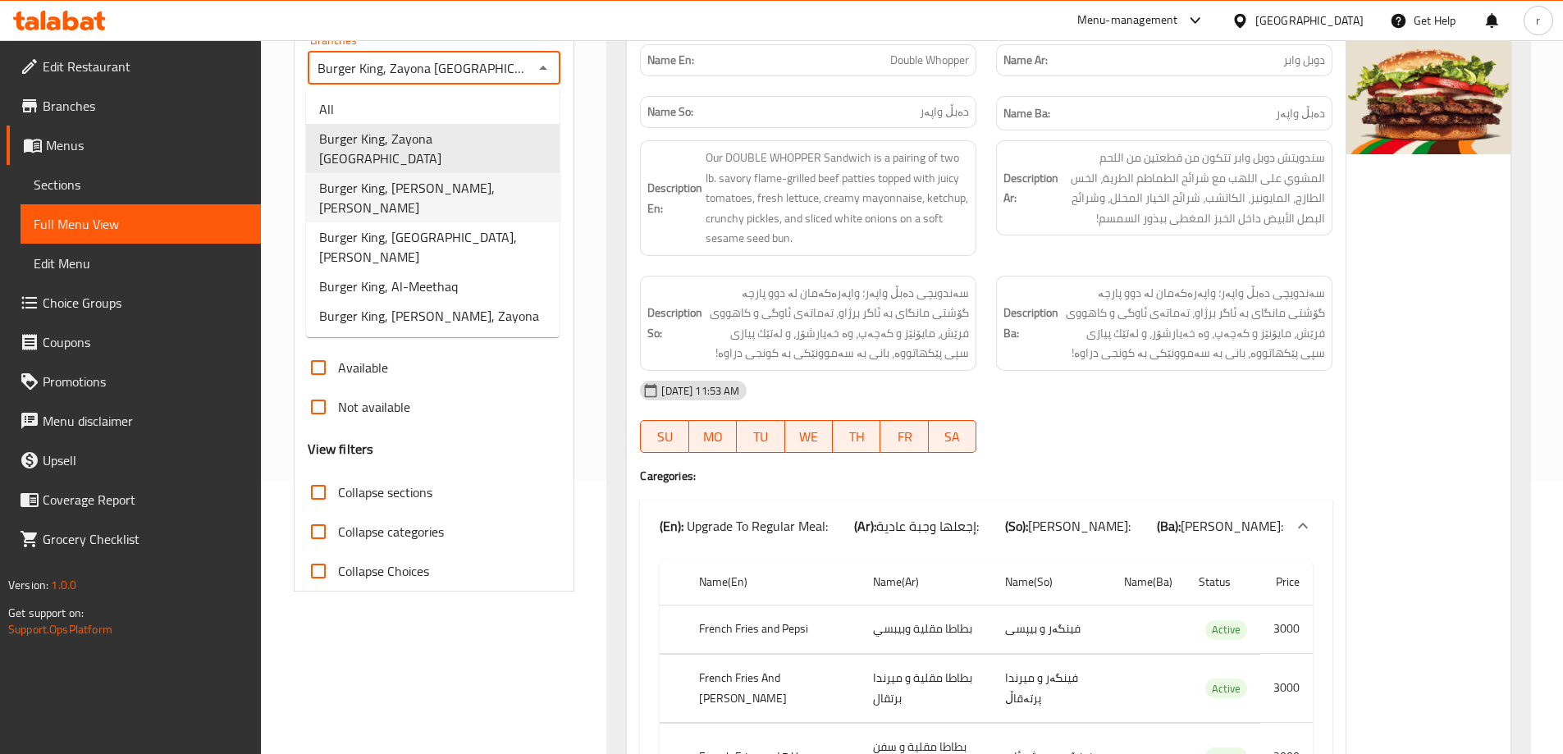
click at [463, 178] on span "Burger King, Al Mansur Mall, Al Mansur" at bounding box center [432, 197] width 227 height 39
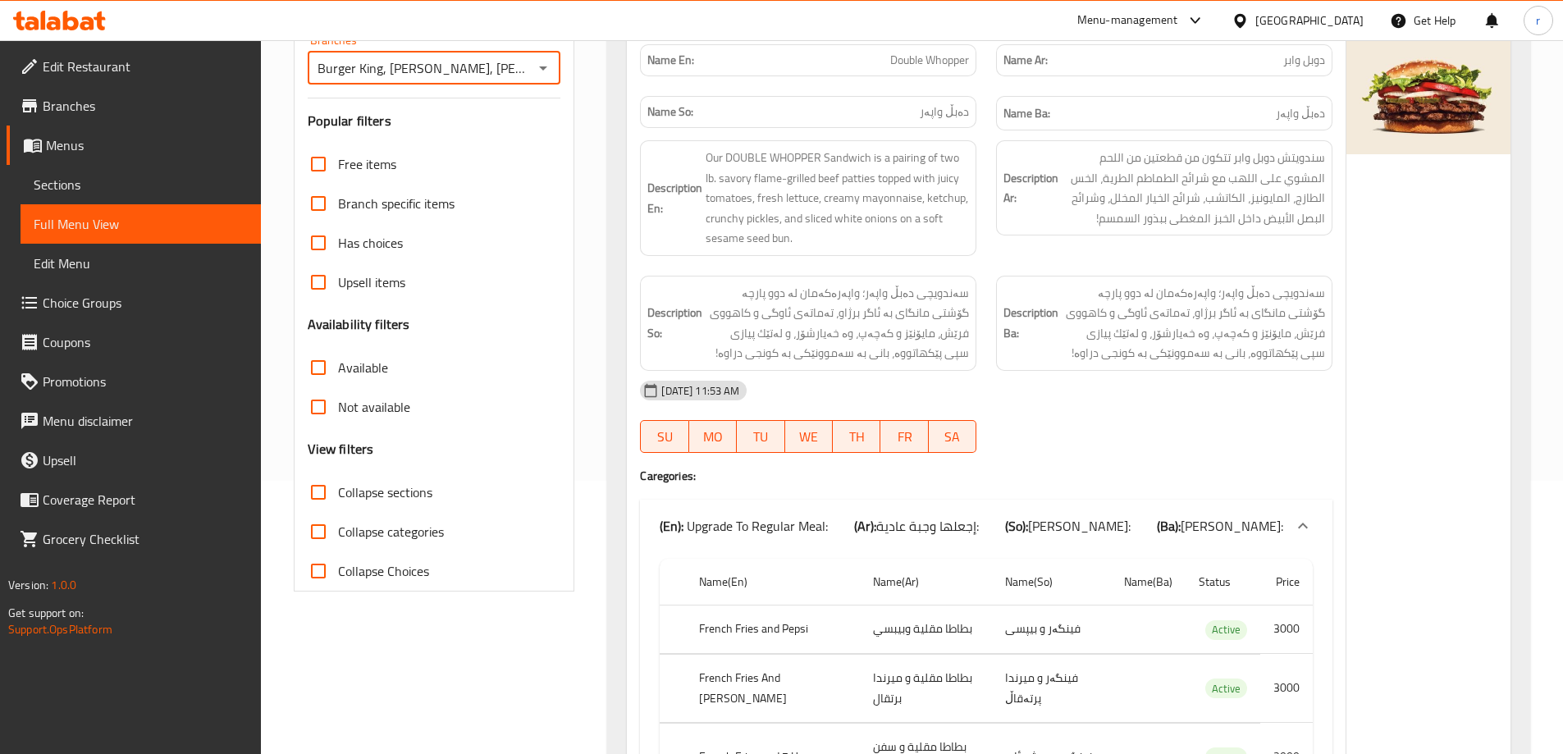
click at [540, 68] on icon "Open" at bounding box center [543, 68] width 20 height 20
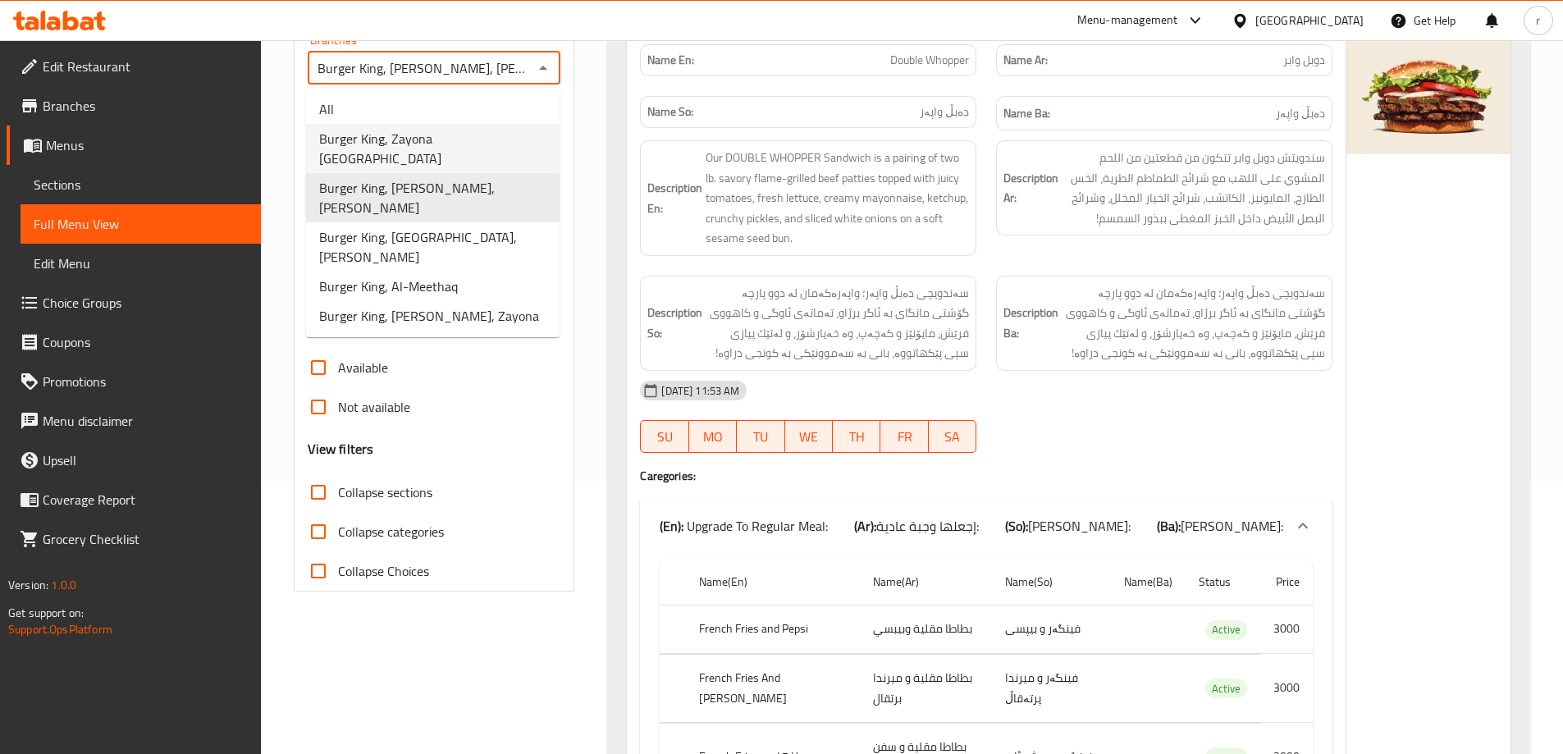
click at [464, 136] on span "Burger King, Zayona Dream City Mall" at bounding box center [432, 148] width 227 height 39
type input "Burger King, Zayona Dream City Mall"
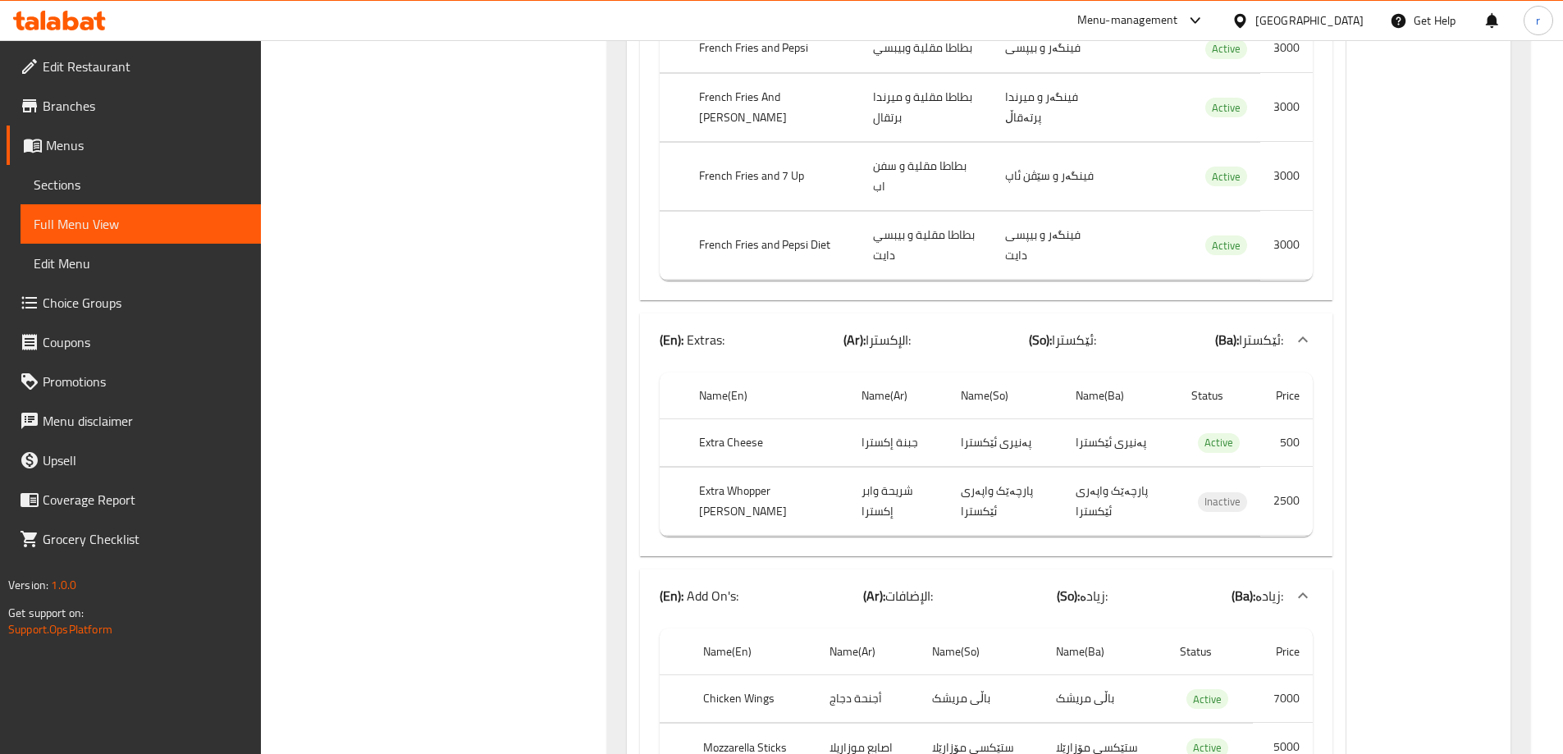
scroll to position [0, 0]
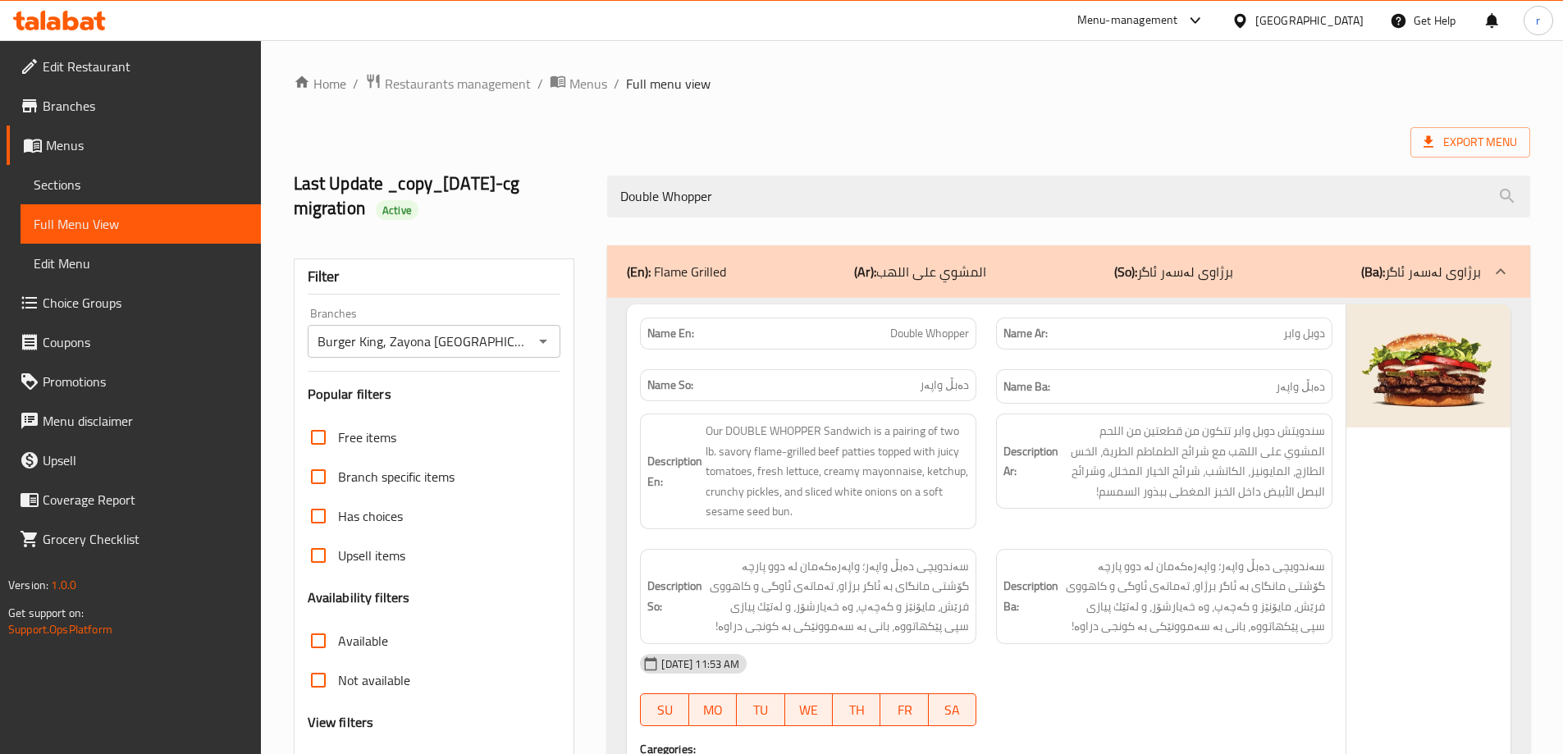
drag, startPoint x: 728, startPoint y: 192, endPoint x: 494, endPoint y: 213, distance: 234.8
click at [494, 213] on div "Last Update _copy_28/03/2024-cg migration Active Double Whopper" at bounding box center [912, 197] width 1256 height 98
paste input "Whopper With Cheese"
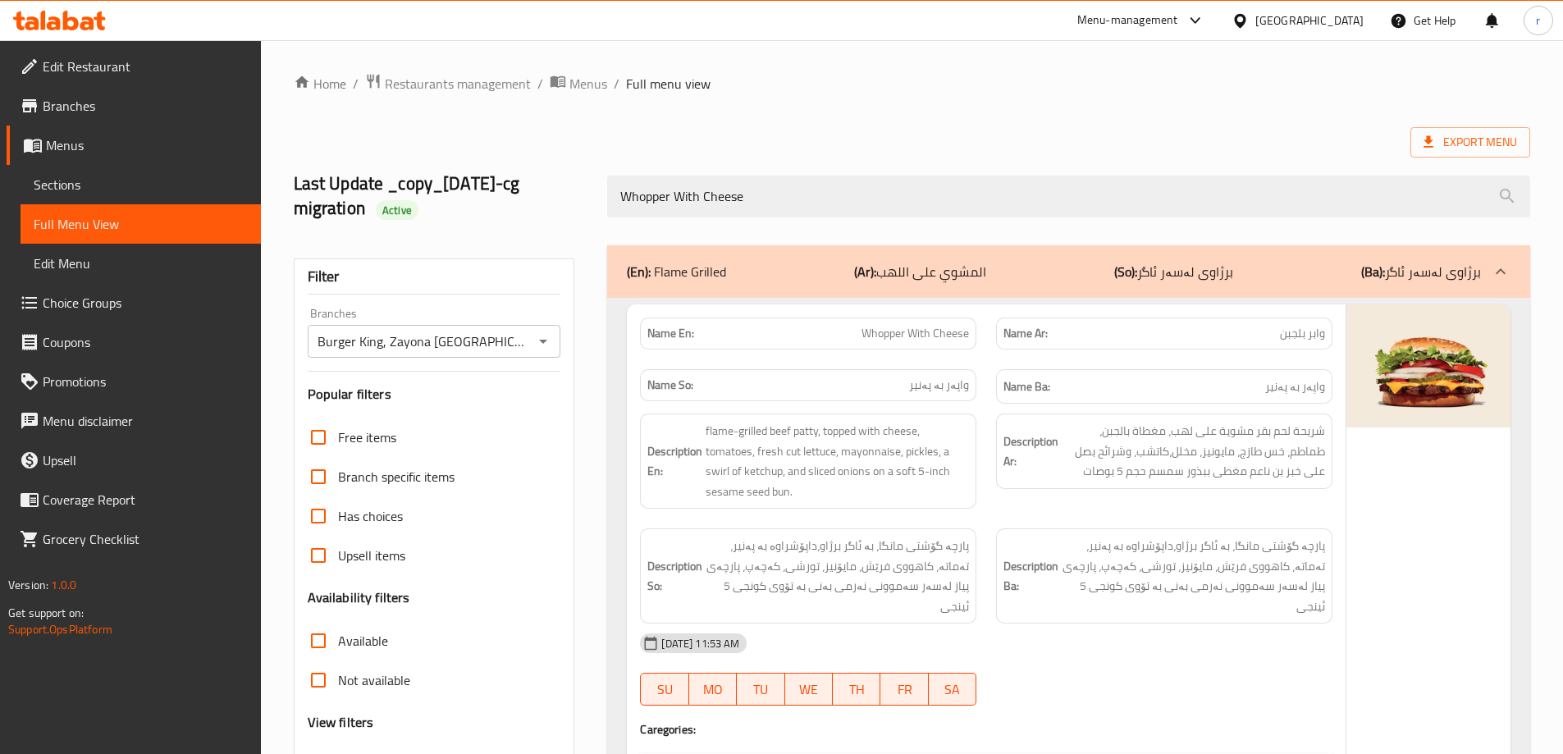
type input "Whopper With Cheese"
click at [547, 345] on icon "Open" at bounding box center [543, 342] width 20 height 20
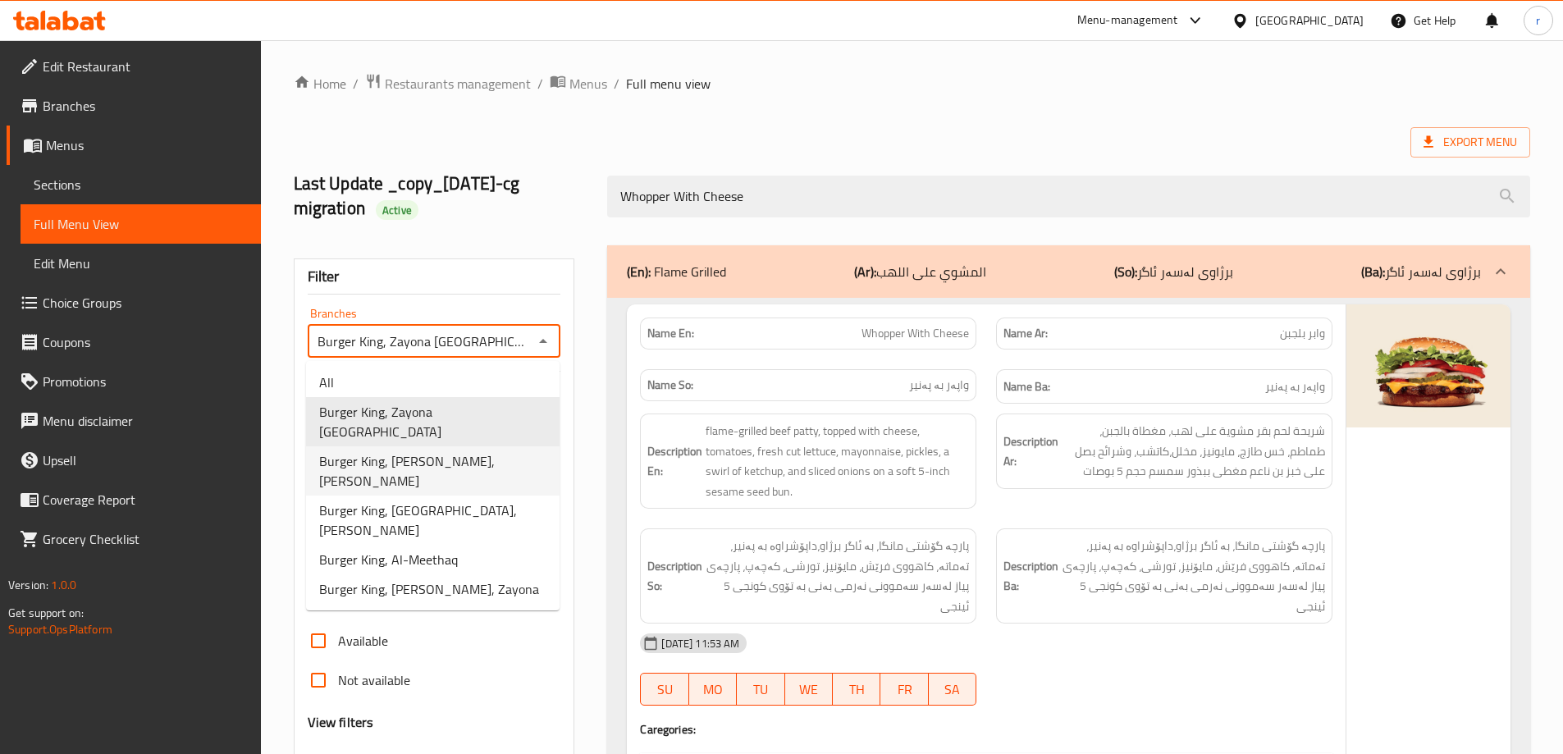
click at [494, 451] on span "Burger King, Al Mansur Mall, Al Mansur" at bounding box center [432, 470] width 227 height 39
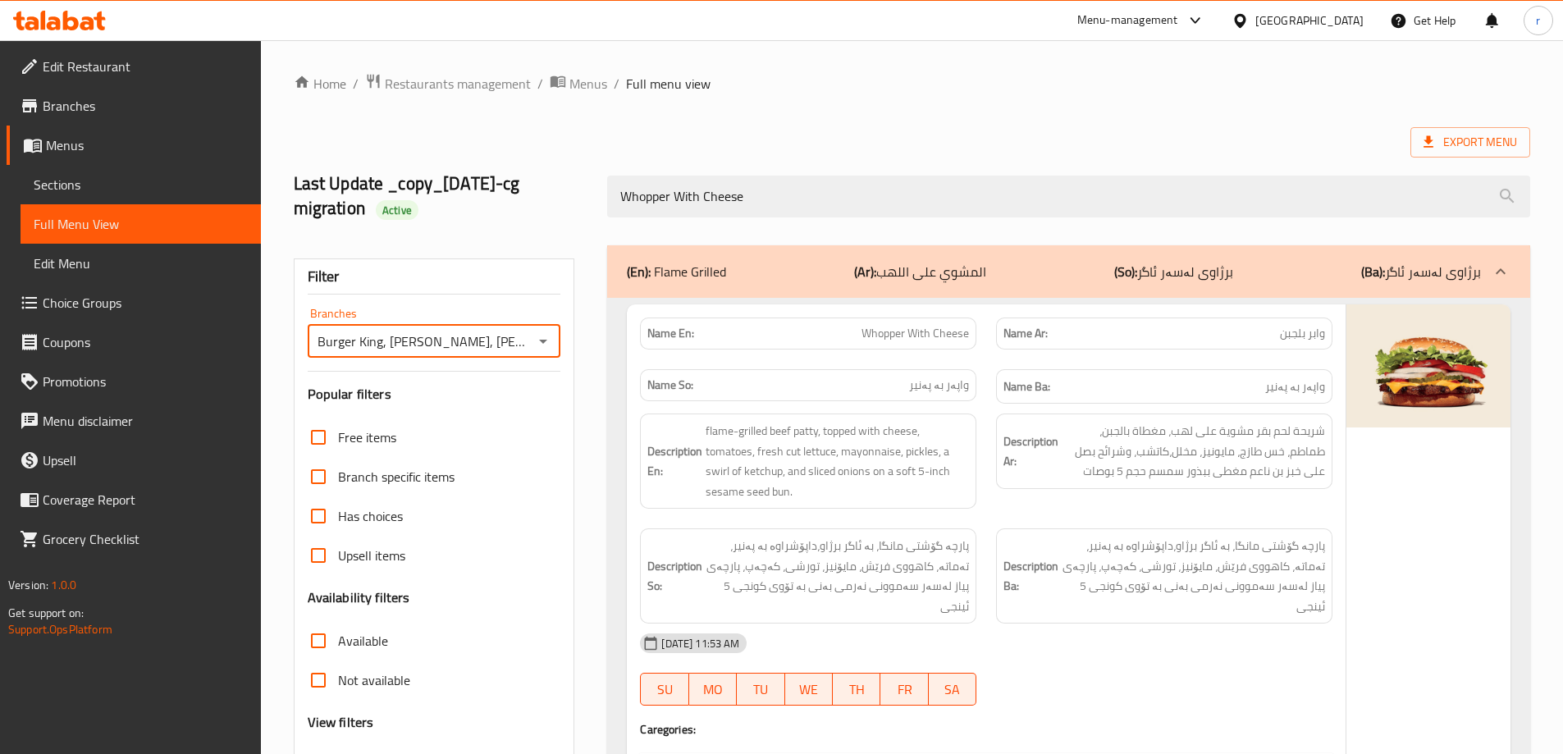
click at [537, 342] on icon "Open" at bounding box center [543, 342] width 20 height 20
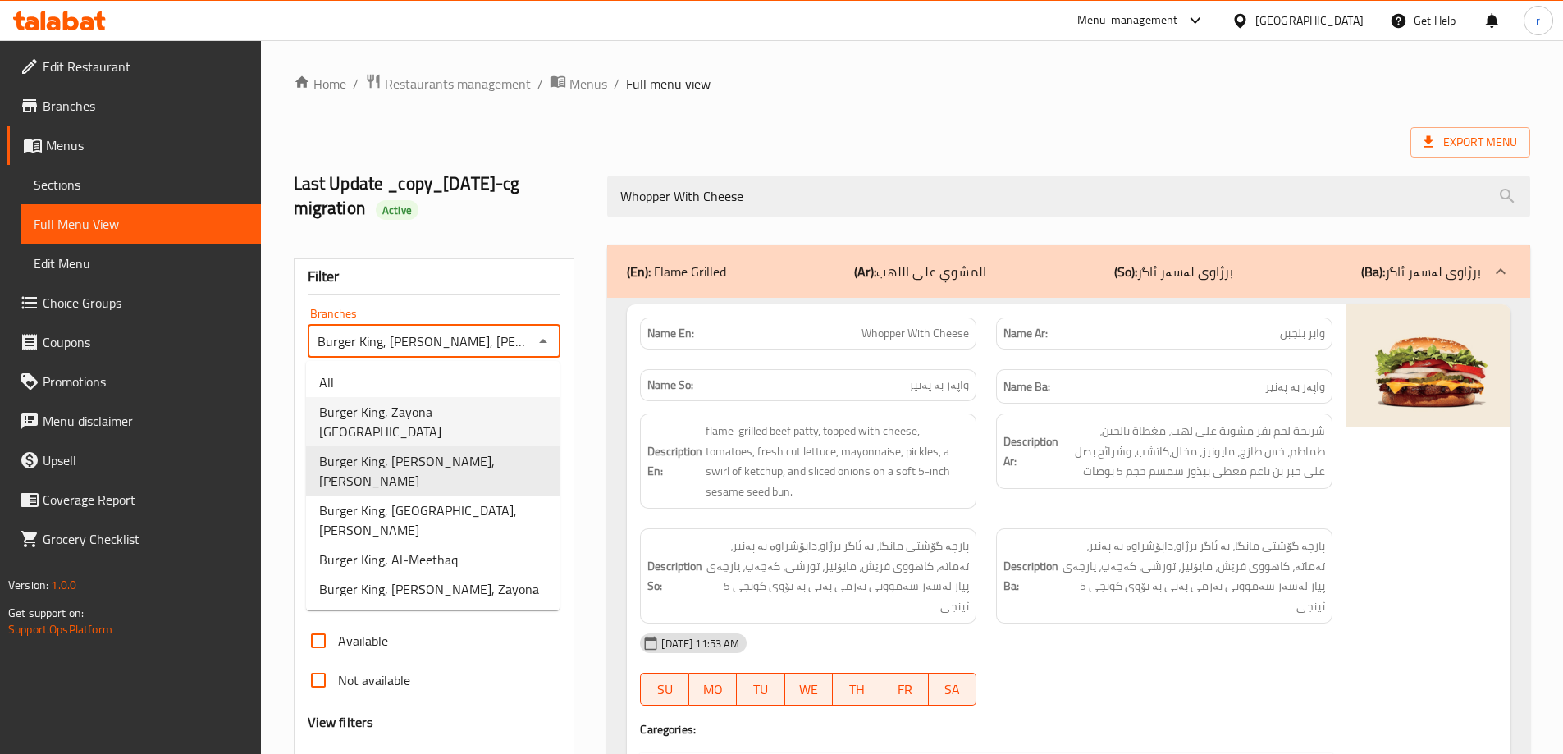
click at [492, 403] on span "Burger King, Zayona Dream City Mall" at bounding box center [432, 421] width 227 height 39
type input "Burger King, Zayona Dream City Mall"
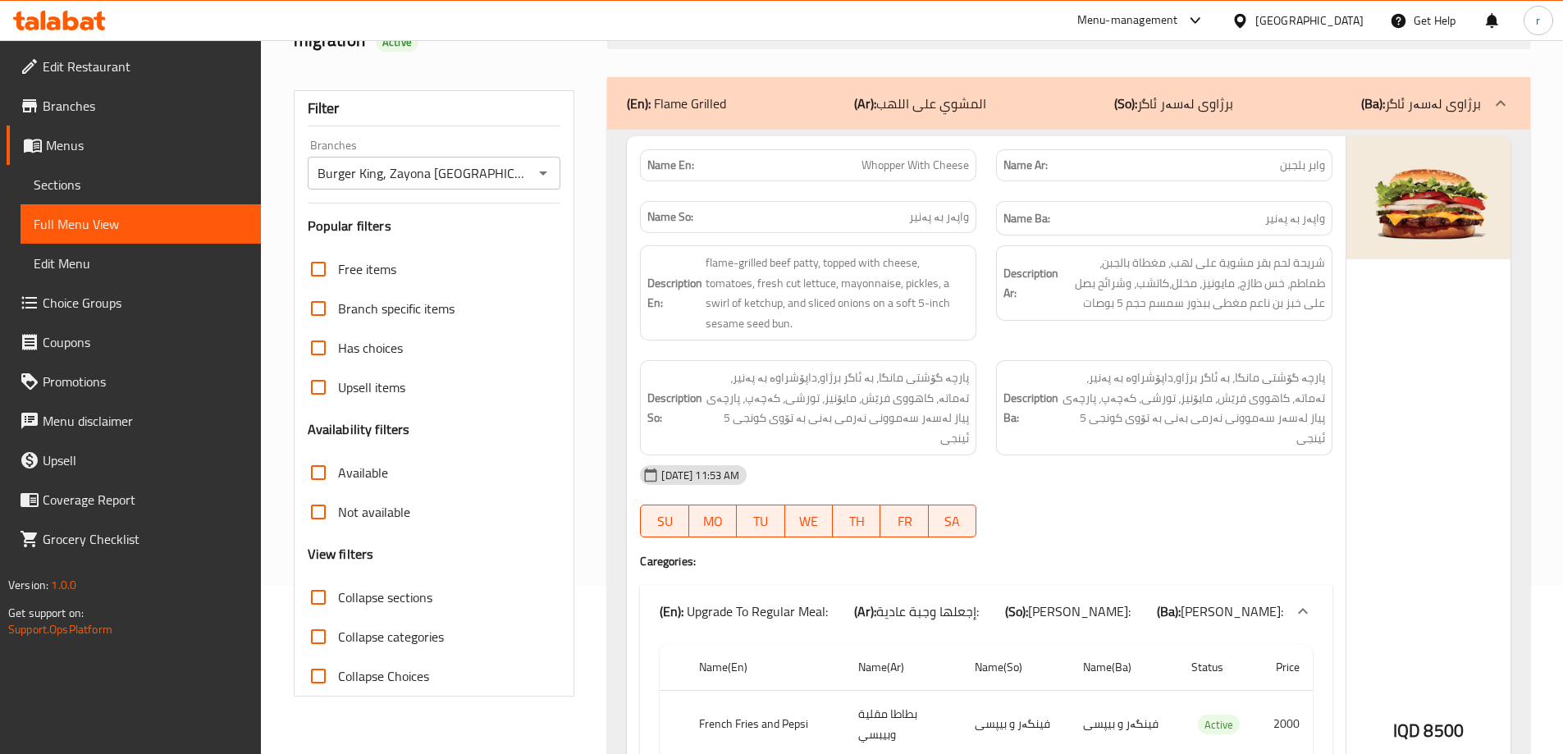
scroll to position [154, 0]
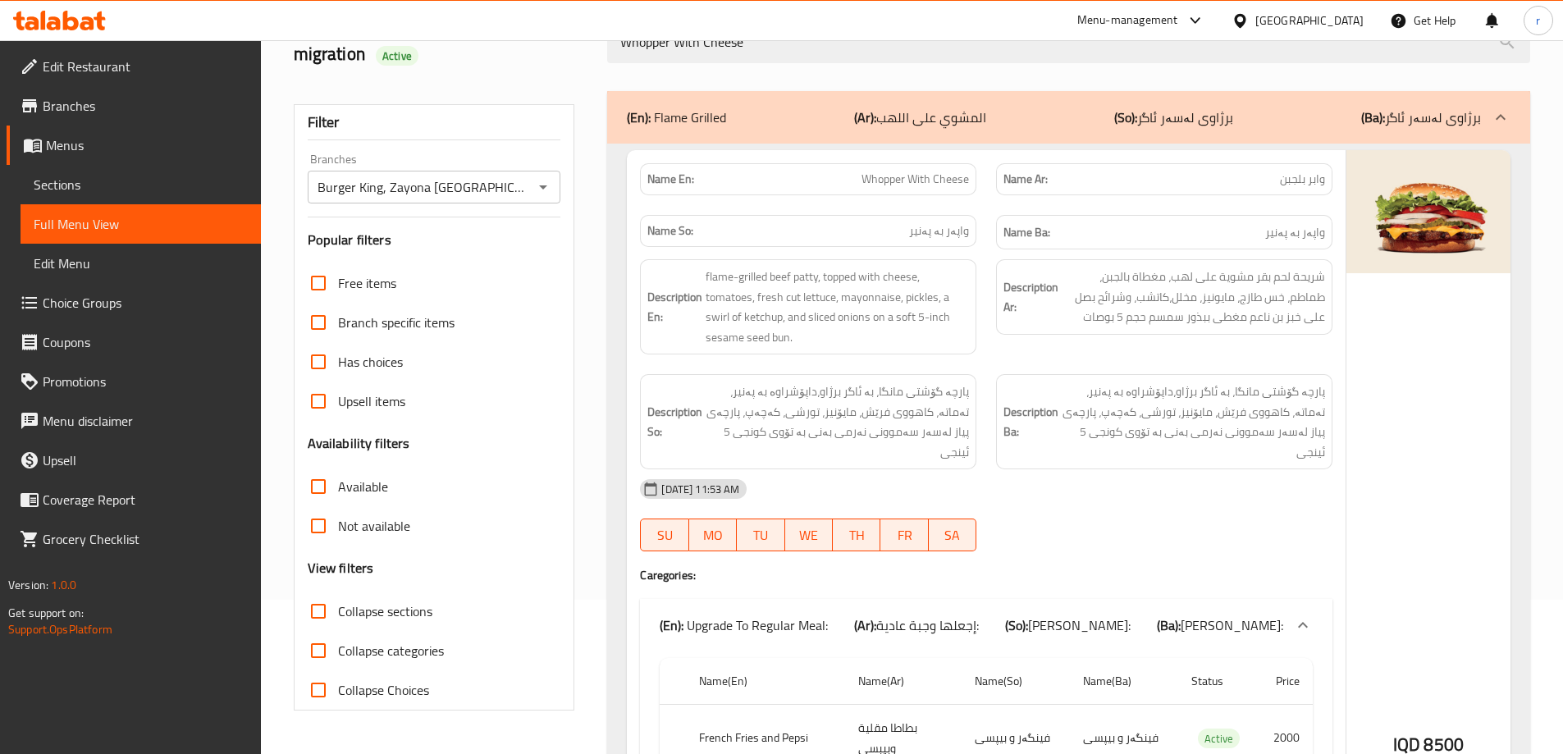
click at [75, 27] on icon at bounding box center [71, 21] width 16 height 20
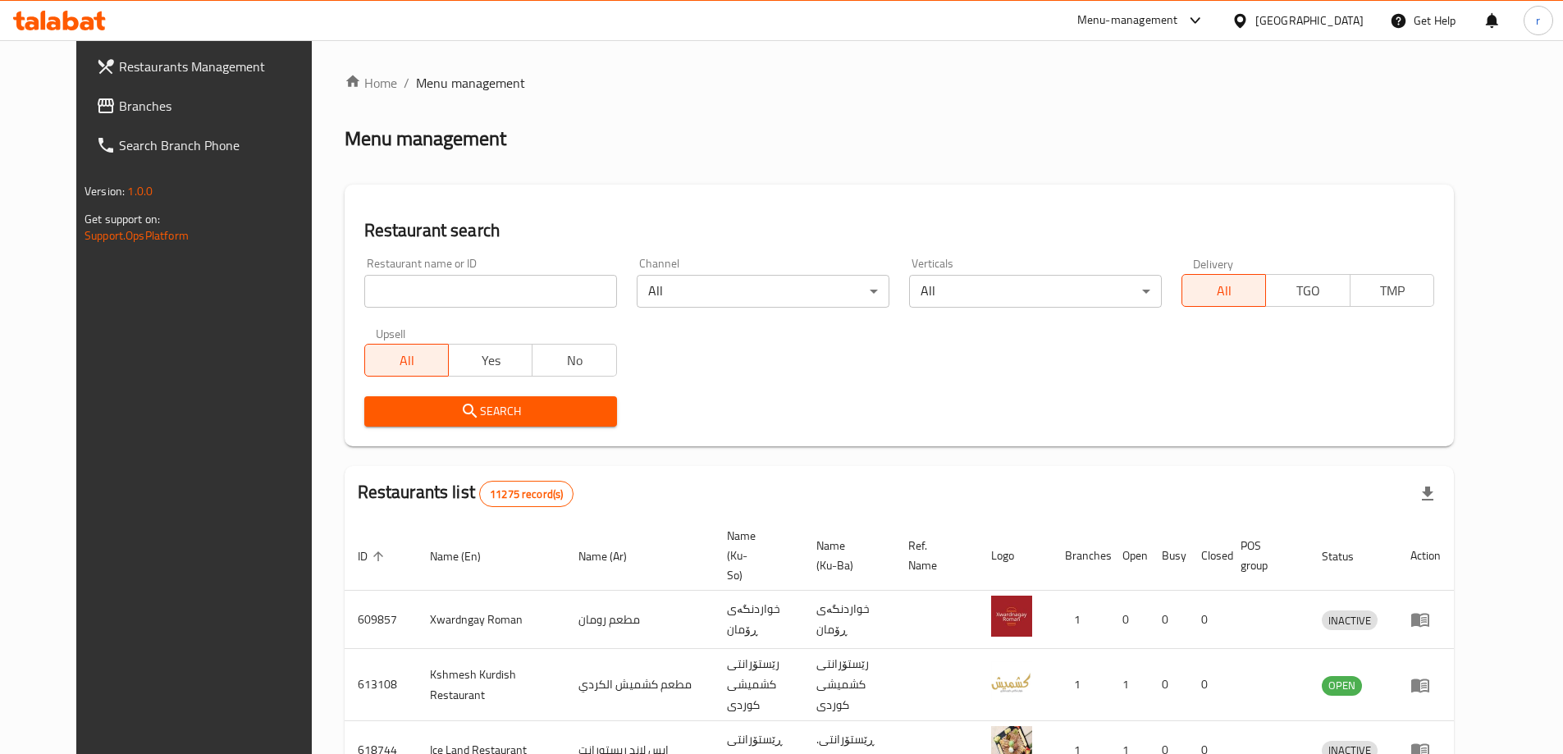
click at [119, 116] on span "Branches" at bounding box center [221, 106] width 205 height 20
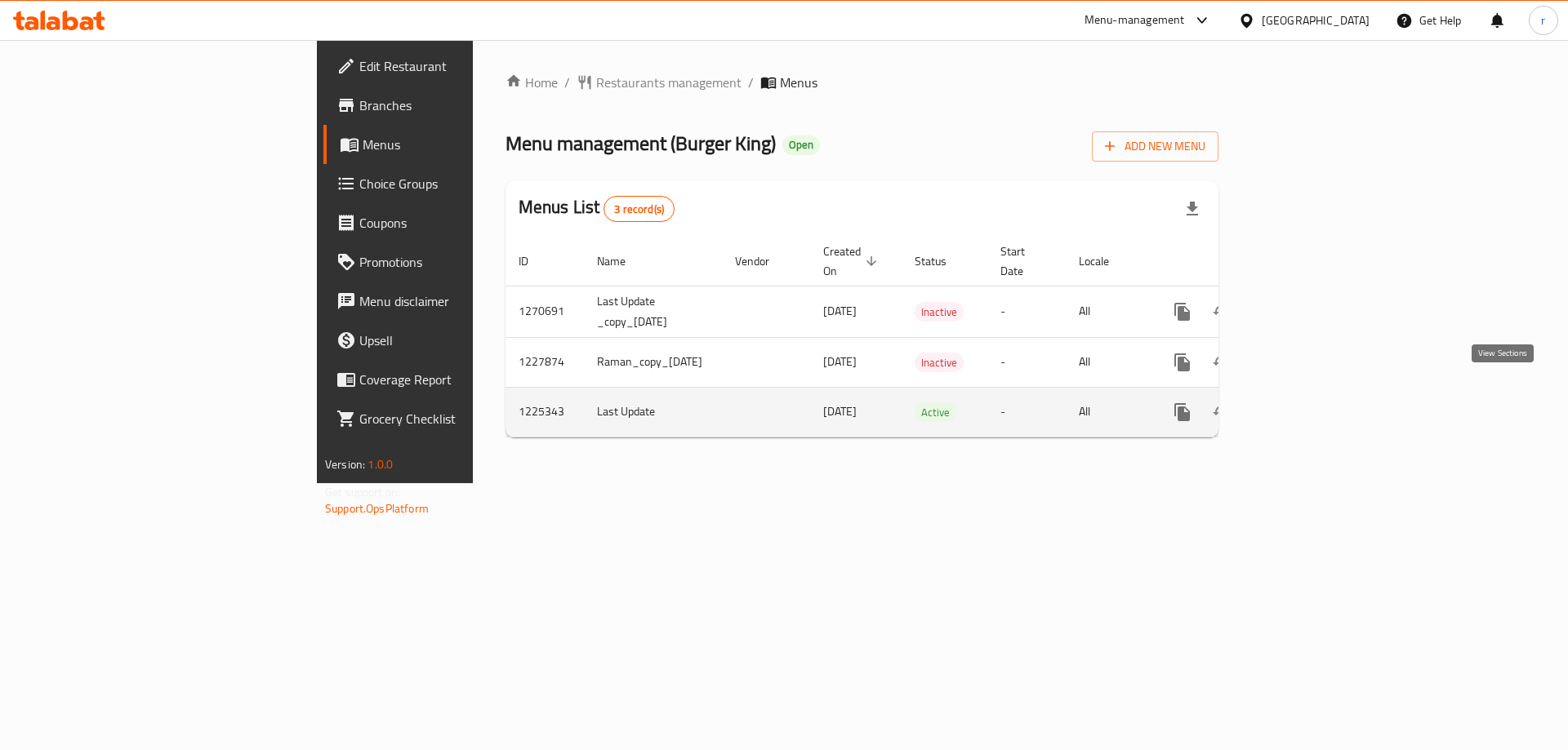
click at [1309, 403] on icon "enhanced table" at bounding box center [1300, 413] width 20 height 20
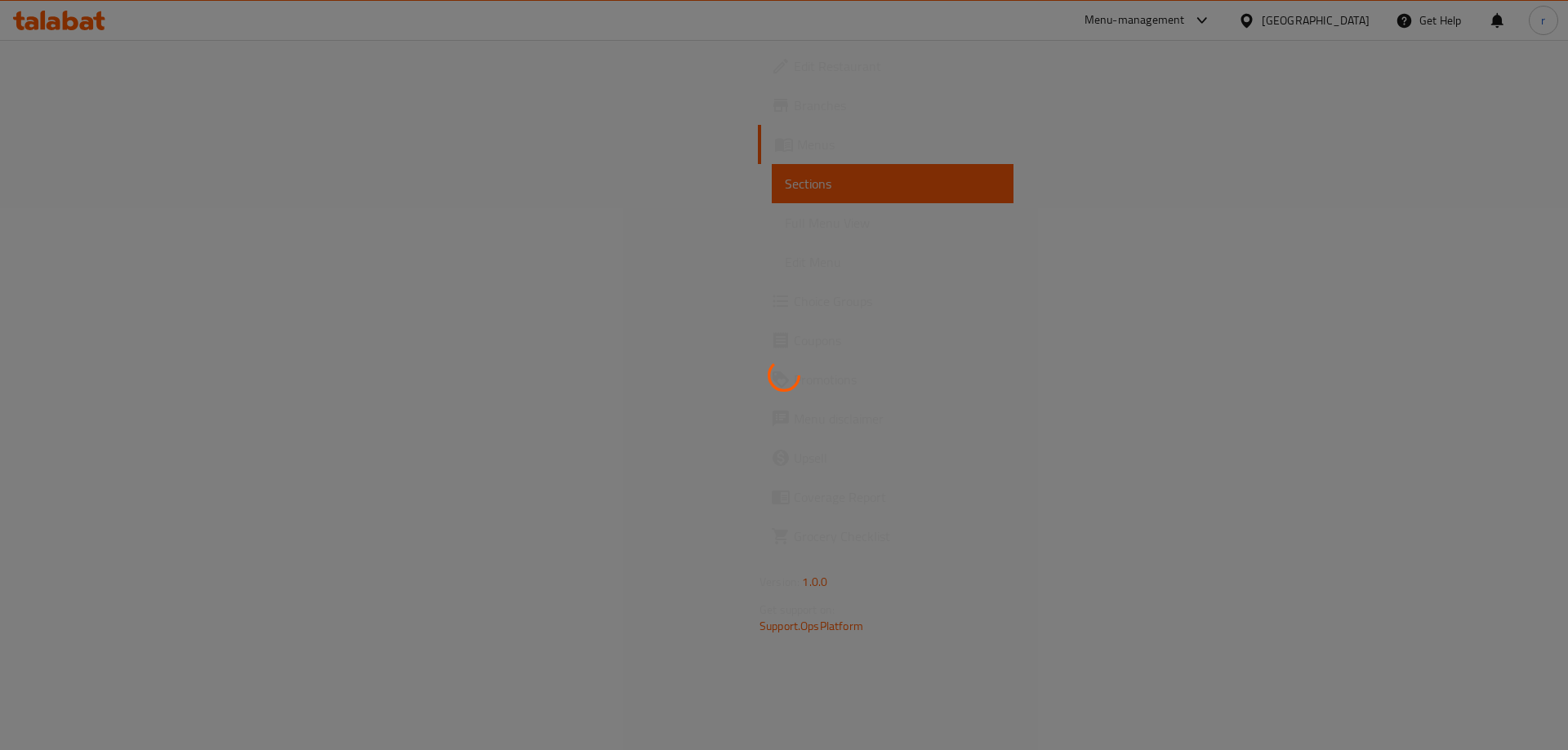
click at [126, 226] on div at bounding box center [784, 375] width 1568 height 750
click at [125, 226] on div at bounding box center [784, 375] width 1568 height 750
drag, startPoint x: 125, startPoint y: 226, endPoint x: 96, endPoint y: 227, distance: 29.0
click at [785, 226] on span "Full Menu View" at bounding box center [892, 223] width 216 height 20
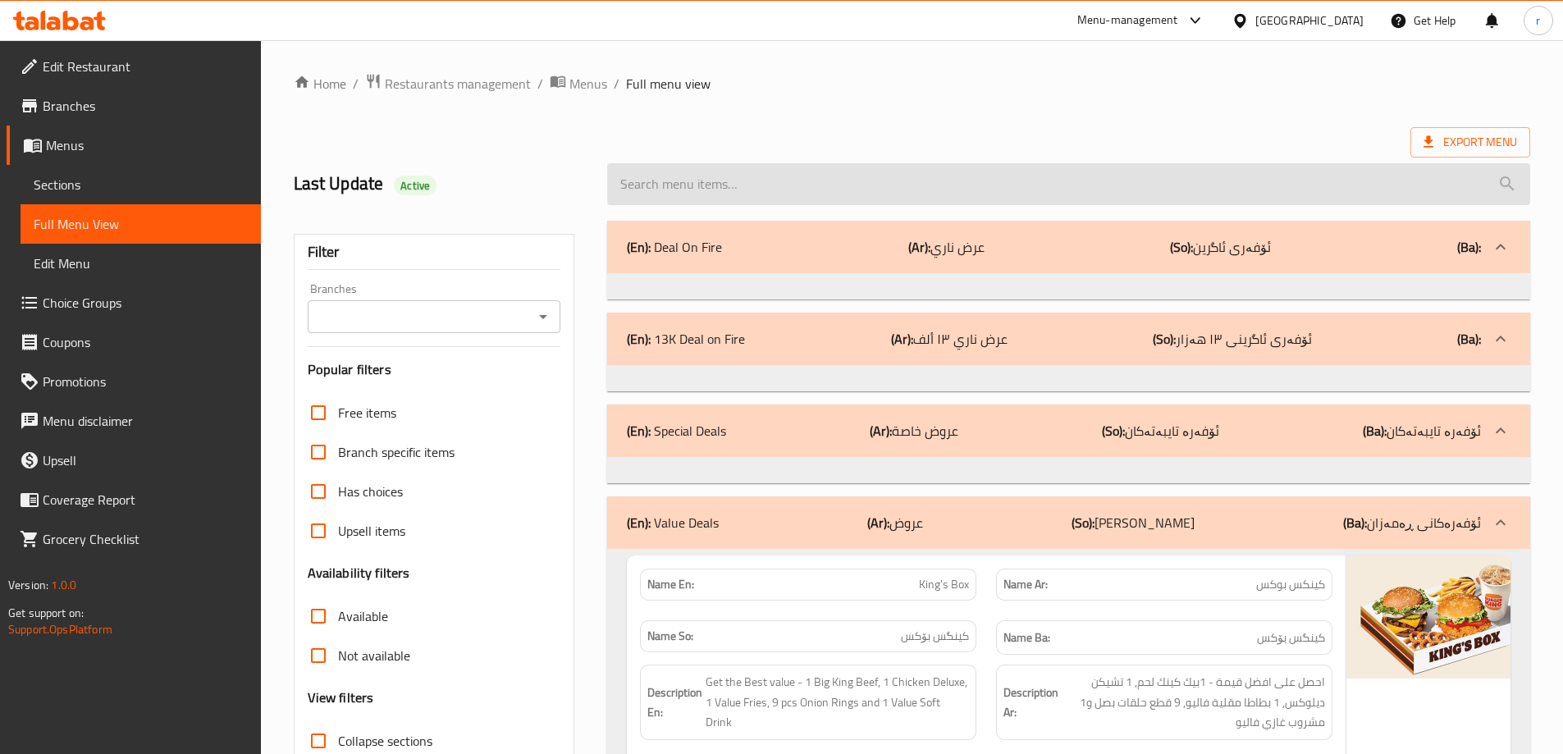
click at [643, 200] on input "search" at bounding box center [1068, 184] width 923 height 42
paste input "Whopper With Cheese"
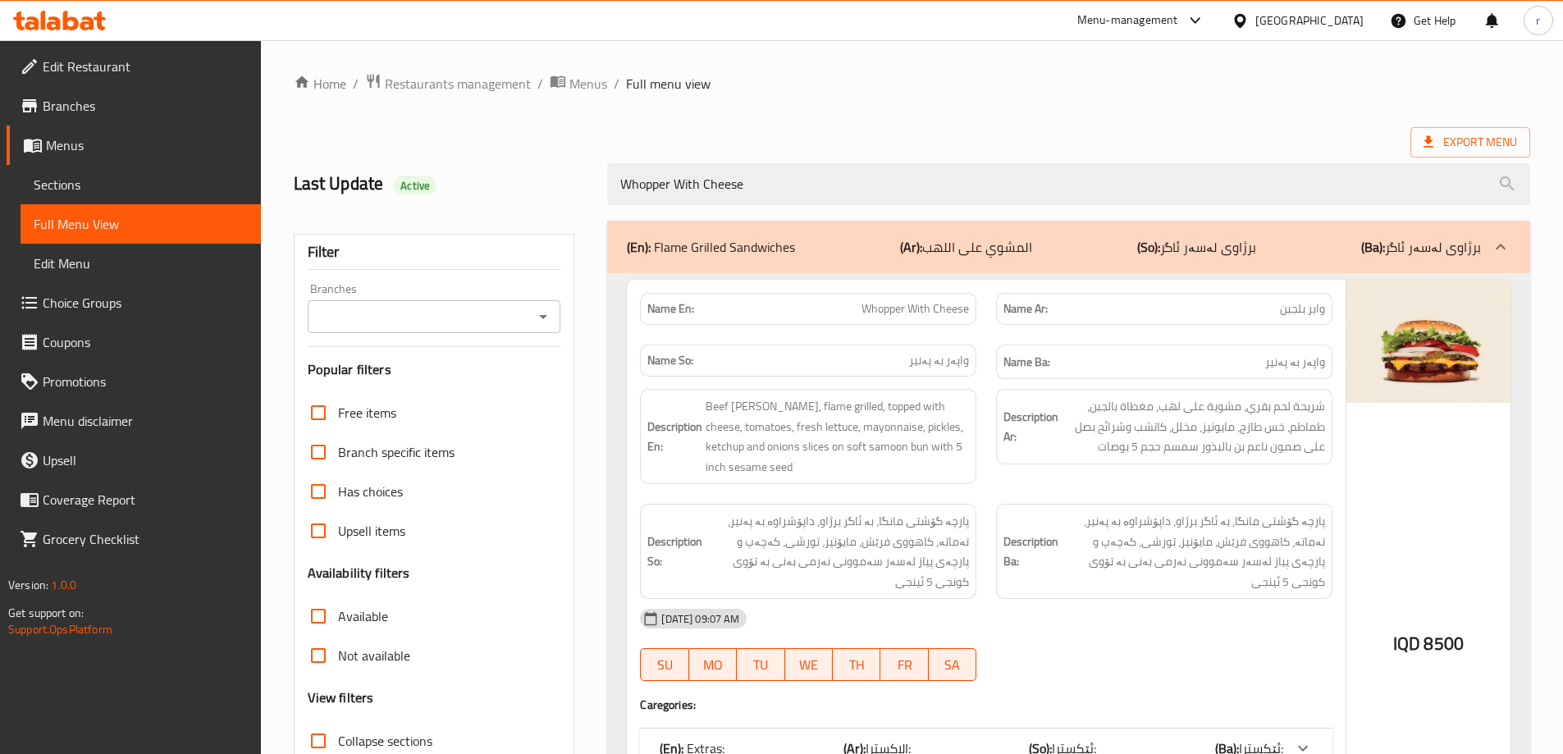
type input "Whopper With Cheese"
click at [511, 325] on input "Branches" at bounding box center [421, 316] width 217 height 23
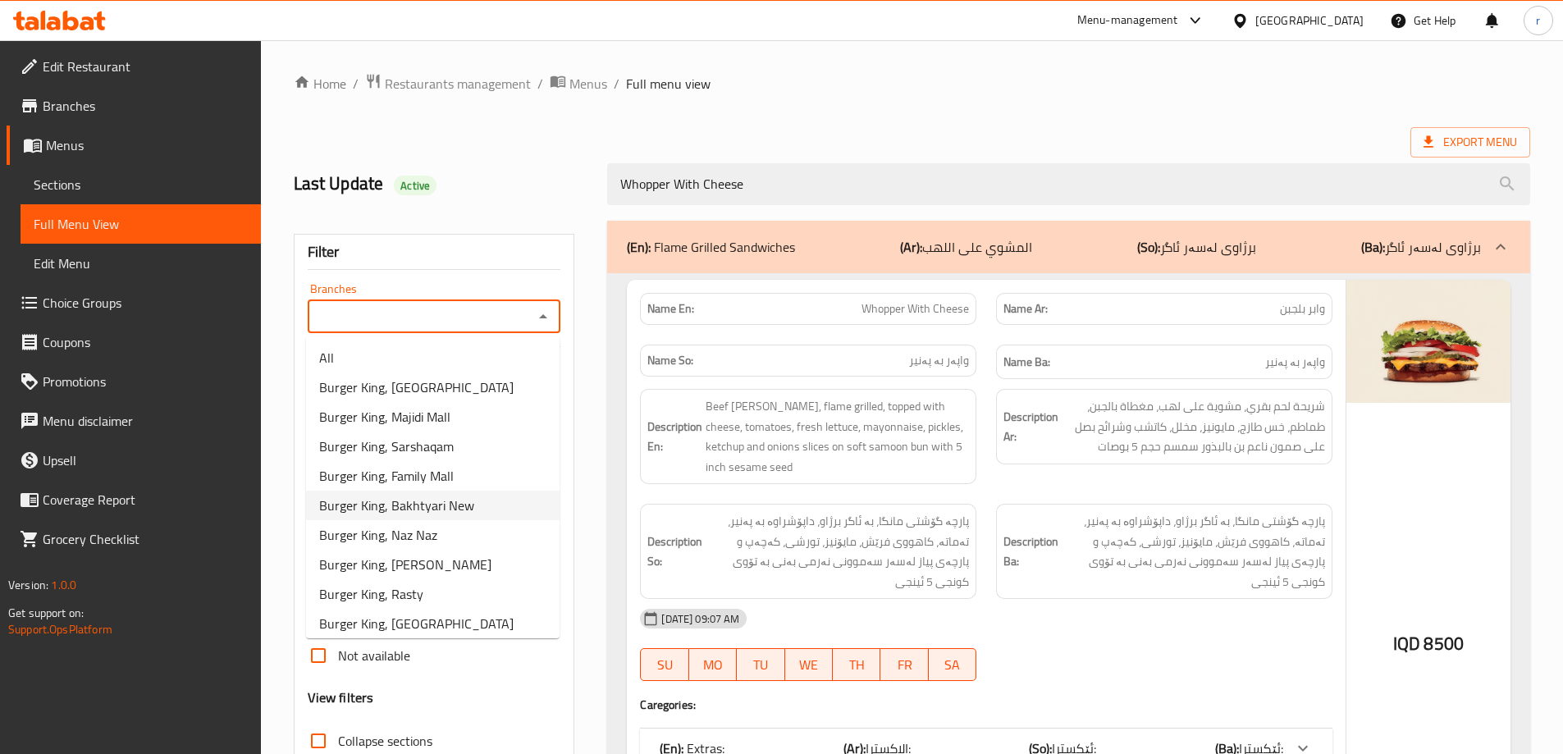
click at [428, 503] on span "Burger King, Bakhtyari New" at bounding box center [396, 506] width 155 height 20
type input "Burger King, Bakhtyari New"
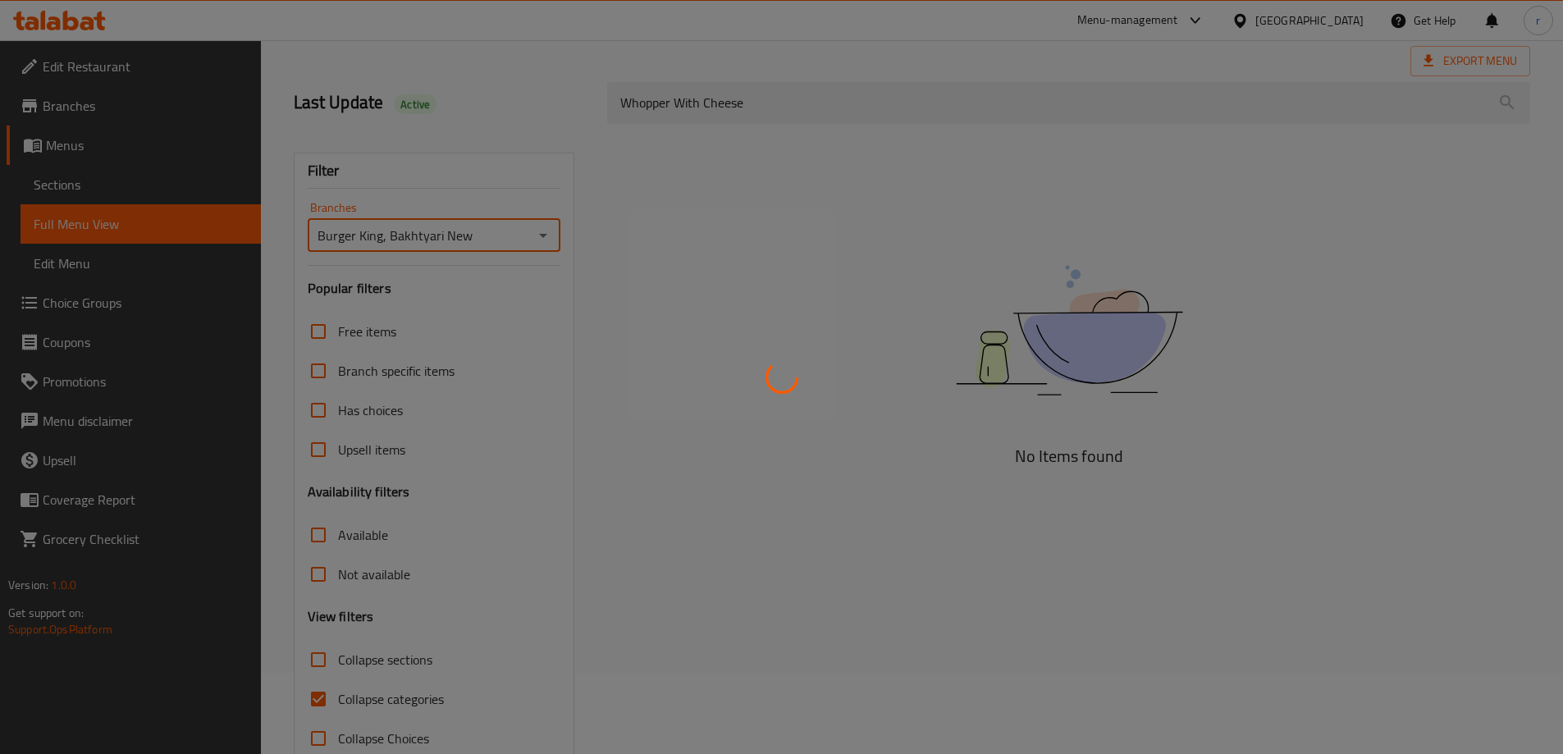
scroll to position [119, 0]
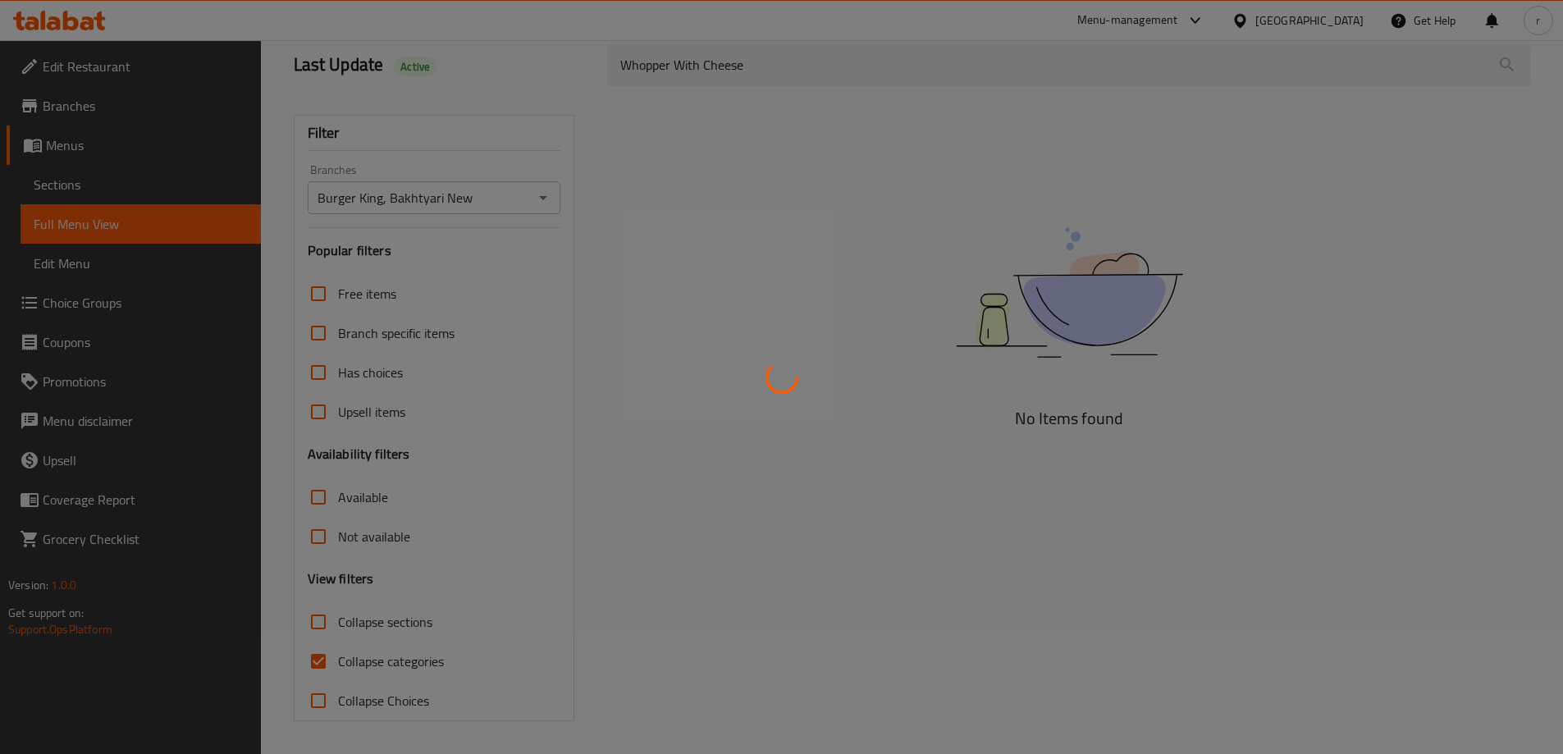
click at [395, 663] on div at bounding box center [781, 377] width 1563 height 754
click at [393, 661] on div at bounding box center [781, 377] width 1563 height 754
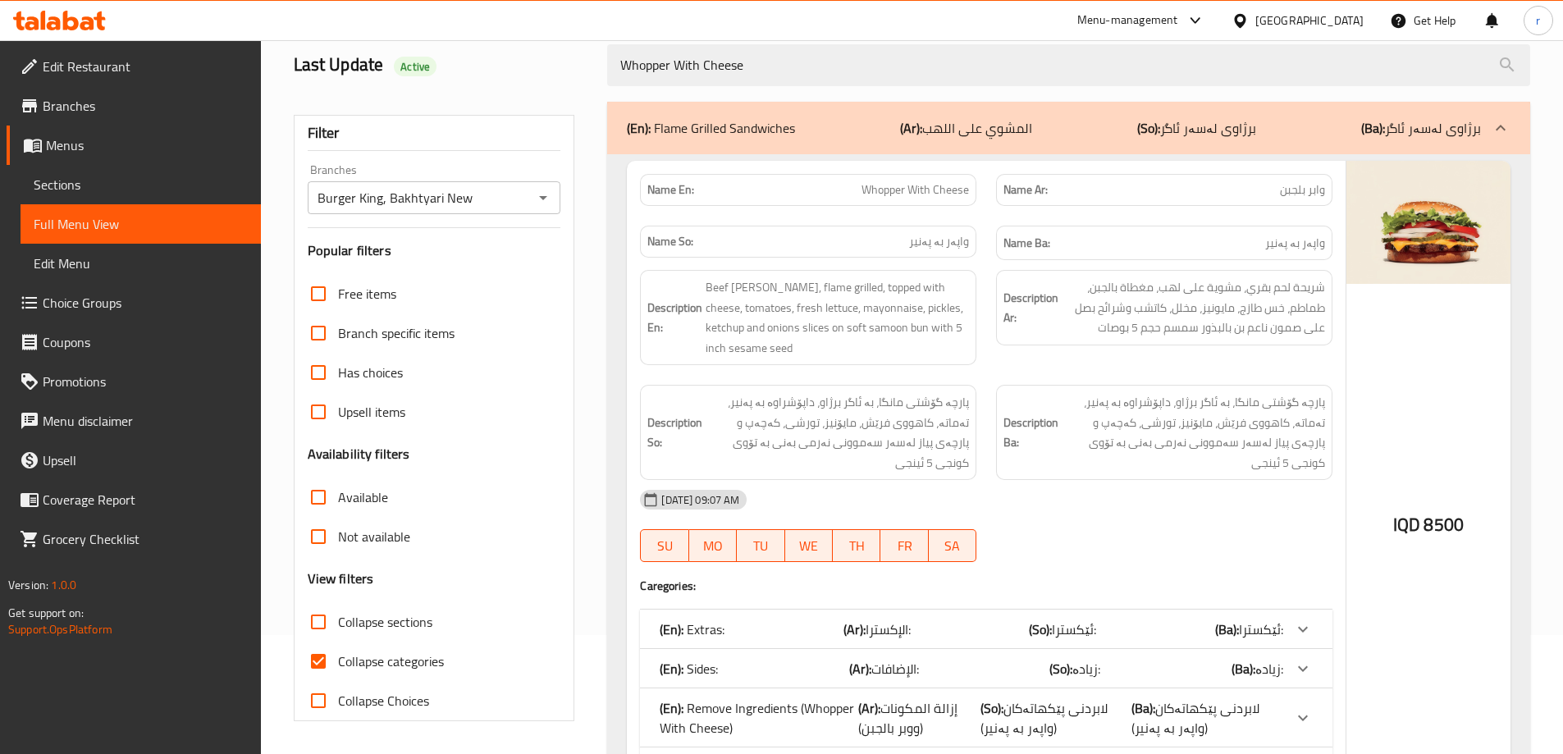
click at [393, 661] on span "Collapse categories" at bounding box center [391, 662] width 106 height 20
click at [338, 661] on input "Collapse categories" at bounding box center [318, 661] width 39 height 39
checkbox input "false"
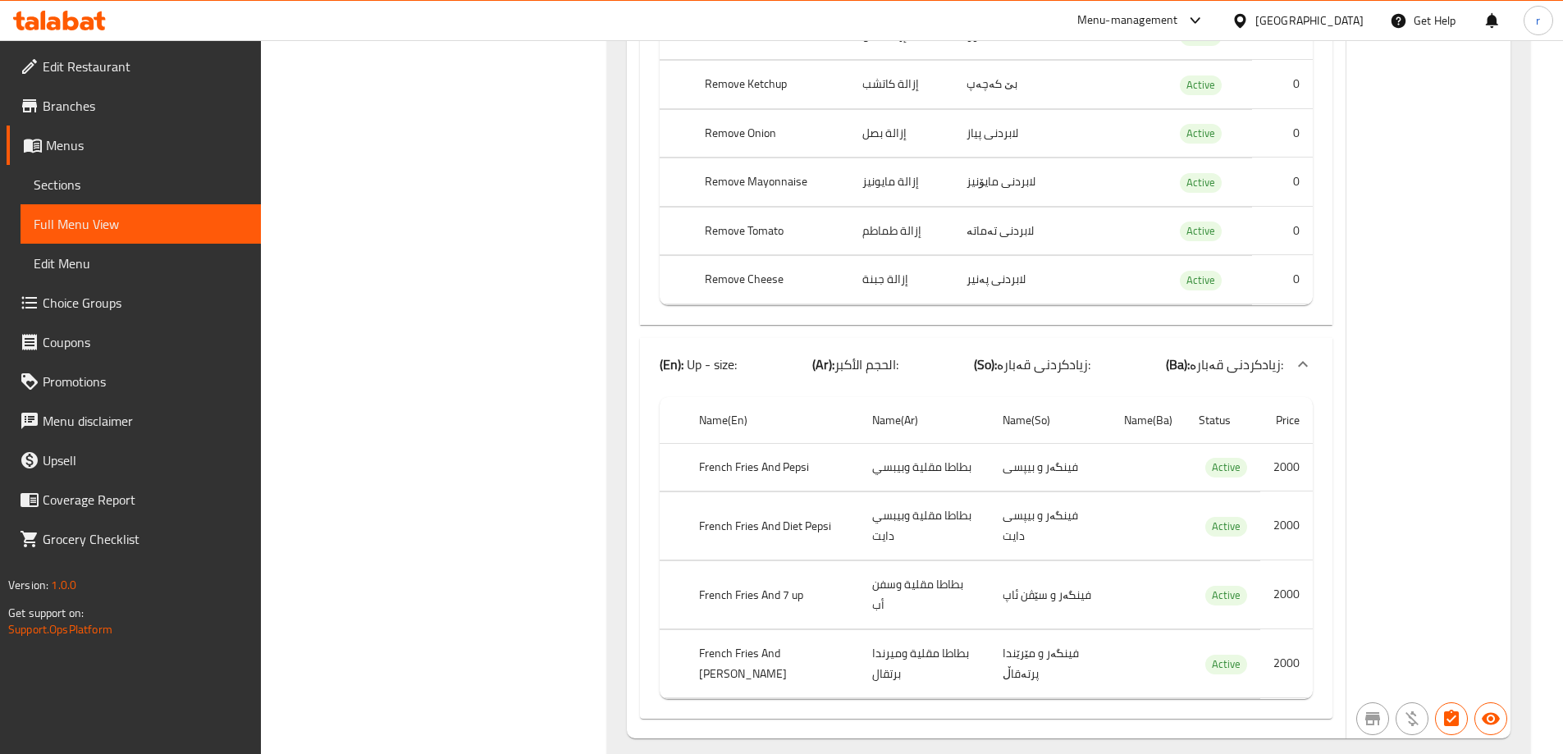
scroll to position [1491, 0]
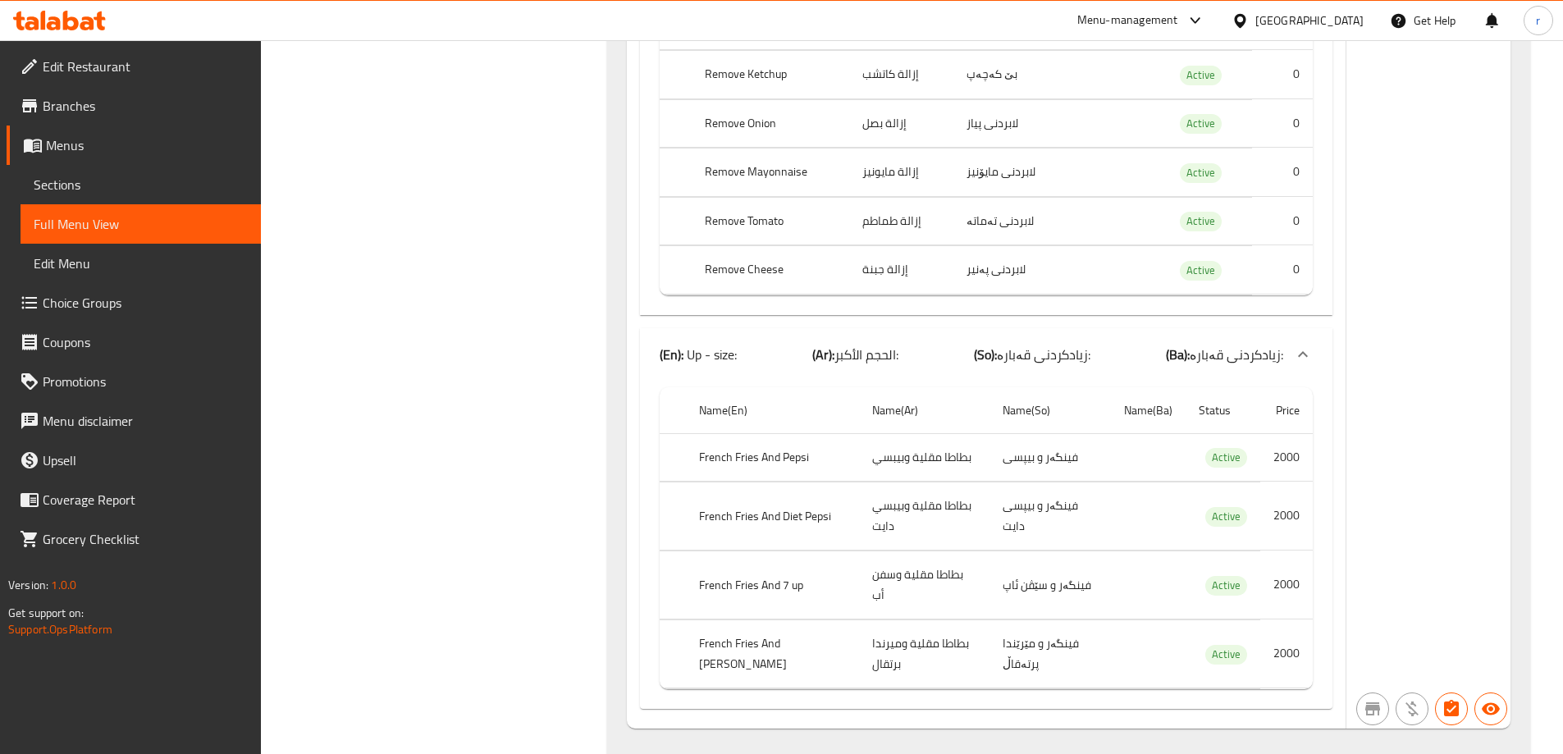
drag, startPoint x: 551, startPoint y: 348, endPoint x: 578, endPoint y: 294, distance: 60.2
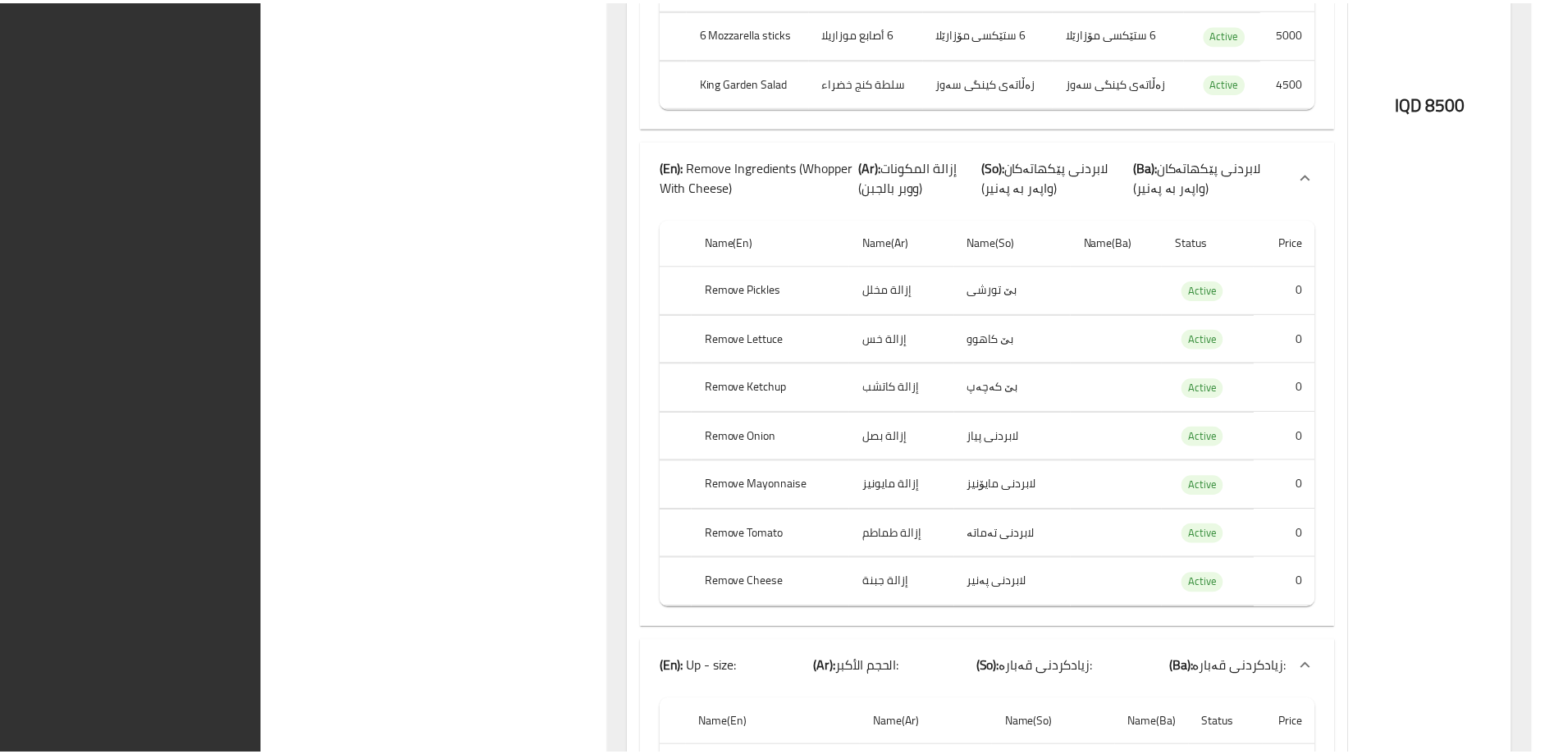
scroll to position [1471, 0]
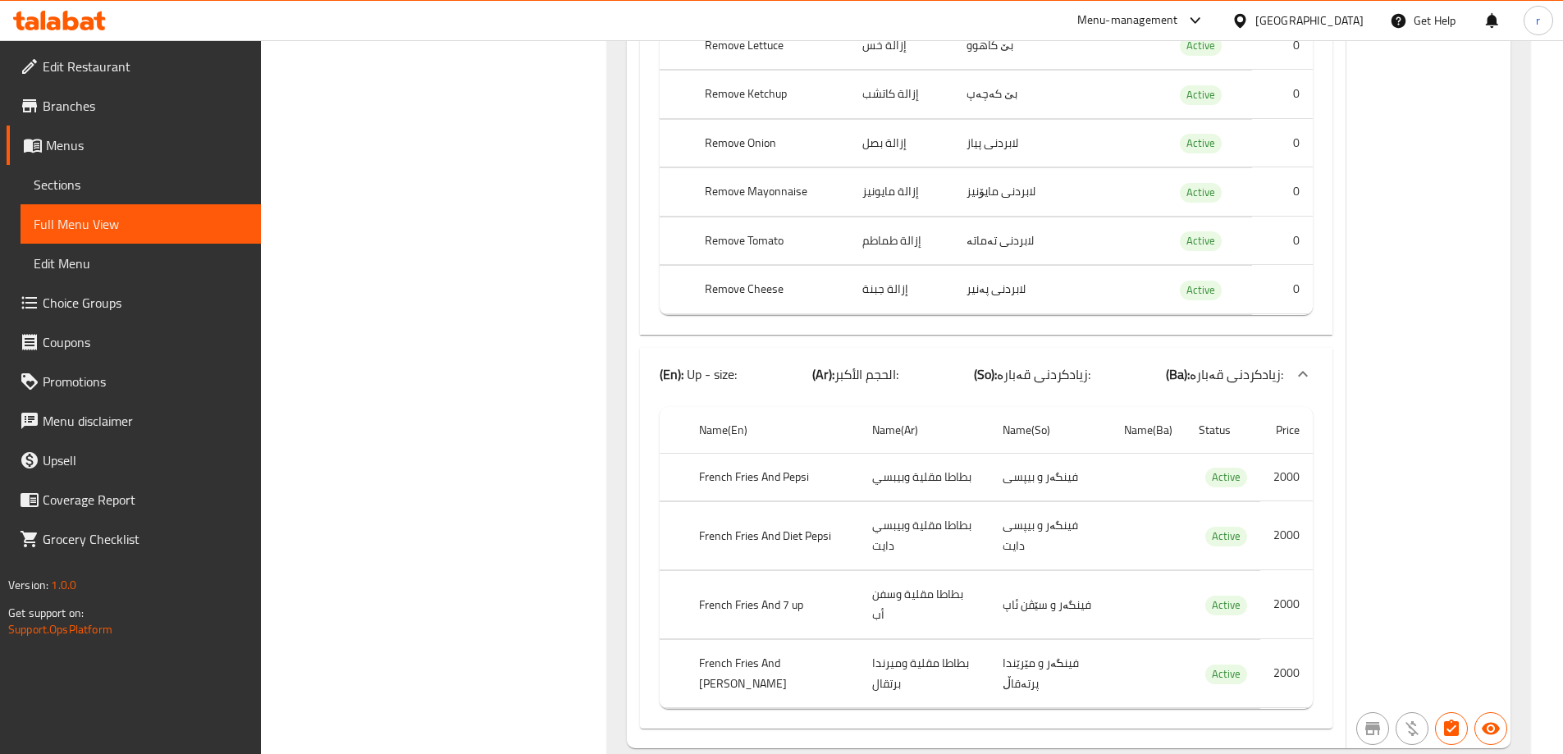
click at [89, 18] on icon at bounding box center [87, 23] width 14 height 14
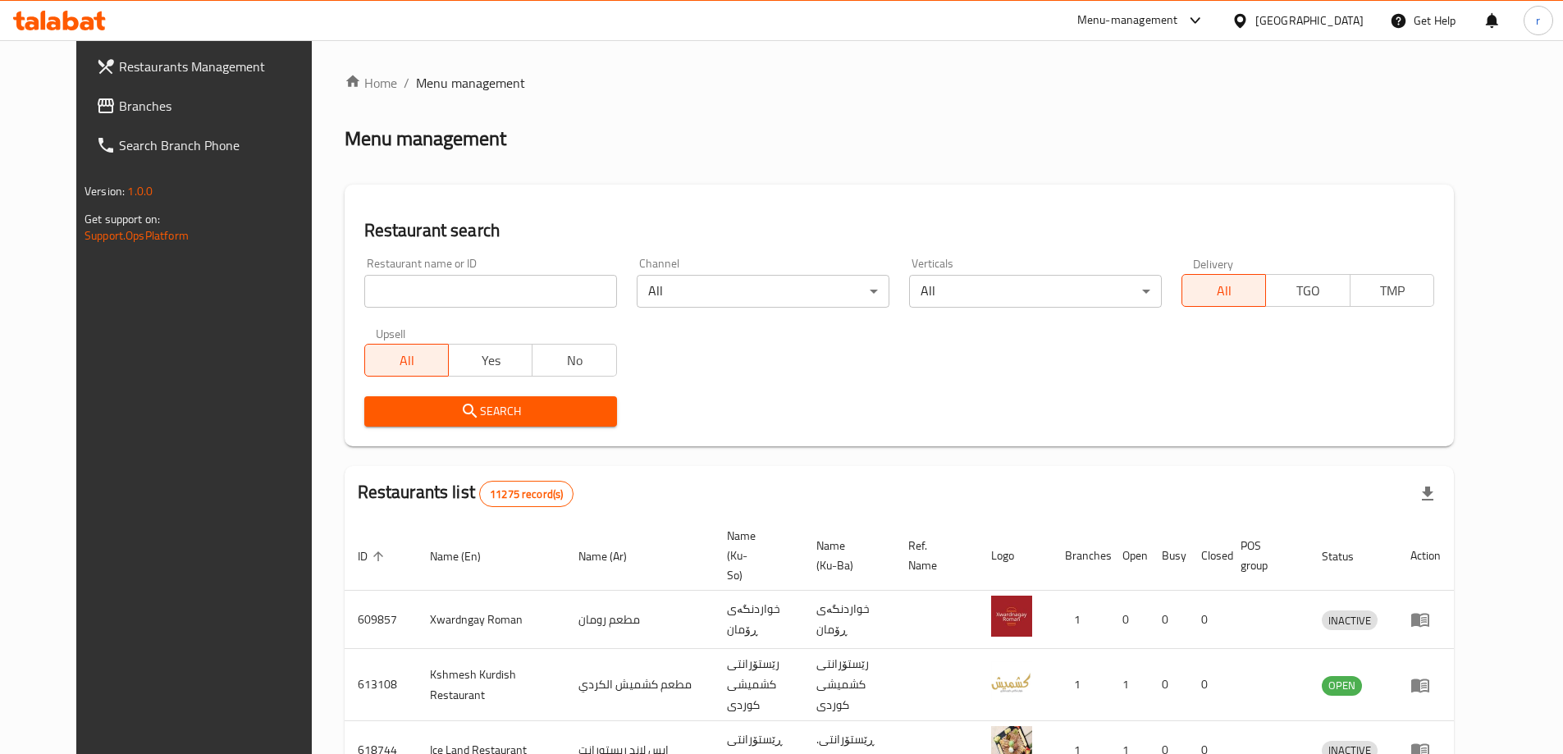
click at [119, 111] on span "Branches" at bounding box center [221, 106] width 205 height 20
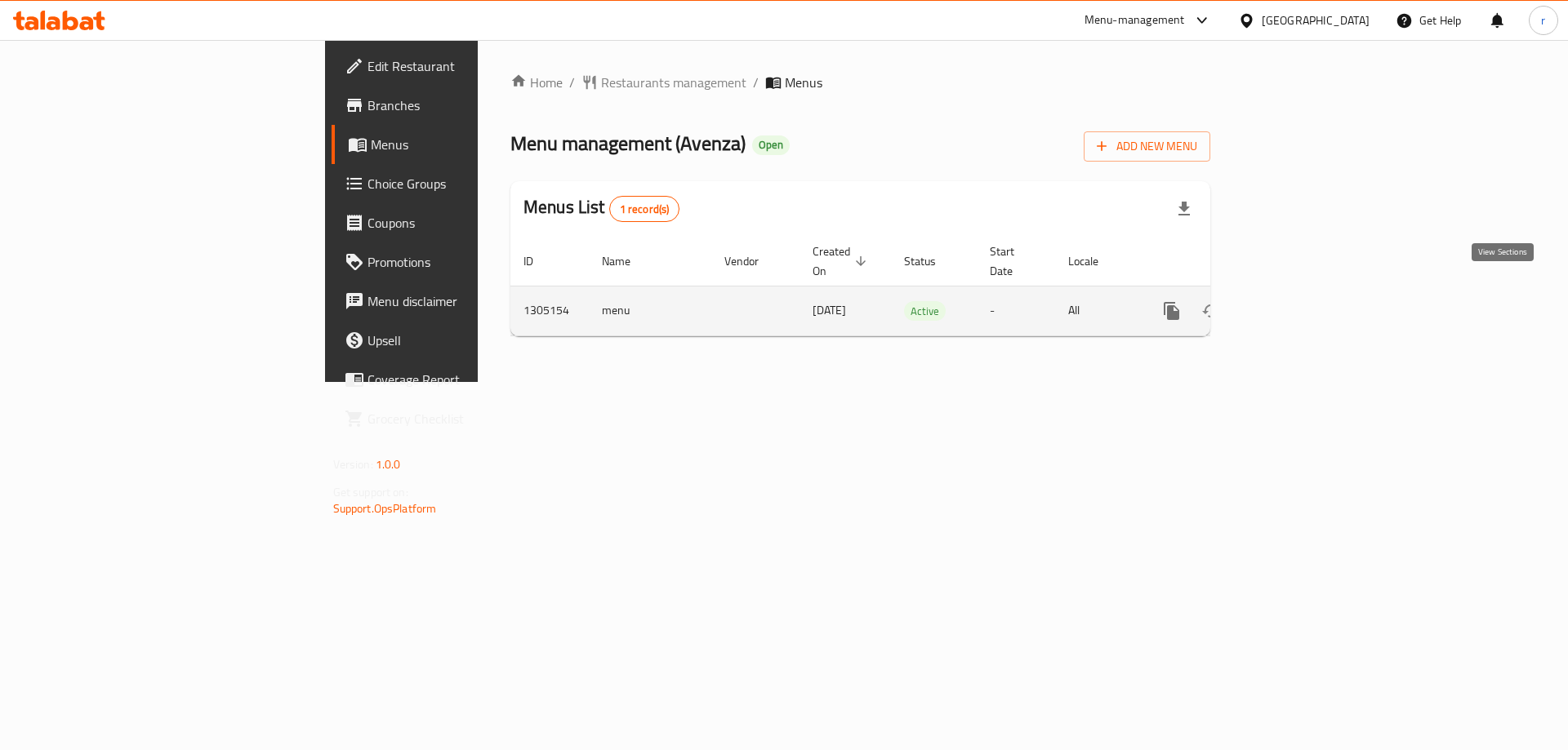
click at [1299, 301] on icon "enhanced table" at bounding box center [1289, 311] width 20 height 20
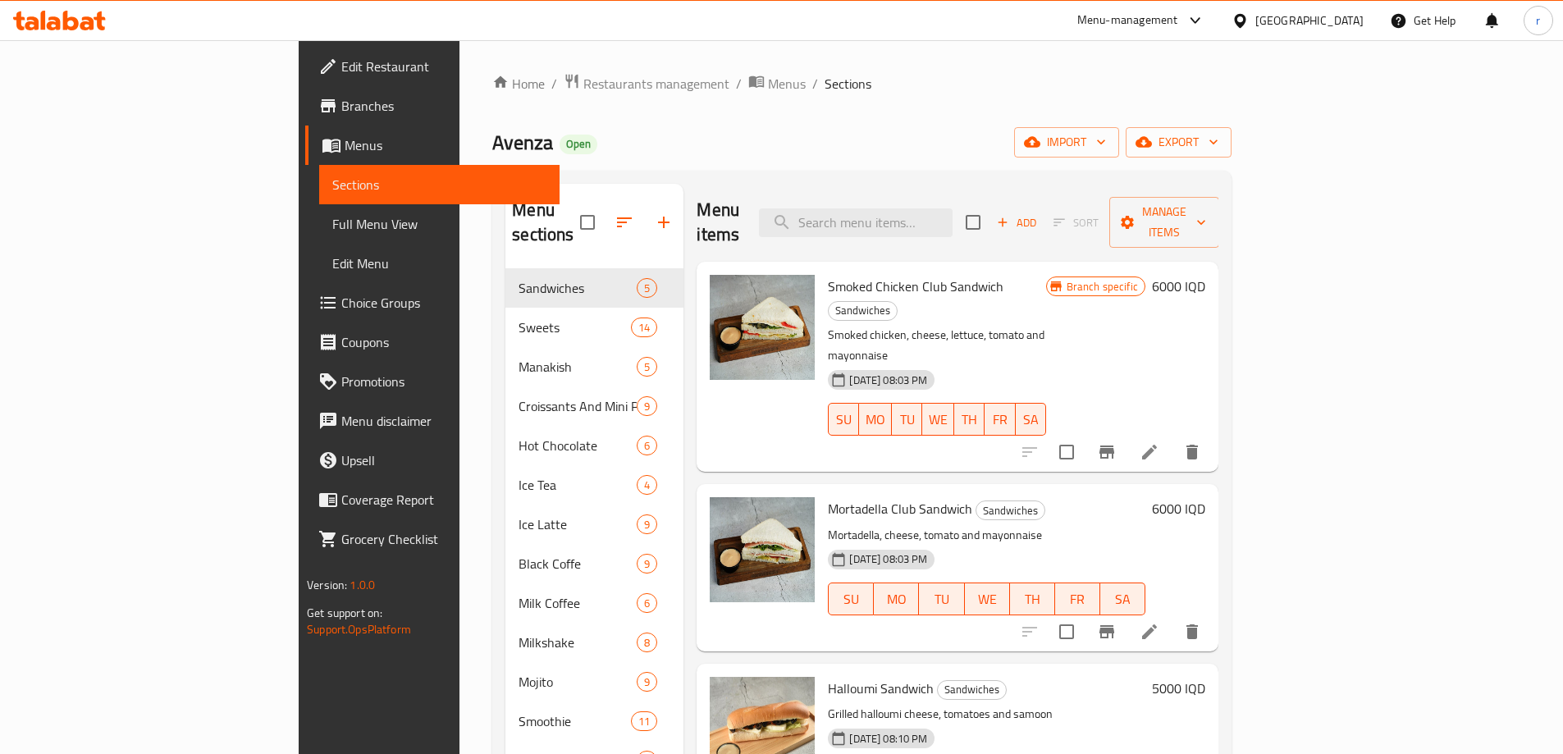
click at [332, 221] on span "Full Menu View" at bounding box center [439, 224] width 214 height 20
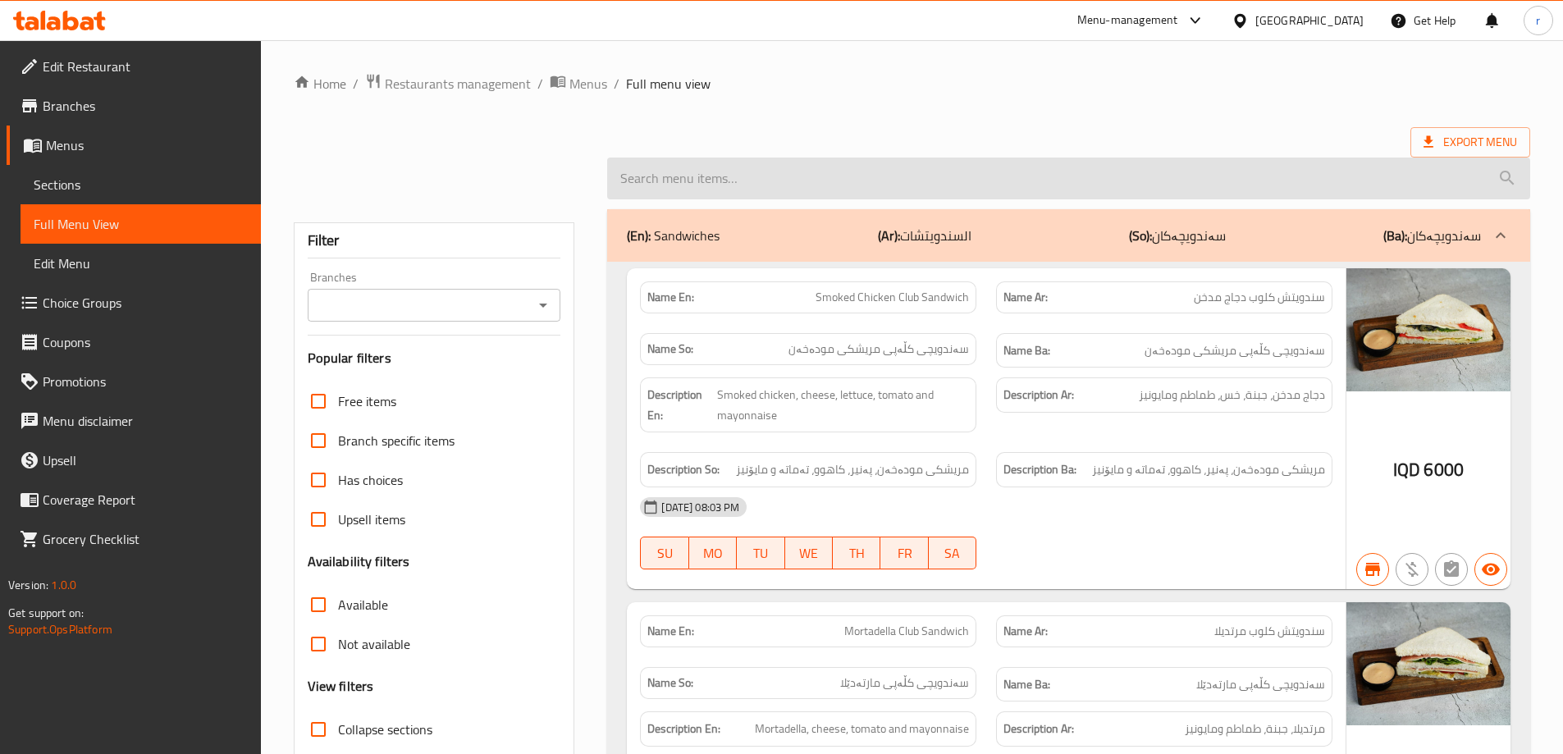
click at [646, 175] on input "search" at bounding box center [1068, 179] width 923 height 42
paste input "Spanish Latte with Berry"
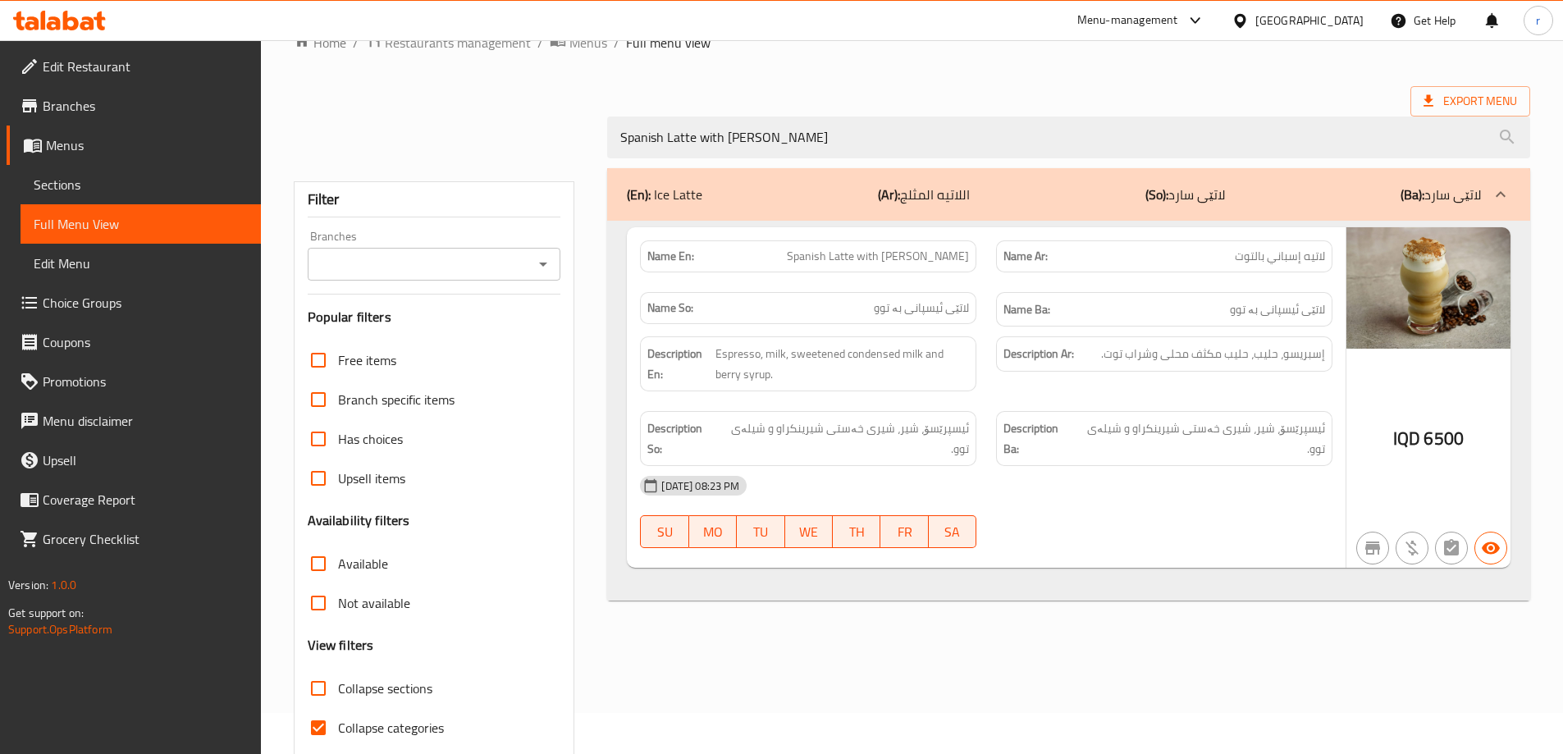
scroll to position [107, 0]
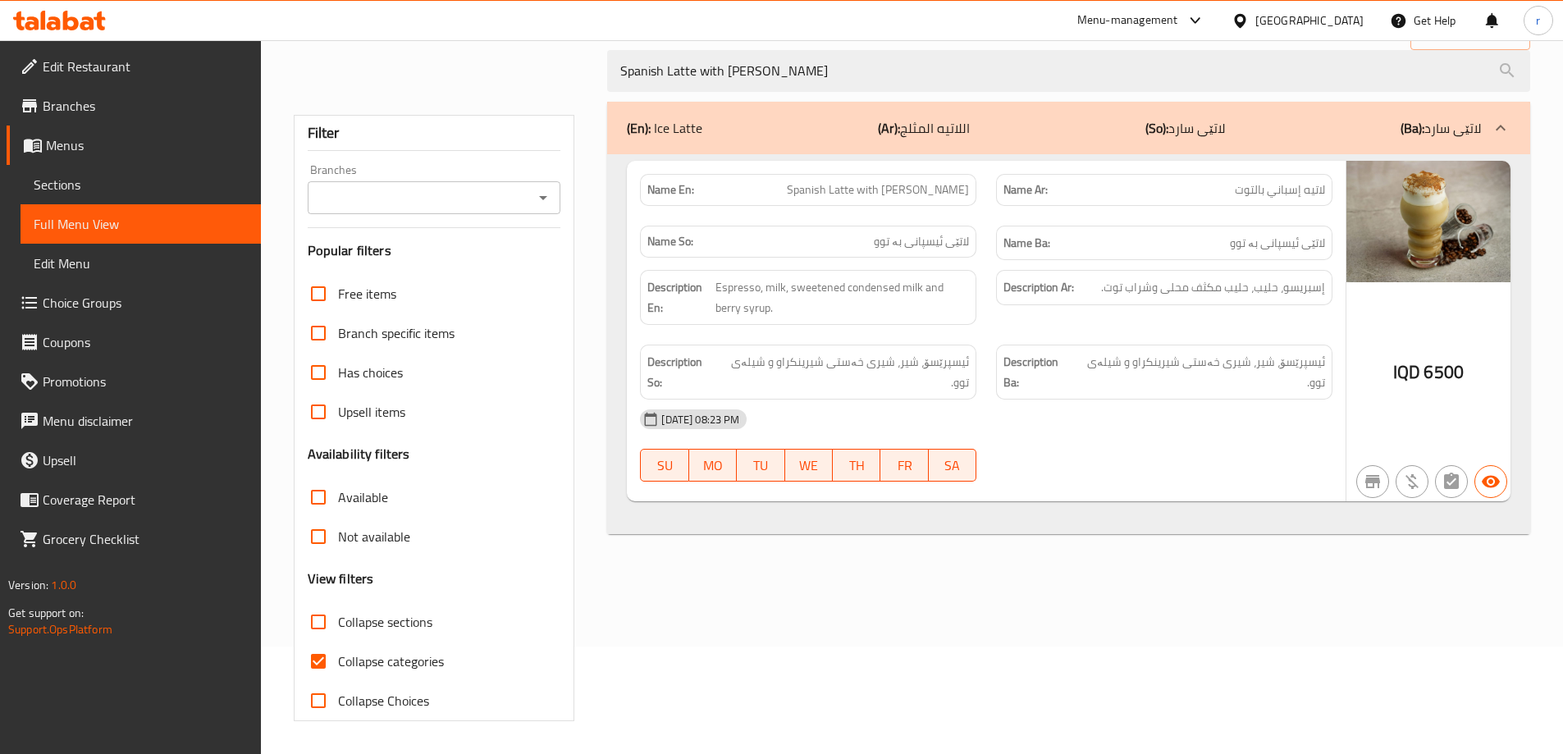
type input "Spanish Latte with Berry"
click at [393, 653] on span "Collapse categories" at bounding box center [391, 662] width 106 height 20
click at [338, 653] on input "Collapse categories" at bounding box center [318, 661] width 39 height 39
checkbox input "false"
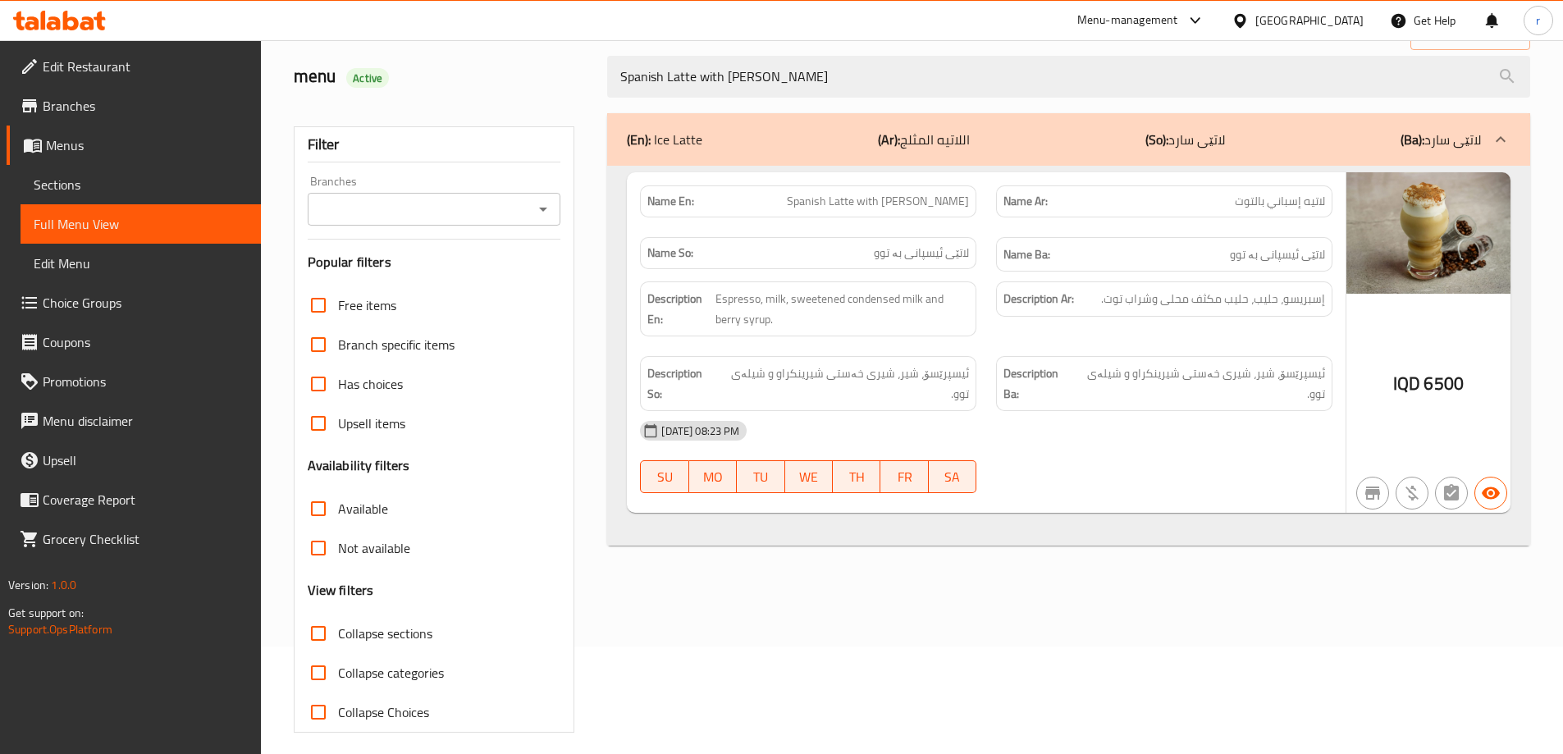
click at [423, 210] on input "Branches" at bounding box center [421, 209] width 217 height 23
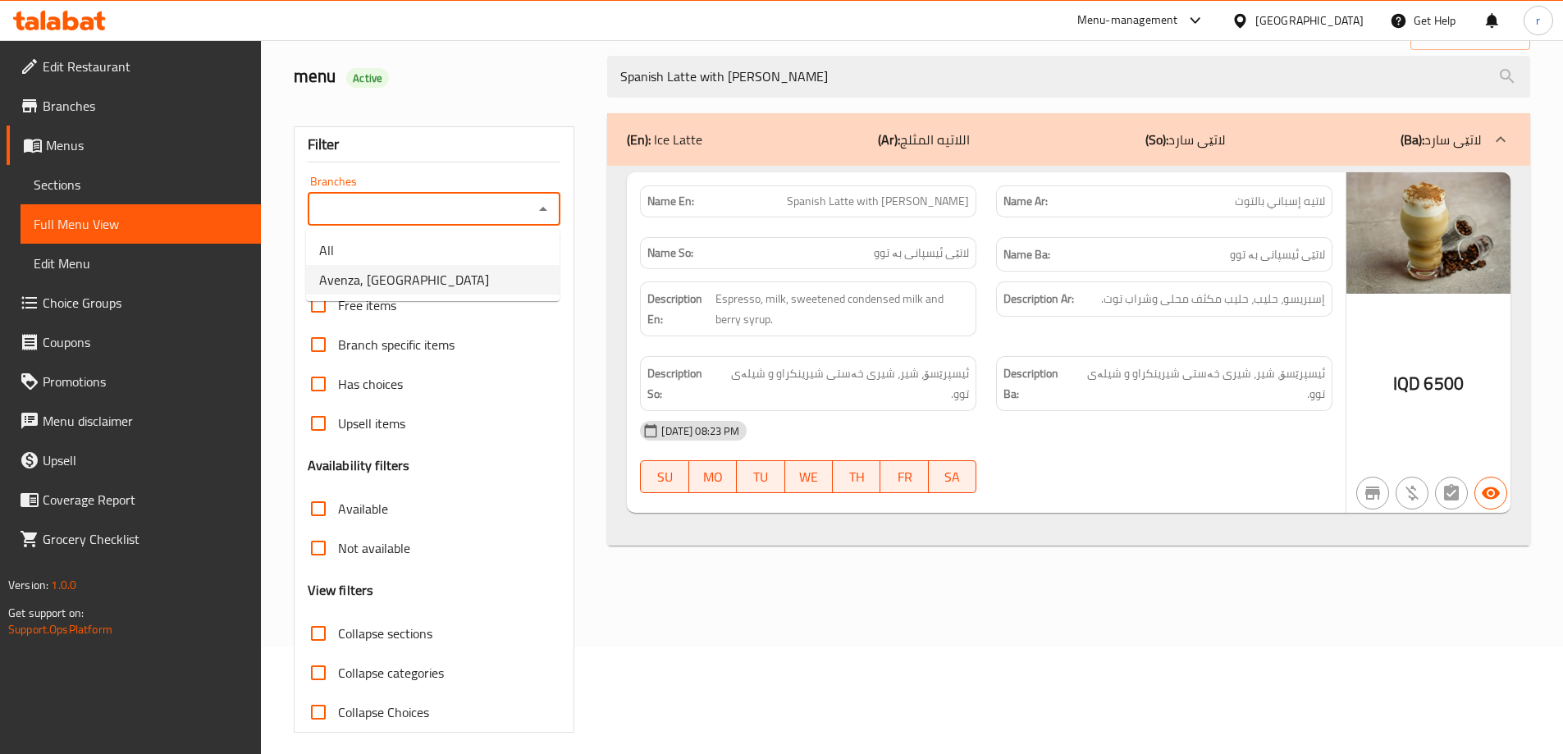
click at [424, 278] on li "Avenza, Vital City" at bounding box center [433, 280] width 254 height 30
type input "Avenza, Vital City"
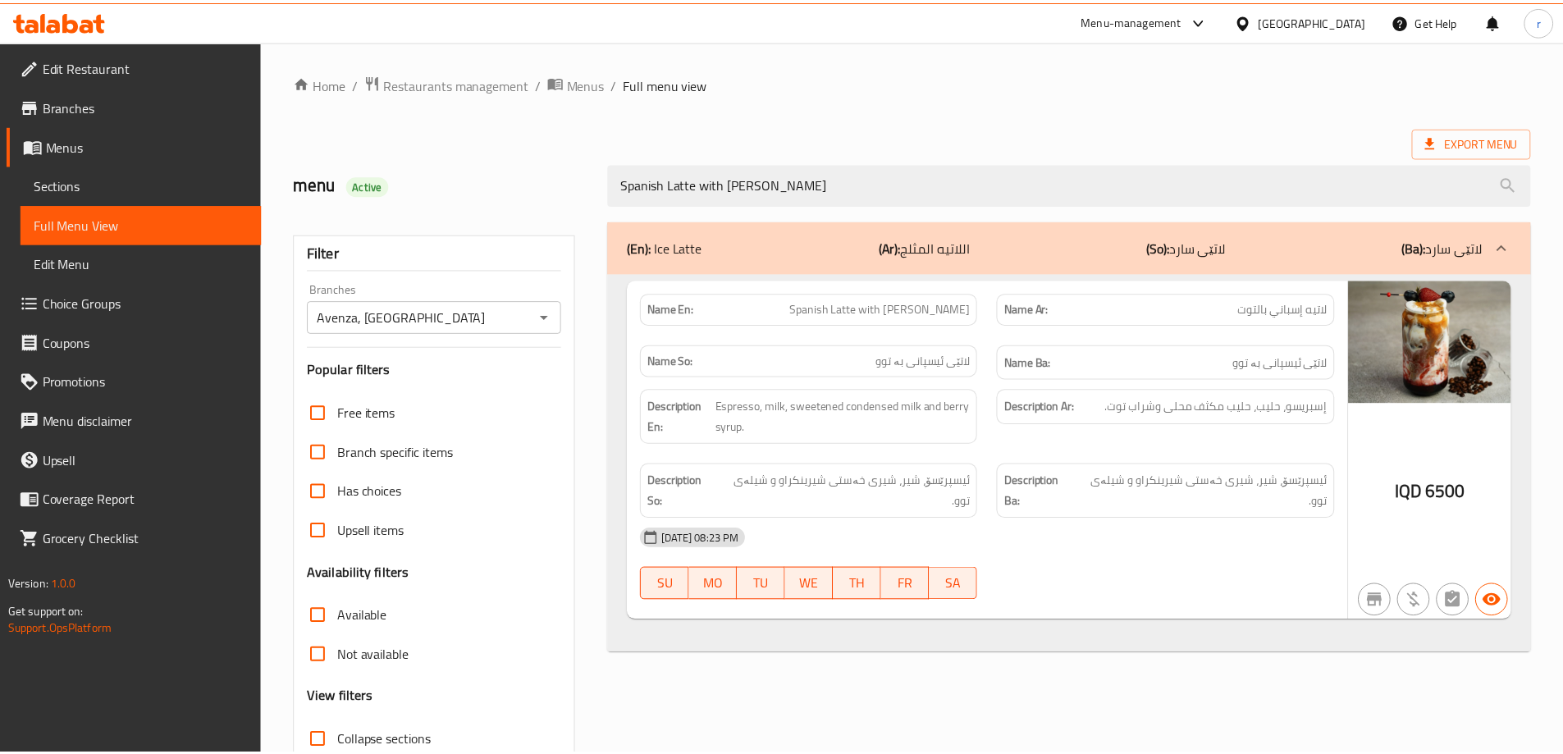
scroll to position [119, 0]
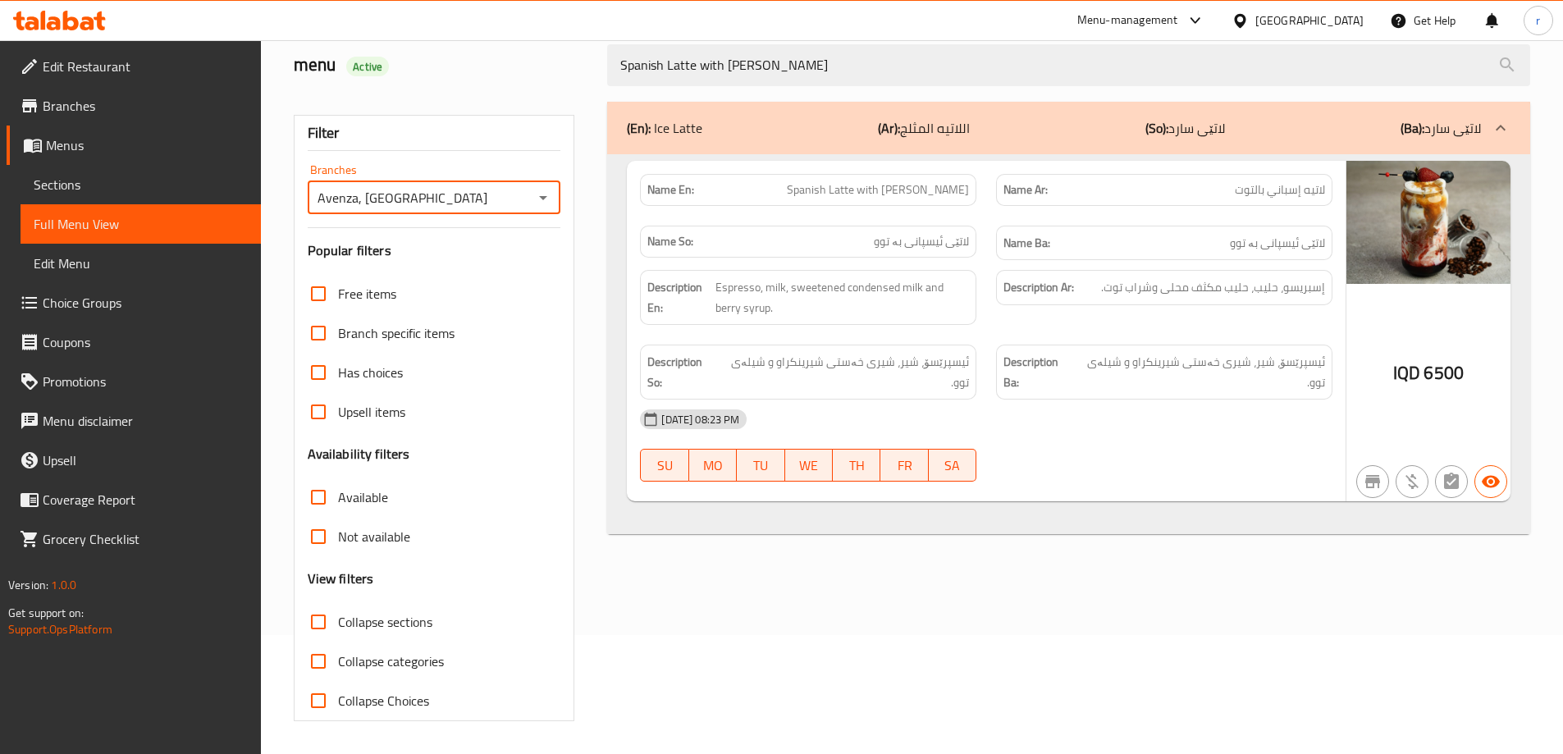
click at [57, 17] on icon at bounding box center [59, 21] width 93 height 20
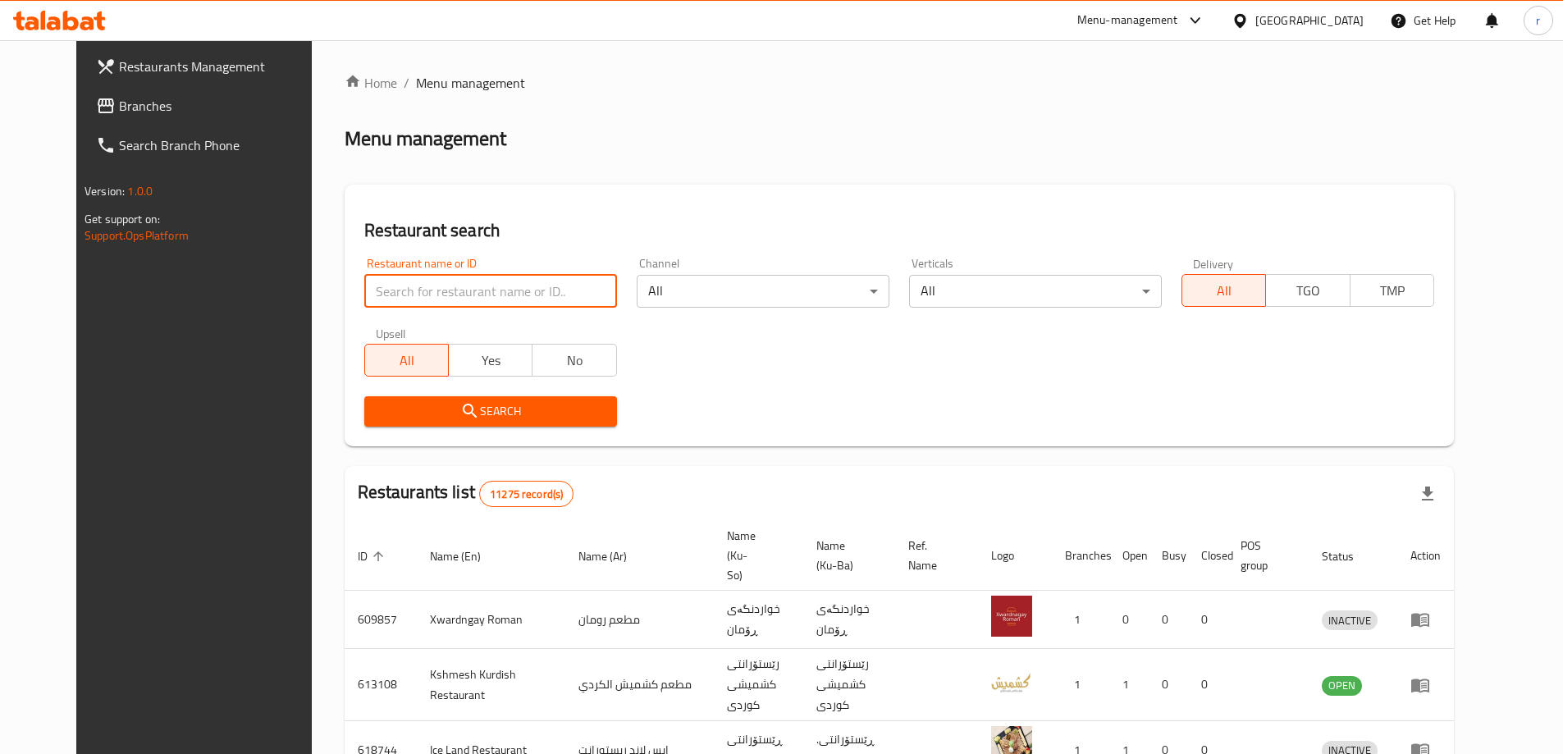
click at [371, 302] on input "search" at bounding box center [490, 291] width 253 height 33
paste input "699908"
type input "699908"
click at [460, 407] on icon "submit" at bounding box center [470, 411] width 20 height 20
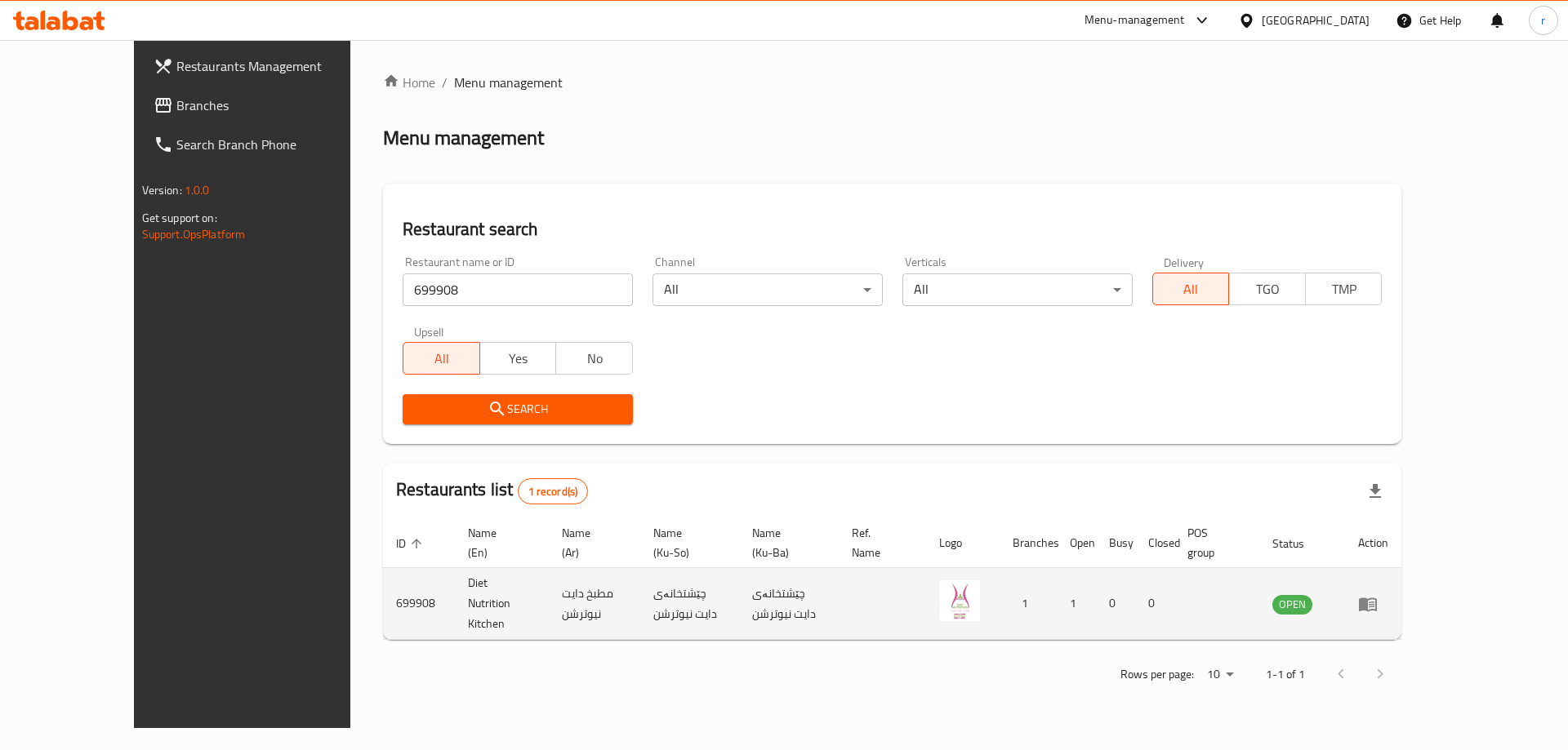
click at [1377, 594] on icon "enhanced table" at bounding box center [1368, 604] width 20 height 20
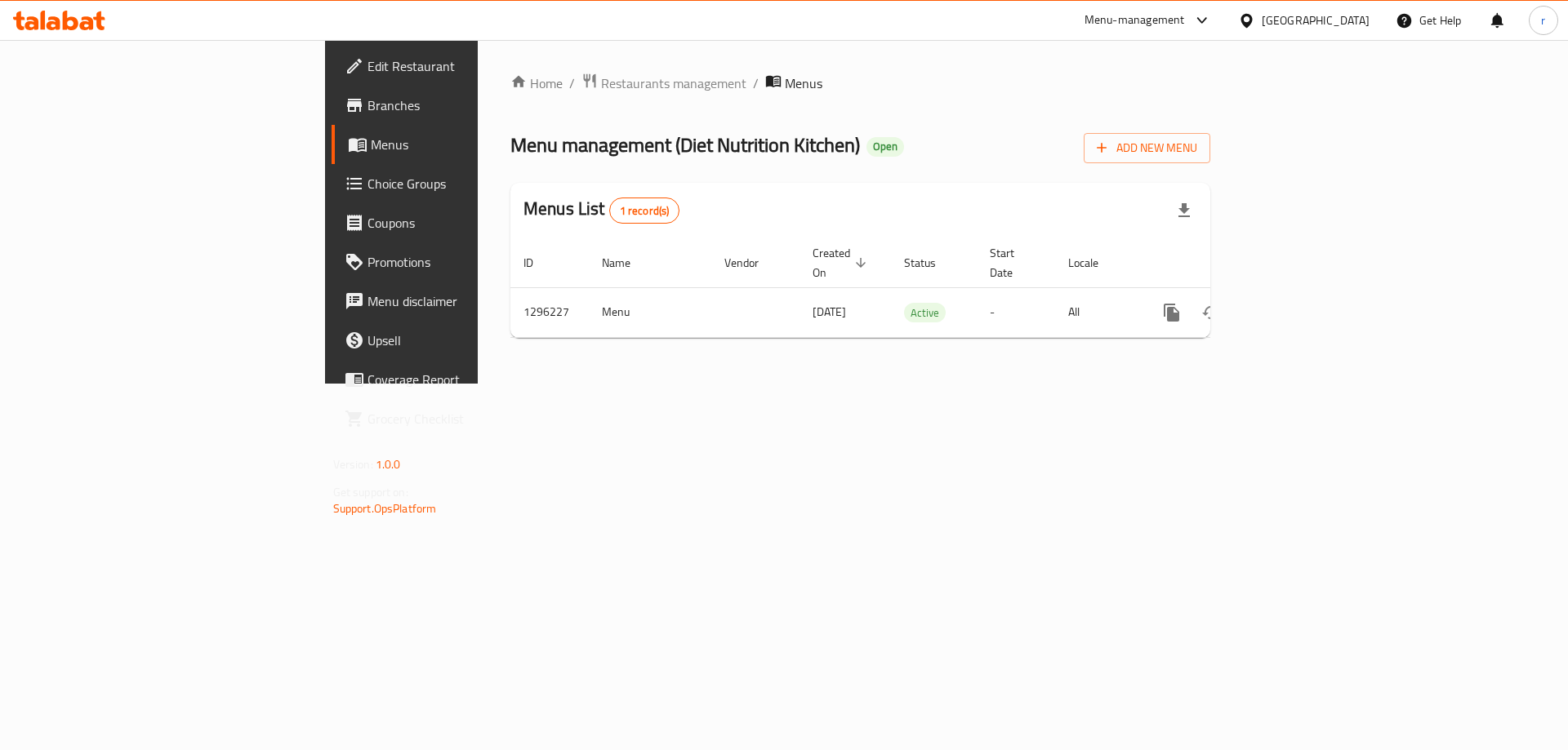
click at [367, 108] on span "Branches" at bounding box center [471, 105] width 207 height 20
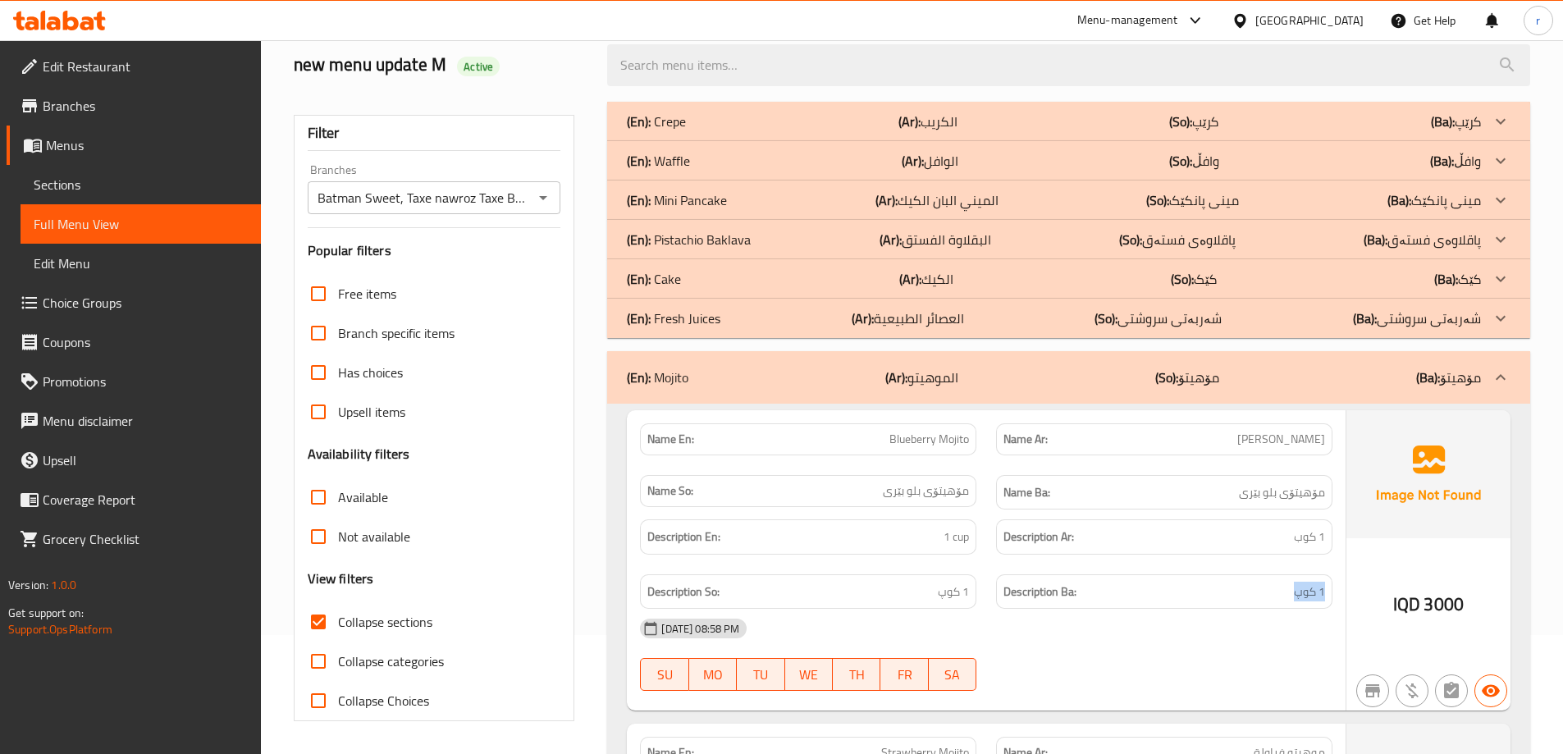
scroll to position [119, 0]
click at [65, 28] on icon at bounding box center [71, 21] width 16 height 20
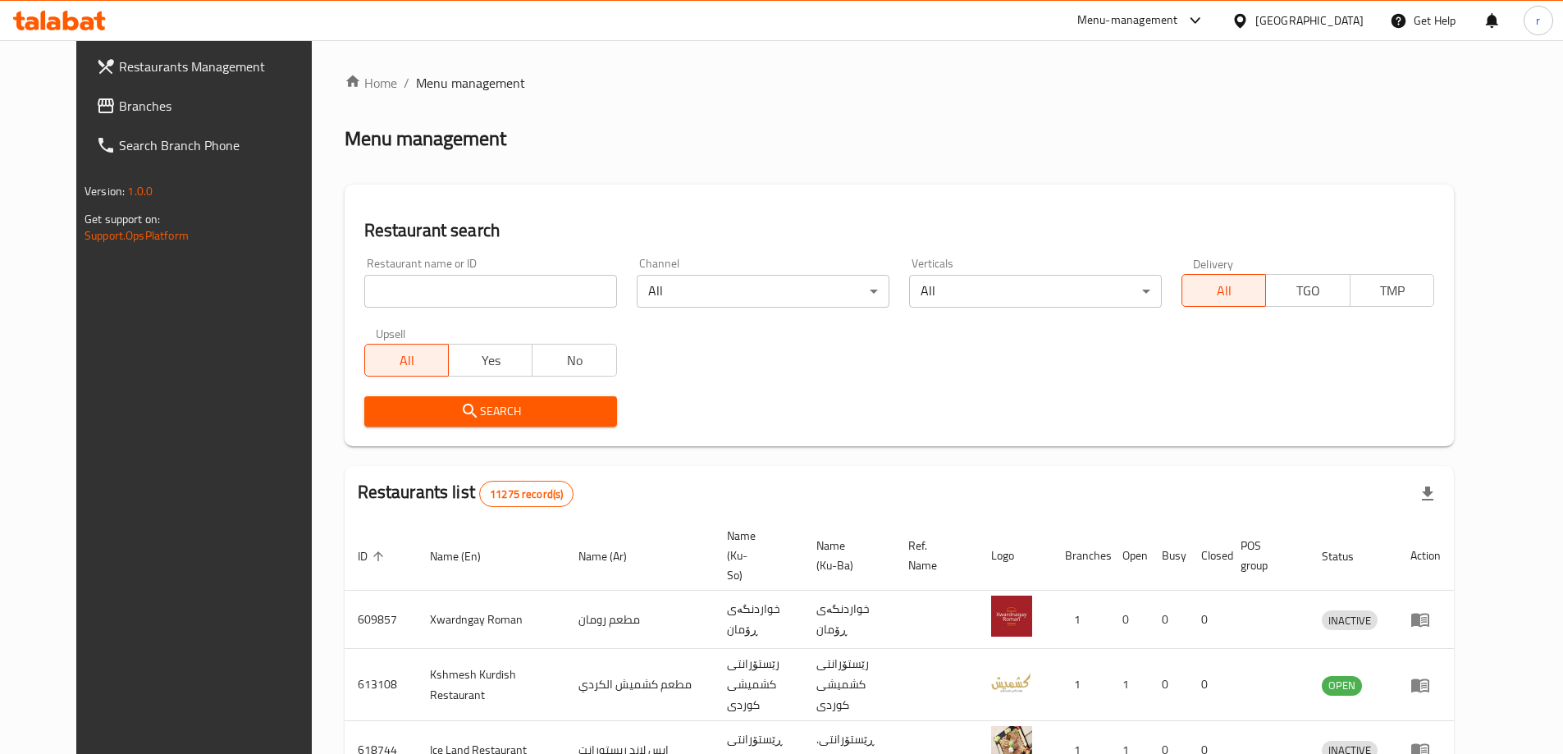
click at [119, 107] on span "Branches" at bounding box center [221, 106] width 205 height 20
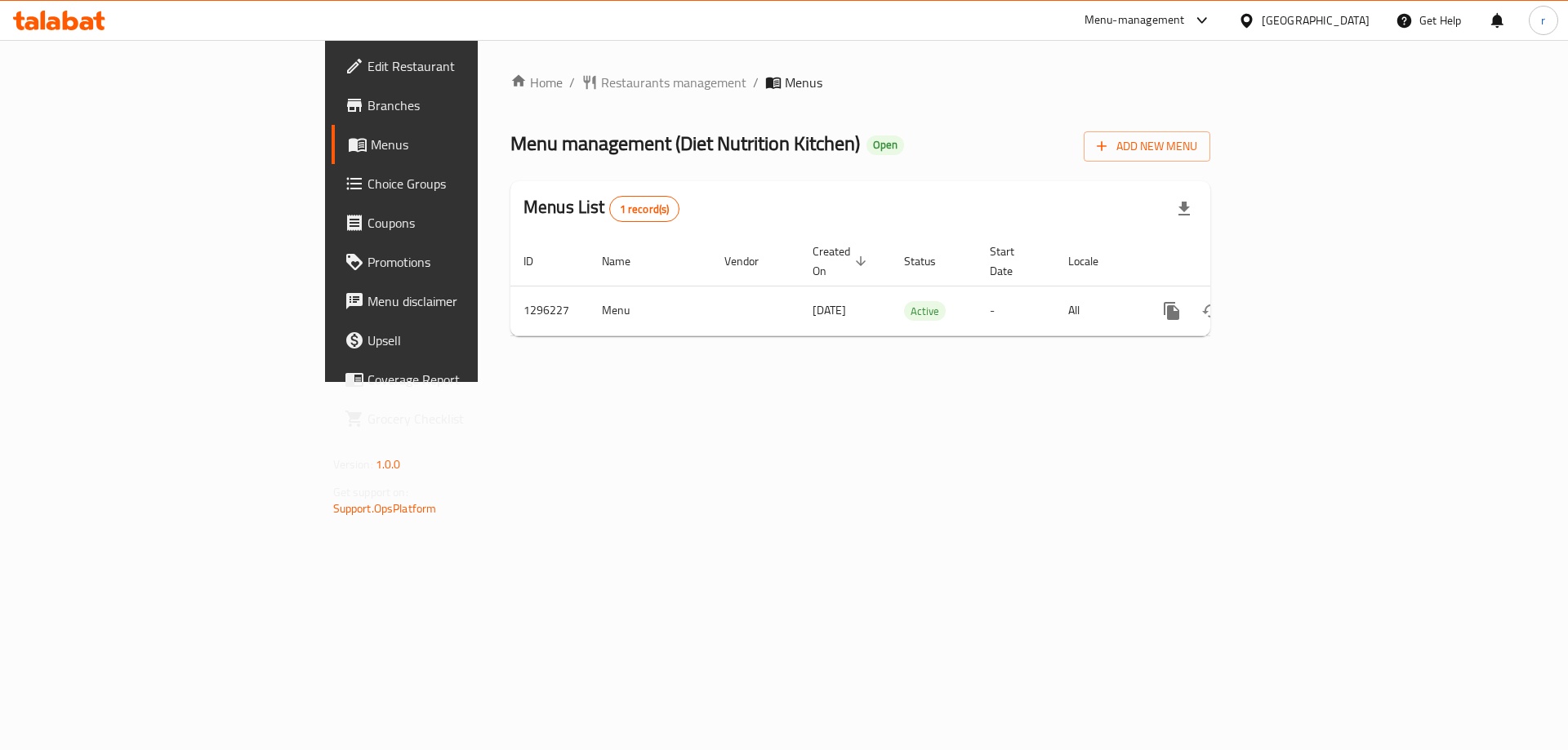
click at [60, 11] on icon at bounding box center [59, 21] width 93 height 20
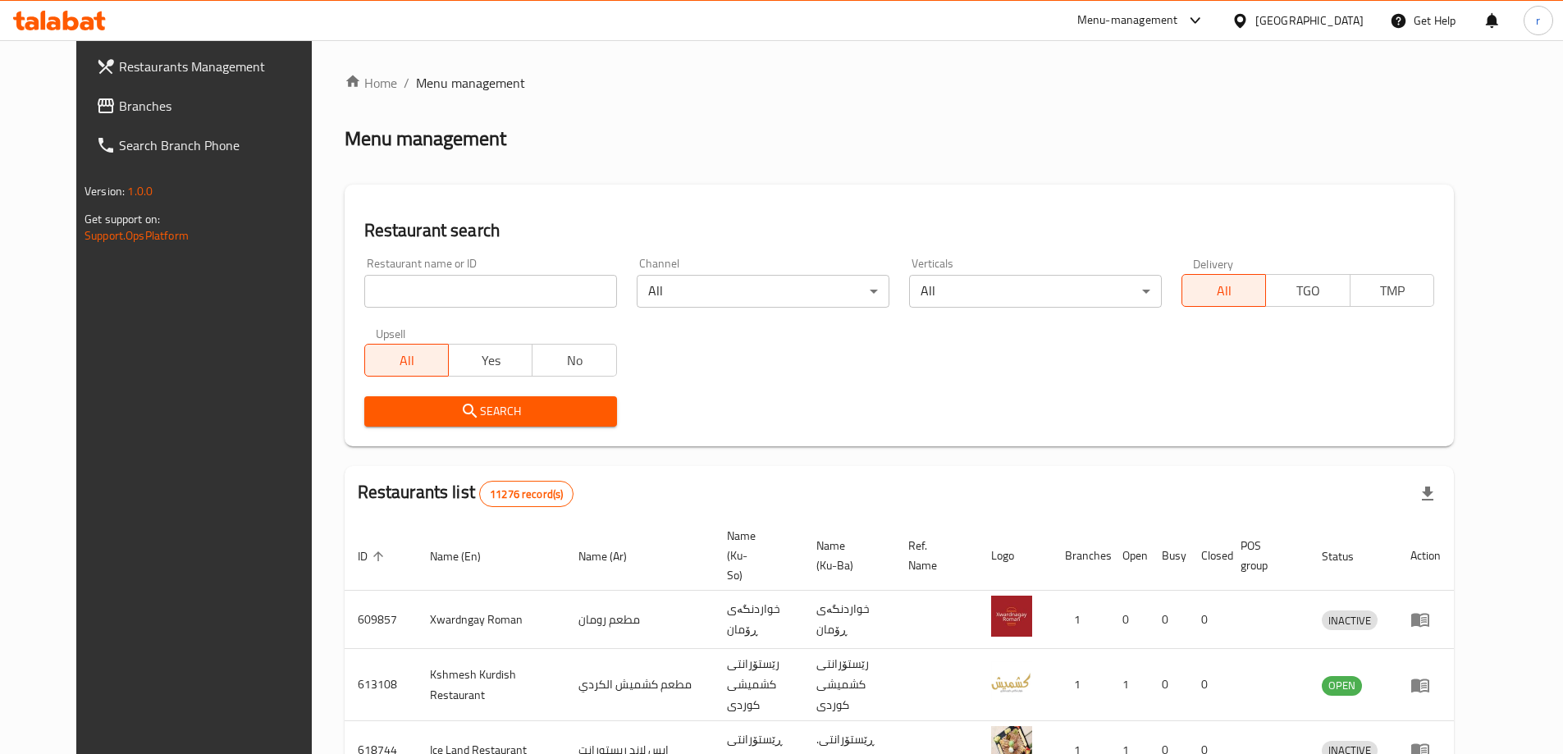
click at [364, 297] on input "search" at bounding box center [490, 291] width 253 height 33
paste input "750489"
type input "750489"
click at [119, 115] on span "Branches" at bounding box center [221, 106] width 205 height 20
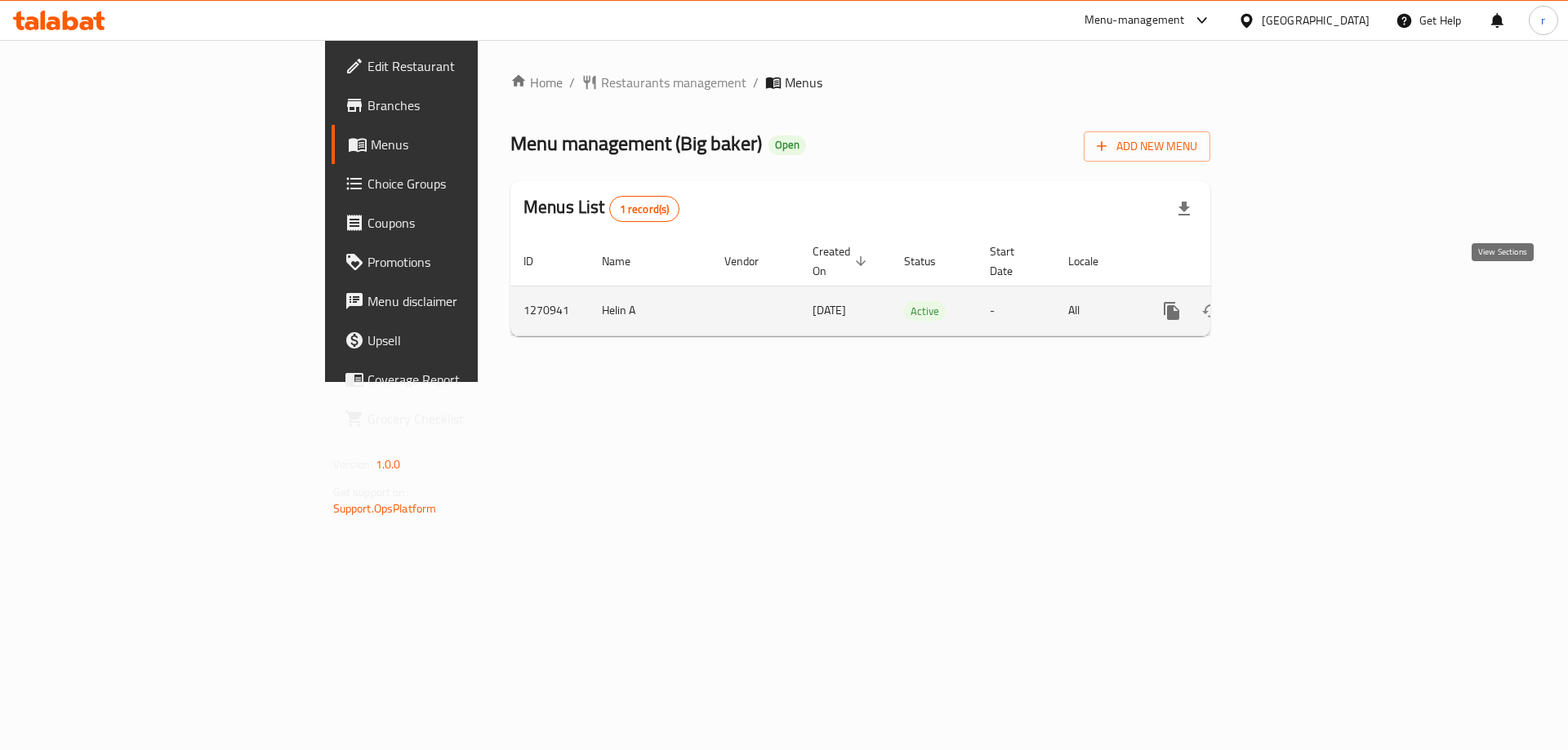
click at [1296, 303] on icon "enhanced table" at bounding box center [1288, 310] width 15 height 15
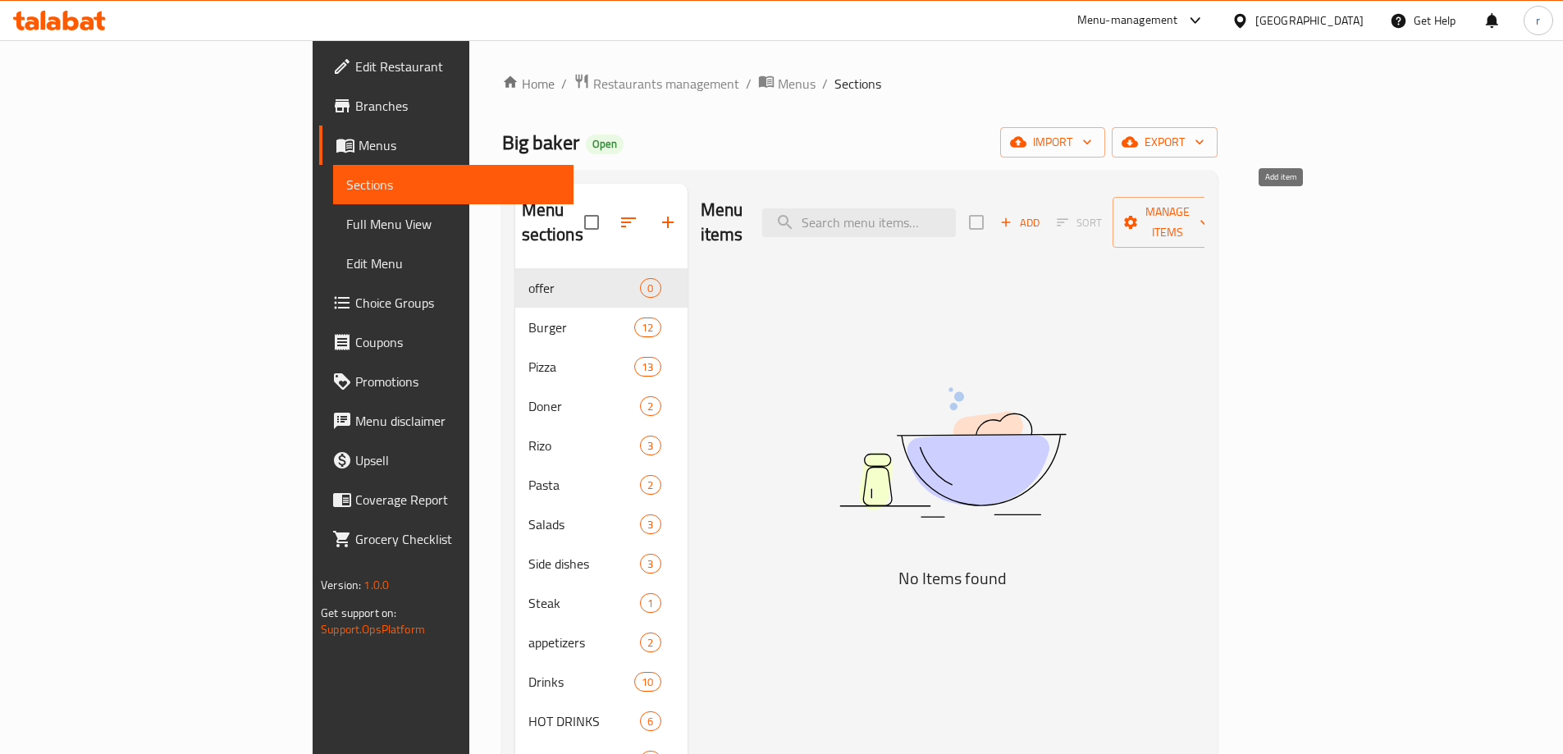
click at [1013, 215] on icon "button" at bounding box center [1006, 222] width 15 height 15
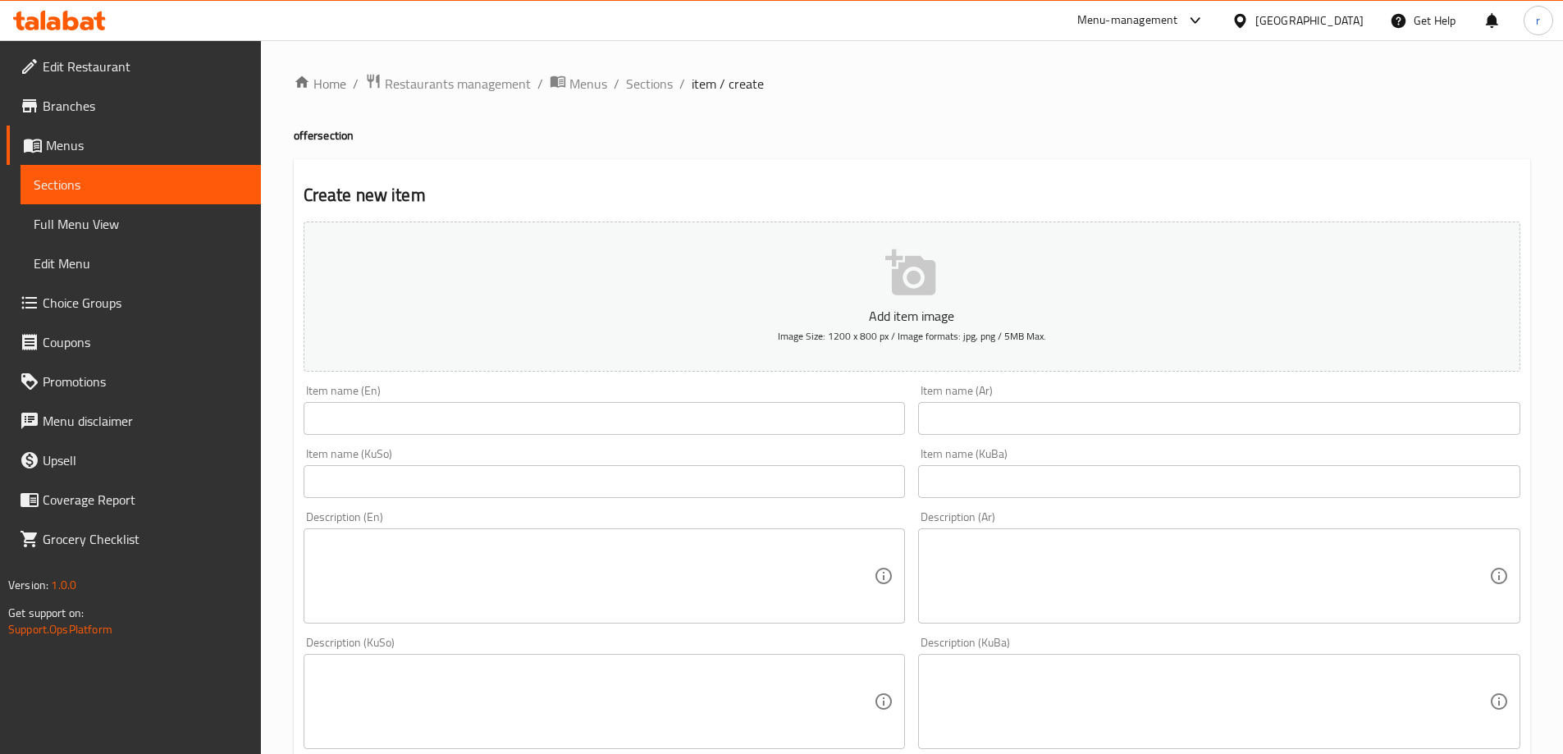
click at [327, 428] on input "text" at bounding box center [605, 418] width 602 height 33
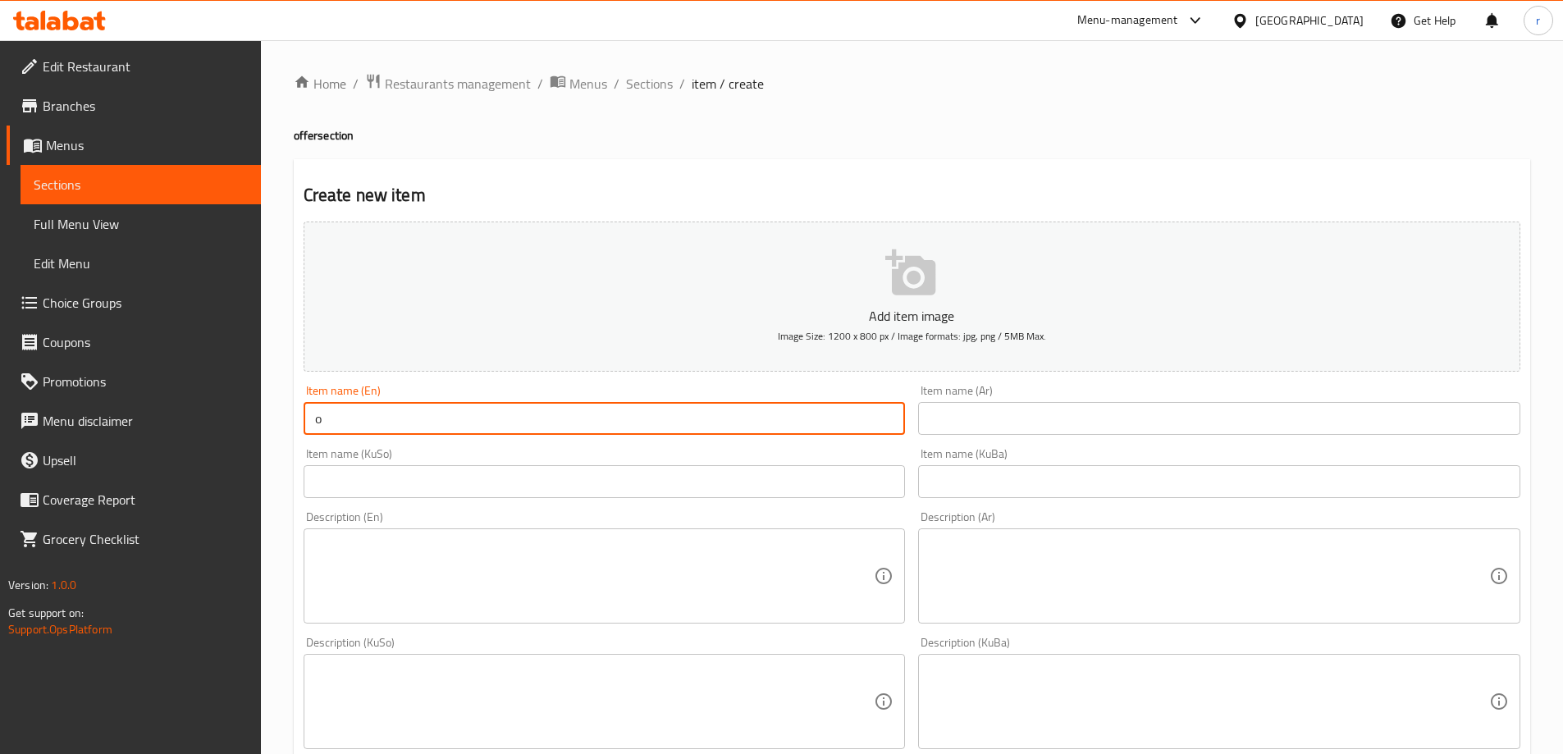
type input "Offer 1"
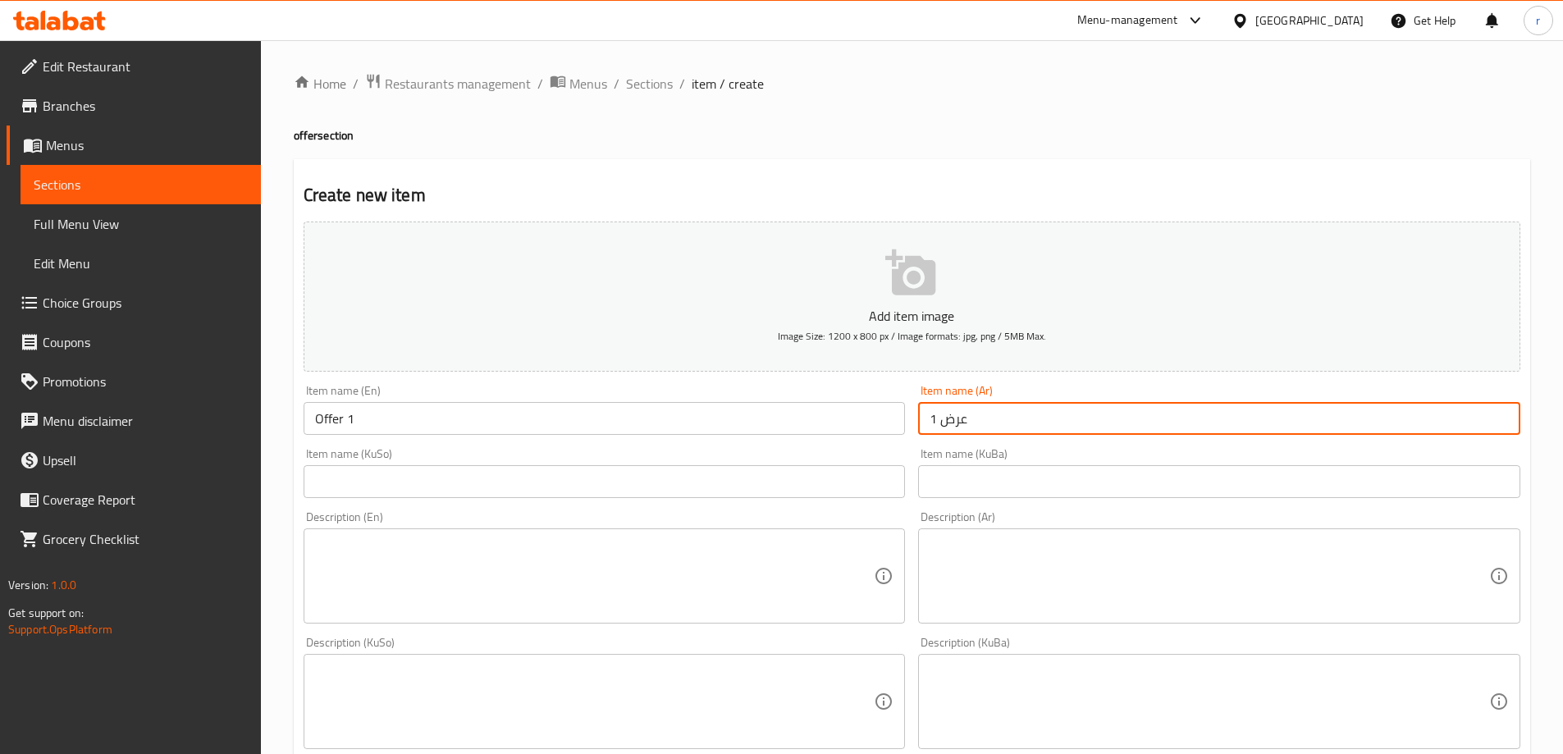
type input "عرض 1"
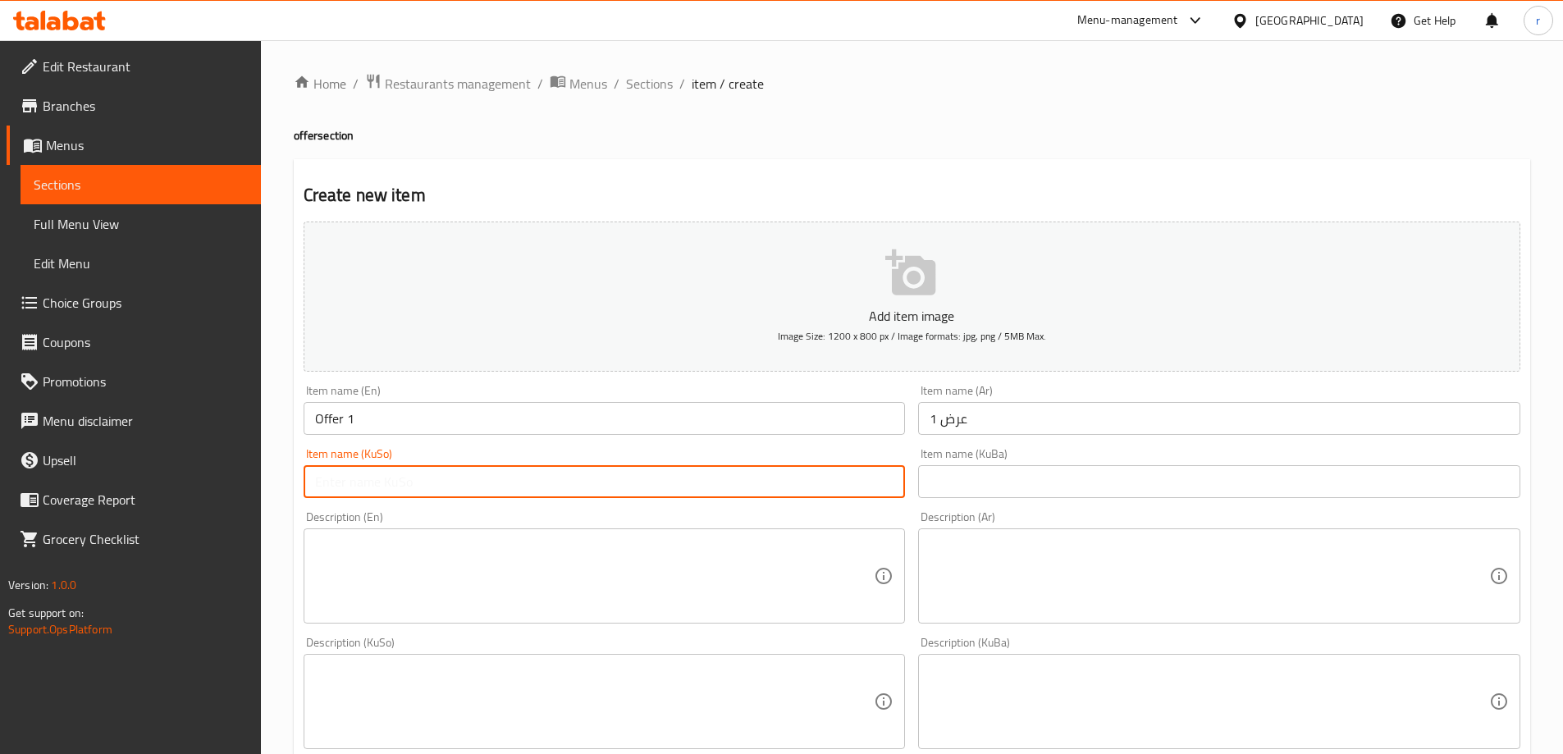
paste input "ئۆفەری 1"
type input "ئۆفەری 1"
click at [949, 483] on input "text" at bounding box center [1219, 481] width 602 height 33
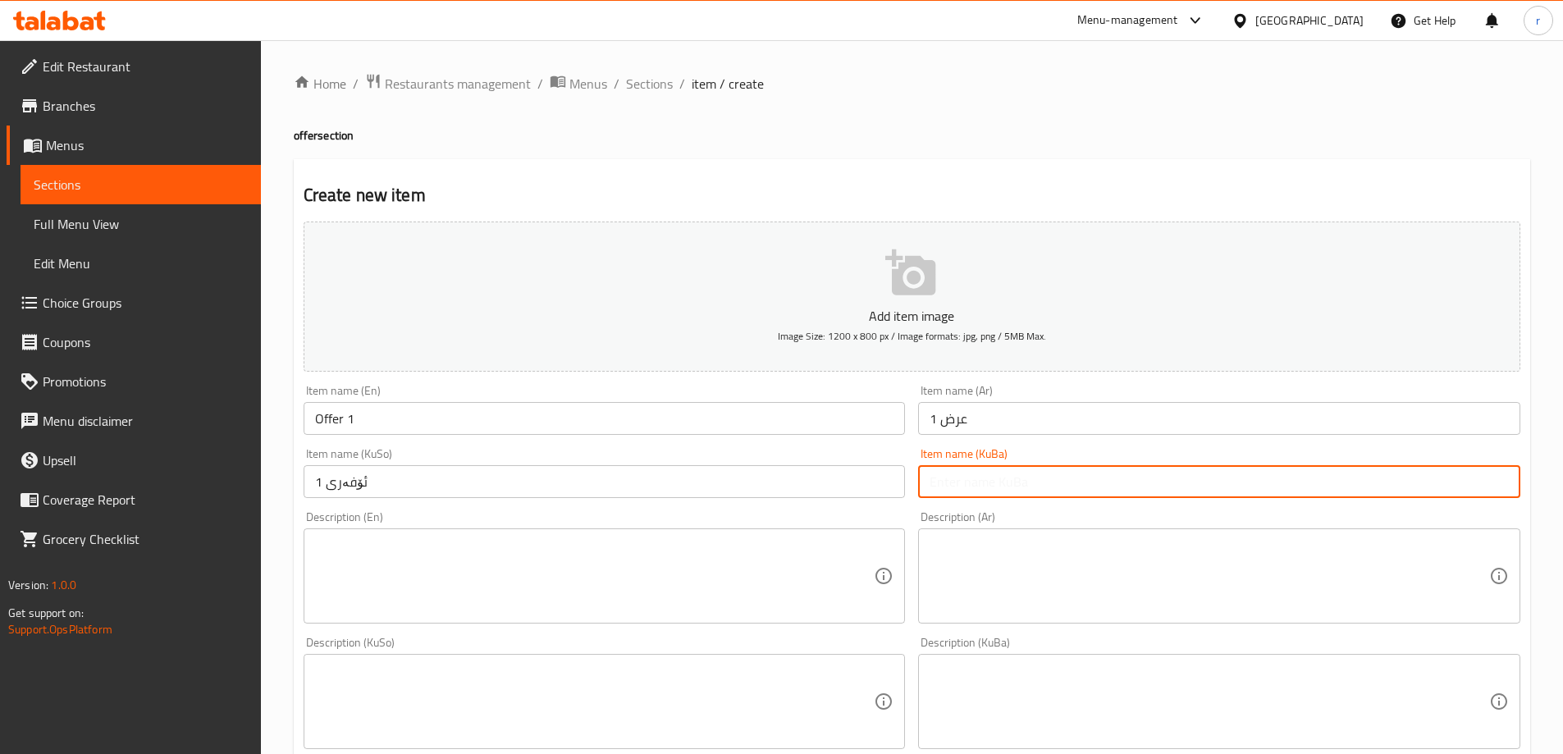
paste input "ئۆفەری 1"
type input "ئۆفەری 1"
click at [956, 558] on textarea at bounding box center [1210, 576] width 560 height 78
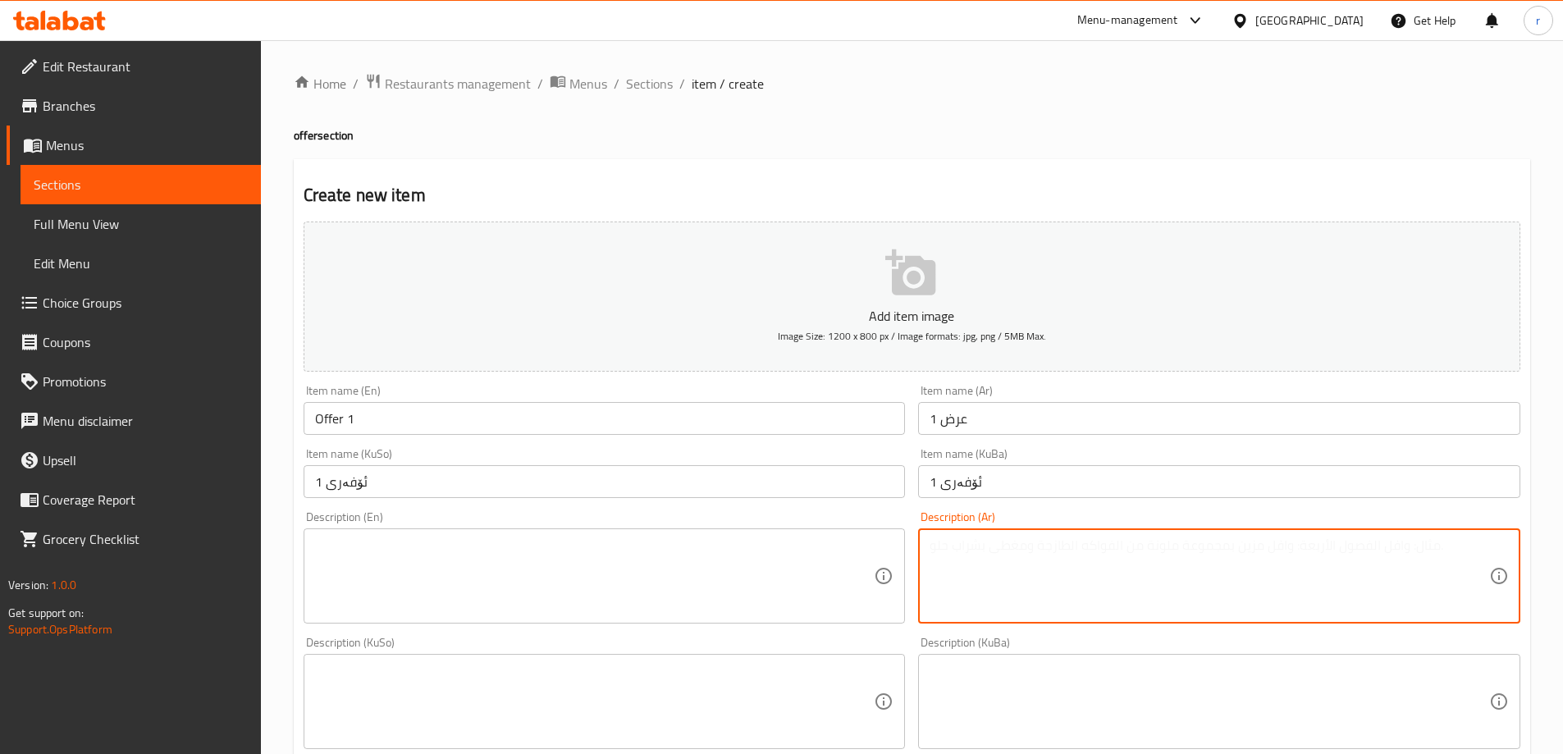
paste textarea "1 برجر كلاسيك، 1 بيتزا مشكلة، 1 بطاطس مقلية و1 بيبسي"
type textarea "1 برجر كلاسيك، 1 بيتزا مشكلة، 1 بطاطس مقلية و1 بيبسي"
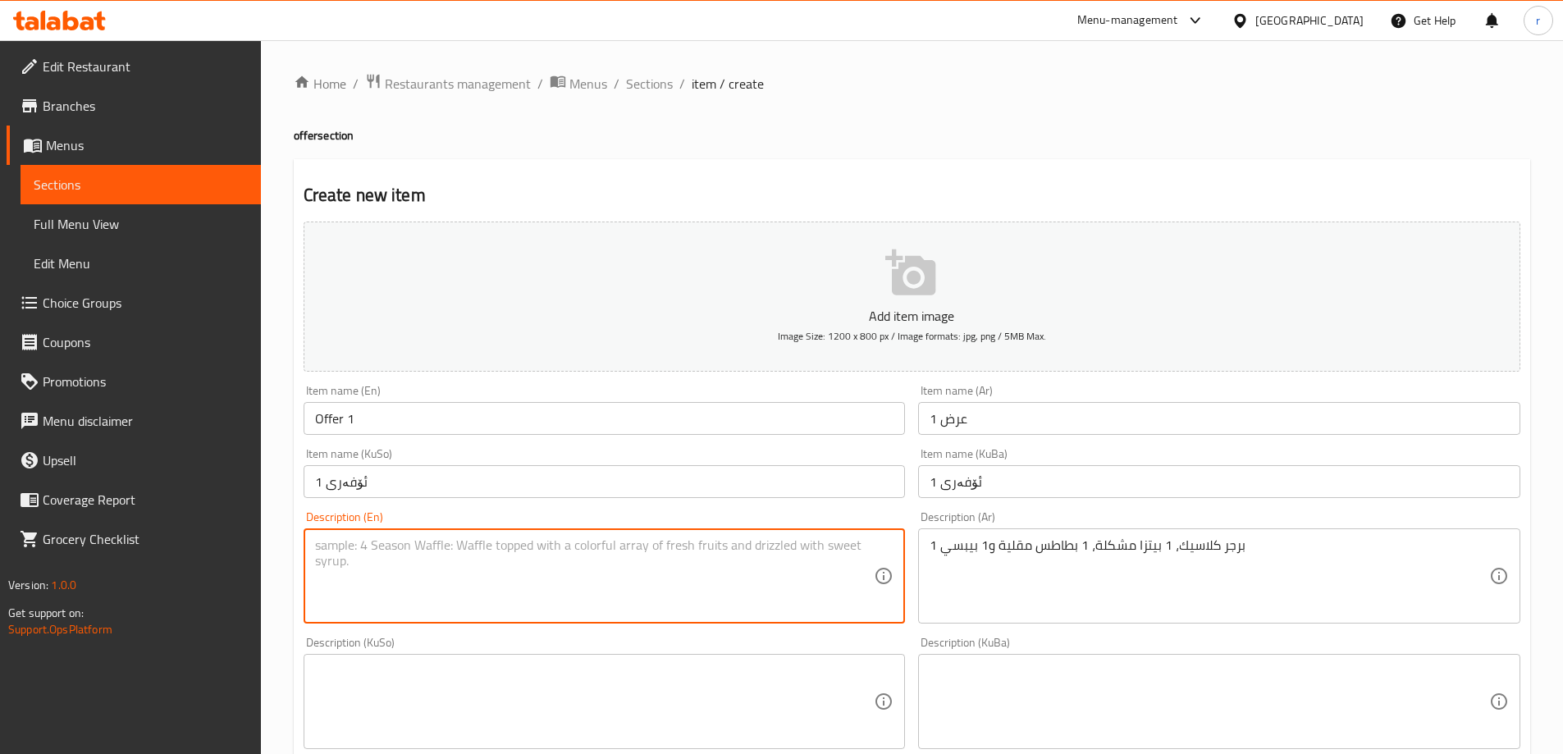
click at [386, 563] on textarea at bounding box center [595, 576] width 560 height 78
paste textarea "1 Classic burger, 1 Mix pizza, 1 French fries and 1 Pepsi"
type textarea "1 Classic burger, 1 Mix pizza, 1 French fries and 1 Pepsi"
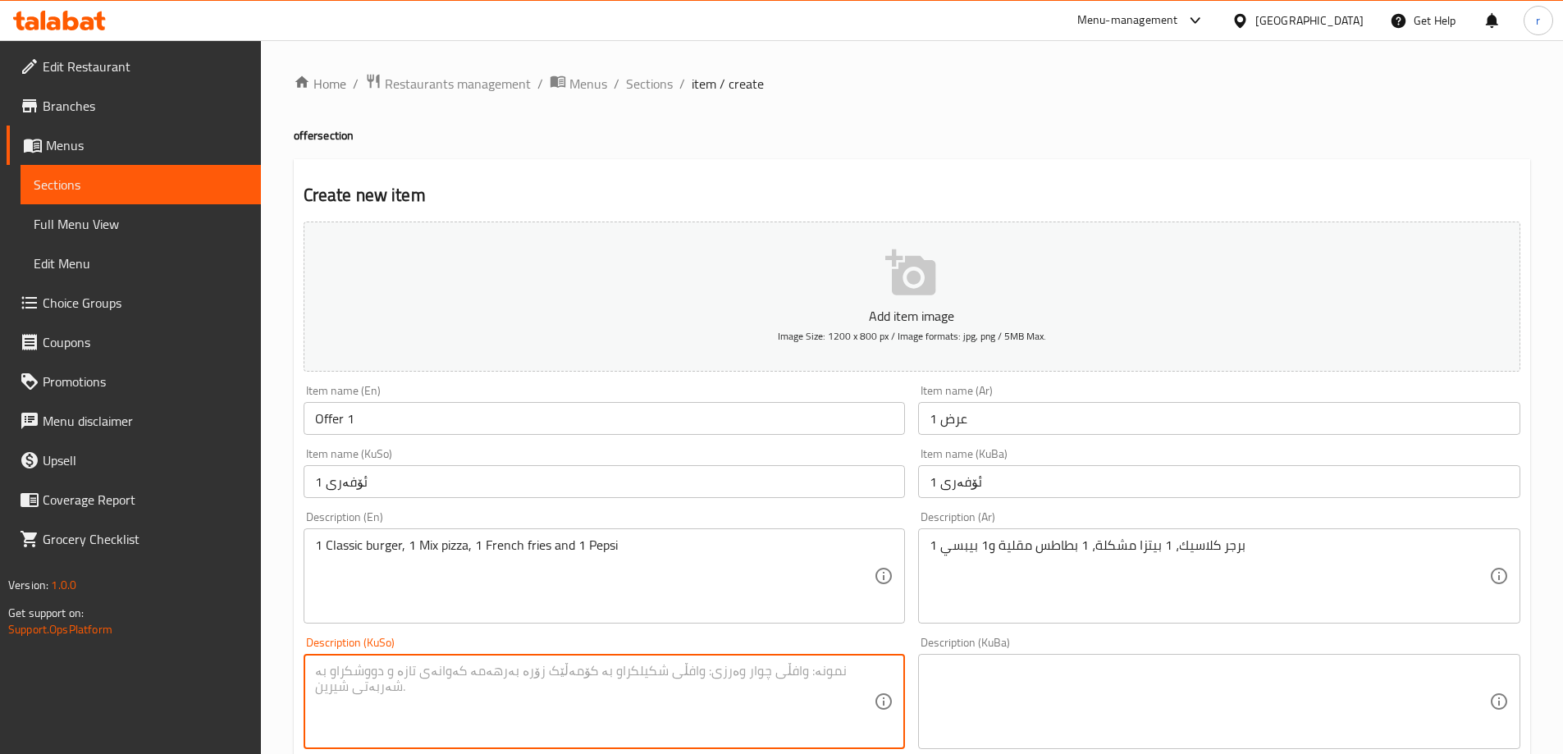
click at [567, 708] on textarea at bounding box center [595, 702] width 560 height 78
click at [638, 672] on textarea "1 بەرگری کلاسیک. 1 پیتزای مووشەکەل، 1 فینگەر و 1 بیپسی" at bounding box center [595, 702] width 560 height 78
type textarea "1 بەرگری کلاسیک. 1 پیتزای مووشەکەل، 1 فینگەر و 1 بیپسی"
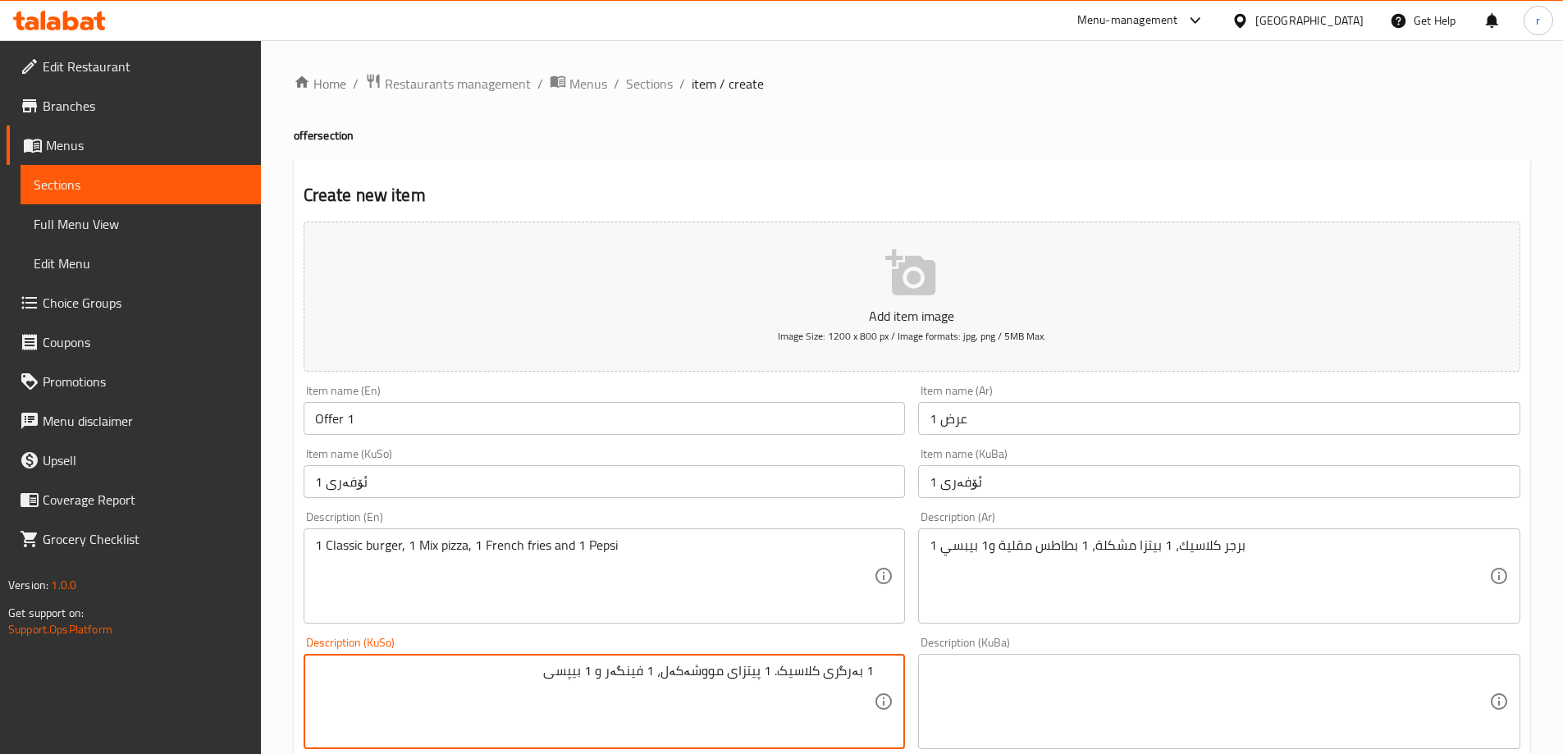
click at [950, 694] on textarea at bounding box center [1210, 702] width 560 height 78
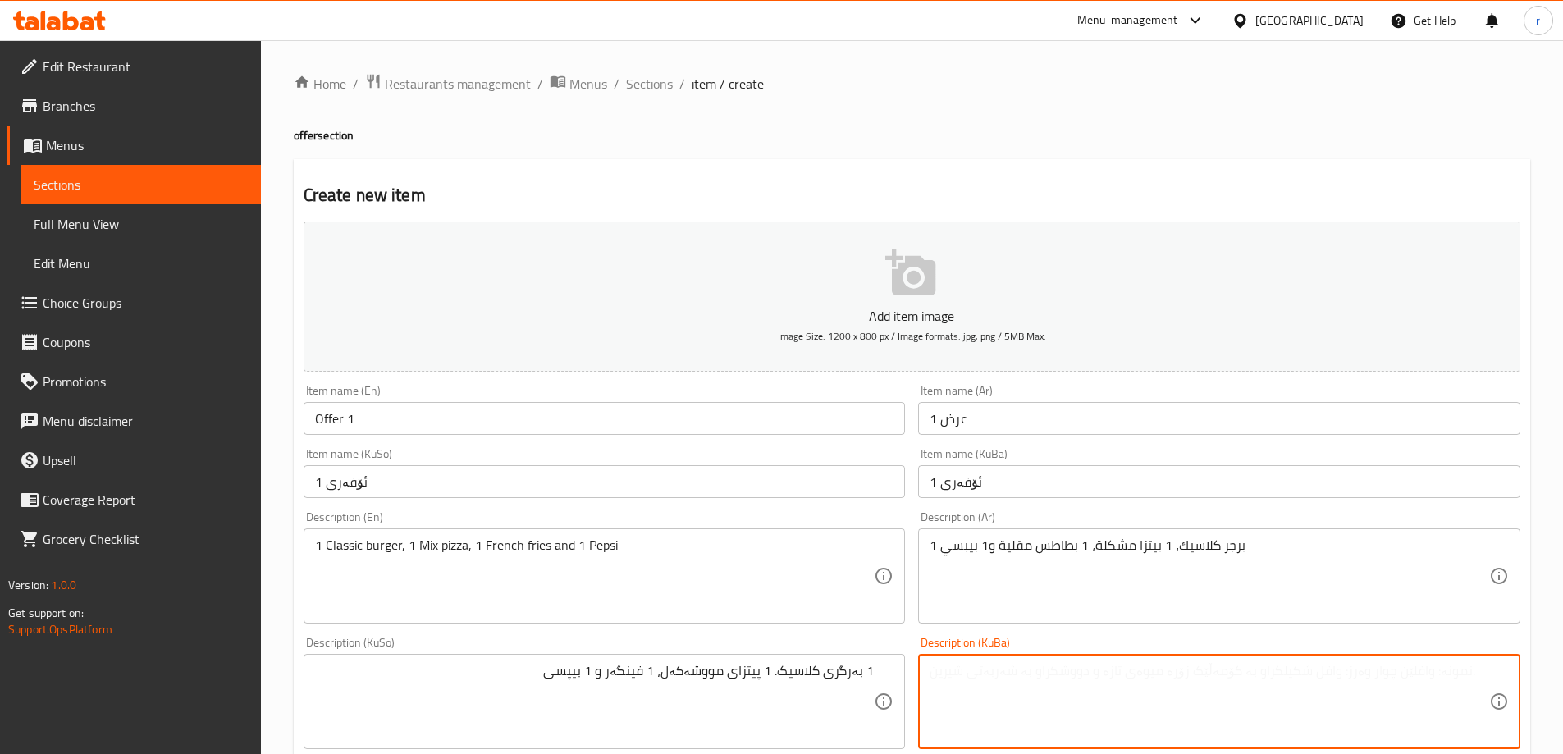
paste textarea "1 بەرگری کلاسیک. 1 پیتزای مووشەکەل، 1 فینگەر و 1 بیپسی"
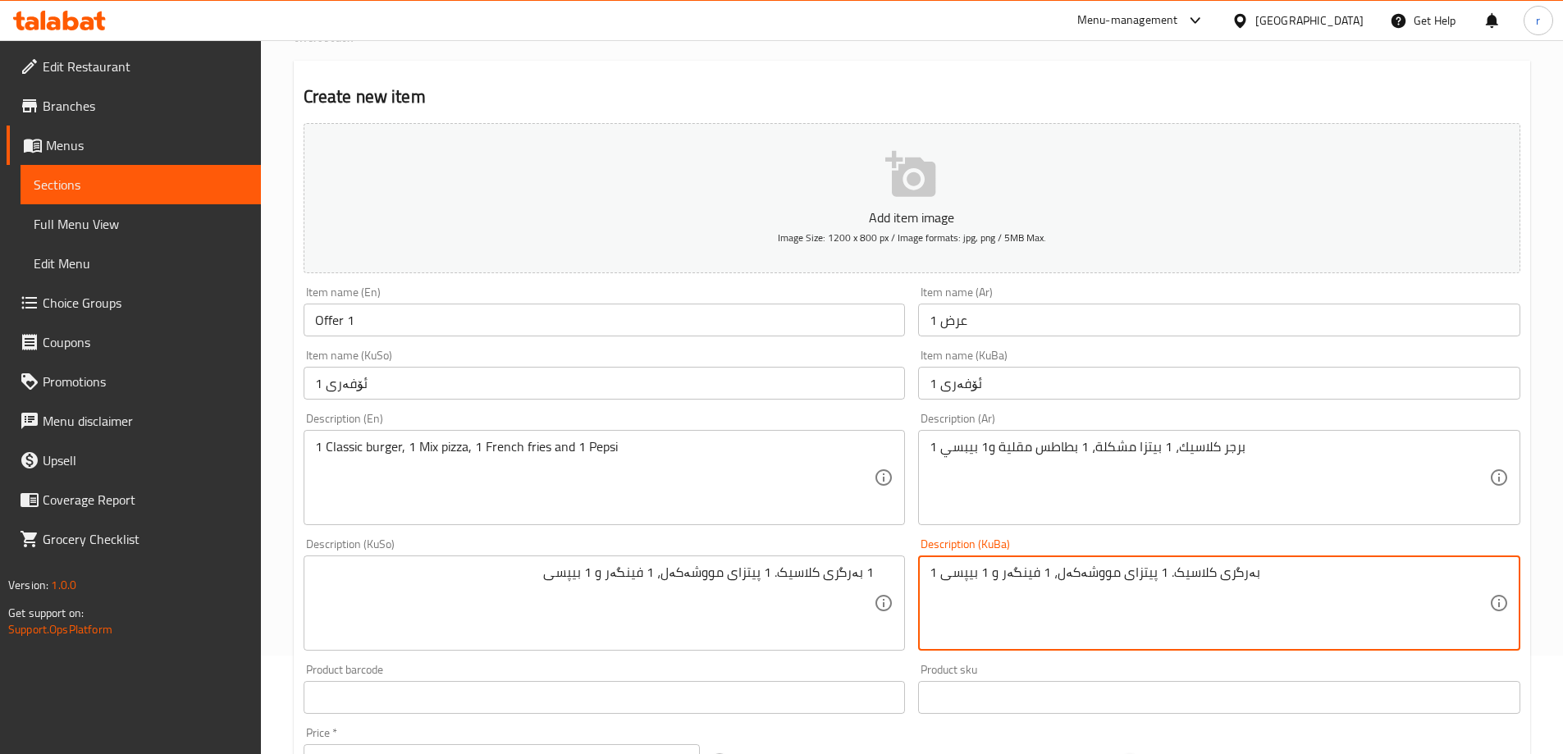
scroll to position [137, 0]
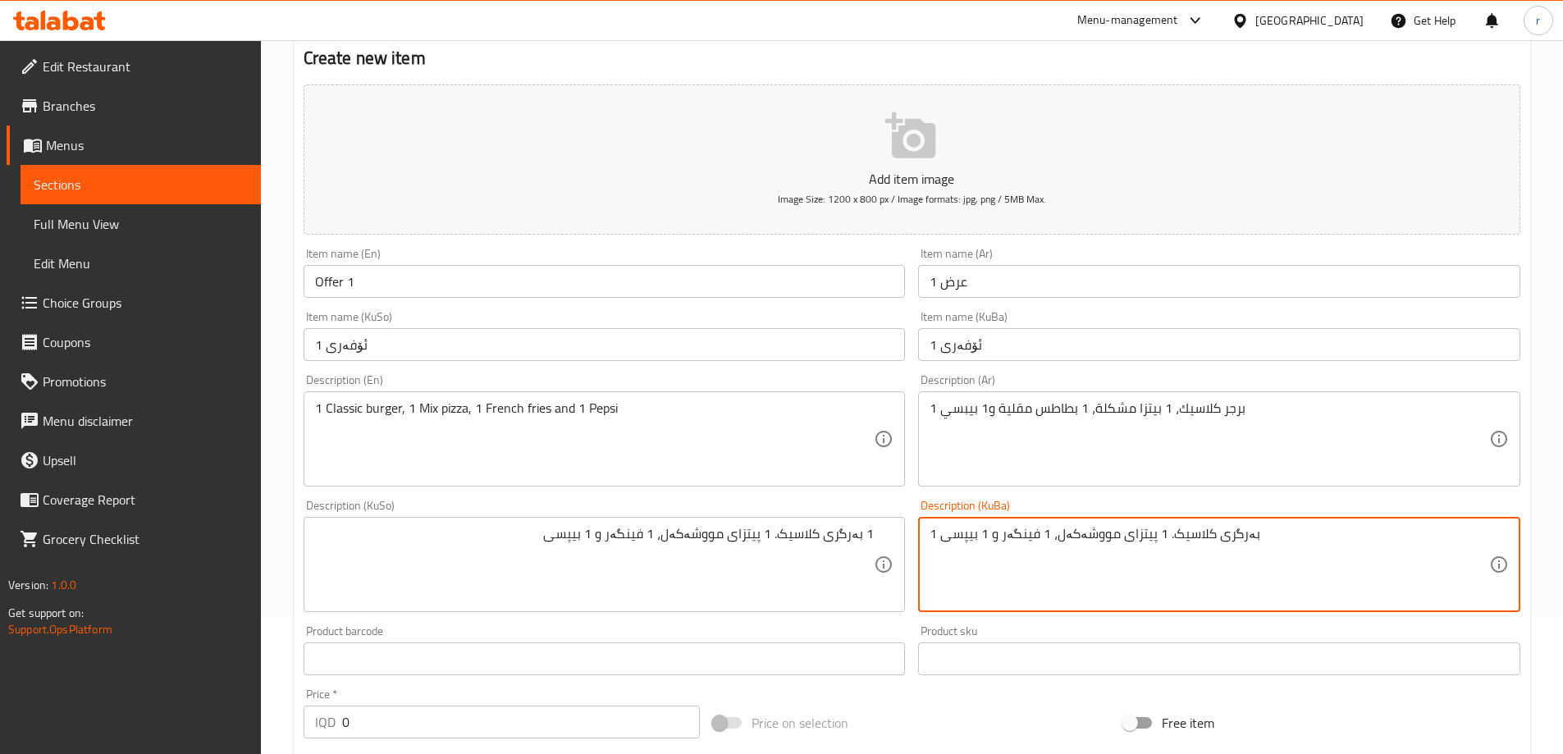
type textarea "1 بەرگری کلاسیک. 1 پیتزای مووشەکەل، 1 فینگەر و 1 بیپسی"
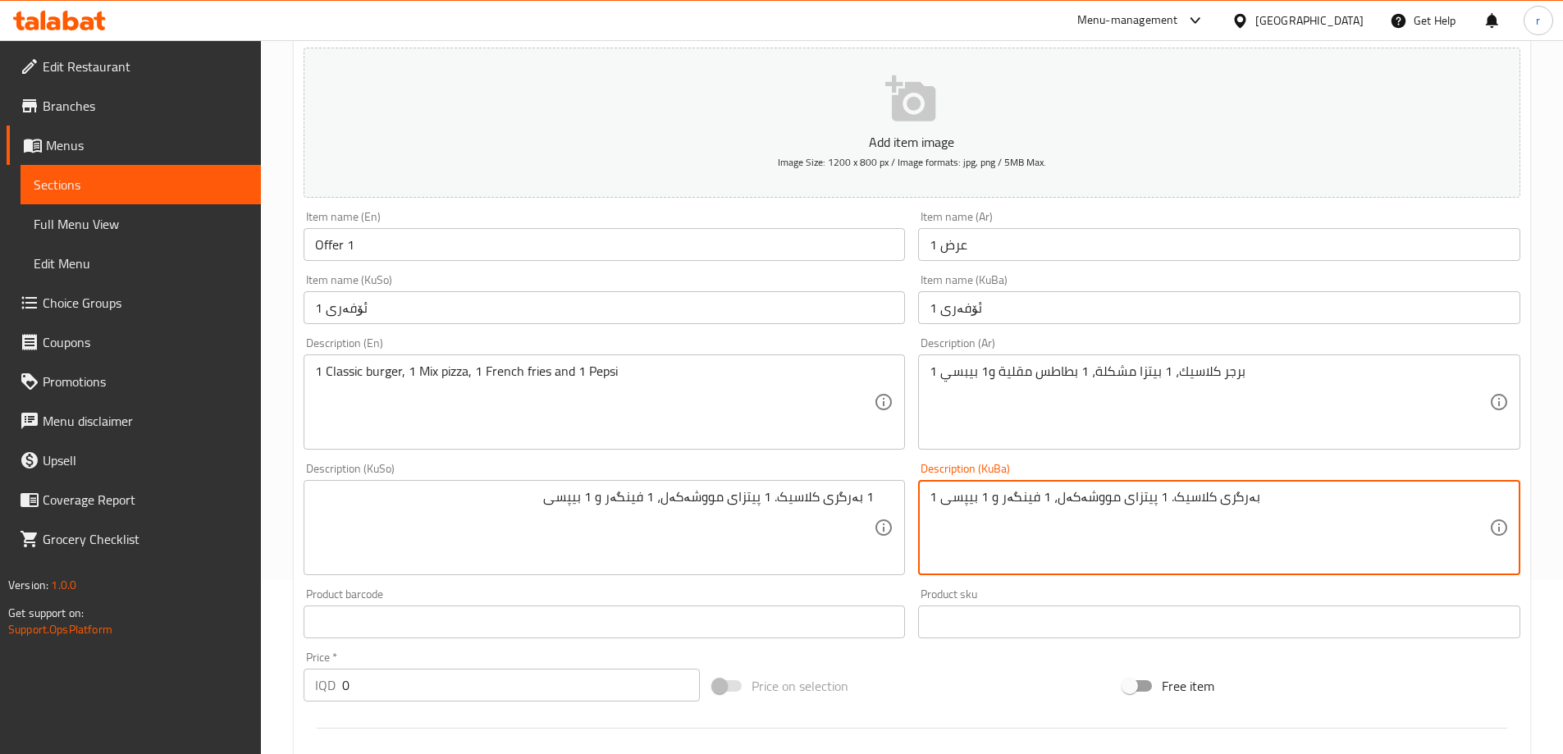
scroll to position [273, 0]
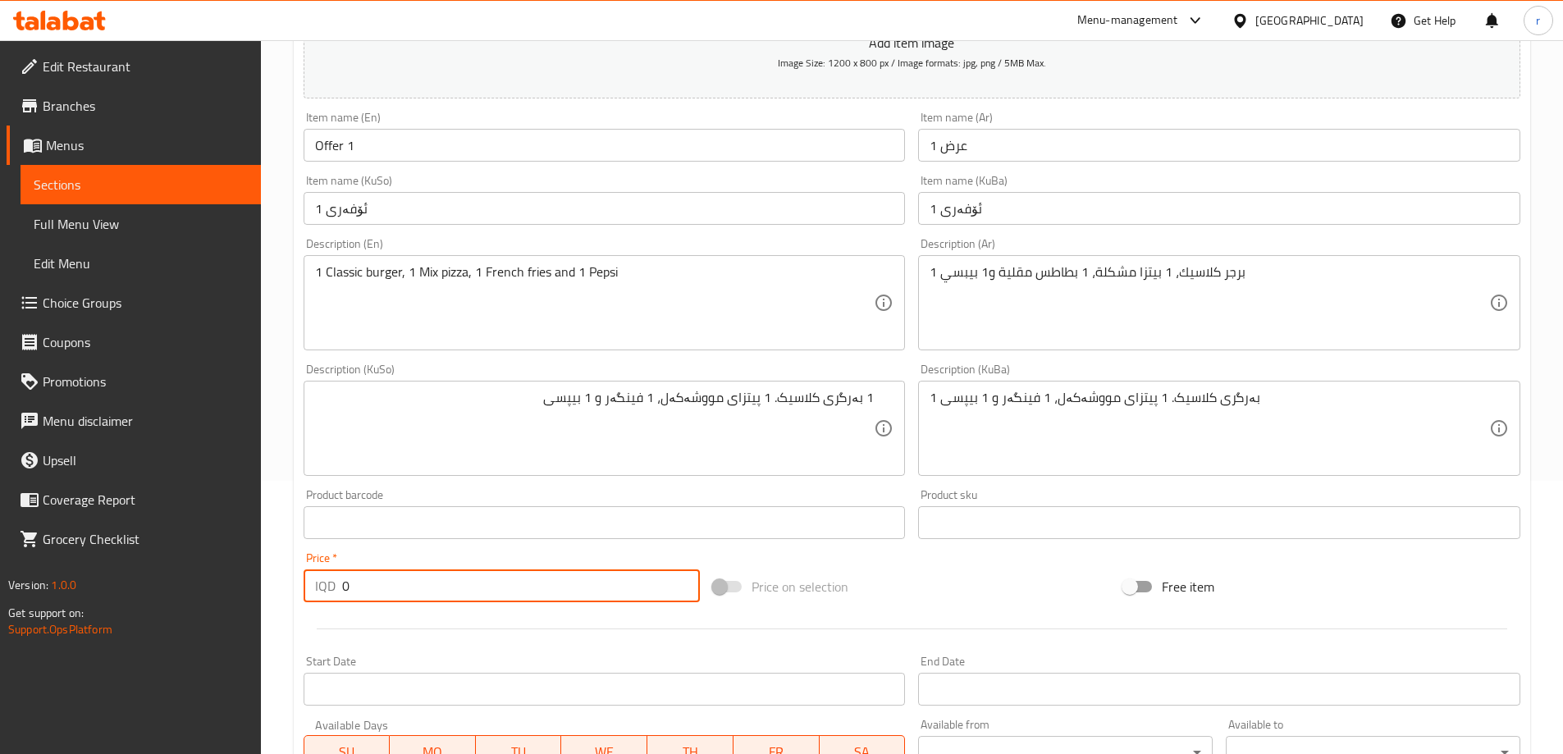
click at [294, 597] on div "Create new item Add item image Image Size: 1200 x 800 px / Image formats: jpg, …" at bounding box center [912, 458] width 1237 height 1144
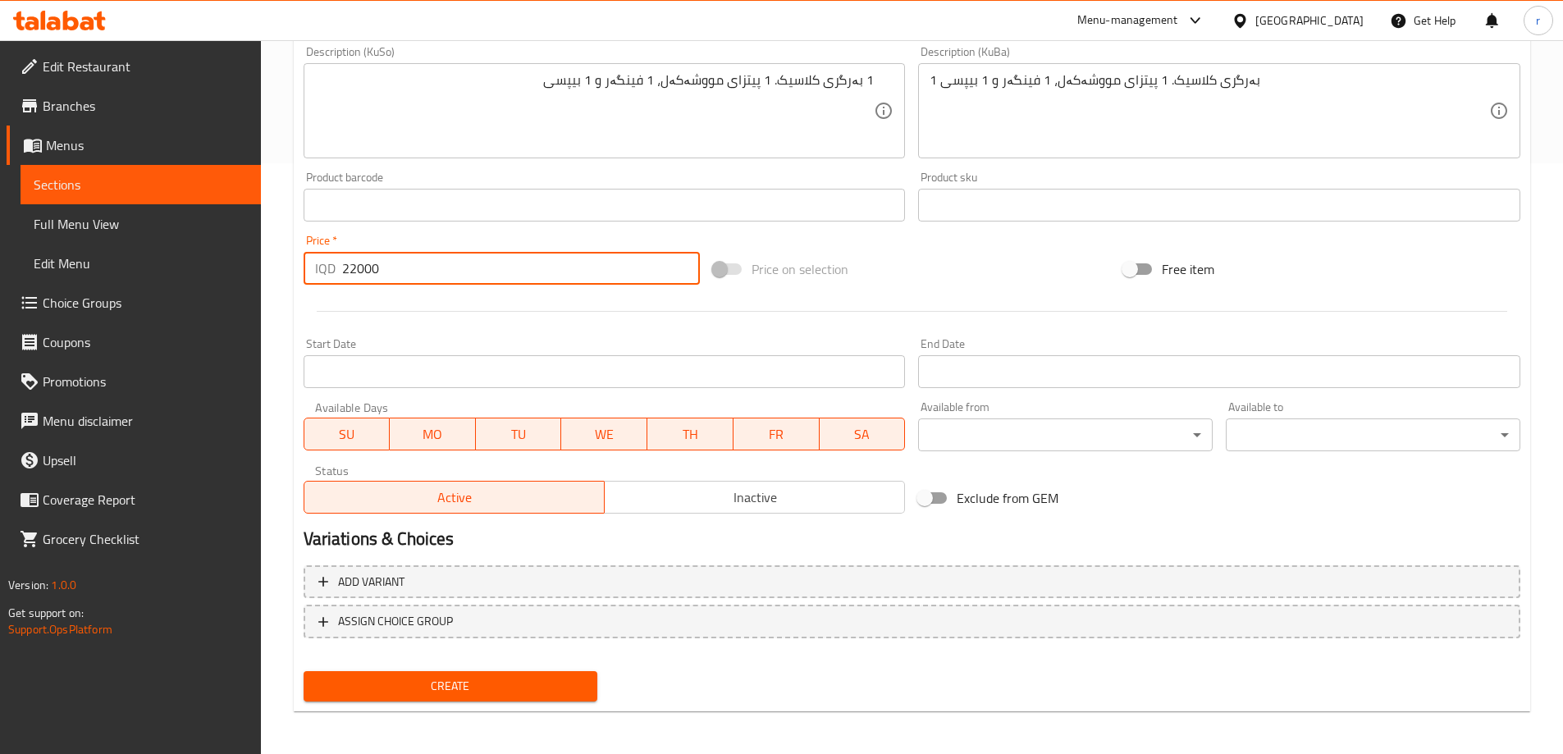
scroll to position [594, 0]
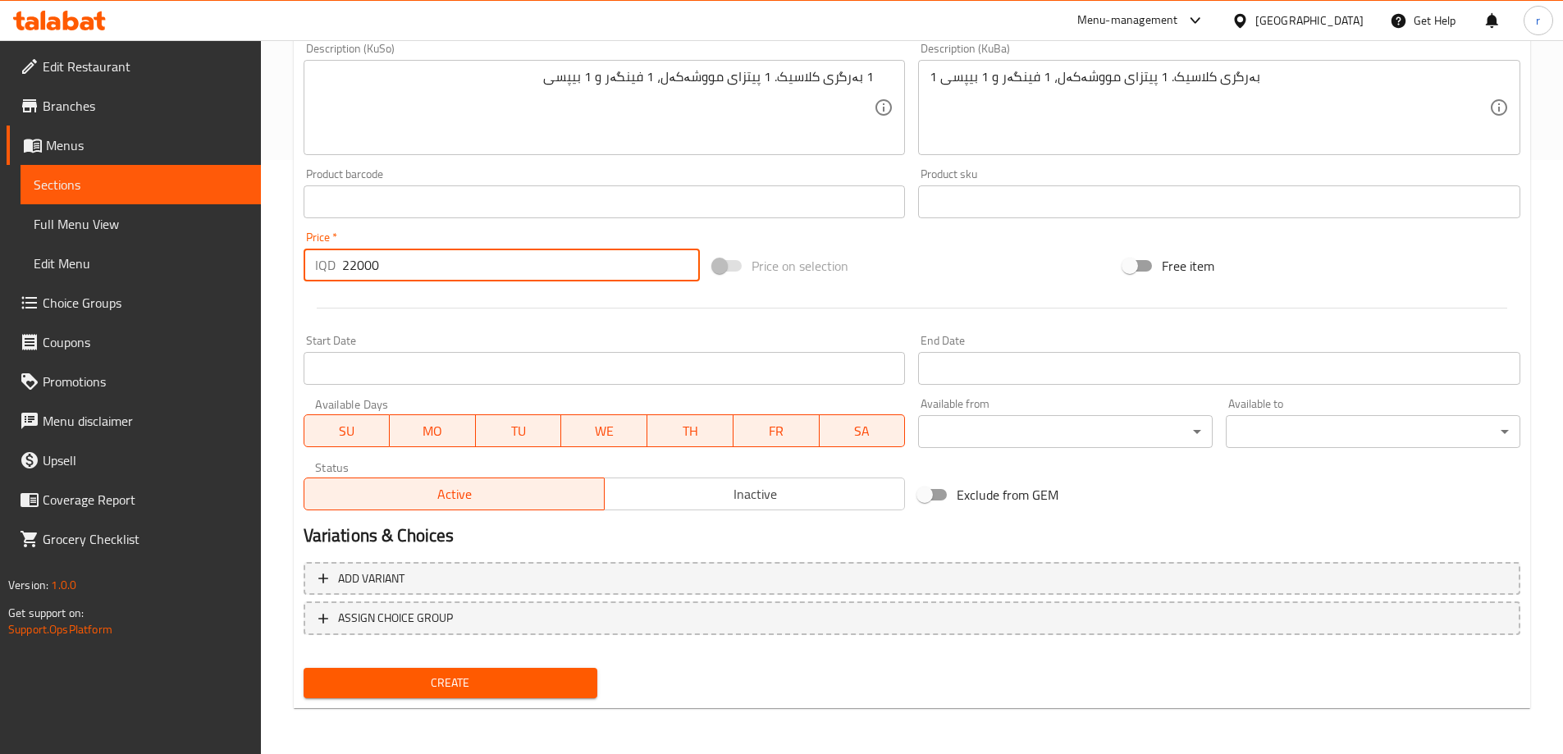
type input "22000"
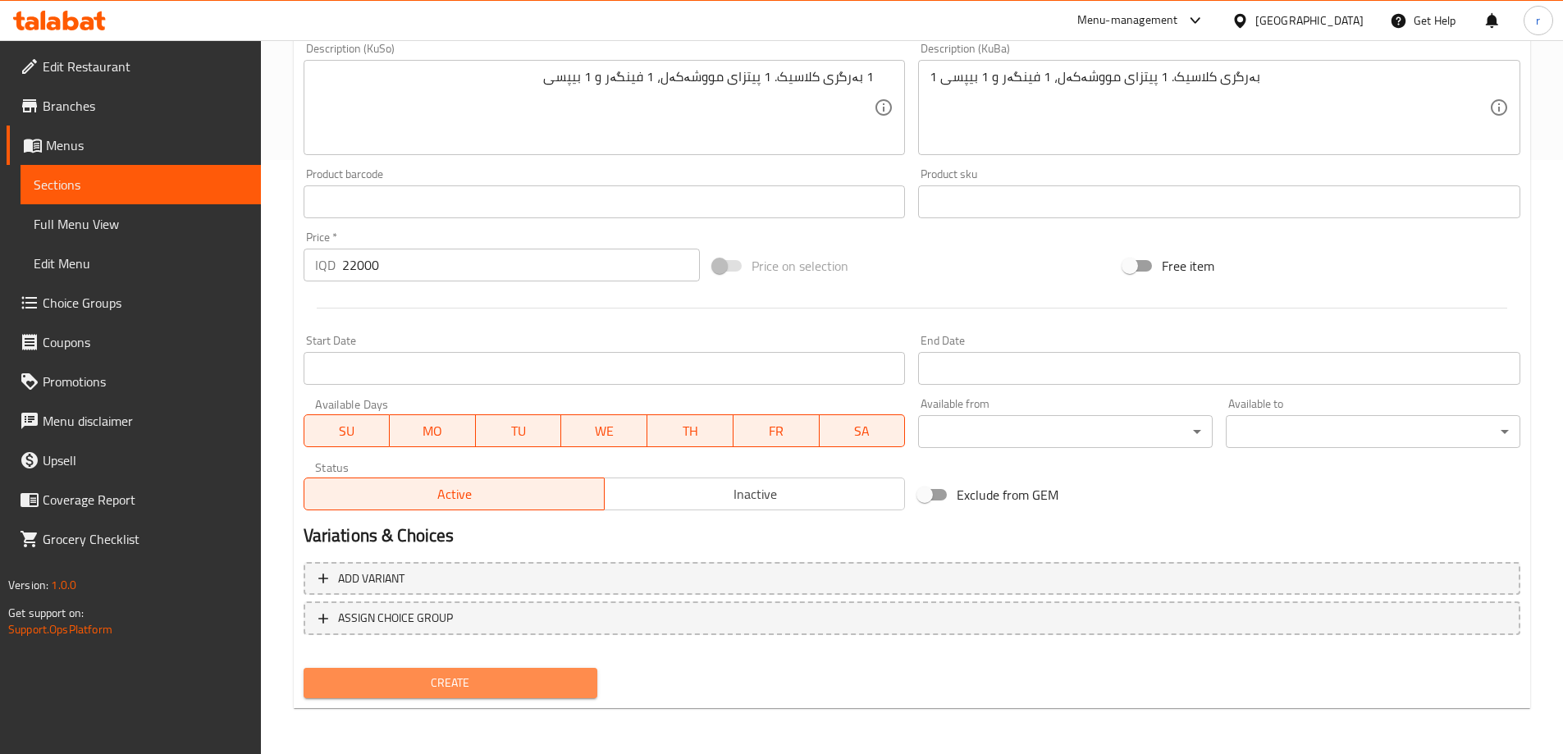
click at [471, 683] on span "Create" at bounding box center [451, 683] width 268 height 21
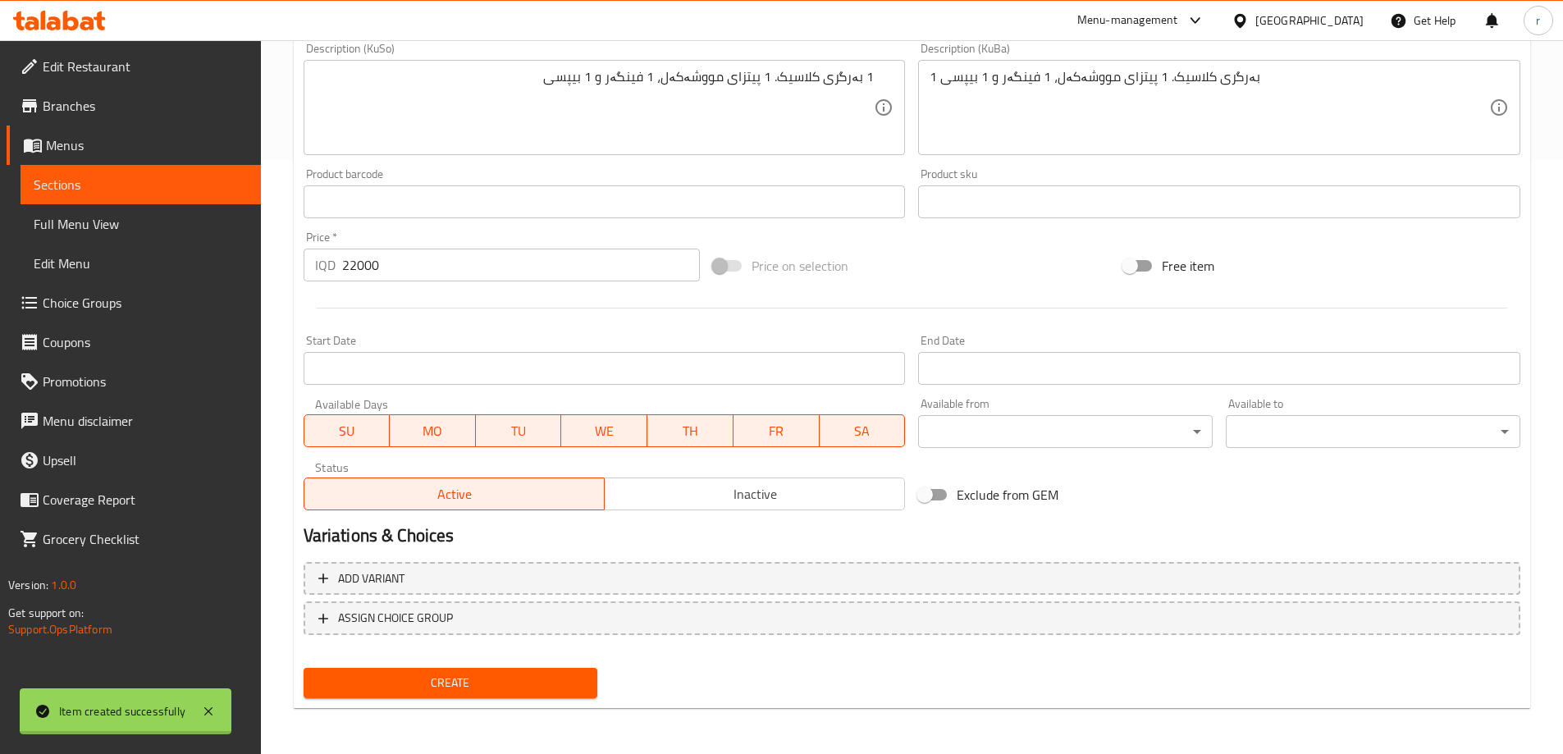
type input "0"
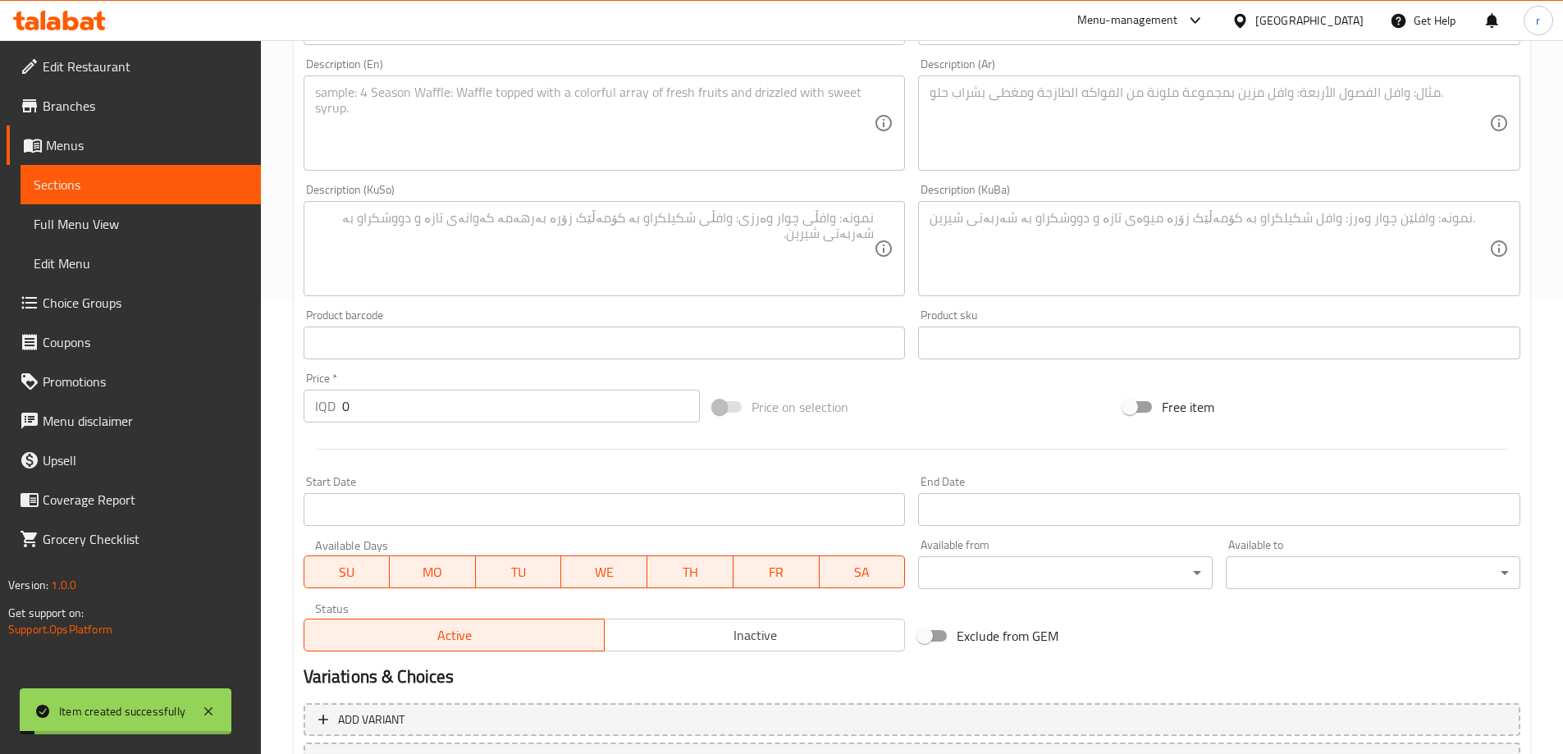
scroll to position [47, 0]
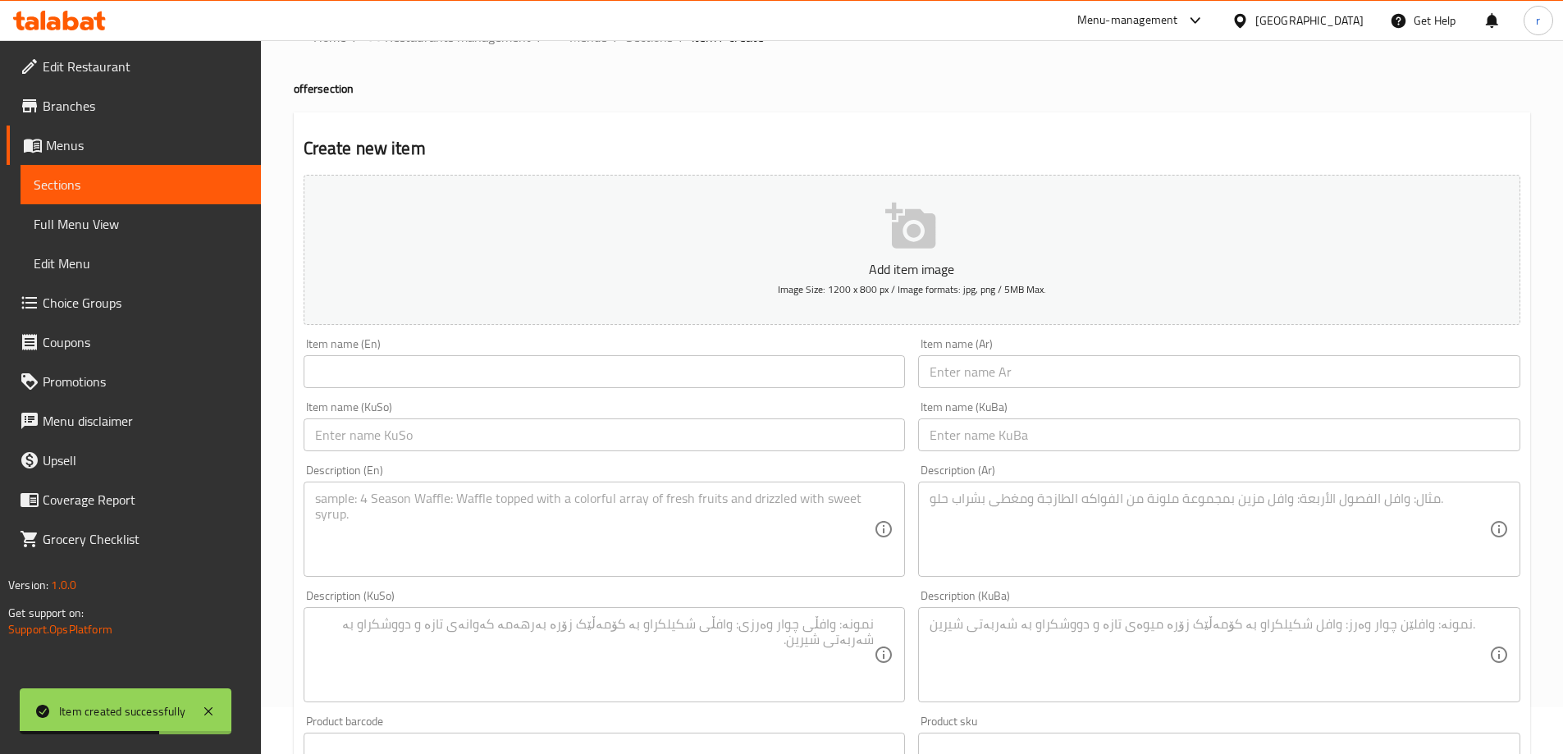
click at [373, 371] on input "text" at bounding box center [605, 371] width 602 height 33
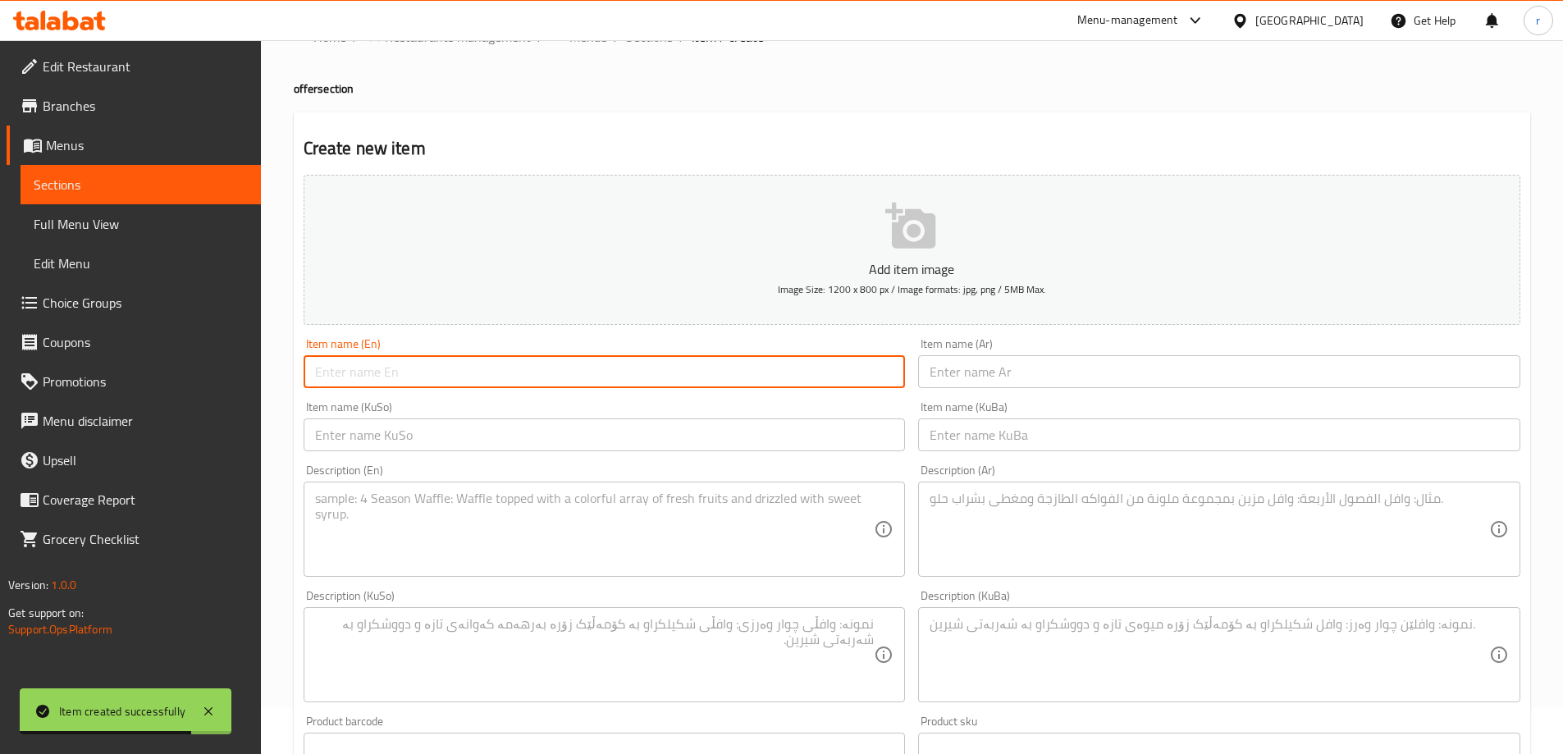
paste input "Offer 2"
type input "Offer 2"
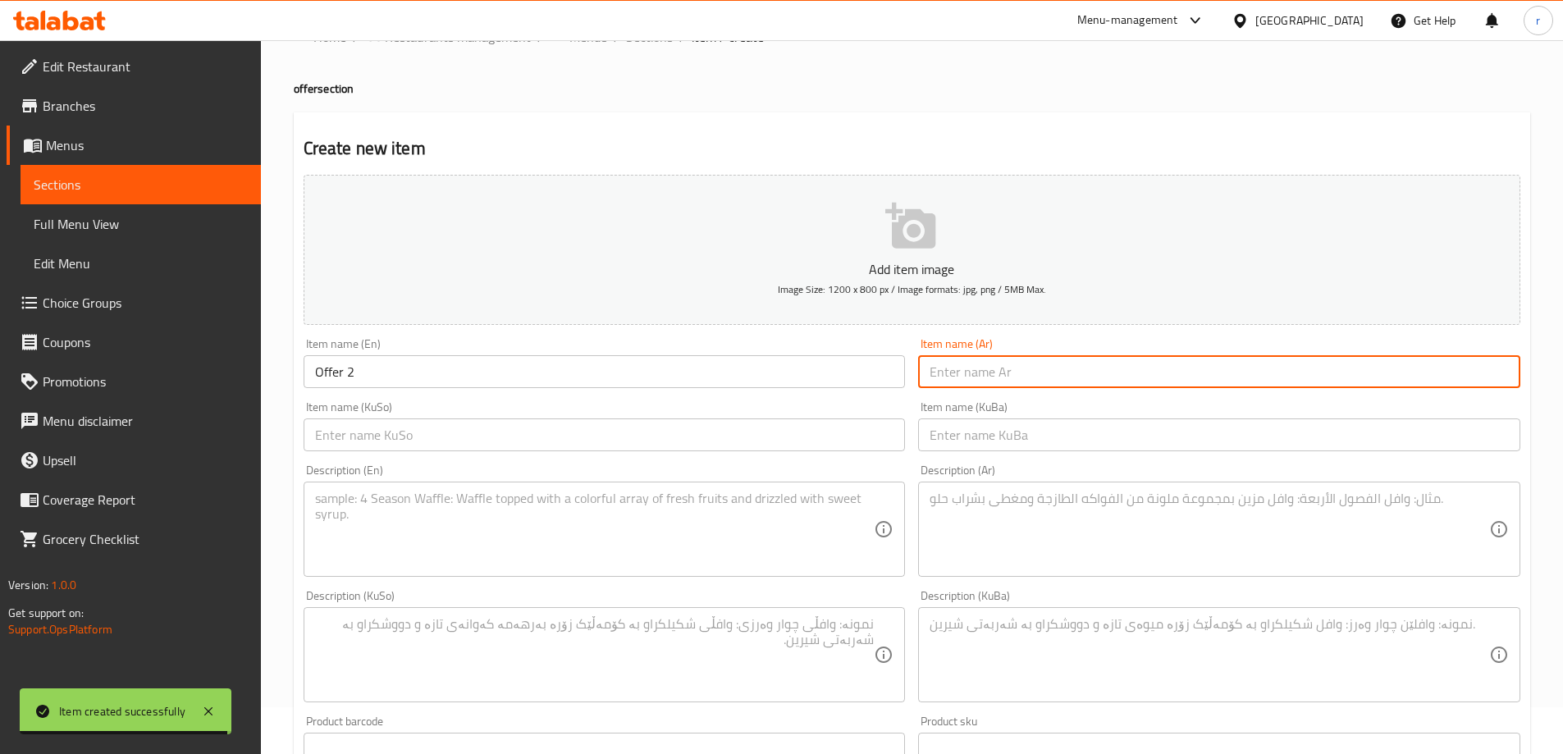
paste input "عرض 2"
type input "عرض 2"
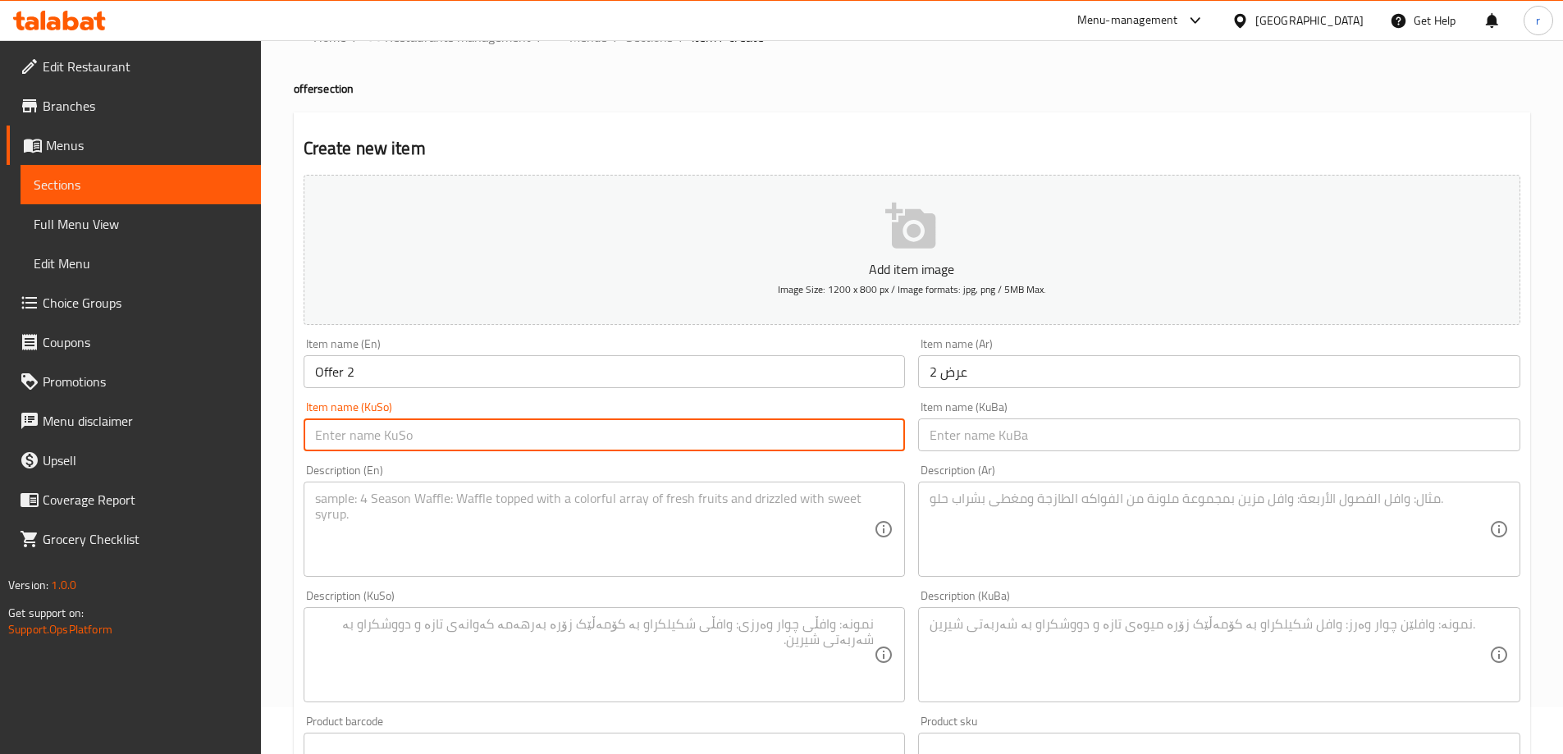
paste input "ئۆفەری 2"
type input "ئۆفەری 2"
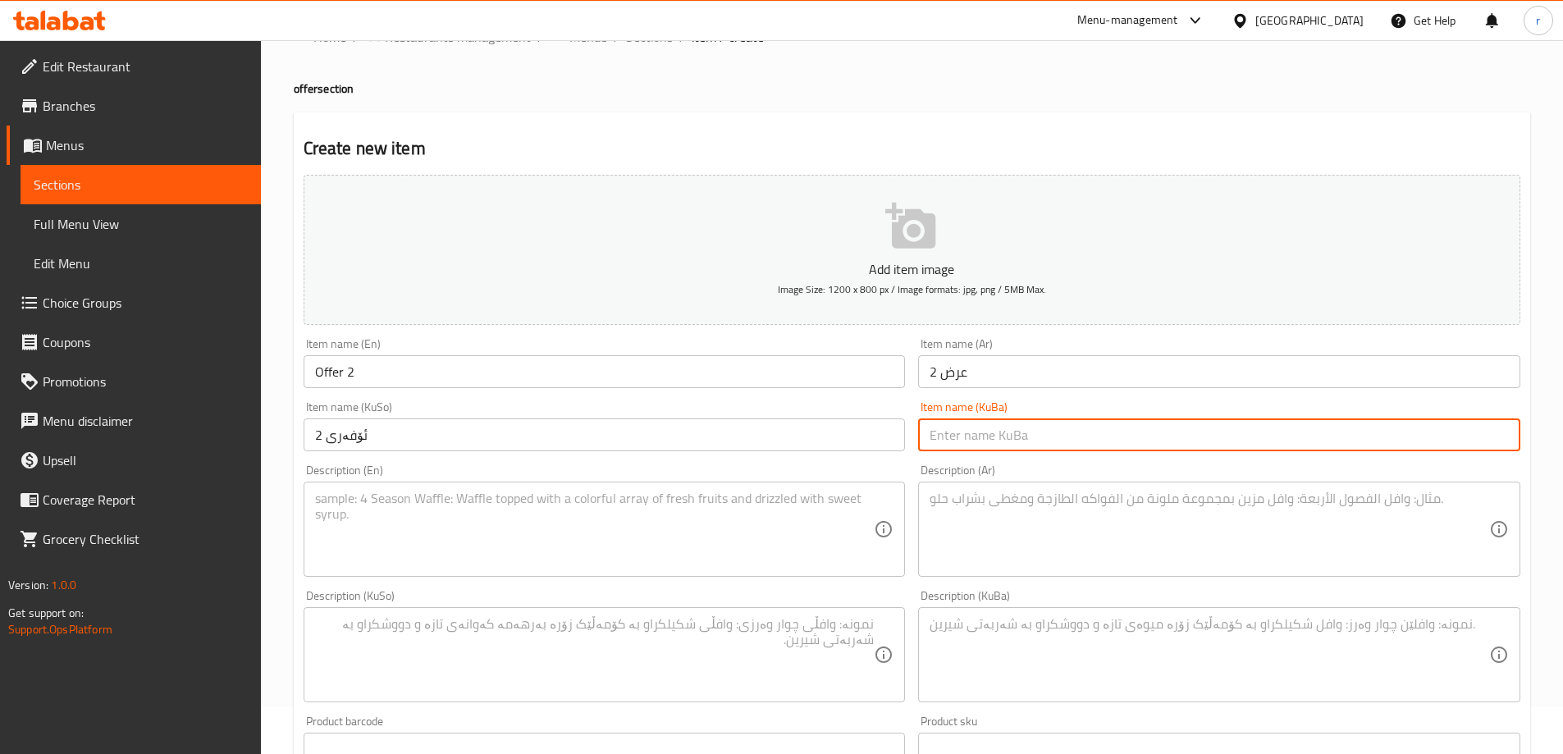
paste input "ئۆفەری 2"
type input "ئۆفەری 2"
click at [149, 231] on span "Full Menu View" at bounding box center [141, 224] width 214 height 20
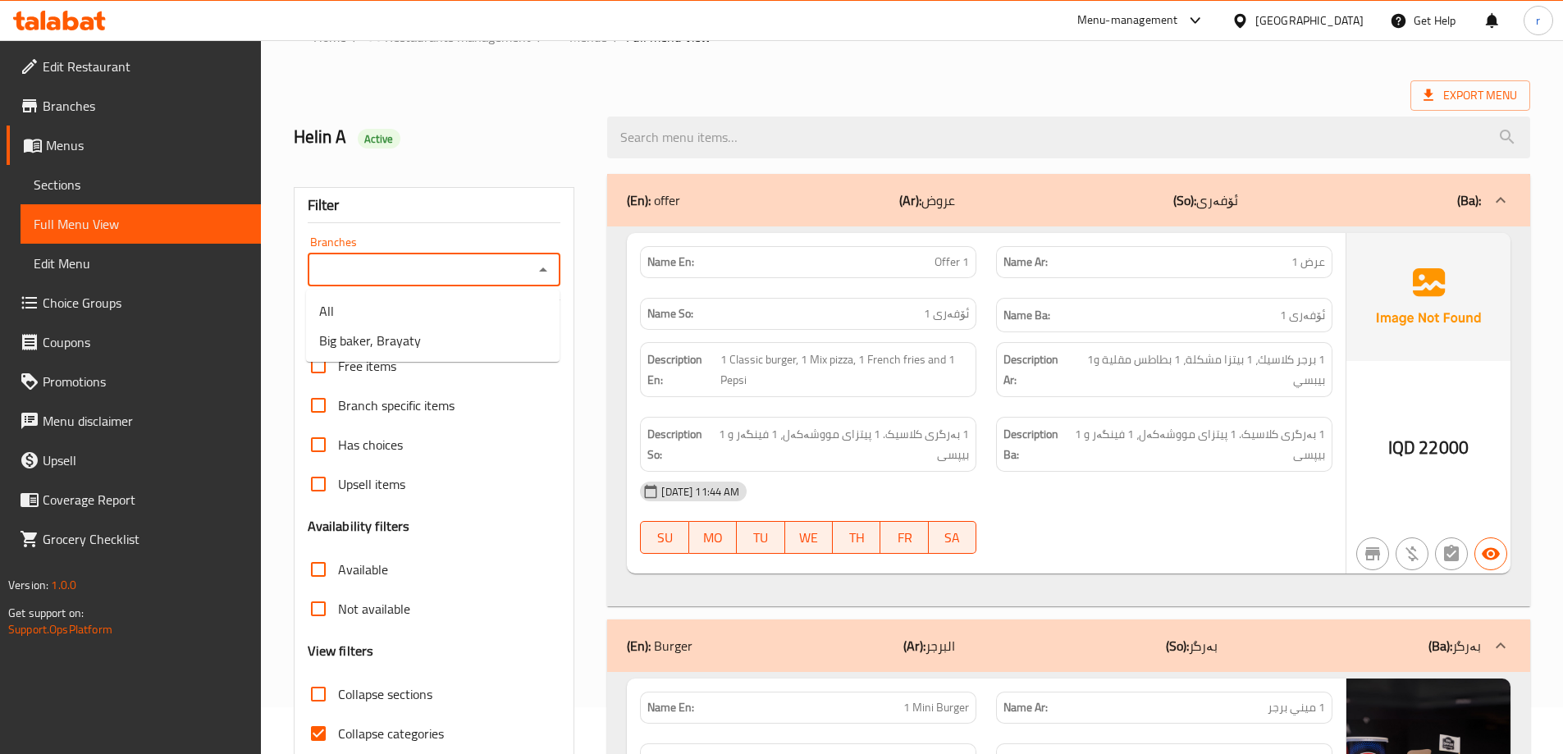
click at [388, 276] on input "Branches" at bounding box center [421, 269] width 217 height 23
click at [382, 336] on span "Big baker, Brayaty" at bounding box center [370, 341] width 102 height 20
type input "Big baker, Brayaty"
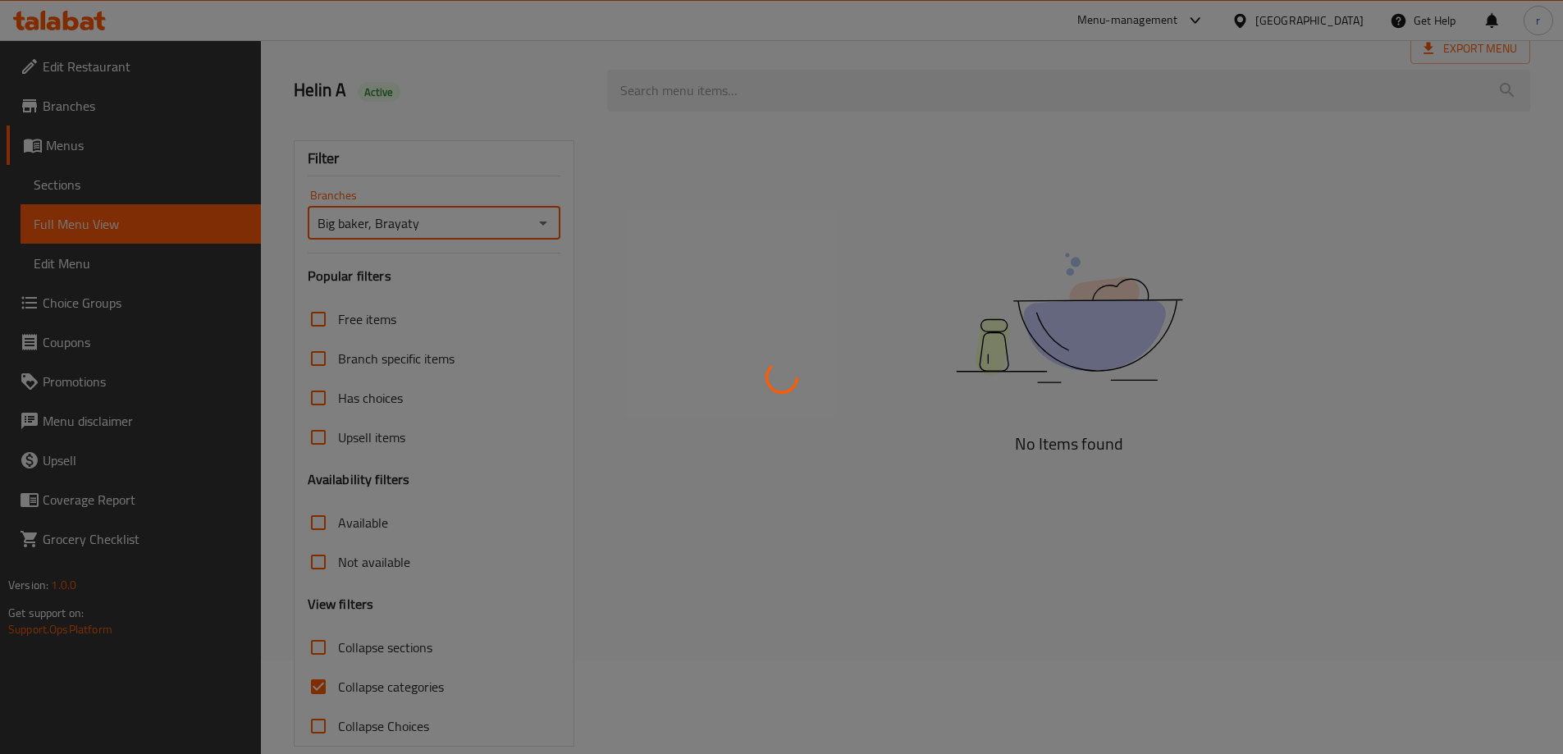
scroll to position [119, 0]
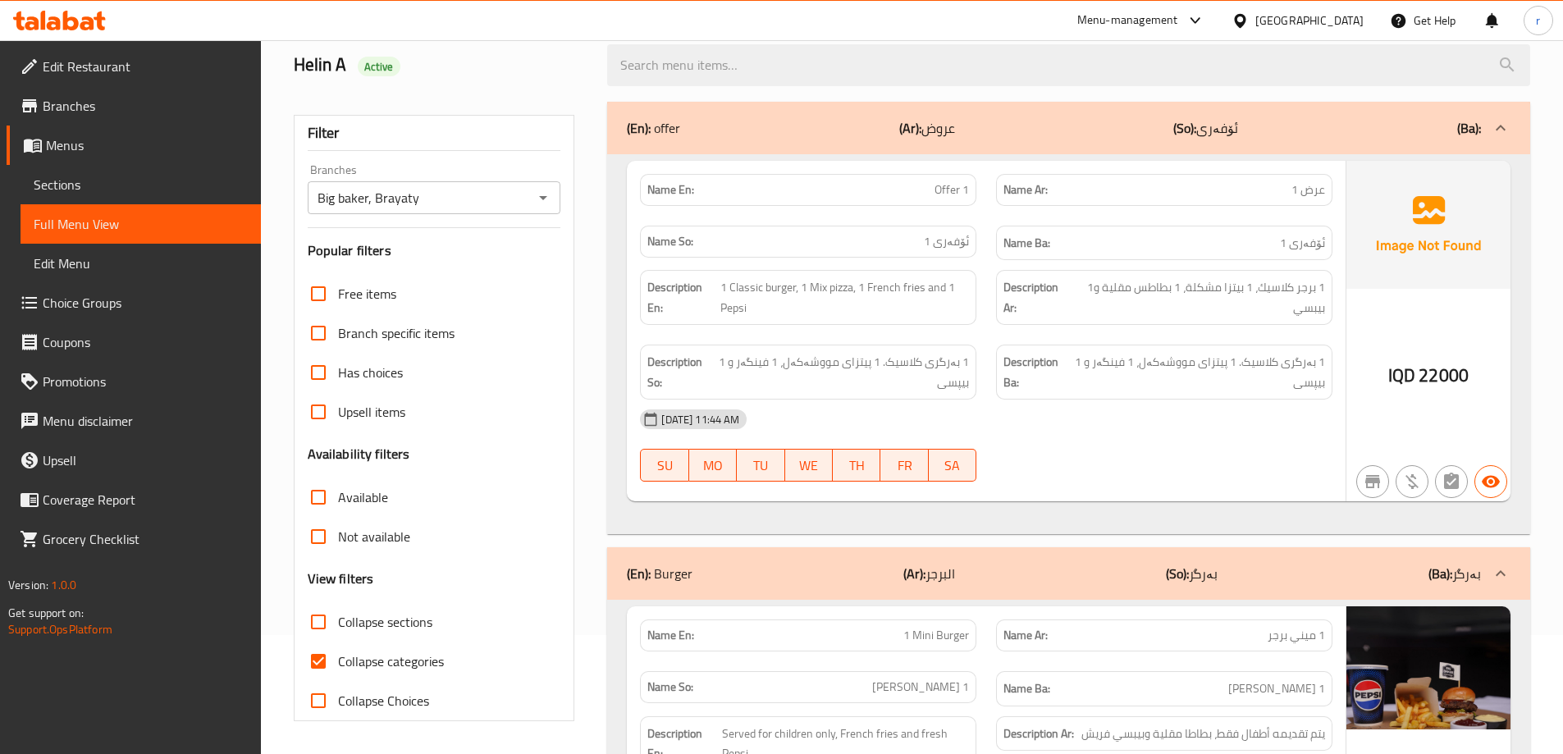
click at [390, 657] on span "Collapse categories" at bounding box center [391, 662] width 106 height 20
click at [338, 657] on input "Collapse categories" at bounding box center [318, 661] width 39 height 39
checkbox input "false"
click at [380, 614] on span "Collapse sections" at bounding box center [385, 622] width 94 height 20
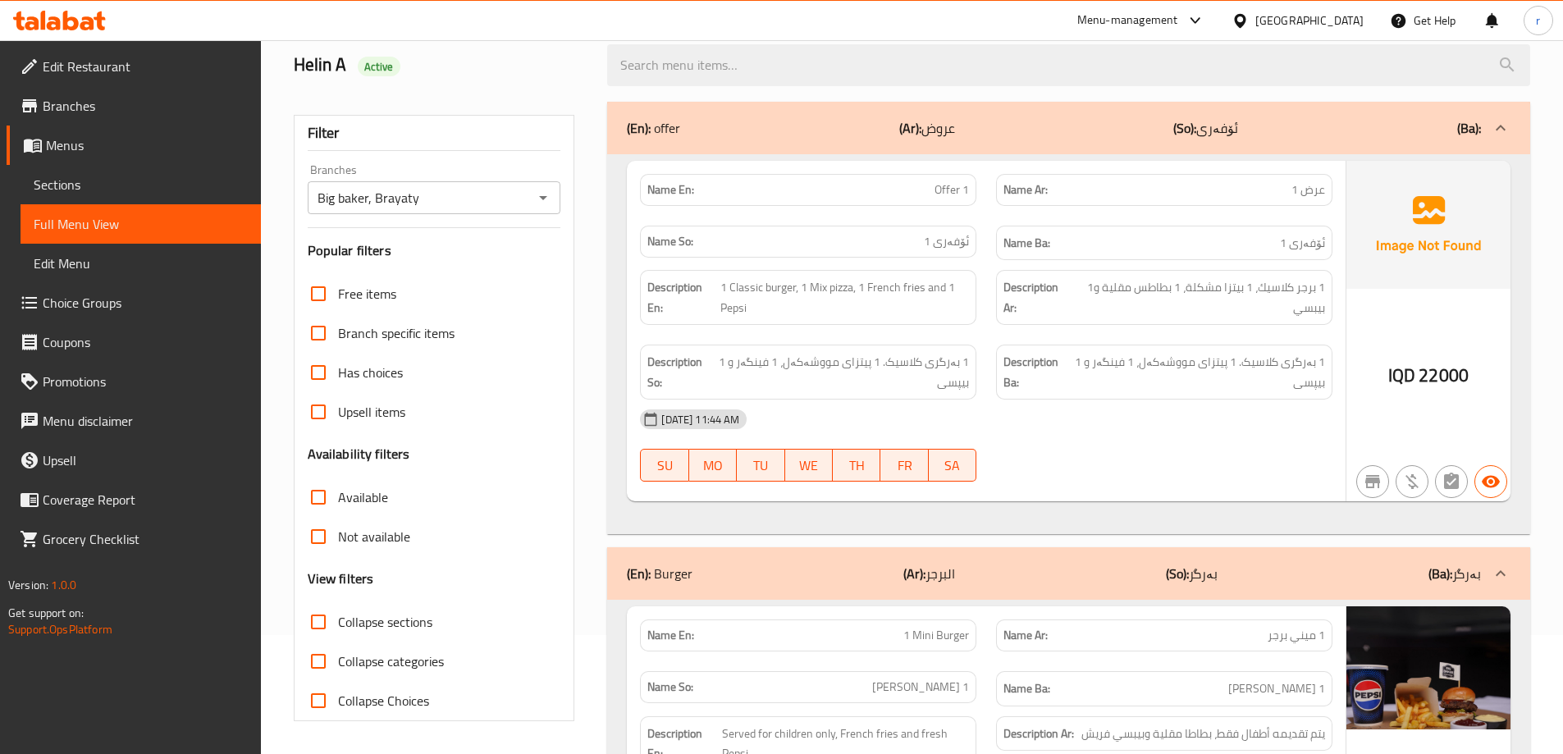
click at [338, 614] on input "Collapse sections" at bounding box center [318, 621] width 39 height 39
checkbox input "true"
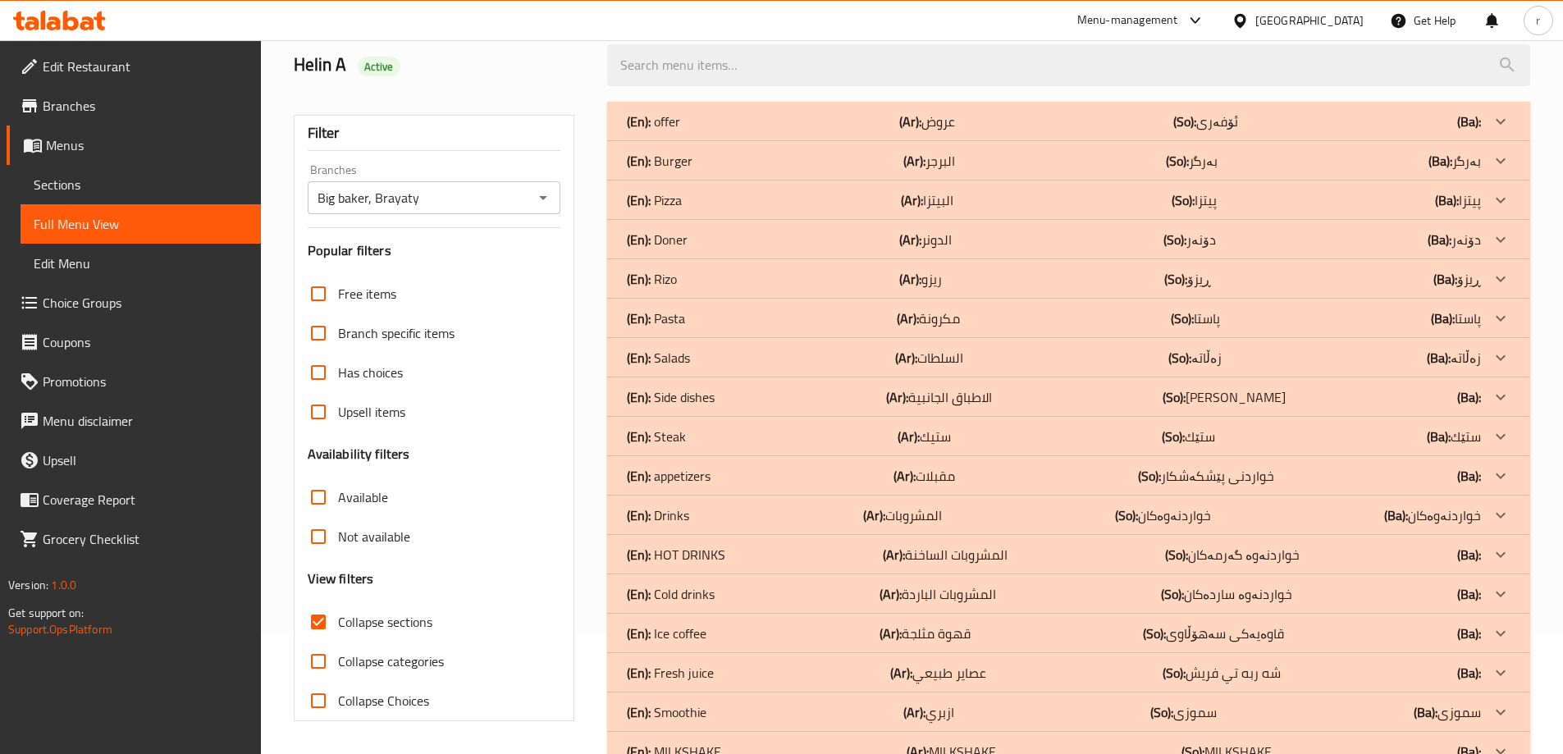
click at [798, 125] on div "(En): offer (Ar): عروض (So): ئۆفەری (Ba):" at bounding box center [1054, 122] width 854 height 20
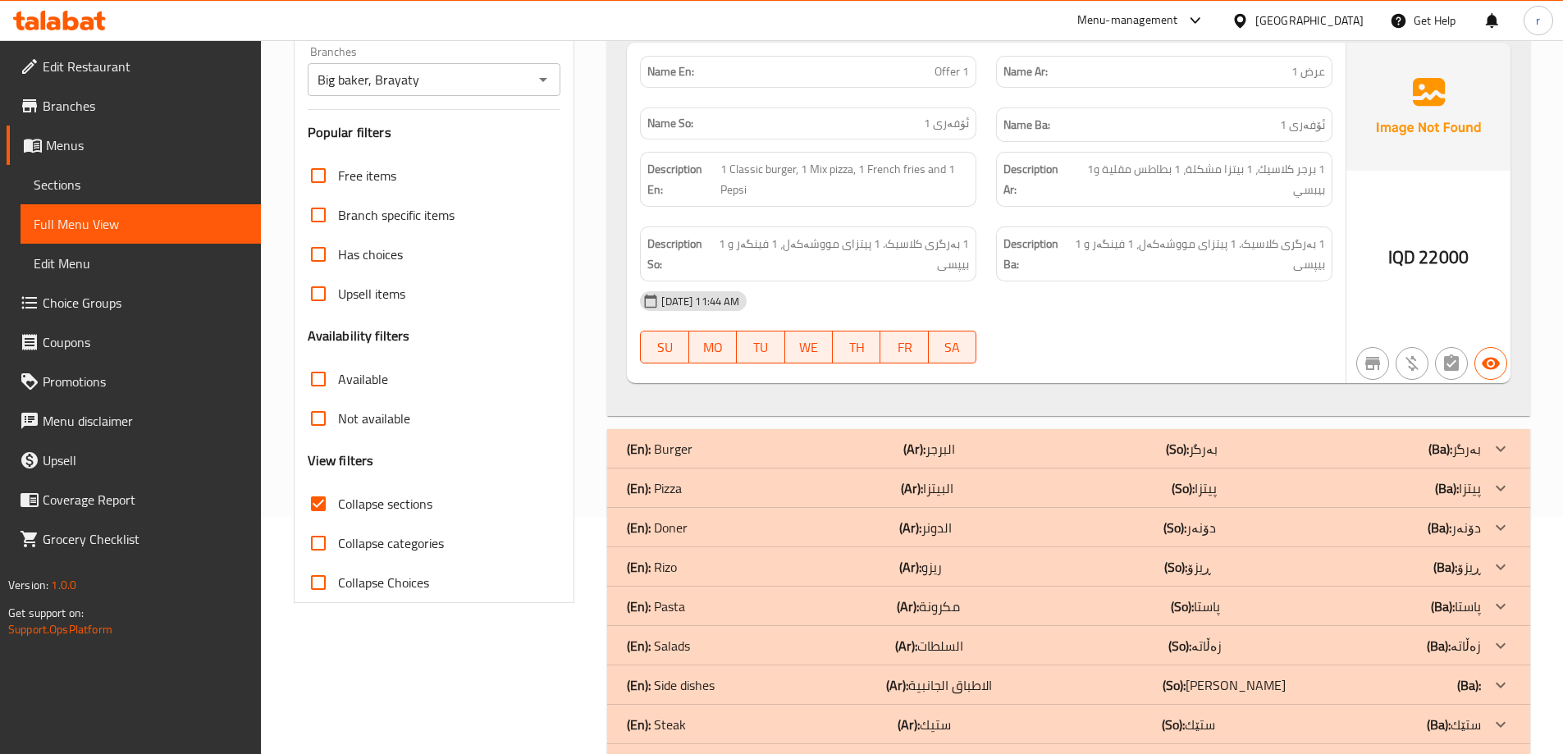
scroll to position [165, 0]
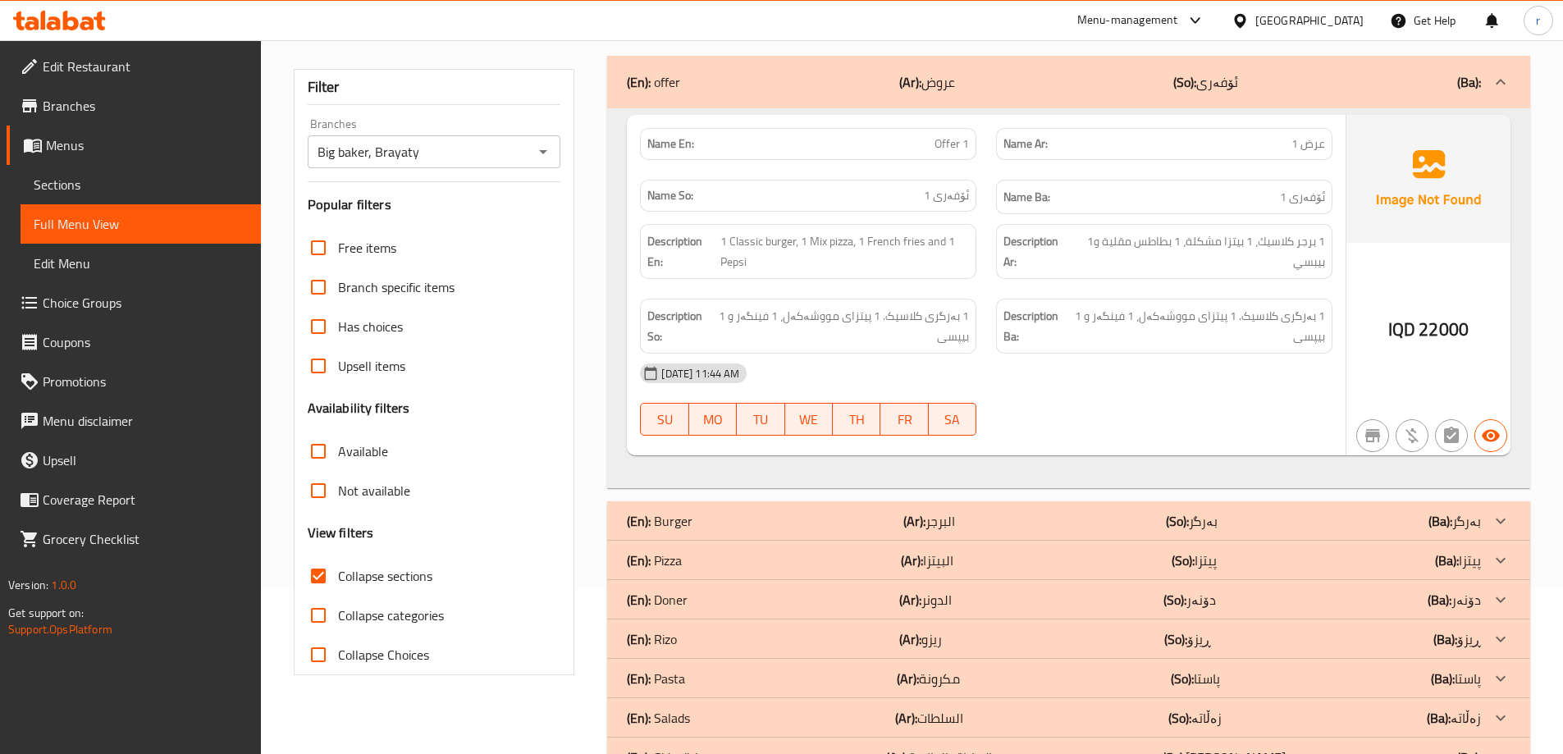
click at [58, 19] on icon at bounding box center [54, 23] width 14 height 14
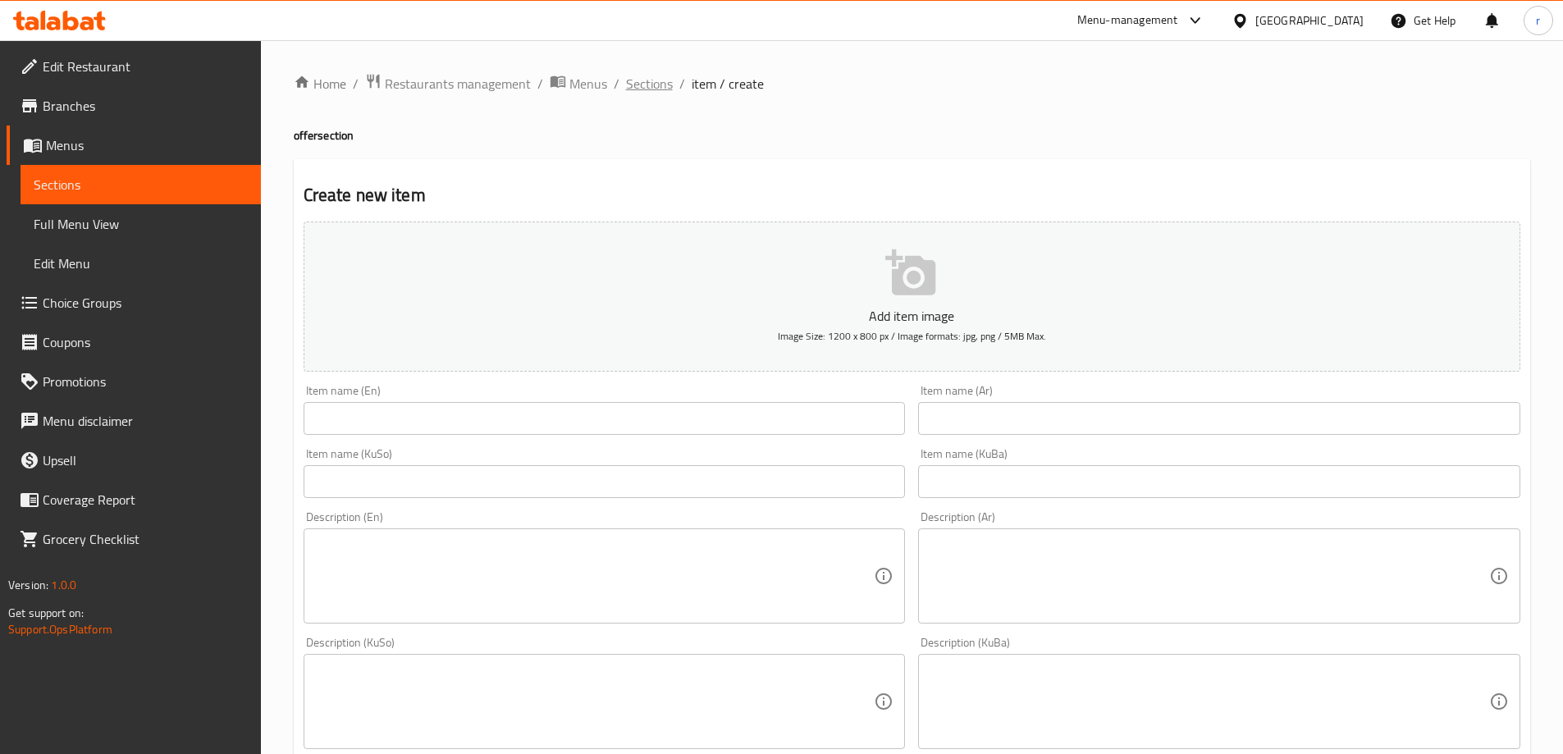
click at [642, 94] on span "Sections" at bounding box center [649, 84] width 47 height 20
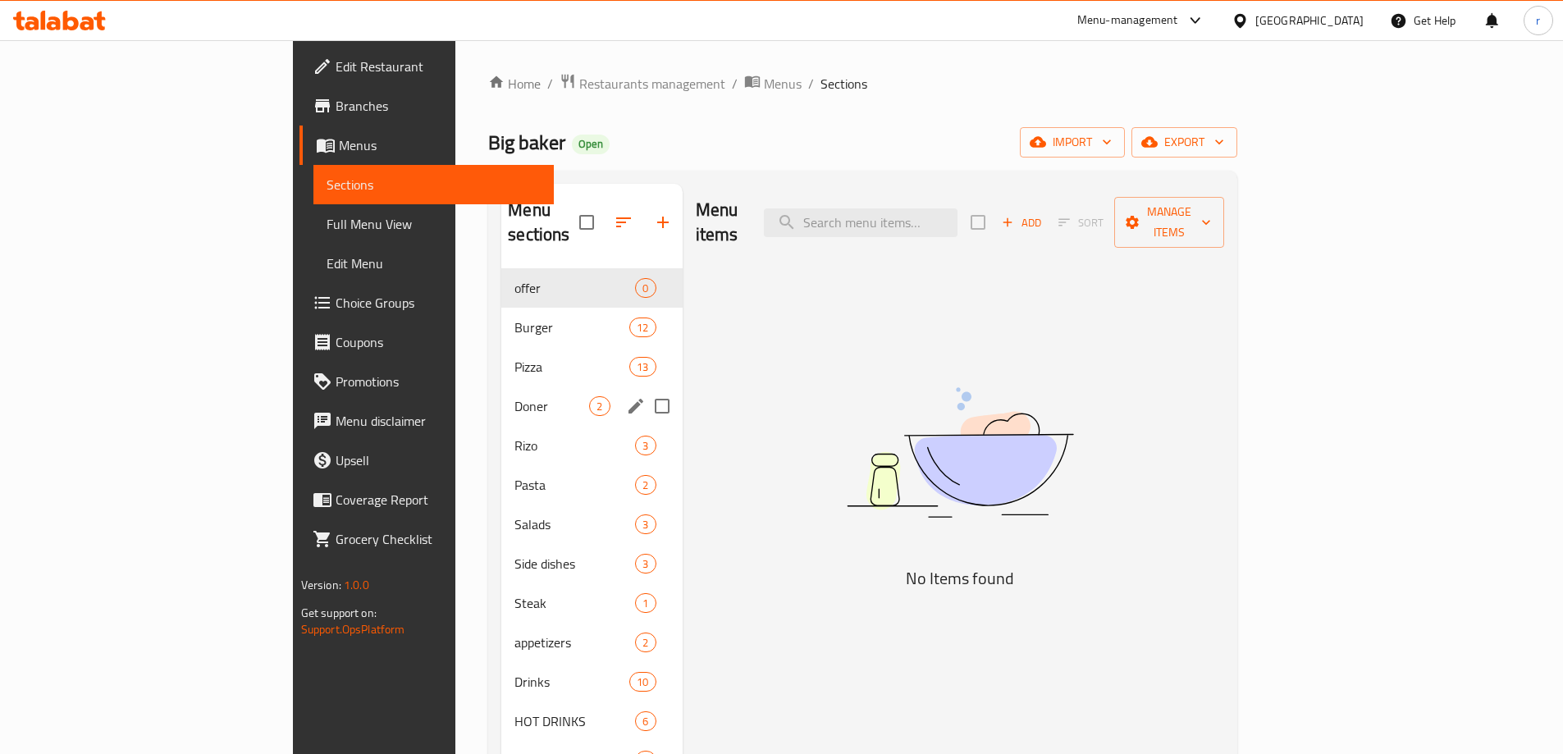
click at [501, 387] on div "[PERSON_NAME] 2" at bounding box center [591, 406] width 181 height 39
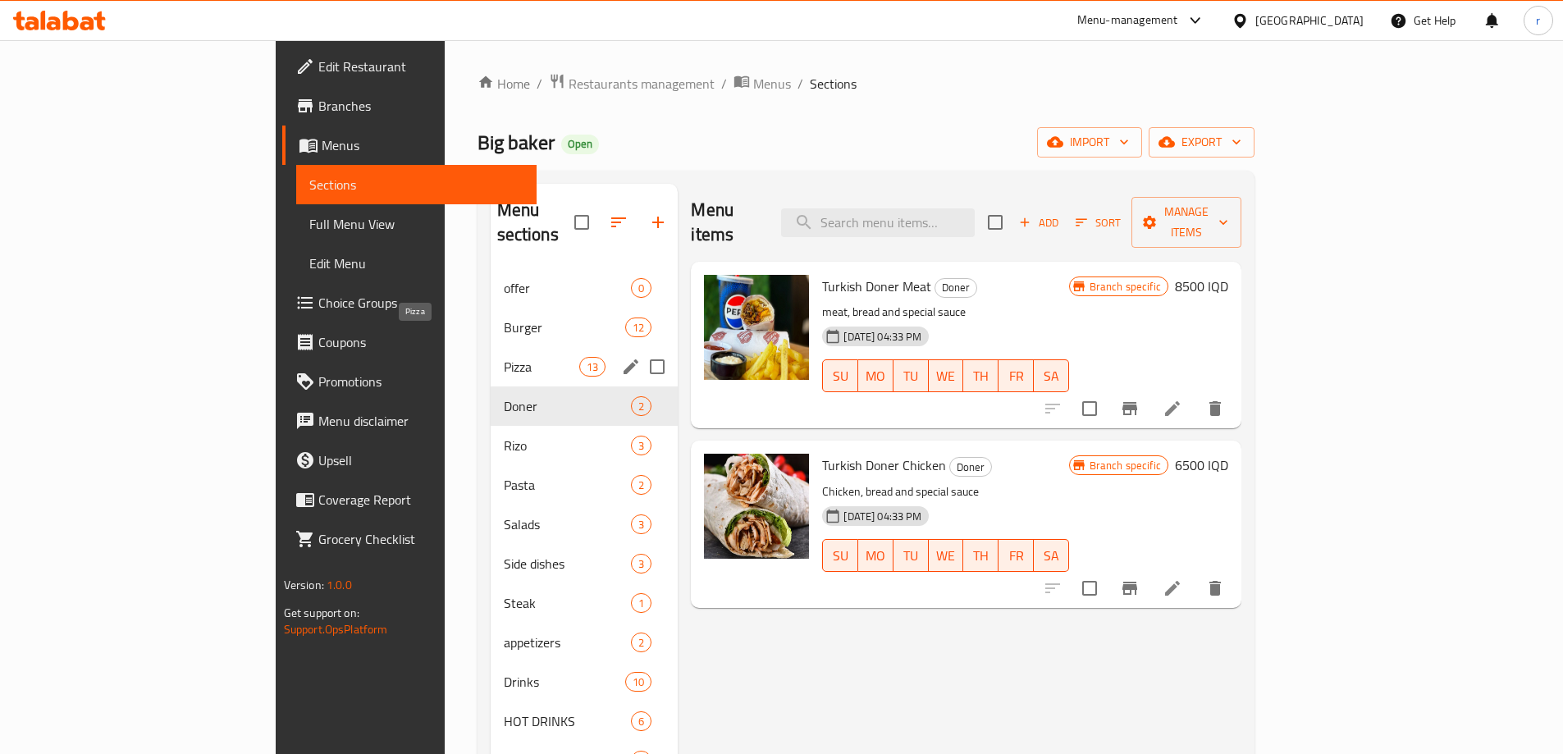
click at [504, 357] on span "Pizza" at bounding box center [542, 367] width 76 height 20
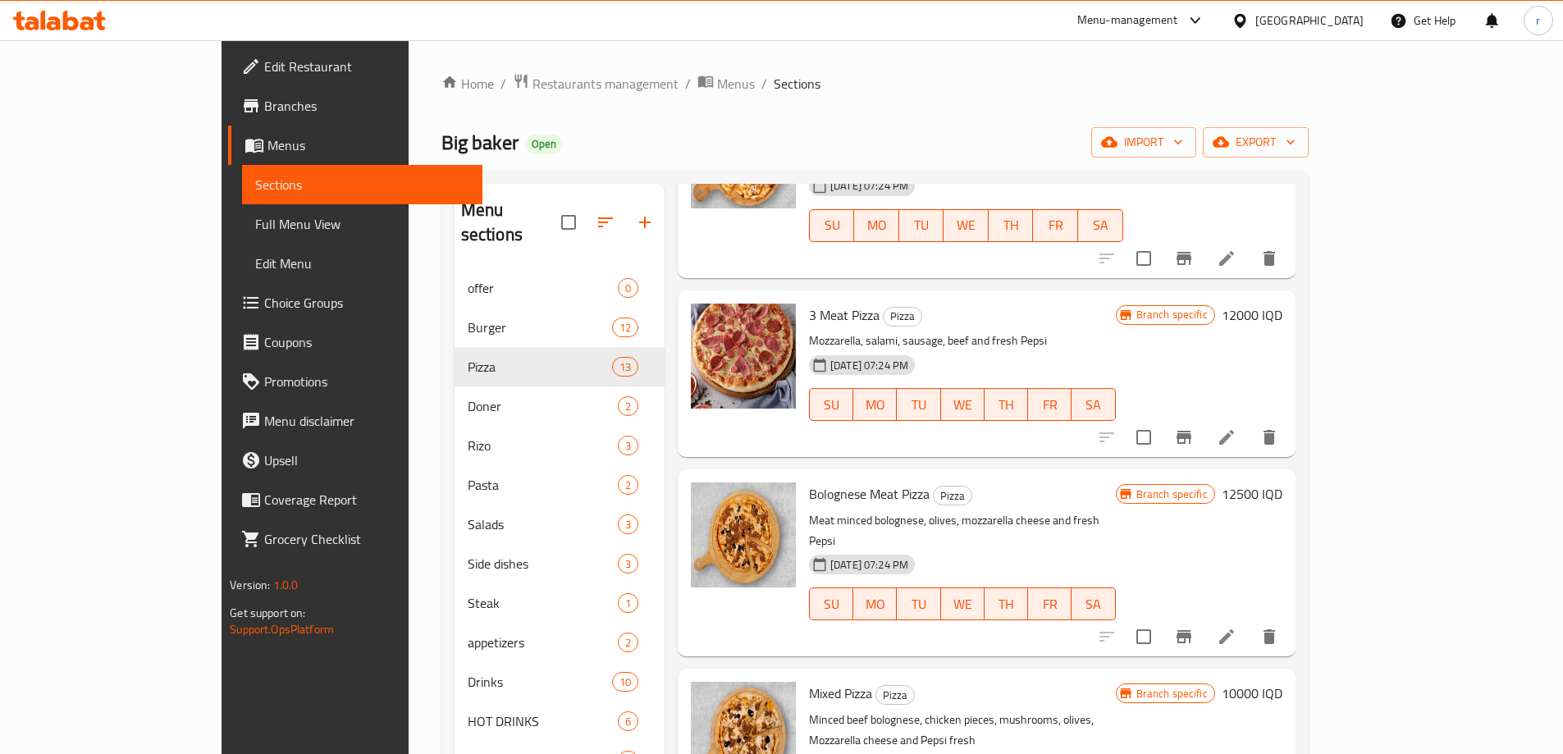
scroll to position [1617, 0]
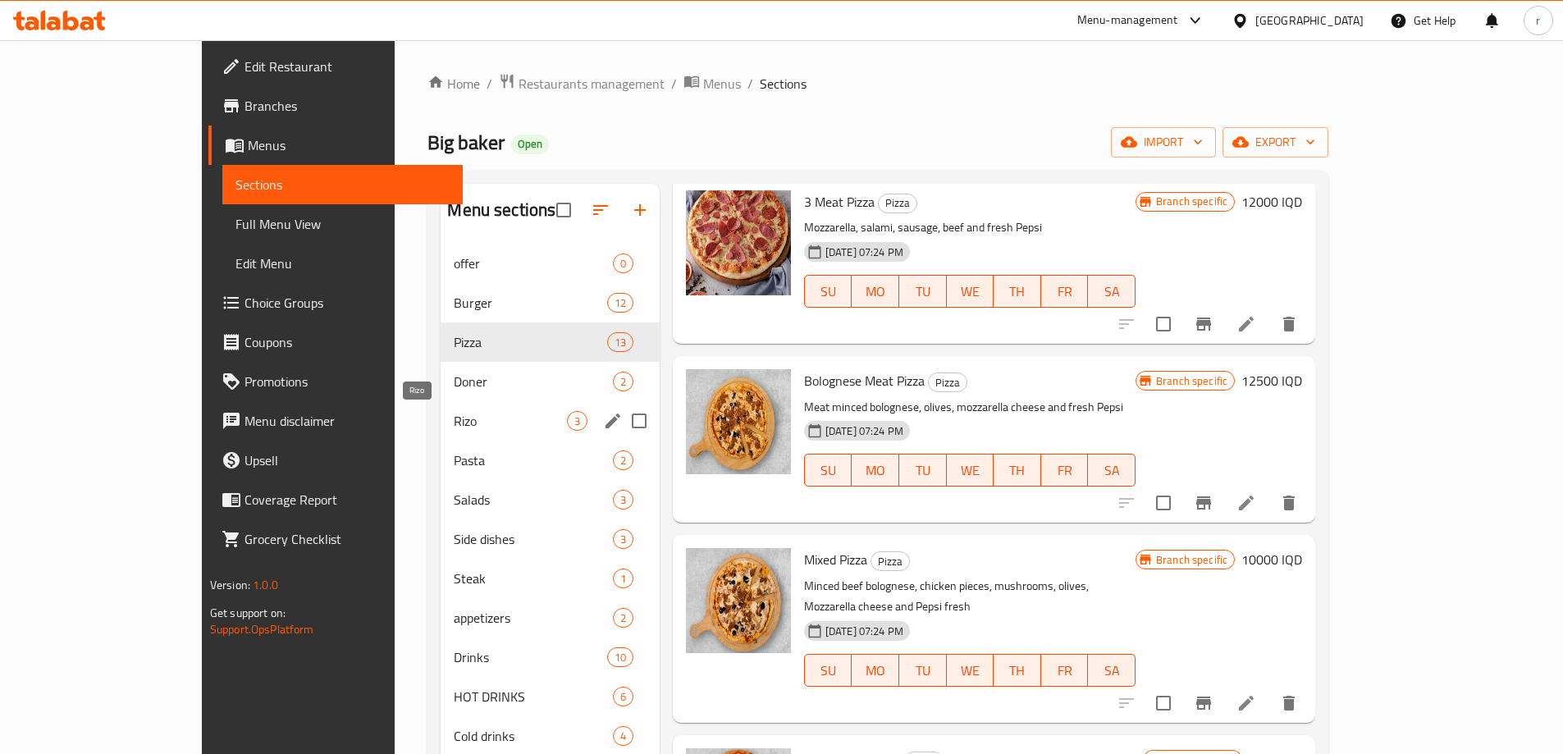
click at [454, 416] on span "Rizo" at bounding box center [510, 421] width 112 height 20
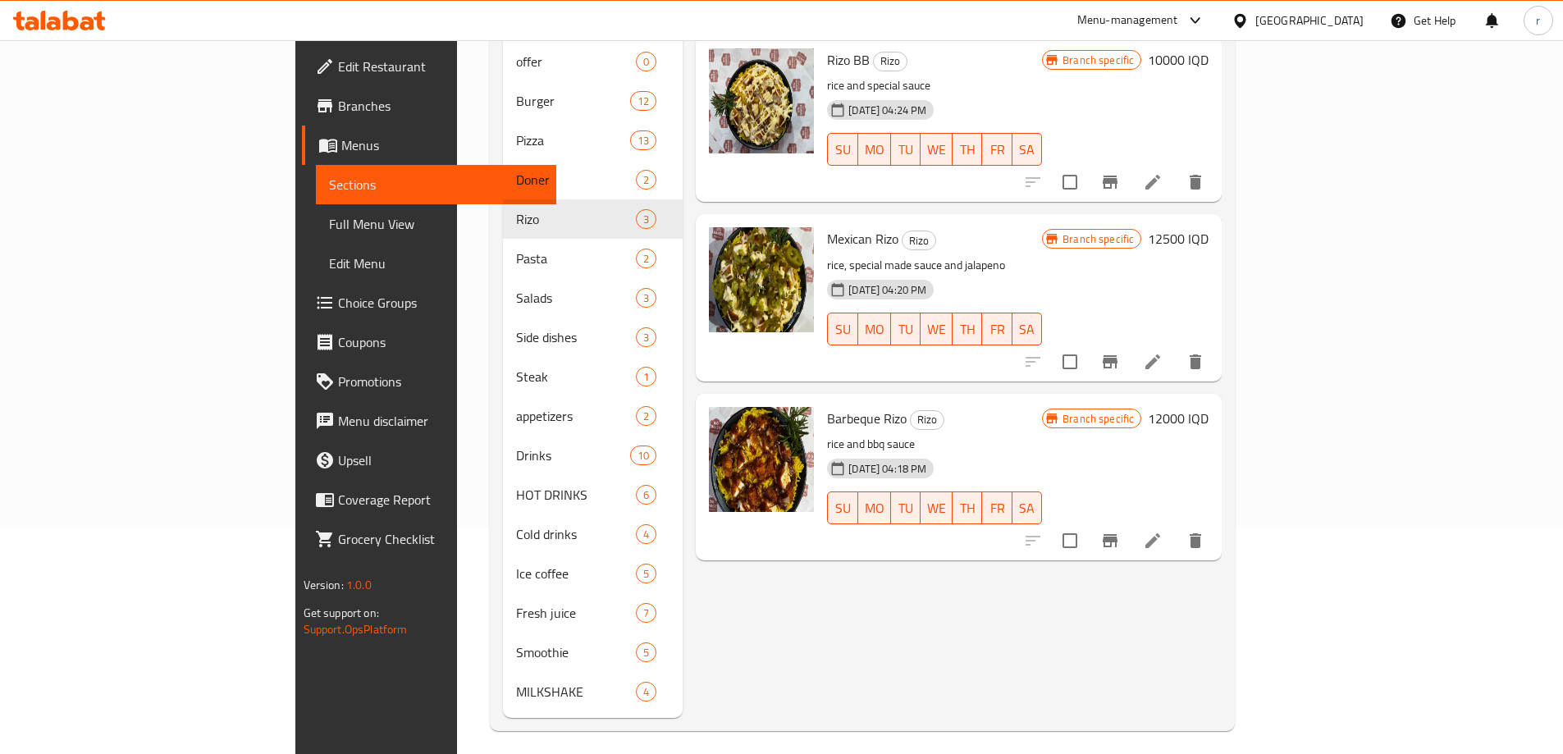
scroll to position [230, 0]
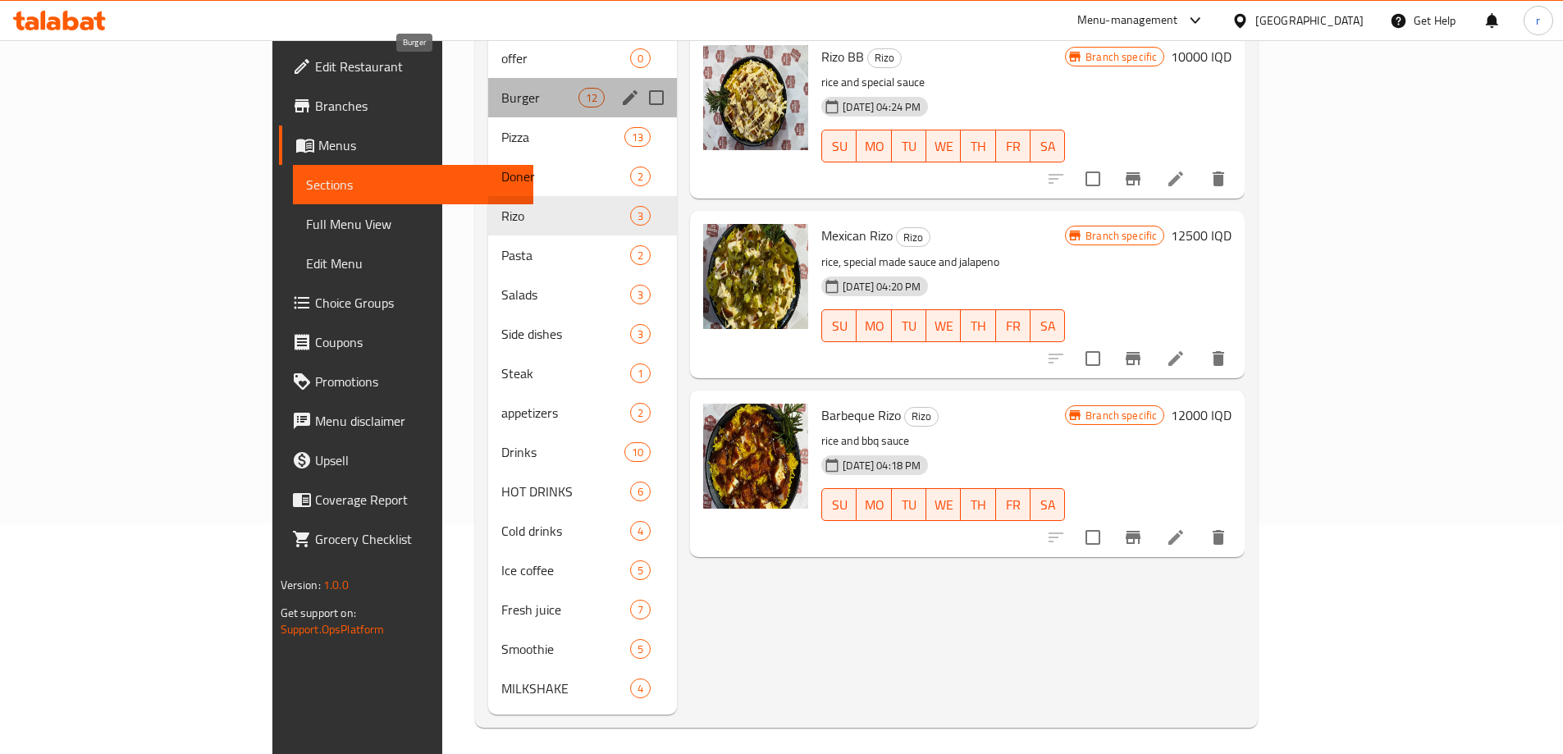
click at [501, 88] on span "Burger" at bounding box center [539, 98] width 77 height 20
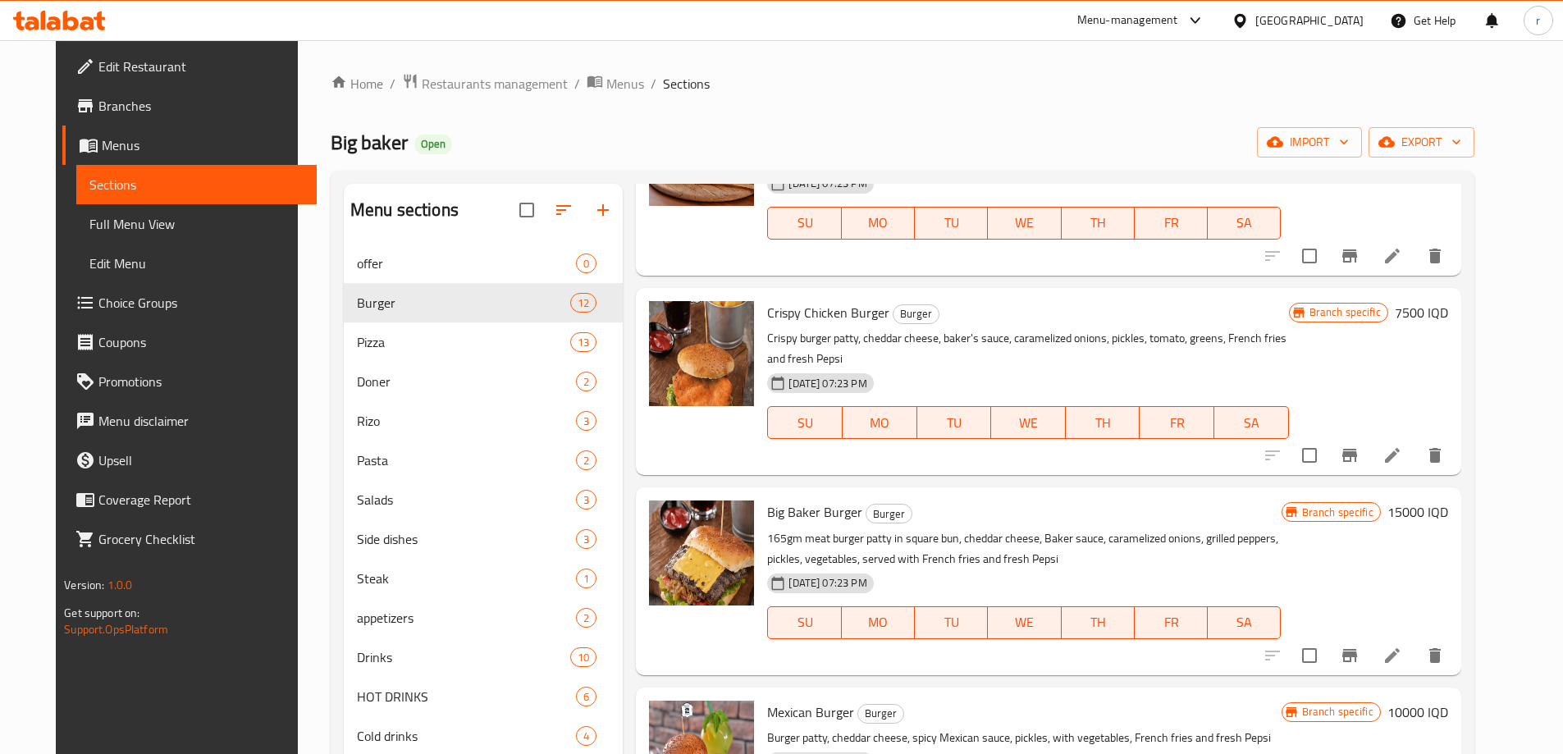
scroll to position [1231, 0]
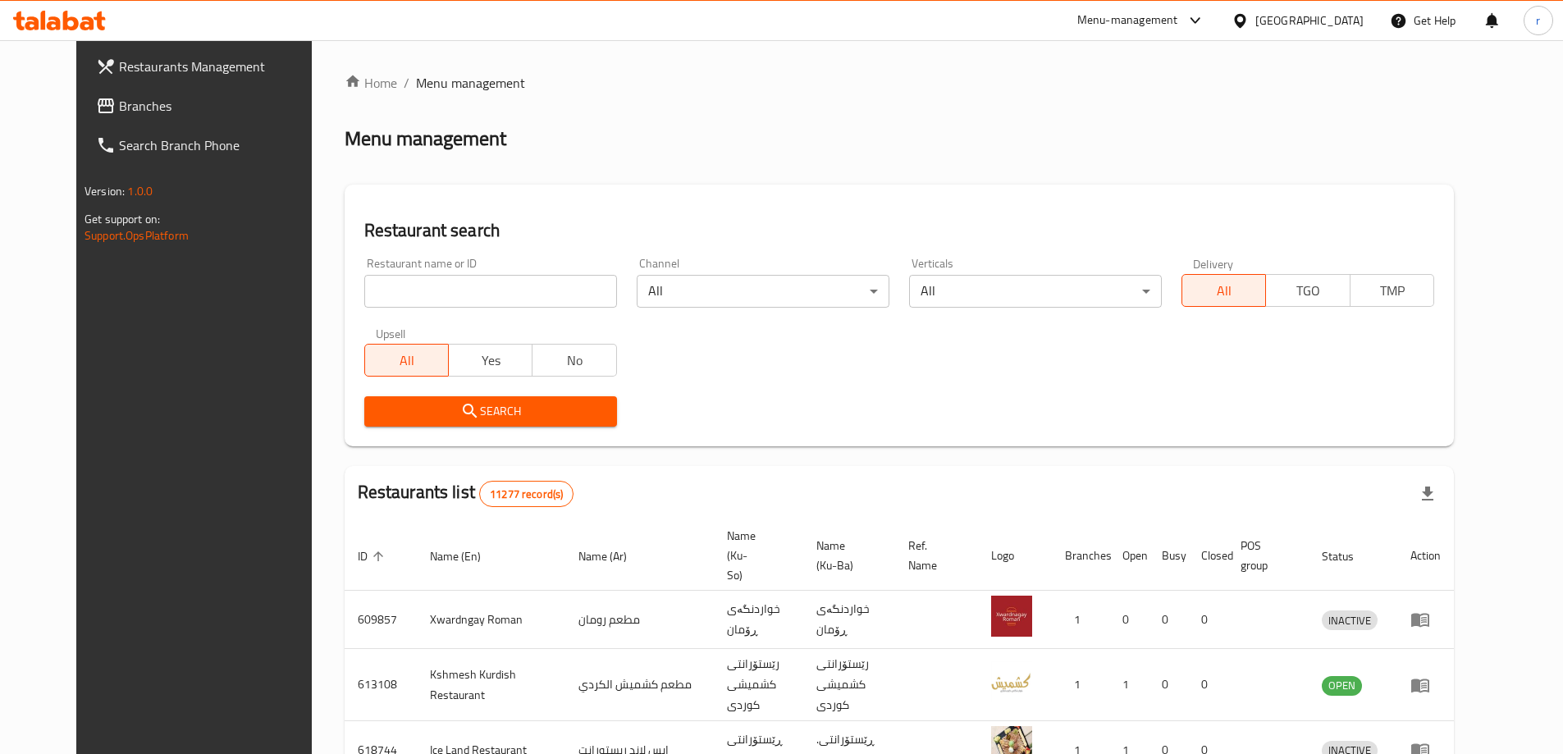
click at [364, 294] on input "search" at bounding box center [490, 291] width 253 height 33
paste input "Cheshtkhanay wasta amanj"
type input "Cheshtkhanay wasta amanj"
click at [479, 407] on span "Search" at bounding box center [490, 411] width 226 height 21
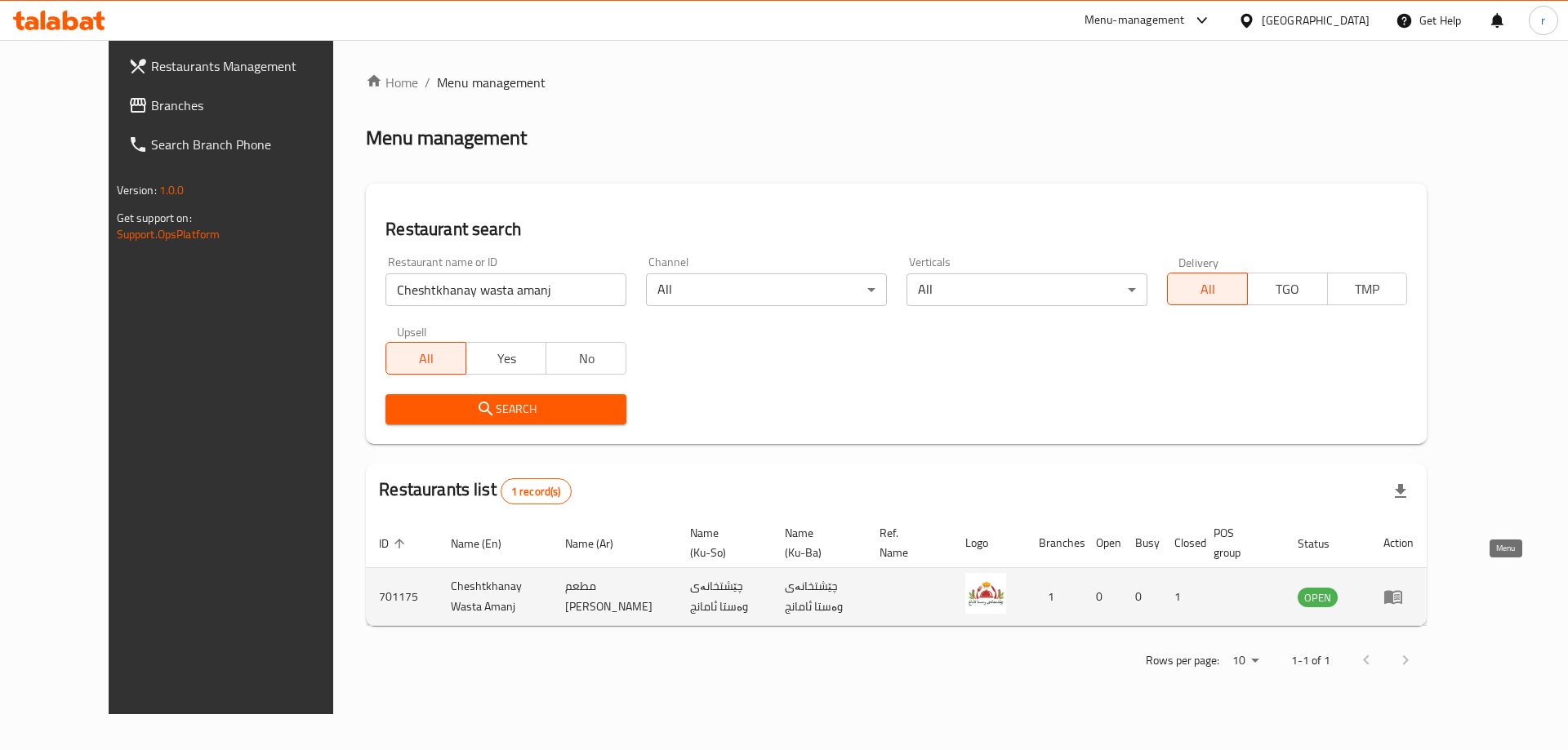
click at [1403, 587] on icon "enhanced table" at bounding box center [1393, 597] width 20 height 20
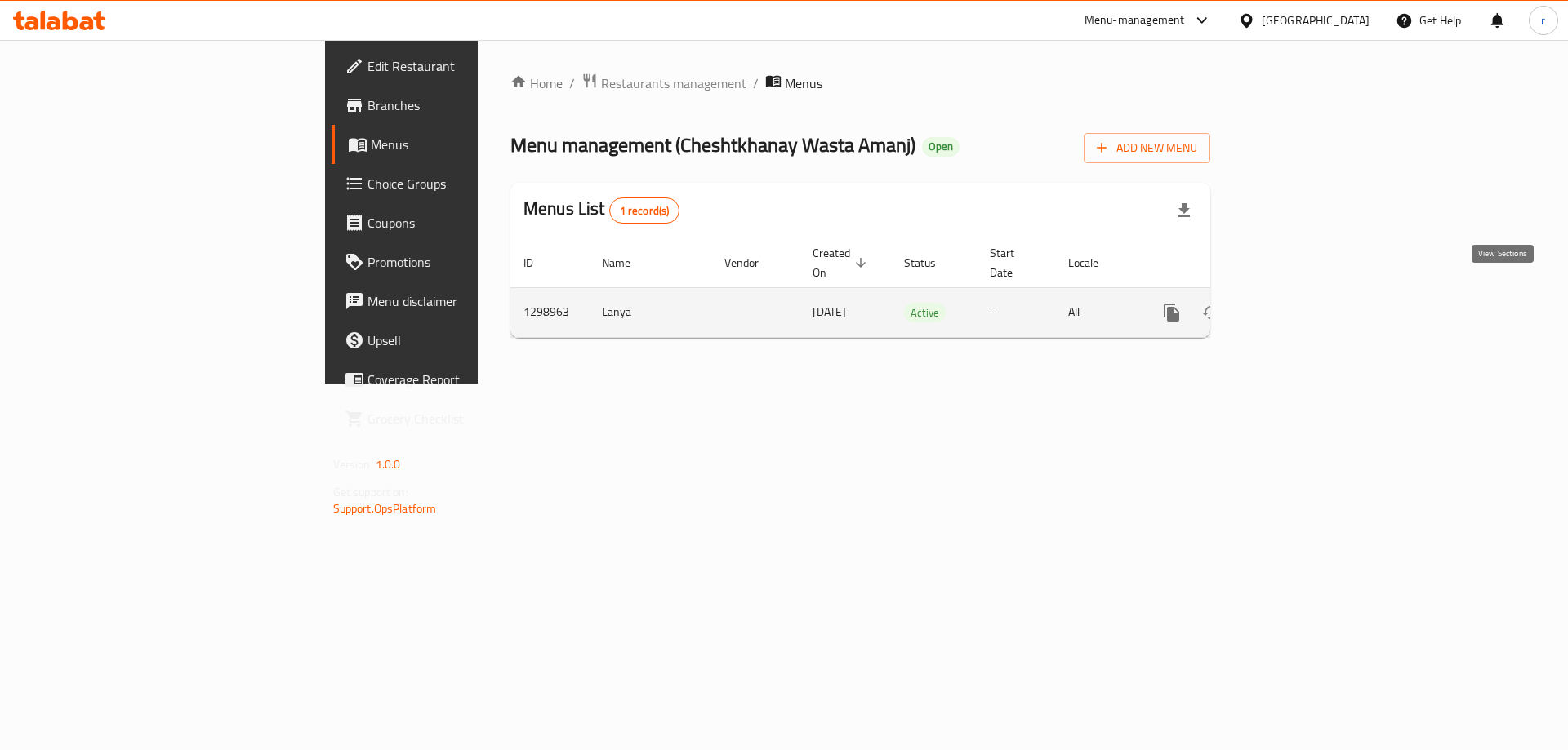
click at [1308, 297] on link "enhanced table" at bounding box center [1288, 312] width 39 height 39
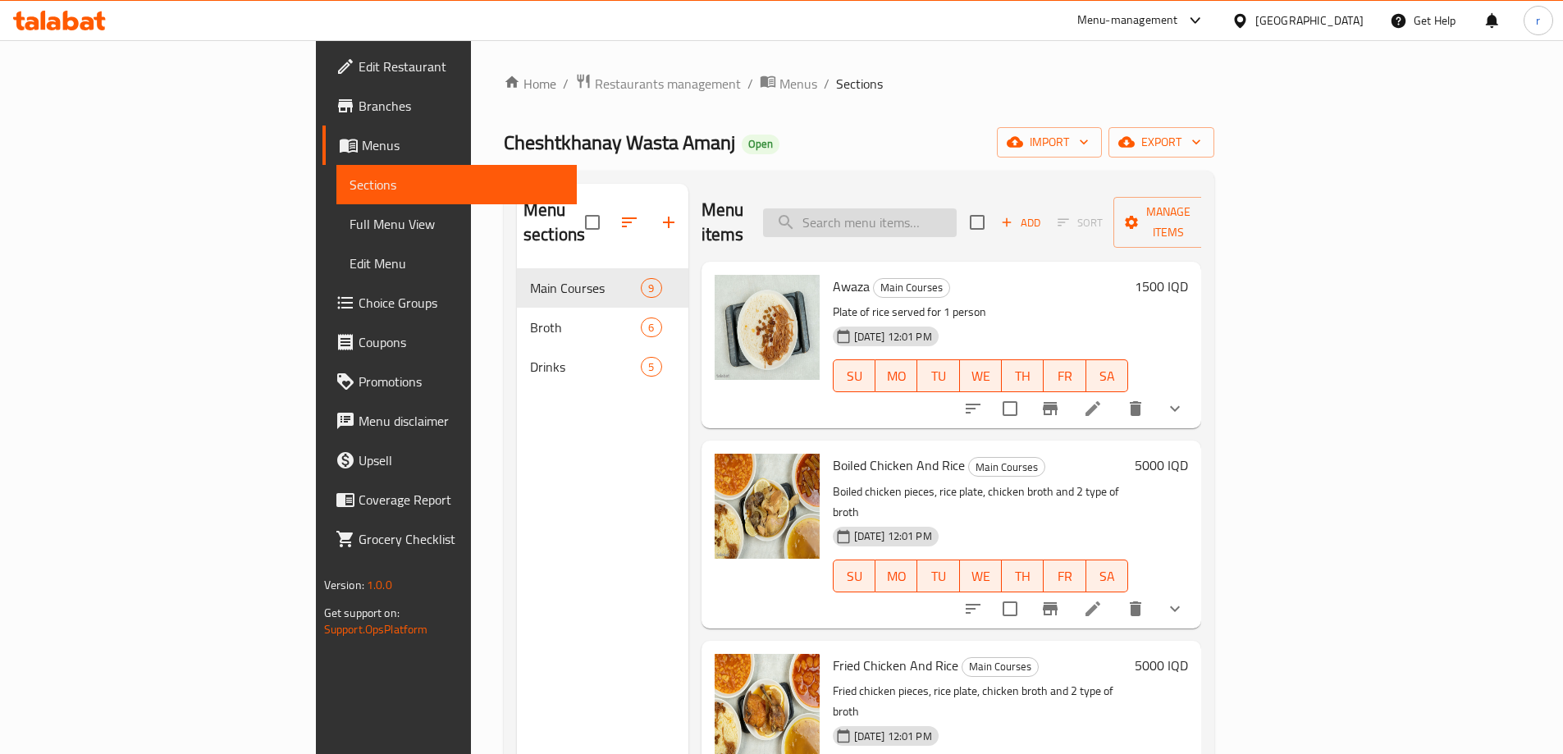
click at [957, 220] on input "search" at bounding box center [860, 222] width 194 height 29
paste input "thighs"
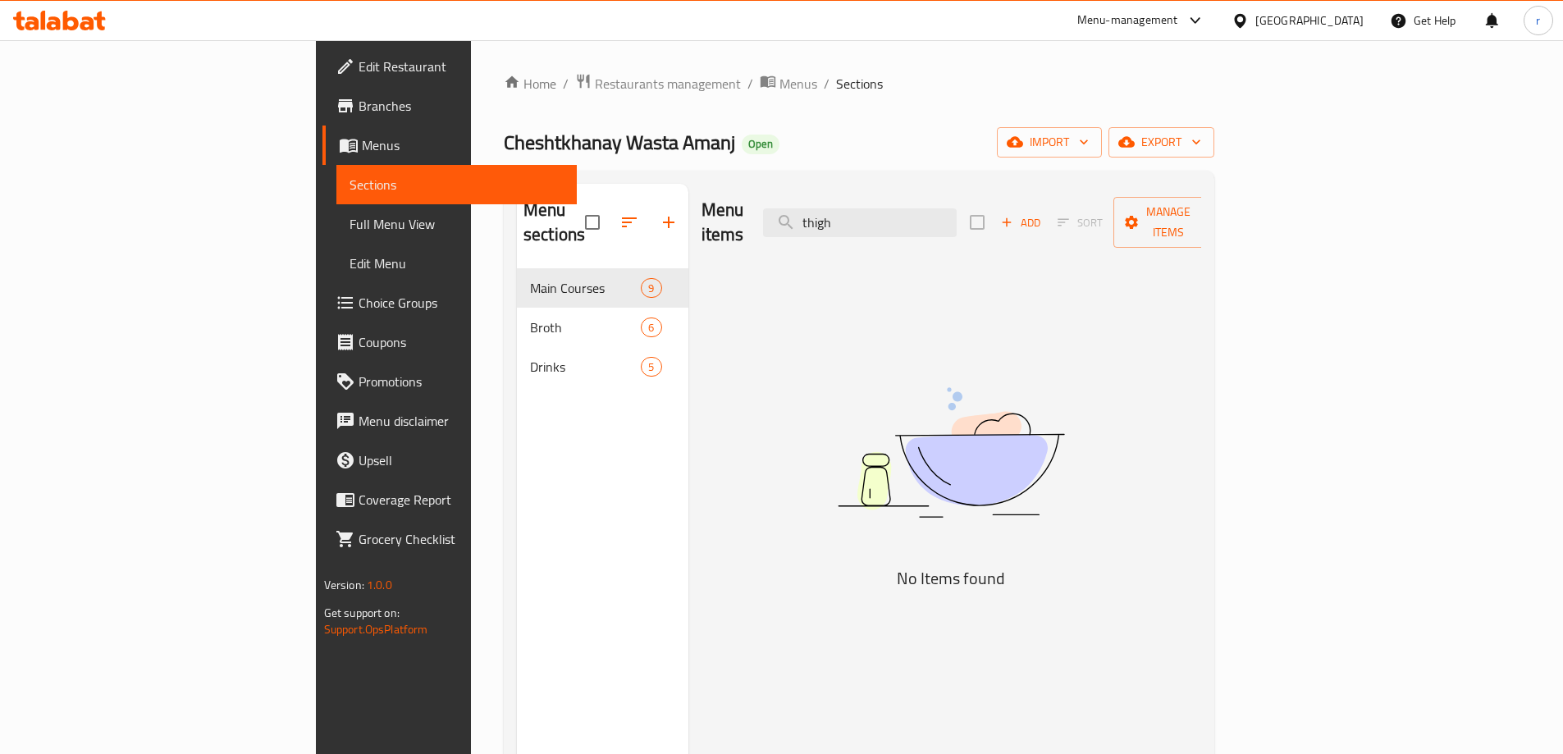
type input "thigh"
click at [350, 223] on span "Full Menu View" at bounding box center [457, 224] width 214 height 20
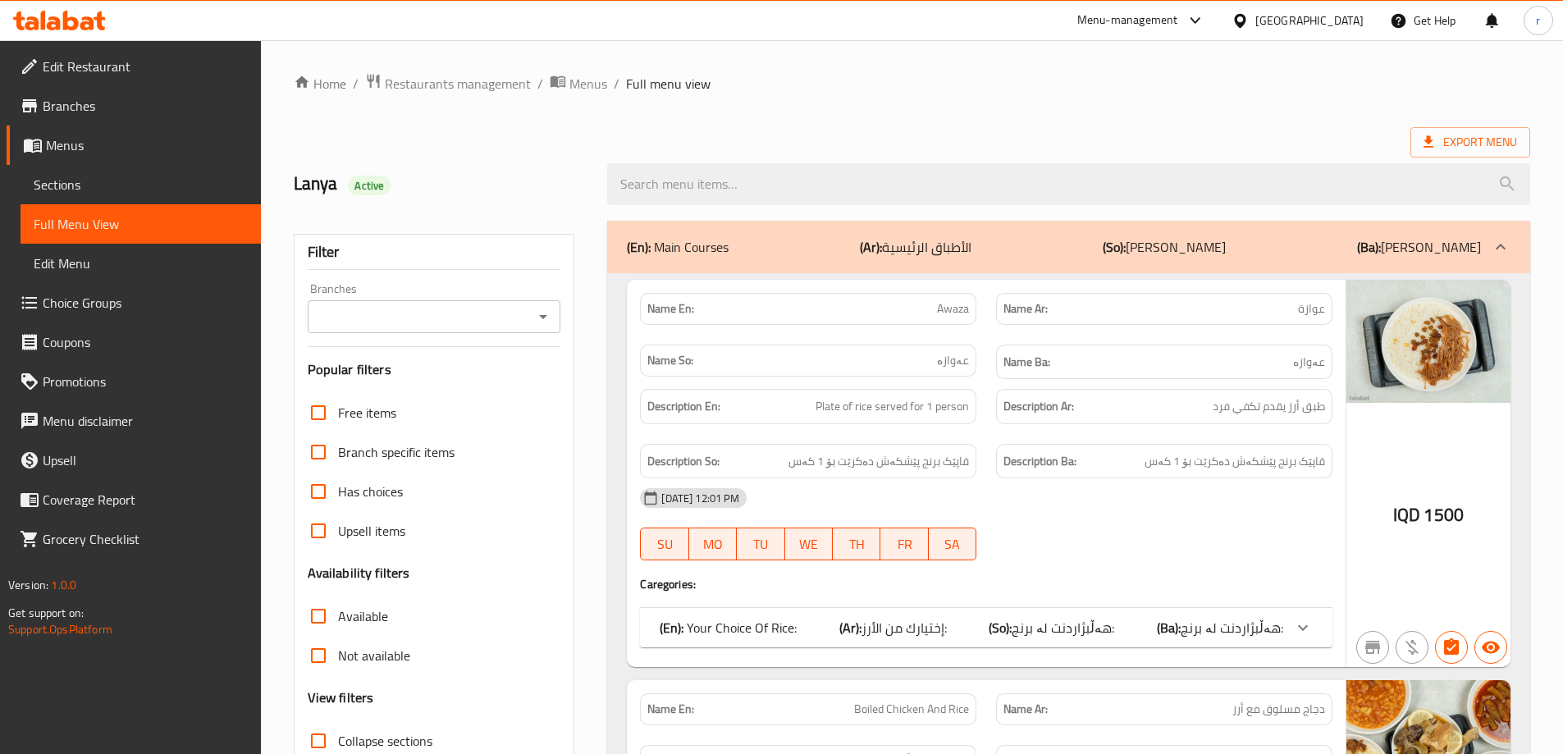
click at [675, 155] on div at bounding box center [1068, 184] width 943 height 62
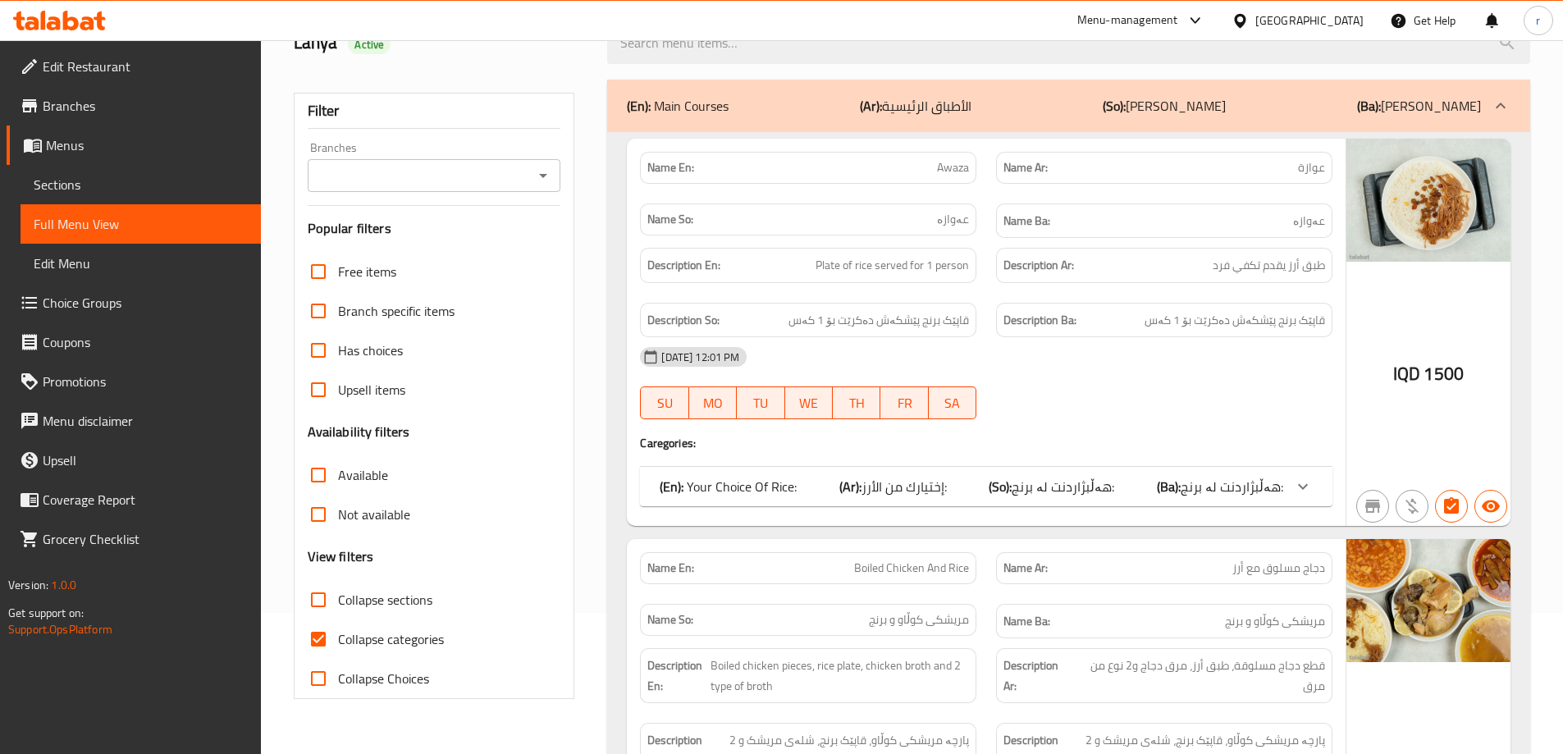
scroll to position [273, 0]
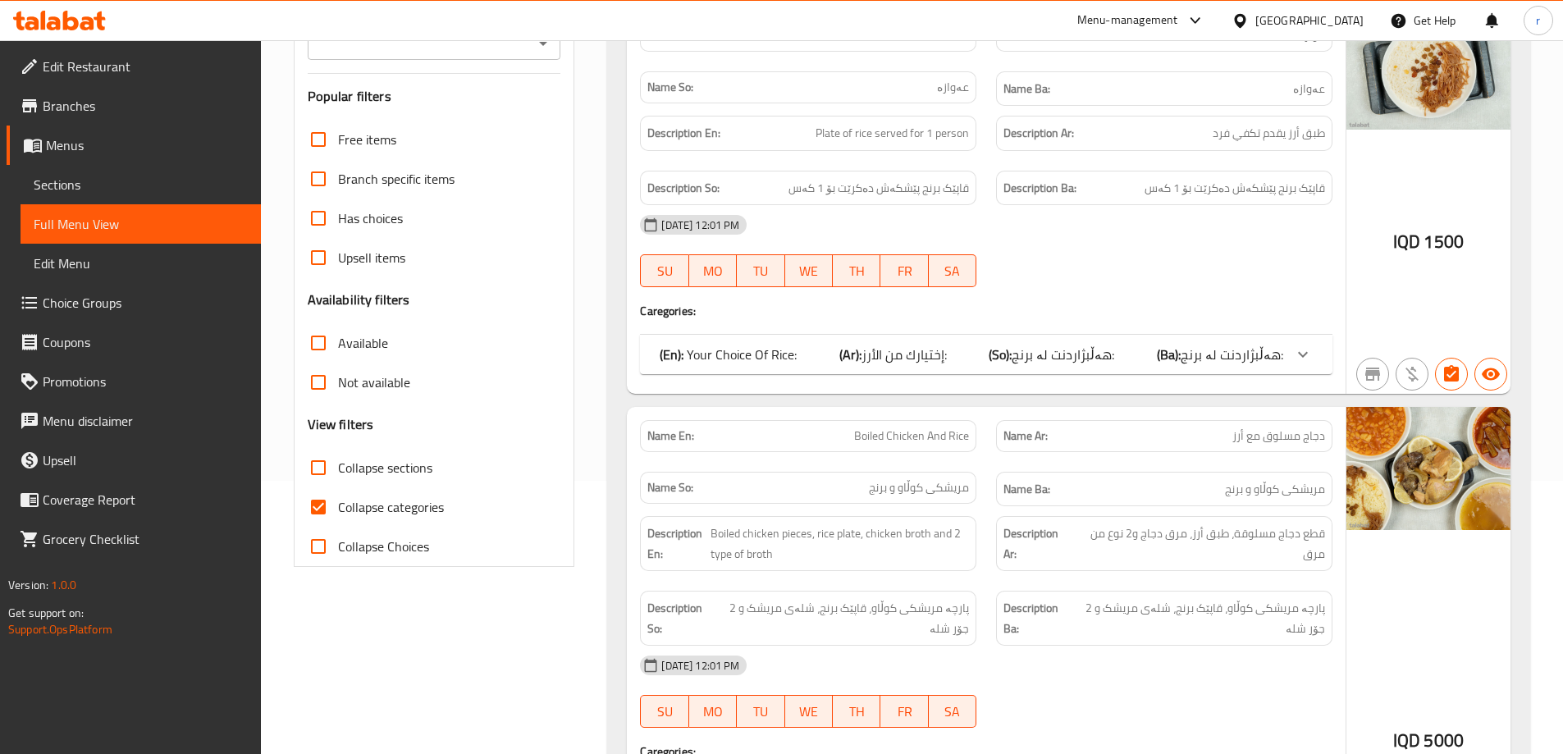
click at [397, 504] on span "Collapse categories" at bounding box center [391, 507] width 106 height 20
click at [338, 504] on input "Collapse categories" at bounding box center [318, 506] width 39 height 39
checkbox input "false"
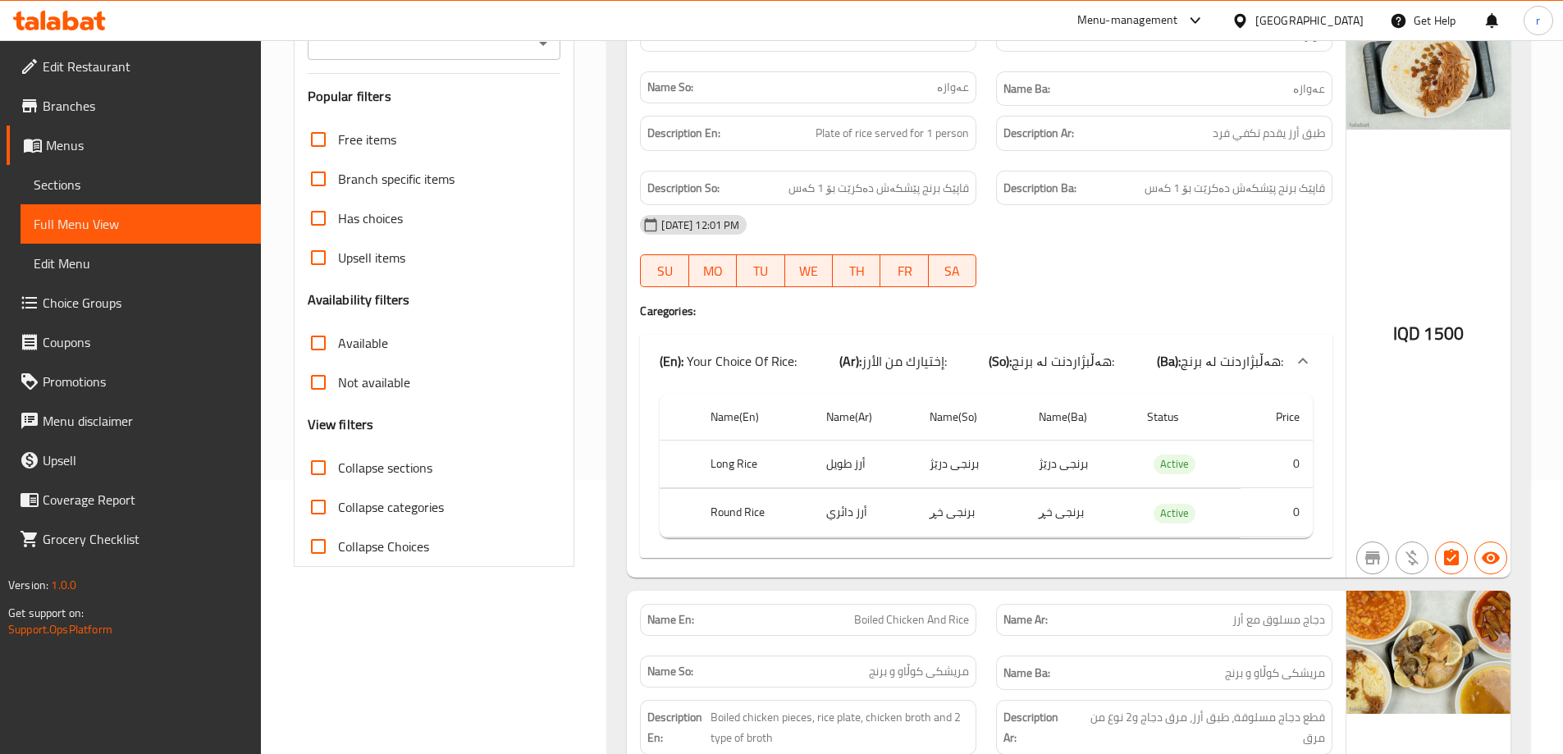
scroll to position [137, 0]
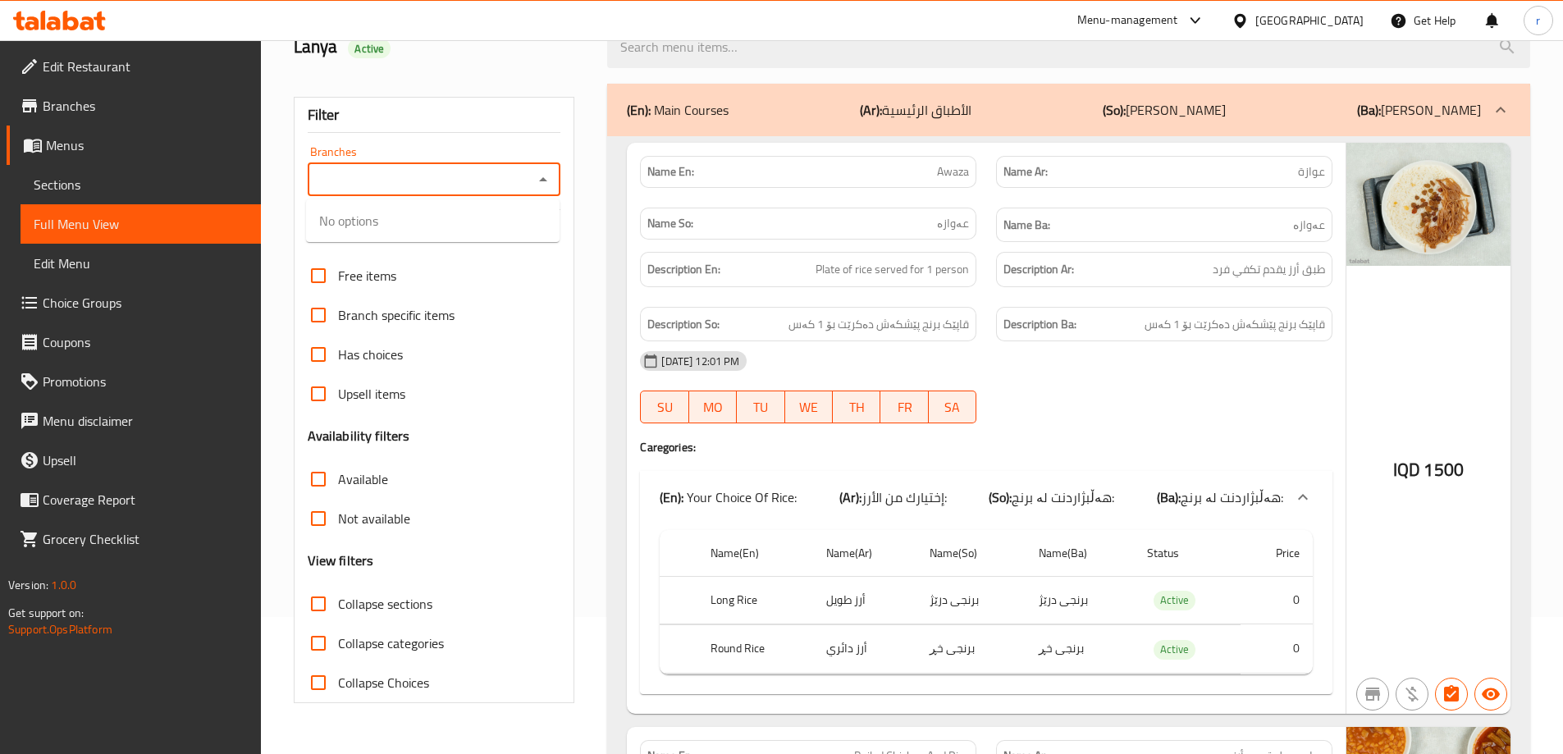
click at [414, 184] on input "Branches" at bounding box center [421, 179] width 217 height 23
click at [417, 181] on input "Branches" at bounding box center [421, 179] width 217 height 23
click at [422, 177] on input "Branches" at bounding box center [421, 179] width 217 height 23
click at [429, 176] on input "Branches" at bounding box center [421, 179] width 217 height 23
click at [437, 179] on input "Branches" at bounding box center [421, 179] width 217 height 23
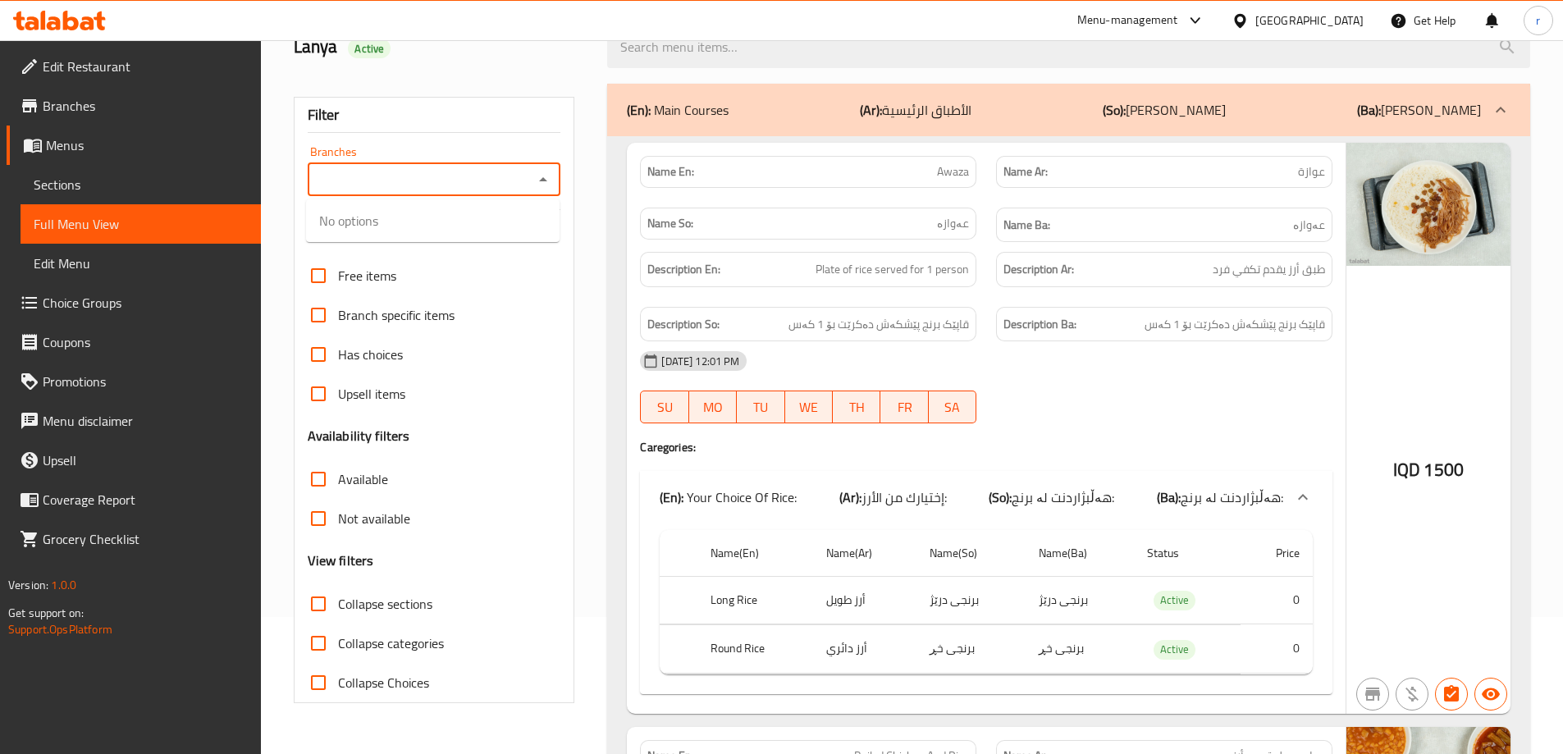
click at [448, 185] on input "Branches" at bounding box center [421, 179] width 217 height 23
click at [472, 185] on input "Branches" at bounding box center [421, 179] width 217 height 23
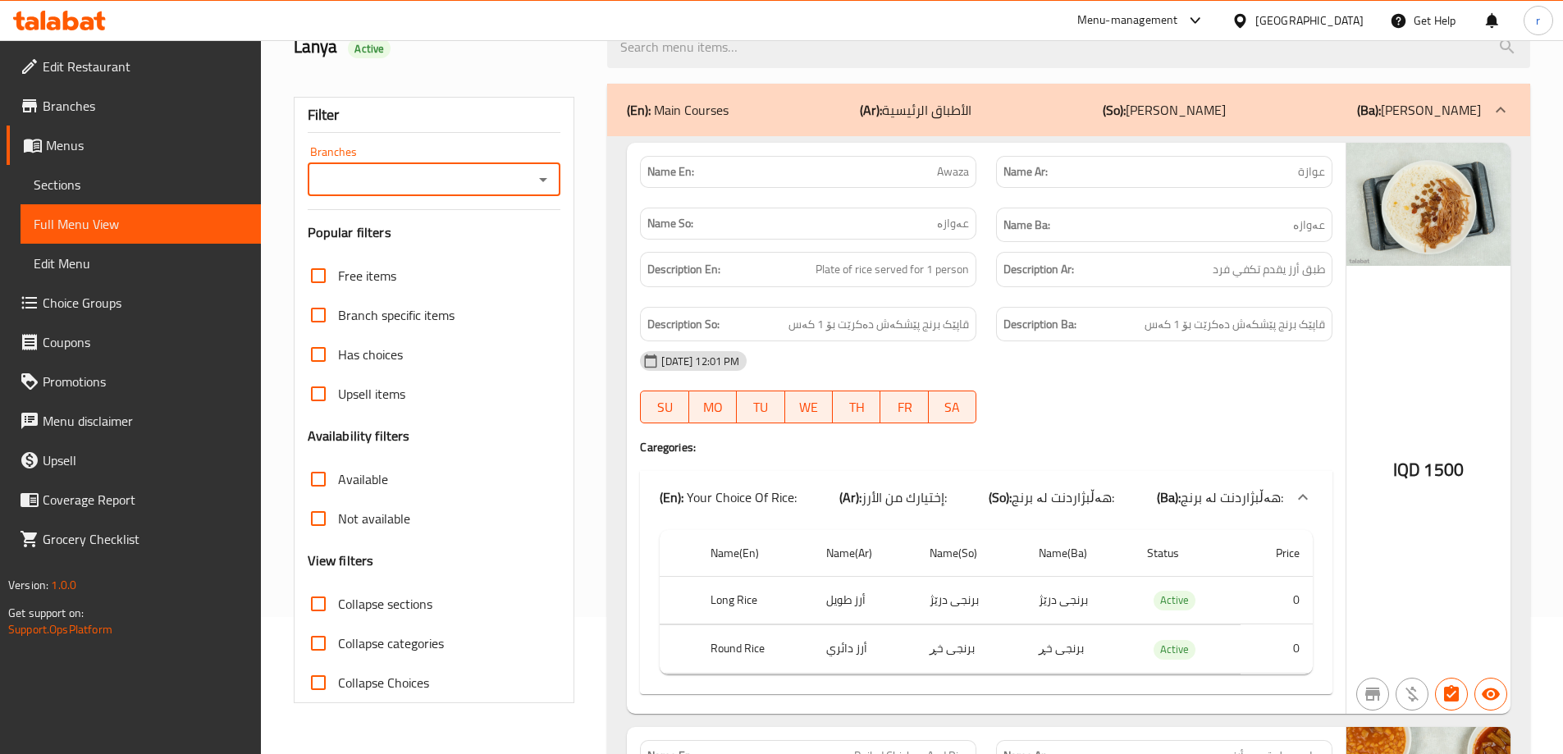
click at [472, 185] on input "Branches" at bounding box center [421, 179] width 217 height 23
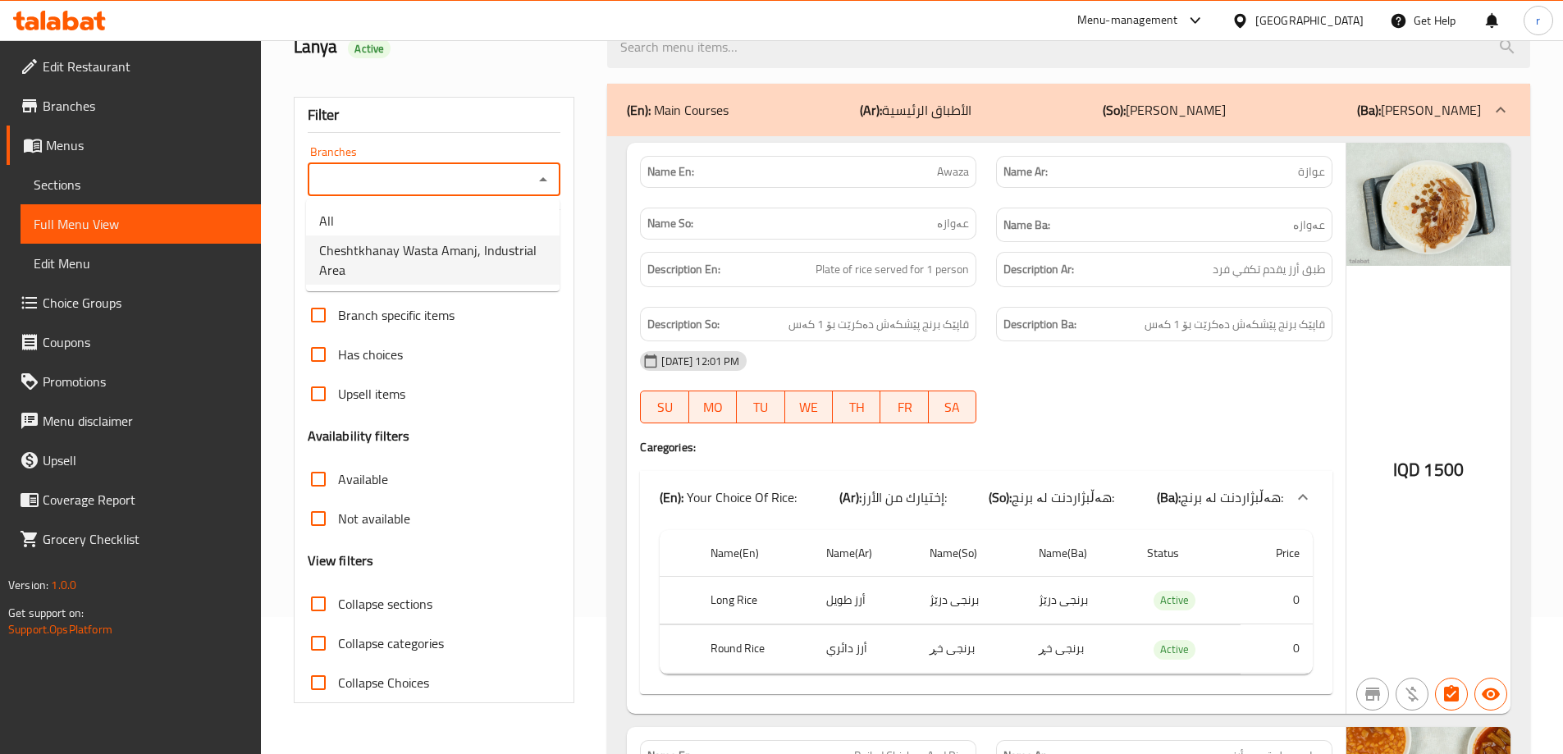
click at [476, 261] on span "Cheshtkhanay Wasta Amanj, Industrial Area" at bounding box center [432, 259] width 227 height 39
type input "Cheshtkhanay Wasta Amanj, Industrial Area"
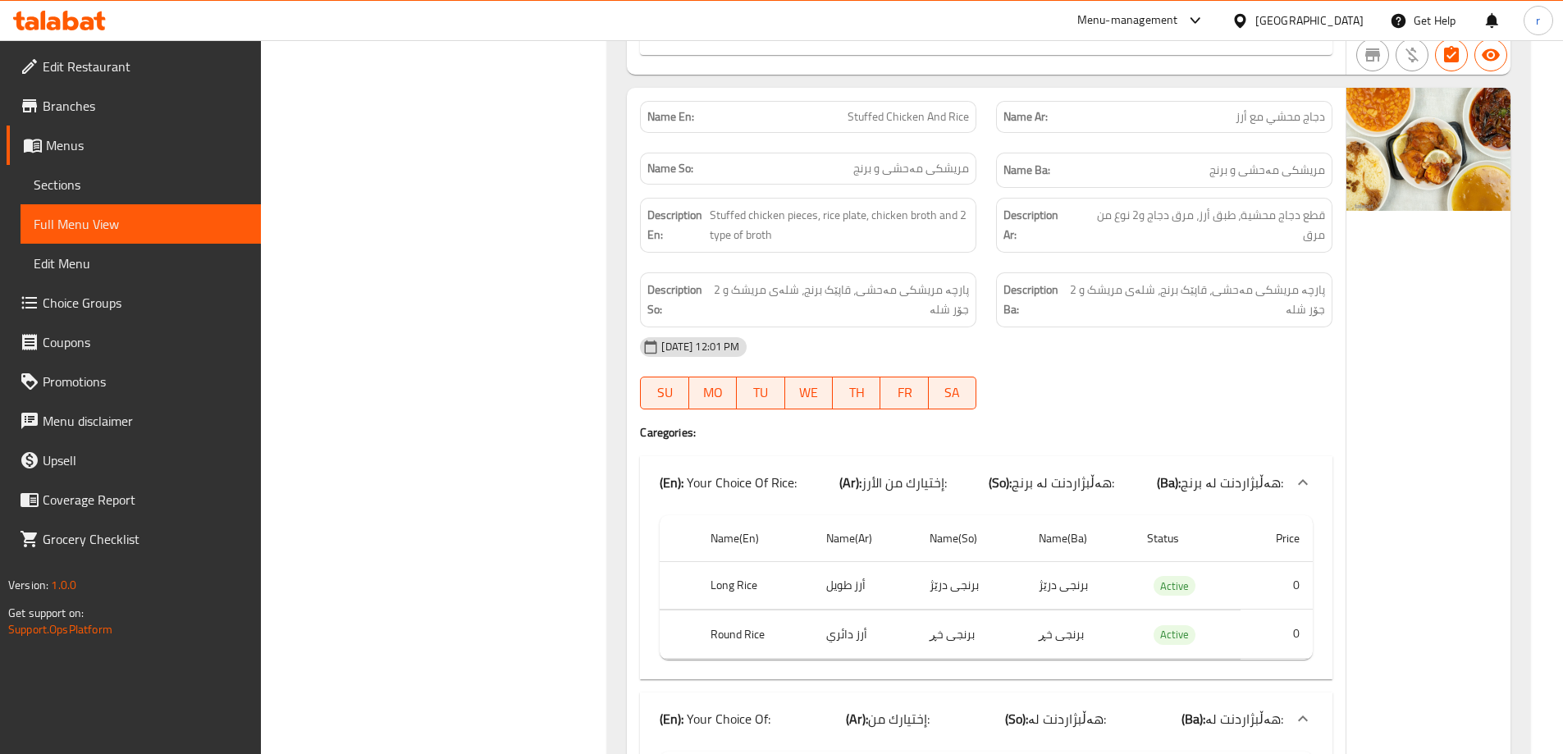
scroll to position [3258, 0]
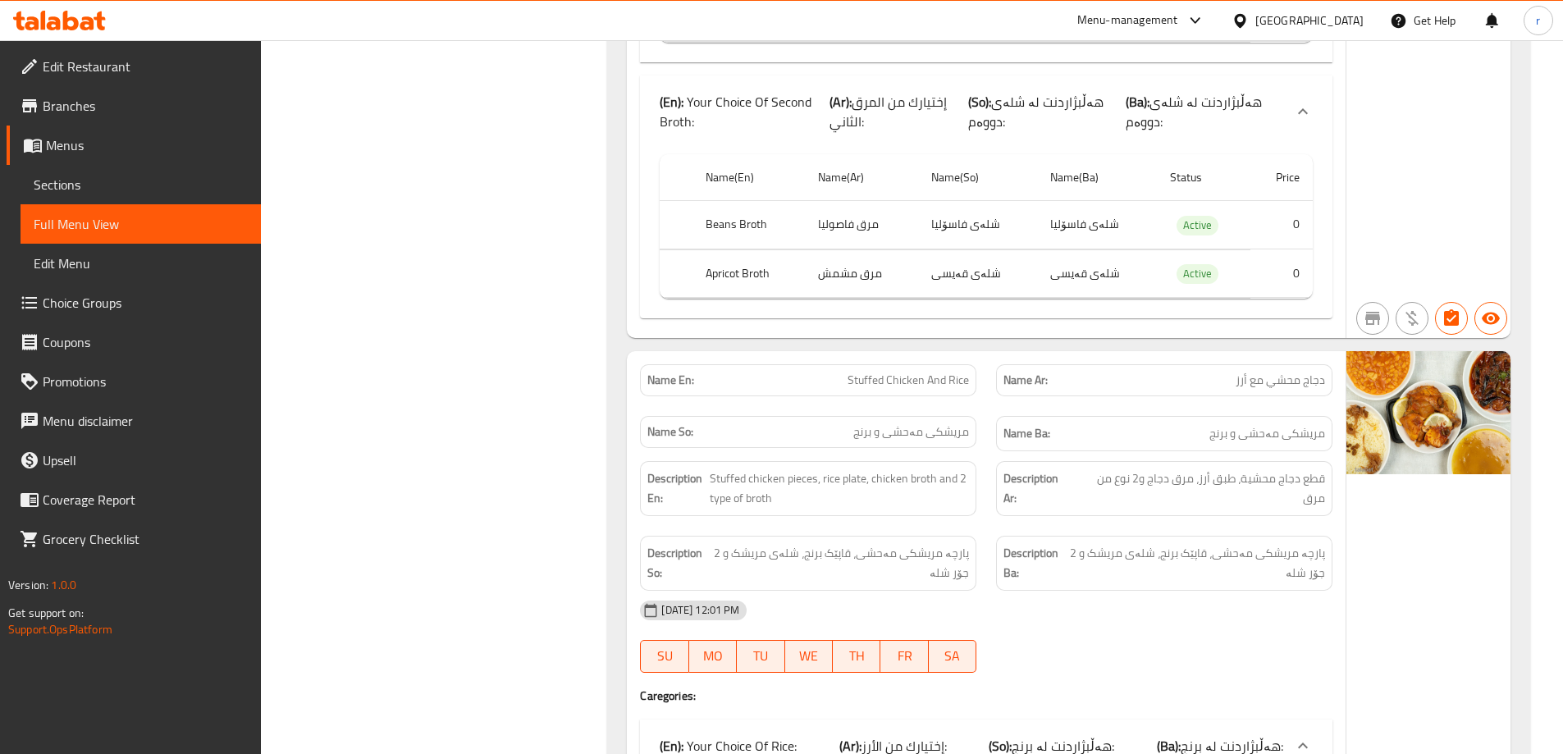
click at [890, 378] on span "Stuffed Chicken And Rice" at bounding box center [908, 380] width 121 height 17
copy span "Stuffed Chicken And Rice"
click at [73, 187] on span "Sections" at bounding box center [141, 185] width 214 height 20
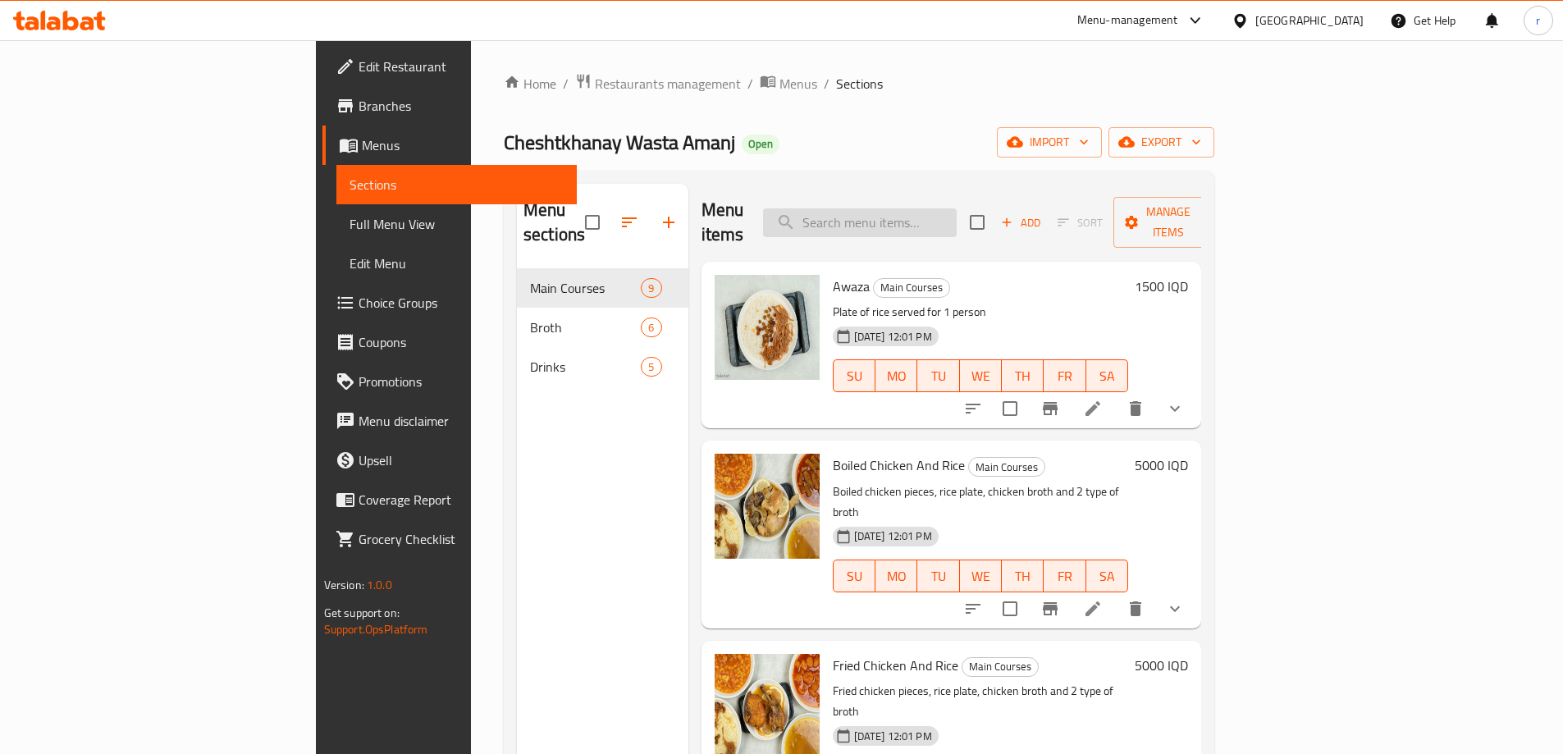
click at [914, 208] on input "search" at bounding box center [860, 222] width 194 height 29
paste input "Stuffed Chicken And Rice"
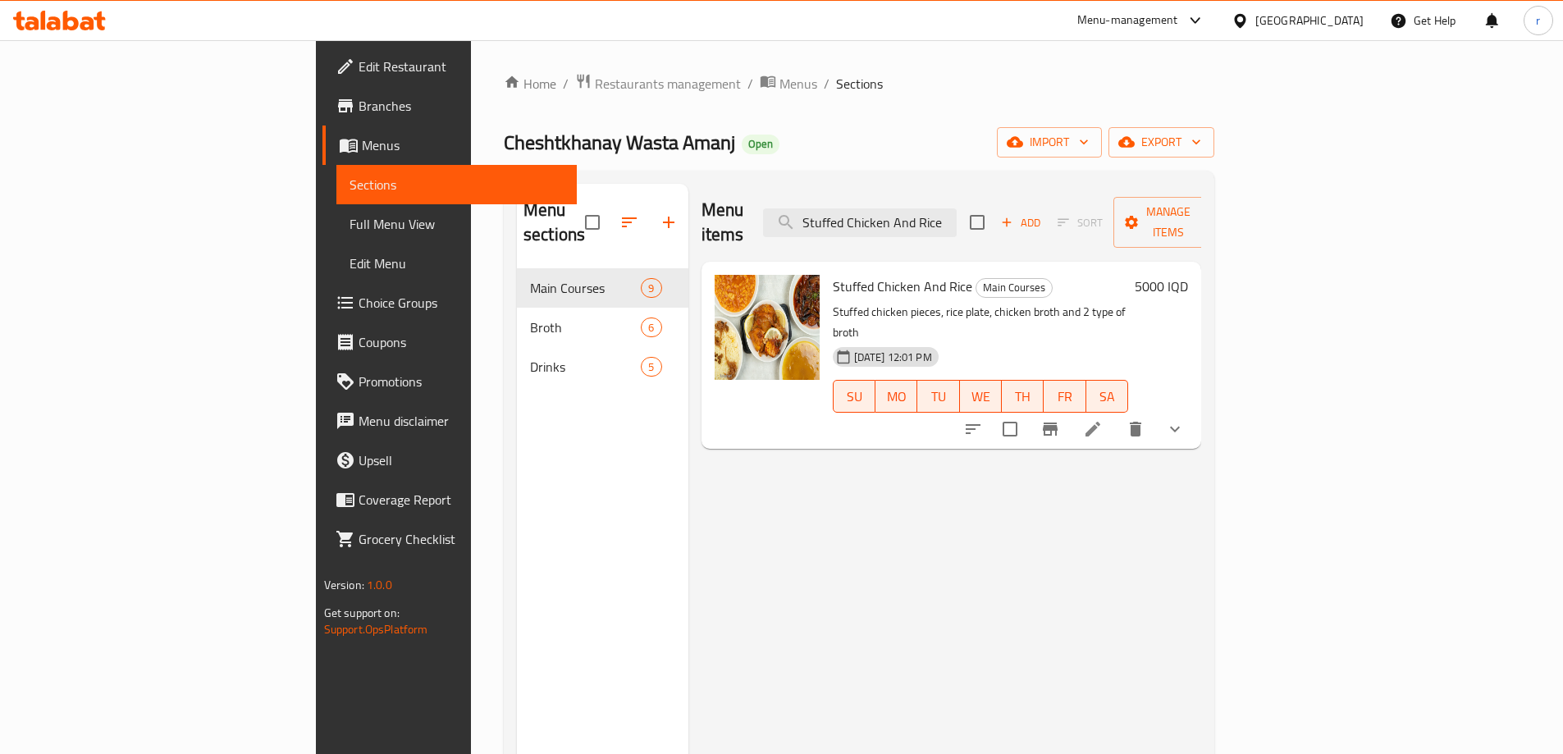
type input "Stuffed Chicken And Rice"
click at [1103, 419] on icon at bounding box center [1093, 429] width 20 height 20
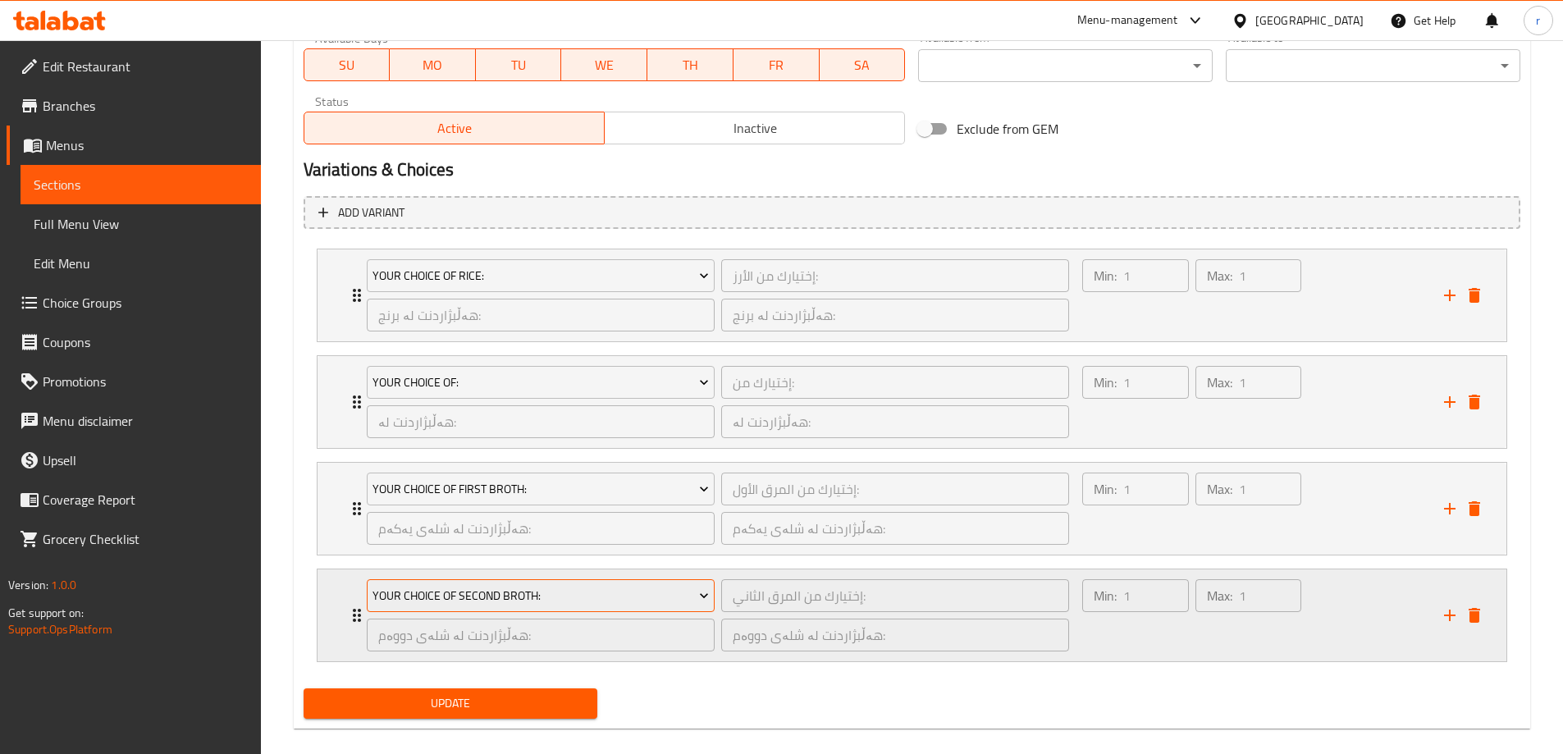
scroll to position [1004, 0]
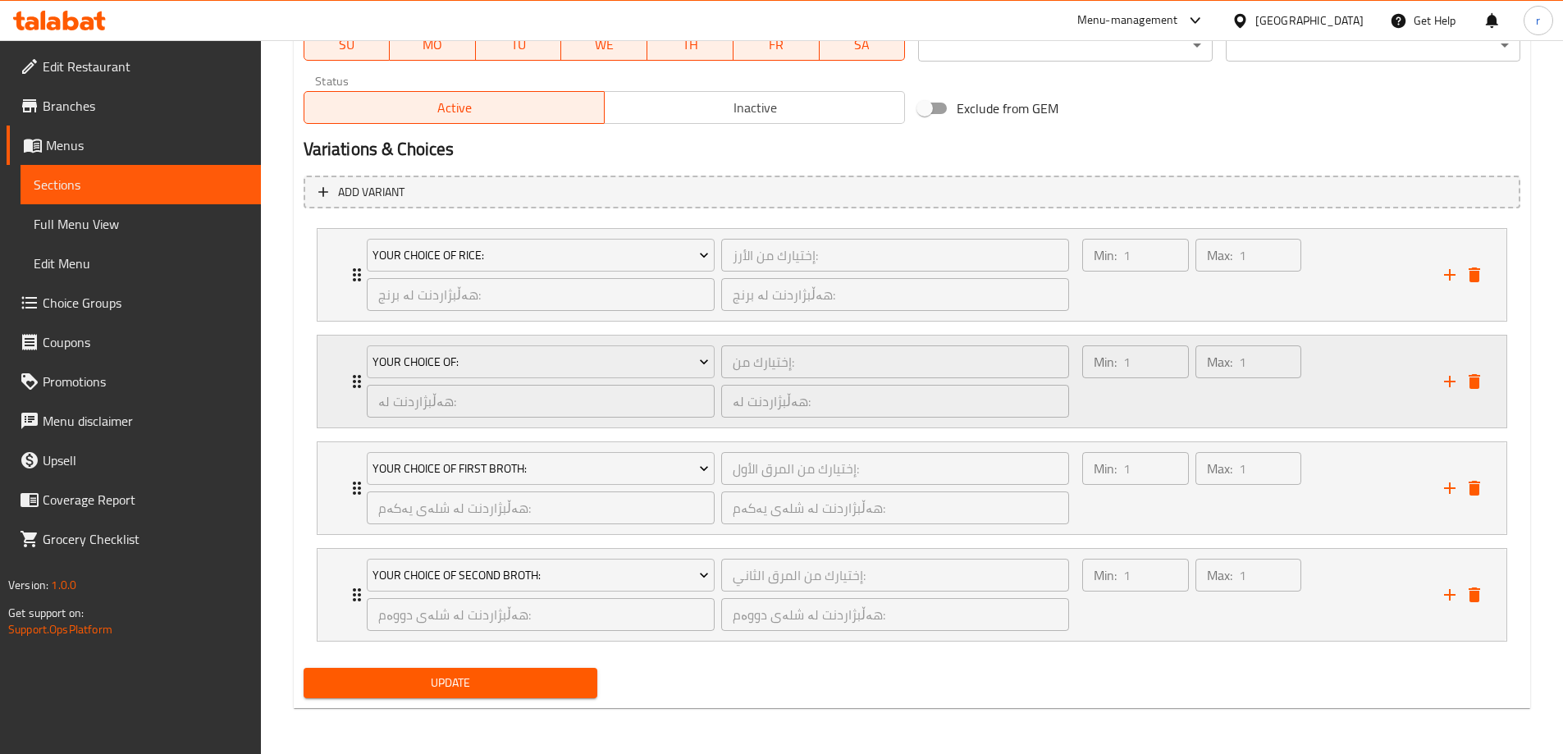
click at [359, 380] on div "Your Choice Of: إختيارك من: ​ هەڵبژاردنت لە: ​ هەڵبژاردنت لە: ​" at bounding box center [718, 382] width 723 height 92
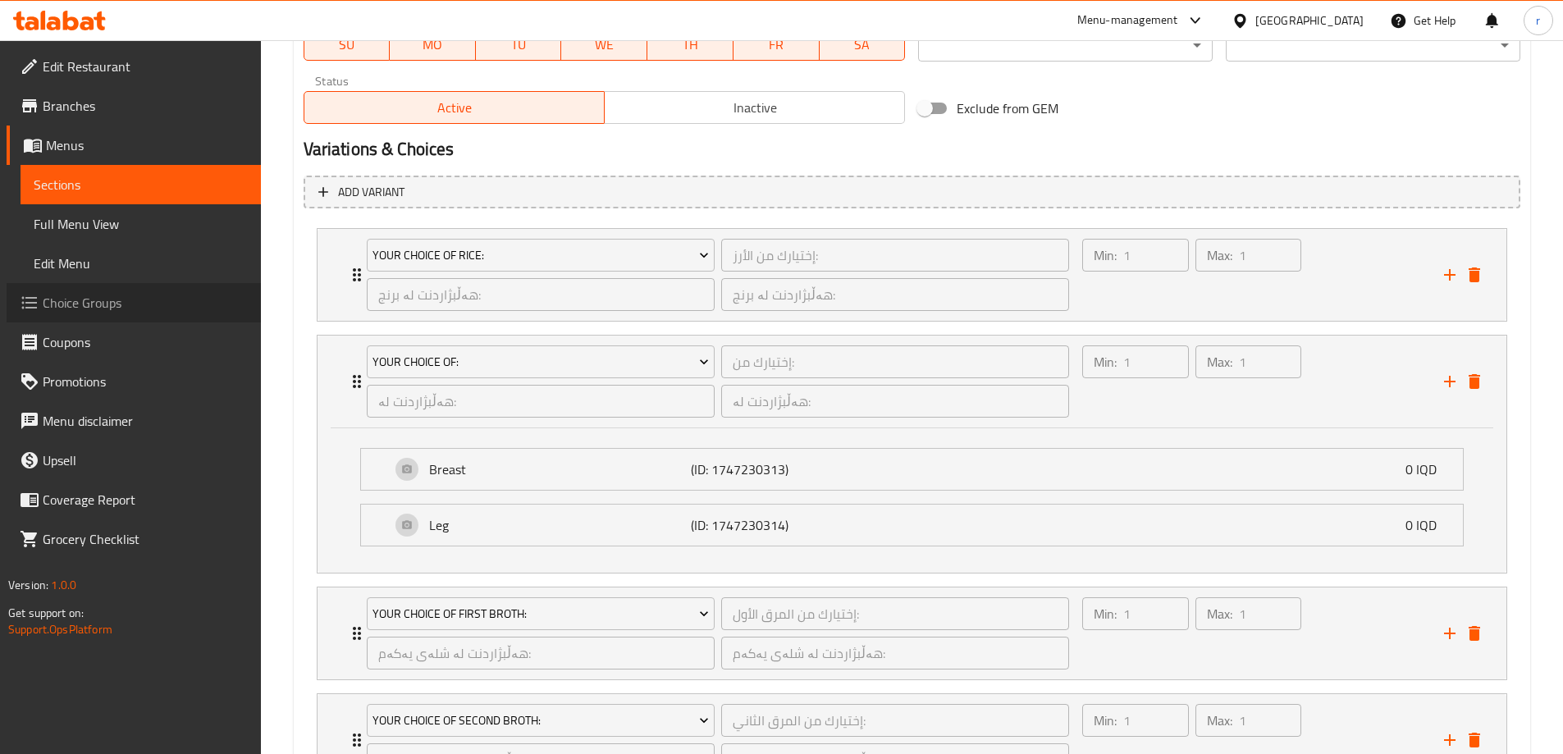
click at [121, 308] on span "Choice Groups" at bounding box center [145, 303] width 205 height 20
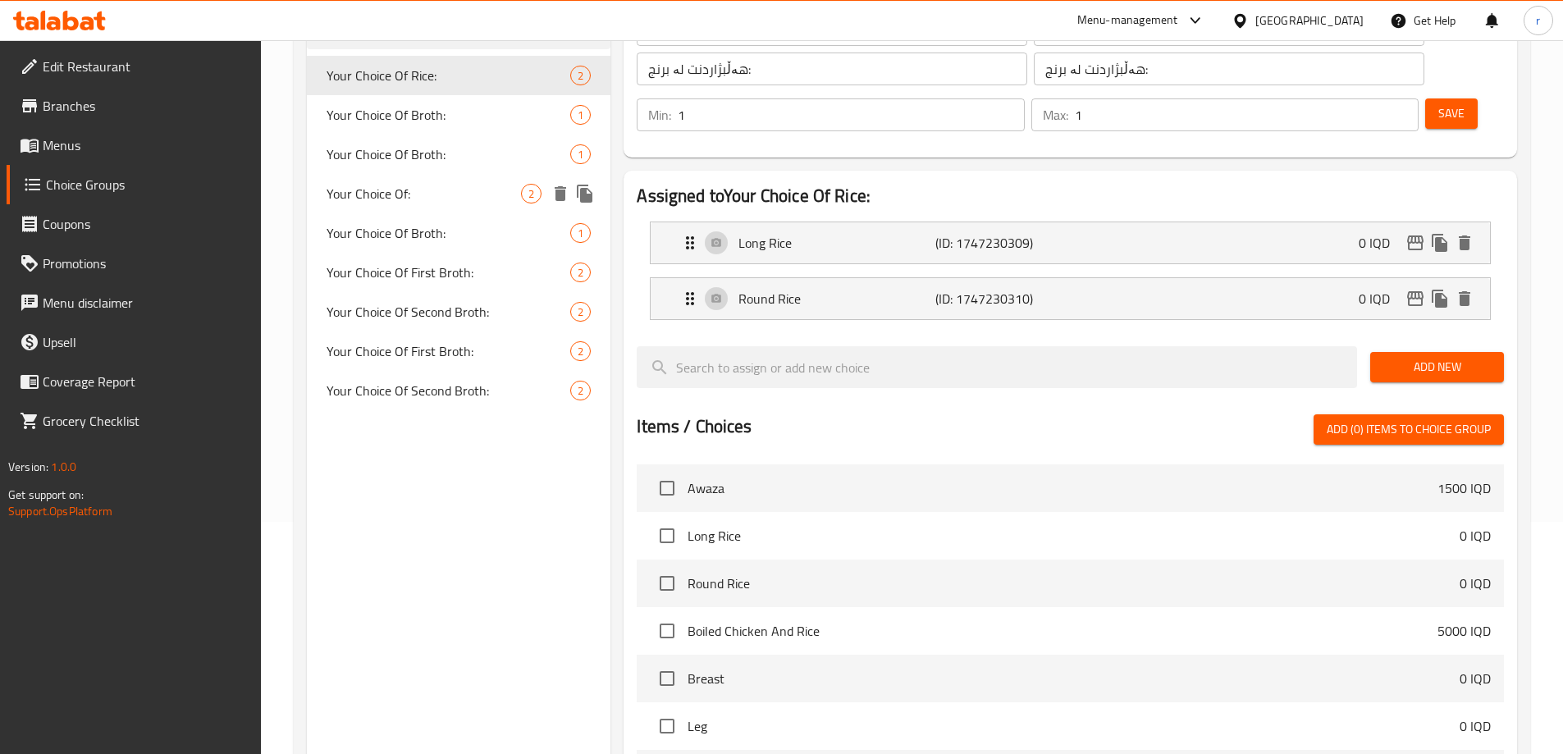
click at [446, 181] on div "Your Choice Of: 2" at bounding box center [459, 193] width 304 height 39
type input "Your Choice Of:"
type input "إختيارك من:"
type input "هەڵبژاردنت لە:"
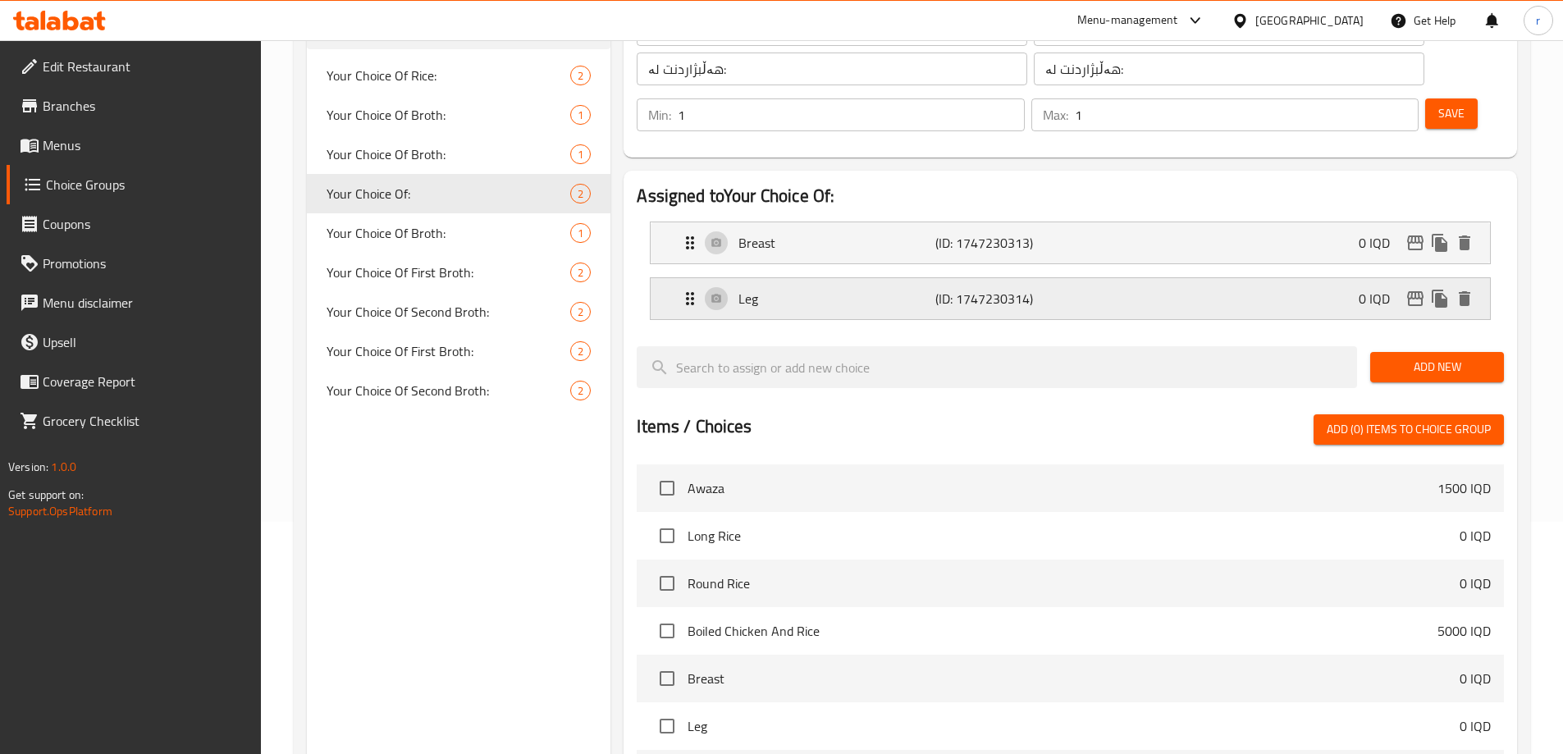
click at [1173, 278] on div "Leg (ID: 1747230314) 0 IQD" at bounding box center [1075, 298] width 790 height 41
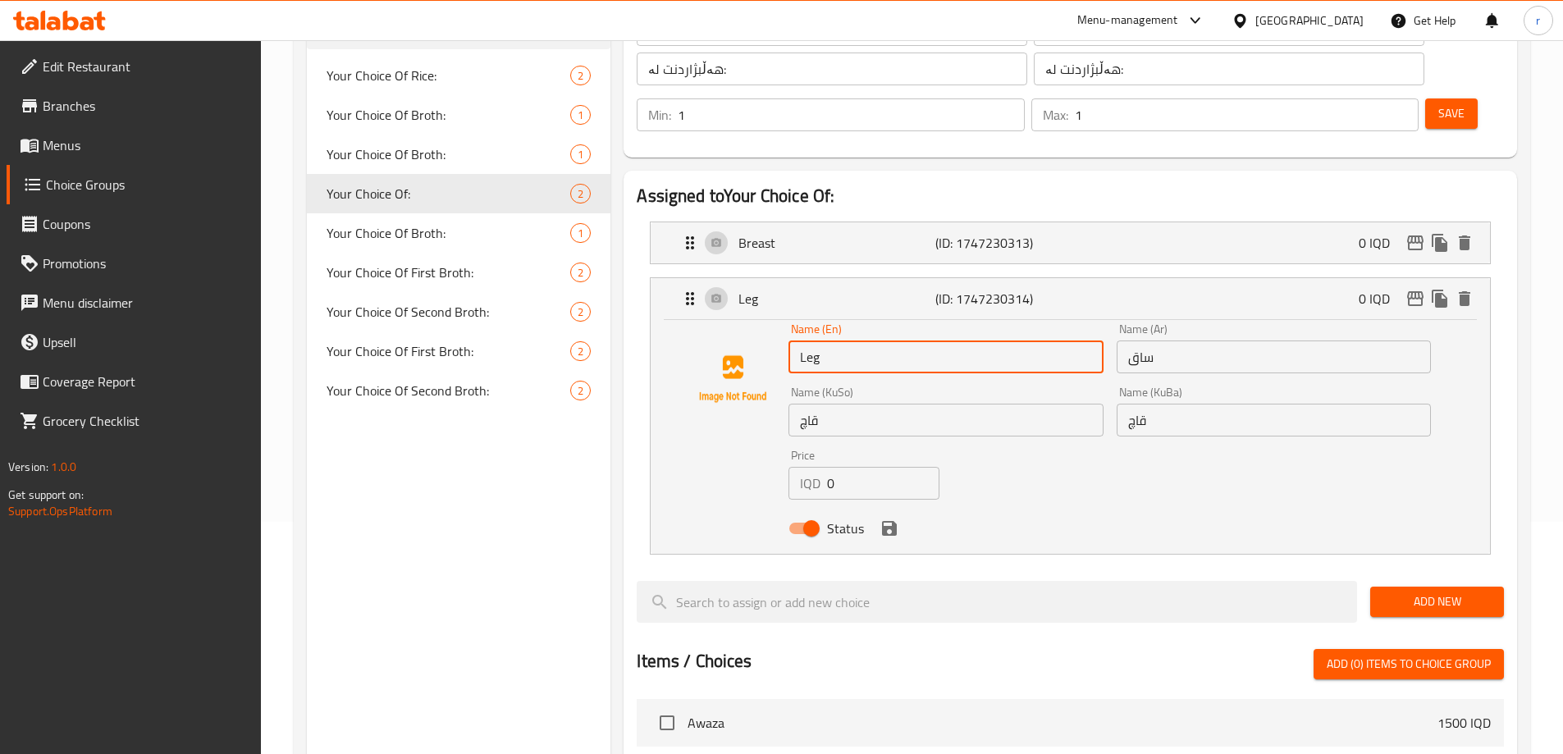
drag, startPoint x: 856, startPoint y: 327, endPoint x: 776, endPoint y: 315, distance: 80.4
click at [776, 323] on div "Name (En) Leg Name (En) Name (Ar) ساق Name (Ar) Name (KuSo) قاچ Name (KuSo) Nam…" at bounding box center [1070, 433] width 787 height 221
paste input "Thighs"
type input "Thighs"
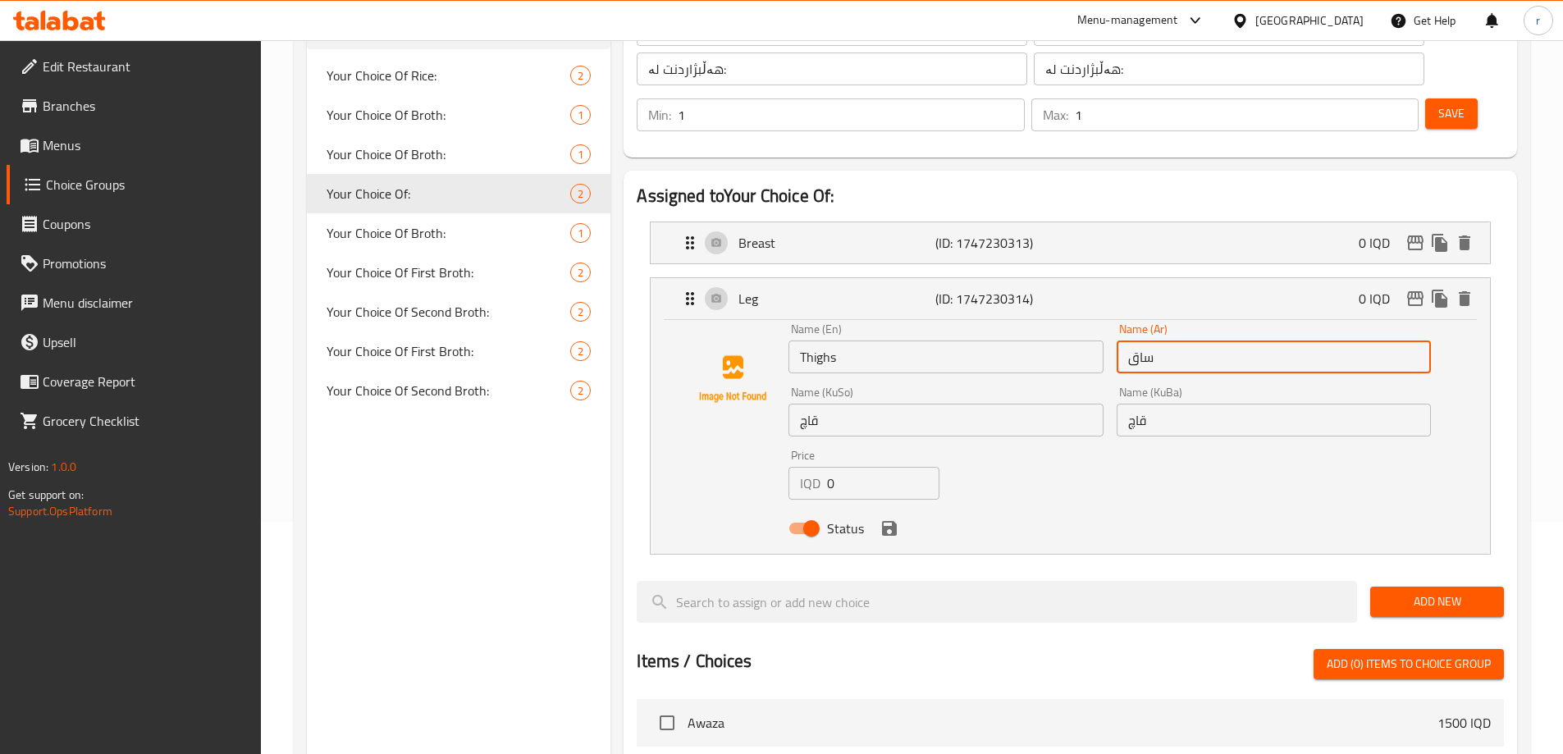
drag, startPoint x: 1210, startPoint y: 305, endPoint x: 1117, endPoint y: 313, distance: 93.8
click at [1117, 341] on input "ساق" at bounding box center [1274, 357] width 314 height 33
paste input "فخاذ"
type input "أفخاذ"
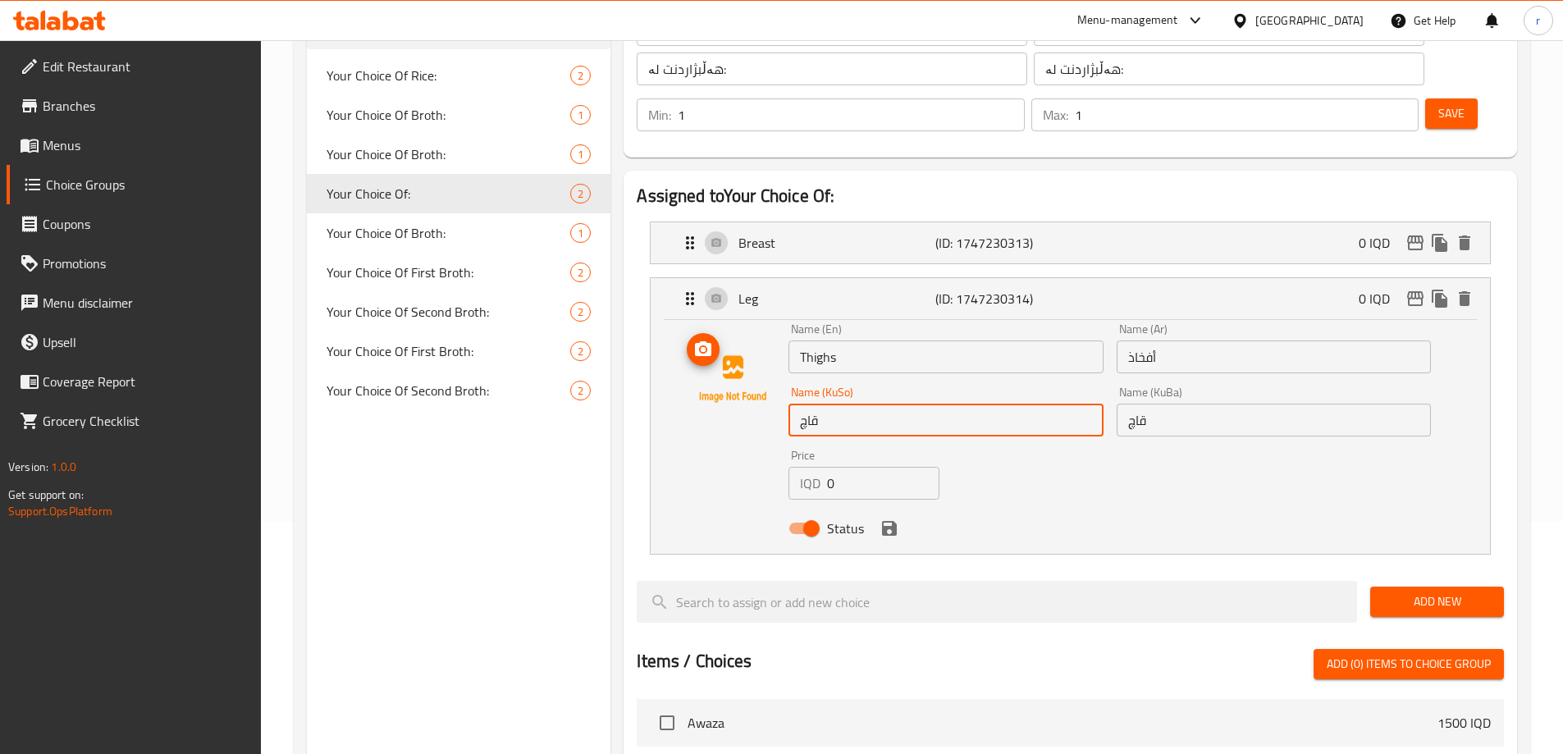
drag, startPoint x: 748, startPoint y: 369, endPoint x: 696, endPoint y: 363, distance: 52.9
click at [696, 363] on div "Name (En) Thighs Name (En) Name (Ar) أفخاذ Name (Ar) Name (KuSo) قاچ Name (KuSo…" at bounding box center [1070, 433] width 787 height 221
paste input "ڕانی"
type input "ڕان"
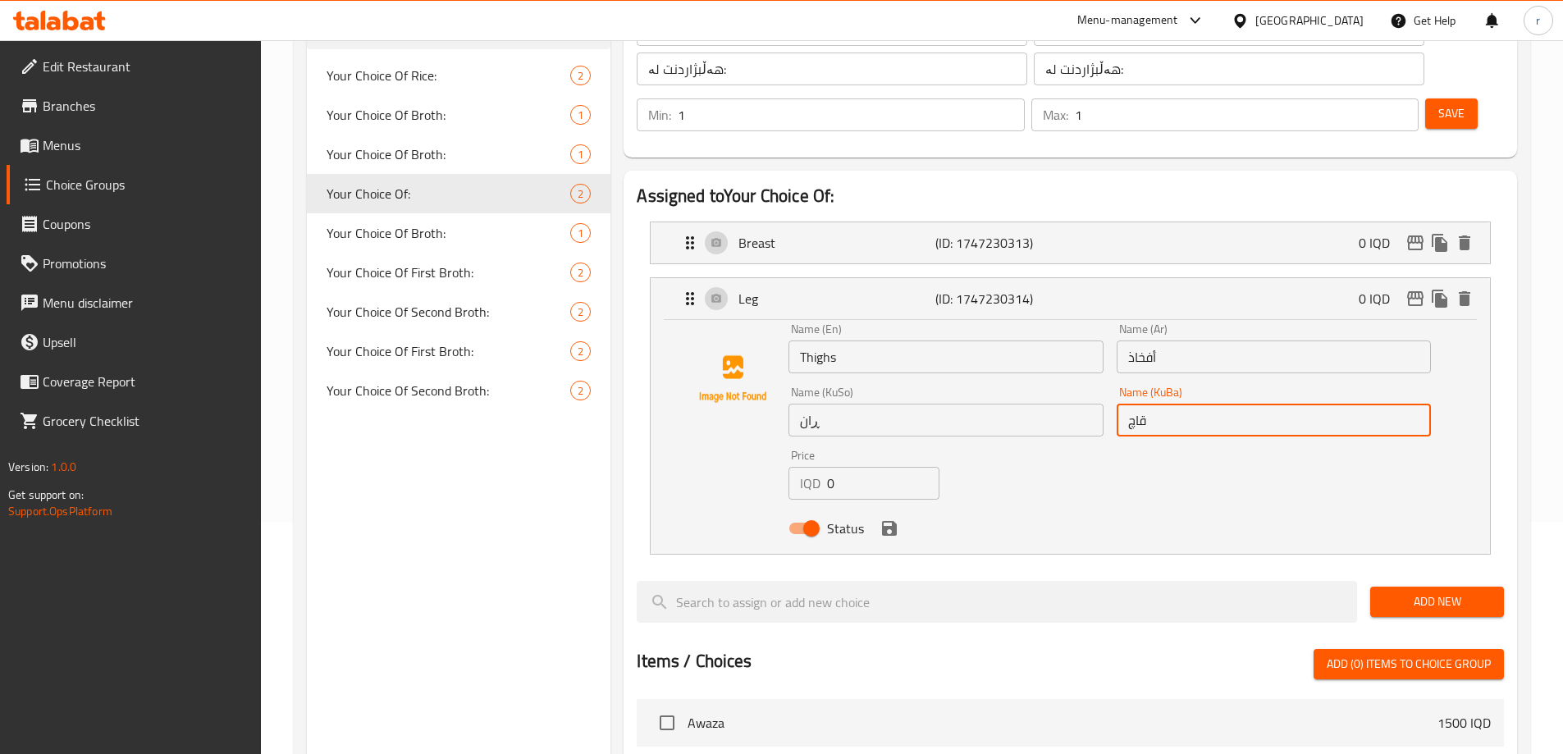
drag, startPoint x: 1182, startPoint y: 366, endPoint x: 1036, endPoint y: 385, distance: 147.3
click at [1038, 385] on div "Name (En) Thighs Name (En) Name (Ar) أفخاذ Name (Ar) Name (KuSo) ڕان Name (KuSo…" at bounding box center [1110, 434] width 656 height 234
paste input "ڕانی"
click at [890, 519] on icon "save" at bounding box center [890, 529] width 20 height 20
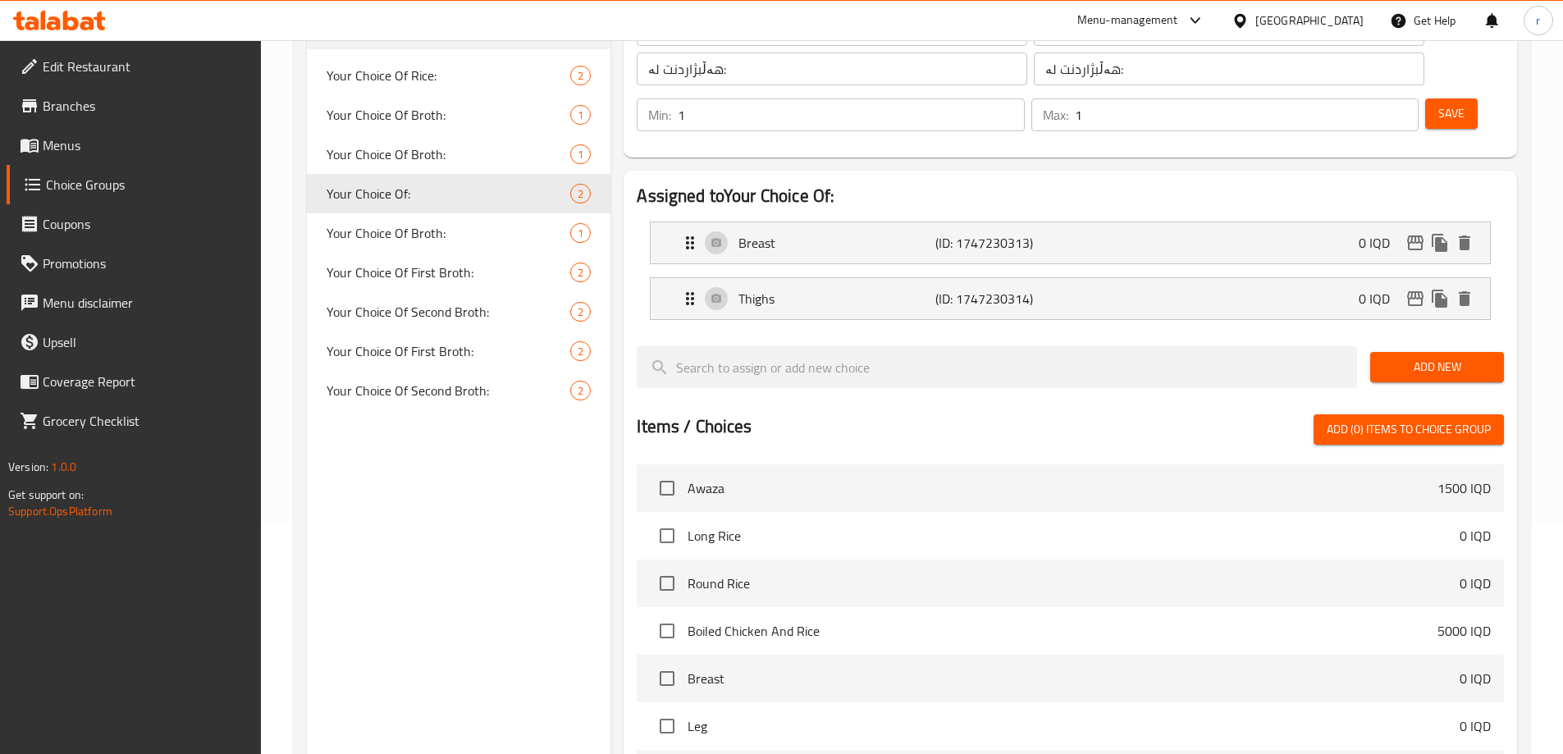
type input "ڕان"
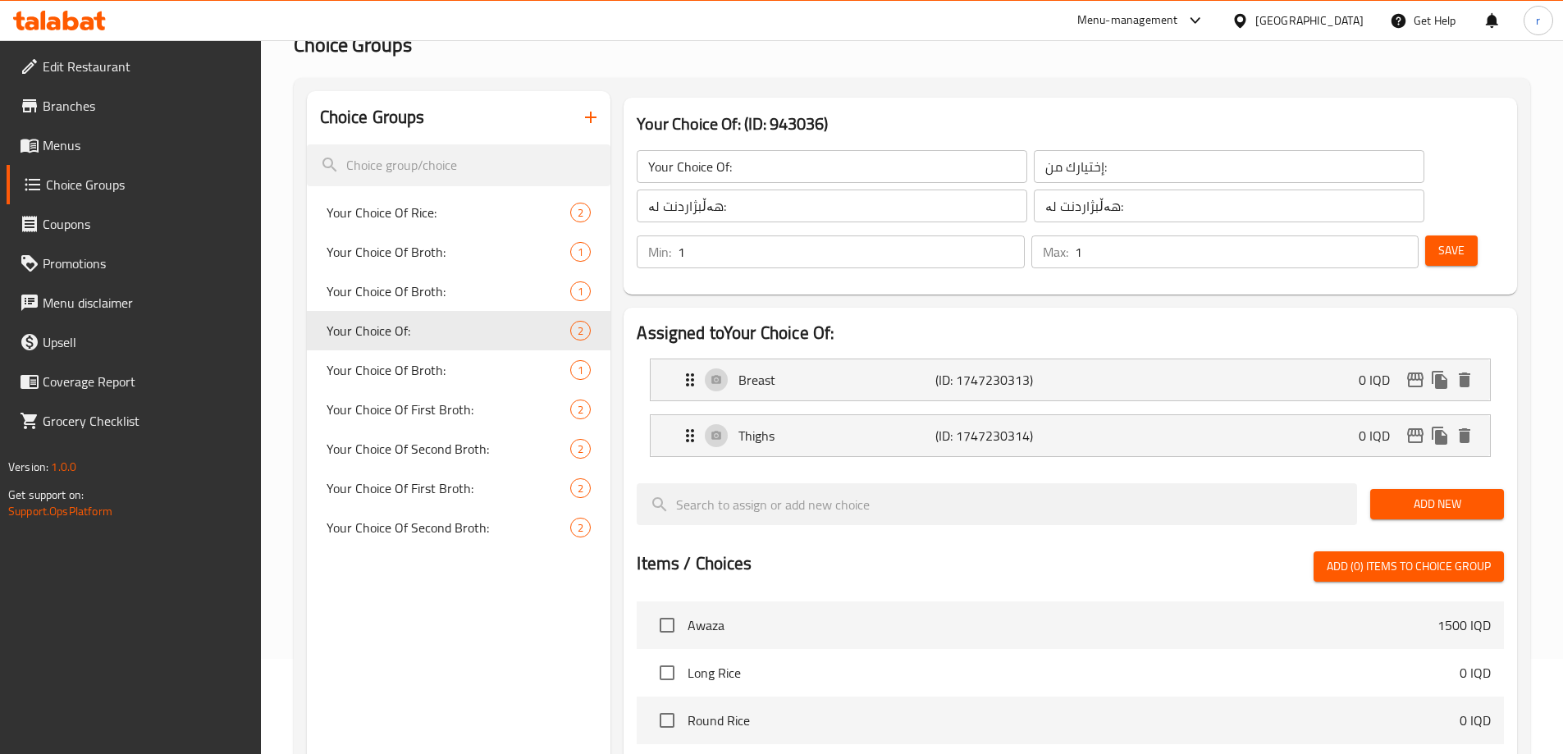
click at [1438, 236] on button "Save" at bounding box center [1451, 251] width 53 height 30
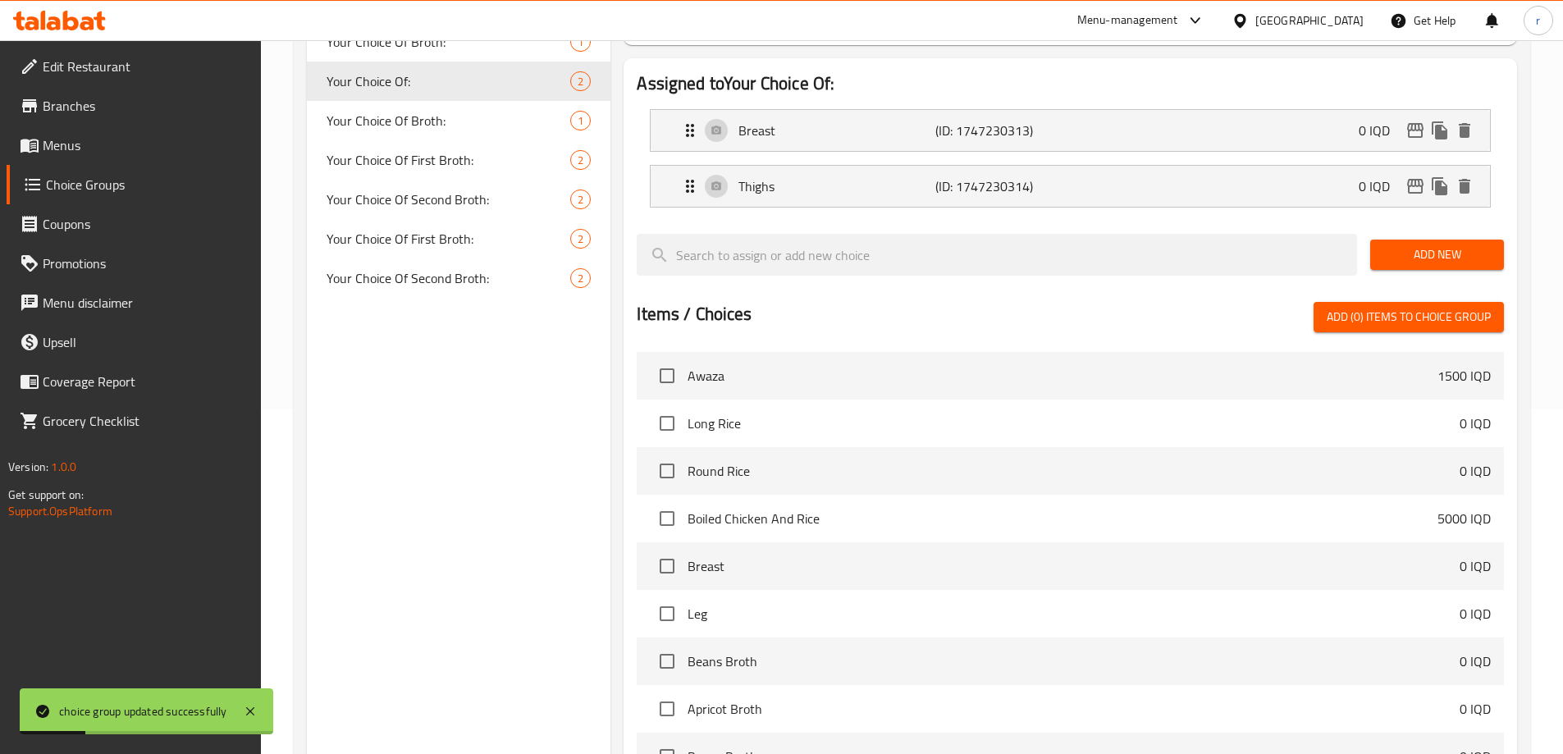
scroll to position [249, 0]
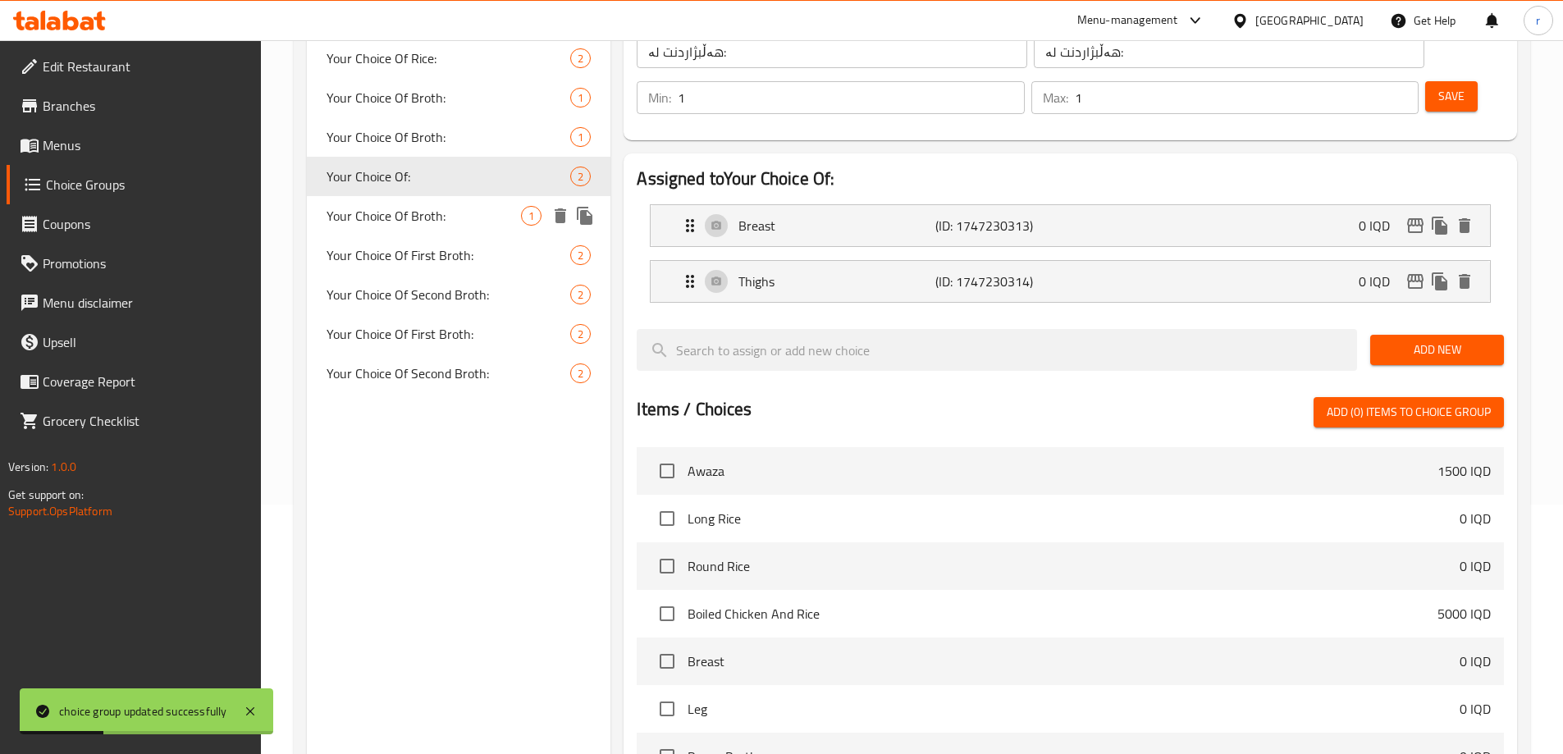
click at [421, 216] on span "Your Choice Of Broth:" at bounding box center [424, 216] width 195 height 20
type input "Your Choice Of Broth:"
type input "إختيارك من المرق:"
type input "هەڵبژاردنت لە شلە:"
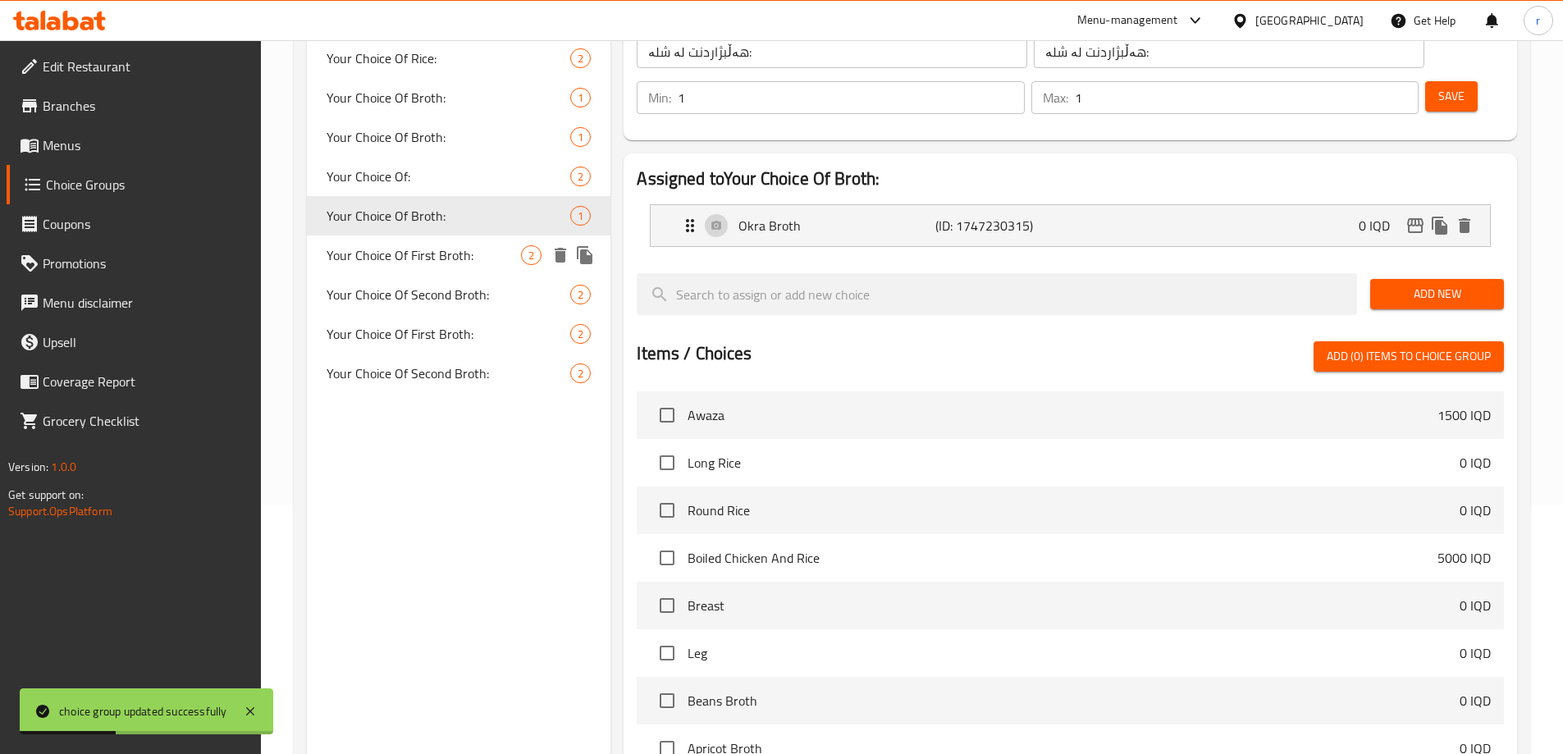
click at [406, 241] on div "Your Choice Of First Broth: 2" at bounding box center [459, 255] width 304 height 39
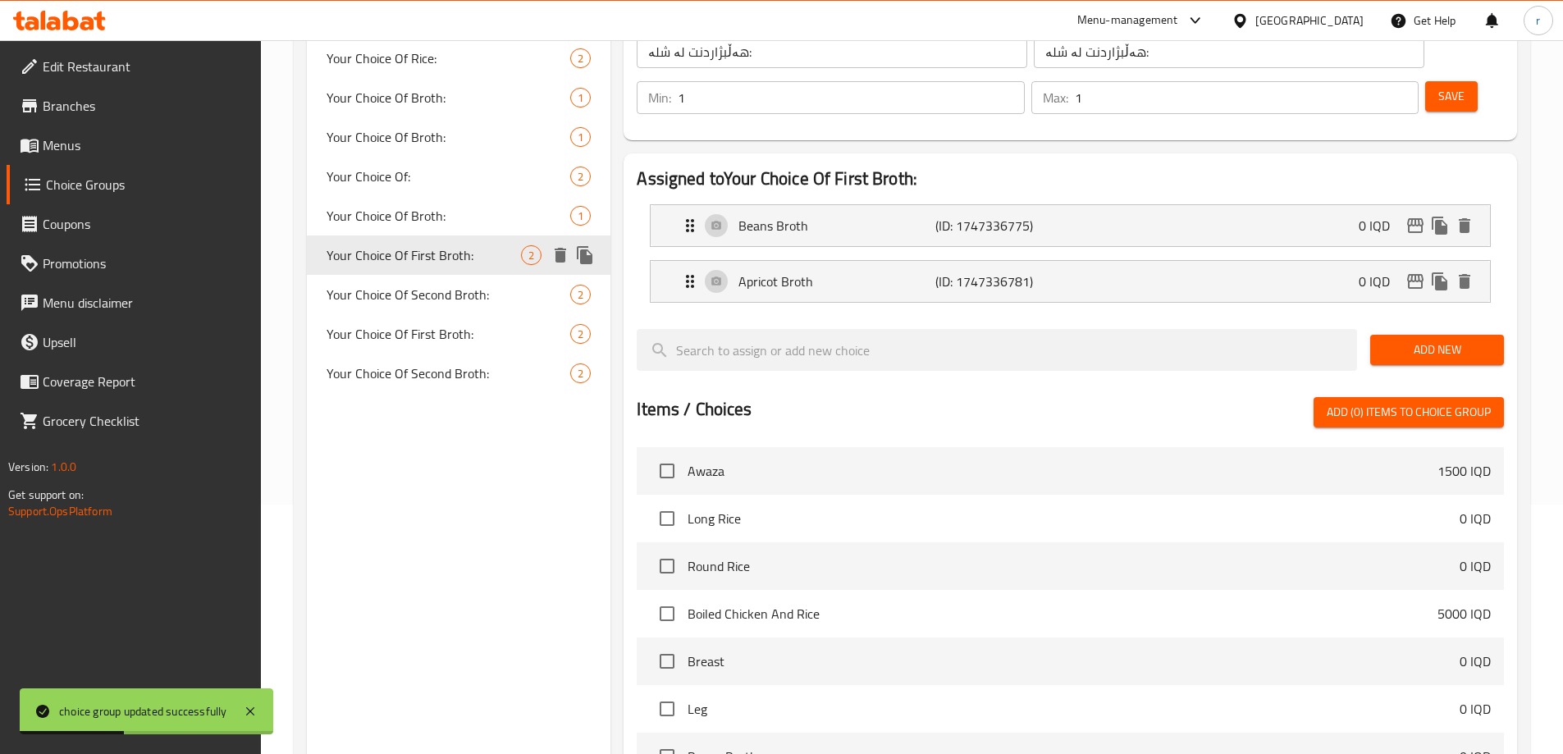
type input "Your Choice Of First Broth:"
type input "إختيارك من المرق الأول:"
type input "هەڵبژاردنت لە شلەی یەکەم:"
click at [407, 265] on span "Your Choice Of First Broth:" at bounding box center [424, 255] width 195 height 20
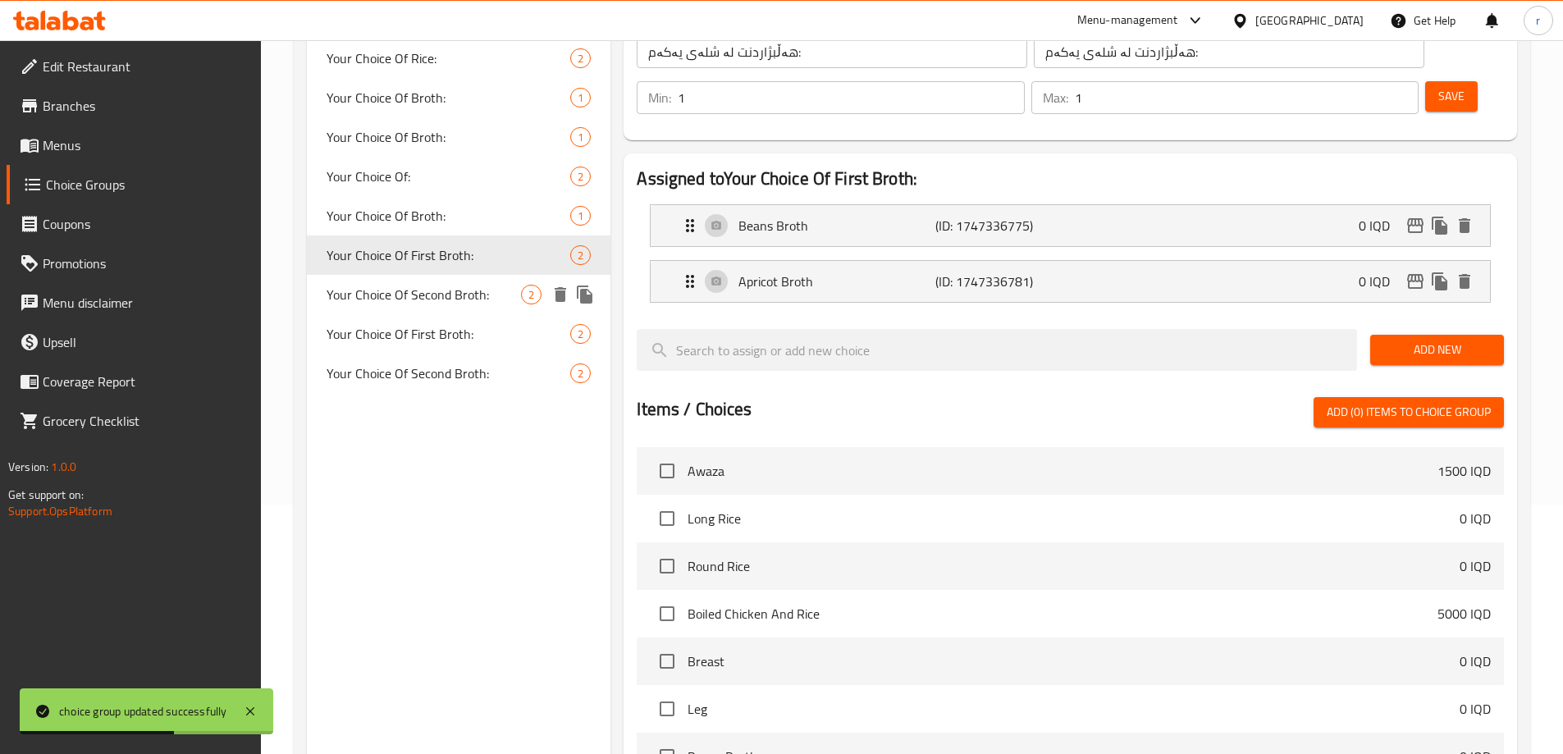
click at [407, 290] on span "Your Choice Of Second Broth:" at bounding box center [424, 295] width 195 height 20
type input "Your Choice Of Second Broth:"
type input "إختيارك من المرق الثاني:"
type input "هەڵبژاردنت لە شلەی دووەم:"
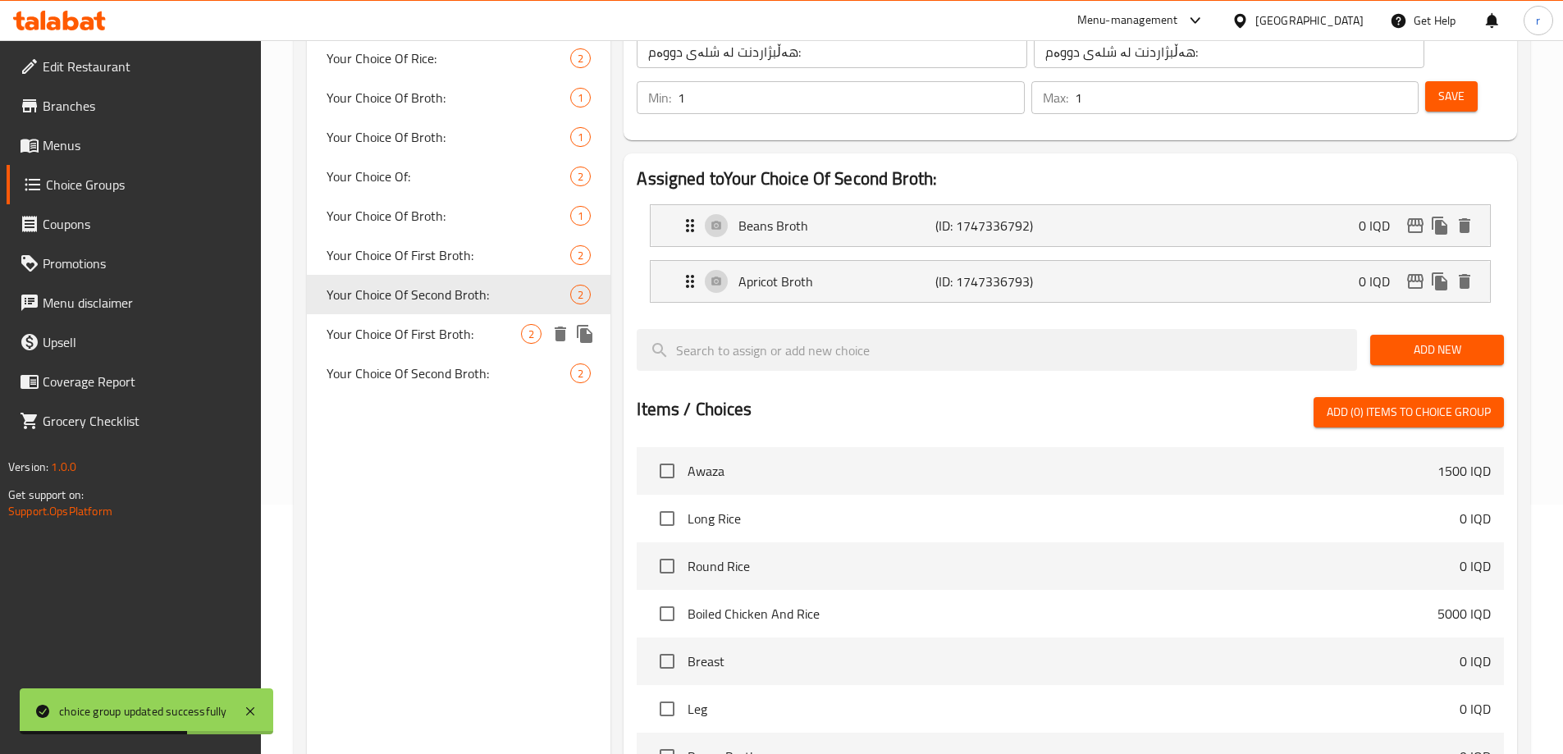
click at [410, 324] on span "Your Choice Of First Broth:" at bounding box center [424, 334] width 195 height 20
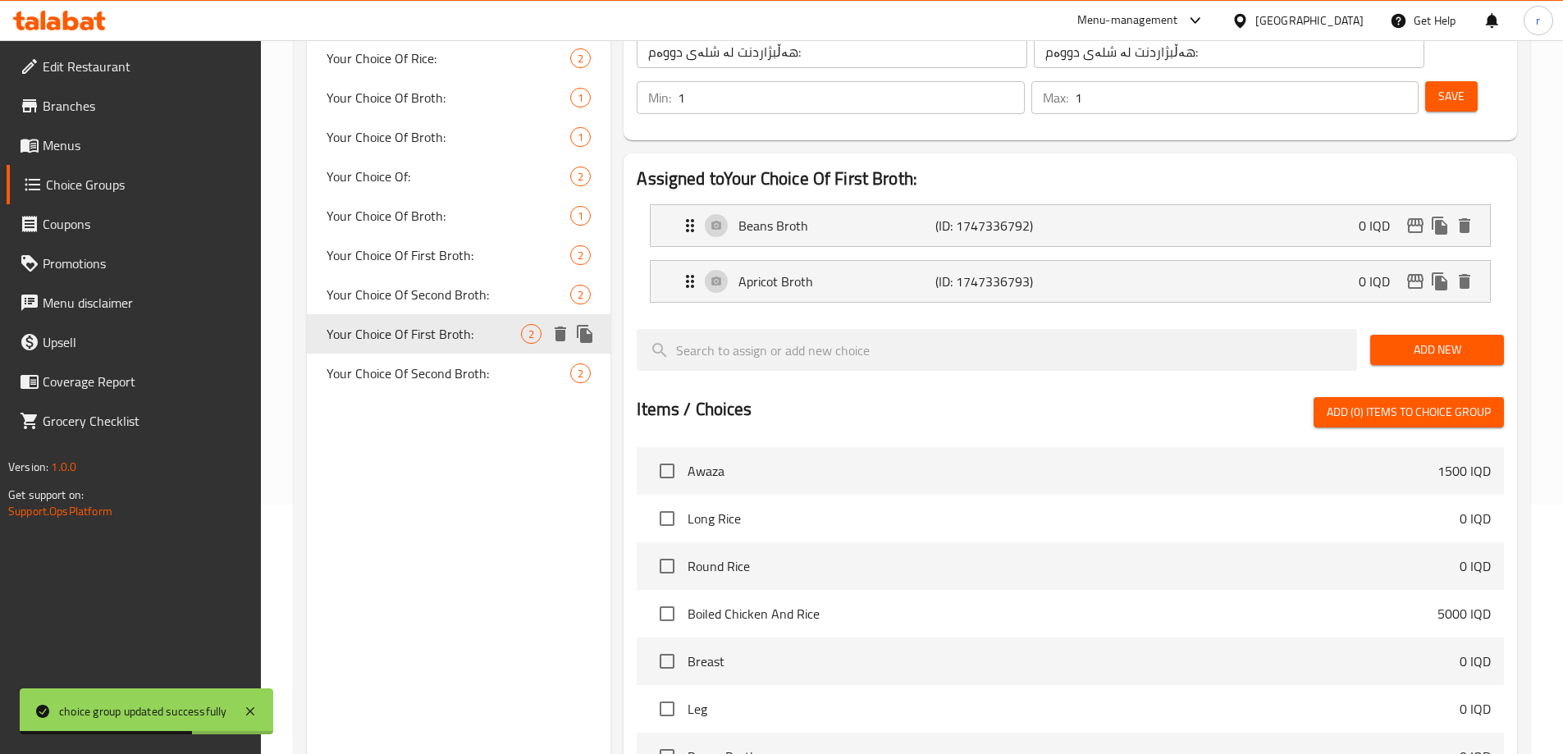
type input "Your Choice Of First Broth:"
type input "إختيارك من المرق الأول:"
type input "هەڵبژاردنت لە شلەی یەکەم:"
click at [411, 364] on span "Your Choice Of Second Broth:" at bounding box center [424, 374] width 195 height 20
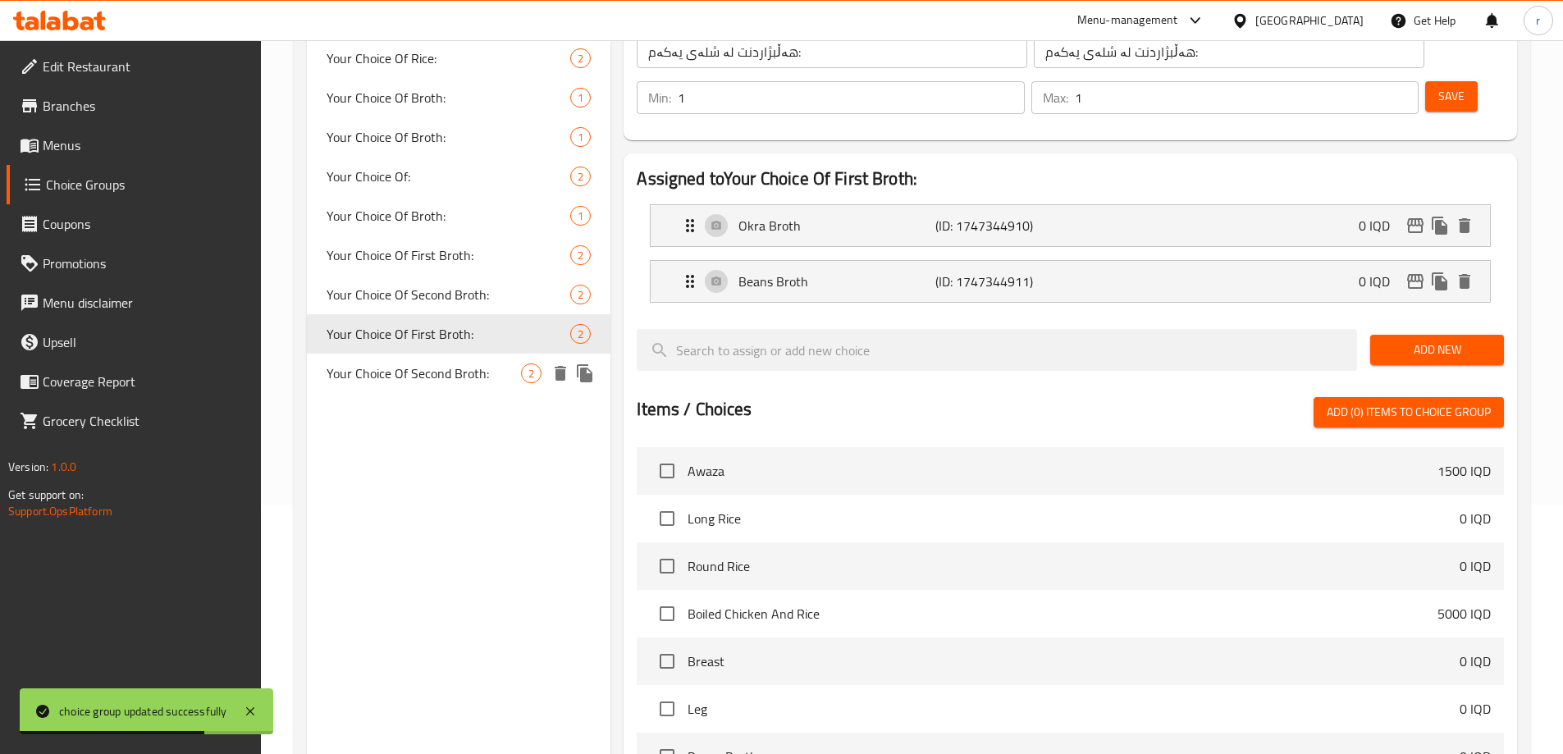
type input "Your Choice Of Second Broth:"
type input "إختيارك من المرق الثاني:"
type input "هەڵبژاردنت لە شلەی دووەم:"
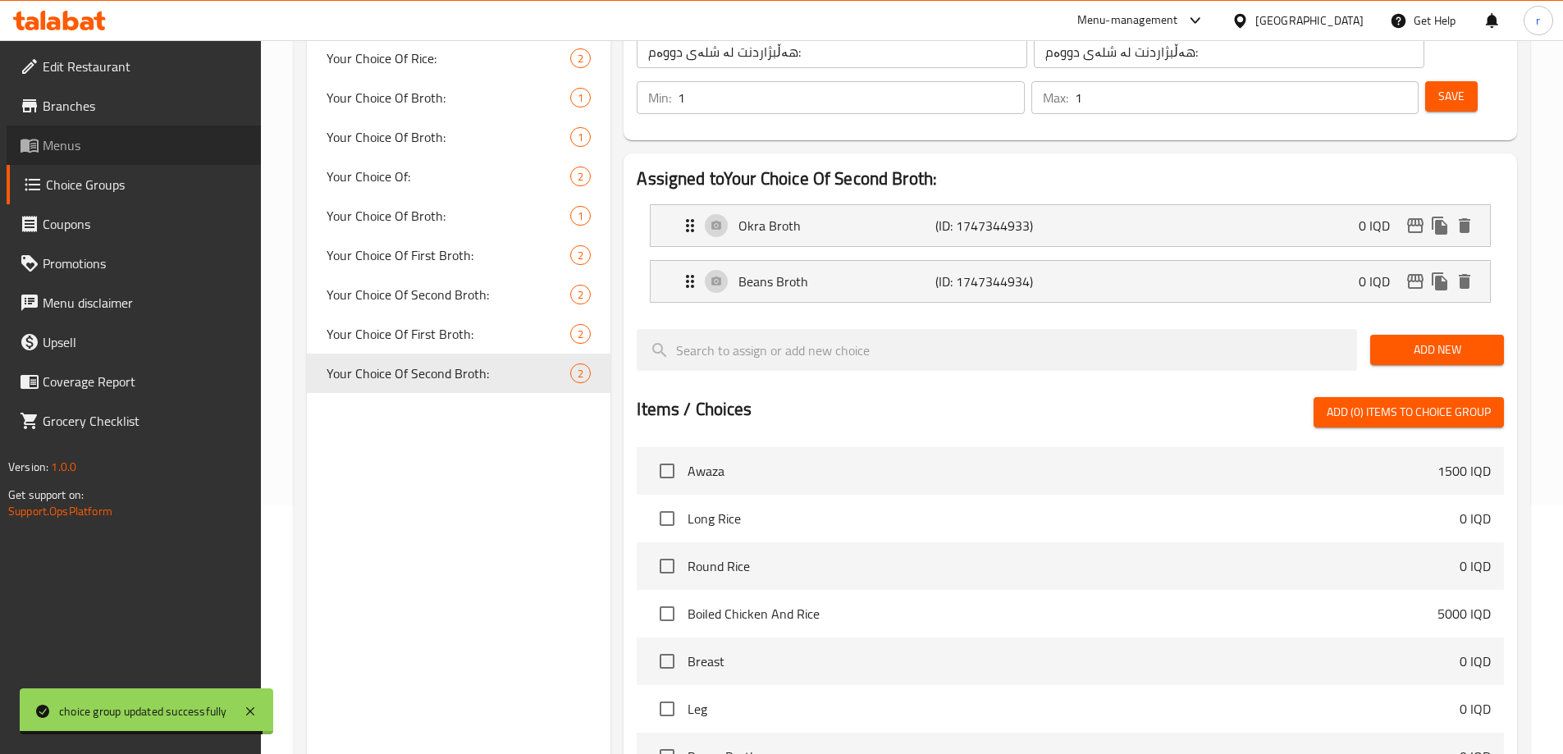
click at [111, 144] on span "Menus" at bounding box center [145, 145] width 205 height 20
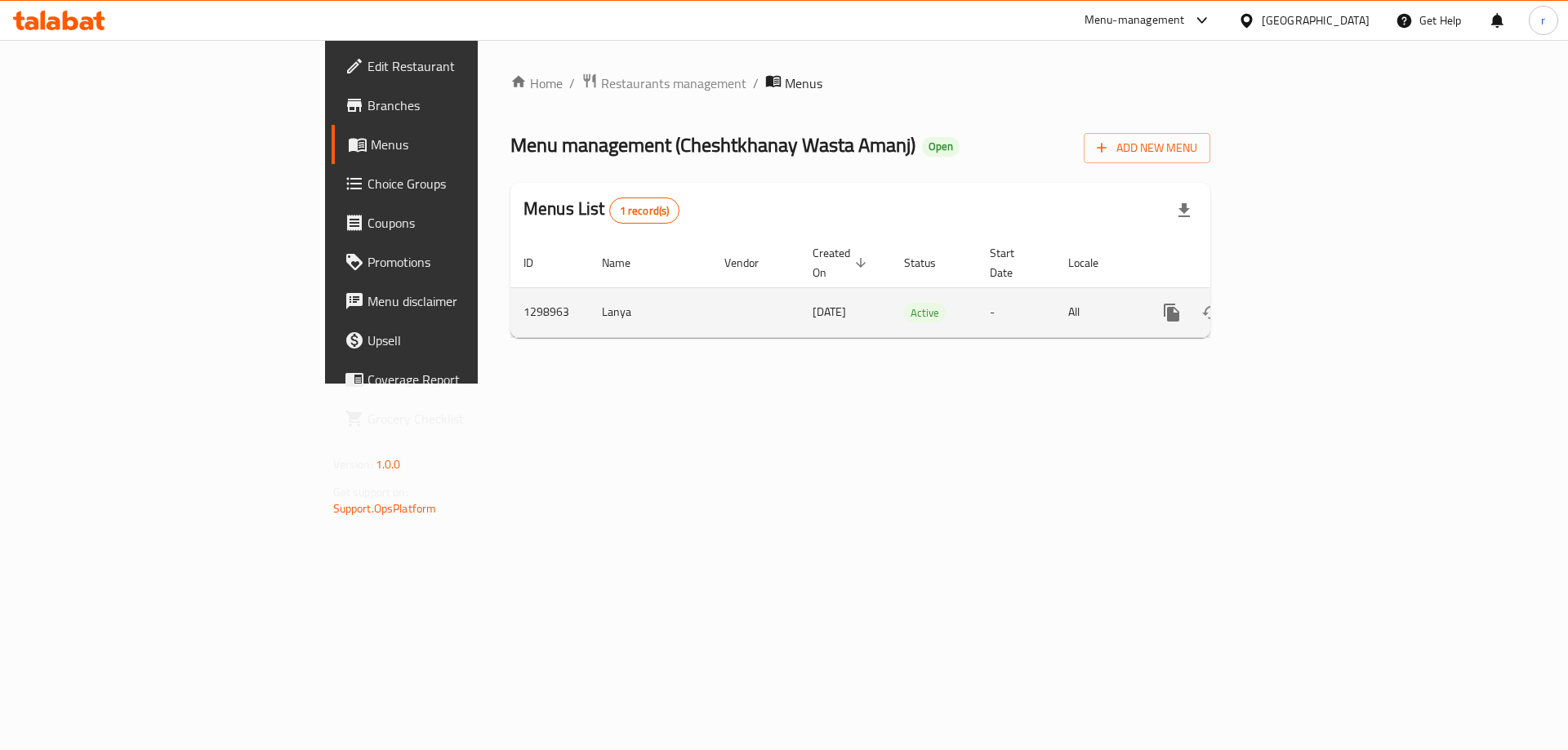
click at [1296, 305] on icon "enhanced table" at bounding box center [1288, 312] width 15 height 15
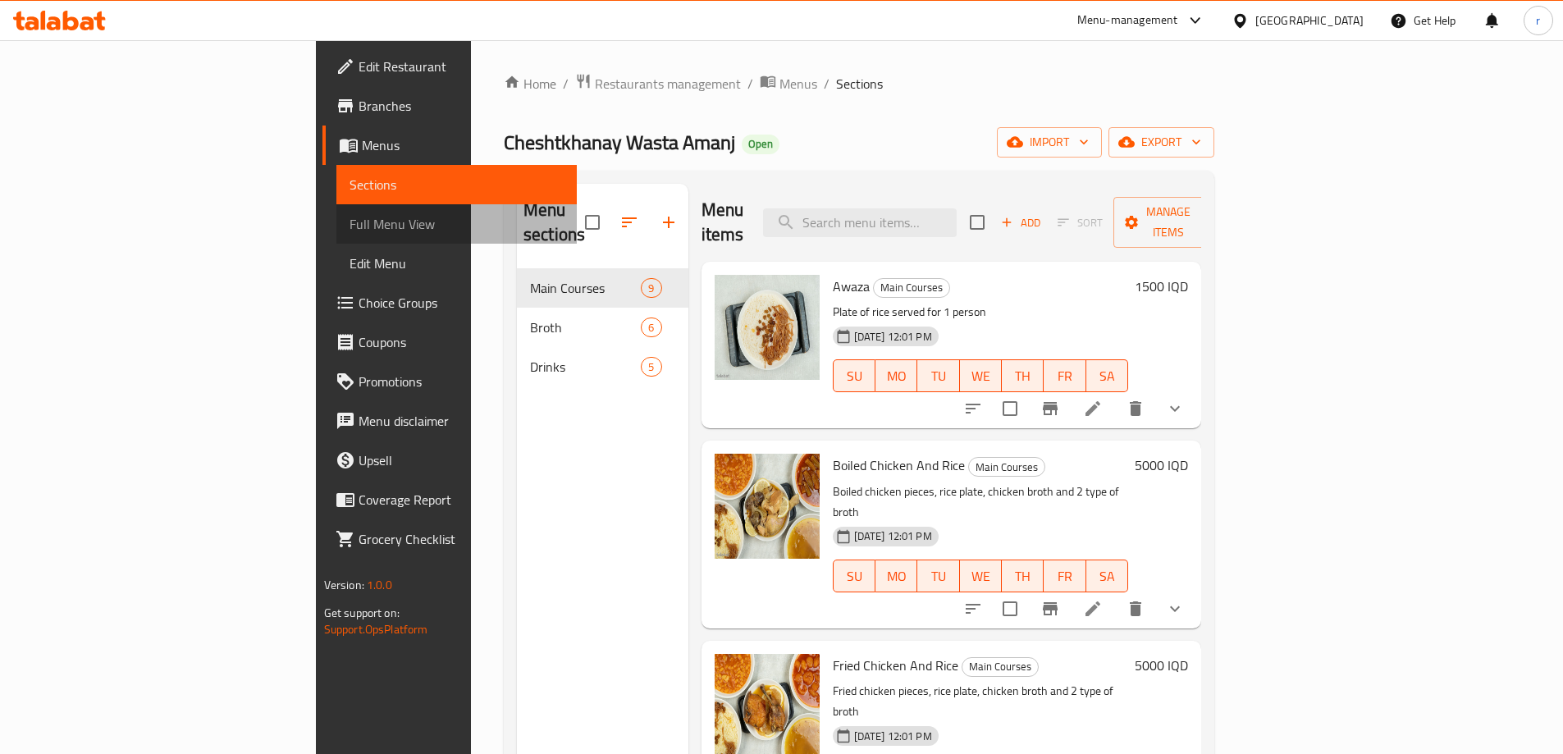
click at [350, 232] on span "Full Menu View" at bounding box center [457, 224] width 214 height 20
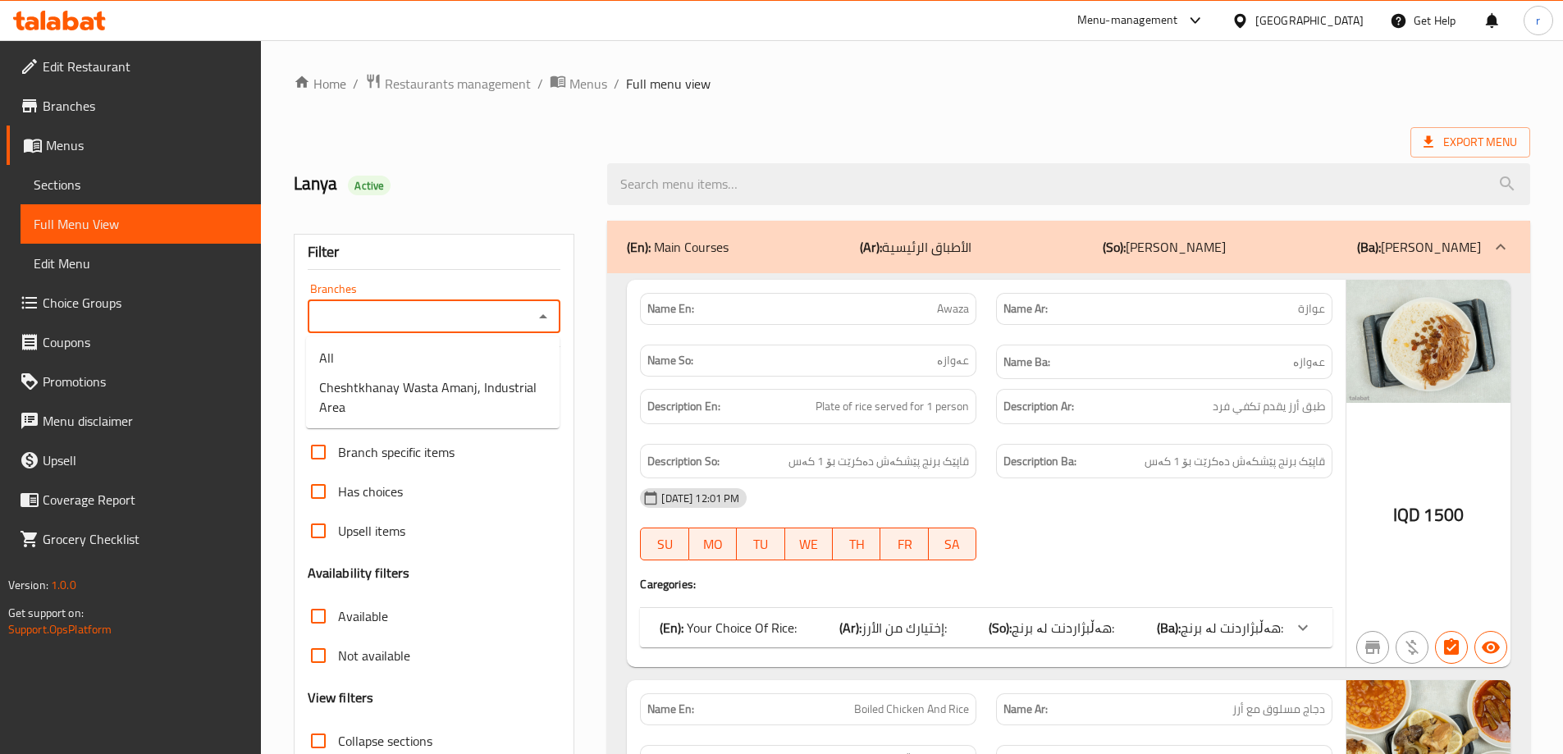
click at [354, 320] on input "Branches" at bounding box center [421, 316] width 217 height 23
click at [361, 384] on span "Cheshtkhanay Wasta Amanj, Industrial Area" at bounding box center [432, 396] width 227 height 39
type input "Cheshtkhanay Wasta Amanj, Industrial Area"
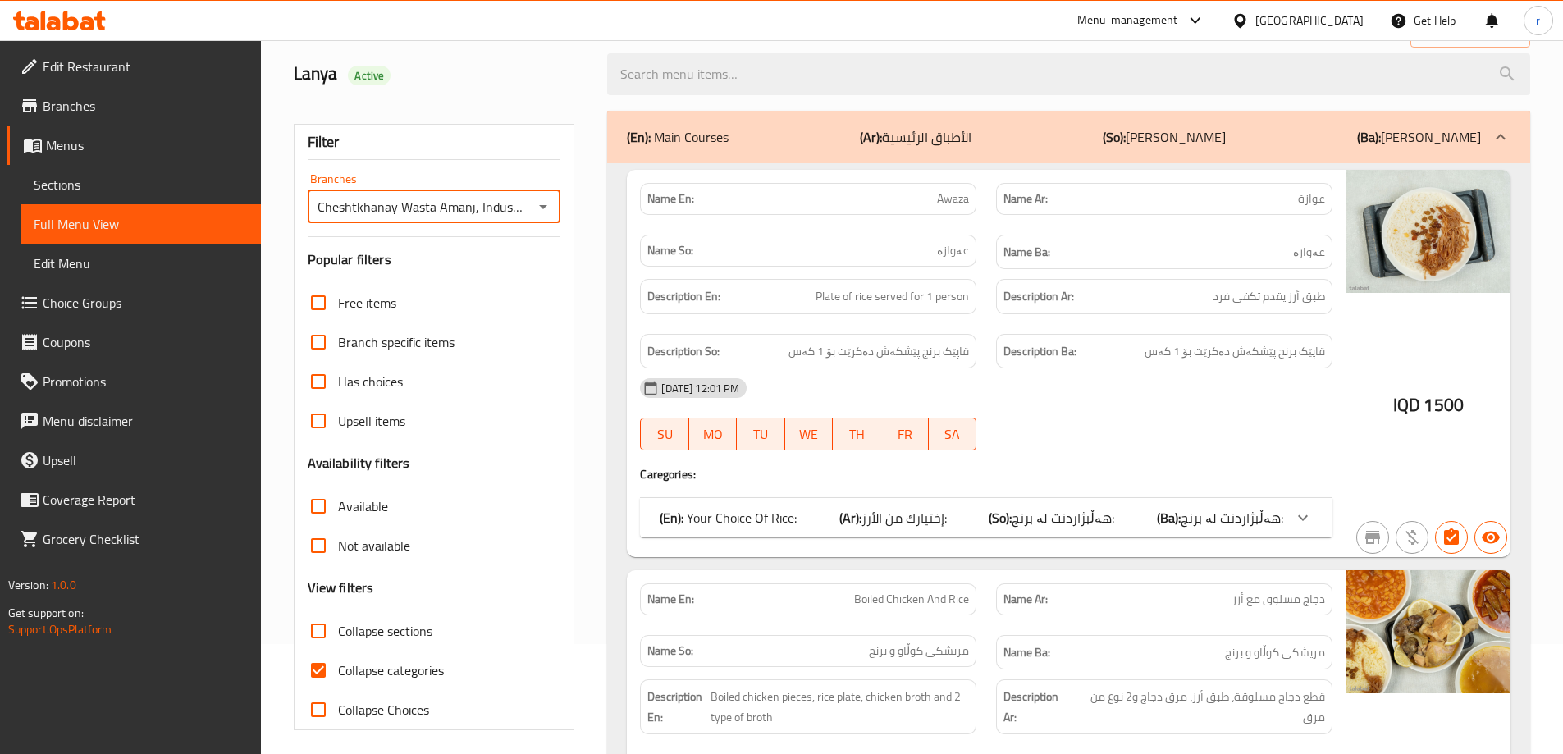
scroll to position [273, 0]
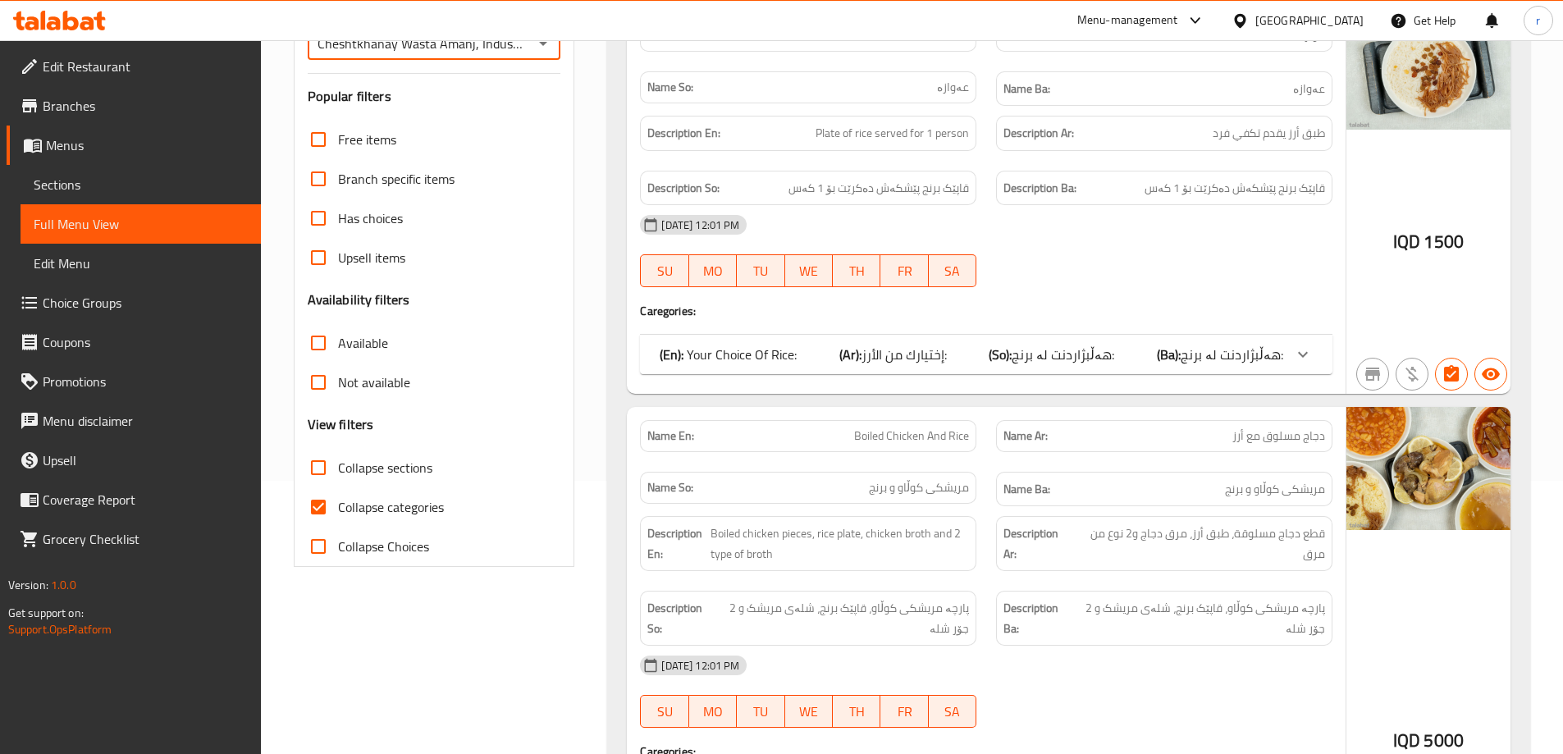
click at [421, 507] on span "Collapse categories" at bounding box center [391, 507] width 106 height 20
click at [338, 507] on input "Collapse categories" at bounding box center [318, 506] width 39 height 39
checkbox input "false"
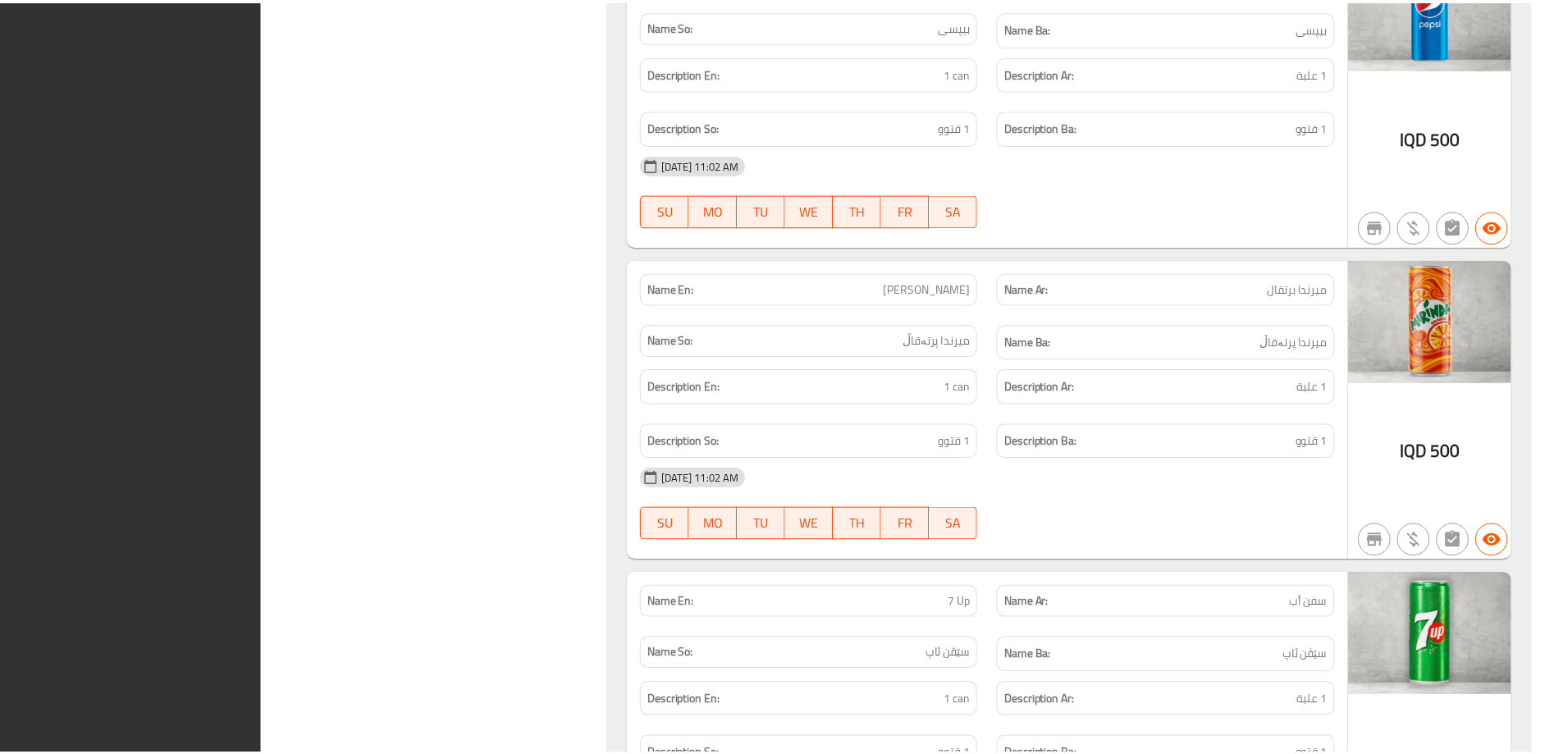
scroll to position [11380, 0]
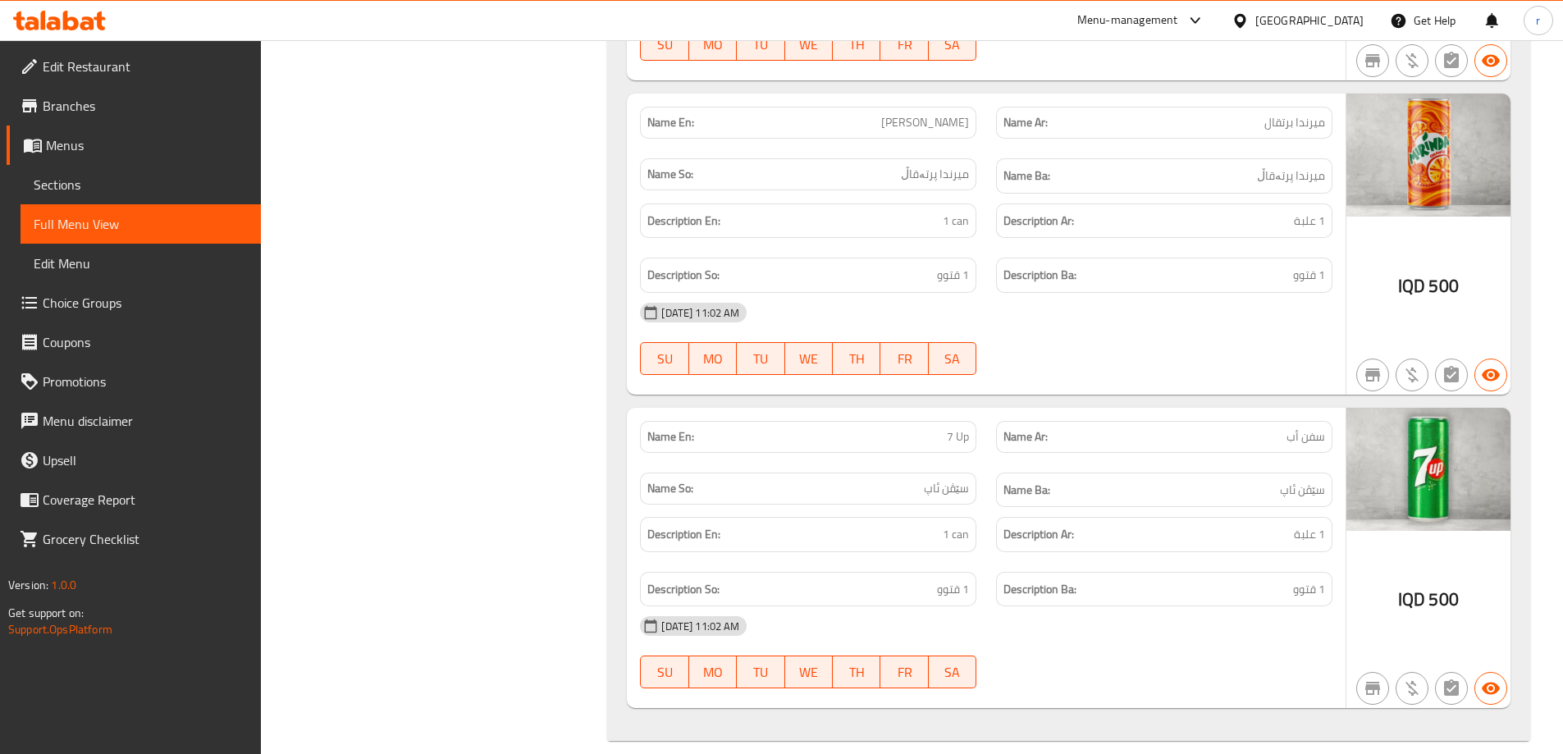
click at [85, 27] on icon at bounding box center [87, 23] width 14 height 14
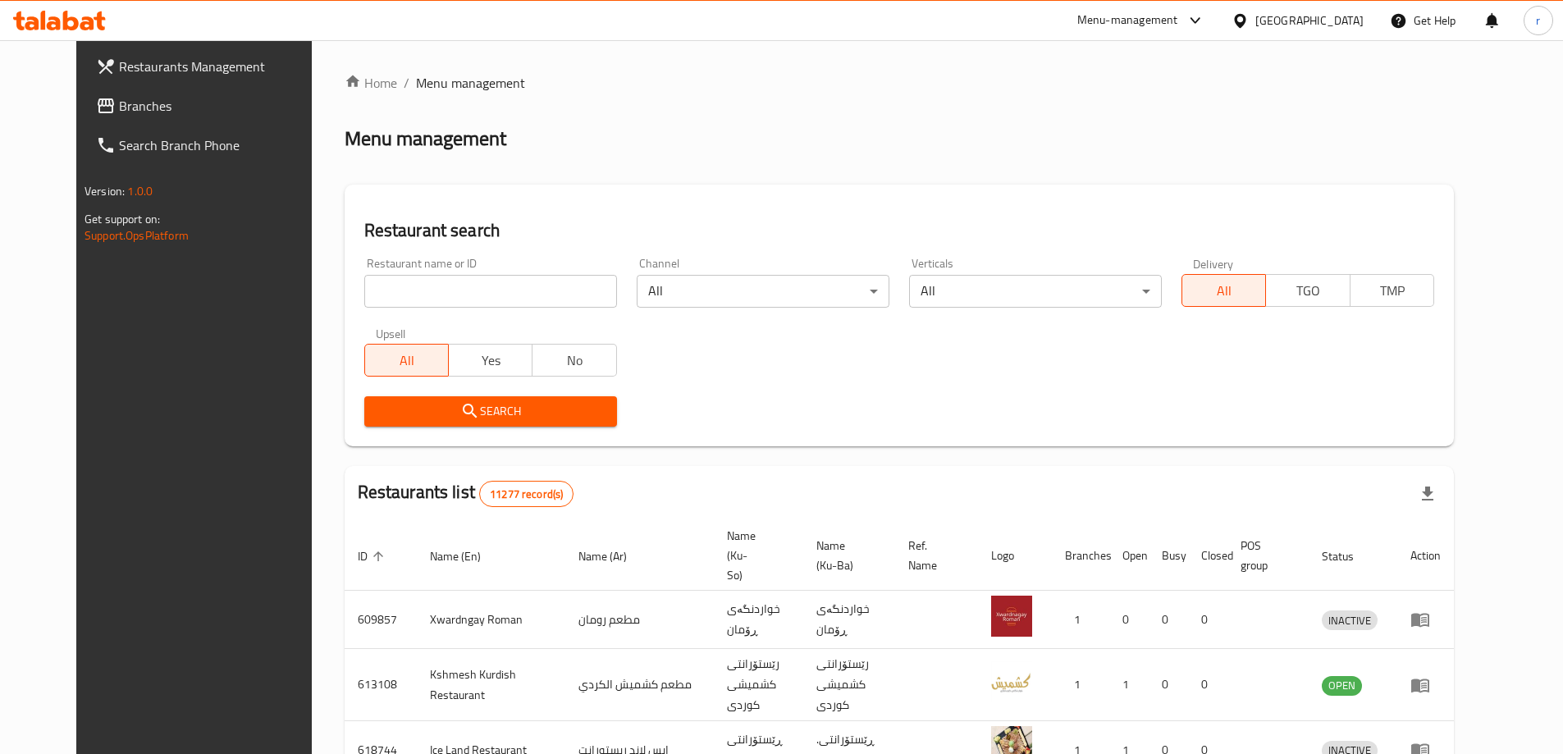
click at [119, 103] on span "Branches" at bounding box center [221, 106] width 205 height 20
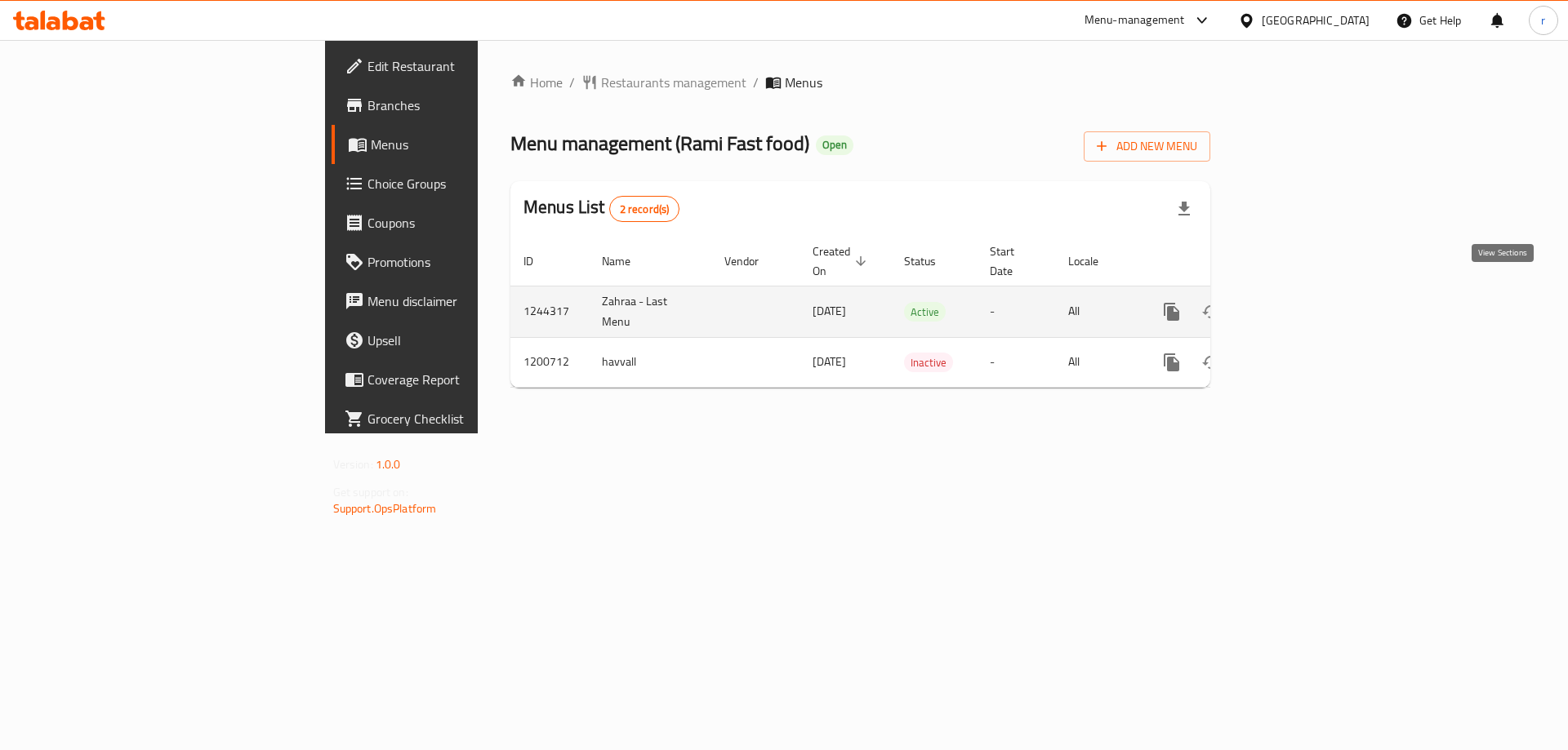
click at [1299, 302] on icon "enhanced table" at bounding box center [1289, 312] width 20 height 20
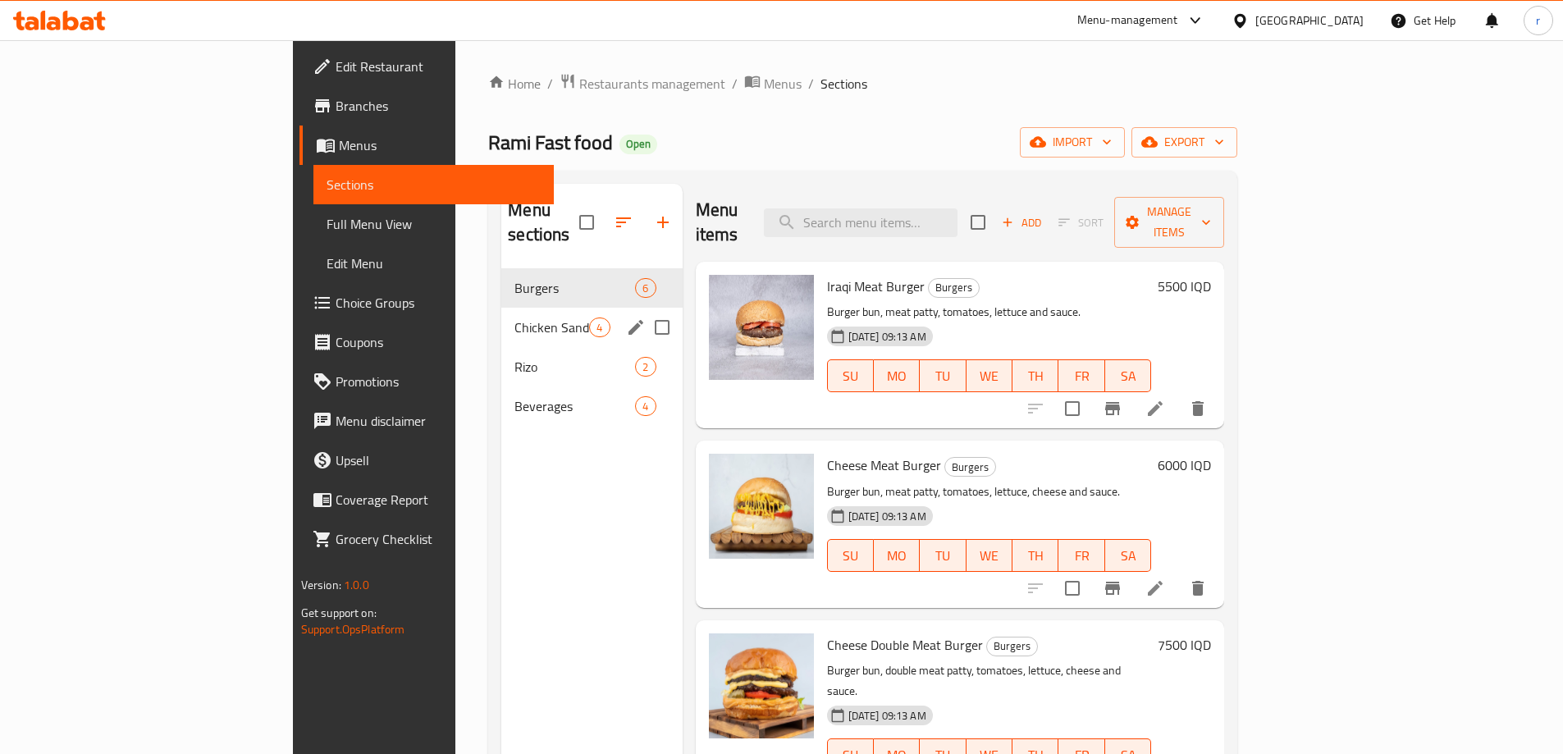
click at [501, 313] on div "Chicken Sandwiches 4" at bounding box center [591, 327] width 181 height 39
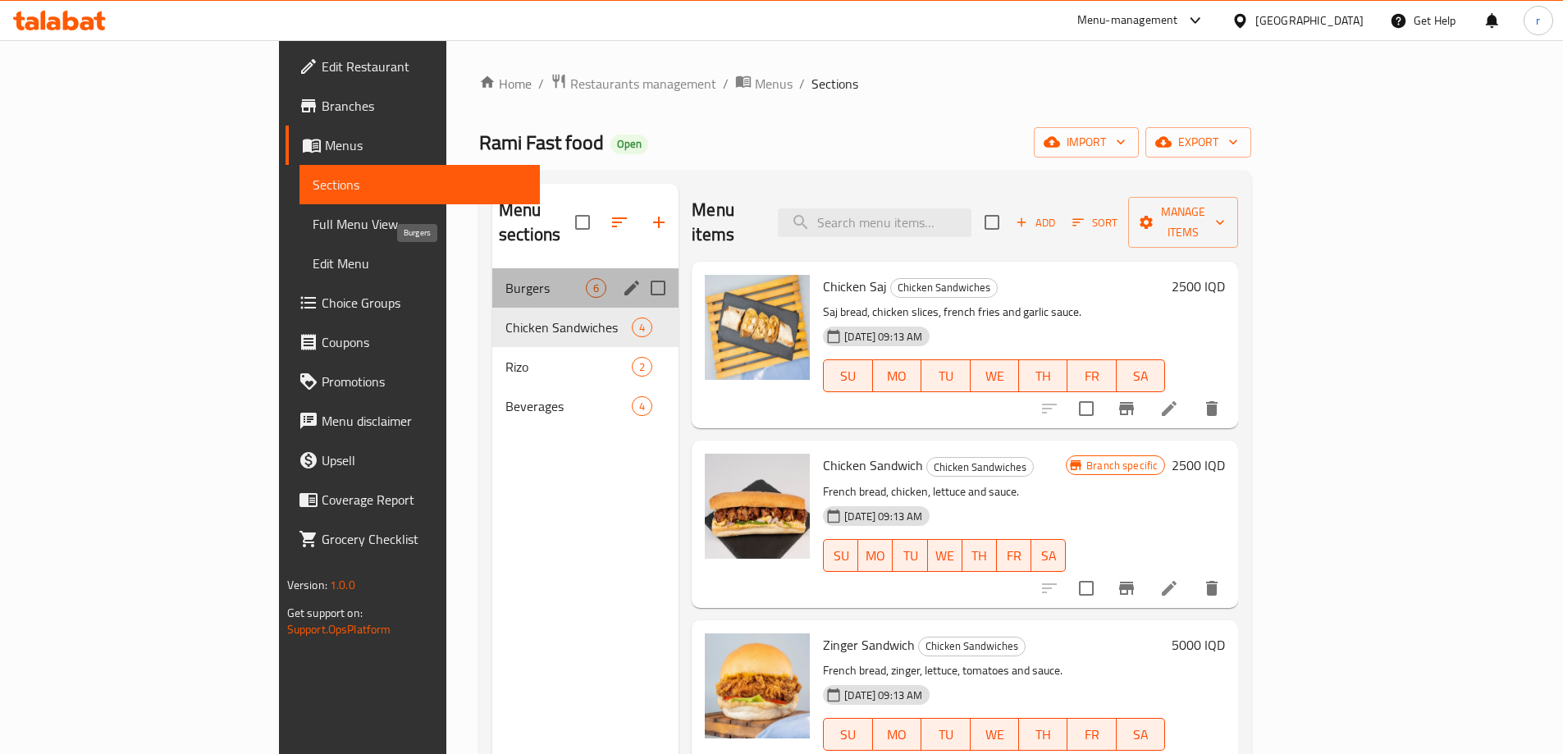
click at [505, 278] on span "Burgers" at bounding box center [545, 288] width 80 height 20
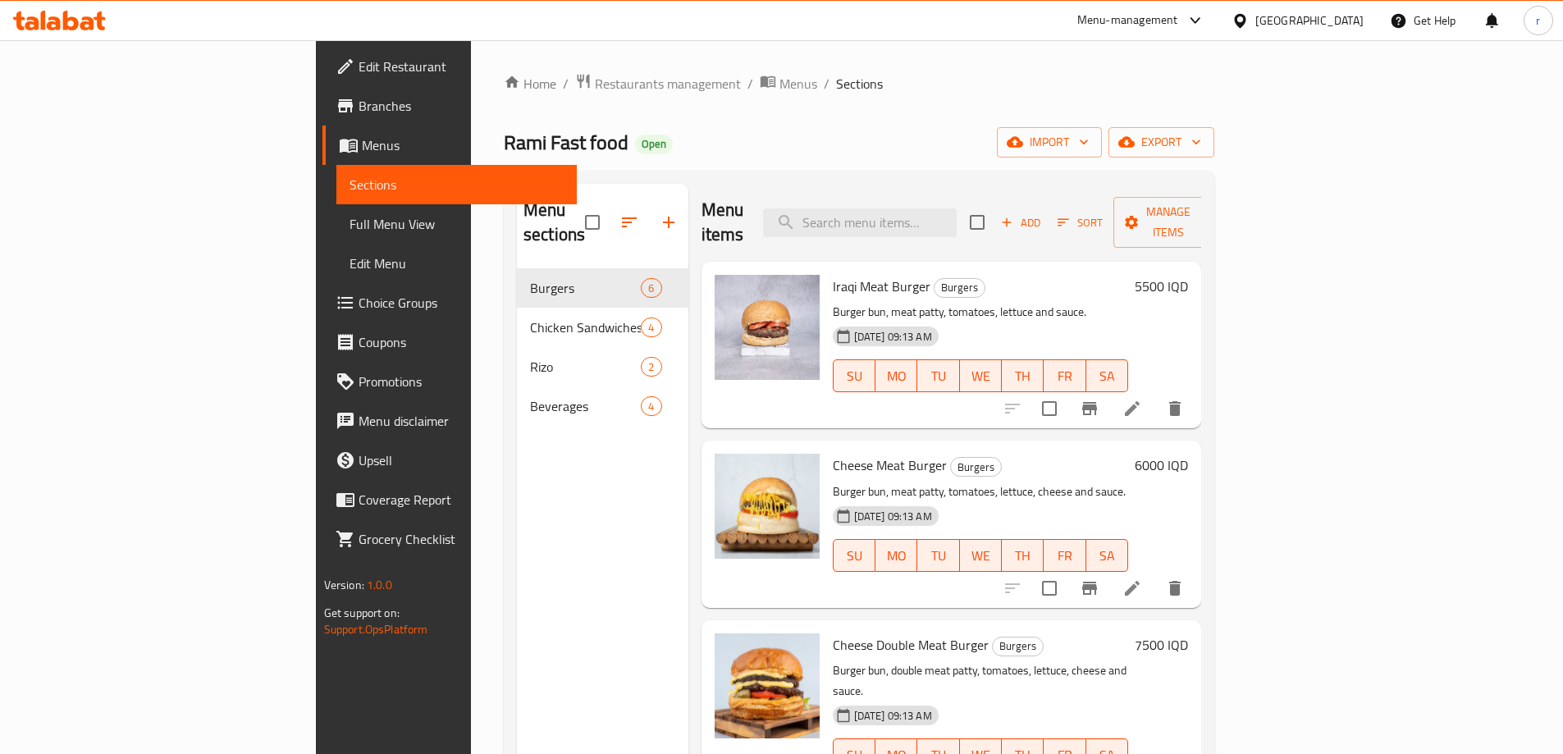
click at [1188, 275] on h6 "5500 IQD" at bounding box center [1161, 286] width 53 height 23
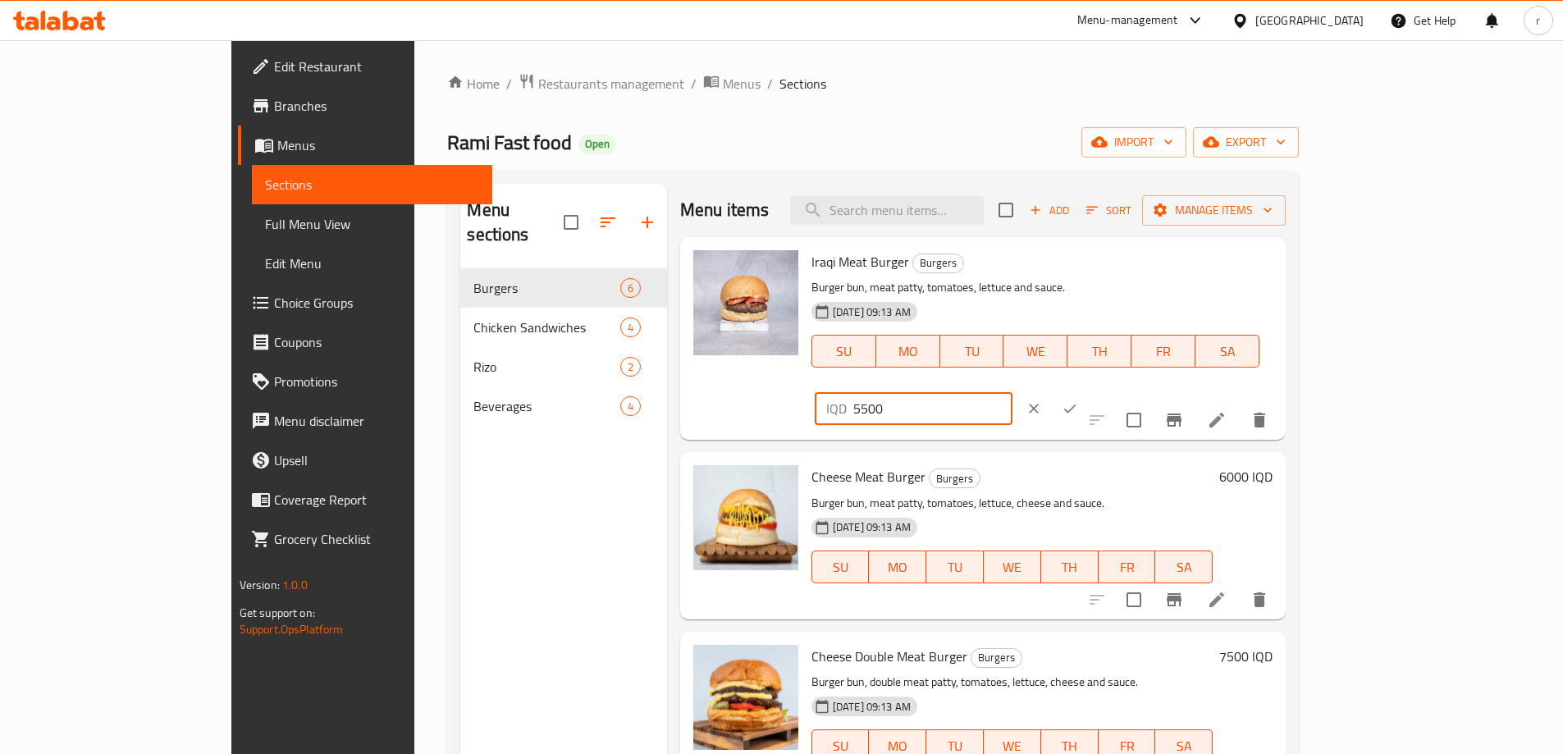
drag, startPoint x: 1285, startPoint y: 271, endPoint x: 1229, endPoint y: 270, distance: 55.8
click at [1214, 277] on div "Iraqi Meat Burger Burgers Burger bun, meat patty, tomatoes, lettuce and sauce. …" at bounding box center [1042, 339] width 474 height 190
type input "4000"
click at [1078, 400] on icon "ok" at bounding box center [1070, 408] width 16 height 16
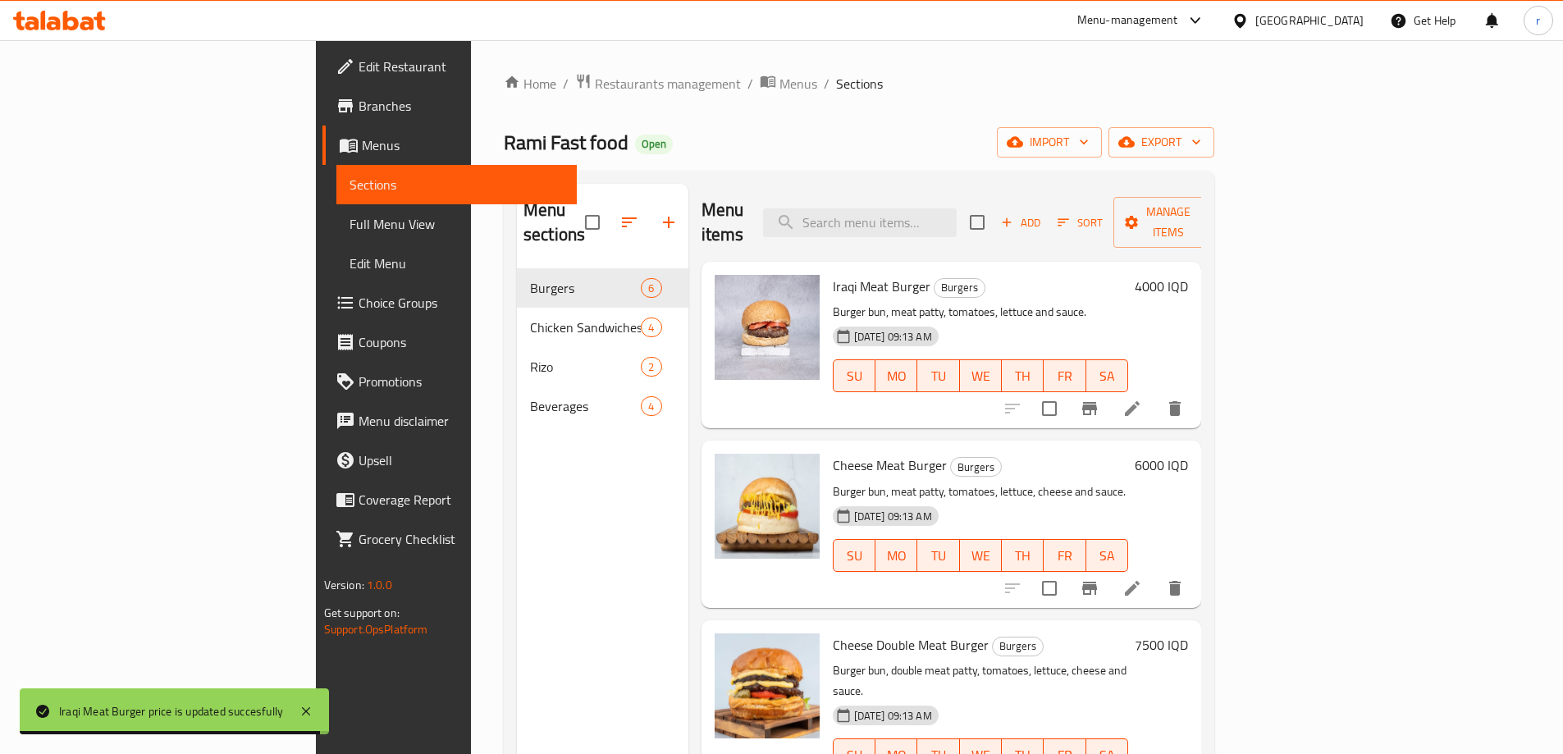
click at [1188, 454] on h6 "6000 IQD" at bounding box center [1161, 465] width 53 height 23
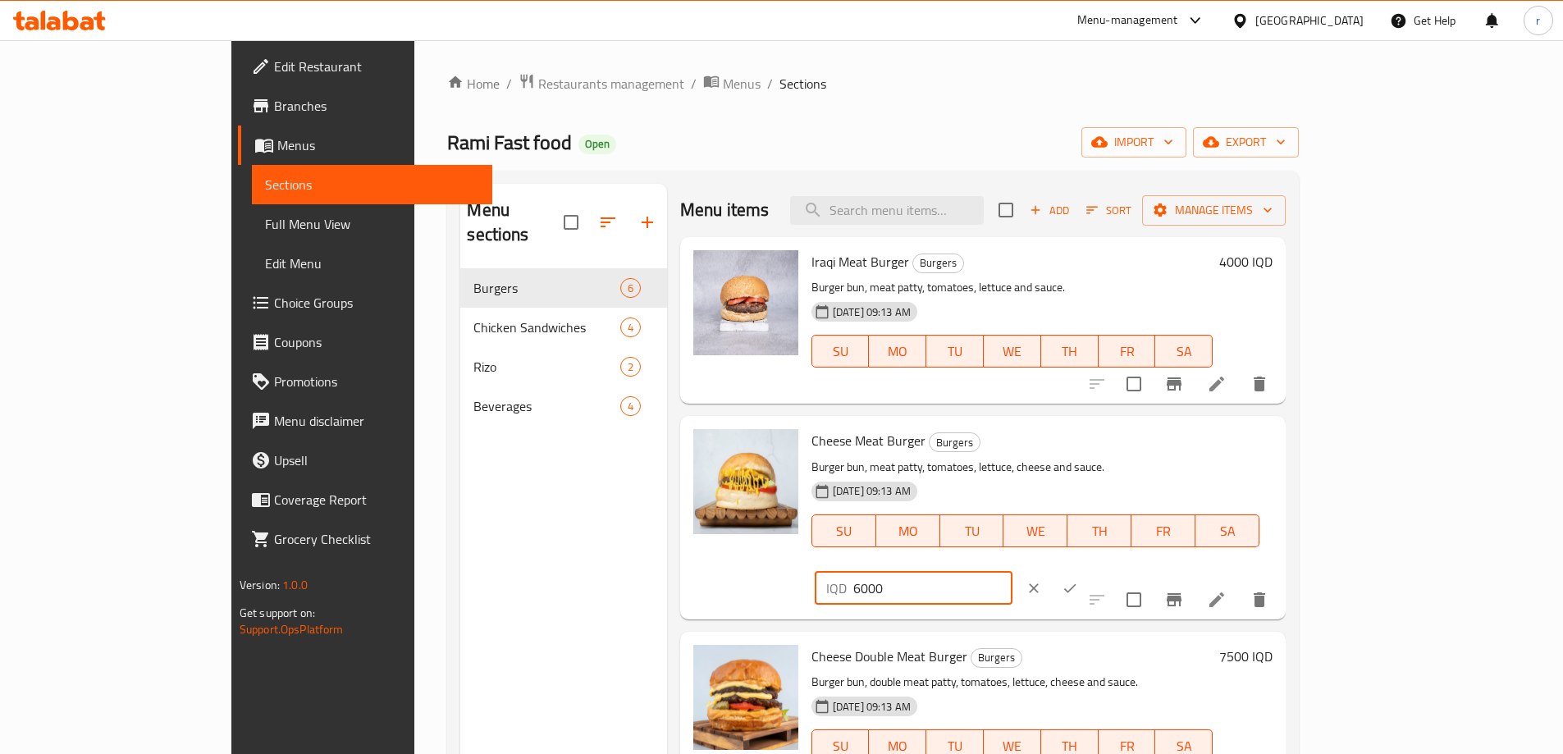
drag, startPoint x: 1283, startPoint y: 447, endPoint x: 1238, endPoint y: 451, distance: 44.4
click at [1013, 572] on div "IQD 6000 ​" at bounding box center [914, 588] width 198 height 33
type input "4500"
click at [1078, 580] on icon "ok" at bounding box center [1070, 588] width 16 height 16
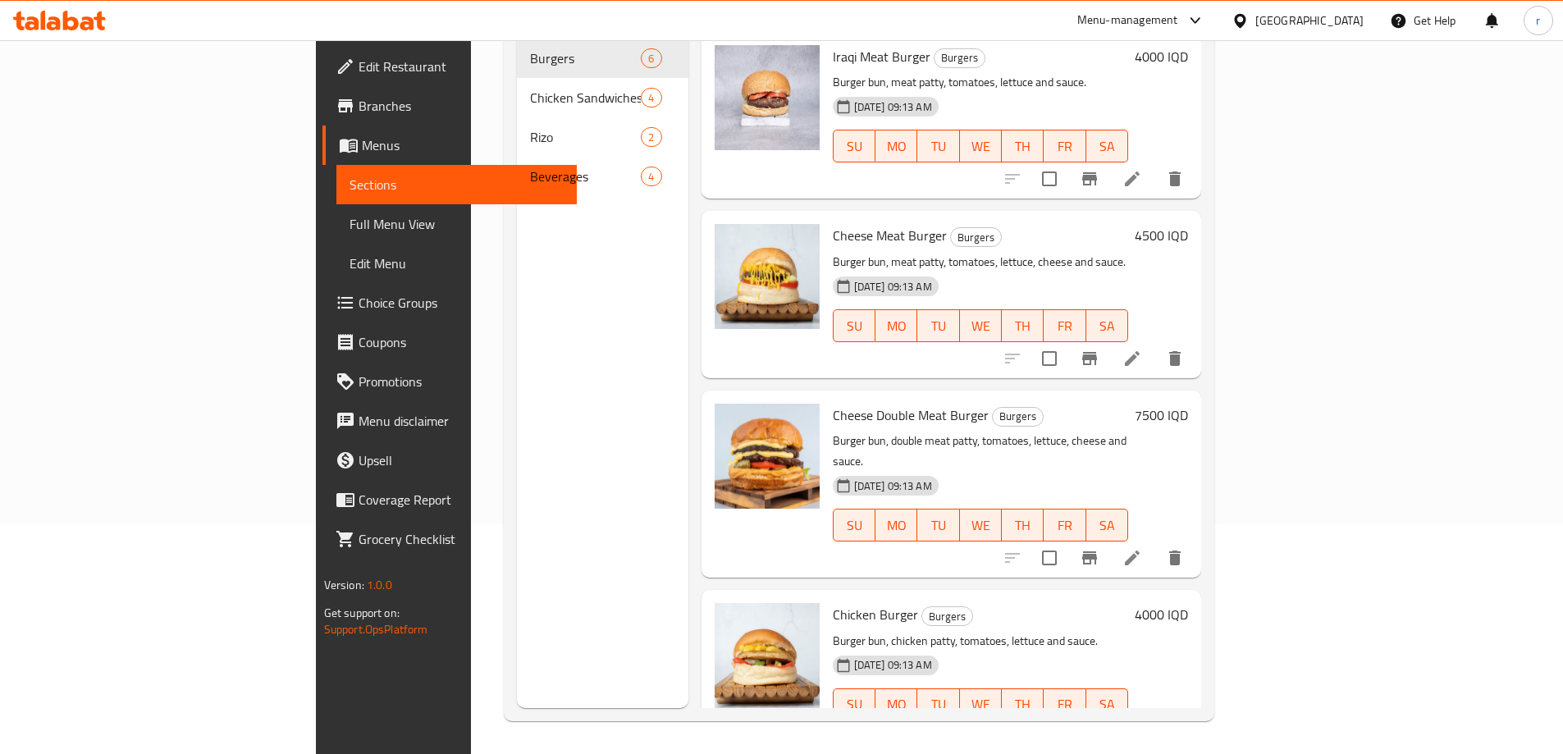
click at [1188, 404] on h6 "7500 IQD" at bounding box center [1161, 415] width 53 height 23
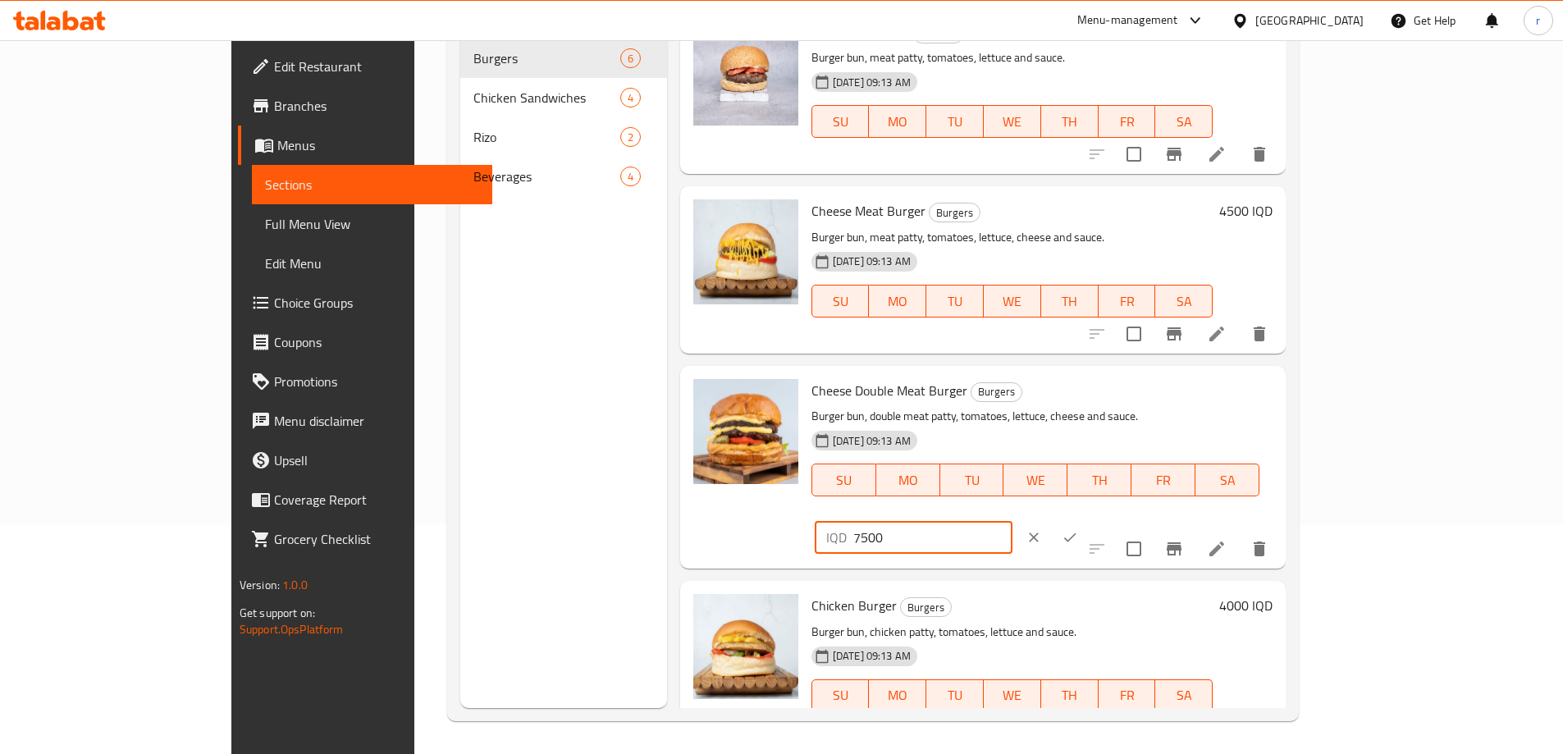
click at [1013, 521] on div "IQD 7500 ​" at bounding box center [914, 537] width 198 height 33
type input "6500"
click at [1042, 529] on icon "clear" at bounding box center [1034, 537] width 16 height 16
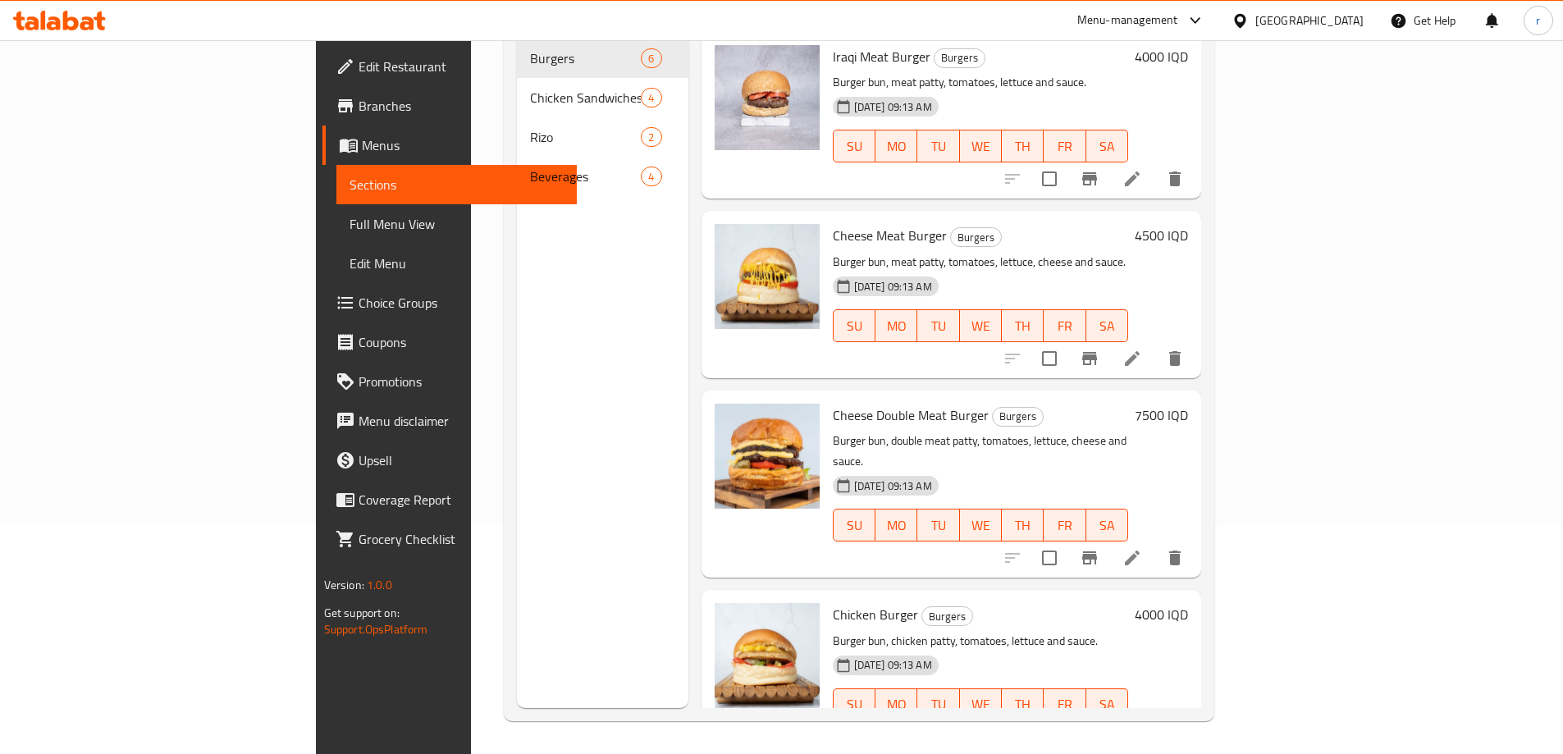
click at [1188, 603] on h6 "4000 IQD" at bounding box center [1161, 614] width 53 height 23
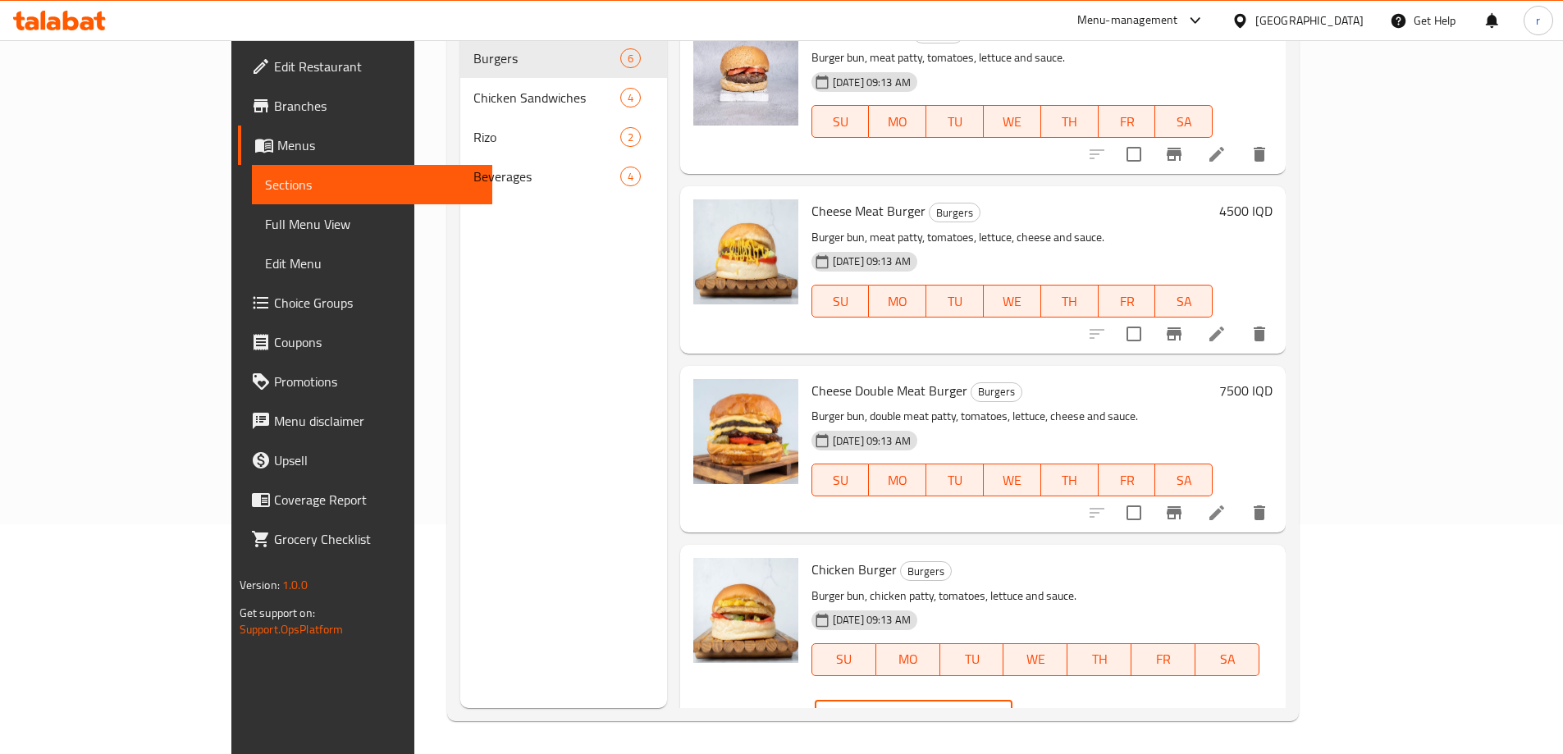
drag, startPoint x: 1275, startPoint y: 579, endPoint x: 1244, endPoint y: 587, distance: 32.2
click at [1013, 701] on div "IQD 4000 ​" at bounding box center [914, 717] width 198 height 33
type input "3000"
click at [1077, 712] on icon "ok" at bounding box center [1070, 716] width 12 height 9
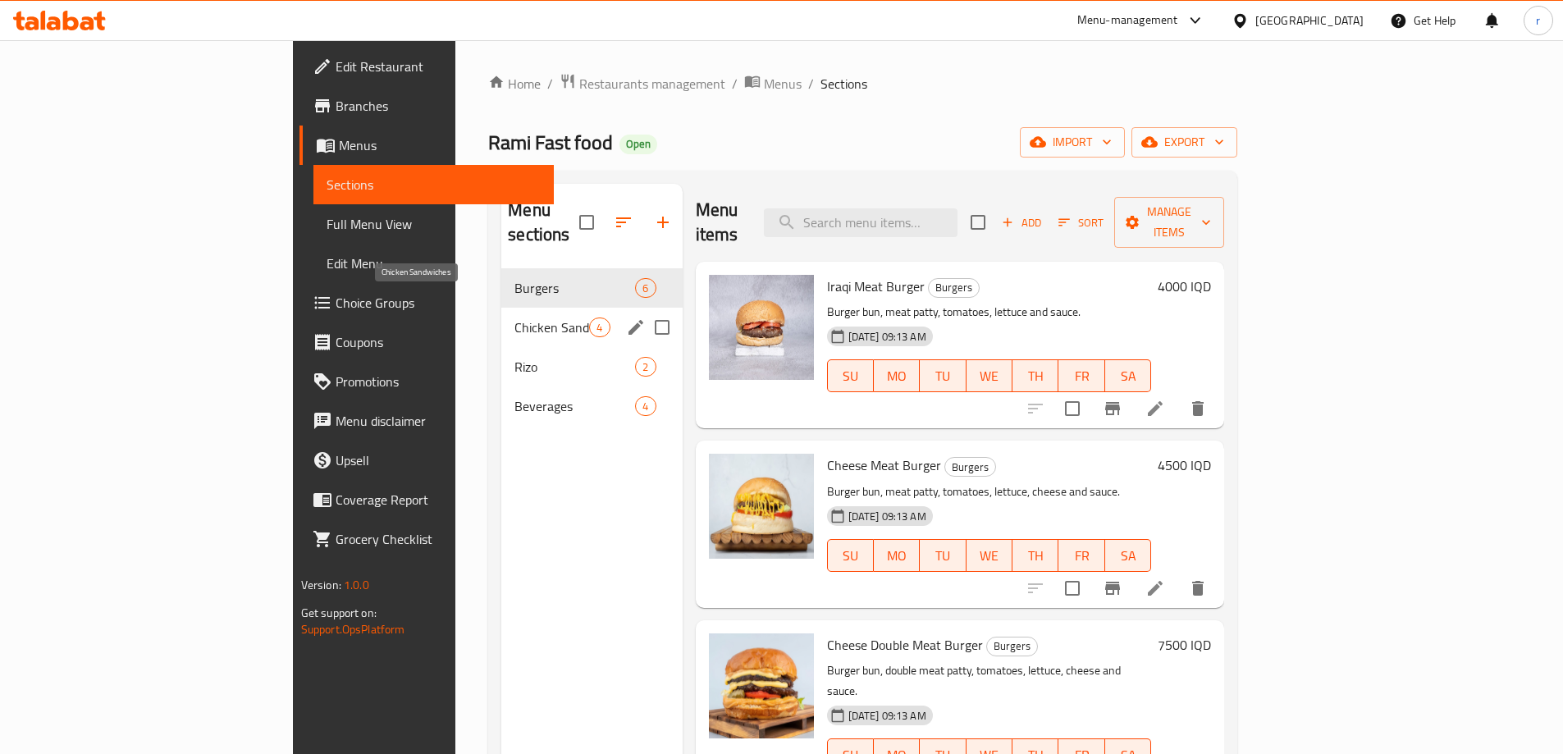
click at [515, 318] on span "Chicken Sandwiches" at bounding box center [552, 328] width 75 height 20
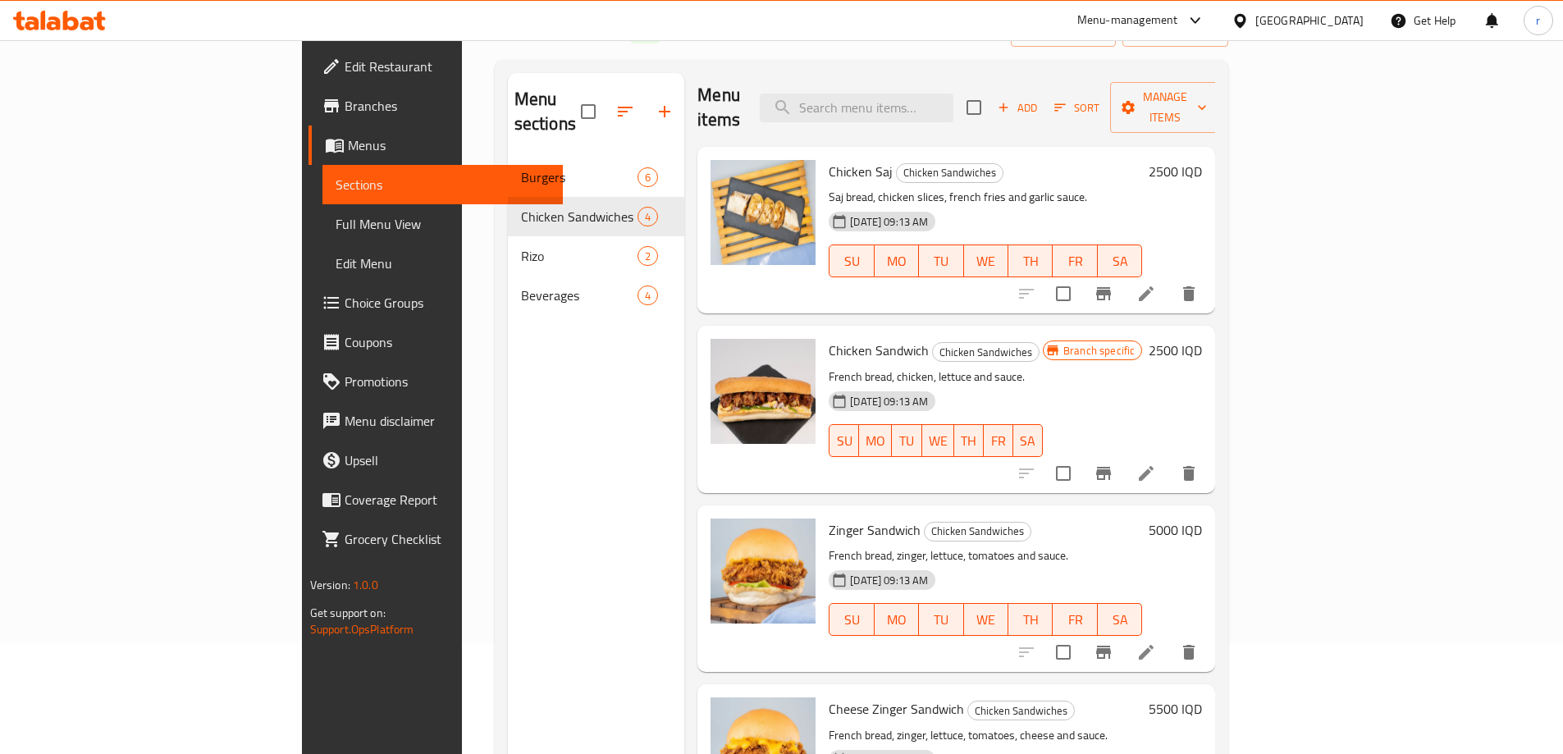
scroll to position [230, 0]
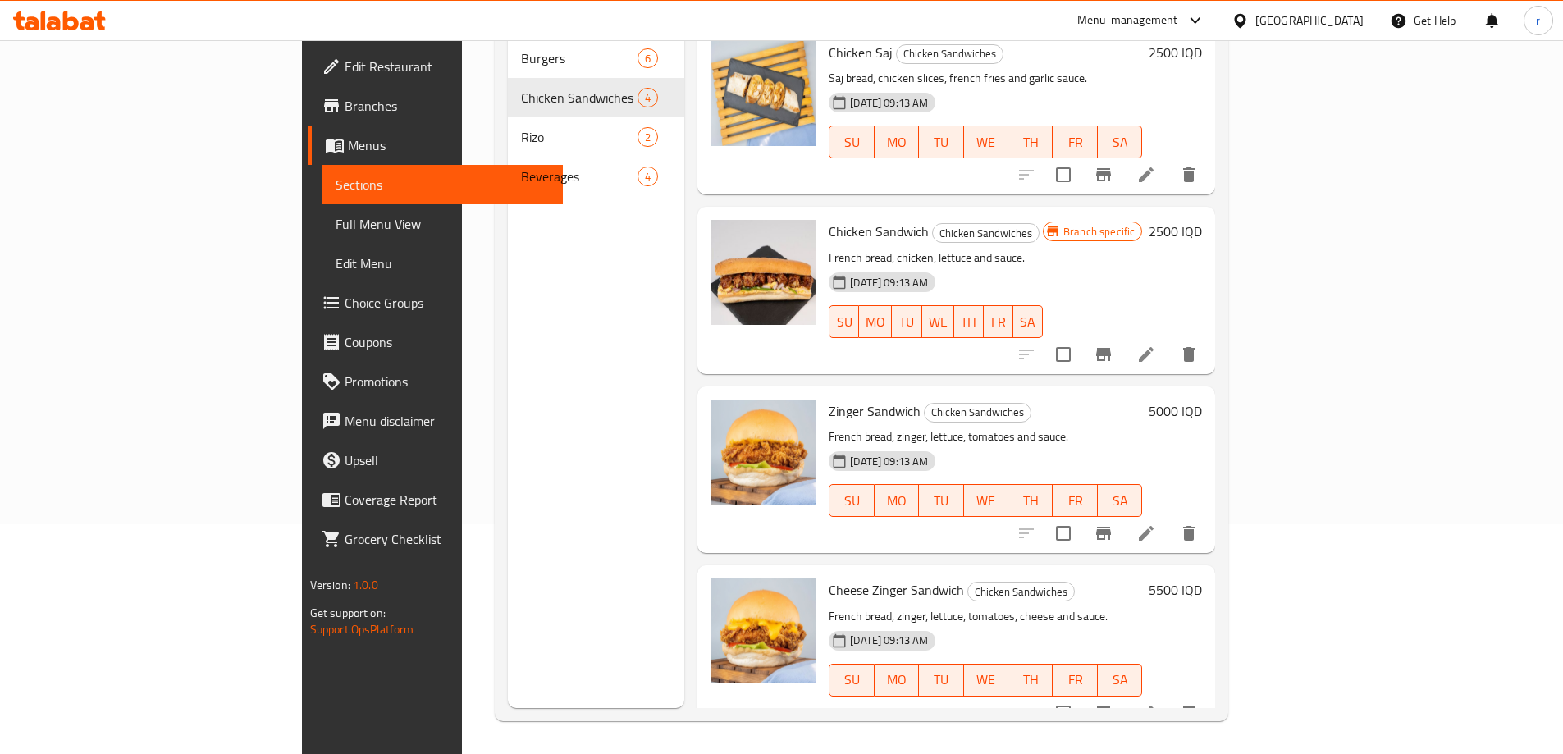
click at [1202, 400] on h6 "5000 IQD" at bounding box center [1175, 411] width 53 height 23
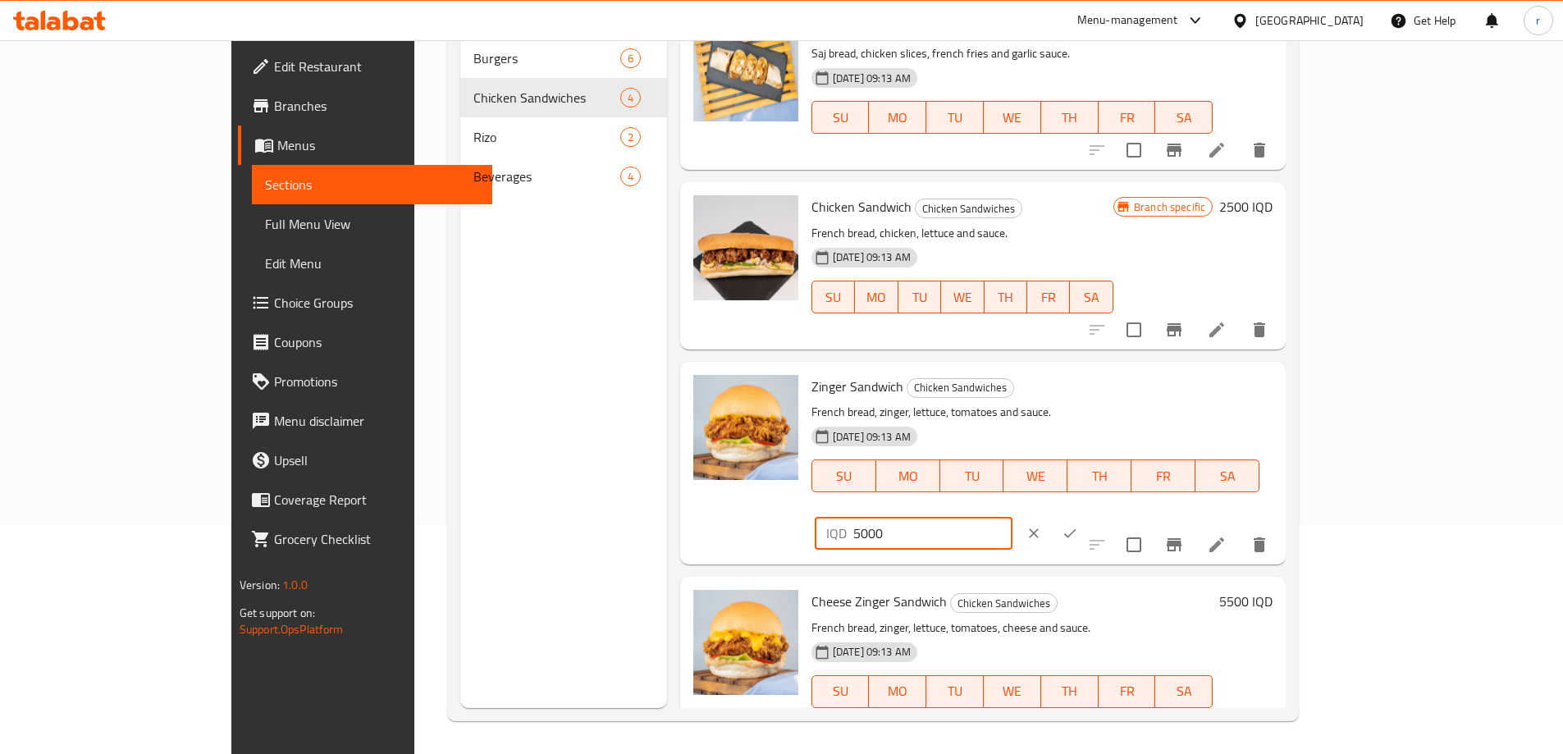
drag, startPoint x: 1285, startPoint y: 389, endPoint x: 1296, endPoint y: 354, distance: 36.9
click at [1013, 517] on div "IQD 5000 ​" at bounding box center [914, 533] width 198 height 33
type input "3500"
click at [1078, 525] on icon "ok" at bounding box center [1070, 533] width 16 height 16
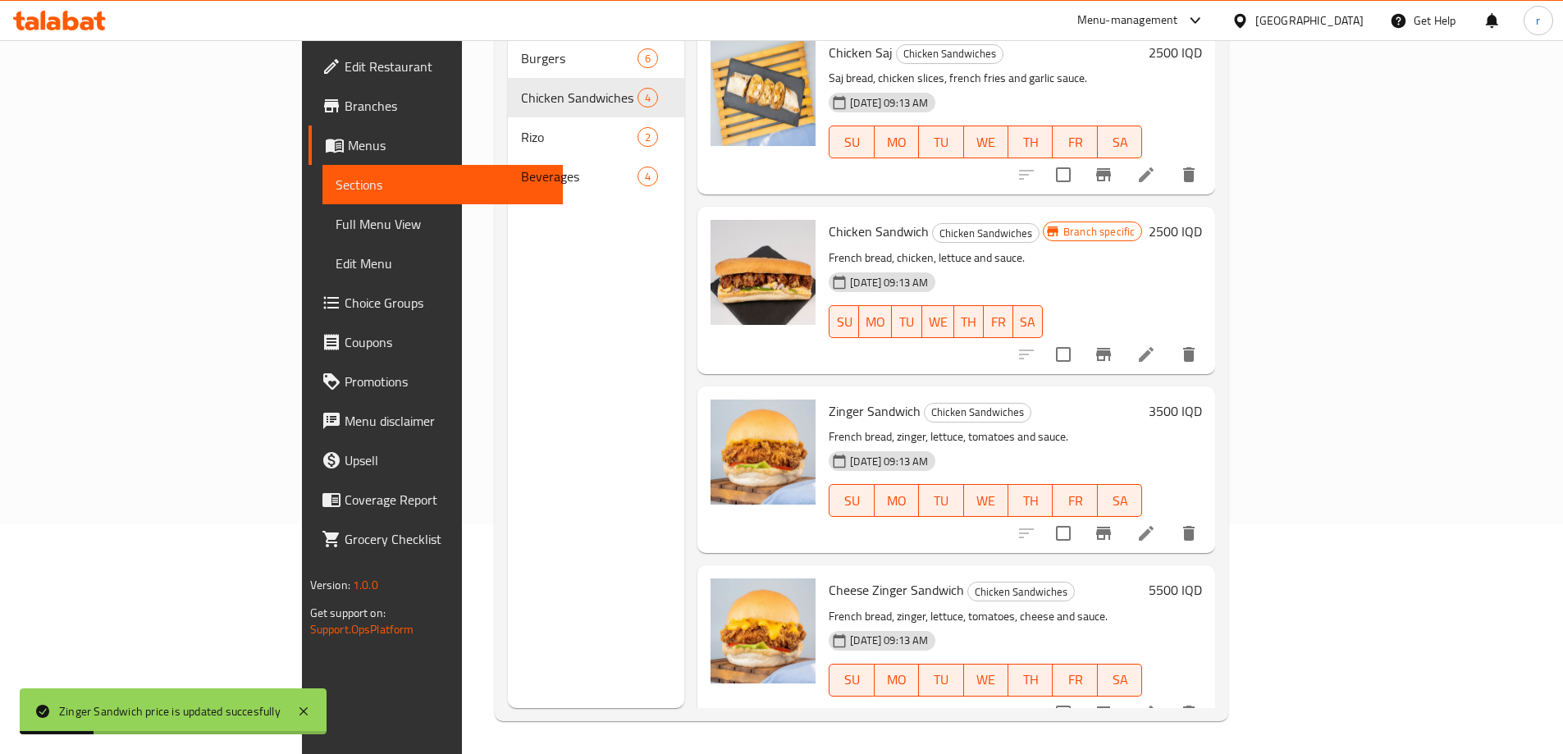
click at [1202, 579] on h6 "5500 IQD" at bounding box center [1175, 590] width 53 height 23
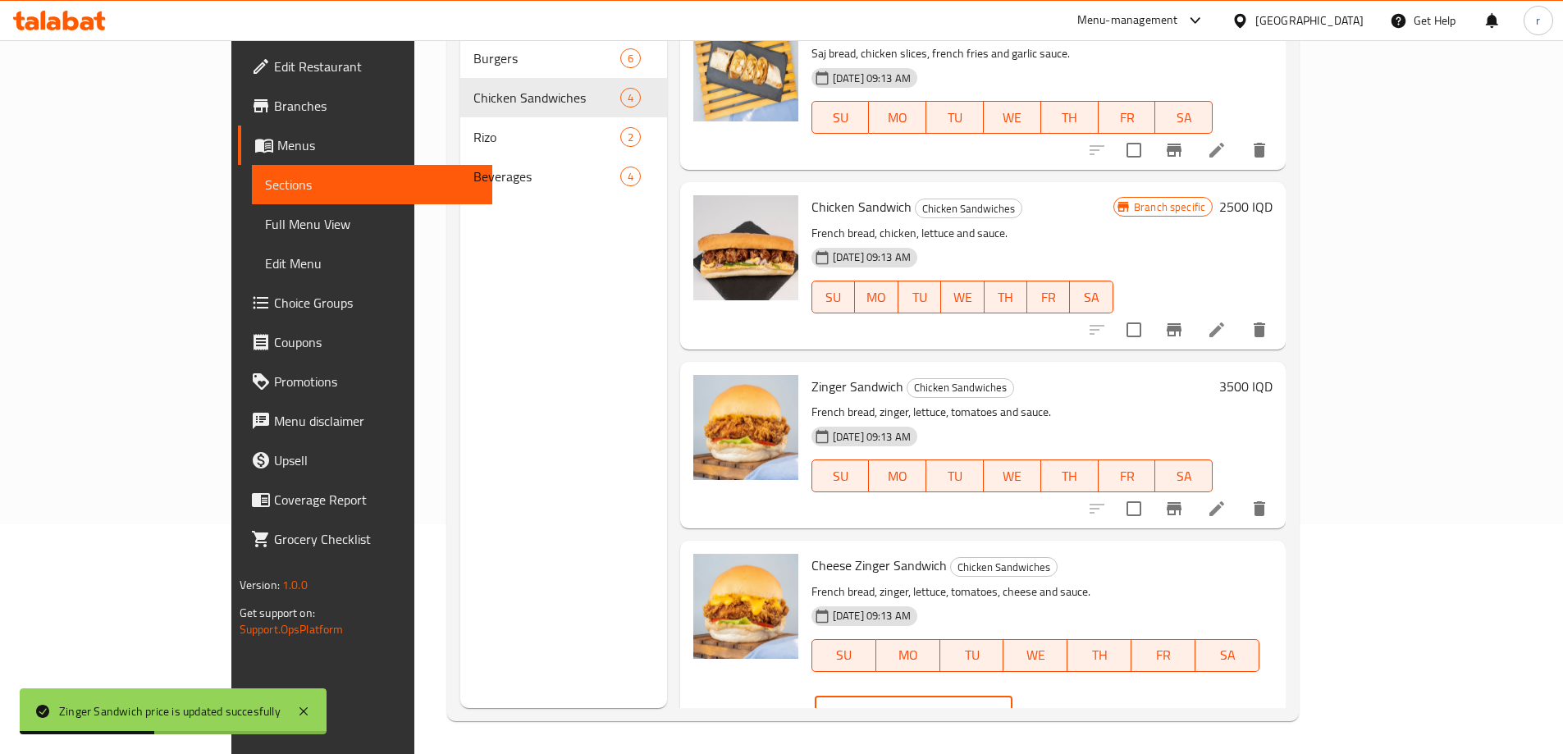
drag, startPoint x: 1287, startPoint y: 573, endPoint x: 1203, endPoint y: 597, distance: 87.0
click at [1204, 597] on div "Cheese Zinger Sandwich Chicken Sandwiches French bread, zinger, lettuce, tomato…" at bounding box center [1042, 642] width 474 height 190
type input "4000"
click at [1078, 705] on icon "ok" at bounding box center [1070, 713] width 16 height 16
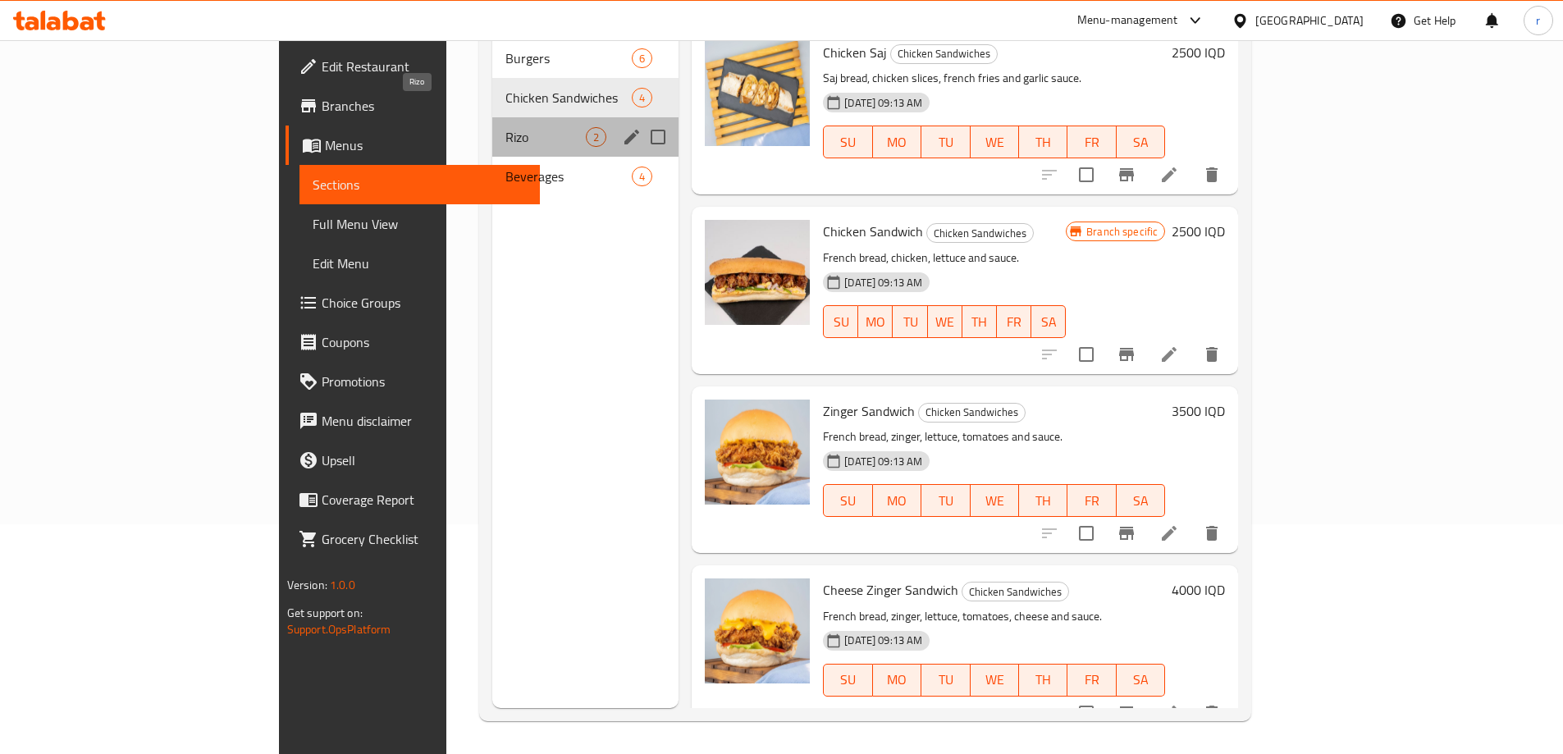
click at [505, 127] on span "Rizo" at bounding box center [545, 137] width 80 height 20
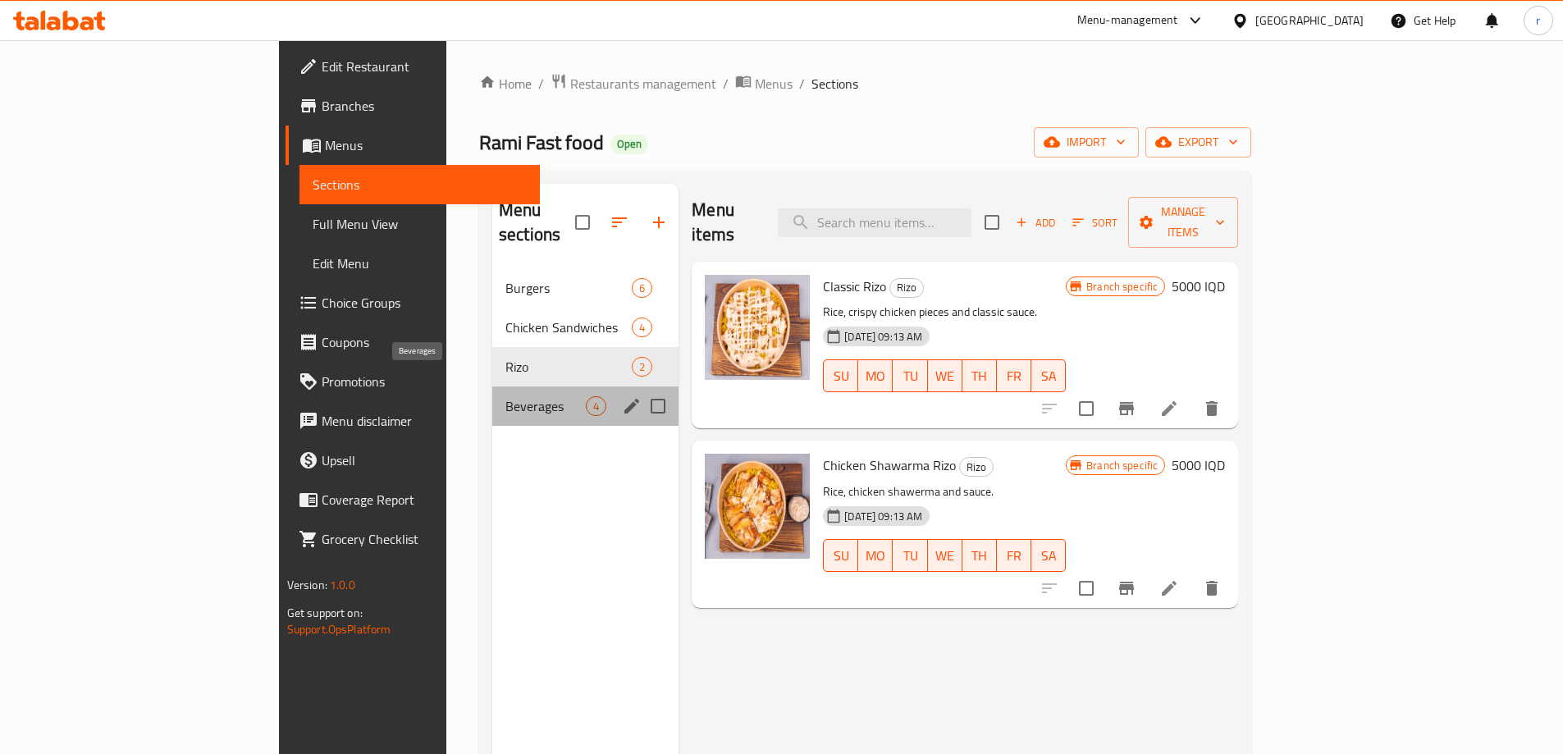
click at [505, 396] on span "Beverages" at bounding box center [545, 406] width 80 height 20
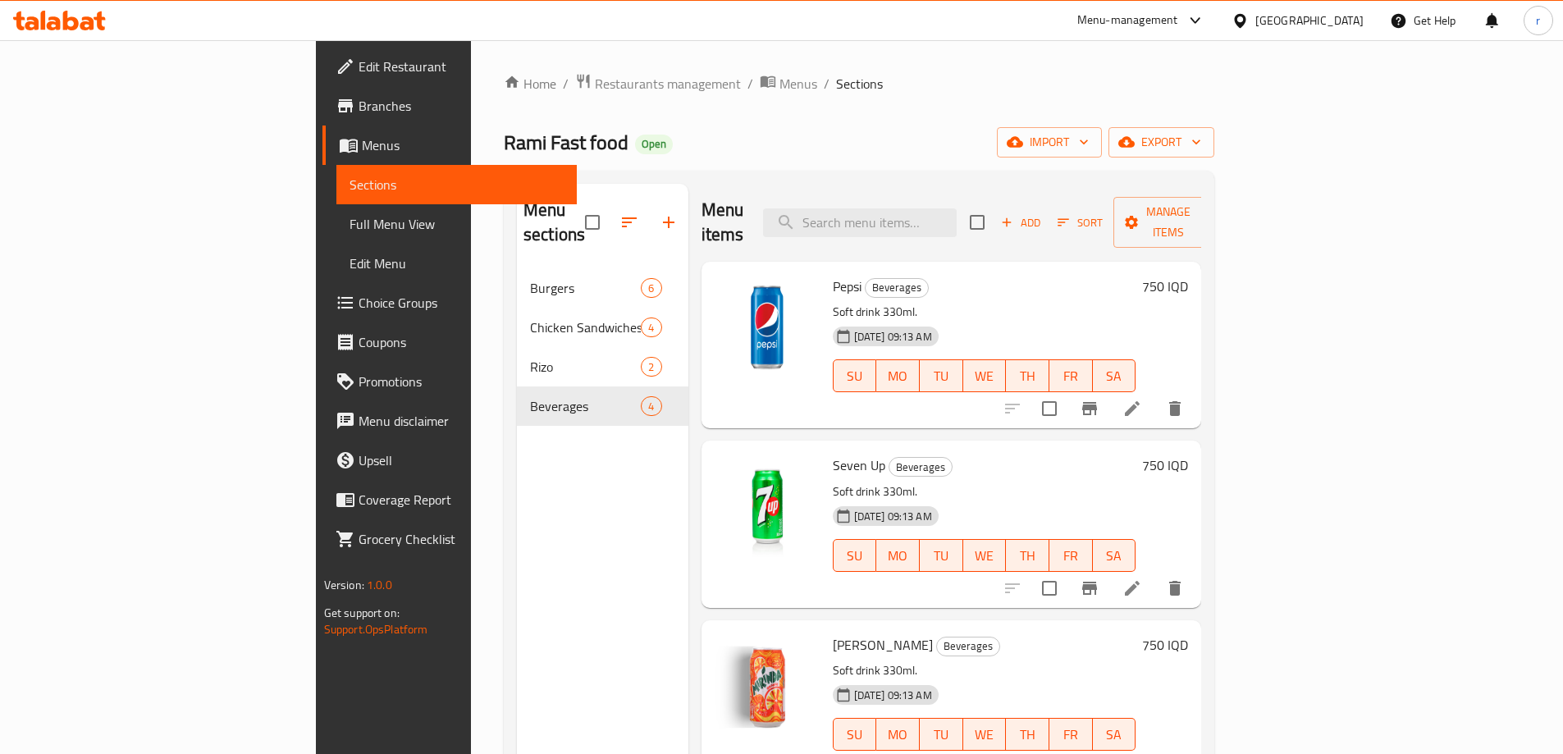
click at [1188, 275] on h6 "750 IQD" at bounding box center [1165, 286] width 46 height 23
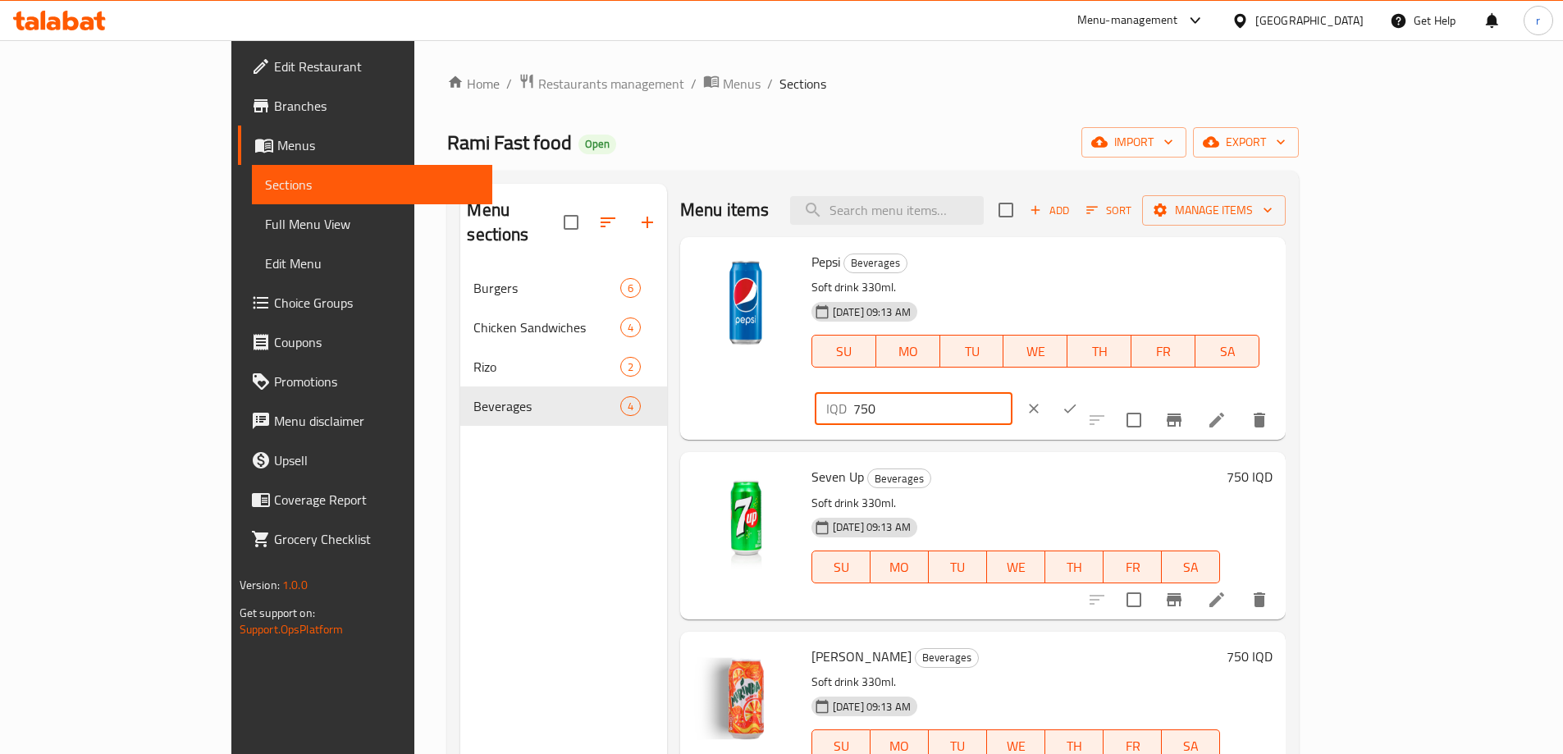
drag, startPoint x: 1284, startPoint y: 266, endPoint x: 1238, endPoint y: 269, distance: 46.1
click at [1013, 392] on div "IQD 750 ​" at bounding box center [914, 408] width 198 height 33
type input "500"
click at [1078, 400] on icon "ok" at bounding box center [1070, 408] width 16 height 16
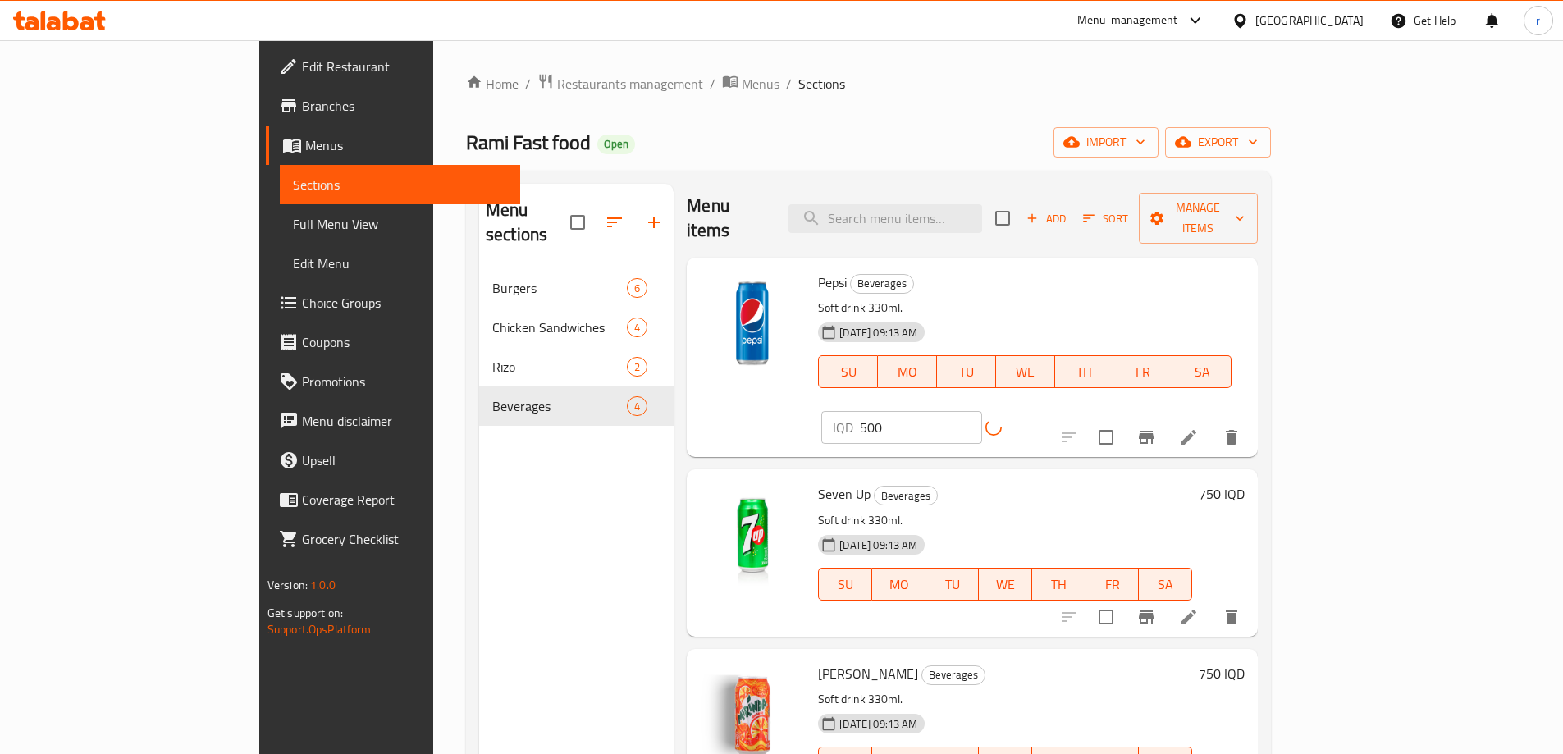
scroll to position [230, 0]
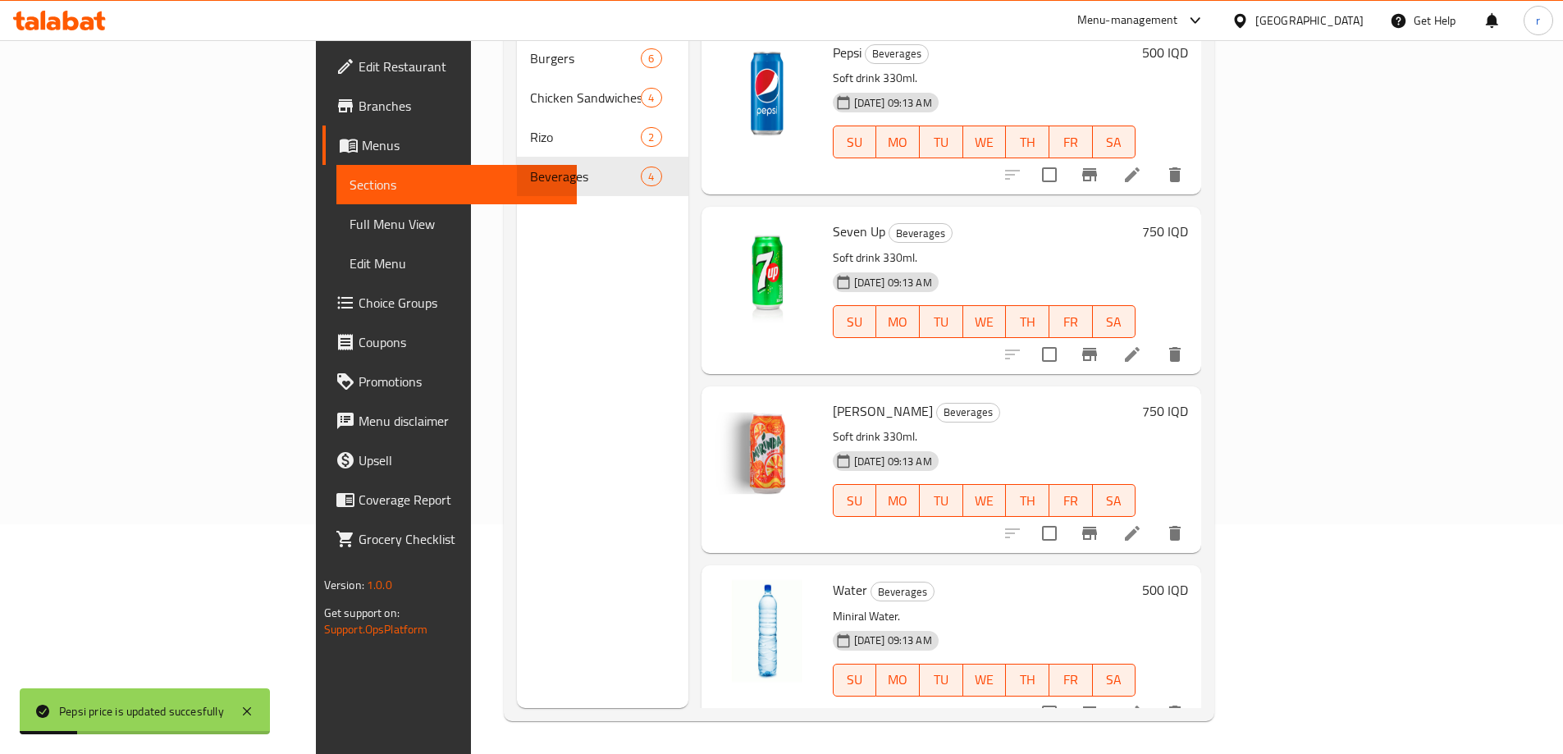
click at [1188, 579] on h6 "500 IQD" at bounding box center [1165, 590] width 46 height 23
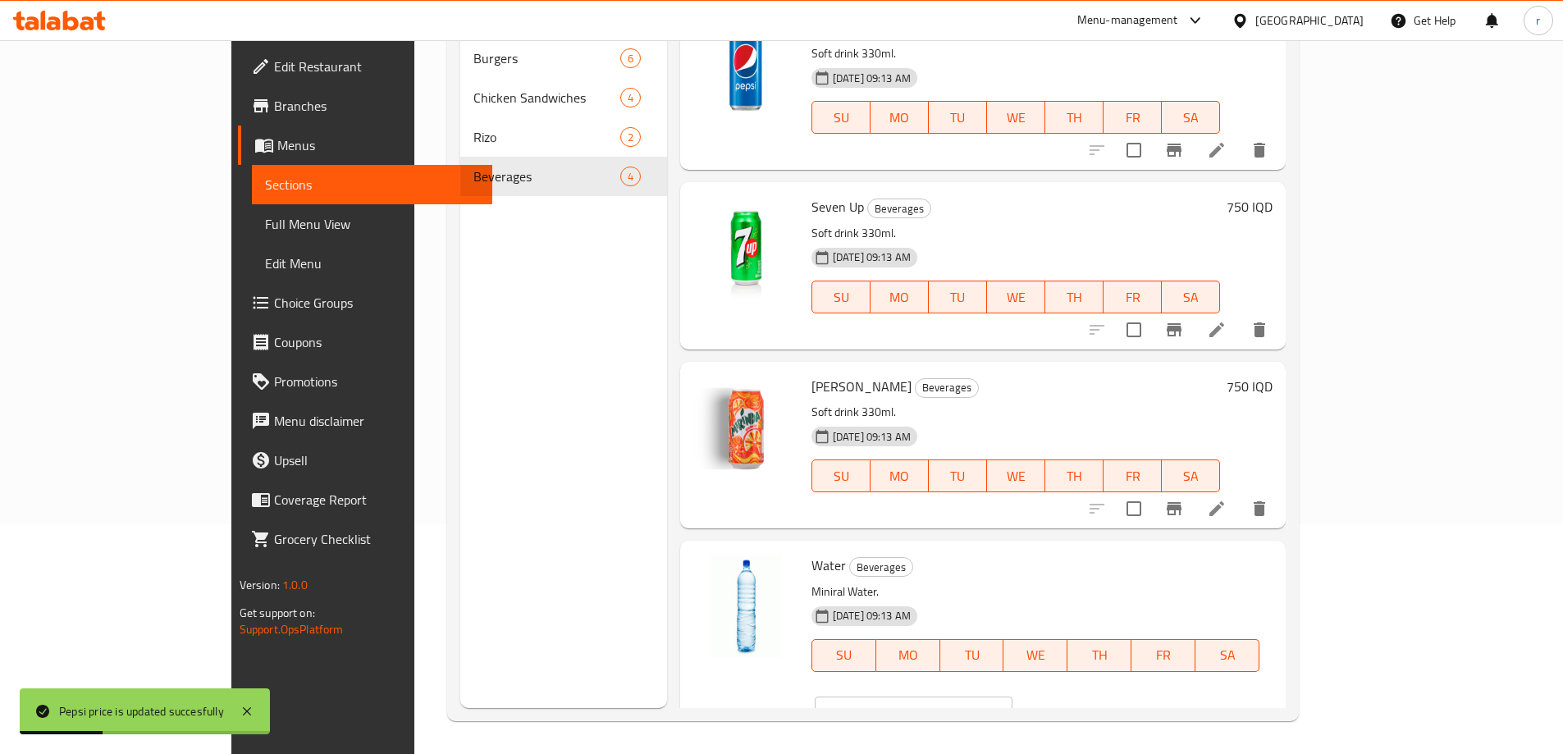
drag, startPoint x: 1331, startPoint y: 579, endPoint x: 1224, endPoint y: 614, distance: 112.9
click at [1224, 614] on div "Water Beverages Miniral Water. 07-08-2024 09:13 AM SU MO TU WE TH FR SA IQD 500…" at bounding box center [1042, 642] width 474 height 190
type input "250"
click at [1078, 705] on icon "ok" at bounding box center [1070, 713] width 16 height 16
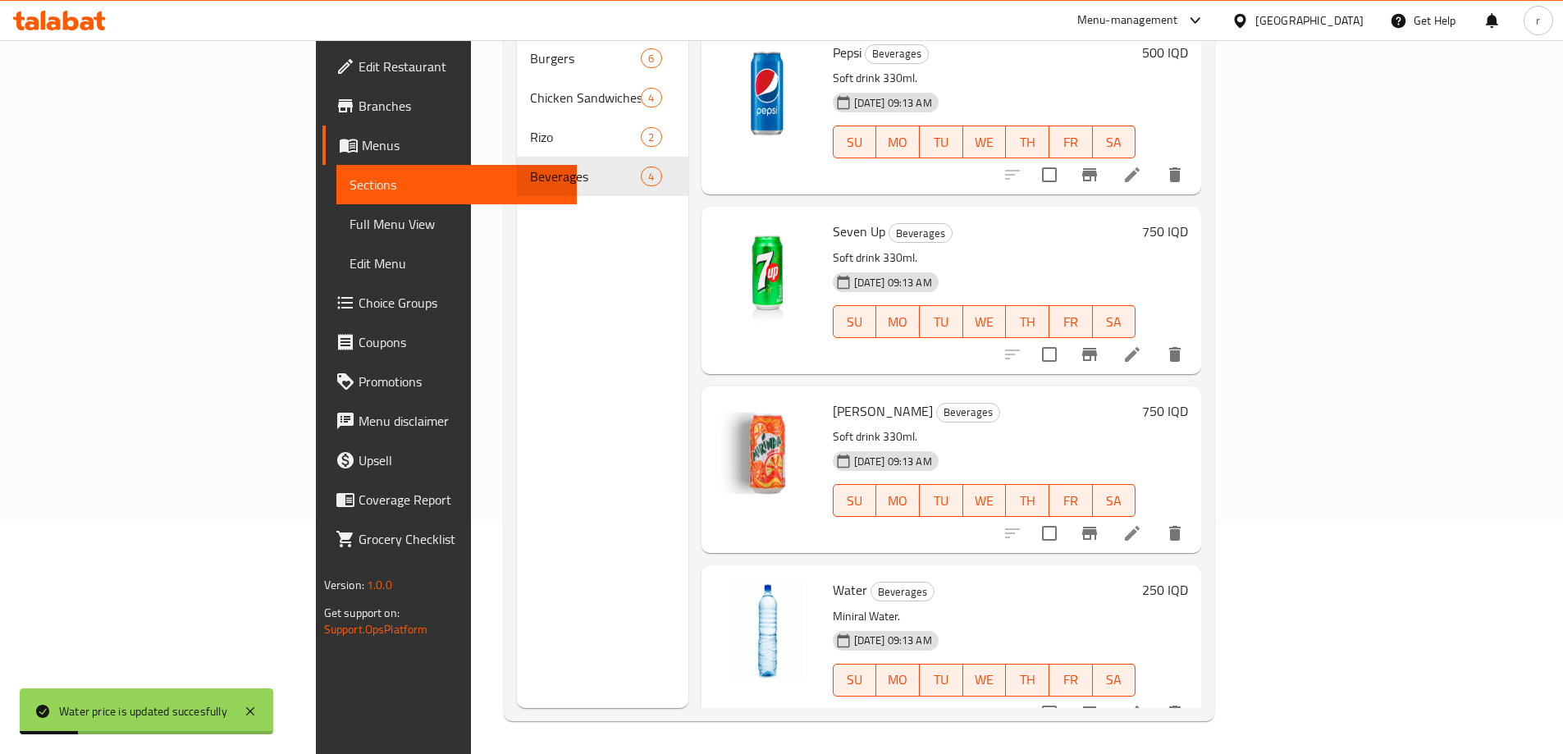
click at [350, 220] on span "Full Menu View" at bounding box center [457, 224] width 214 height 20
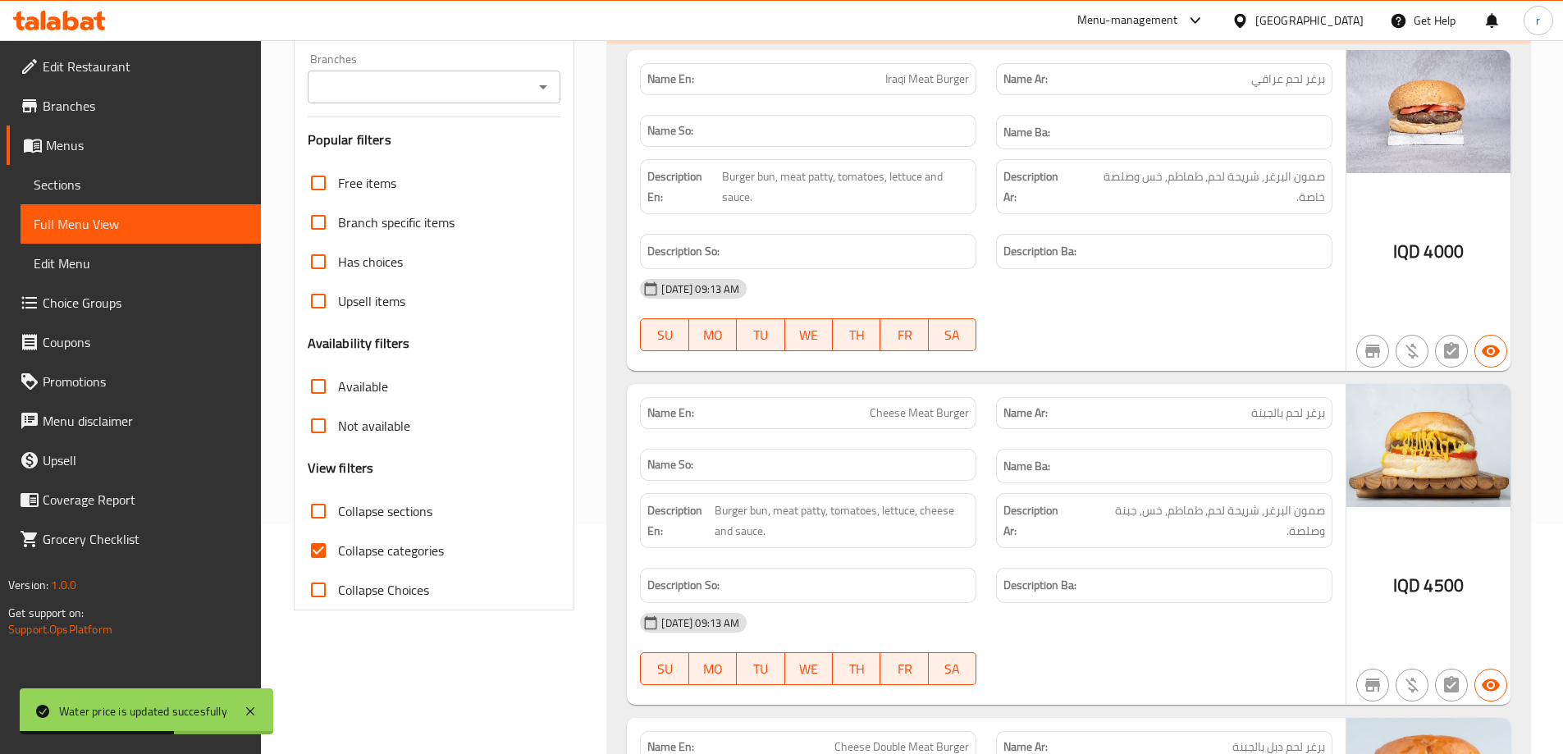
click at [380, 549] on span "Collapse categories" at bounding box center [391, 551] width 106 height 20
click at [338, 549] on input "Collapse categories" at bounding box center [318, 550] width 39 height 39
checkbox input "false"
click at [428, 89] on input "Branches" at bounding box center [421, 86] width 217 height 23
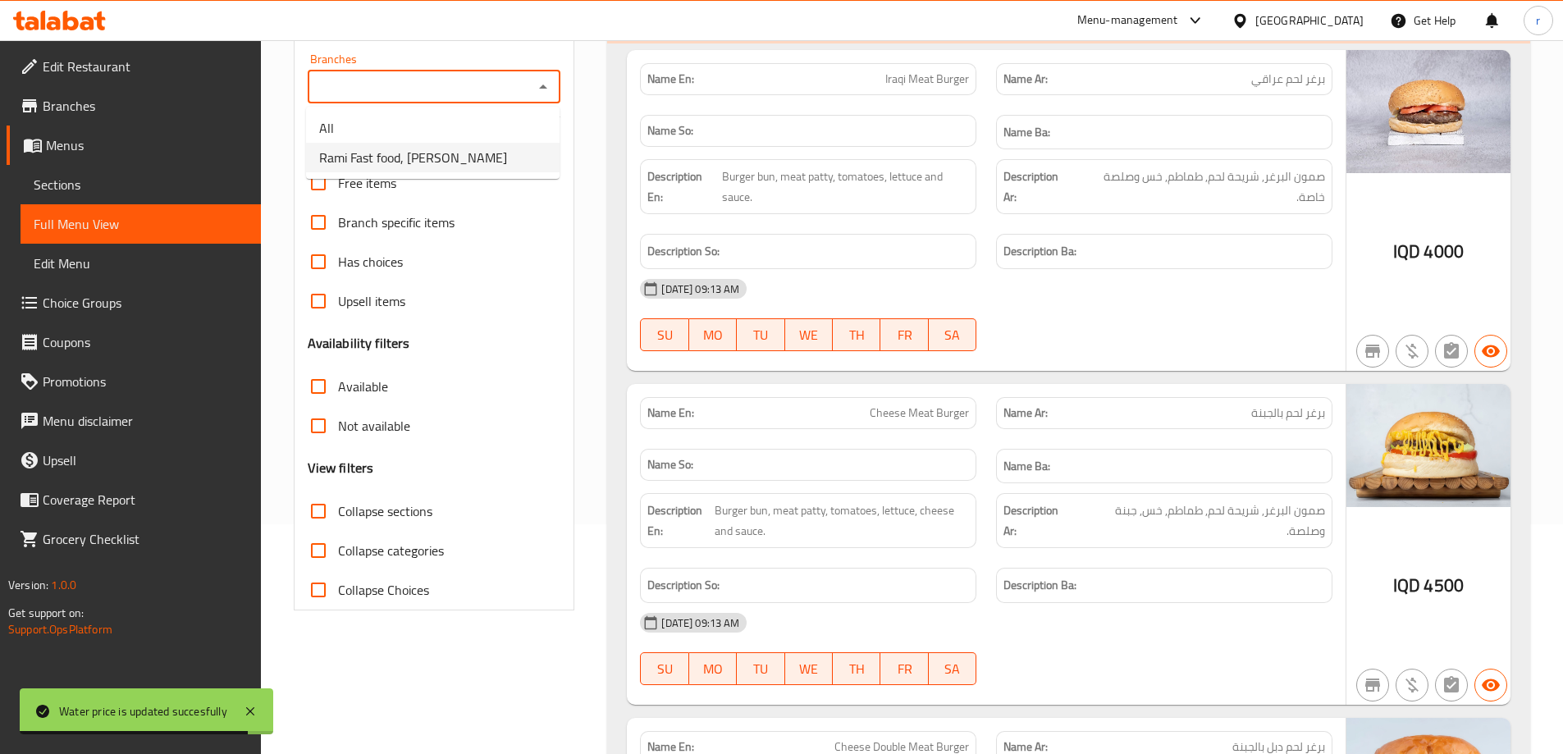
click at [411, 148] on span "Rami Fast food, Al aathameya" at bounding box center [413, 158] width 188 height 20
type input "Rami Fast food, Al aathameya"
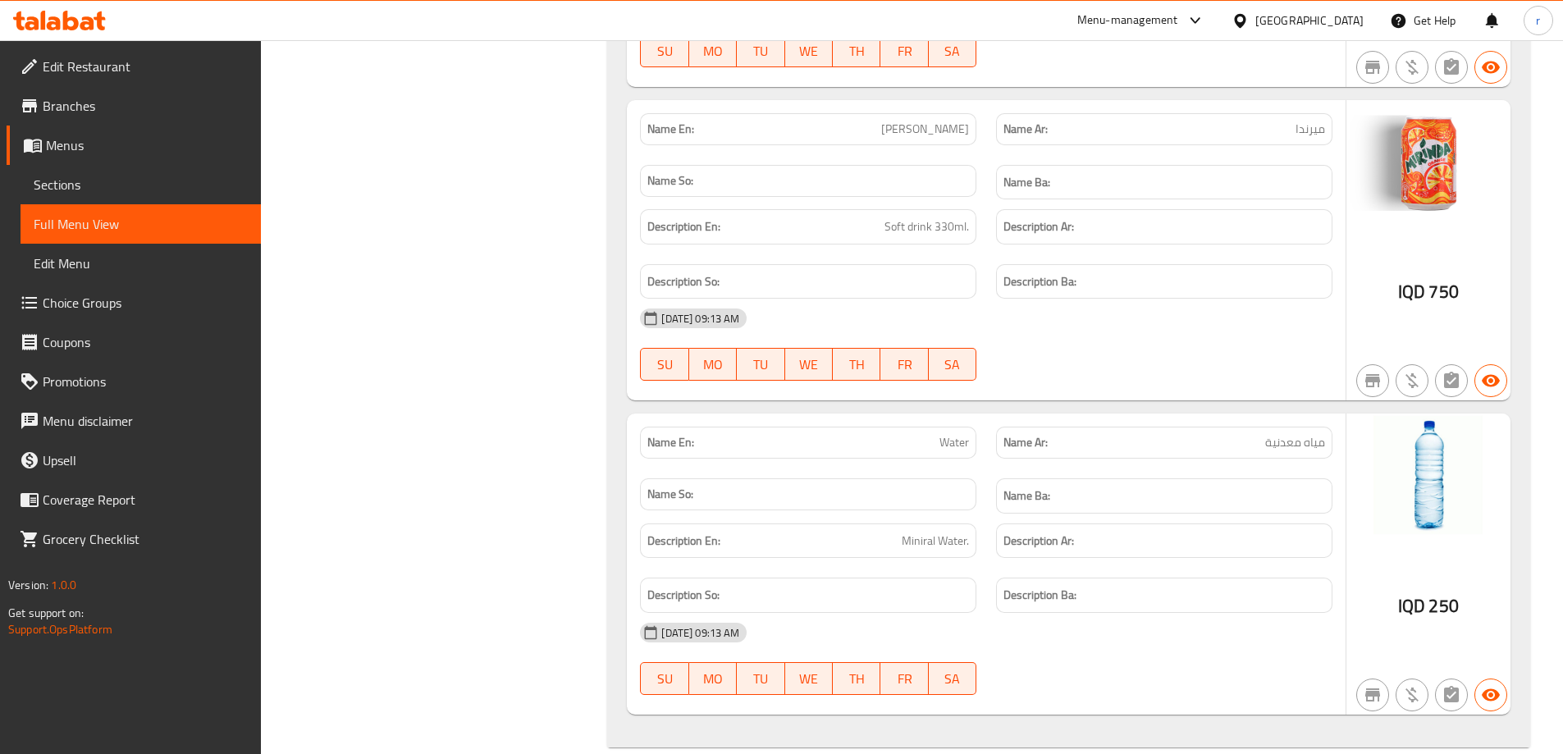
scroll to position [5037, 0]
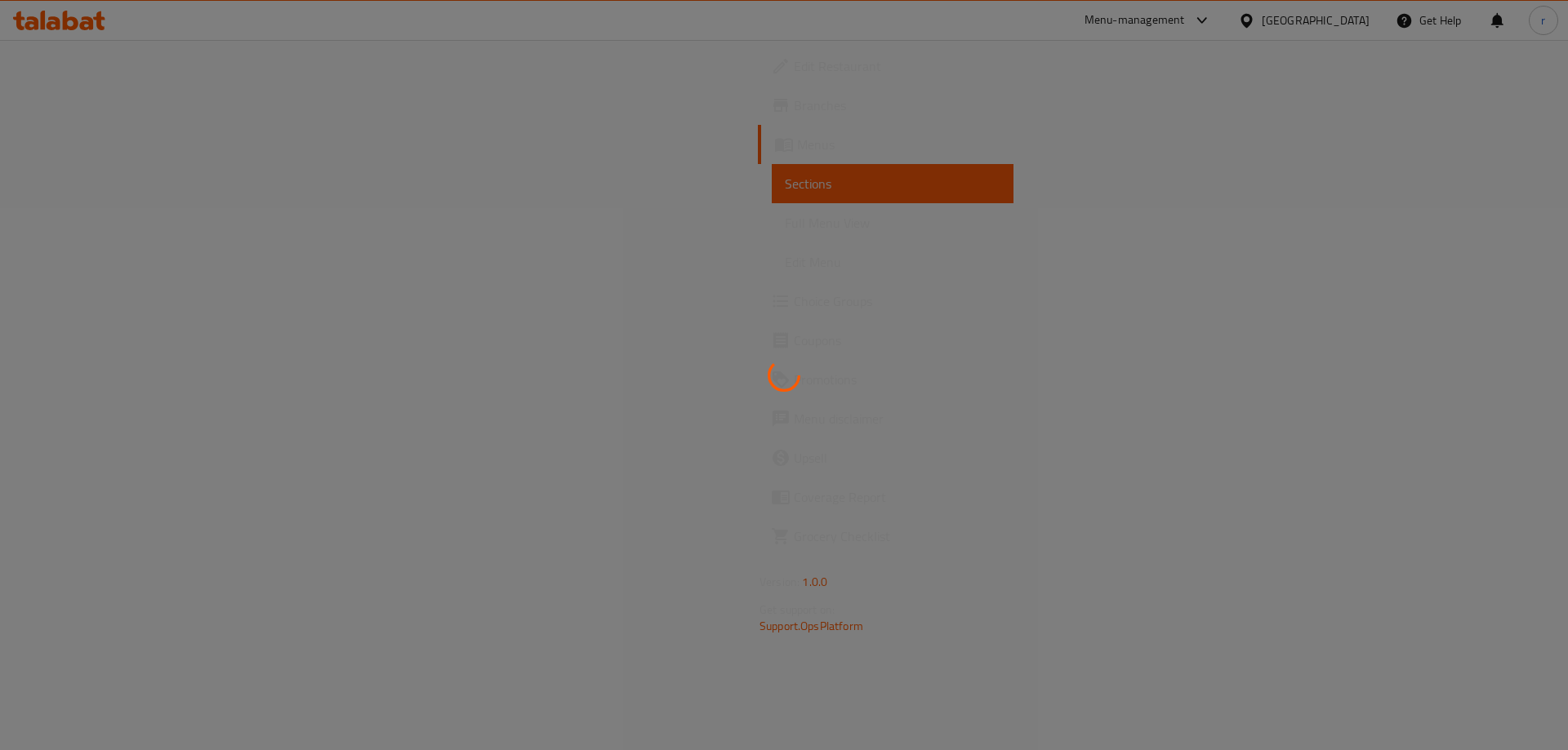
click at [119, 226] on div at bounding box center [784, 375] width 1568 height 750
click at [102, 222] on div at bounding box center [784, 375] width 1568 height 750
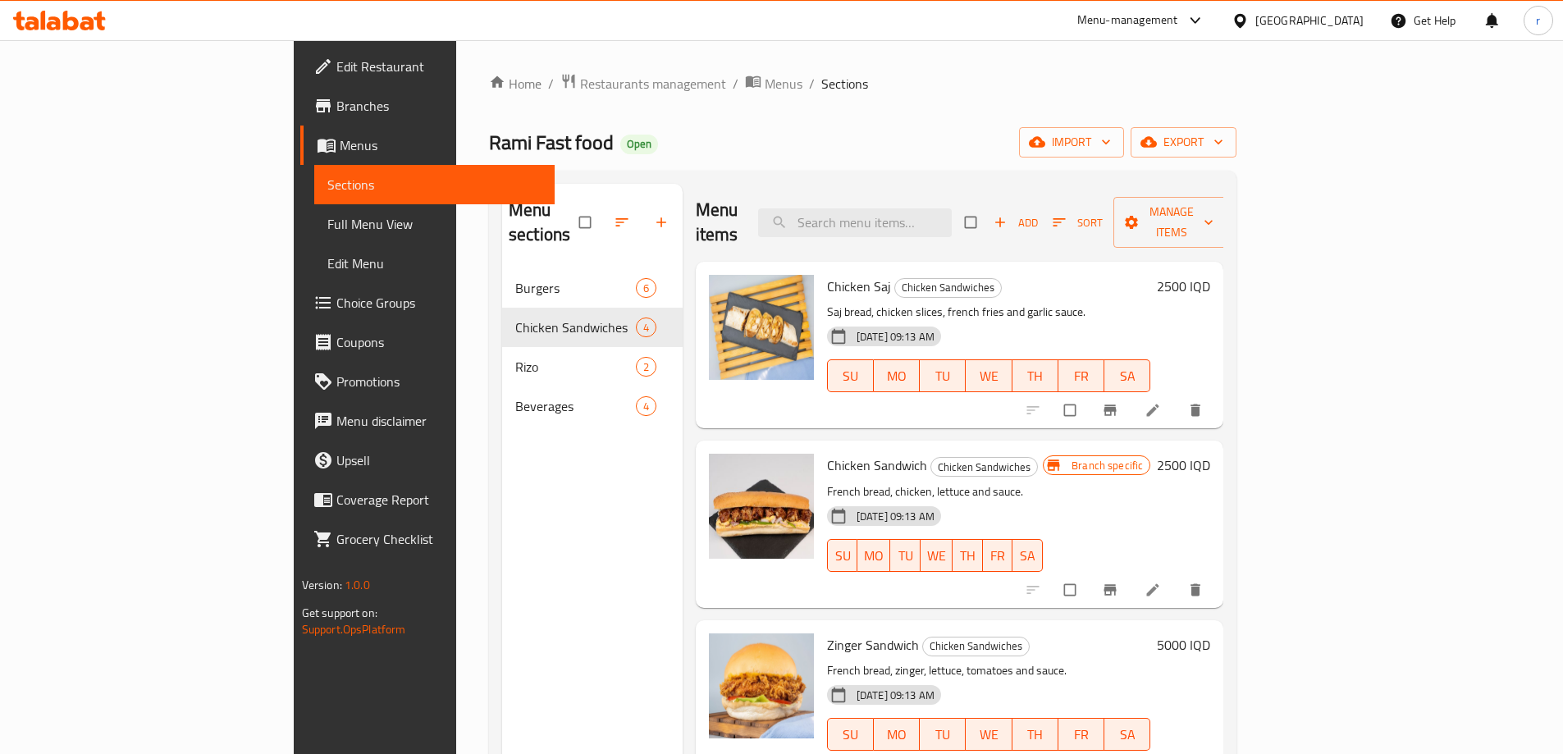
click at [327, 223] on span "Full Menu View" at bounding box center [434, 224] width 214 height 20
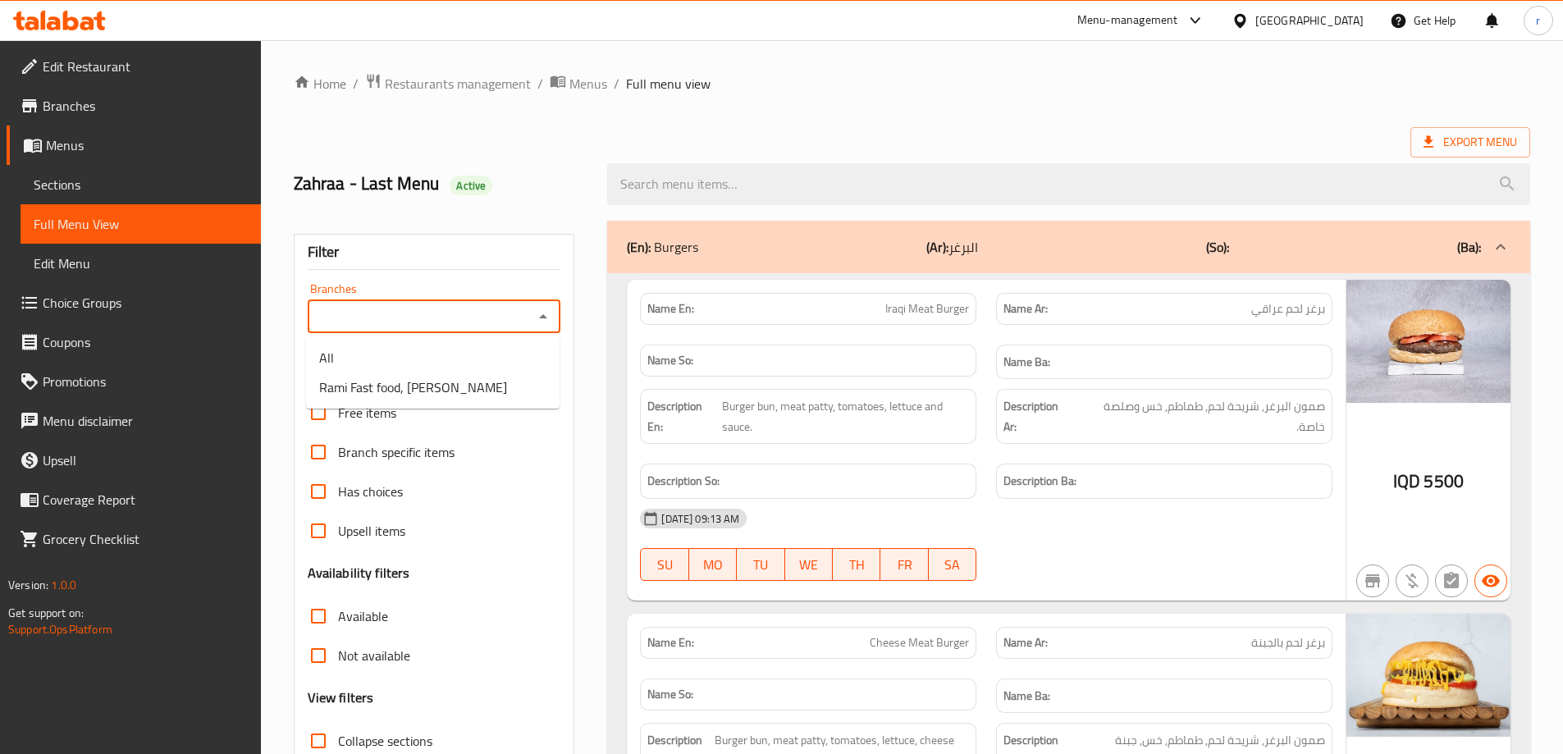
click at [370, 308] on input "Branches" at bounding box center [421, 316] width 217 height 23
click at [385, 397] on span "Rami Fast food, [PERSON_NAME]" at bounding box center [413, 387] width 188 height 20
type input "Rami Fast food, [PERSON_NAME]"
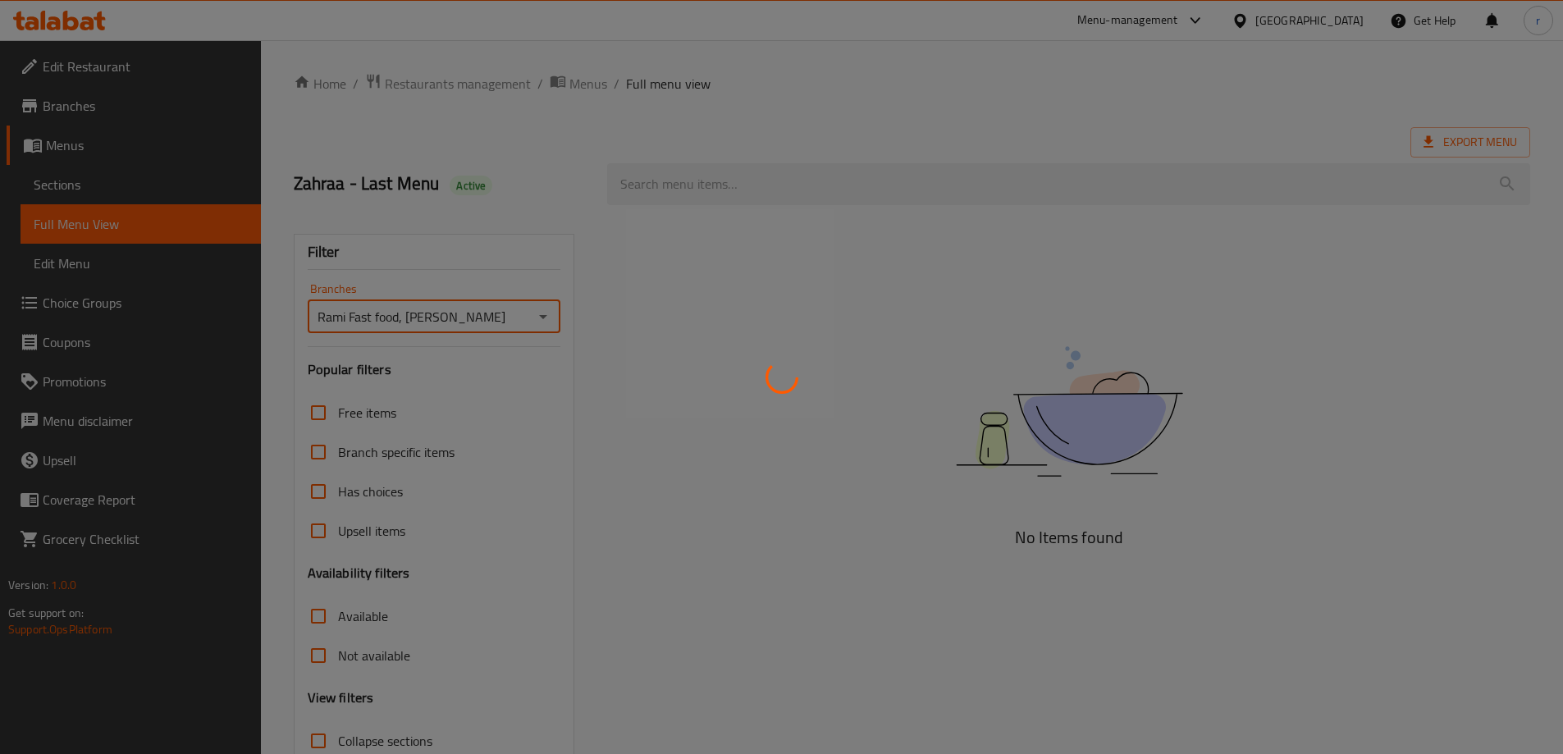
scroll to position [119, 0]
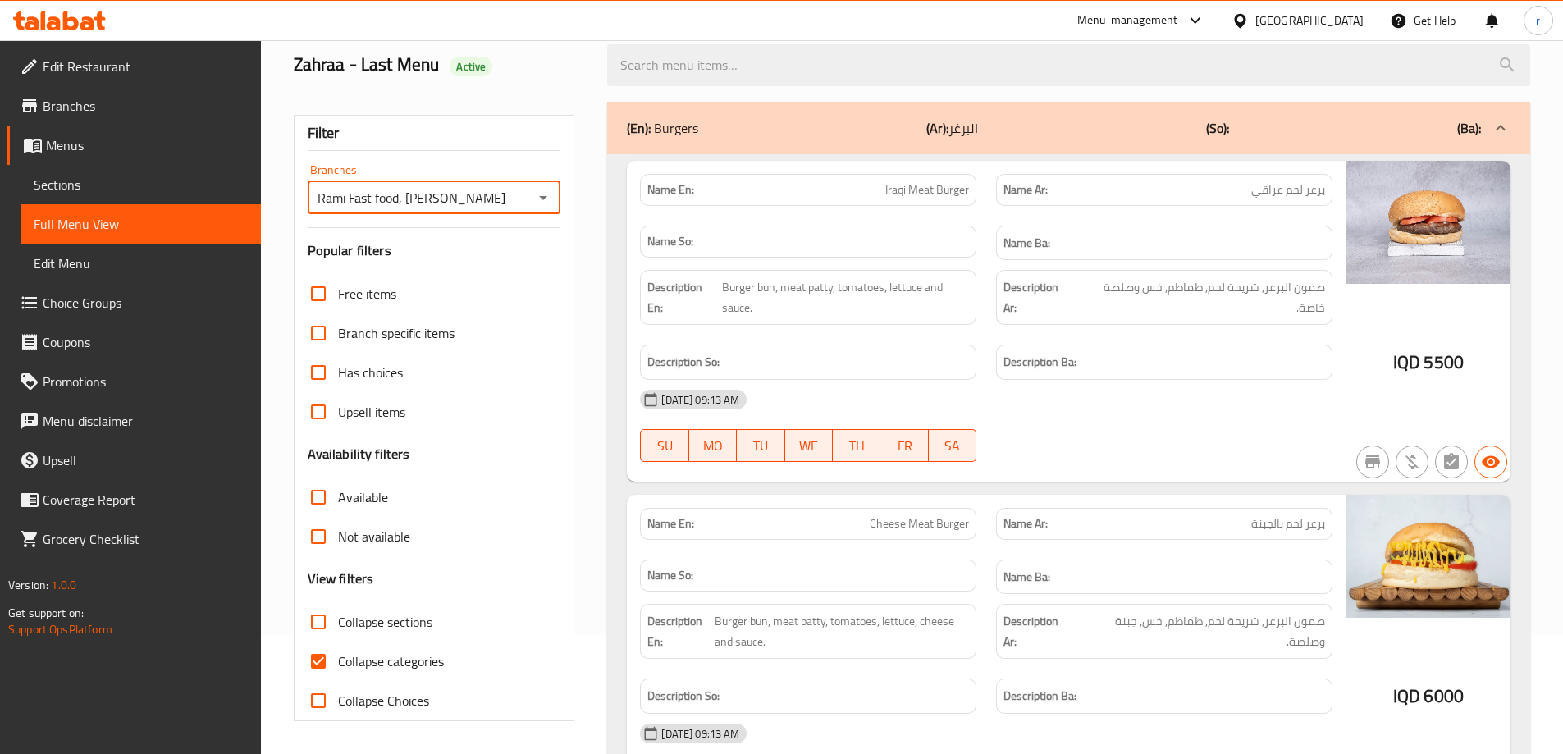
click at [358, 661] on span "Collapse categories" at bounding box center [391, 662] width 106 height 20
click at [338, 661] on input "Collapse categories" at bounding box center [318, 661] width 39 height 39
checkbox input "false"
click at [356, 620] on span "Collapse sections" at bounding box center [385, 622] width 94 height 20
click at [338, 620] on input "Collapse sections" at bounding box center [318, 621] width 39 height 39
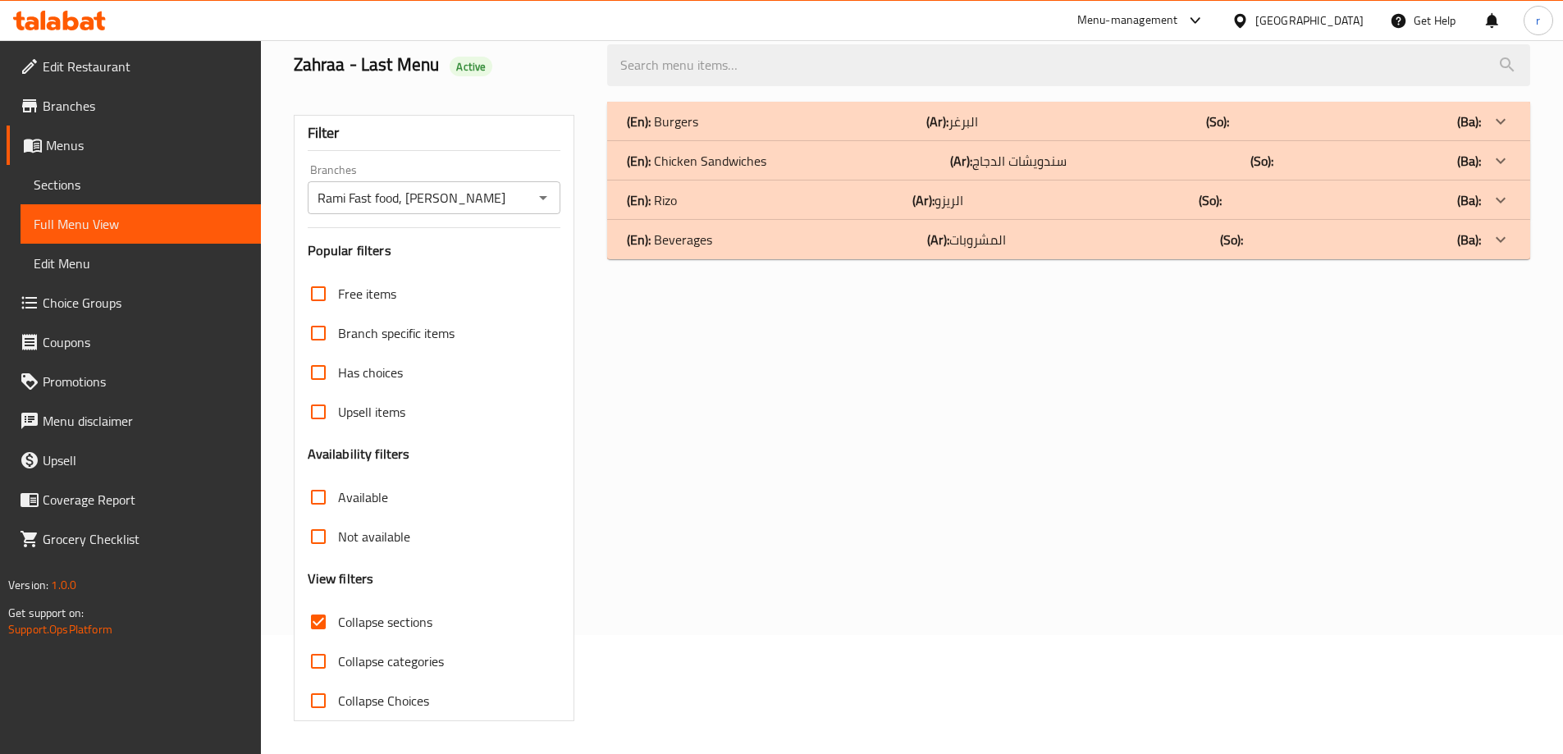
click at [698, 131] on p "(En): Chicken Sandwiches" at bounding box center [662, 122] width 71 height 20
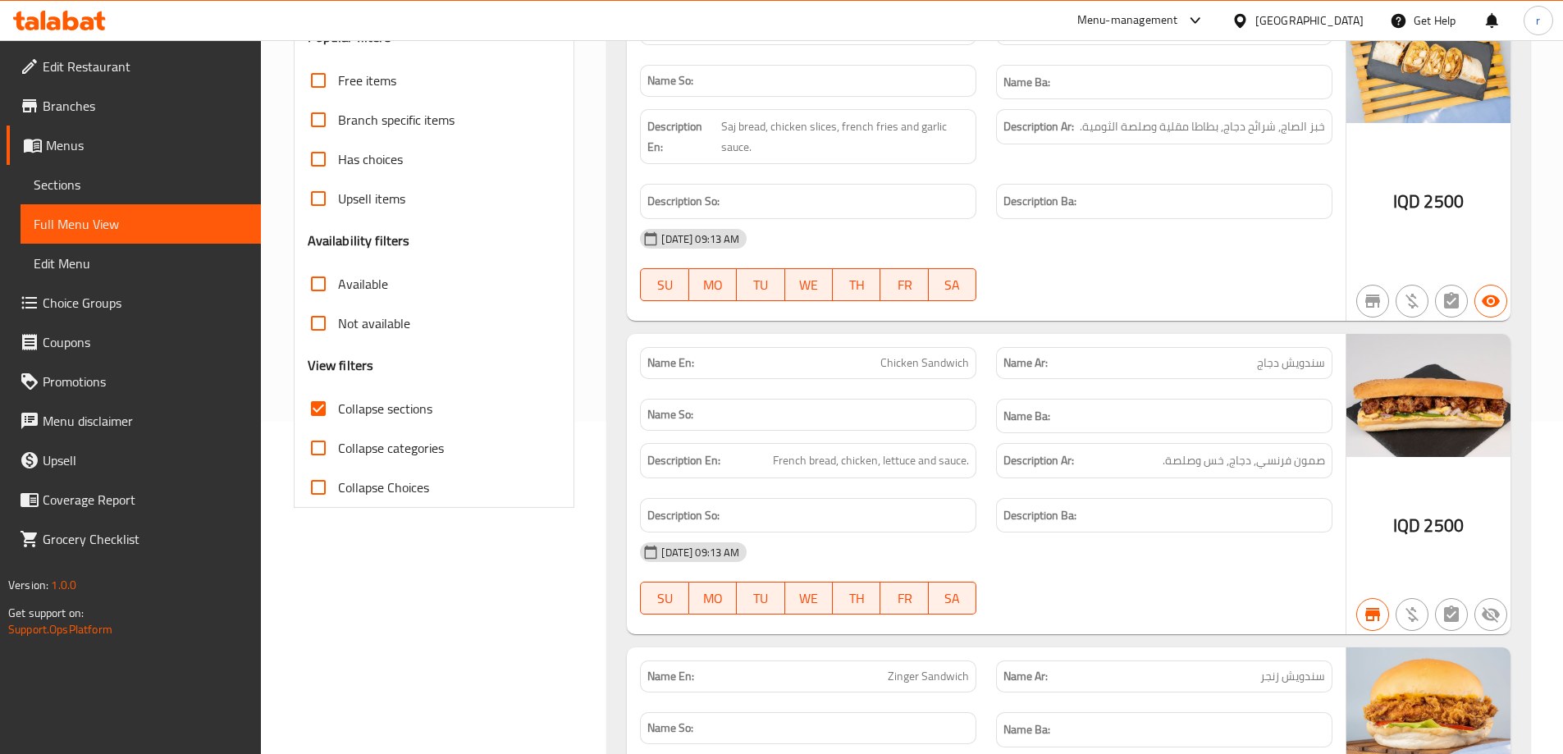
scroll to position [0, 0]
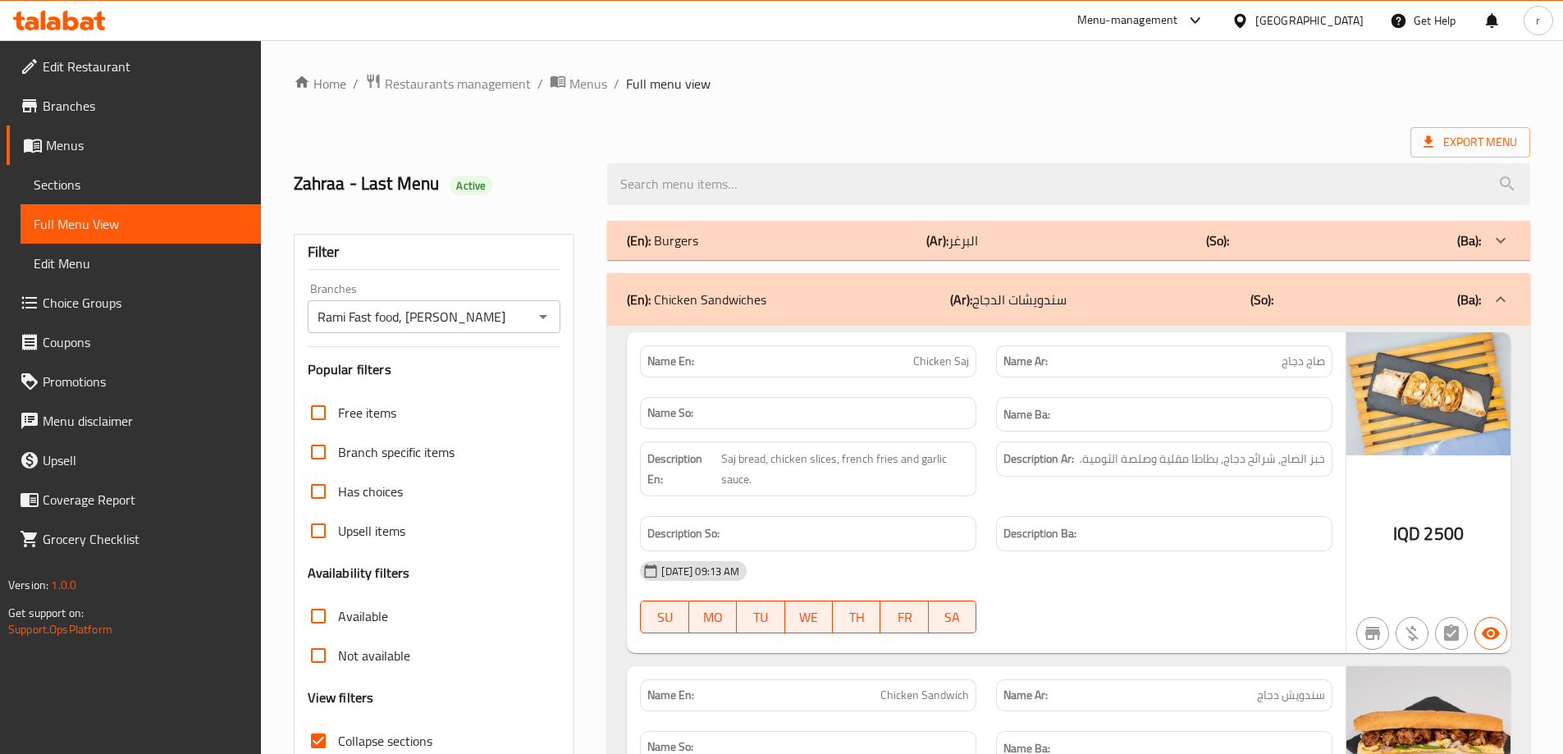
click at [684, 240] on p "(En): Burgers" at bounding box center [662, 241] width 71 height 20
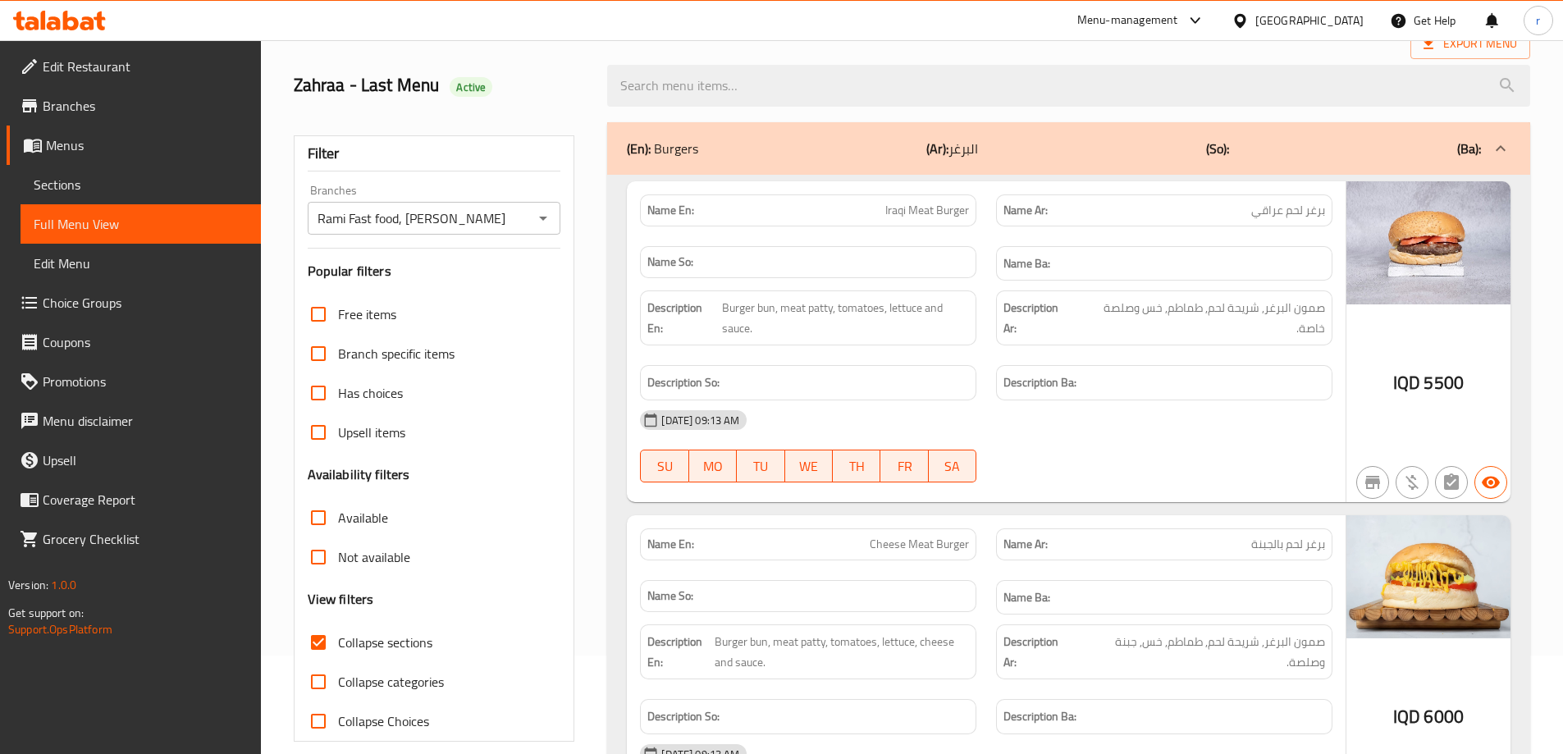
scroll to position [137, 0]
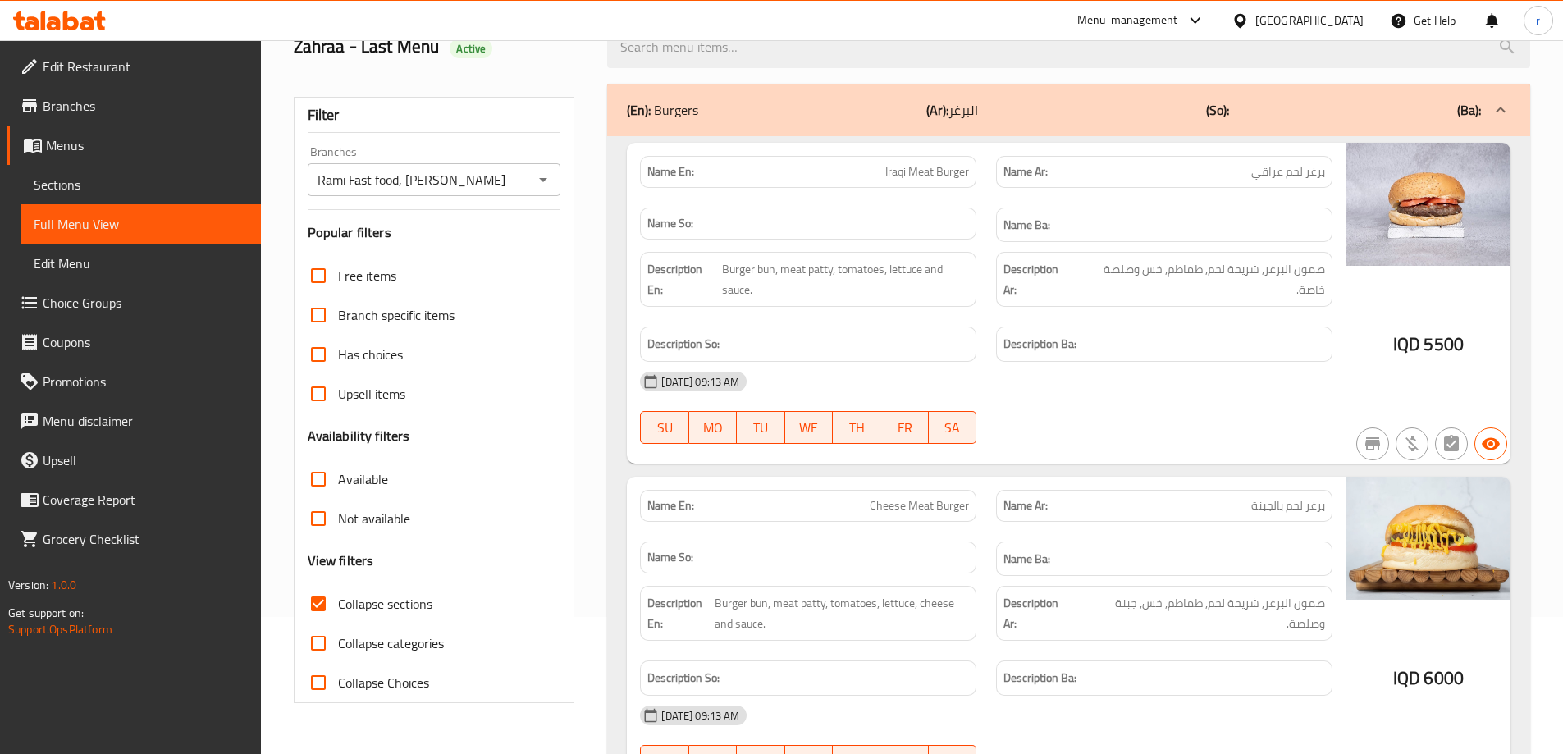
click at [429, 596] on span "Collapse sections" at bounding box center [385, 604] width 94 height 20
click at [338, 596] on input "Collapse sections" at bounding box center [318, 603] width 39 height 39
checkbox input "false"
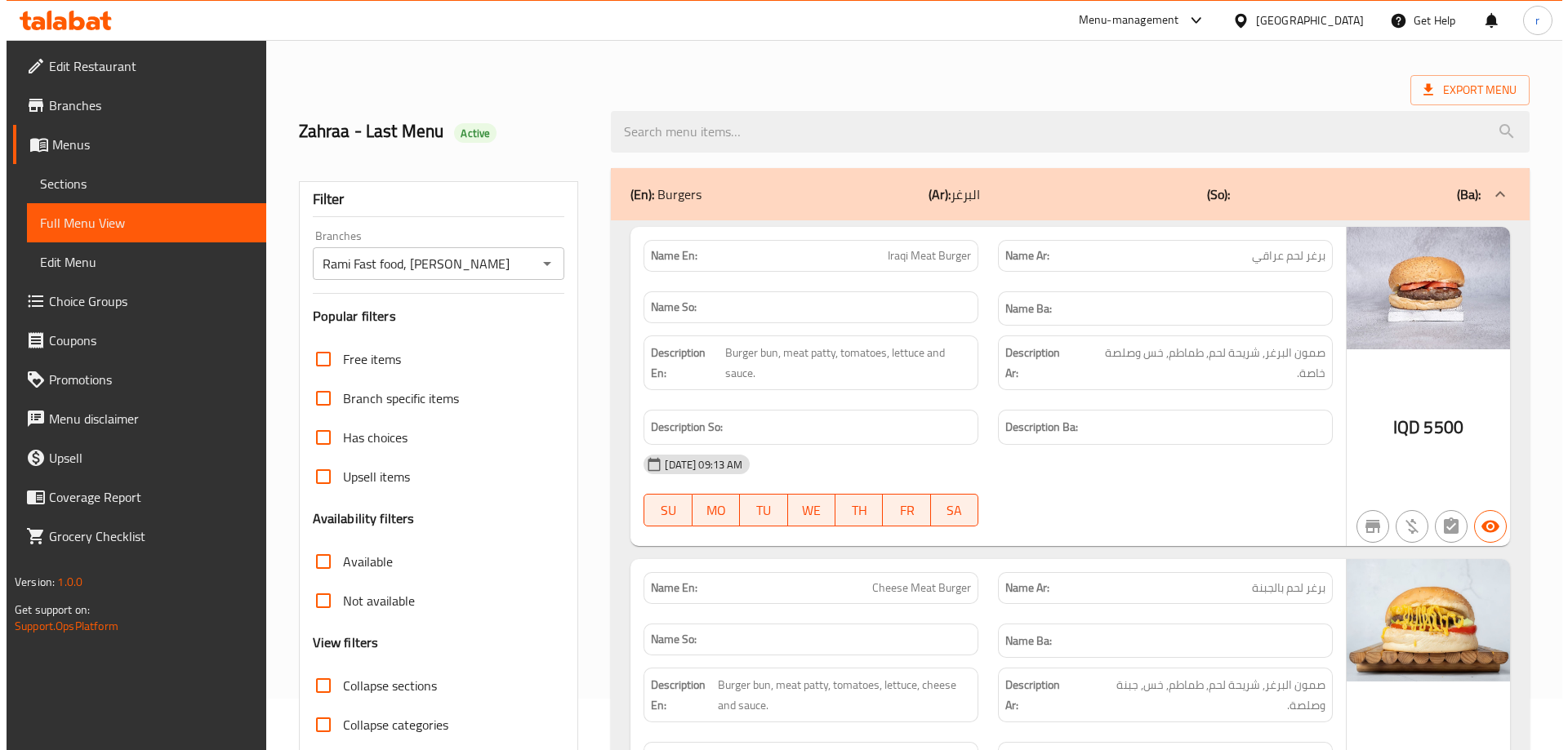
scroll to position [0, 0]
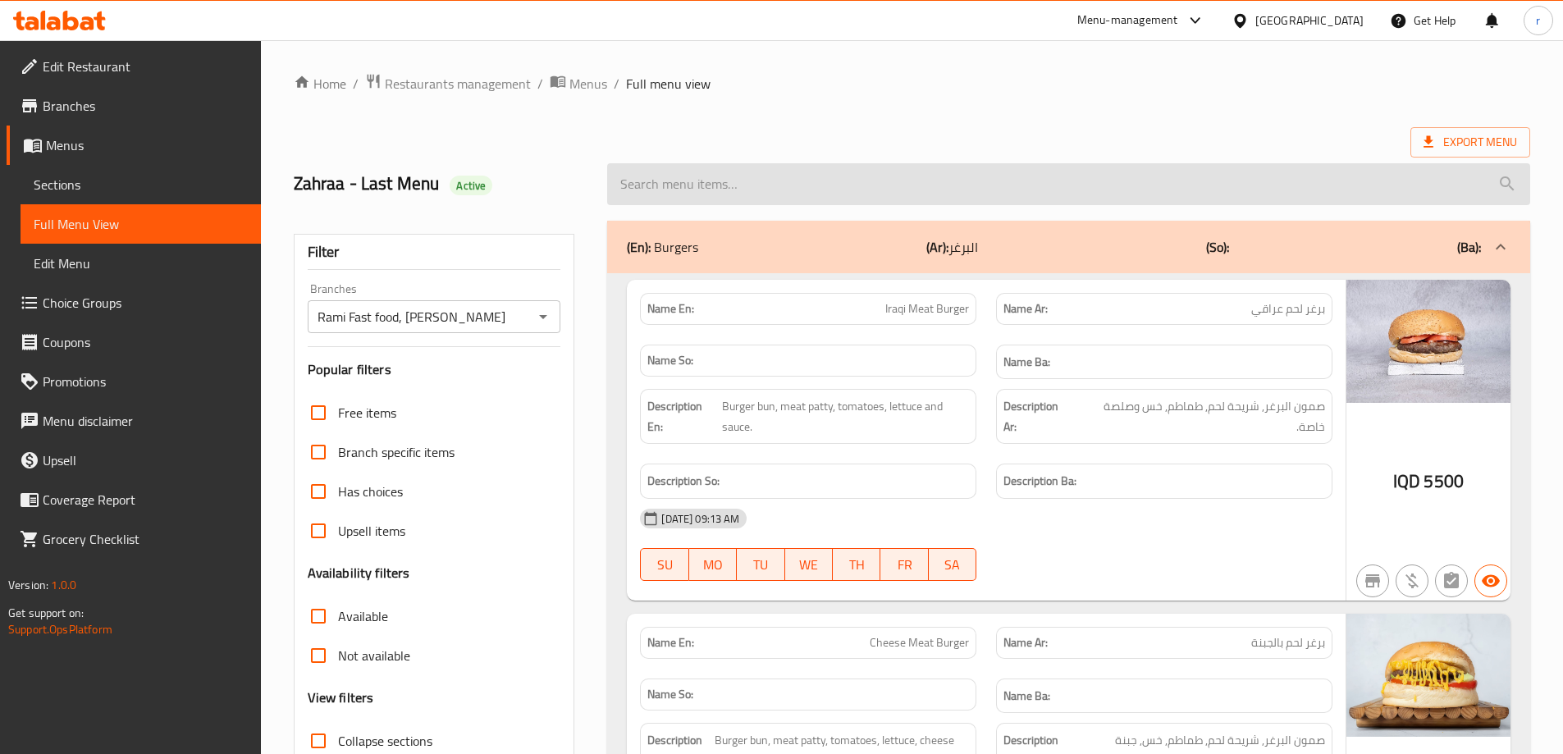
click at [714, 185] on input "search" at bounding box center [1068, 184] width 923 height 42
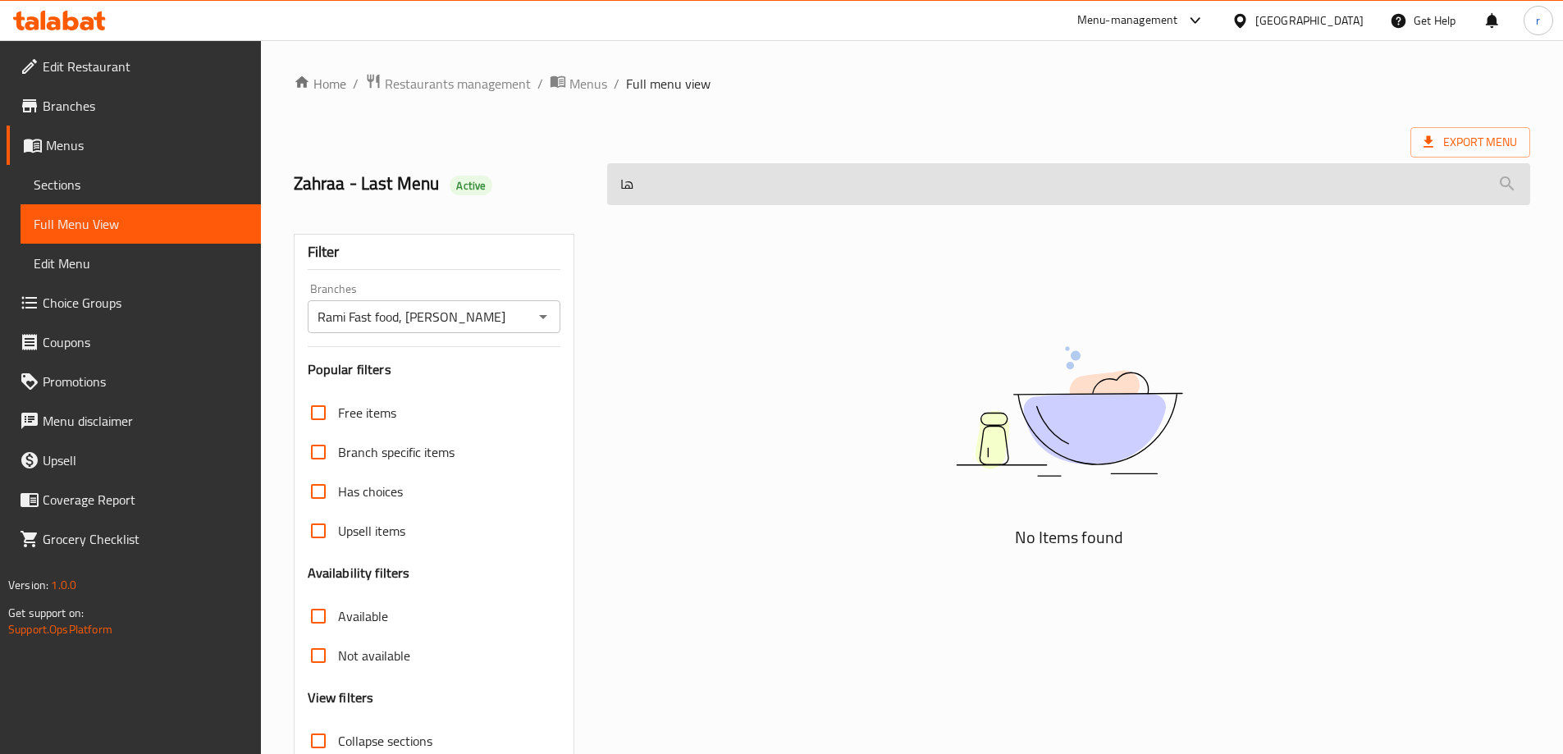
type input "ه"
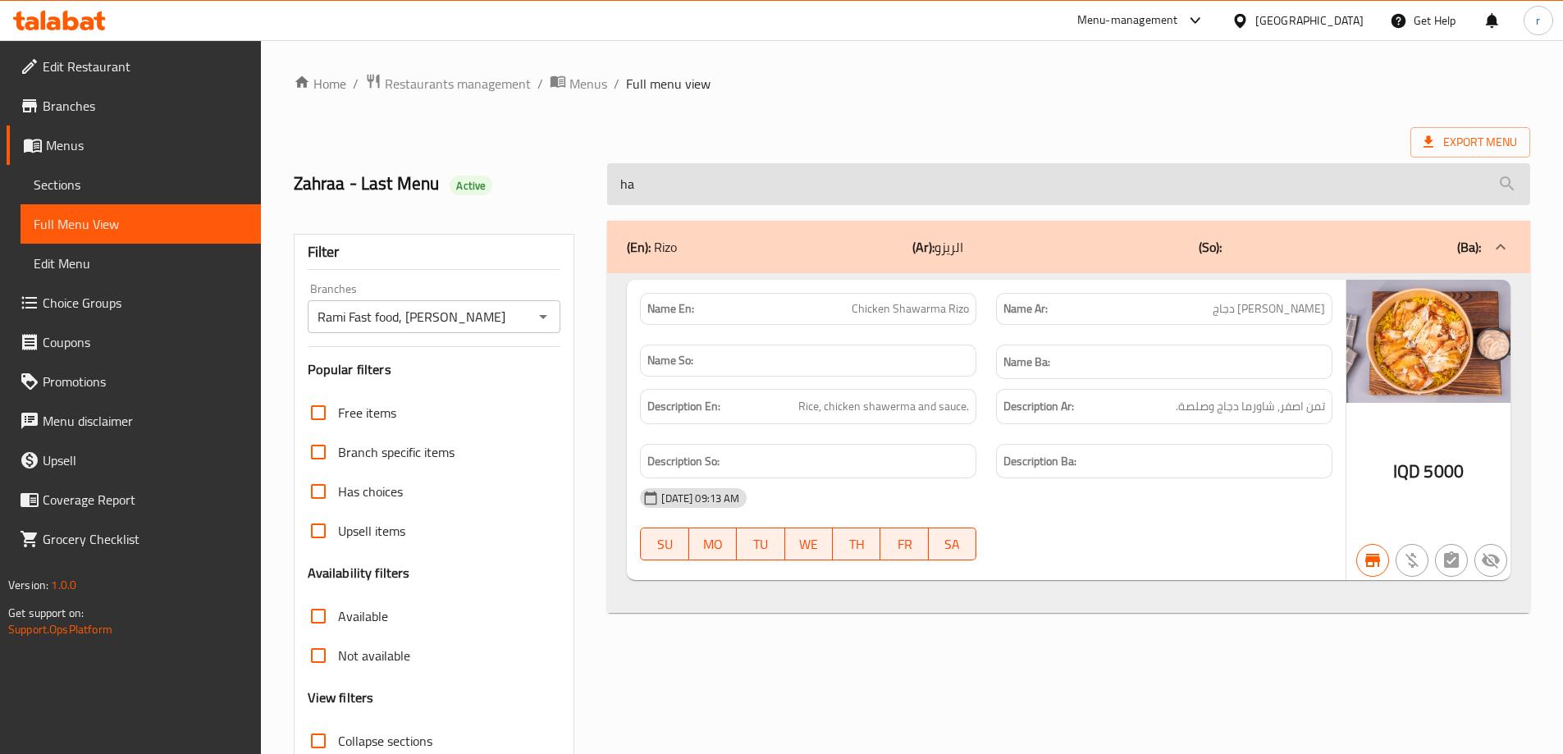
type input "h"
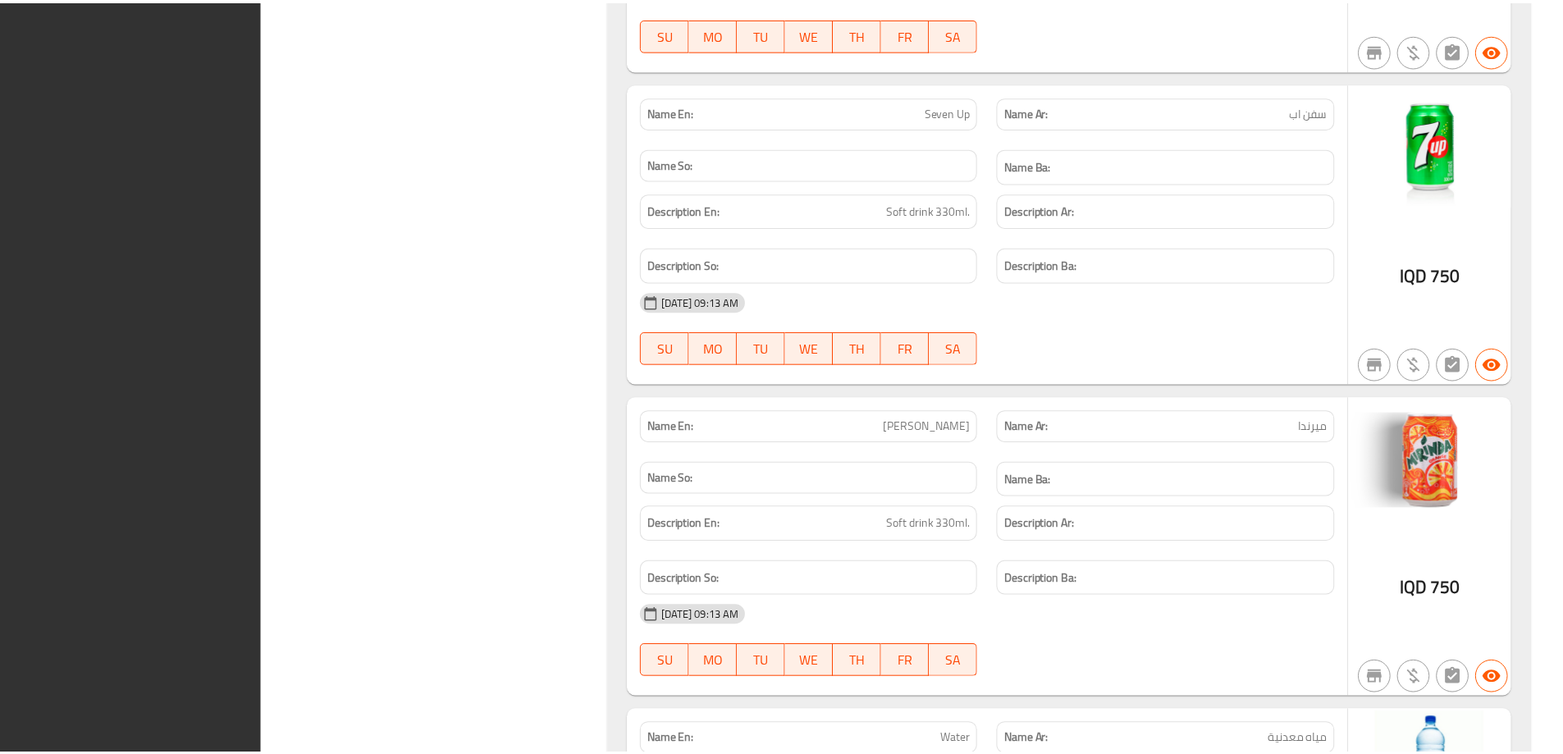
scroll to position [5037, 0]
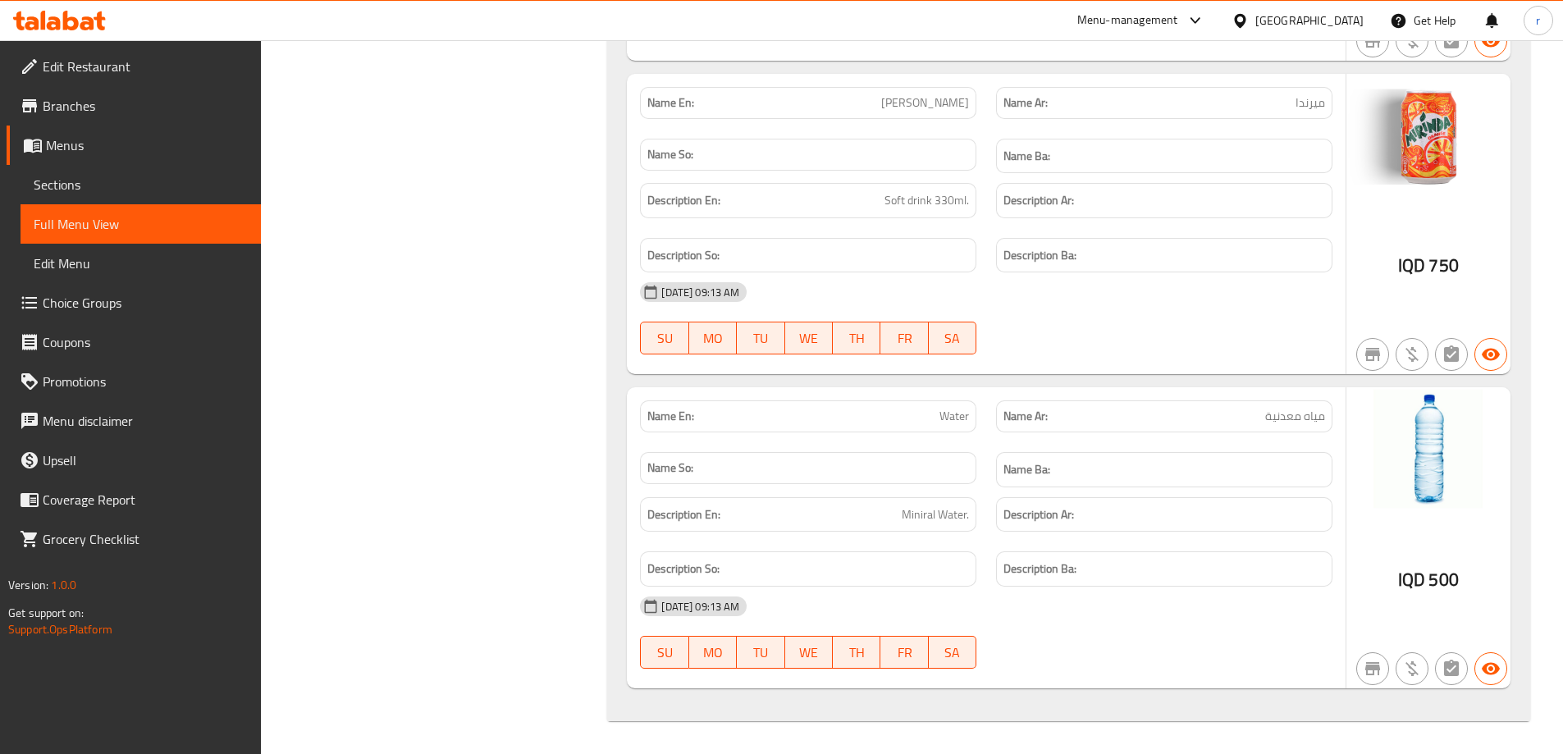
click at [94, 10] on div at bounding box center [59, 20] width 119 height 33
click at [95, 25] on icon at bounding box center [59, 21] width 93 height 20
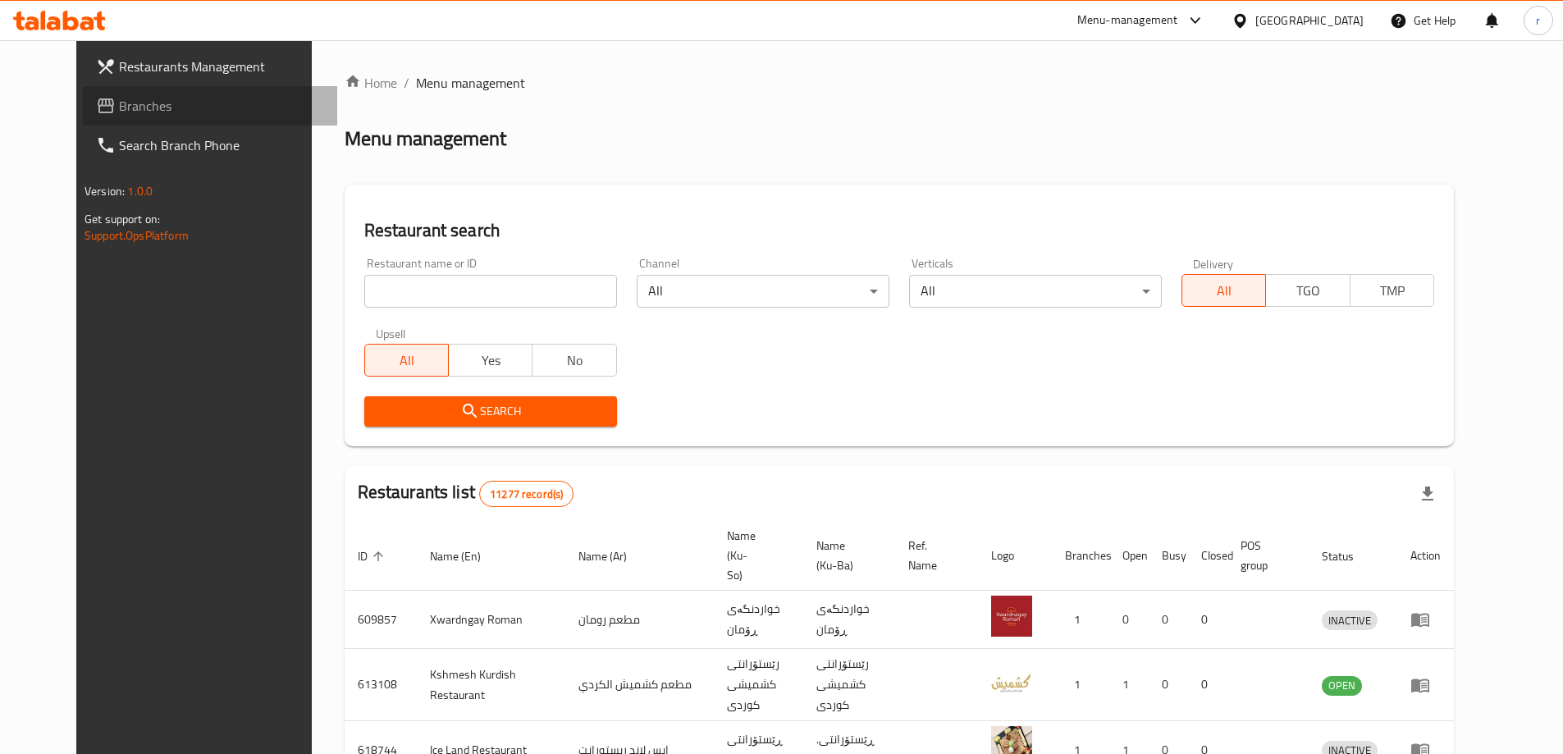
click at [119, 103] on span "Branches" at bounding box center [221, 106] width 205 height 20
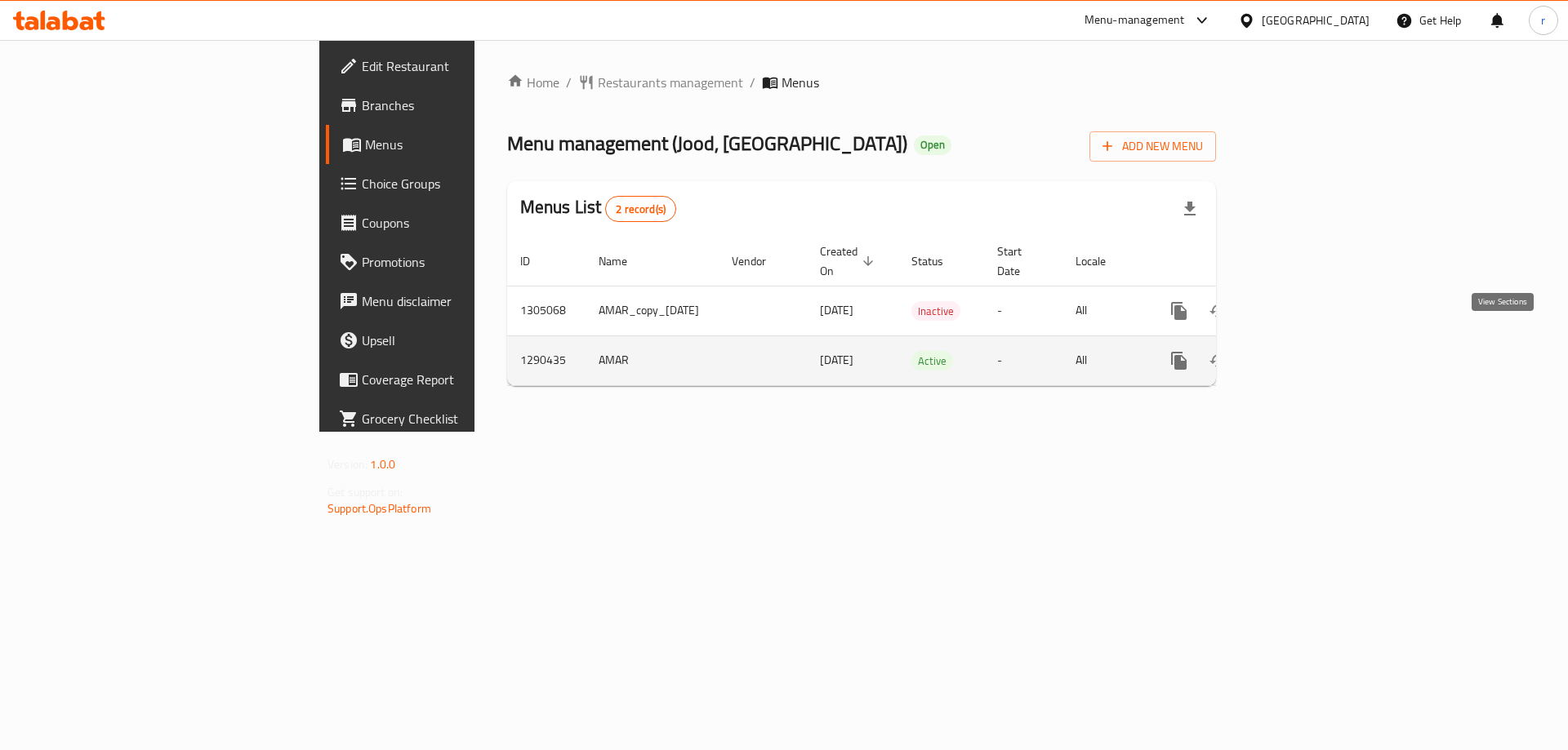
click at [1306, 351] on icon "enhanced table" at bounding box center [1296, 361] width 20 height 20
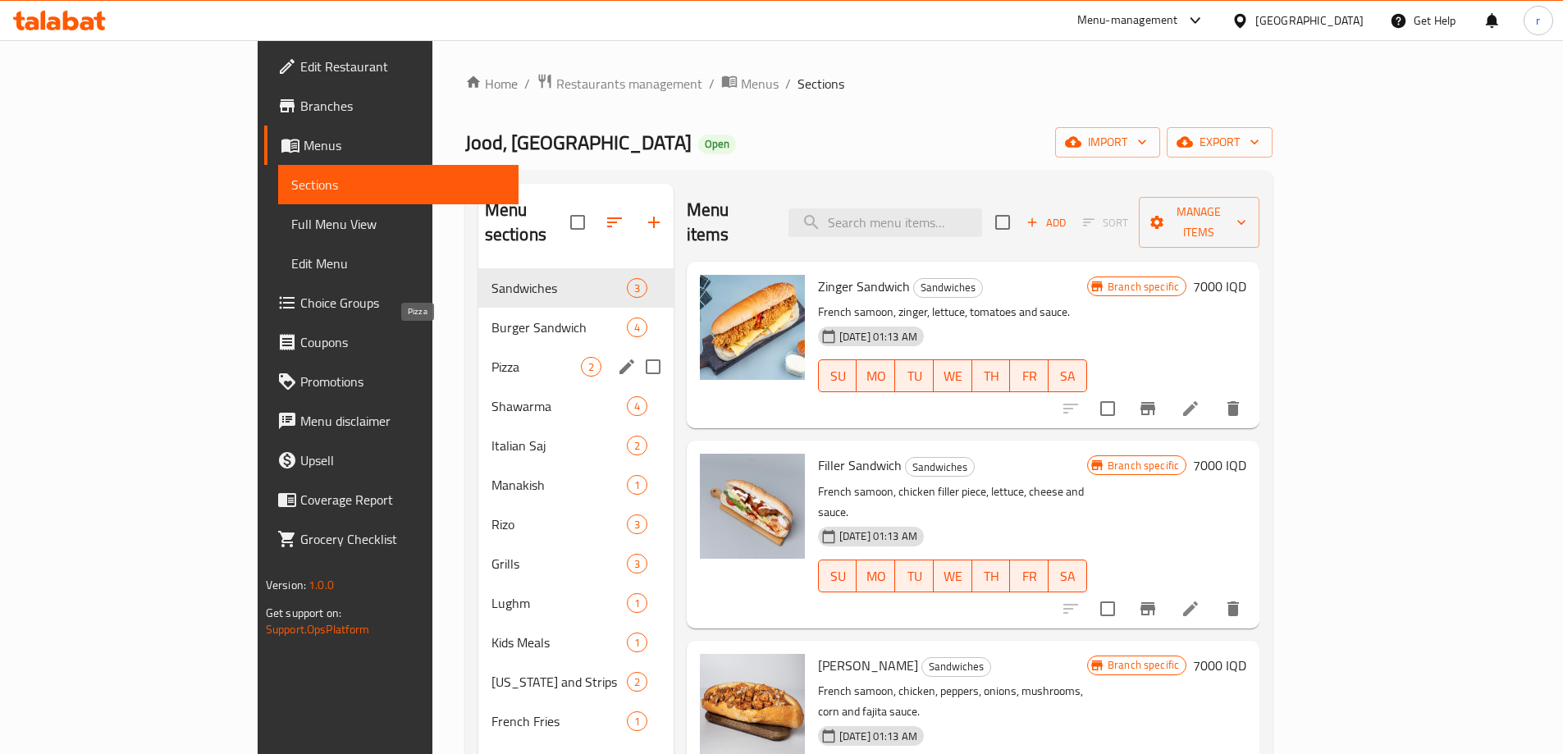
click at [492, 357] on span "Pizza" at bounding box center [536, 367] width 89 height 20
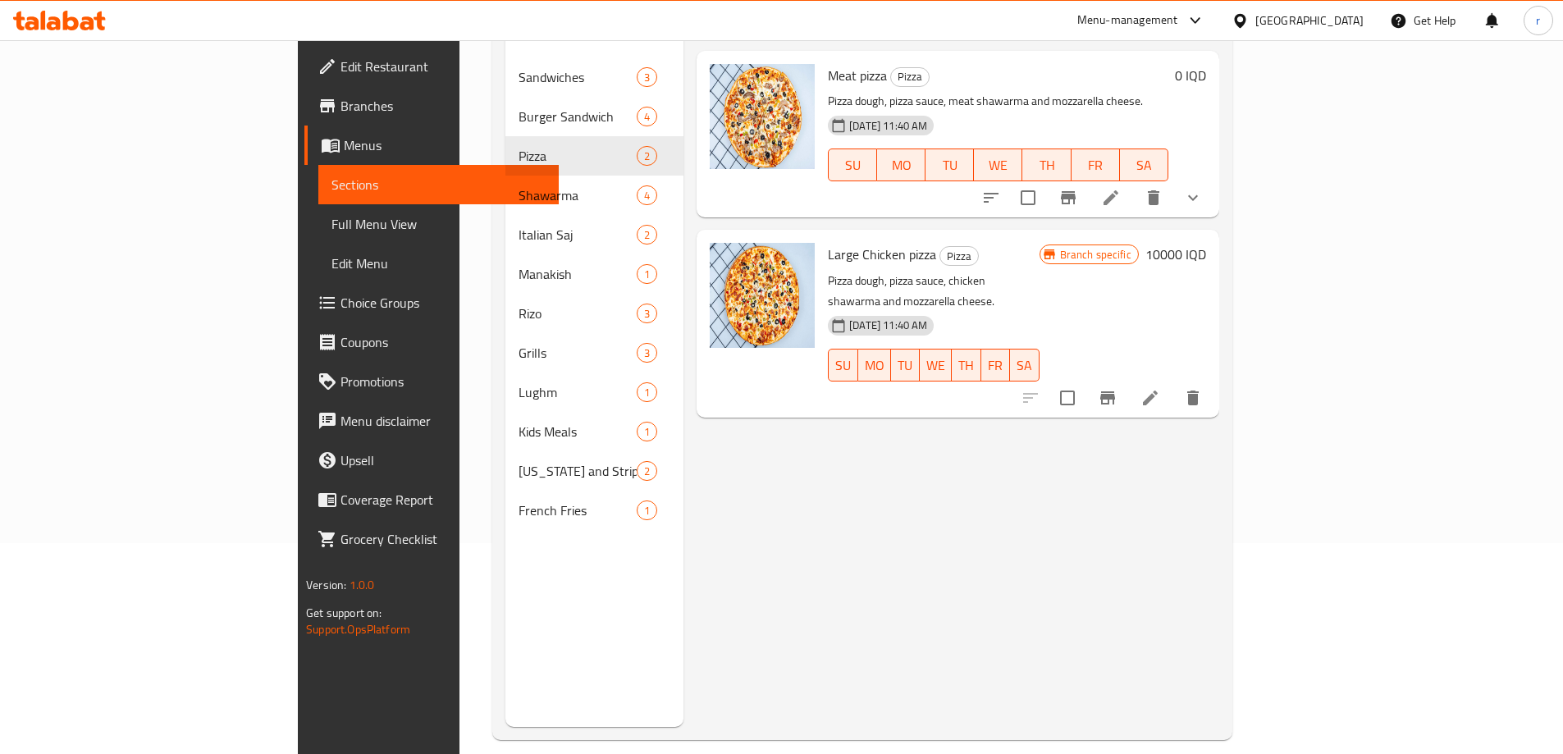
scroll to position [230, 0]
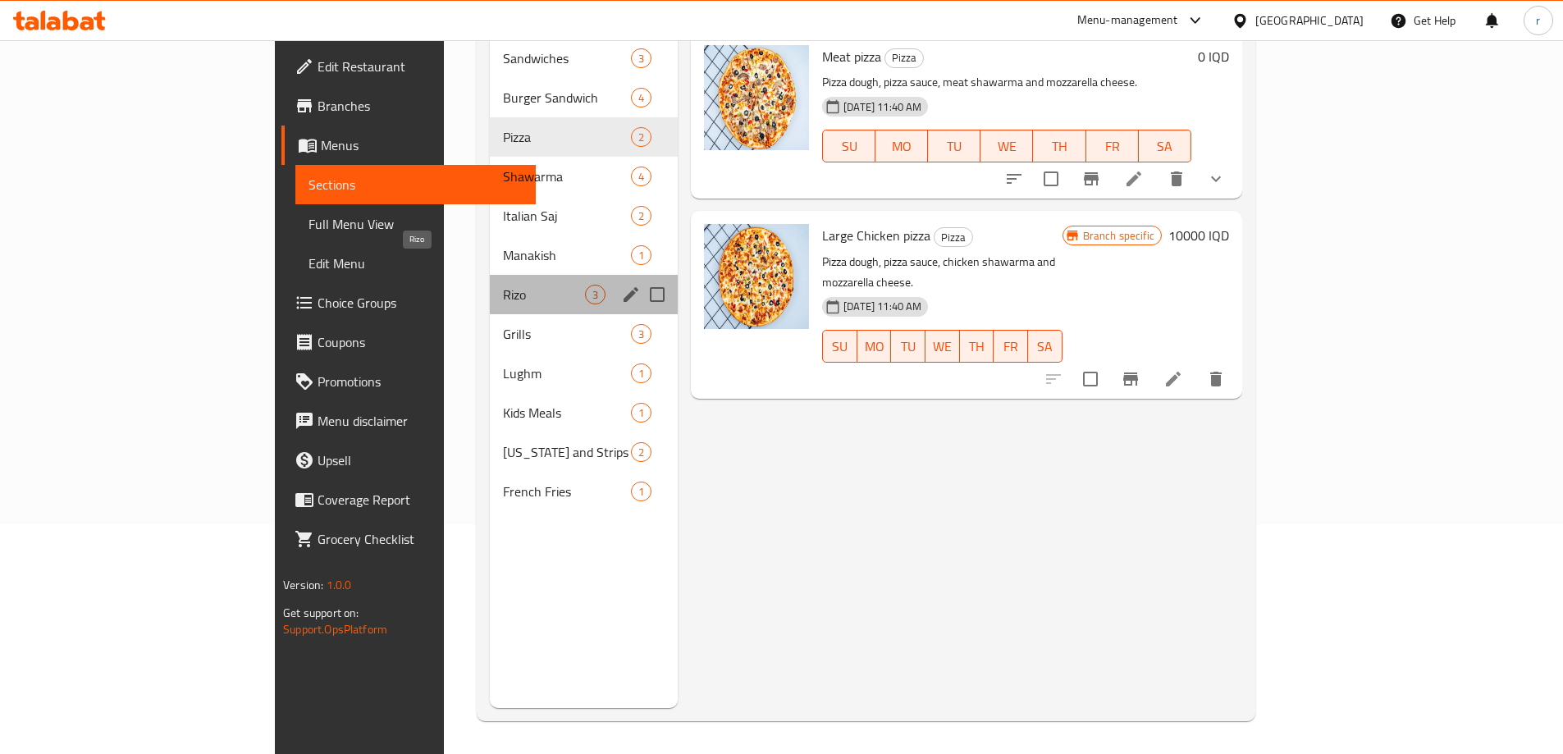
click at [503, 285] on span "Rizo" at bounding box center [544, 295] width 82 height 20
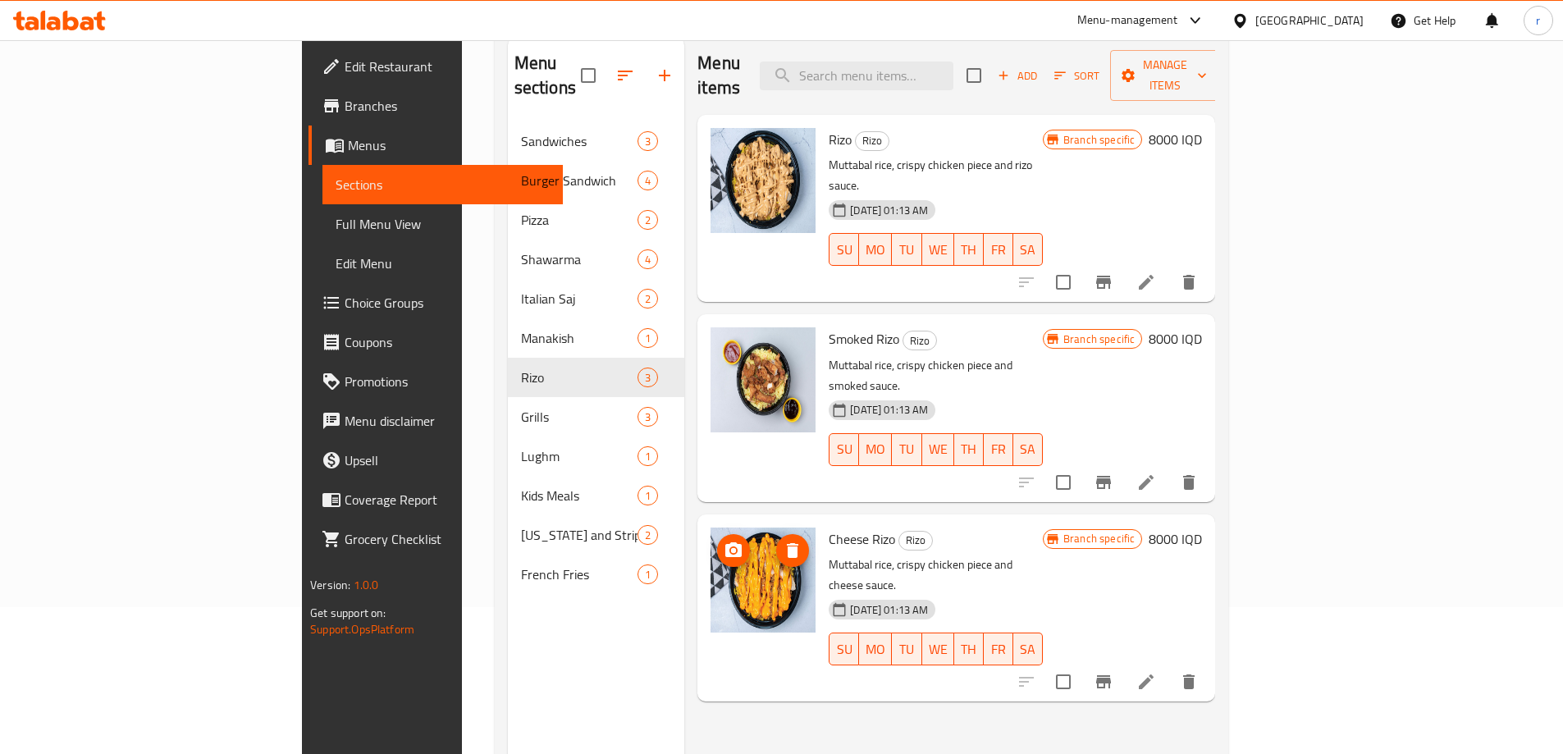
scroll to position [93, 0]
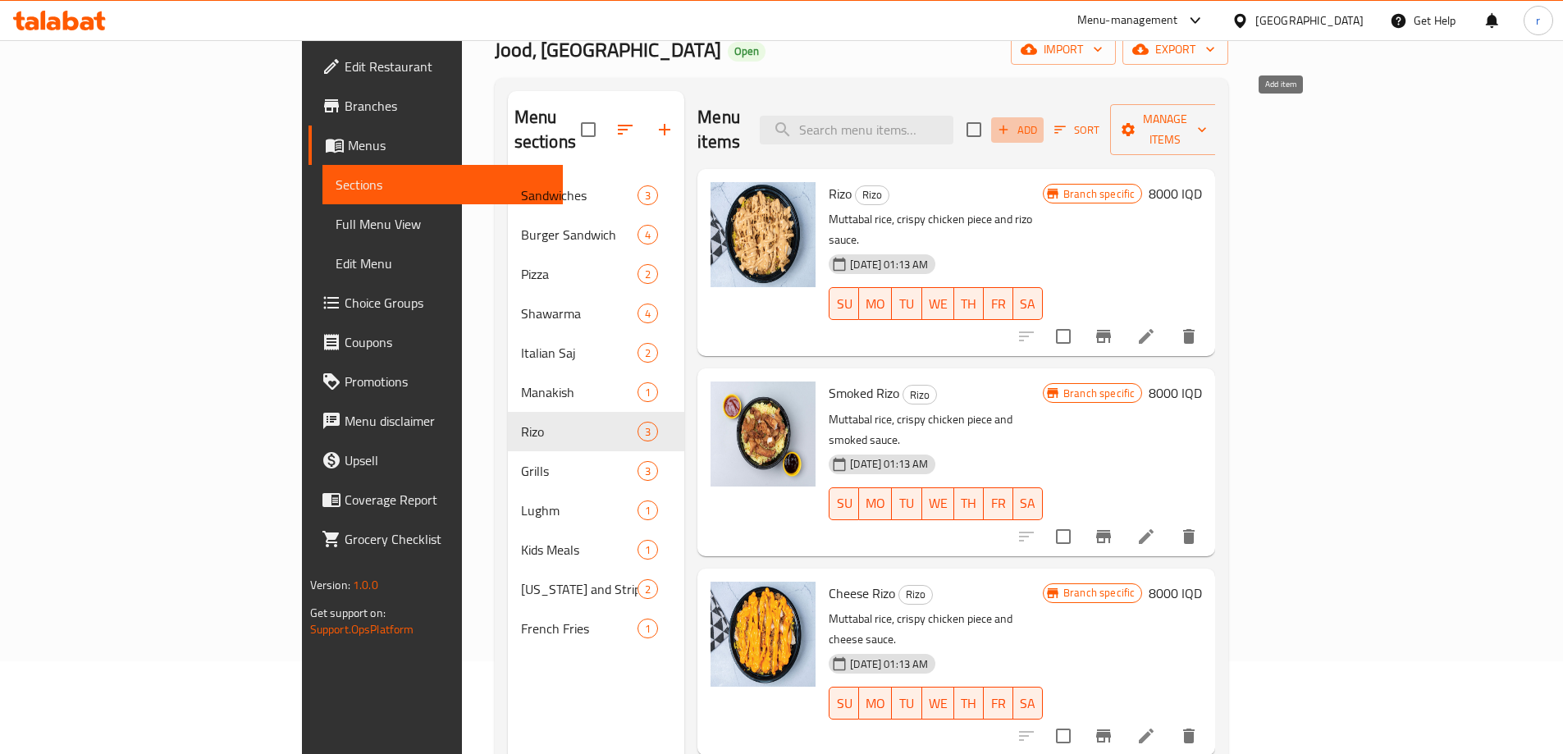
click at [1044, 117] on button "Add" at bounding box center [1017, 129] width 53 height 25
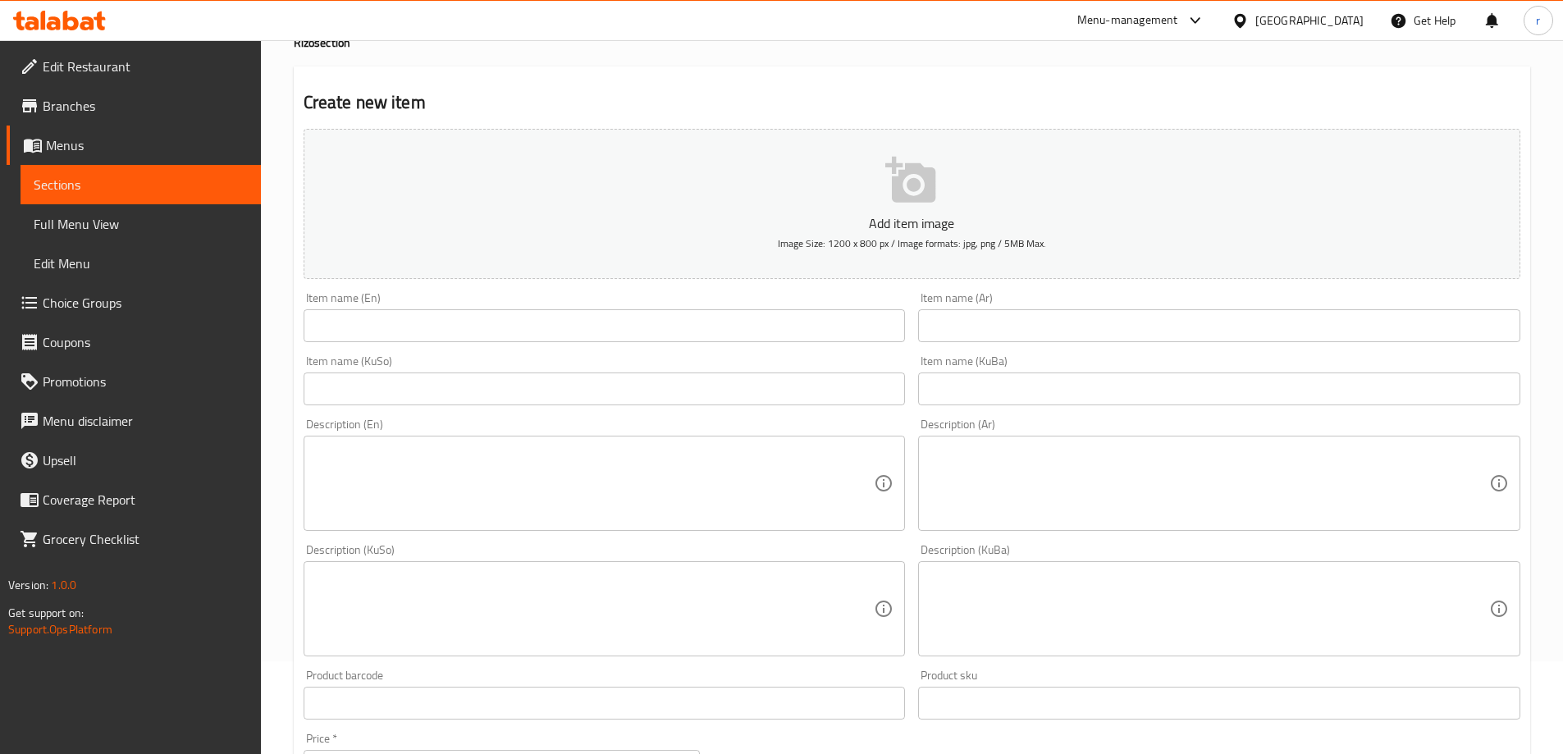
click at [407, 322] on input "text" at bounding box center [605, 325] width 602 height 33
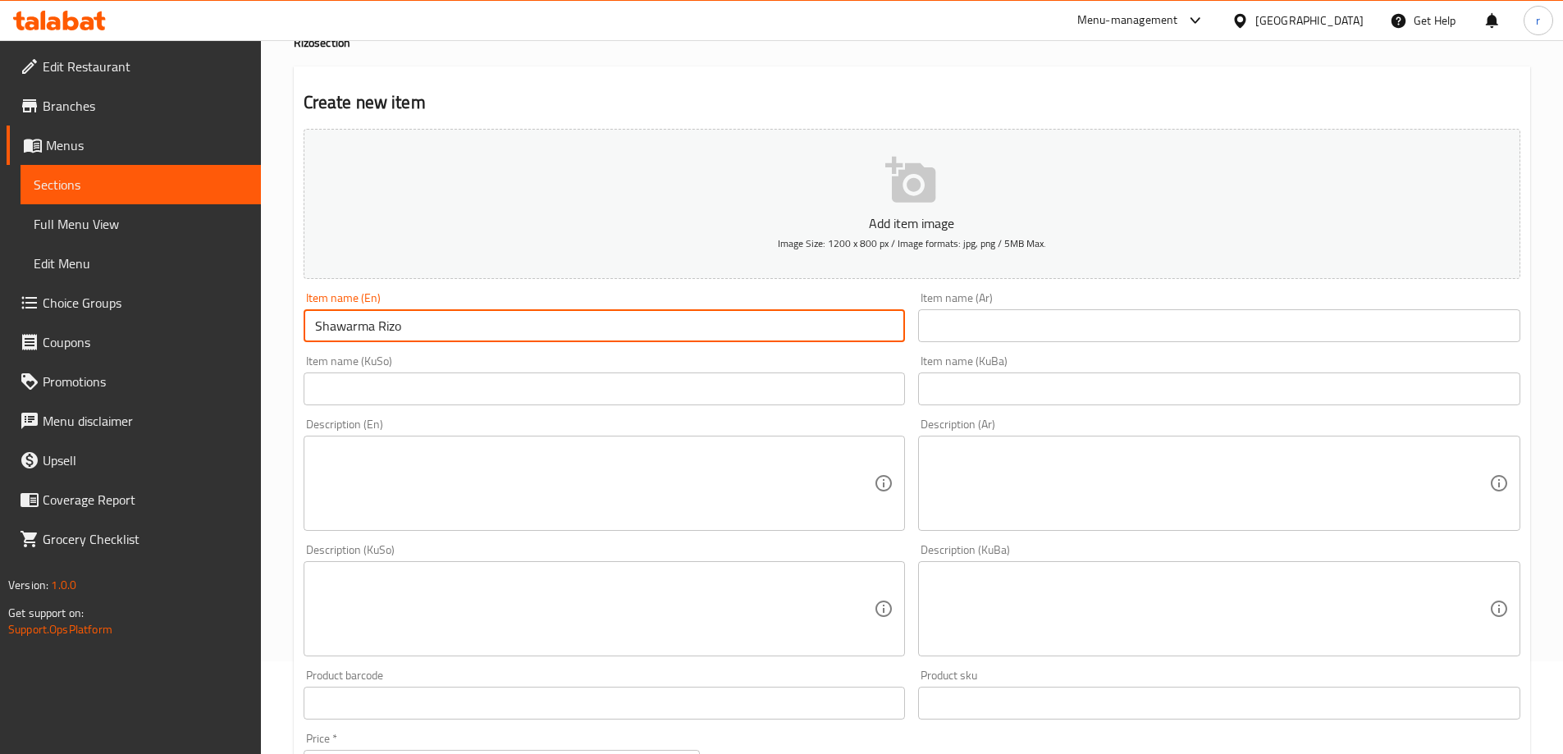
type input "Shawarma Rizo"
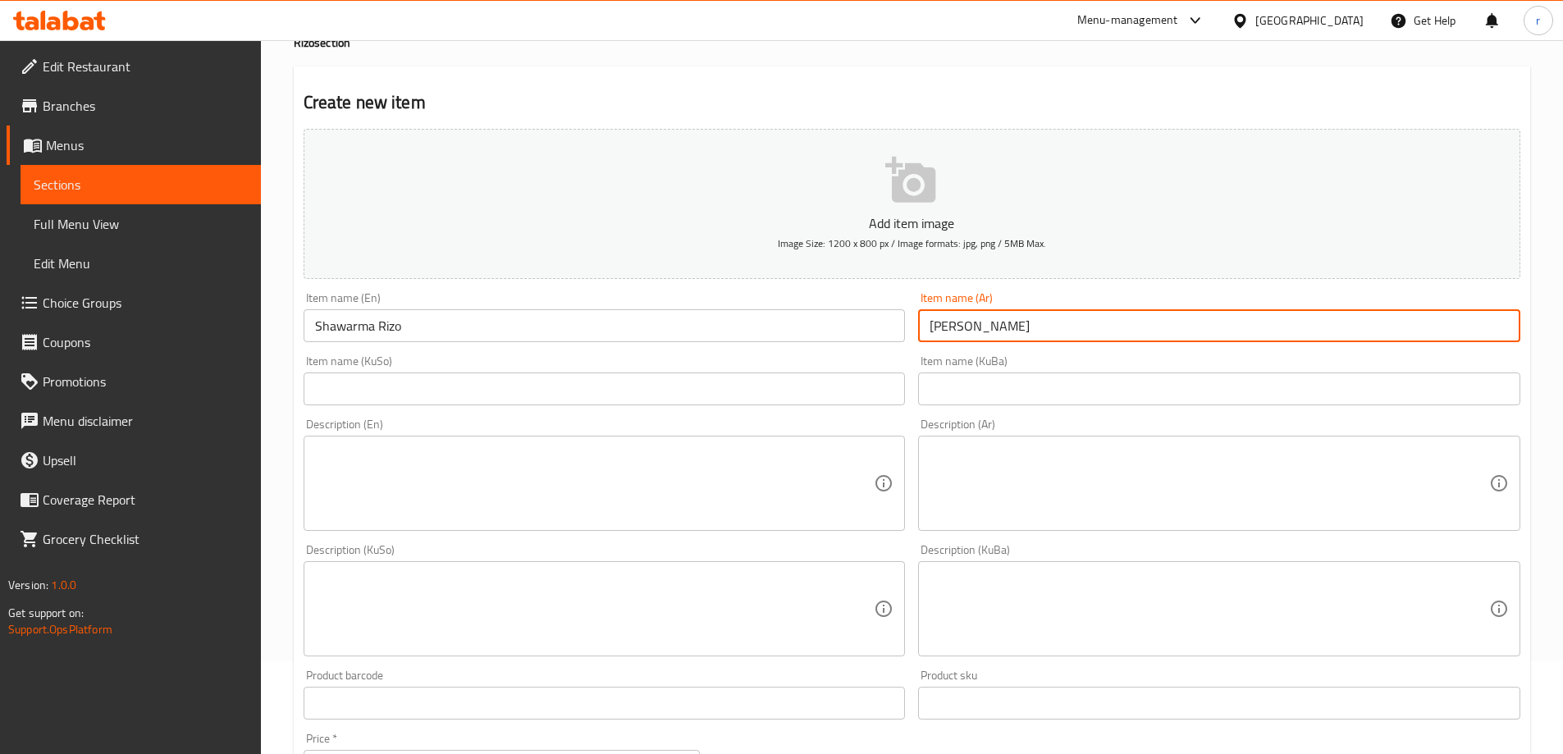
type input "ريزو شاورما"
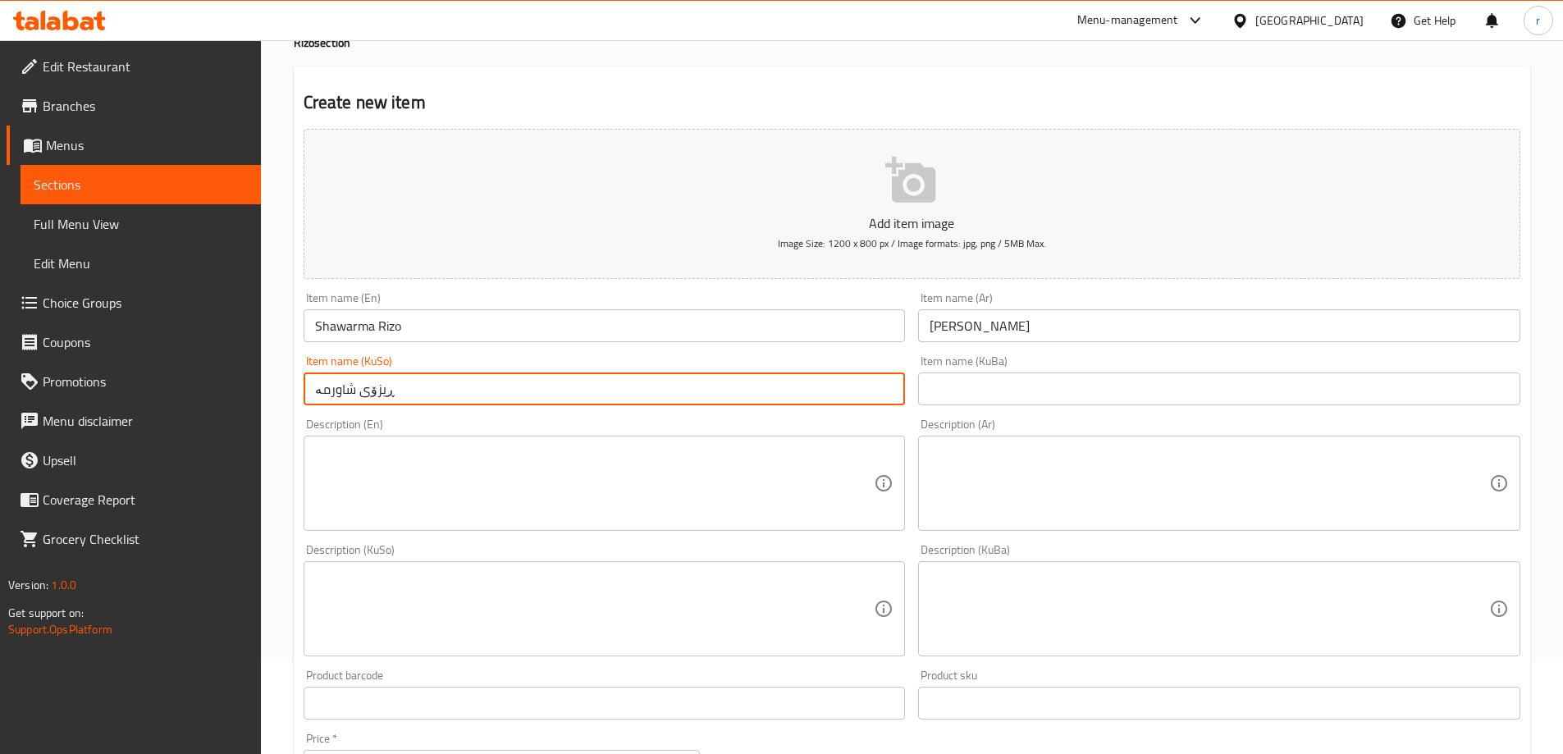
type input "ڕیزۆی شاورمە"
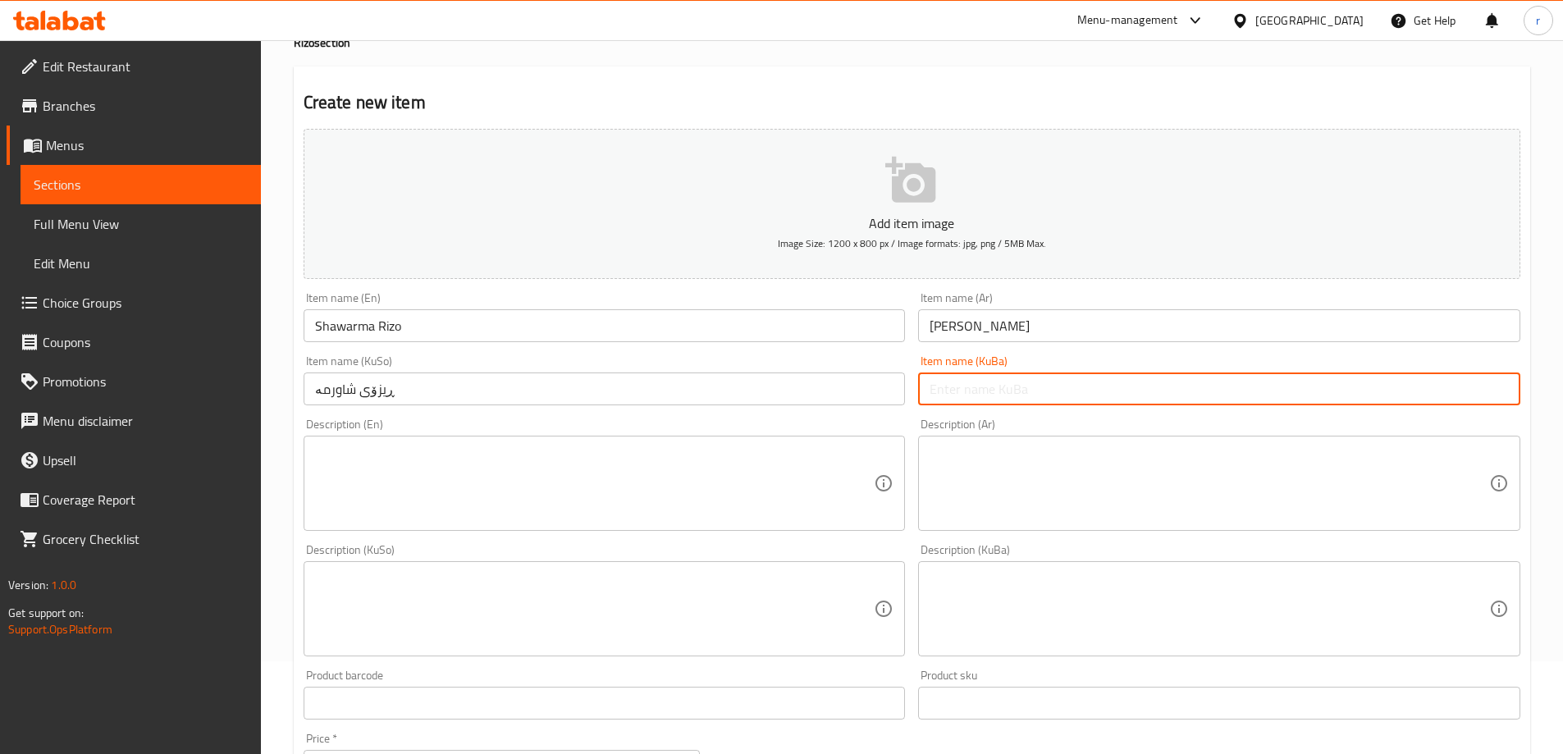
paste input "ڕیزۆی شاورمە"
type input "ڕیزۆی شاورمە"
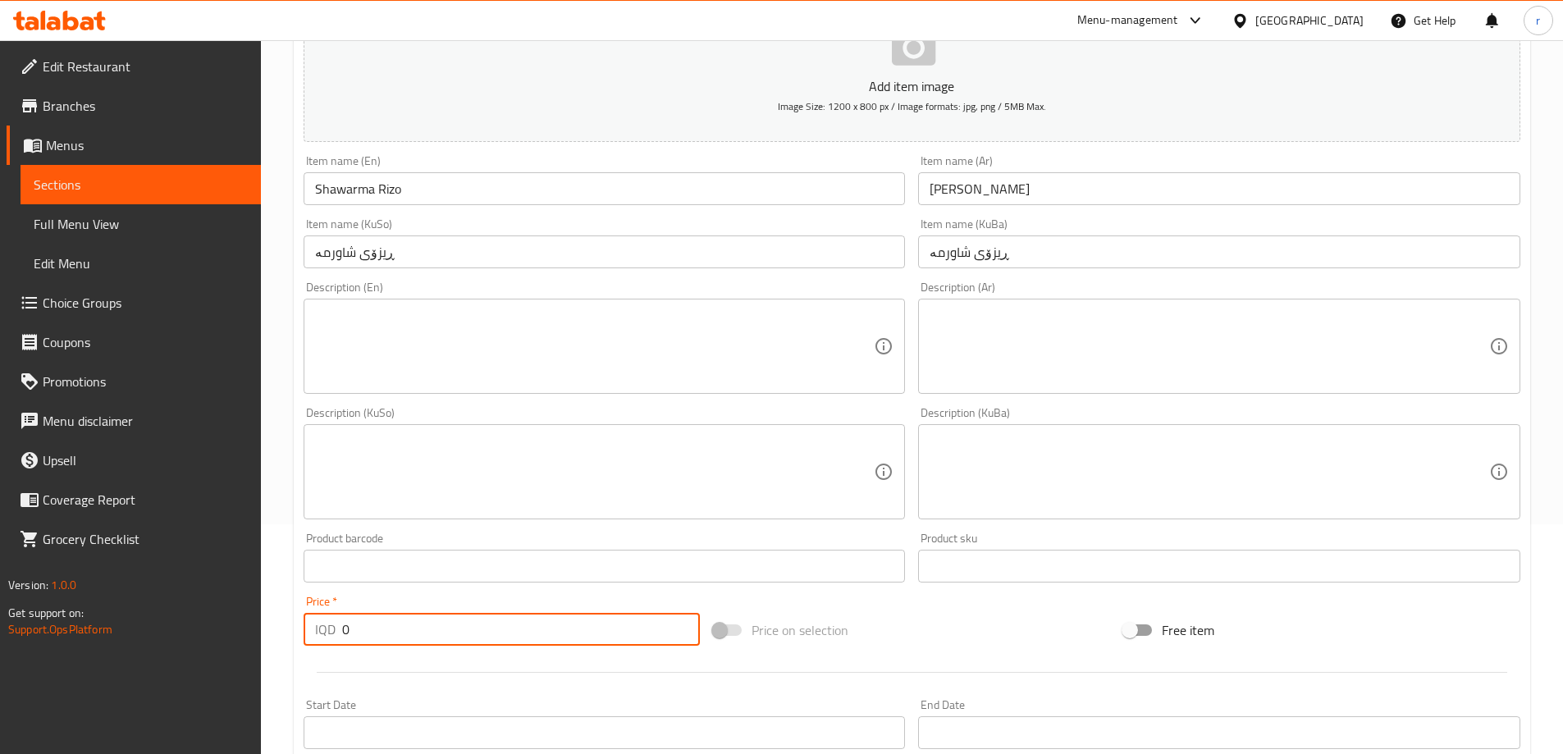
drag, startPoint x: 352, startPoint y: 632, endPoint x: 327, endPoint y: 634, distance: 24.7
click at [324, 636] on div "IQD 0 Price *" at bounding box center [502, 629] width 397 height 33
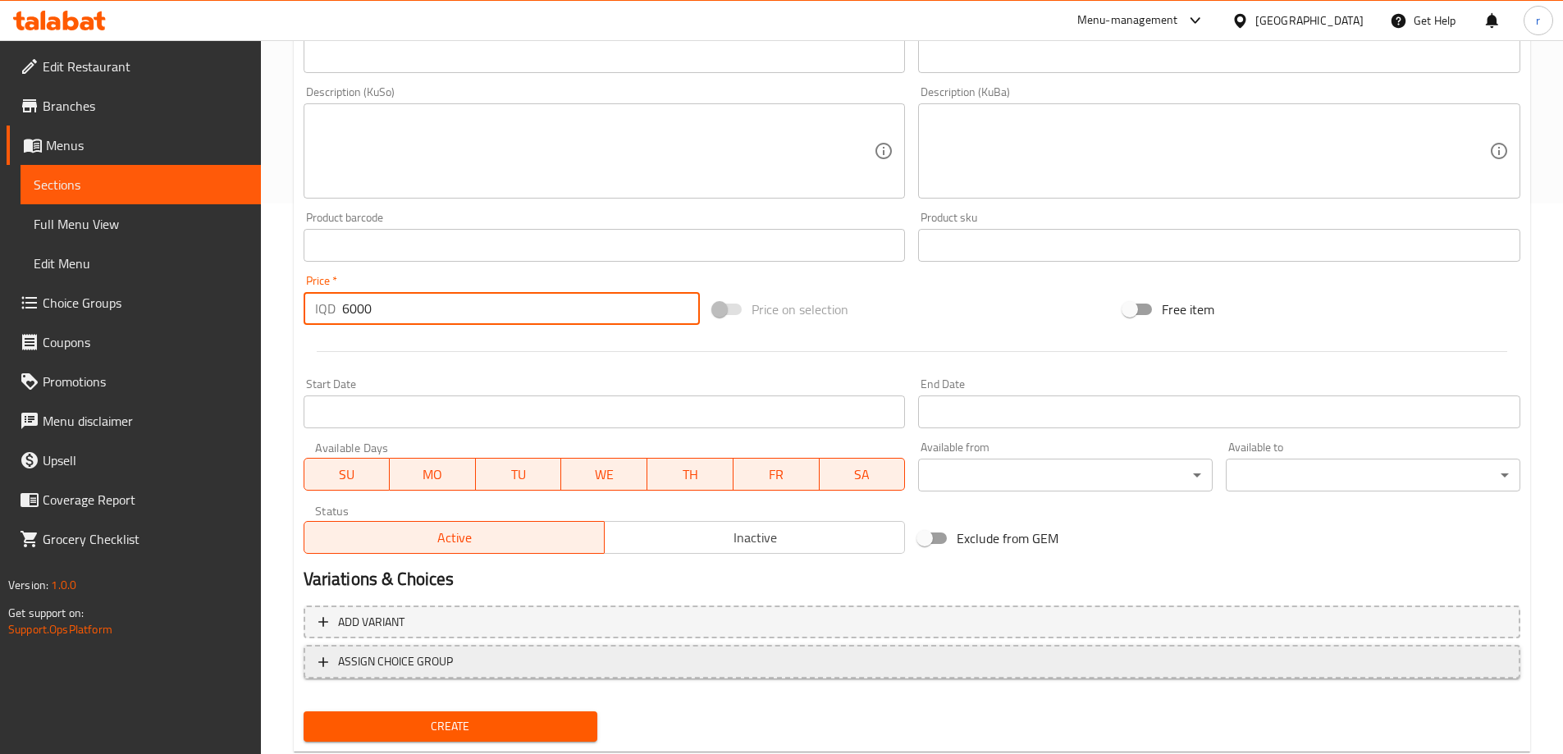
scroll to position [594, 0]
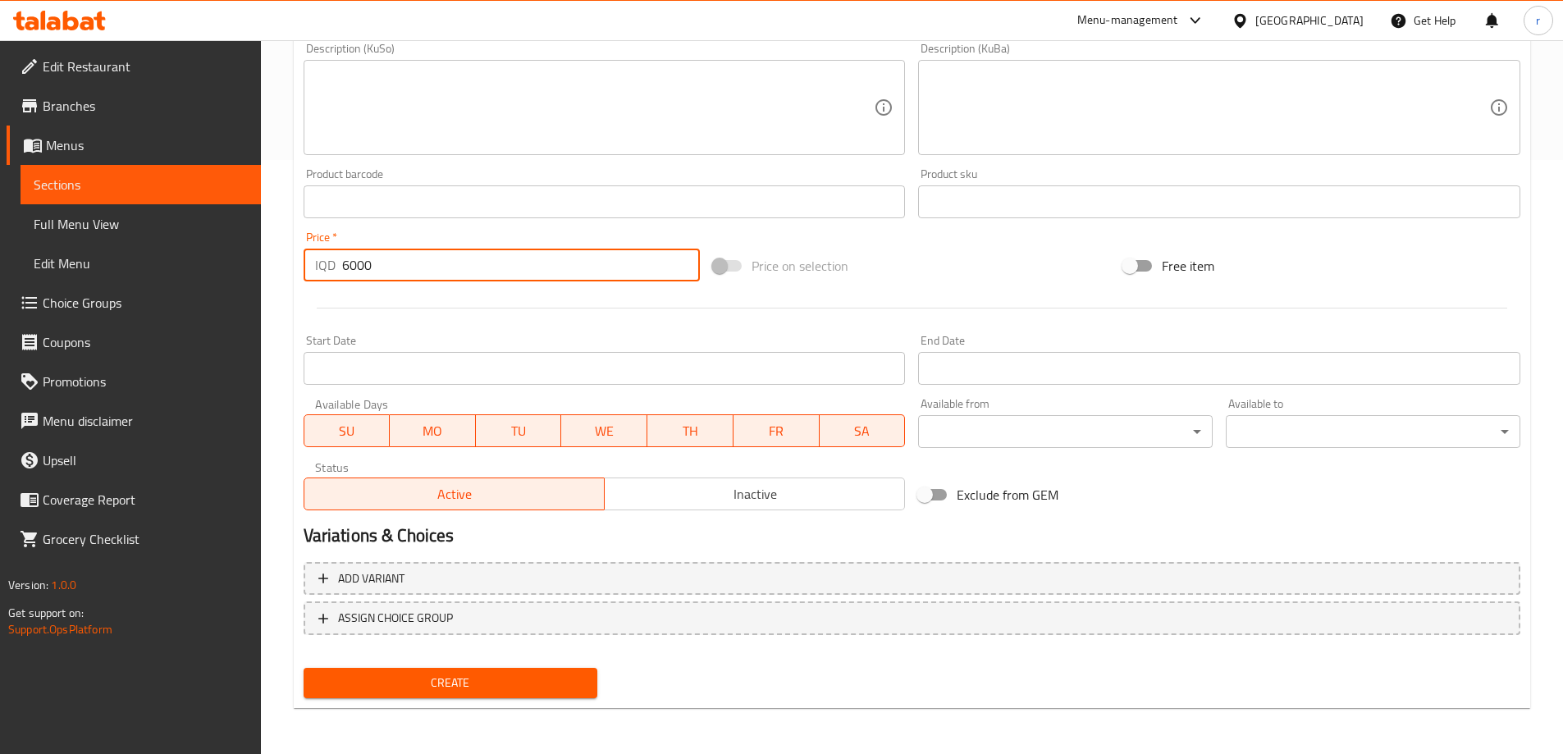
type input "6000"
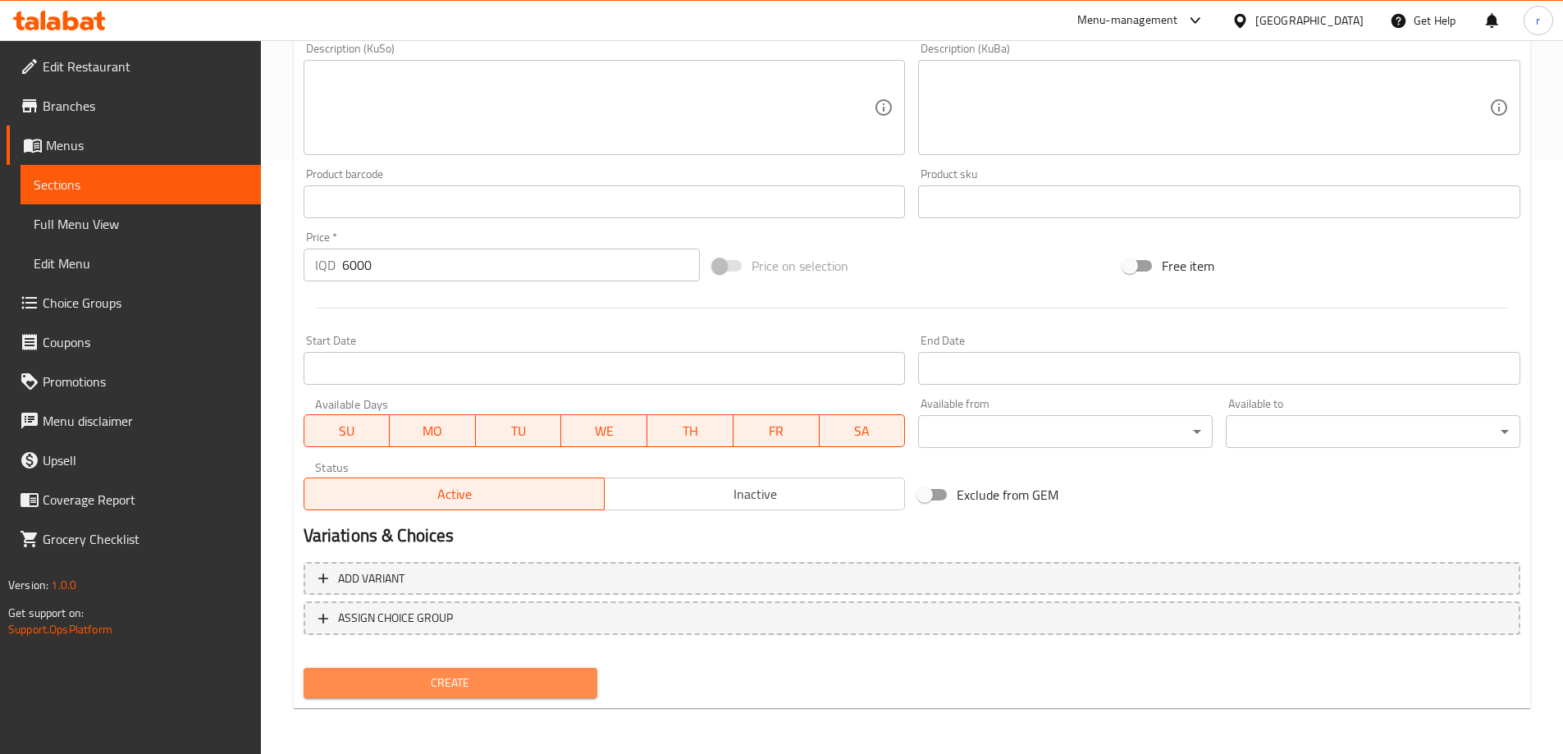
click at [460, 681] on span "Create" at bounding box center [451, 683] width 268 height 21
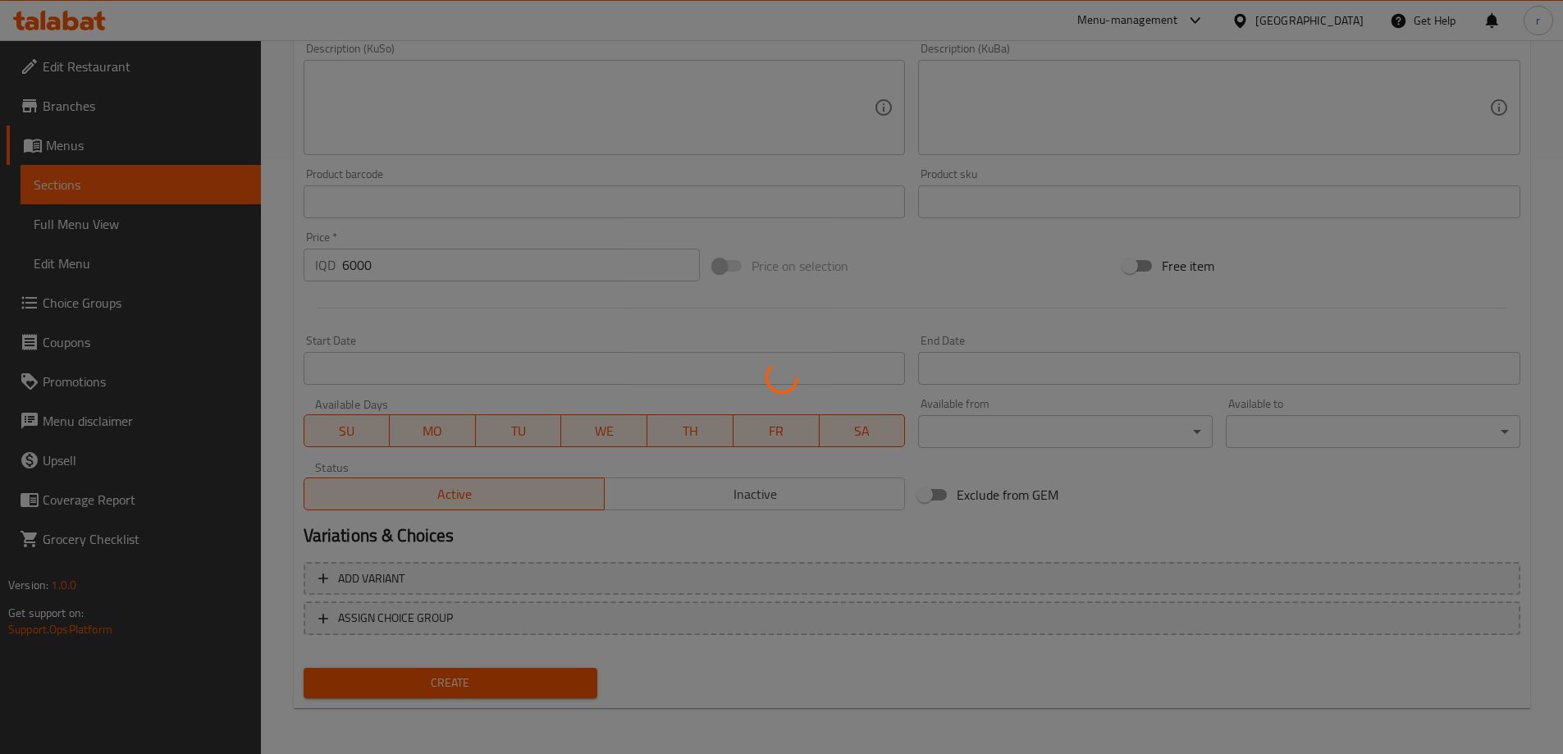
type input "0"
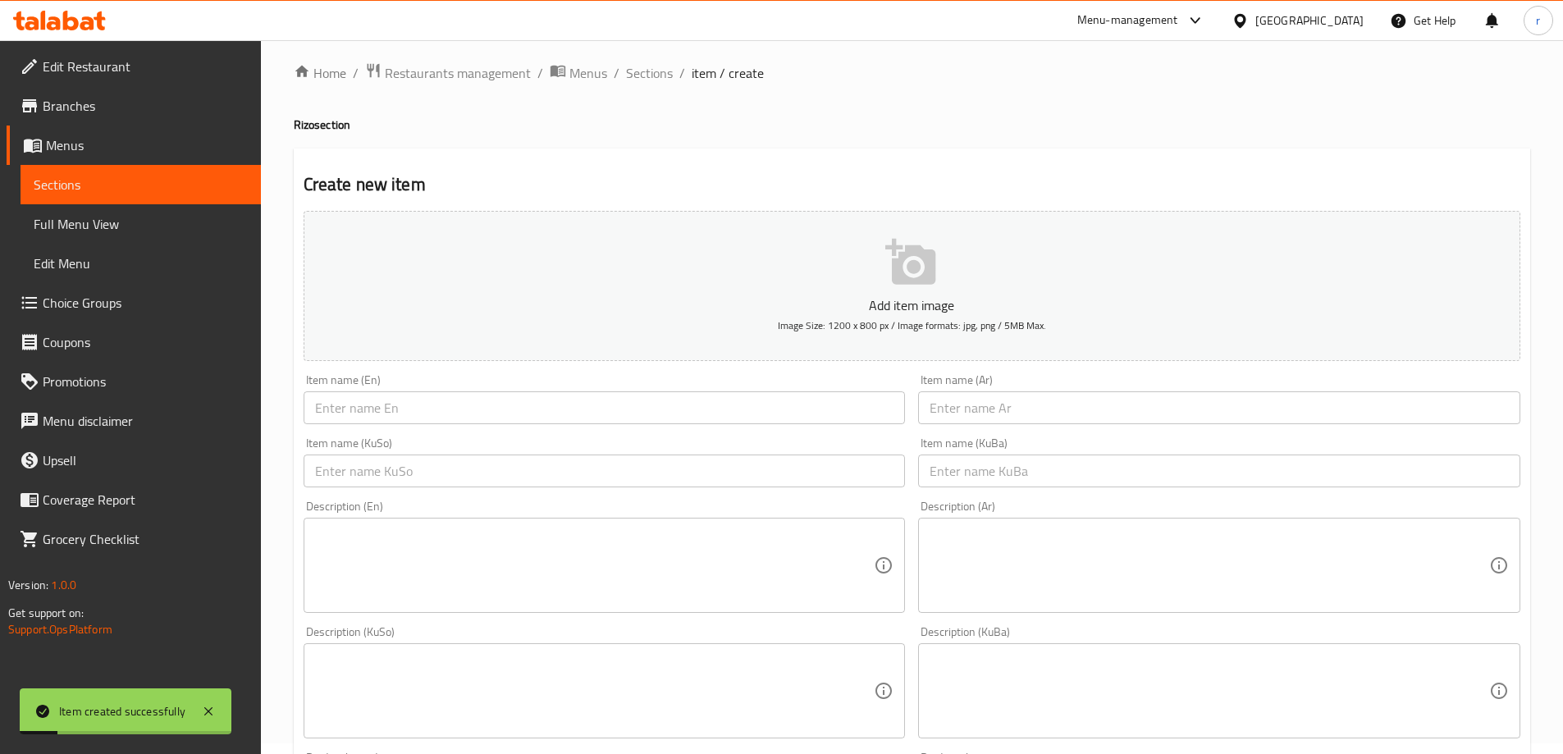
scroll to position [0, 0]
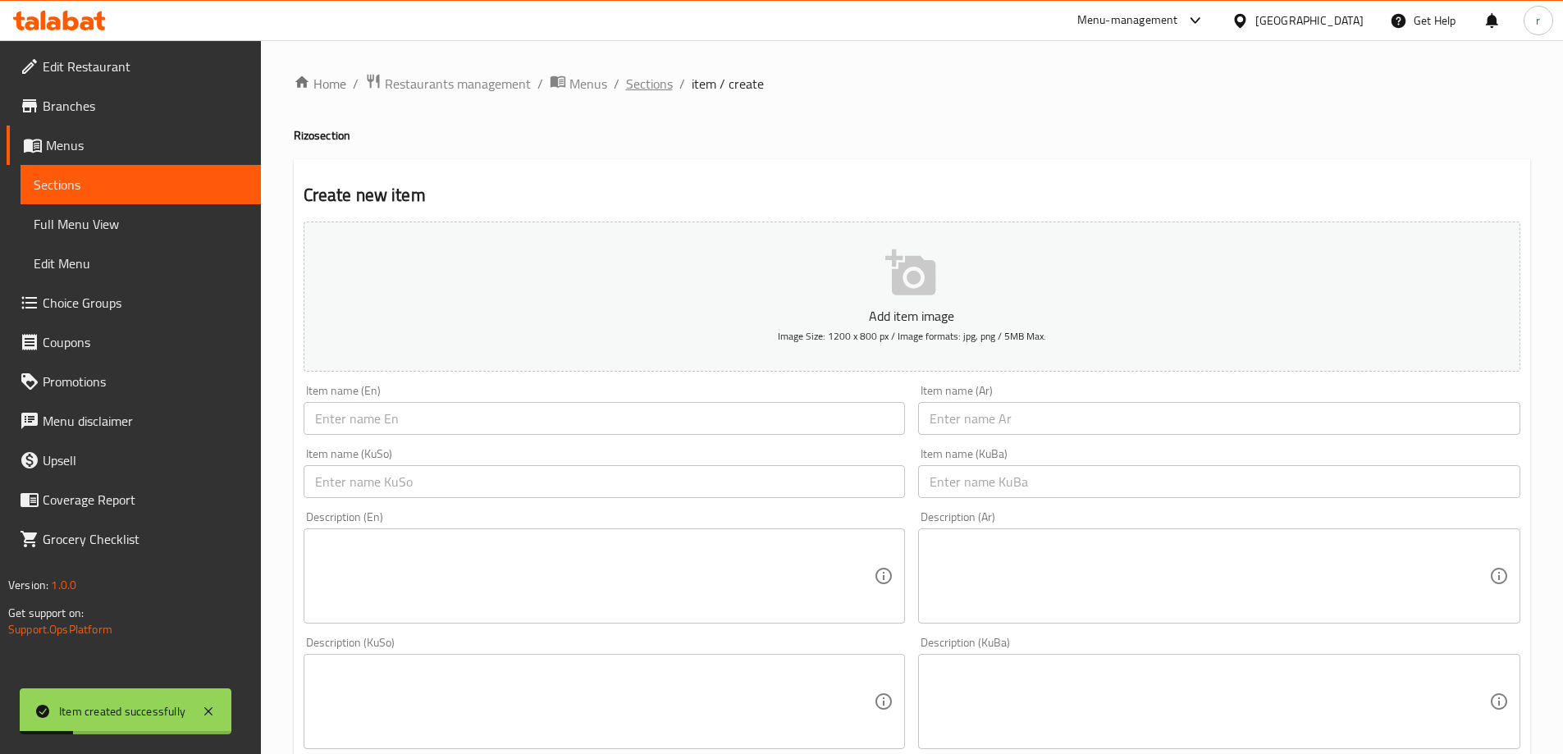
click at [631, 79] on span "Sections" at bounding box center [649, 84] width 47 height 20
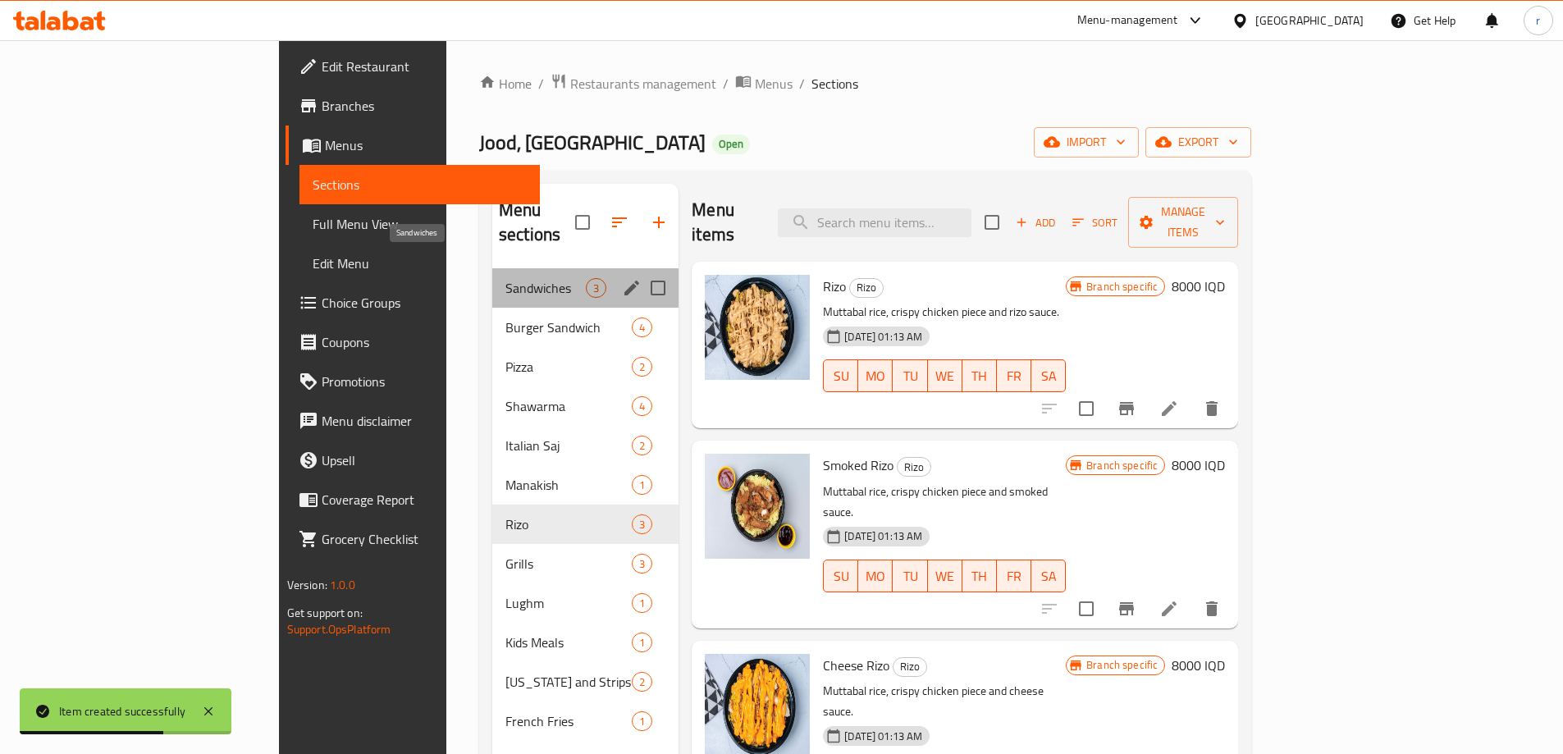
click at [505, 278] on span "Sandwiches" at bounding box center [545, 288] width 80 height 20
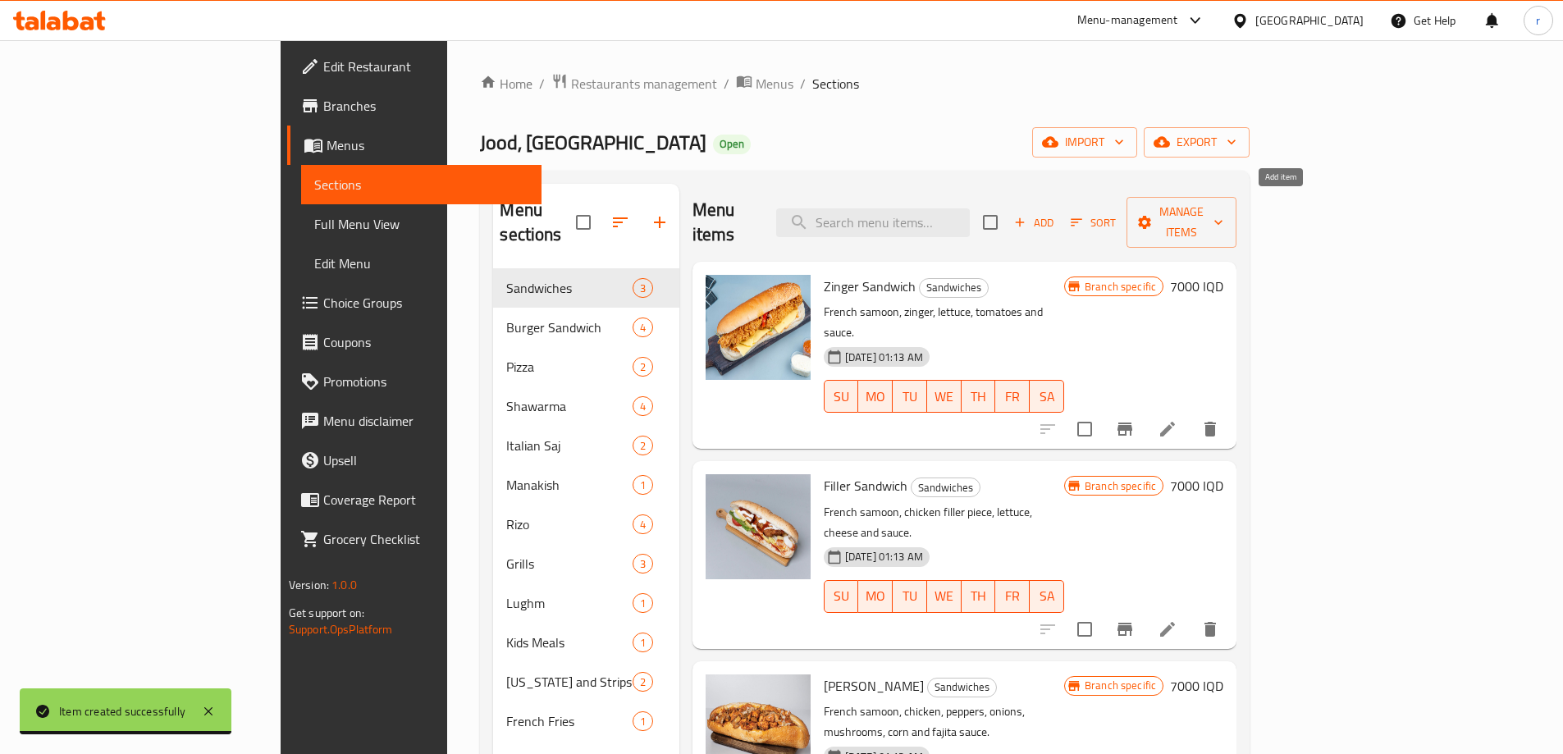
click at [1060, 222] on button "Add" at bounding box center [1034, 222] width 53 height 25
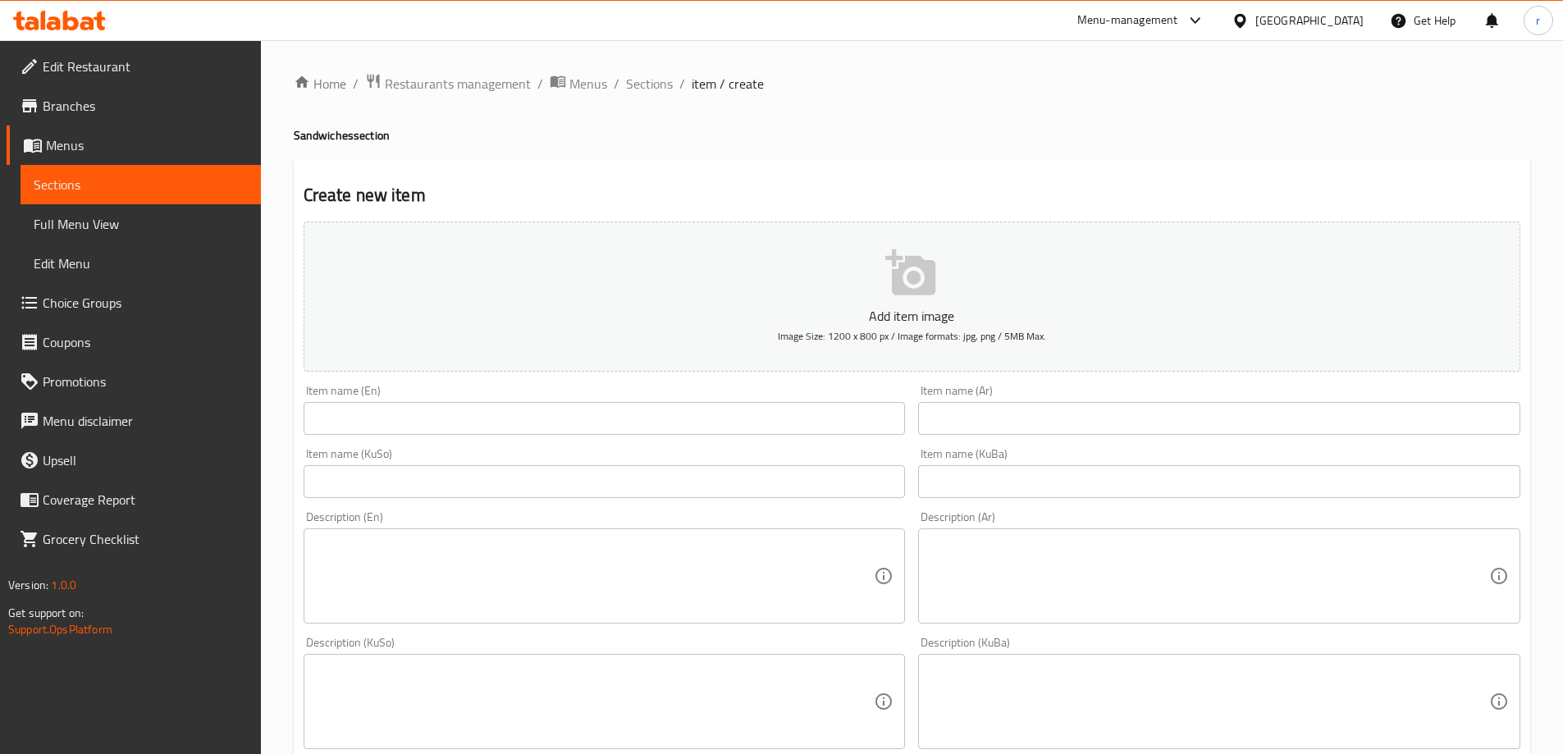
click at [374, 420] on input "text" at bounding box center [605, 418] width 602 height 33
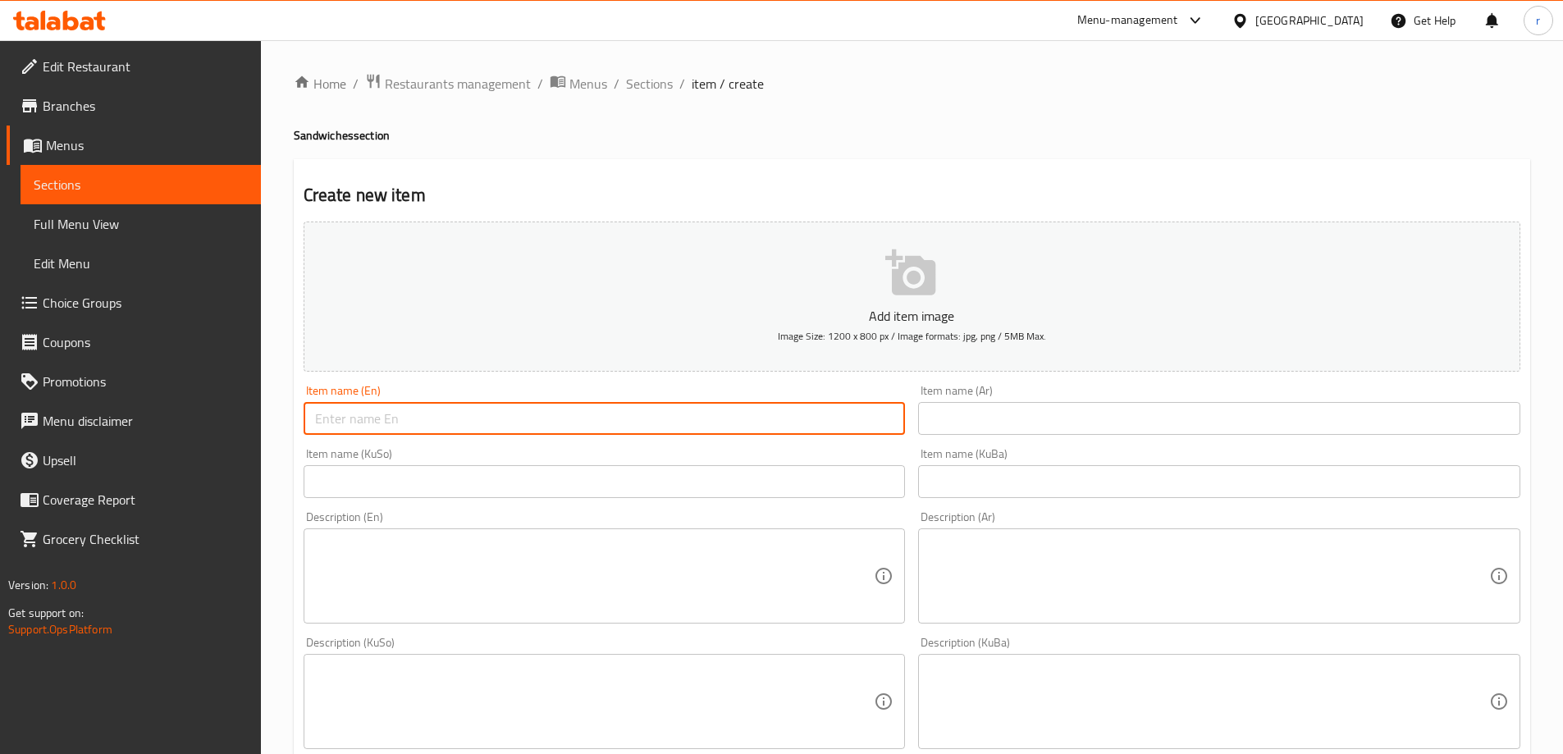
type input "‌"
type input "h"
type input "Hajari Gus Sandwich"
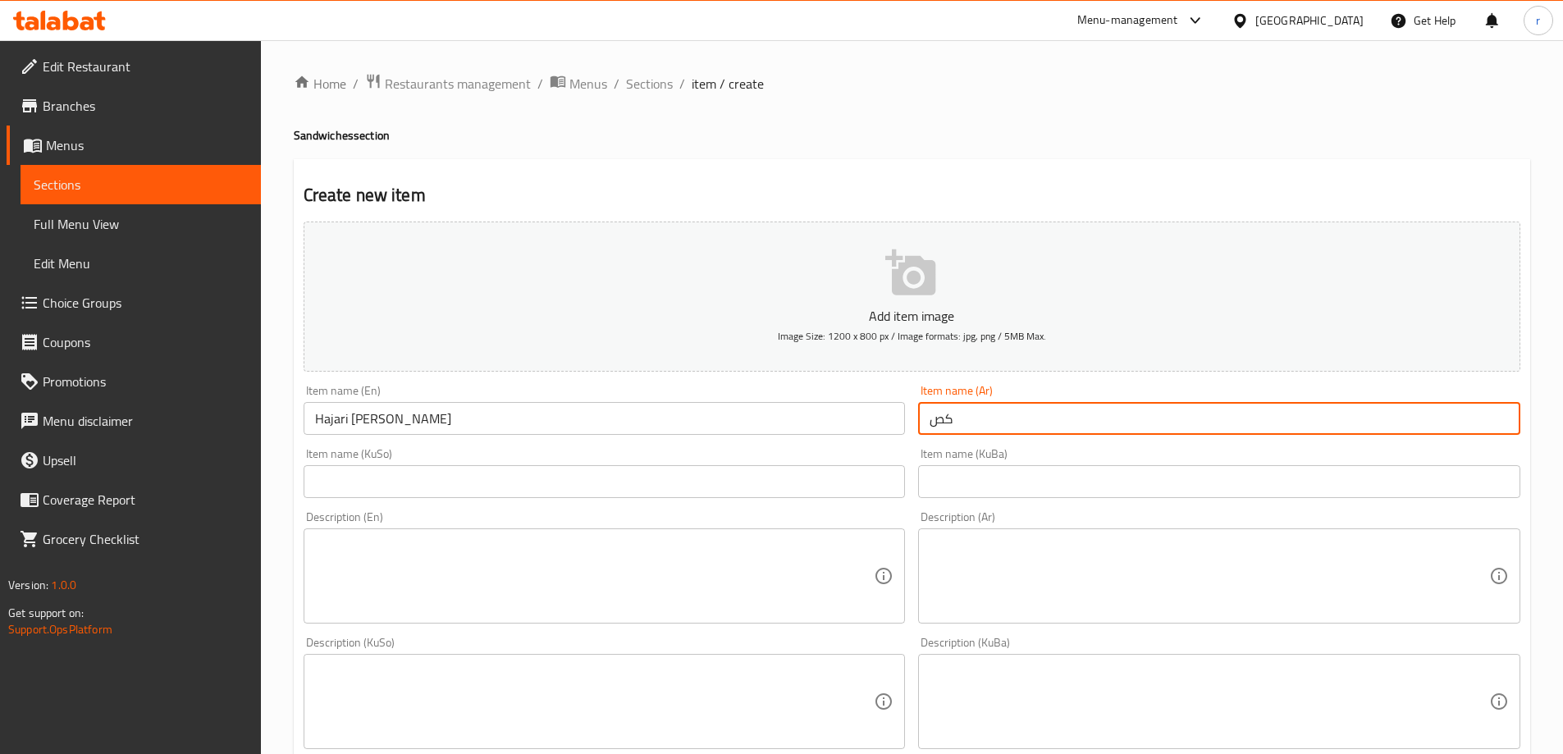
type input "ك"
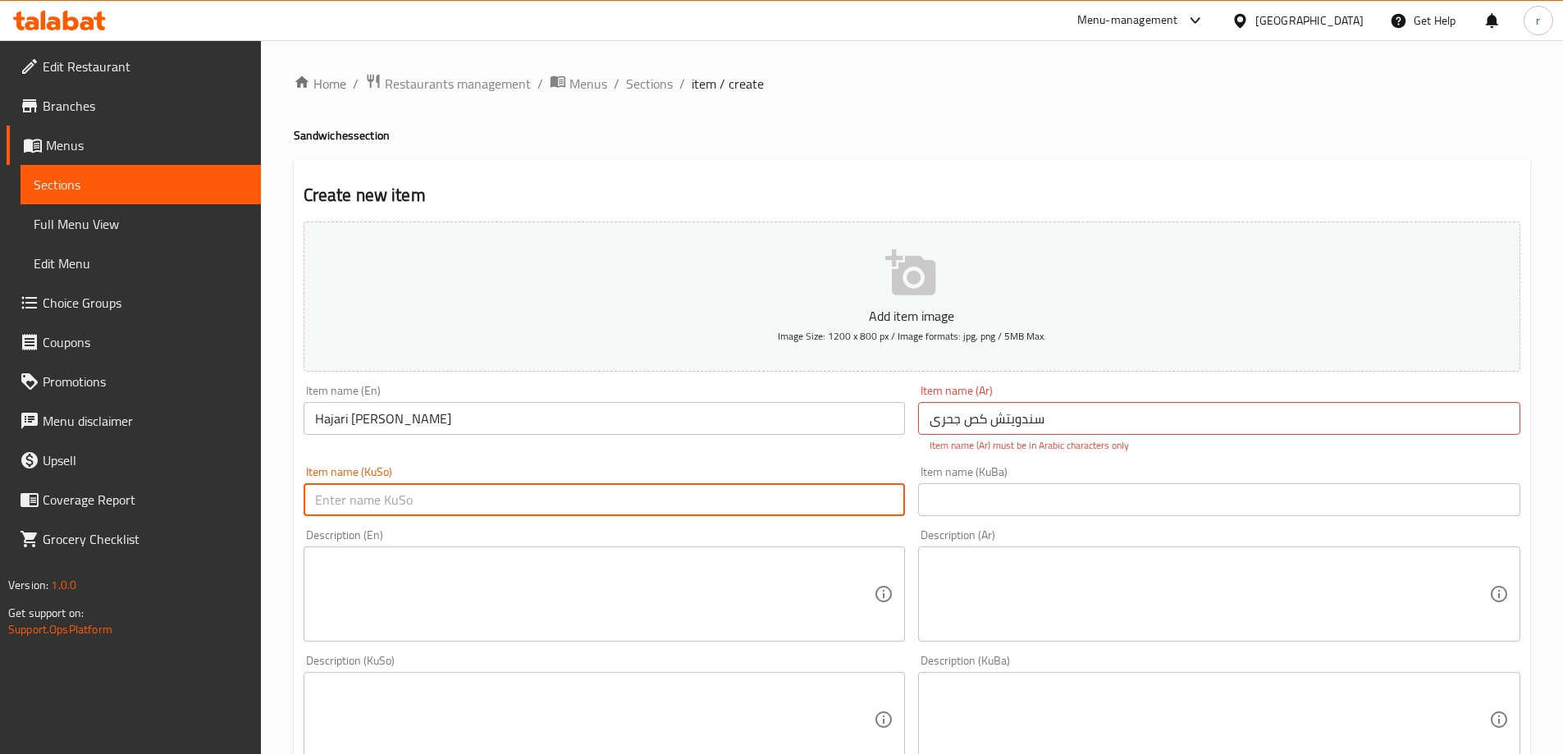
click at [933, 423] on input "سندويتش كص جحری" at bounding box center [1219, 418] width 602 height 33
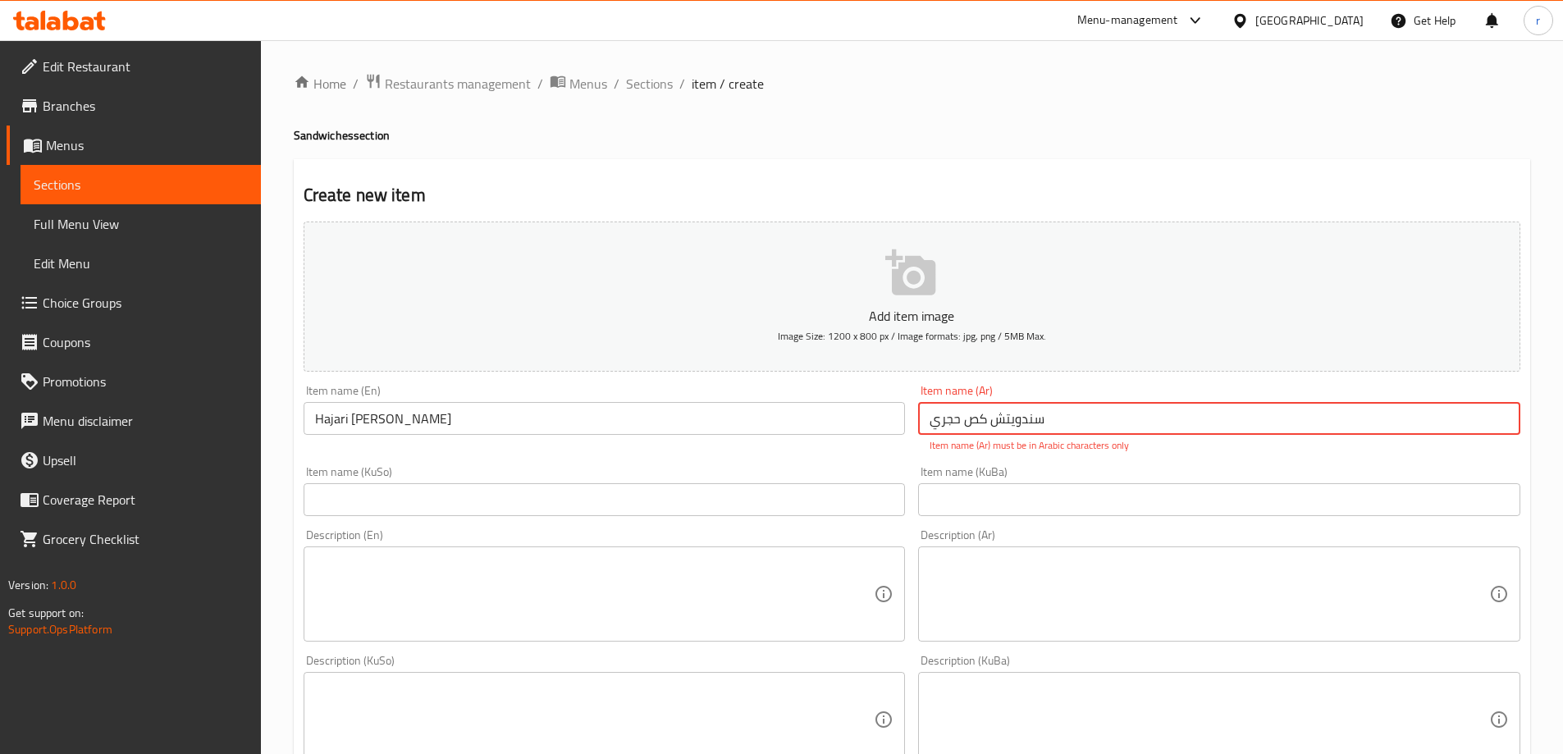
type input "سندويتش كص حجري"
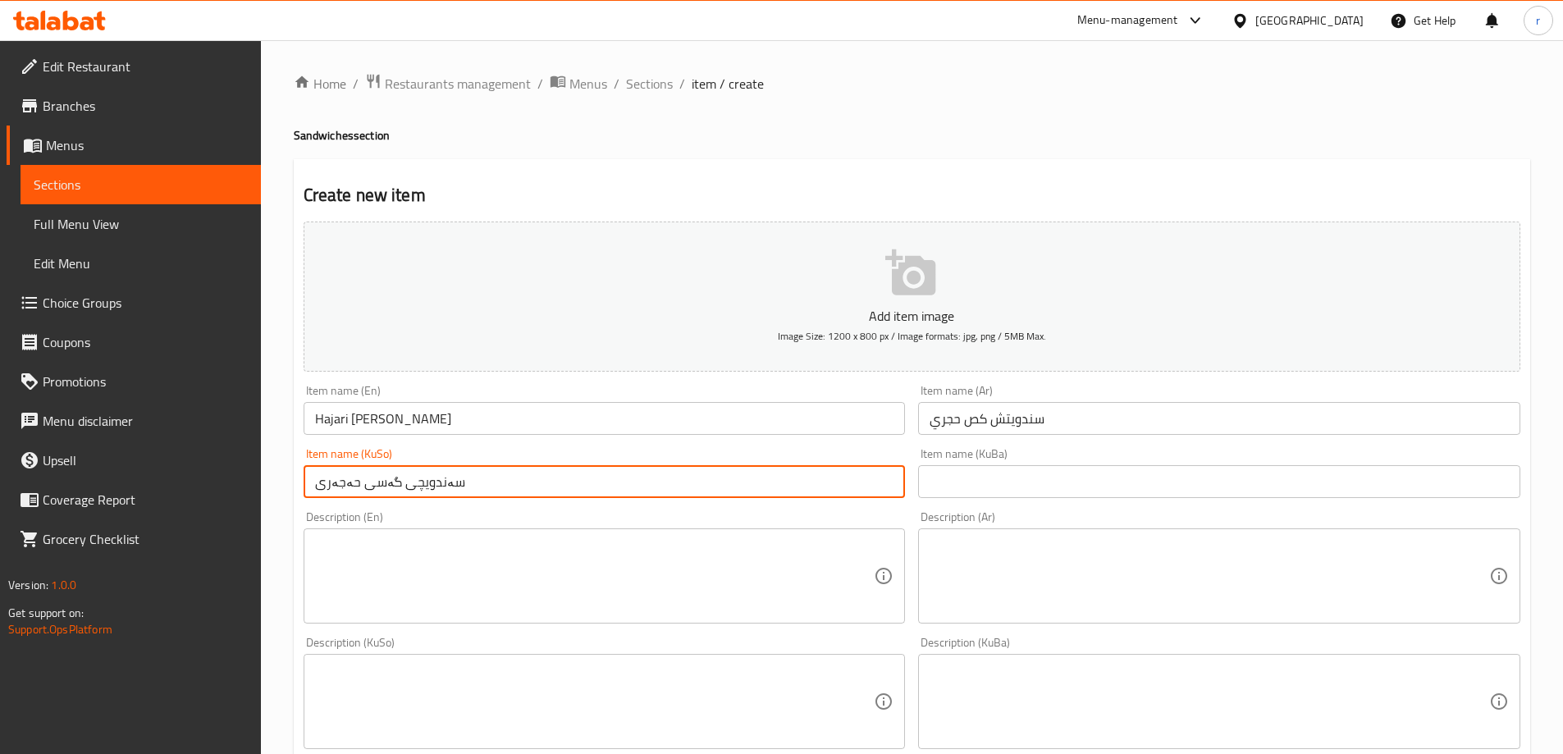
type input "سەندویچی گەسی حەجەری"
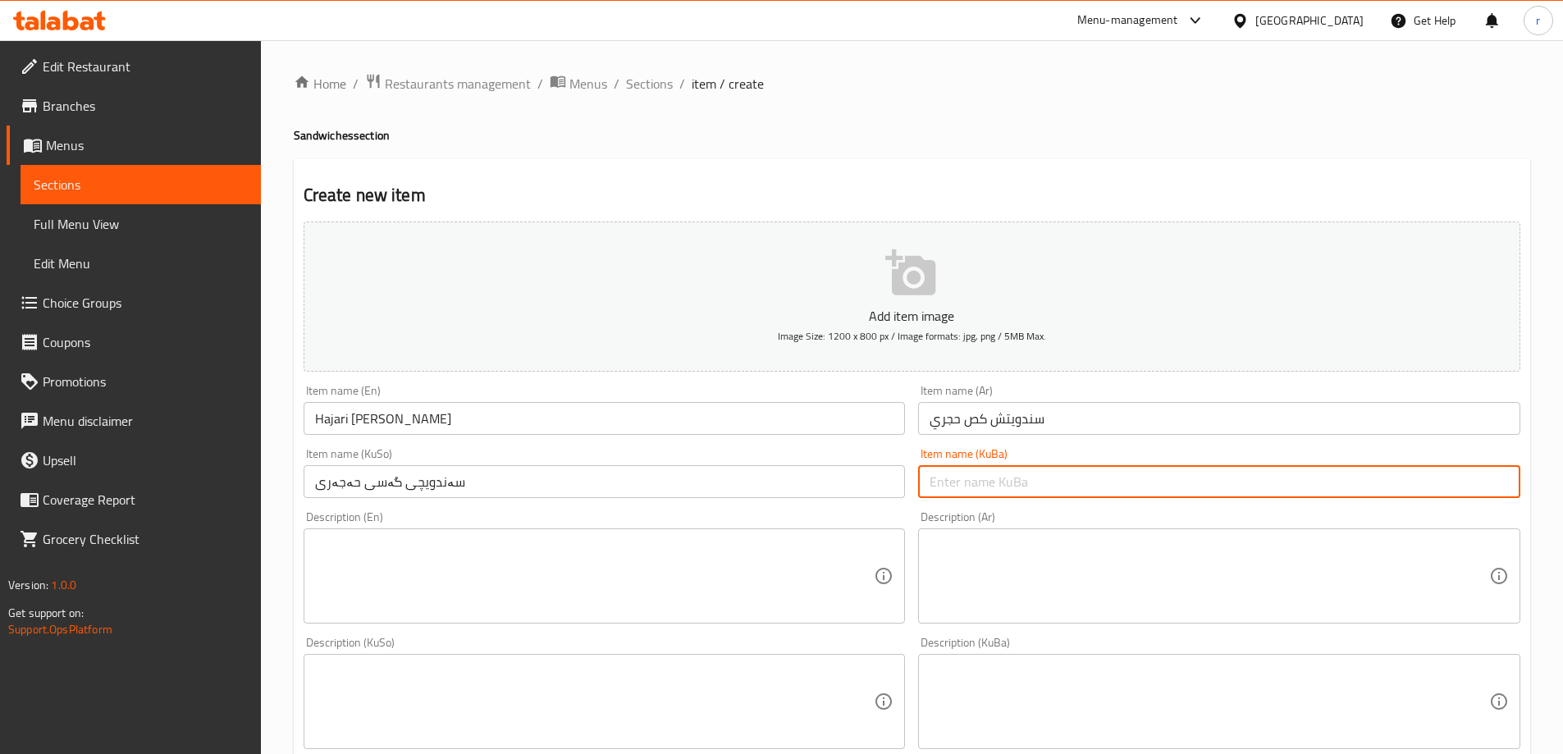
paste input "سەندویچی گەسی حەجەری"
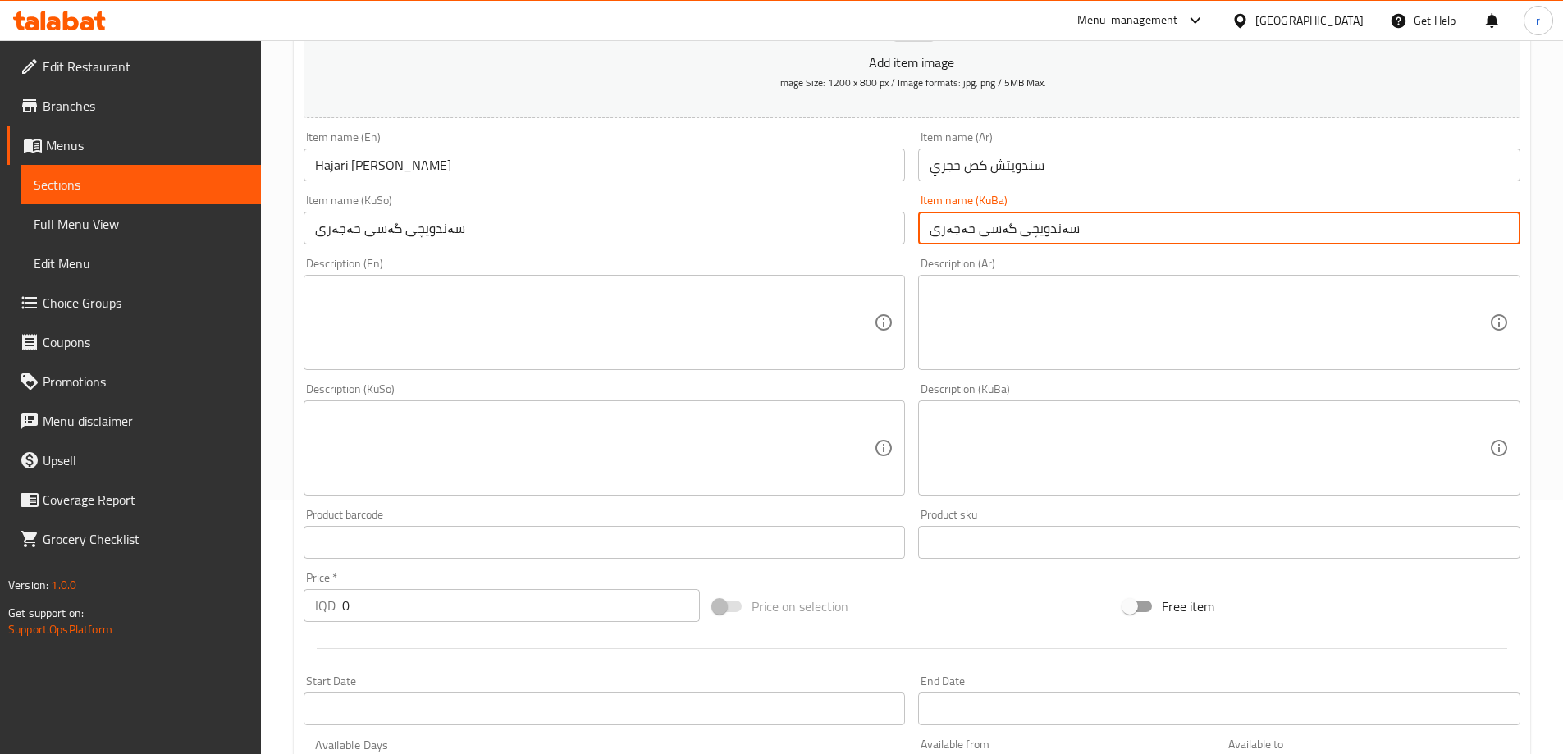
scroll to position [273, 0]
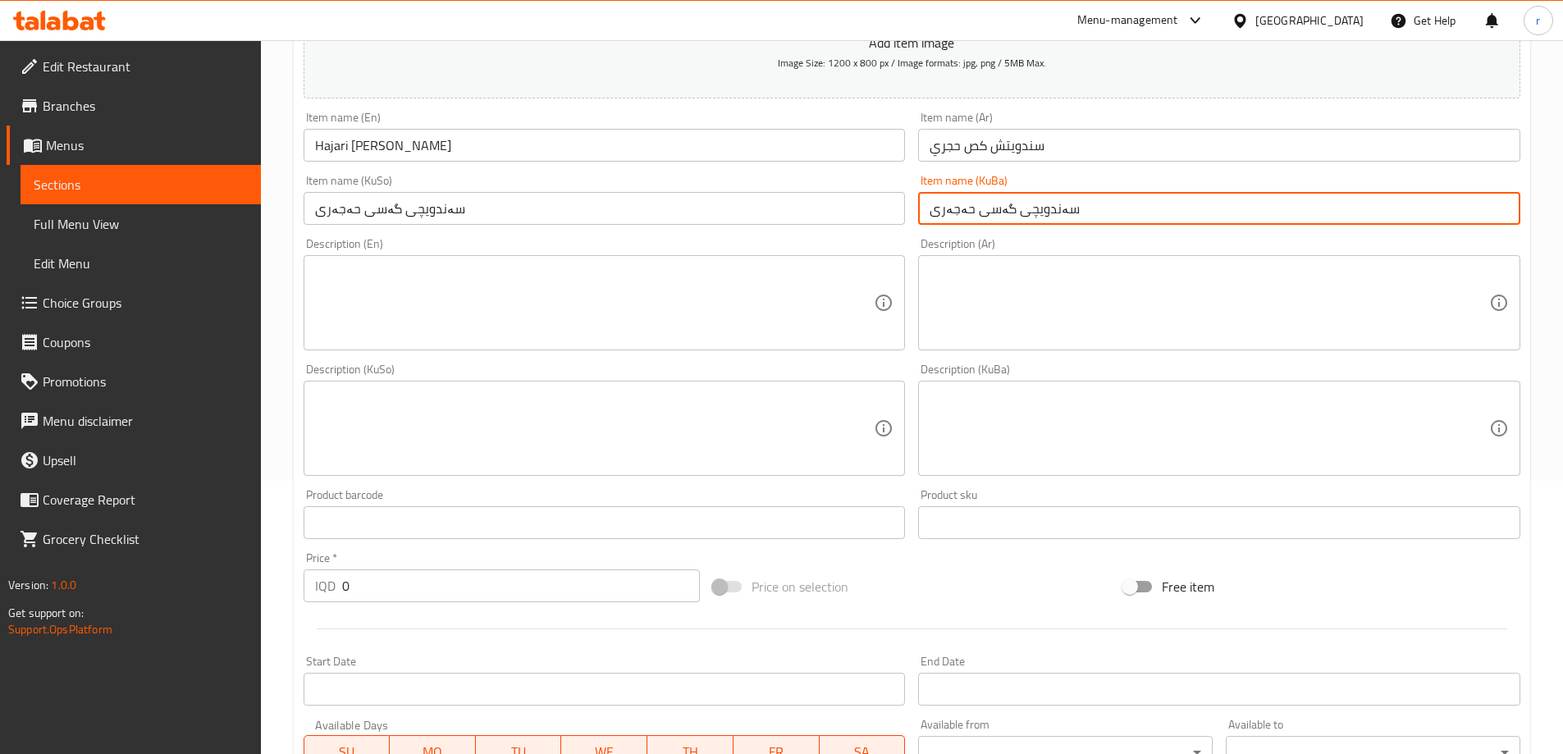
type input "سەندویچی گەسی حەجەری"
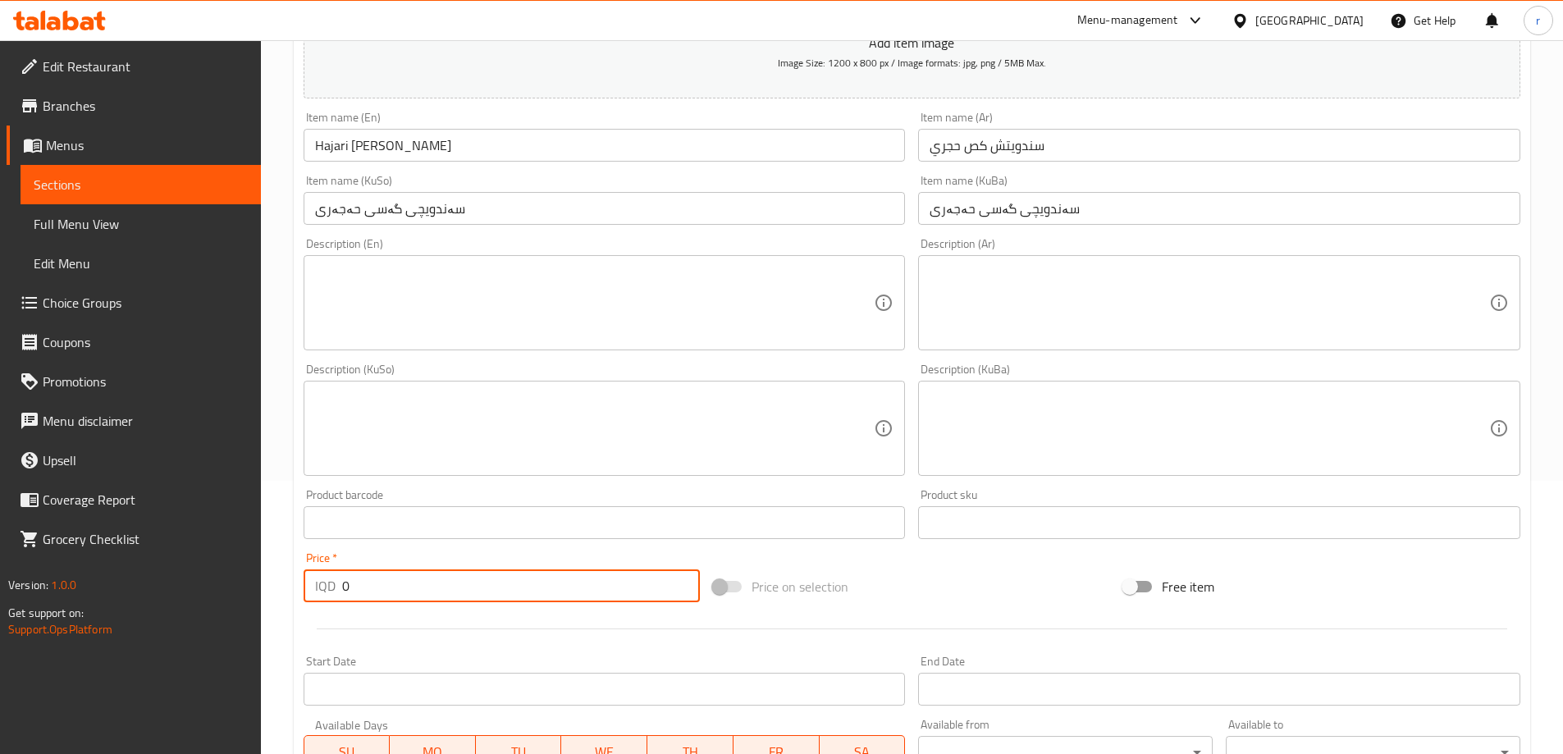
drag, startPoint x: 361, startPoint y: 576, endPoint x: 332, endPoint y: 592, distance: 33.4
click at [332, 592] on div "IQD 0 Price *" at bounding box center [502, 585] width 397 height 33
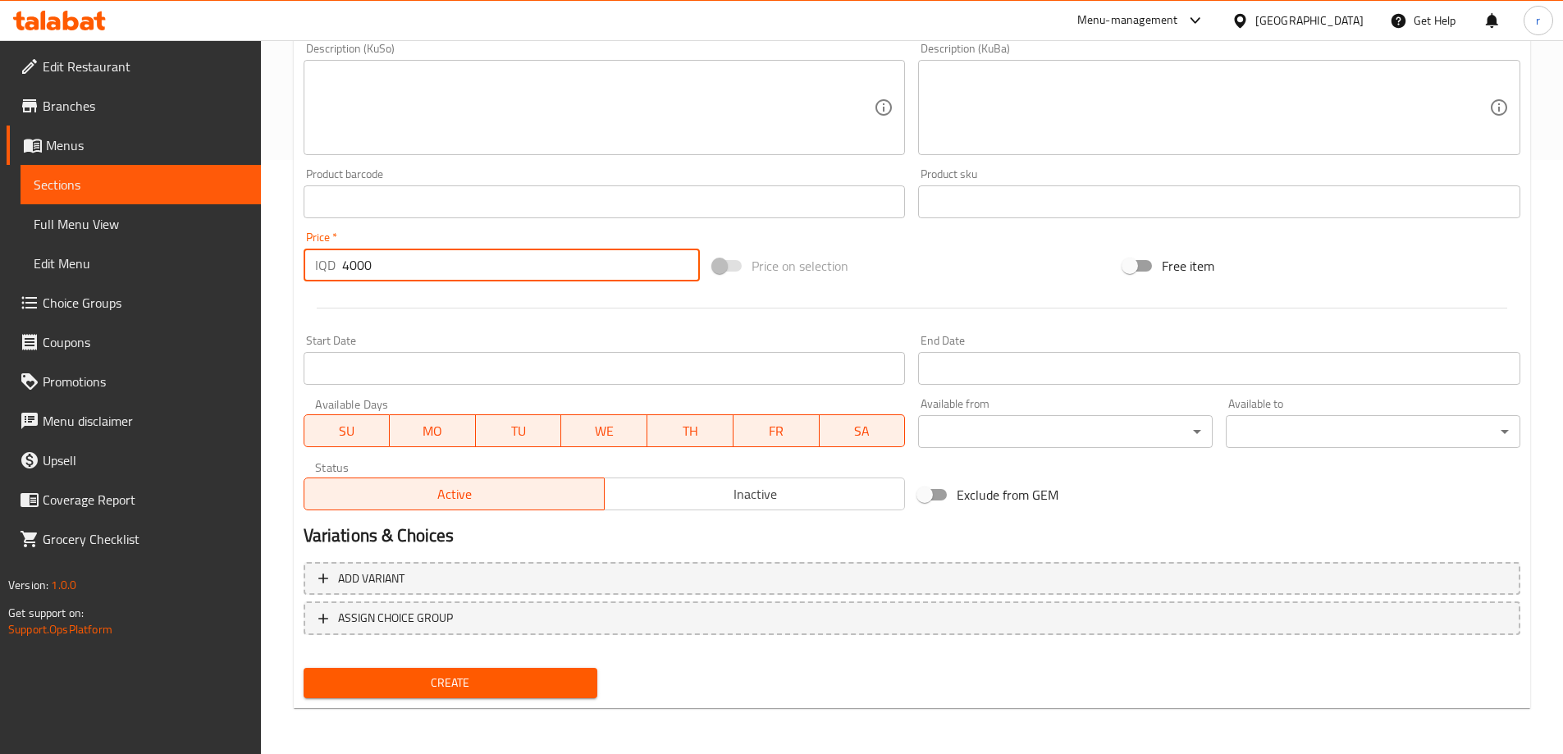
type input "4000"
click at [472, 683] on span "Create" at bounding box center [451, 683] width 268 height 21
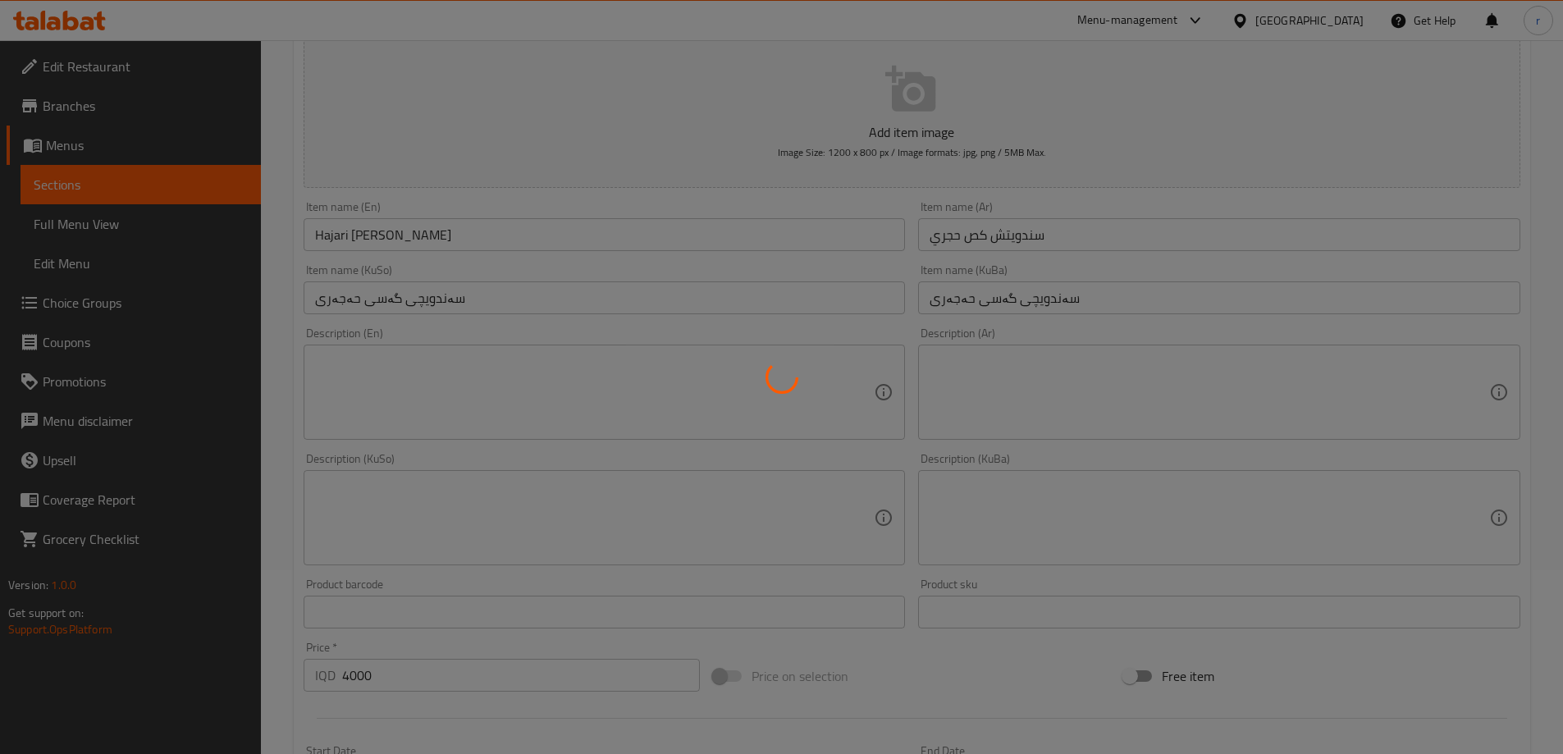
scroll to position [73, 0]
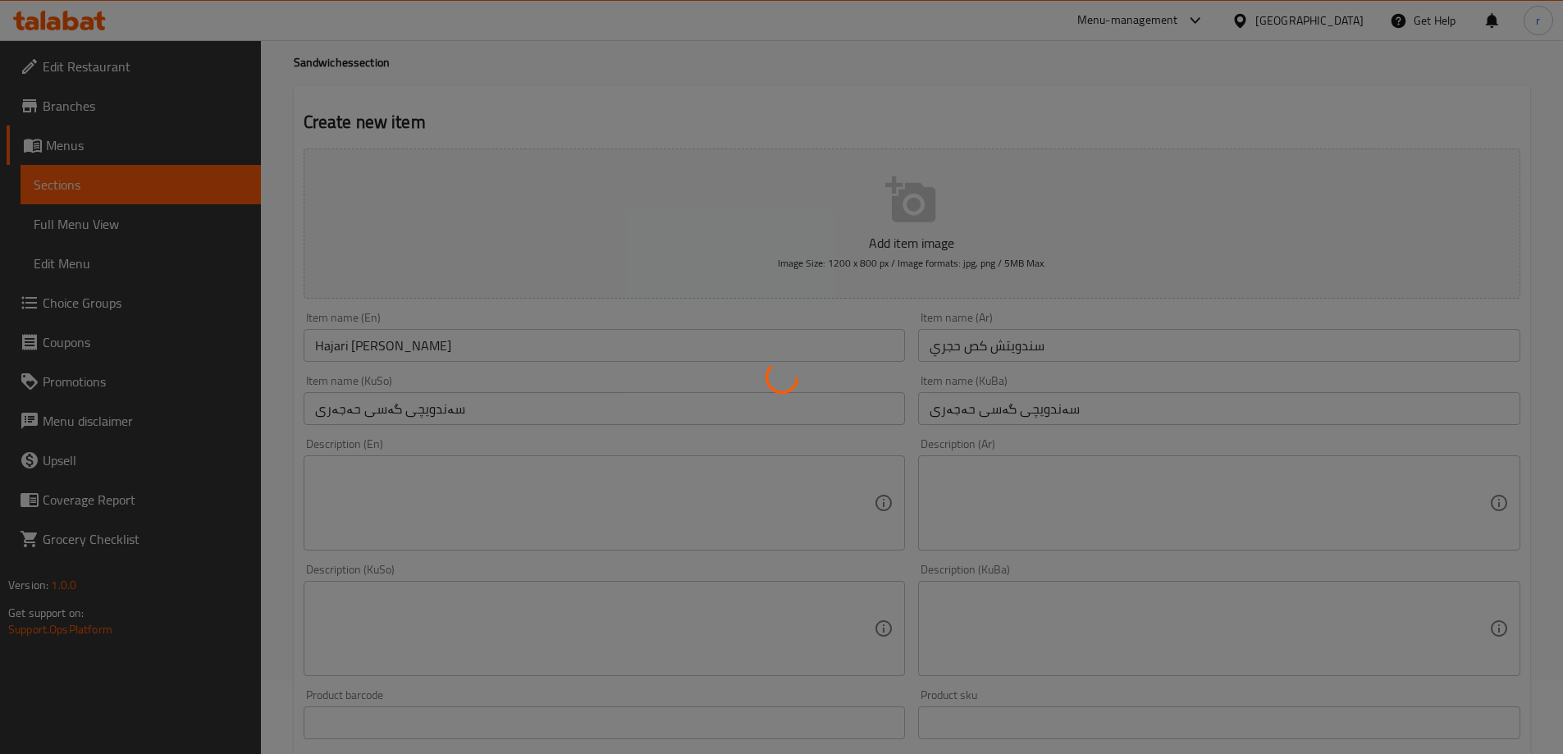
type input "0"
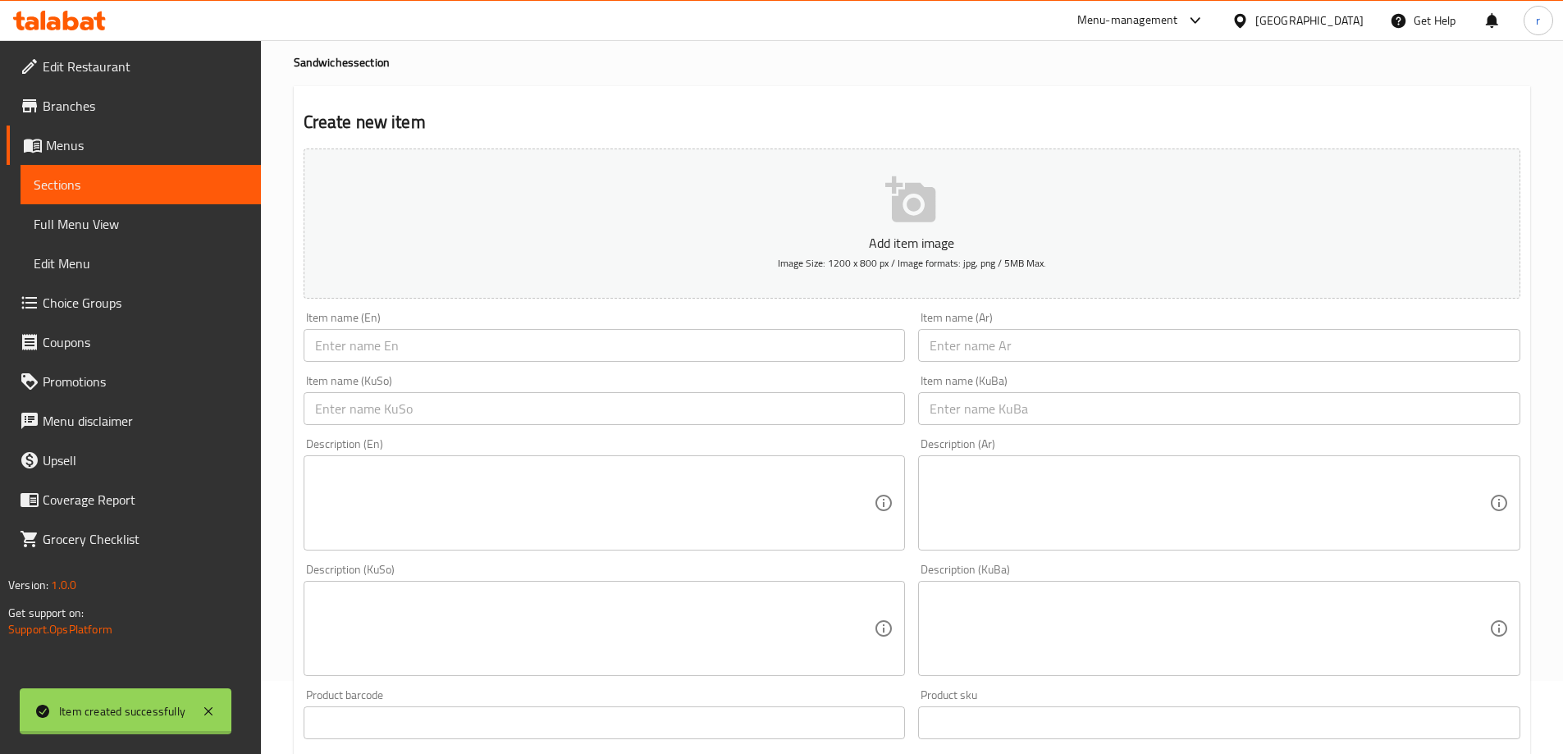
scroll to position [0, 0]
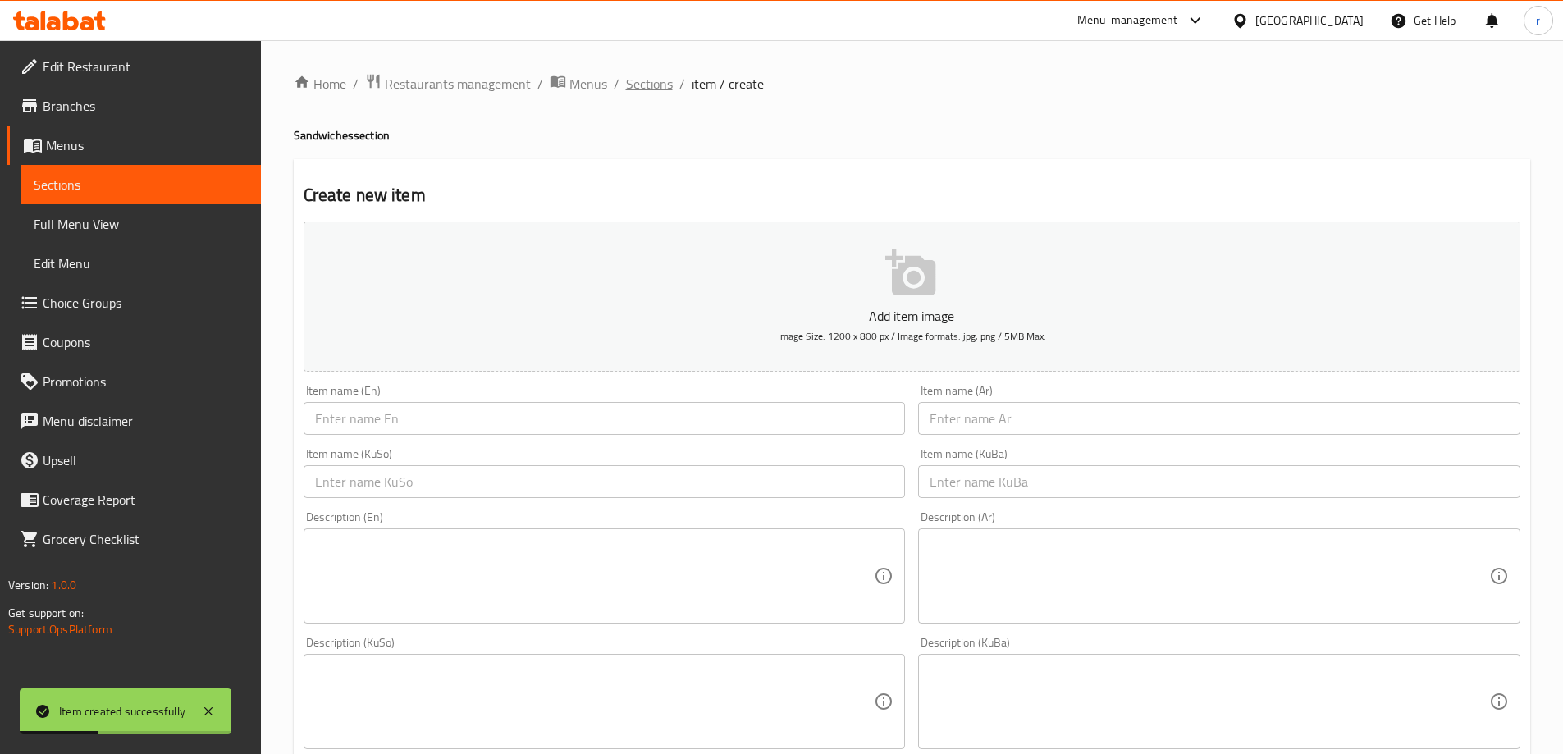
click at [634, 90] on span "Sections" at bounding box center [649, 84] width 47 height 20
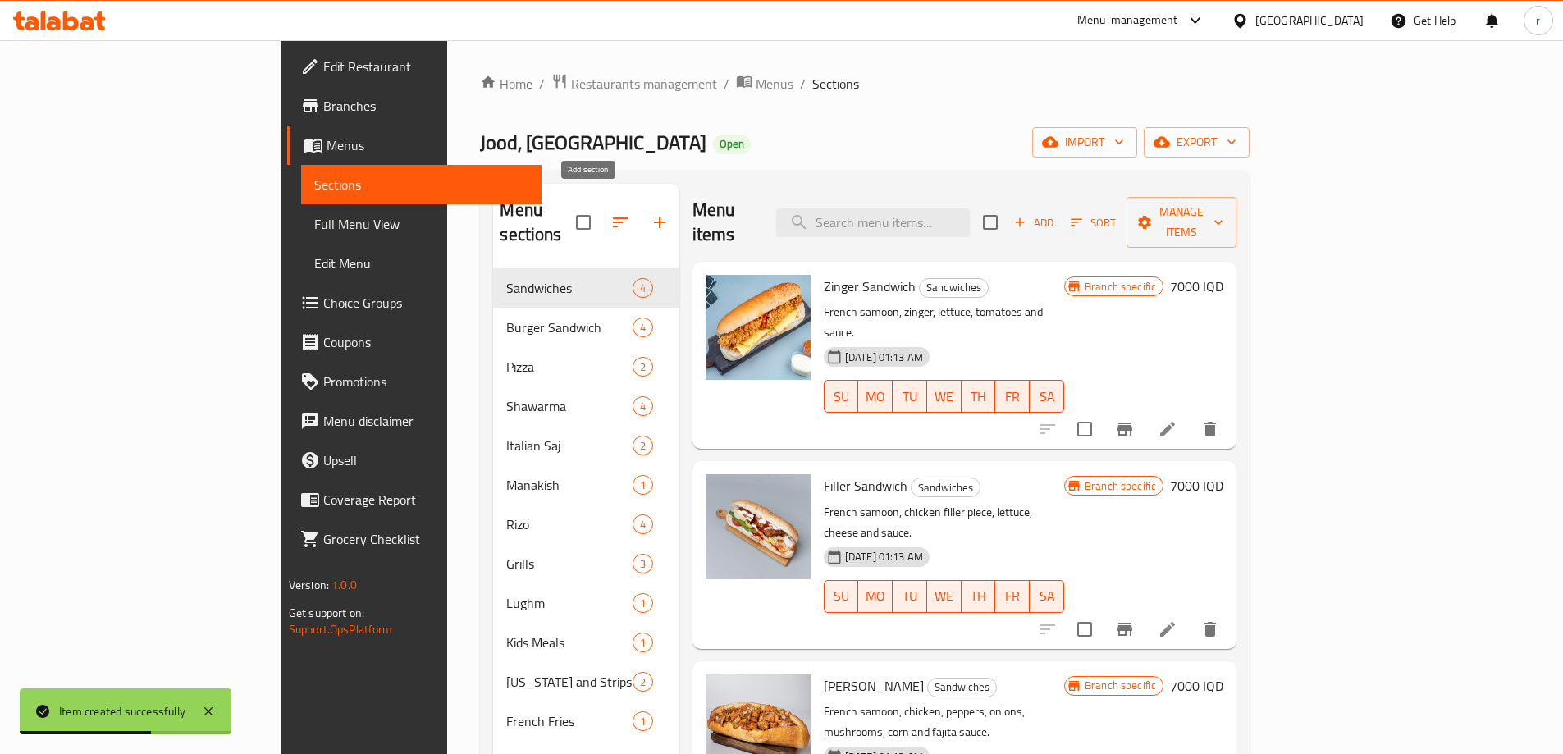
click at [650, 213] on icon "button" at bounding box center [660, 223] width 20 height 20
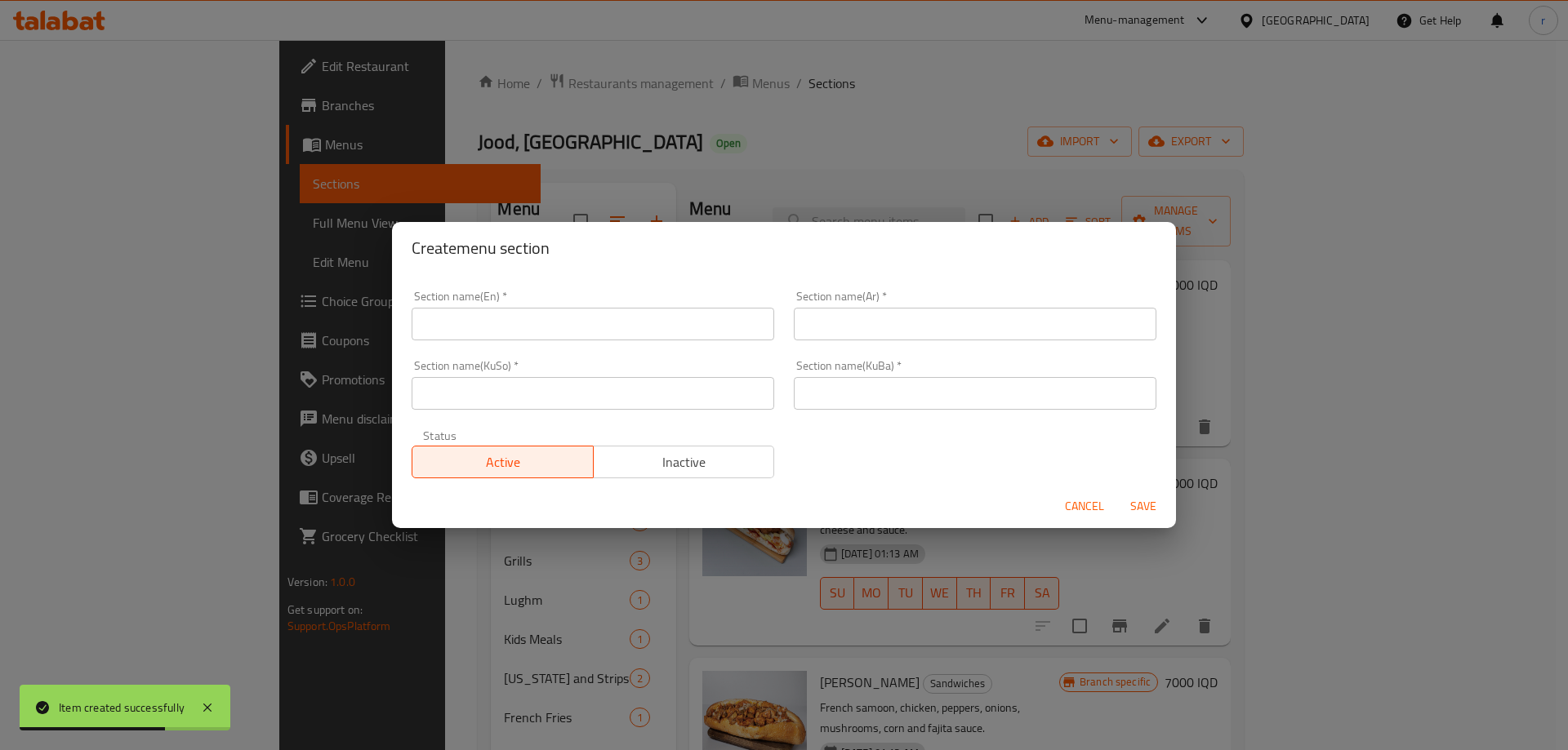
click at [495, 328] on input "text" at bounding box center [593, 323] width 362 height 33
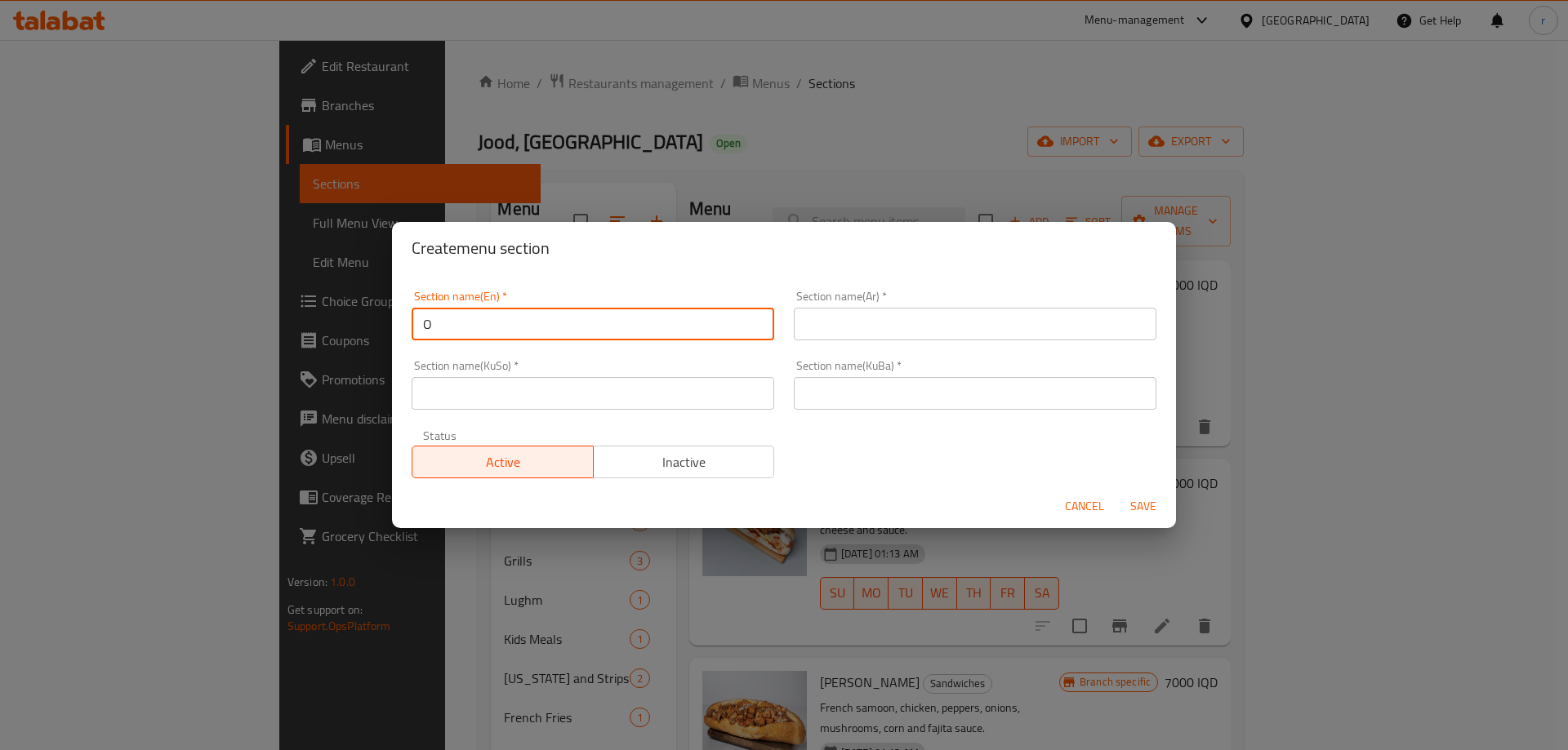
type input "Offer"
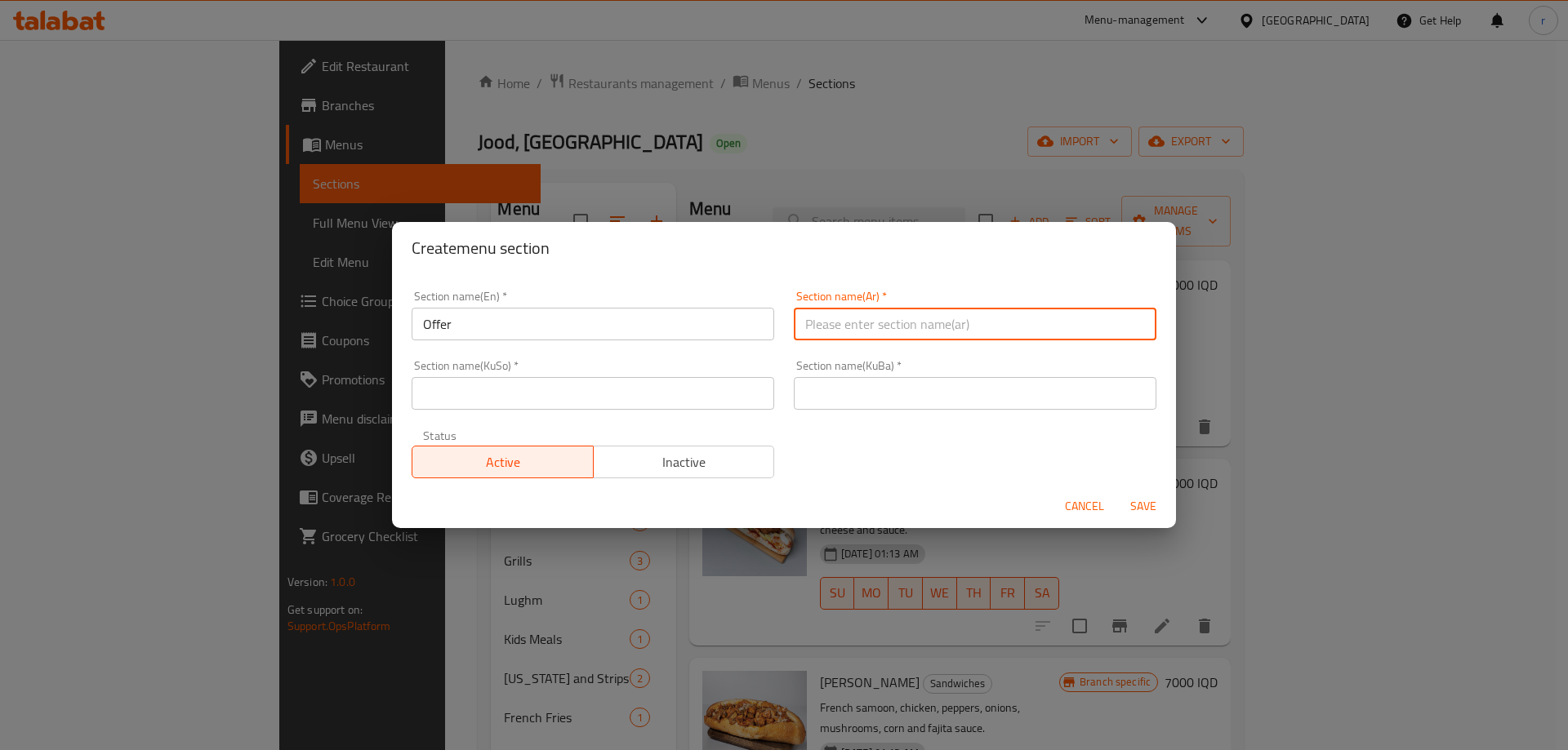
type input "ع"
type input "العروض"
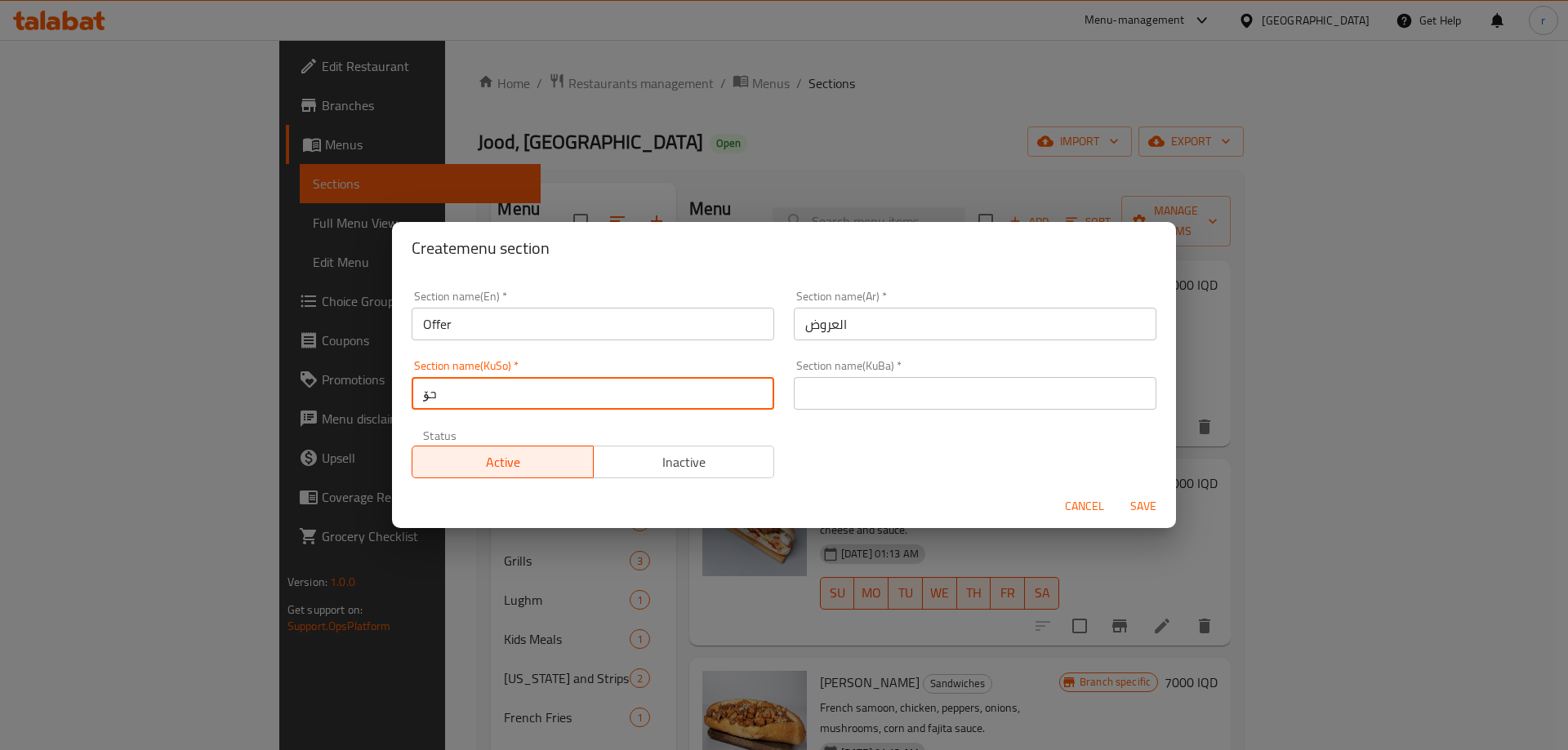
type input "ح"
type input "ئۆفەرەکان"
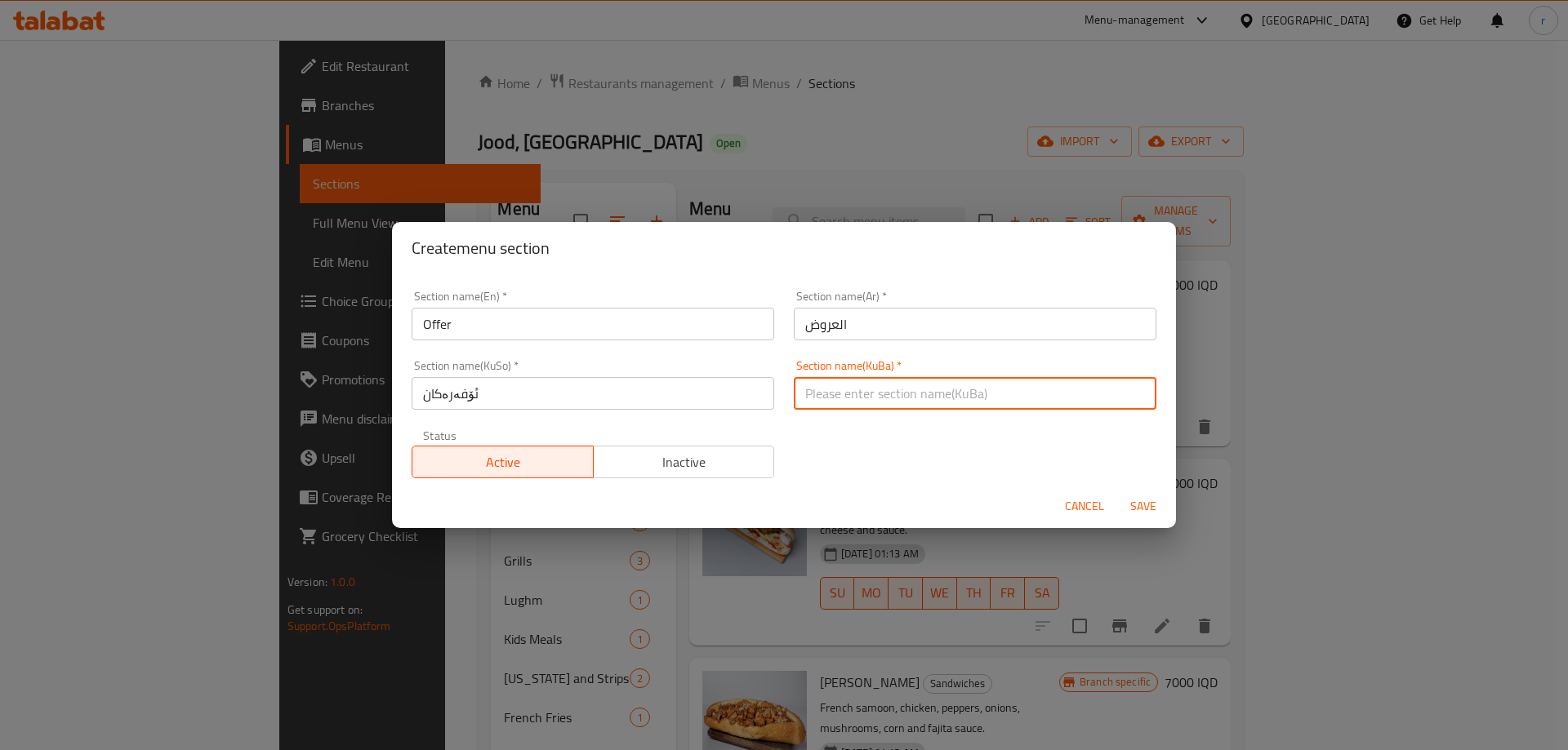
paste input "ئۆفەرەکان"
type input "ئۆفەرەکان"
click at [1117, 491] on button "Save" at bounding box center [1143, 506] width 53 height 30
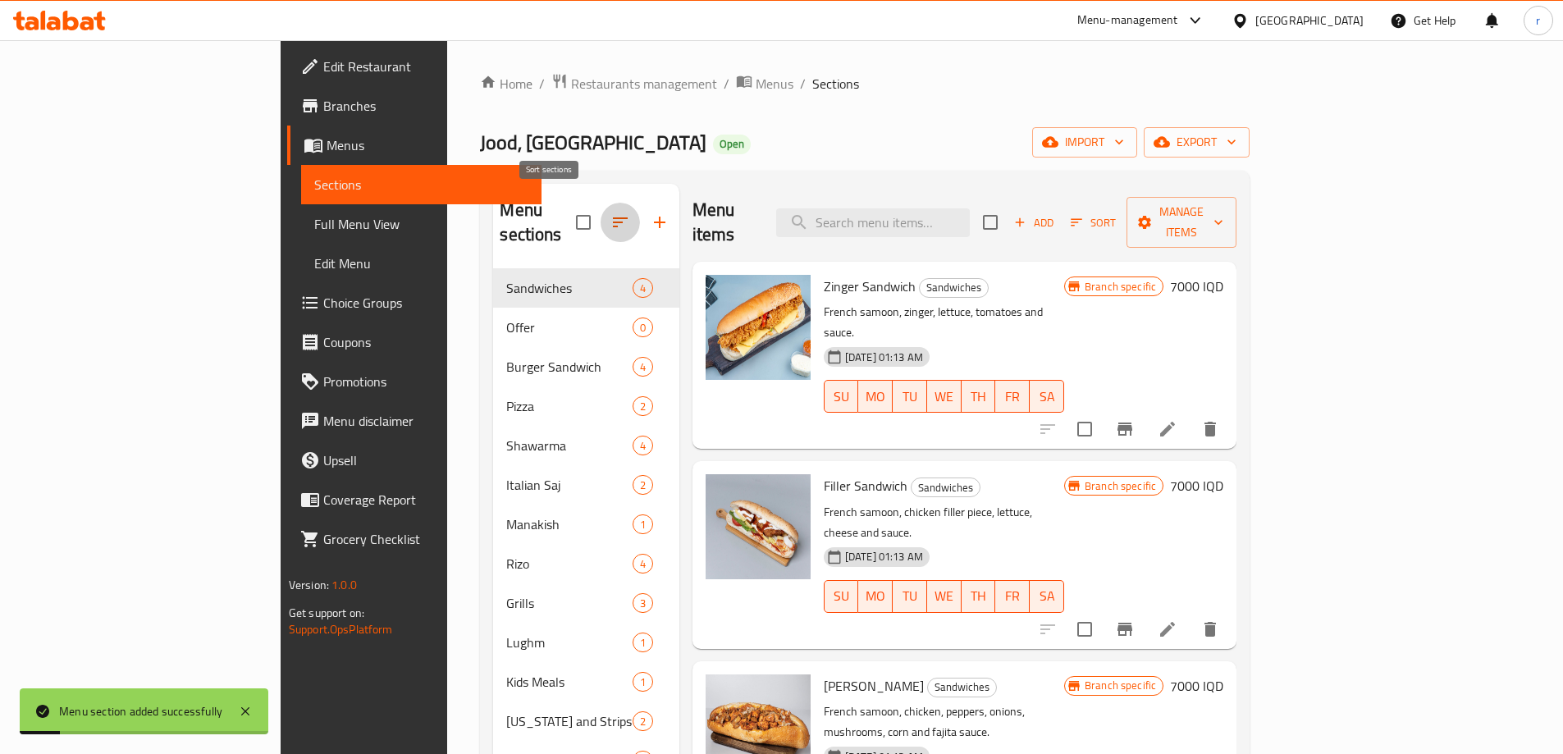
click at [611, 213] on icon "button" at bounding box center [621, 223] width 20 height 20
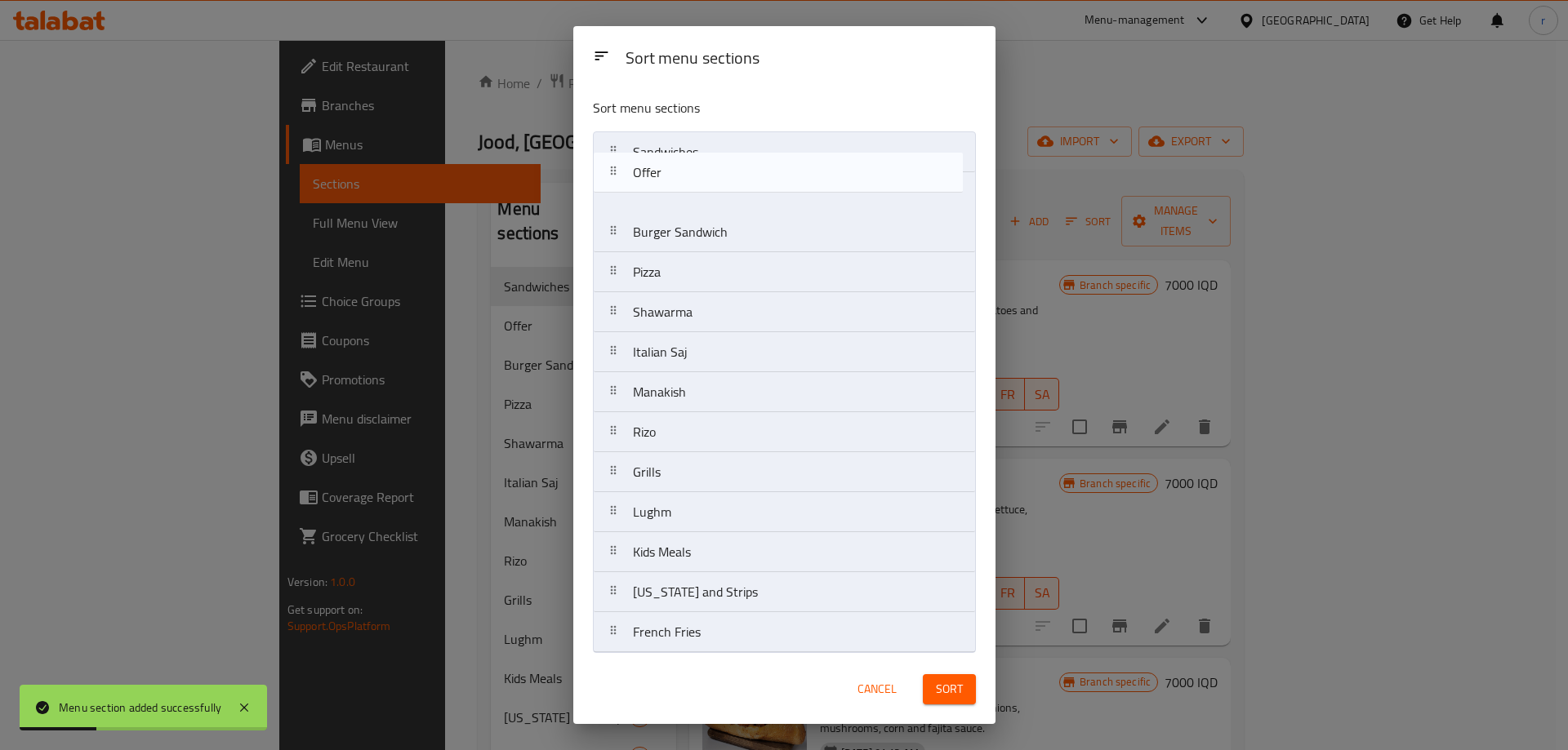
drag, startPoint x: 642, startPoint y: 191, endPoint x: 642, endPoint y: 161, distance: 30.0
click at [642, 161] on nav "Sandwiches Offer Burger Sandwich Pizza Shawarma Italian Saj Manakish Rizo Grill…" at bounding box center [784, 392] width 383 height 521
drag, startPoint x: 682, startPoint y: 185, endPoint x: 682, endPoint y: 150, distance: 35.0
click at [682, 150] on nav "Sandwiches Offer Burger Sandwich Pizza Shawarma Italian Saj Manakish Rizo Grill…" at bounding box center [784, 392] width 383 height 521
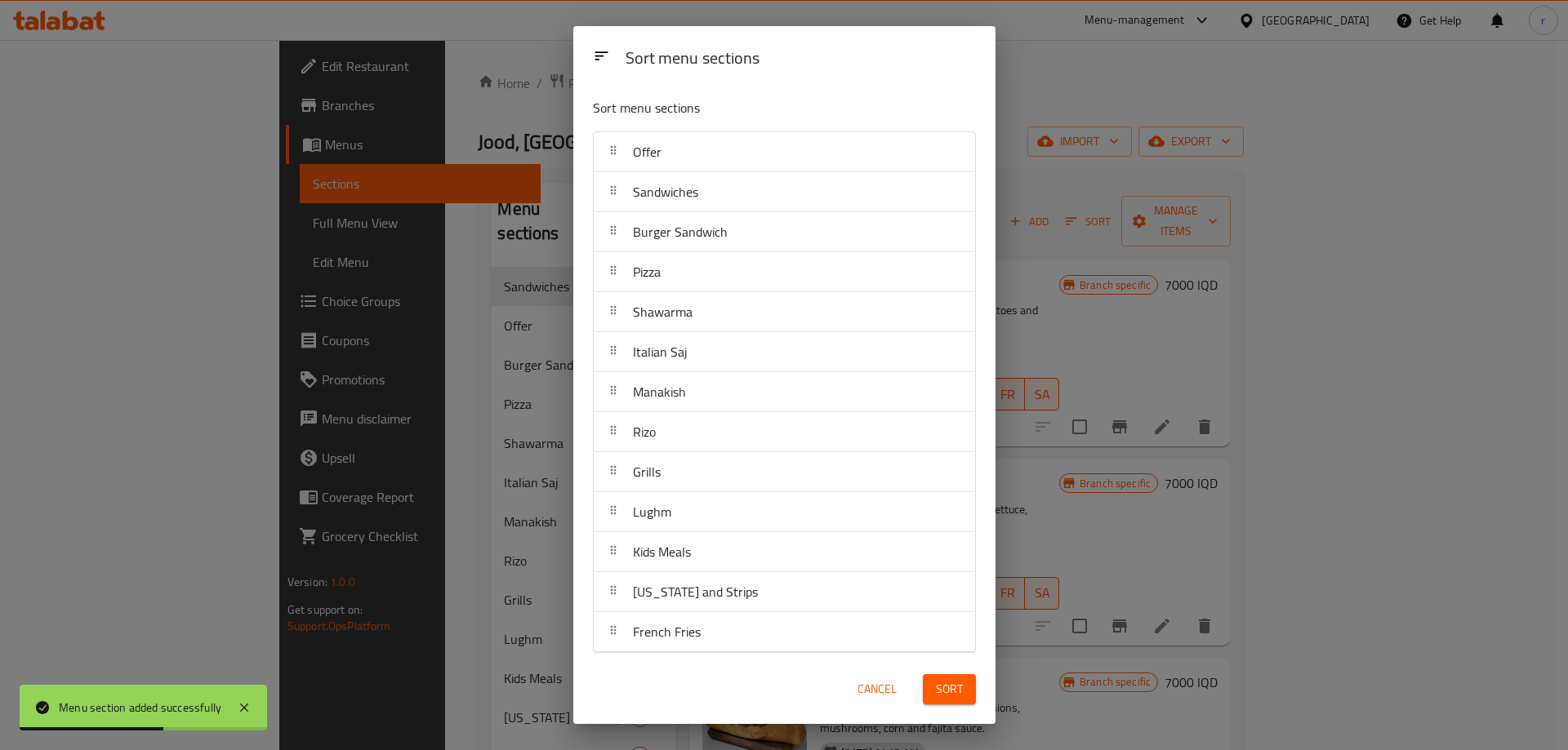
click at [945, 677] on button "Sort" at bounding box center [948, 689] width 53 height 30
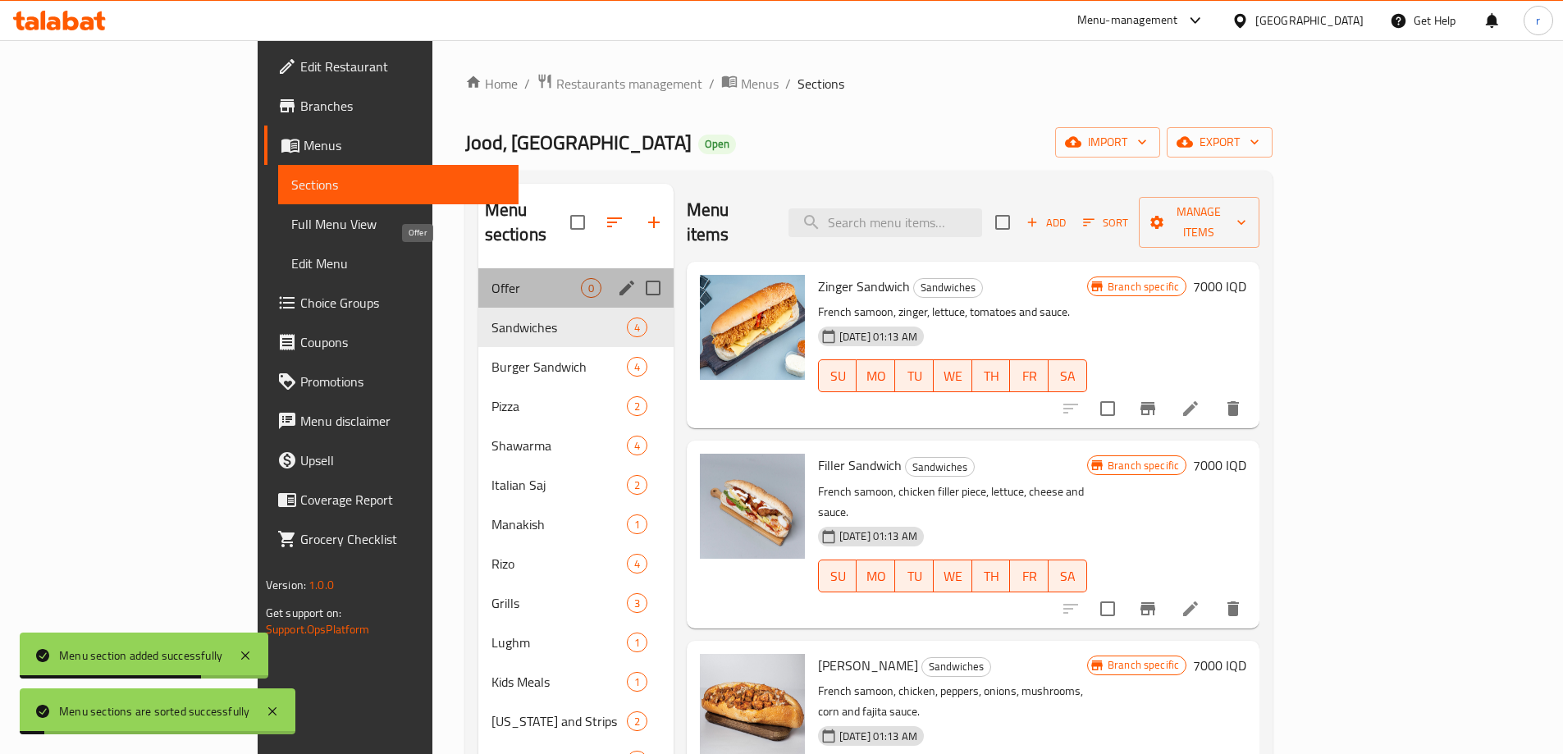
click at [492, 278] on span "Offer" at bounding box center [536, 288] width 89 height 20
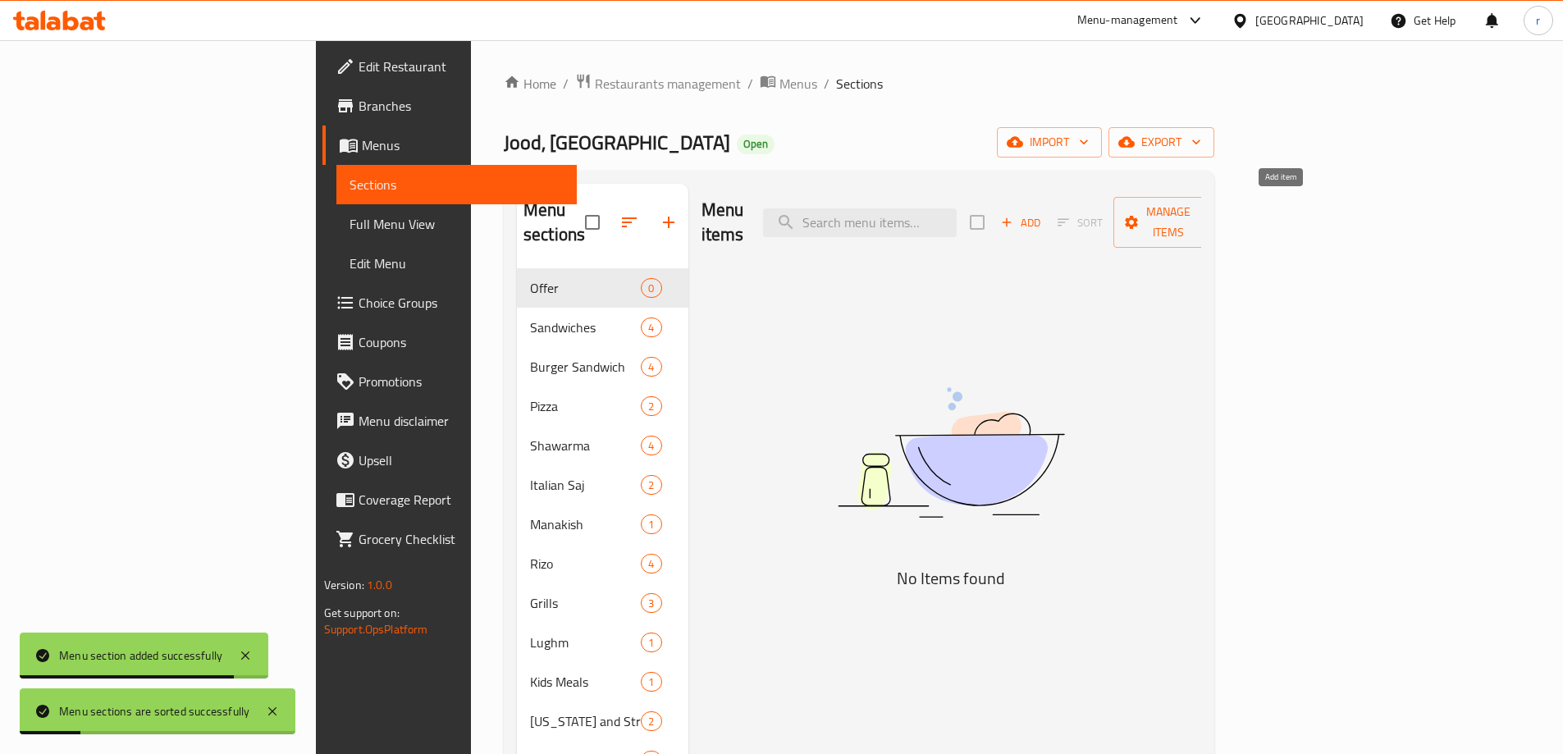
click at [1043, 216] on span "Add" at bounding box center [1021, 222] width 44 height 19
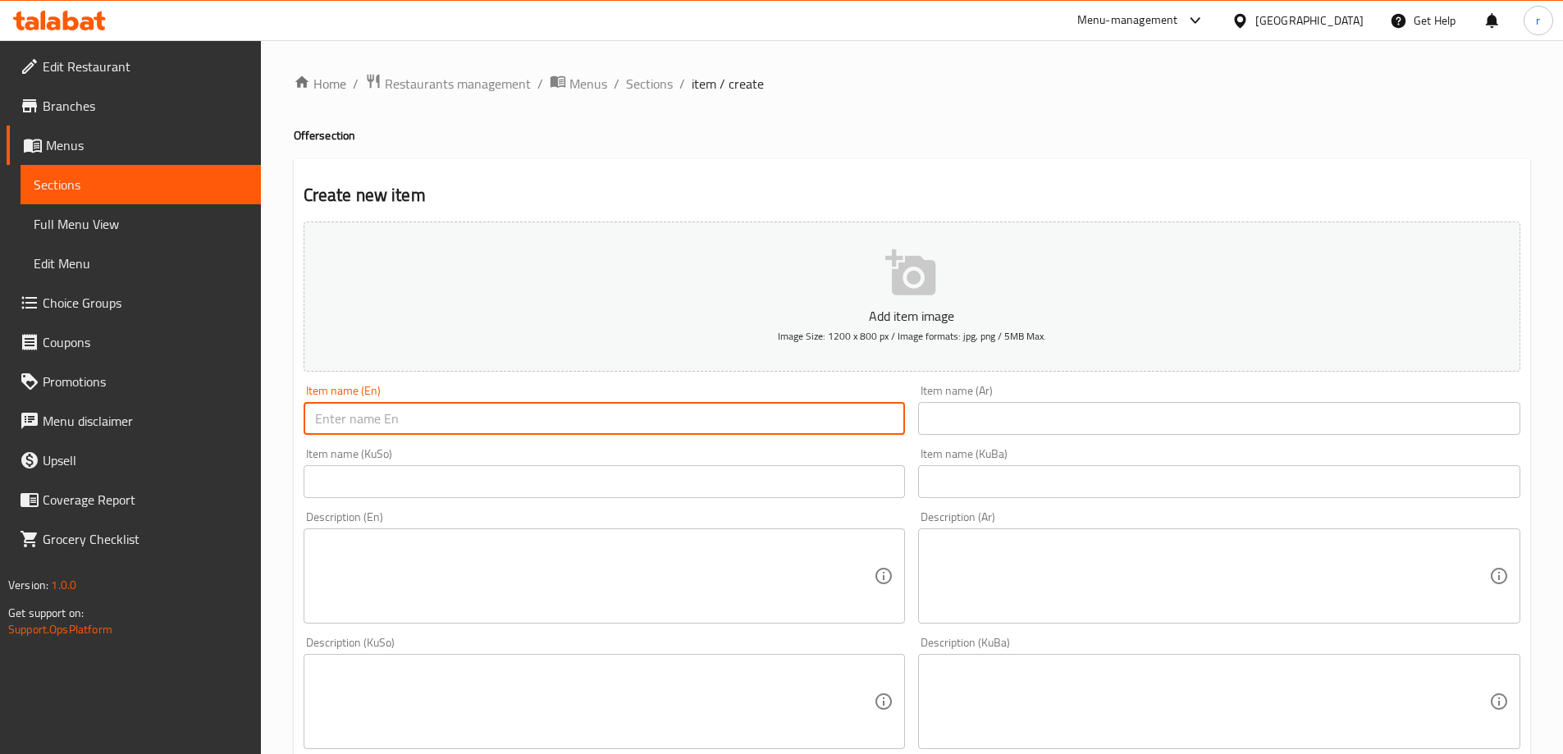
click at [439, 409] on input "text" at bounding box center [605, 418] width 602 height 33
paste input "Youth Gathering Offer"
type input "Youth Gathering Offer"
click at [942, 416] on input "text" at bounding box center [1219, 418] width 602 height 33
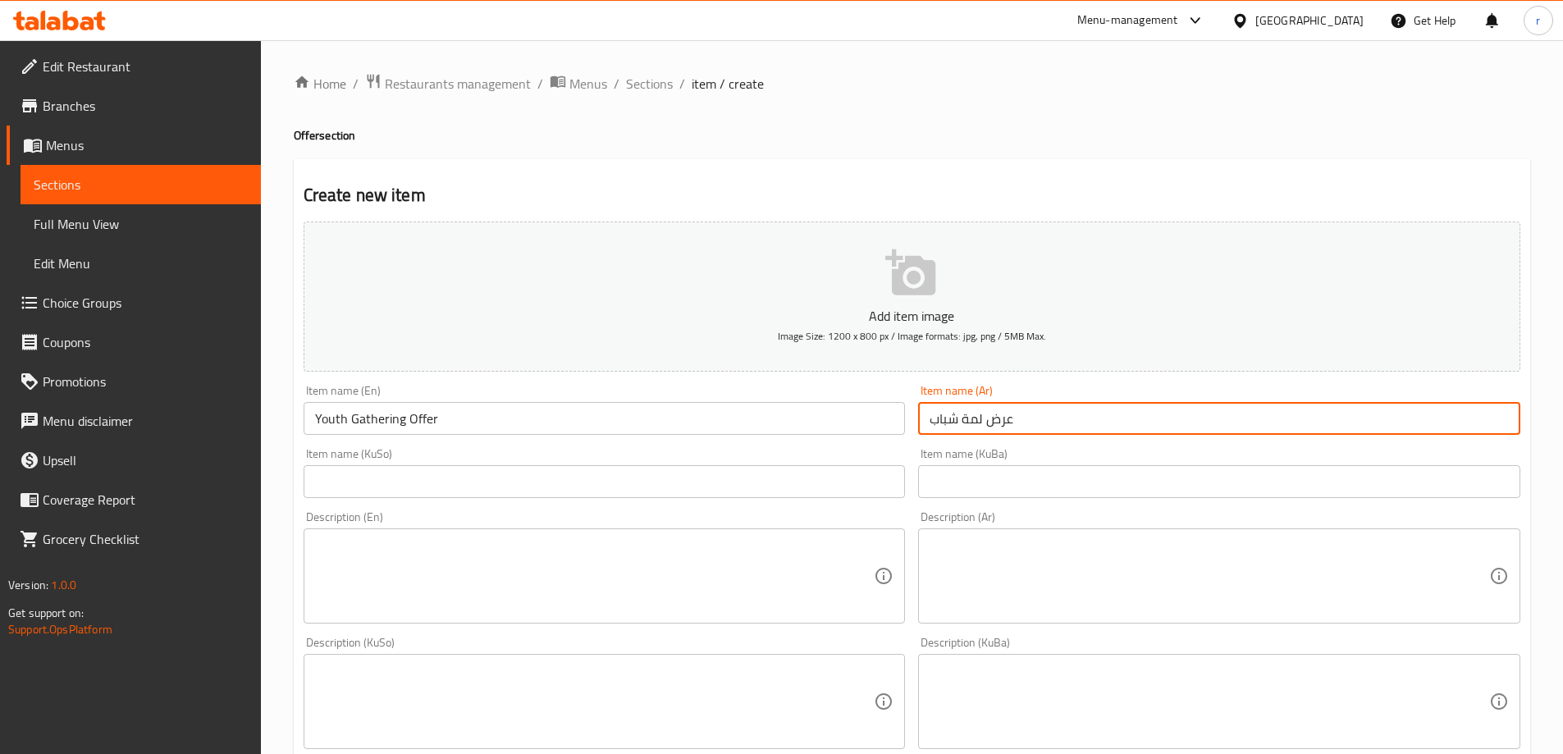
type input "عرض لمة شباب"
drag, startPoint x: 1020, startPoint y: 420, endPoint x: 914, endPoint y: 441, distance: 107.8
click at [914, 441] on div "Item name (Ar) عرض لمة شباب Item name (Ar)" at bounding box center [1219, 409] width 615 height 63
click at [551, 479] on input "ئۆفەری" at bounding box center [605, 481] width 602 height 33
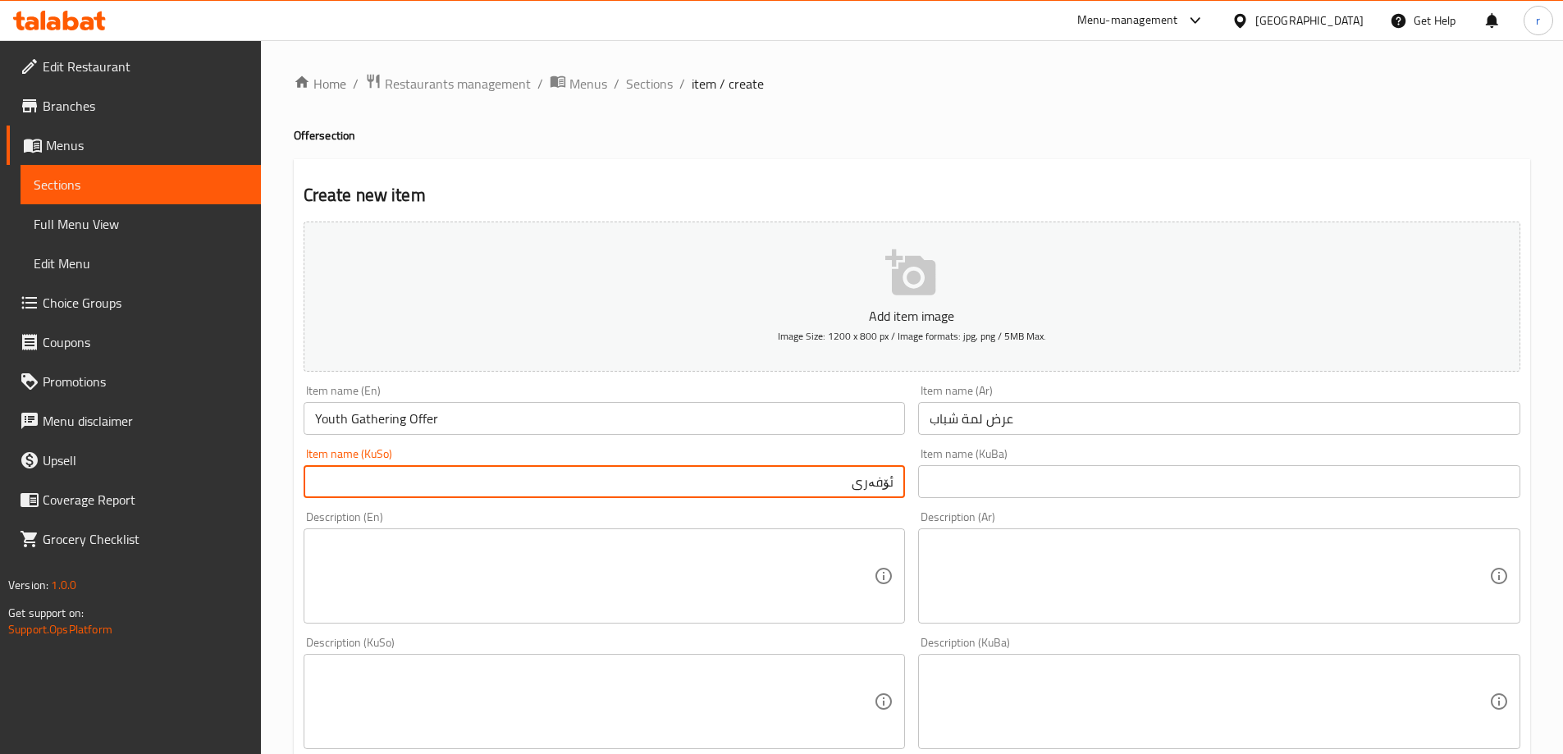
paste input "کۆبوونەوەی گەنجان"
click at [805, 490] on input "ئۆفەری کۆبوونەوەی گەنجان" at bounding box center [605, 481] width 602 height 33
type input "ئۆفەری کۆبوونەوەی گەنجان"
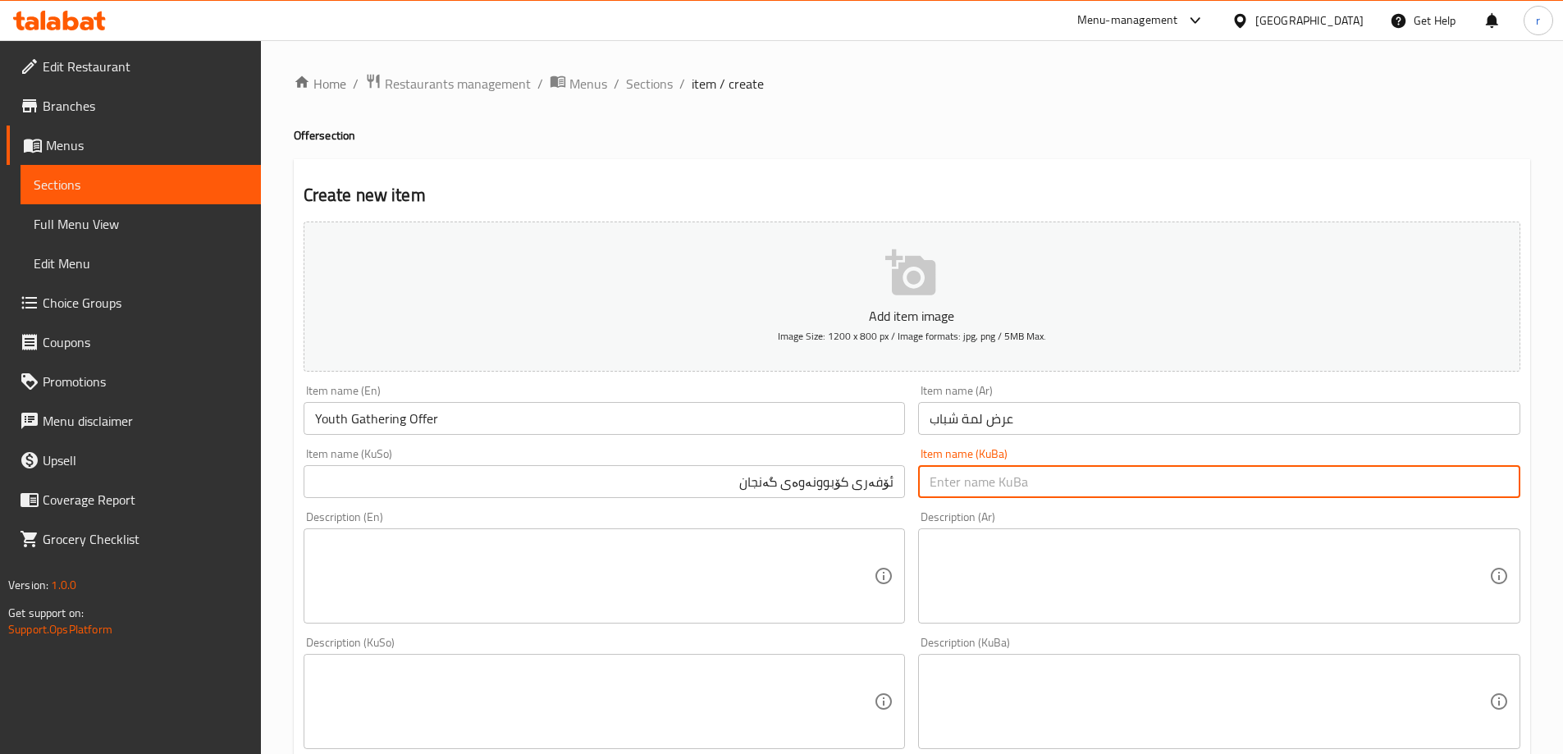
click at [966, 494] on input "text" at bounding box center [1219, 481] width 602 height 33
paste input "ئۆفەری کۆبوونەوەی گەنجان"
type input "ئۆفەری کۆبوونەوەی گەنجان"
click at [437, 558] on textarea at bounding box center [595, 576] width 560 height 78
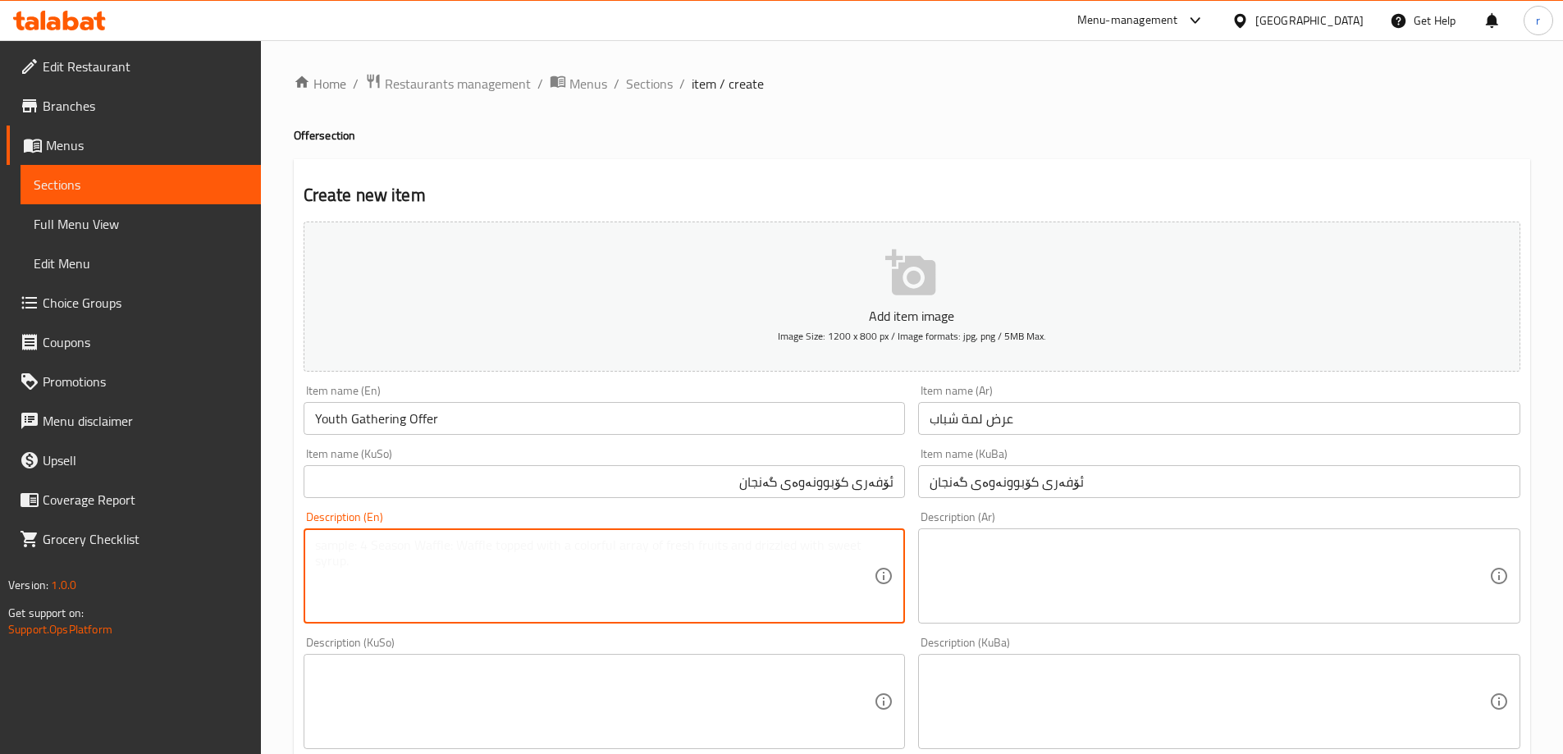
paste textarea "Cheese rizo, smoked rizo and jood sauce rizo"
type textarea "Cheese rizo, smoked rizo and jood sauce rizo"
click at [1024, 565] on textarea at bounding box center [1210, 576] width 560 height 78
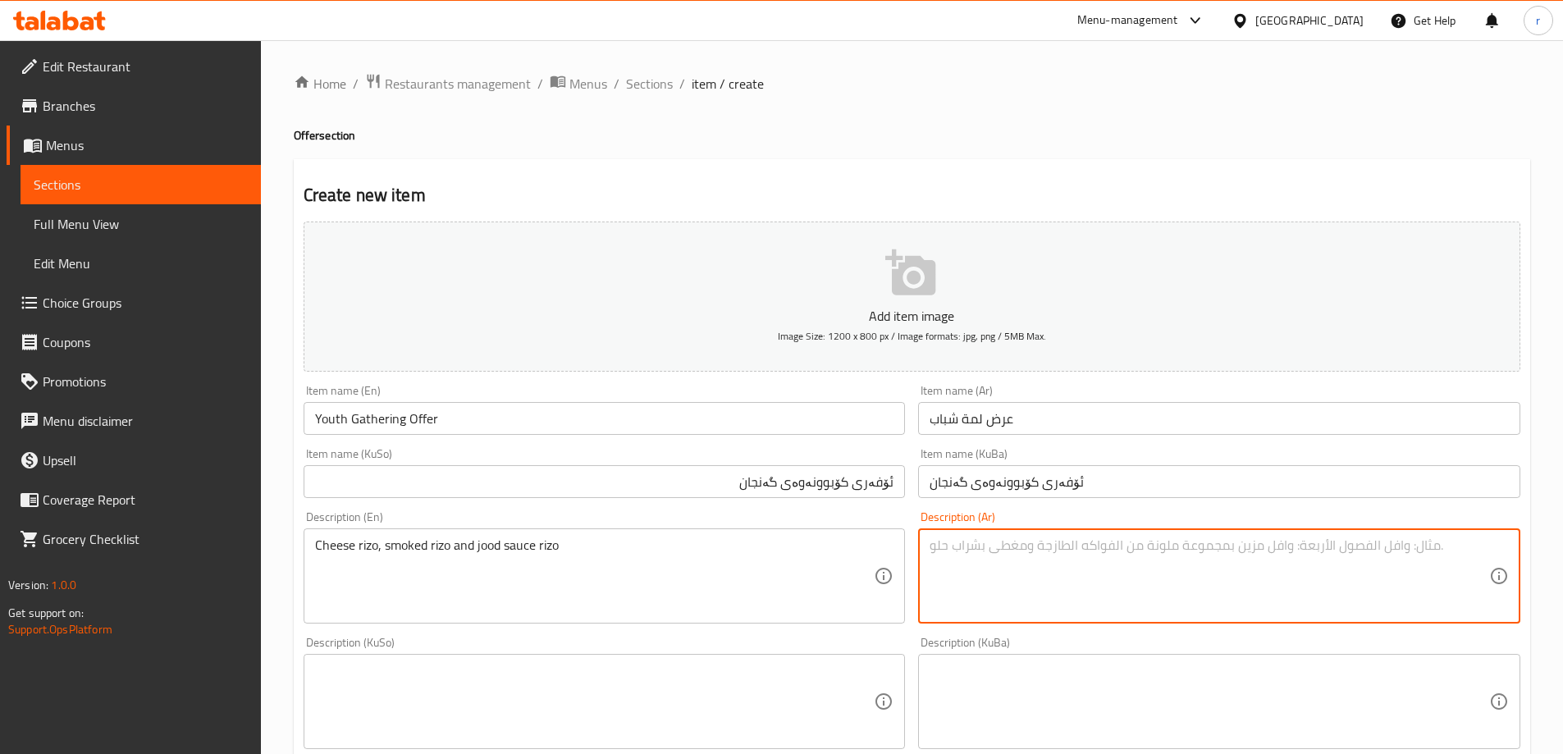
paste textarea "ريزو جبن، ريزو مدخن وريزو صلصة جود"
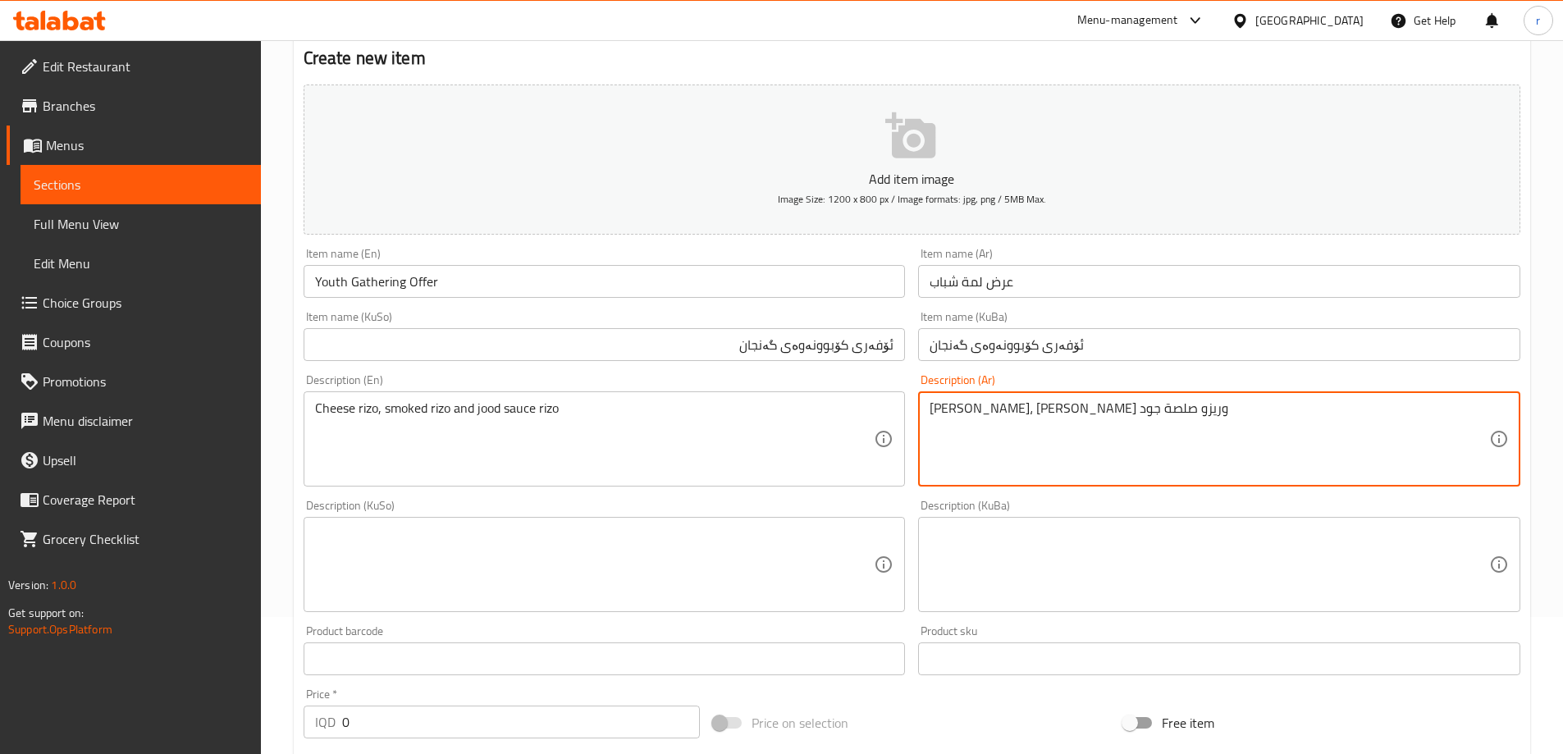
type textarea "ريزو جبن، ريزو مدخن وريزو صلصة جود"
click at [602, 545] on textarea at bounding box center [595, 565] width 560 height 78
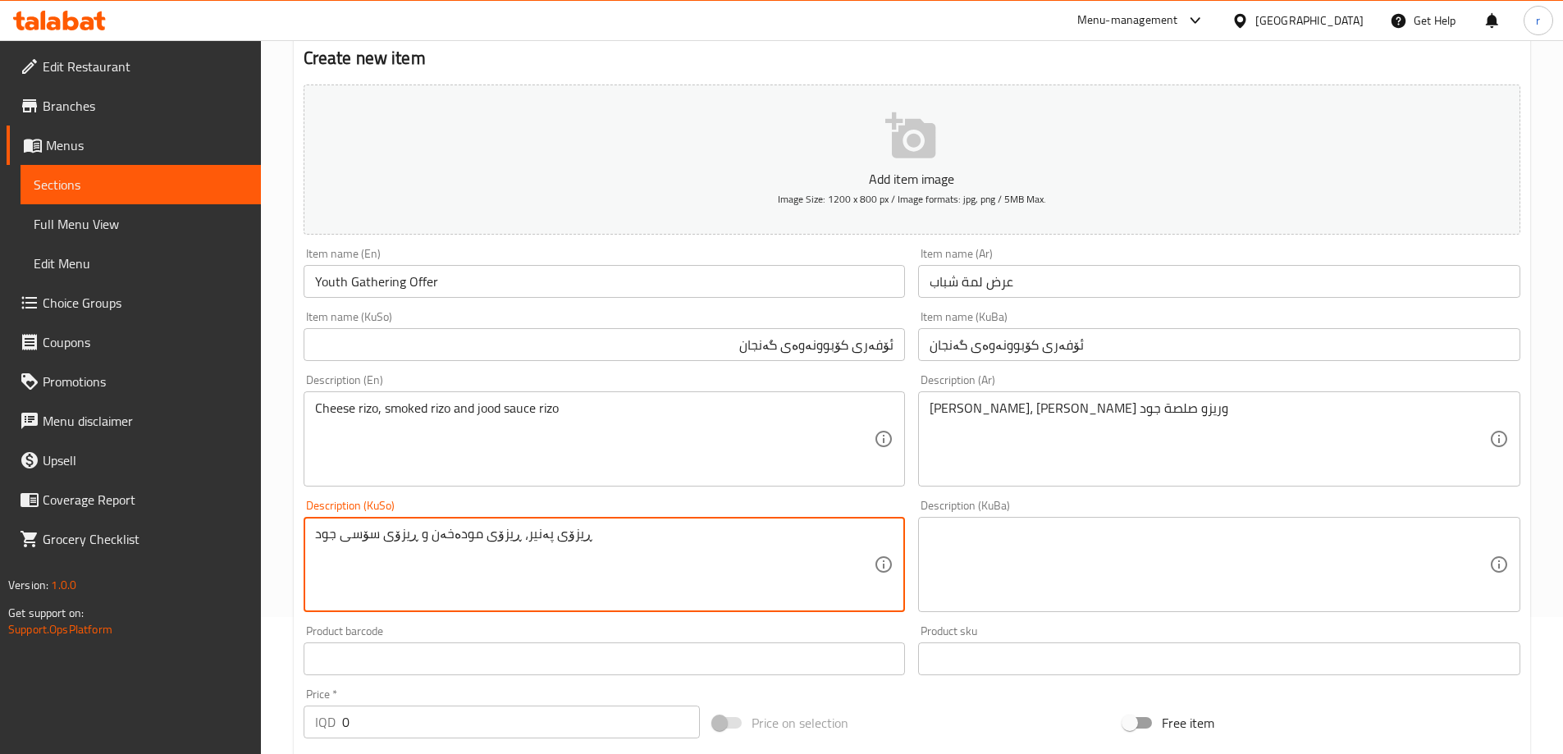
type textarea "ڕیزۆی پەنیر، ڕیزۆی مودەخەن و ڕیزۆی سۆسی جود"
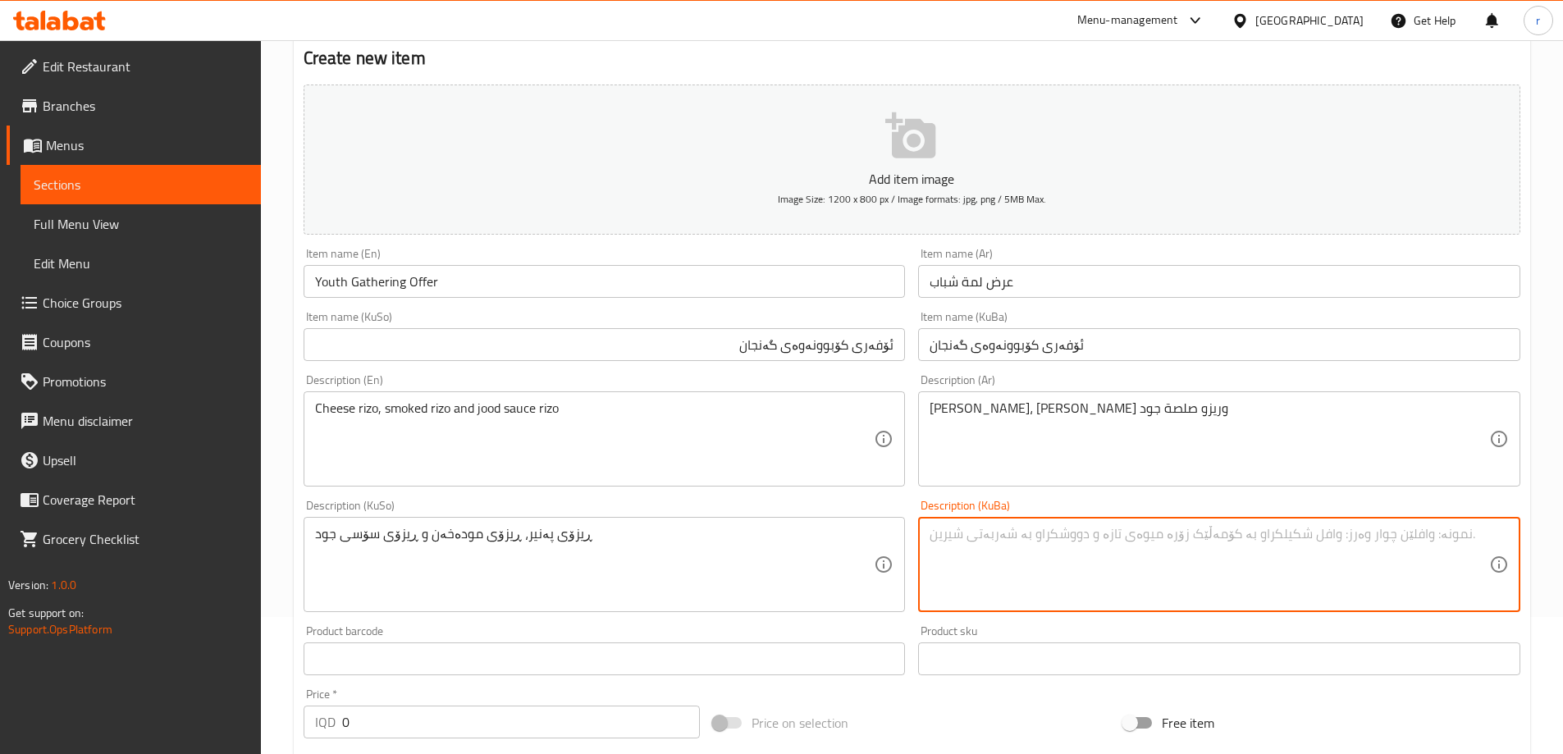
paste textarea "ڕیزۆی پەنیر، ڕیزۆی مودەخەن و ڕیزۆی سۆسی جود"
type textarea "ڕیزۆی پەنیر، ڕیزۆی مودەخەن و ڕیزۆی سۆسی جود"
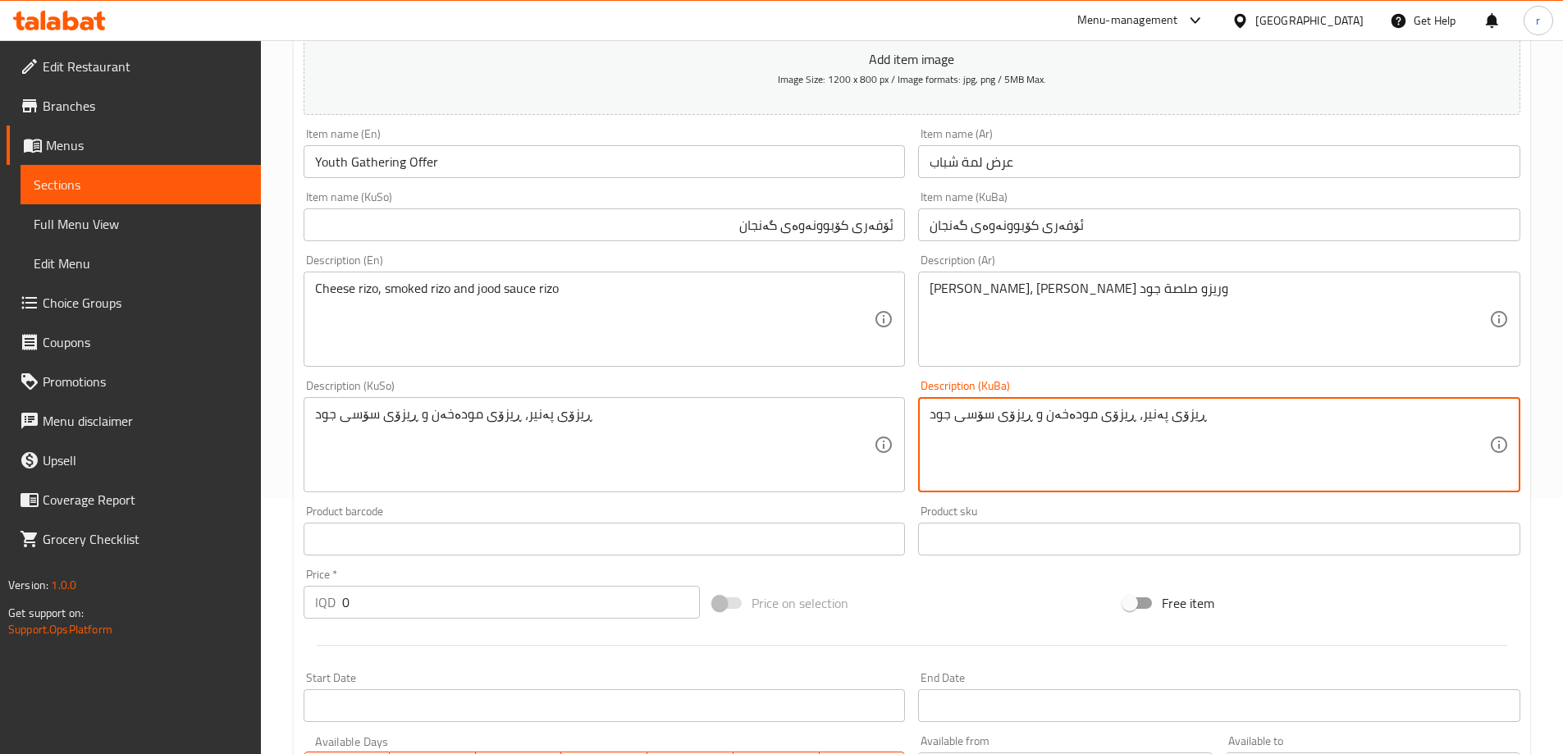
scroll to position [410, 0]
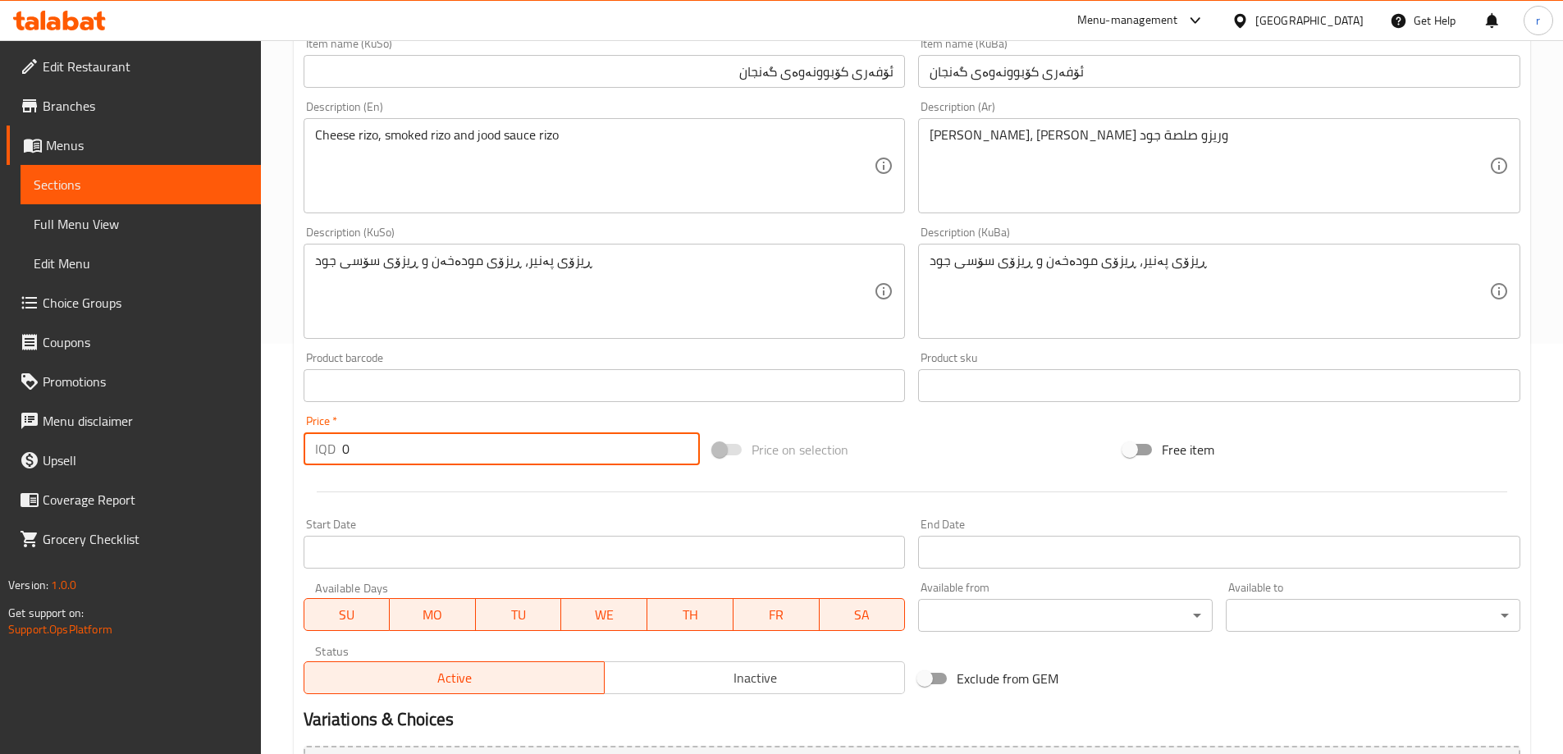
drag, startPoint x: 360, startPoint y: 442, endPoint x: 327, endPoint y: 449, distance: 33.5
click at [327, 449] on div "IQD 0 Price *" at bounding box center [502, 448] width 397 height 33
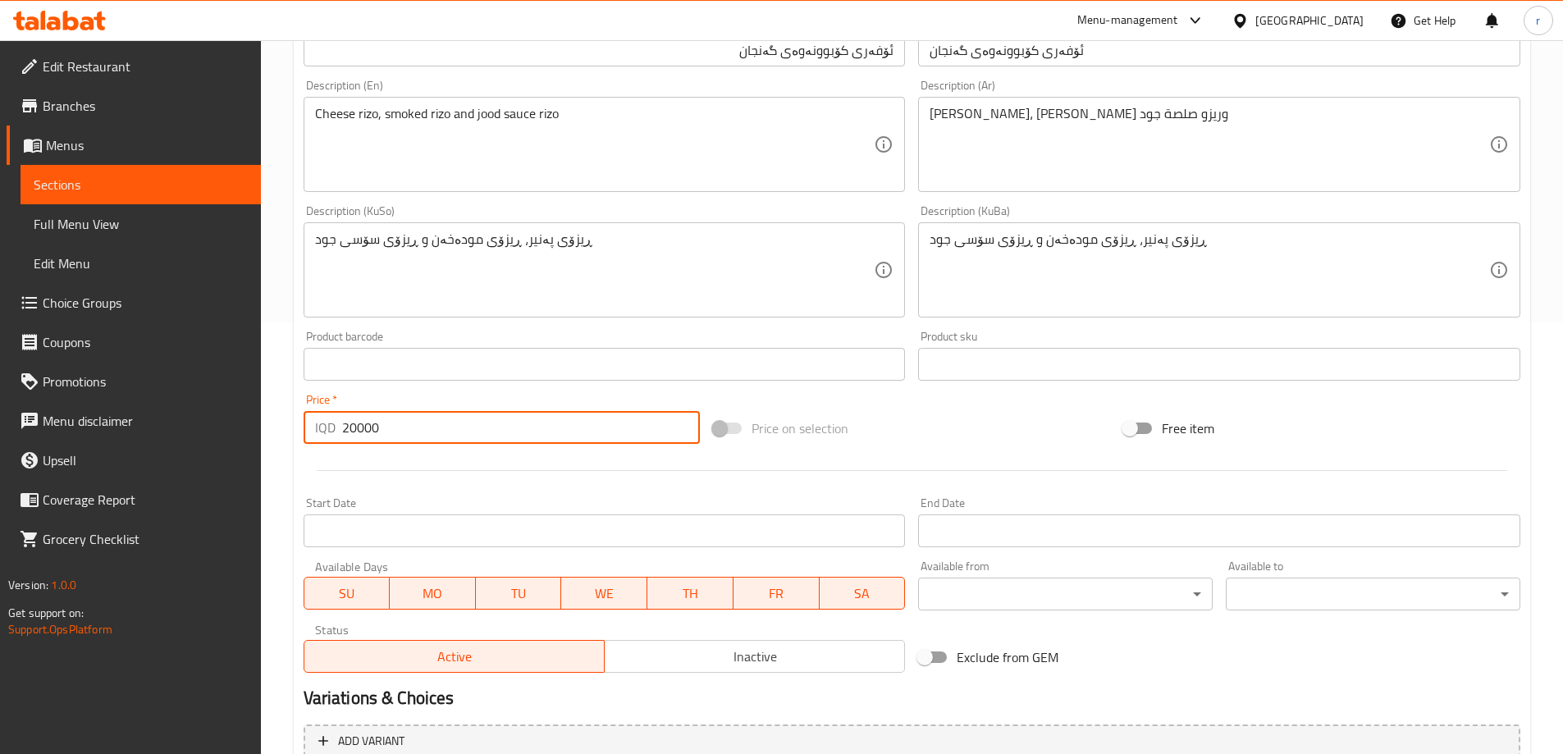
scroll to position [594, 0]
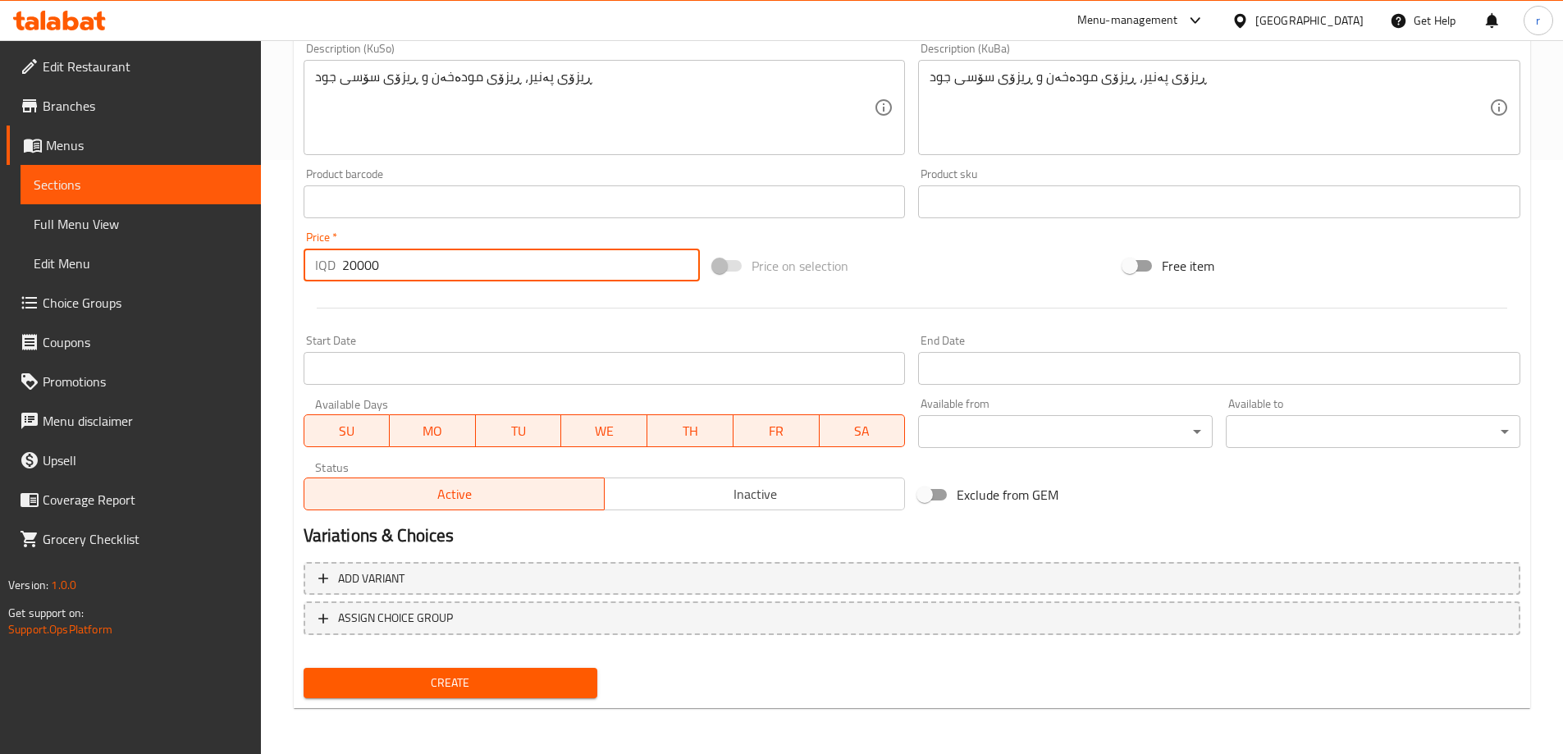
type input "20000"
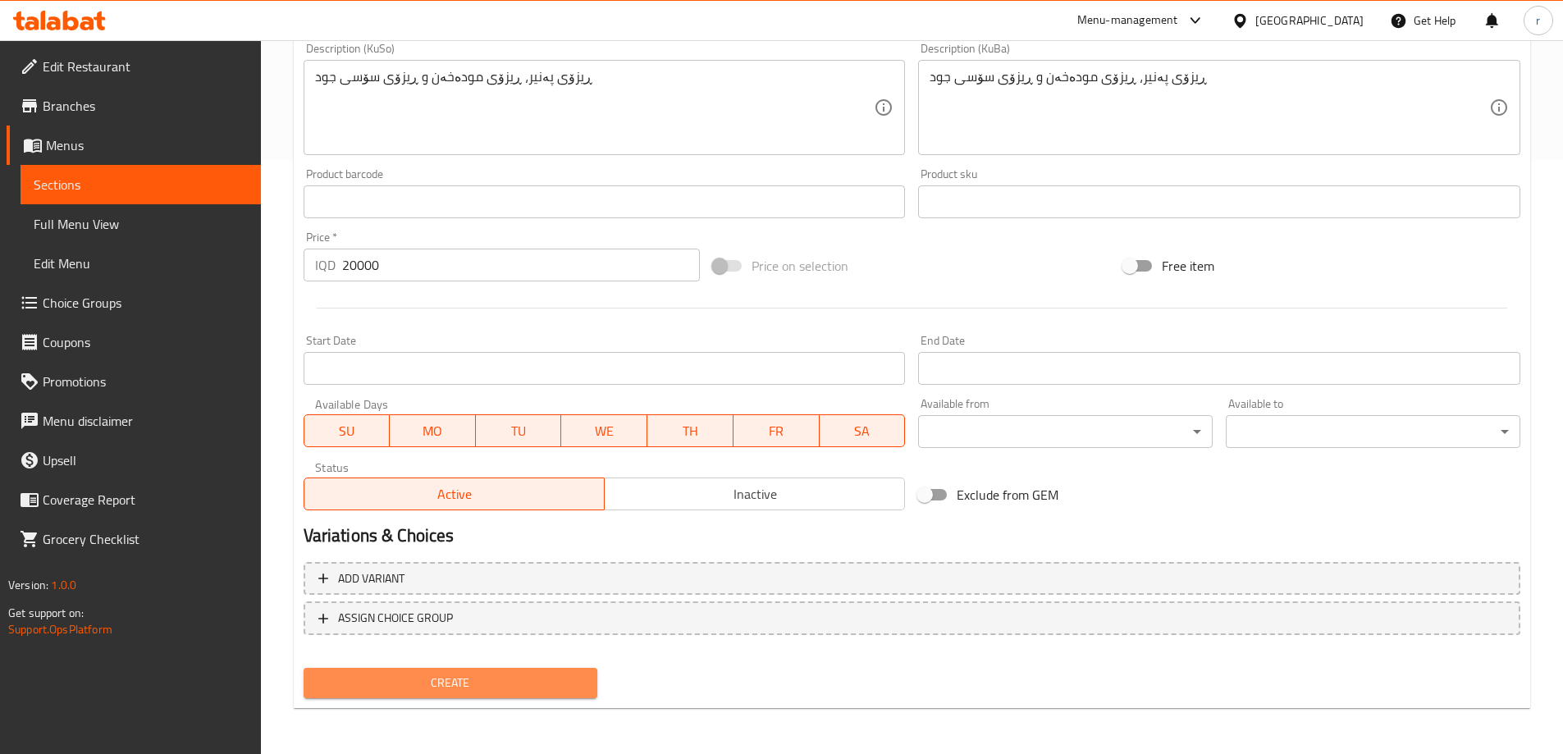
click at [486, 670] on button "Create" at bounding box center [451, 683] width 295 height 30
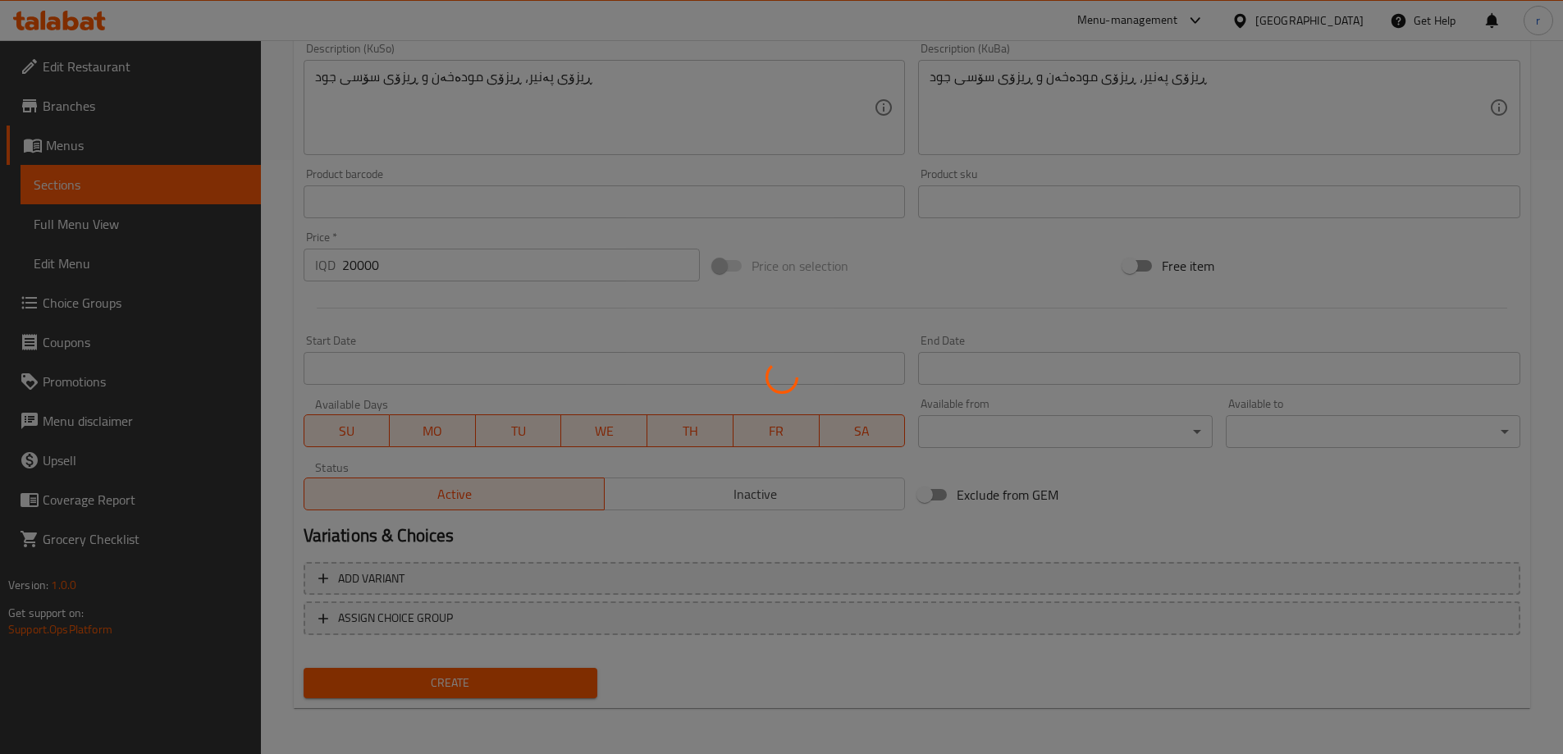
type input "0"
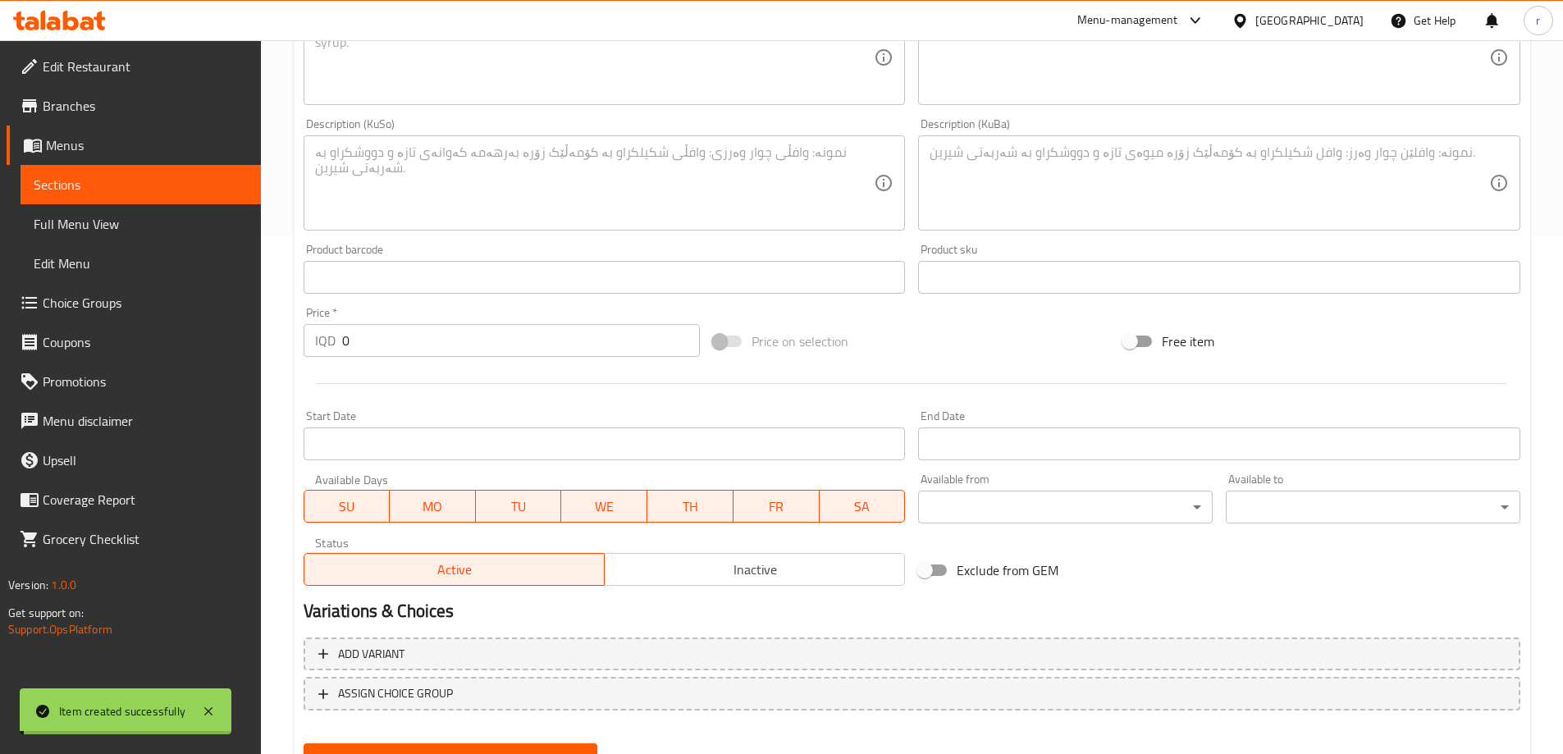
scroll to position [184, 0]
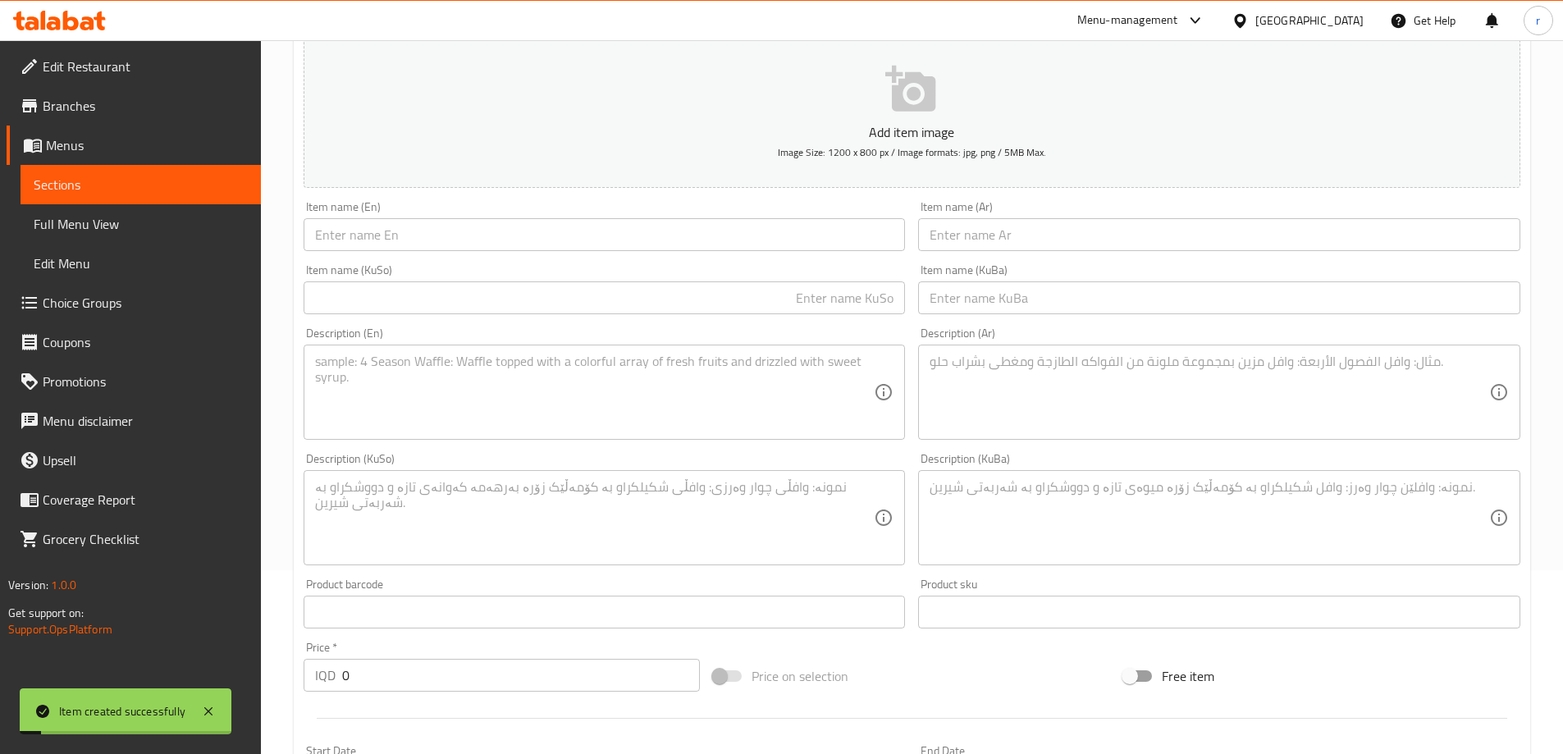
click at [115, 224] on span "Full Menu View" at bounding box center [141, 224] width 214 height 20
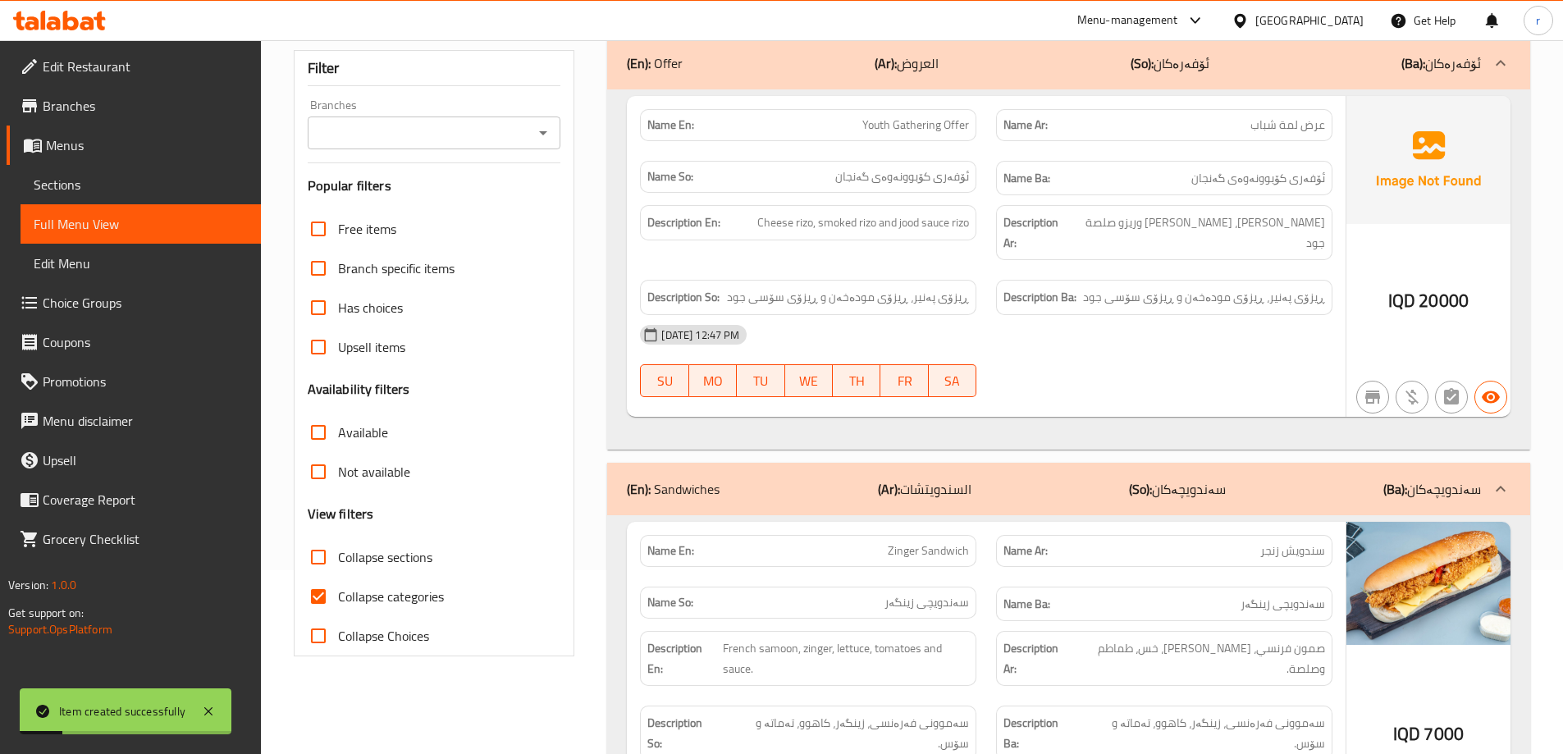
click at [419, 131] on input "Branches" at bounding box center [421, 132] width 217 height 23
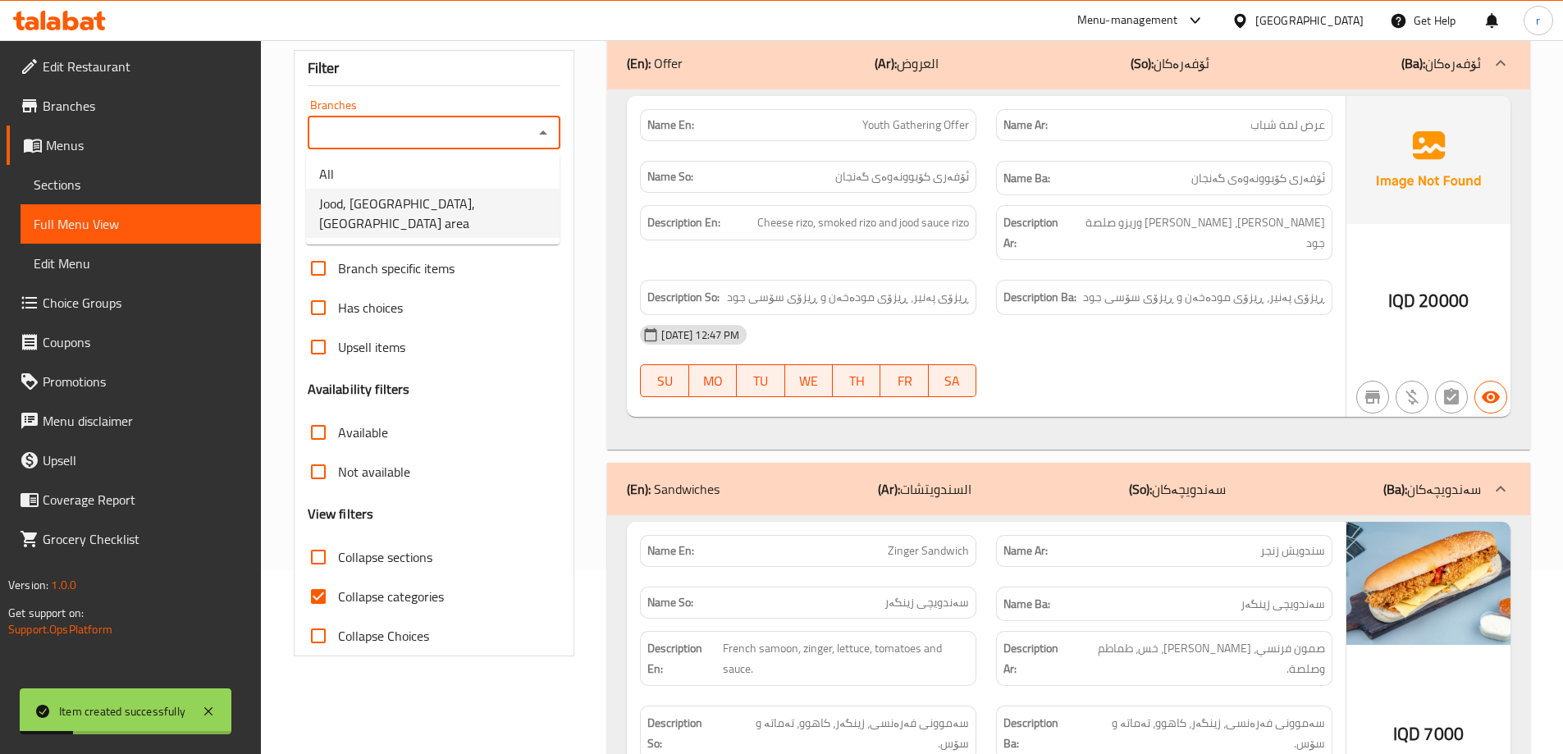
click at [432, 196] on span "Jood, Sader City, Sadr area" at bounding box center [432, 213] width 227 height 39
type input "Jood, Sader City, Sadr area"
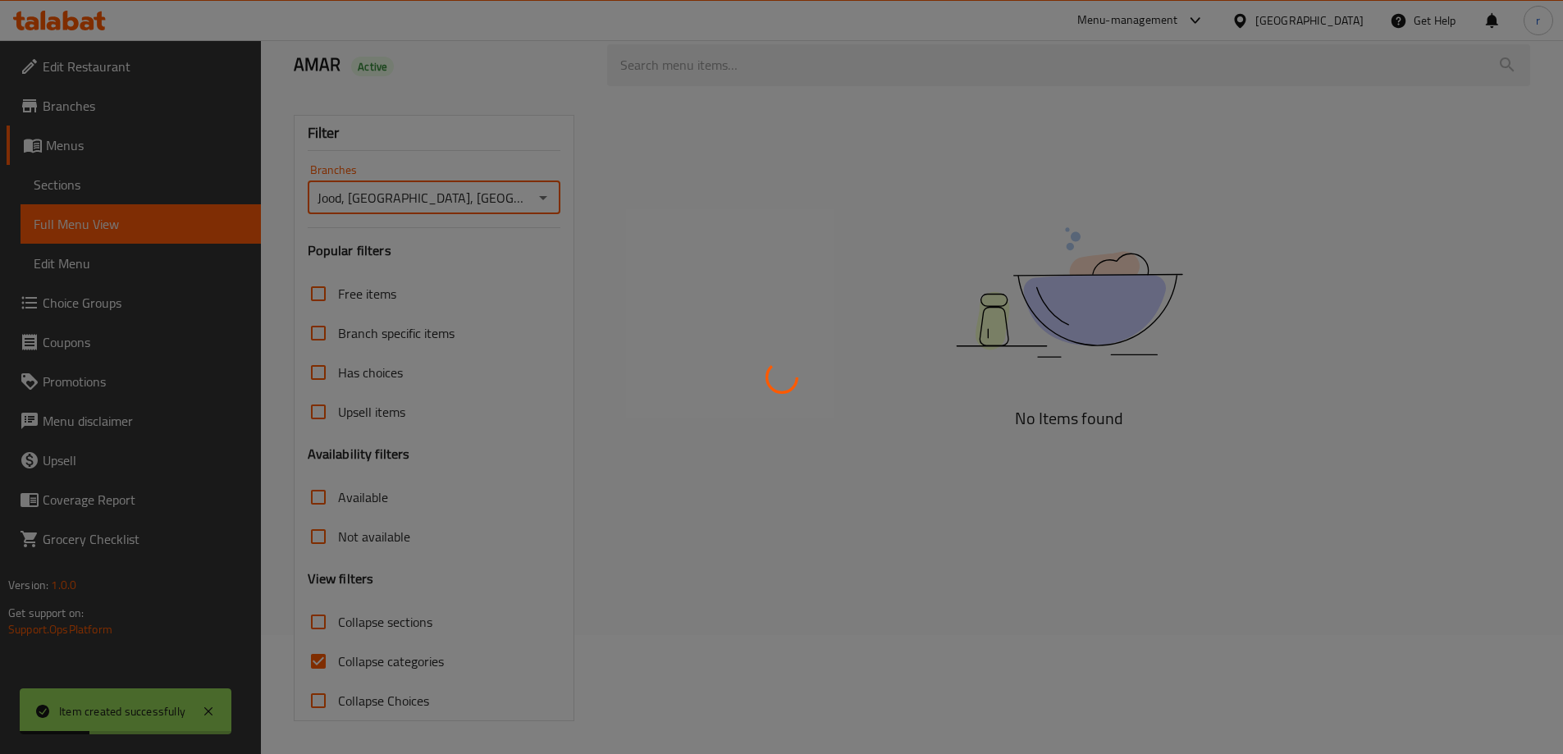
scroll to position [184, 0]
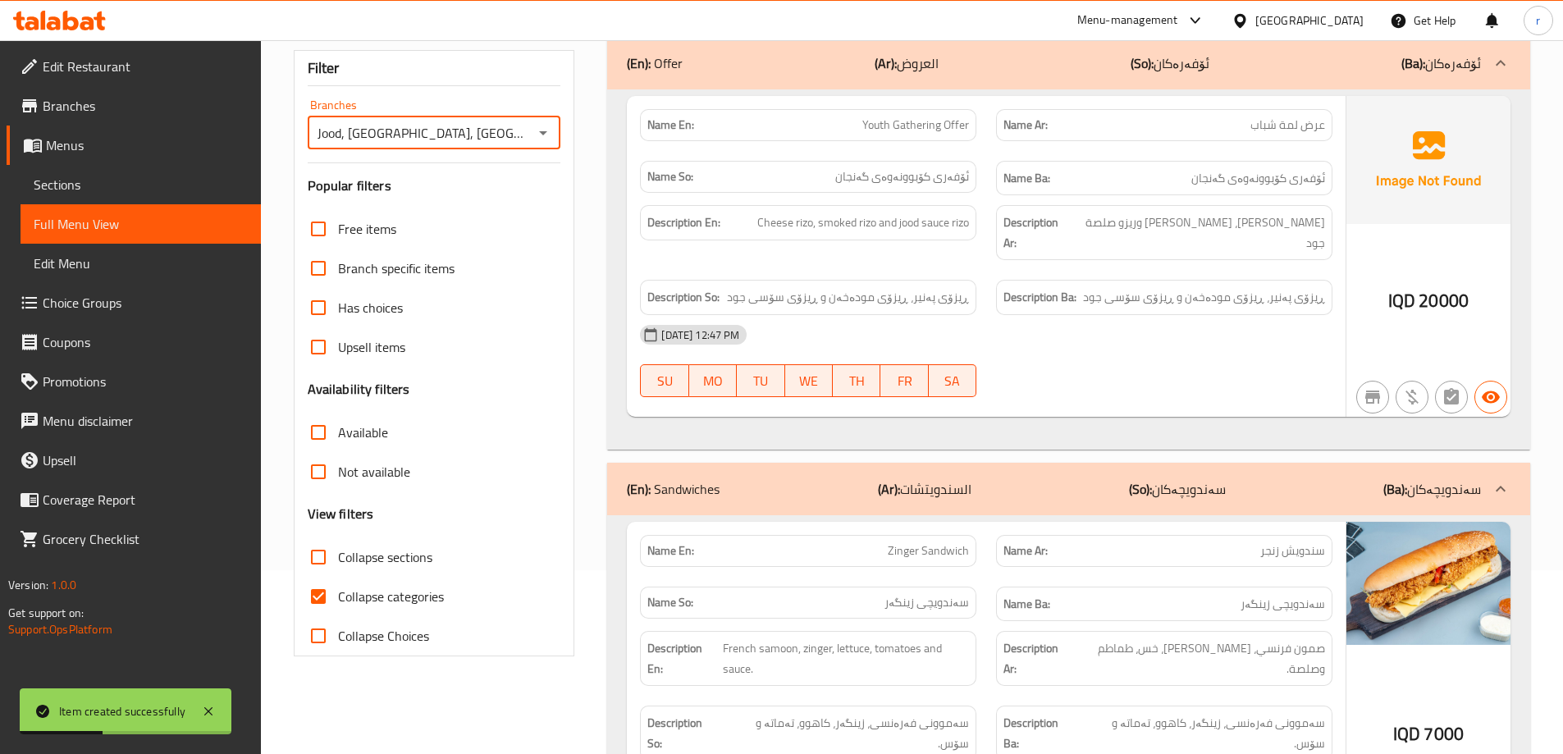
click at [375, 606] on span "Collapse categories" at bounding box center [391, 597] width 106 height 20
click at [338, 607] on input "Collapse categories" at bounding box center [318, 596] width 39 height 39
checkbox input "false"
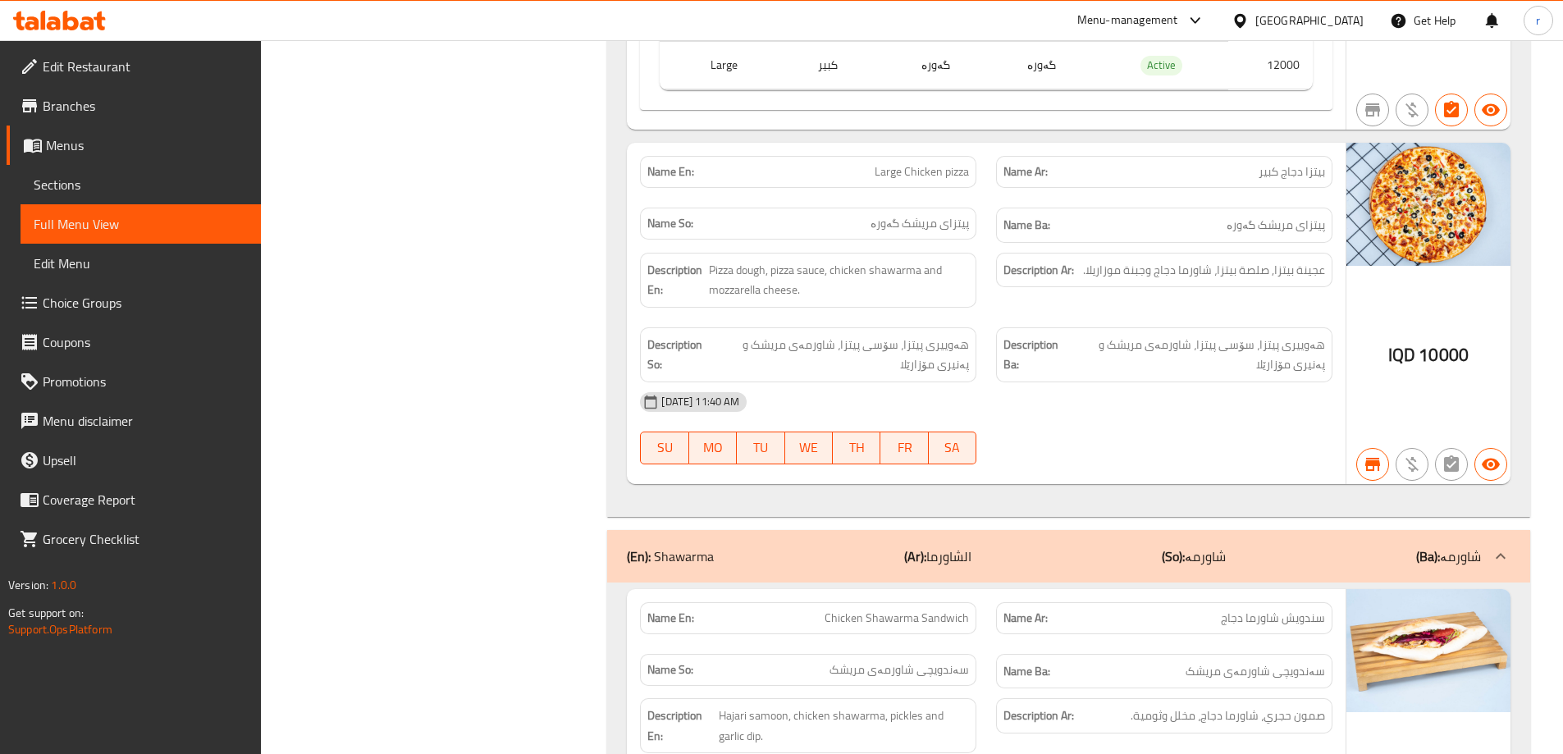
scroll to position [3830, 0]
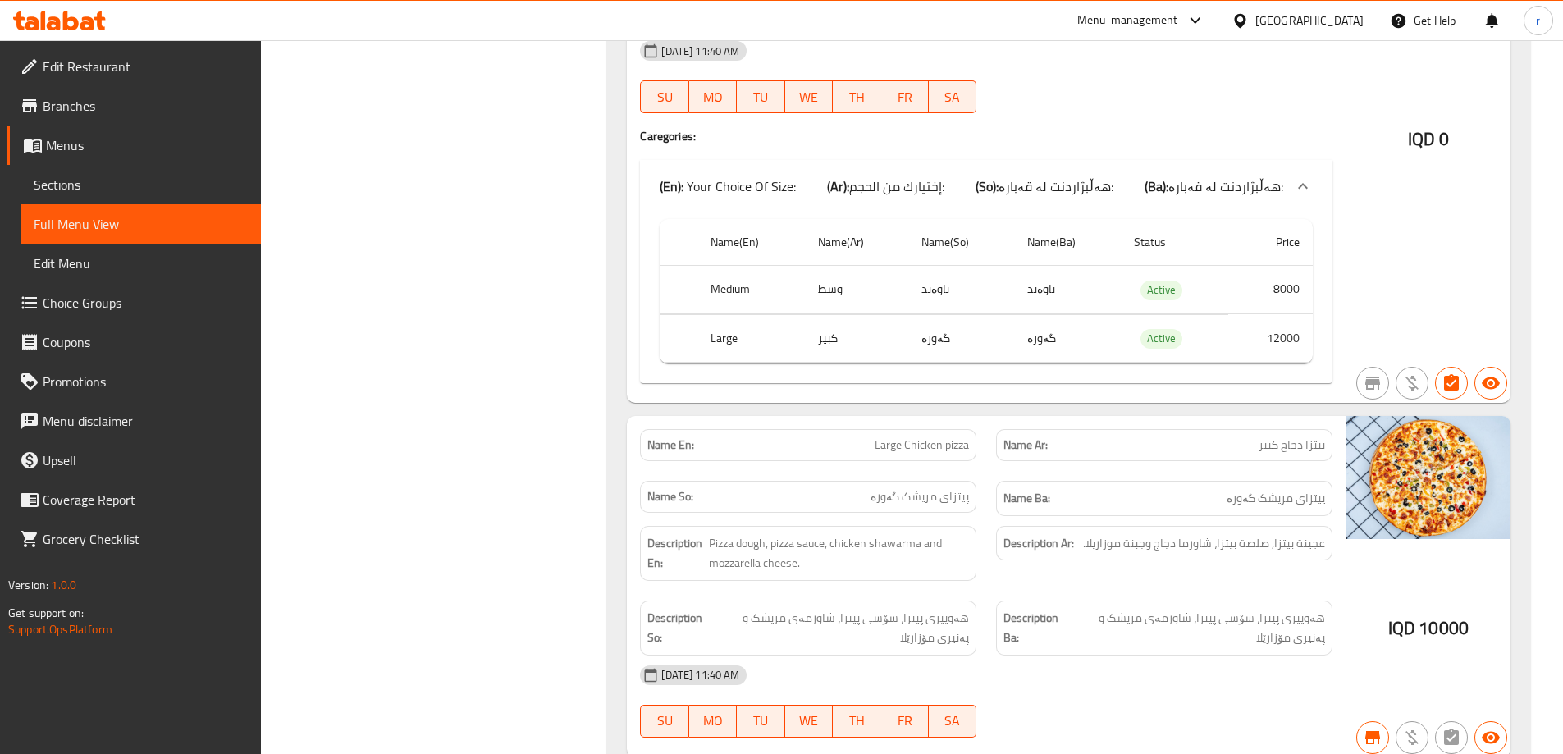
click at [71, 25] on icon at bounding box center [59, 21] width 93 height 20
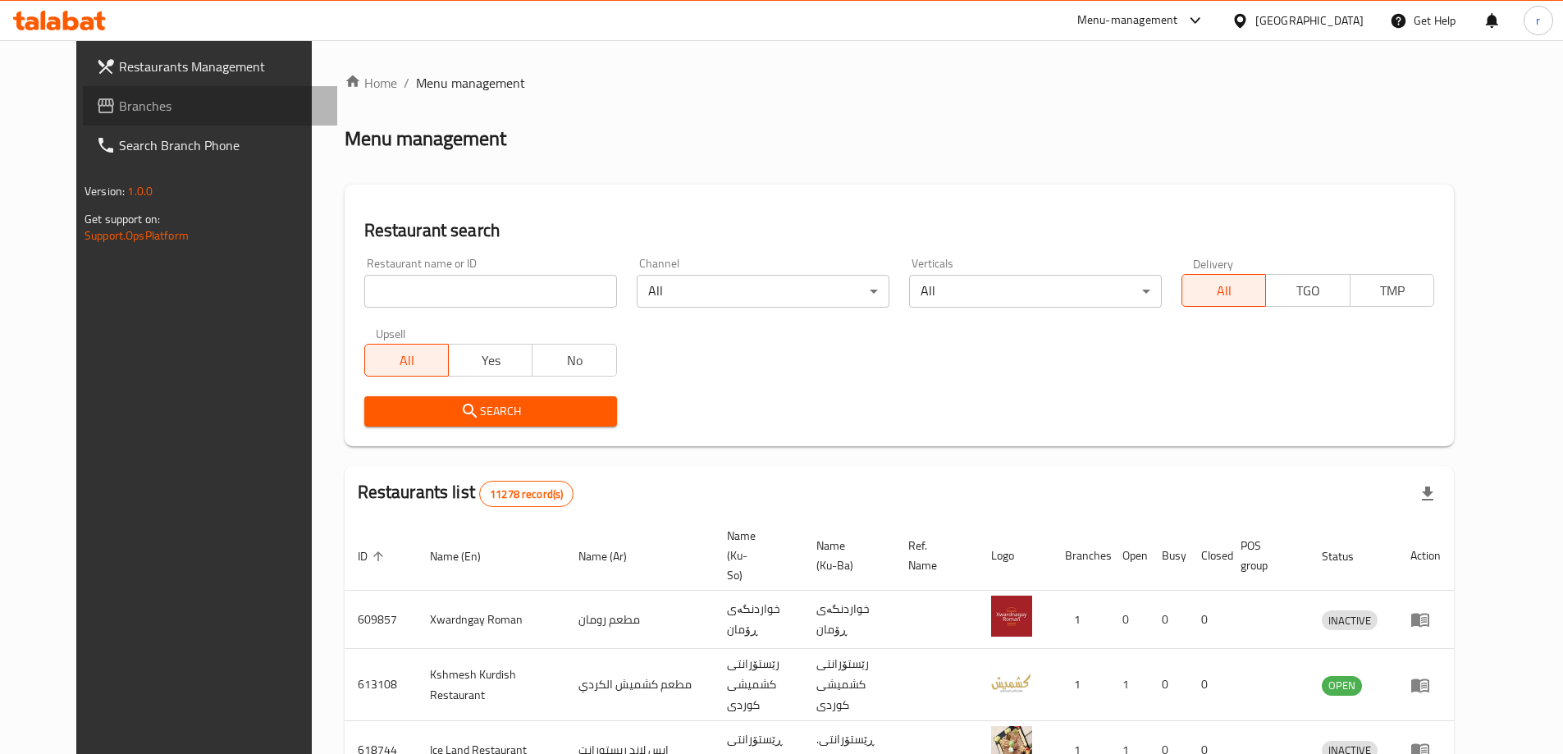
click at [119, 100] on span "Branches" at bounding box center [221, 106] width 205 height 20
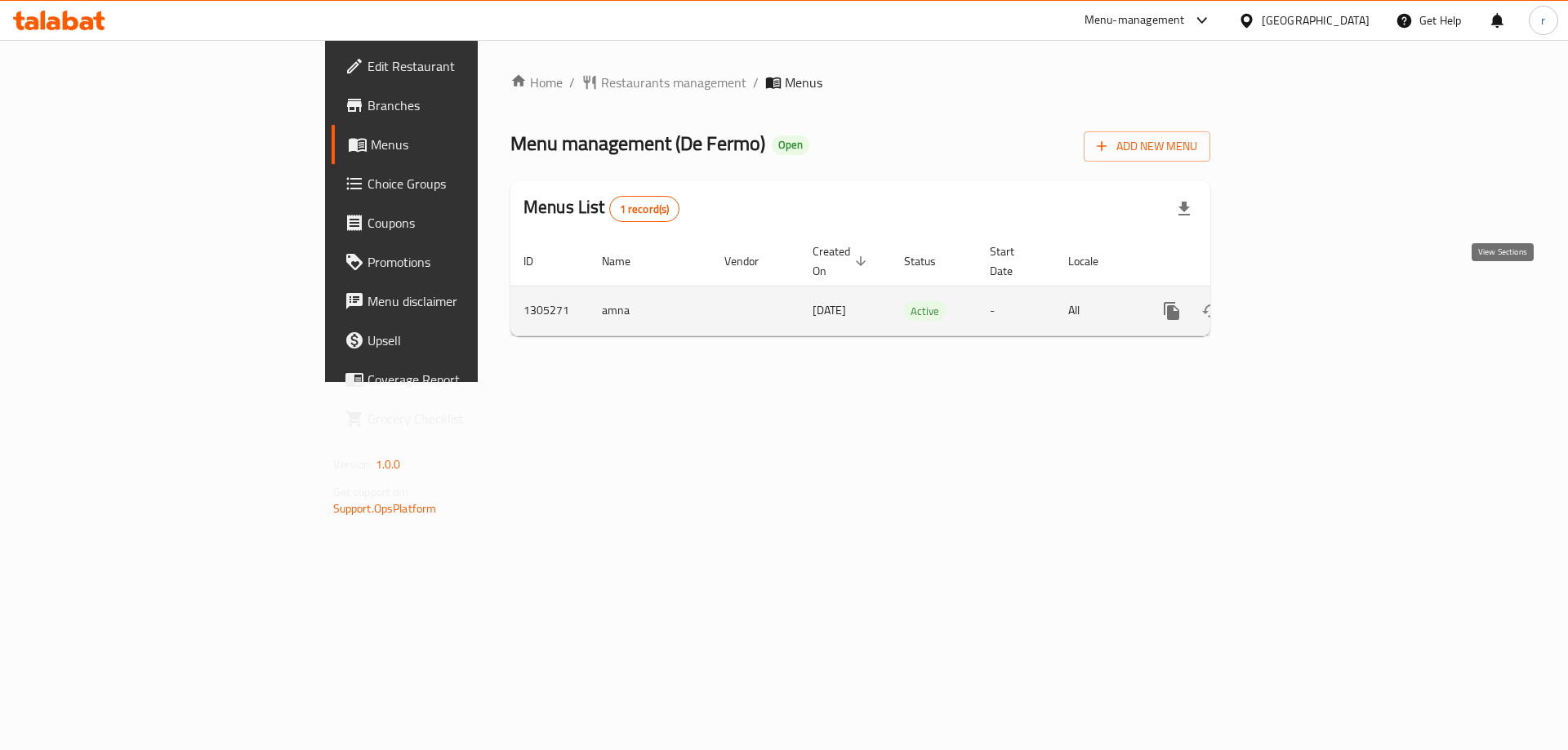
click at [1299, 301] on icon "enhanced table" at bounding box center [1289, 311] width 20 height 20
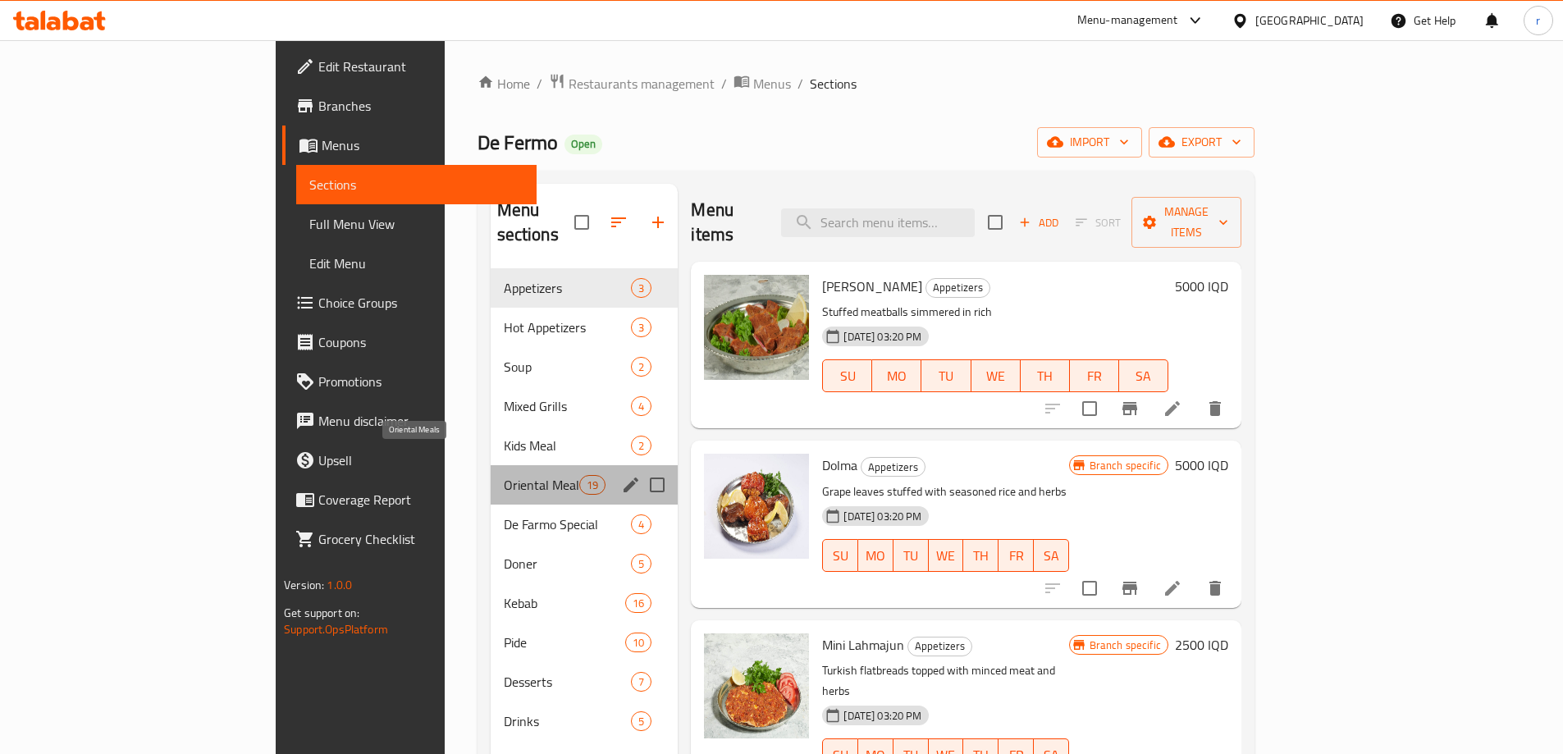
click at [504, 475] on span "Oriental Meals" at bounding box center [542, 485] width 76 height 20
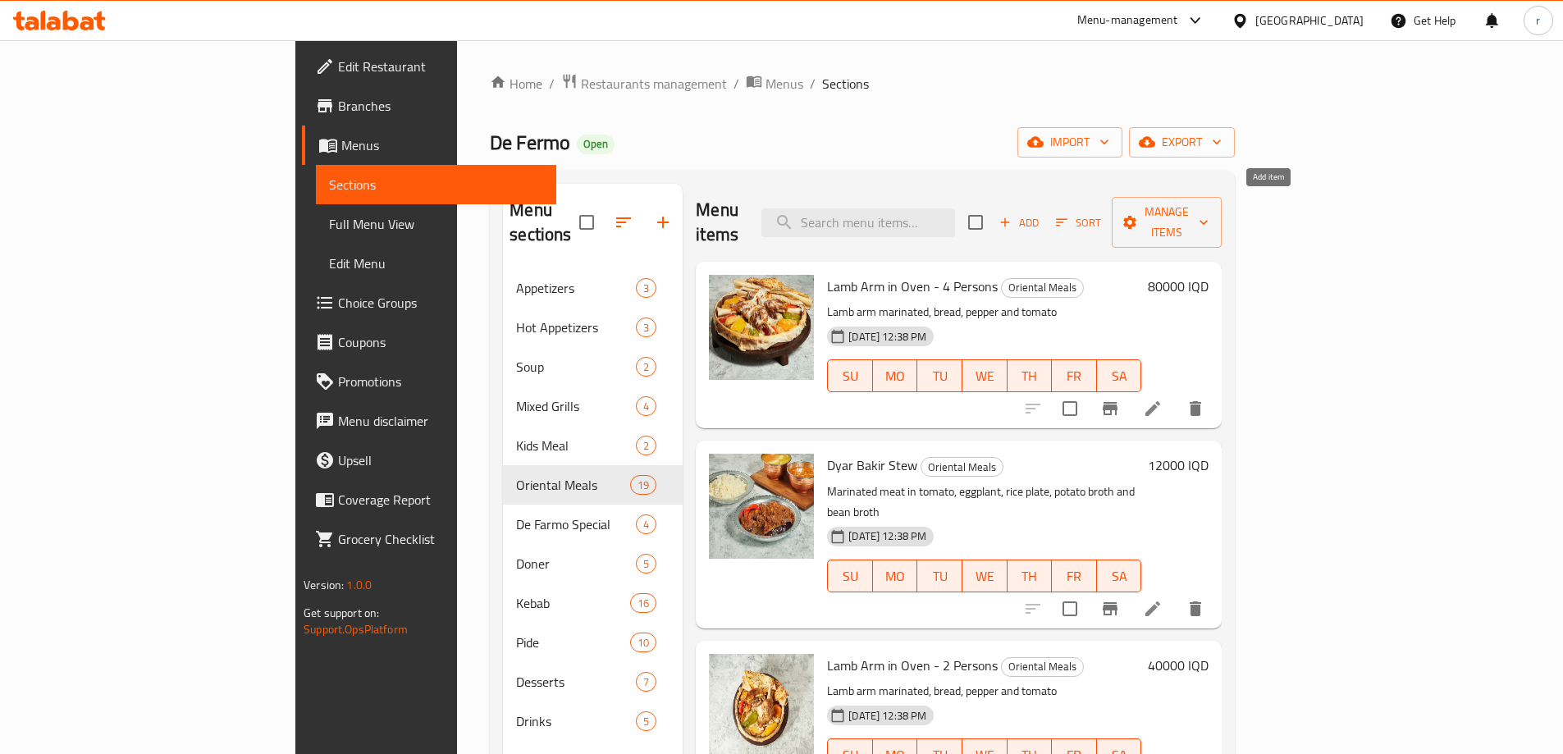
click at [1013, 215] on icon "button" at bounding box center [1005, 222] width 15 height 15
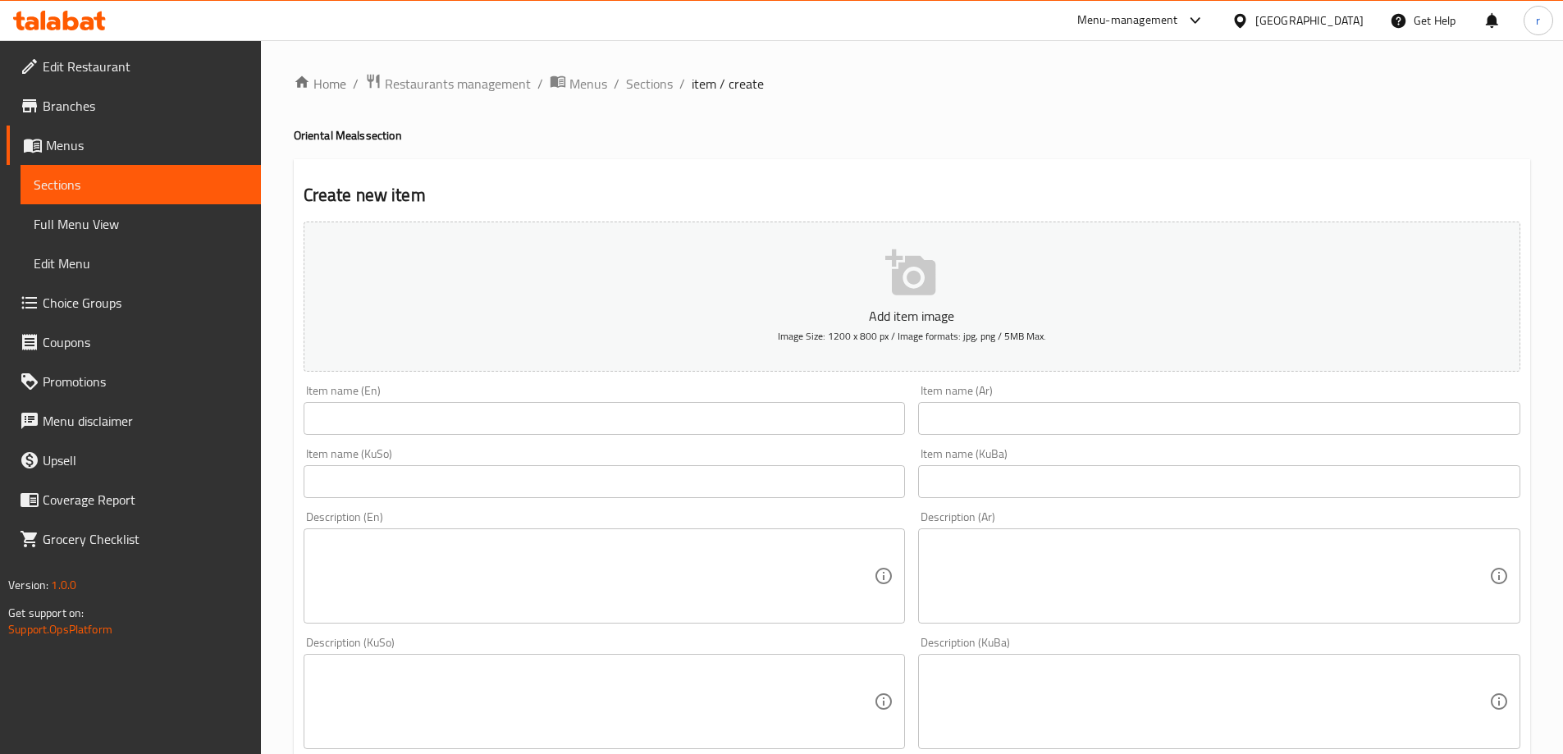
click at [407, 420] on input "text" at bounding box center [605, 418] width 602 height 33
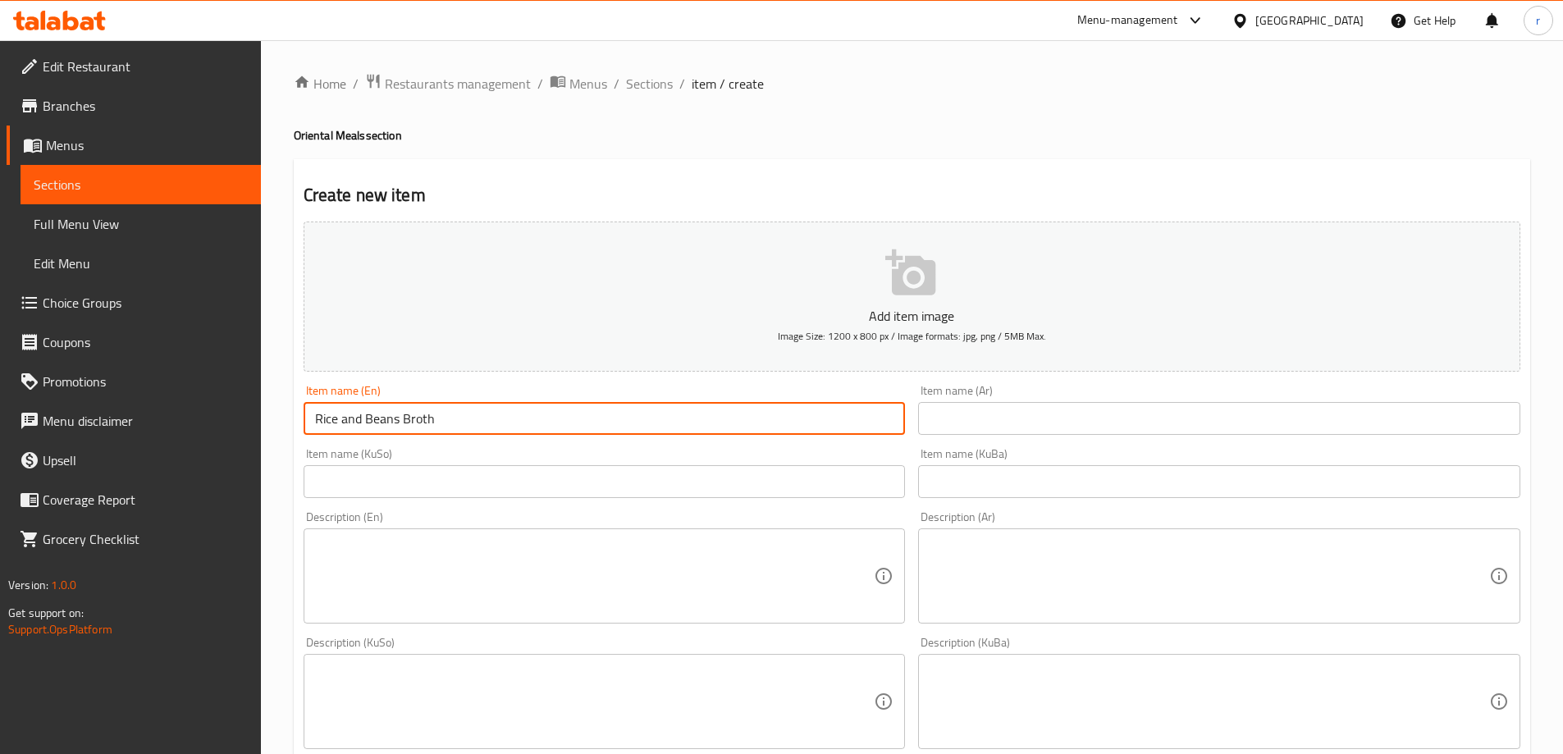
drag, startPoint x: 524, startPoint y: 422, endPoint x: 241, endPoint y: 448, distance: 284.3
click at [242, 448] on div "Edit Restaurant Branches Menus Sections Full Menu View Edit Menu Choice Groups …" at bounding box center [781, 694] width 1563 height 1308
click at [452, 414] on input "Rice and Beans Broth" at bounding box center [605, 418] width 602 height 33
type input "Rice and Beans"
click at [975, 423] on input "text" at bounding box center [1219, 418] width 602 height 33
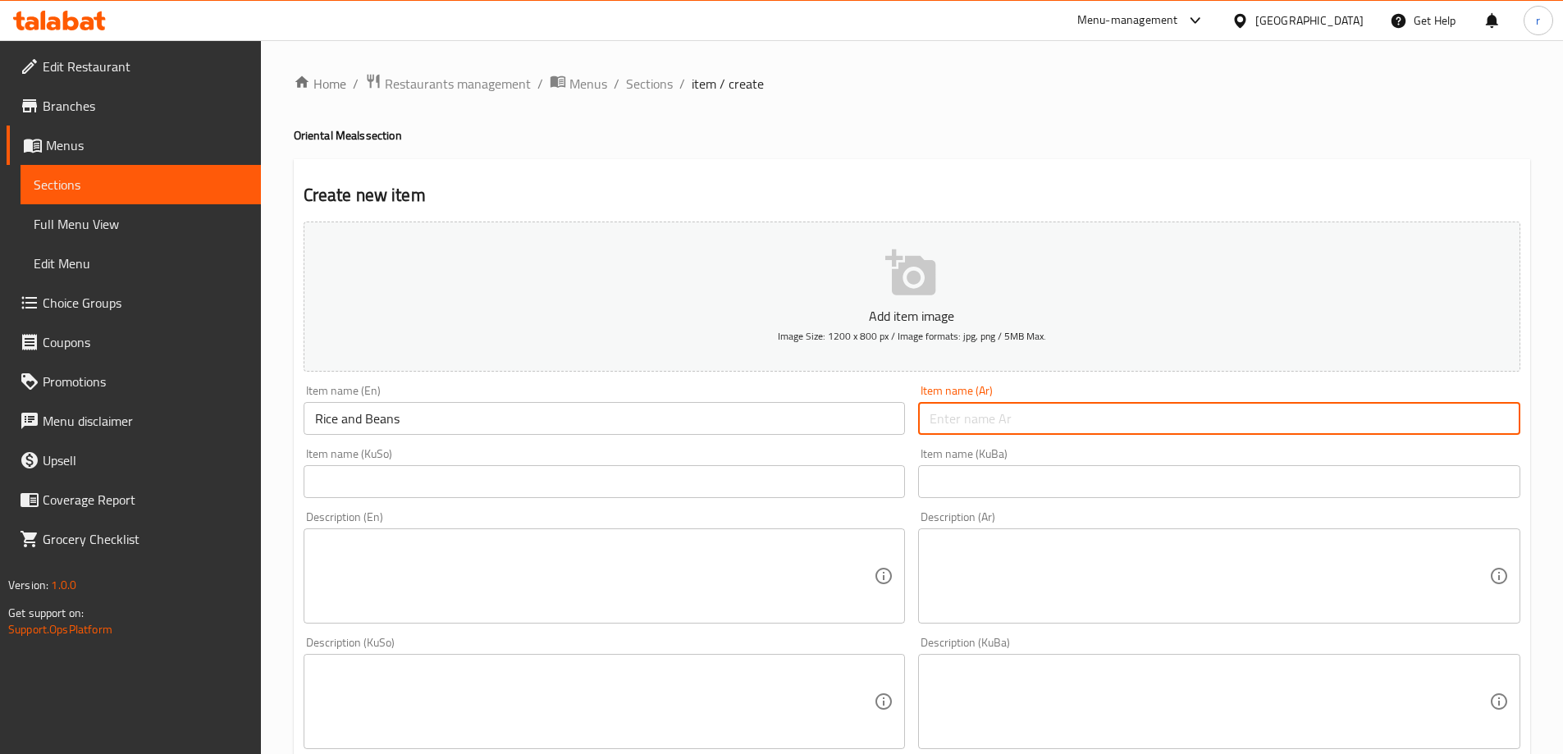
paste input "أرز وفاصوليا"
type input "أرز وفاصوليا"
click at [720, 482] on input "text" at bounding box center [605, 481] width 602 height 33
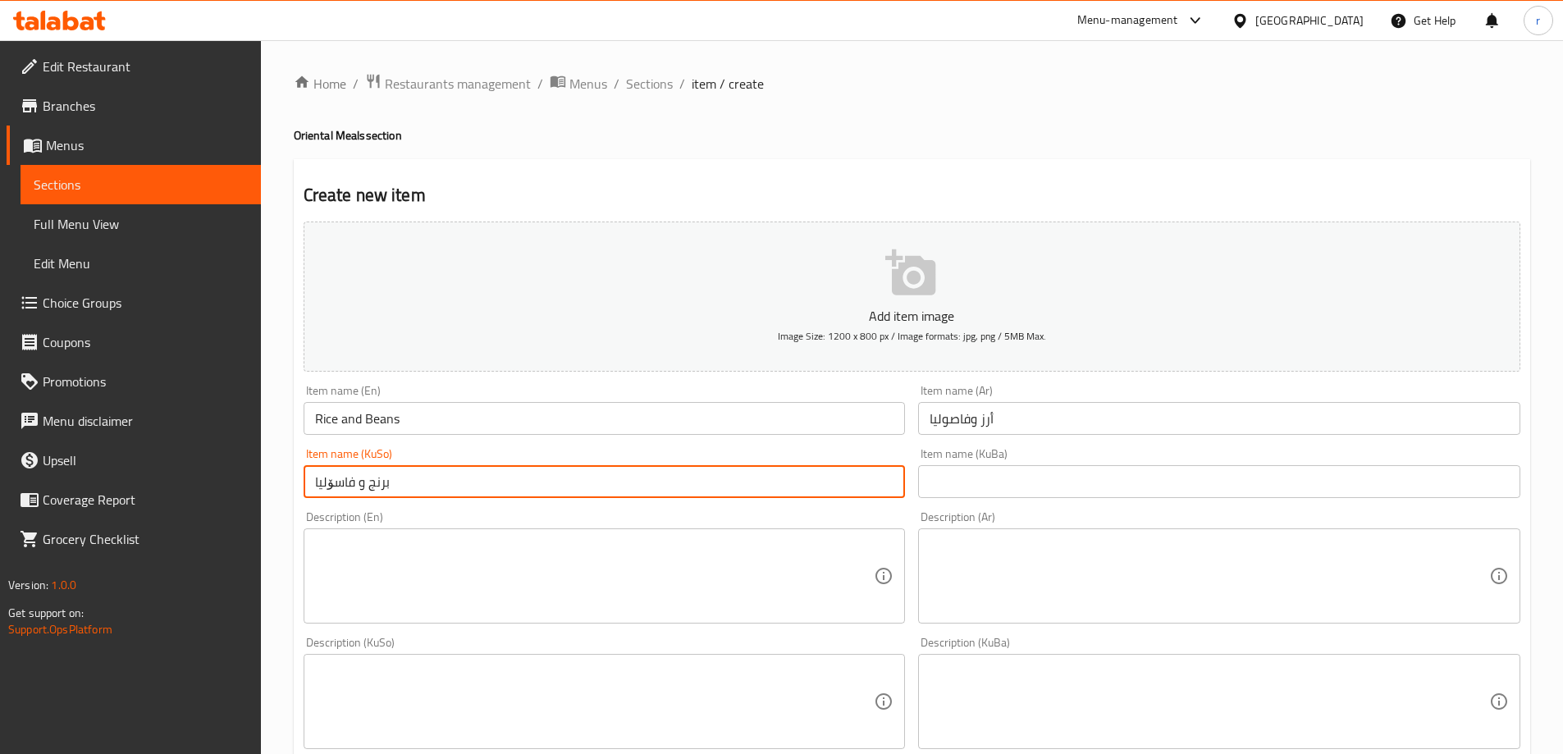
type input "برنج و فاسۆلیا"
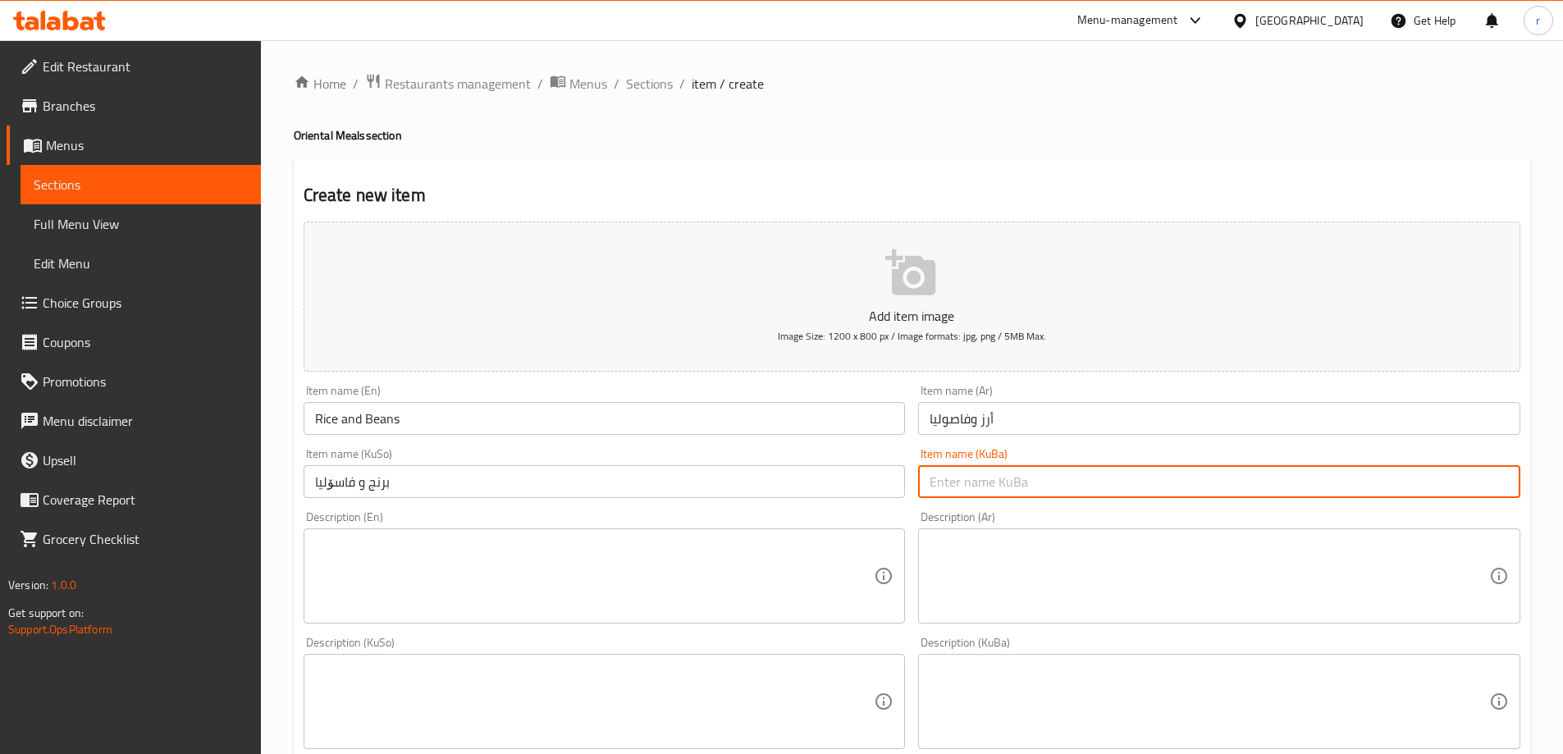
paste input "برنج و فاسۆلیا"
type input "برنج و فاسۆلیا"
click at [1053, 577] on textarea at bounding box center [1210, 576] width 560 height 78
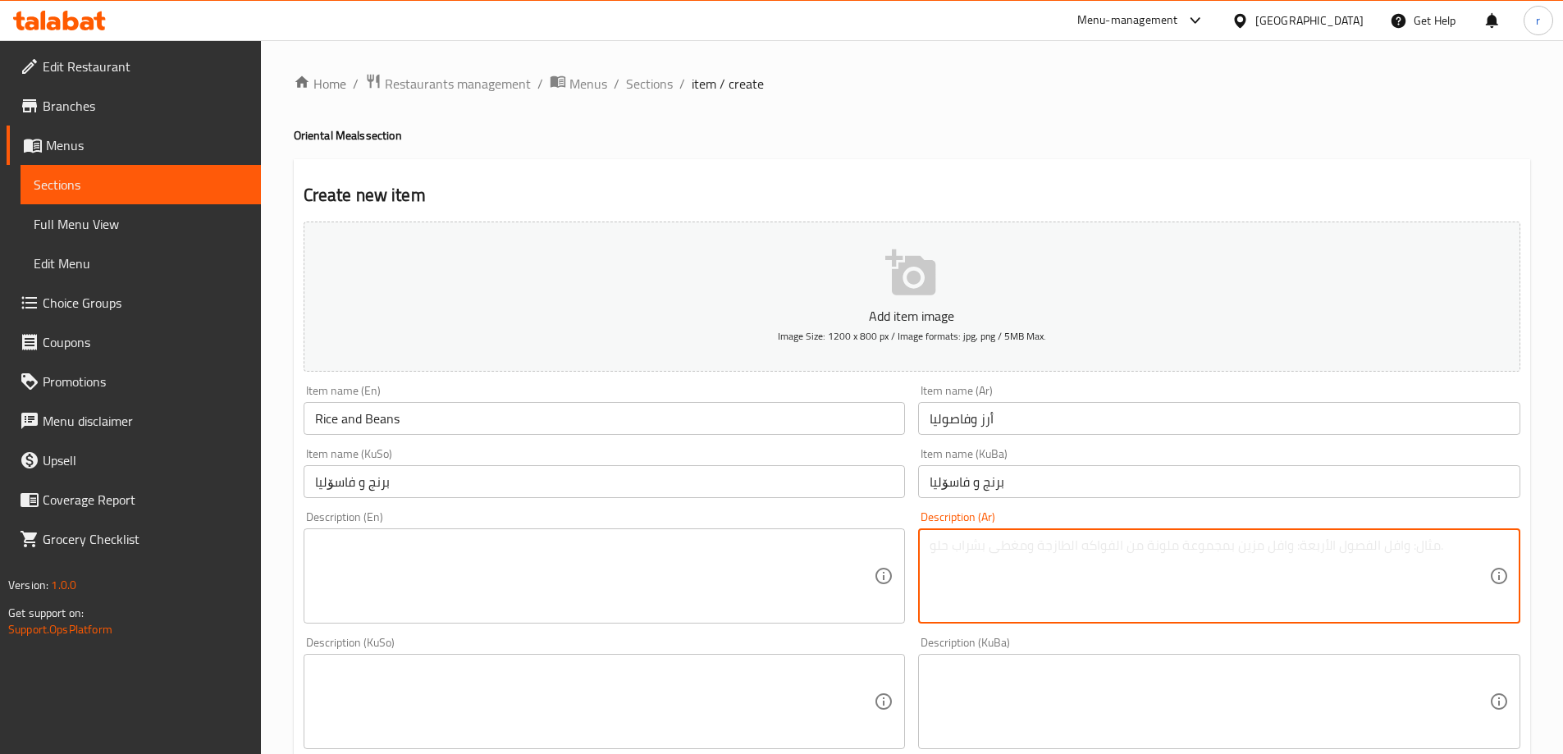
paste textarea "طبق أرز، مرق فاصوليا ومرق بطاطس"
type textarea "طبق أرز، مرق فاصوليا ومرق بطاطس"
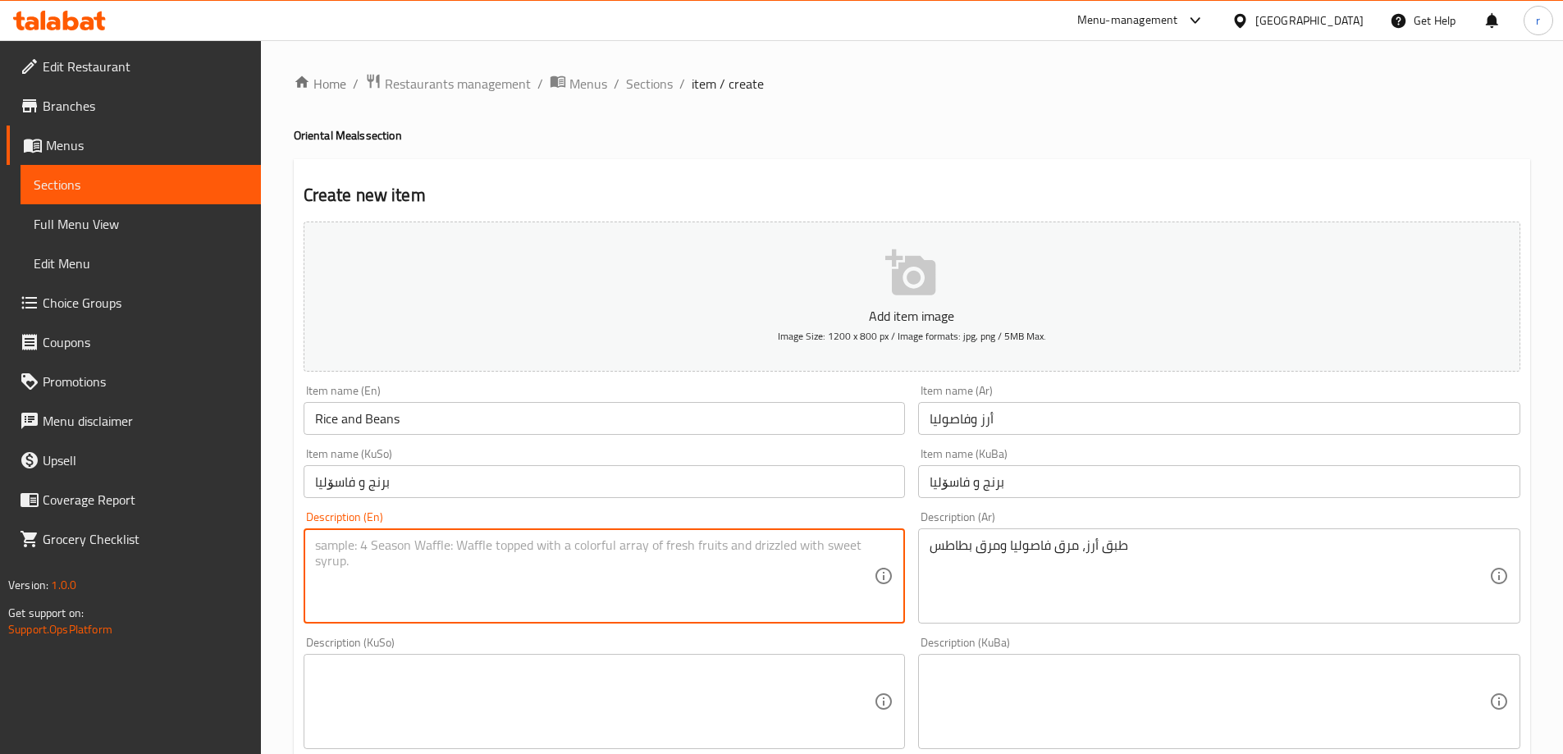
click at [721, 564] on textarea at bounding box center [595, 576] width 560 height 78
paste textarea "Rice plate, bean broth and potato broth"
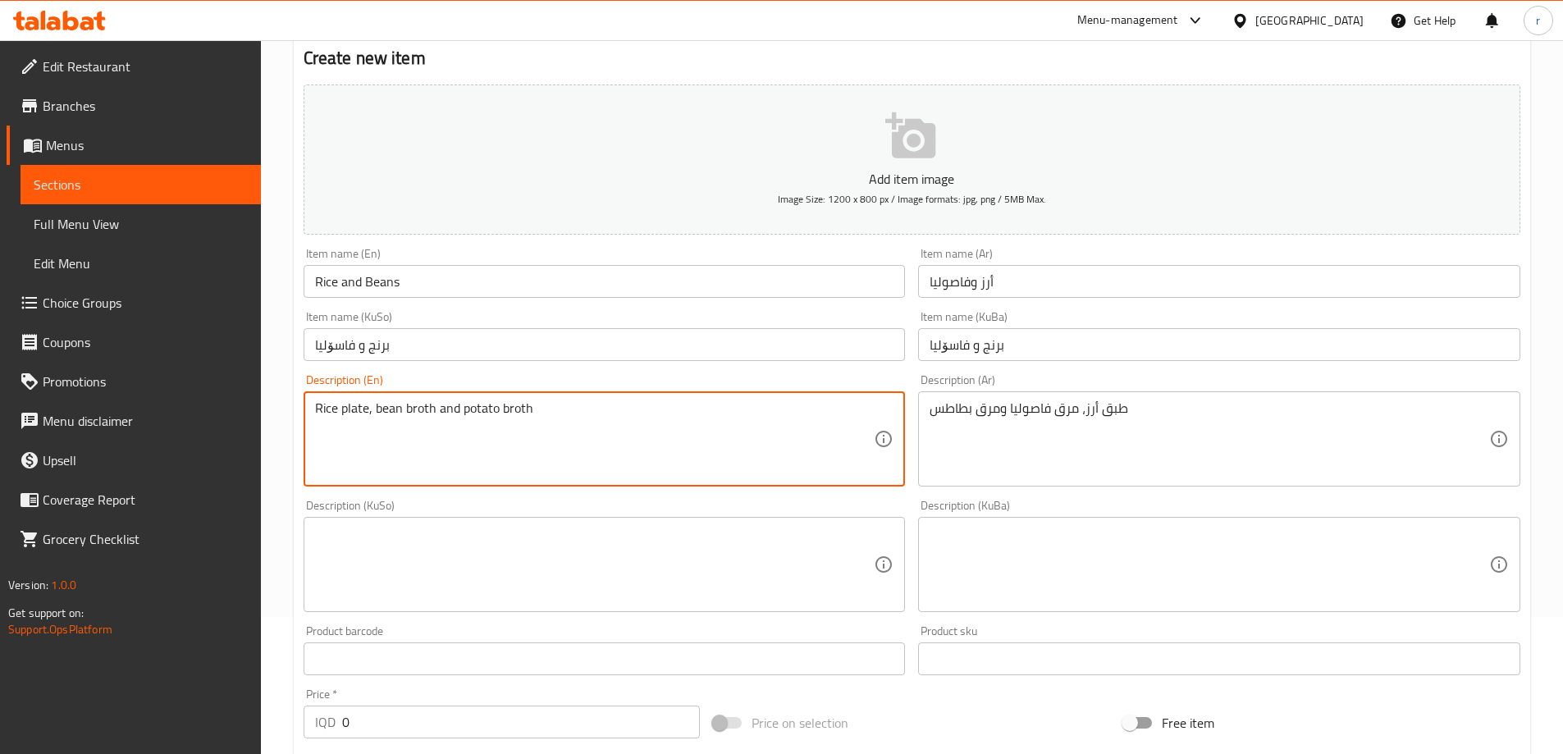
type textarea "Rice plate, bean broth and potato broth"
click at [485, 552] on textarea at bounding box center [595, 565] width 560 height 78
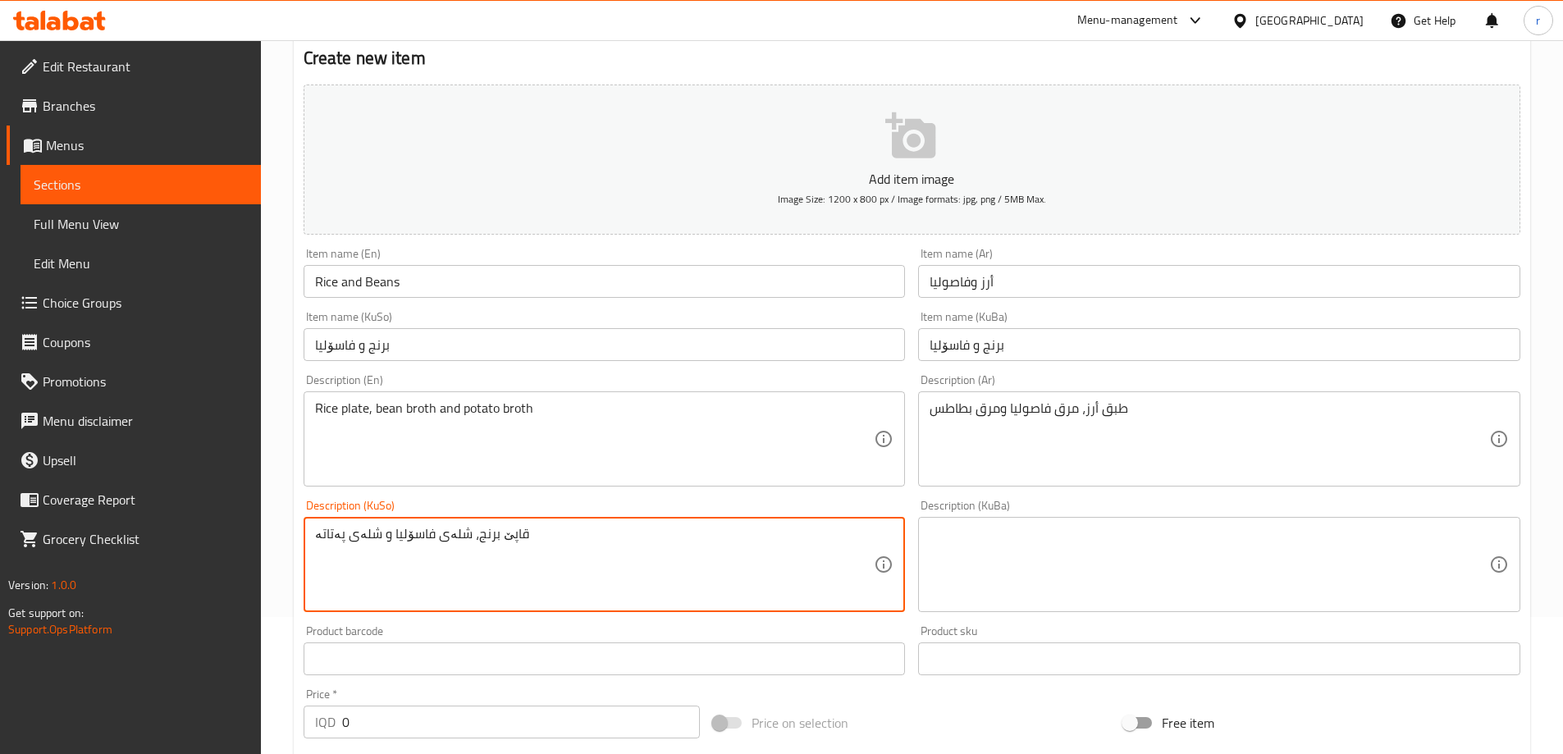
type textarea "قاپێ برنج، شلەی فاسۆلیا و شلەی پەتاتە"
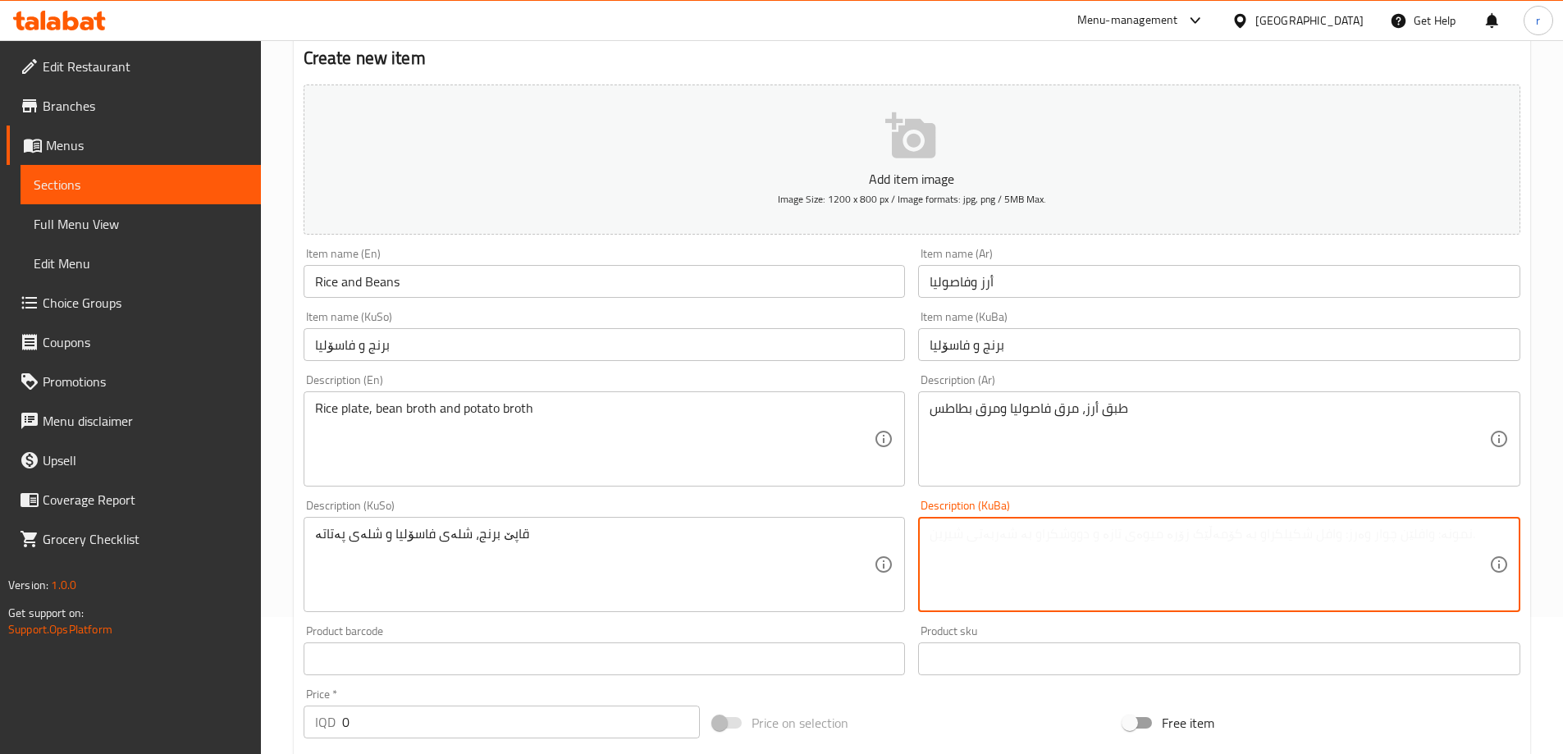
paste textarea "Rice plate, bean broth and potato broth"
type textarea "Rice plate, bean broth and potato broth"
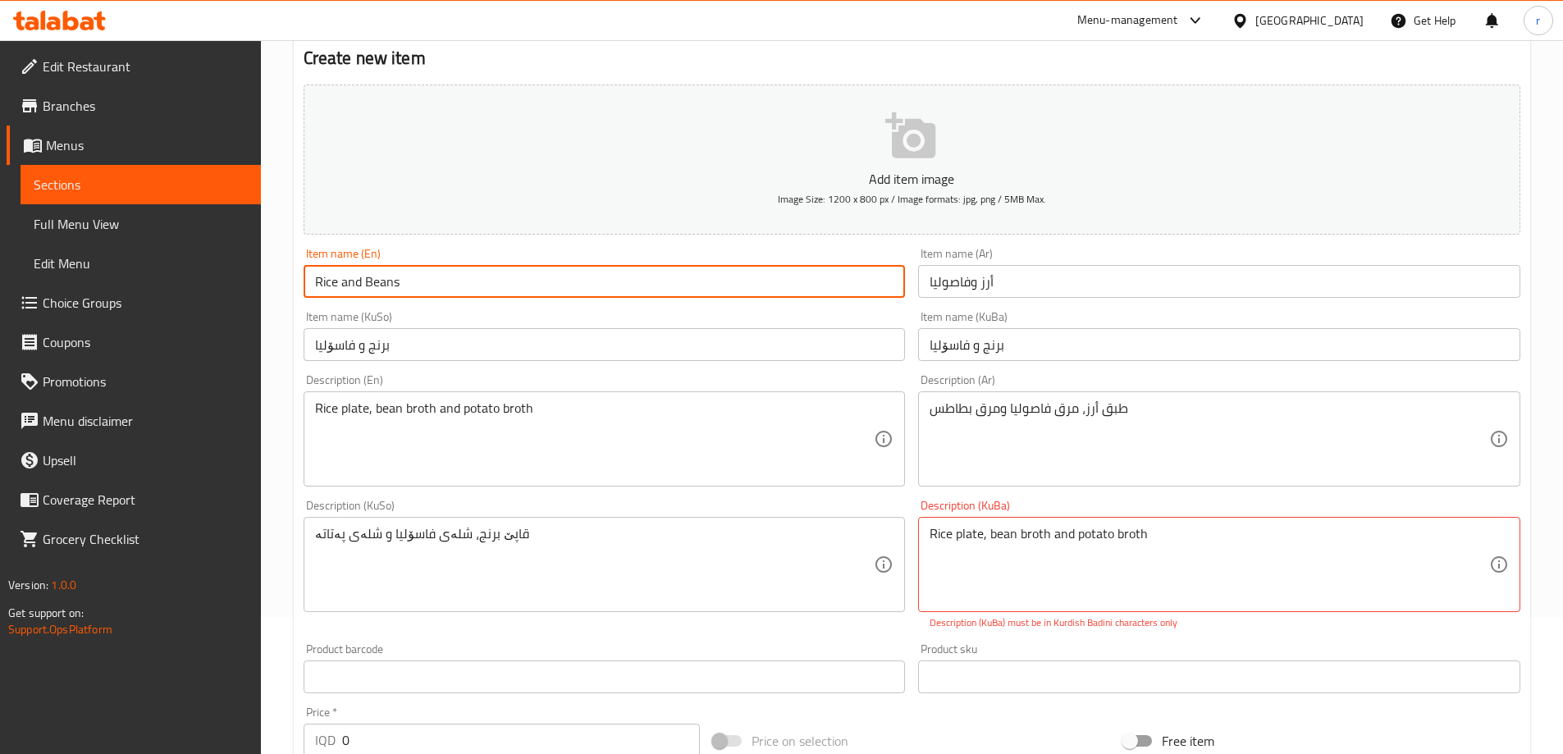
drag, startPoint x: 396, startPoint y: 288, endPoint x: 266, endPoint y: 300, distance: 130.2
click at [266, 300] on div "Home / Restaurants management / Menus / Sections / item / create Oriental Meals…" at bounding box center [912, 566] width 1302 height 1326
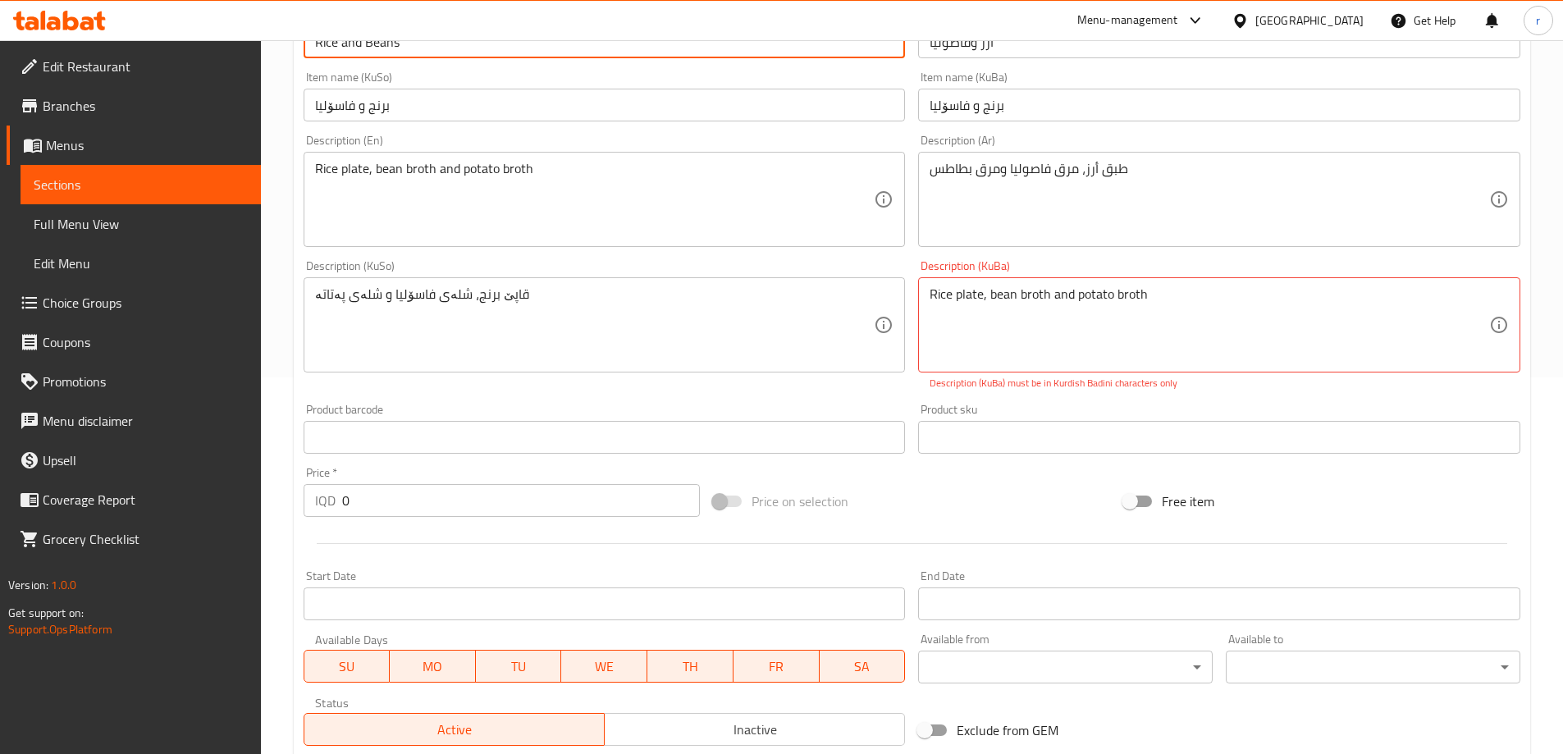
scroll to position [612, 0]
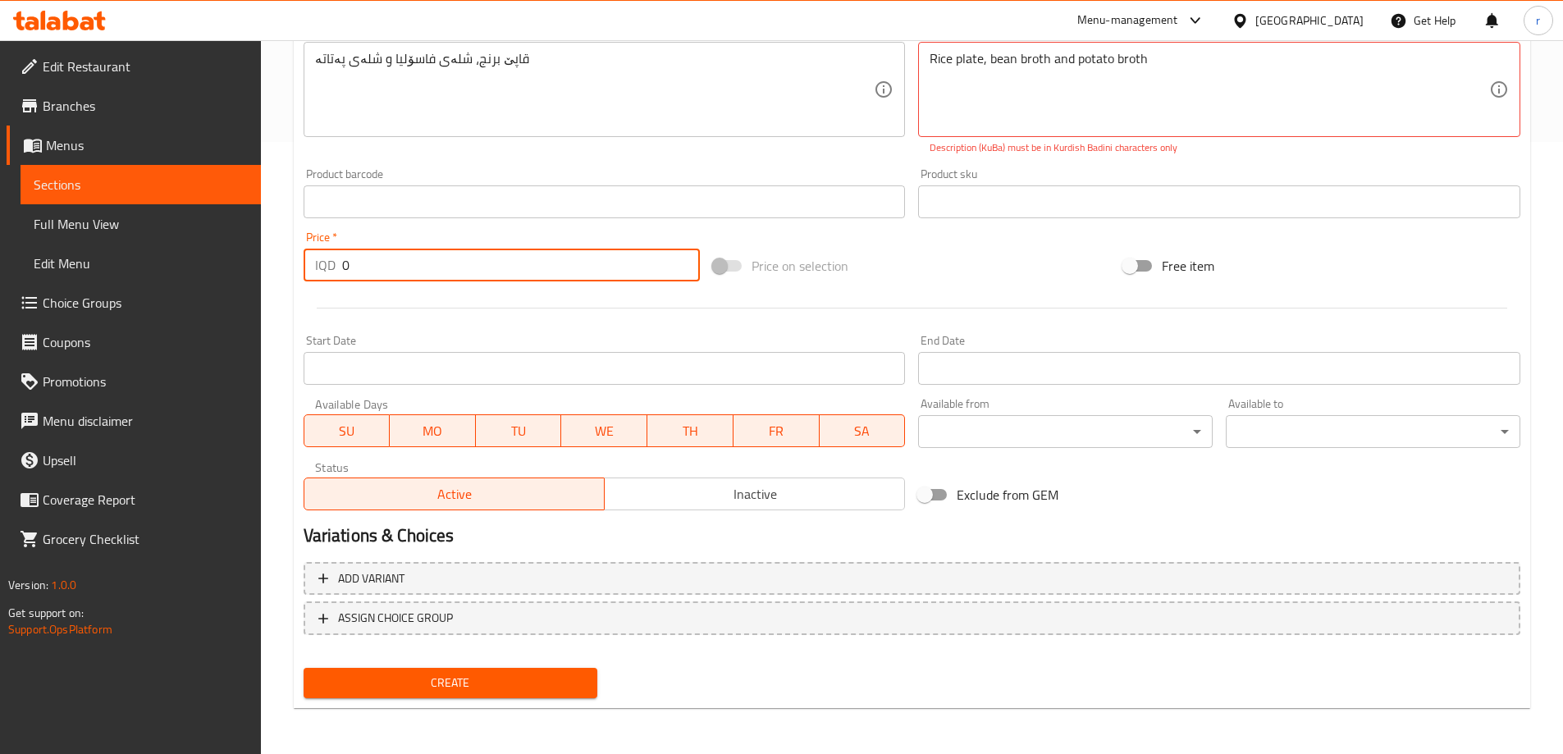
drag, startPoint x: 369, startPoint y: 258, endPoint x: 318, endPoint y: 279, distance: 55.6
click at [318, 279] on div "IQD 0 Price *" at bounding box center [502, 265] width 397 height 33
type input "2"
type input "5000"
click at [518, 669] on button "Create" at bounding box center [451, 683] width 295 height 30
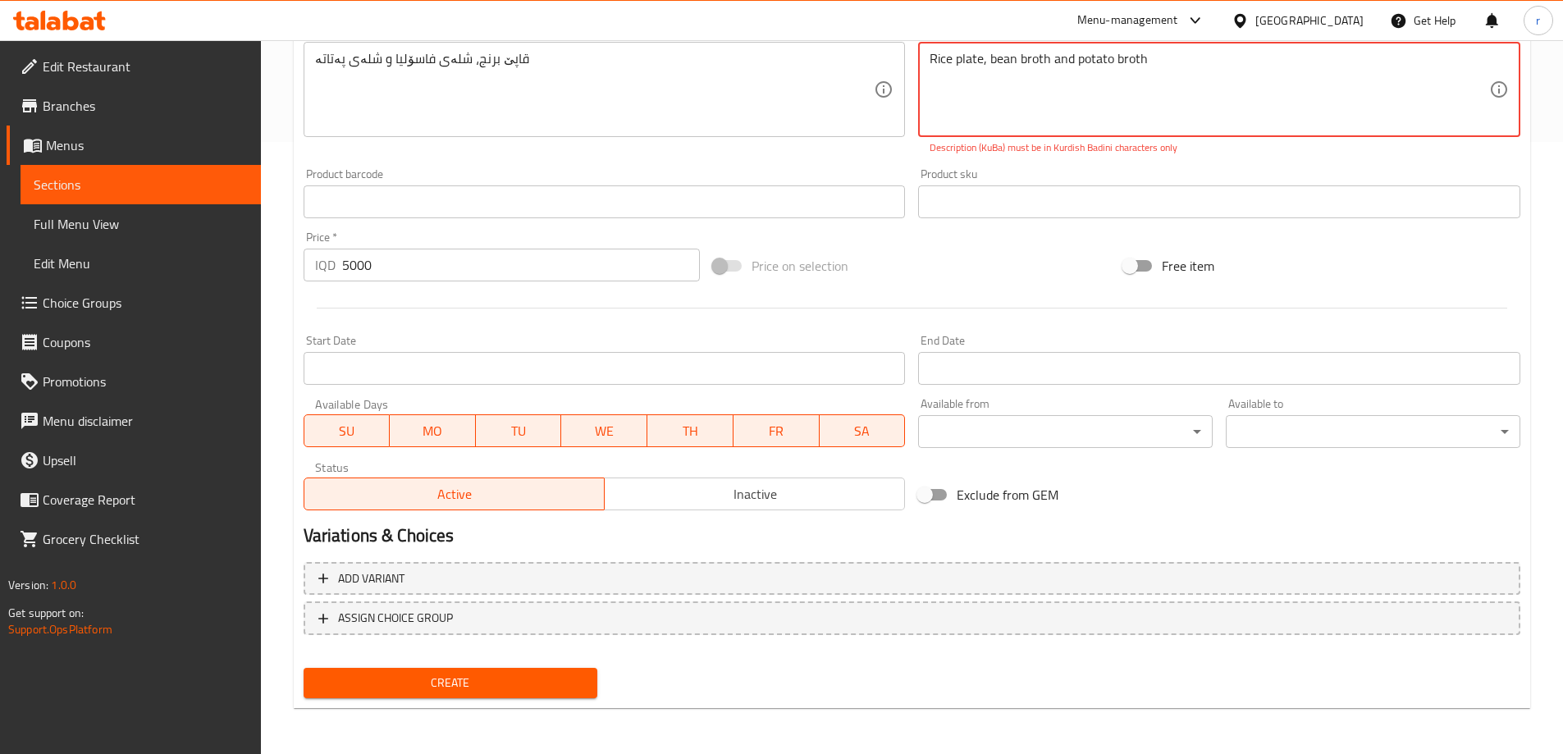
click at [448, 671] on button "Create" at bounding box center [451, 683] width 295 height 30
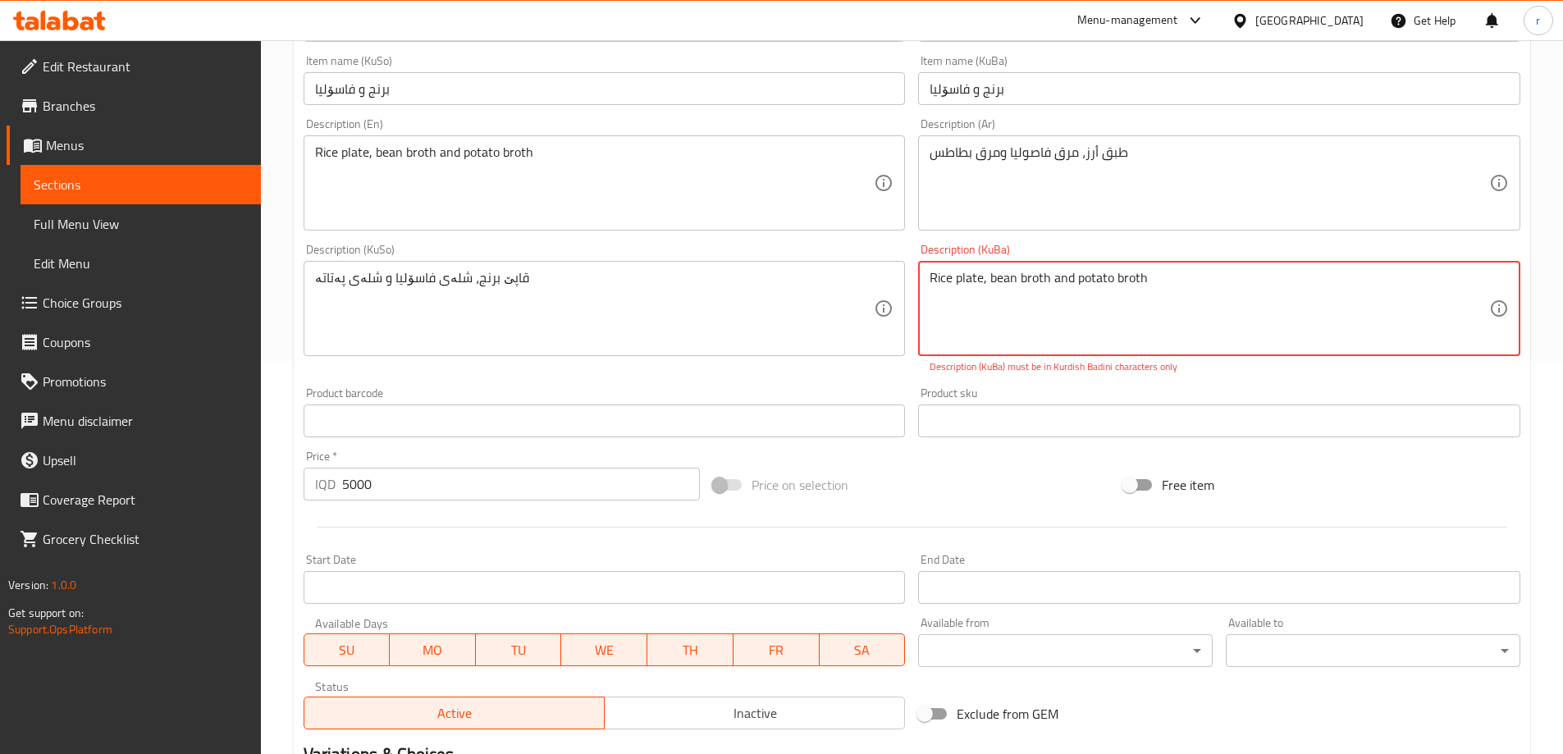
scroll to position [339, 0]
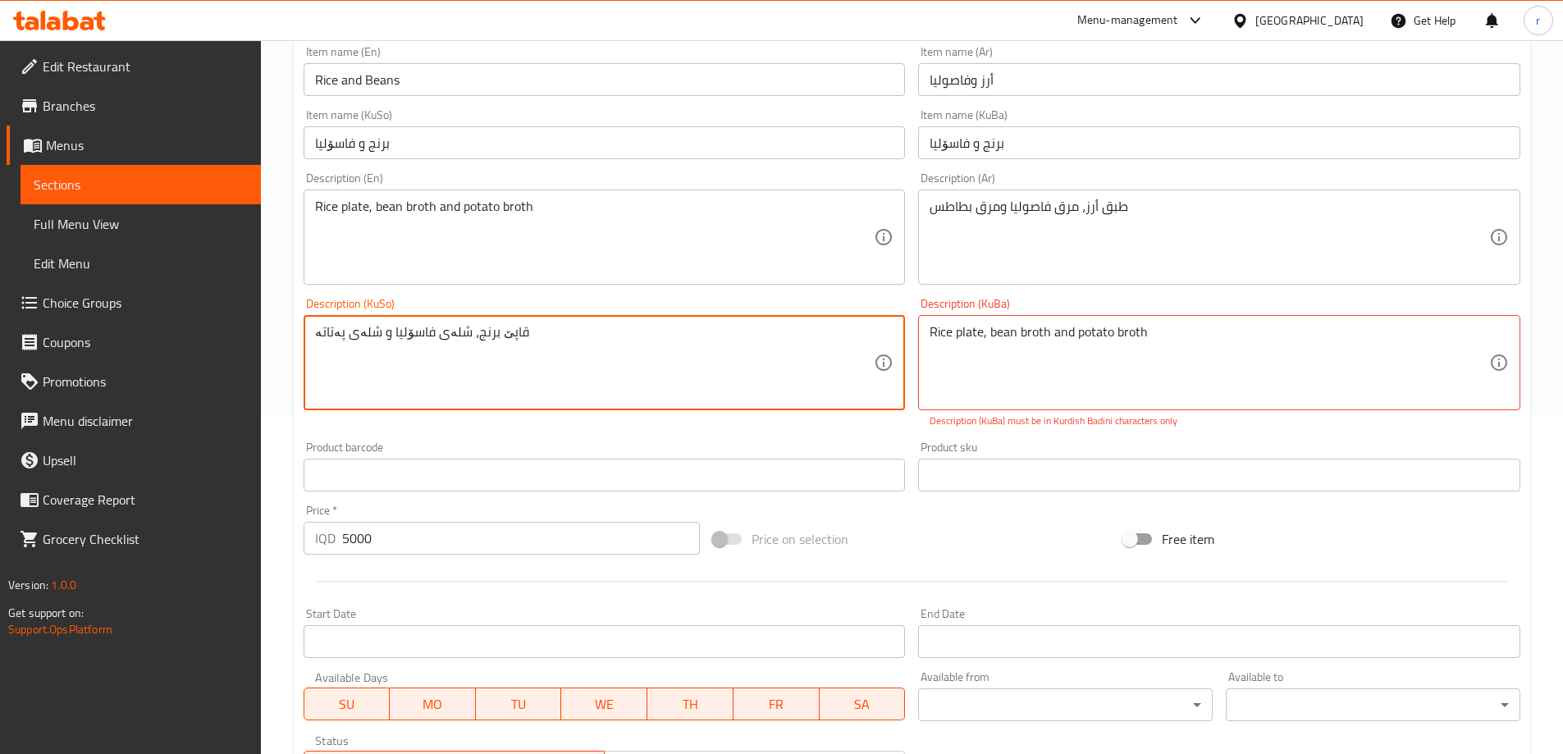
drag, startPoint x: 560, startPoint y: 337, endPoint x: 239, endPoint y: 340, distance: 321.7
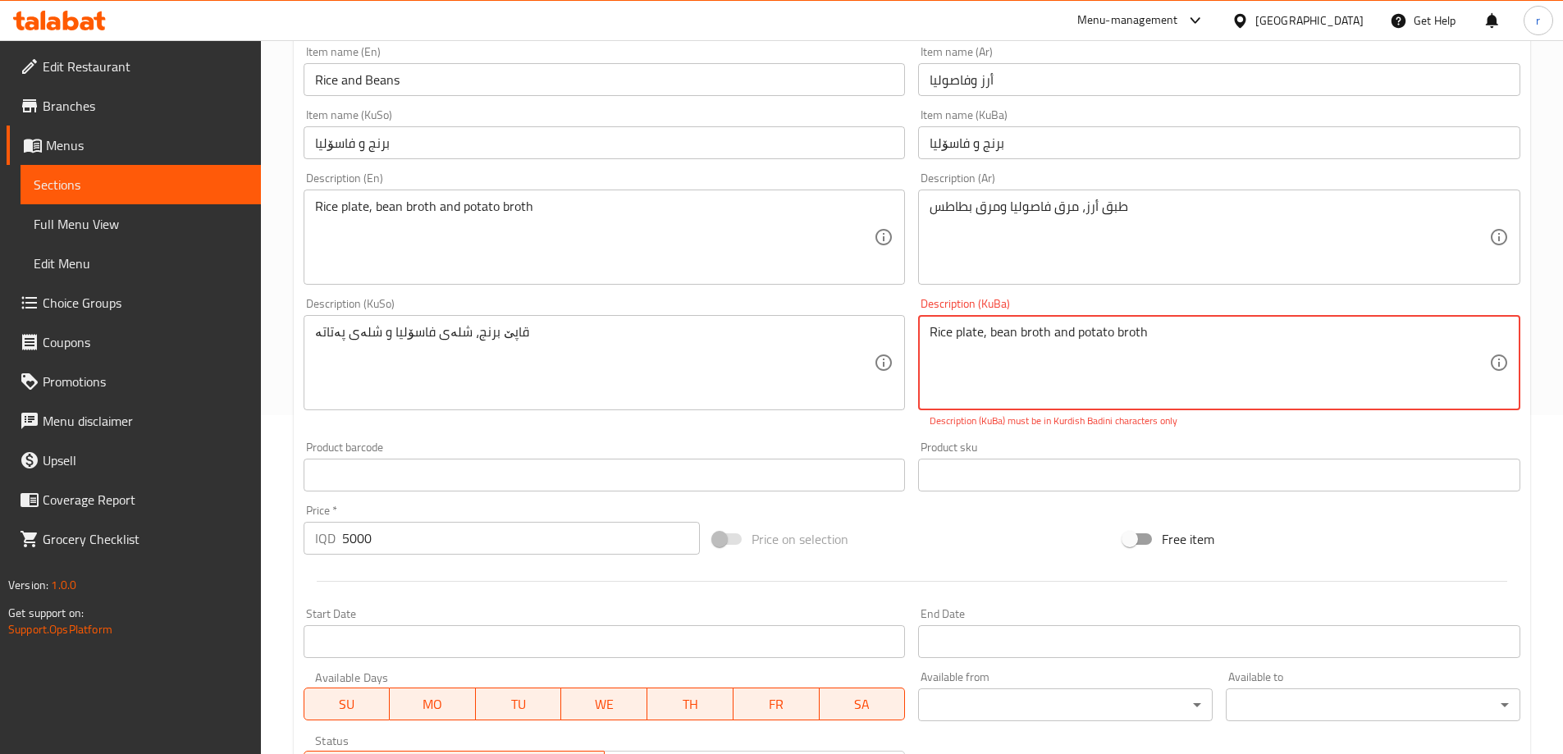
drag, startPoint x: 1228, startPoint y: 355, endPoint x: 807, endPoint y: 364, distance: 420.2
paste textarea "قاپێ برنج، شلەی فاسۆلیا و شلەی پەتاتە"
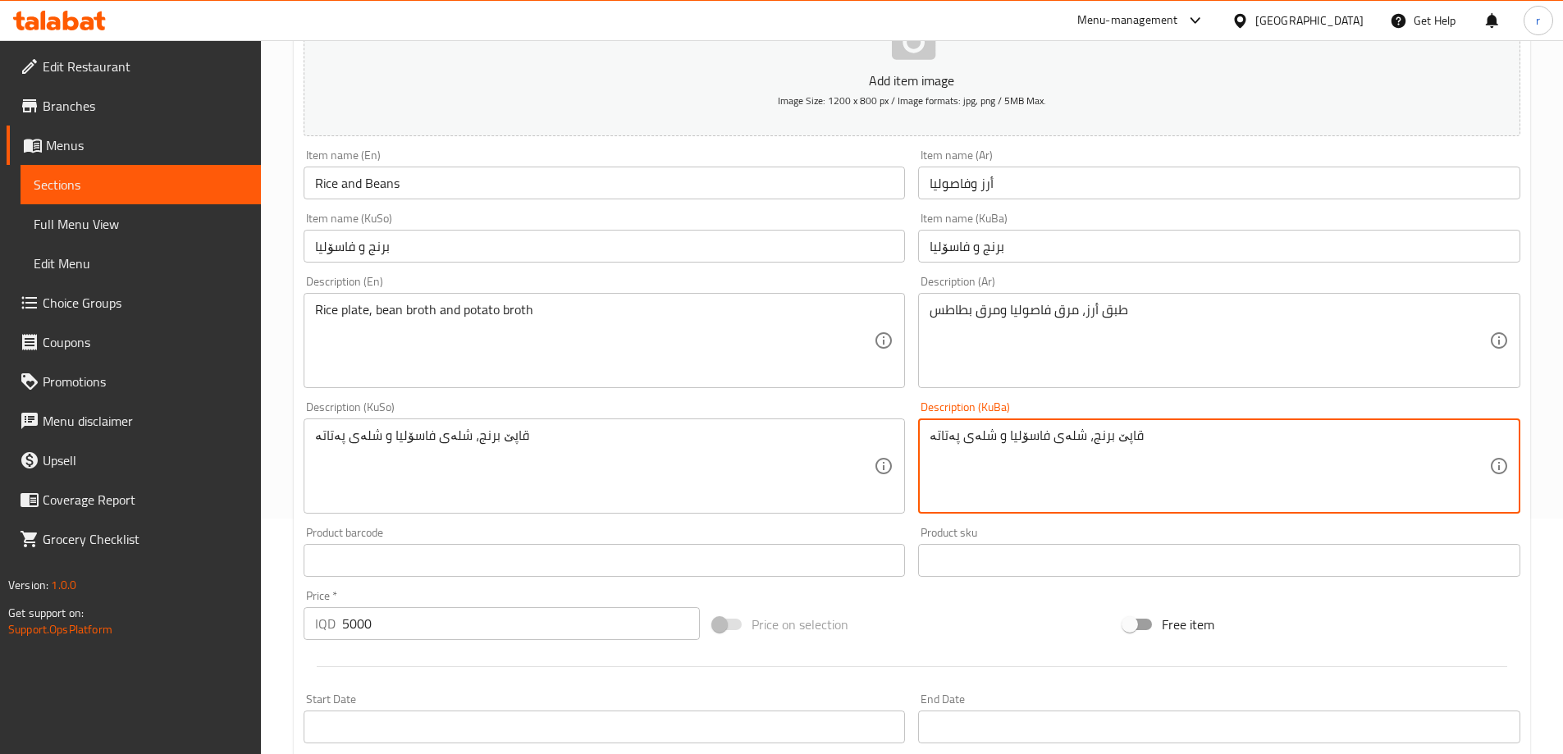
scroll to position [184, 0]
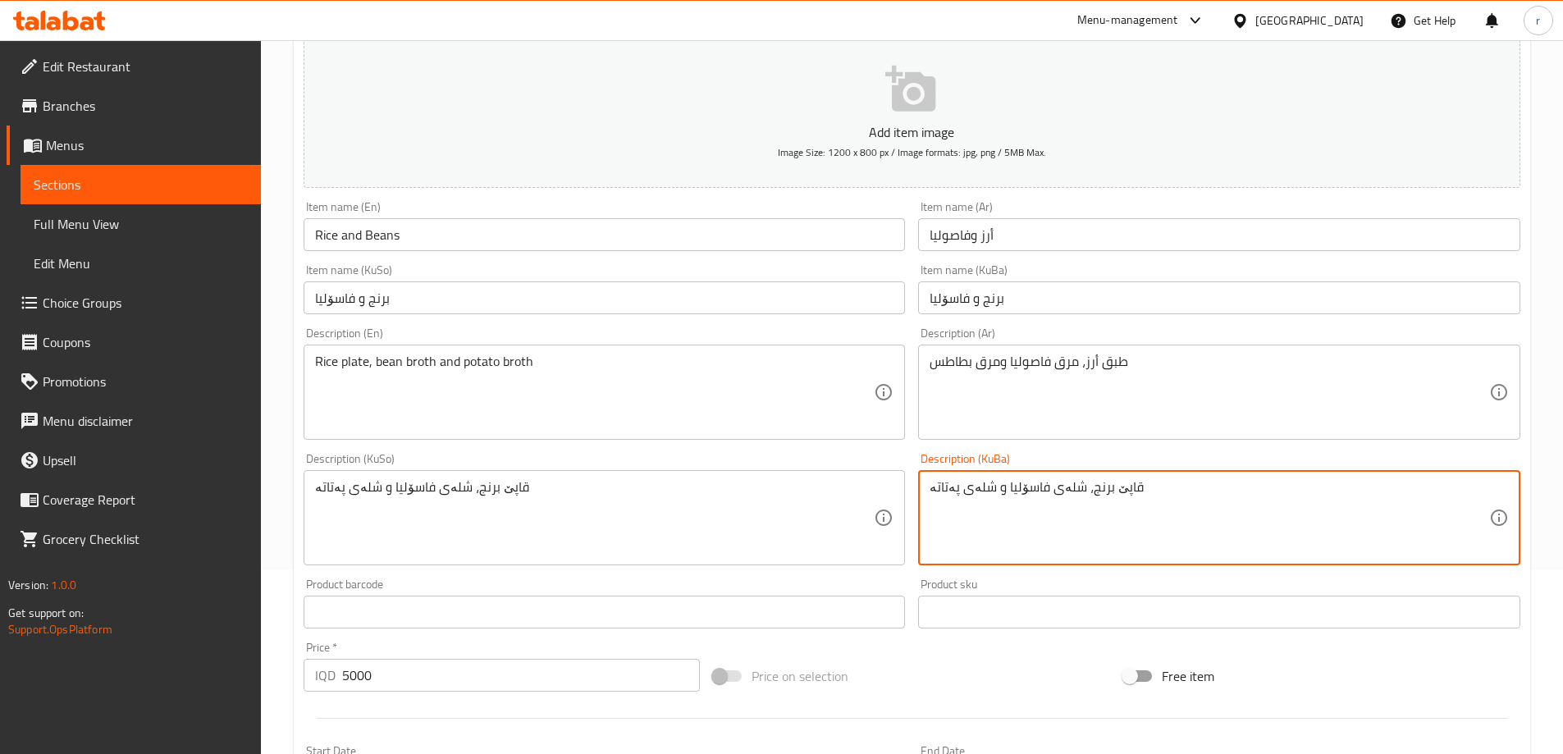
type textarea "قاپێ برنج، شلەی فاسۆلیا و شلەی پەتاتە"
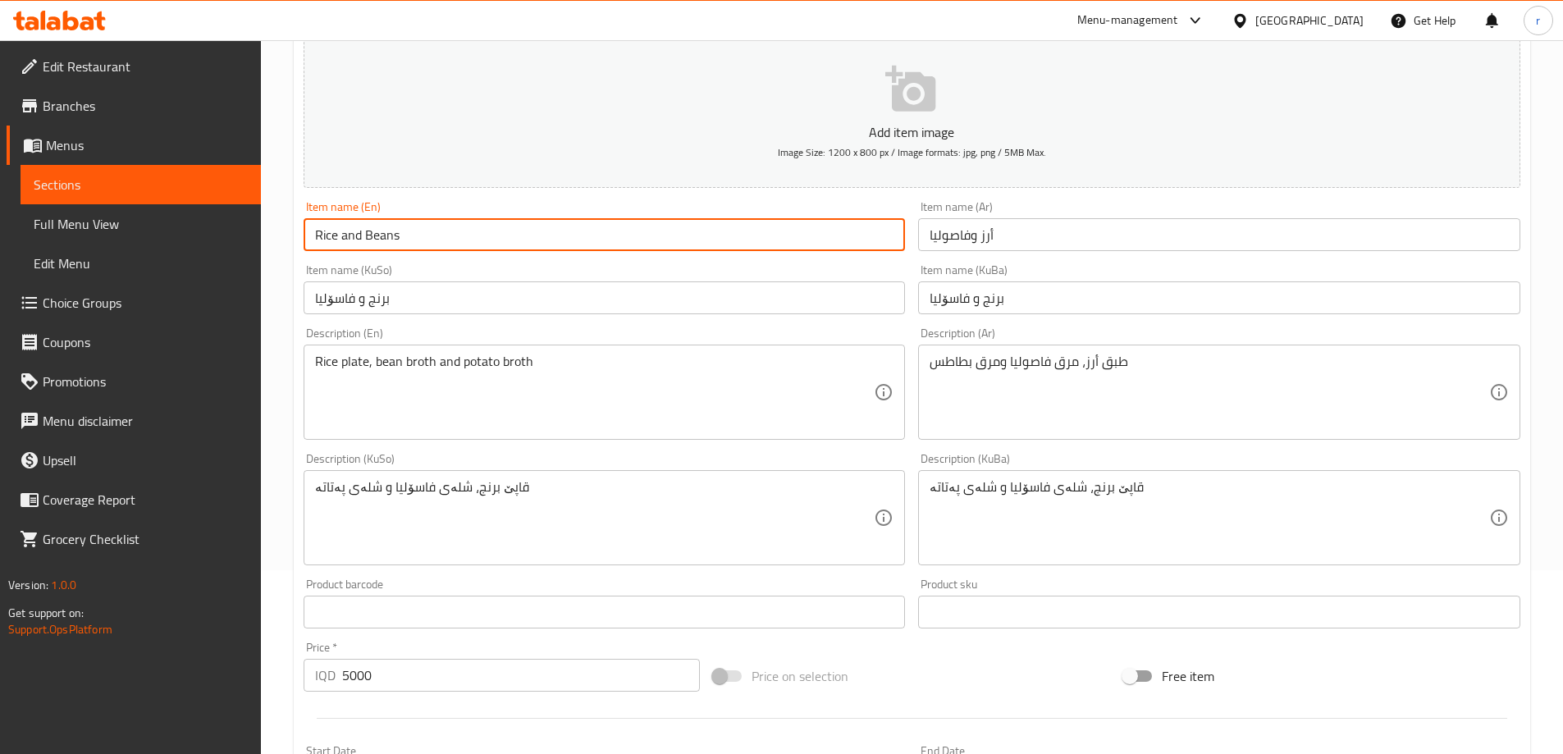
drag, startPoint x: 409, startPoint y: 230, endPoint x: 255, endPoint y: 246, distance: 154.3
click at [255, 246] on div "Edit Restaurant Branches Menus Sections Full Menu View Edit Menu Choice Groups …" at bounding box center [781, 510] width 1563 height 1308
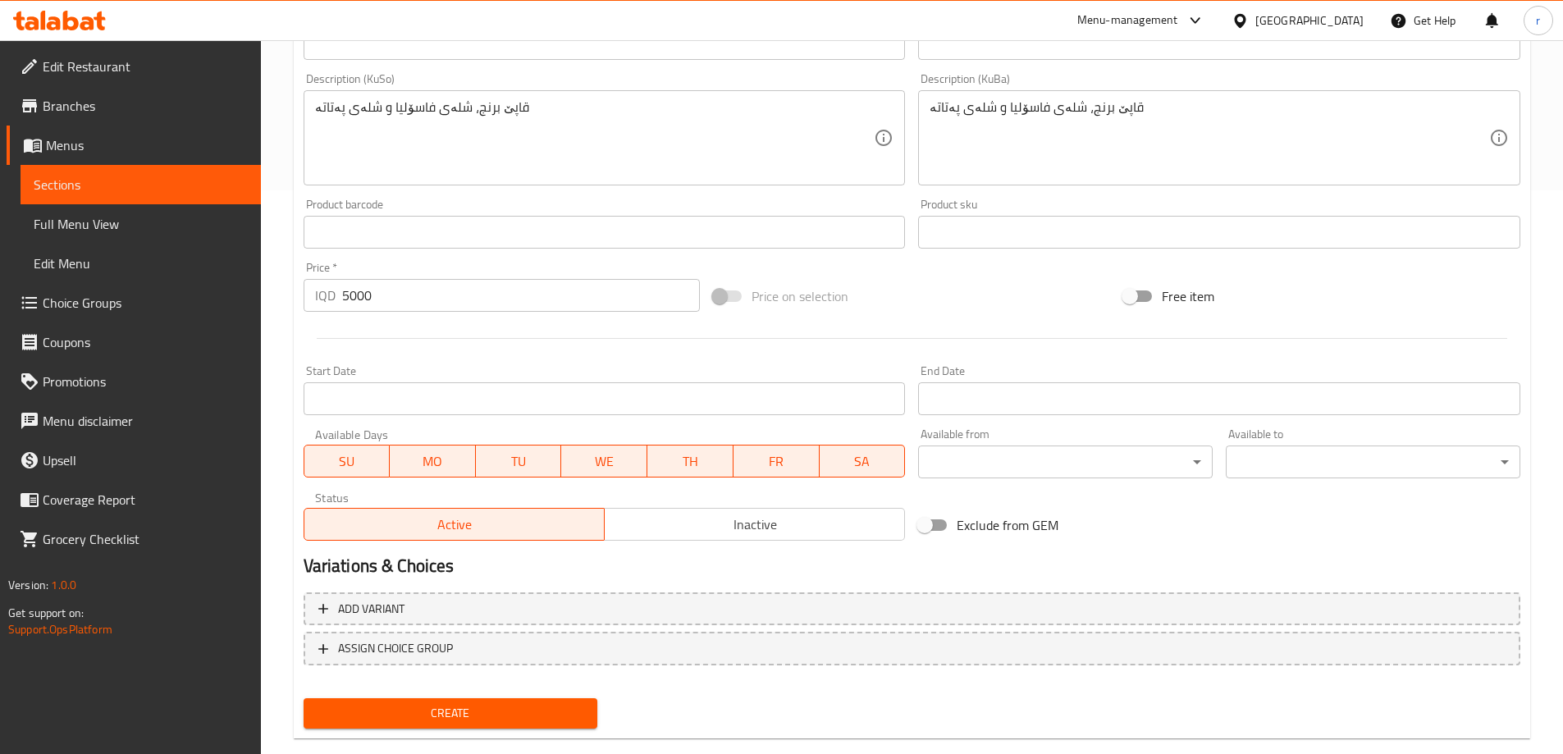
scroll to position [594, 0]
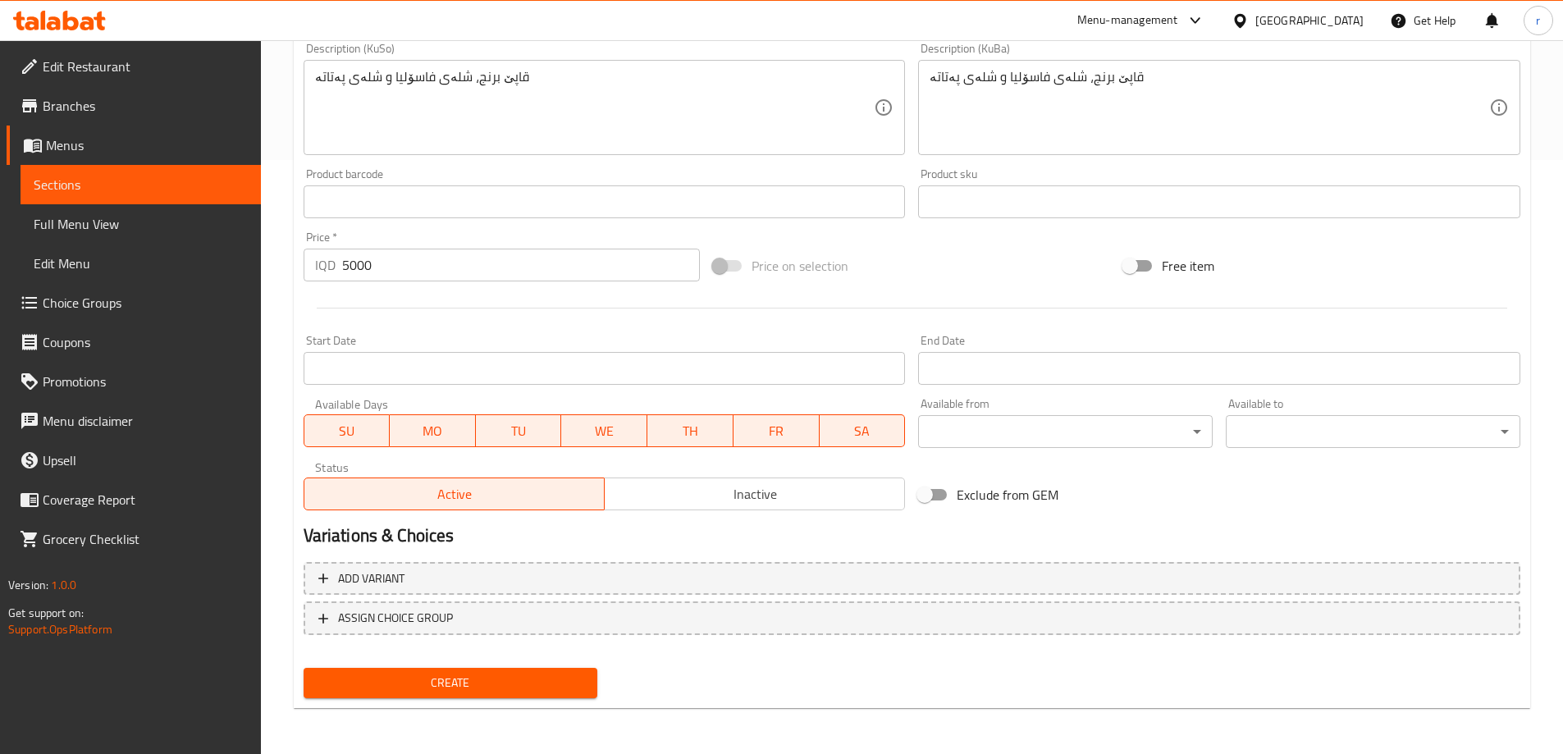
click at [453, 678] on span "Create" at bounding box center [451, 683] width 268 height 21
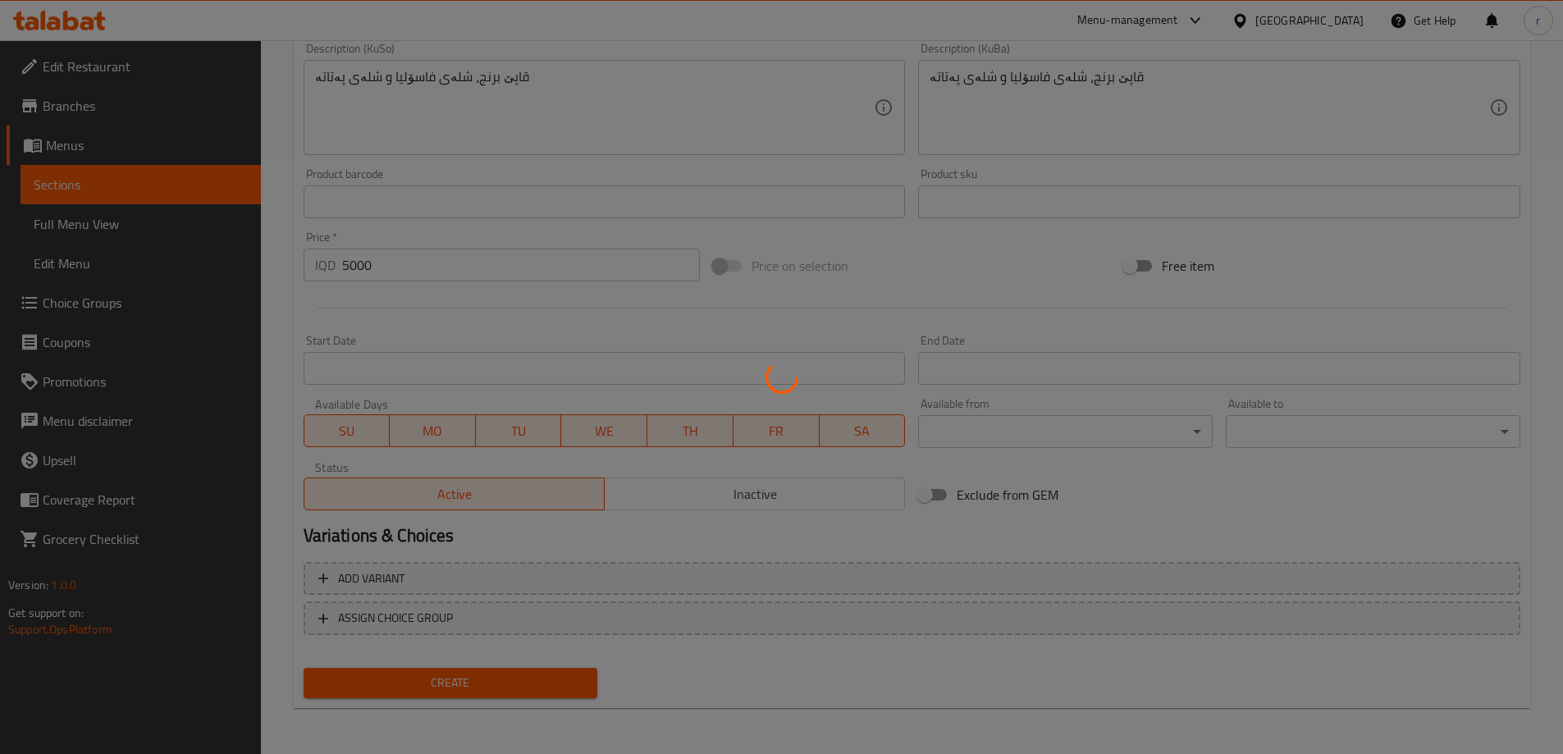
type input "0"
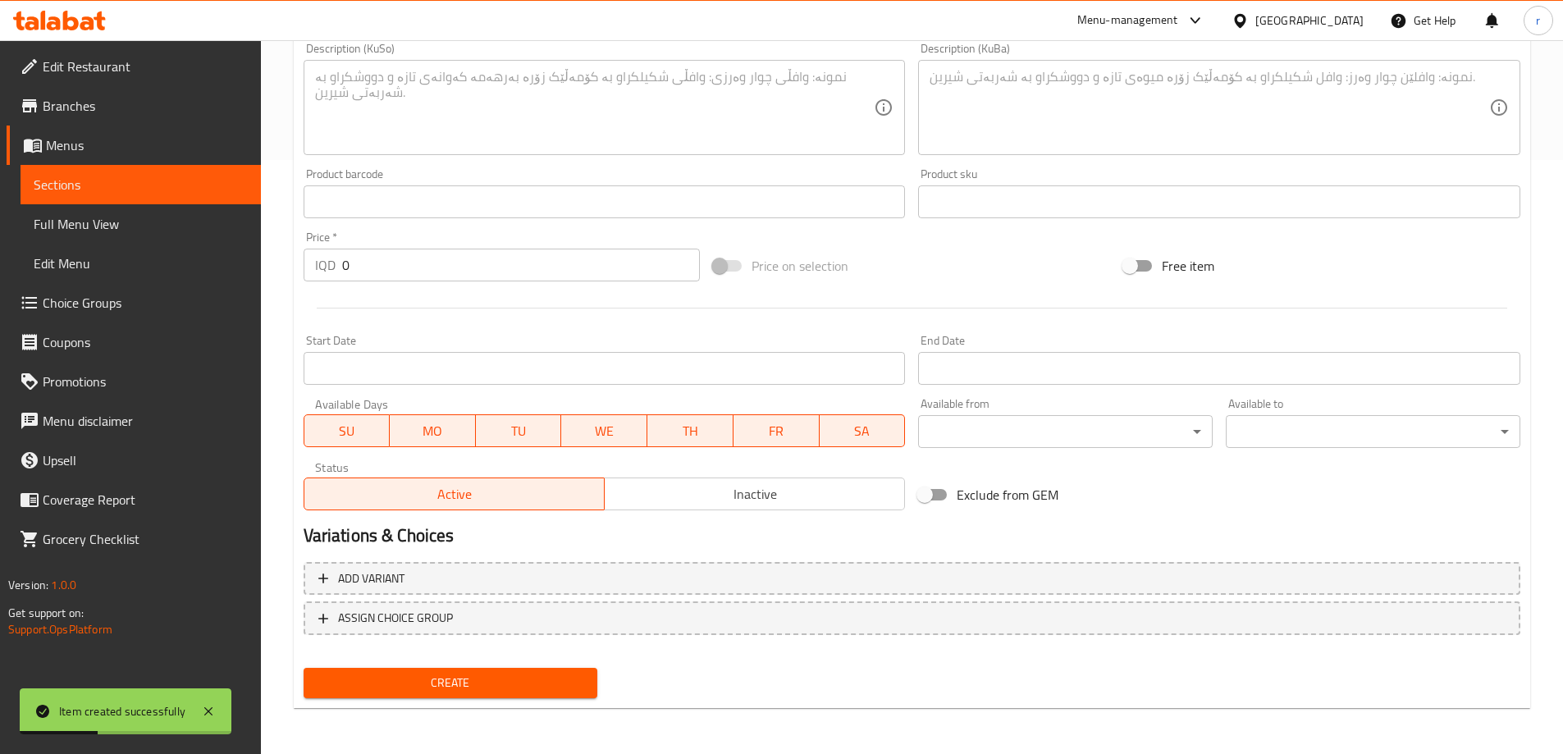
click at [90, 218] on span "Full Menu View" at bounding box center [141, 224] width 214 height 20
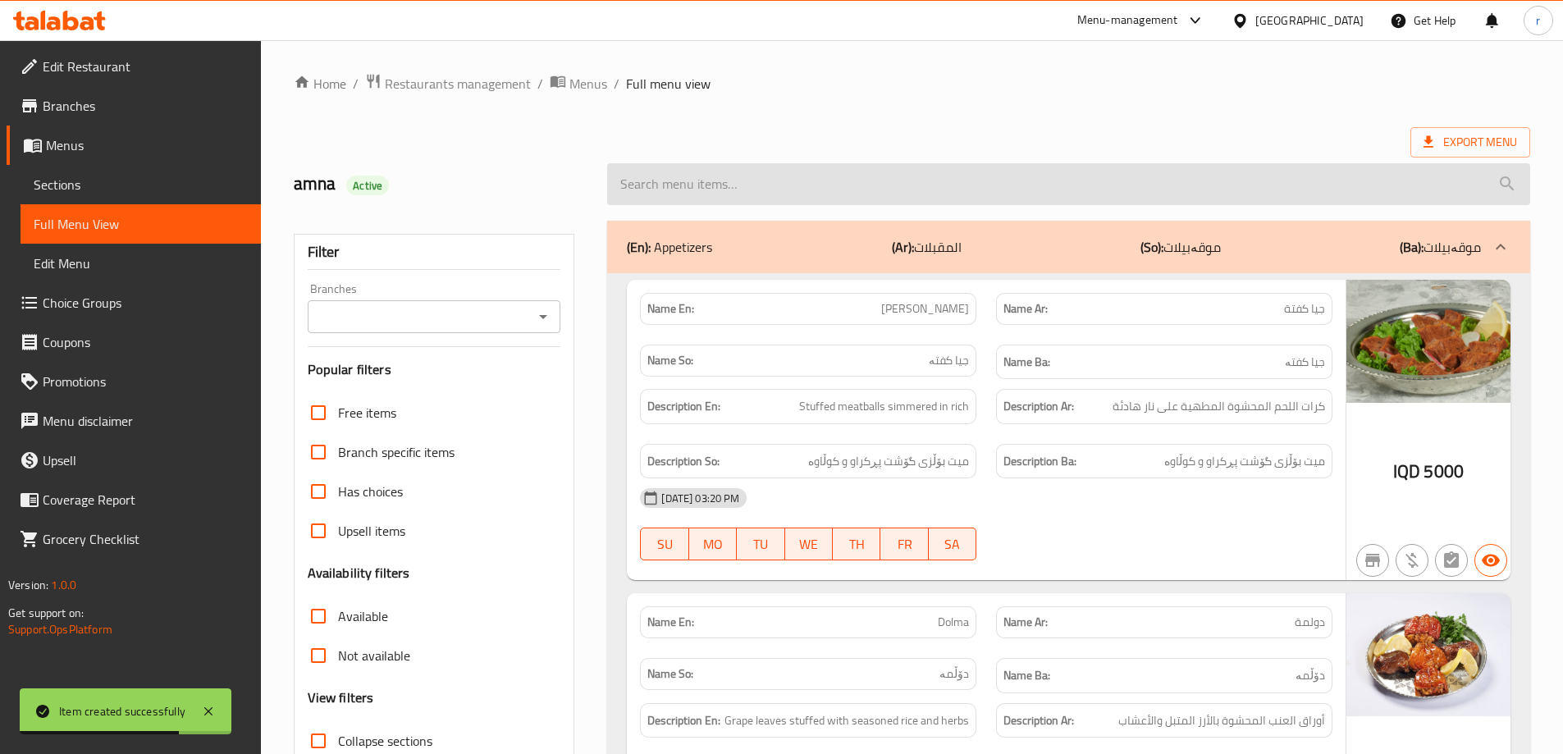
click at [717, 197] on input "search" at bounding box center [1068, 184] width 923 height 42
paste input "Rice and Beans"
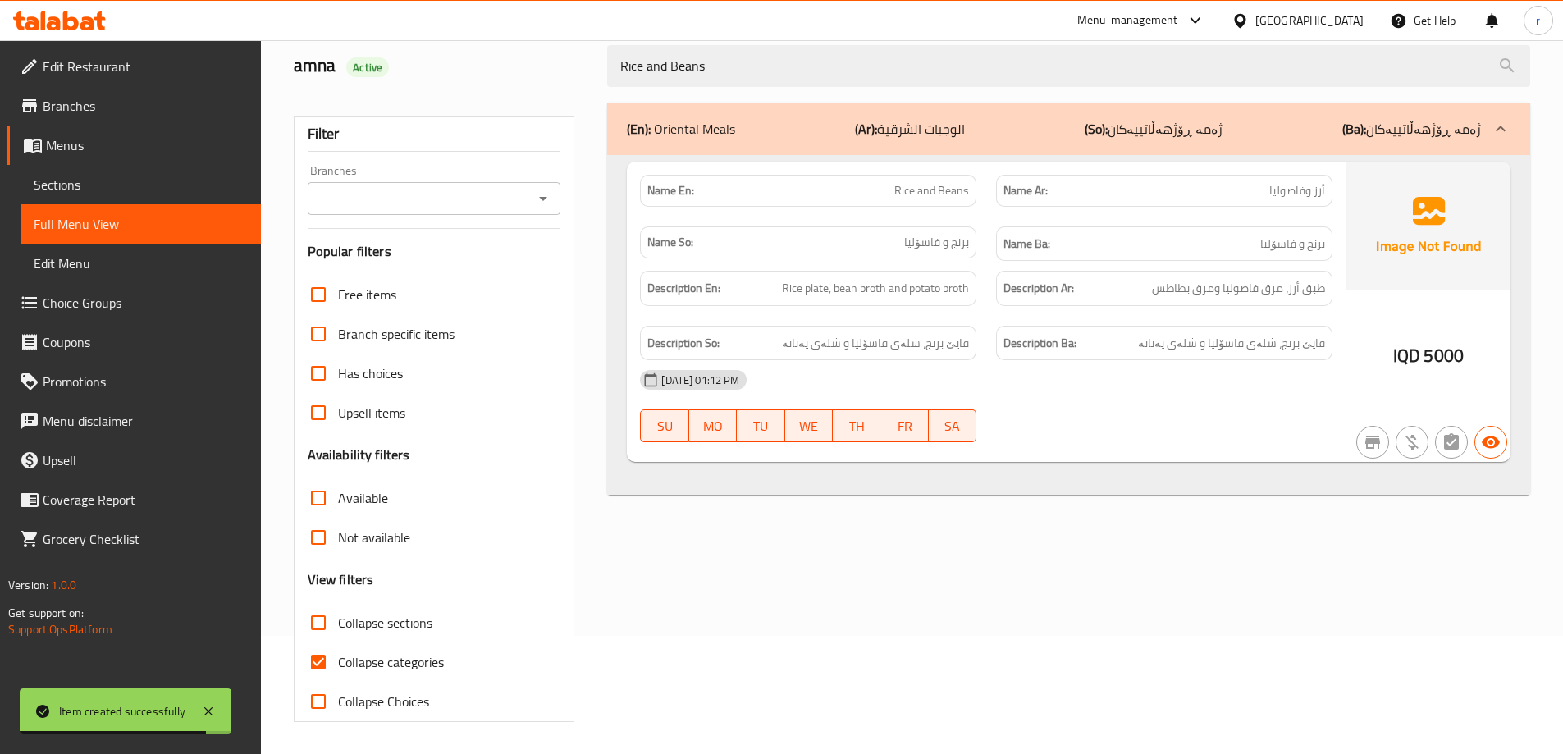
scroll to position [119, 0]
type input "Rice and Beans"
click at [335, 654] on input "Collapse categories" at bounding box center [318, 661] width 39 height 39
checkbox input "false"
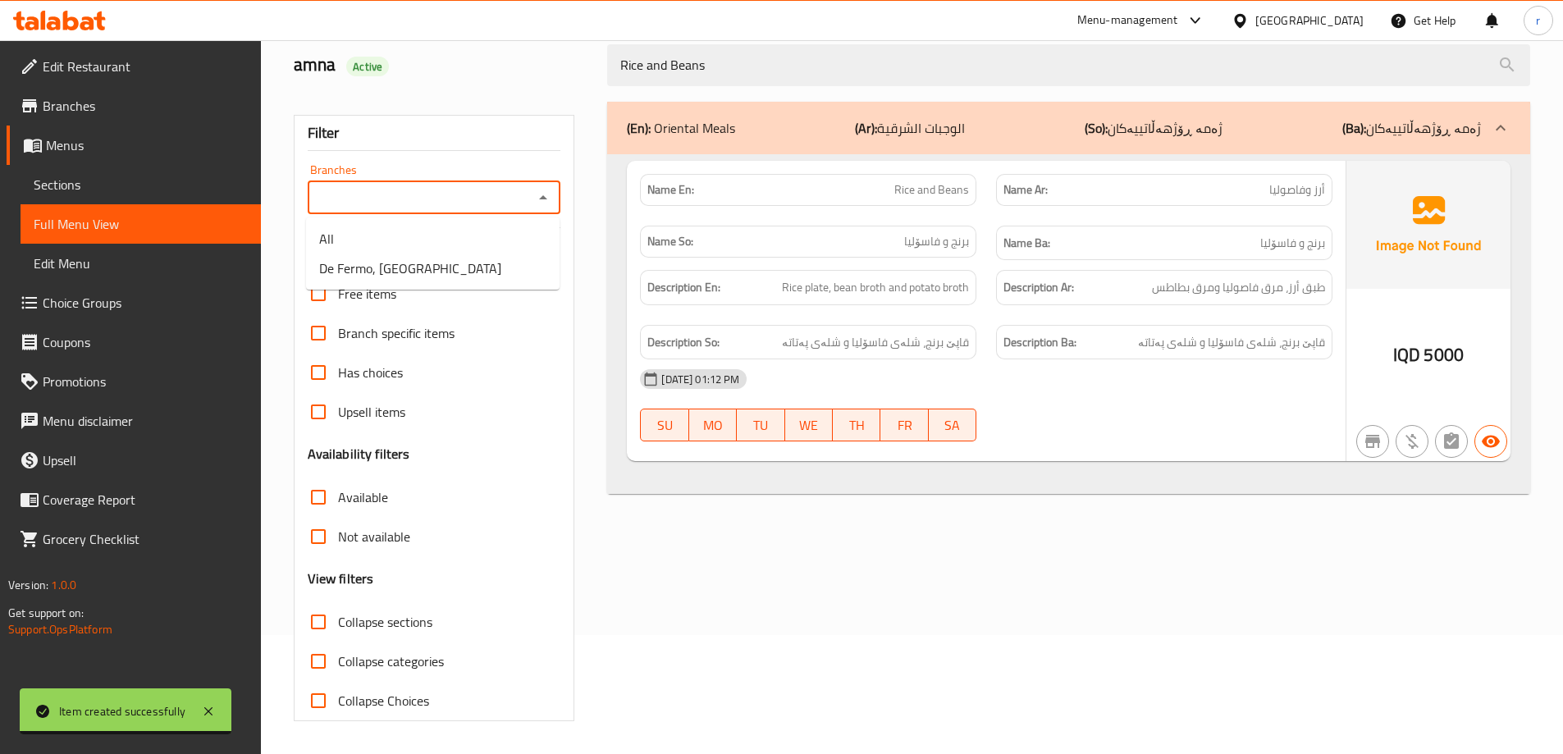
click at [426, 191] on input "Branches" at bounding box center [421, 197] width 217 height 23
click at [426, 259] on span "De Fermo, [GEOGRAPHIC_DATA]" at bounding box center [410, 268] width 182 height 20
type input "De Fermo, [GEOGRAPHIC_DATA]"
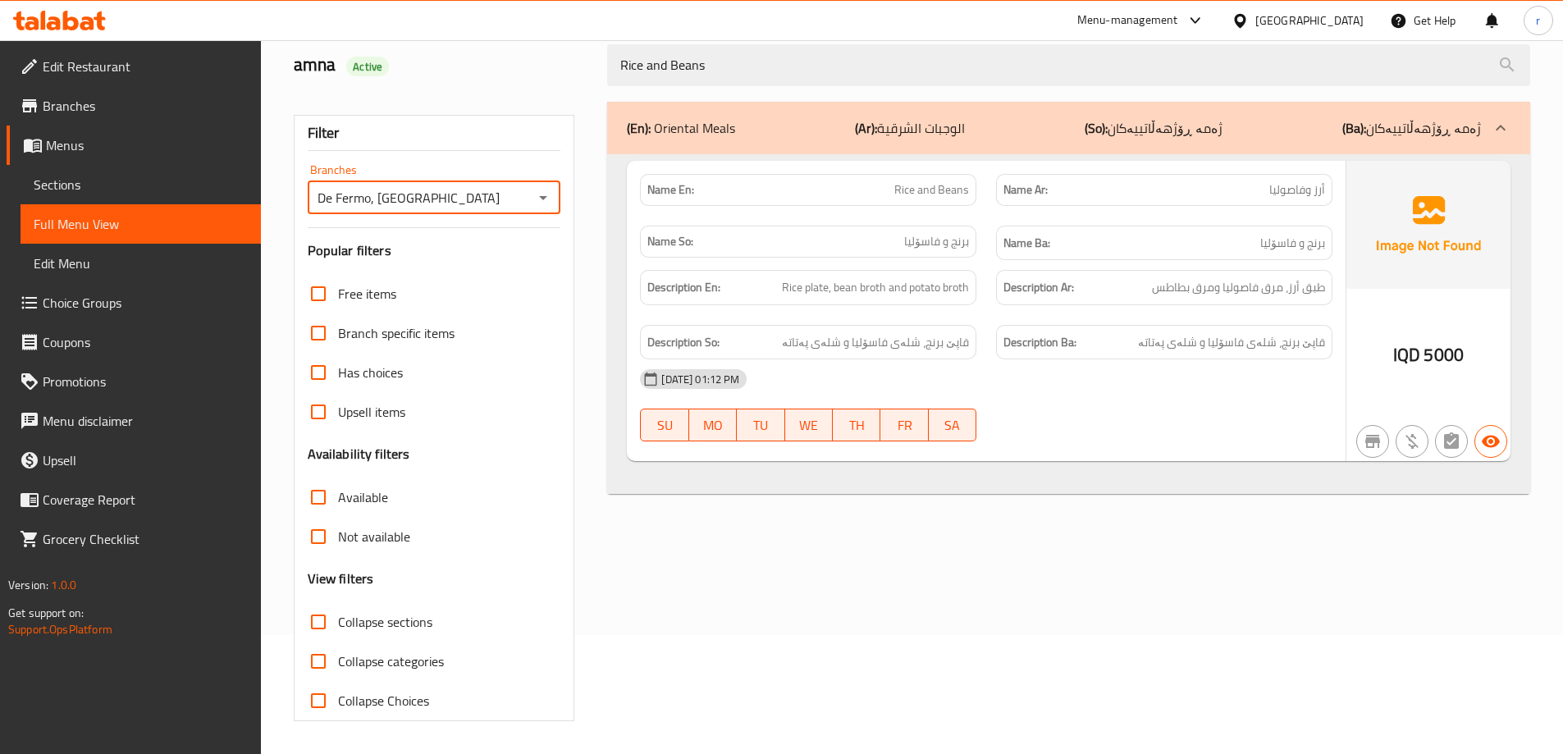
click at [96, 18] on icon at bounding box center [99, 20] width 11 height 19
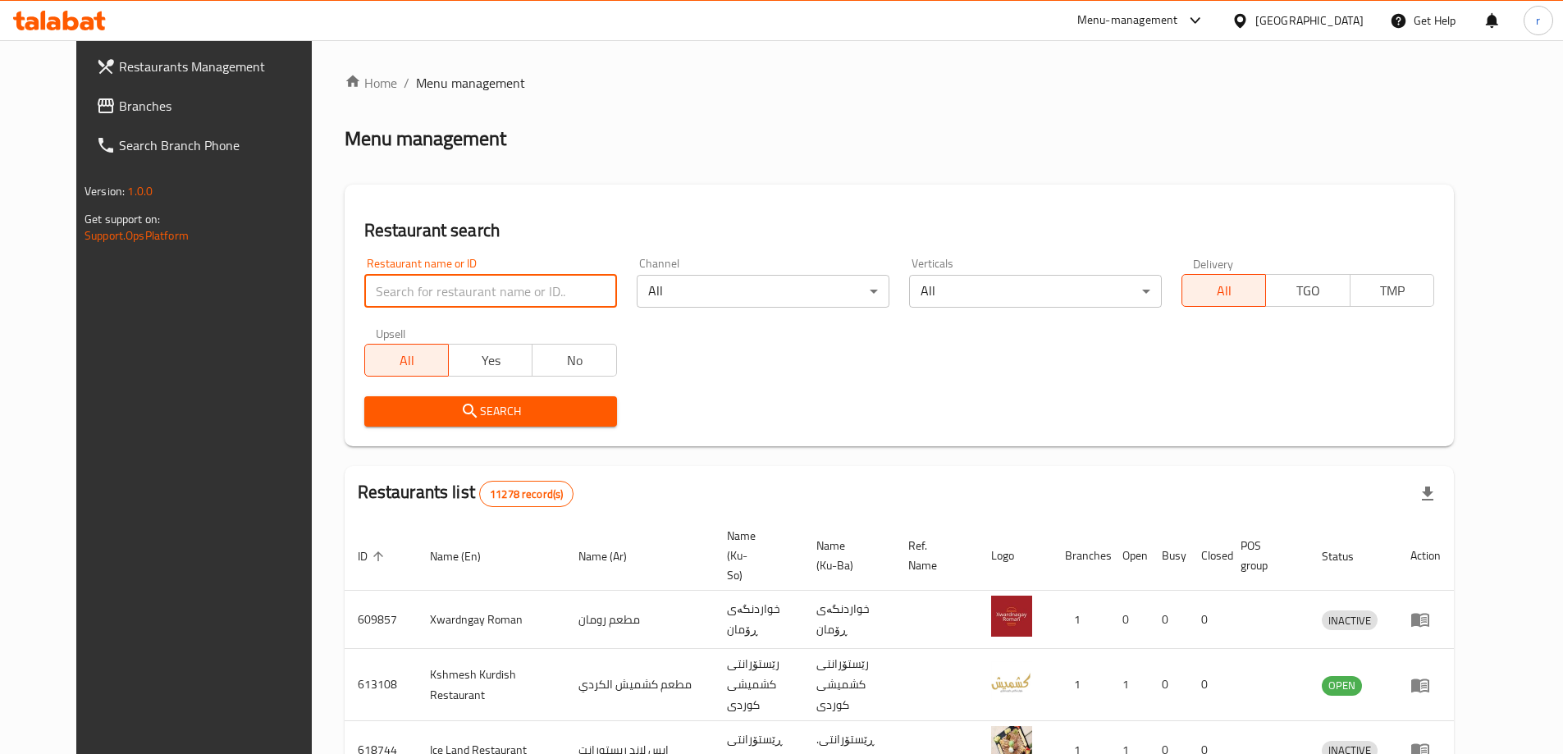
click at [377, 282] on input "search" at bounding box center [490, 291] width 253 height 33
paste input "Top [US_STATE] Burger"
type input "Top [US_STATE] Burger"
click at [409, 410] on span "Search" at bounding box center [490, 411] width 226 height 21
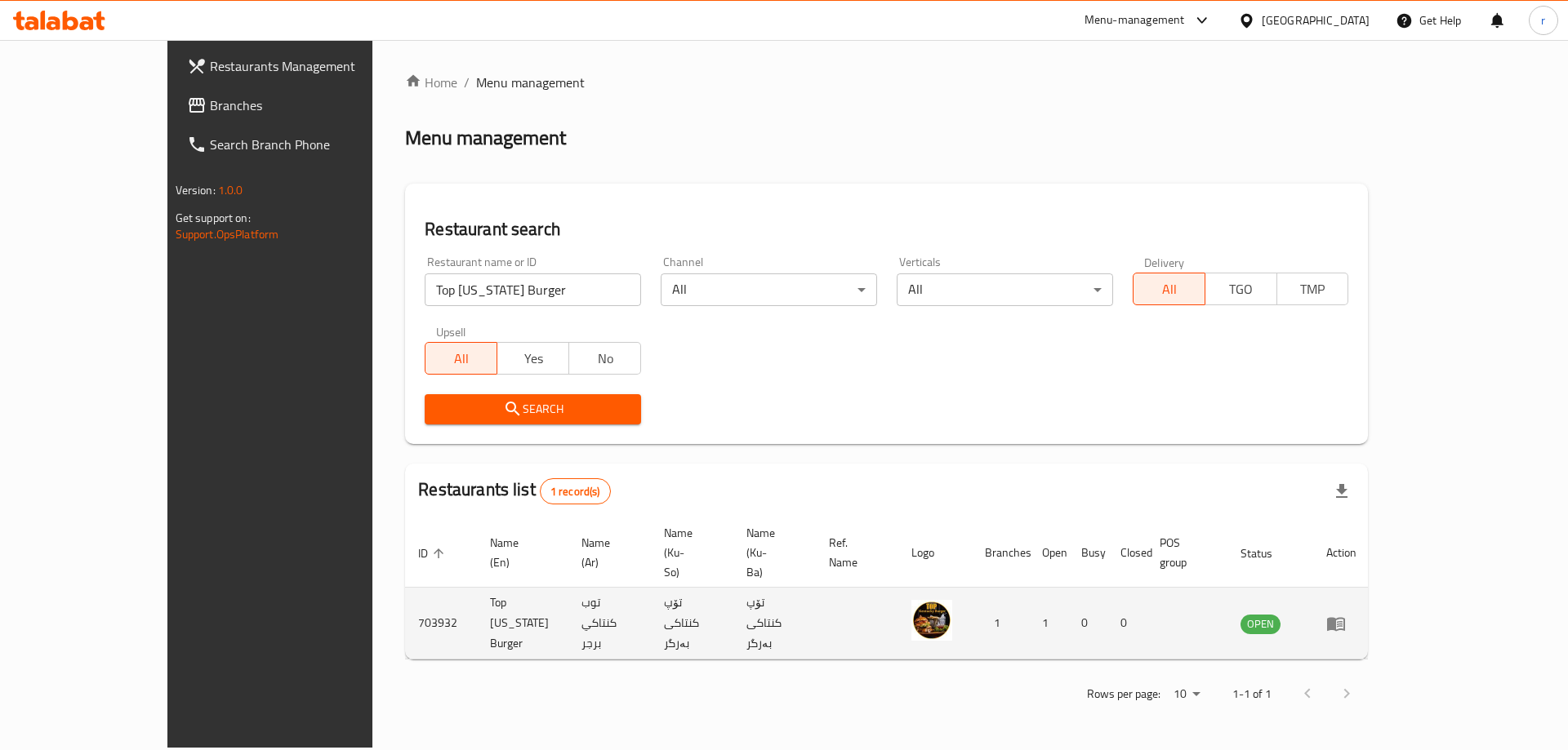
click at [1345, 614] on icon "enhanced table" at bounding box center [1336, 624] width 20 height 20
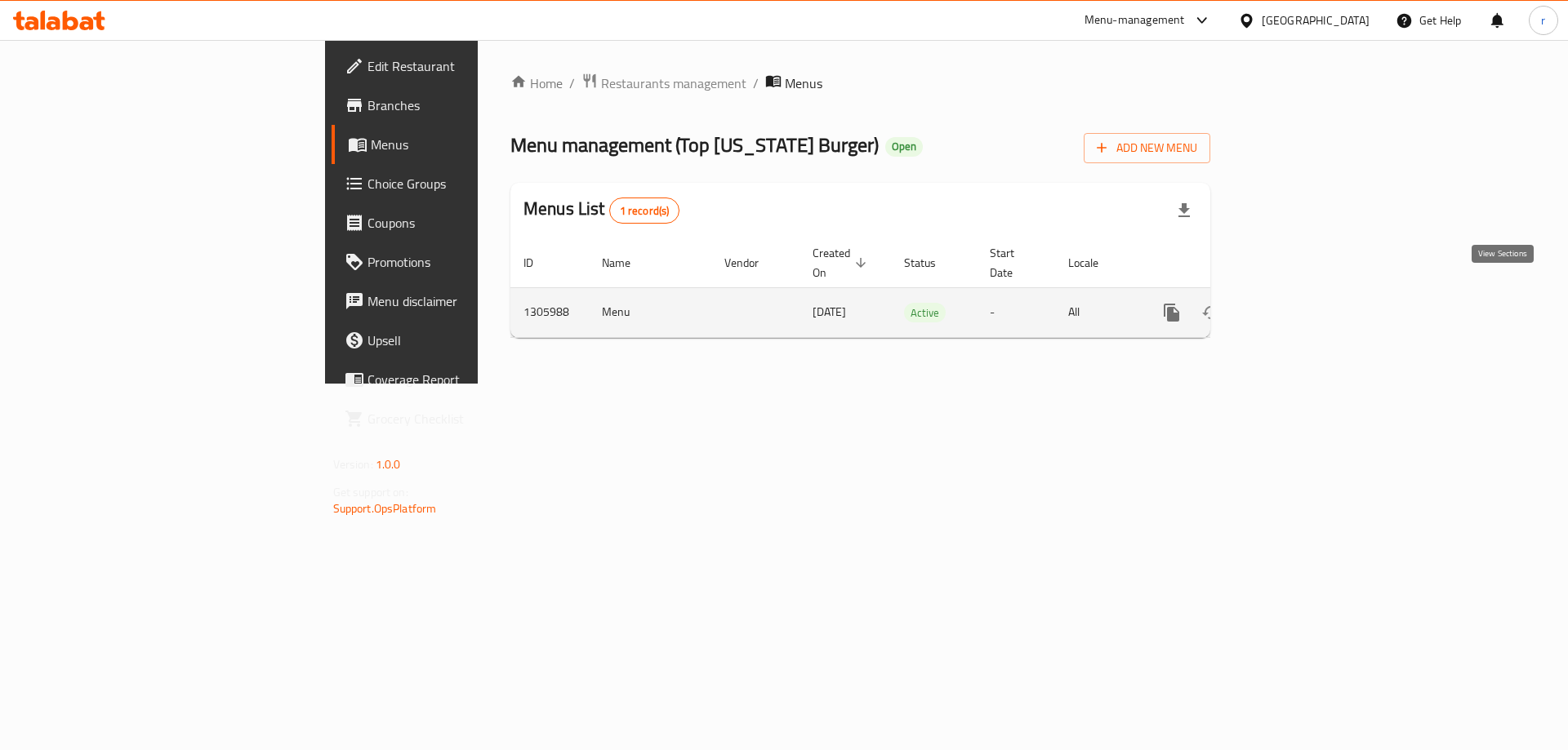
click at [1299, 302] on icon "enhanced table" at bounding box center [1289, 312] width 20 height 20
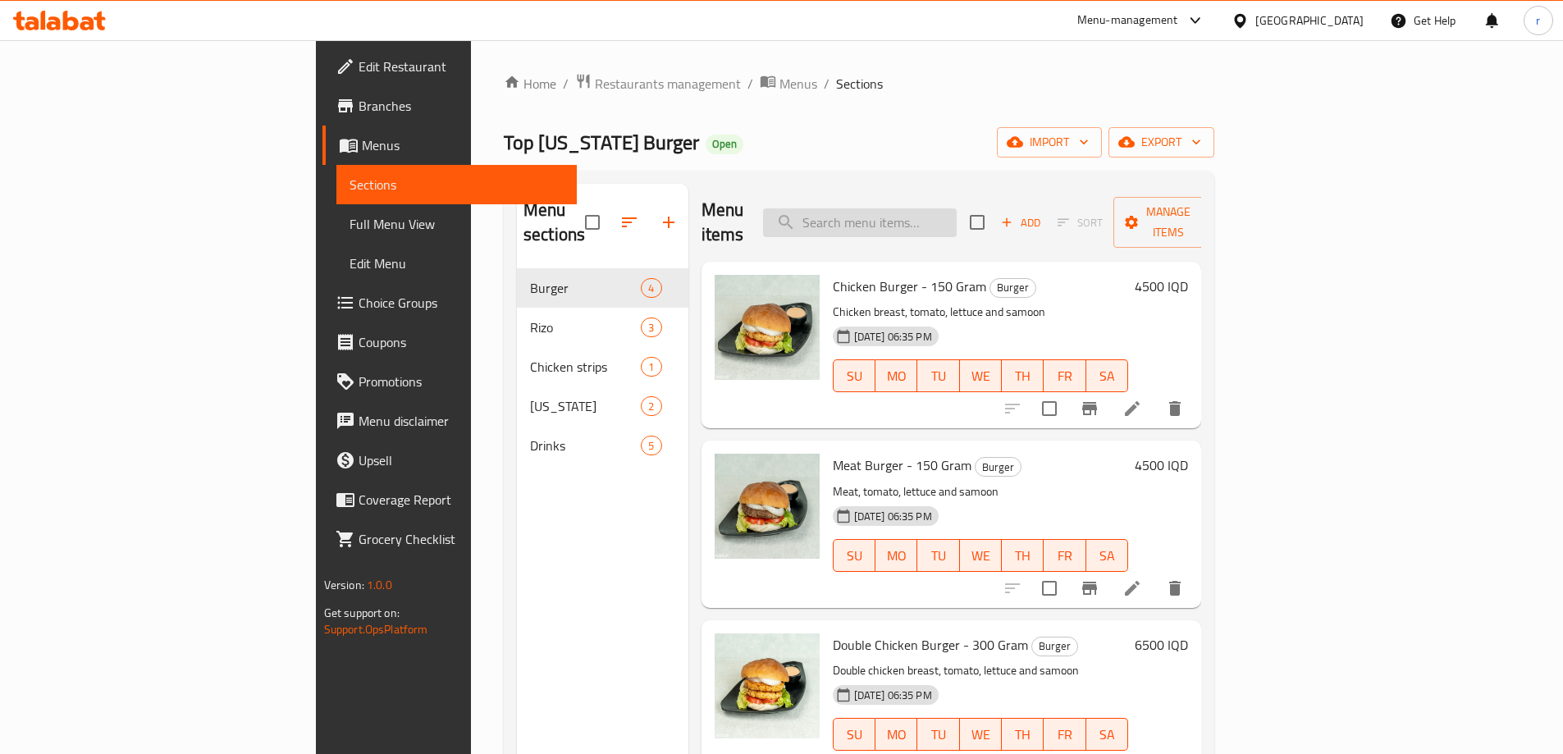
click at [913, 213] on input "search" at bounding box center [860, 222] width 194 height 29
paste input "[US_STATE] Meal"
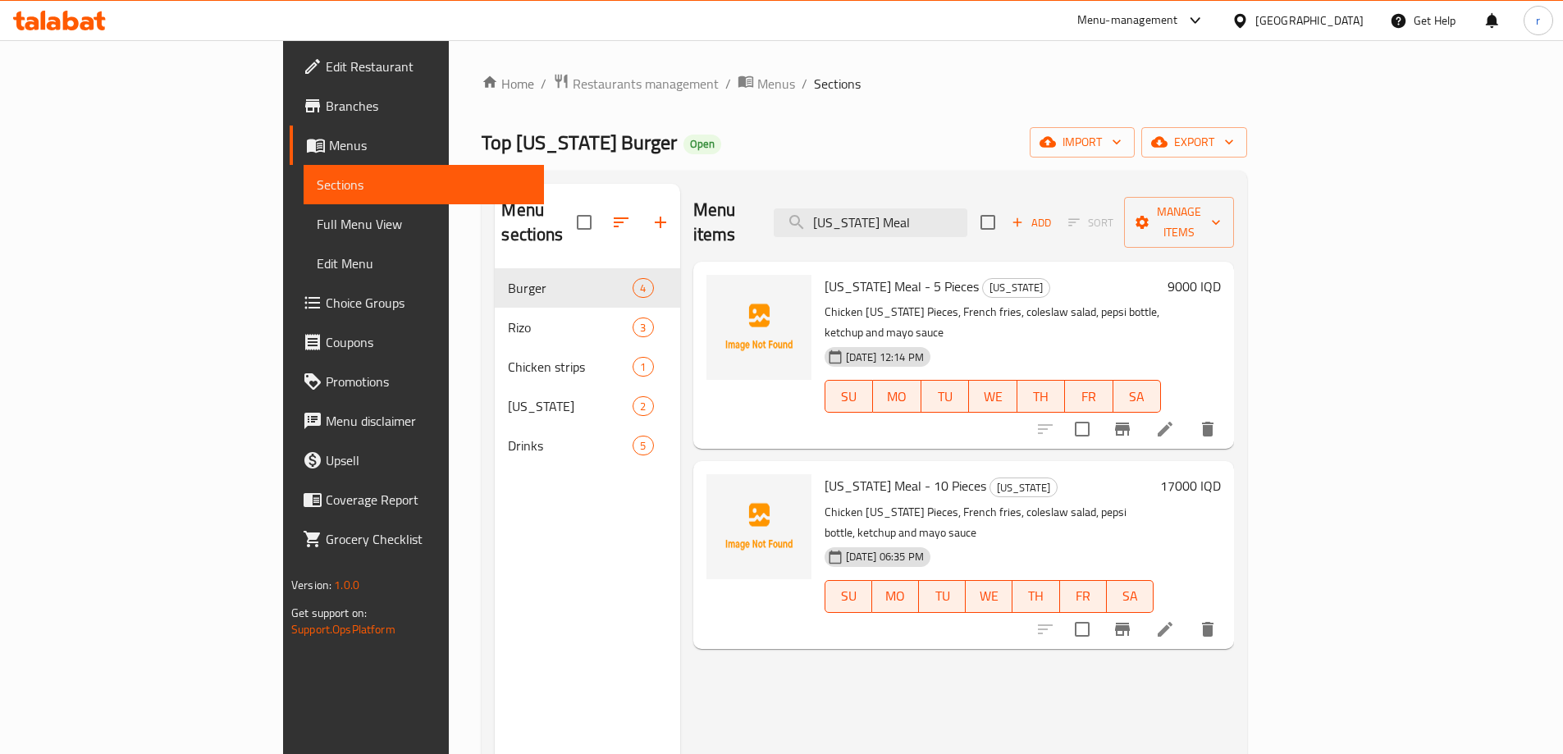
type input "[US_STATE] Meal"
click at [1175, 419] on icon at bounding box center [1165, 429] width 20 height 20
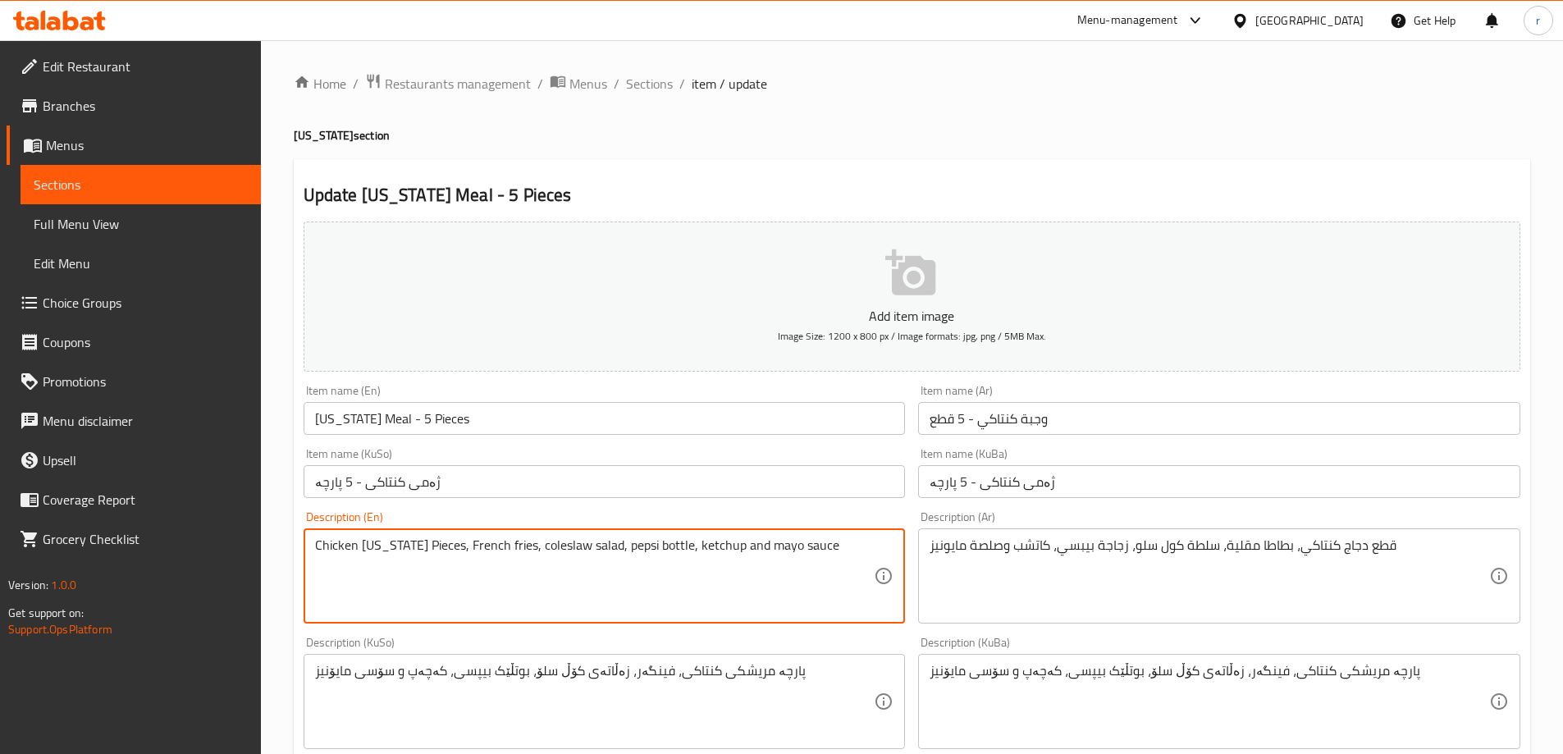
click at [693, 545] on textarea "Chicken [US_STATE] Pieces, French fries, coleslaw salad, pepsi bottle, ketchup …" at bounding box center [595, 576] width 560 height 78
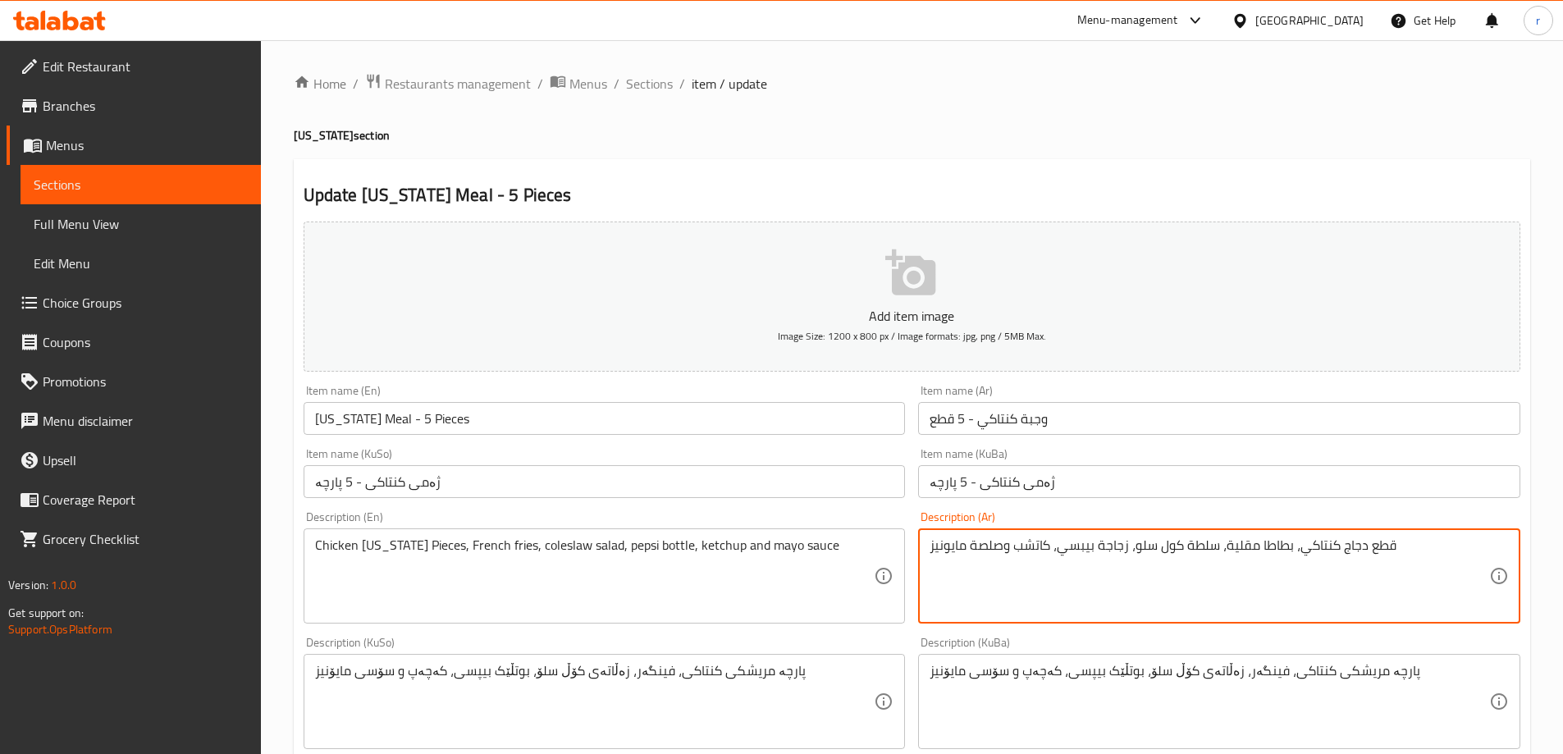
click at [944, 545] on textarea "قطع دجاج كنتاكي، بطاطا مقلية، سلطة كول سلو، زجاجة بيبسي، كاتشب وصلصة مايونيز" at bounding box center [1210, 576] width 560 height 78
click at [940, 547] on textarea "قطع دجاج كنتاكي، بطاطا مقلية، سلطة كول سلو، زجاجة بيبسي، كاتشب وصلصة مايونيز" at bounding box center [1210, 576] width 560 height 78
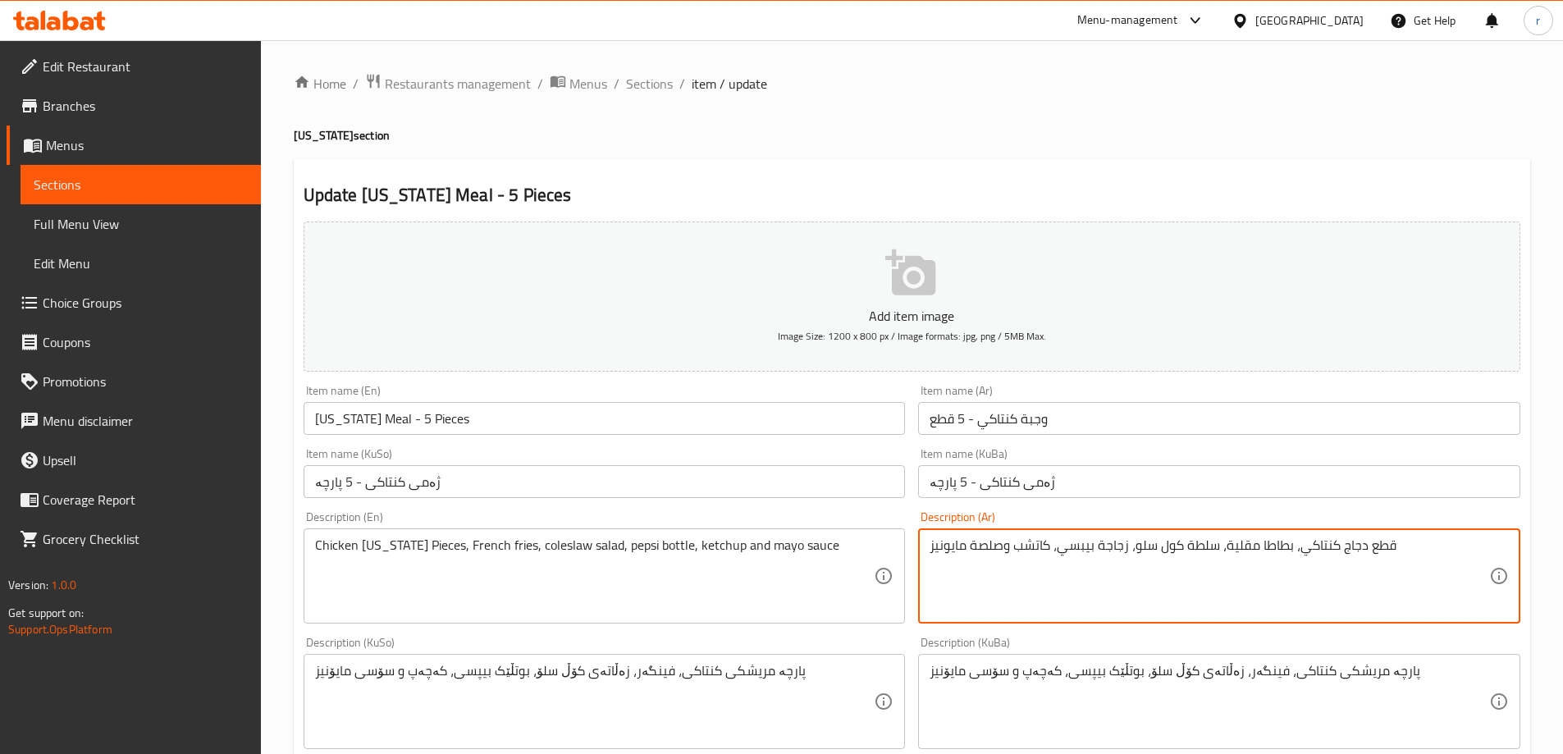
paste textarea "قرمشة، بطاطس مقلية، زجاجة بيبسي وسلطة كول سلو"
type textarea "قطع دجاج مقرمشة، بطاطس مقلية، زجاجة بيبسي وسلطة كول سلو"
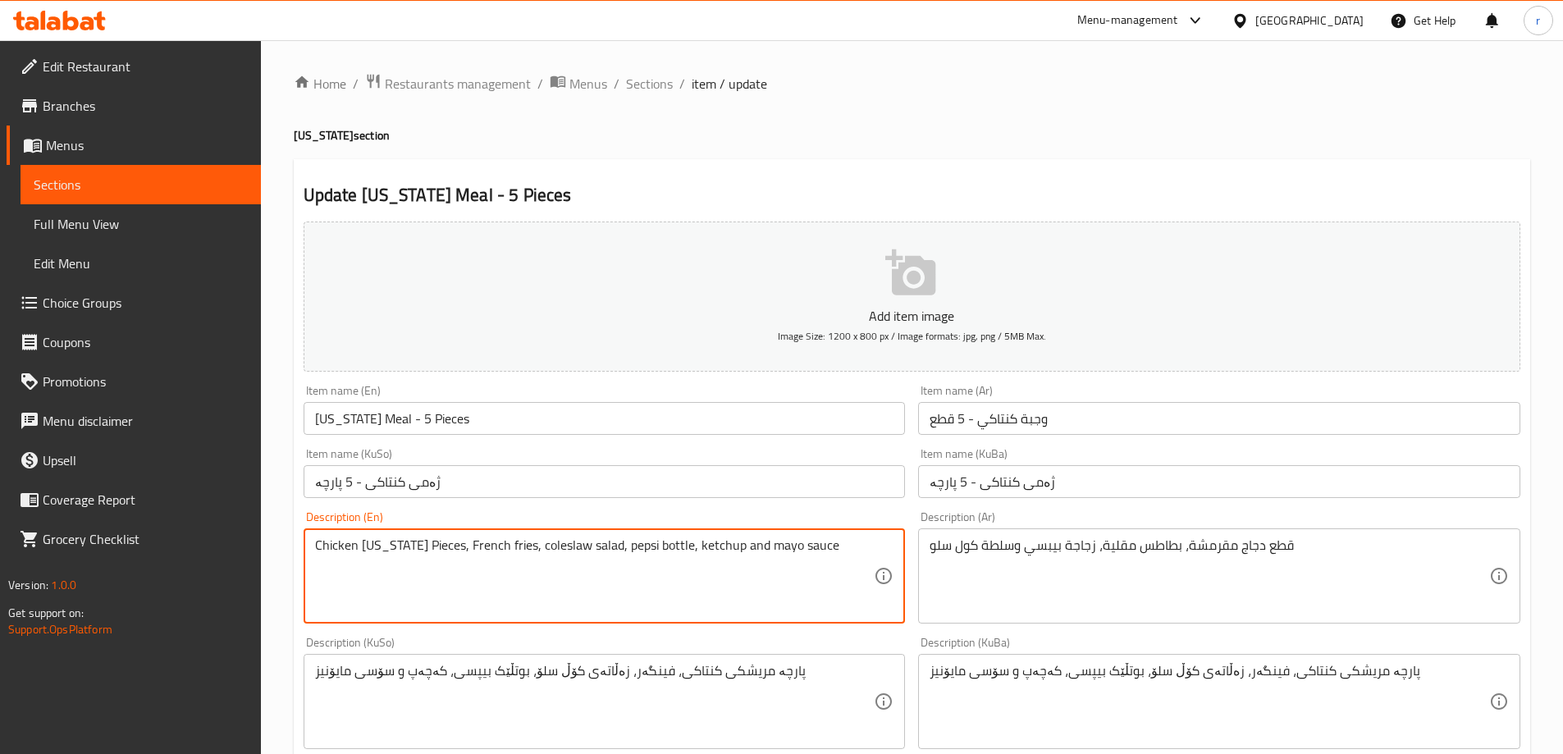
click at [533, 550] on textarea "Chicken Kentucky Pieces, French fries, coleslaw salad, pepsi bottle, ketchup an…" at bounding box center [595, 576] width 560 height 78
paste textarea "rispy chicken pieces, French fries, Pepsi bottle and coleslaw salads"
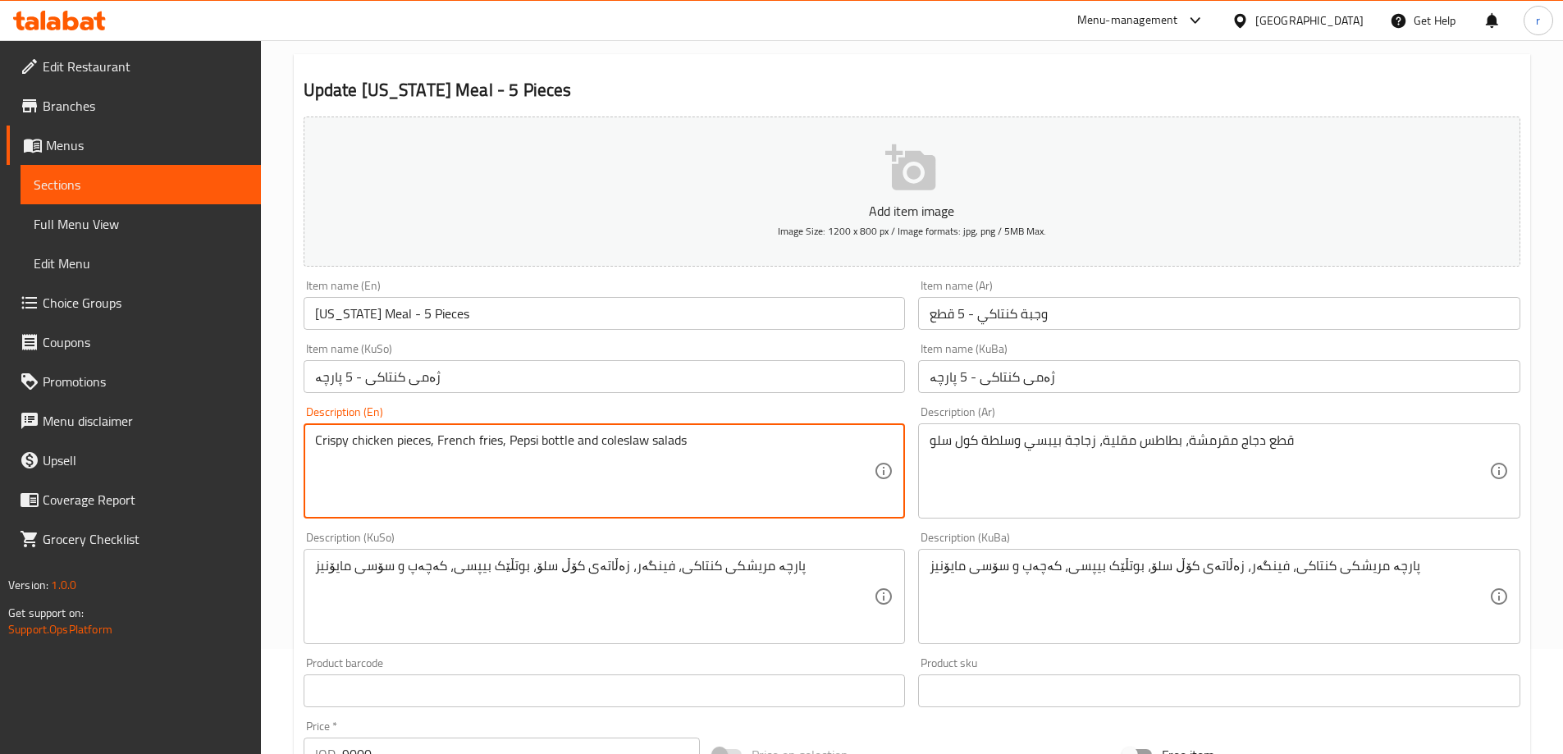
scroll to position [273, 0]
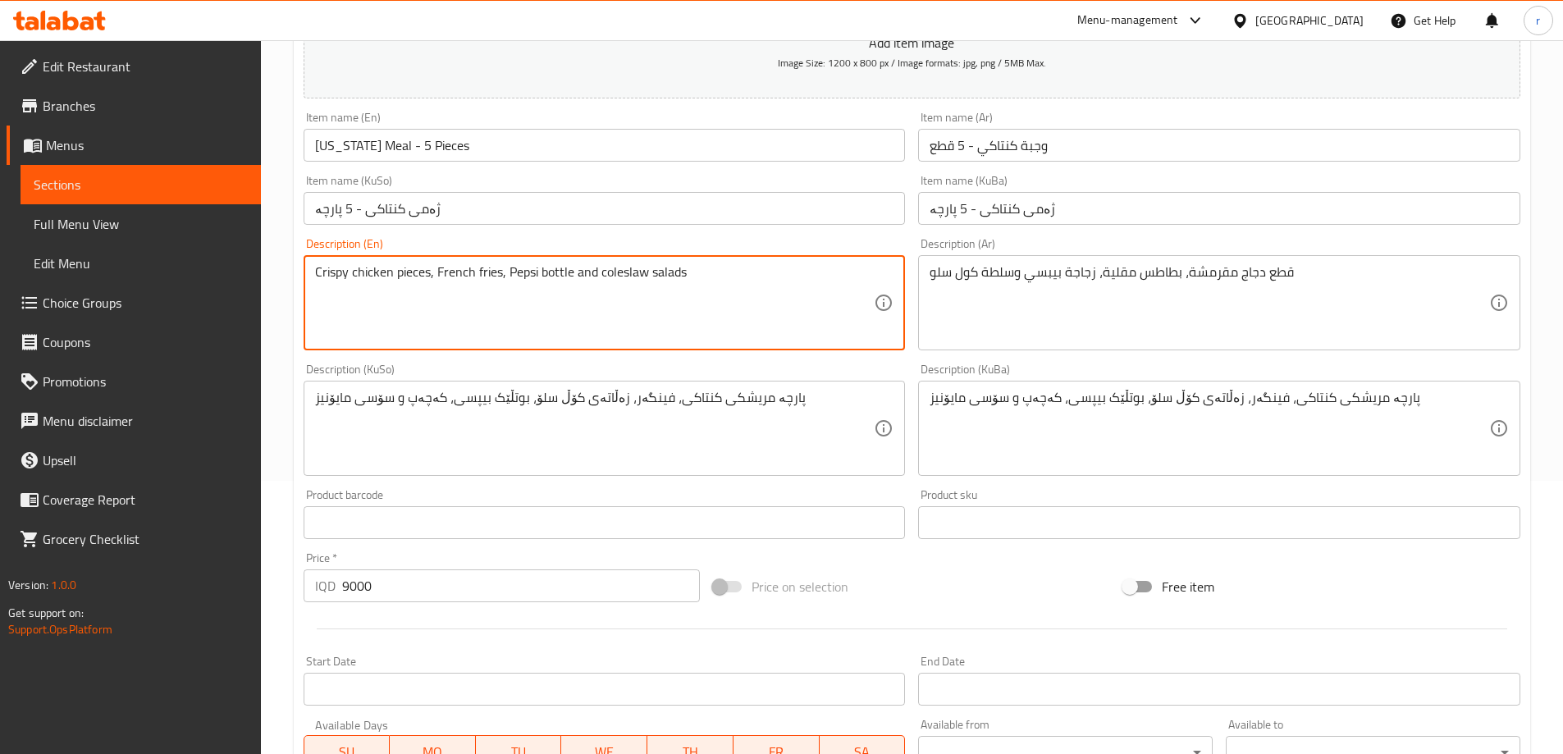
type textarea "Crispy chicken pieces, French fries, Pepsi bottle and coleslaw salads"
click at [692, 421] on textarea "پارچە مریشکی کنتاکی، فینگەر، زەڵاتەی کۆڵ سلۆ، بوتڵێک بیپسی، کەچەپ و سۆسی مایۆنیز" at bounding box center [595, 429] width 560 height 78
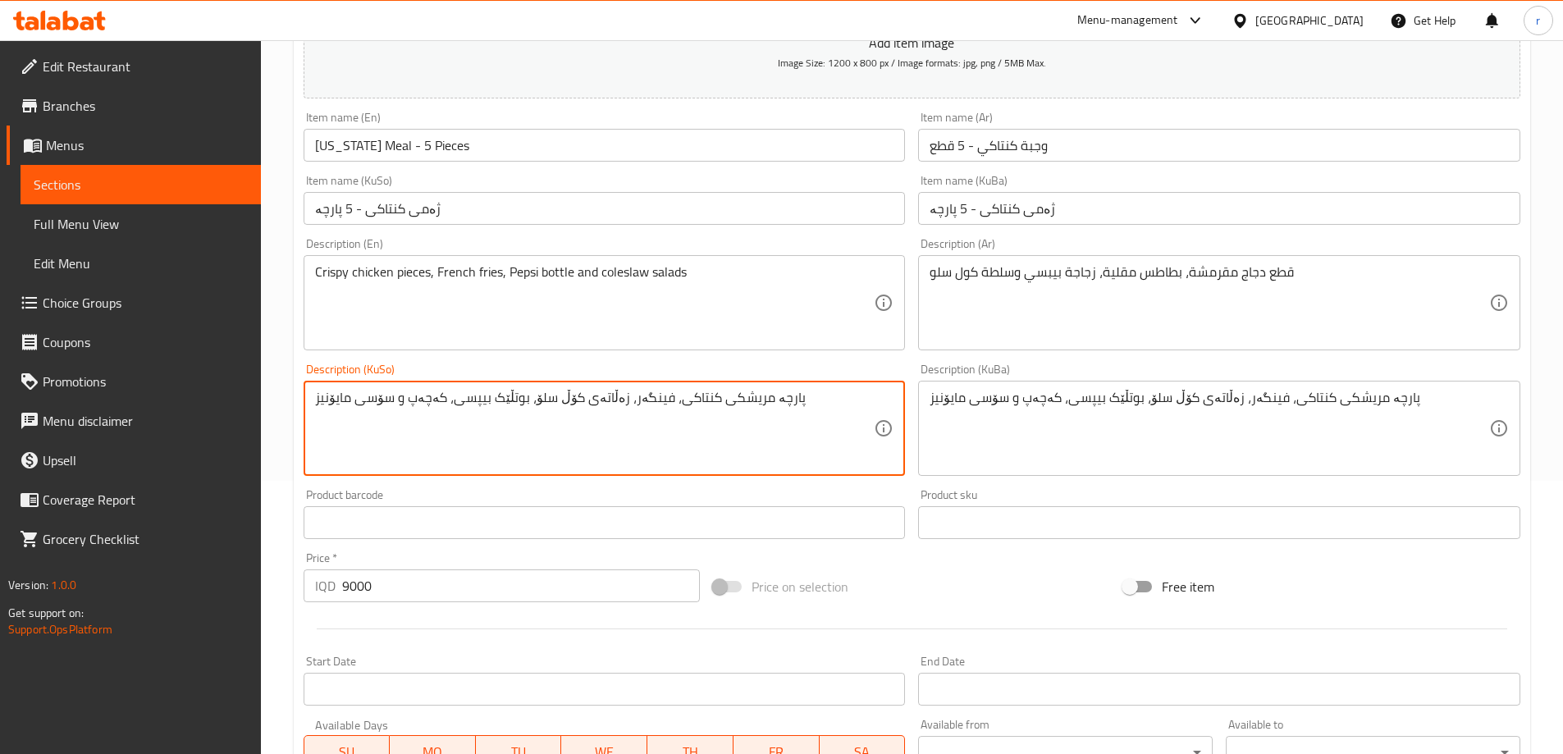
click at [692, 421] on textarea "پارچە مریشکی کنتاکی، فینگەر، زەڵاتەی کۆڵ سلۆ، بوتڵێک بیپسی، کەچەپ و سۆسی مایۆنیز" at bounding box center [595, 429] width 560 height 78
click at [692, 421] on textarea "پارچە مریشکی کریسپی، فینگەر، بوتڵی بیپسی و زەڵاتەی کۆل سلۆ" at bounding box center [595, 429] width 560 height 78
type textarea "پارچە مریشکی کریسپی، فینگەر، بوتڵی بیپسی و زەڵاتەی کۆل سلۆ"
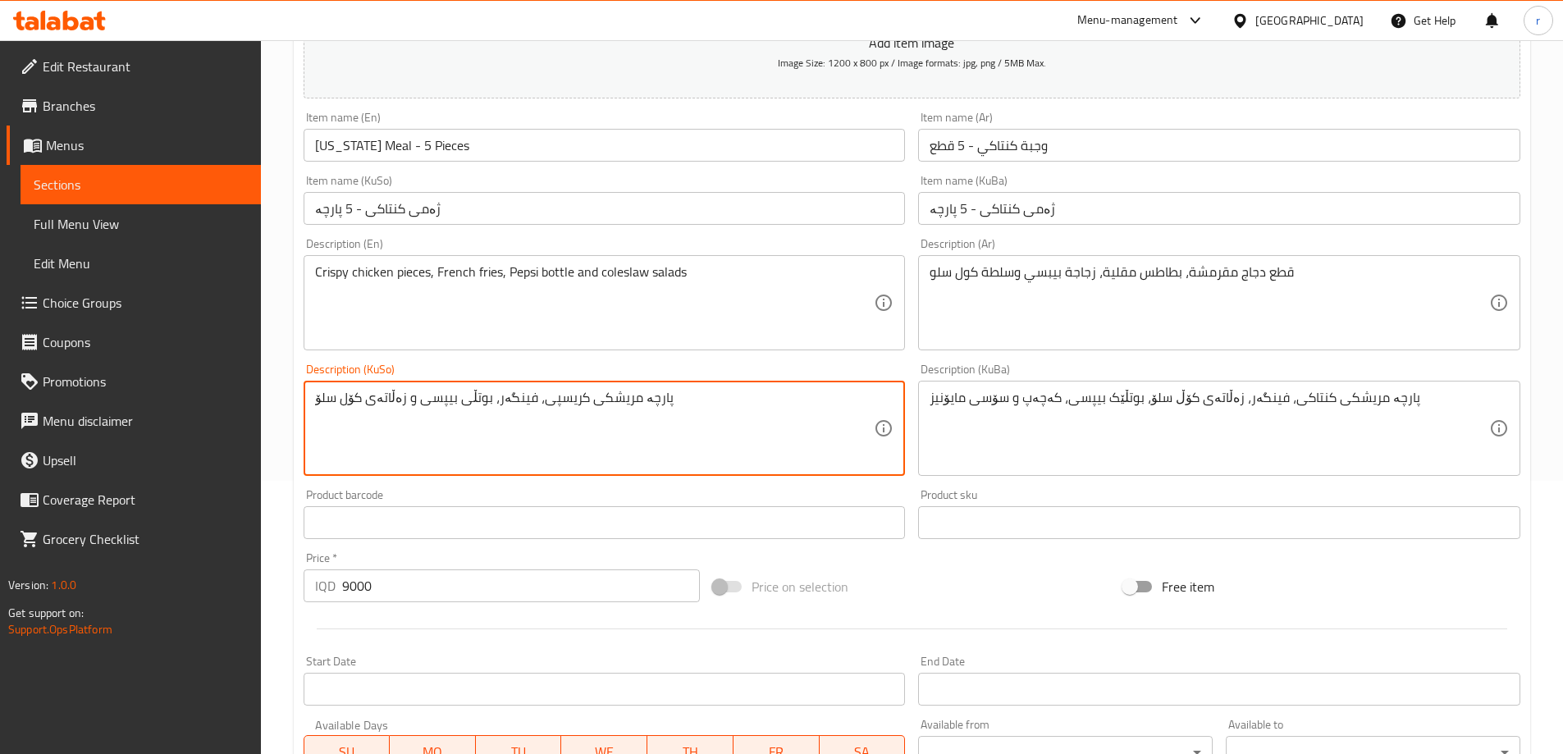
click at [965, 404] on textarea "پارچە مریشکی کنتاکی، فینگەر، زەڵاتەی کۆڵ سلۆ، بوتڵێک بیپسی، کەچەپ و سۆسی مایۆنیز" at bounding box center [1210, 429] width 560 height 78
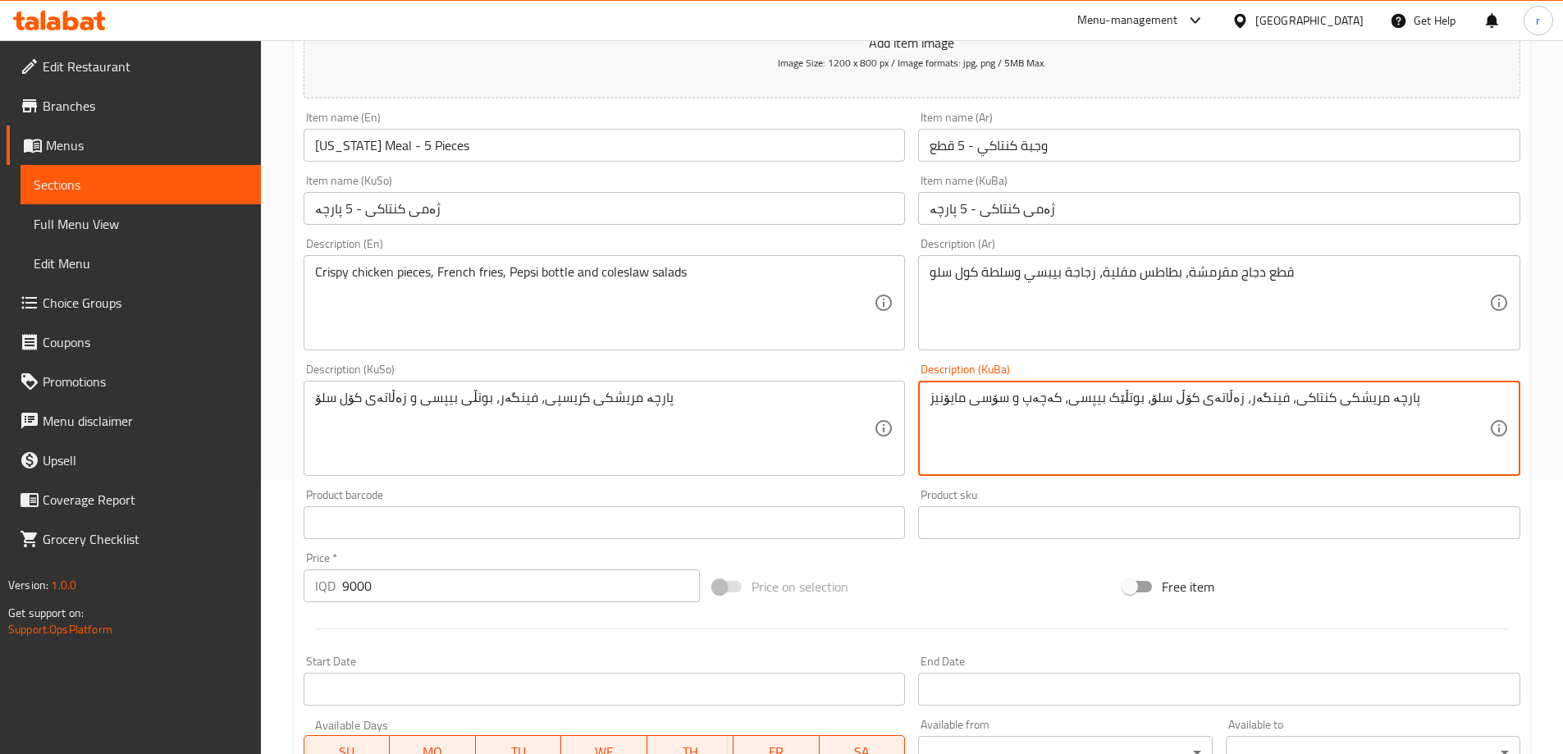
click at [965, 404] on textarea "پارچە مریشکی کنتاکی، فینگەر، زەڵاتەی کۆڵ سلۆ، بوتڵێک بیپسی، کەچەپ و سۆسی مایۆنیز" at bounding box center [1210, 429] width 560 height 78
paste textarea "ریسپی، فینگەر، بوتڵی بیپسی و زەڵاتەی کۆل سلۆ"
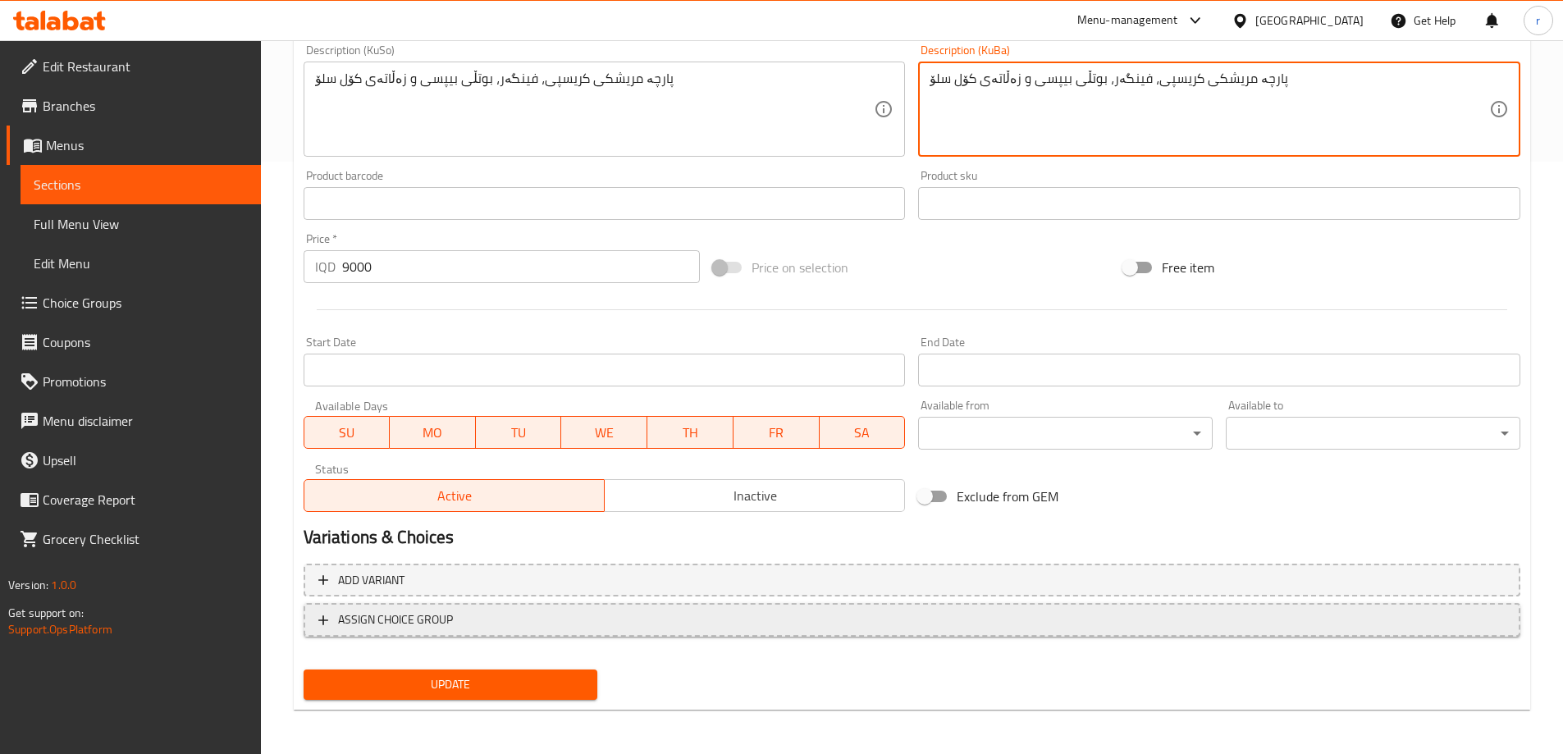
scroll to position [594, 0]
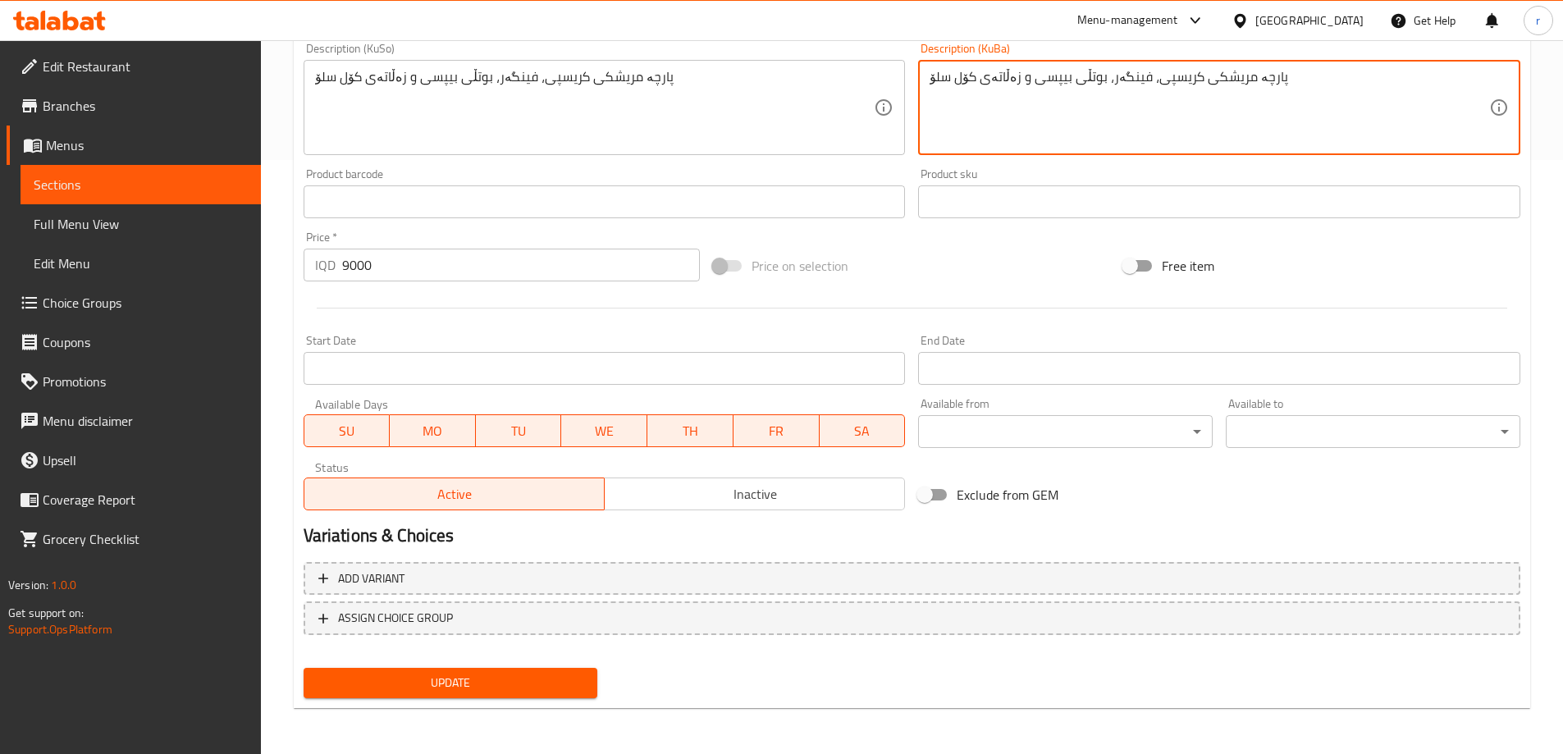
type textarea "پارچە مریشکی کریسپی، فینگەر، بوتڵی بیپسی و زەڵاتەی کۆل سلۆ"
click at [524, 676] on span "Update" at bounding box center [451, 683] width 268 height 21
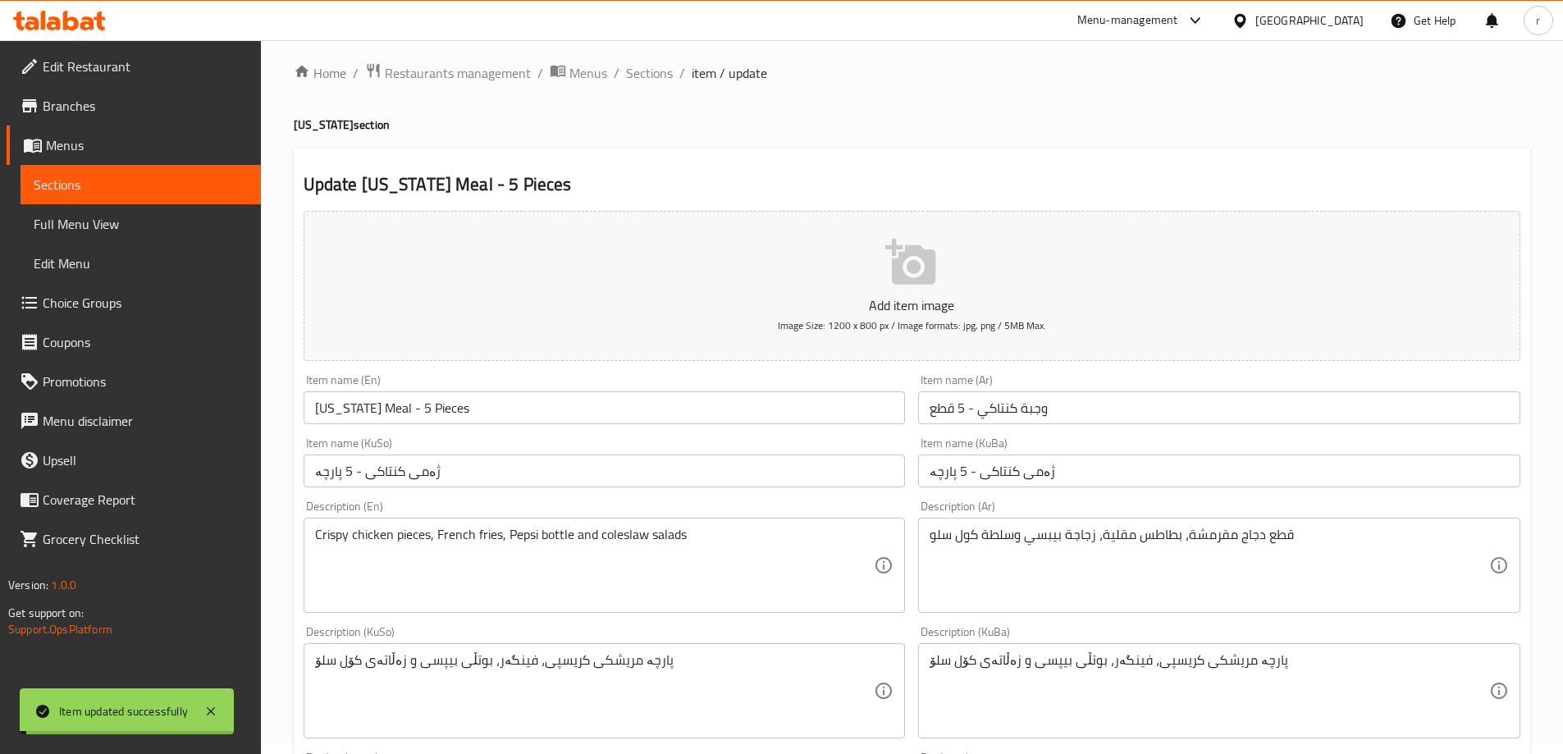
scroll to position [0, 0]
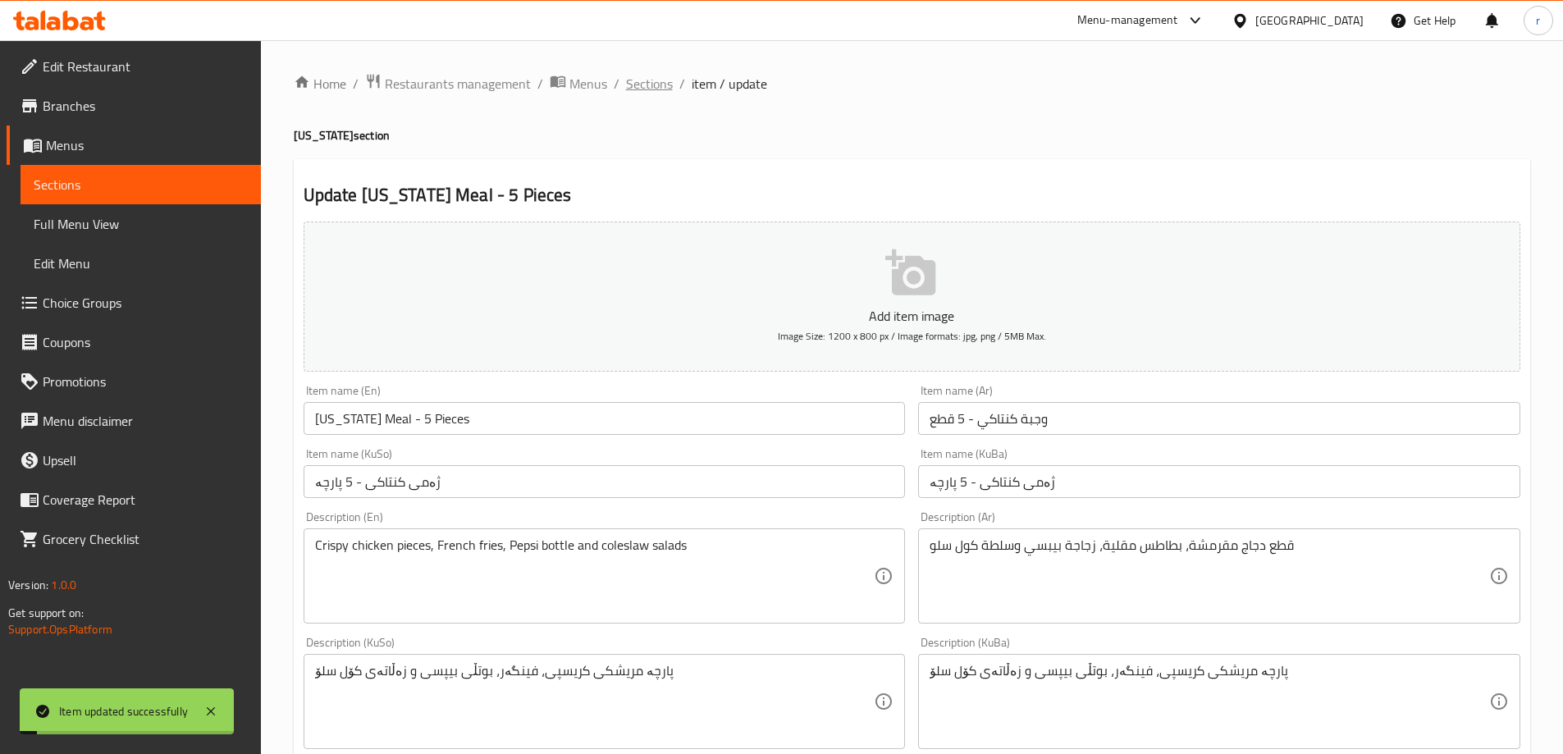
click at [630, 89] on span "Sections" at bounding box center [649, 84] width 47 height 20
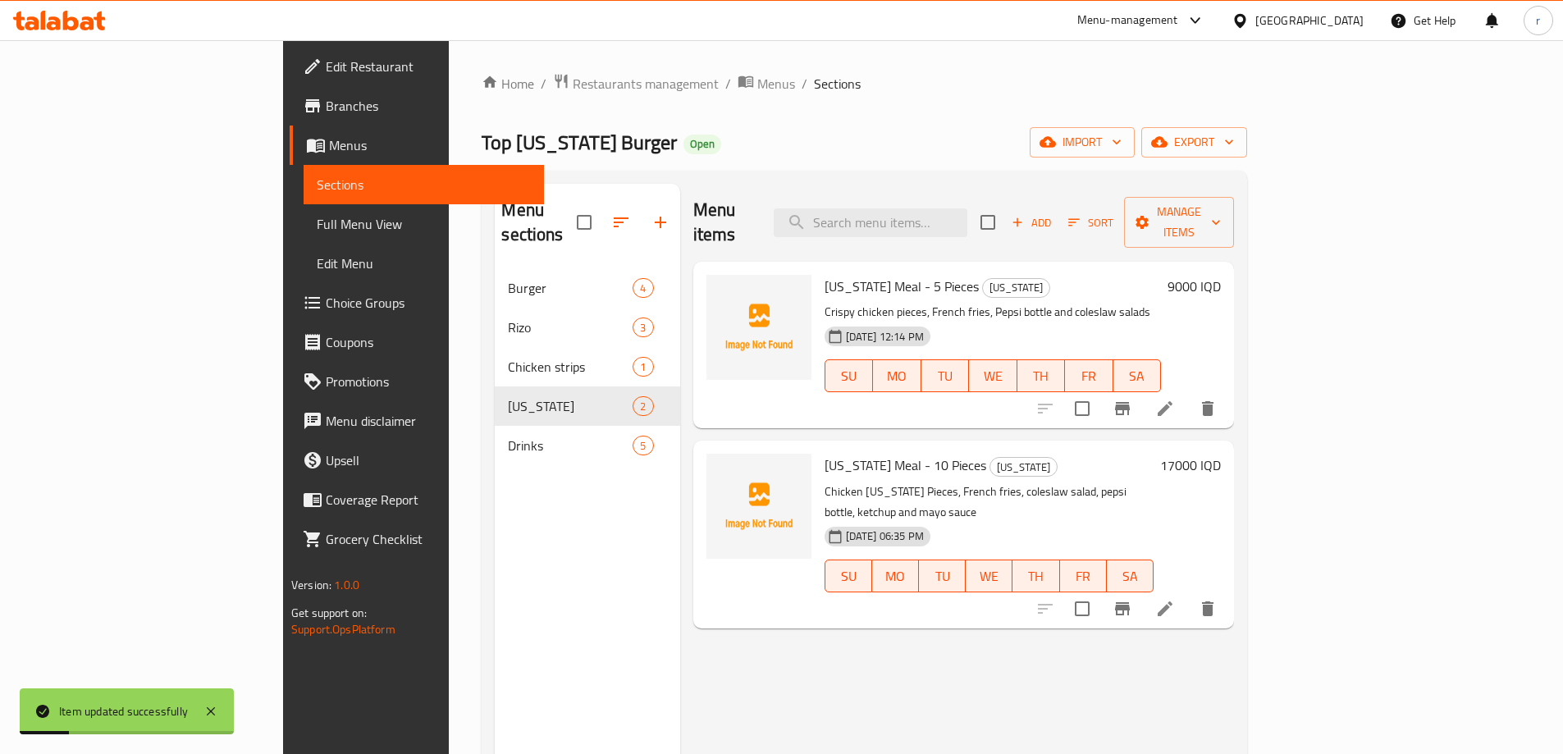
click at [1175, 599] on icon at bounding box center [1165, 609] width 20 height 20
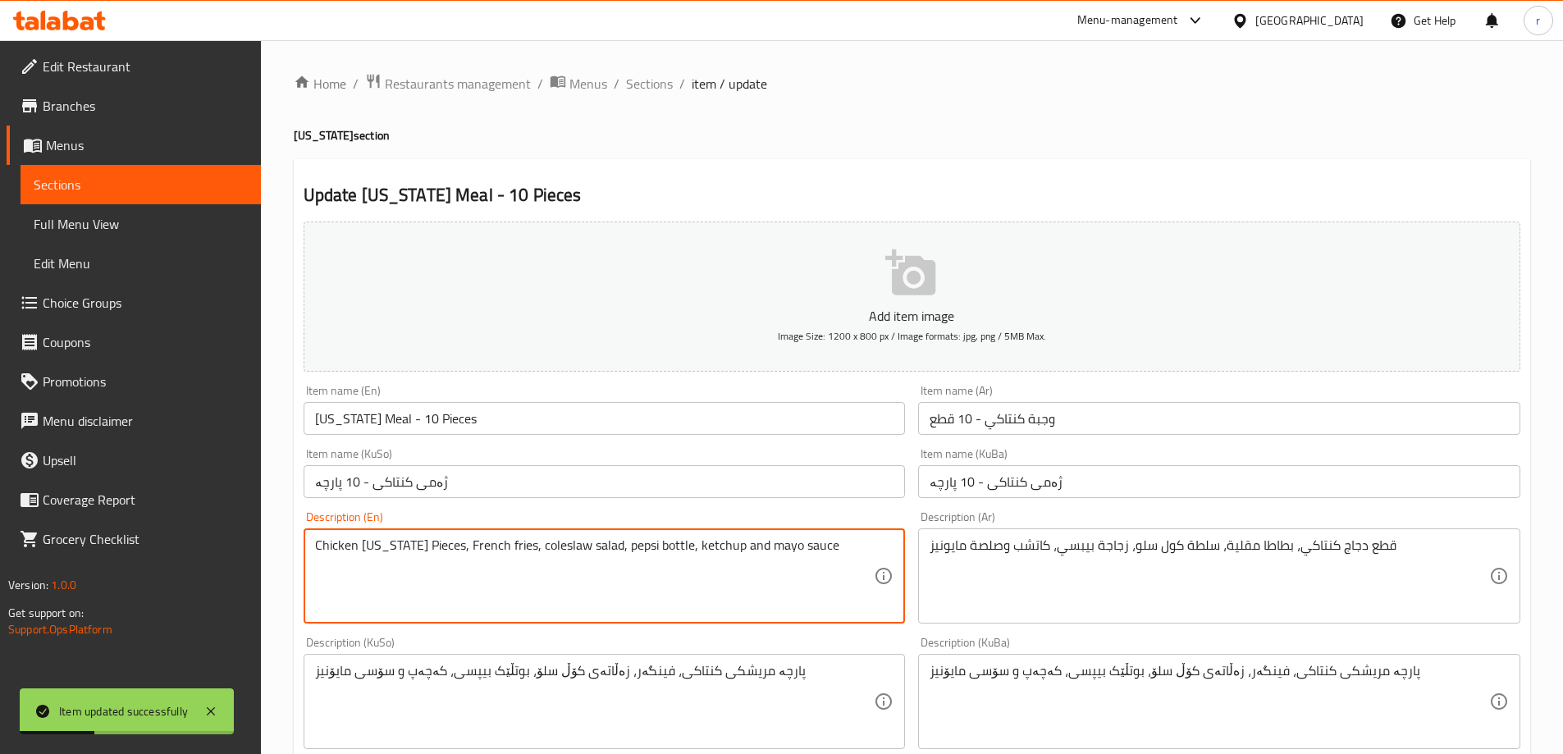
click at [533, 560] on textarea "Chicken kentucky Pieces, French fries, coleslaw salad, pepsi bottle, ketchup an…" at bounding box center [595, 576] width 560 height 78
paste textarea "rispy chicken pieces, French fries, Pepsi bottle and coleslaw salads"
type textarea "Crispy chicken pieces, French fries, Pepsi bottle and coleslaw salads"
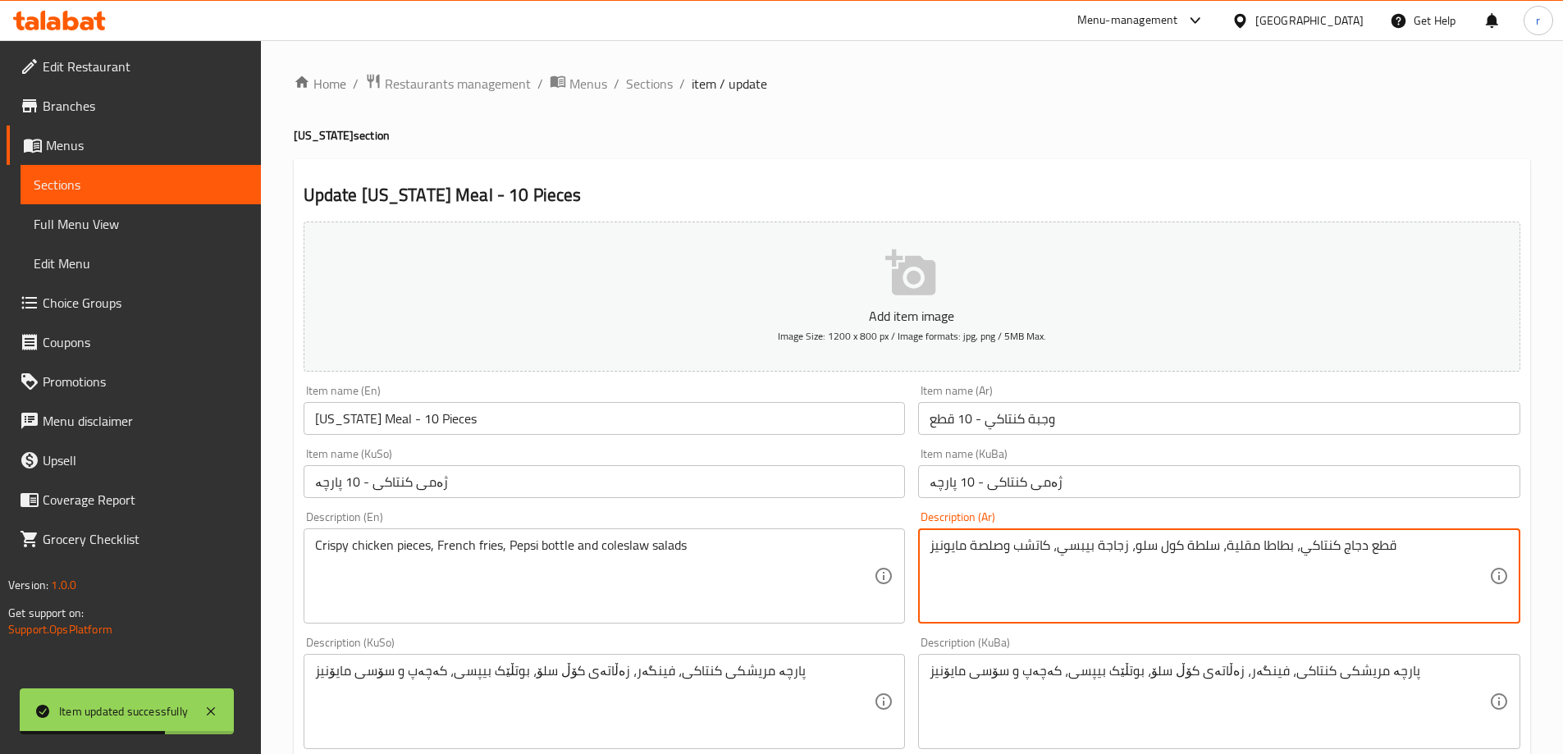
click at [999, 547] on textarea "قطع دجاج كنتاكي، بطاطا مقلية، سلطة كول سلو، زجاجة بيبسي، كاتشب وصلصة مايونيز" at bounding box center [1210, 576] width 560 height 78
paste textarea "قرمشة، بطاطس مقلية، زجاجة بيبسي وسلطة كول سلو"
type textarea "قطع دجاج مقرمشة، بطاطس مقلية، زجاجة بيبسي وسلطة كول سلو"
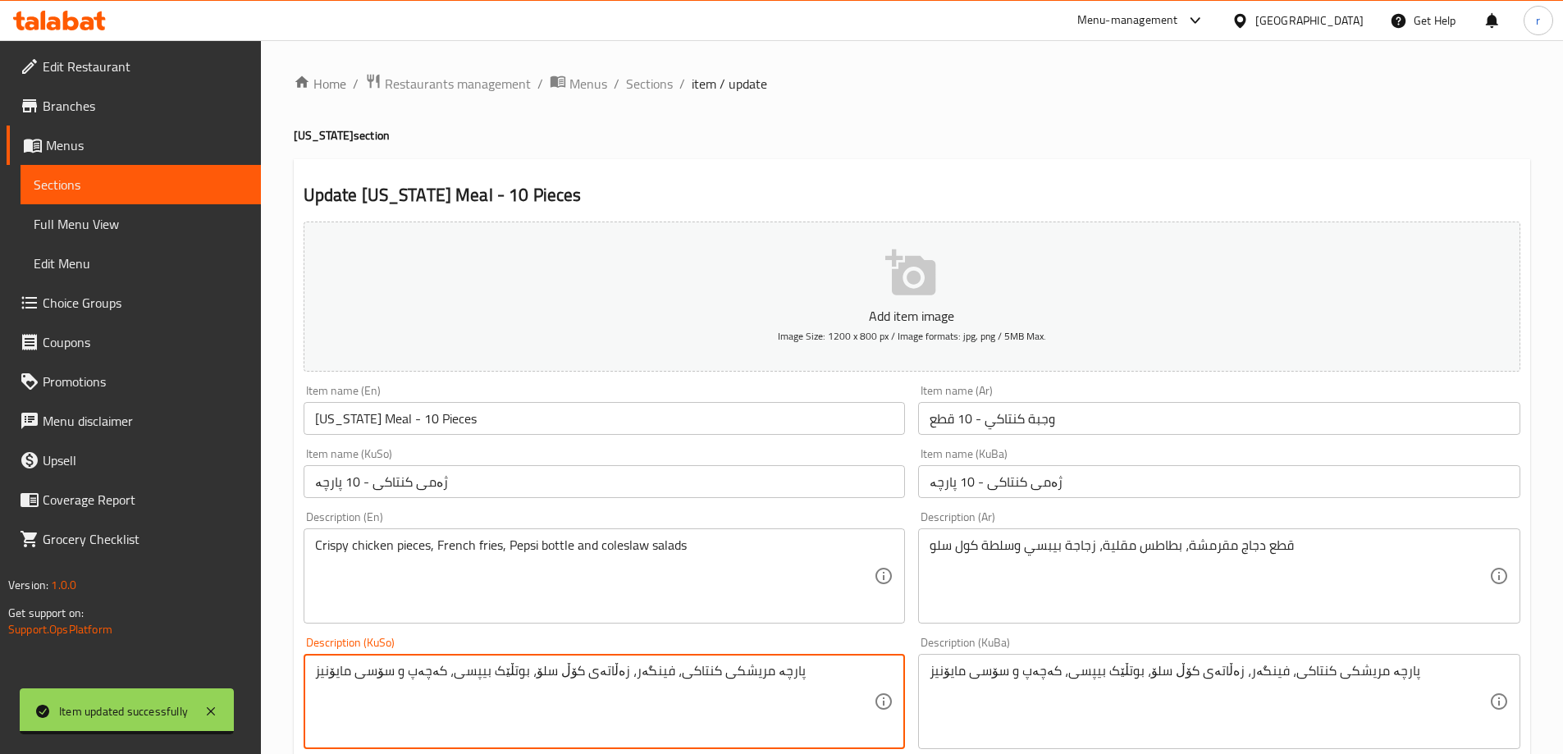
click at [716, 664] on textarea "پارچە مریشکی کنتاکی، فینگەر، زەڵاتەی کۆڵ سلۆ، بوتڵێک بیپسی، کەچەپ و سۆسی مایۆنیز" at bounding box center [595, 702] width 560 height 78
click at [706, 670] on textarea "پارچە مریشکی کنتاکی، فینگەر، زەڵاتەی کۆڵ سلۆ، بوتڵێک بیپسی، کەچەپ و سۆسی مایۆنیز" at bounding box center [595, 702] width 560 height 78
paste textarea "ریسپی، فینگەر، بوتڵی بیپسی و زەڵاتەی کۆل سلۆ"
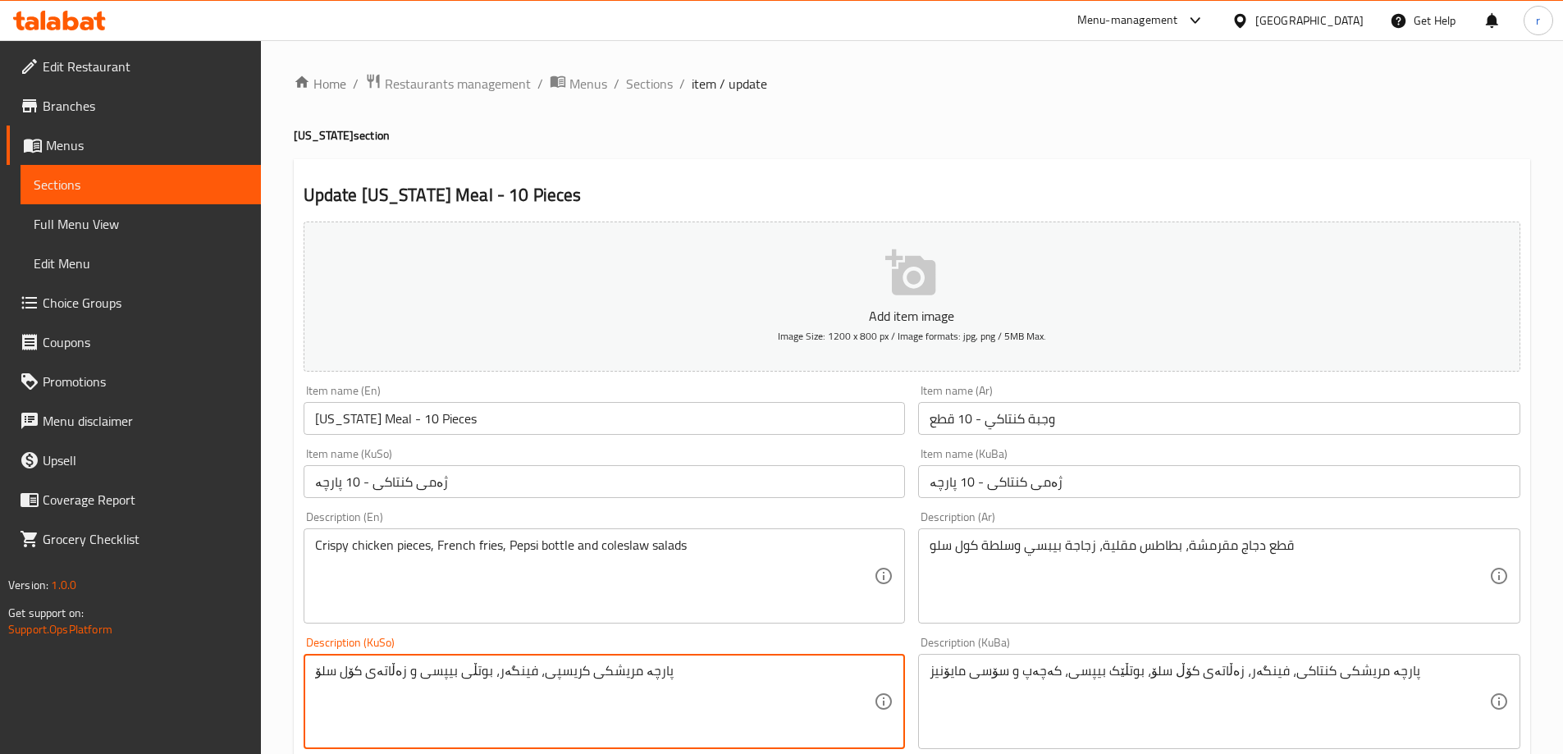
type textarea "پارچە مریشکی کریسپی، فینگەر، بوتڵی بیپسی و زەڵاتەی کۆل سلۆ"
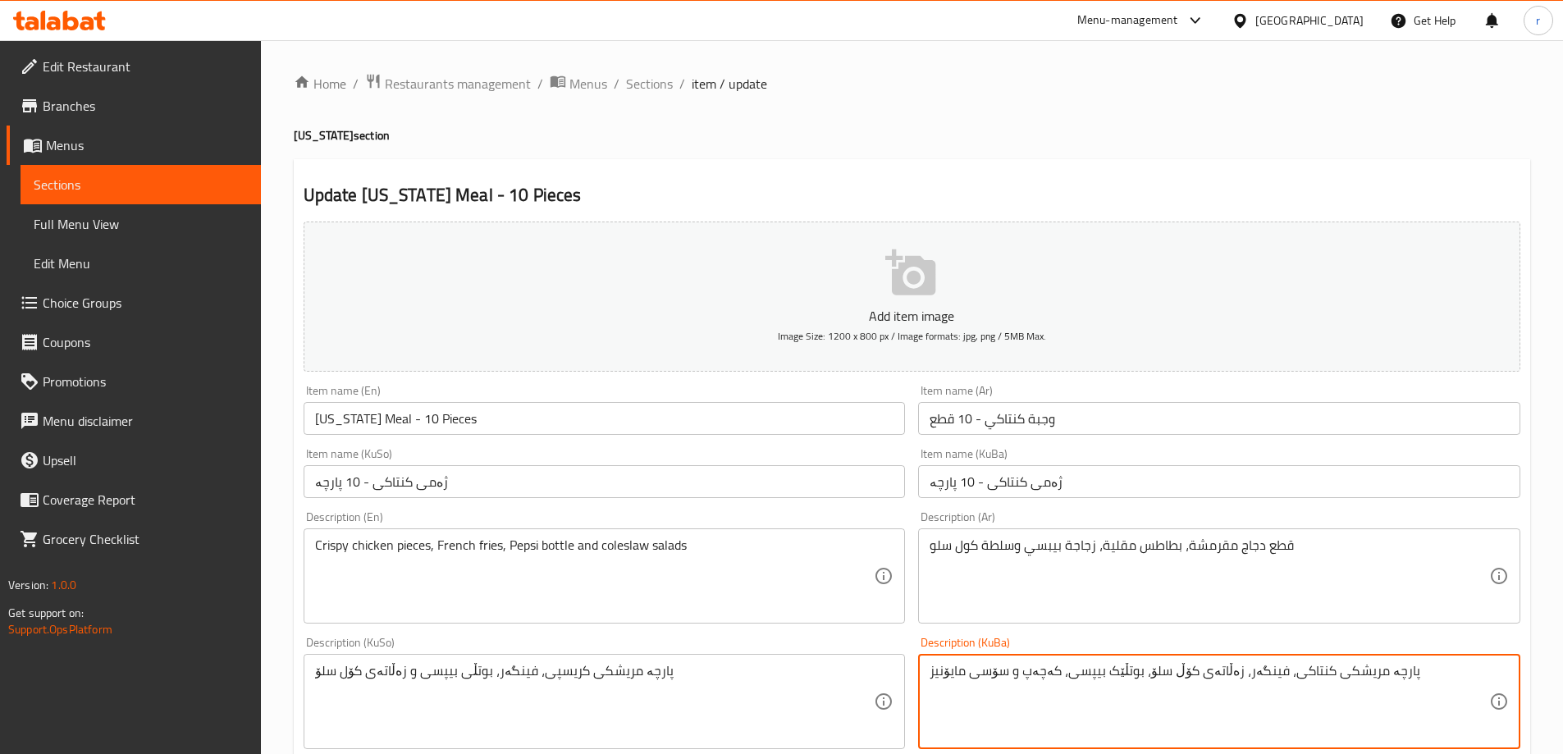
click at [1056, 684] on textarea "پارچە مریشکی کنتاکی، فینگەر، زەڵاتەی کۆڵ سلۆ، بوتڵێک بیپسی، کەچەپ و سۆسی مایۆنیز" at bounding box center [1210, 702] width 560 height 78
paste textarea "ریسپی، فینگەر، بوتڵی بیپسی و زەڵاتەی کۆل سلۆ"
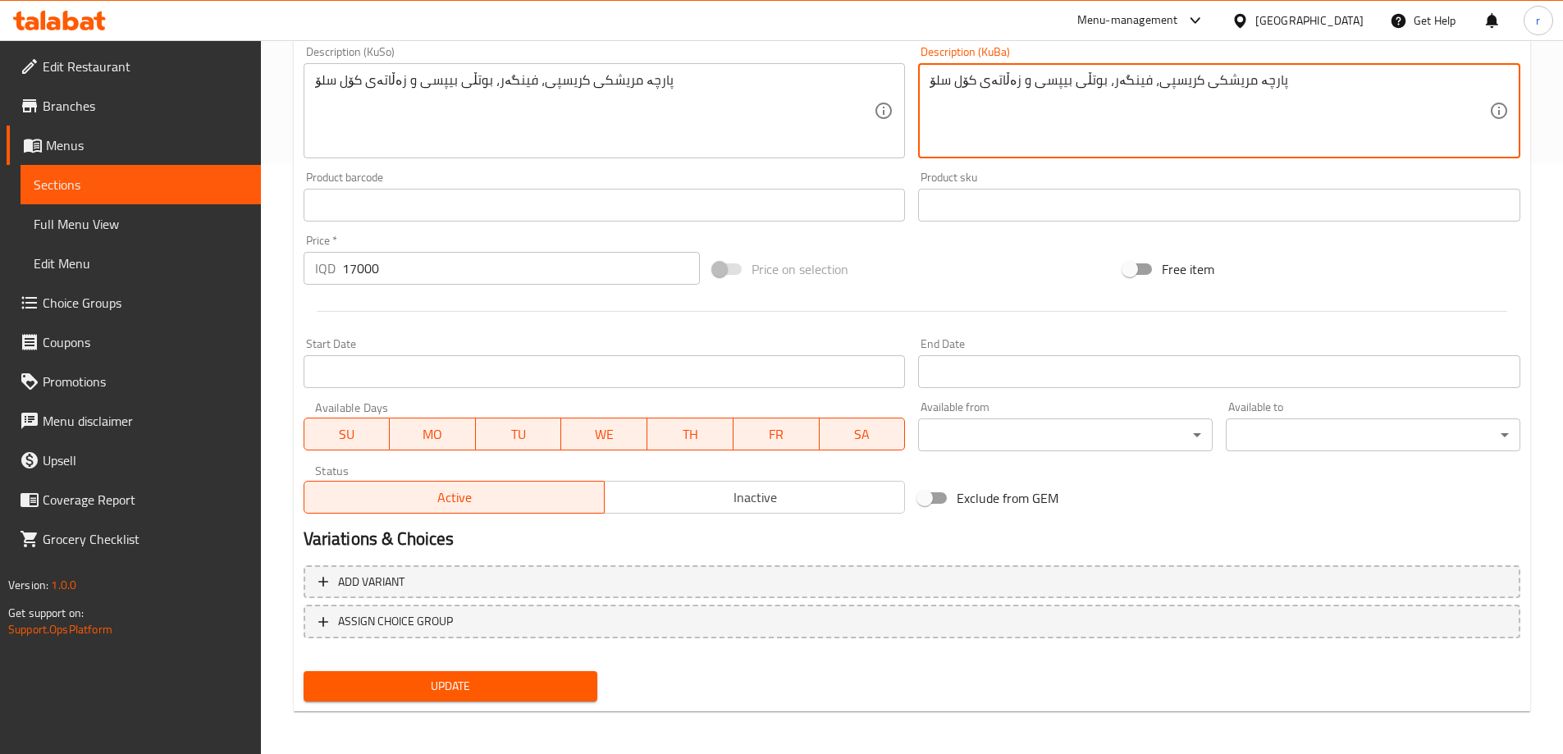
scroll to position [594, 0]
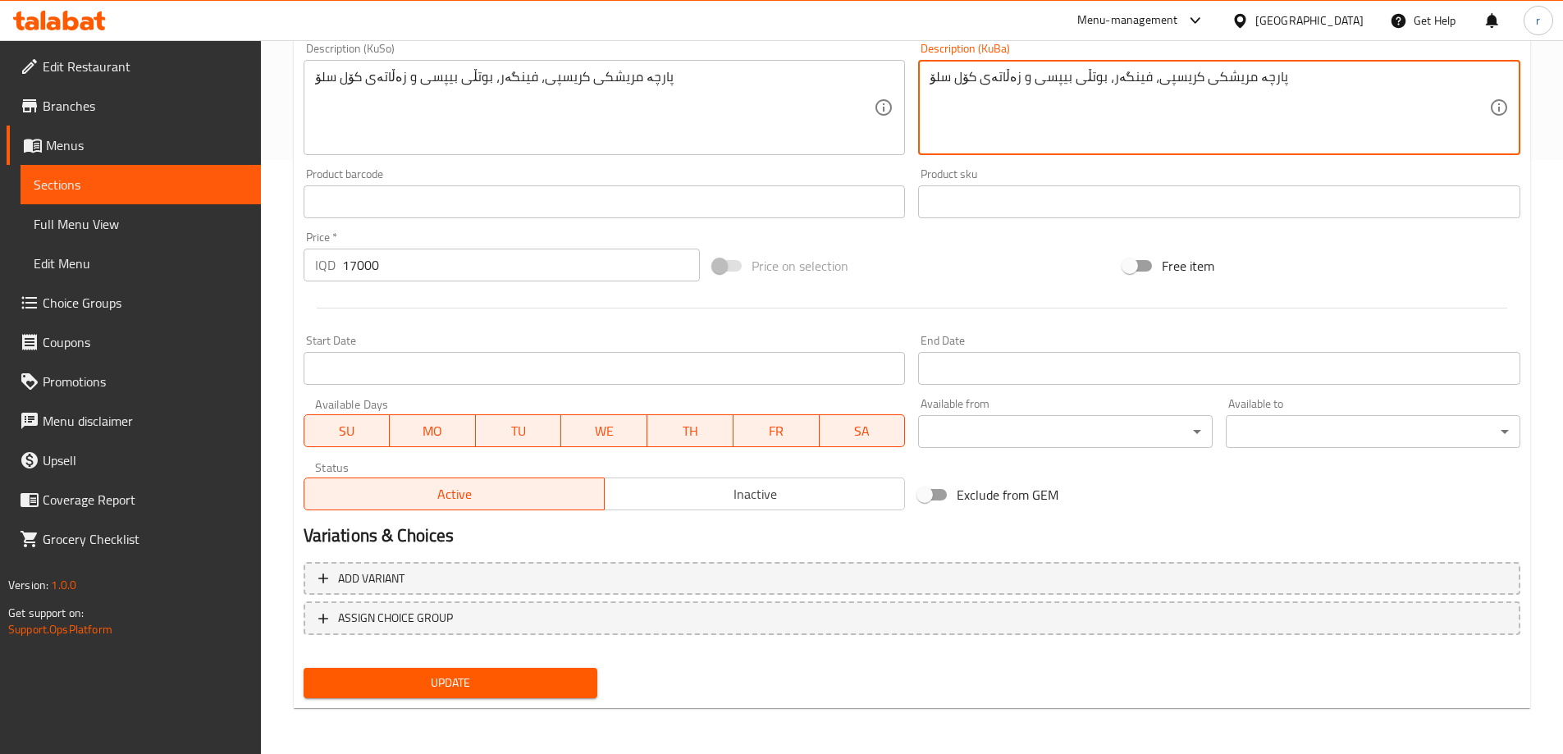
type textarea "پارچە مریشکی کریسپی، فینگەر، بوتڵی بیپسی و زەڵاتەی کۆل سلۆ"
click at [432, 679] on span "Update" at bounding box center [451, 683] width 268 height 21
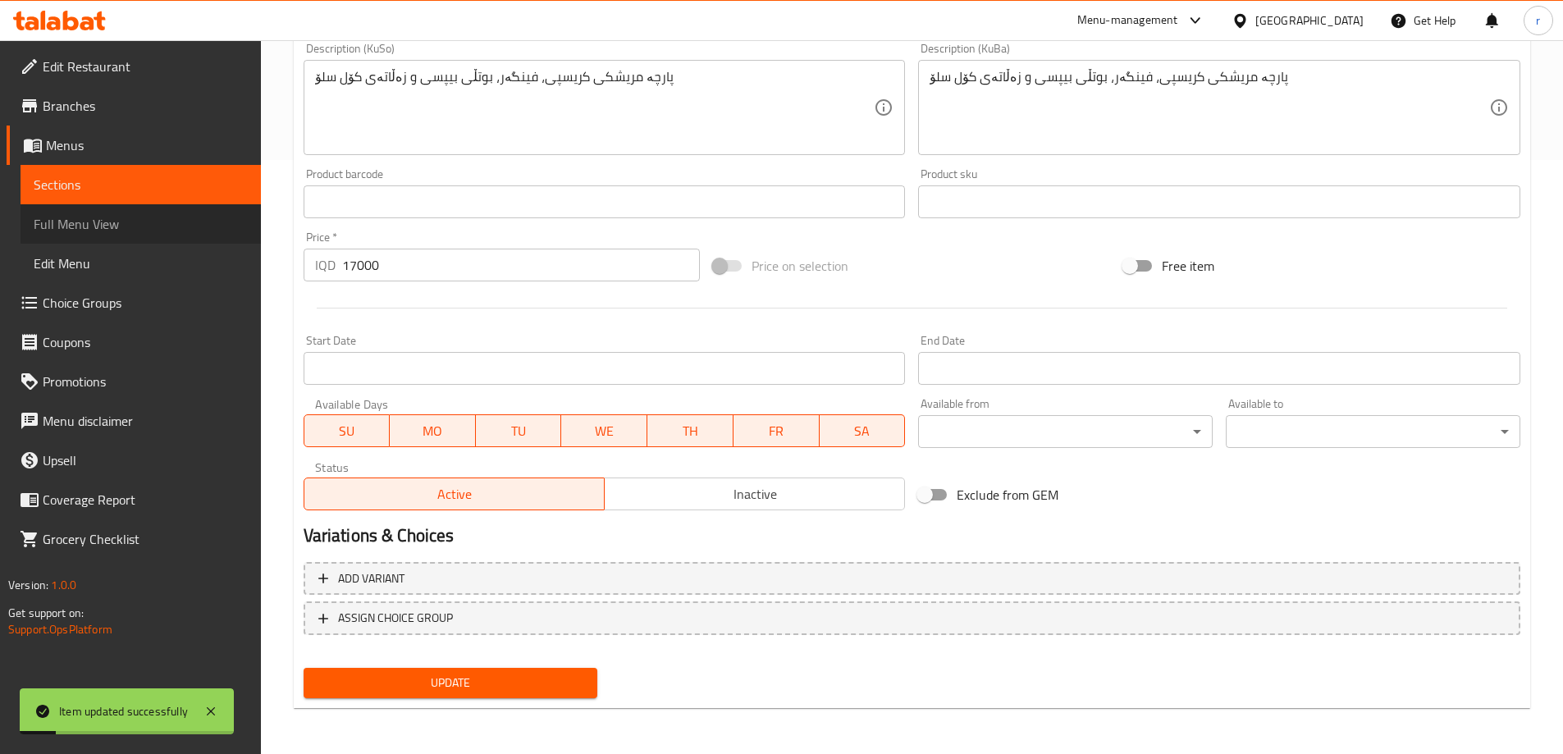
click at [116, 220] on span "Full Menu View" at bounding box center [141, 224] width 214 height 20
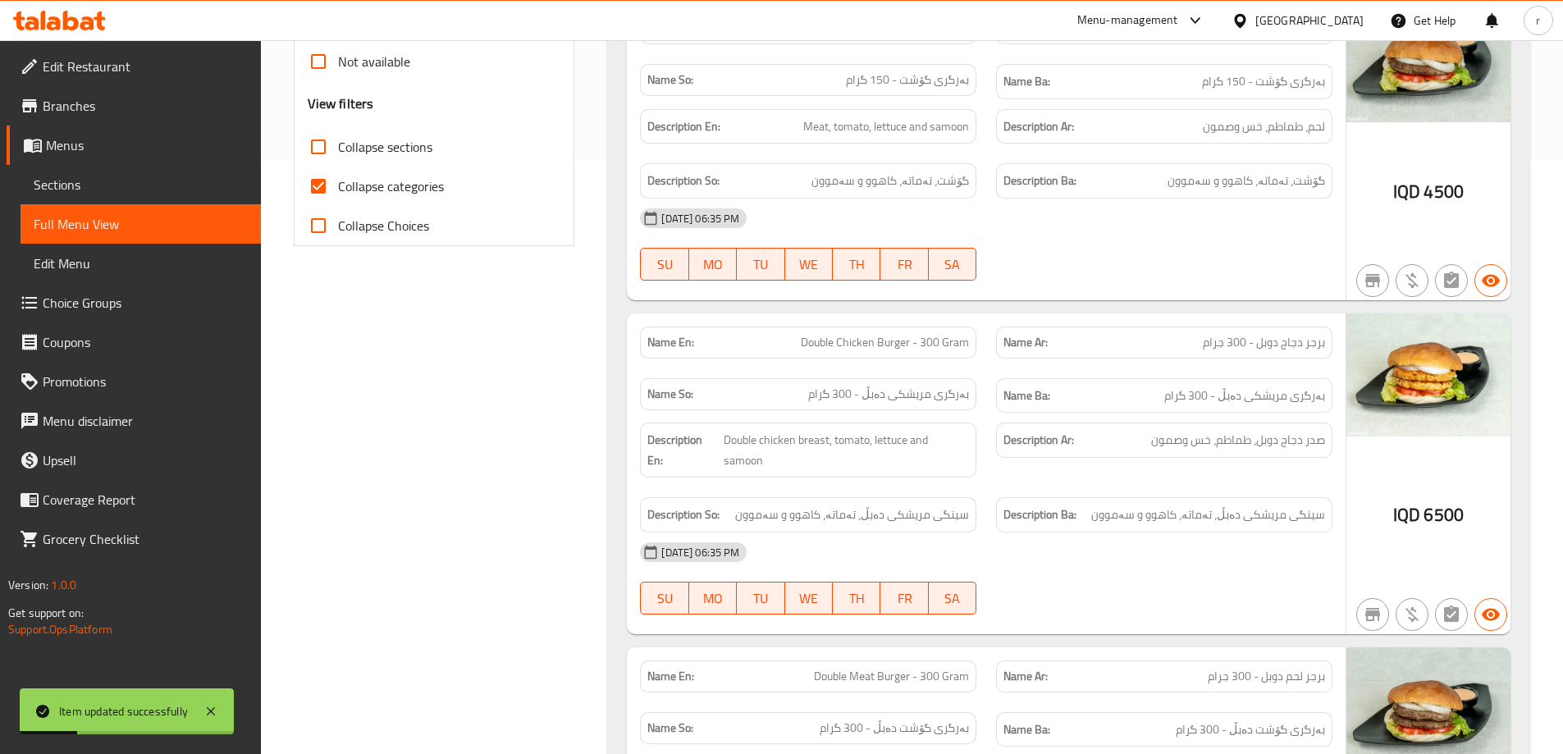
click at [414, 185] on span "Collapse categories" at bounding box center [391, 186] width 106 height 20
click at [338, 185] on input "Collapse categories" at bounding box center [318, 186] width 39 height 39
checkbox input "false"
click at [398, 153] on span "Collapse sections" at bounding box center [385, 147] width 94 height 20
click at [338, 153] on input "Collapse sections" at bounding box center [318, 146] width 39 height 39
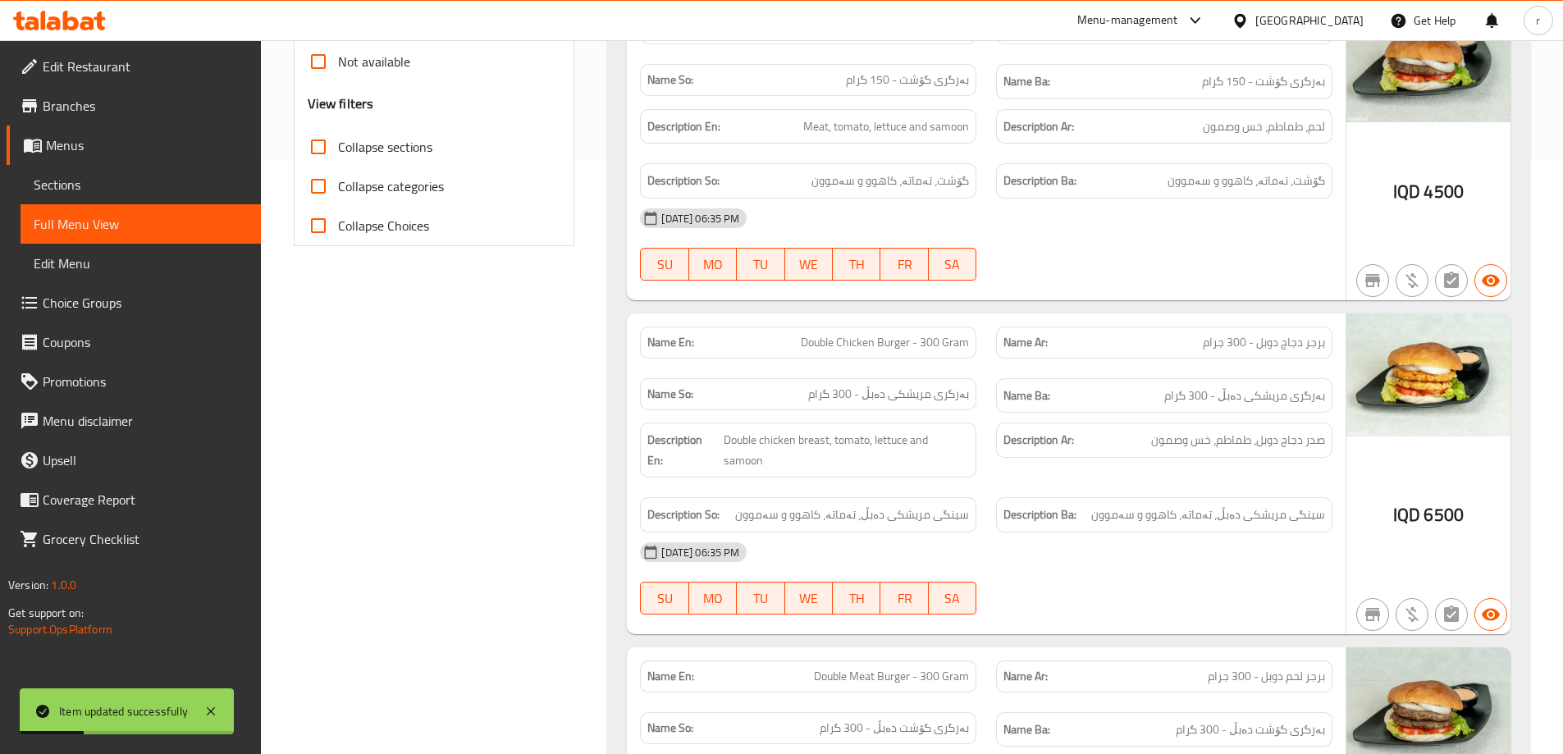
checkbox input "true"
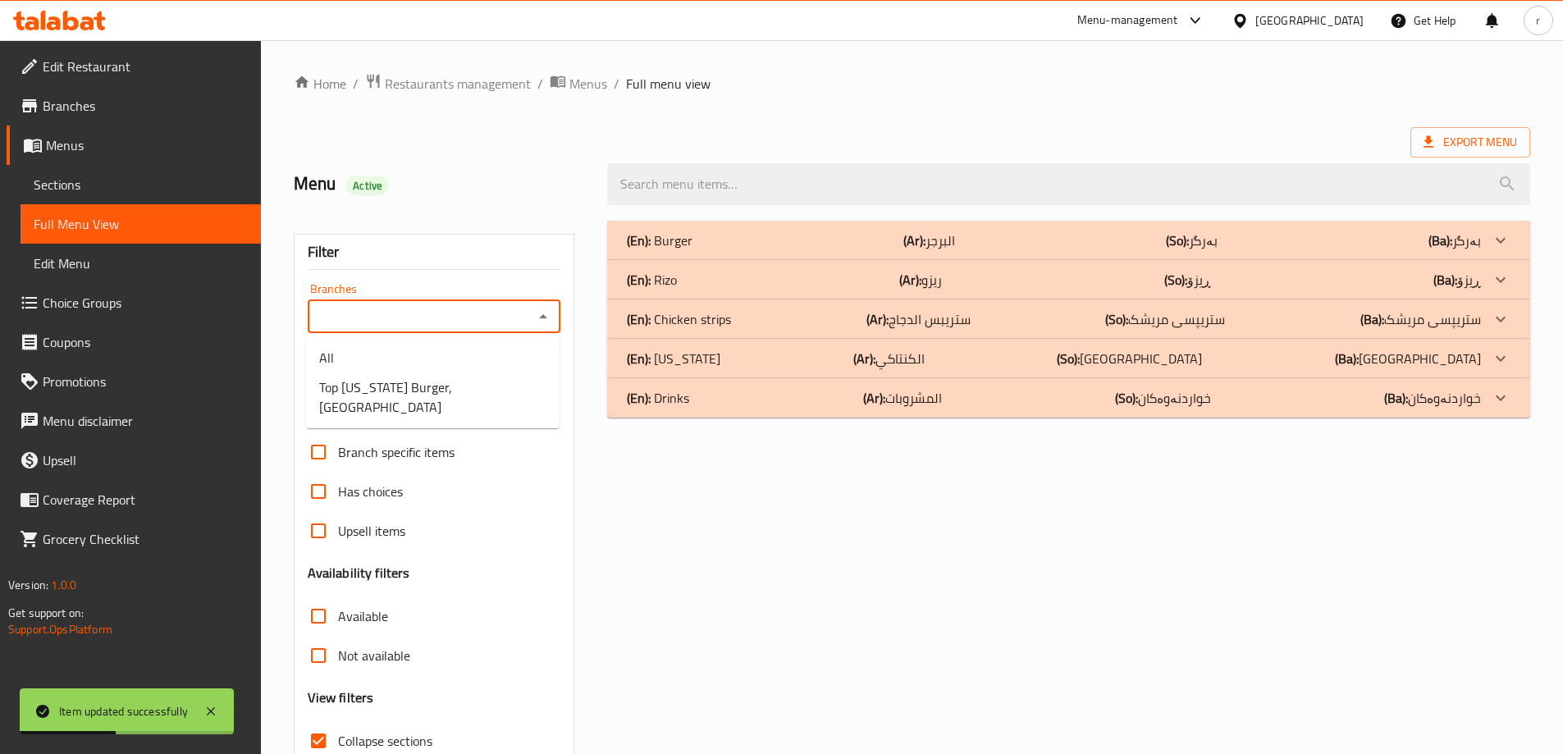
click at [446, 320] on input "Branches" at bounding box center [421, 316] width 217 height 23
click at [427, 380] on span "Top Kentucky Burger, Bakrajo" at bounding box center [432, 396] width 227 height 39
type input "Top Kentucky Burger, Bakrajo"
click at [894, 250] on div "(En): Kentucky (Ar): الكنتاكي (So): کنتاکی (Ba): کنتاکی" at bounding box center [1054, 241] width 854 height 20
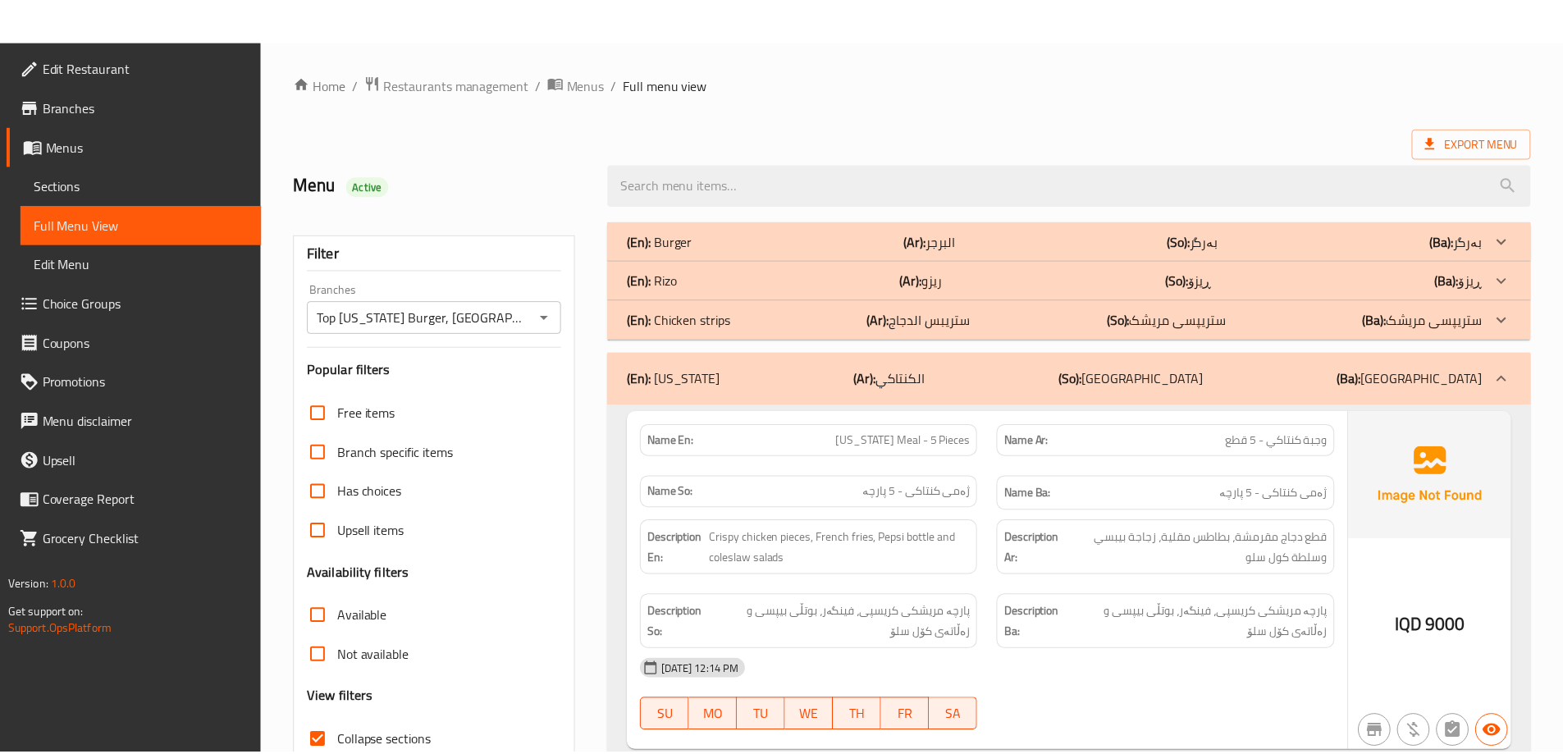
scroll to position [470, 0]
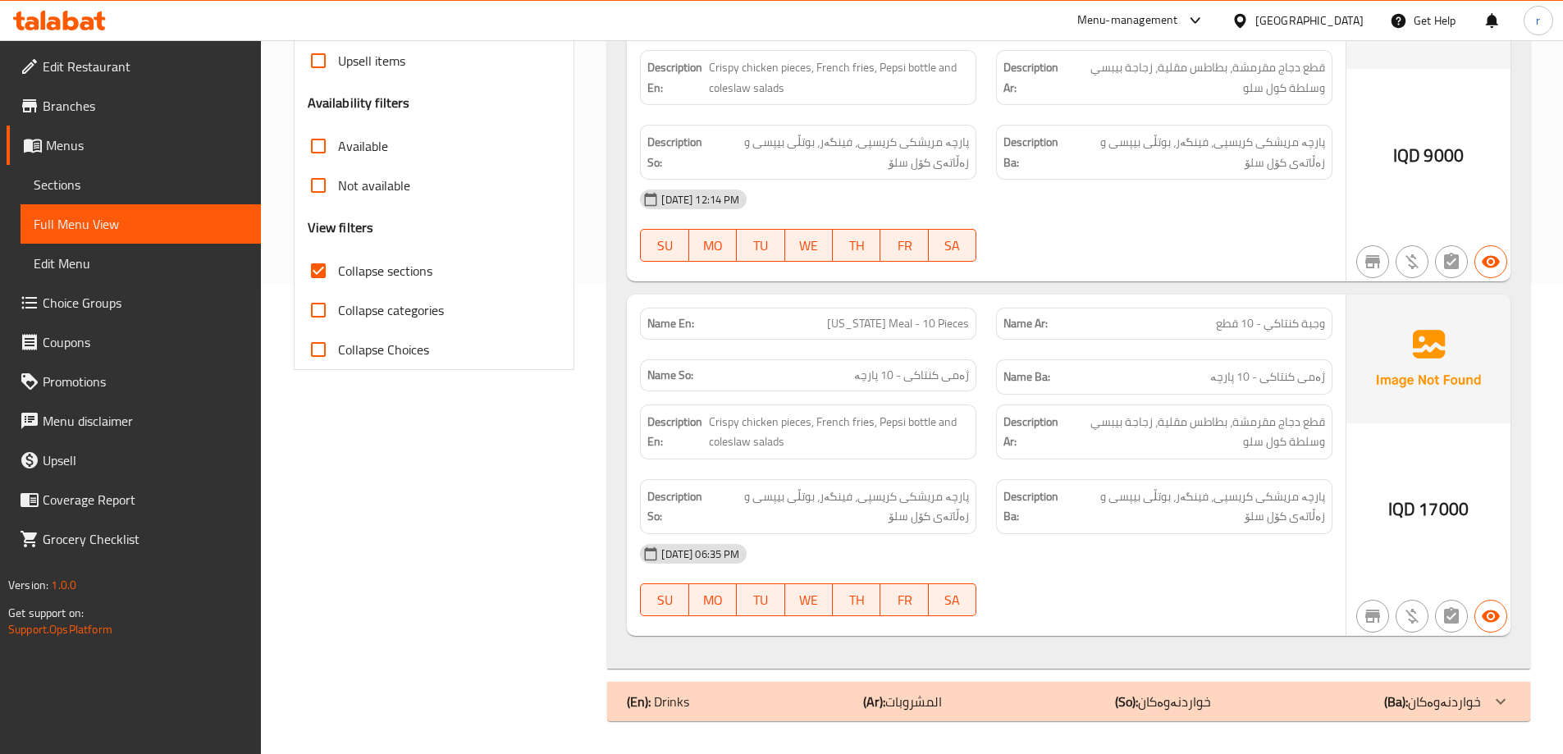
click at [62, 24] on icon at bounding box center [59, 21] width 93 height 20
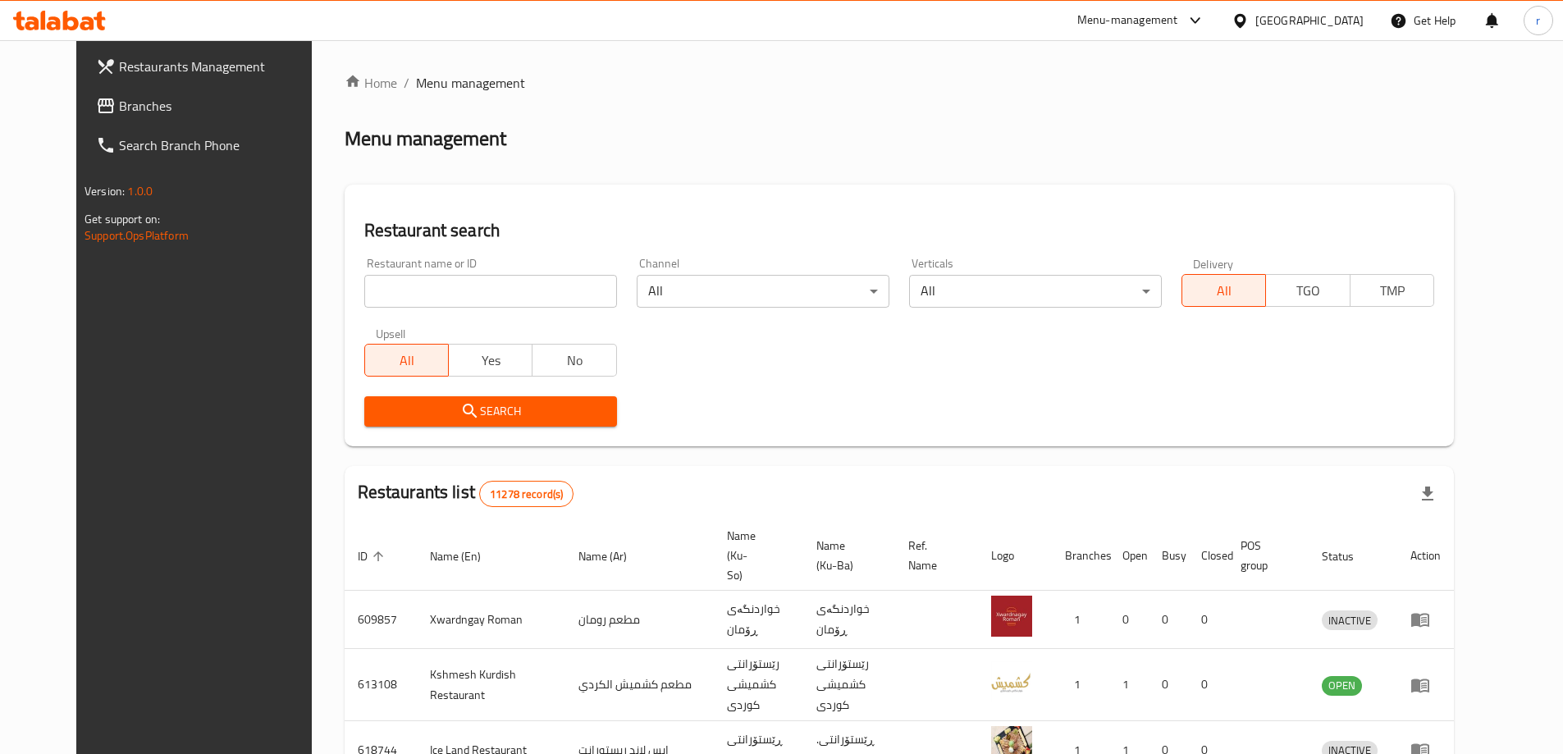
click at [64, 106] on div at bounding box center [781, 377] width 1563 height 754
click at [119, 106] on span "Branches" at bounding box center [221, 106] width 205 height 20
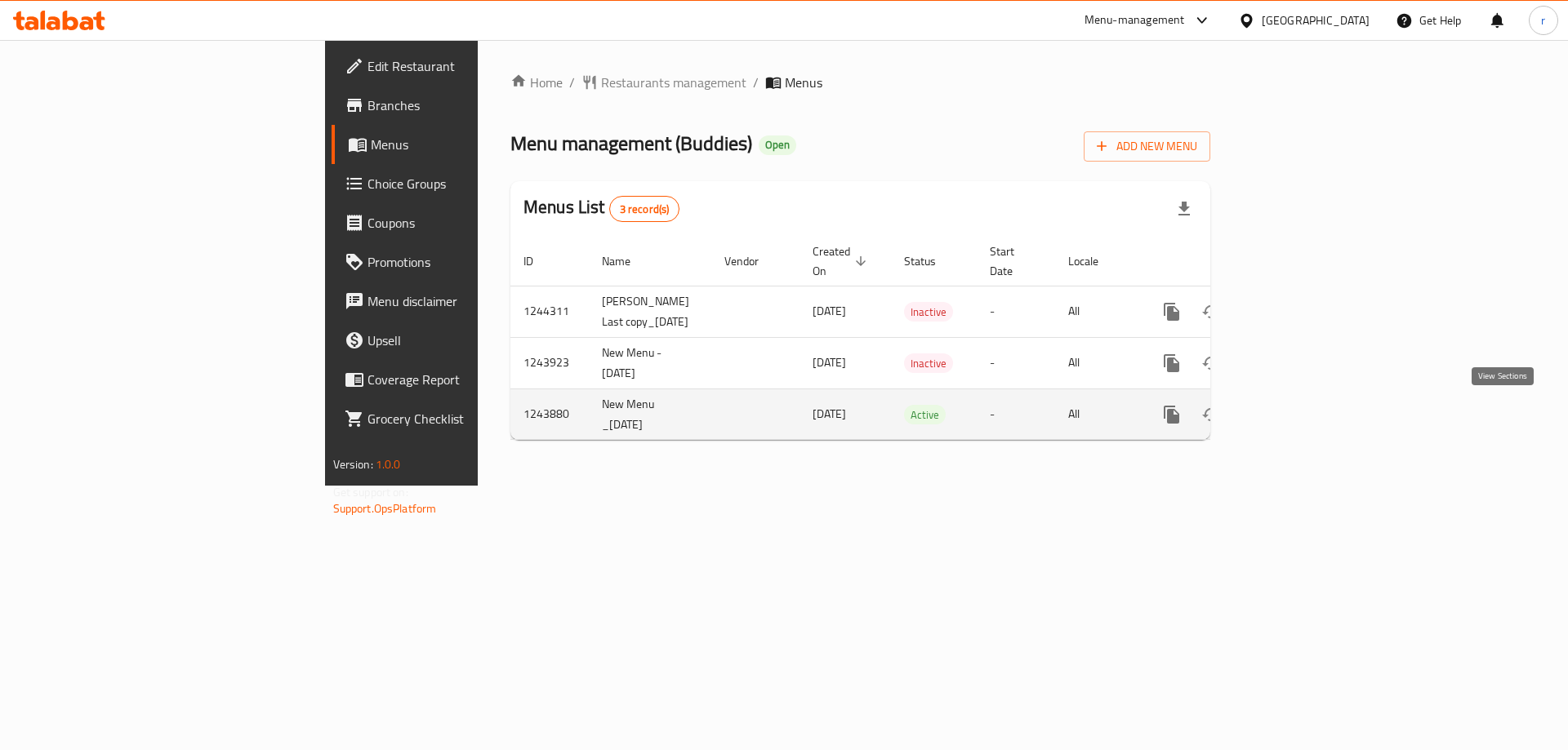
click at [1299, 421] on icon "enhanced table" at bounding box center [1289, 415] width 20 height 20
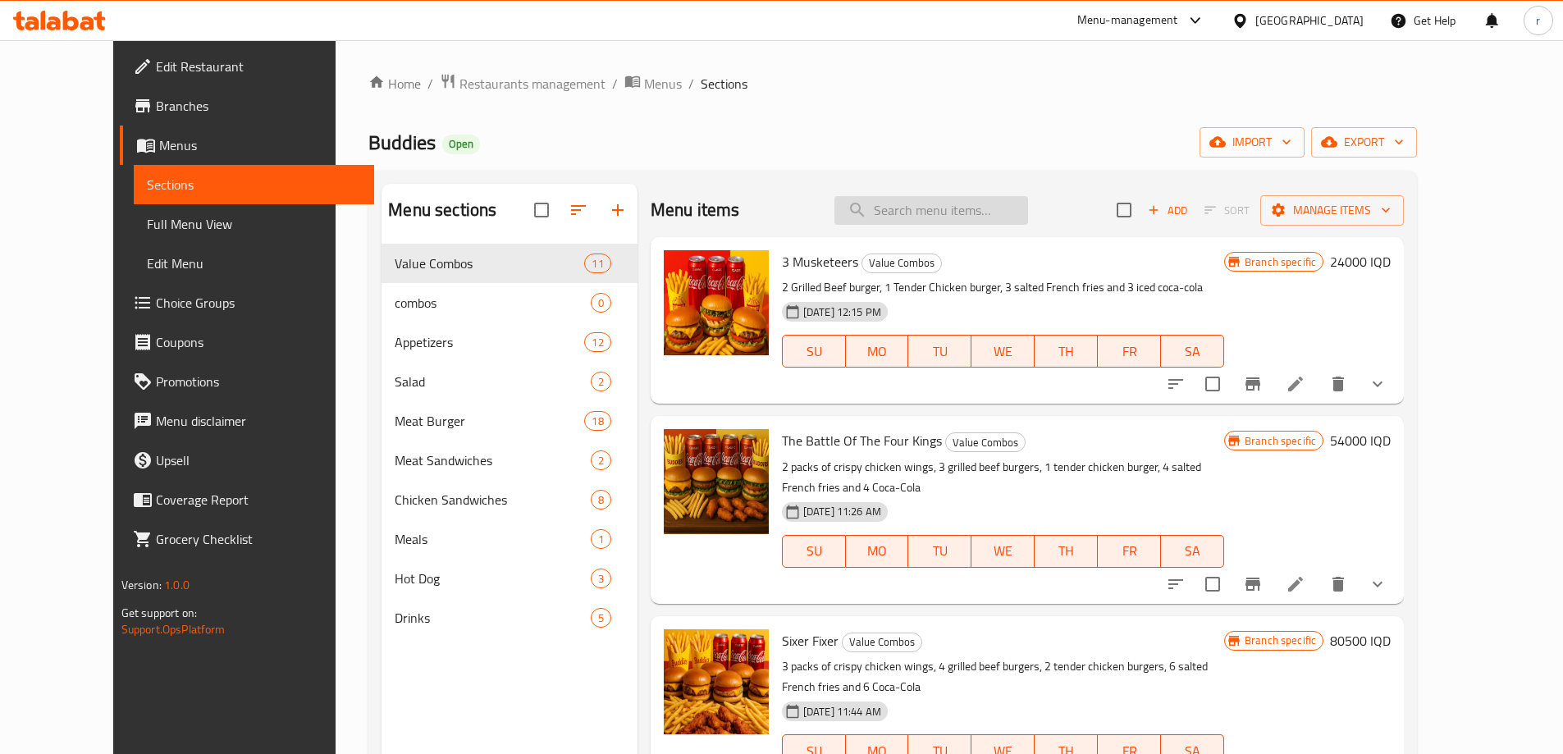
click at [922, 213] on input "search" at bounding box center [932, 210] width 194 height 29
paste input "Crispy Chicken Burger"
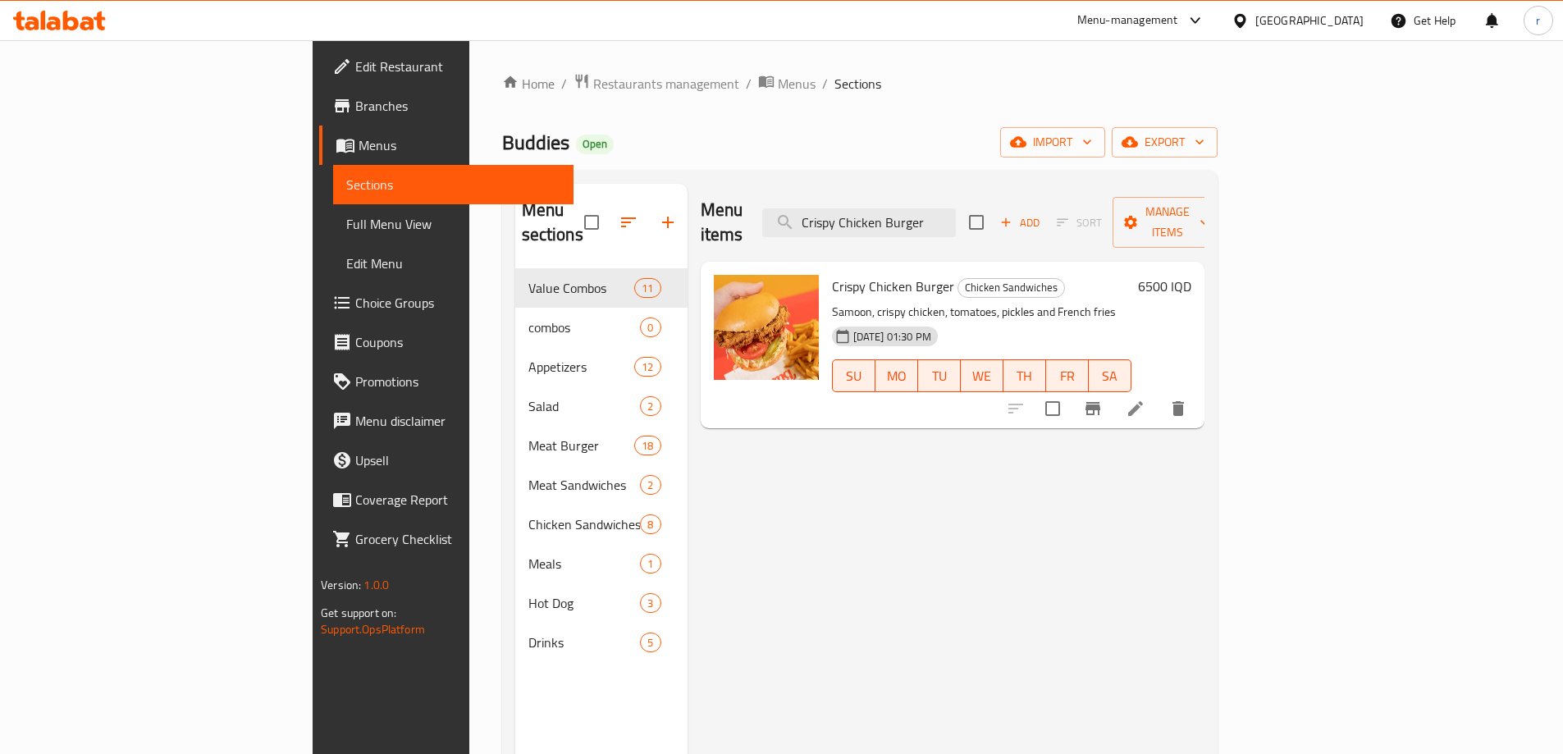
type input "Crispy Chicken Burger"
click at [1146, 399] on icon at bounding box center [1136, 409] width 20 height 20
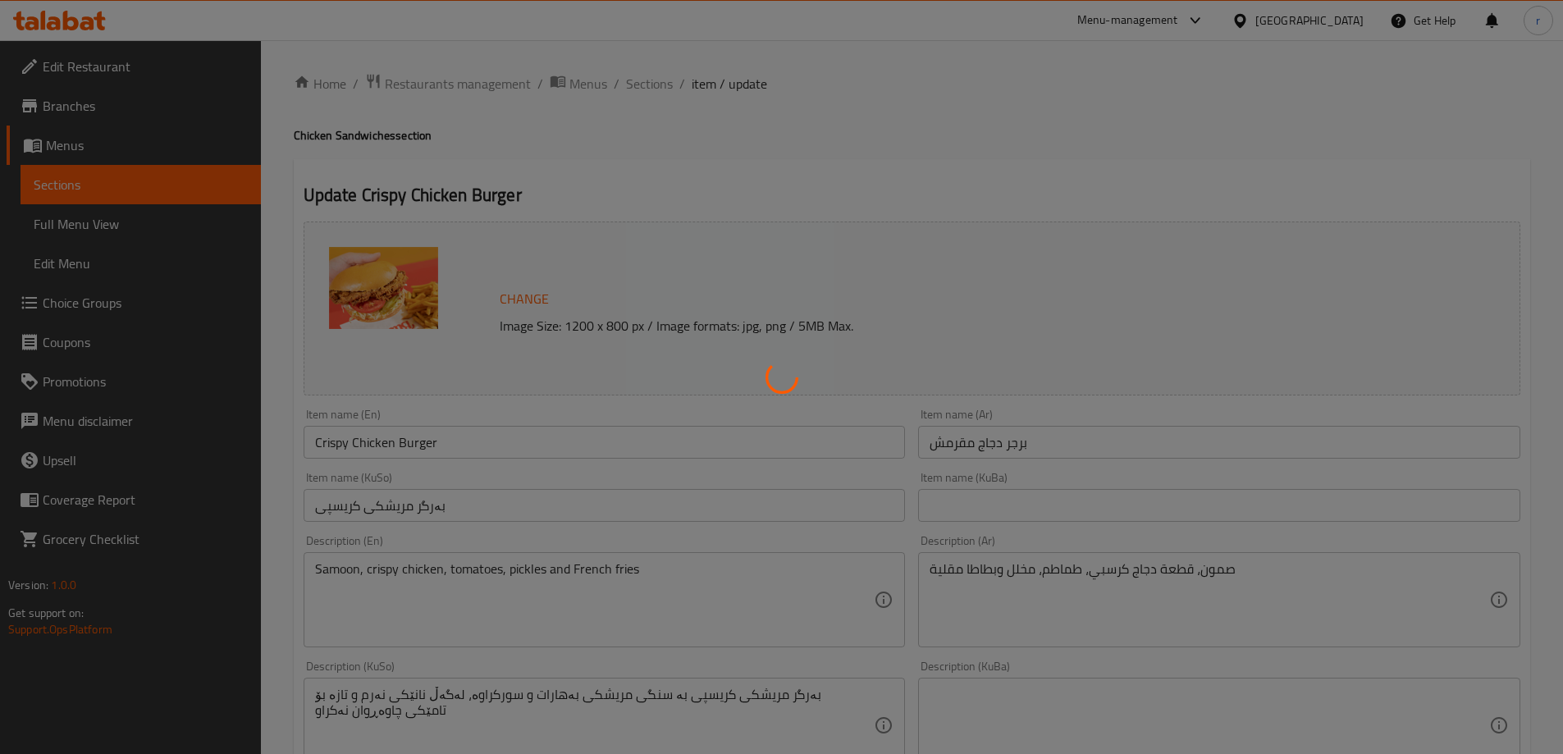
click at [476, 510] on div at bounding box center [781, 377] width 1563 height 754
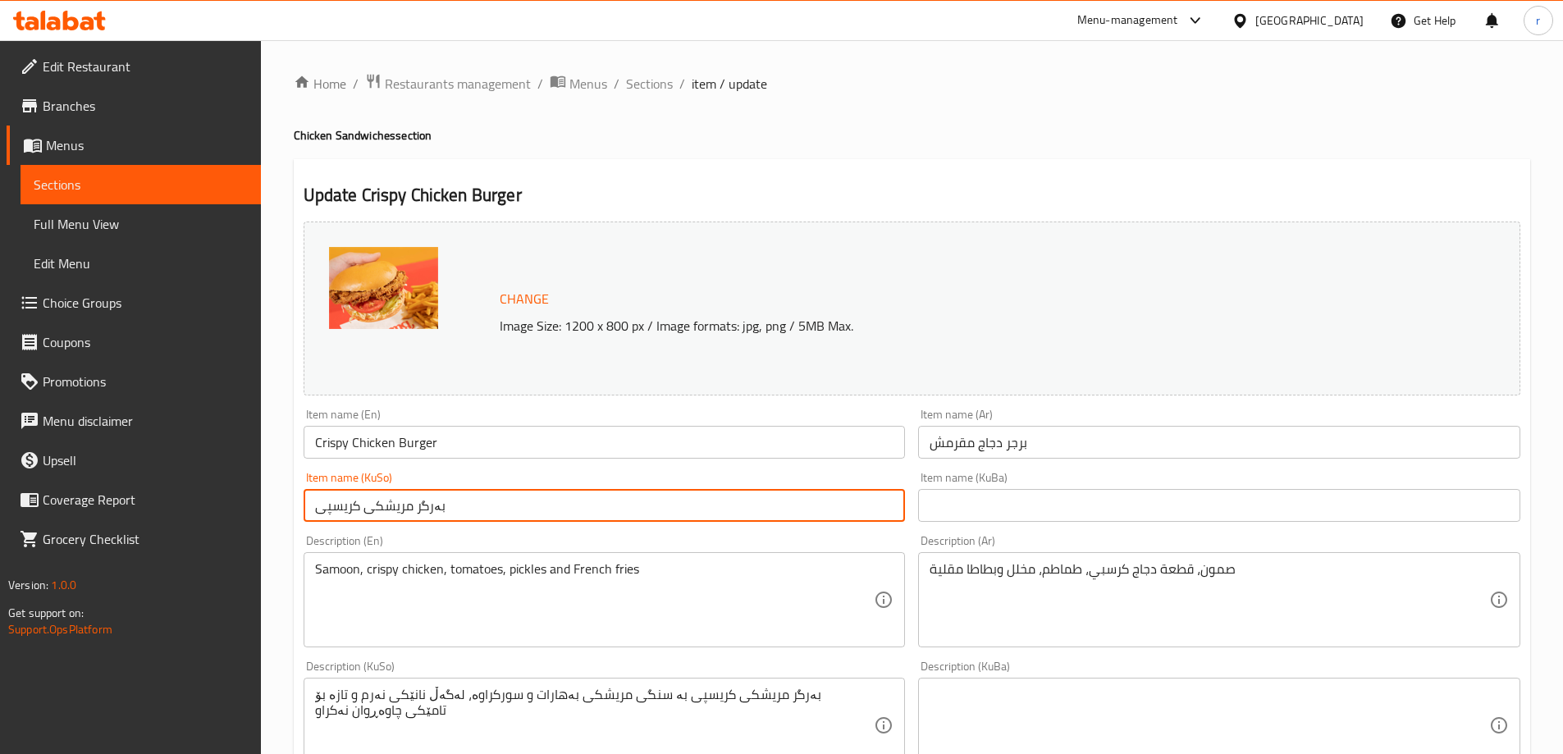
click at [476, 510] on input "بەرگر مریشکی کریسپی" at bounding box center [605, 505] width 602 height 33
click at [826, 510] on input "[PERSON_NAME]" at bounding box center [605, 505] width 602 height 33
type input "[PERSON_NAME]"
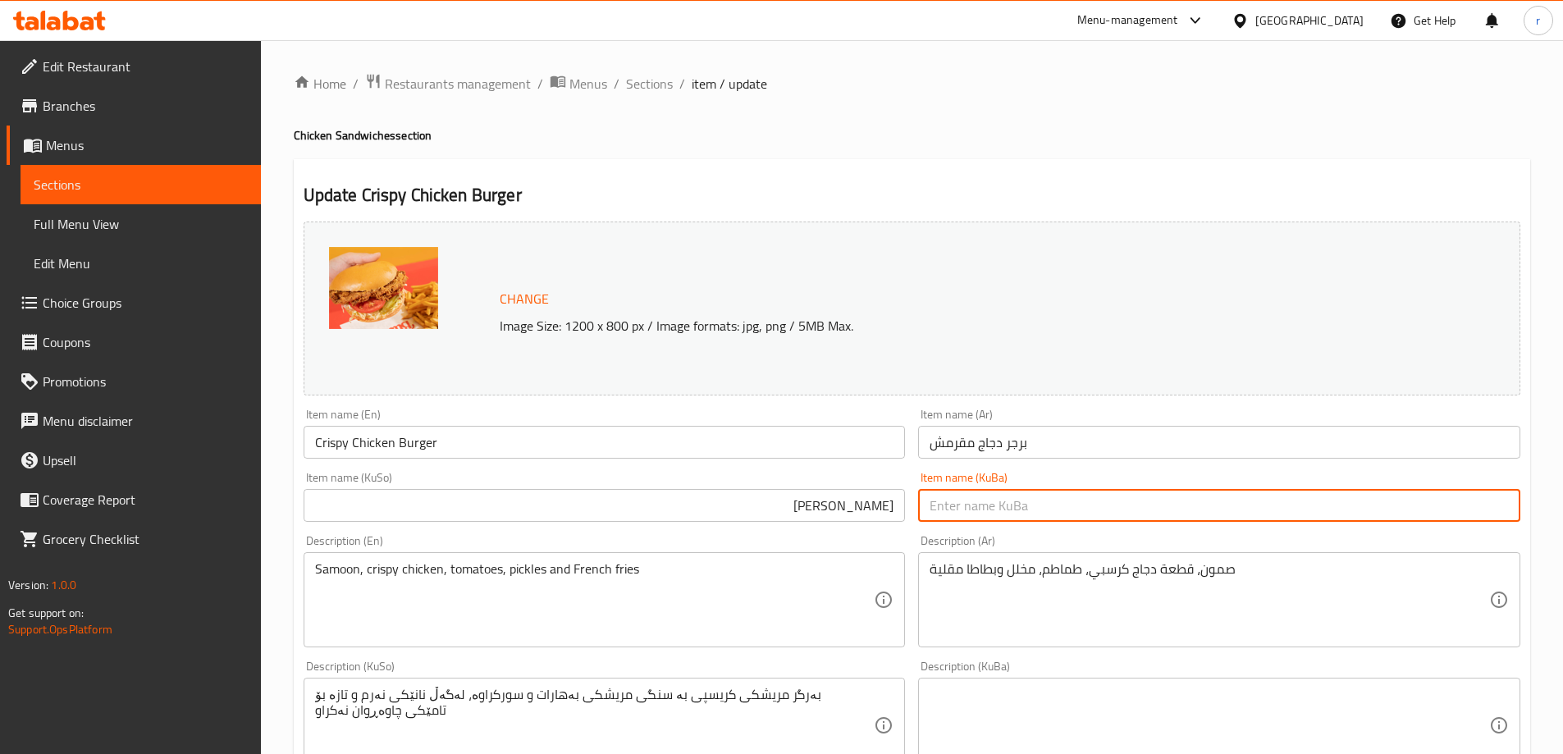
click at [963, 496] on input "text" at bounding box center [1219, 505] width 602 height 33
paste input "[PERSON_NAME]"
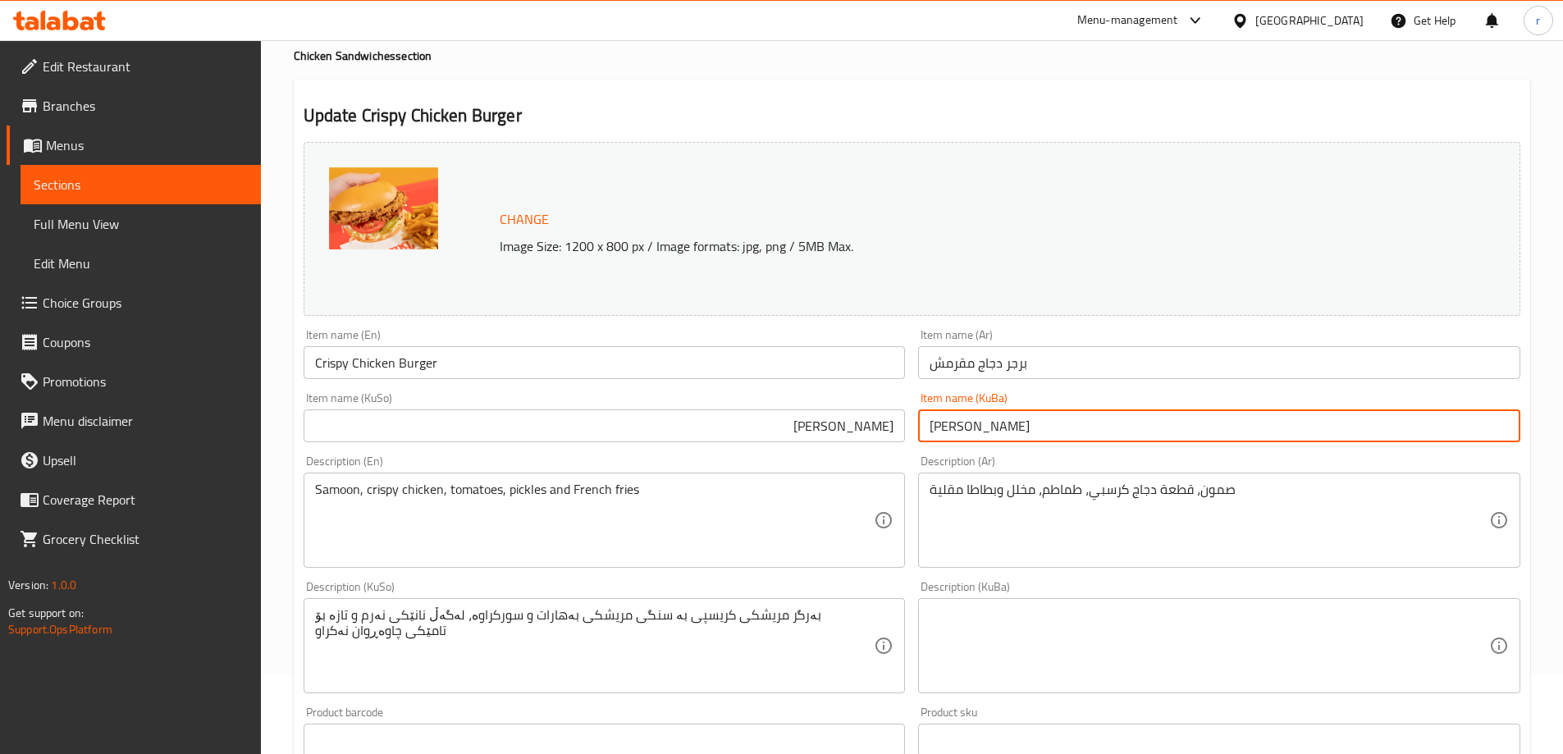
scroll to position [137, 0]
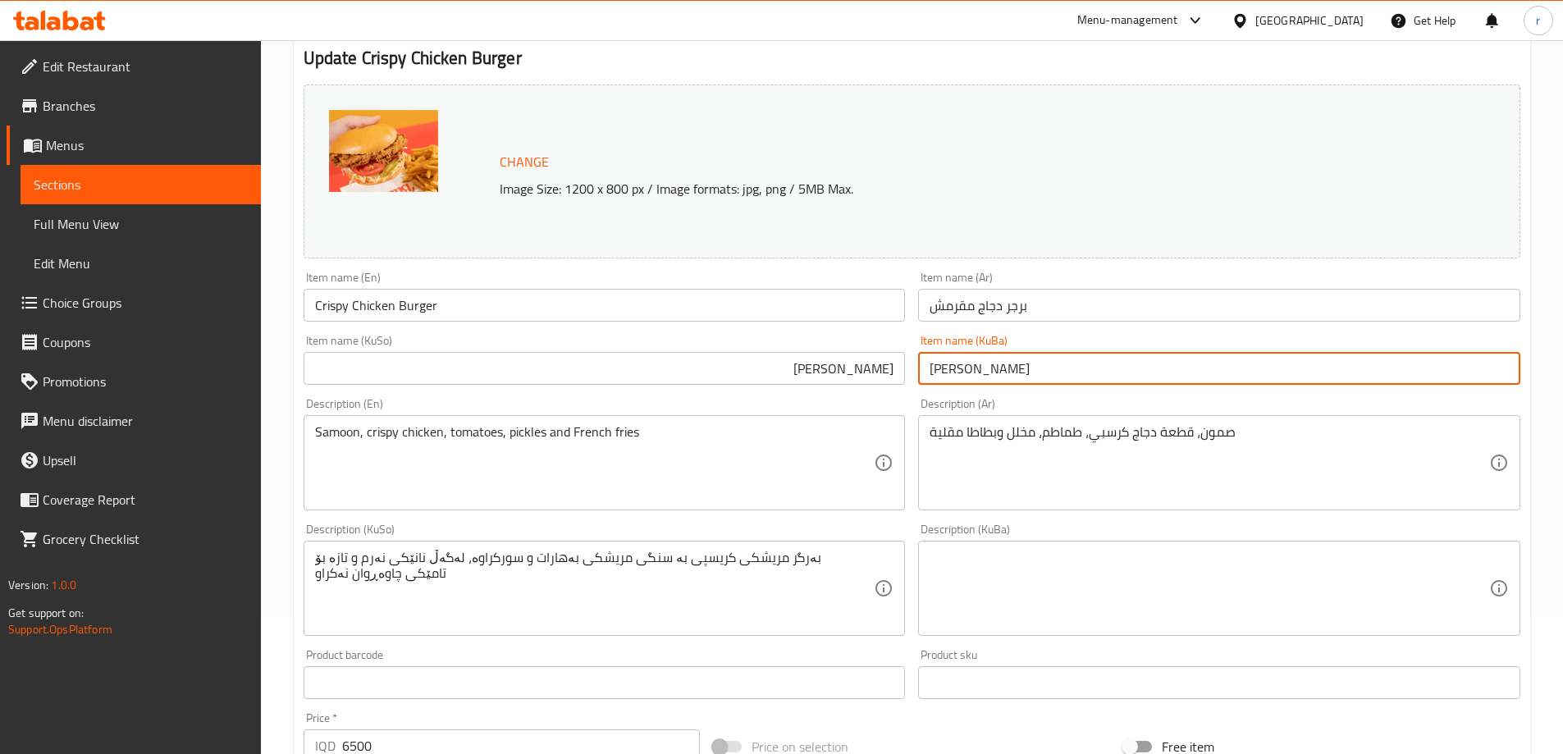
type input "[PERSON_NAME]"
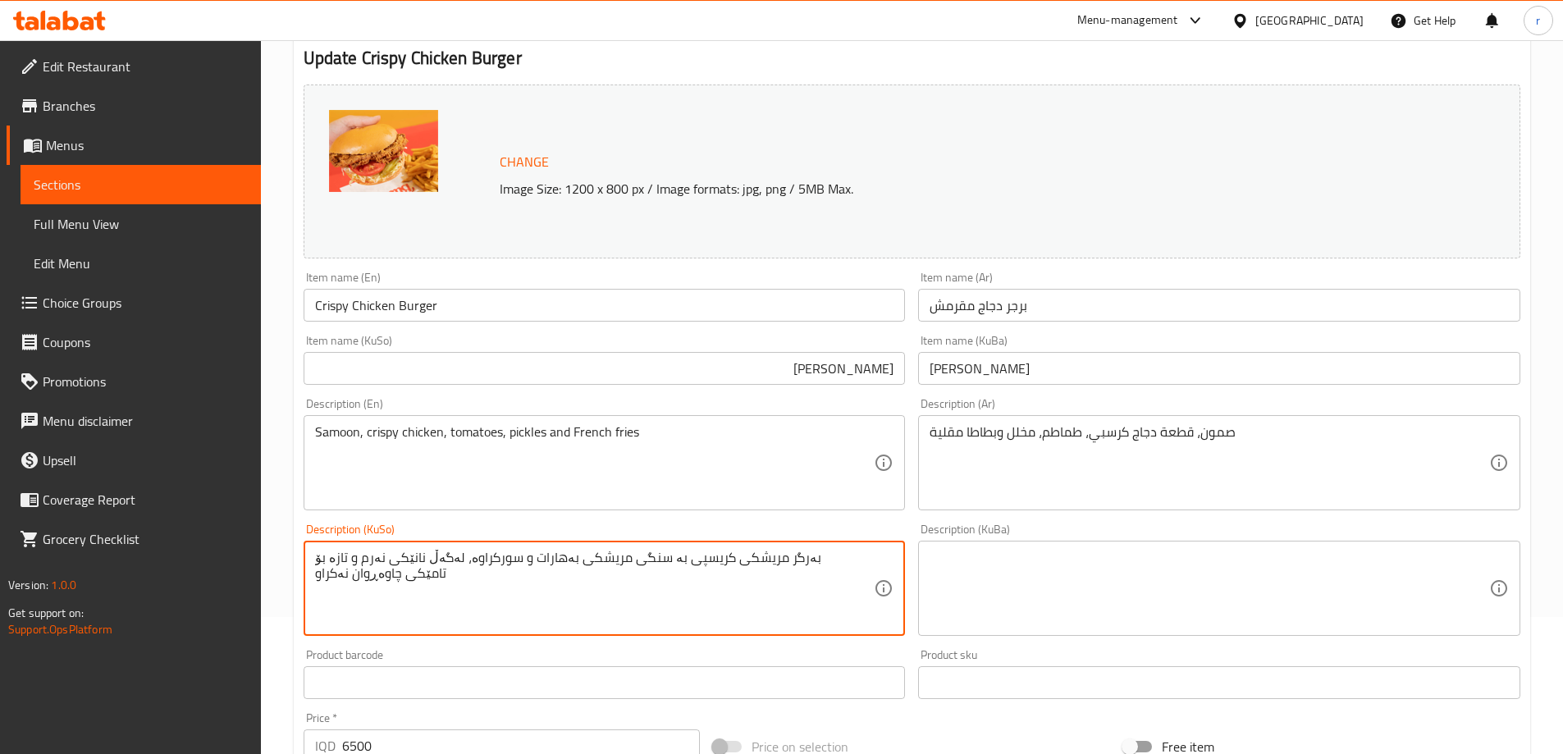
click at [720, 588] on textarea "بەرگر مریشکی کریسپی بە سنگی مریشکی بەهارات و سورکراوە، لەگەڵ نانێکی نەرم و تازە…" at bounding box center [595, 589] width 560 height 78
click at [720, 588] on textarea "سەموون، پارچە مریشکی کریسپی، تەماتە، تورشی و فینگەر" at bounding box center [595, 589] width 560 height 78
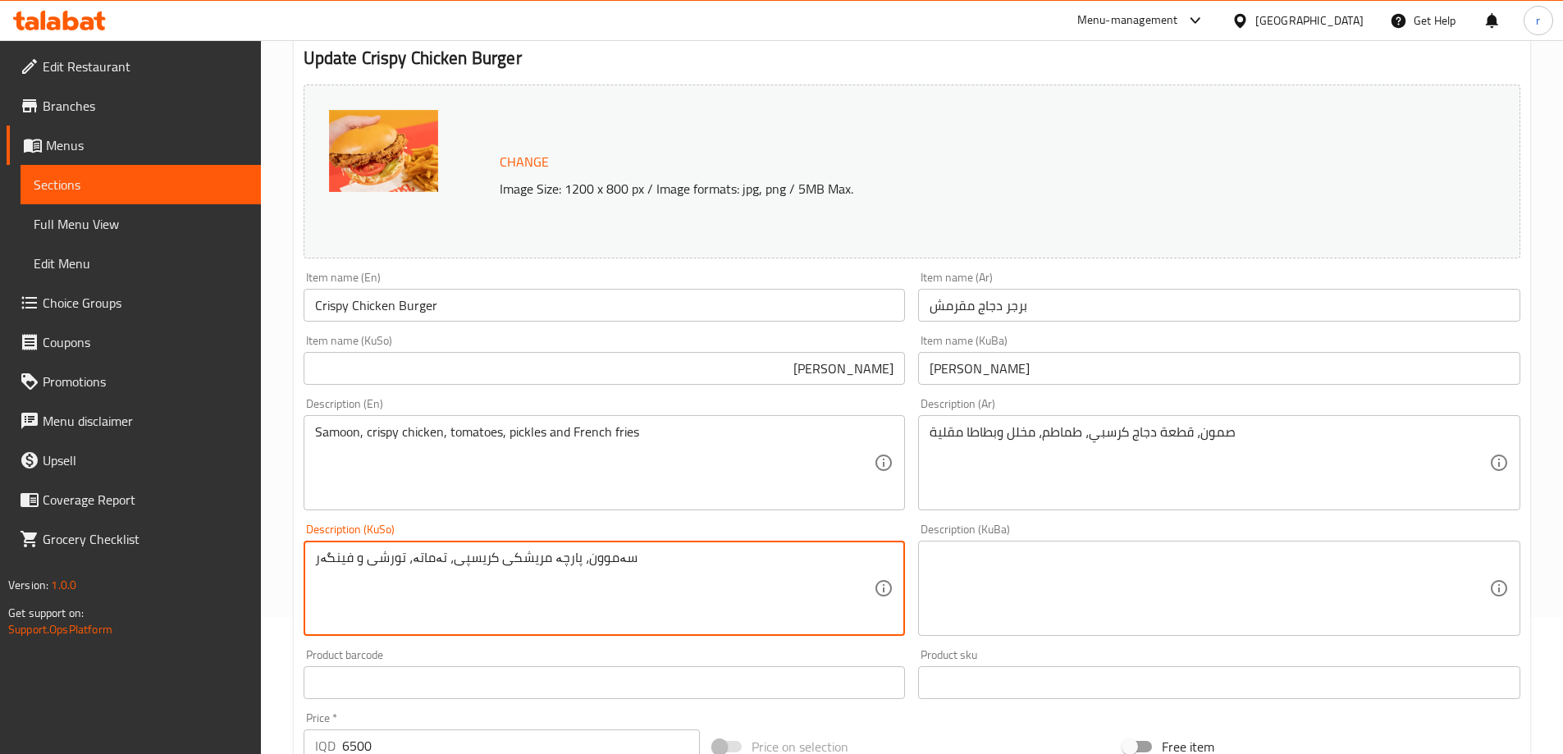
type textarea "سەموون، پارچە مریشکی کریسپی، تەماتە، تورشی و فینگەر"
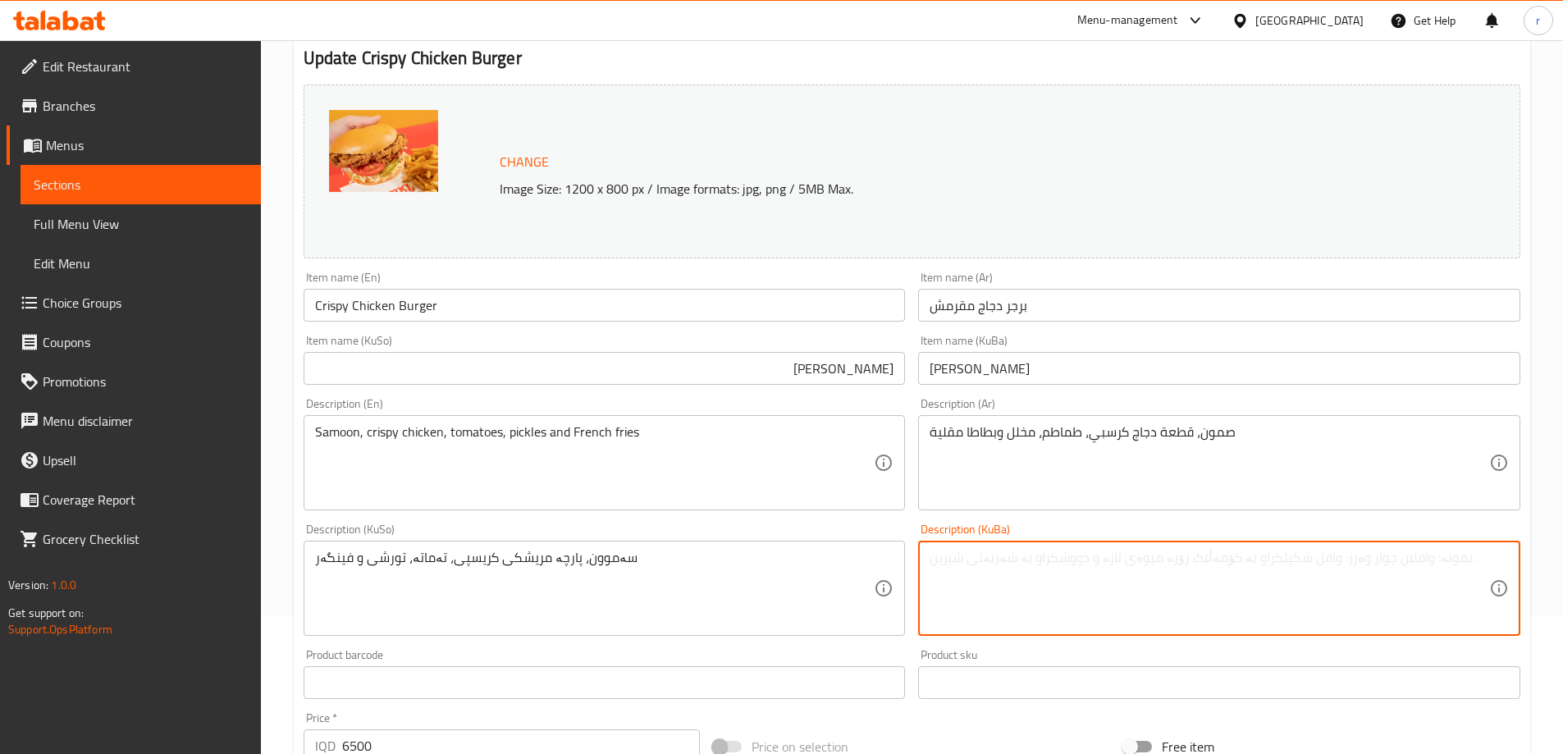
click at [1023, 583] on textarea at bounding box center [1210, 589] width 560 height 78
paste textarea "سەموون، پارچە مریشکی کریسپی، تەماتە، تورشی و فینگەر"
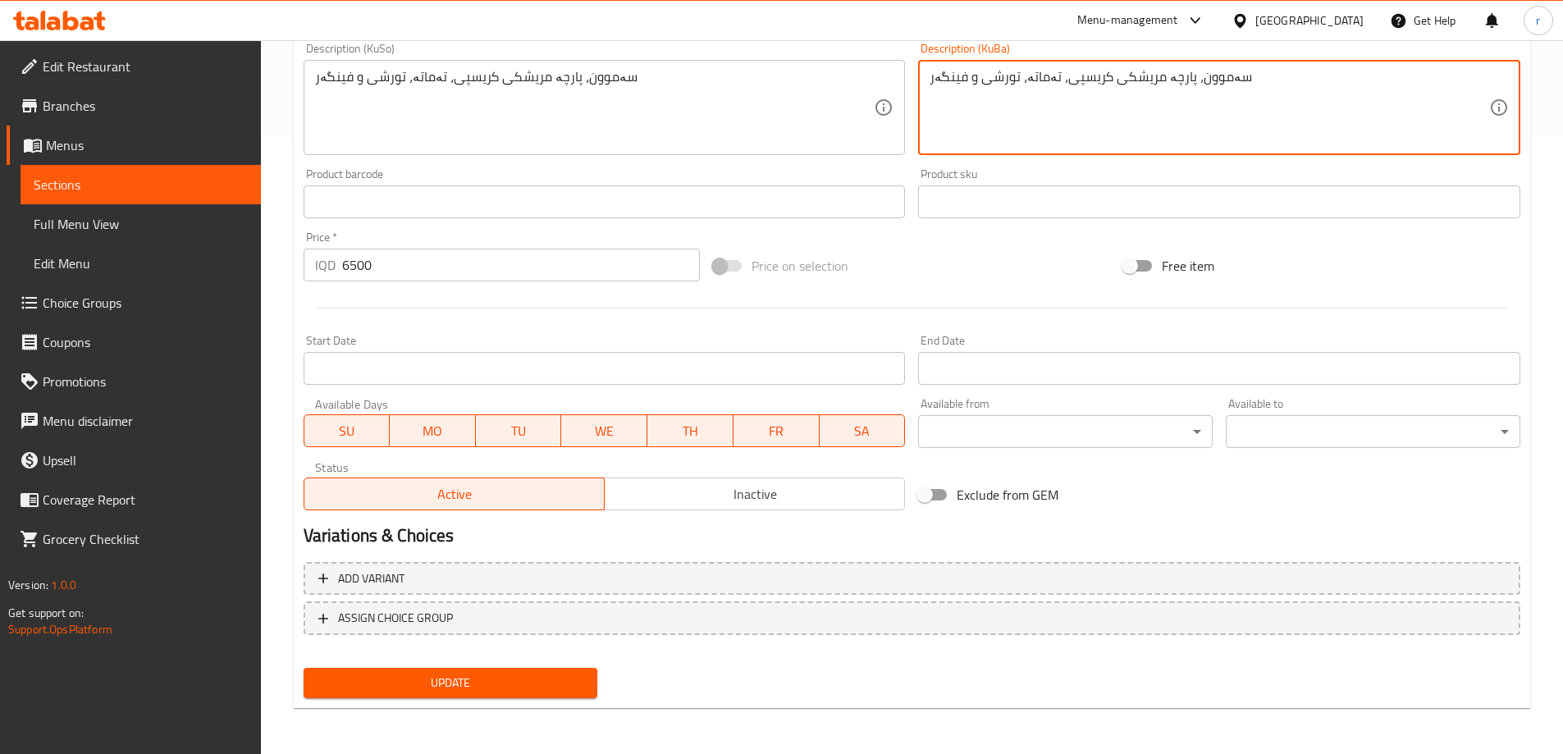
type textarea "سەموون، پارچە مریشکی کریسپی، تەماتە، تورشی و فینگەر"
click at [466, 670] on button "Update" at bounding box center [451, 683] width 295 height 30
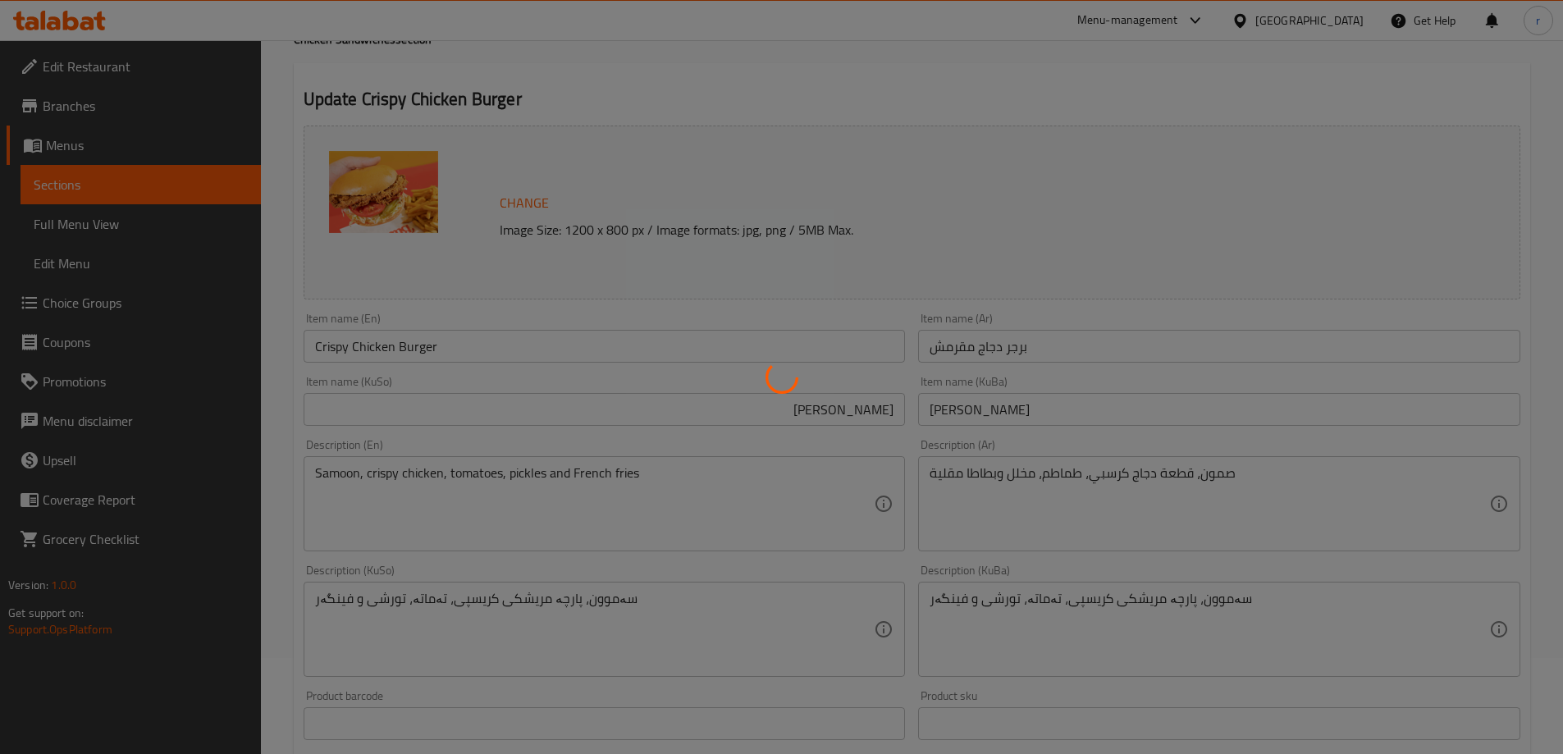
scroll to position [0, 0]
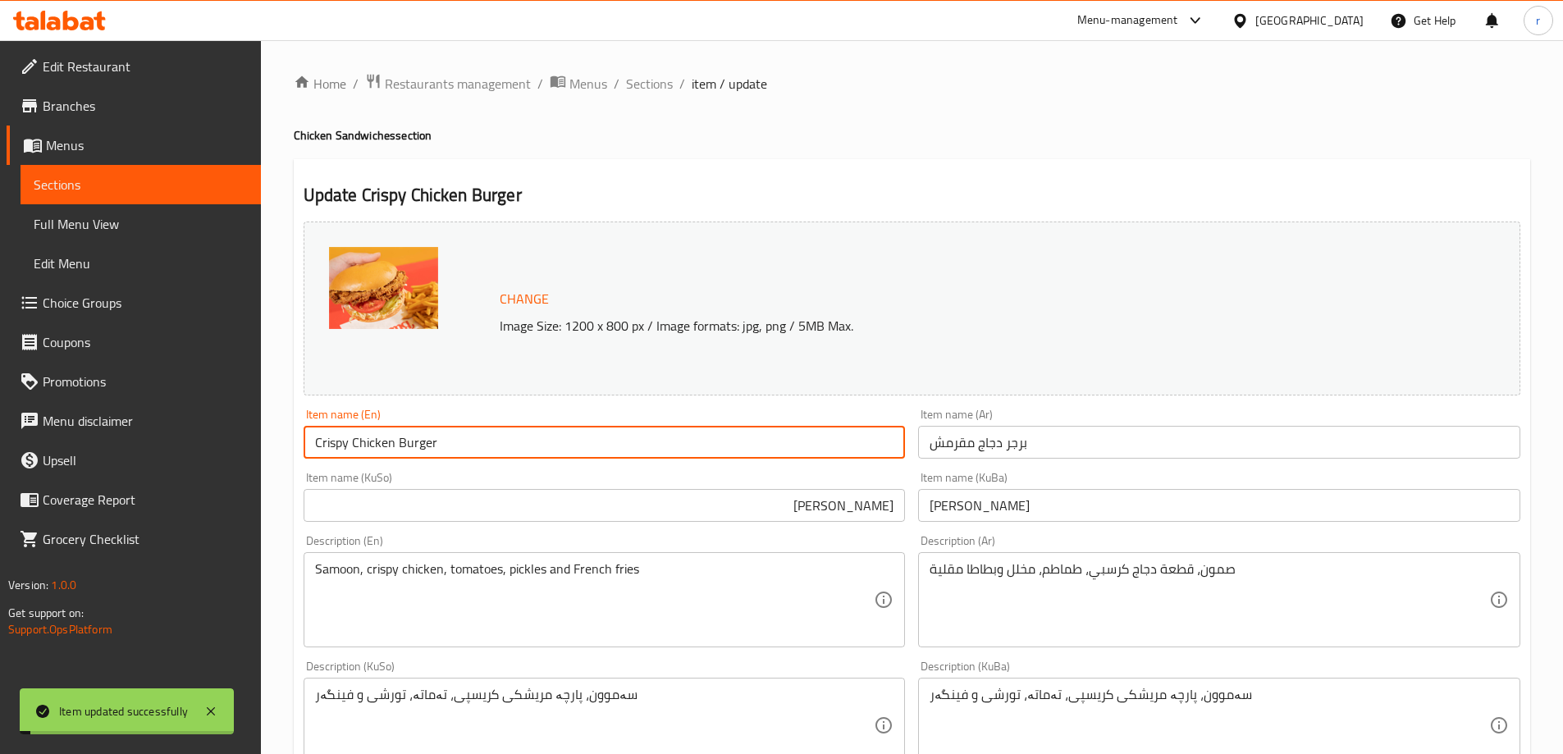
click at [400, 434] on input "Crispy Chicken Burger" at bounding box center [605, 442] width 602 height 33
click at [112, 234] on span "Full Menu View" at bounding box center [141, 224] width 214 height 20
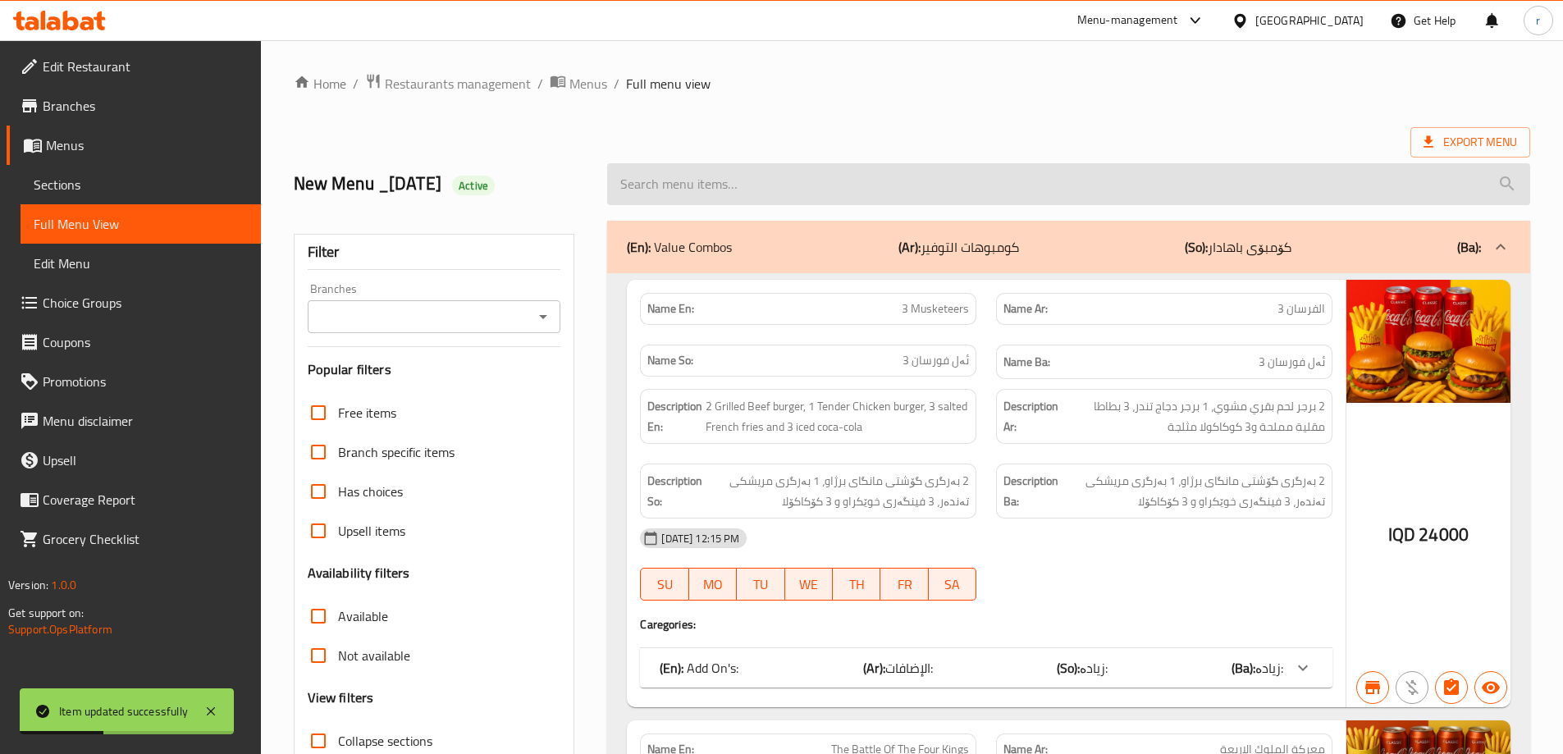
click at [644, 167] on input "search" at bounding box center [1068, 184] width 923 height 42
paste input "Crispy Chicken Burger"
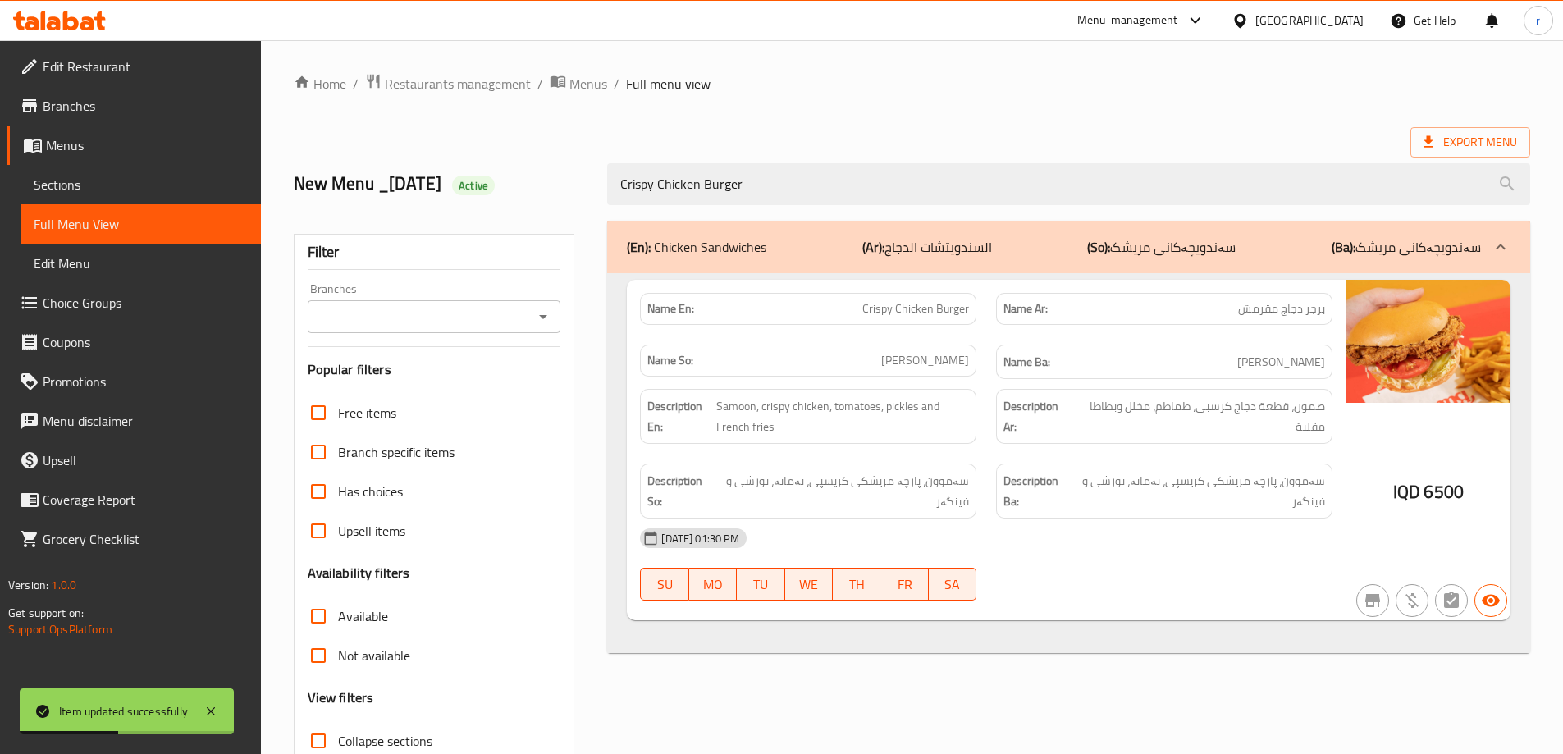
type input "Crispy Chicken Burger"
click at [509, 320] on input "Branches" at bounding box center [421, 316] width 217 height 23
click at [442, 378] on li "Buddies, Park View" at bounding box center [433, 388] width 254 height 30
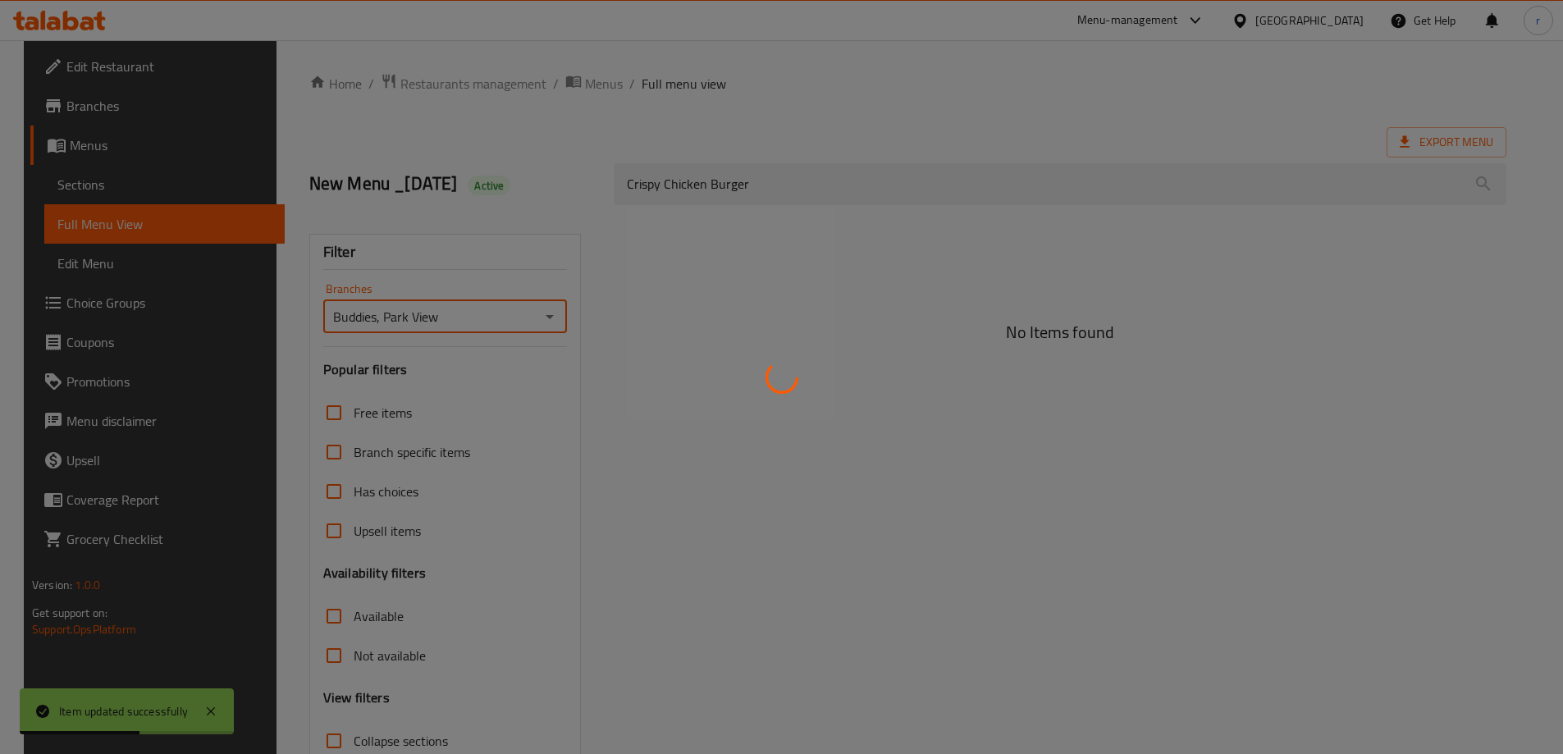
type input "Buddies, Park View"
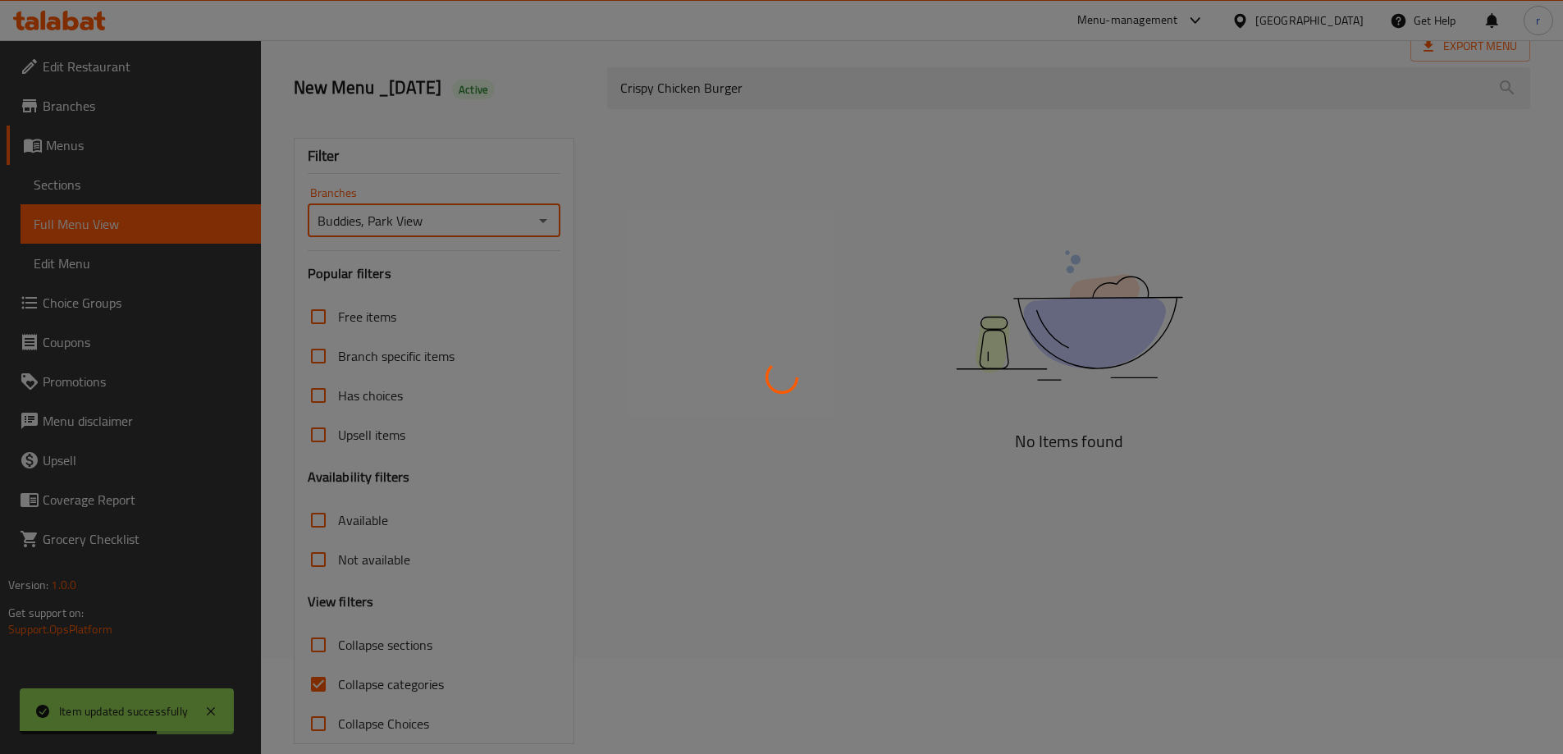
scroll to position [119, 0]
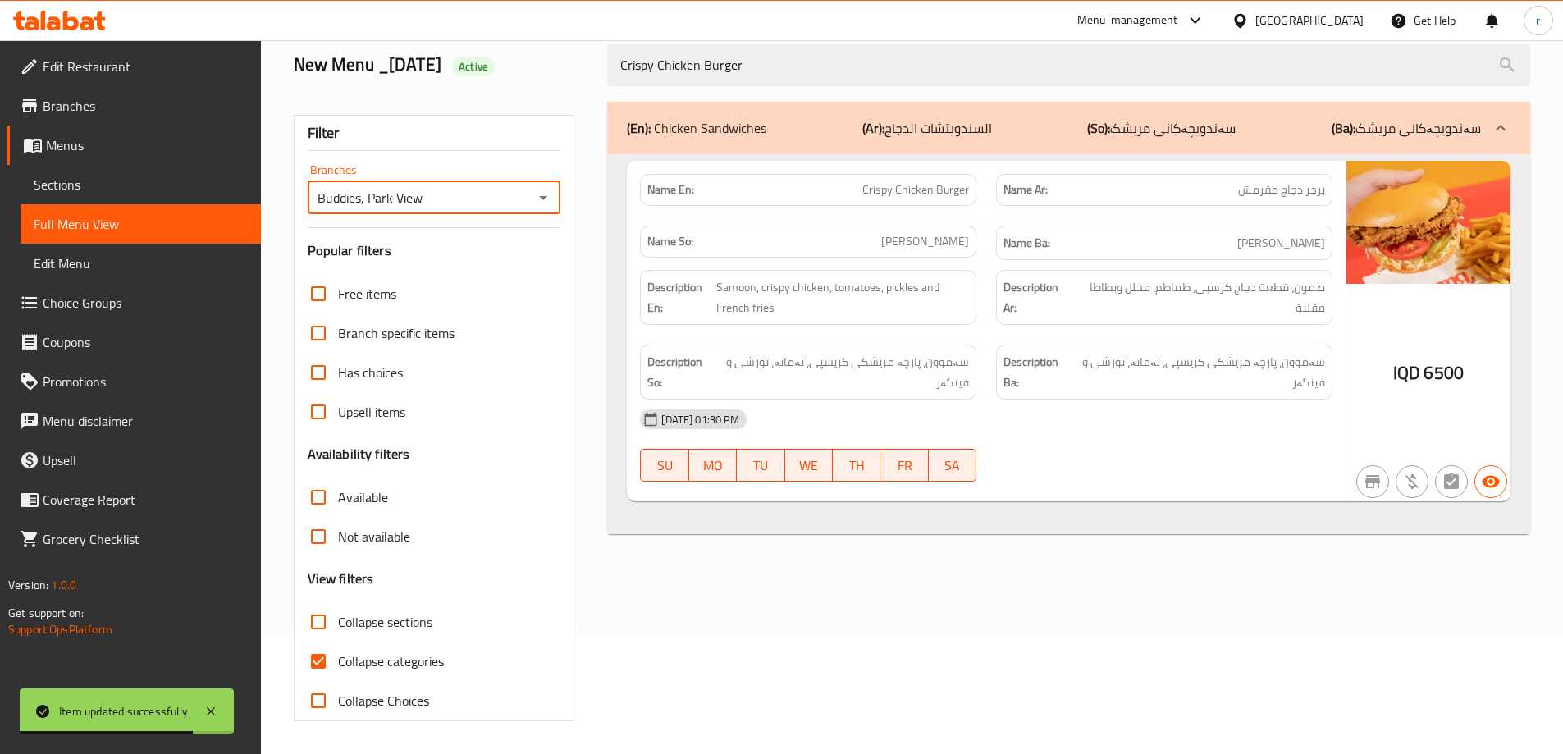
click at [405, 662] on span "Collapse categories" at bounding box center [391, 662] width 106 height 20
click at [338, 662] on input "Collapse categories" at bounding box center [318, 661] width 39 height 39
checkbox input "false"
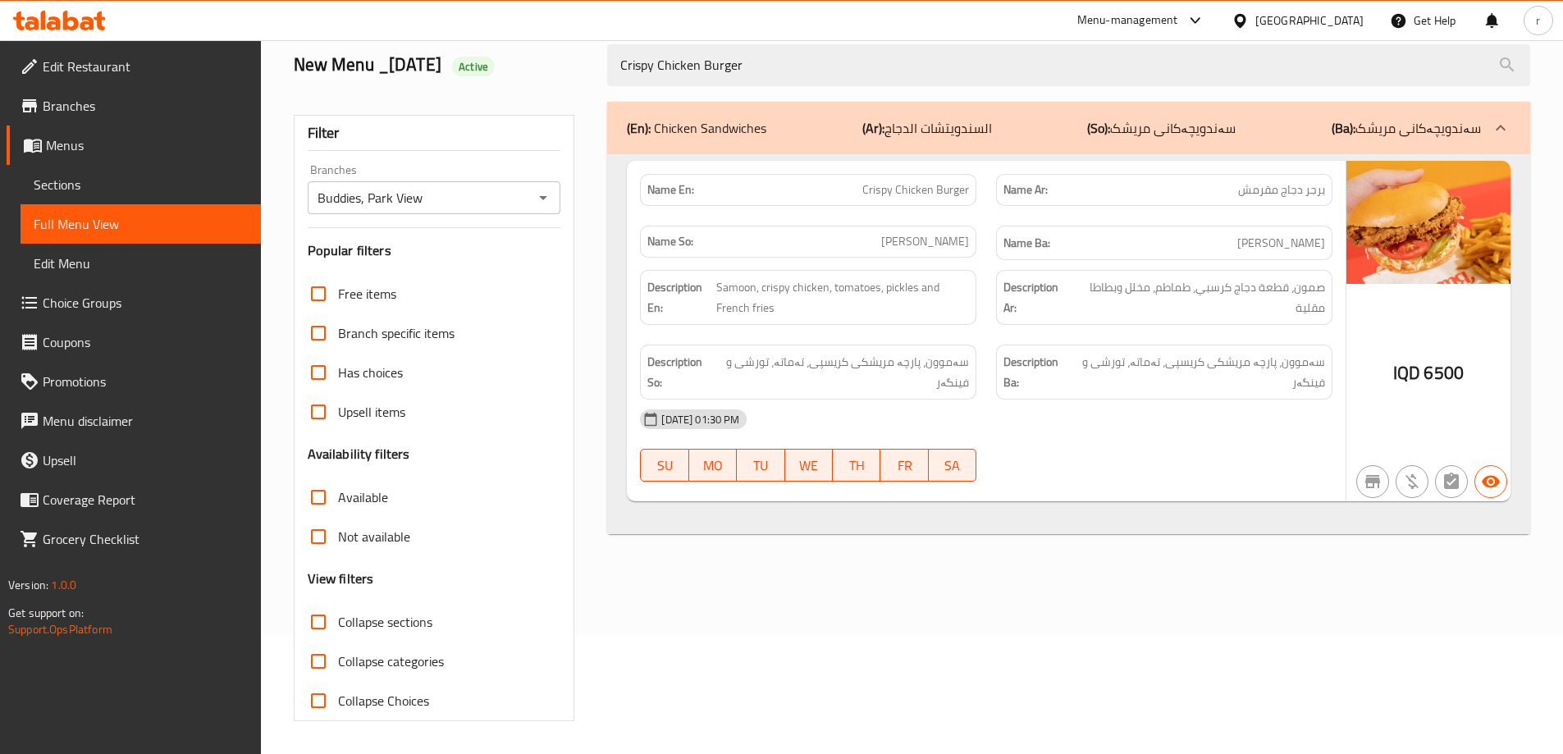
drag, startPoint x: 758, startPoint y: 63, endPoint x: 565, endPoint y: 91, distance: 194.8
click at [565, 91] on div "Home / Restaurants management / Menus / Full menu view Export Menu New Menu _[D…" at bounding box center [912, 337] width 1237 height 767
click at [80, 193] on span "Sections" at bounding box center [141, 185] width 214 height 20
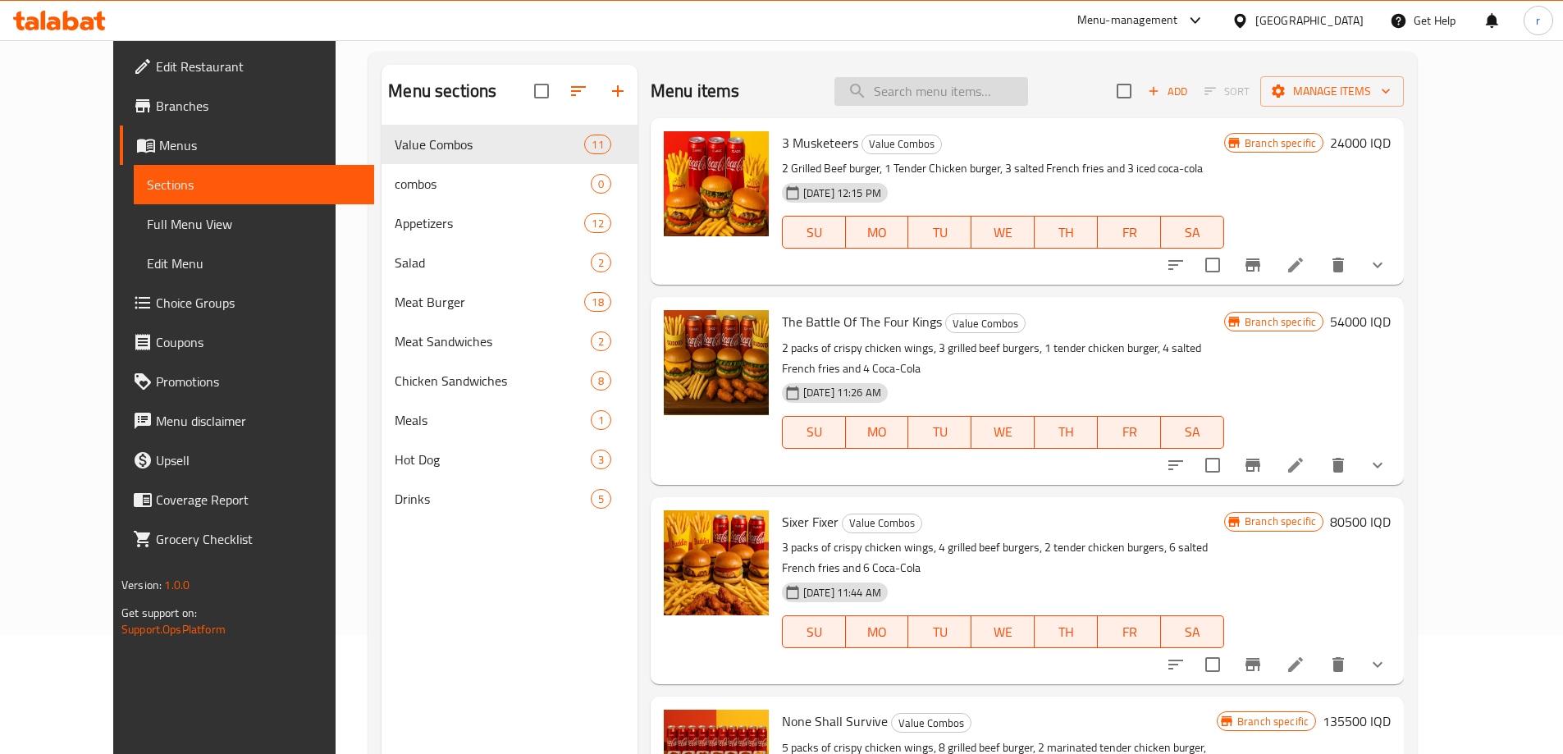
click at [931, 94] on input "search" at bounding box center [932, 91] width 194 height 29
paste input "Crispy Chicken Burger"
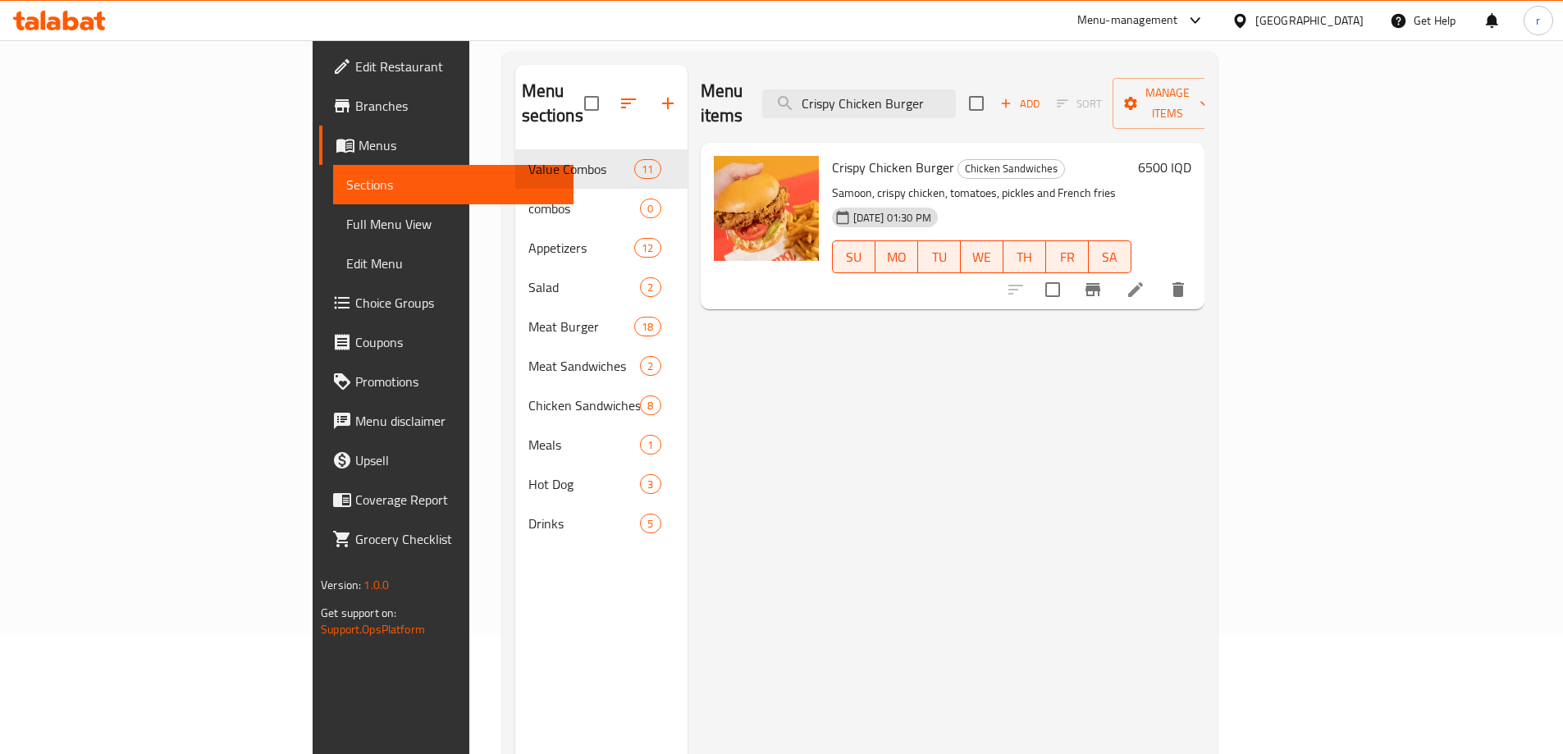
type input "Crispy Chicken Burger"
click at [1146, 280] on icon at bounding box center [1136, 290] width 20 height 20
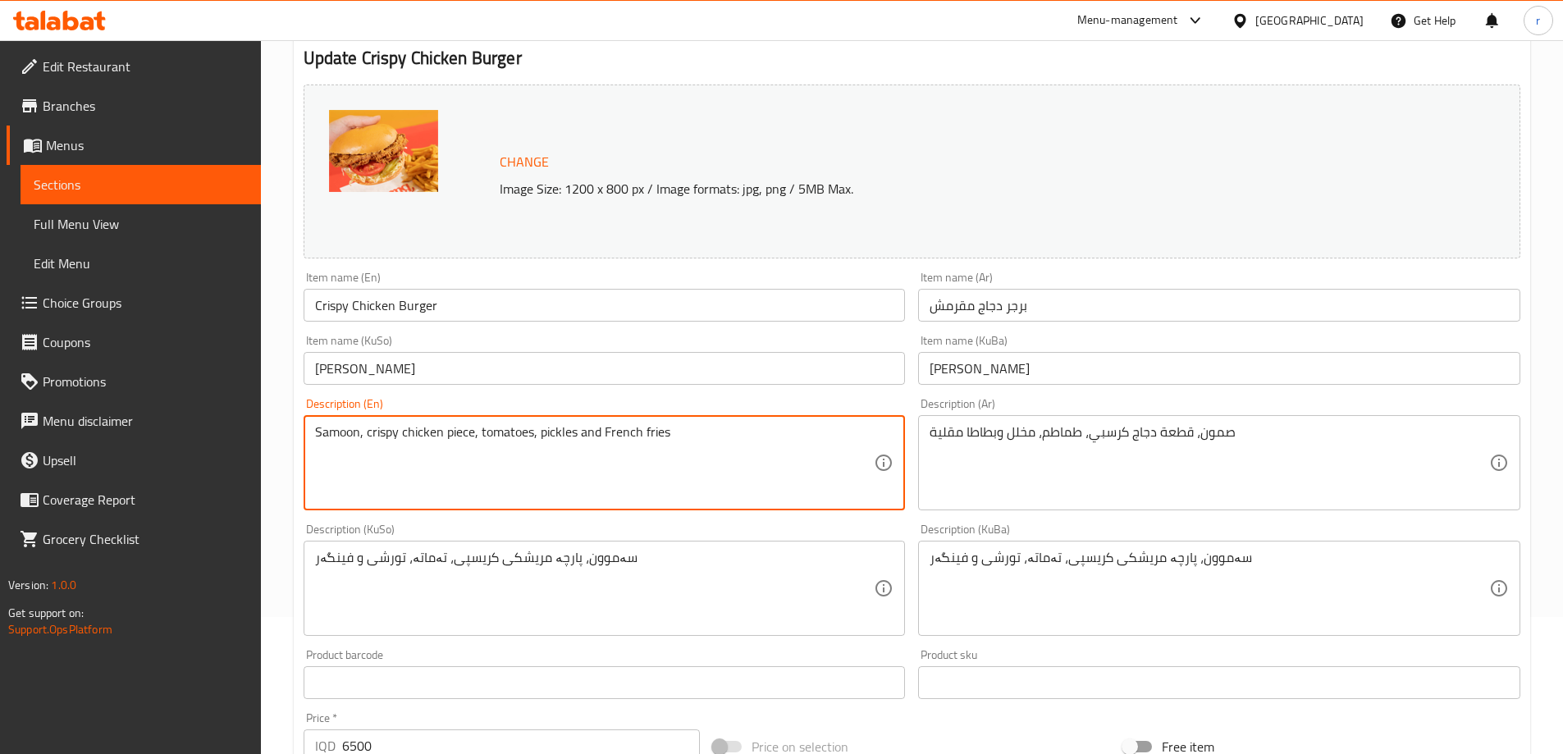
scroll to position [618, 0]
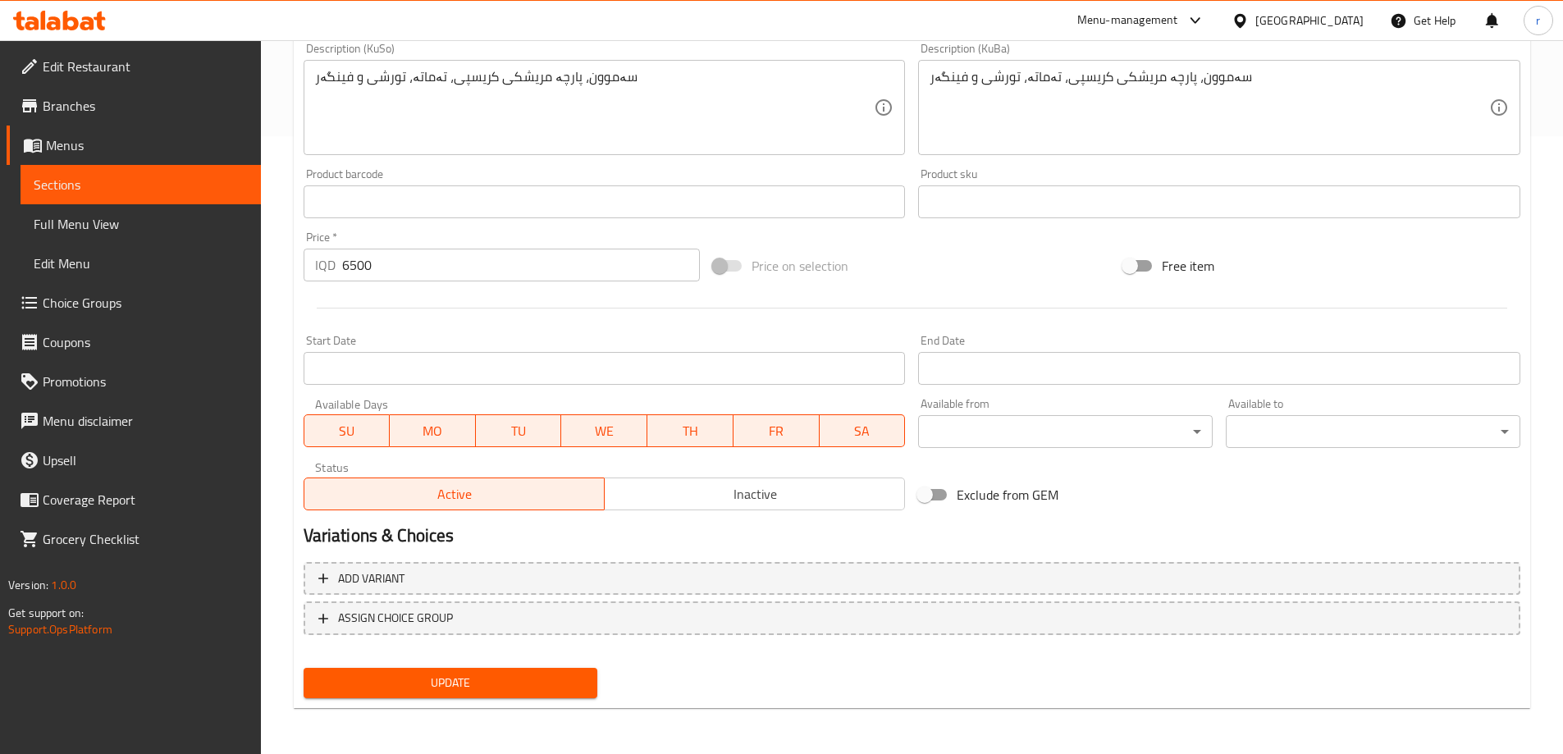
type textarea "Samoon, crispy chicken piece, tomatoes, pickles and French fries"
click at [439, 685] on span "Update" at bounding box center [451, 683] width 268 height 21
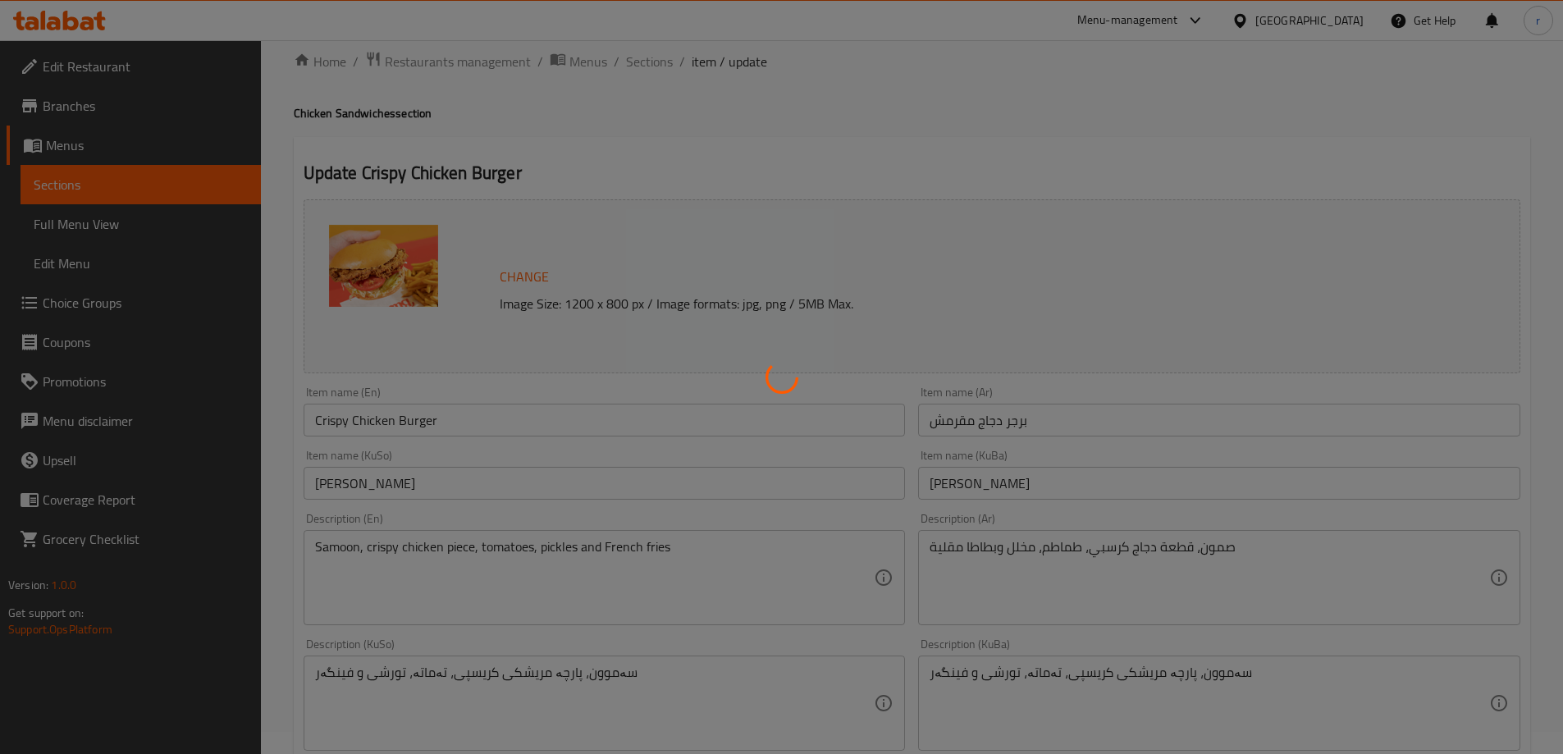
scroll to position [0, 0]
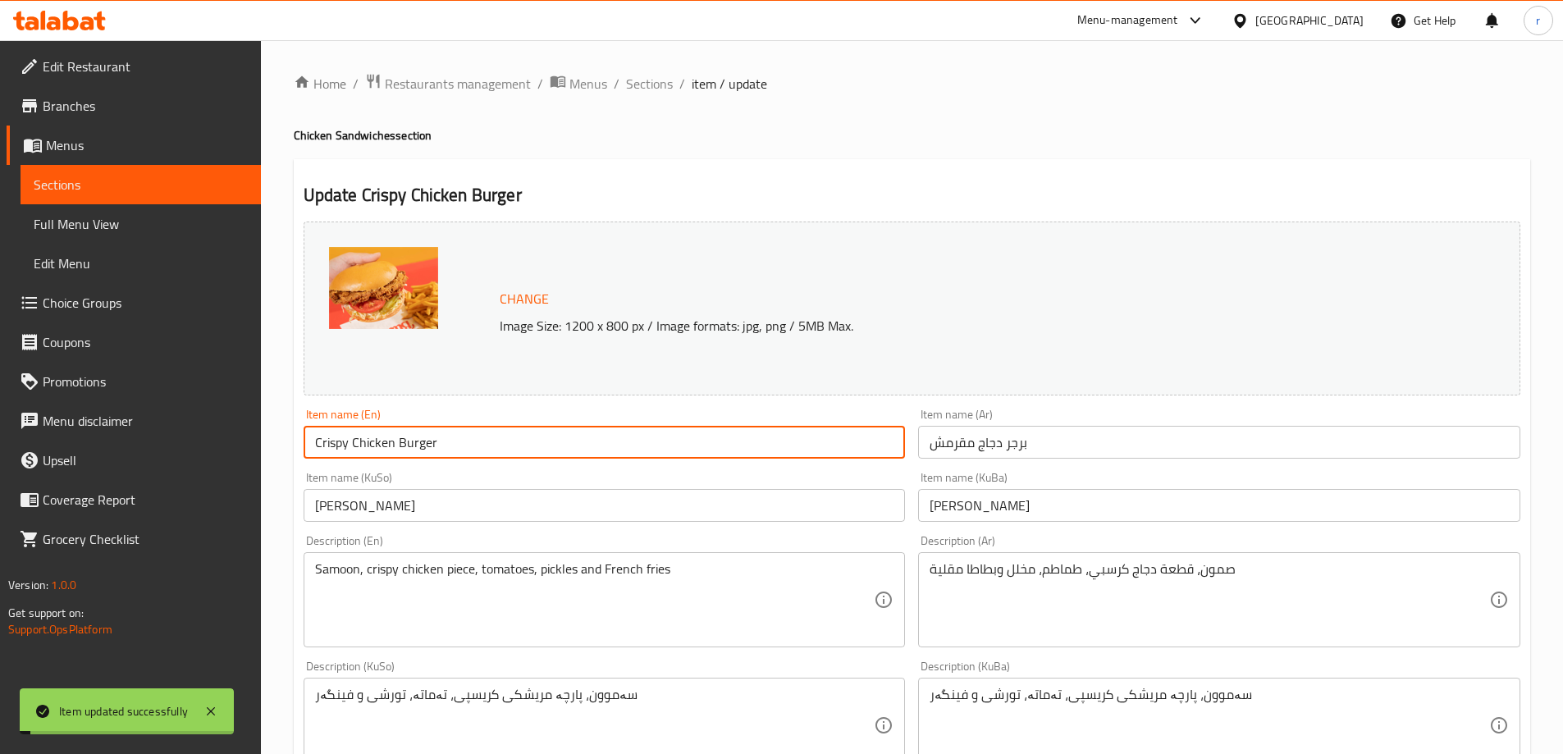
click at [399, 454] on input "Crispy Chicken Burger" at bounding box center [605, 442] width 602 height 33
click at [172, 218] on span "Full Menu View" at bounding box center [141, 224] width 214 height 20
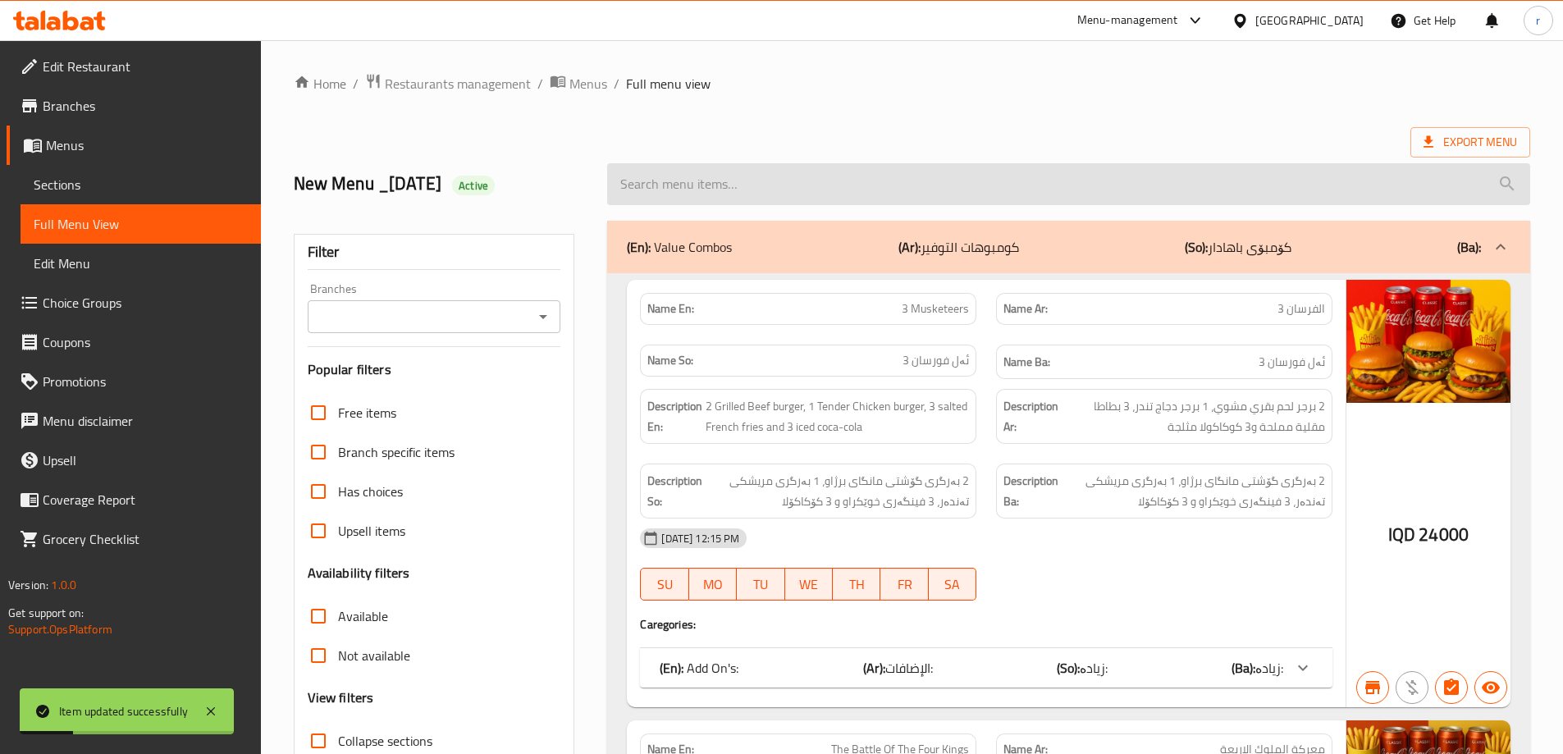
click at [676, 195] on input "search" at bounding box center [1068, 184] width 923 height 42
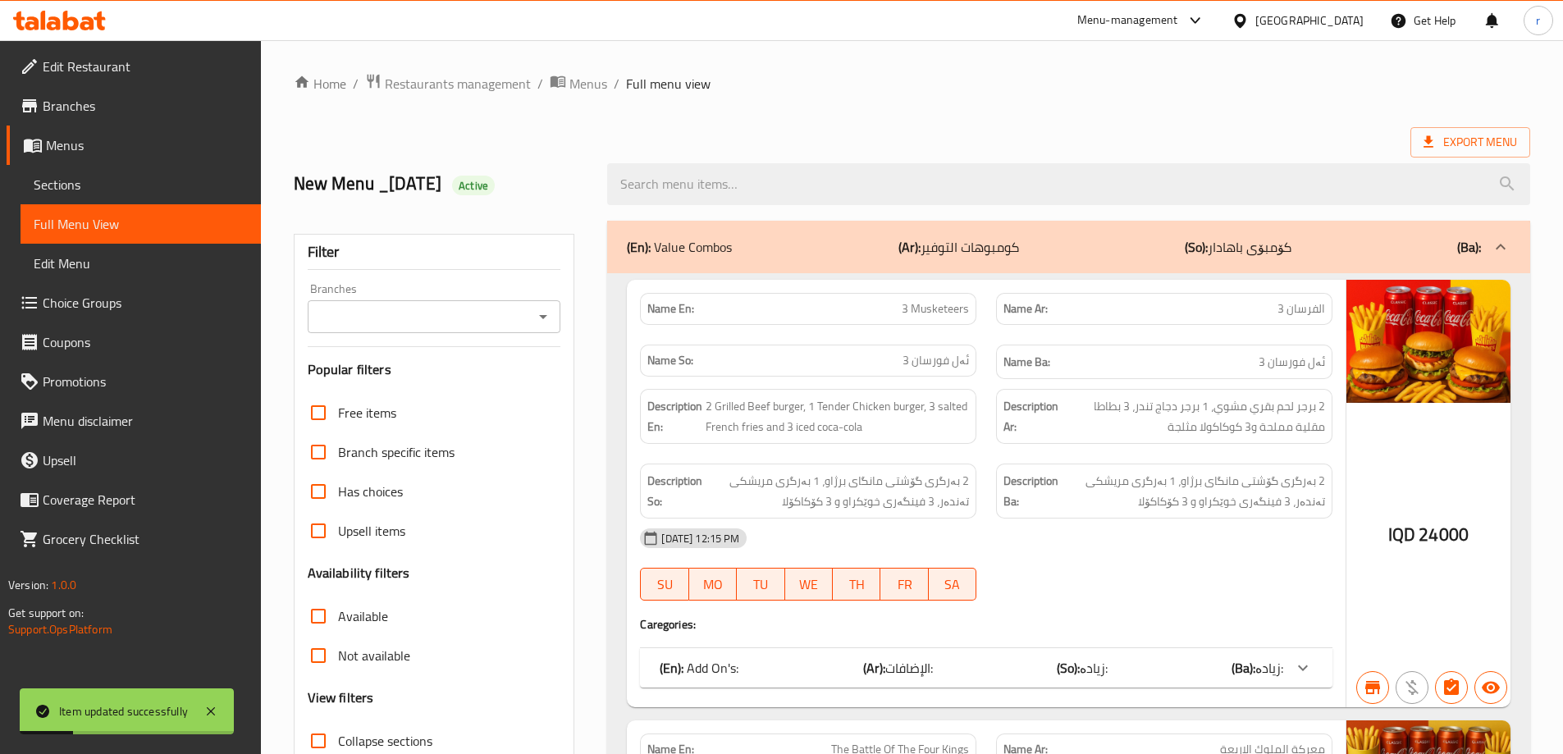
paste input "Crispy Chicken Burger"
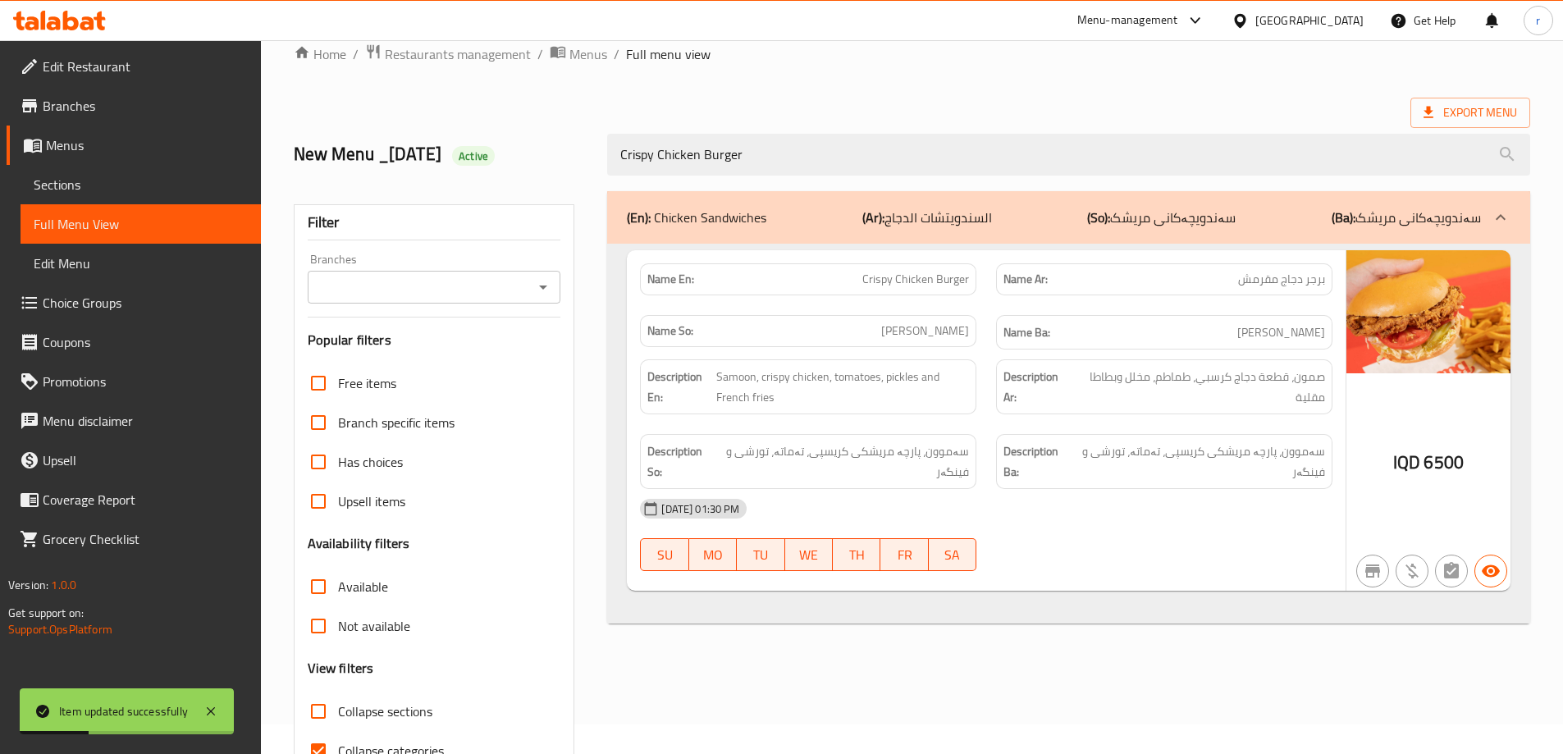
scroll to position [119, 0]
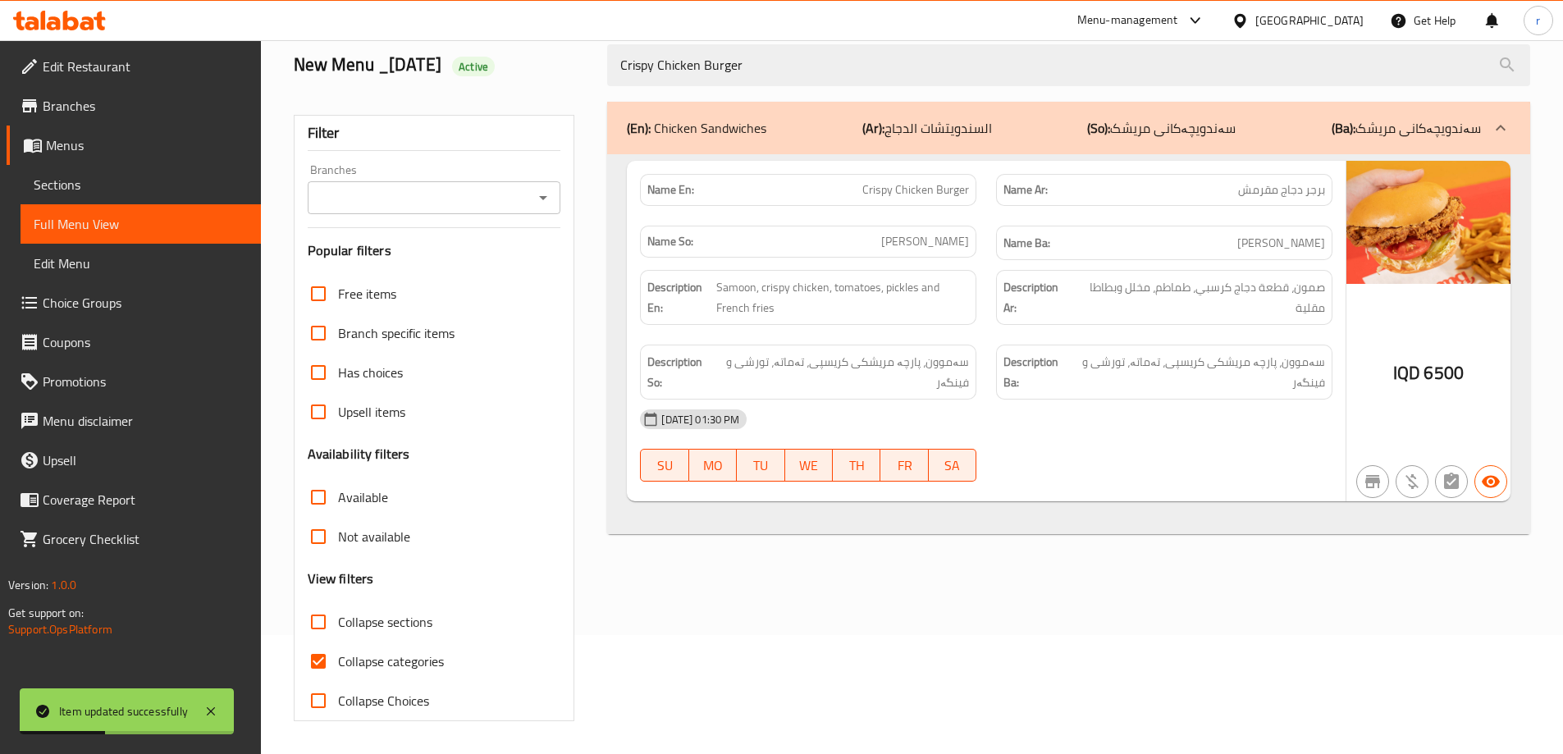
type input "Crispy Chicken Burger"
click at [391, 657] on span "Collapse categories" at bounding box center [391, 662] width 106 height 20
click at [338, 657] on input "Collapse categories" at bounding box center [318, 661] width 39 height 39
checkbox input "false"
click at [383, 197] on input "Branches" at bounding box center [421, 197] width 217 height 23
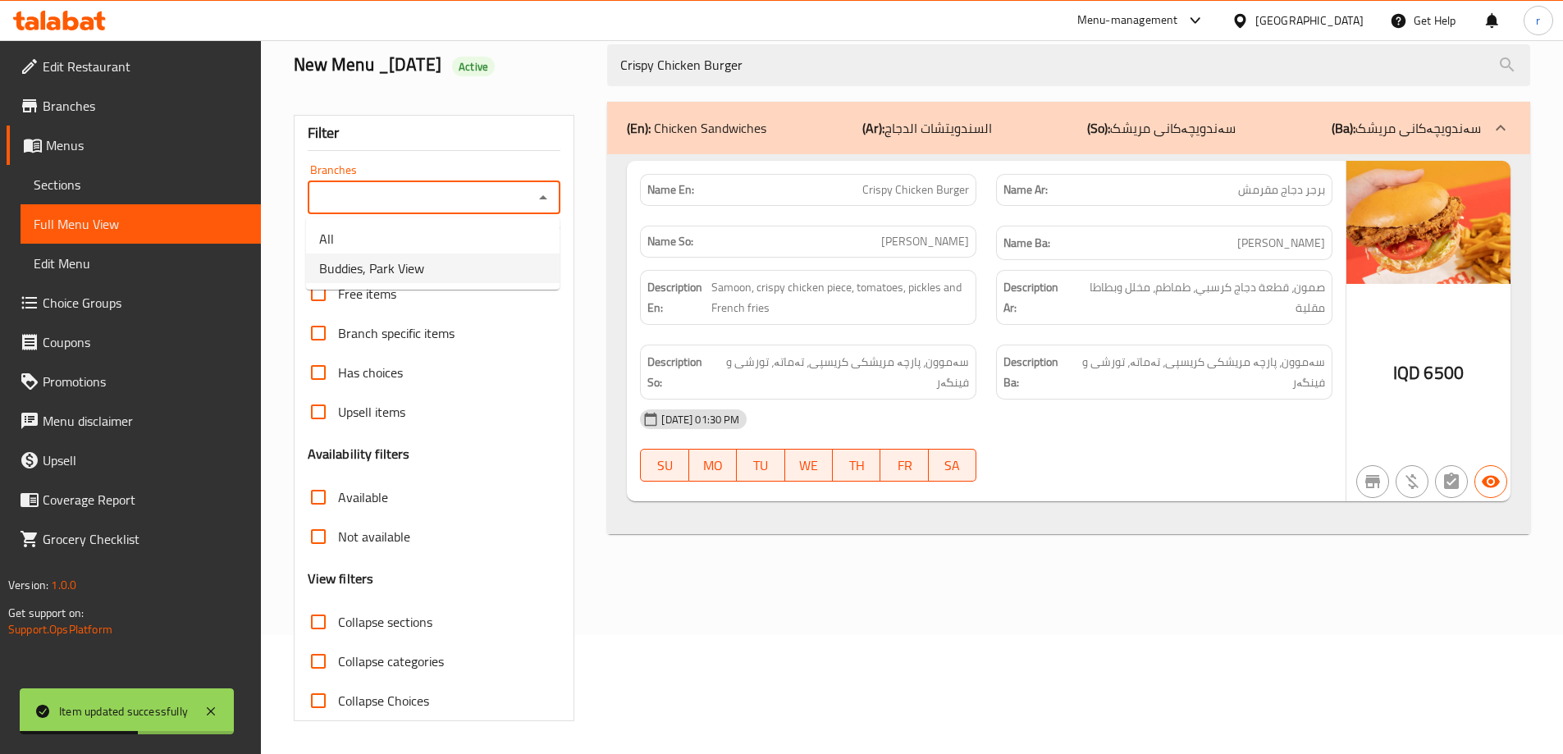
click at [385, 261] on span "Buddies, Park View" at bounding box center [371, 268] width 105 height 20
type input "Buddies, Park View"
